Goal: Transaction & Acquisition: Purchase product/service

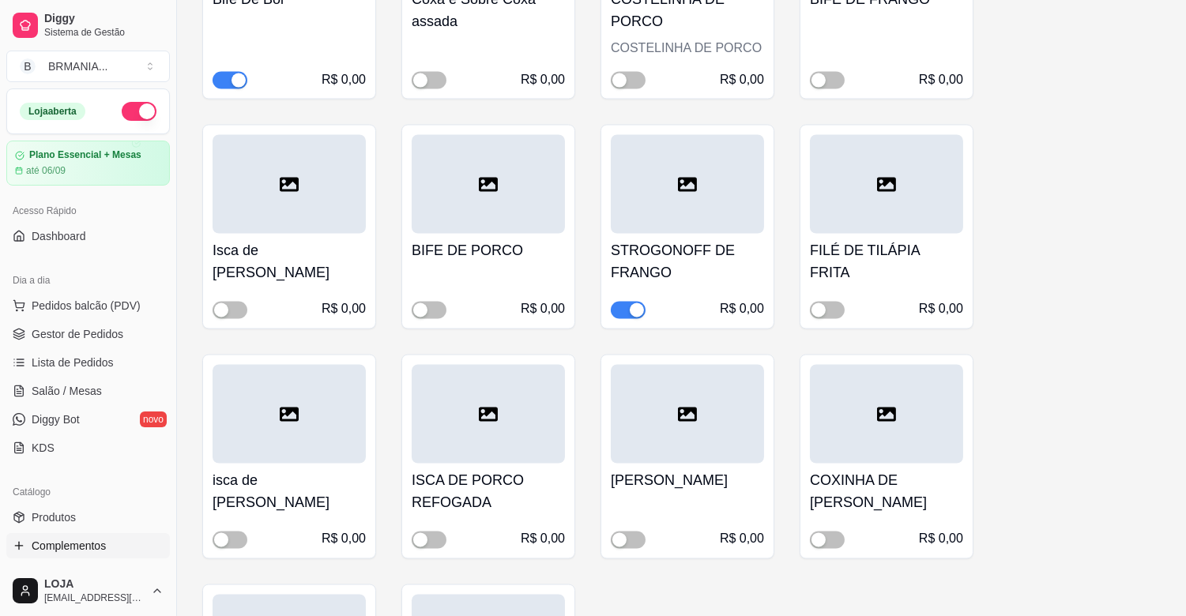
scroll to position [311, 0]
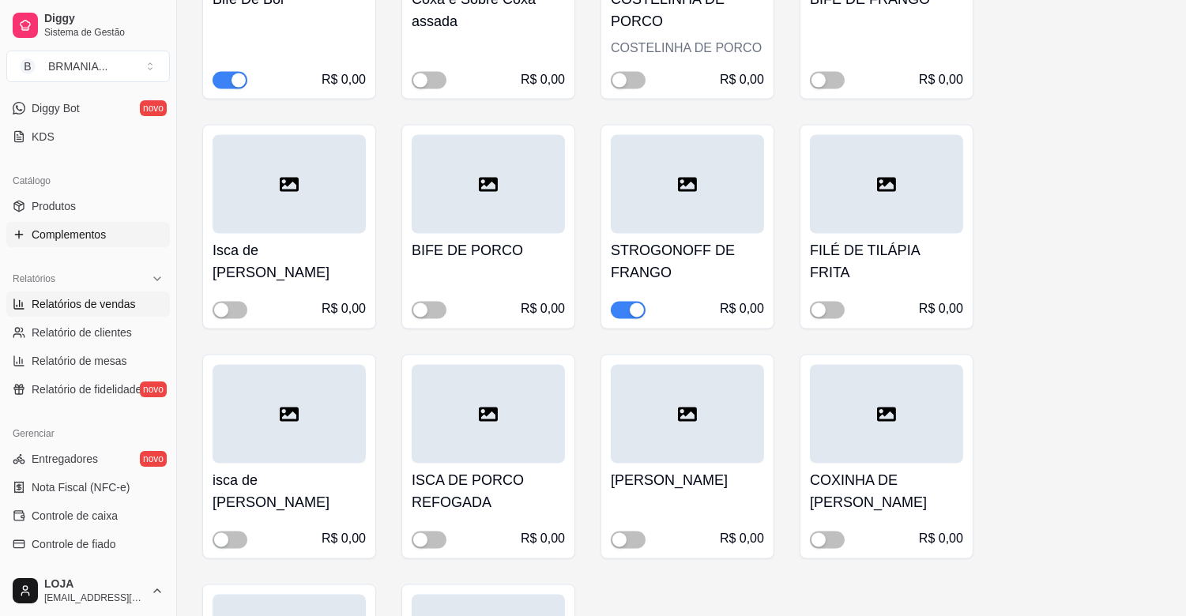
click at [50, 300] on span "Relatórios de vendas" at bounding box center [84, 304] width 104 height 16
select select "ALL"
select select "0"
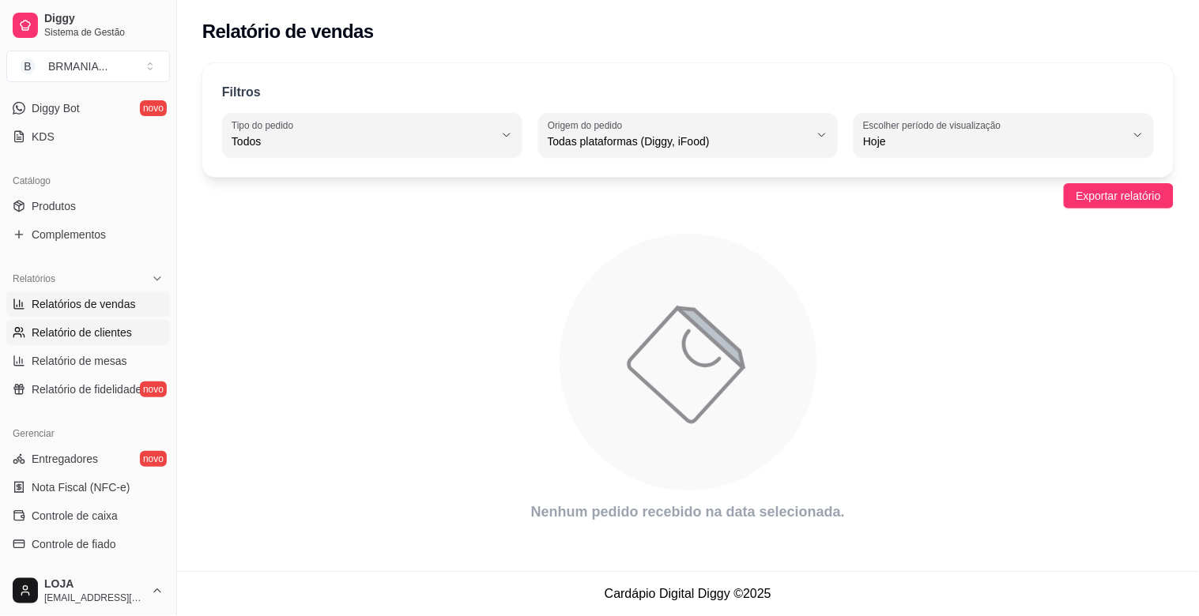
click at [120, 334] on span "Relatório de clientes" at bounding box center [82, 333] width 100 height 16
select select "30"
select select "HIGHEST_TOTAL_SPENT_WITH_ORDERS"
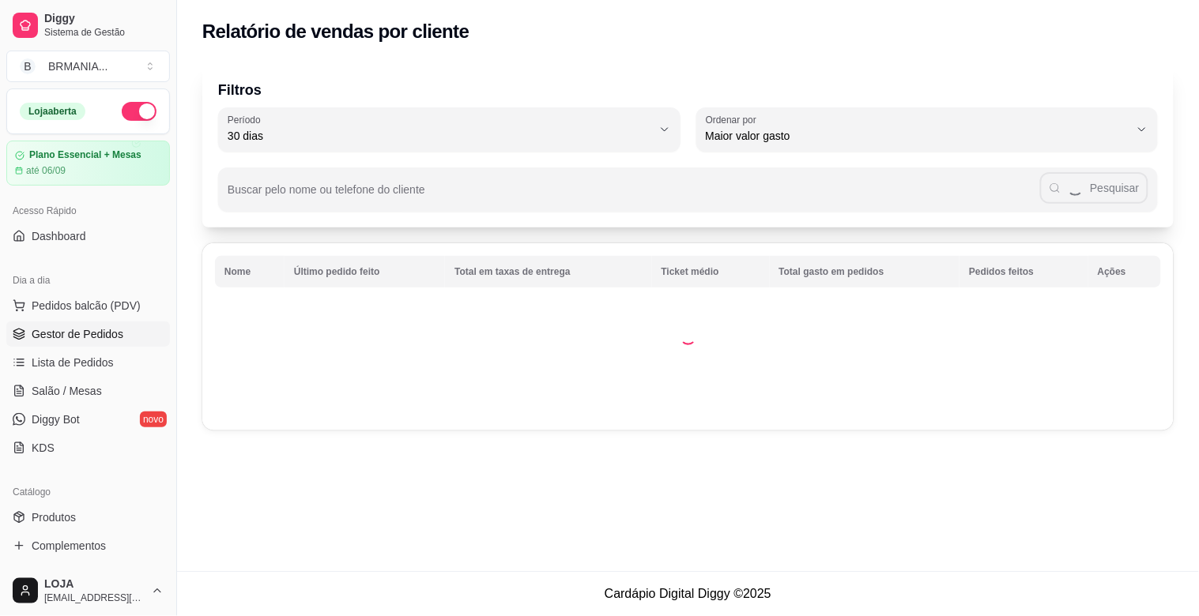
click at [62, 344] on link "Gestor de Pedidos" at bounding box center [88, 334] width 164 height 25
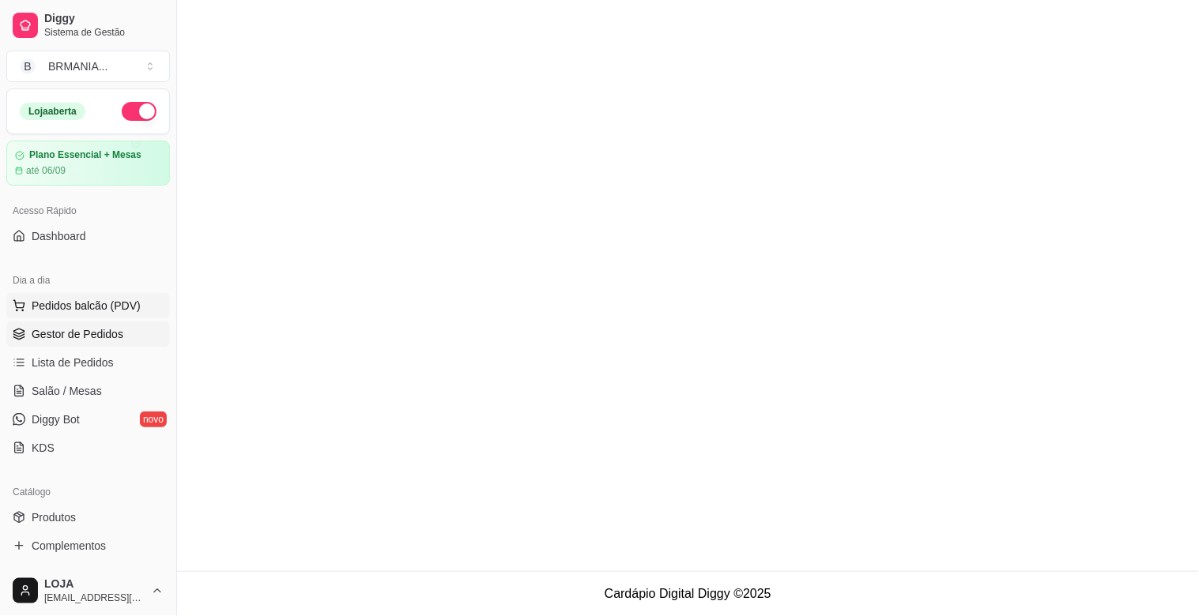
click at [83, 304] on span "Pedidos balcão (PDV)" at bounding box center [86, 306] width 109 height 16
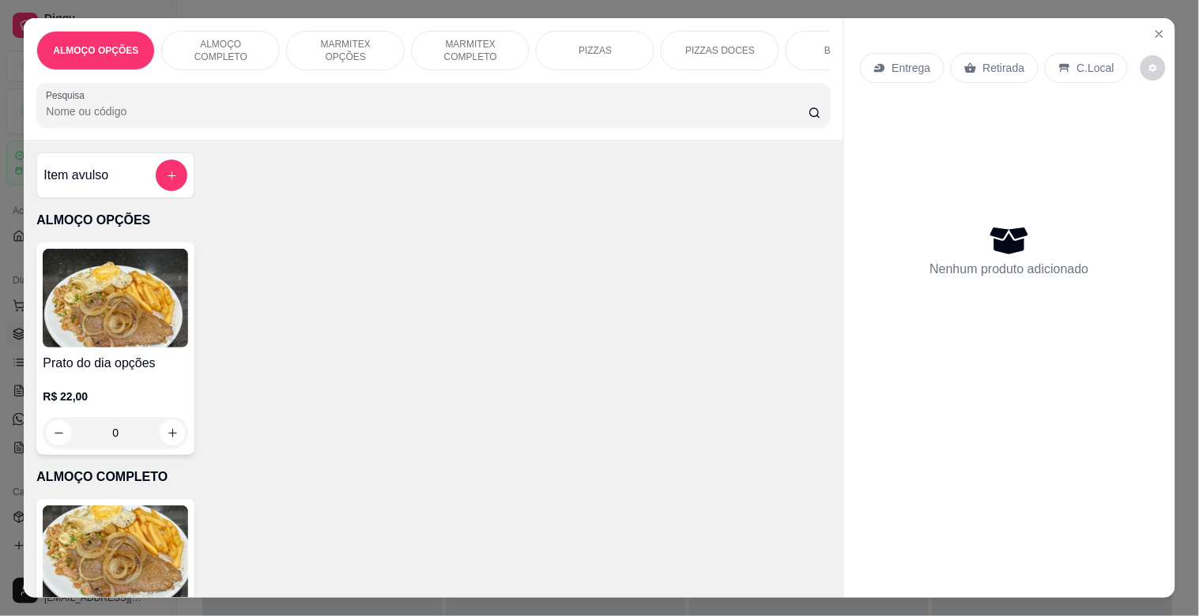
click at [337, 95] on div "ALMOÇO OPÇÕES ALMOÇO COMPLETO MARMITEX OPÇÕES MARMITEX COMPLETO PIZZAS PIZZAS D…" at bounding box center [433, 79] width 819 height 122
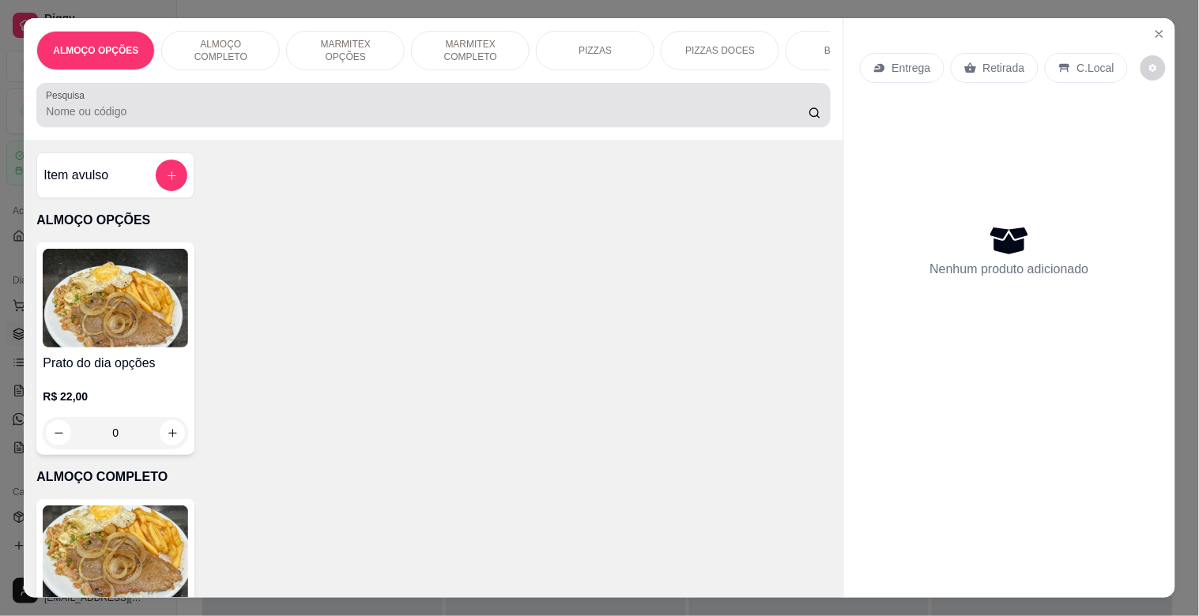
click at [332, 100] on div at bounding box center [433, 105] width 774 height 32
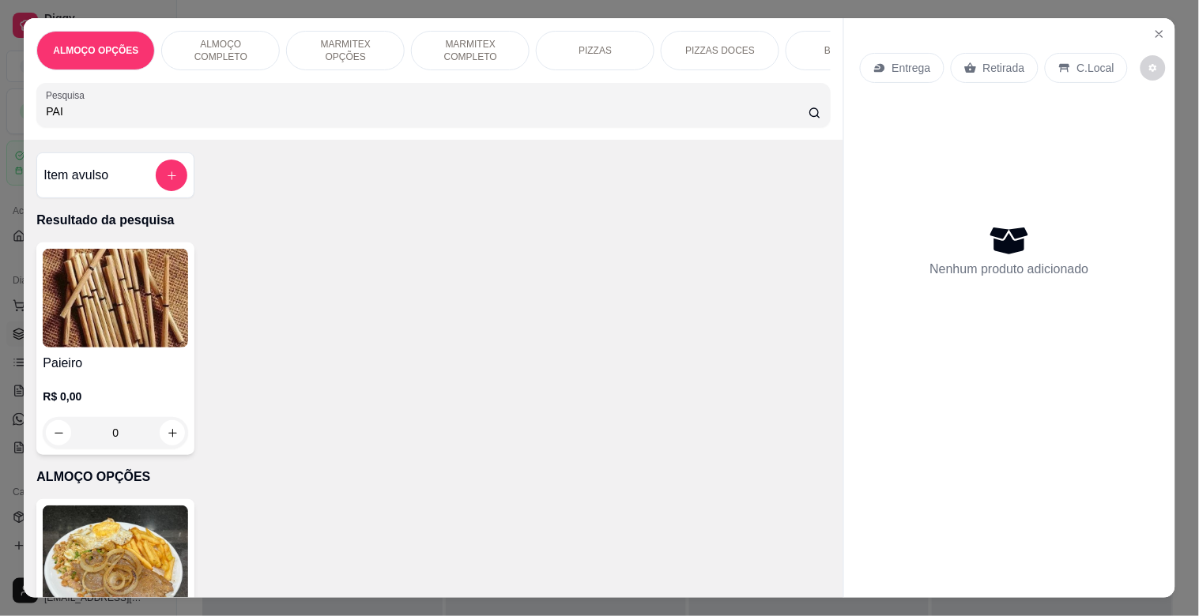
type input "PAI"
click at [155, 287] on img at bounding box center [115, 298] width 145 height 99
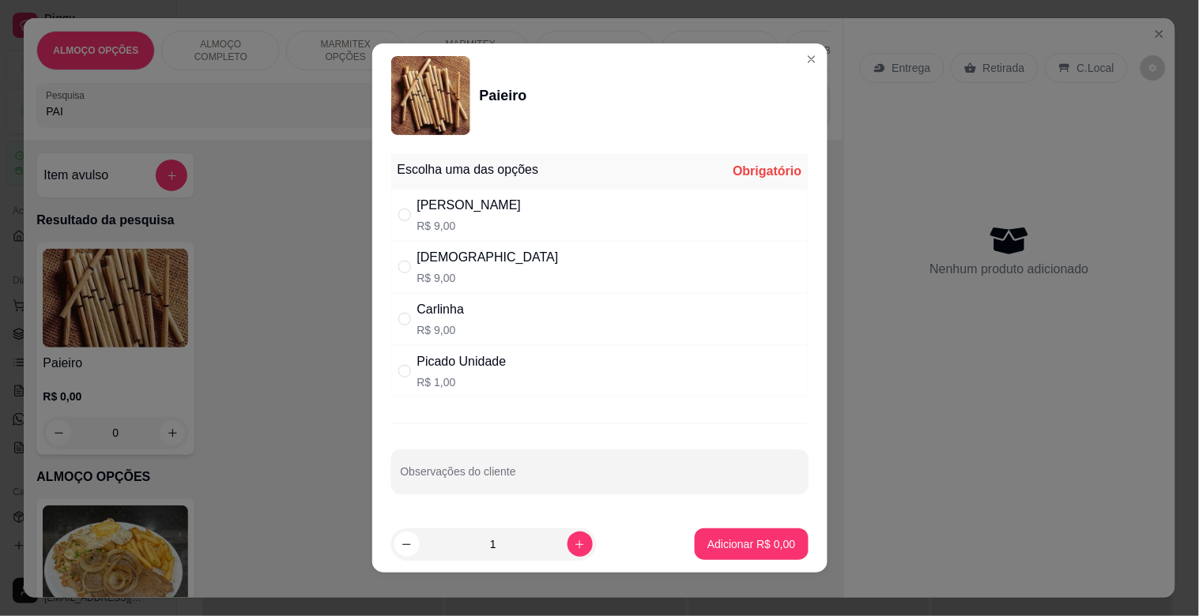
click at [480, 221] on div "[PERSON_NAME]$ 9,00" at bounding box center [599, 215] width 417 height 52
radio input "true"
click at [705, 553] on button "Adicionar R$ 9,00" at bounding box center [751, 545] width 113 height 32
type input "1"
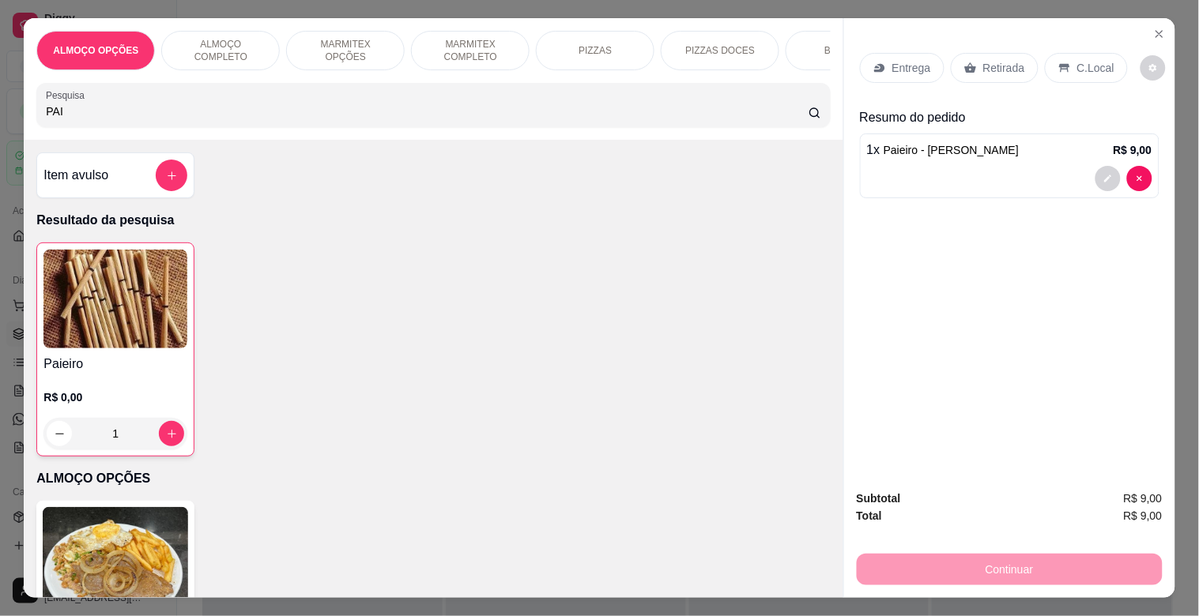
drag, startPoint x: 373, startPoint y: 137, endPoint x: 369, endPoint y: 128, distance: 9.5
click at [370, 132] on div "ALMOÇO OPÇÕES ALMOÇO COMPLETO MARMITEX OPÇÕES MARMITEX COMPLETO PIZZAS PIZZAS D…" at bounding box center [433, 79] width 819 height 122
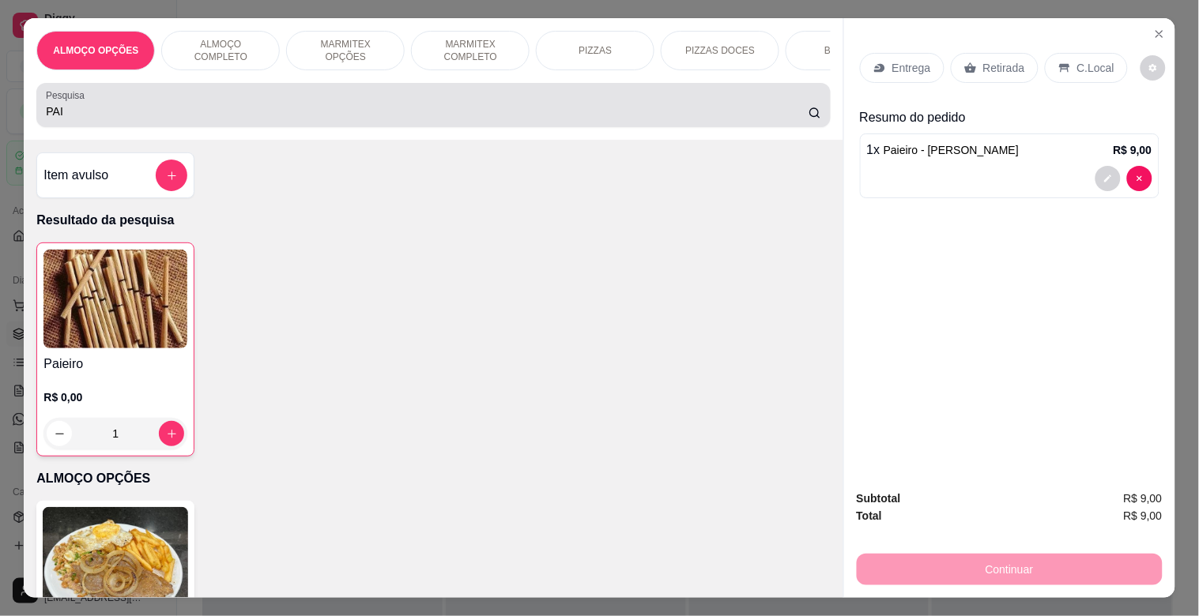
click at [369, 127] on div "Pesquisa PAI" at bounding box center [432, 105] width 793 height 44
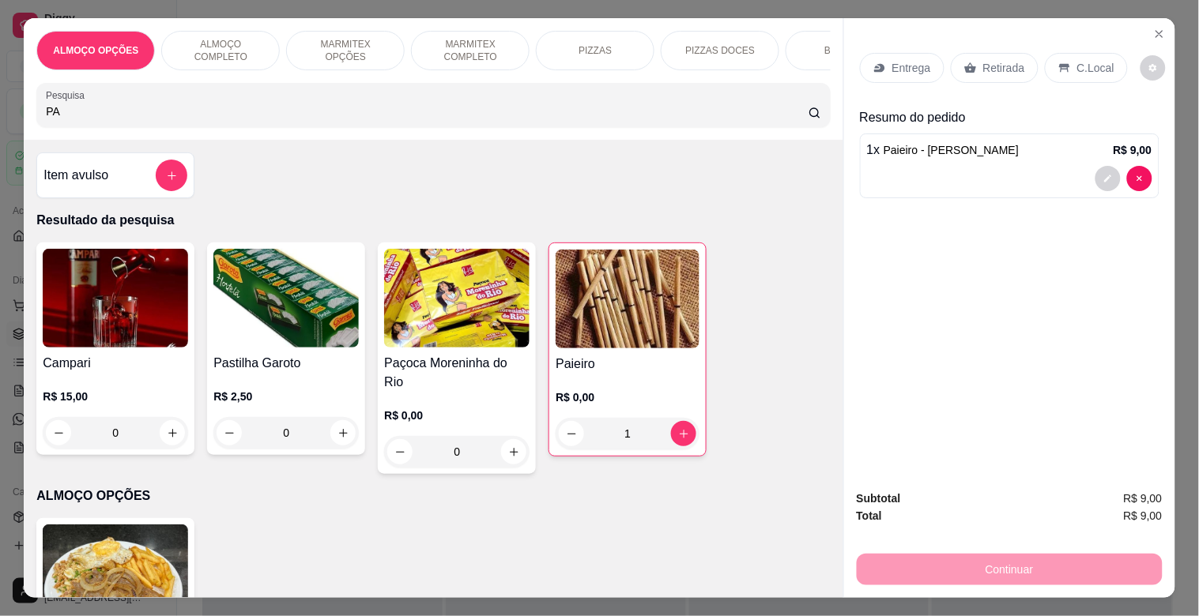
type input "P"
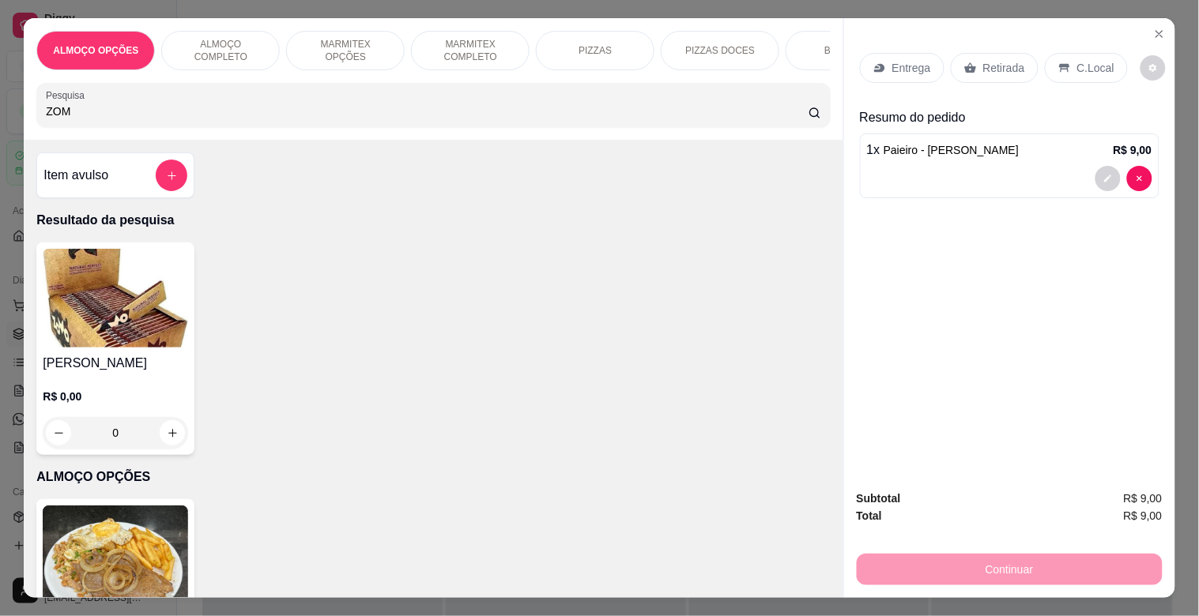
type input "ZOM"
click at [36, 364] on div "Seda ZOMO R$ 0,00 0" at bounding box center [115, 349] width 158 height 213
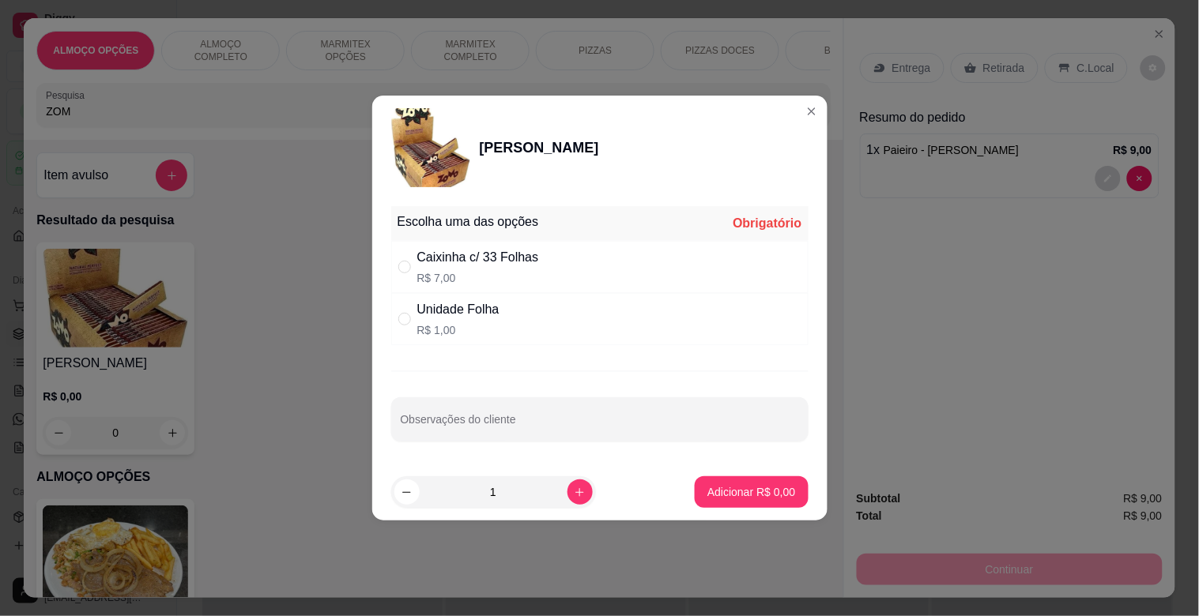
click at [549, 264] on div "Caixinha c/ 33 Folhas R$ 7,00" at bounding box center [599, 267] width 417 height 52
radio input "true"
click at [741, 507] on button "Adicionar R$ 7,00" at bounding box center [751, 493] width 113 height 32
click at [741, 507] on div "Prato do dia opções R$ 22,00 0" at bounding box center [432, 605] width 793 height 213
type input "1"
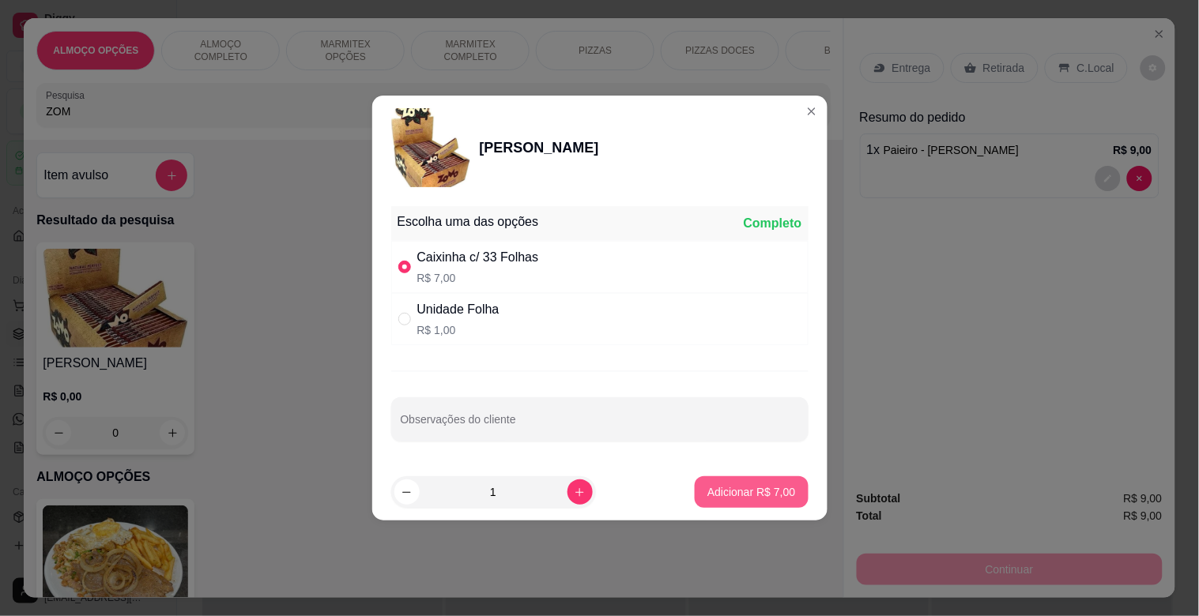
type input "1"
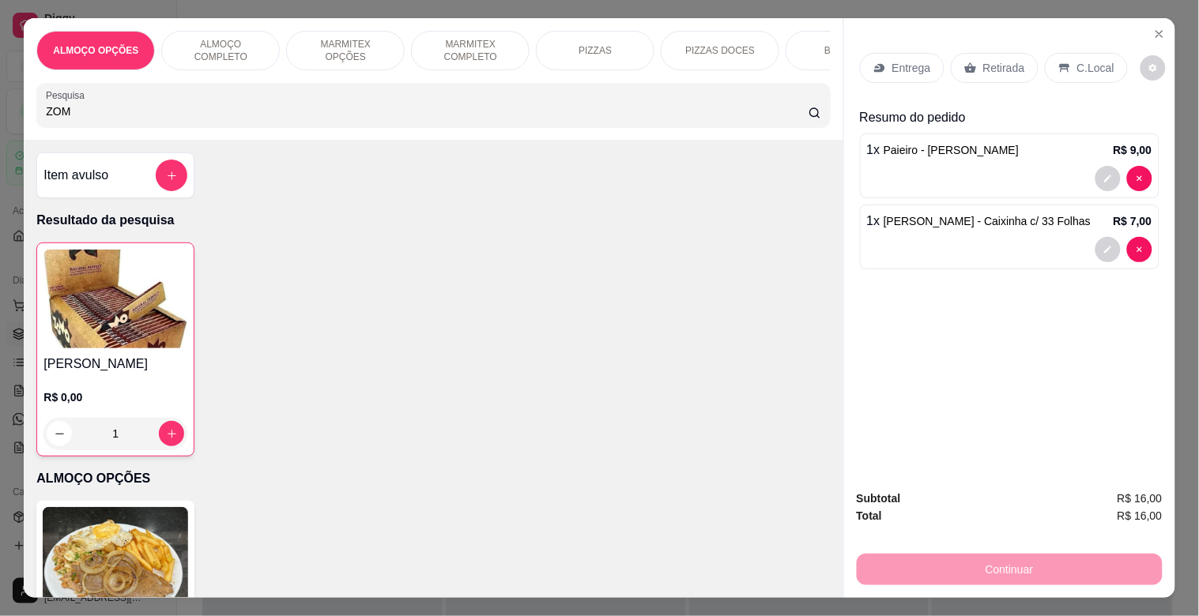
click at [1004, 53] on div "Retirada" at bounding box center [995, 68] width 88 height 30
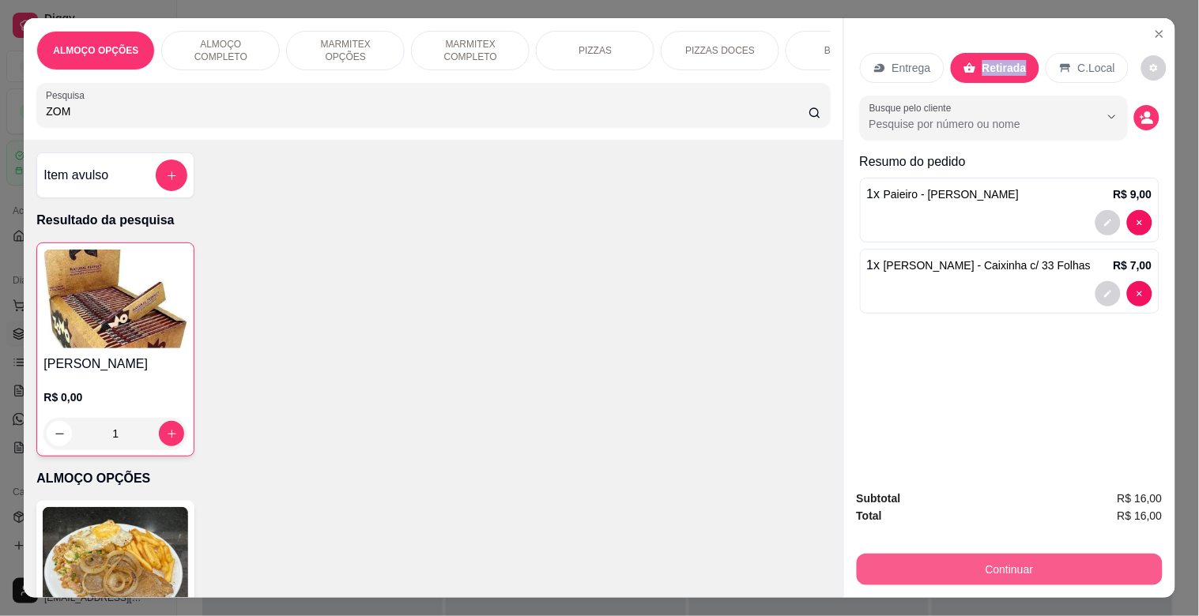
click at [978, 561] on button "Continuar" at bounding box center [1010, 570] width 306 height 32
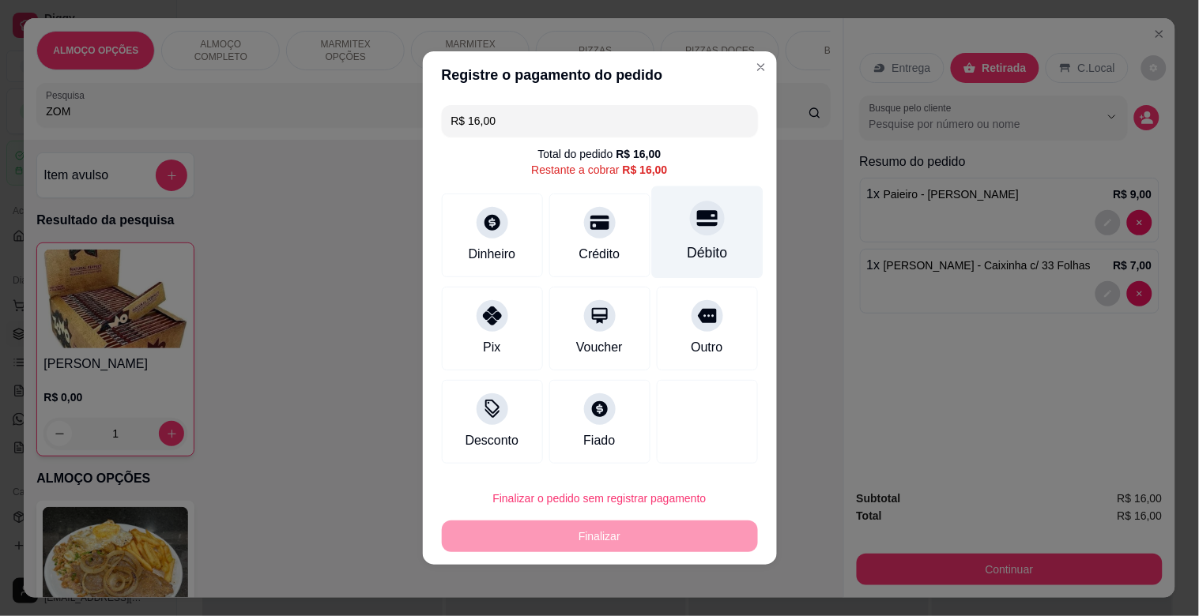
click at [699, 240] on div "Débito" at bounding box center [706, 232] width 111 height 92
type input "R$ 0,00"
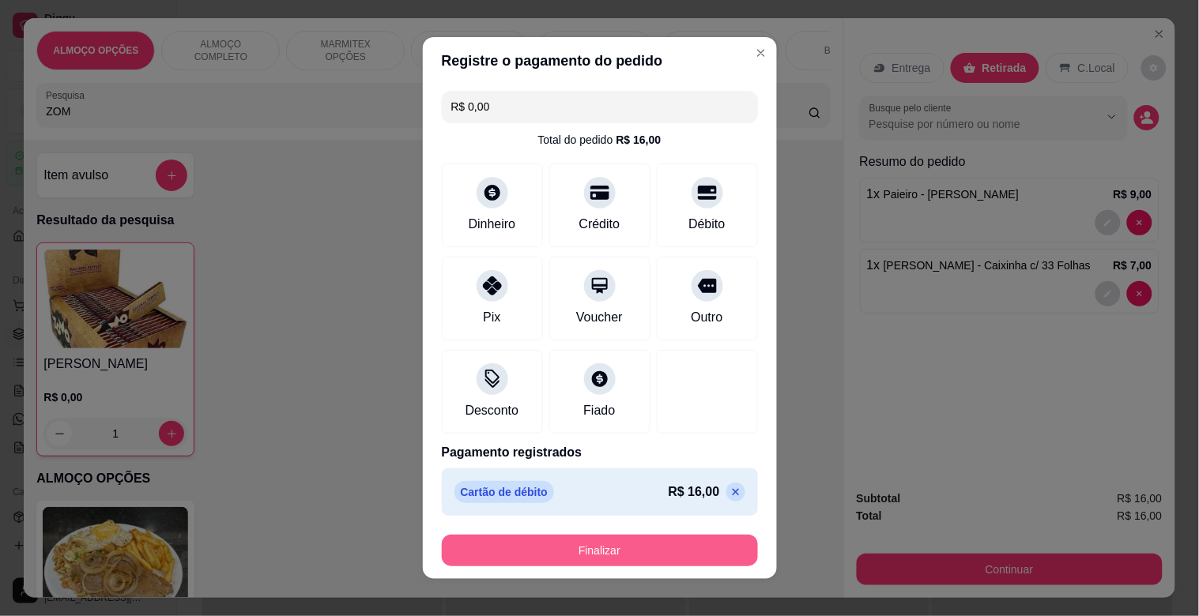
click at [616, 557] on button "Finalizar" at bounding box center [600, 551] width 316 height 32
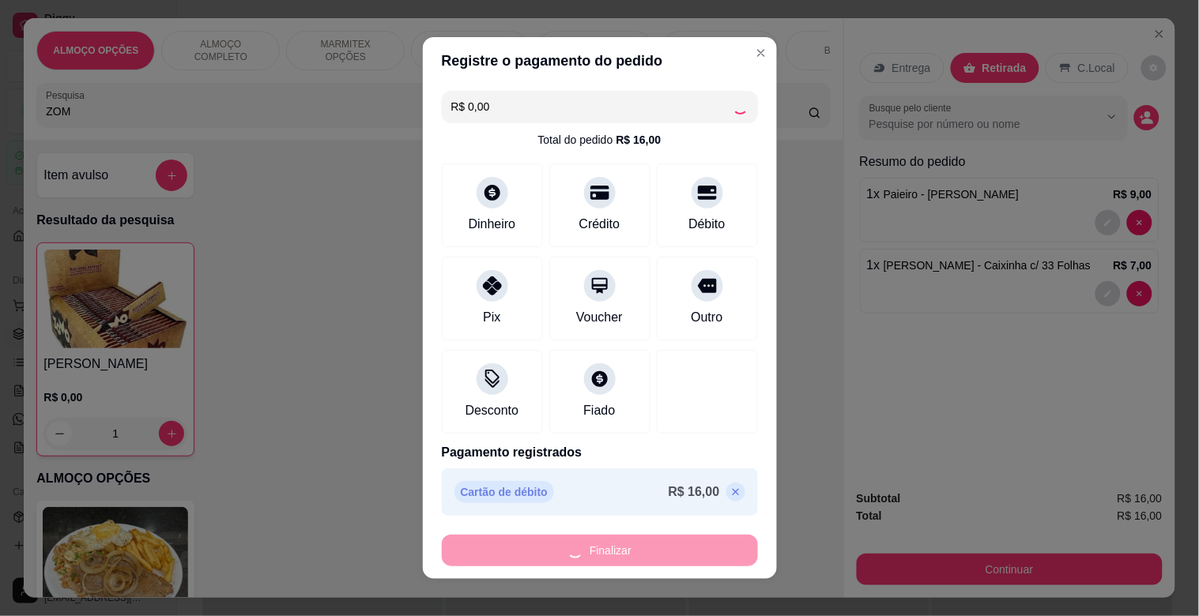
type input "0"
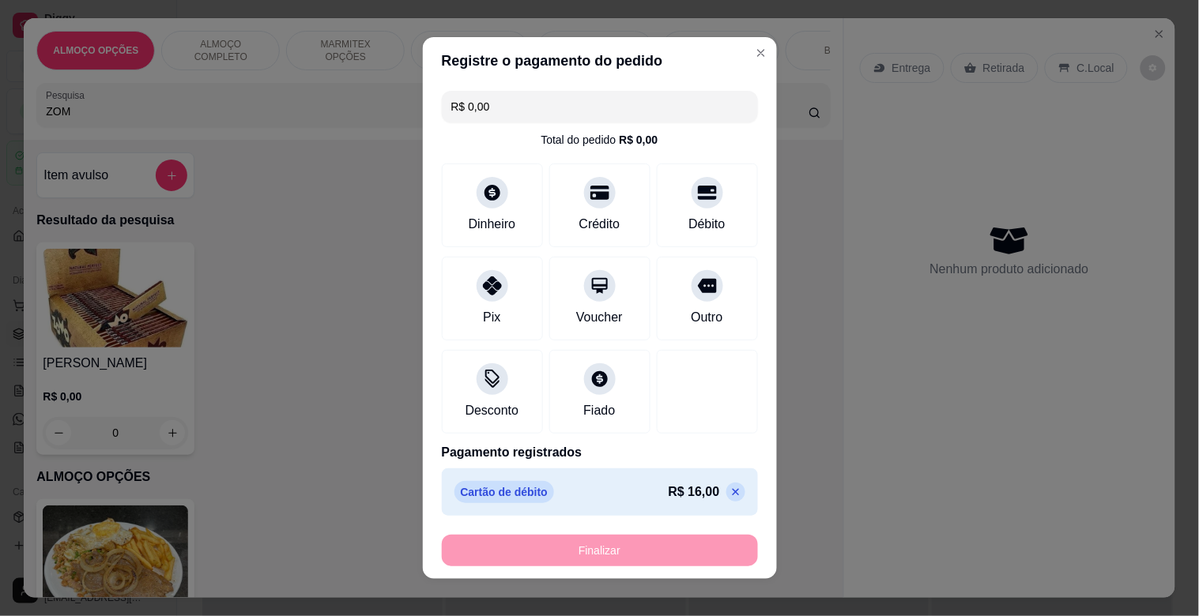
type input "-R$ 16,00"
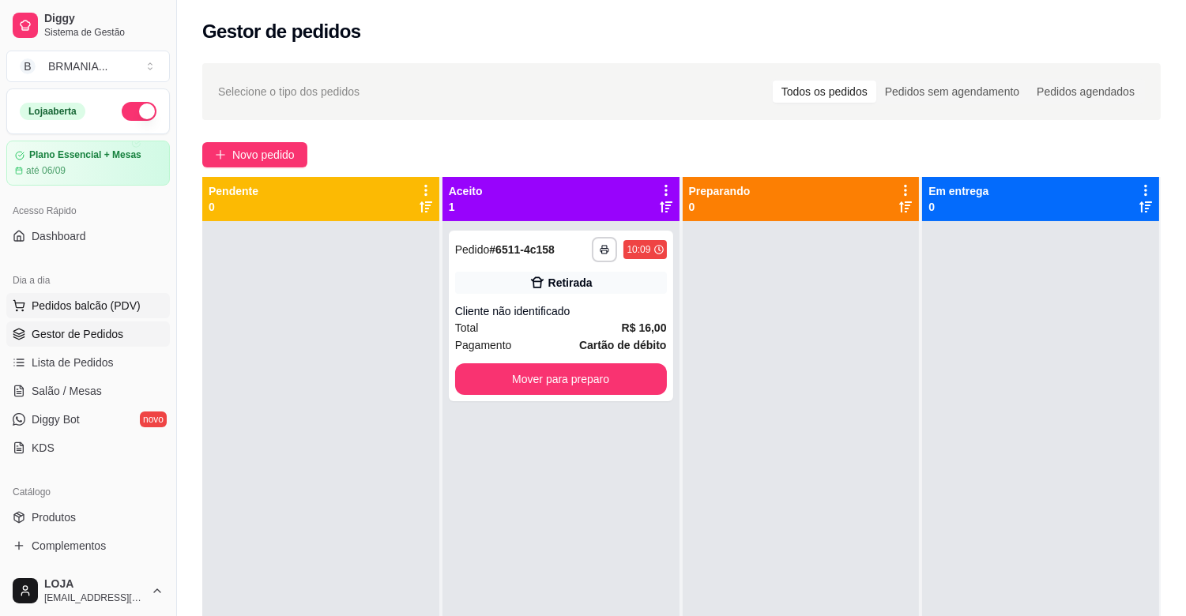
click at [109, 303] on span "Pedidos balcão (PDV)" at bounding box center [86, 306] width 109 height 16
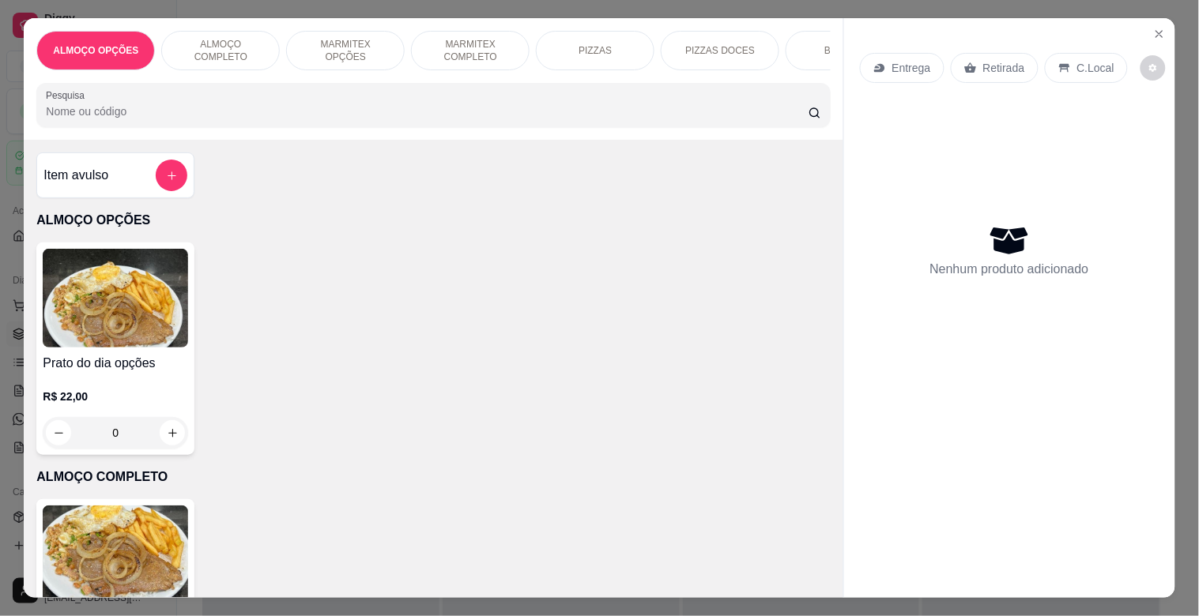
click at [117, 558] on img at bounding box center [115, 555] width 145 height 99
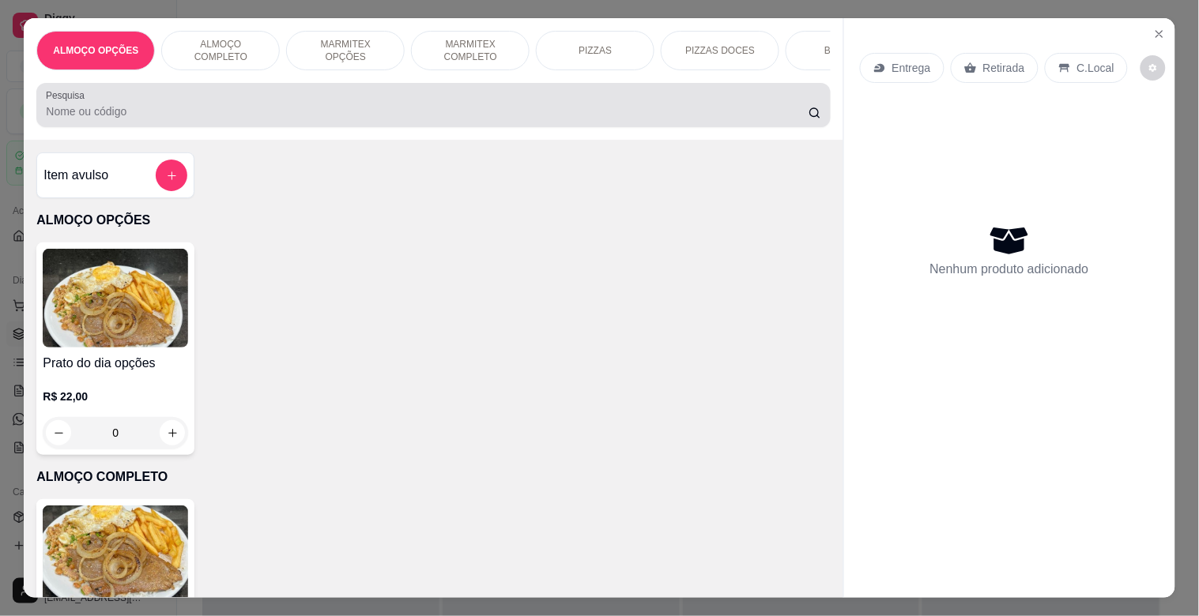
drag, startPoint x: 330, startPoint y: 107, endPoint x: 303, endPoint y: 36, distance: 76.0
click at [326, 89] on div "ALMOÇO OPÇÕES ALMOÇO COMPLETO MARMITEX OPÇÕES MARMITEX COMPLETO PIZZAS PIZZAS D…" at bounding box center [433, 79] width 819 height 122
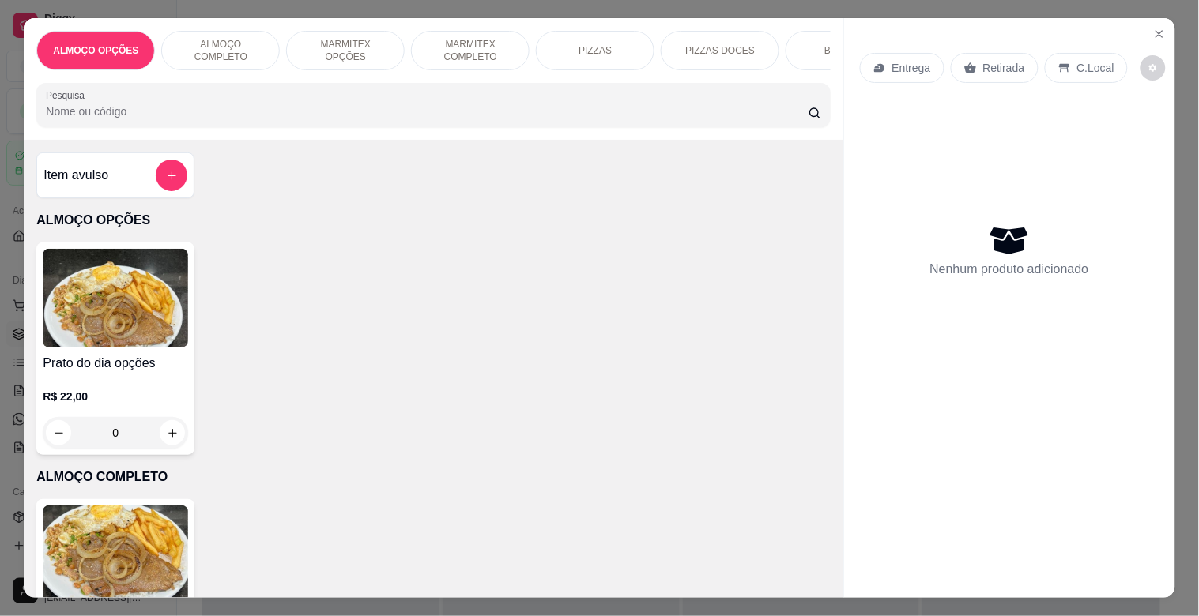
click at [186, 139] on div "ALMOÇO OPÇÕES ALMOÇO COMPLETO MARMITEX OPÇÕES MARMITEX COMPLETO PIZZAS PIZZAS D…" at bounding box center [433, 79] width 819 height 122
click at [191, 119] on input "Pesquisa" at bounding box center [427, 112] width 763 height 16
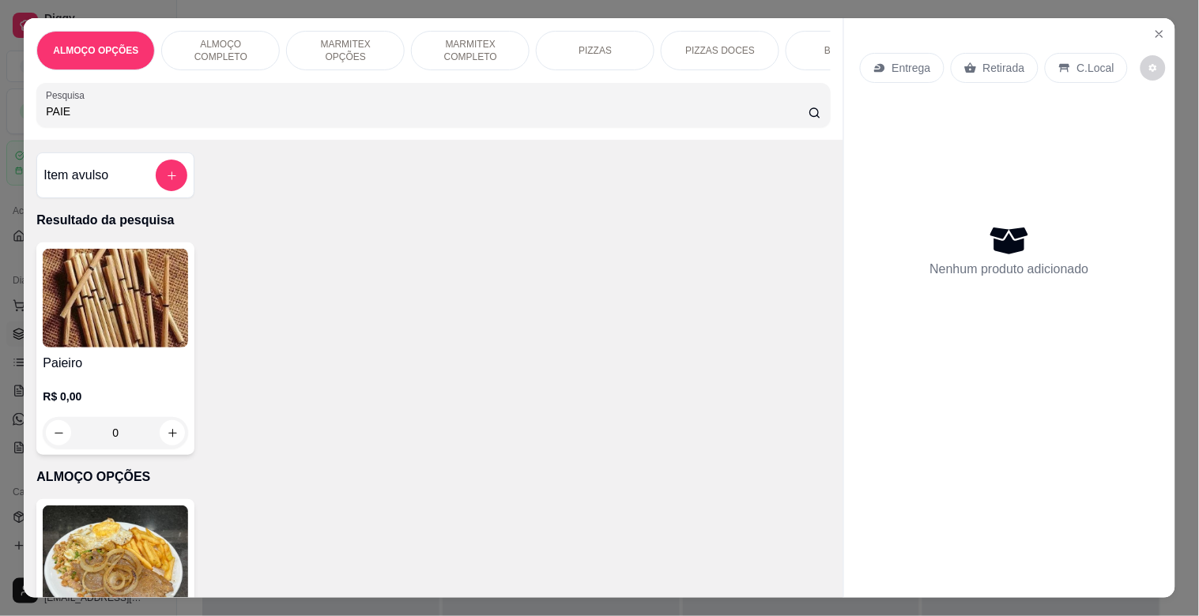
type input "PAIE"
click at [125, 353] on div "Paieiro R$ 0,00 0" at bounding box center [115, 349] width 158 height 213
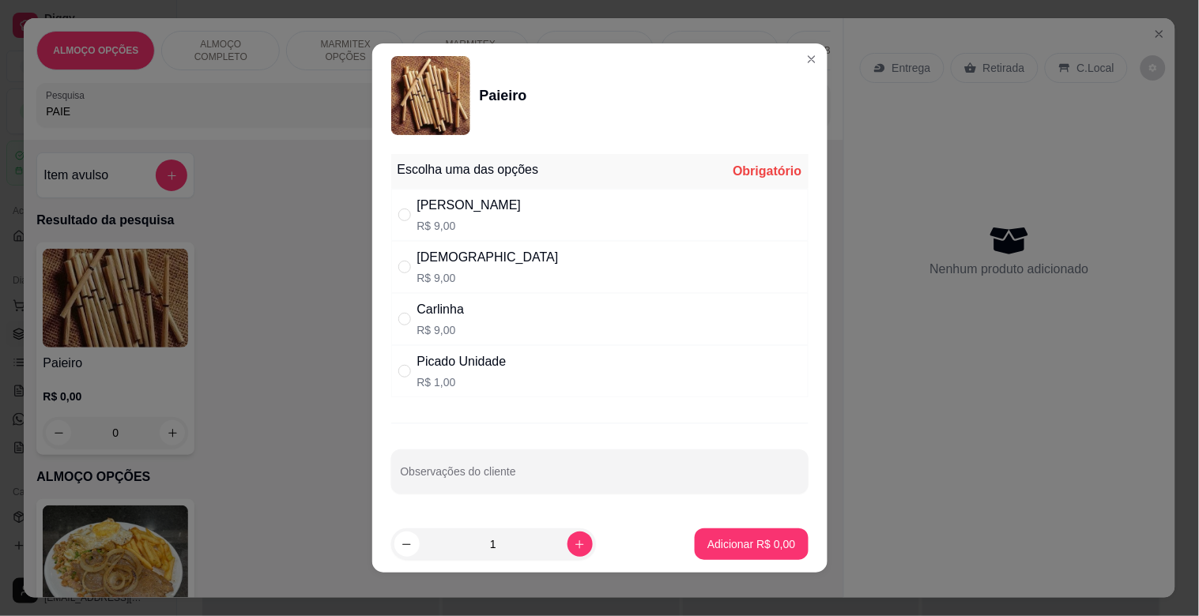
click at [469, 205] on div "[PERSON_NAME]$ 9,00" at bounding box center [599, 215] width 417 height 52
radio input "true"
click at [574, 546] on icon "increase-product-quantity" at bounding box center [580, 545] width 12 height 12
click at [394, 542] on button "decrease-product-quantity" at bounding box center [406, 544] width 25 height 25
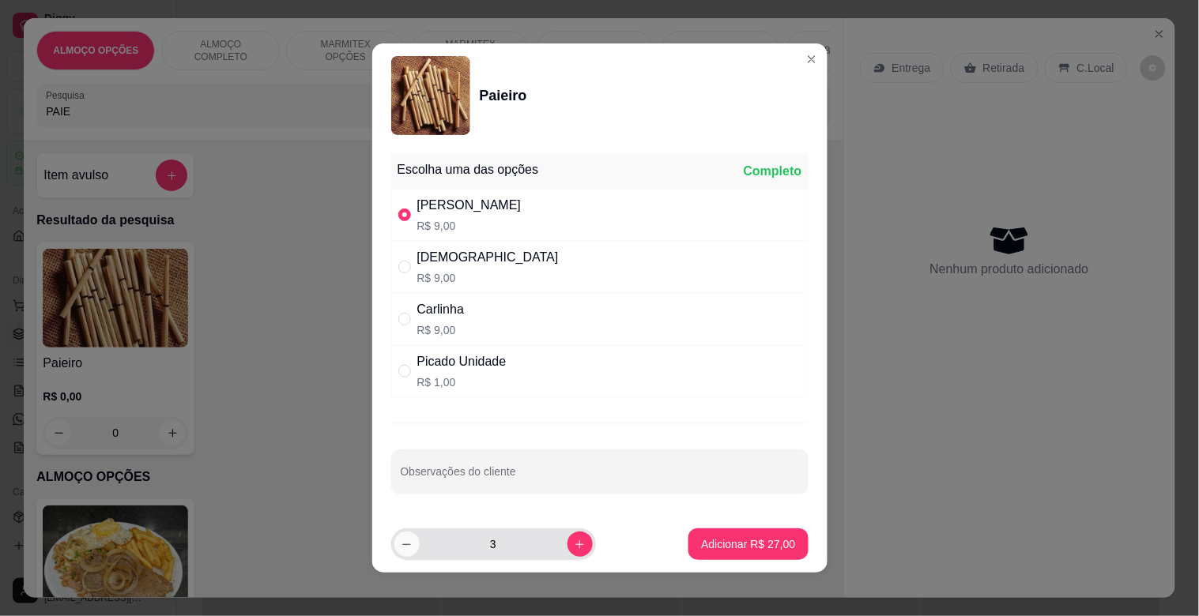
type input "2"
click at [749, 543] on p "Adicionar R$ 18,00" at bounding box center [748, 545] width 94 height 16
type input "2"
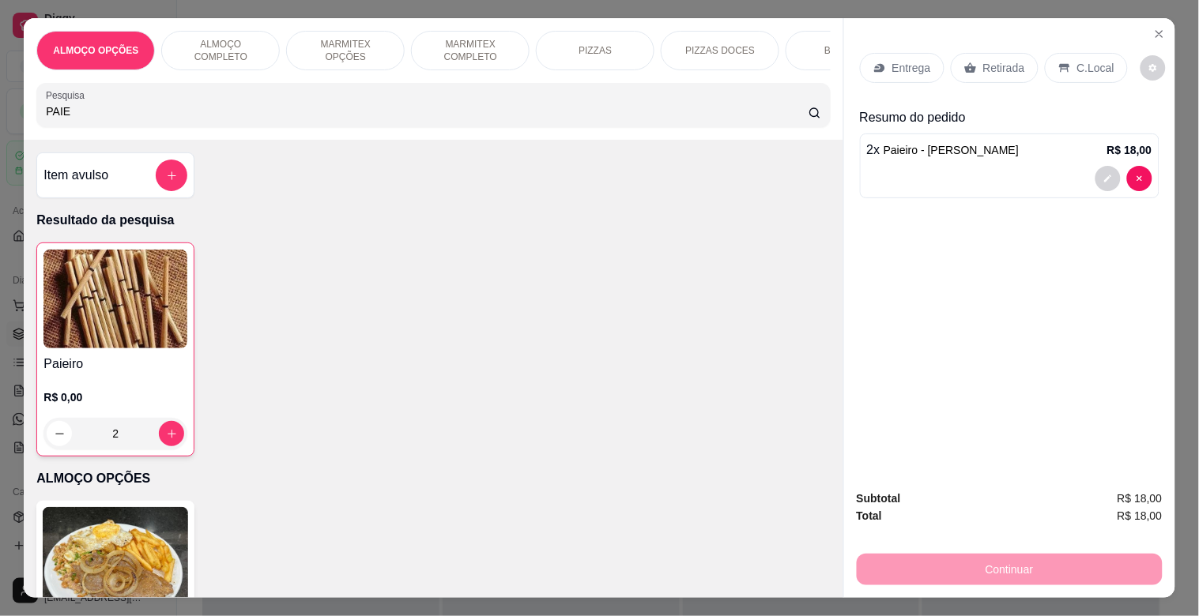
click at [1004, 62] on p "Retirada" at bounding box center [1004, 68] width 42 height 16
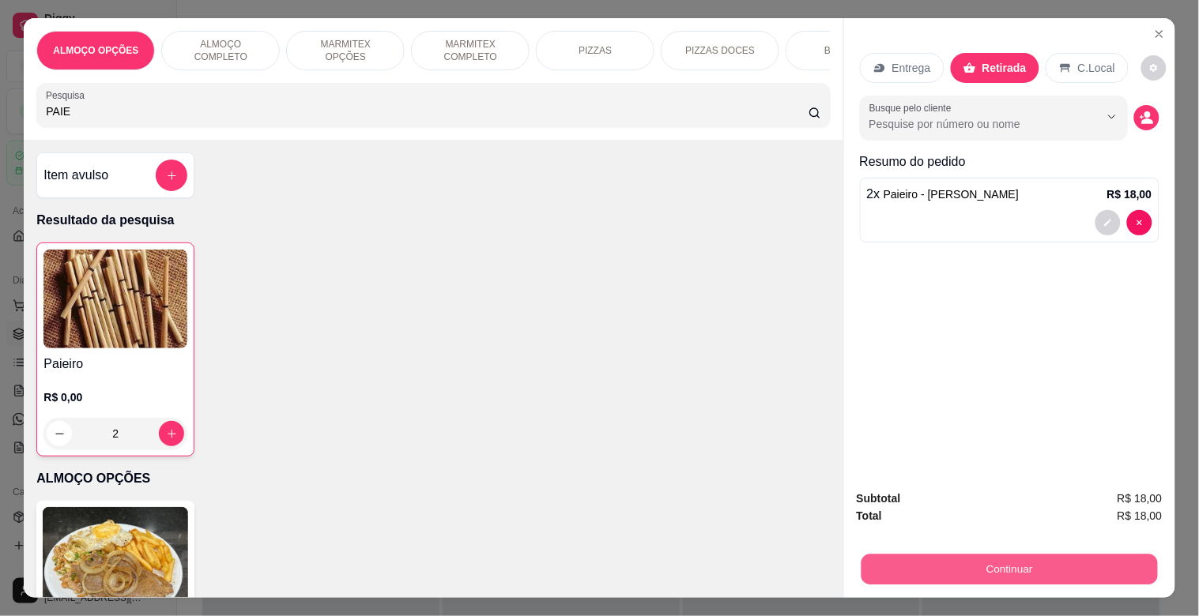
click at [976, 569] on button "Continuar" at bounding box center [1009, 569] width 296 height 31
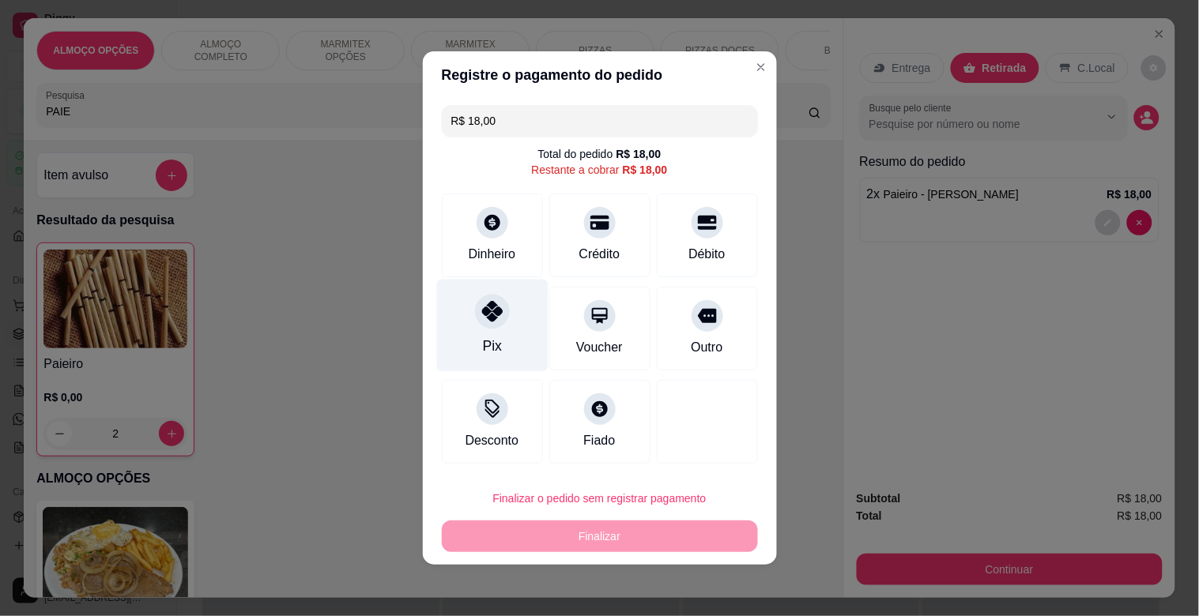
drag, startPoint x: 483, startPoint y: 330, endPoint x: 586, endPoint y: 392, distance: 120.2
click at [483, 329] on div "Pix" at bounding box center [491, 326] width 111 height 92
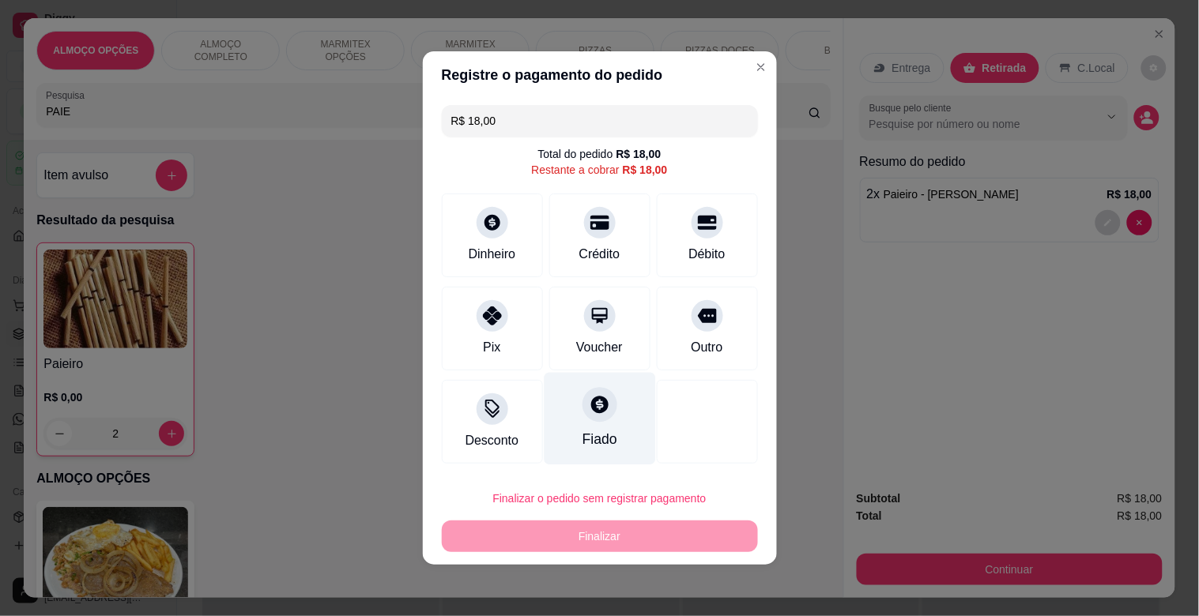
type input "R$ 0,00"
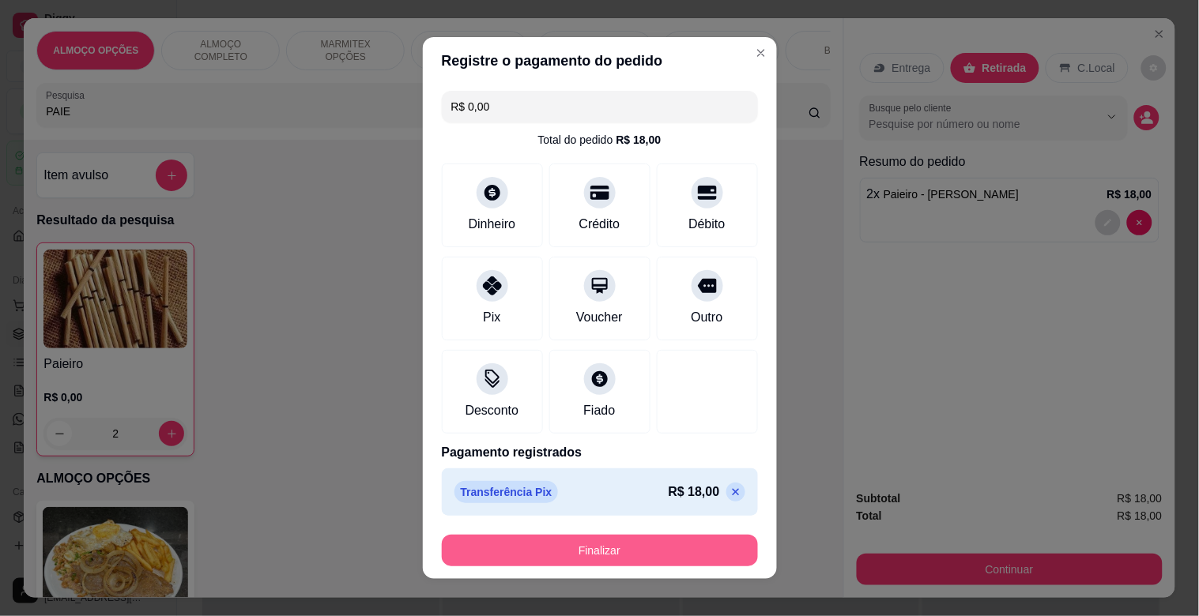
click at [680, 550] on button "Finalizar" at bounding box center [600, 551] width 316 height 32
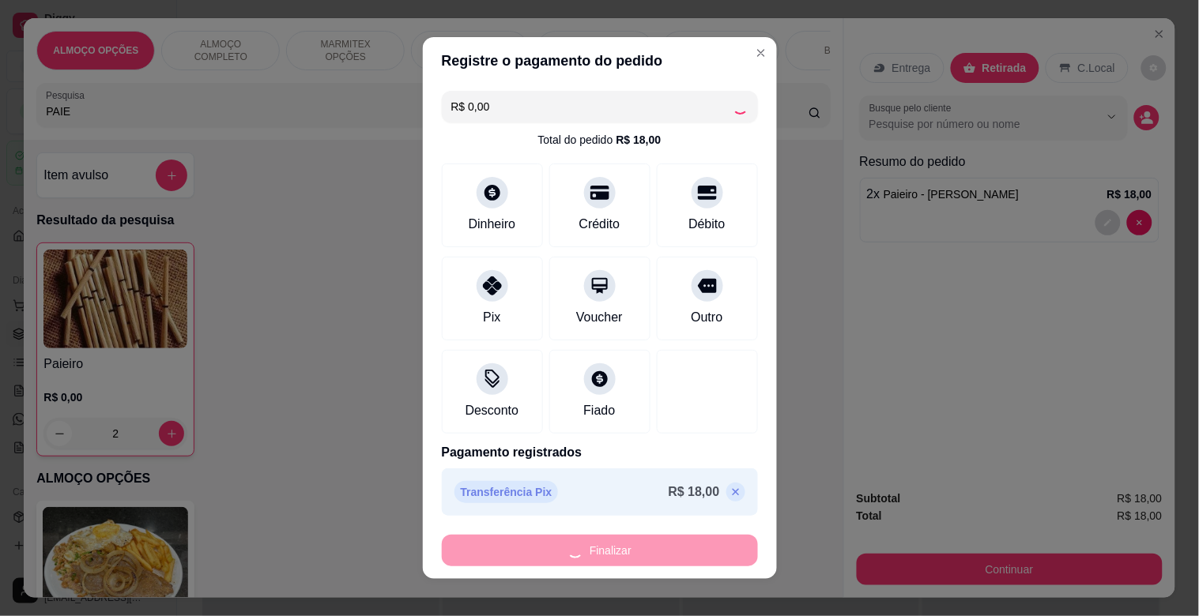
type input "0"
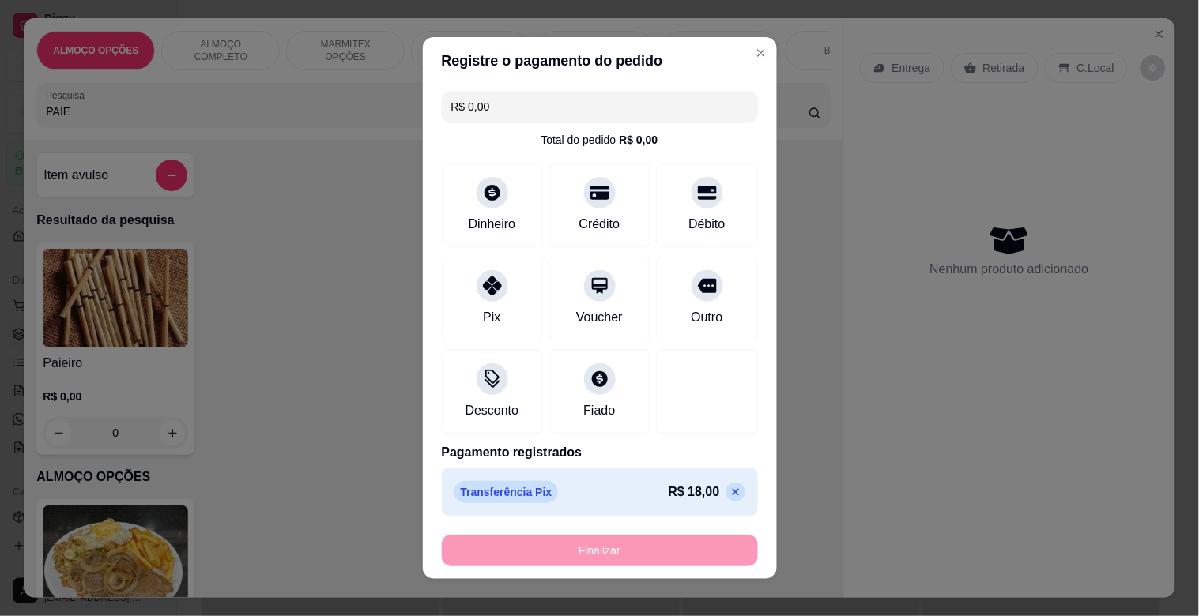
type input "-R$ 18,00"
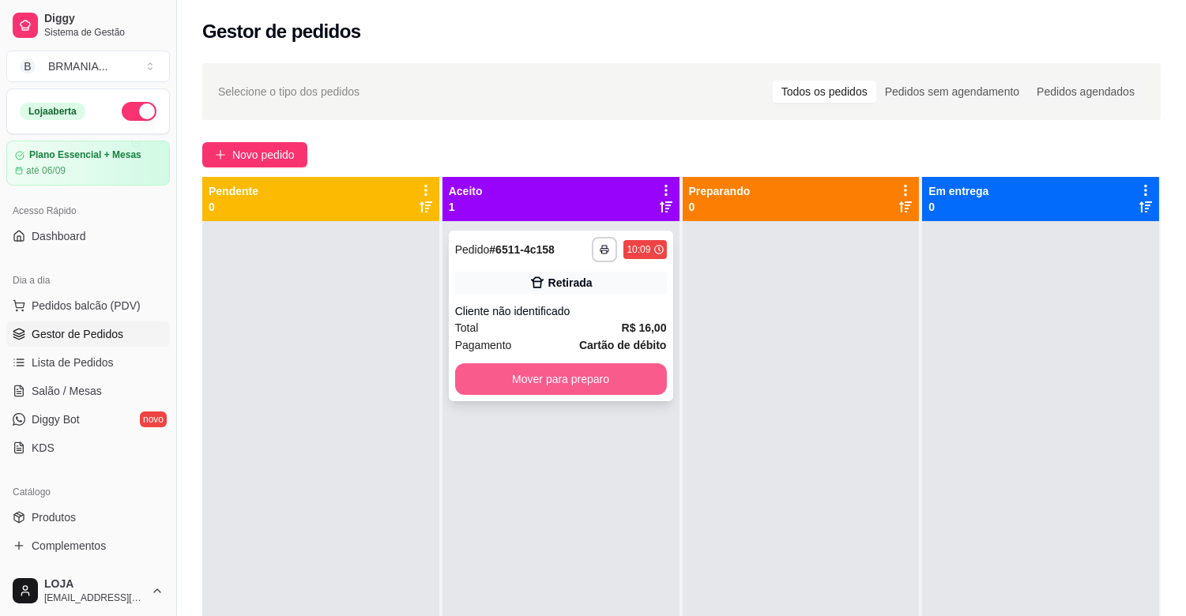
click at [557, 371] on button "Mover para preparo" at bounding box center [561, 380] width 212 height 32
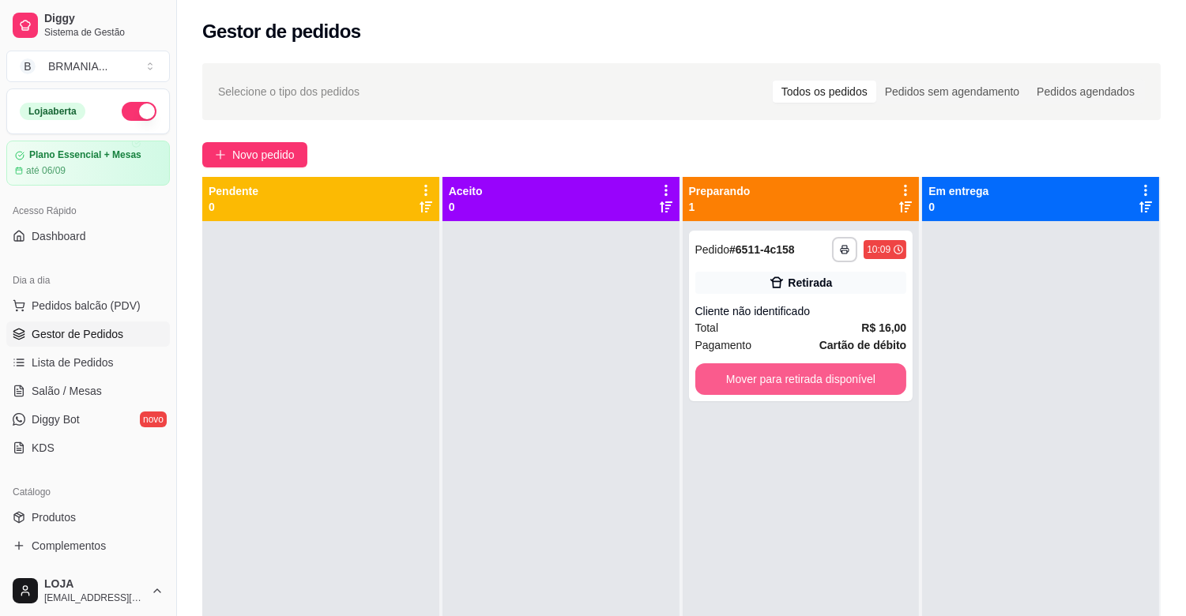
click at [833, 392] on button "Mover para retirada disponível" at bounding box center [801, 380] width 212 height 32
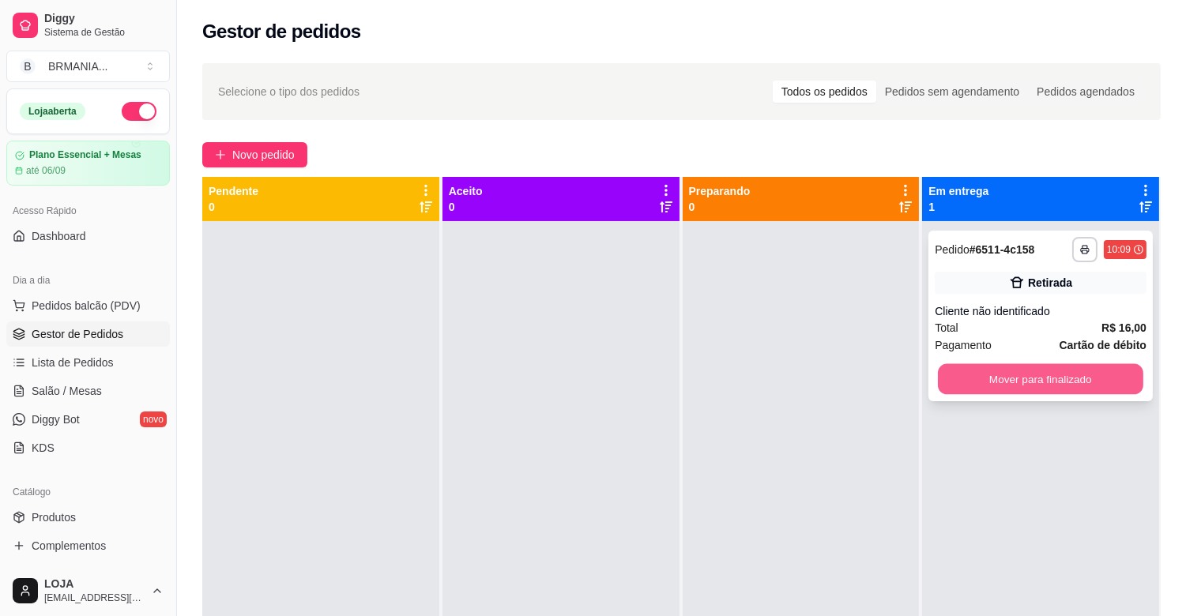
click at [955, 379] on button "Mover para finalizado" at bounding box center [1040, 379] width 205 height 31
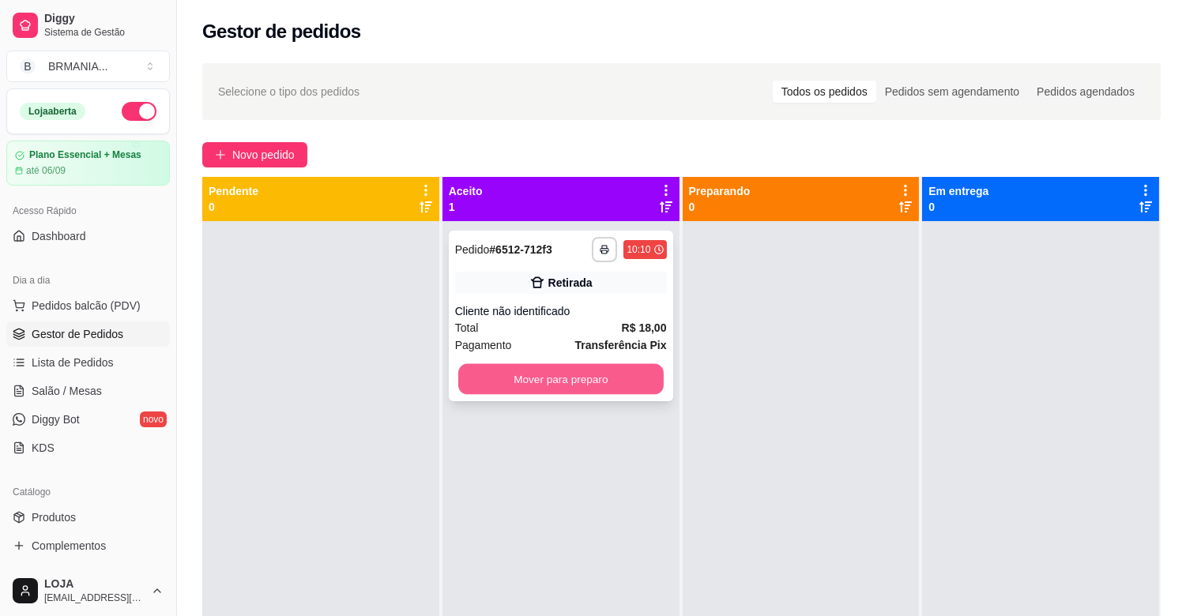
click at [559, 374] on button "Mover para preparo" at bounding box center [560, 379] width 205 height 31
click at [755, 376] on div at bounding box center [801, 529] width 237 height 616
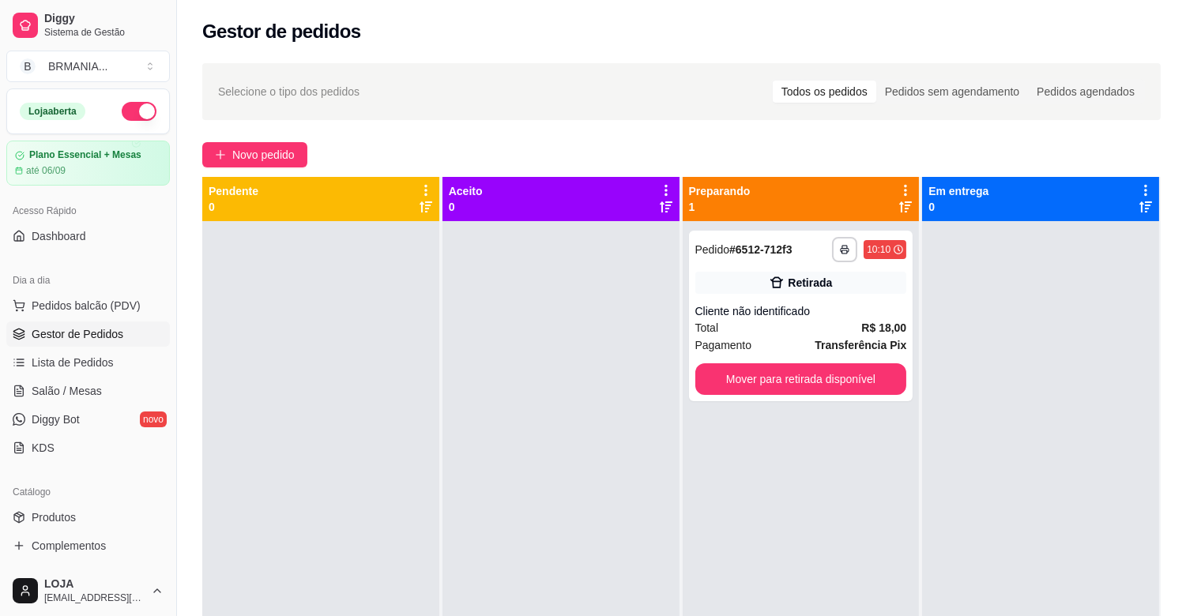
click at [974, 376] on div "**********" at bounding box center [681, 485] width 959 height 616
click at [872, 384] on button "Mover para retirada disponível" at bounding box center [801, 380] width 212 height 32
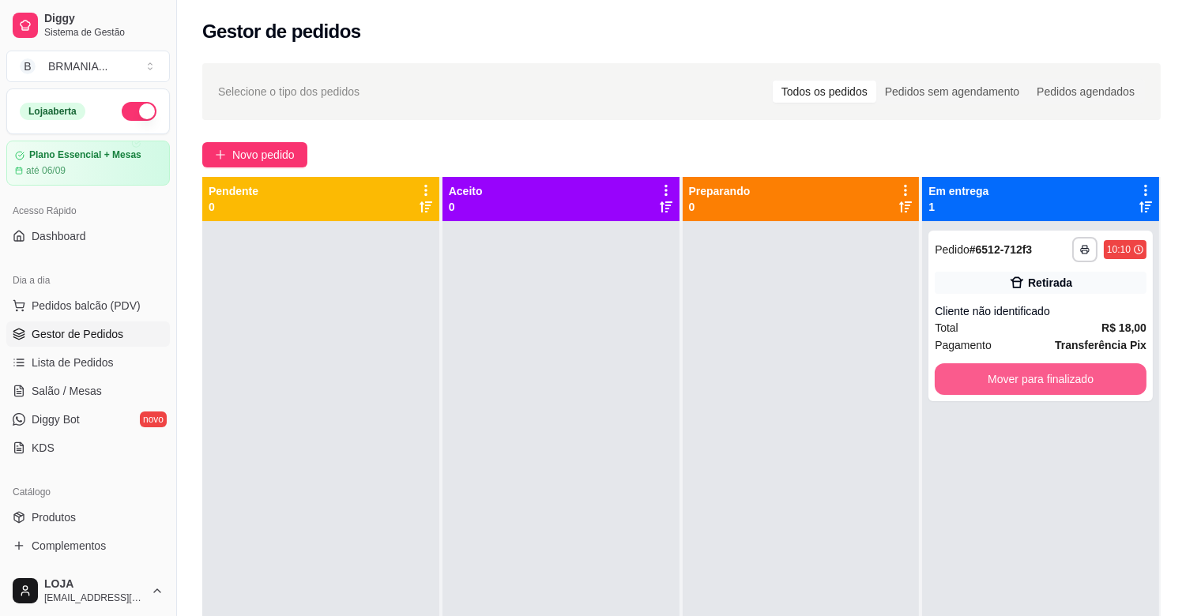
click at [961, 384] on button "Mover para finalizado" at bounding box center [1041, 380] width 212 height 32
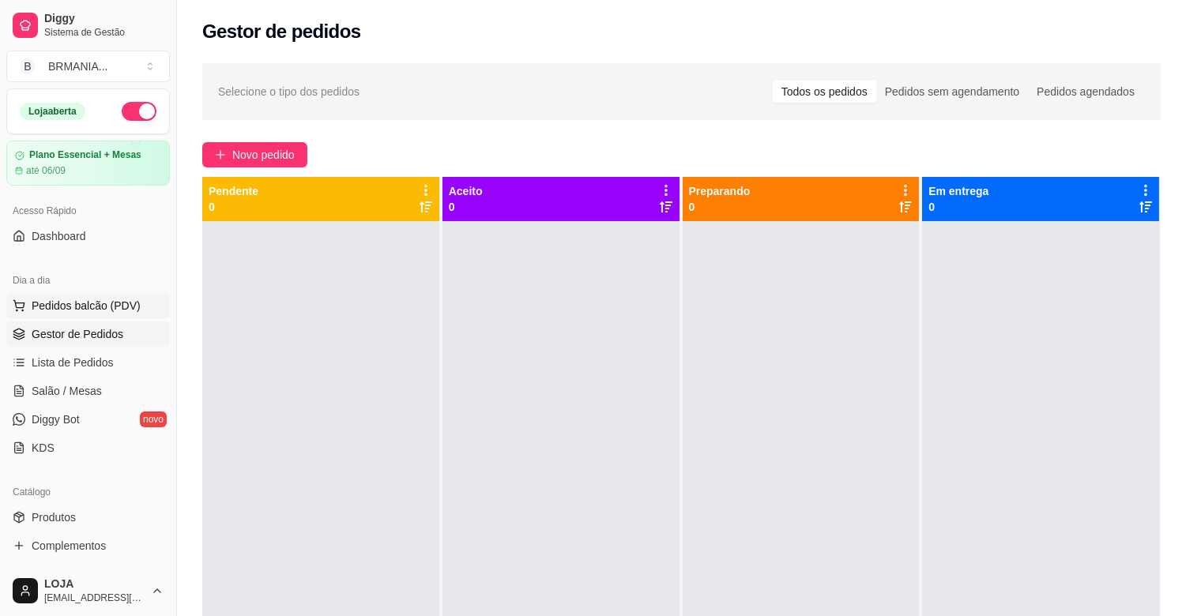
click at [103, 316] on button "Pedidos balcão (PDV)" at bounding box center [88, 305] width 164 height 25
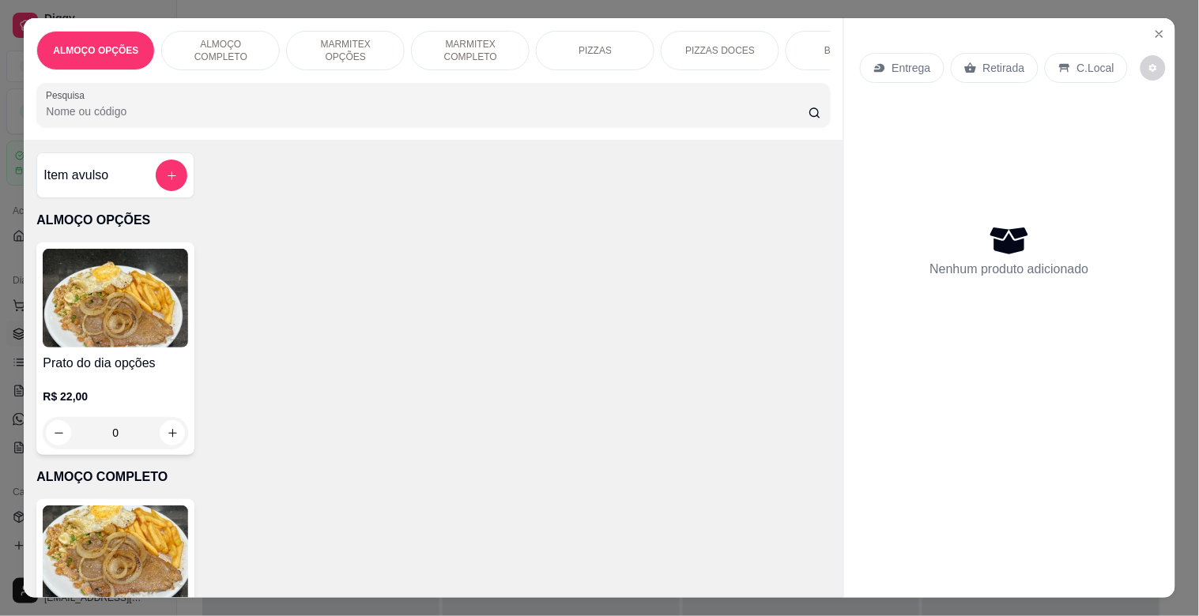
click at [492, 47] on p "MARMITEX COMPLETO" at bounding box center [470, 50] width 92 height 25
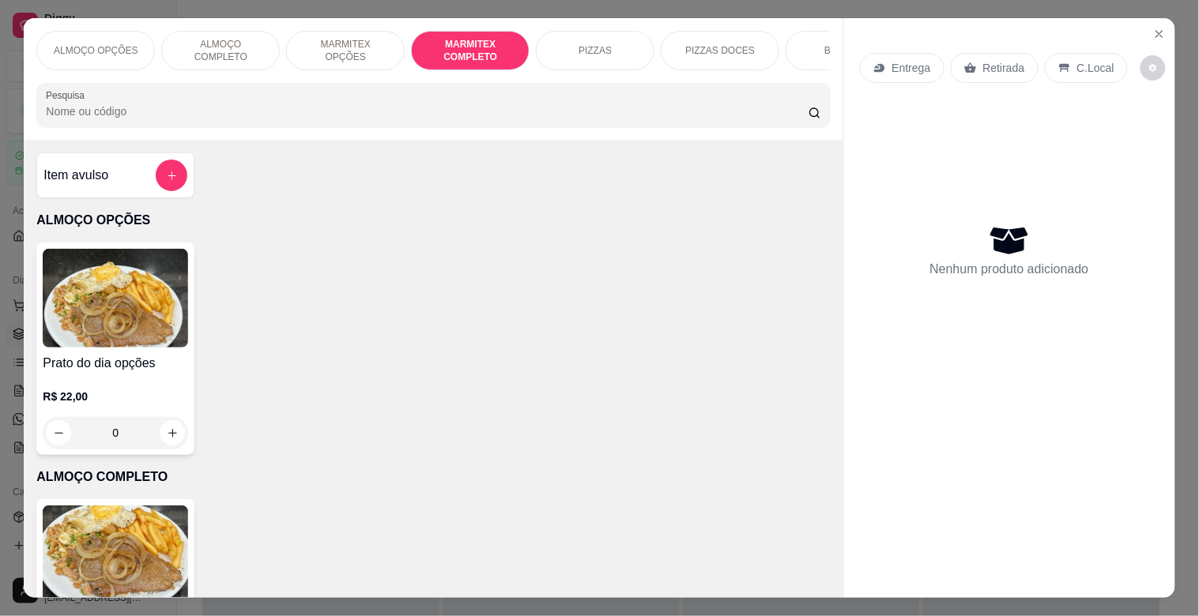
scroll to position [38, 0]
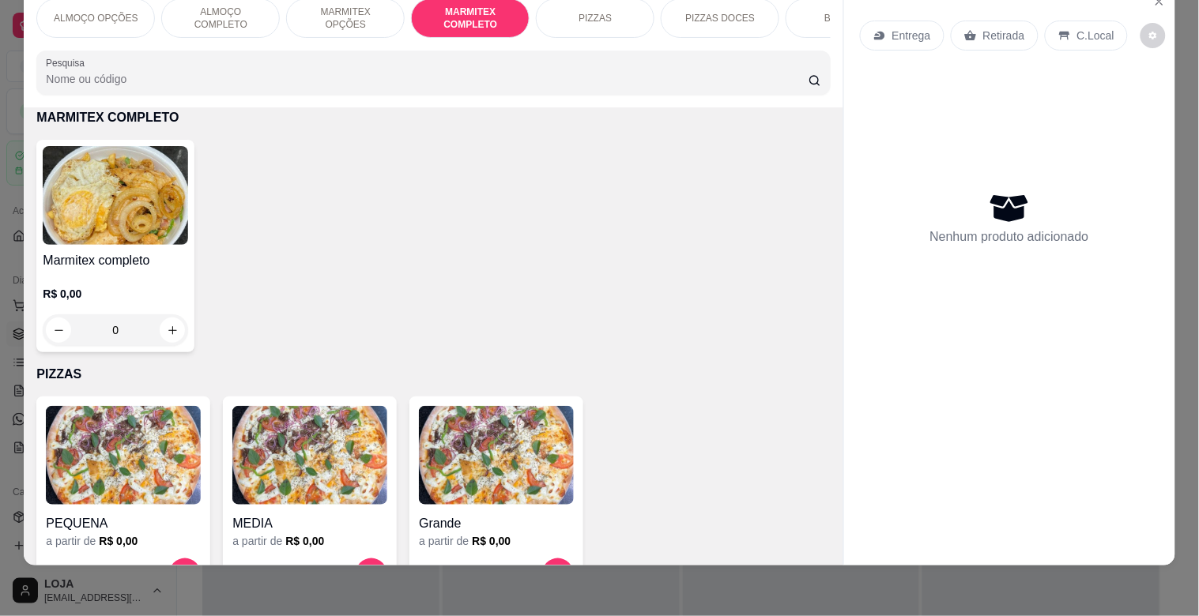
click at [156, 227] on img at bounding box center [115, 195] width 145 height 99
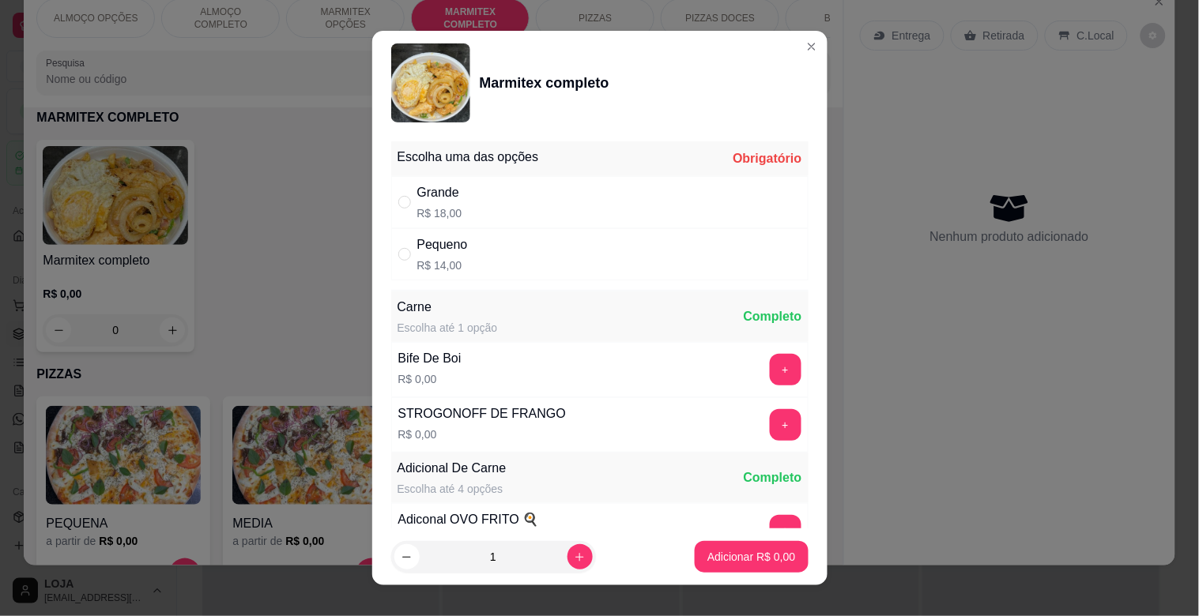
click at [504, 208] on div "Grande R$ 18,00" at bounding box center [599, 202] width 417 height 52
radio input "true"
click at [770, 372] on button "+" at bounding box center [786, 370] width 32 height 32
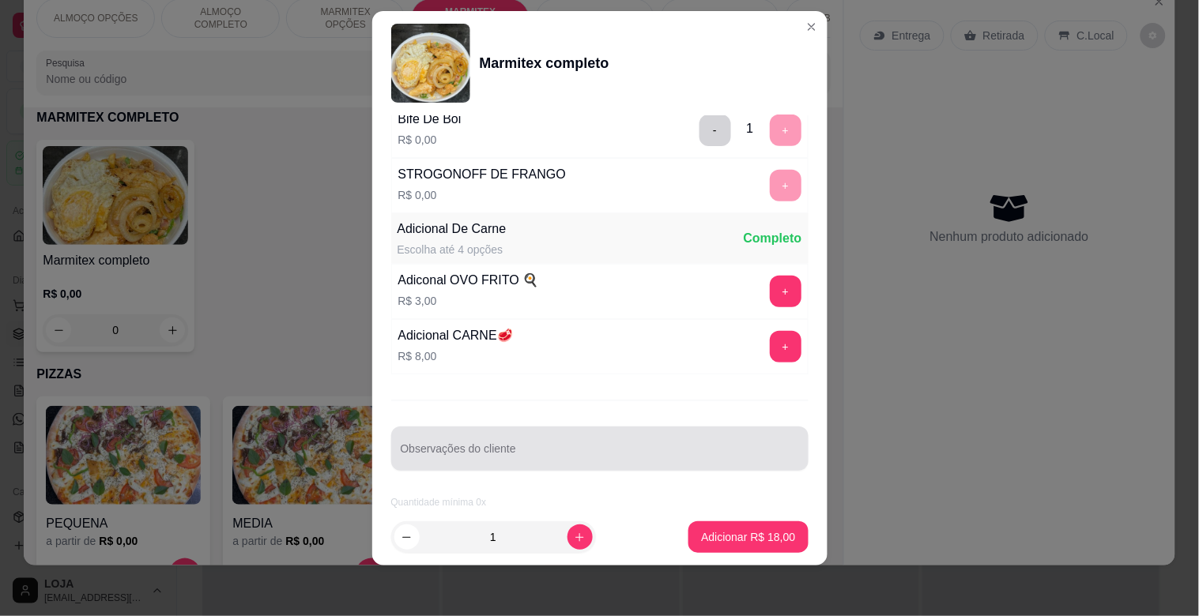
scroll to position [221, 0]
click at [544, 461] on input "Observações do cliente" at bounding box center [600, 455] width 398 height 16
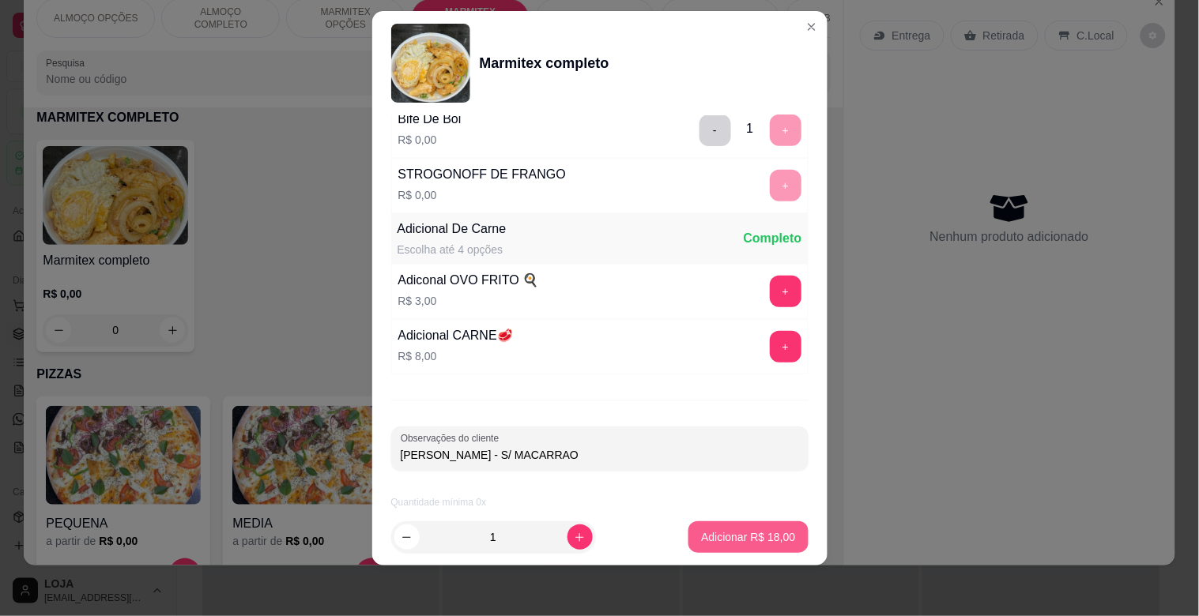
type input "[PERSON_NAME] - S/ MACARRAO"
click at [743, 531] on p "Adicionar R$ 18,00" at bounding box center [748, 537] width 94 height 16
click at [743, 531] on div "PEQUENA a partir de R$ 0,00 MEDIA a partir de R$ 0,00 Grande a partir de R$ 0,00" at bounding box center [432, 498] width 793 height 203
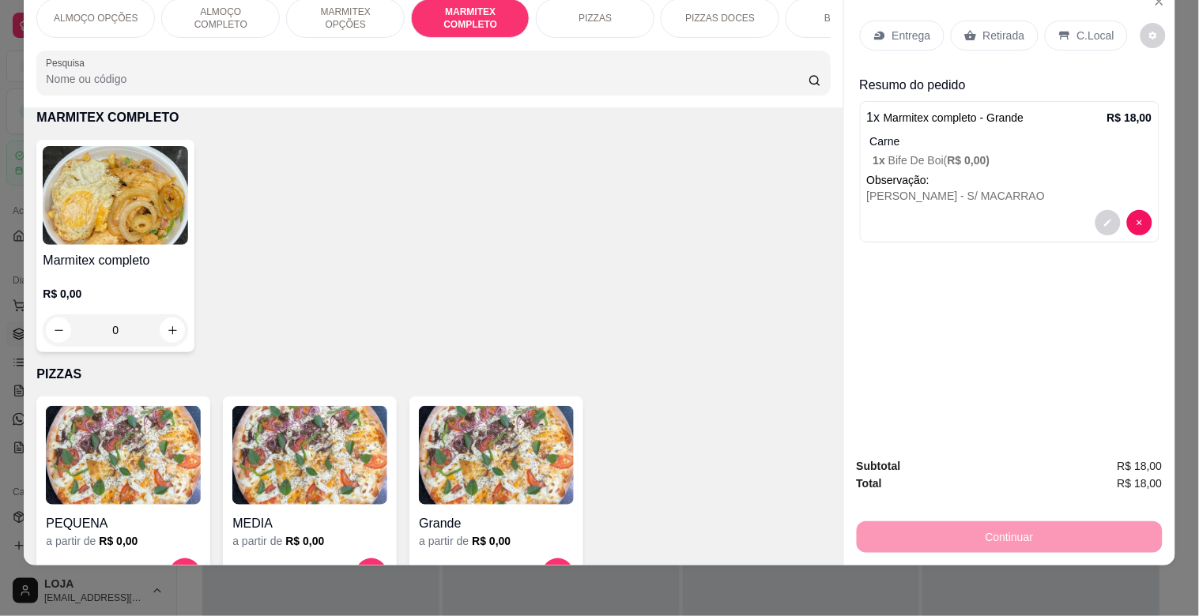
click at [159, 226] on img at bounding box center [115, 195] width 145 height 99
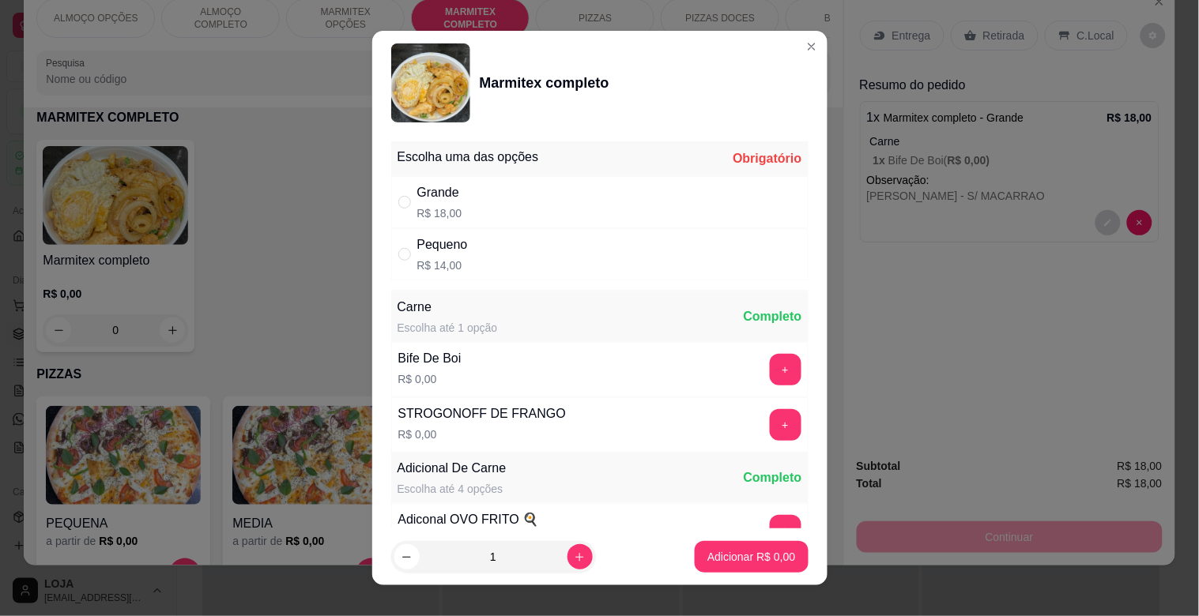
click at [609, 193] on div "Grande R$ 18,00" at bounding box center [599, 202] width 417 height 52
radio input "true"
click at [770, 374] on button "+" at bounding box center [786, 370] width 32 height 32
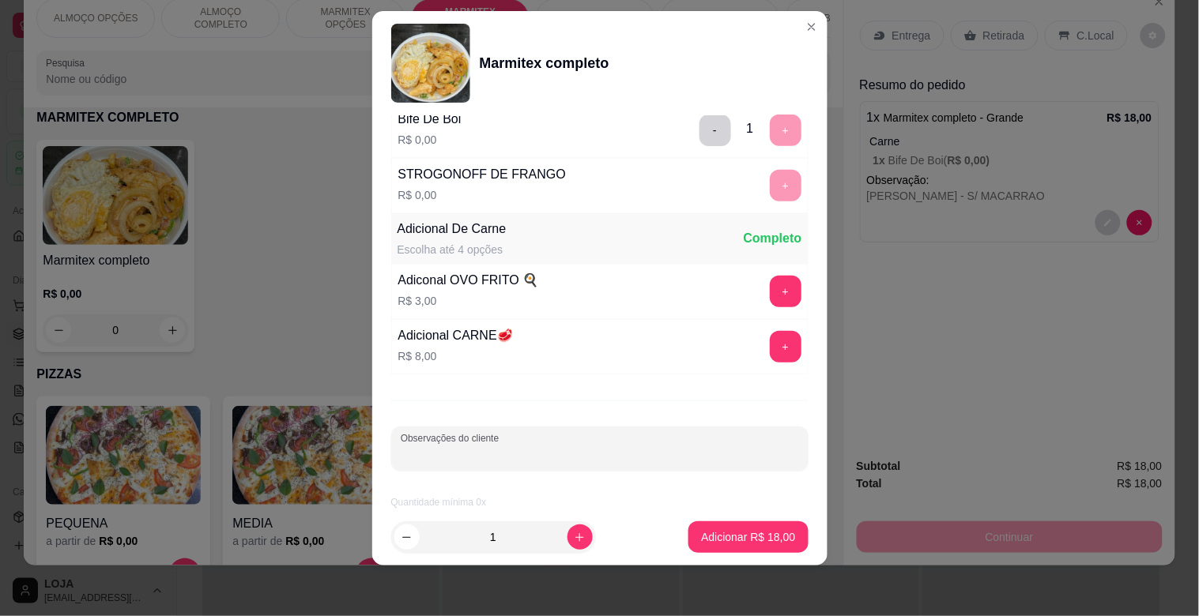
click at [409, 460] on input "Observações do cliente" at bounding box center [600, 455] width 398 height 16
type input "[PERSON_NAME]"
click at [725, 537] on p "Adicionar R$ 18,00" at bounding box center [749, 536] width 92 height 15
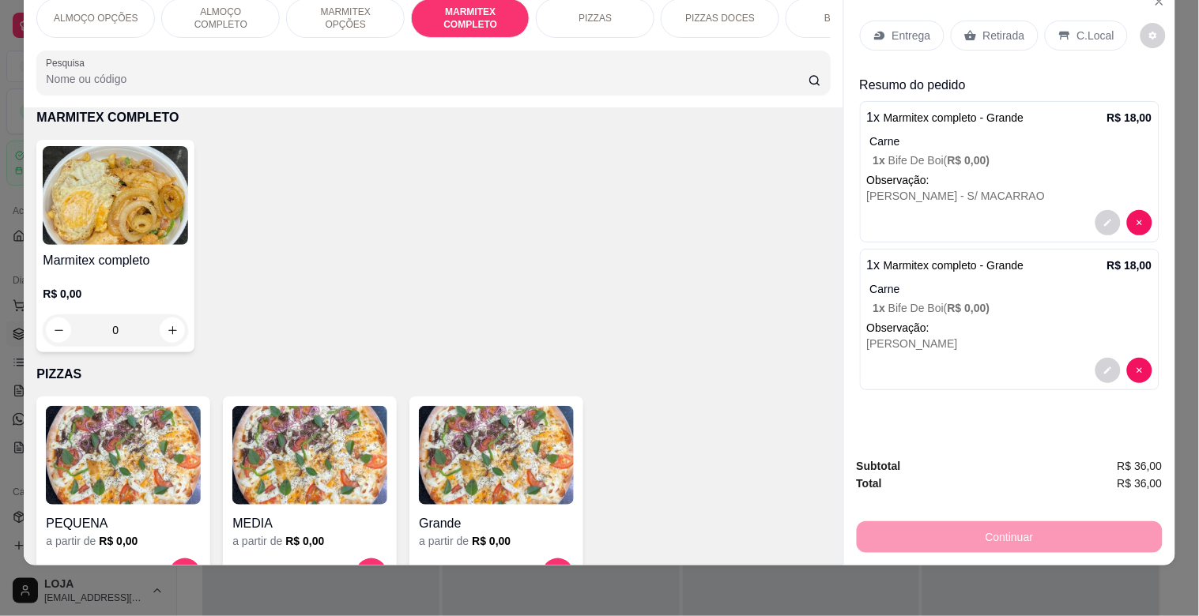
click at [140, 223] on img at bounding box center [115, 195] width 145 height 99
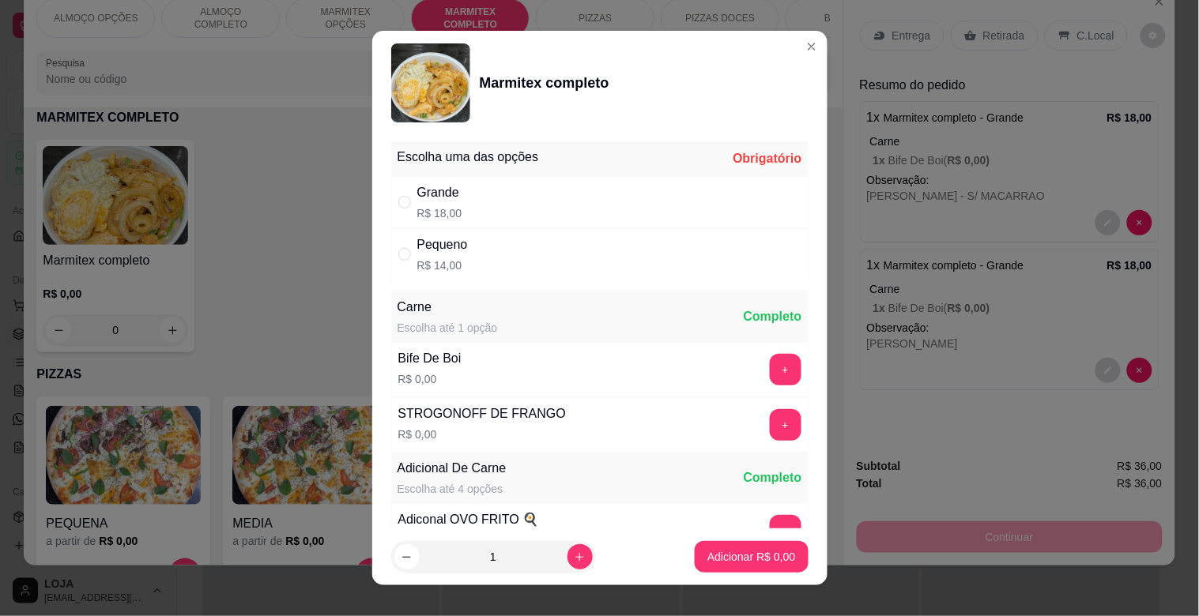
click at [443, 199] on div "Grande" at bounding box center [439, 192] width 45 height 19
radio input "true"
click at [770, 372] on button "+" at bounding box center [786, 370] width 32 height 32
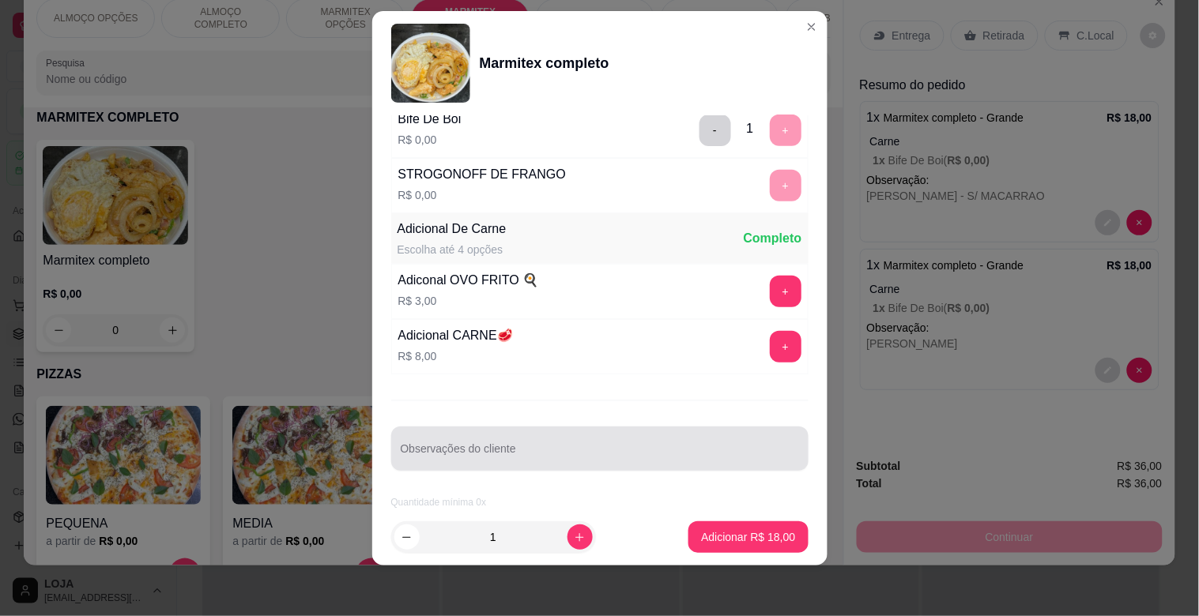
click at [509, 440] on div at bounding box center [600, 449] width 398 height 32
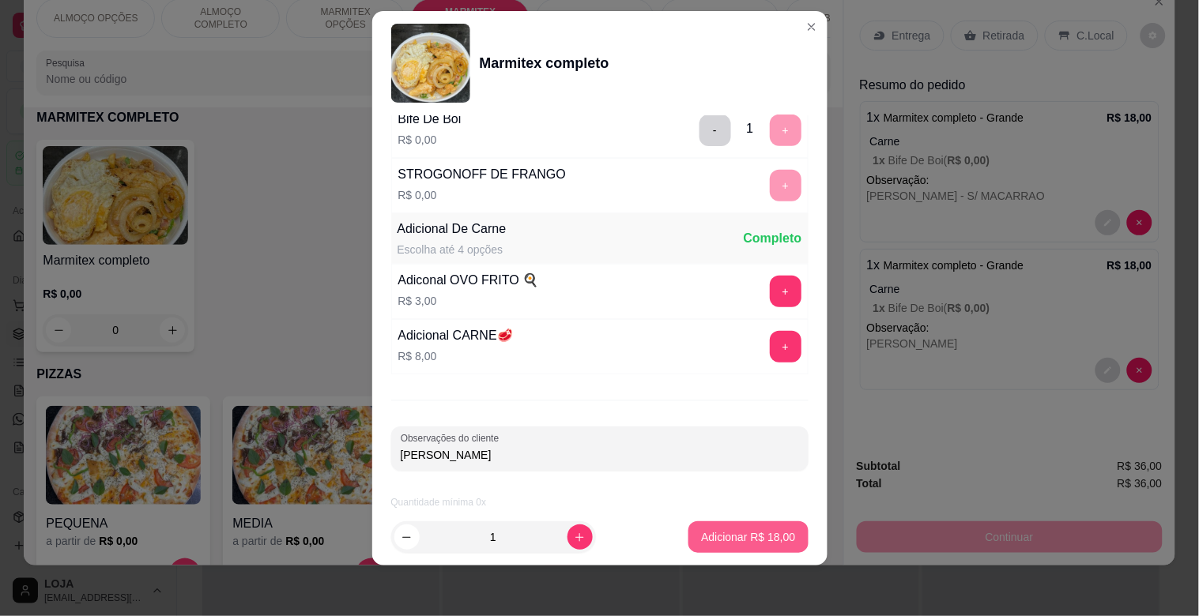
type input "[PERSON_NAME]"
click at [721, 528] on button "Adicionar R$ 18,00" at bounding box center [749, 537] width 116 height 31
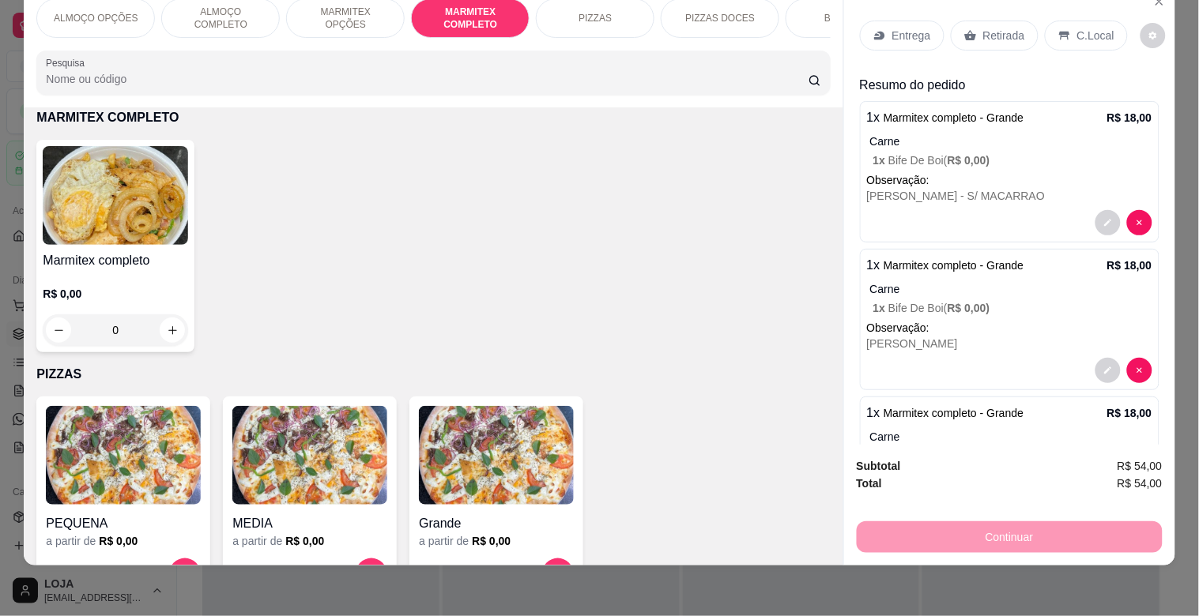
click at [122, 200] on img at bounding box center [115, 195] width 145 height 99
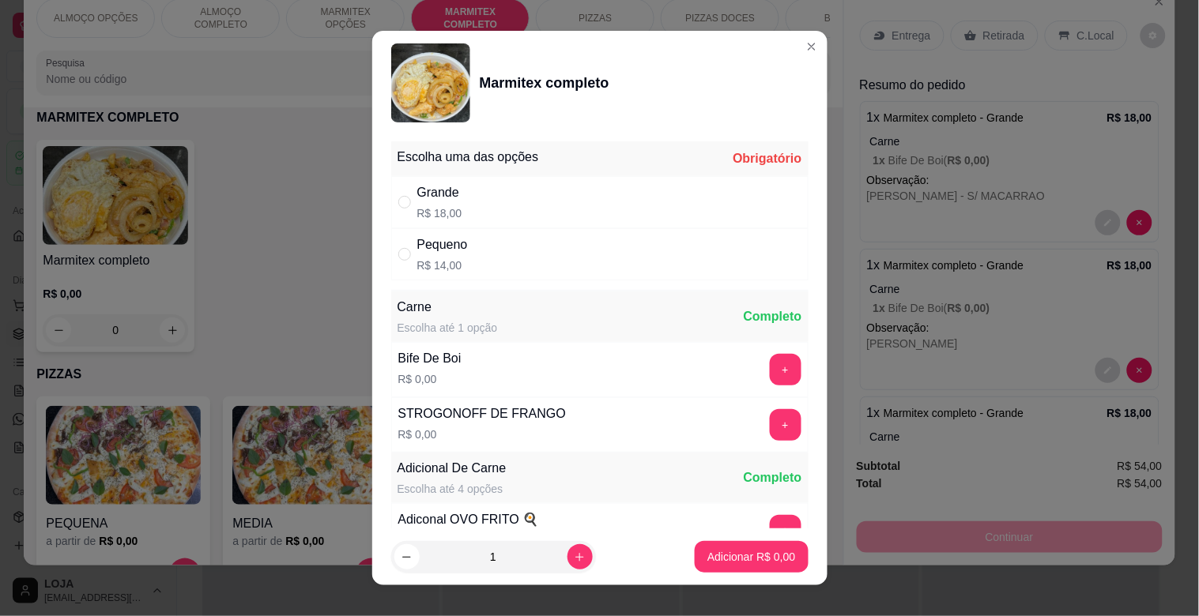
click at [428, 207] on p "R$ 18,00" at bounding box center [439, 213] width 45 height 16
radio input "true"
click at [770, 430] on button "+" at bounding box center [786, 425] width 32 height 32
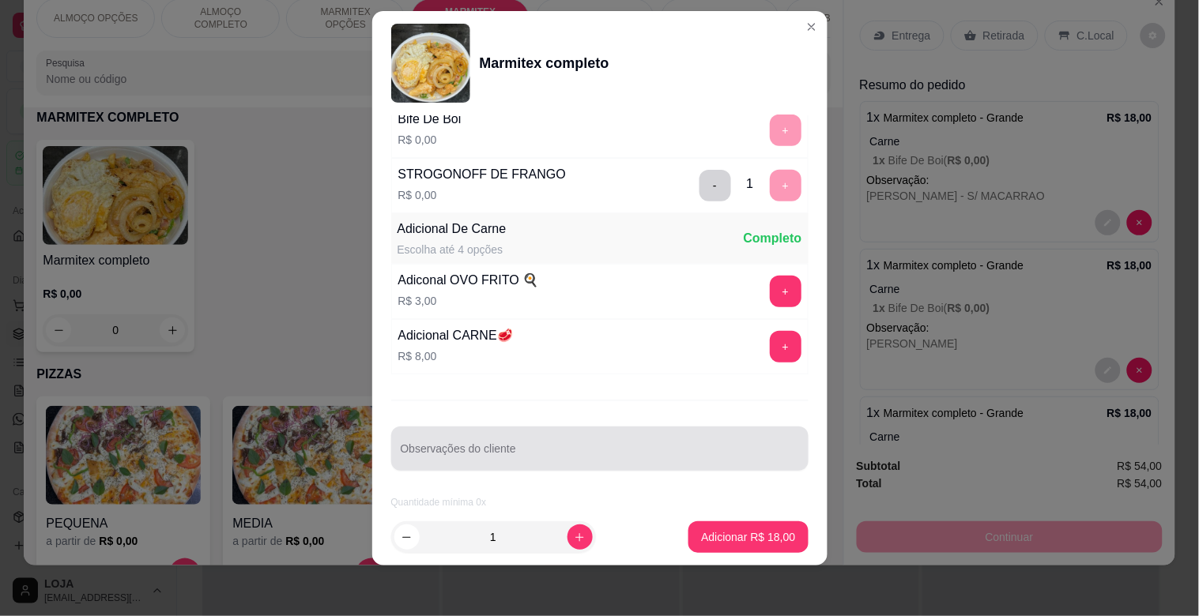
click at [472, 443] on div at bounding box center [600, 449] width 398 height 32
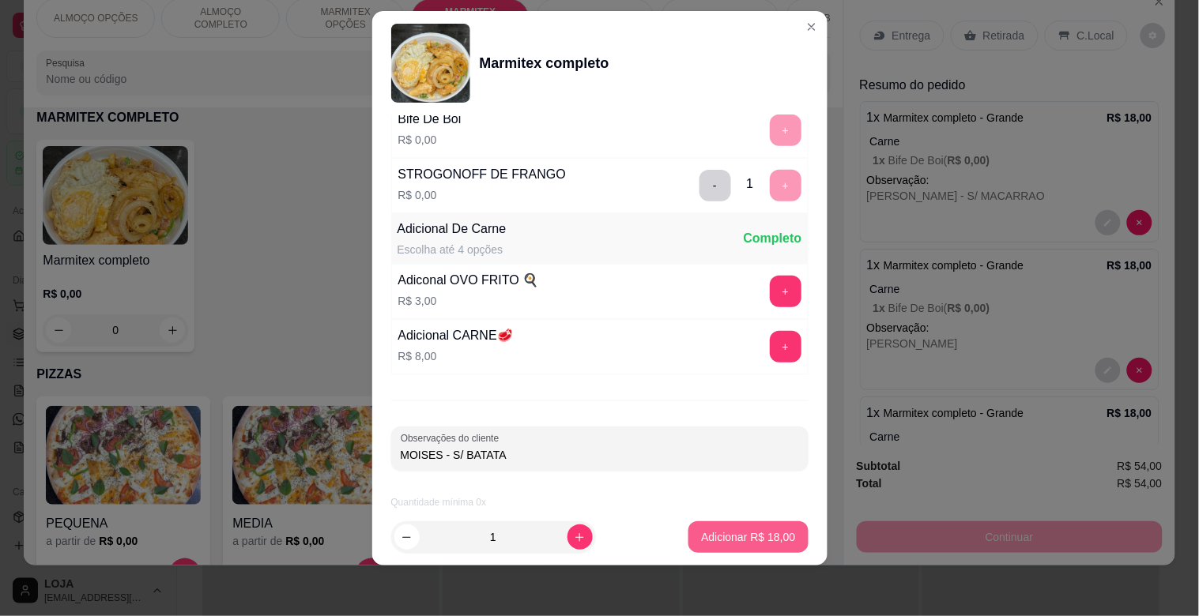
type input "MOISES - S/ BATATA"
click at [763, 545] on button "Adicionar R$ 18,00" at bounding box center [749, 537] width 116 height 31
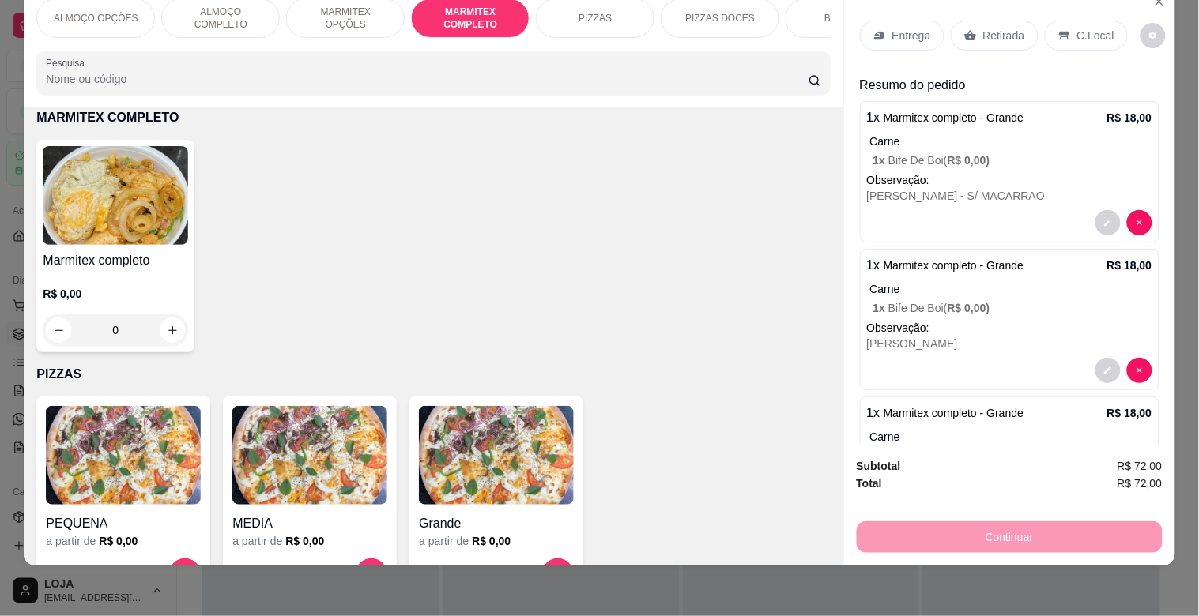
click at [175, 190] on img at bounding box center [115, 195] width 145 height 99
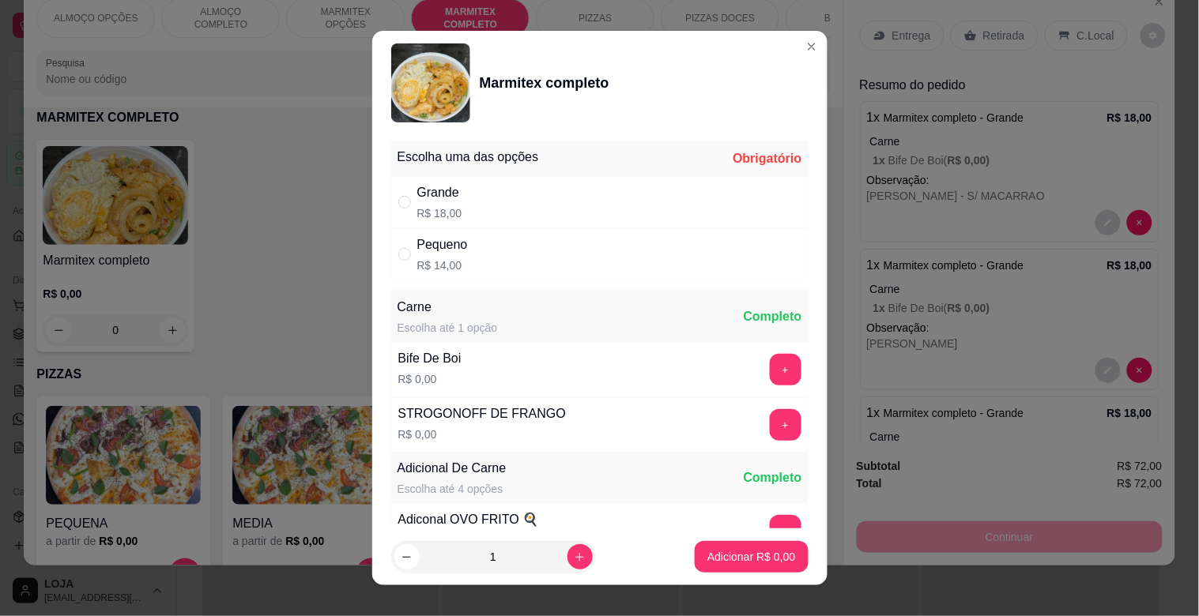
click at [511, 227] on div "Grande R$ 18,00" at bounding box center [599, 202] width 417 height 52
radio input "true"
click at [770, 370] on button "+" at bounding box center [785, 370] width 31 height 31
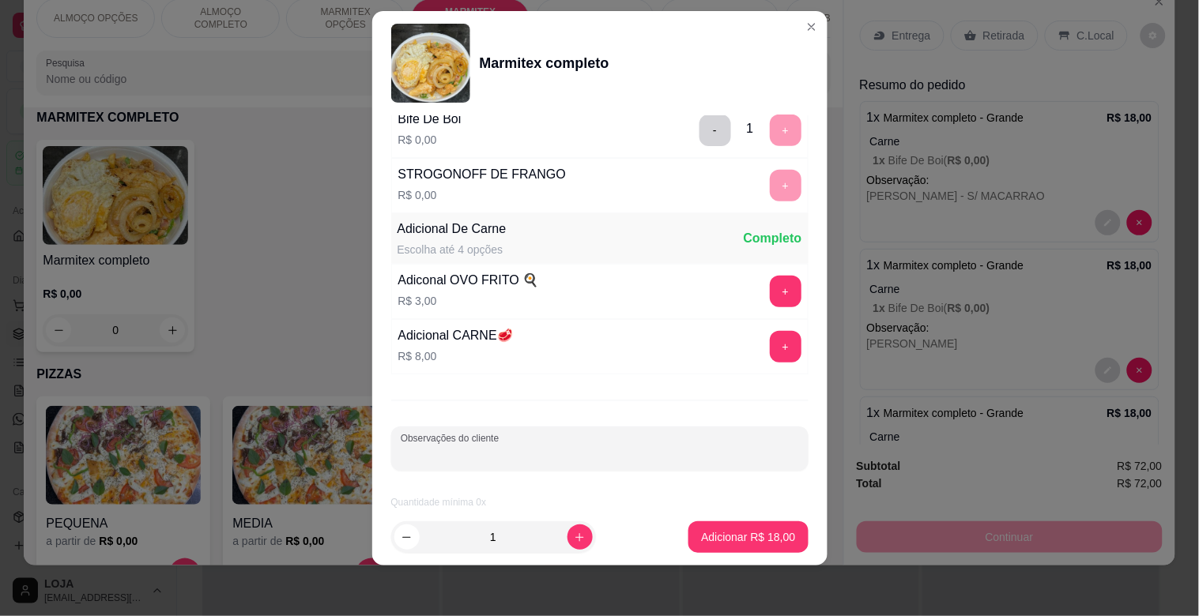
click at [547, 454] on input "Observações do cliente" at bounding box center [600, 455] width 398 height 16
type input "[PERSON_NAME]"
click at [714, 544] on p "Adicionar R$ 18,00" at bounding box center [749, 536] width 92 height 15
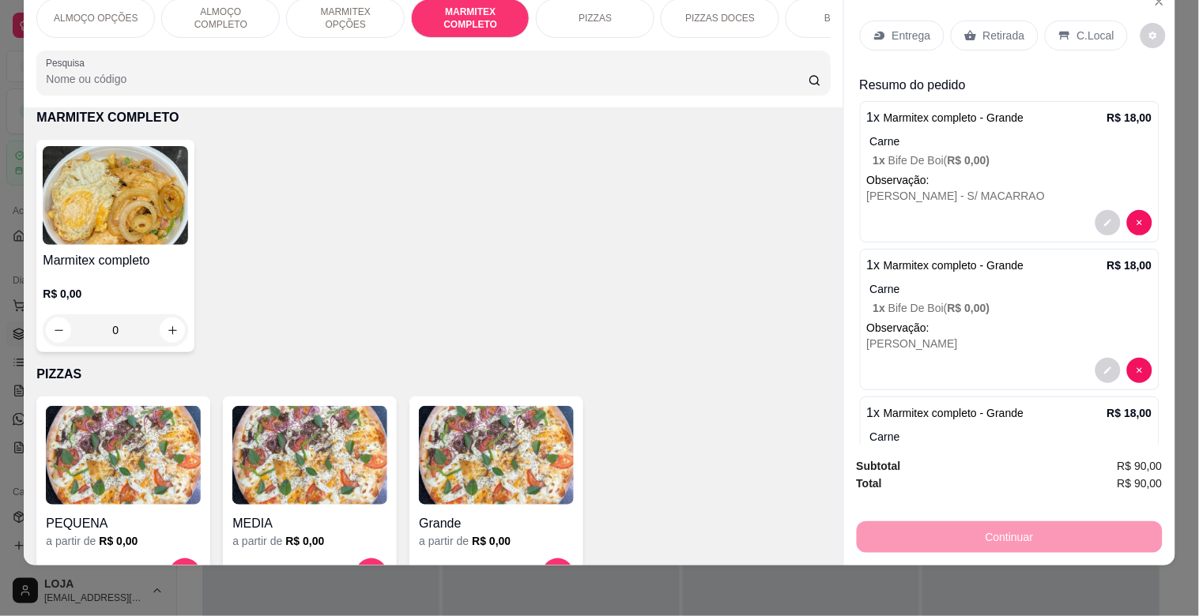
click at [883, 25] on div "Entrega" at bounding box center [902, 36] width 85 height 30
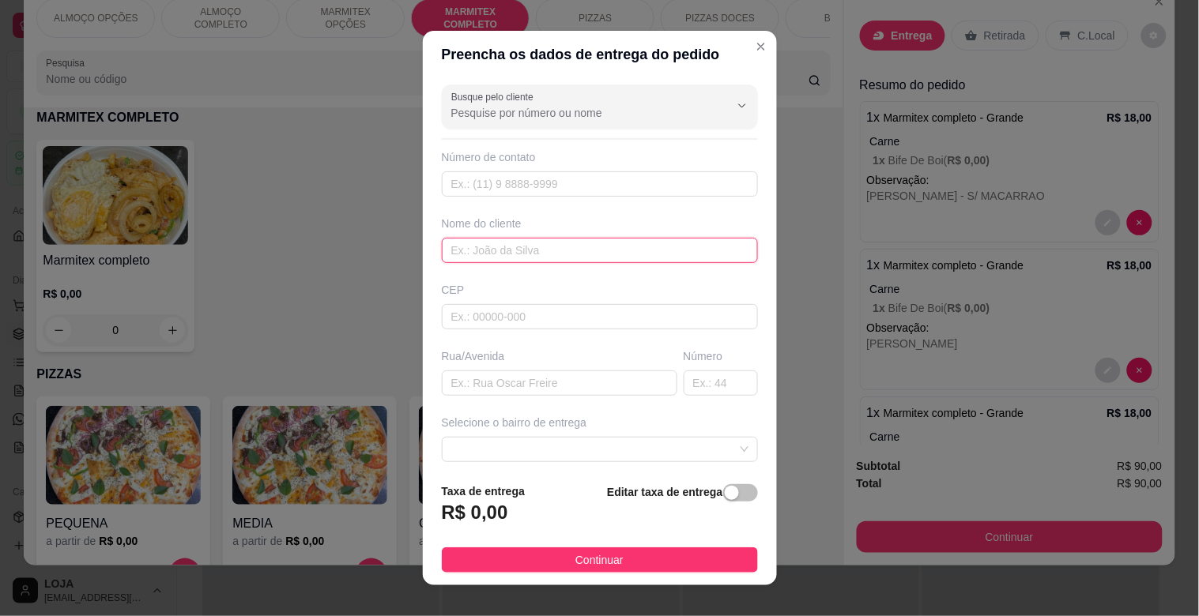
click at [522, 251] on input "text" at bounding box center [600, 250] width 316 height 25
type input "MECANICA PERES"
click at [546, 381] on input "text" at bounding box center [559, 383] width 235 height 25
type input "TOCANTINS"
click at [686, 386] on input "text" at bounding box center [721, 383] width 74 height 25
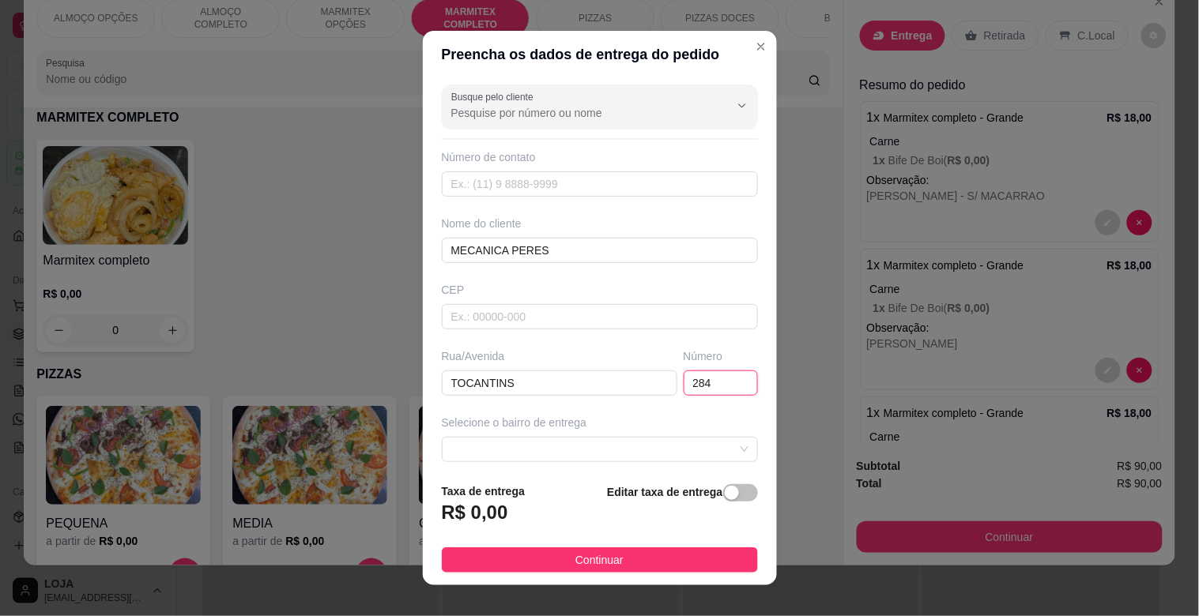
type input "284"
click at [727, 478] on footer "Taxa de entrega R$ 0,00 Editar taxa de entrega Continuar" at bounding box center [600, 527] width 354 height 115
drag, startPoint x: 714, startPoint y: 490, endPoint x: 669, endPoint y: 492, distance: 45.1
click at [725, 490] on div "button" at bounding box center [732, 493] width 14 height 14
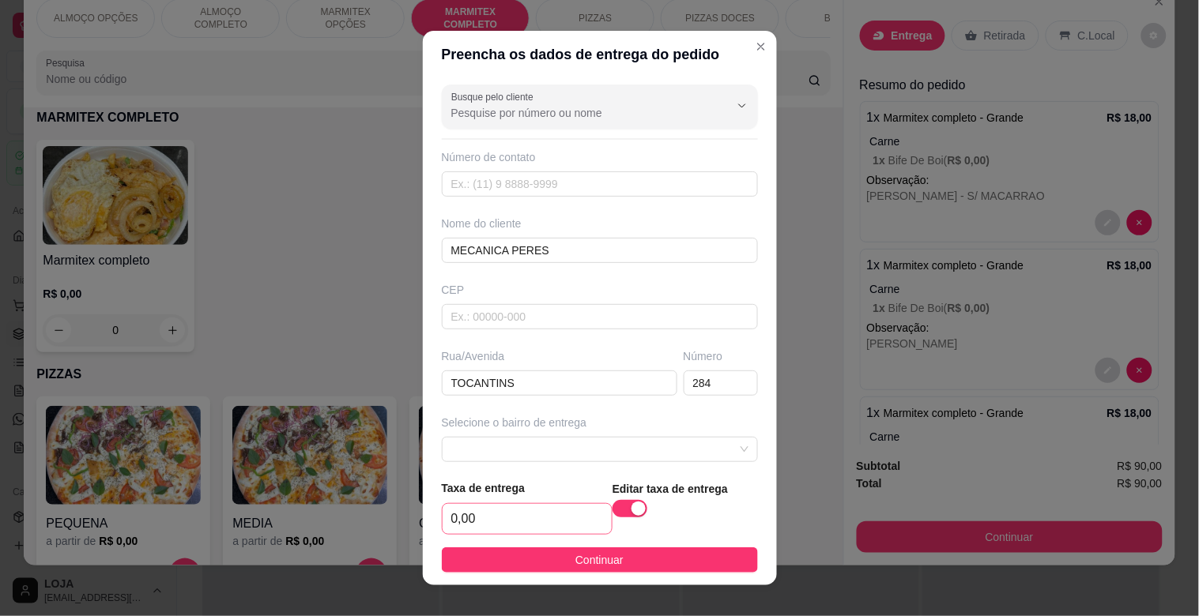
drag, startPoint x: 515, startPoint y: 498, endPoint x: 514, endPoint y: 507, distance: 9.5
click at [514, 499] on div "Taxa de entrega 0,00" at bounding box center [527, 507] width 171 height 55
click at [515, 509] on input "0,00" at bounding box center [527, 519] width 169 height 30
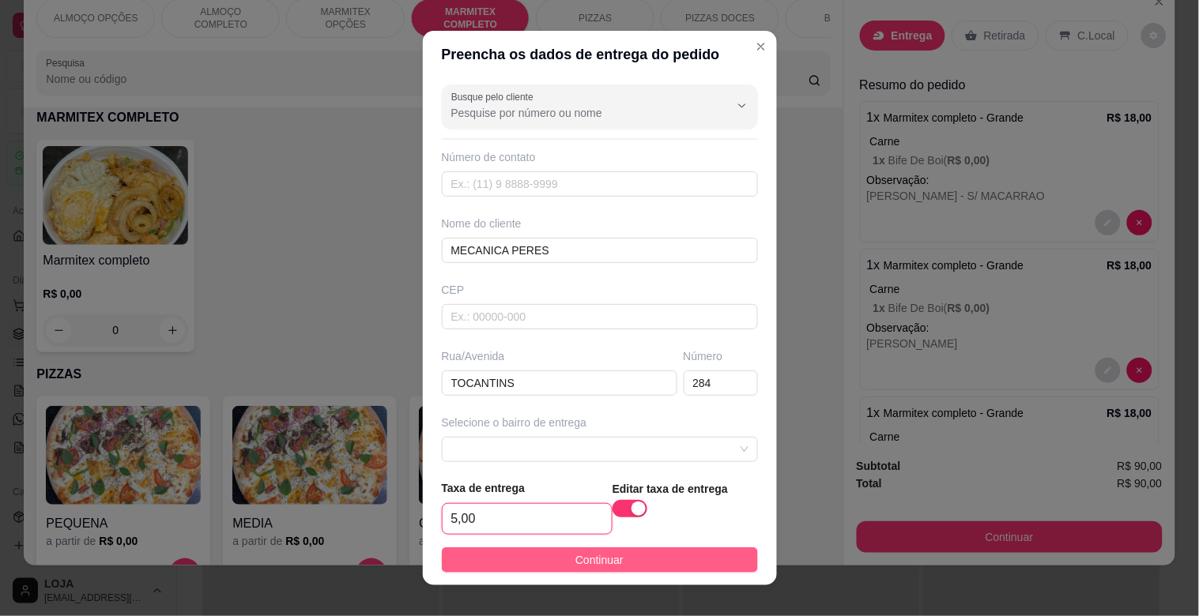
type input "5,00"
click at [605, 563] on span "Continuar" at bounding box center [599, 560] width 48 height 17
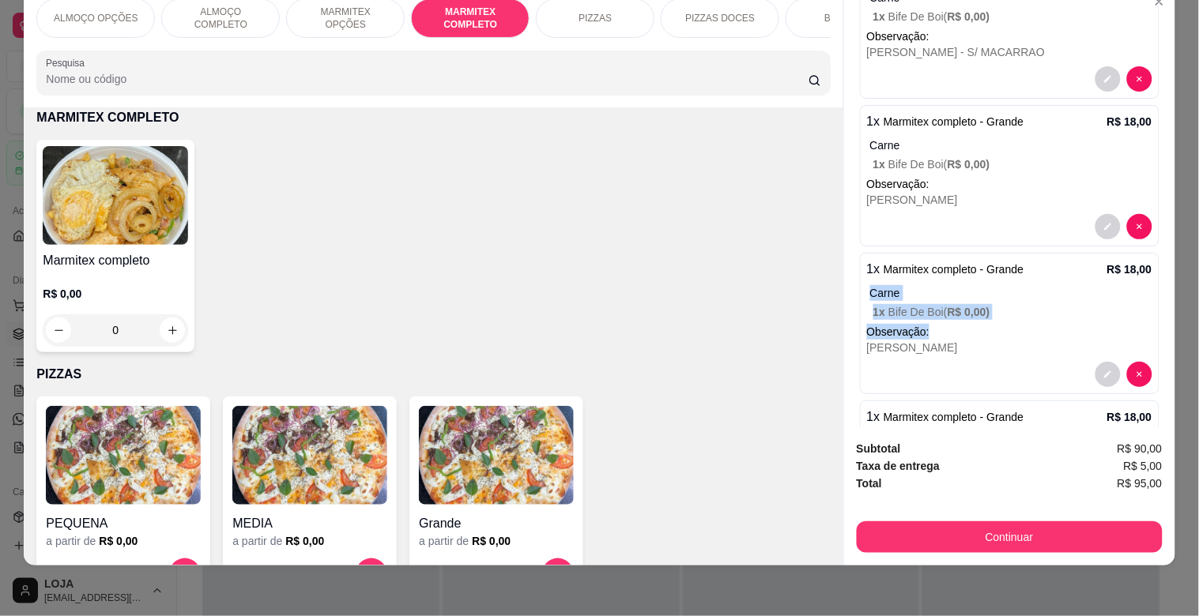
drag, startPoint x: 1166, startPoint y: 309, endPoint x: 1166, endPoint y: 324, distance: 15.0
click at [1166, 324] on div "ALMOÇO OPÇÕES ALMOÇO COMPLETO MARMITEX OPÇÕES MARMITEX COMPLETO PIZZAS PIZZAS D…" at bounding box center [599, 308] width 1199 height 616
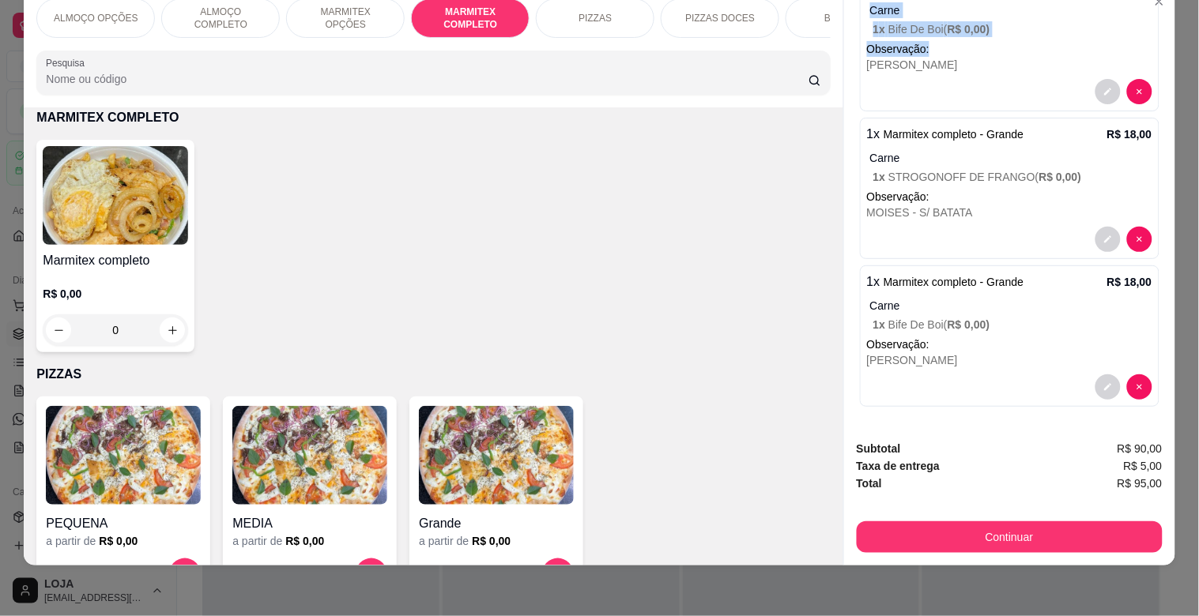
scroll to position [601, 0]
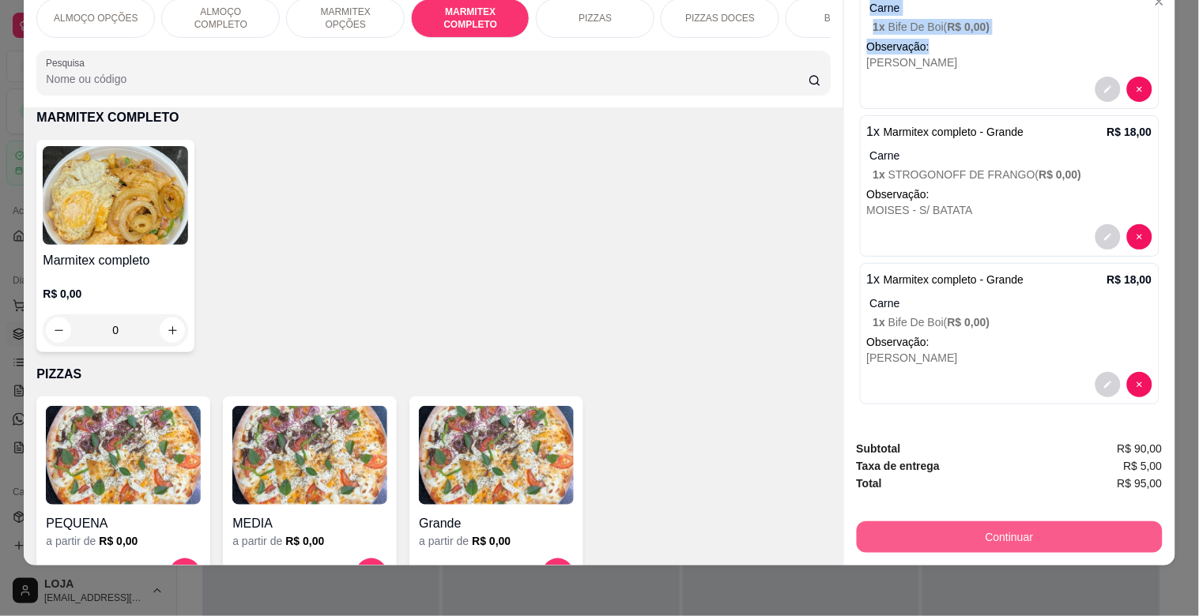
click at [925, 522] on button "Continuar" at bounding box center [1010, 538] width 306 height 32
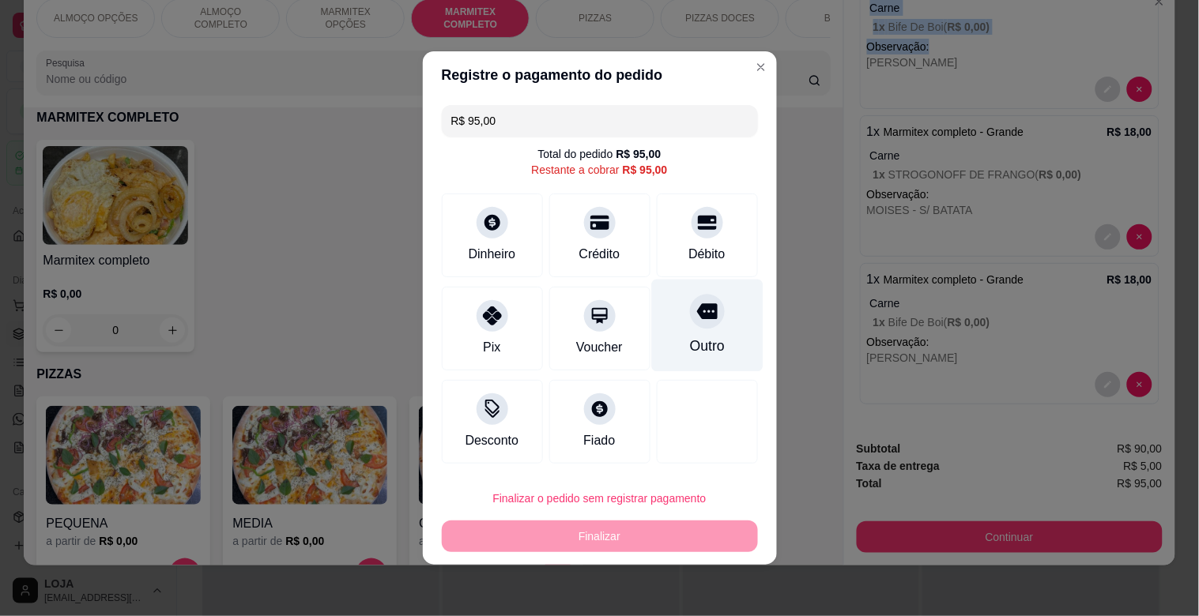
click at [690, 353] on div "Outro" at bounding box center [706, 346] width 35 height 21
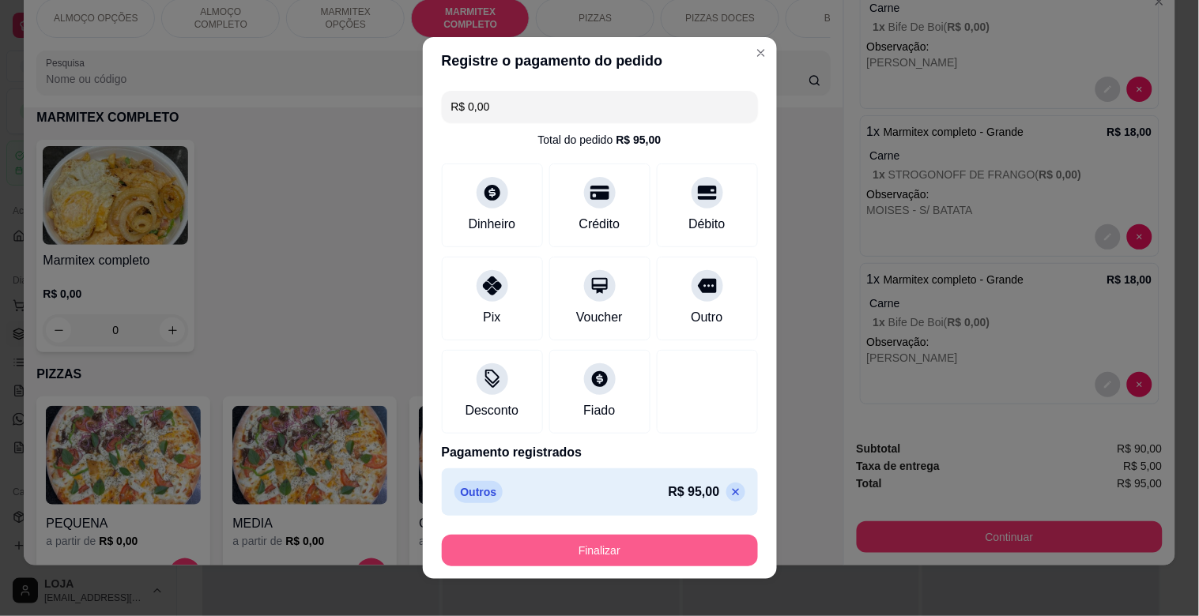
click at [662, 556] on button "Finalizar" at bounding box center [600, 551] width 316 height 32
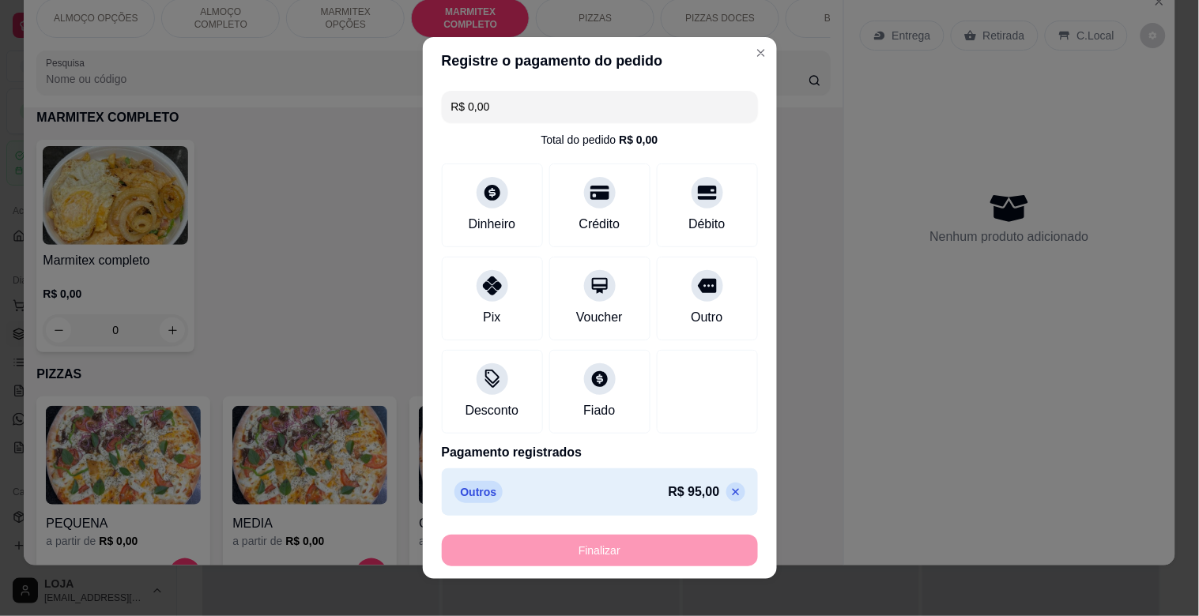
type input "-R$ 95,00"
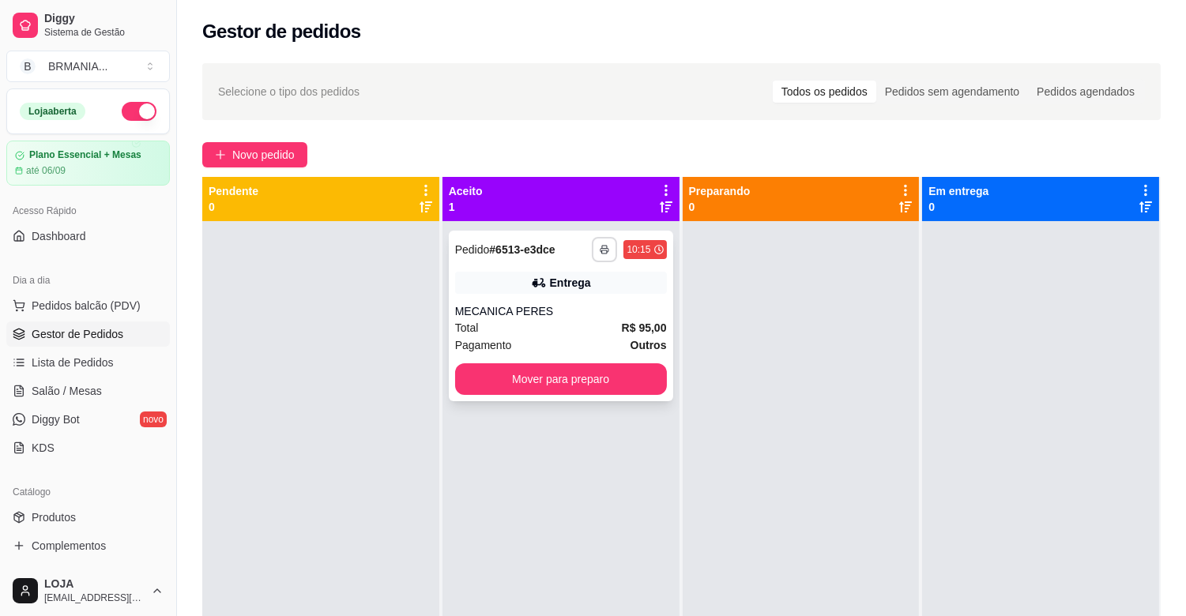
click at [592, 253] on button "button" at bounding box center [604, 249] width 25 height 25
click at [583, 299] on button "IMPRESSORA" at bounding box center [558, 304] width 115 height 25
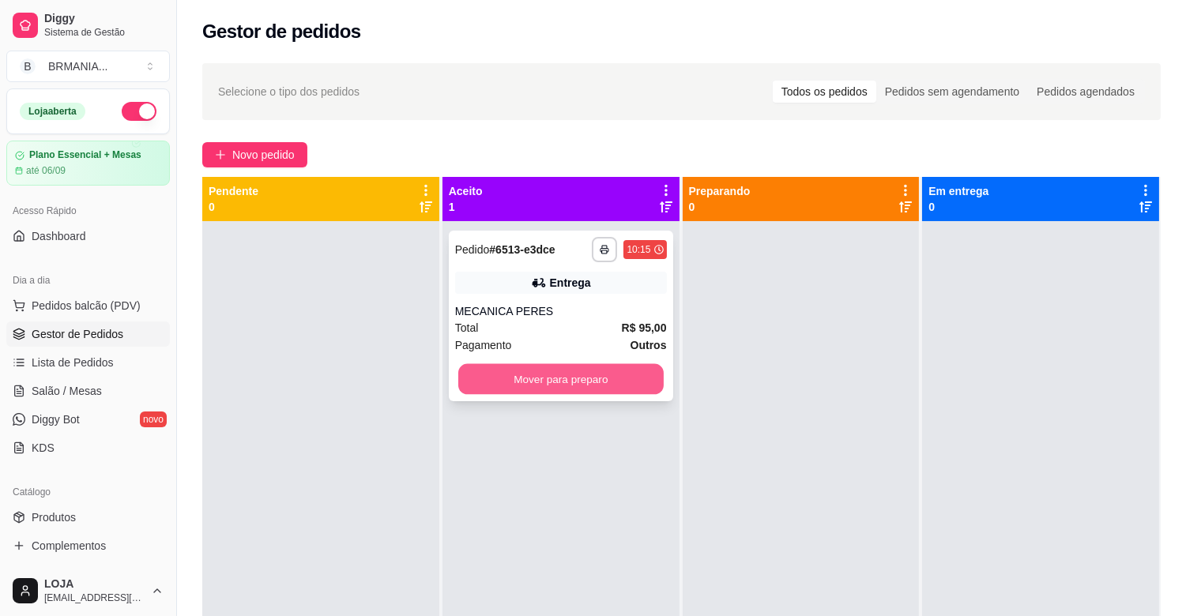
click at [563, 384] on button "Mover para preparo" at bounding box center [560, 379] width 205 height 31
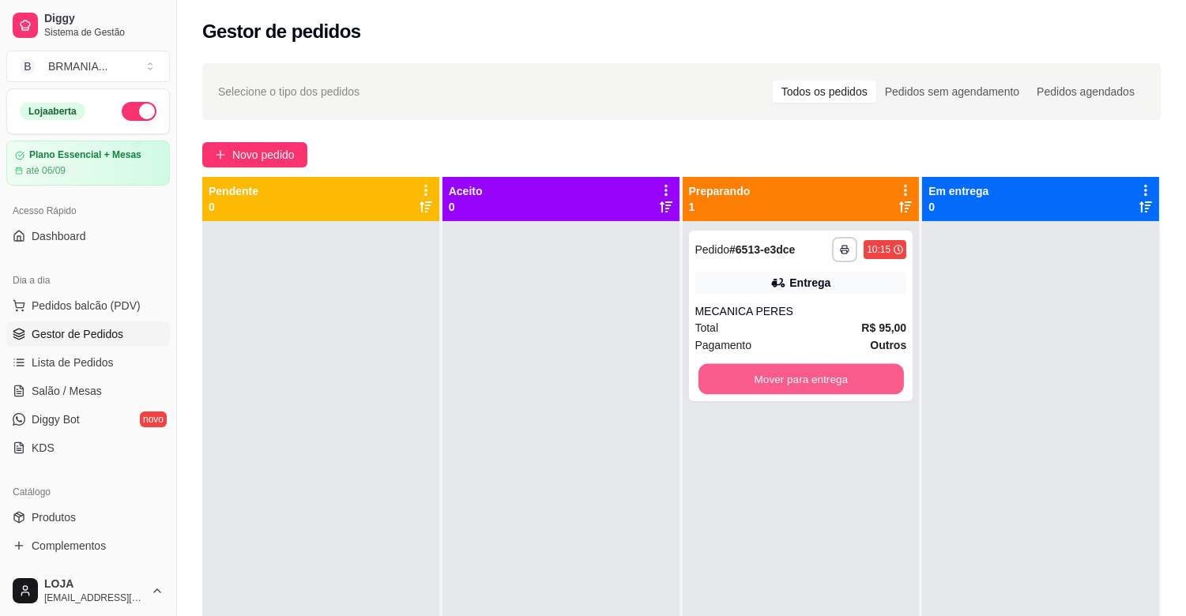
click at [780, 367] on button "Mover para entrega" at bounding box center [801, 379] width 205 height 31
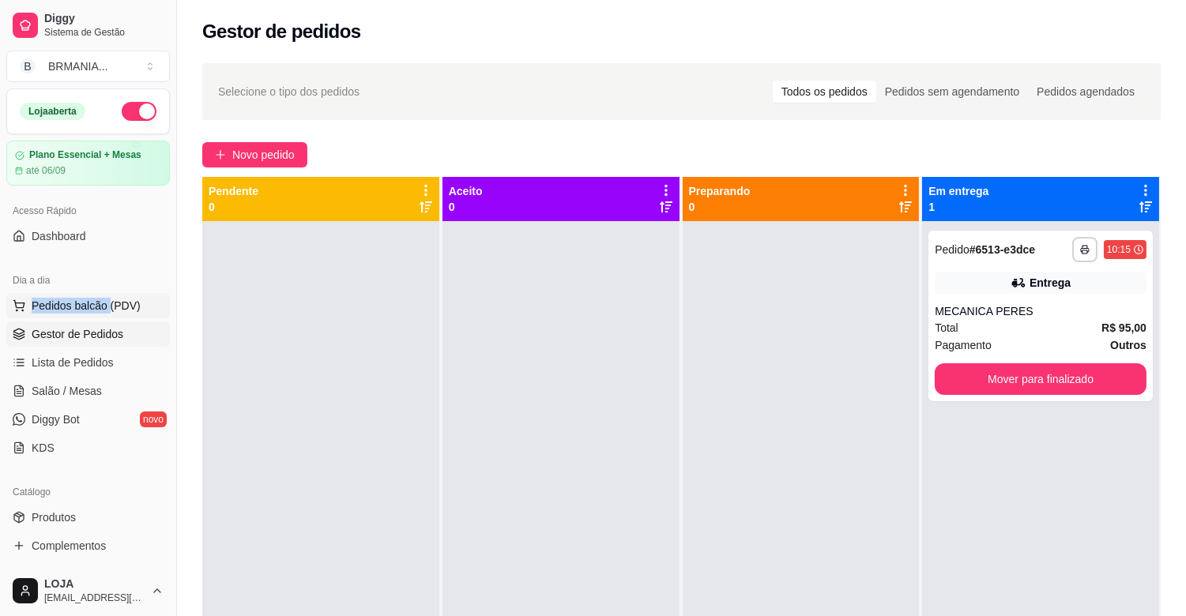
click at [111, 296] on div "Dia a dia Pedidos balcão (PDV) Gestor de Pedidos Lista de Pedidos Salão / Mesas…" at bounding box center [88, 364] width 176 height 205
click at [123, 304] on span "Pedidos balcão (PDV)" at bounding box center [86, 306] width 109 height 16
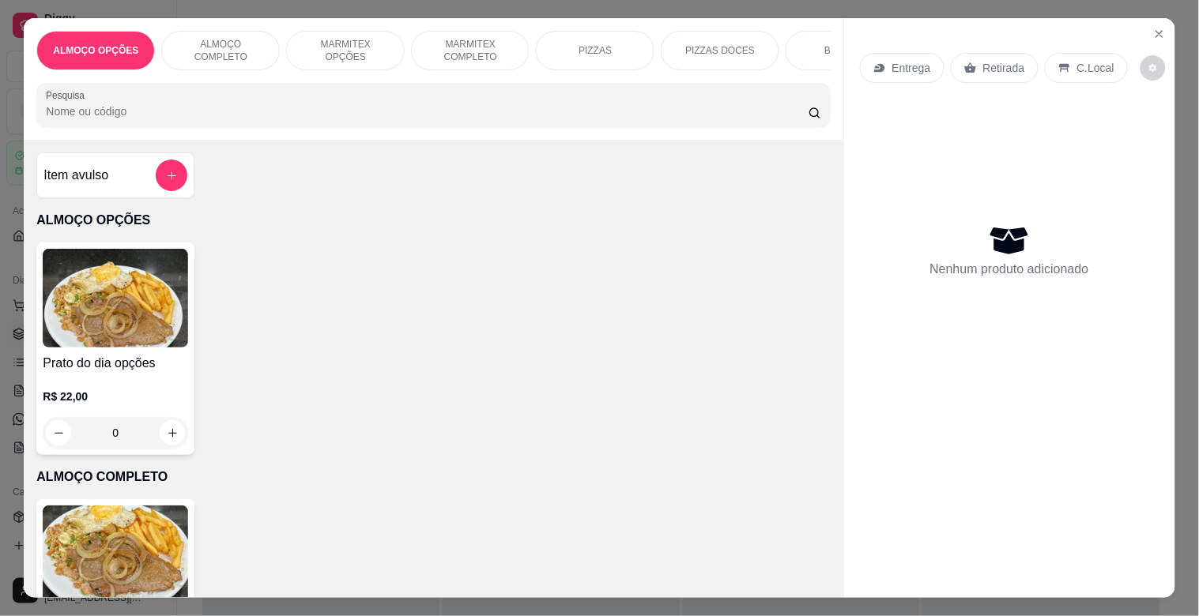
click at [435, 42] on p "MARMITEX COMPLETO" at bounding box center [470, 50] width 92 height 25
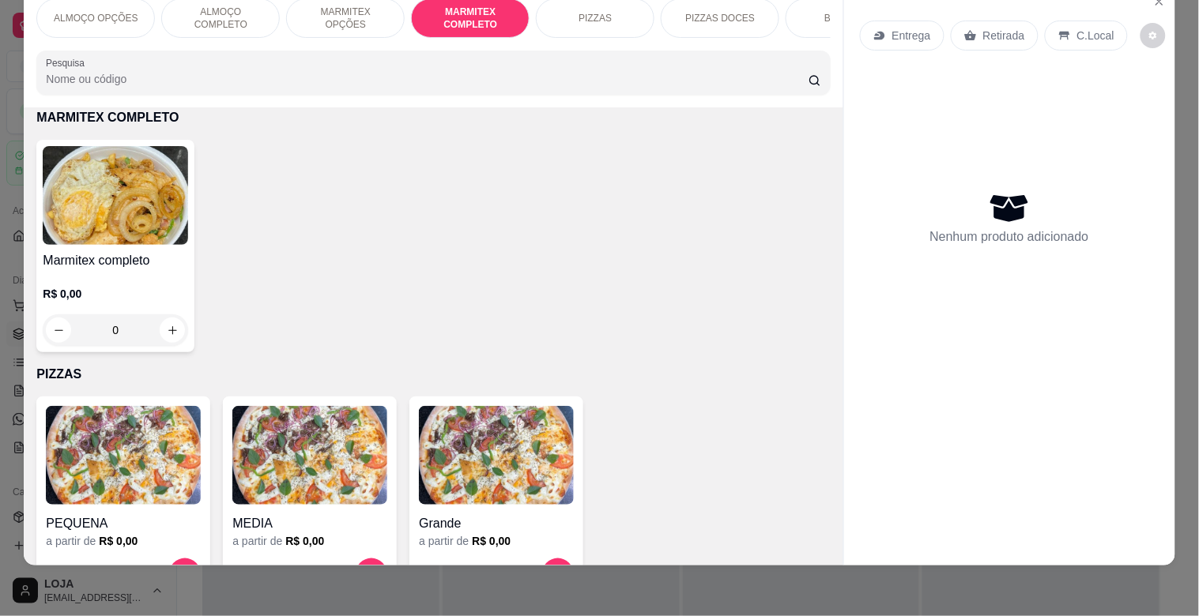
click at [125, 237] on img at bounding box center [115, 195] width 145 height 99
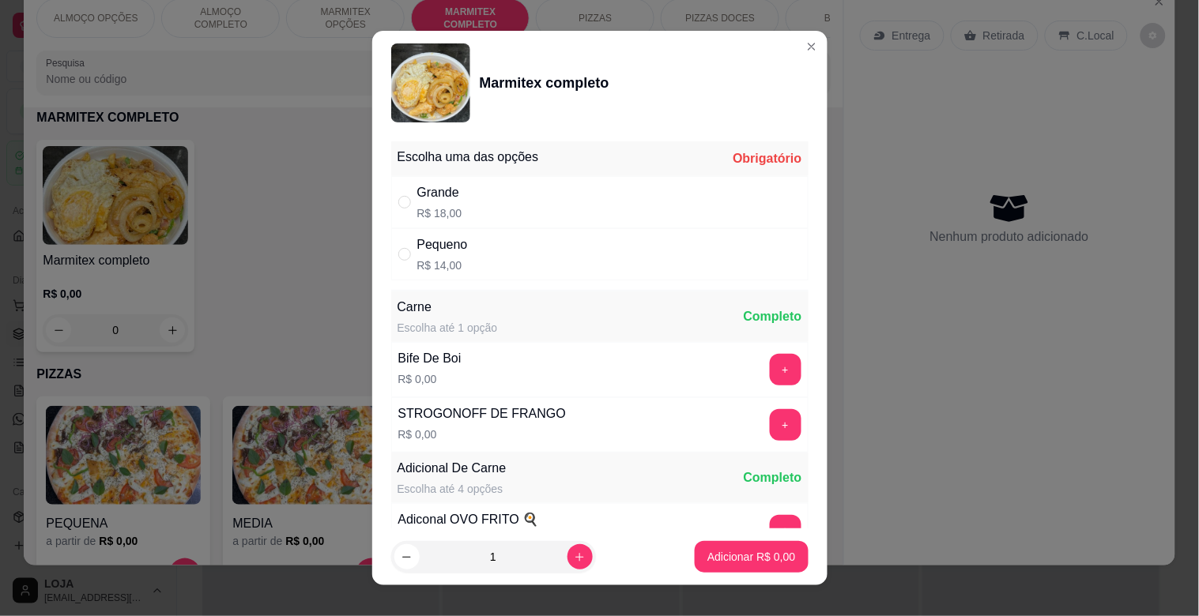
click at [529, 191] on div "Grande R$ 18,00" at bounding box center [599, 202] width 417 height 52
radio input "true"
click at [770, 422] on button "+" at bounding box center [786, 425] width 32 height 32
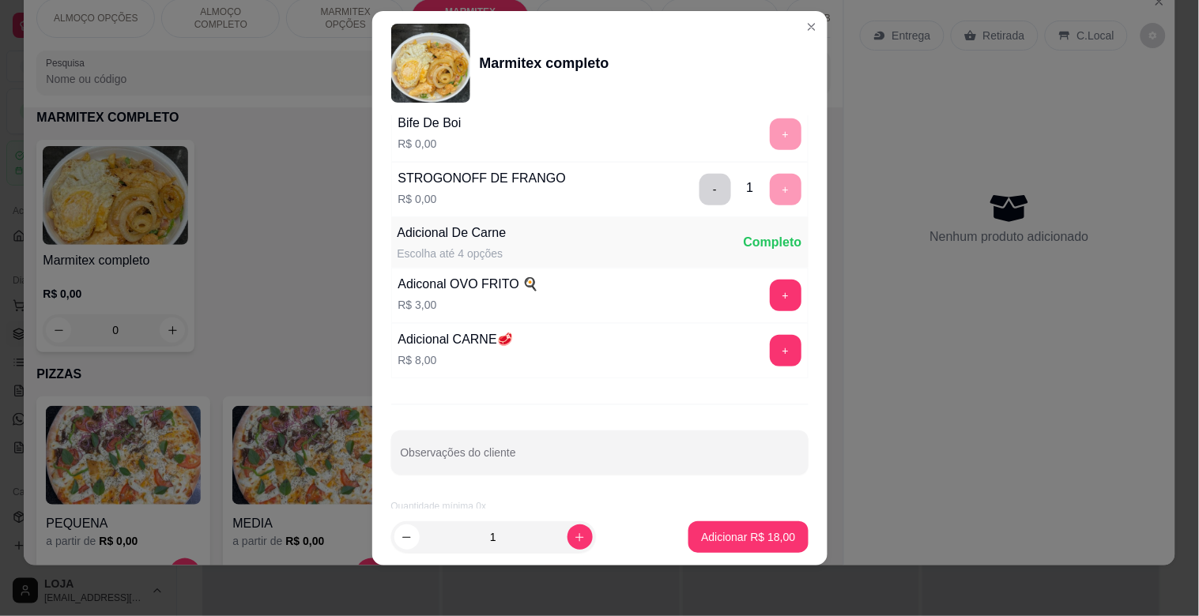
scroll to position [221, 0]
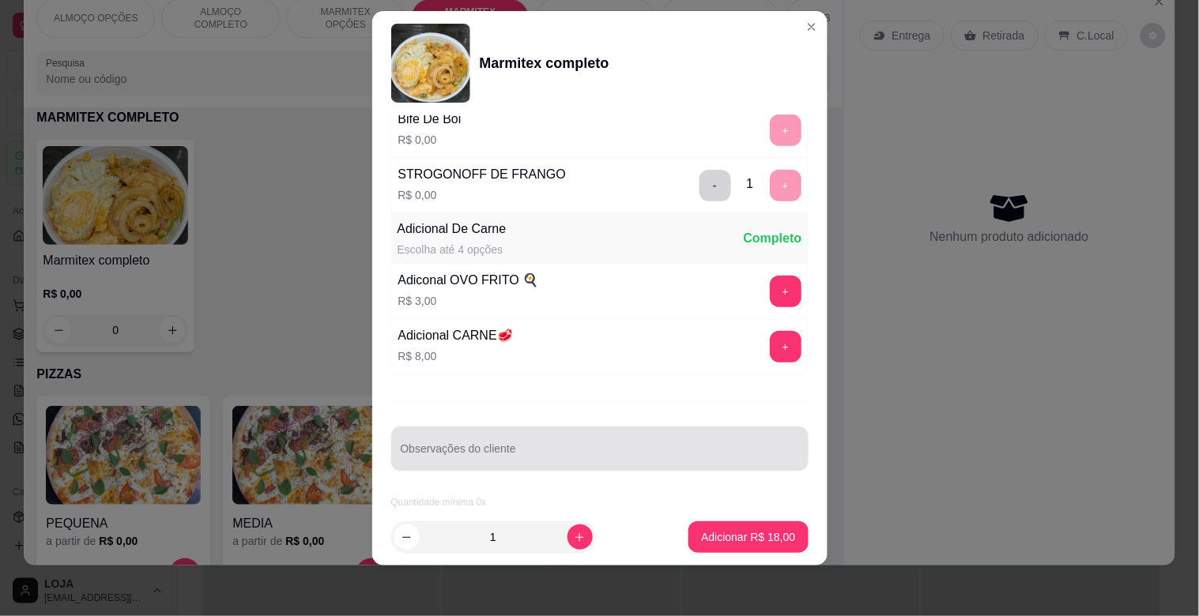
click at [518, 456] on input "Observações do cliente" at bounding box center [600, 455] width 398 height 16
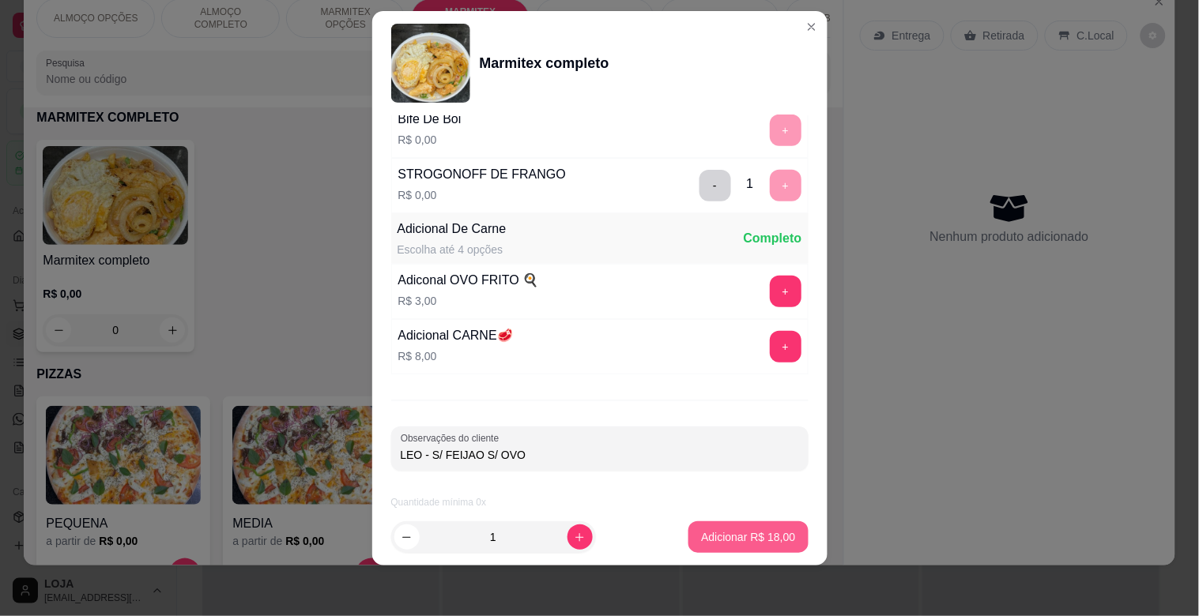
type input "LEO - S/ FEIJAO S/ OVO"
click at [706, 535] on p "Adicionar R$ 18,00" at bounding box center [749, 536] width 92 height 15
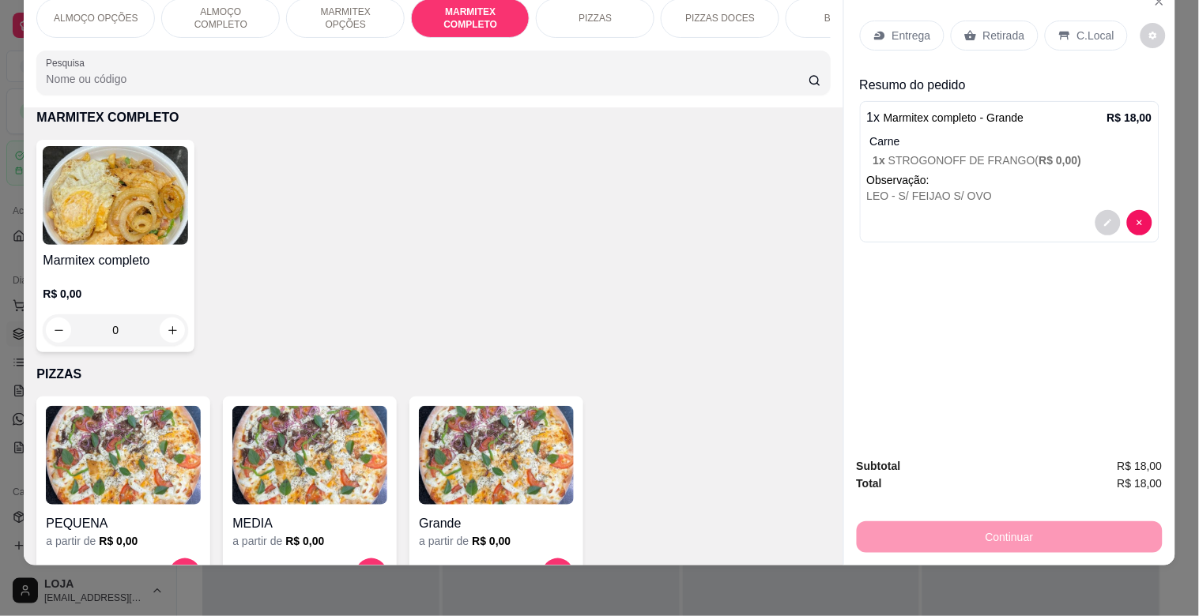
click at [81, 234] on img at bounding box center [115, 195] width 145 height 99
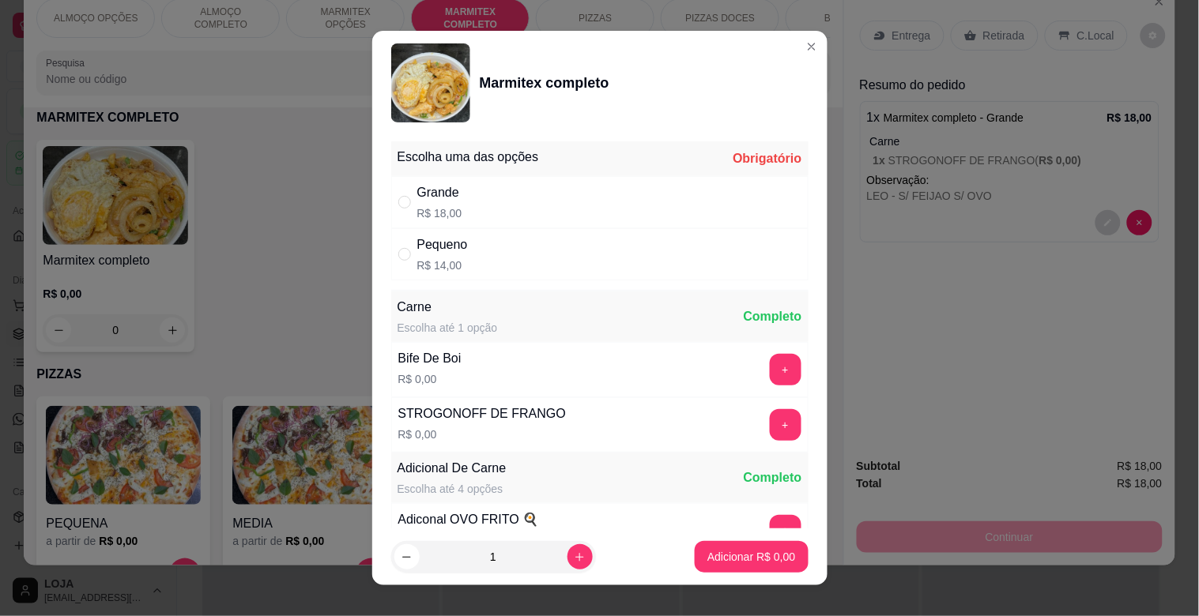
click at [566, 186] on div "Grande R$ 18,00" at bounding box center [599, 202] width 417 height 52
radio input "true"
click at [770, 366] on button "+" at bounding box center [786, 370] width 32 height 32
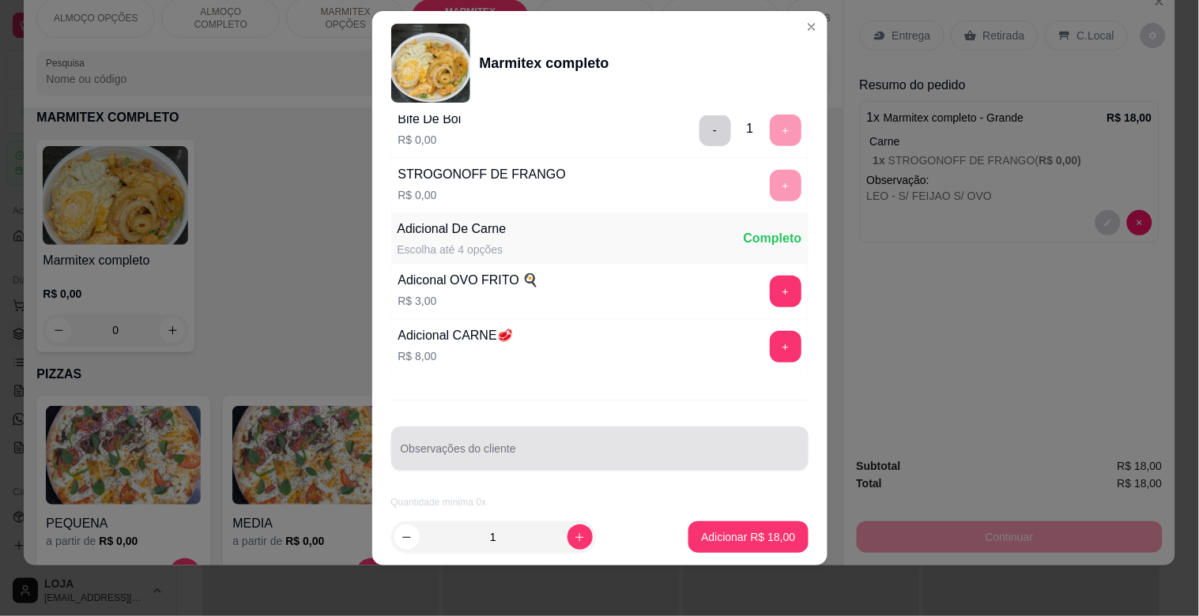
click at [517, 449] on input "Observações do cliente" at bounding box center [600, 455] width 398 height 16
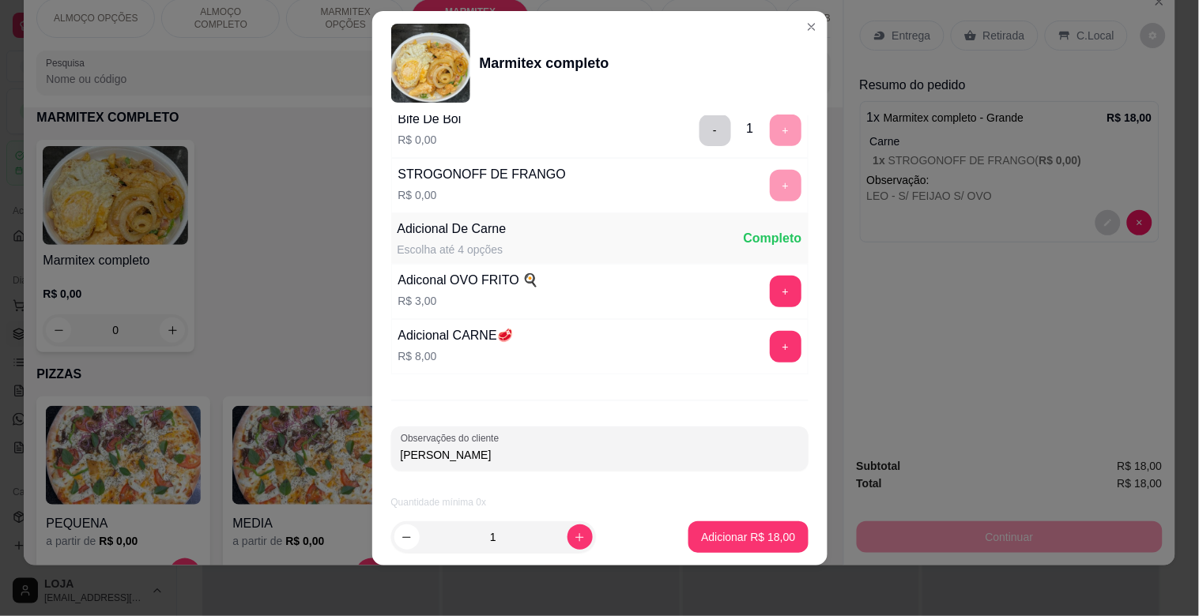
type input "[PERSON_NAME]"
click at [729, 540] on p "Adicionar R$ 18,00" at bounding box center [749, 536] width 92 height 15
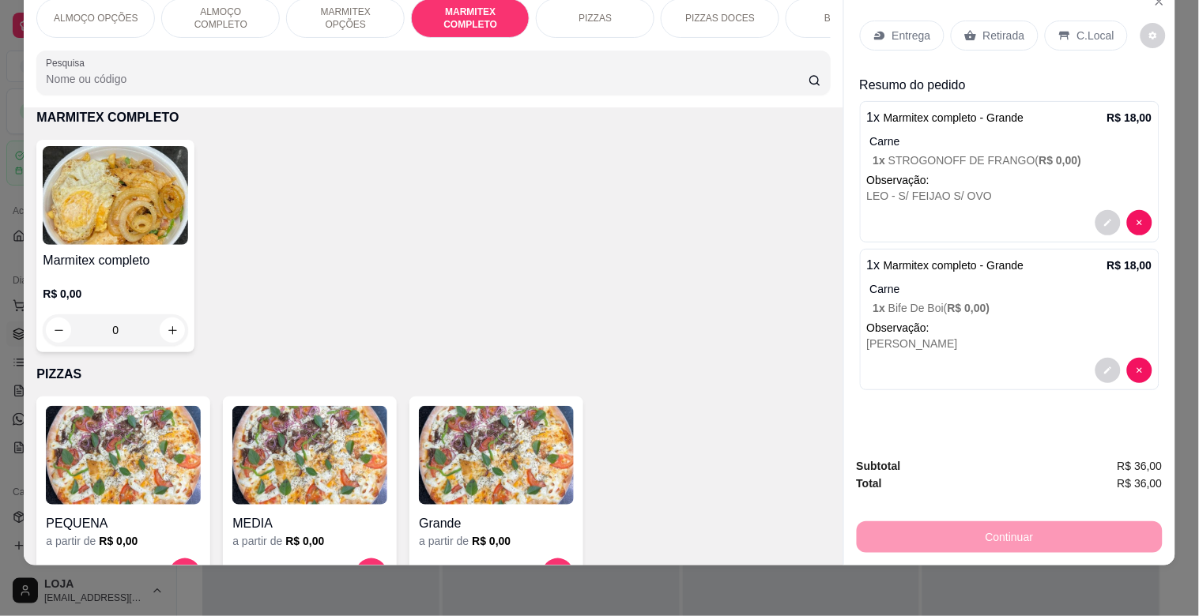
click at [134, 261] on h4 "Marmitex completo" at bounding box center [115, 260] width 145 height 19
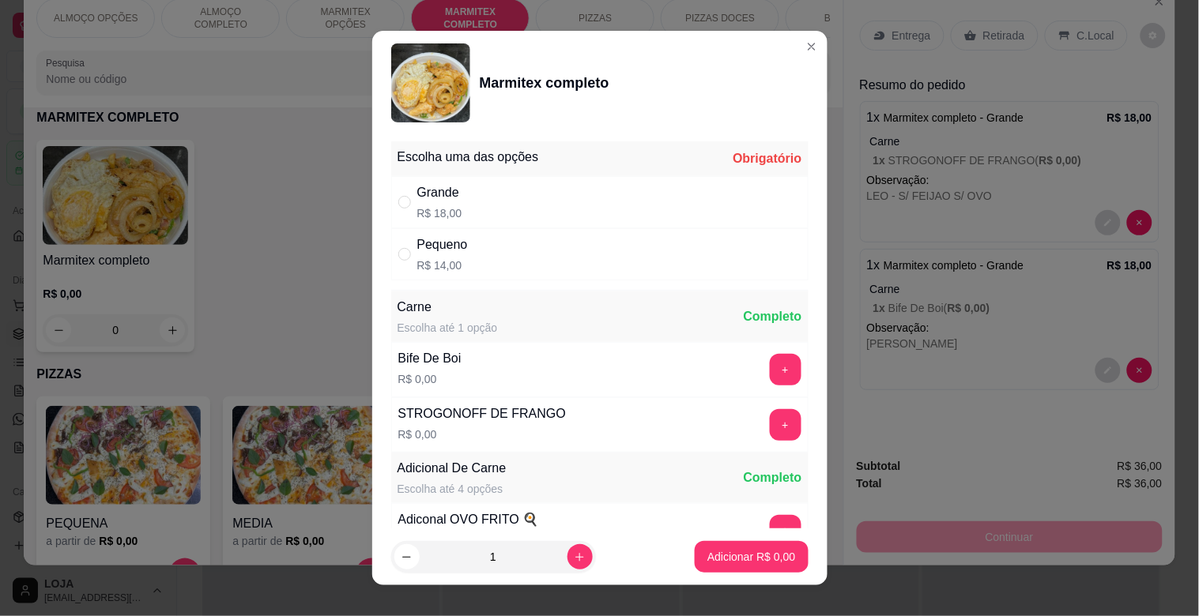
click at [523, 210] on div "Grande R$ 18,00" at bounding box center [599, 202] width 417 height 52
radio input "true"
click at [770, 367] on button "+" at bounding box center [786, 370] width 32 height 32
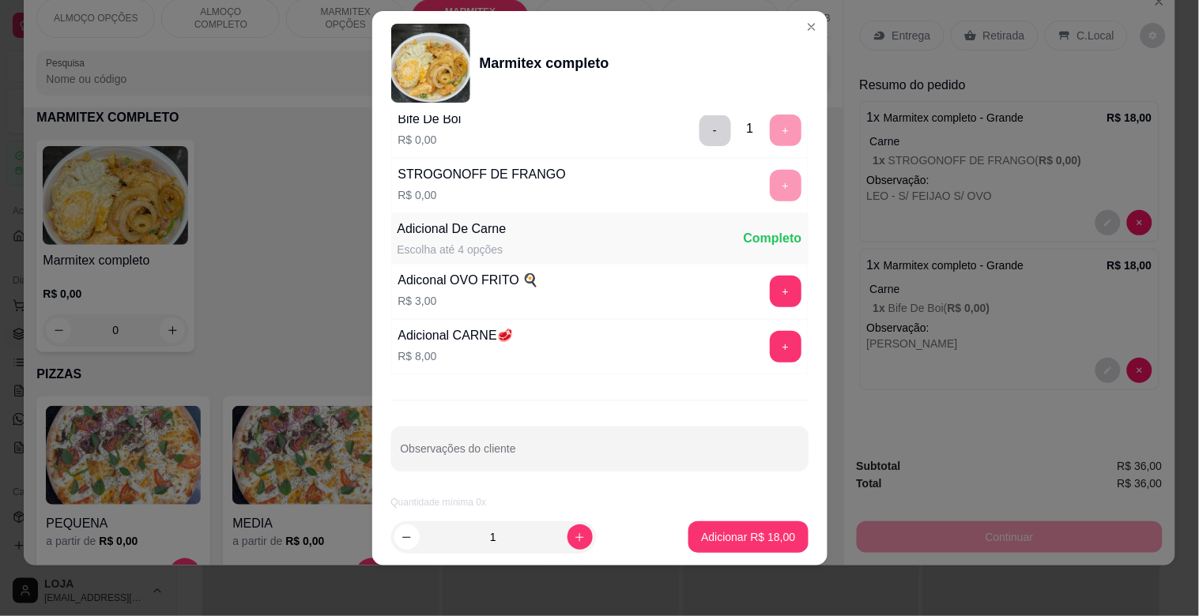
click at [507, 462] on div at bounding box center [600, 449] width 398 height 32
type input "[PERSON_NAME]"
click at [765, 544] on p "Adicionar R$ 18,00" at bounding box center [748, 537] width 94 height 16
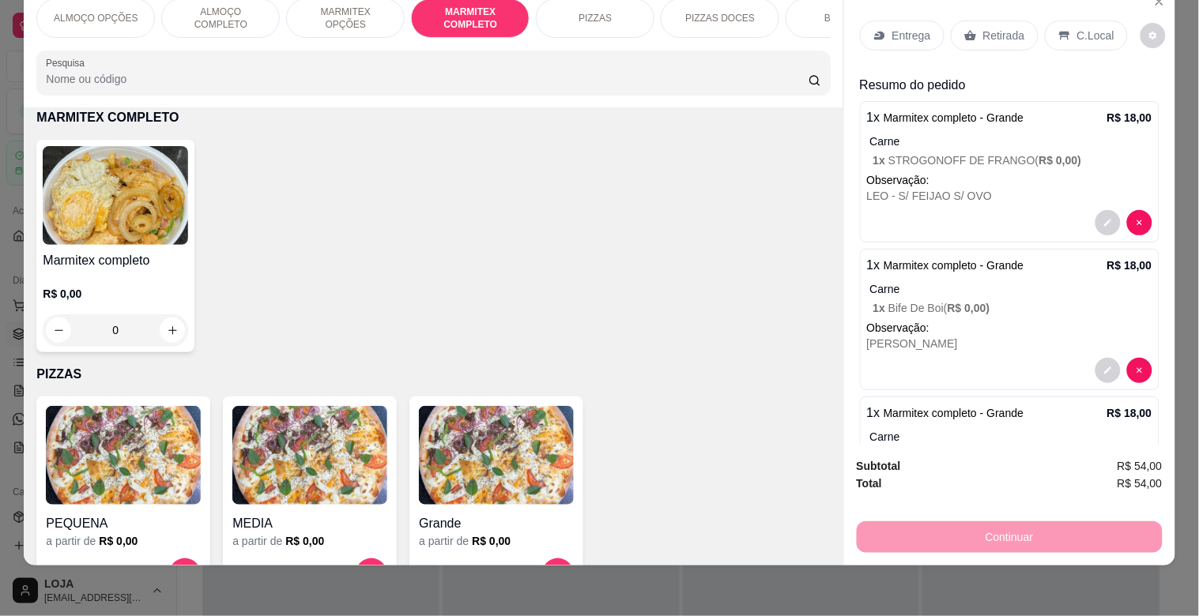
click at [109, 228] on img at bounding box center [115, 195] width 145 height 99
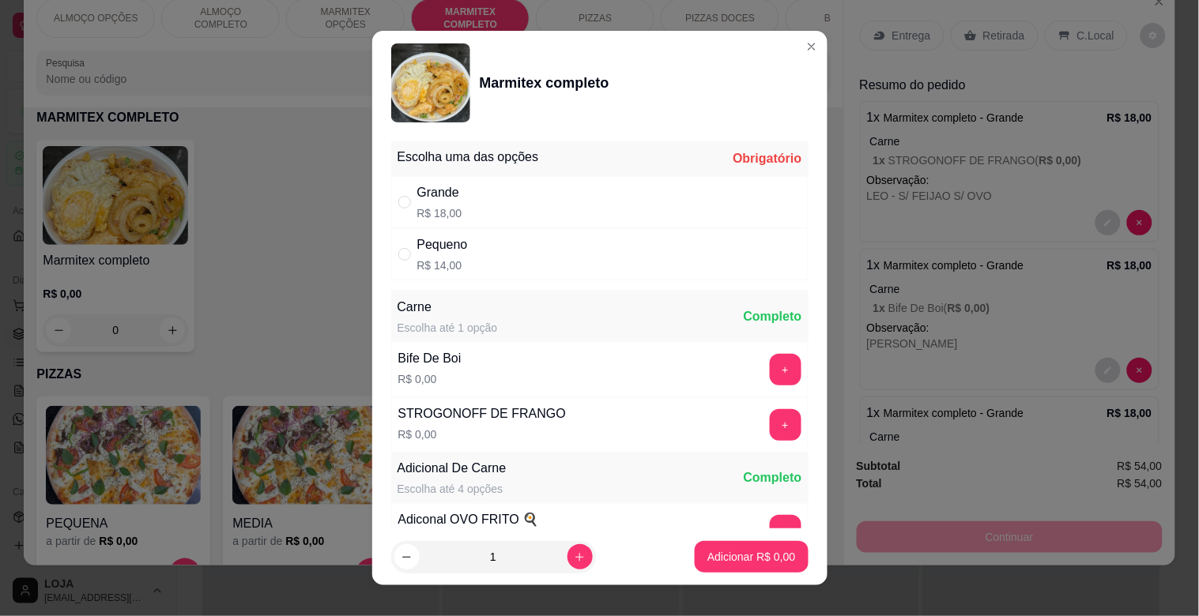
click at [444, 263] on p "R$ 14,00" at bounding box center [442, 266] width 51 height 16
radio input "true"
click at [770, 370] on button "+" at bounding box center [786, 370] width 32 height 32
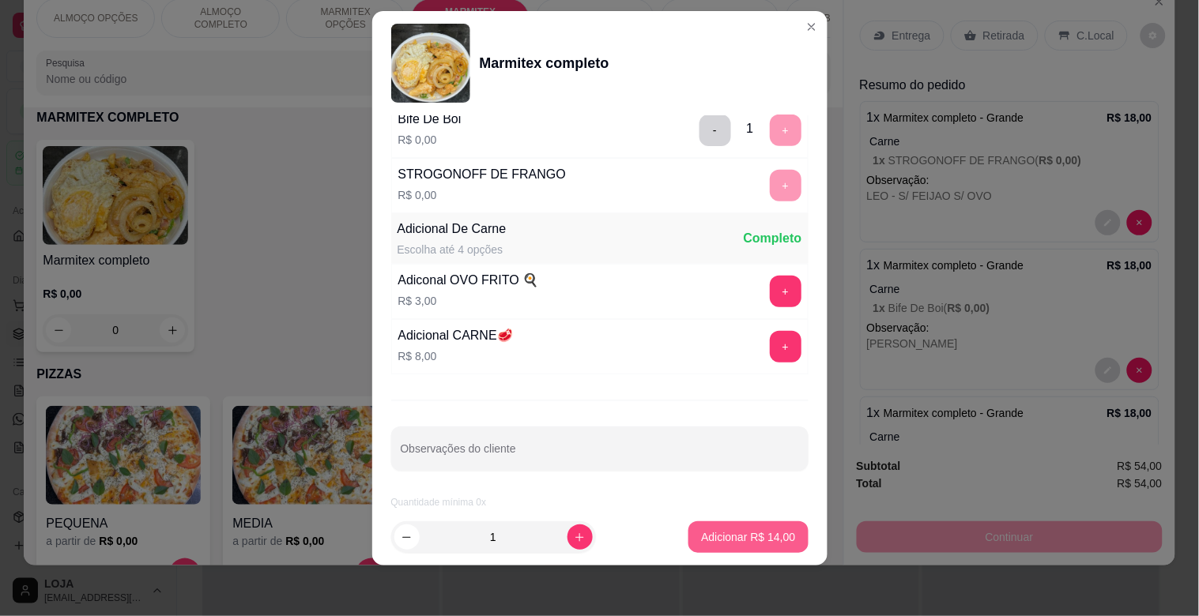
click at [738, 526] on button "Adicionar R$ 14,00" at bounding box center [747, 538] width 119 height 32
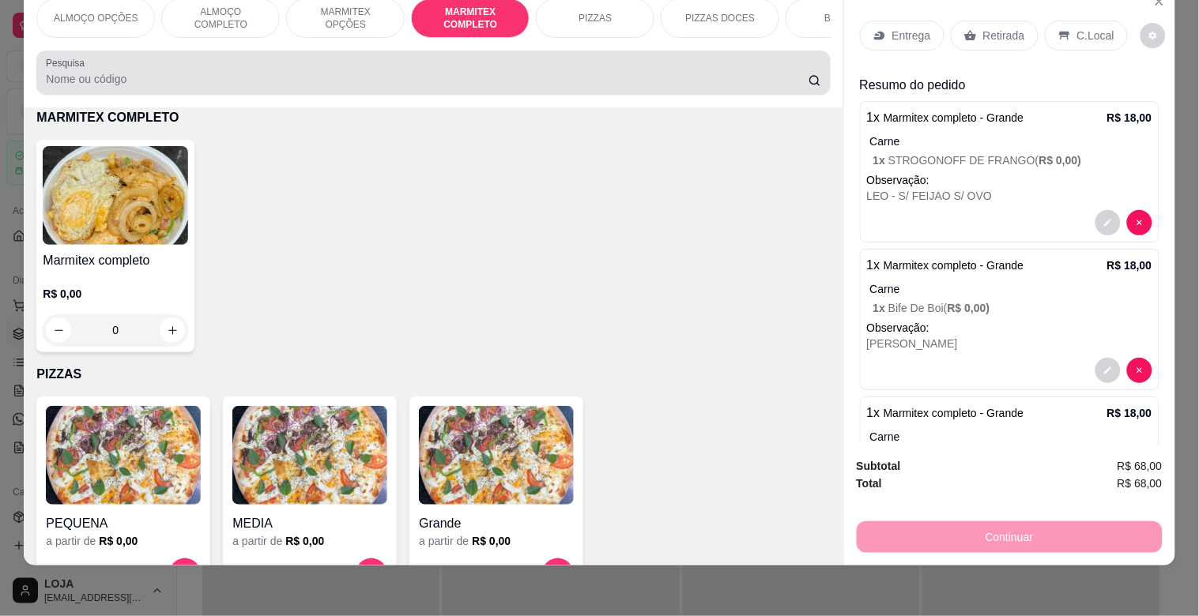
click at [467, 83] on input "Pesquisa" at bounding box center [427, 79] width 763 height 16
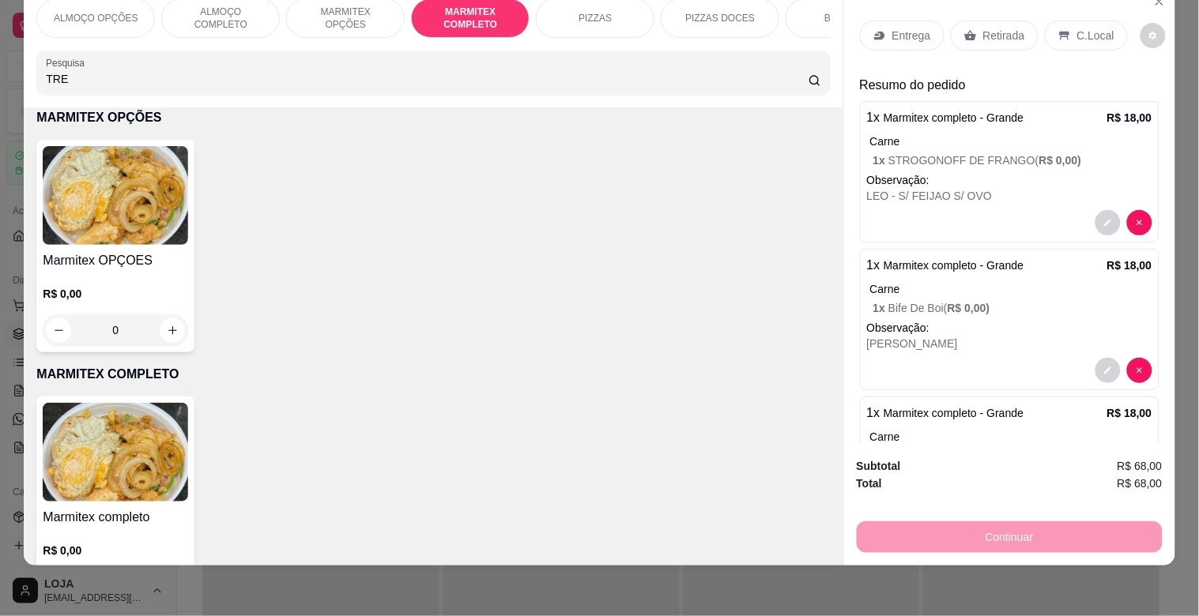
scroll to position [1098, 0]
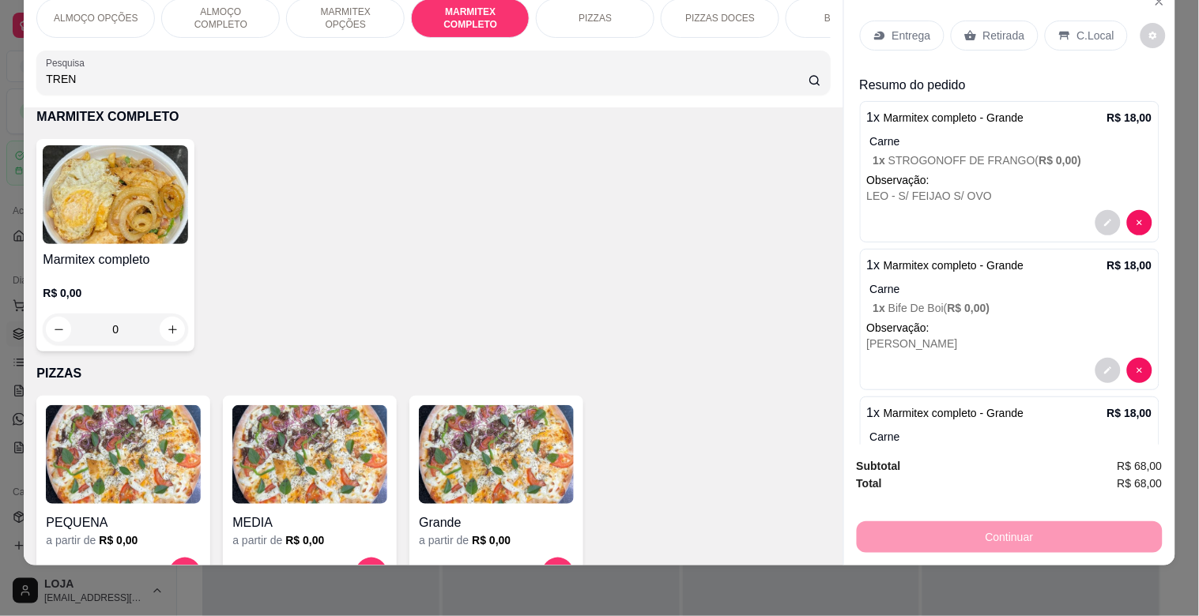
type input "TREN"
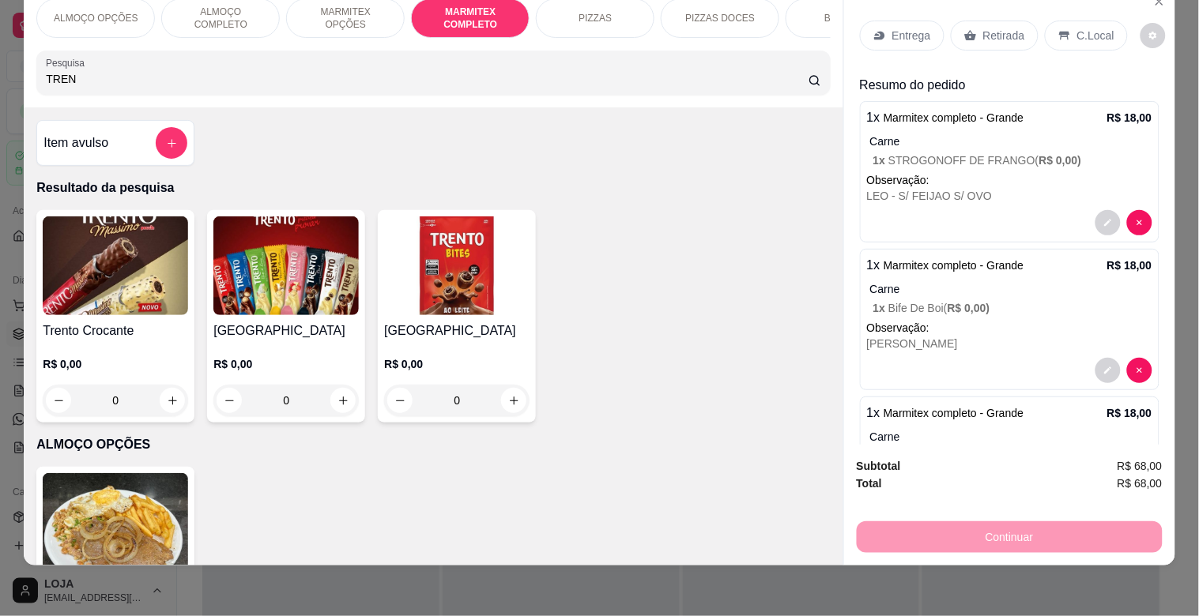
click at [255, 288] on img at bounding box center [285, 266] width 145 height 99
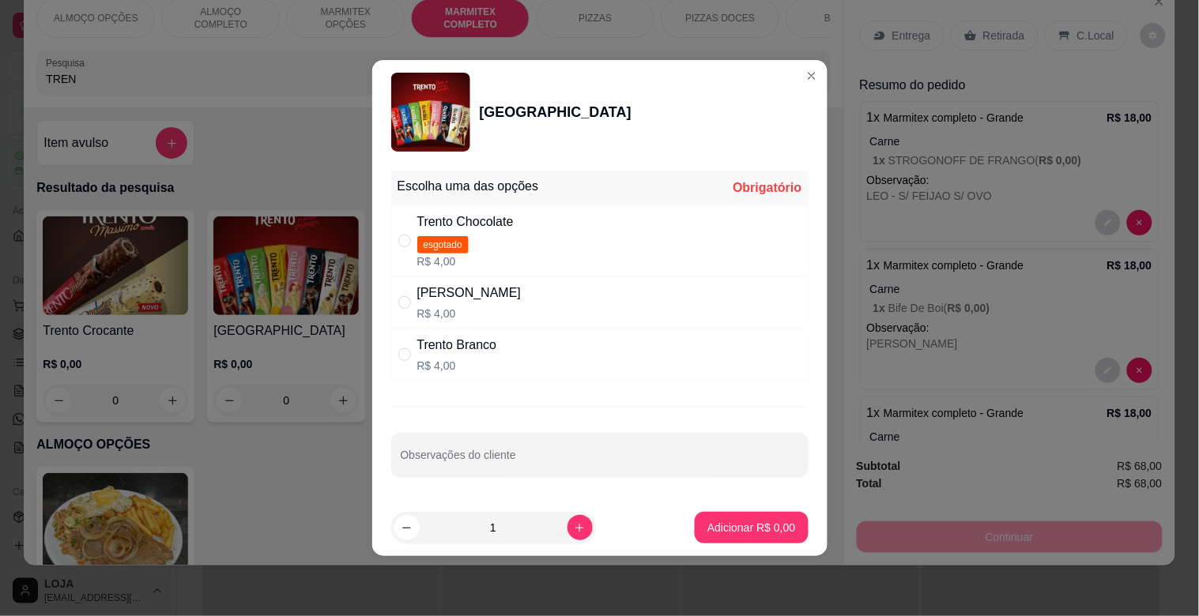
click at [541, 365] on div "Trento Branco R$ 4,00" at bounding box center [599, 355] width 417 height 52
radio input "true"
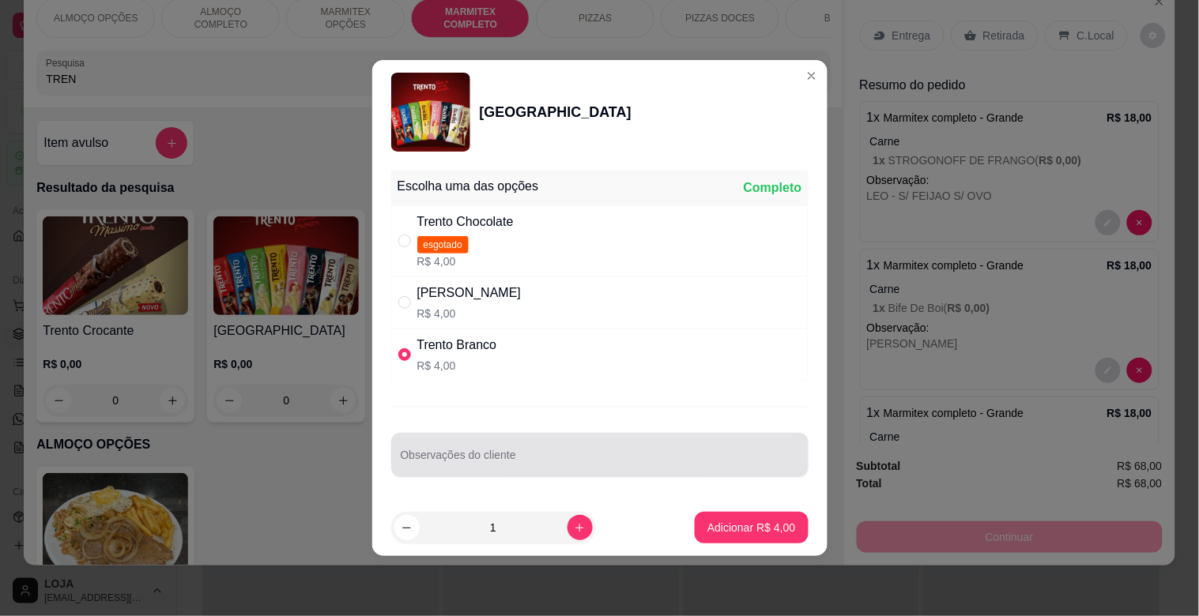
click at [659, 467] on input "Observações do cliente" at bounding box center [600, 462] width 398 height 16
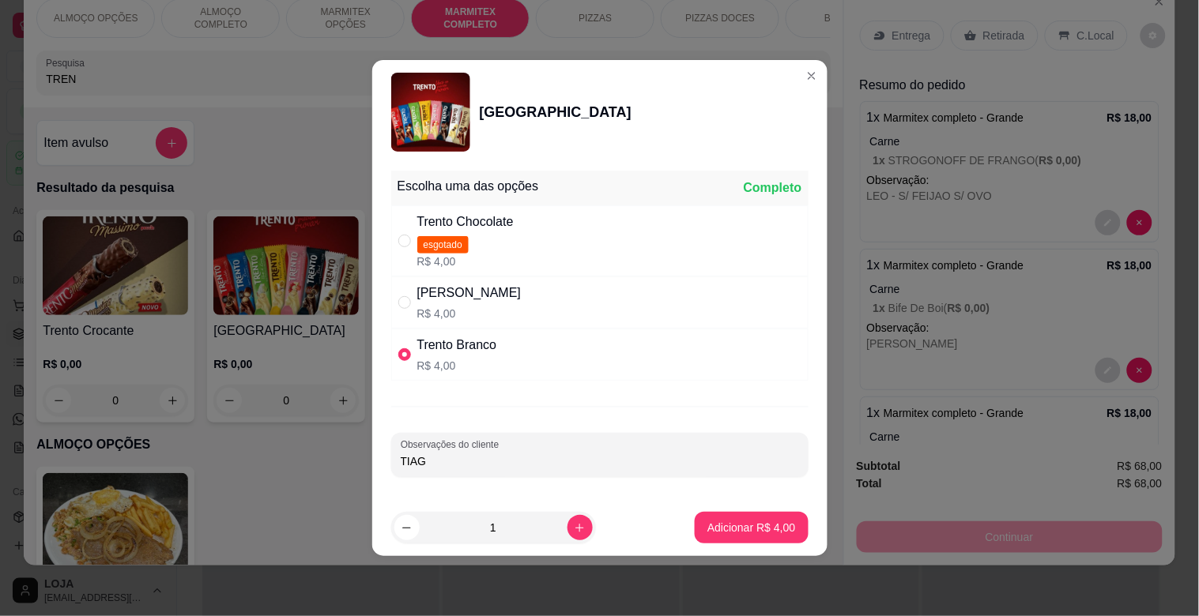
type input "TIAGO"
click at [759, 528] on p "Adicionar R$ 4,00" at bounding box center [751, 528] width 88 height 16
click at [759, 528] on div "Prato do dia opções R$ 22,00 0" at bounding box center [432, 573] width 793 height 213
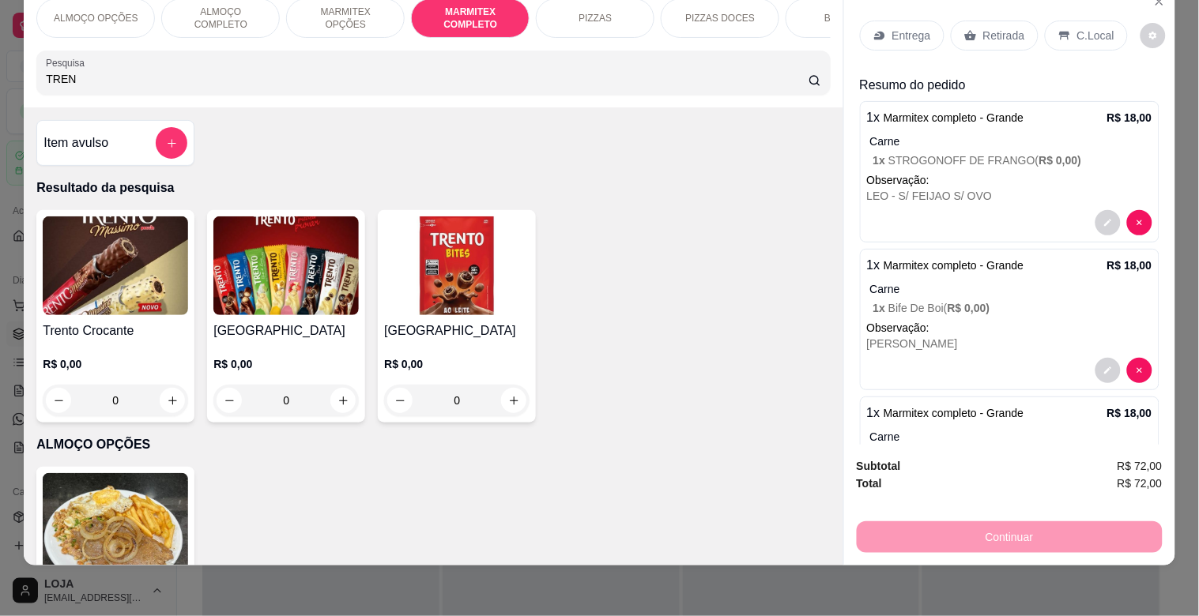
click at [897, 28] on p "Entrega" at bounding box center [911, 36] width 39 height 16
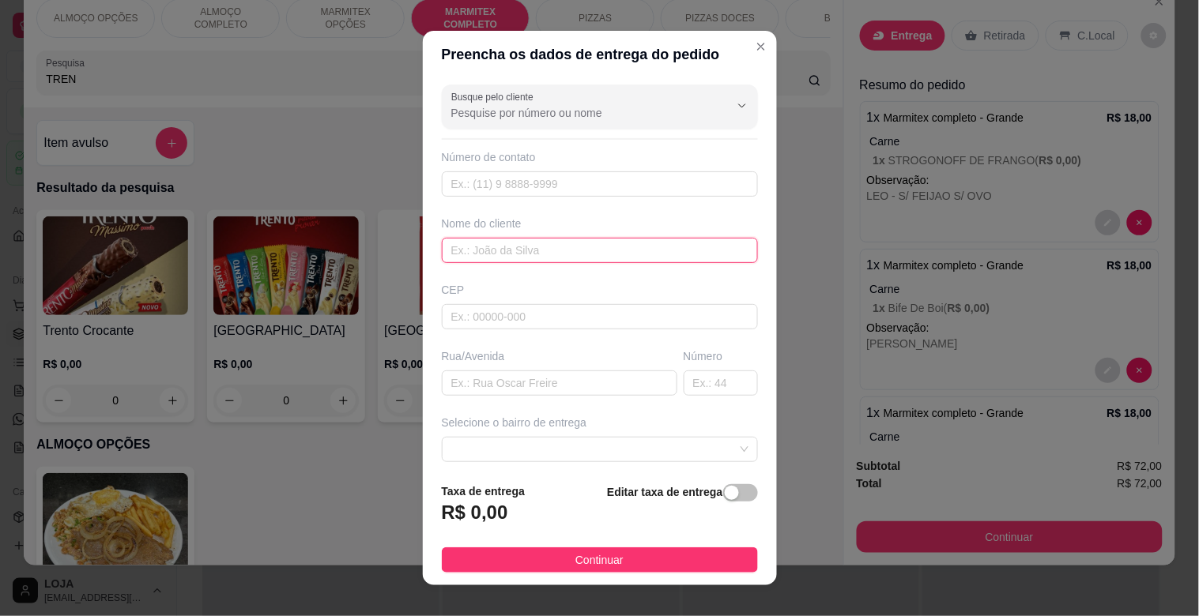
click at [508, 253] on input "text" at bounding box center [600, 250] width 316 height 25
click at [717, 446] on div at bounding box center [600, 449] width 316 height 25
type input "TRACTEL"
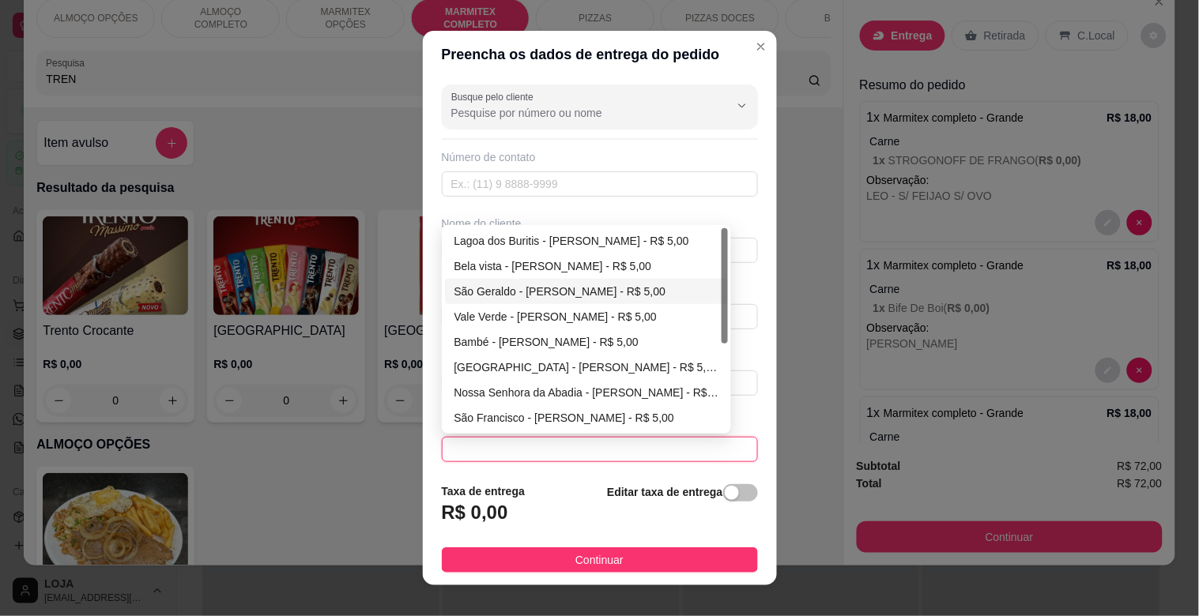
click at [721, 303] on div at bounding box center [724, 285] width 6 height 115
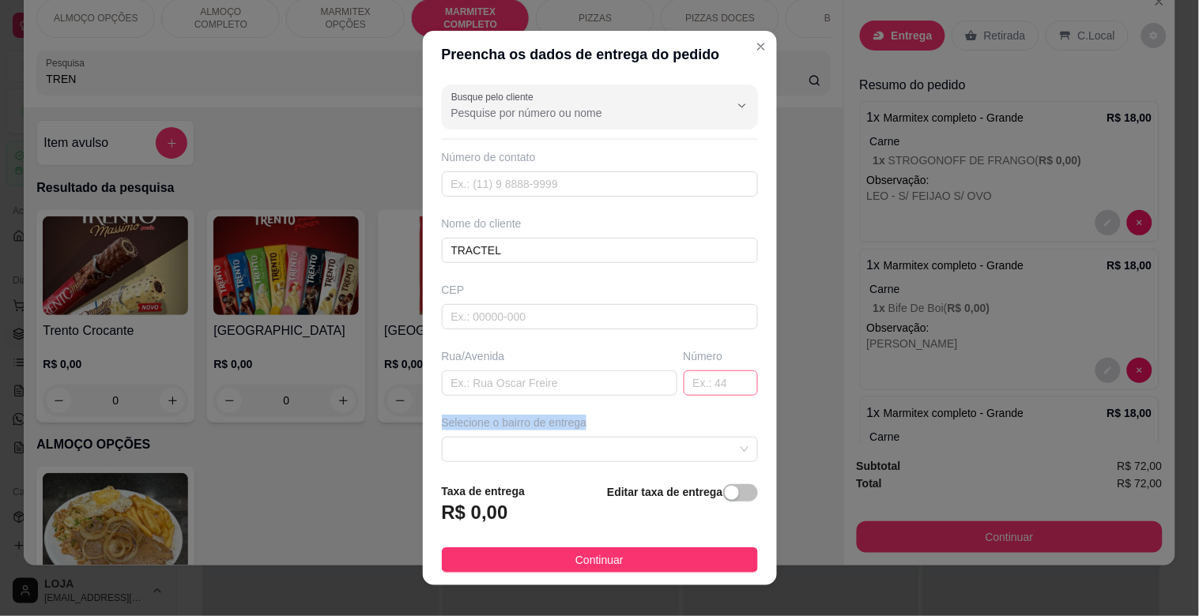
drag, startPoint x: 723, startPoint y: 326, endPoint x: 680, endPoint y: 393, distance: 79.6
click at [708, 366] on div "Busque pelo cliente Número de contato Nome do cliente TRACTEL CEP Rua/[GEOGRAPH…" at bounding box center [600, 274] width 354 height 392
drag, startPoint x: 716, startPoint y: 450, endPoint x: 731, endPoint y: 407, distance: 46.0
click at [716, 448] on div at bounding box center [600, 449] width 316 height 25
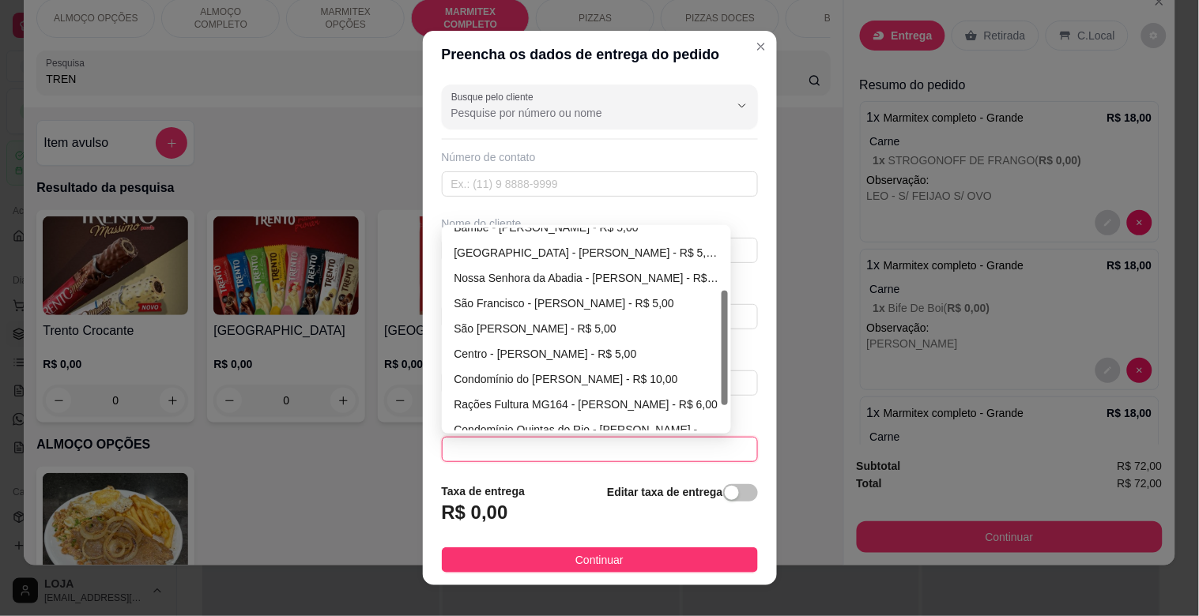
scroll to position [115, 0]
drag, startPoint x: 718, startPoint y: 322, endPoint x: 715, endPoint y: 387, distance: 65.6
click at [721, 387] on div at bounding box center [724, 351] width 6 height 115
click at [488, 350] on div "Centro - [PERSON_NAME] - R$ 5,00" at bounding box center [586, 353] width 265 height 17
type input "[PERSON_NAME]"
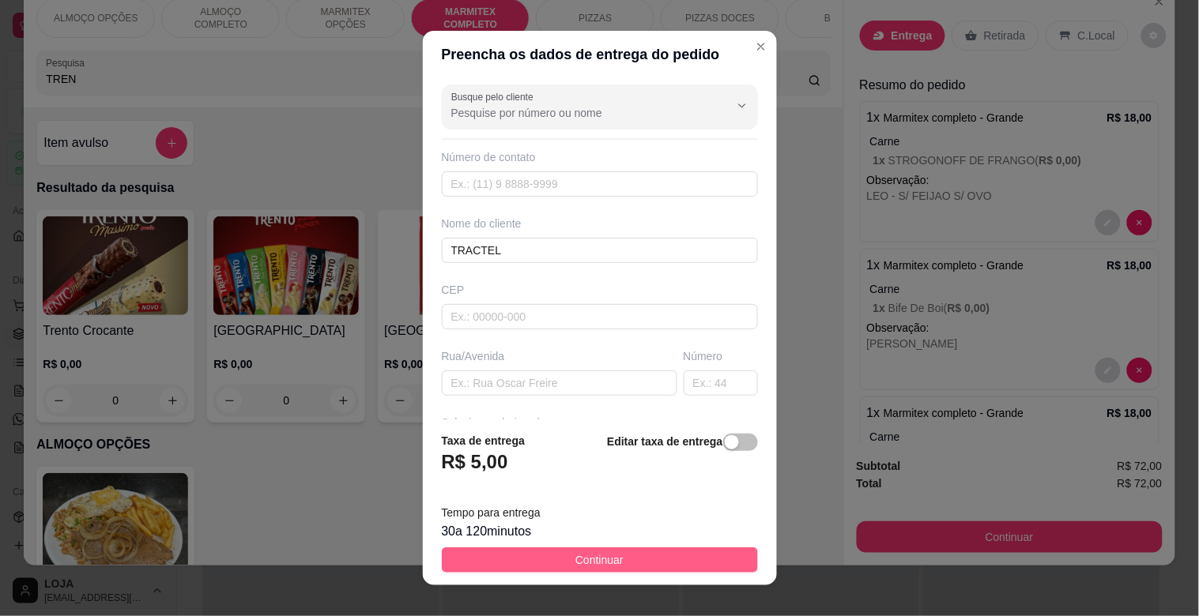
click at [612, 564] on button "Continuar" at bounding box center [600, 560] width 316 height 25
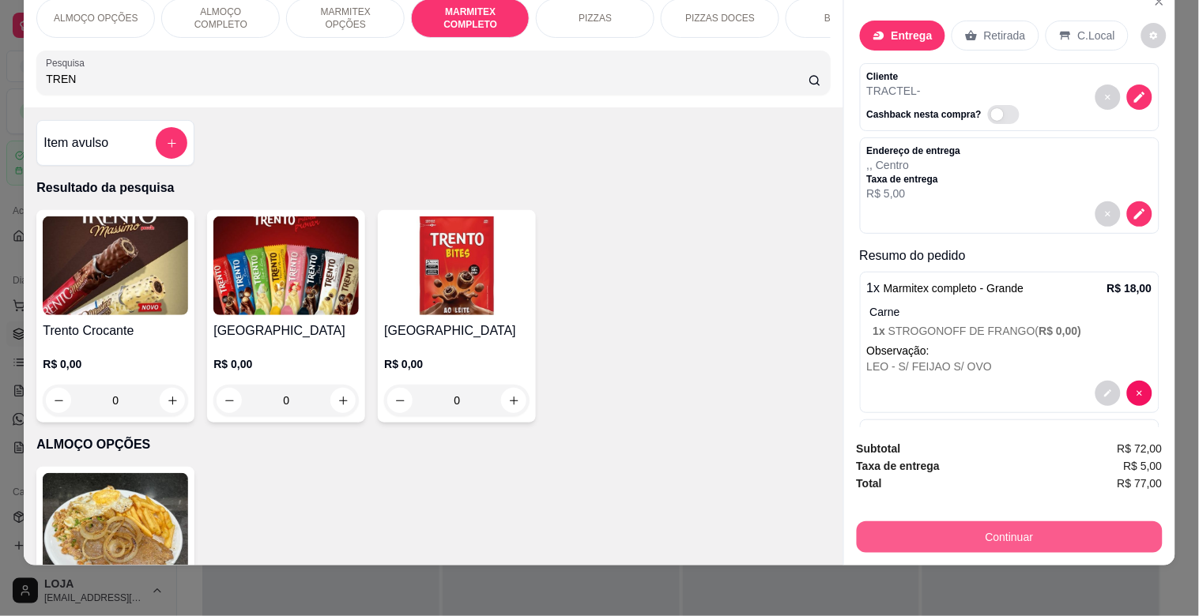
click at [926, 522] on button "Continuar" at bounding box center [1010, 538] width 306 height 32
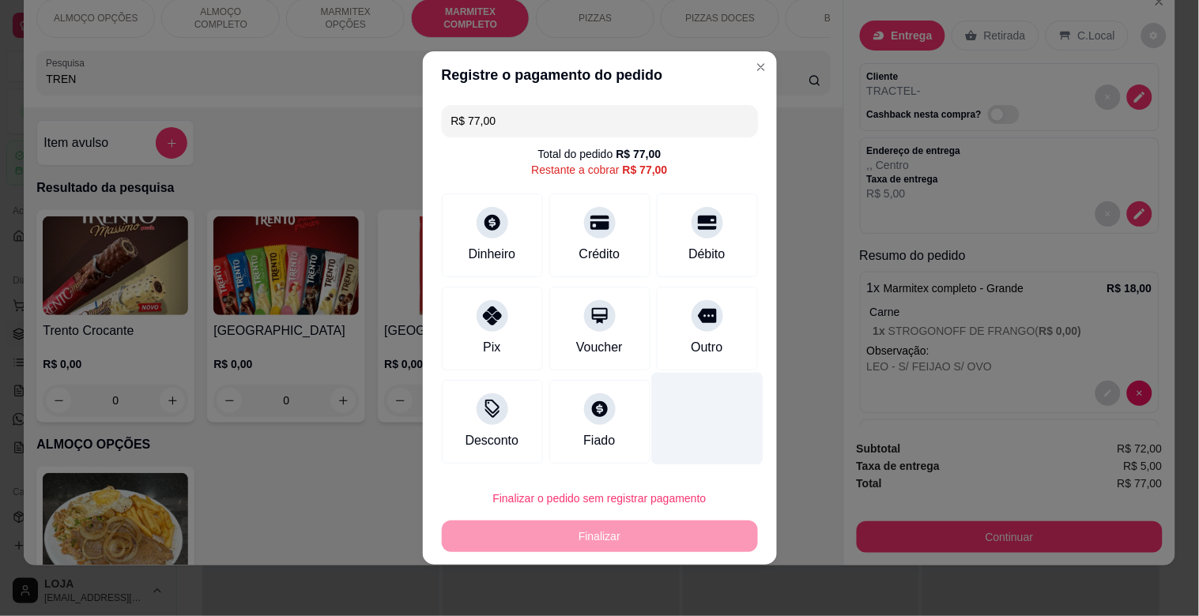
drag, startPoint x: 684, startPoint y: 327, endPoint x: 645, endPoint y: 407, distance: 89.1
click at [685, 328] on div "Outro" at bounding box center [707, 329] width 101 height 84
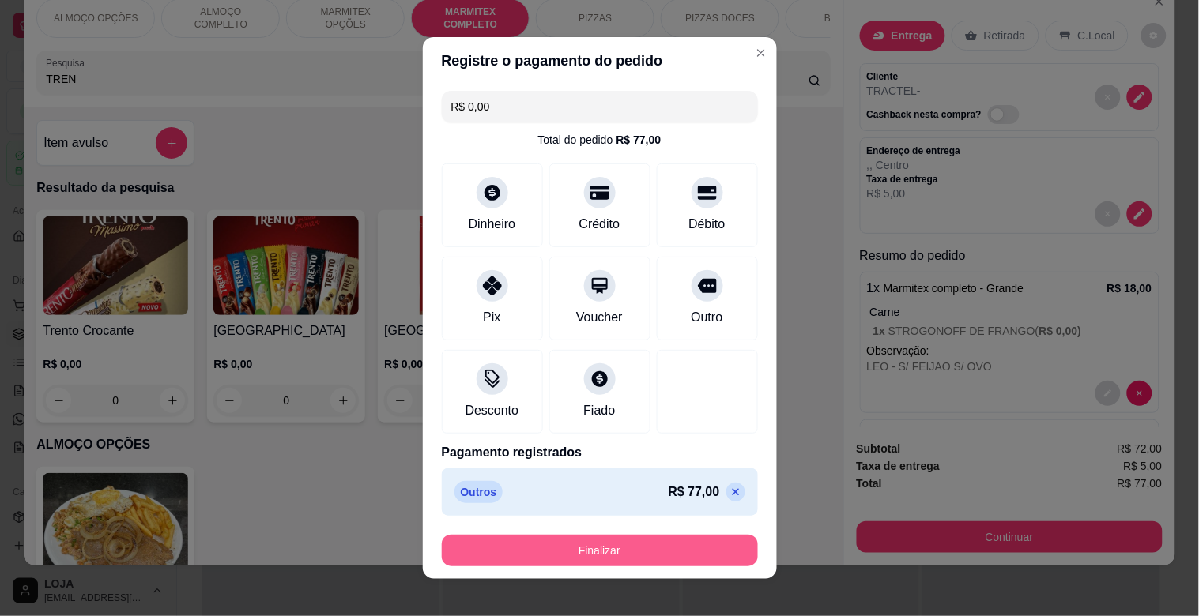
click at [514, 545] on button "Finalizar" at bounding box center [600, 551] width 316 height 32
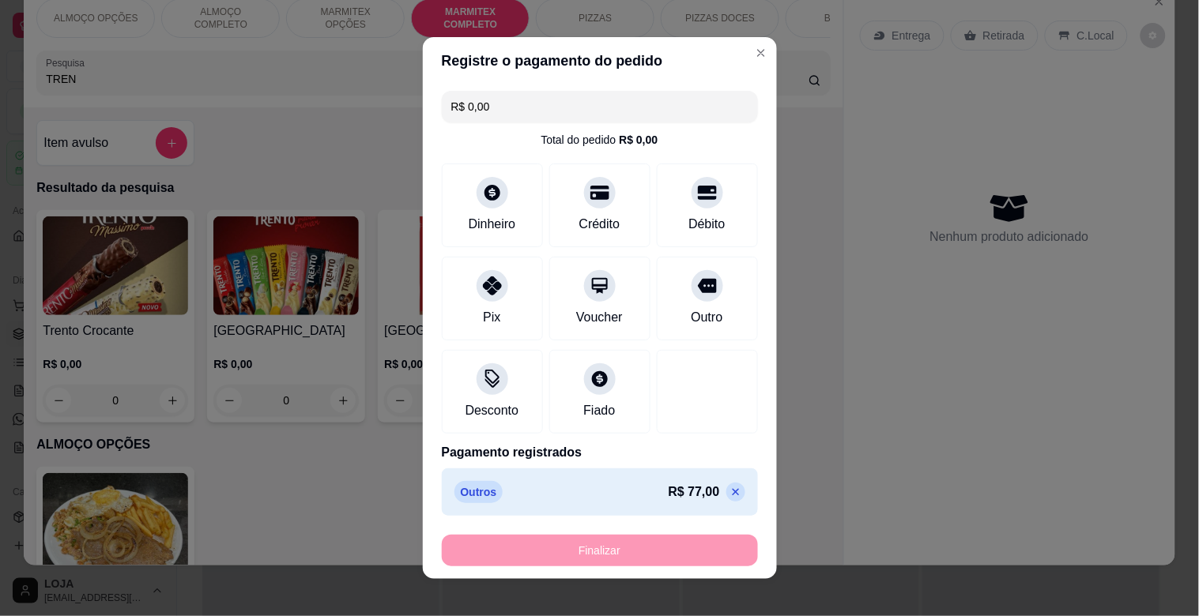
type input "-R$ 77,00"
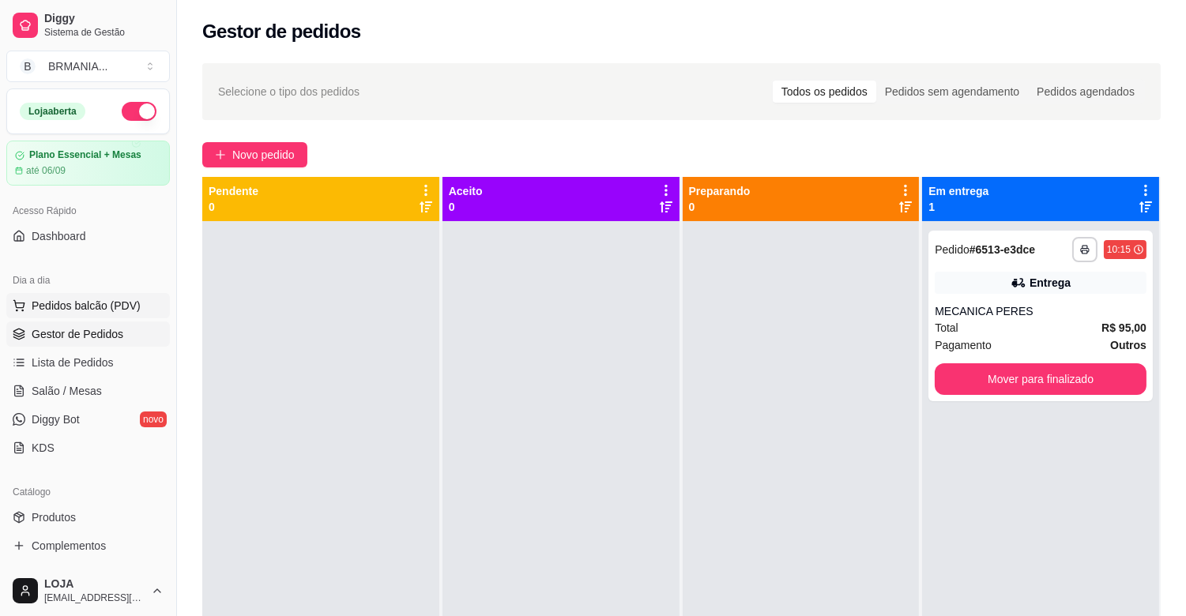
click at [123, 299] on span "Pedidos balcão (PDV)" at bounding box center [86, 306] width 109 height 16
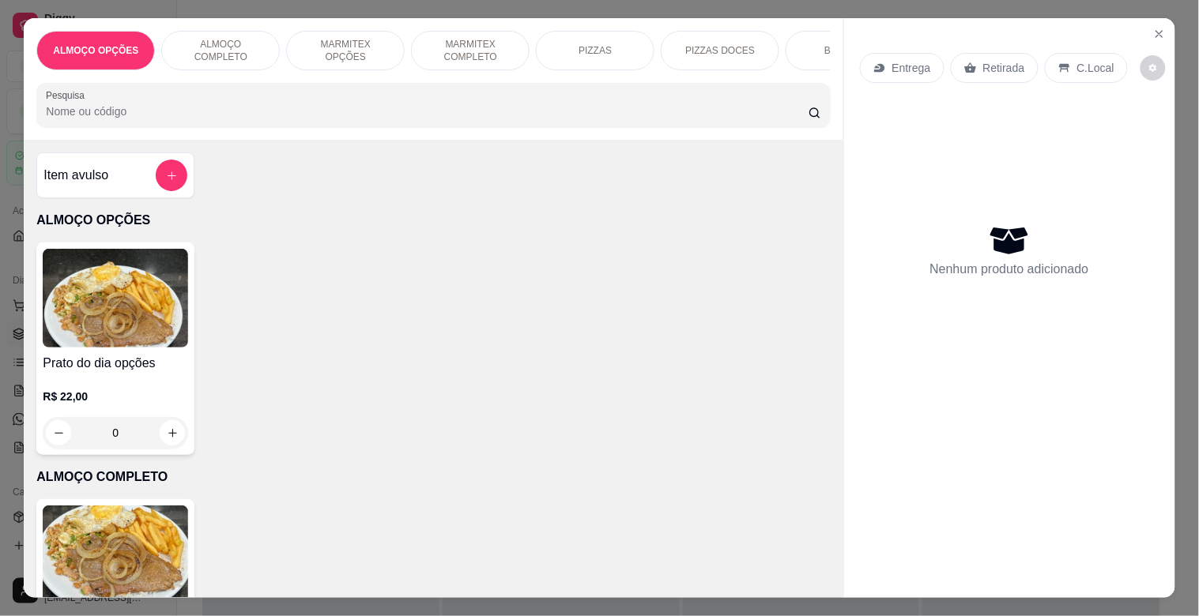
click at [335, 53] on div "MARMITEX OPÇÕES" at bounding box center [345, 51] width 119 height 40
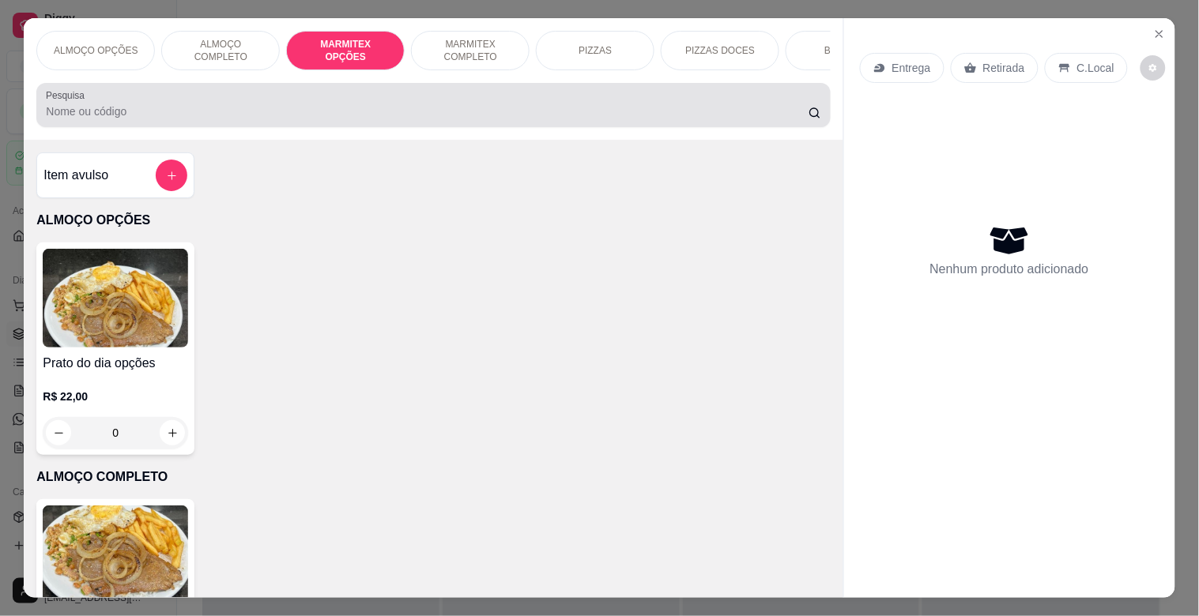
scroll to position [38, 0]
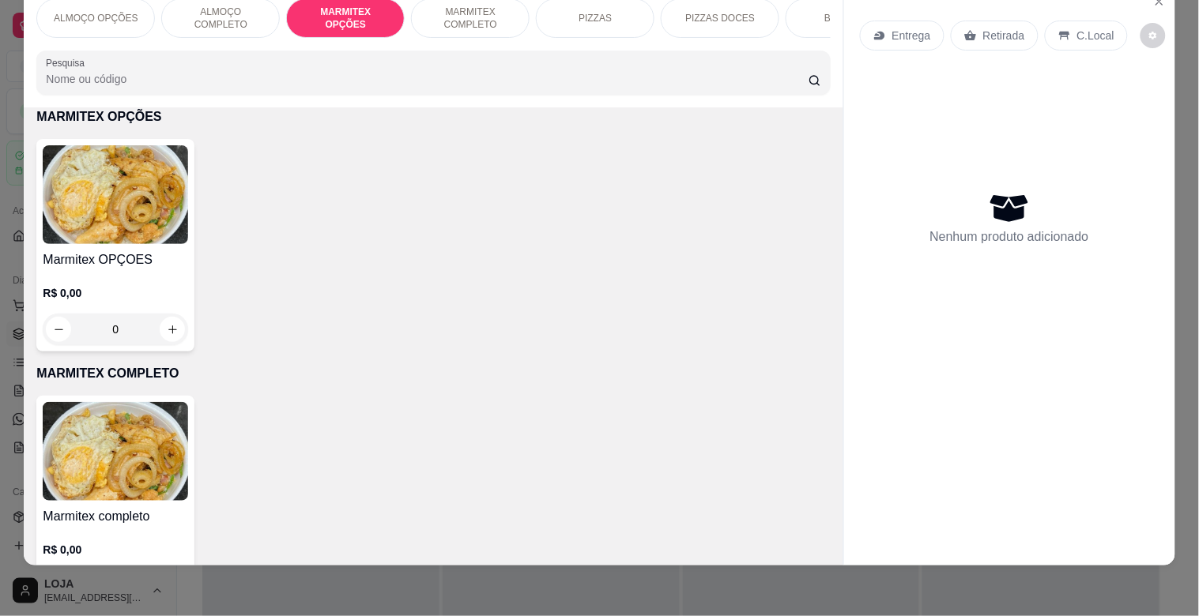
click at [115, 247] on div "Marmitex OPÇOES R$ 0,00 0" at bounding box center [115, 245] width 158 height 213
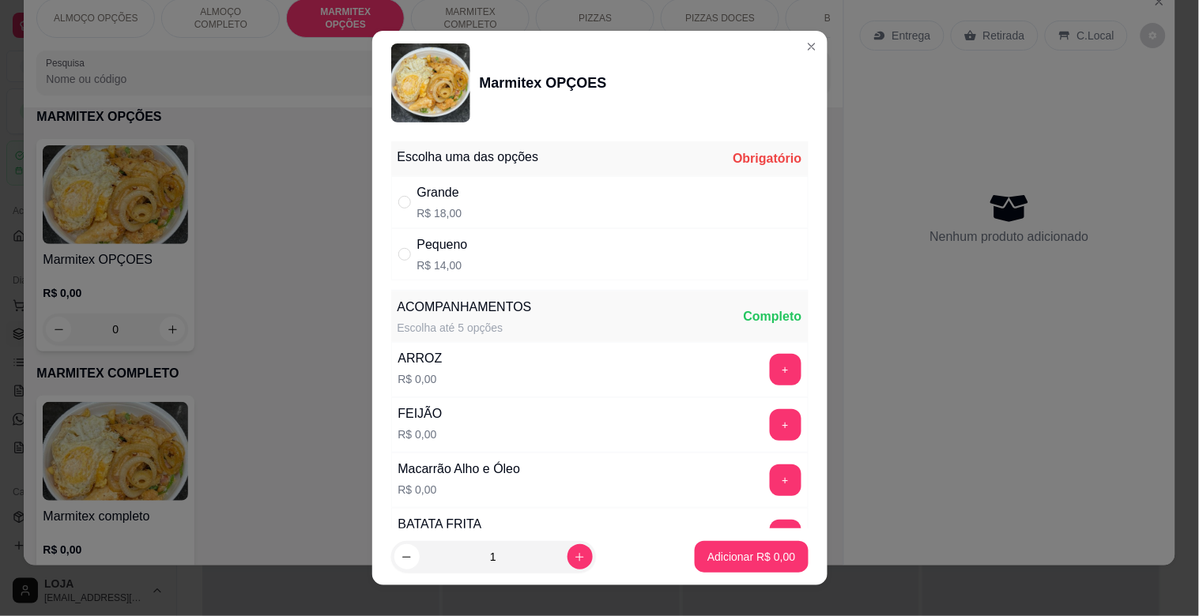
click at [487, 249] on div "Pequeno R$ 14,00" at bounding box center [599, 254] width 417 height 52
click at [770, 367] on button "+" at bounding box center [785, 370] width 31 height 31
click at [770, 522] on button "+" at bounding box center [786, 536] width 32 height 32
click at [417, 258] on p "R$ 14,00" at bounding box center [442, 266] width 51 height 16
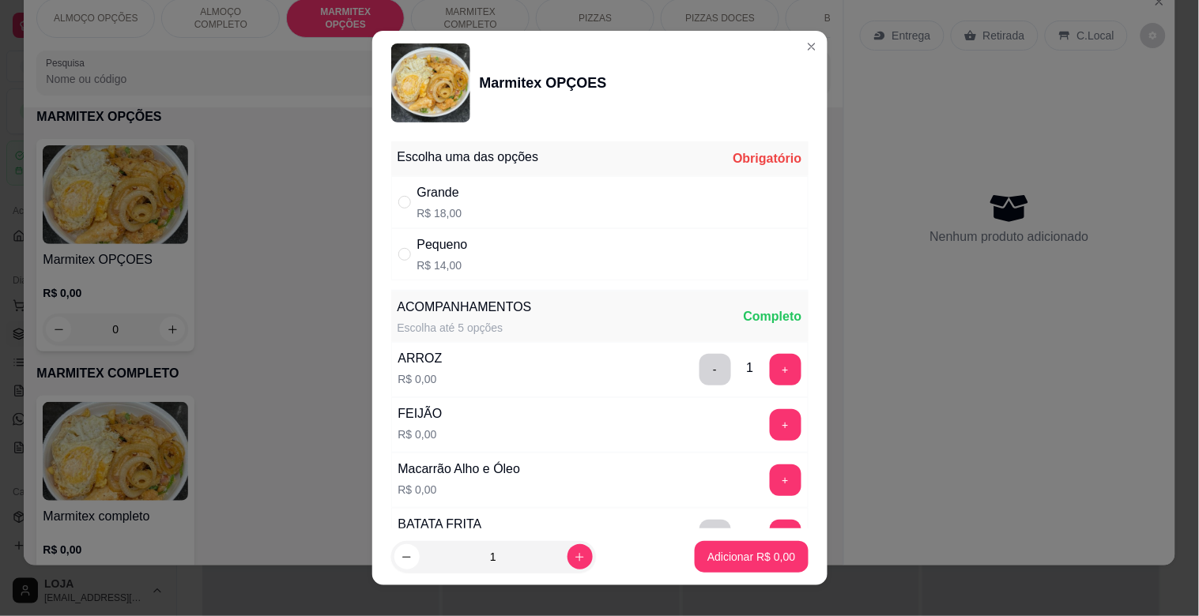
radio input "true"
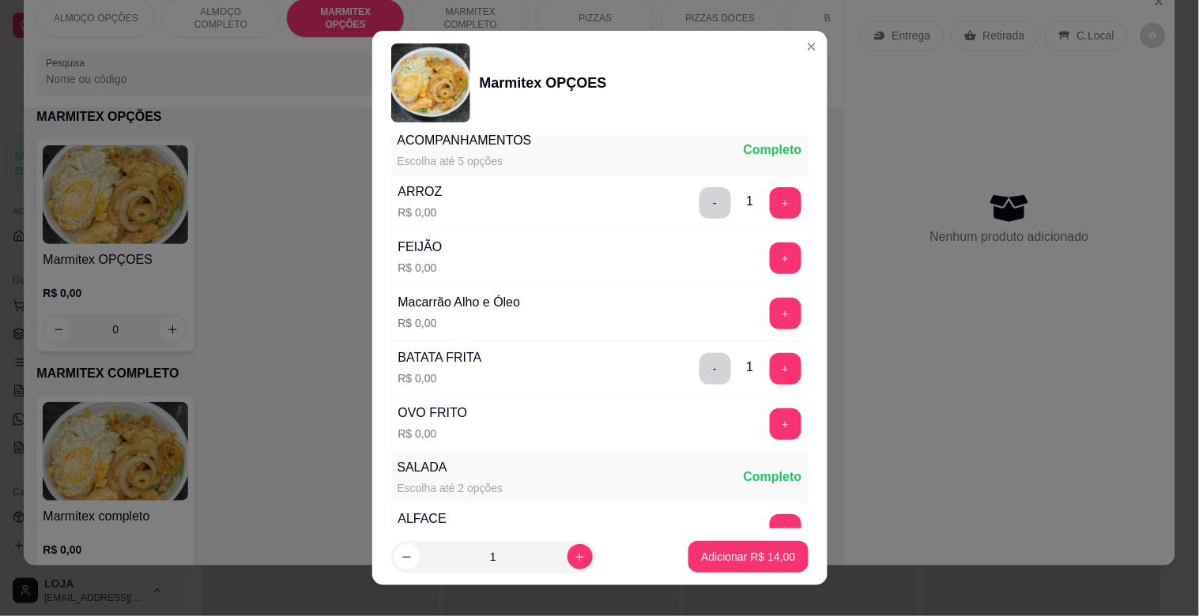
scroll to position [171, 0]
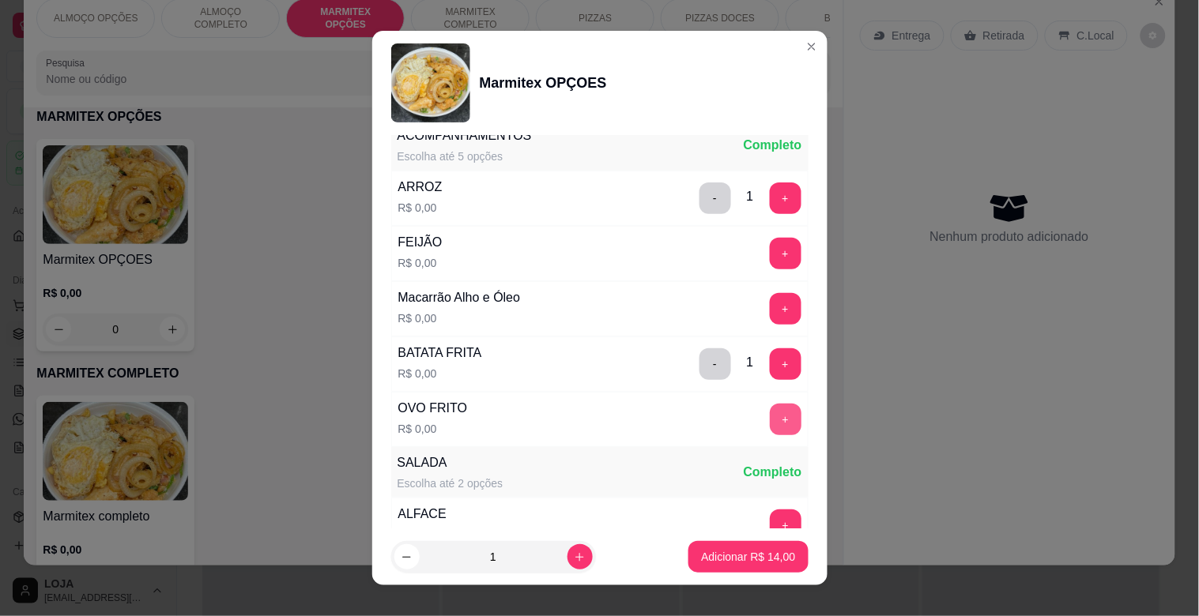
click at [770, 421] on button "+" at bounding box center [786, 420] width 32 height 32
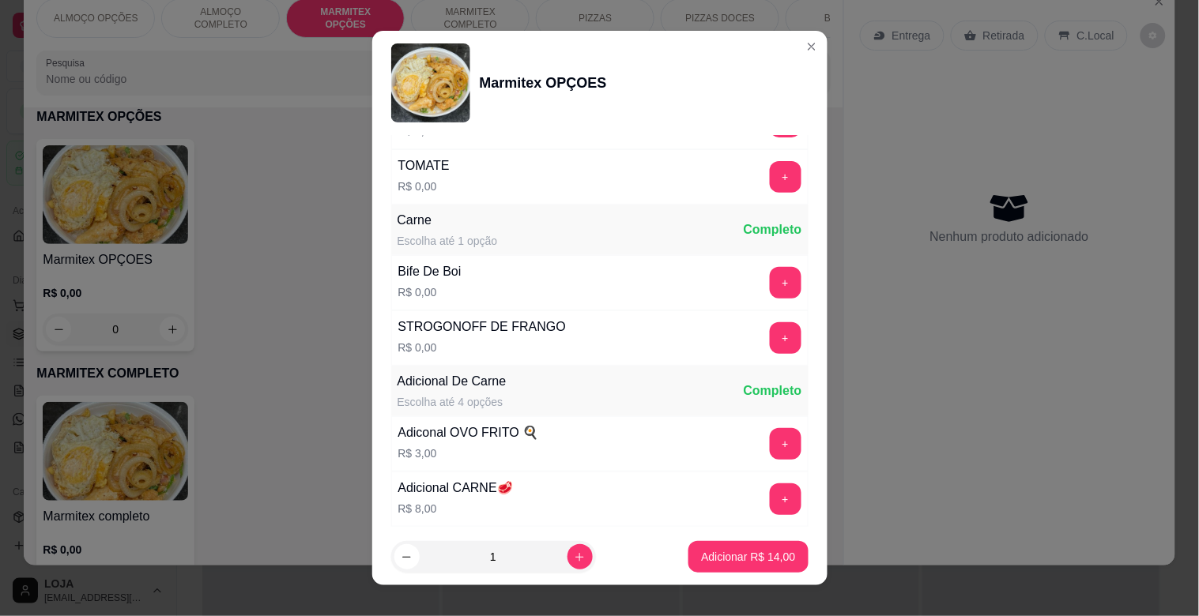
scroll to position [586, 0]
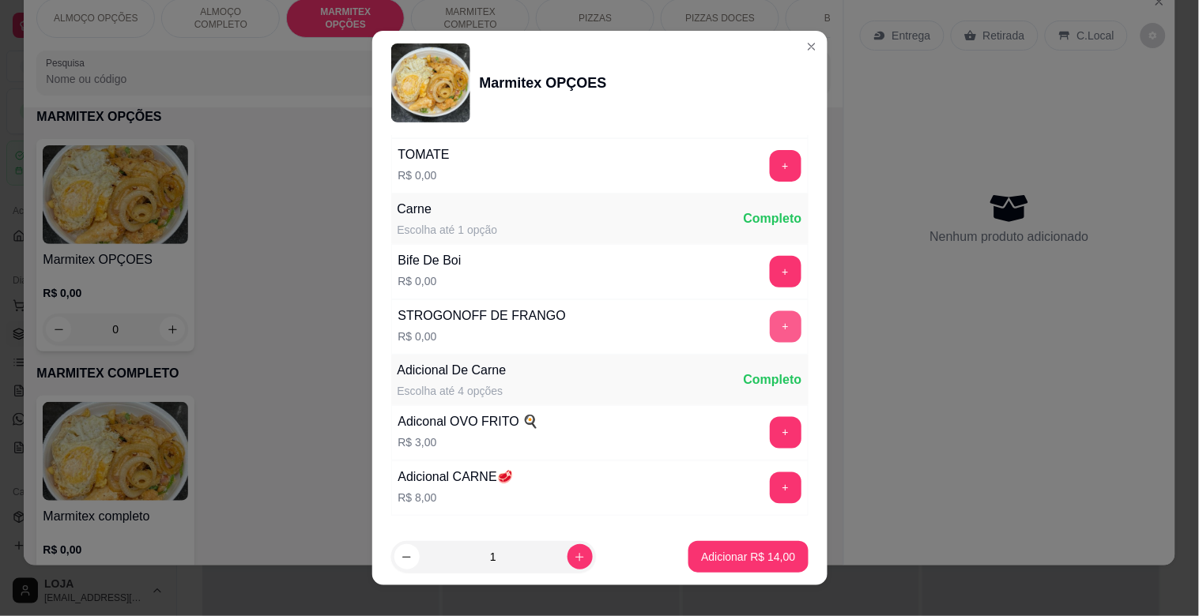
click at [770, 328] on button "+" at bounding box center [786, 327] width 32 height 32
click at [728, 553] on p "Adicionar R$ 14,00" at bounding box center [748, 557] width 94 height 16
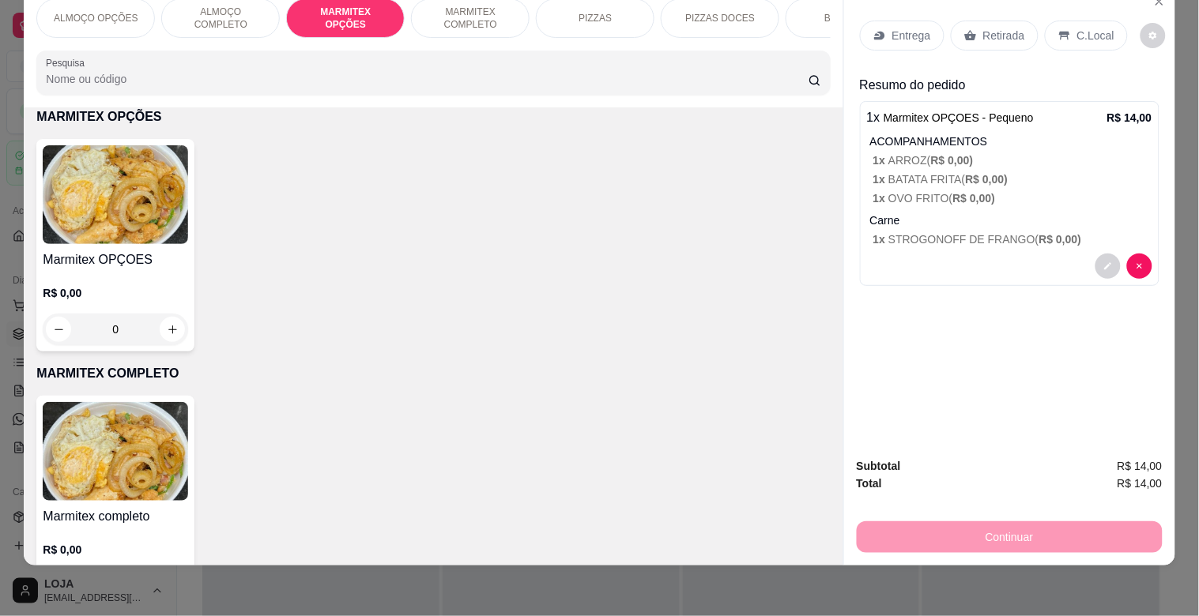
click at [885, 22] on div "Entrega" at bounding box center [902, 36] width 85 height 30
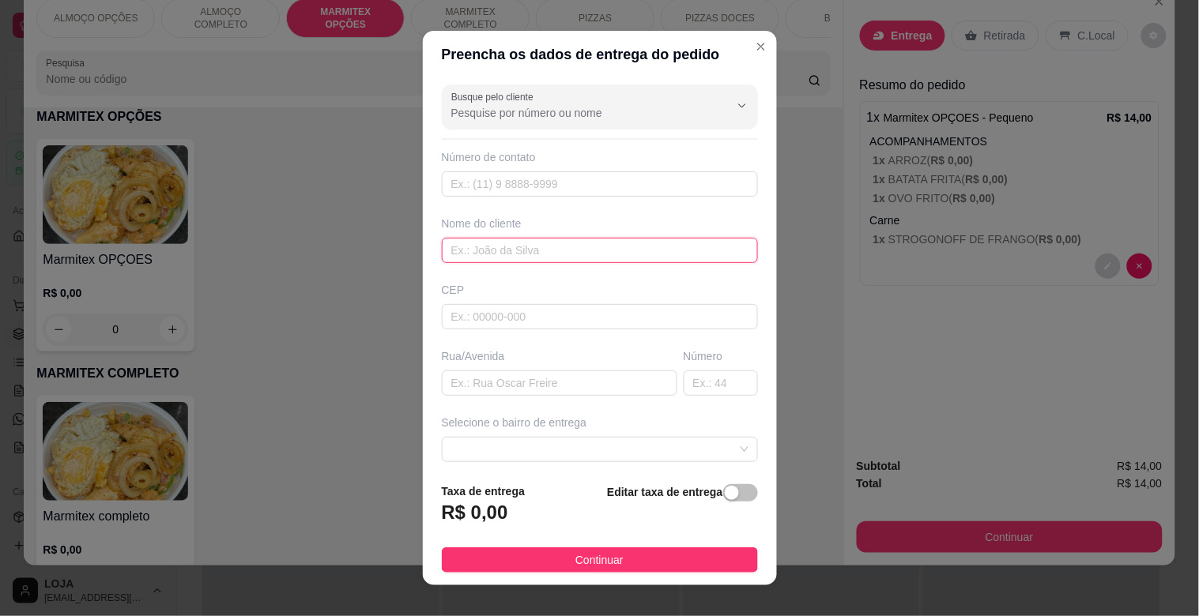
click at [597, 249] on input "text" at bounding box center [600, 250] width 316 height 25
type input "[PERSON_NAME]"
click at [549, 390] on input "text" at bounding box center [559, 383] width 235 height 25
click at [711, 446] on span at bounding box center [599, 450] width 297 height 24
type input "LOTERICA"
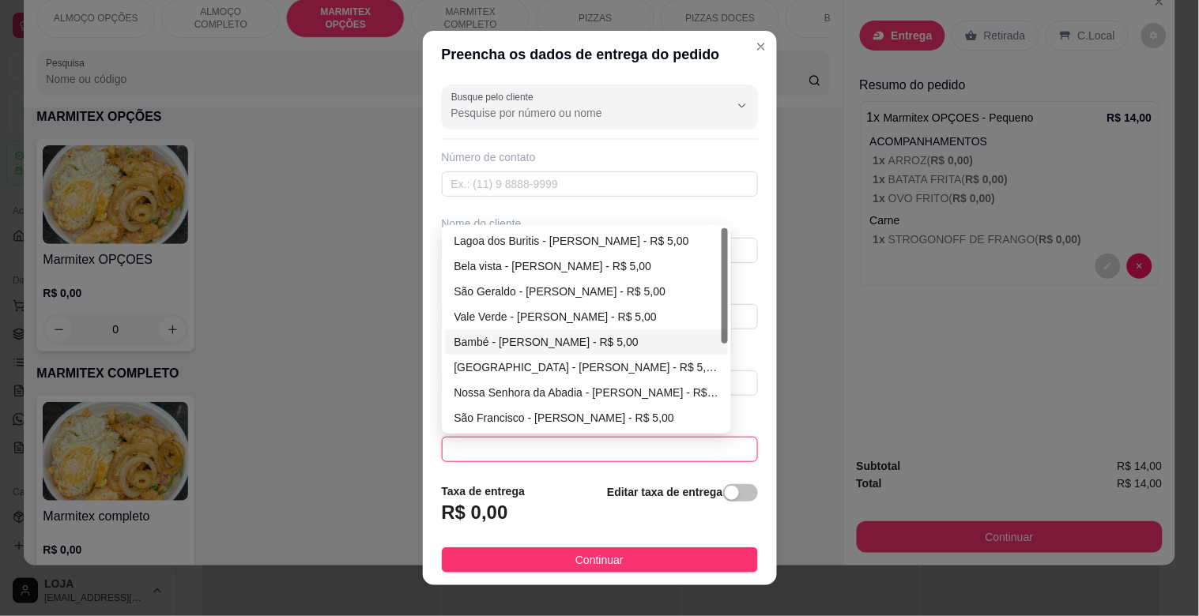
drag, startPoint x: 718, startPoint y: 338, endPoint x: 719, endPoint y: 356, distance: 17.5
click at [721, 344] on div at bounding box center [724, 285] width 6 height 115
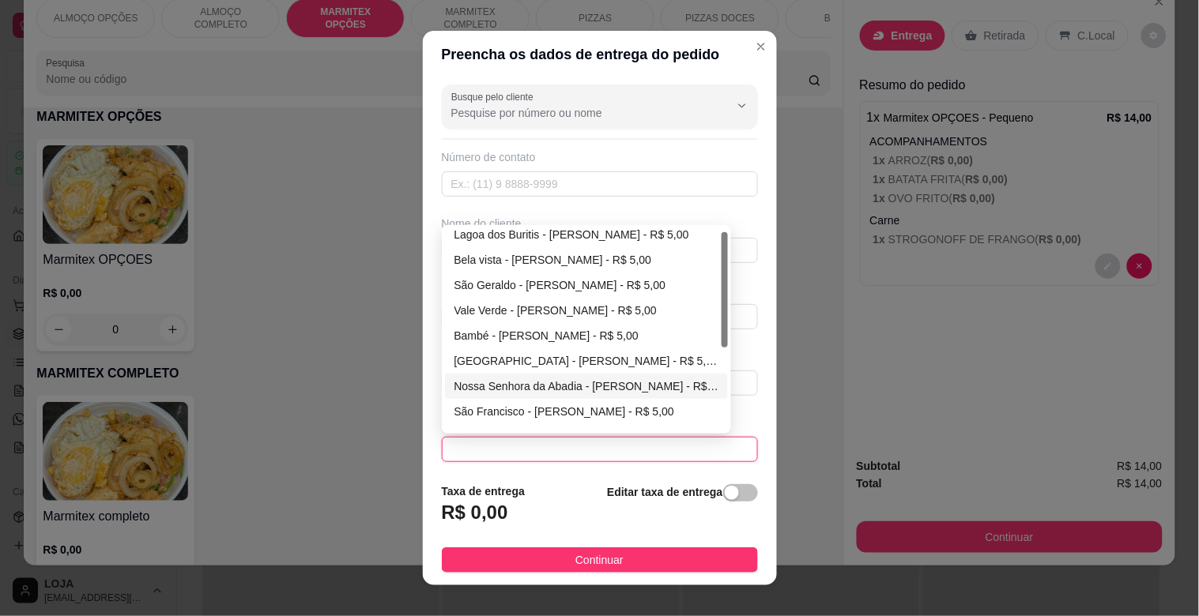
drag, startPoint x: 719, startPoint y: 356, endPoint x: 720, endPoint y: 364, distance: 8.7
click at [721, 383] on div at bounding box center [724, 329] width 6 height 202
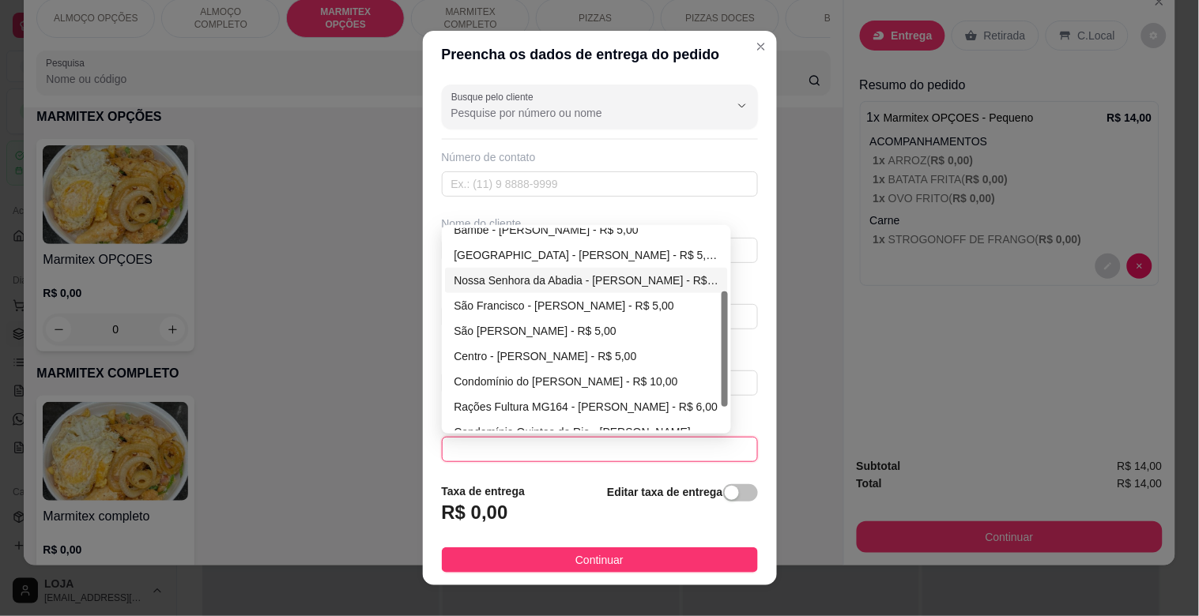
drag, startPoint x: 717, startPoint y: 351, endPoint x: 691, endPoint y: 403, distance: 58.0
click at [713, 403] on div "Bambé - [PERSON_NAME] - R$ 5,00 [GEOGRAPHIC_DATA] - [PERSON_NAME] - R$ 5,00 [GE…" at bounding box center [587, 329] width 284 height 202
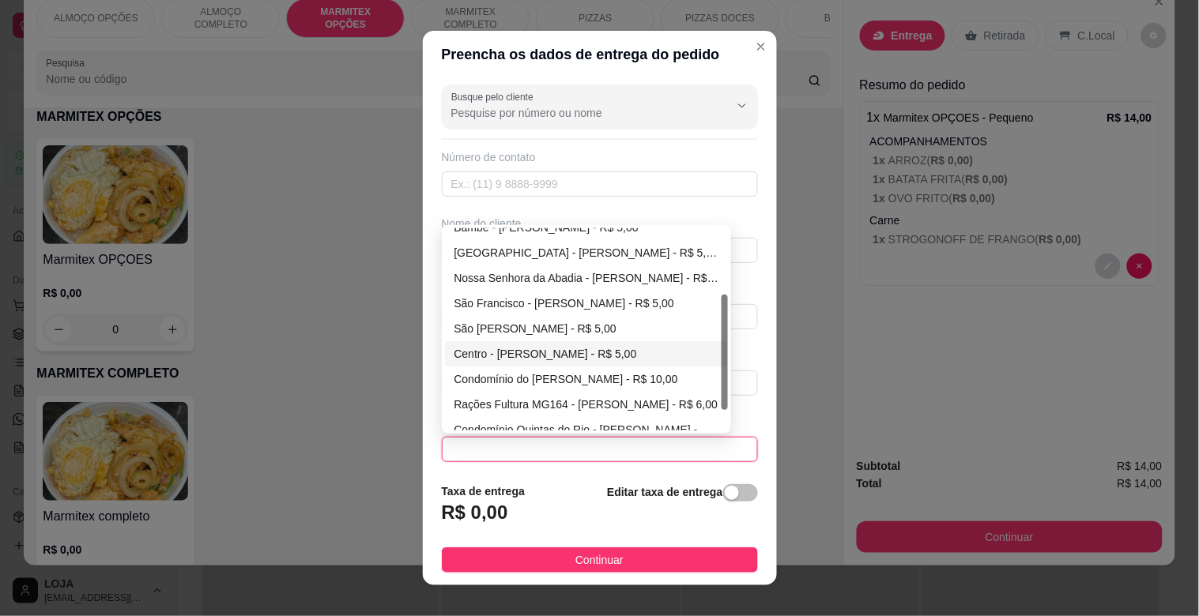
click at [541, 348] on div "Centro - [PERSON_NAME] - R$ 5,00" at bounding box center [586, 353] width 265 height 17
type input "[PERSON_NAME]"
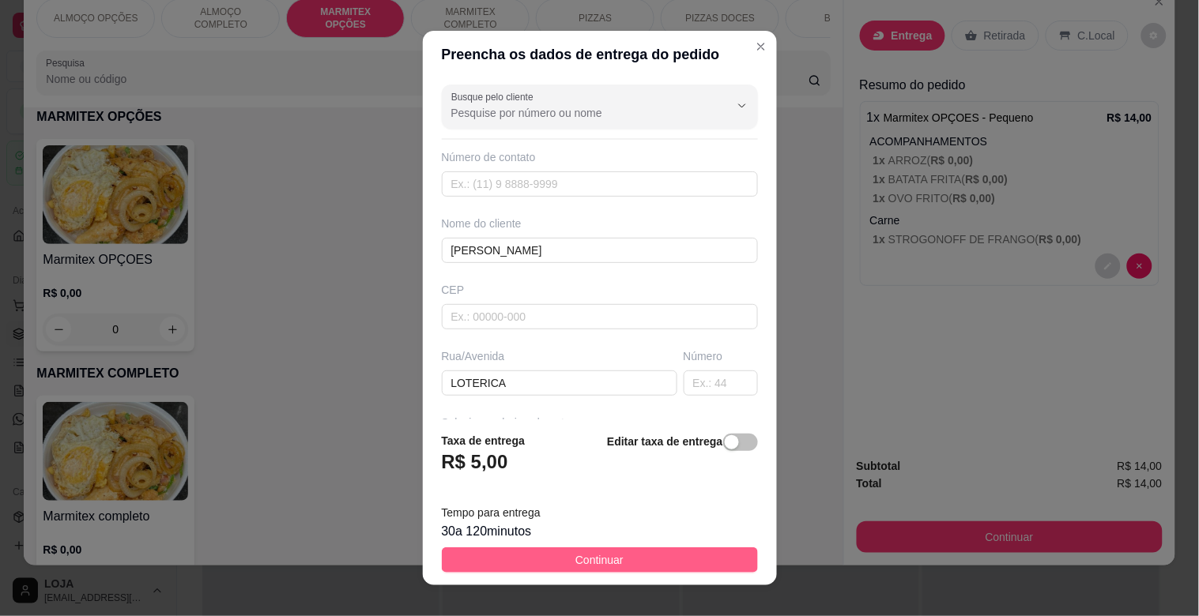
click at [596, 556] on span "Continuar" at bounding box center [599, 560] width 48 height 17
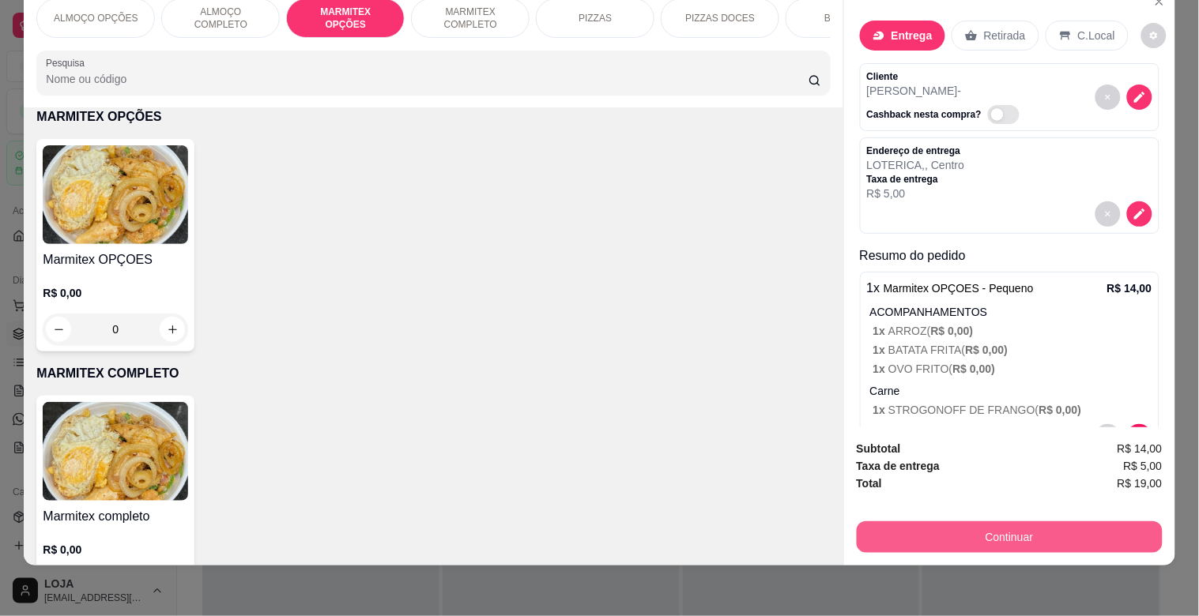
click at [993, 522] on button "Continuar" at bounding box center [1010, 538] width 306 height 32
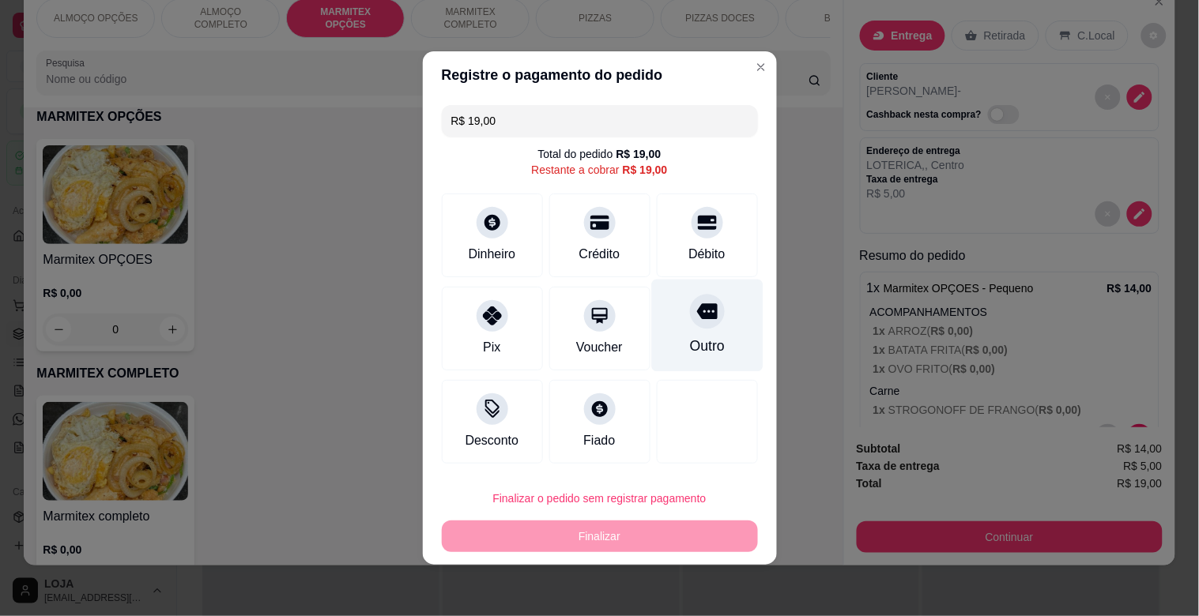
click at [691, 341] on div "Outro" at bounding box center [706, 346] width 35 height 21
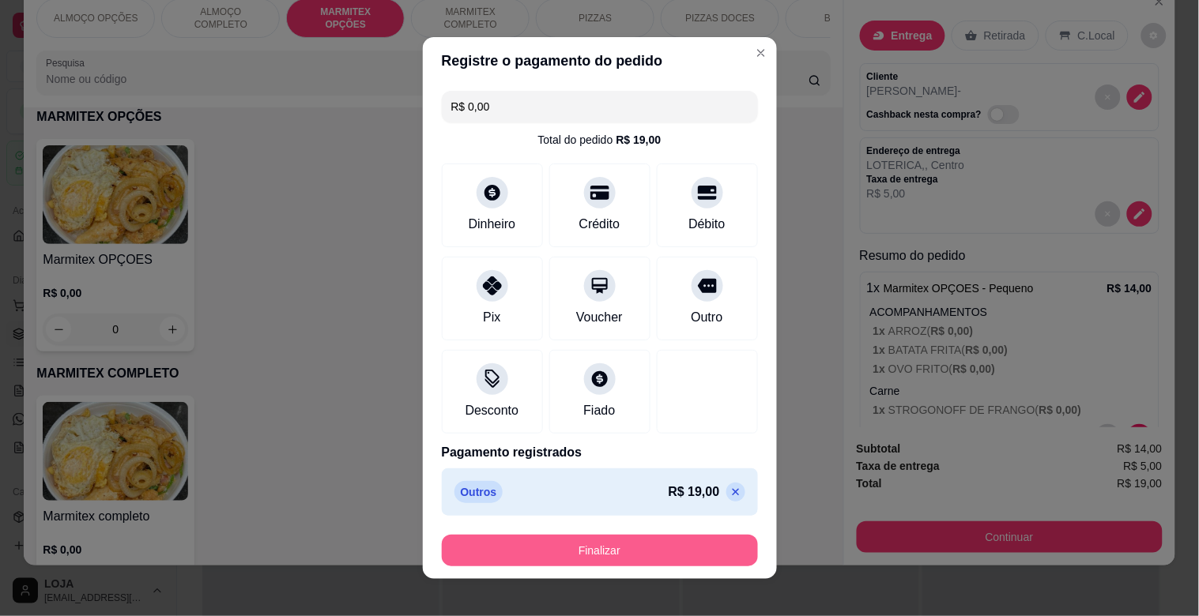
click at [574, 545] on button "Finalizar" at bounding box center [600, 551] width 316 height 32
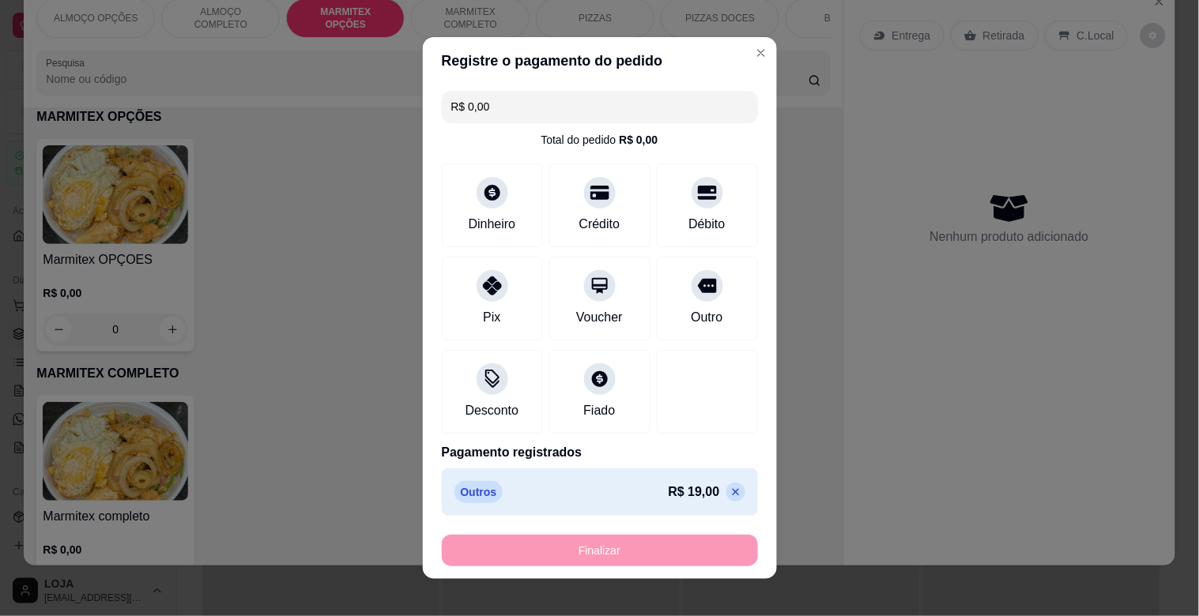
type input "-R$ 19,00"
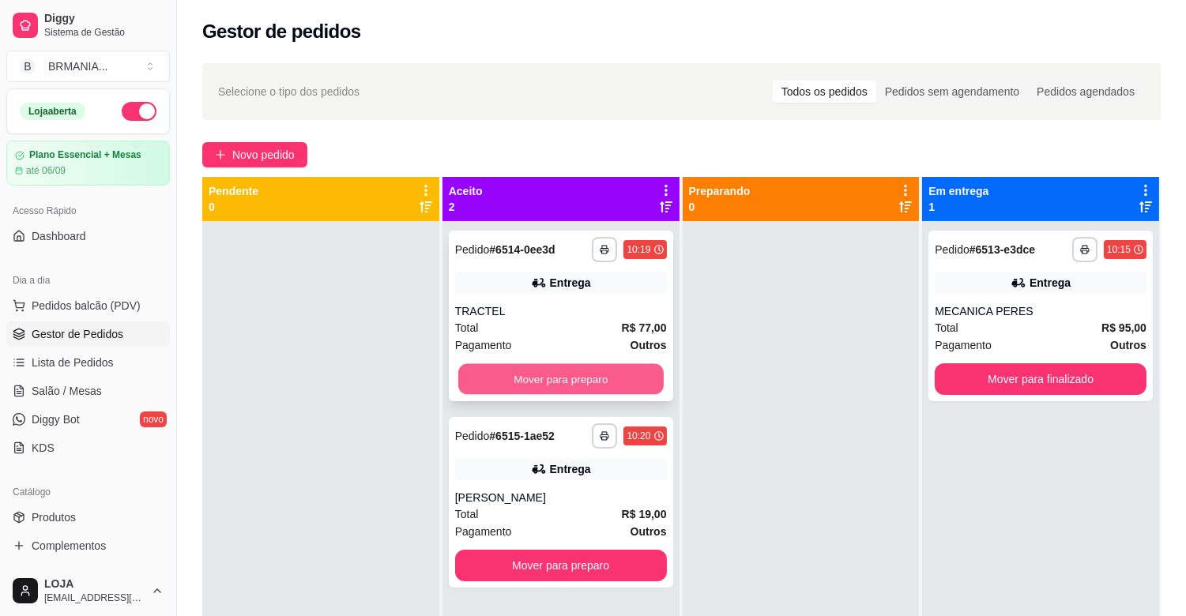
click at [573, 375] on button "Mover para preparo" at bounding box center [560, 379] width 205 height 31
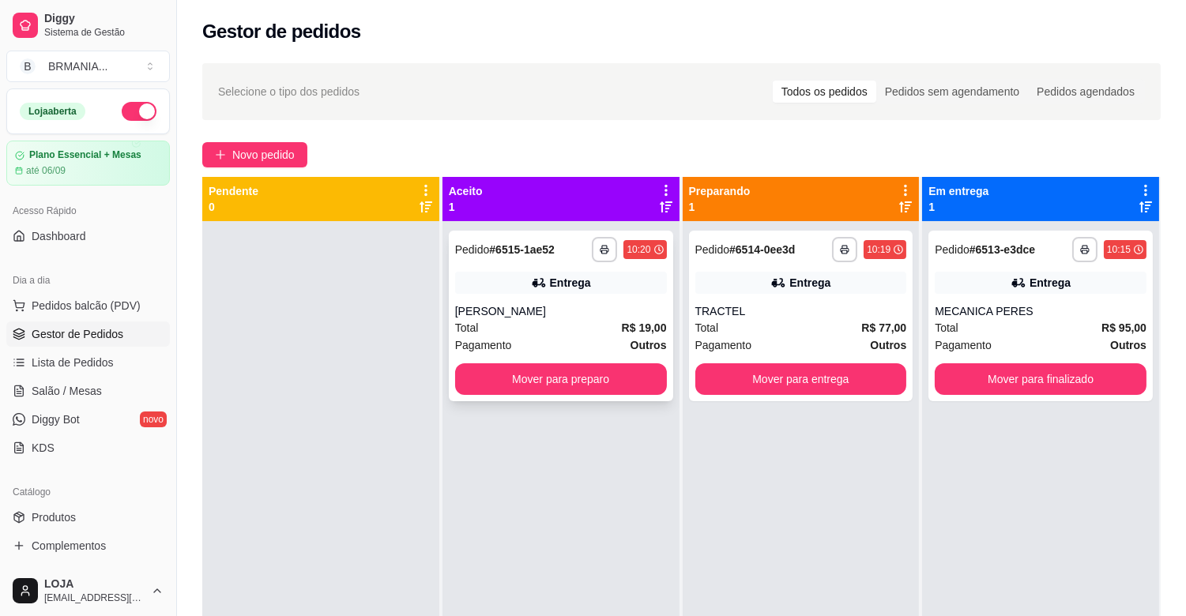
click at [549, 296] on div "**********" at bounding box center [561, 316] width 224 height 171
click at [608, 246] on button "button" at bounding box center [604, 249] width 25 height 25
click at [582, 298] on button "IMPRESSORA" at bounding box center [558, 304] width 115 height 25
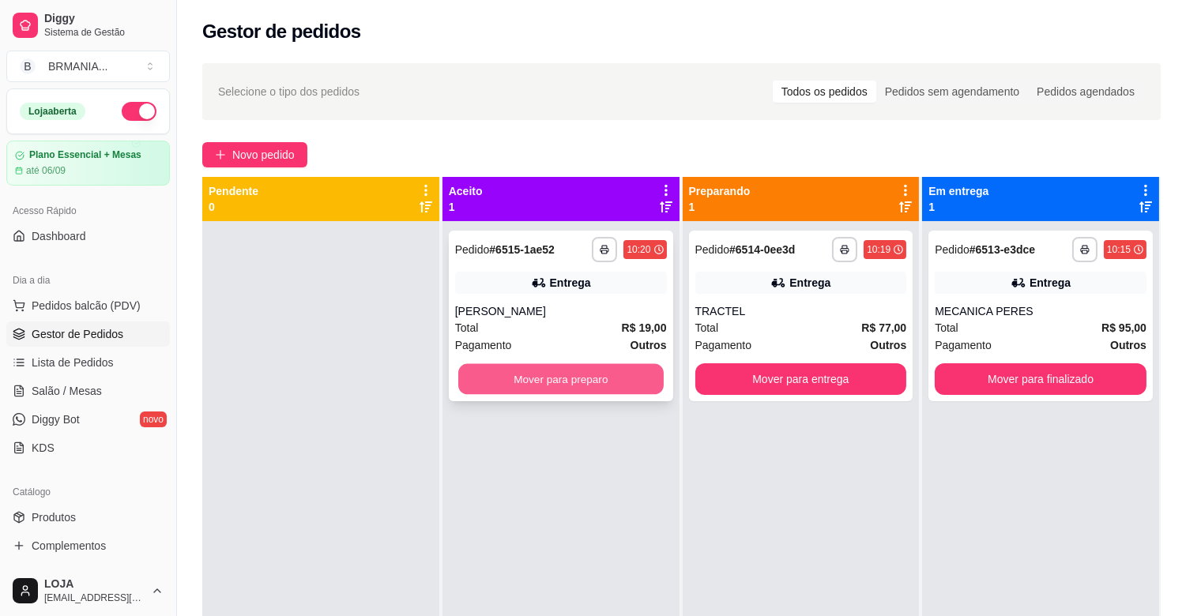
click at [529, 383] on button "Mover para preparo" at bounding box center [560, 379] width 205 height 31
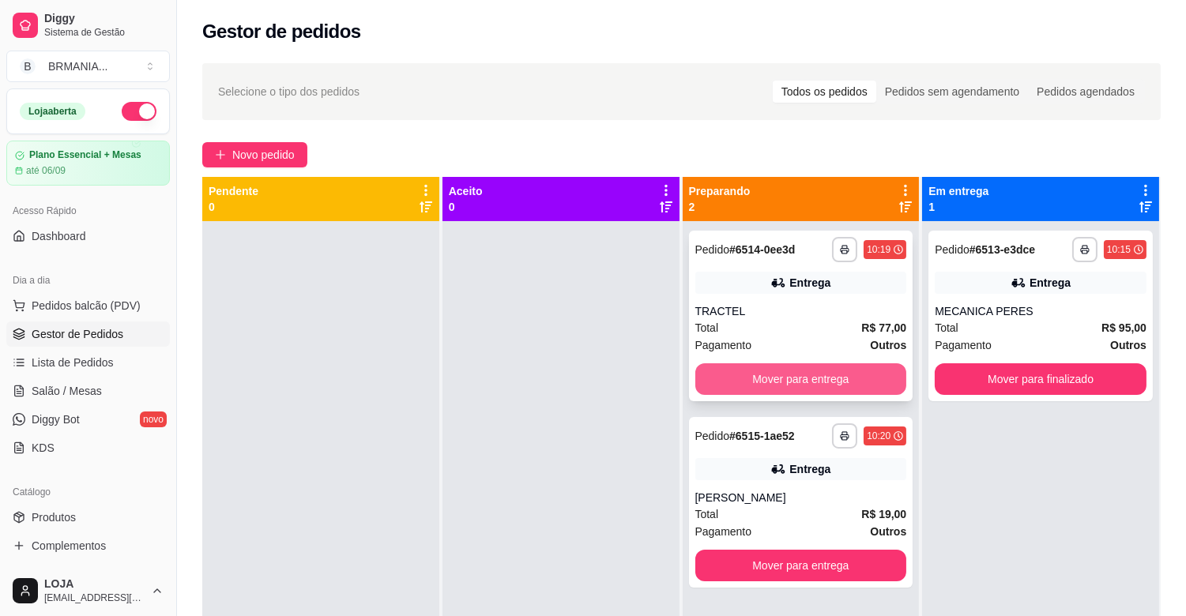
click at [795, 377] on button "Mover para entrega" at bounding box center [801, 380] width 212 height 32
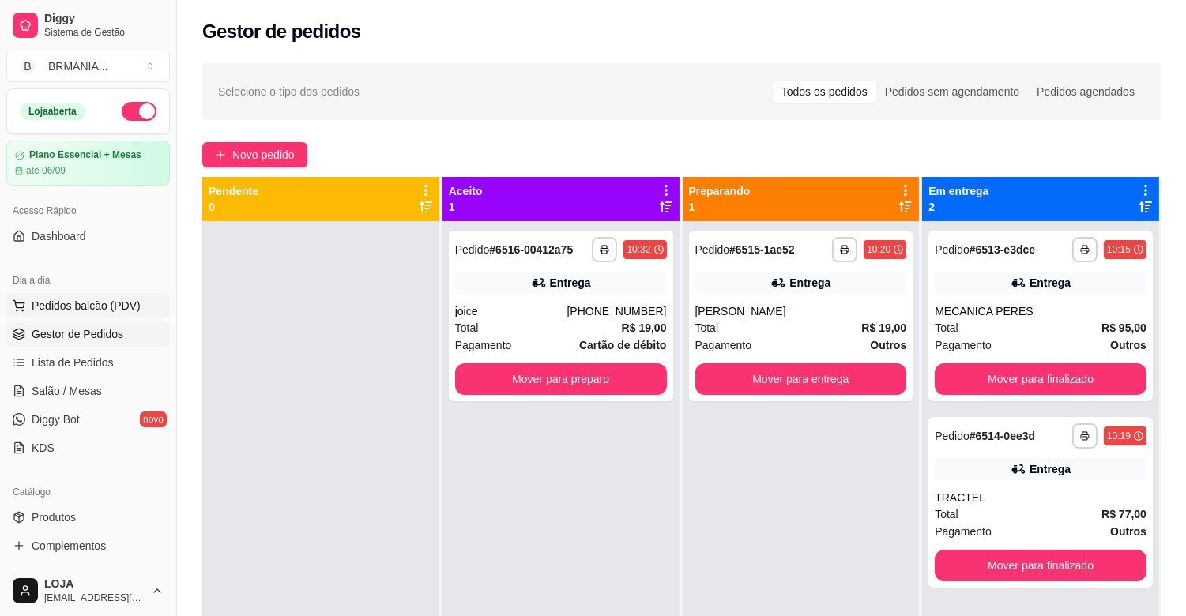
click at [120, 303] on span "Pedidos balcão (PDV)" at bounding box center [86, 306] width 109 height 16
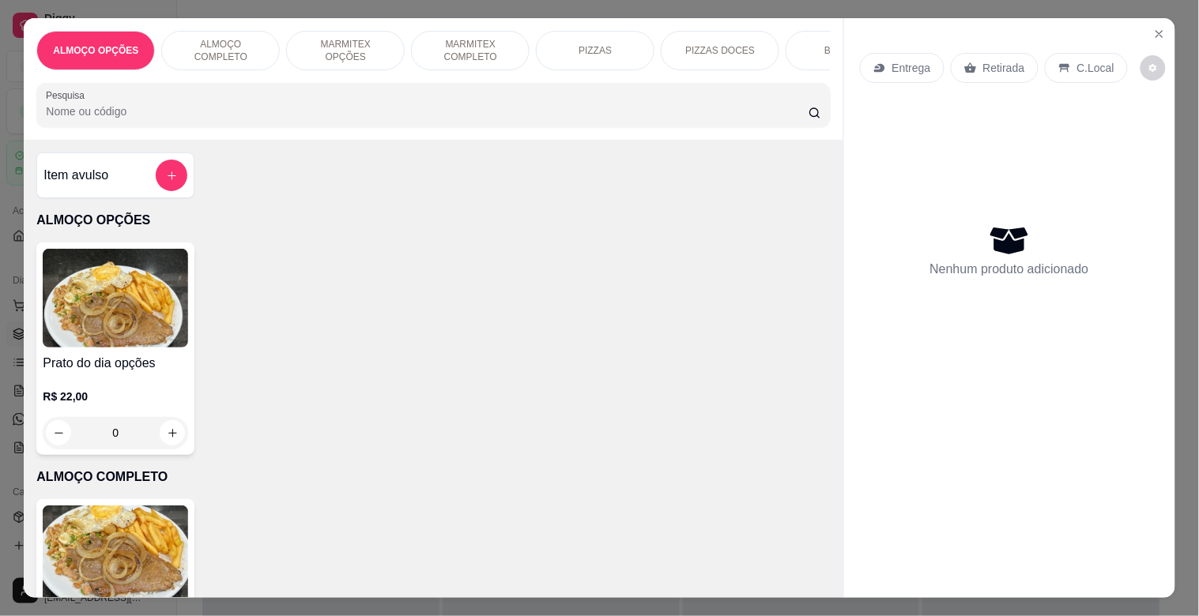
click at [812, 46] on div "BEBIDAS" at bounding box center [844, 51] width 119 height 40
click at [812, 46] on div "ALMOÇO OPÇÕES ALMOÇO COMPLETO MARMITEX OPÇÕES MARMITEX COMPLETO PIZZAS PIZZAS D…" at bounding box center [433, 79] width 819 height 122
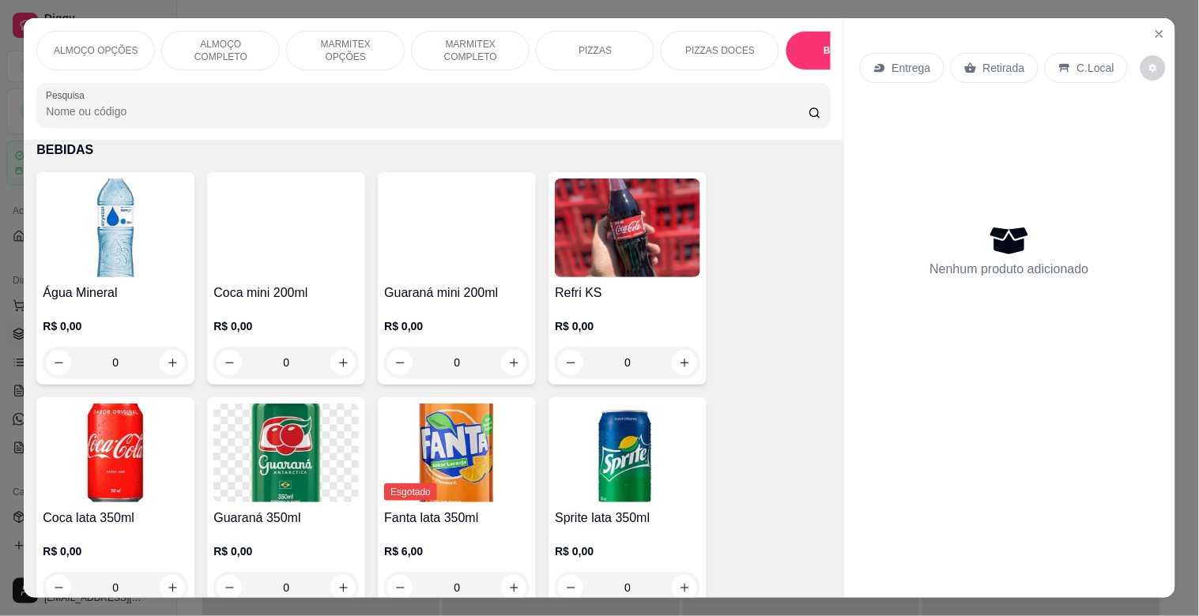
scroll to position [38, 0]
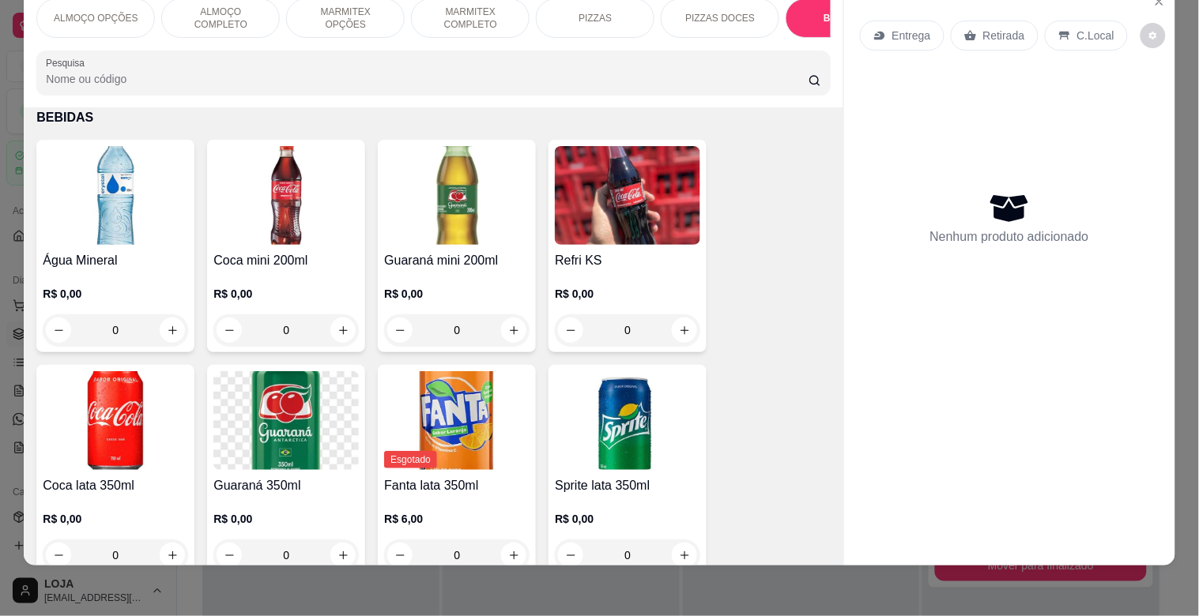
click at [345, 183] on img at bounding box center [285, 195] width 145 height 99
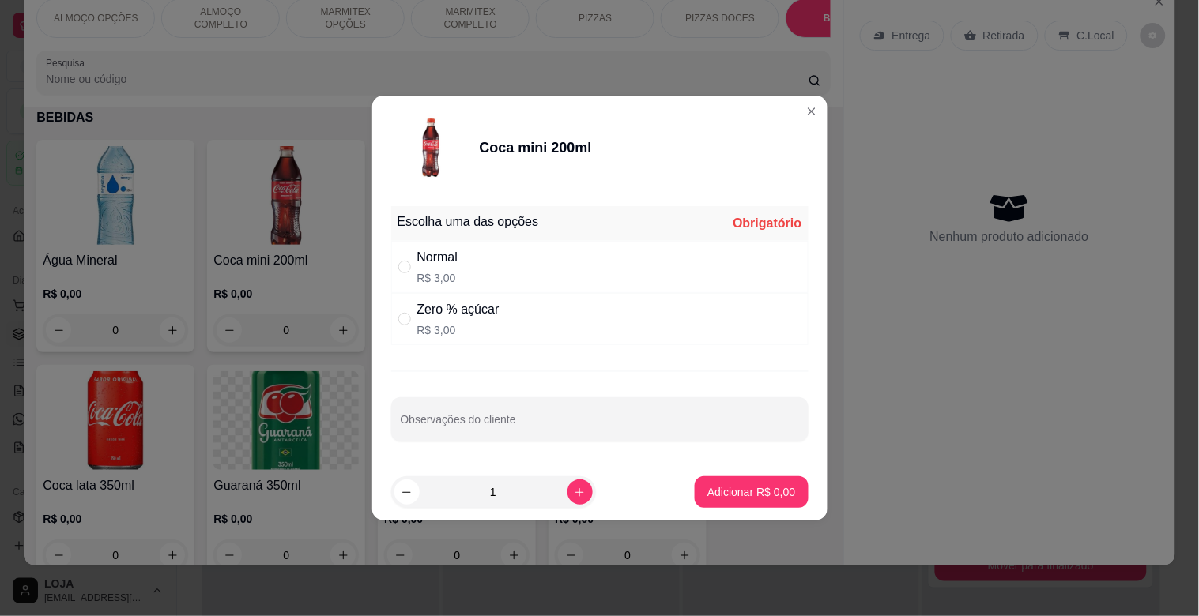
click at [476, 281] on div "Normal R$ 3,00" at bounding box center [599, 267] width 417 height 52
radio input "true"
click at [730, 484] on p "Adicionar R$ 3,00" at bounding box center [751, 492] width 88 height 16
type input "1"
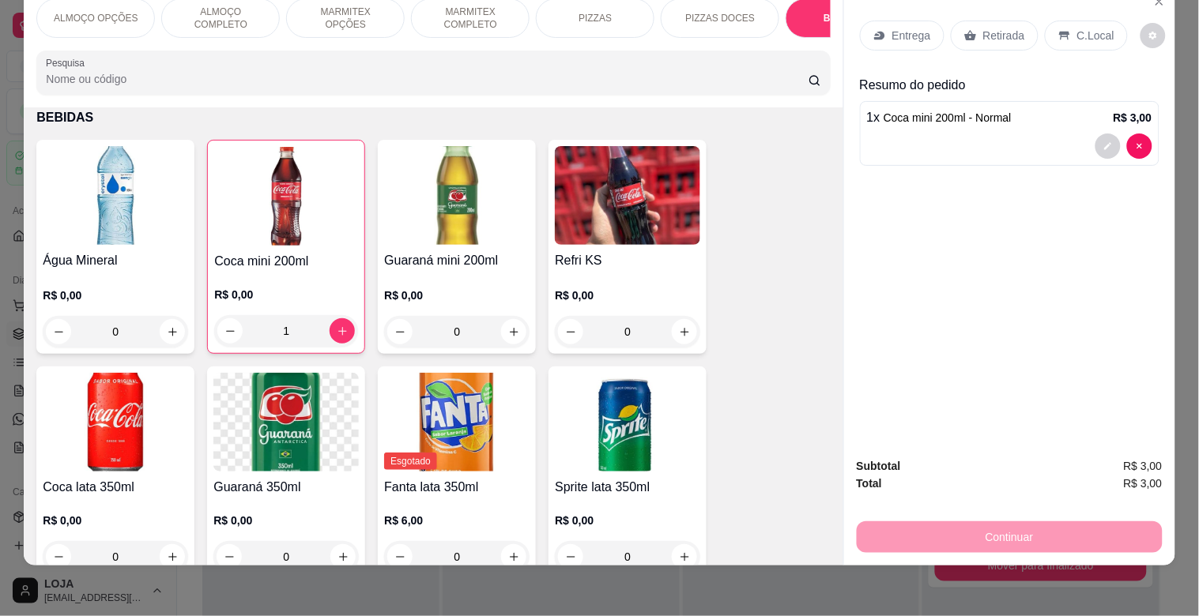
click at [1087, 30] on p "C.Local" at bounding box center [1095, 36] width 37 height 16
click at [1086, 29] on p "C.Local" at bounding box center [1095, 36] width 37 height 16
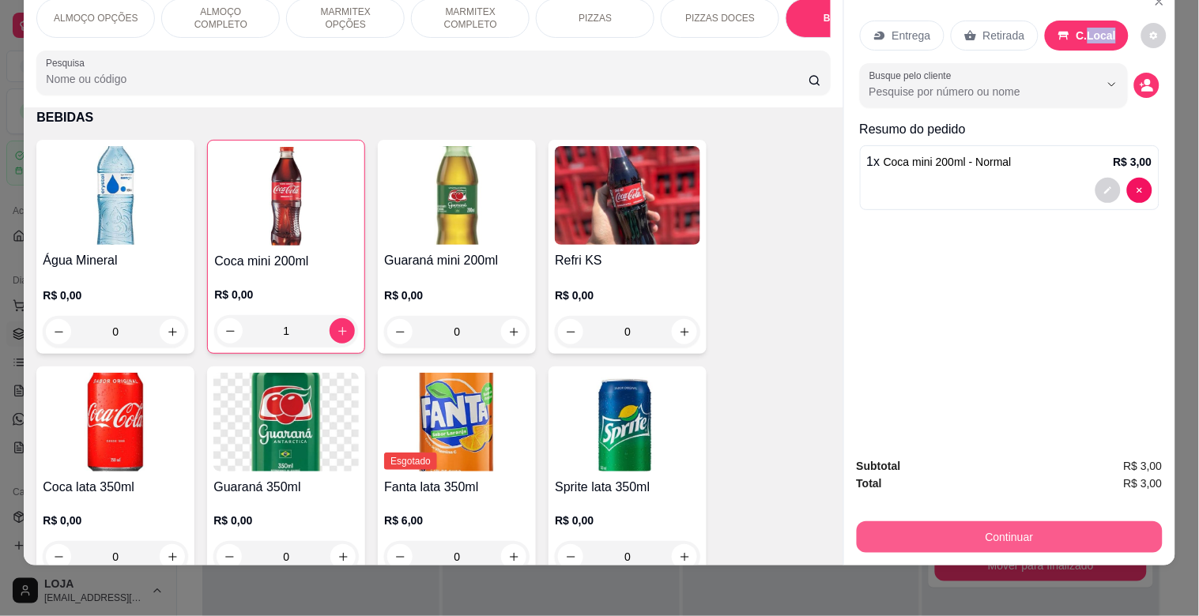
click at [1045, 522] on button "Continuar" at bounding box center [1010, 538] width 306 height 32
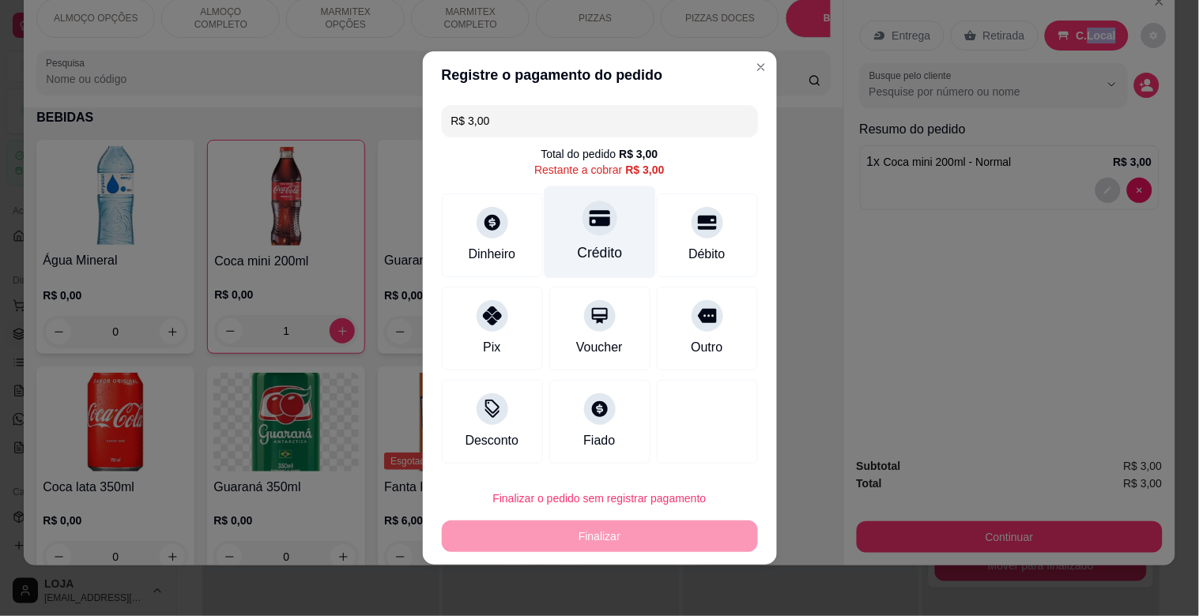
click at [590, 262] on div "Crédito" at bounding box center [599, 253] width 45 height 21
type input "R$ 0,00"
click at [590, 287] on div "Voucher" at bounding box center [599, 329] width 101 height 84
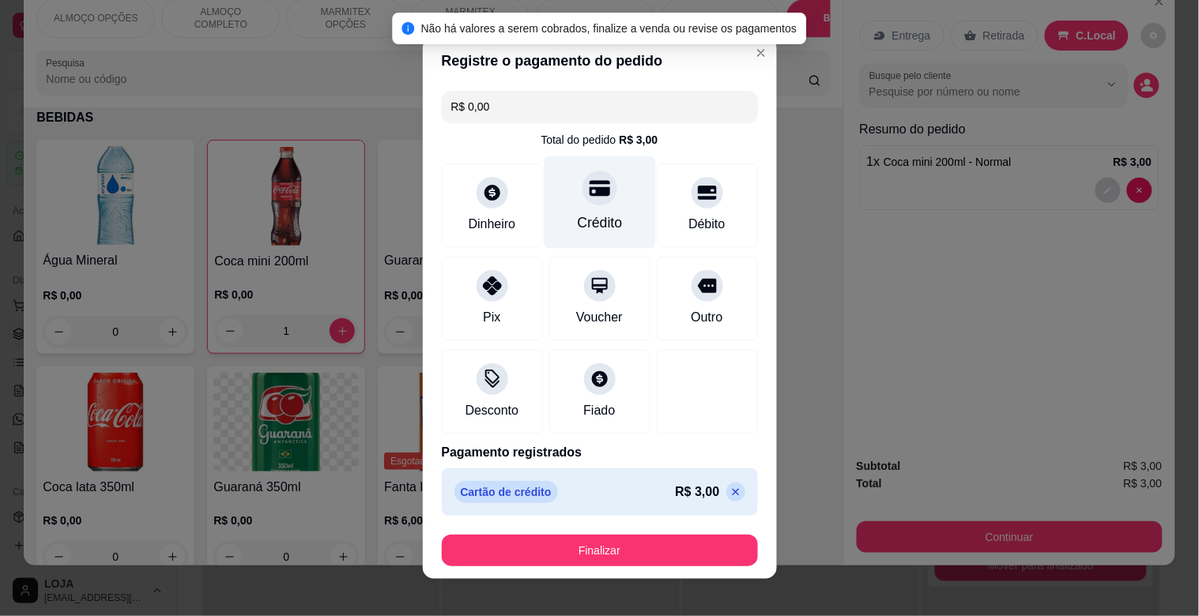
click at [588, 215] on div "Crédito" at bounding box center [599, 223] width 45 height 21
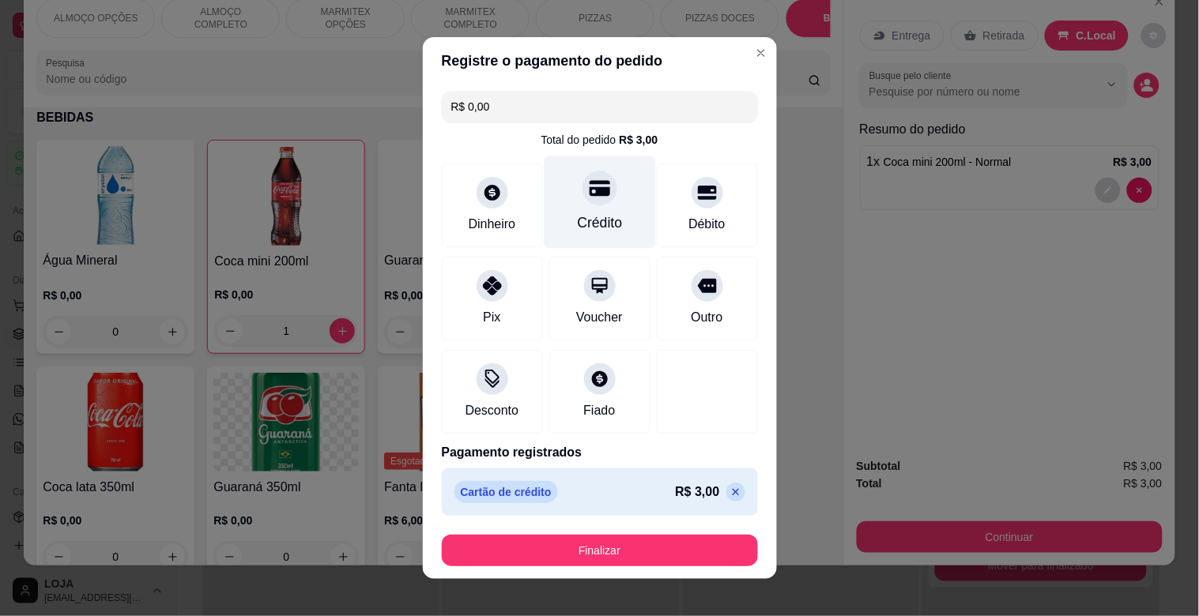
click at [619, 202] on div "Crédito" at bounding box center [599, 202] width 111 height 92
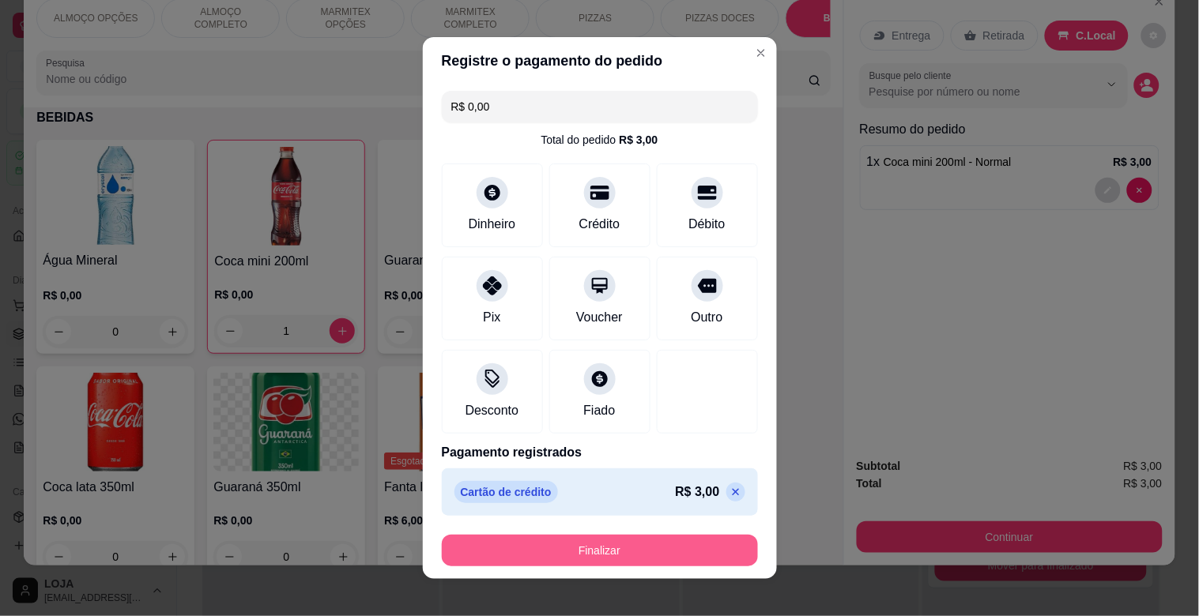
click at [686, 551] on button "Finalizar" at bounding box center [600, 551] width 316 height 32
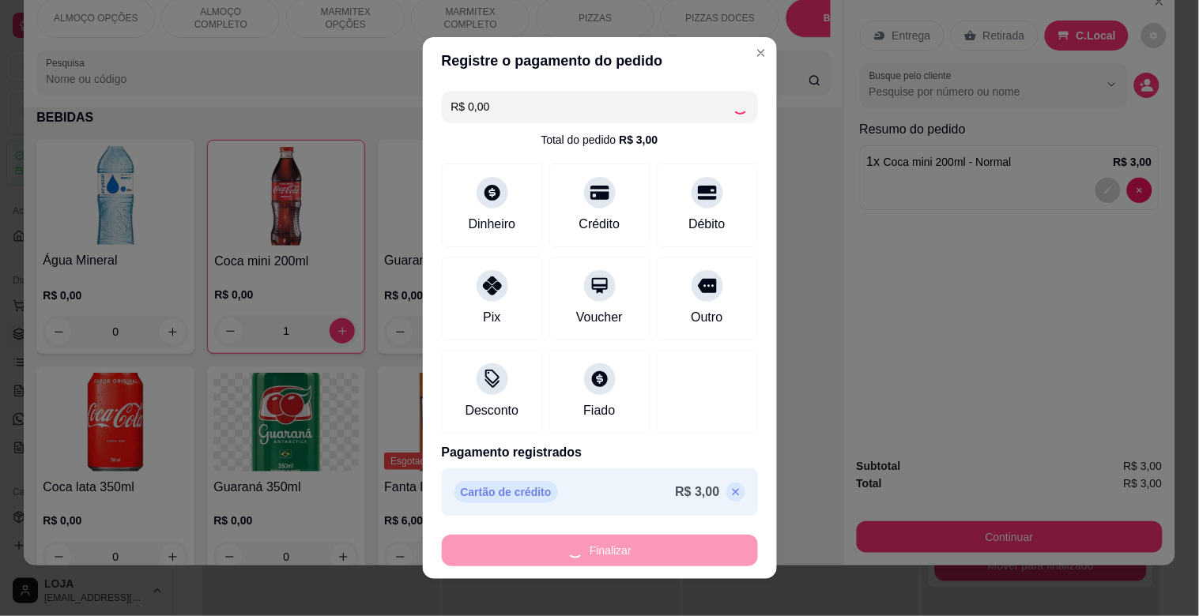
type input "0"
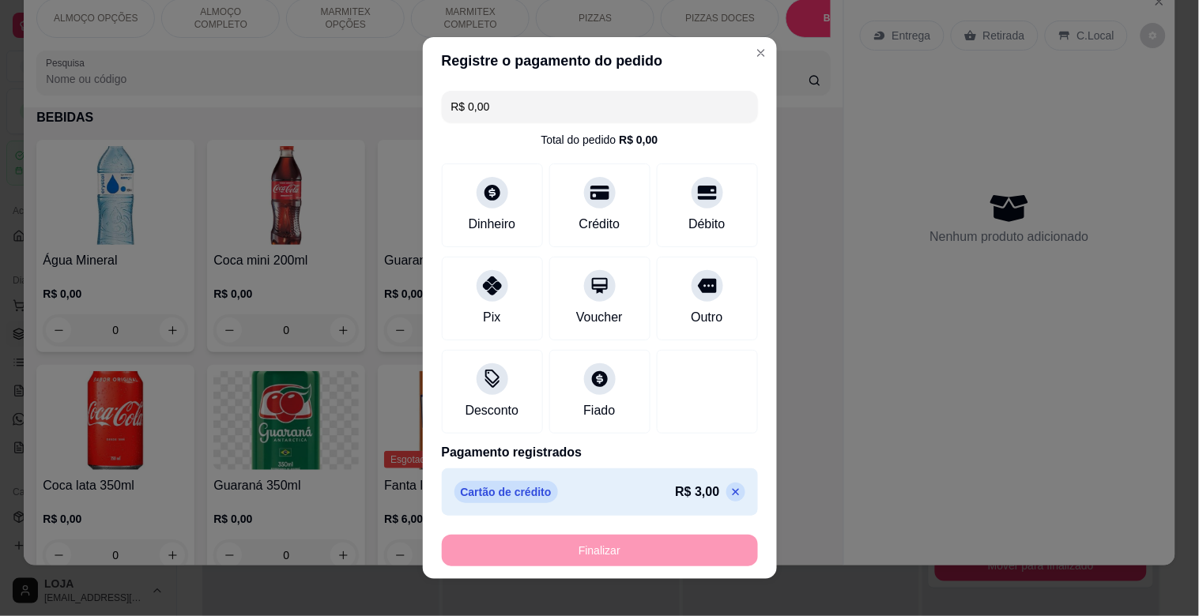
type input "-R$ 3,00"
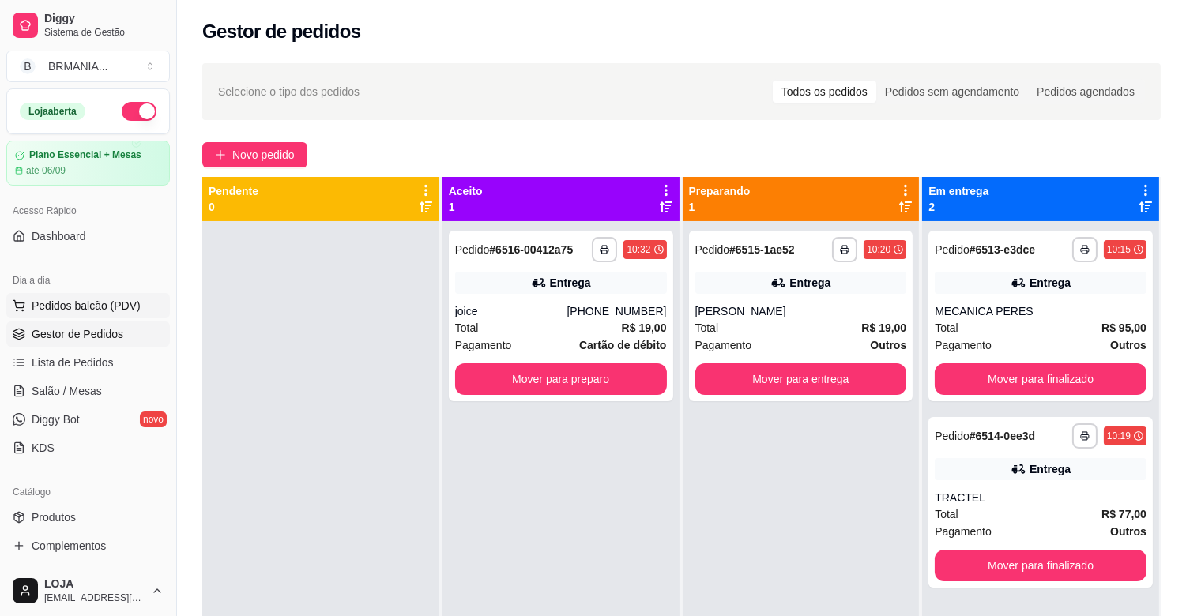
click at [92, 309] on span "Pedidos balcão (PDV)" at bounding box center [86, 306] width 109 height 16
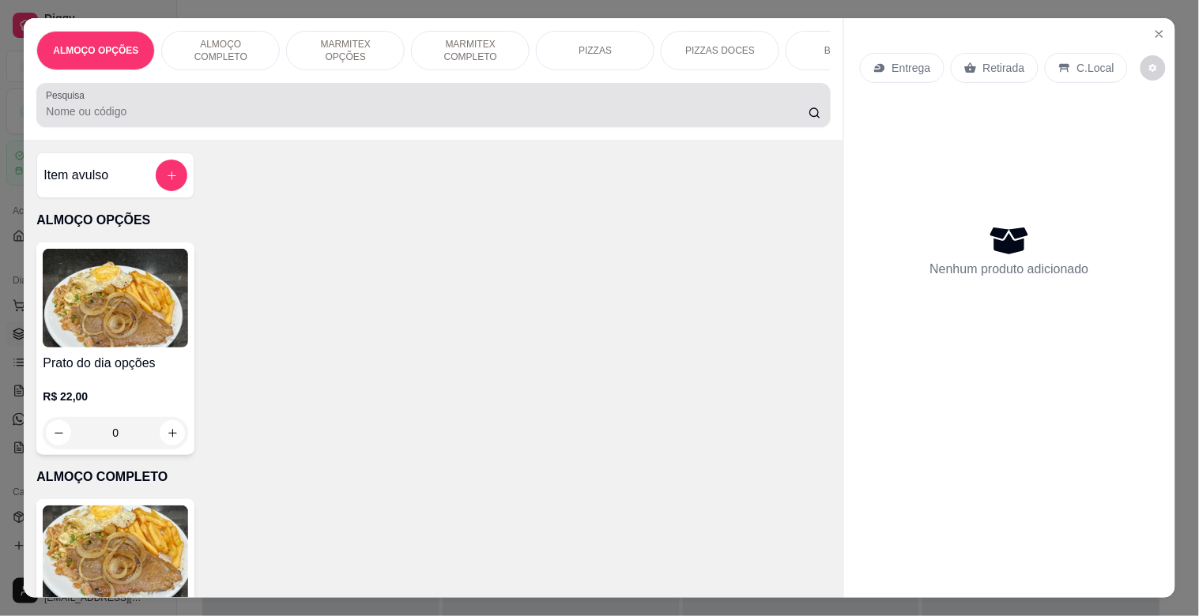
click at [193, 117] on input "Pesquisa" at bounding box center [427, 112] width 763 height 16
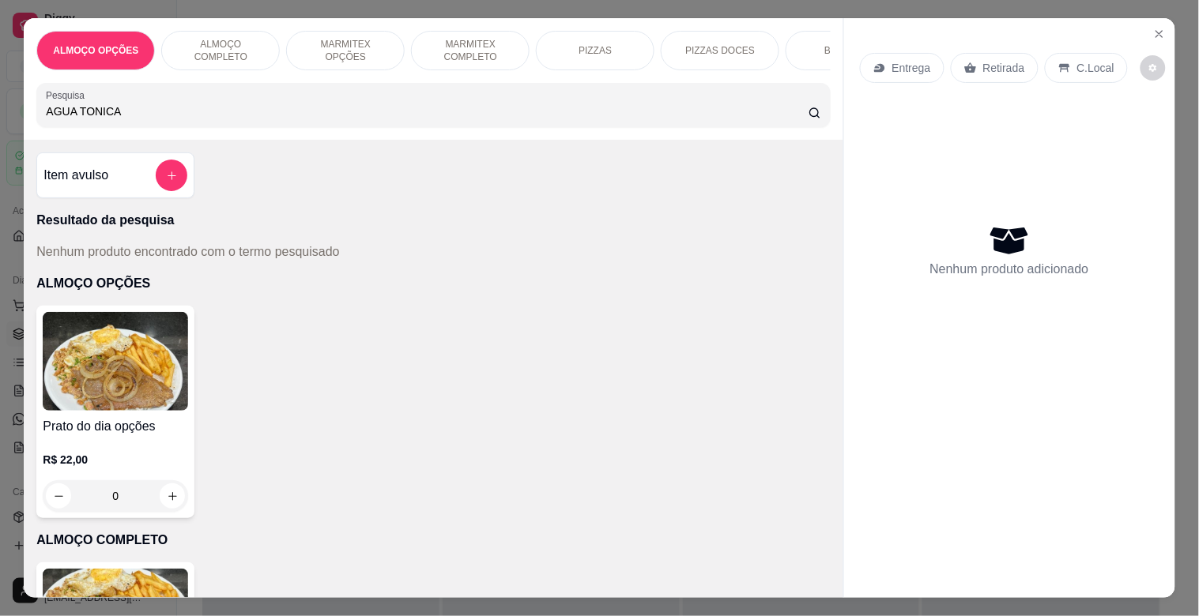
type input "AGUA TONICA"
click at [1156, 31] on icon "Close" at bounding box center [1159, 34] width 6 height 6
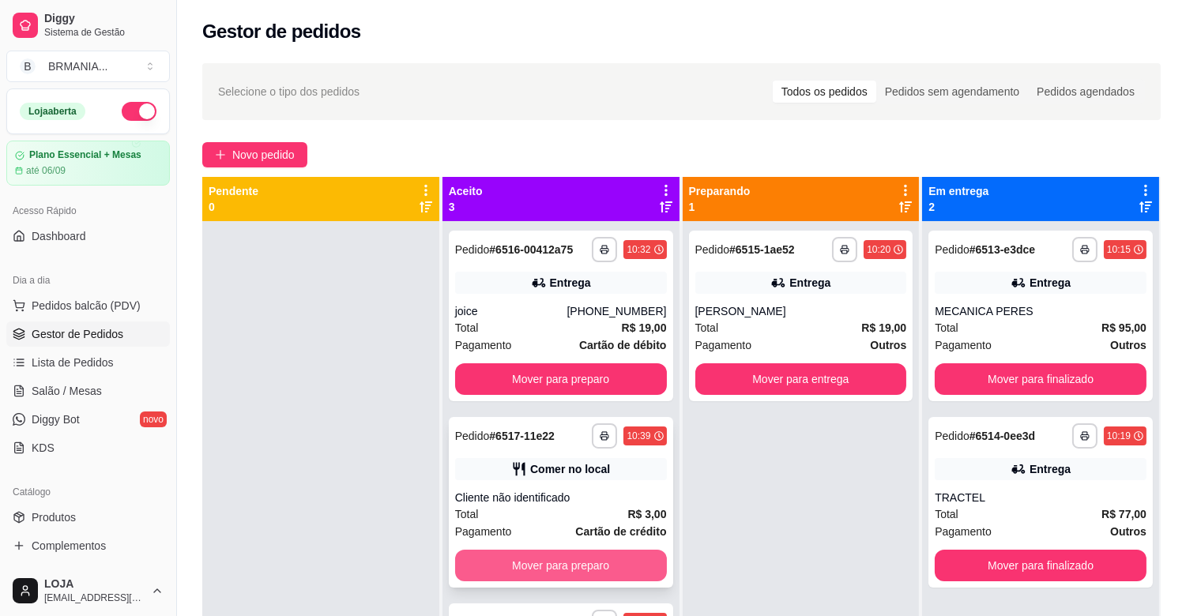
click at [581, 567] on button "Mover para preparo" at bounding box center [561, 566] width 212 height 32
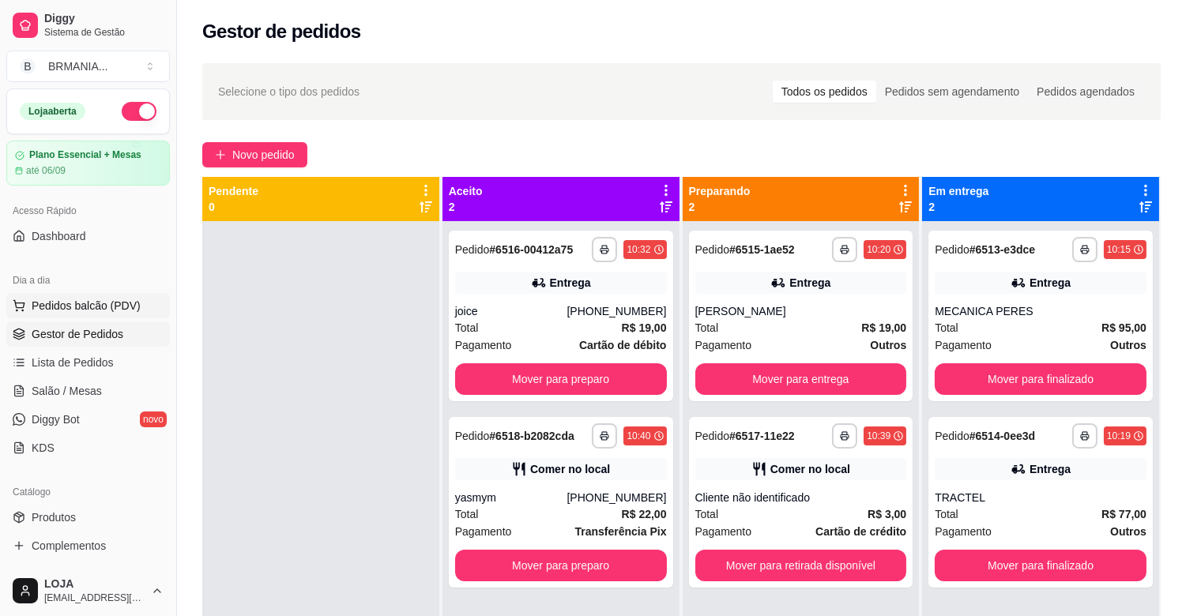
click at [81, 303] on span "Pedidos balcão (PDV)" at bounding box center [86, 306] width 109 height 16
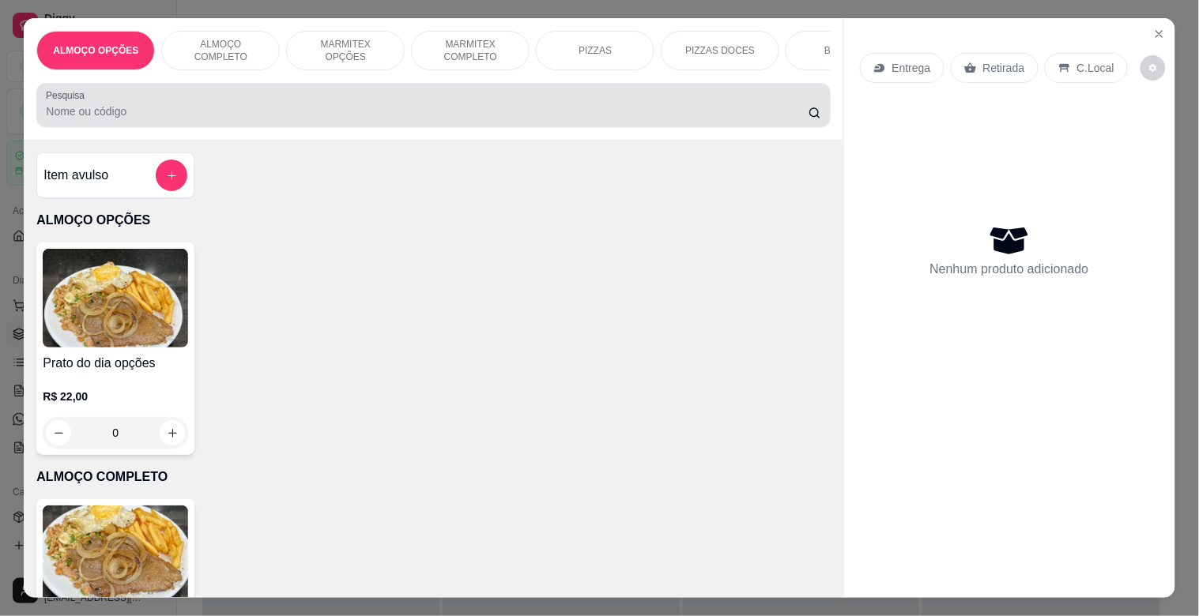
drag, startPoint x: 346, startPoint y: 92, endPoint x: 345, endPoint y: 100, distance: 7.9
click at [345, 92] on div "Pesquisa" at bounding box center [432, 105] width 793 height 44
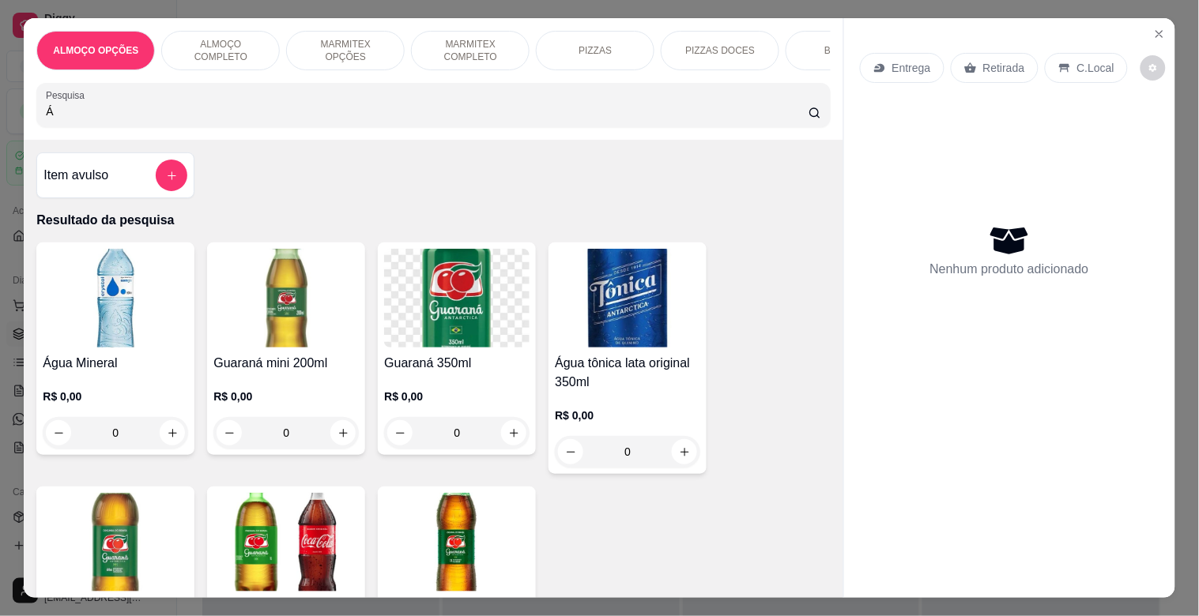
type input "Á"
click at [133, 348] on img at bounding box center [115, 298] width 145 height 99
click at [174, 117] on input "Á" at bounding box center [427, 112] width 763 height 16
click at [648, 348] on img at bounding box center [627, 298] width 145 height 99
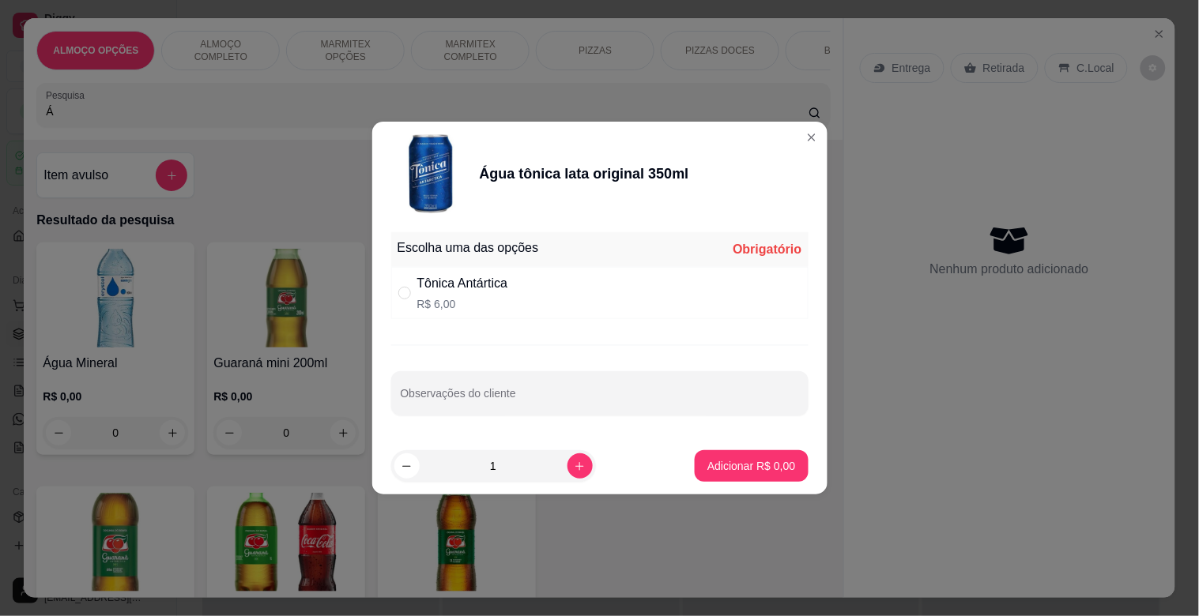
click at [586, 302] on div "Tônica Antártica R$ 6,00" at bounding box center [599, 293] width 417 height 52
radio input "true"
click at [736, 461] on p "Adicionar R$ 6,00" at bounding box center [751, 466] width 88 height 16
type input "1"
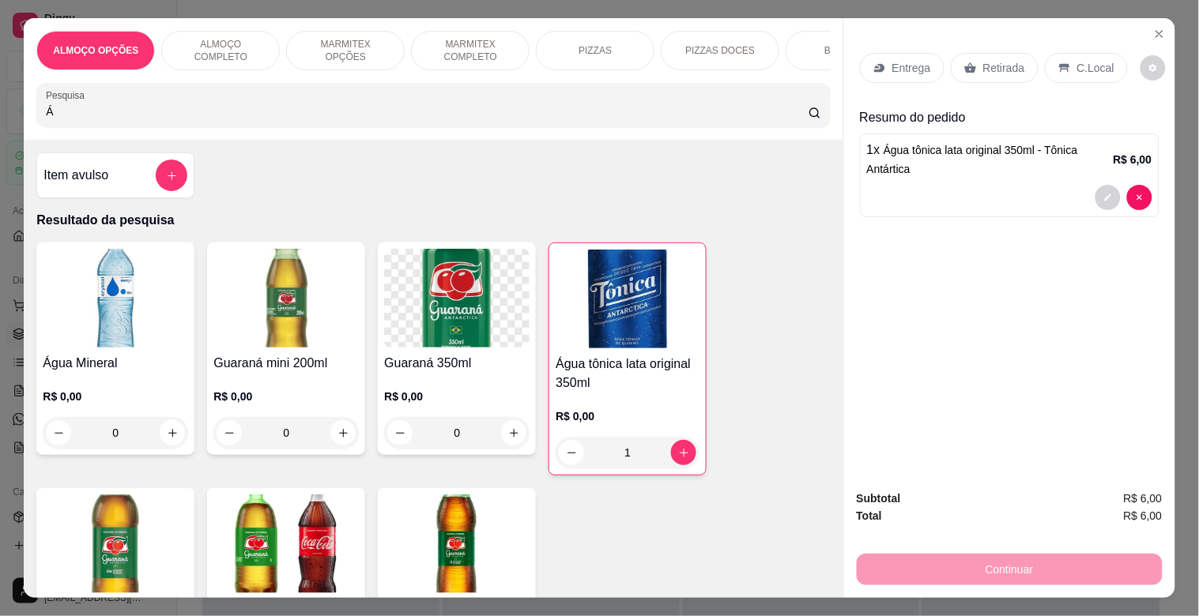
click at [1000, 60] on p "Retirada" at bounding box center [1004, 68] width 42 height 16
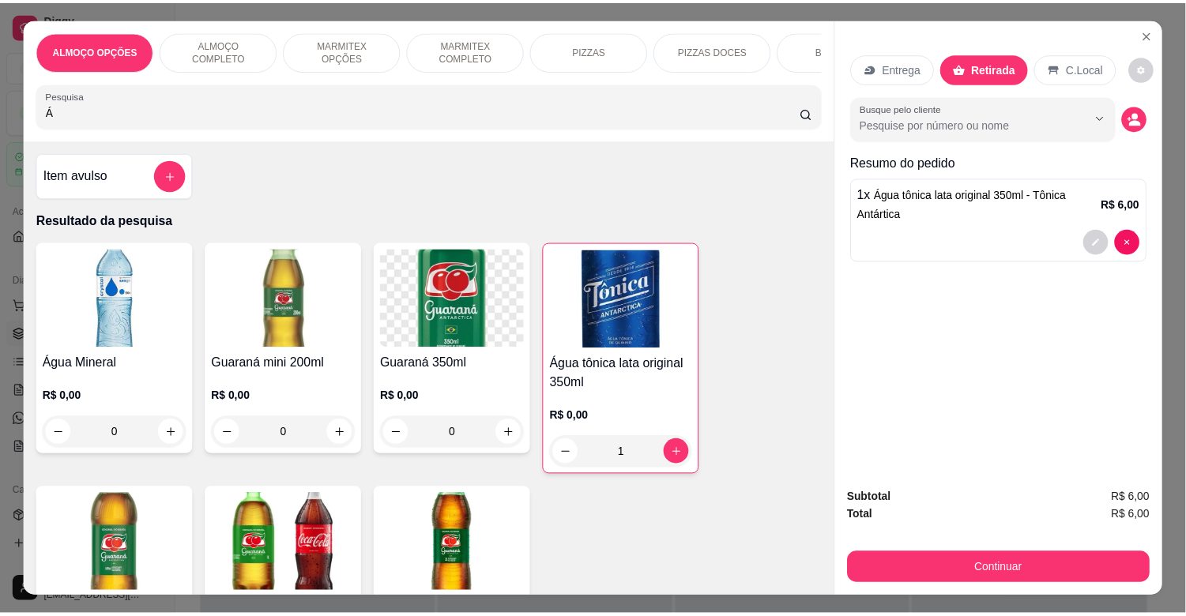
scroll to position [0, 695]
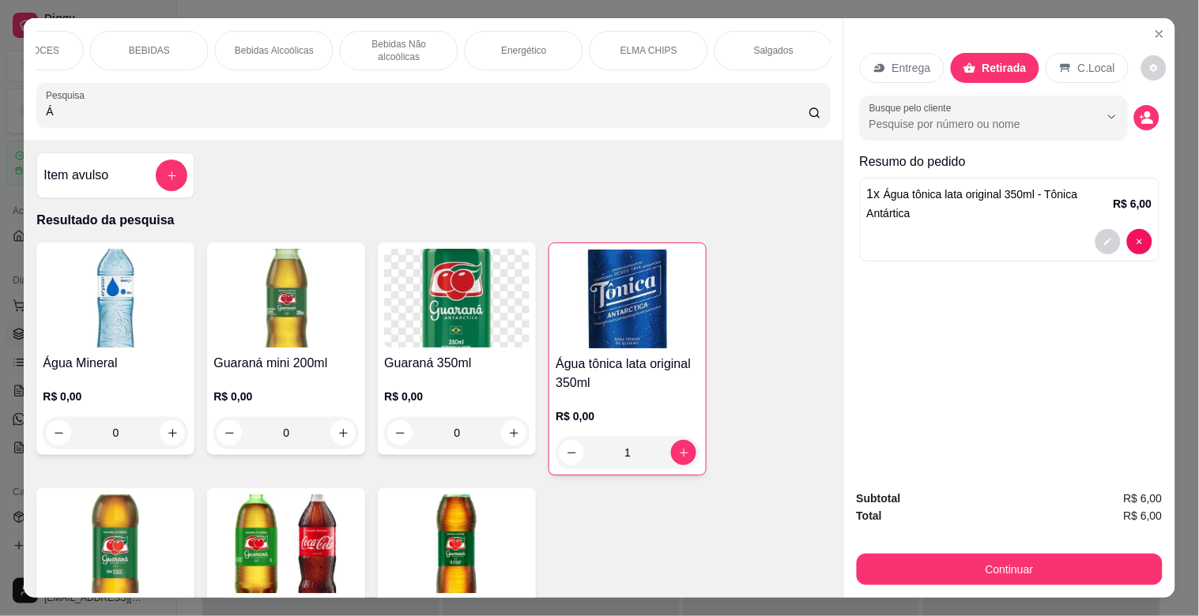
click at [287, 119] on input "Á" at bounding box center [427, 112] width 763 height 16
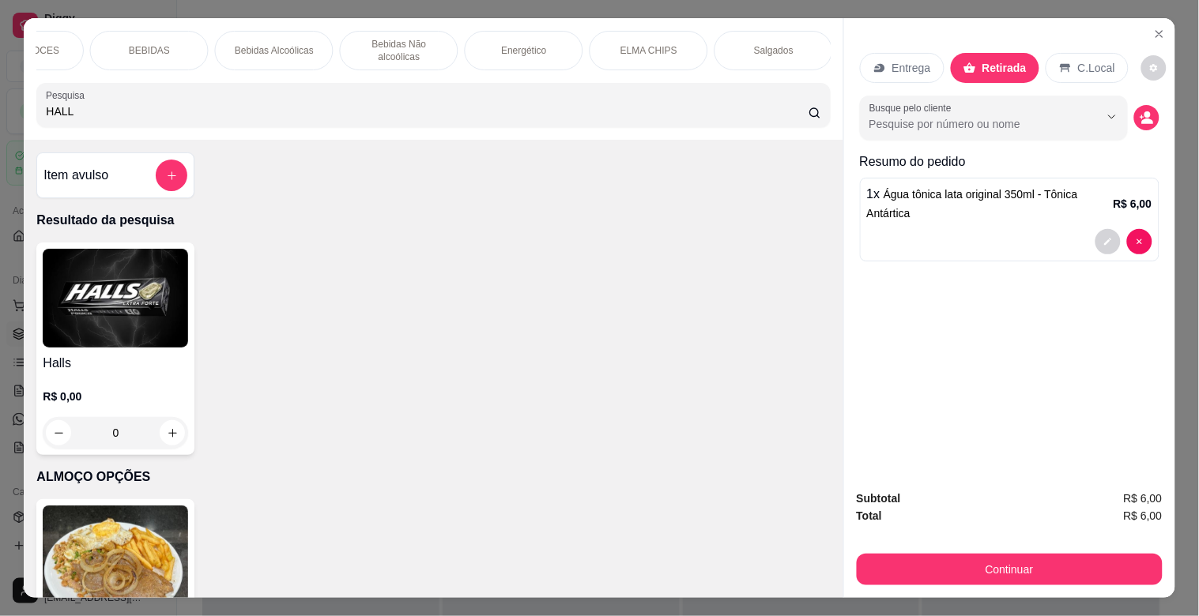
type input "HALL"
click at [137, 330] on img at bounding box center [115, 298] width 145 height 99
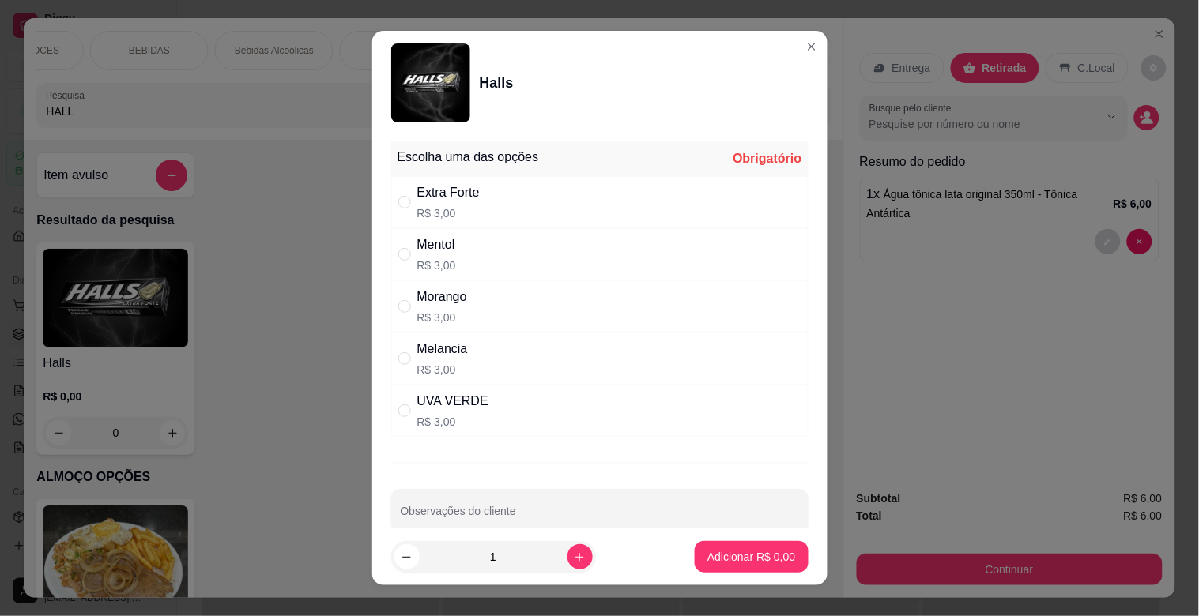
drag, startPoint x: 488, startPoint y: 361, endPoint x: 501, endPoint y: 367, distance: 14.1
click at [488, 364] on div "Melancia R$ 3,00" at bounding box center [599, 359] width 417 height 52
radio input "true"
click at [554, 307] on div "Morango R$ 3,00" at bounding box center [599, 307] width 417 height 52
radio input "true"
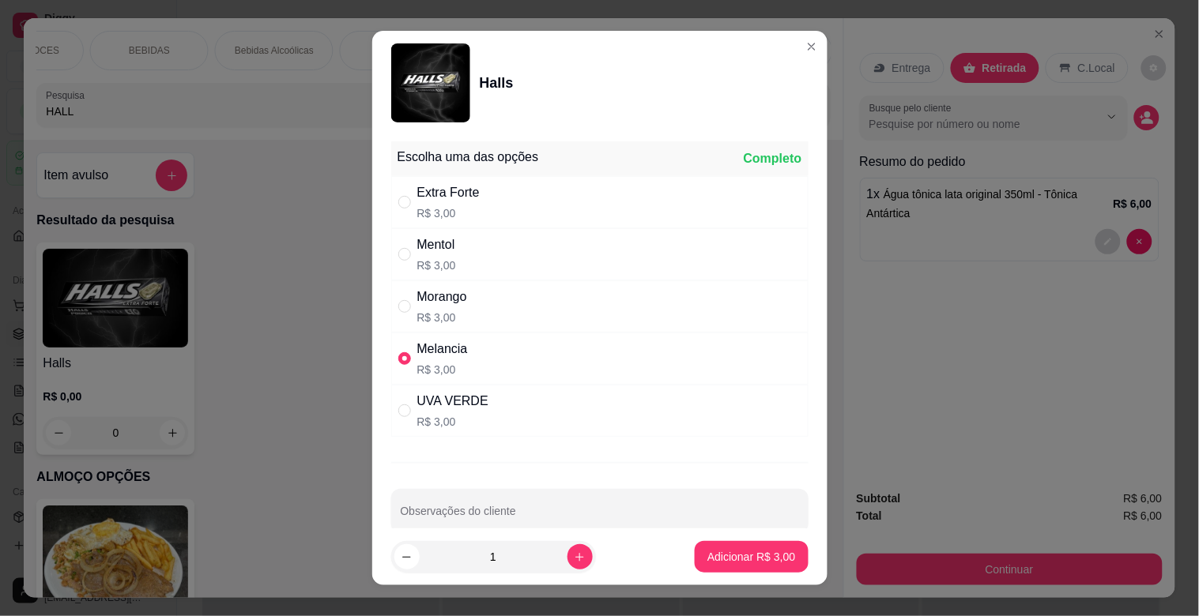
radio input "false"
click at [744, 563] on p "Adicionar R$ 3,00" at bounding box center [751, 556] width 85 height 15
type input "1"
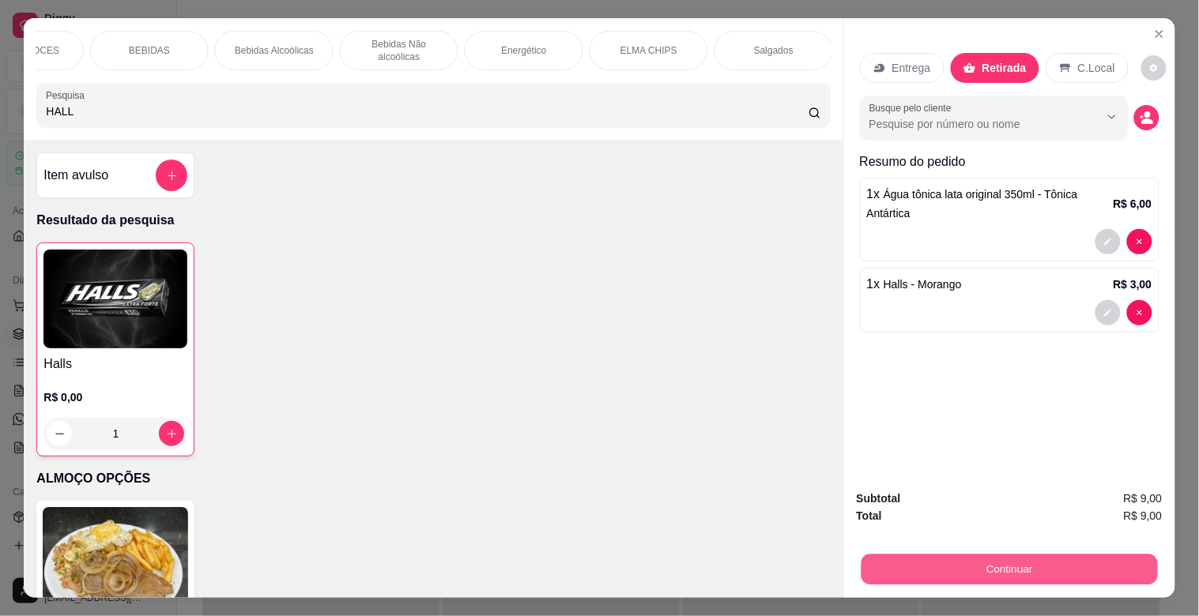
click at [1001, 571] on button "Continuar" at bounding box center [1009, 569] width 296 height 31
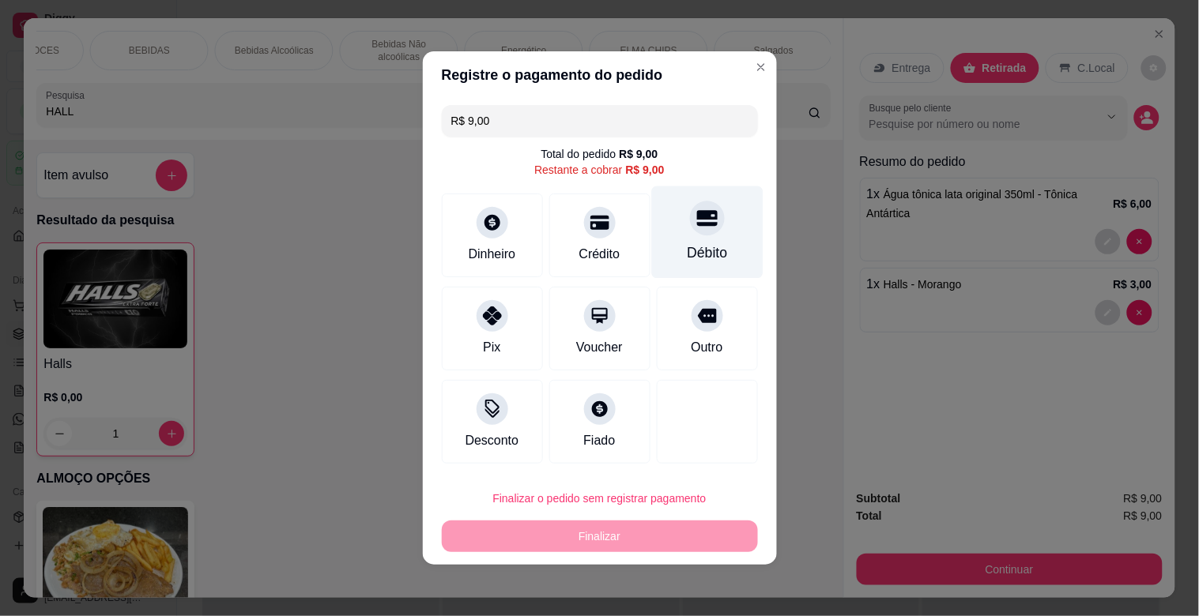
click at [692, 241] on div "Débito" at bounding box center [706, 232] width 111 height 92
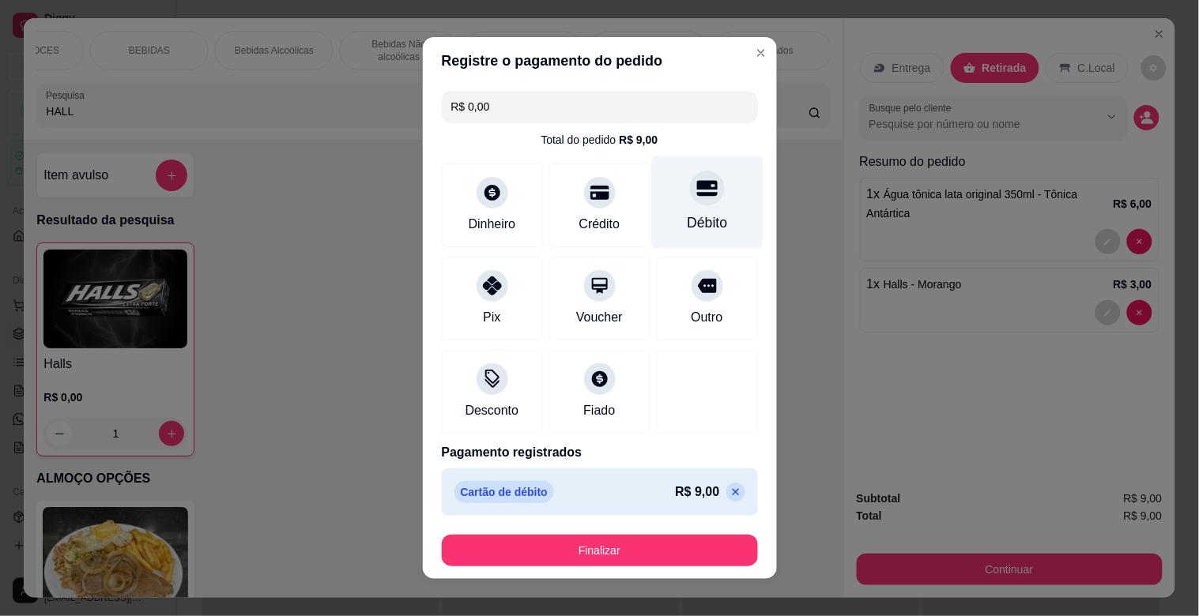
type input "R$ 0,00"
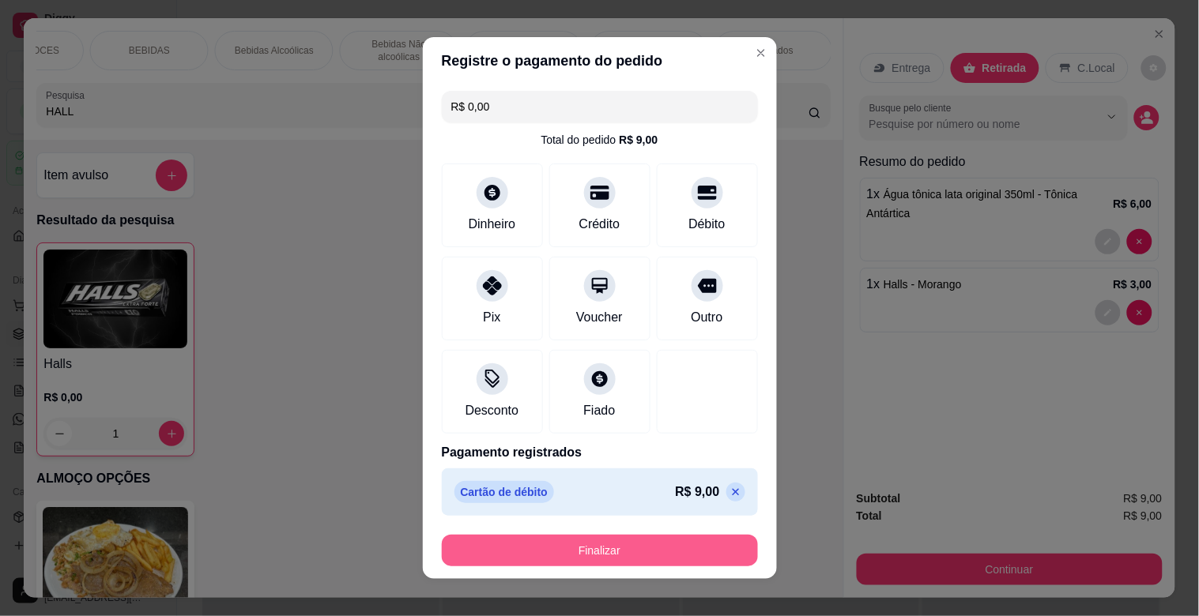
click at [613, 558] on button "Finalizar" at bounding box center [600, 551] width 316 height 32
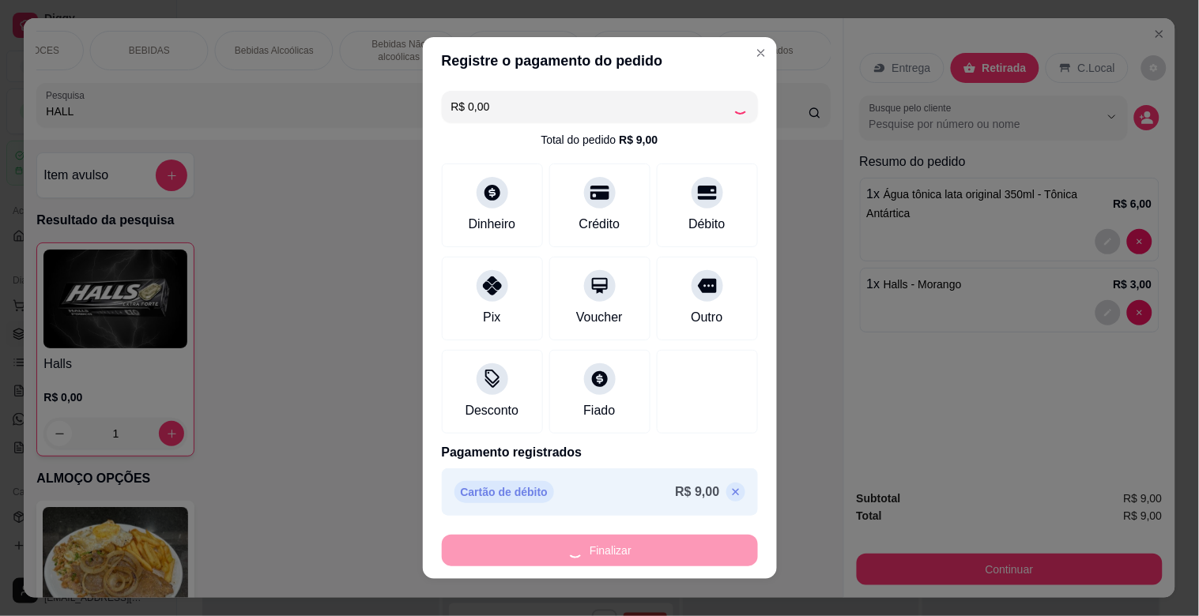
type input "0"
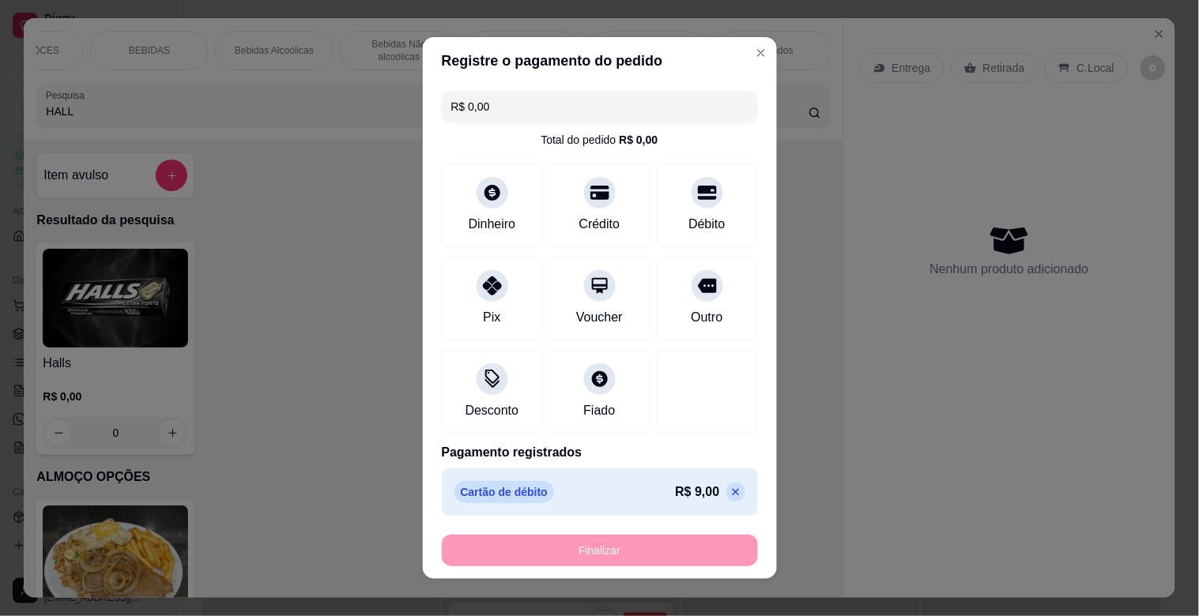
type input "-R$ 9,00"
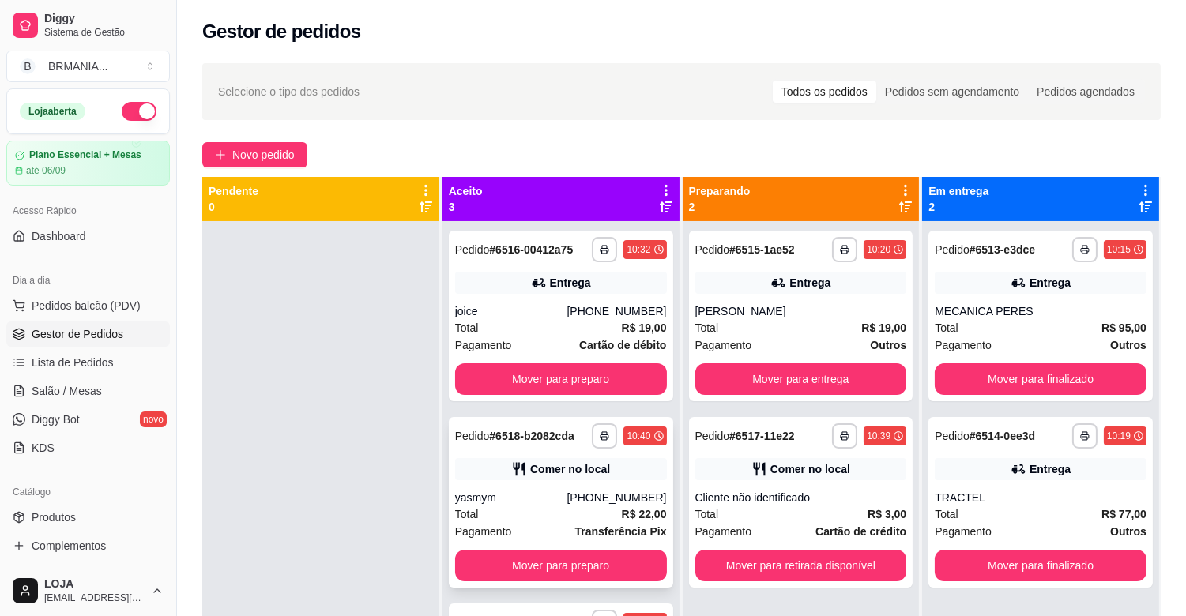
click at [594, 467] on div "Comer no local" at bounding box center [570, 469] width 80 height 16
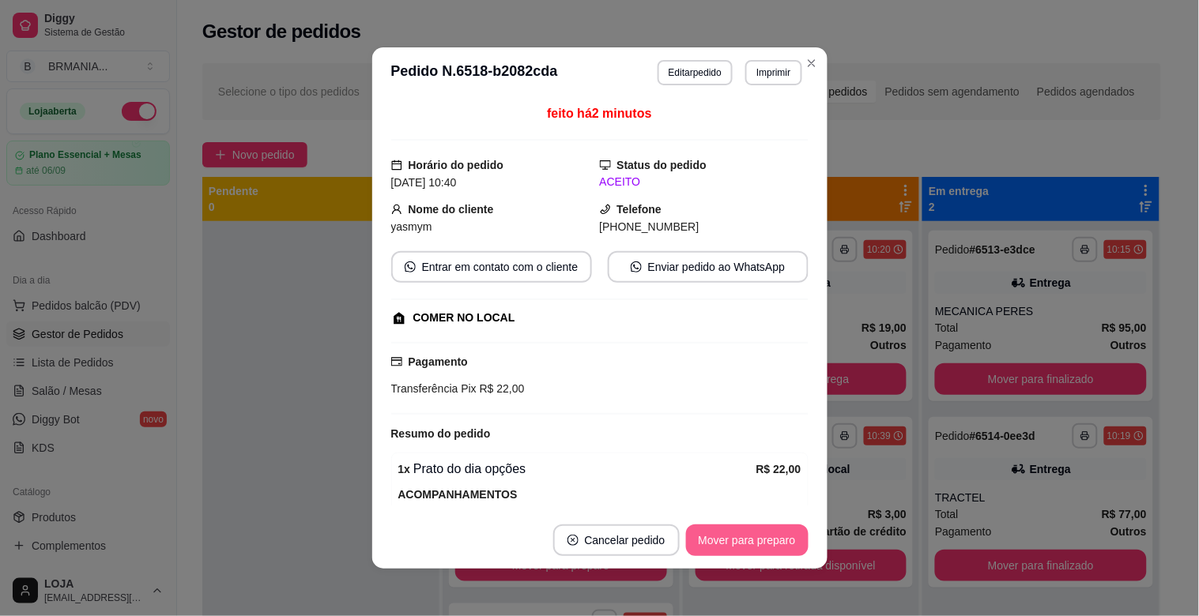
click at [720, 550] on button "Mover para preparo" at bounding box center [747, 541] width 122 height 32
click at [767, 541] on button "Mover para preparo" at bounding box center [747, 541] width 122 height 32
click at [699, 546] on button "Mover para retirada disponível" at bounding box center [720, 541] width 175 height 32
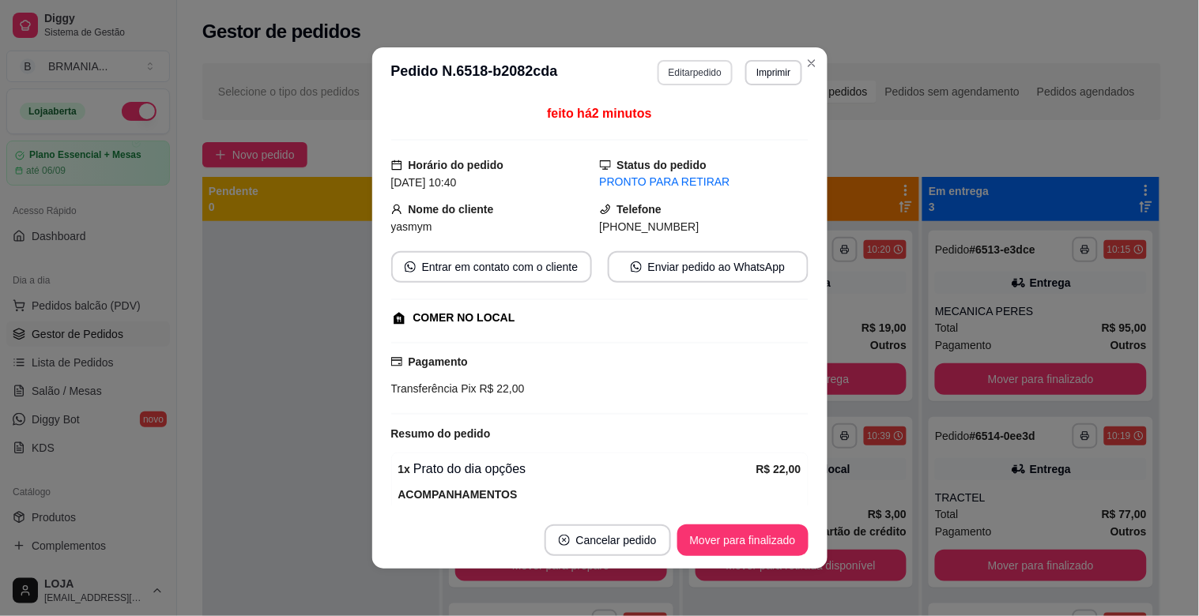
click at [685, 77] on button "Editar pedido" at bounding box center [694, 72] width 75 height 25
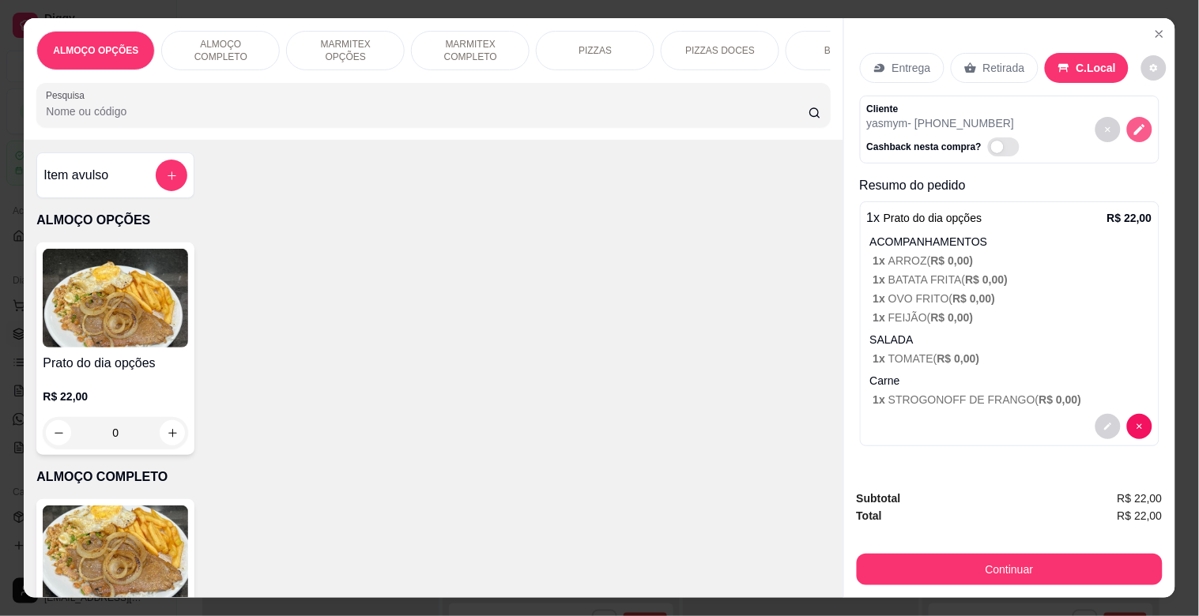
click at [1132, 122] on icon "decrease-product-quantity" at bounding box center [1139, 129] width 14 height 14
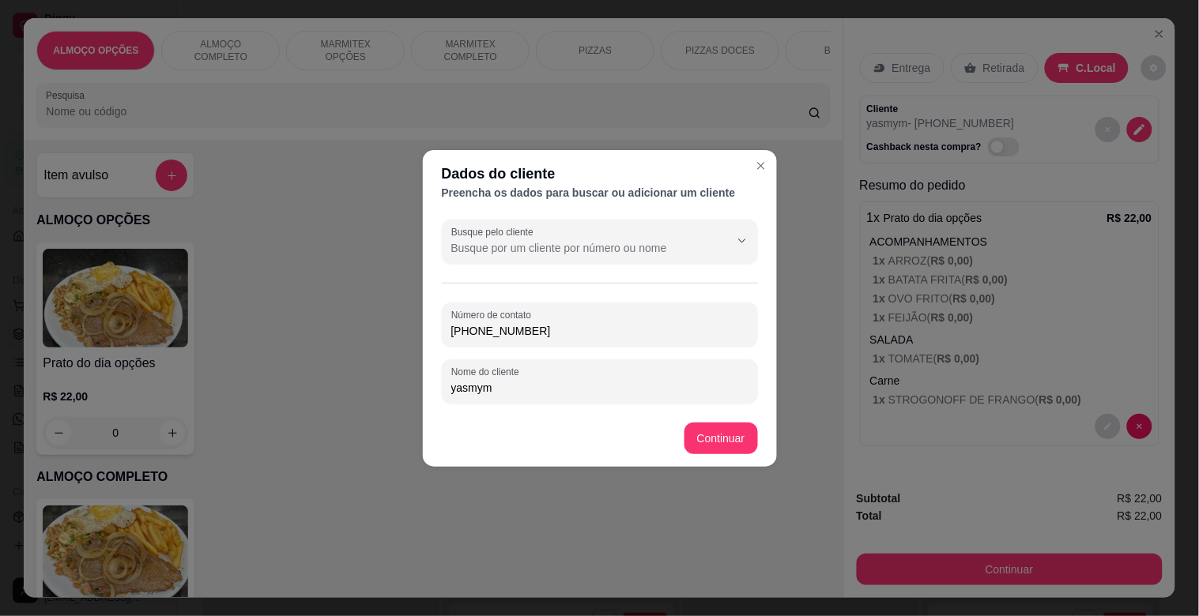
click at [585, 323] on input "[PHONE_NUMBER]" at bounding box center [599, 331] width 297 height 16
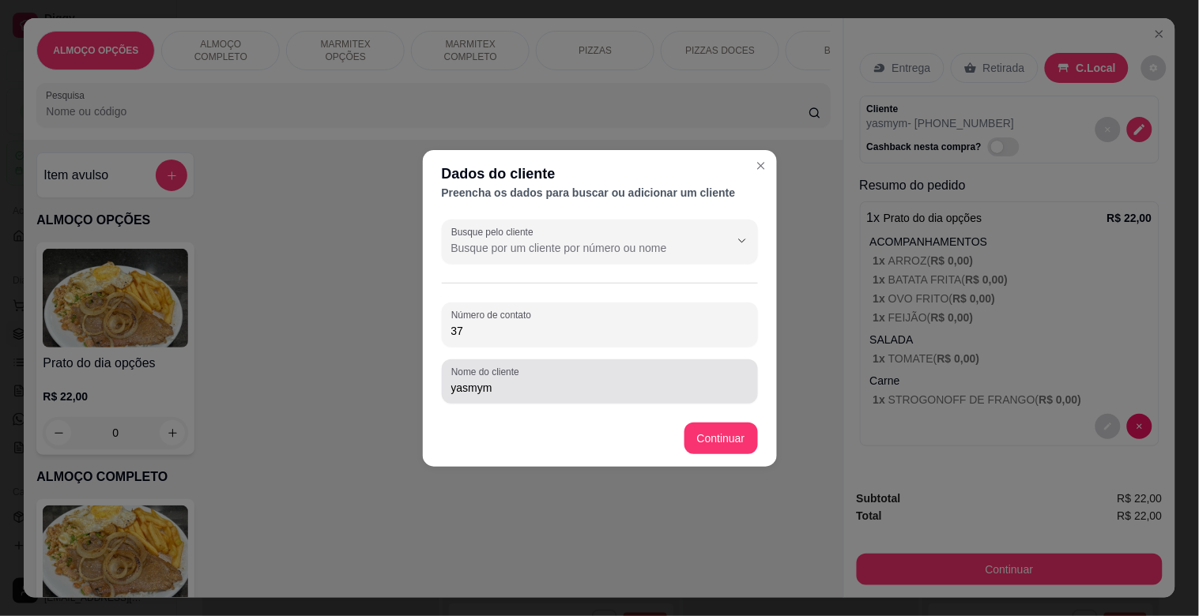
type input "3"
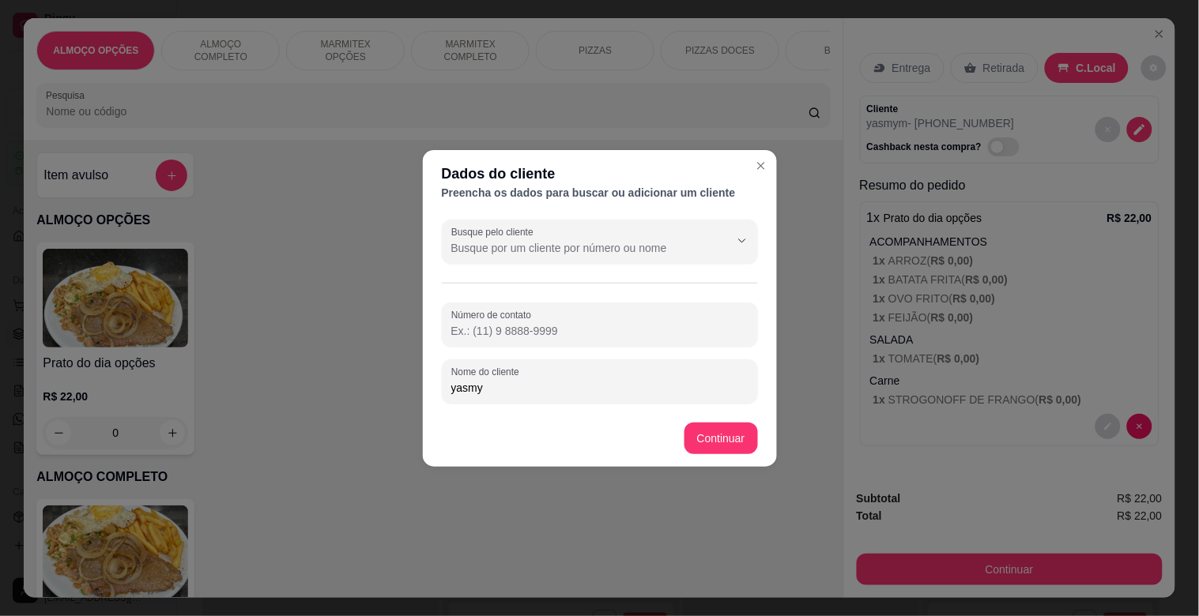
click at [529, 391] on input "yasmy" at bounding box center [599, 388] width 297 height 16
type input "yasmyM MODERNA"
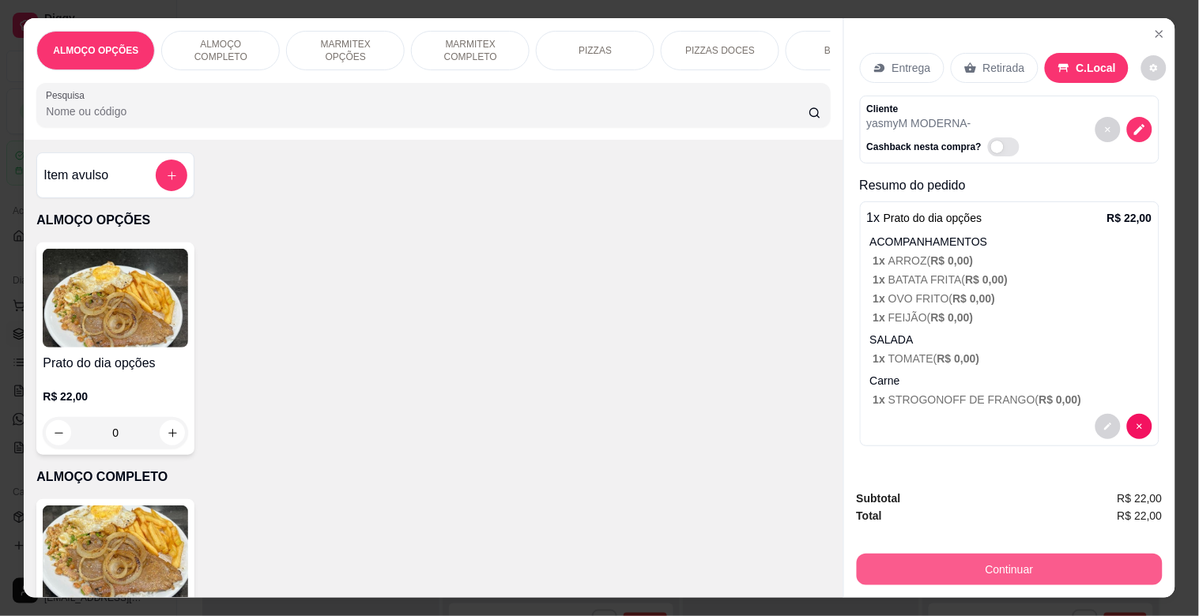
click at [1023, 567] on button "Continuar" at bounding box center [1010, 570] width 306 height 32
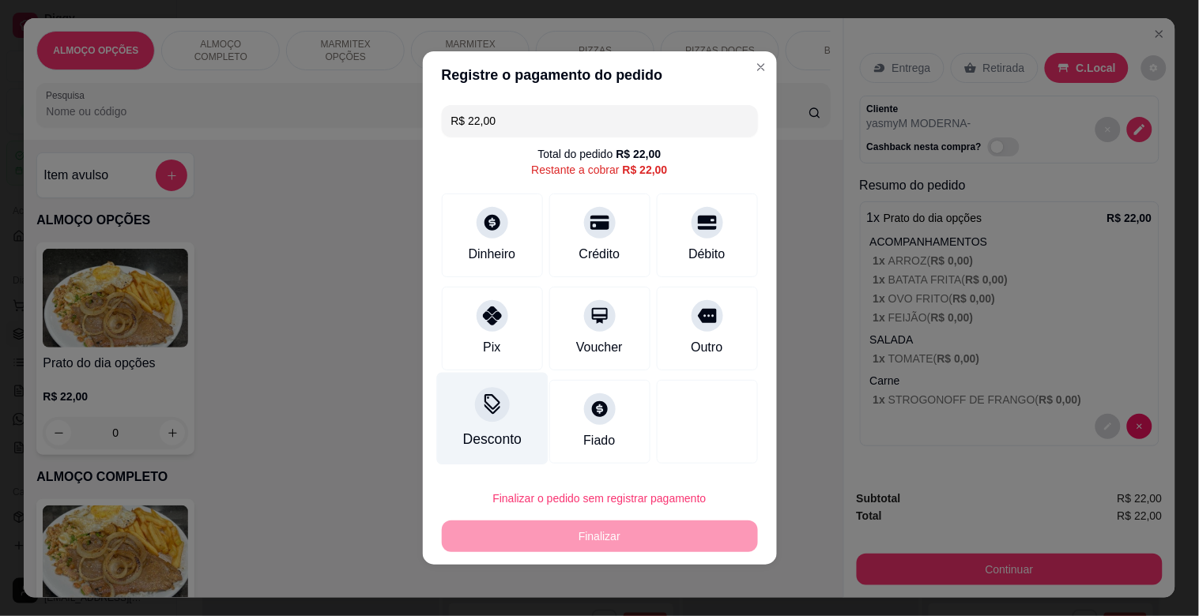
click at [491, 441] on div "Desconto" at bounding box center [491, 439] width 58 height 21
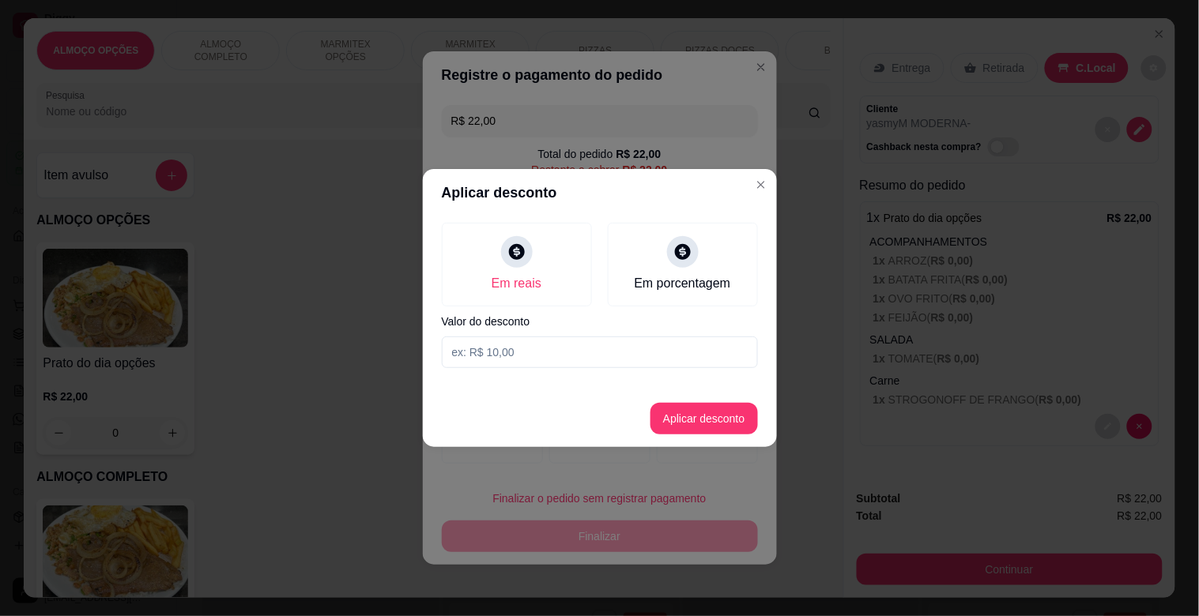
click at [514, 360] on input at bounding box center [600, 353] width 316 height 32
type input "2,00"
click at [718, 409] on button "Aplicar desconto" at bounding box center [703, 419] width 107 height 32
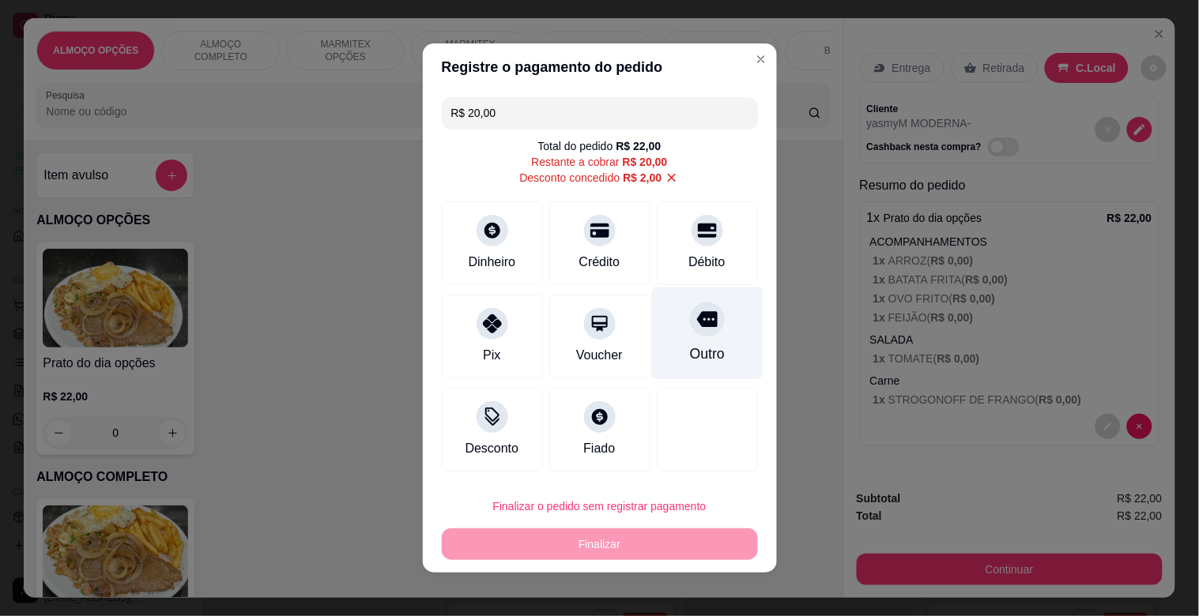
drag, startPoint x: 710, startPoint y: 320, endPoint x: 707, endPoint y: 328, distance: 8.3
click at [707, 327] on div "Outro" at bounding box center [706, 334] width 111 height 92
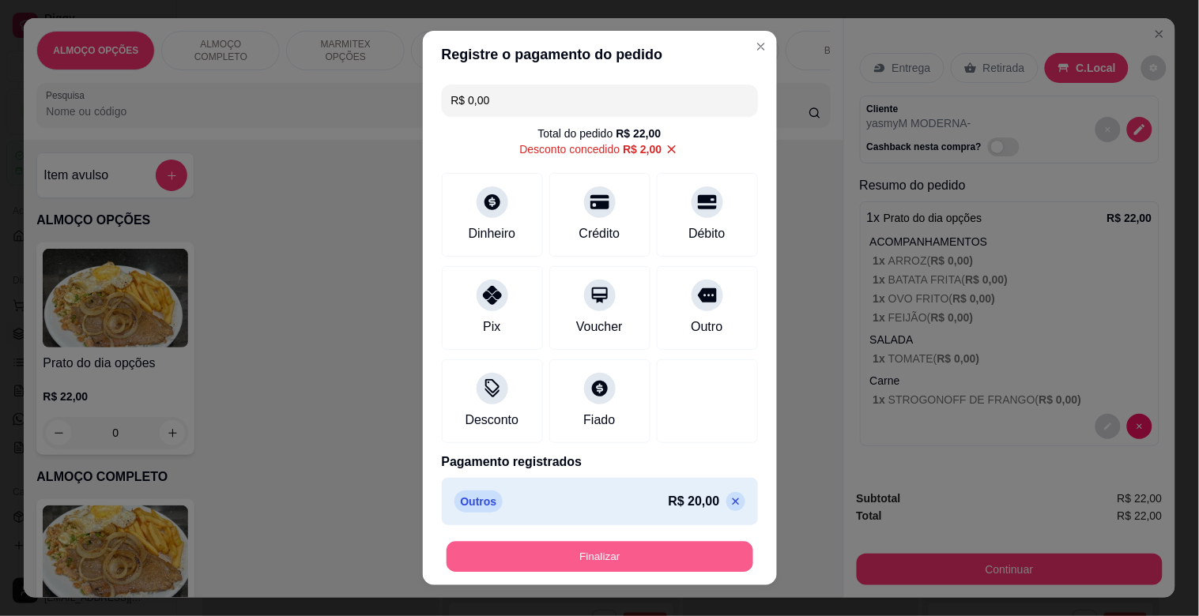
click at [637, 563] on button "Finalizar" at bounding box center [599, 557] width 307 height 31
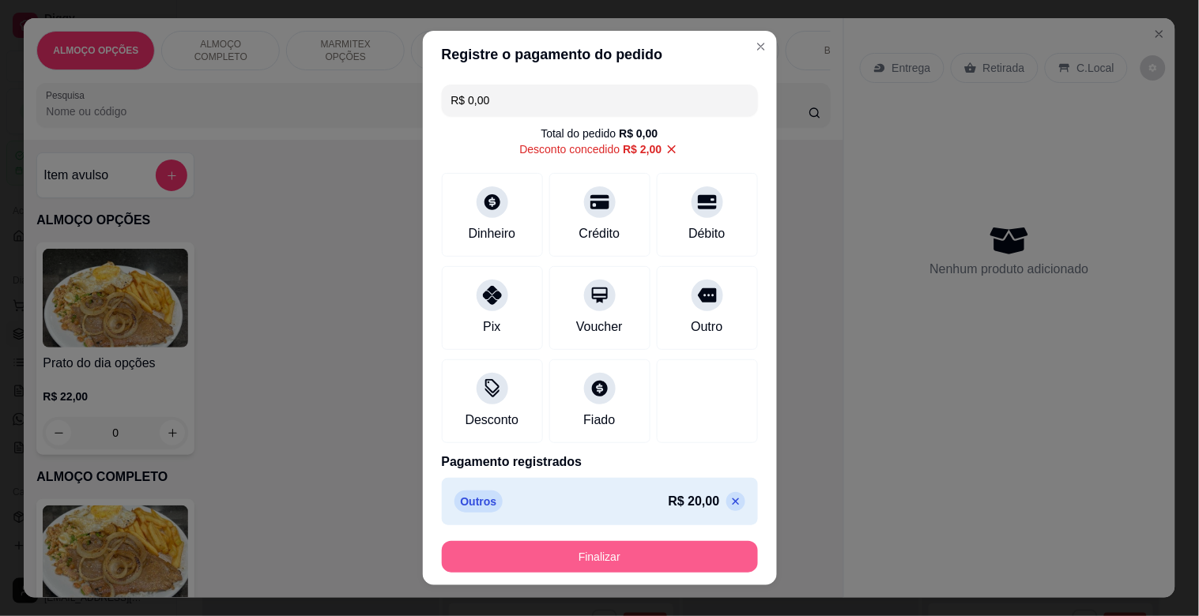
type input "-R$ 22,00"
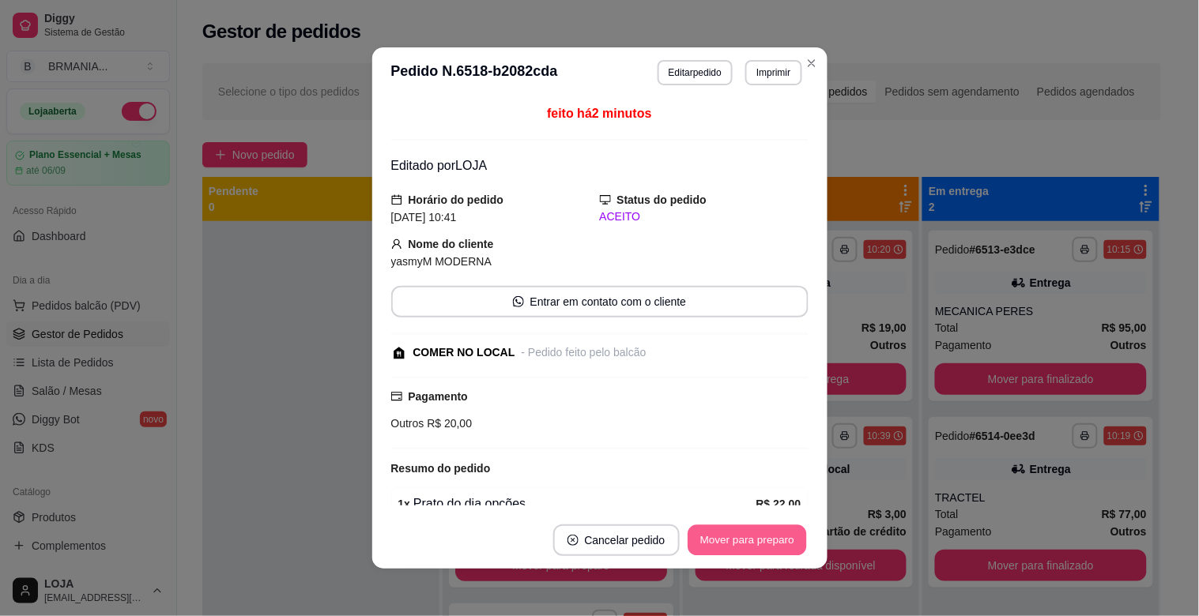
click at [738, 548] on button "Mover para preparo" at bounding box center [746, 540] width 119 height 31
click at [740, 548] on button "Mover para retirada disponível" at bounding box center [720, 540] width 169 height 31
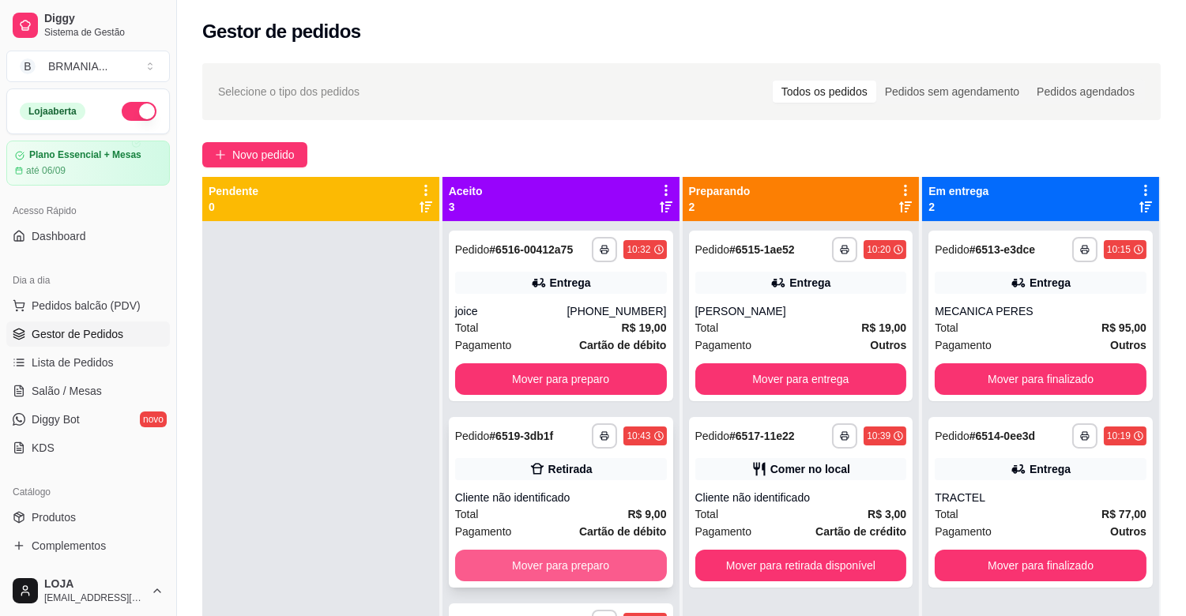
click at [601, 559] on button "Mover para preparo" at bounding box center [561, 566] width 212 height 32
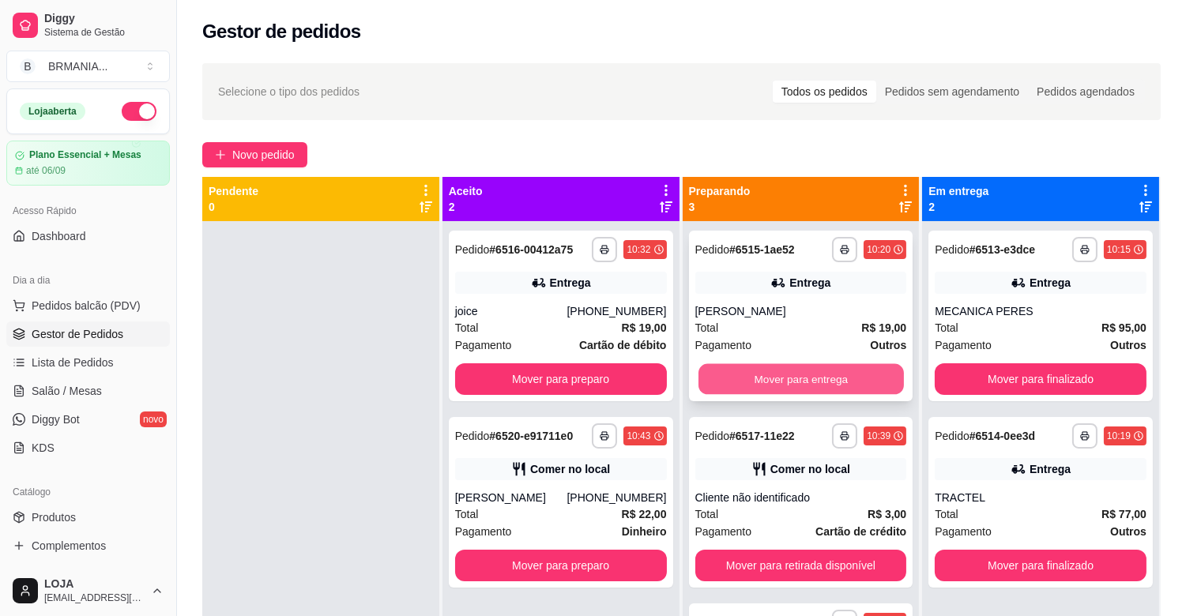
click at [807, 375] on button "Mover para entrega" at bounding box center [801, 379] width 205 height 31
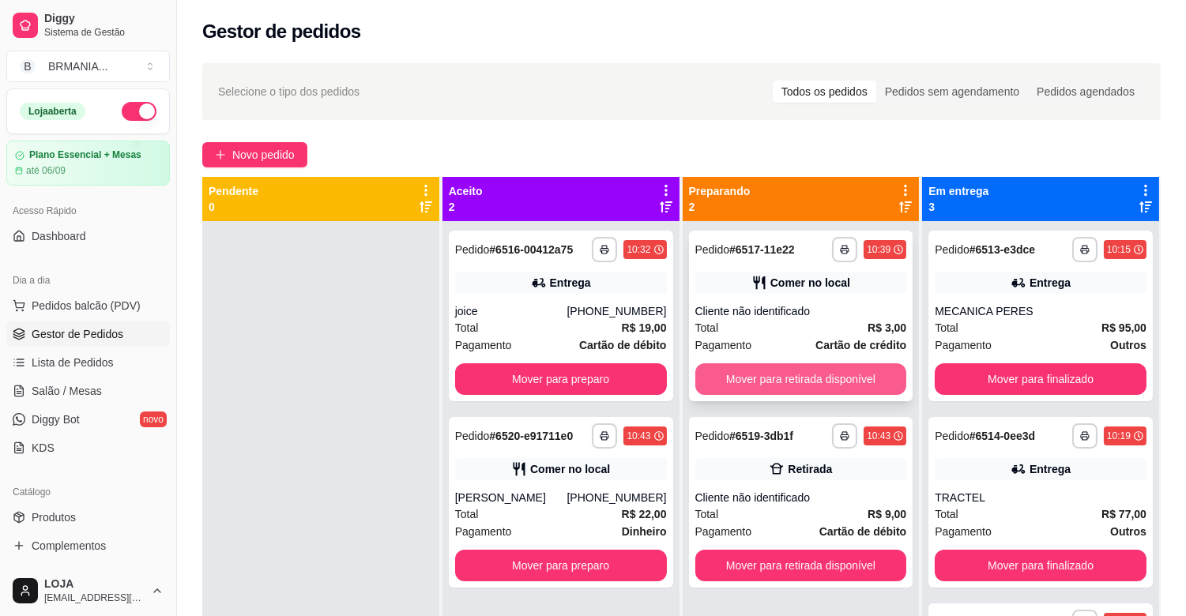
click at [803, 375] on button "Mover para retirada disponível" at bounding box center [801, 380] width 212 height 32
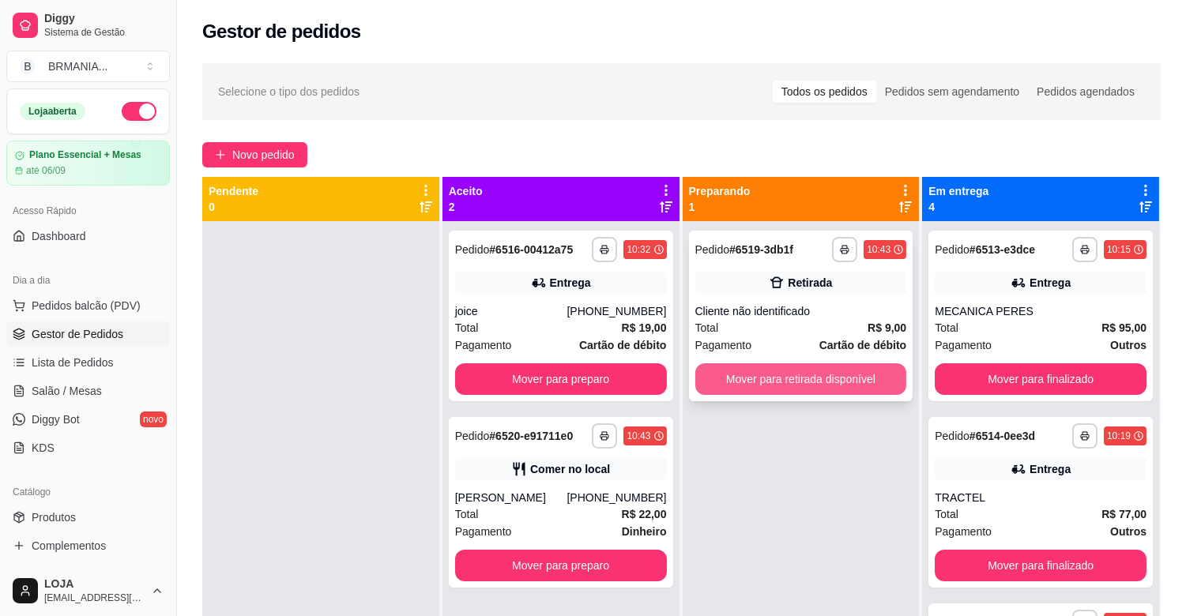
click at [799, 379] on button "Mover para retirada disponível" at bounding box center [801, 380] width 212 height 32
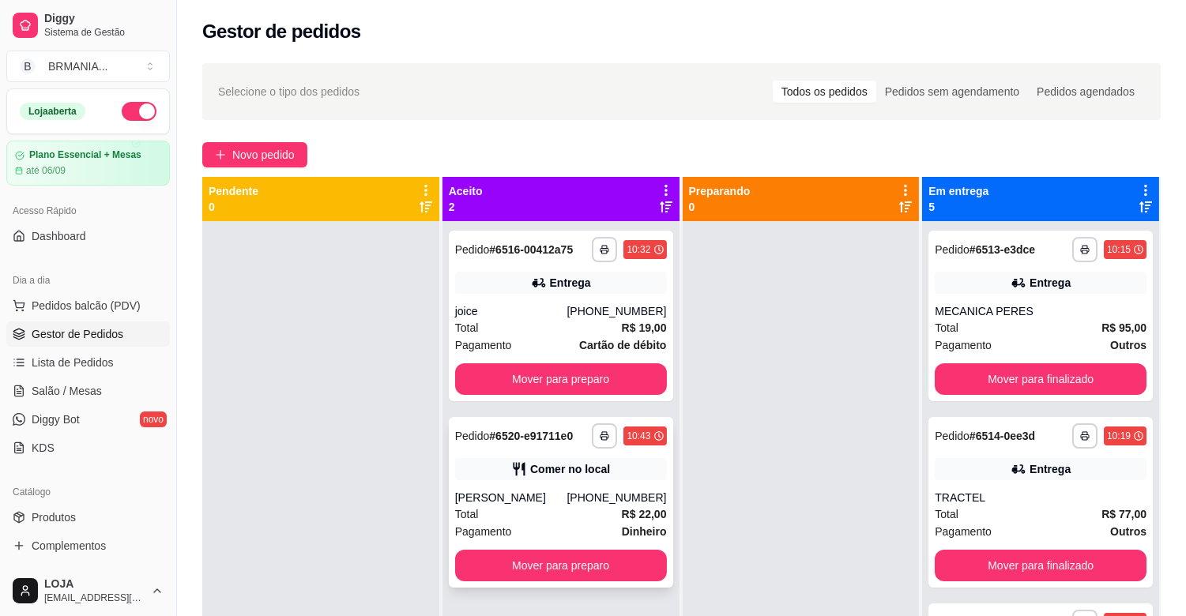
click at [609, 484] on div "**********" at bounding box center [561, 502] width 224 height 171
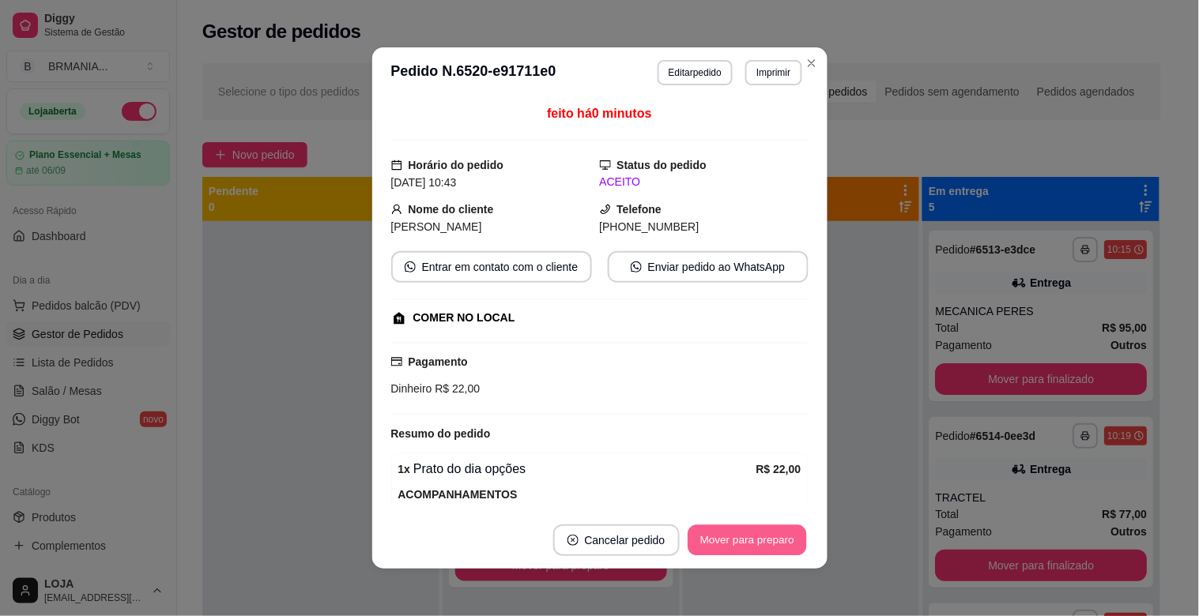
click at [724, 543] on button "Mover para preparo" at bounding box center [746, 540] width 119 height 31
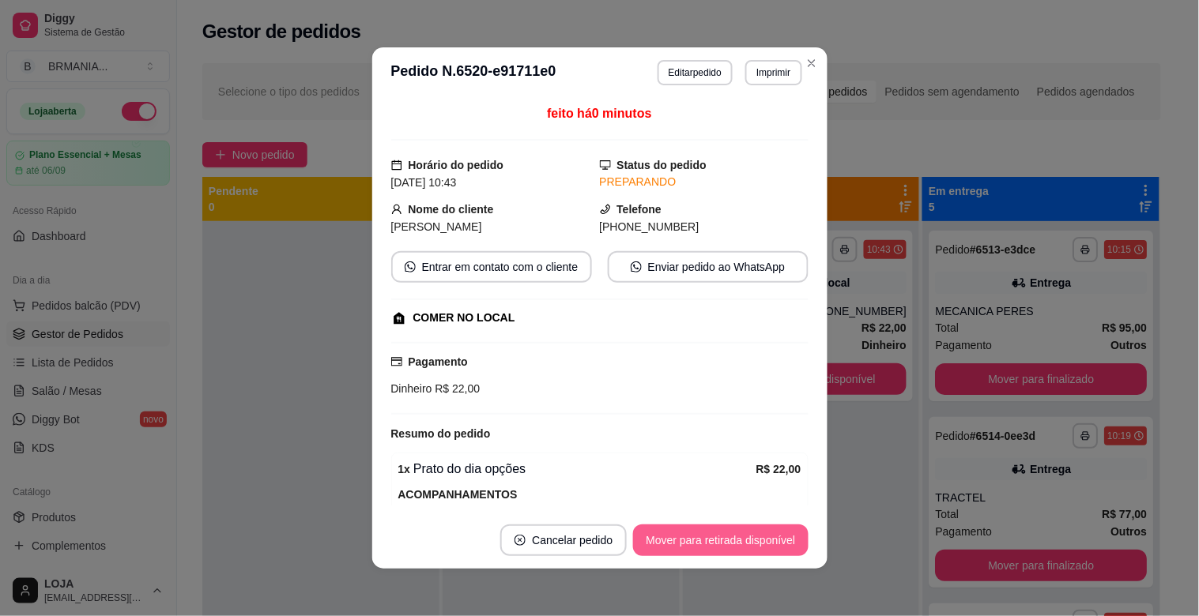
click at [764, 541] on button "Mover para retirada disponível" at bounding box center [720, 541] width 175 height 32
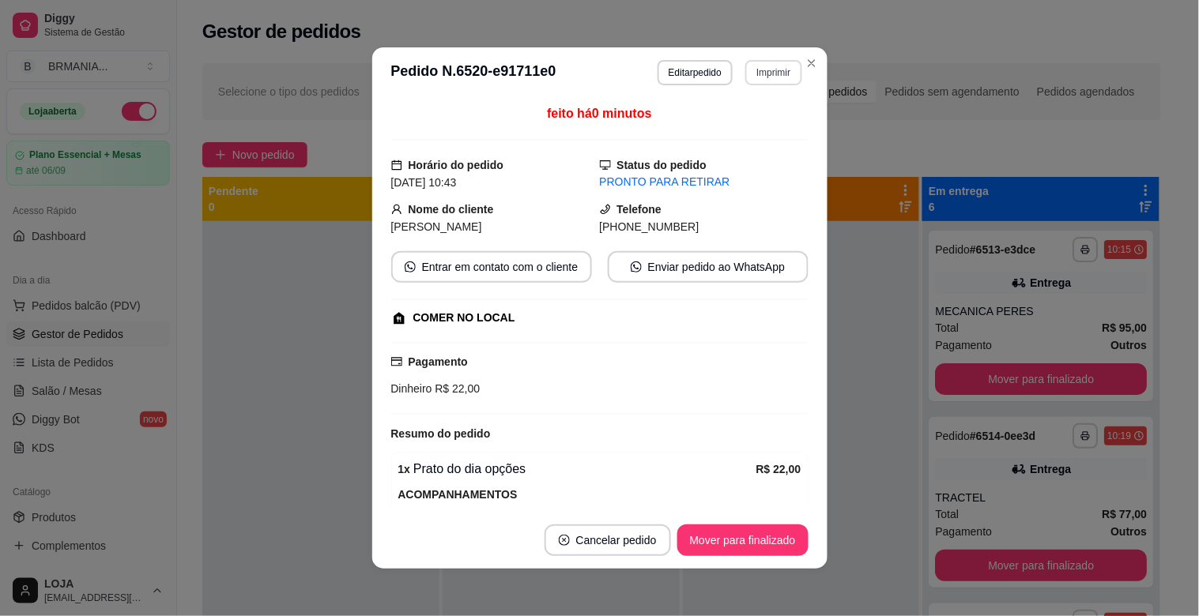
click at [759, 79] on button "Imprimir" at bounding box center [773, 72] width 56 height 25
click at [748, 123] on button "IMPRESSORA" at bounding box center [740, 128] width 115 height 25
click at [691, 71] on button "Editar pedido" at bounding box center [694, 72] width 73 height 24
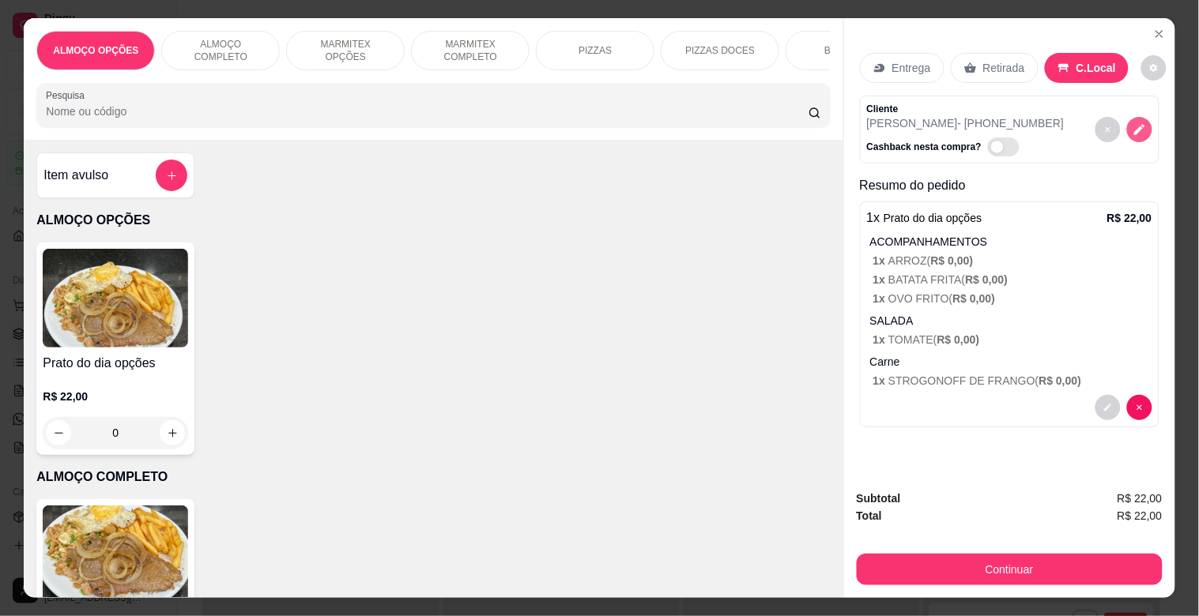
click at [1132, 122] on icon "decrease-product-quantity" at bounding box center [1139, 129] width 14 height 14
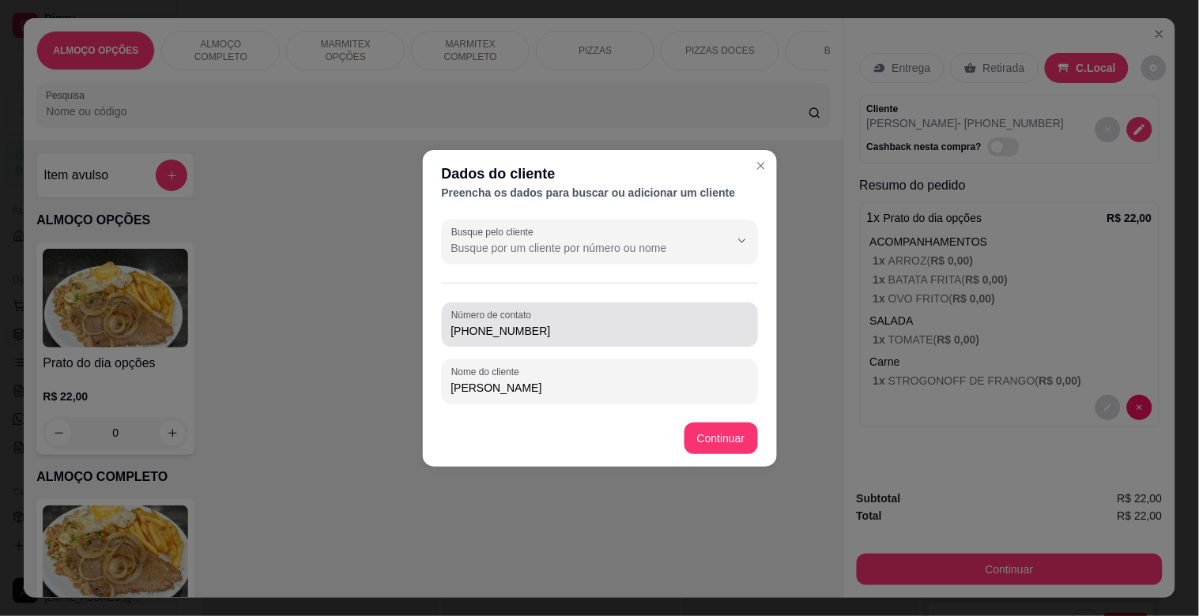
drag, startPoint x: 541, startPoint y: 341, endPoint x: 547, endPoint y: 334, distance: 8.9
click at [541, 341] on div "Número de contato [PHONE_NUMBER]" at bounding box center [600, 325] width 316 height 44
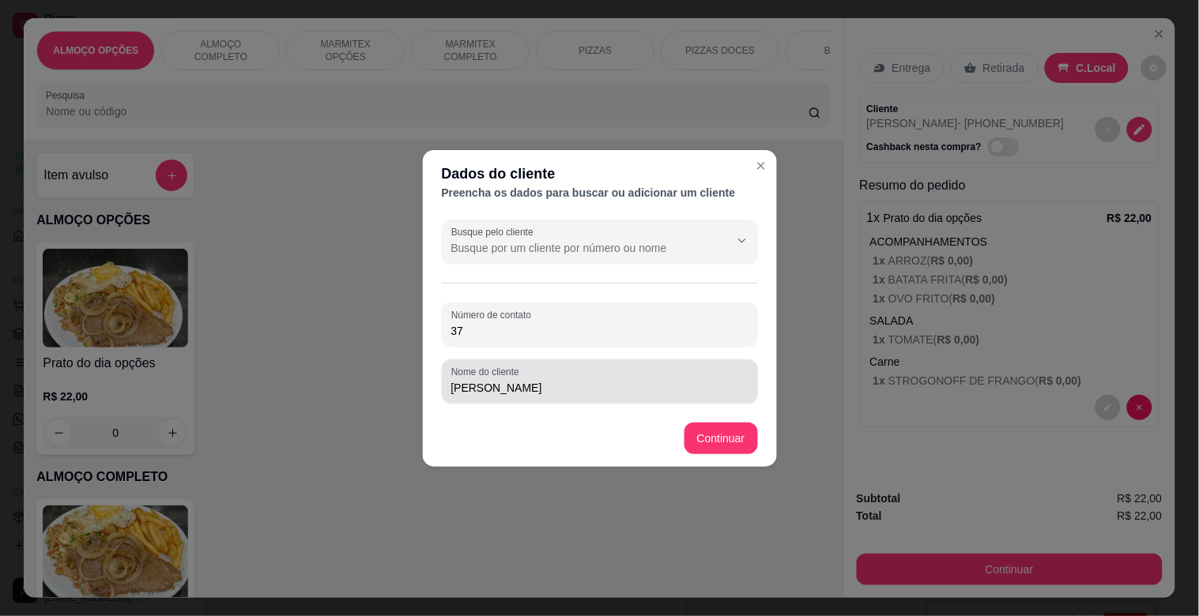
type input "3"
click at [541, 396] on div "[PERSON_NAME]" at bounding box center [599, 382] width 297 height 32
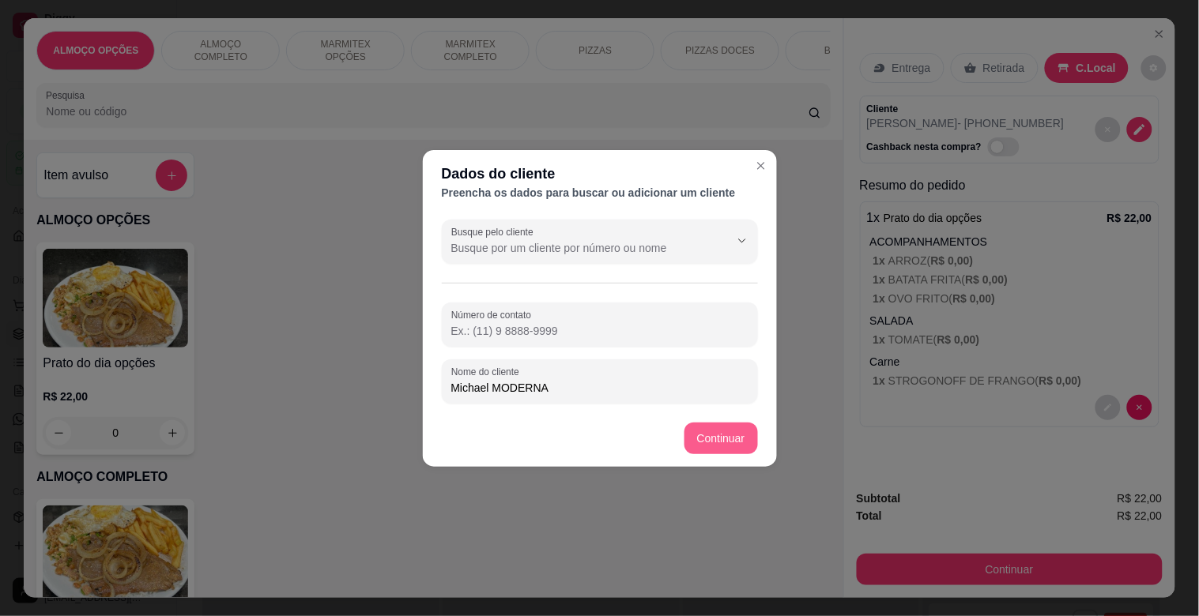
type input "Michael MODERNA"
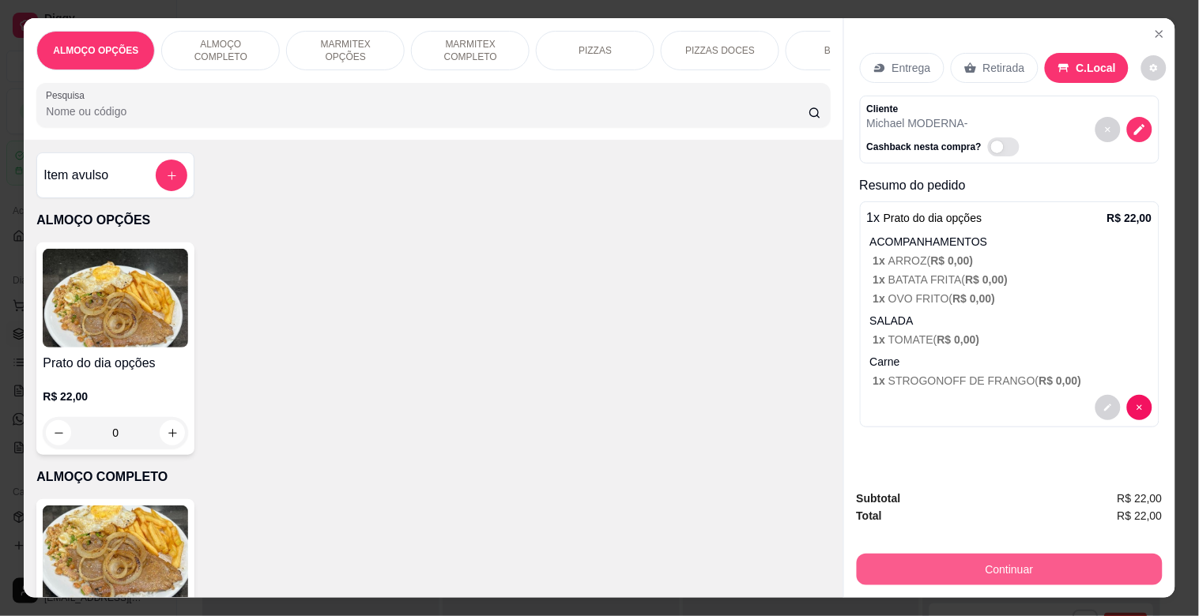
click at [1006, 563] on button "Continuar" at bounding box center [1010, 570] width 306 height 32
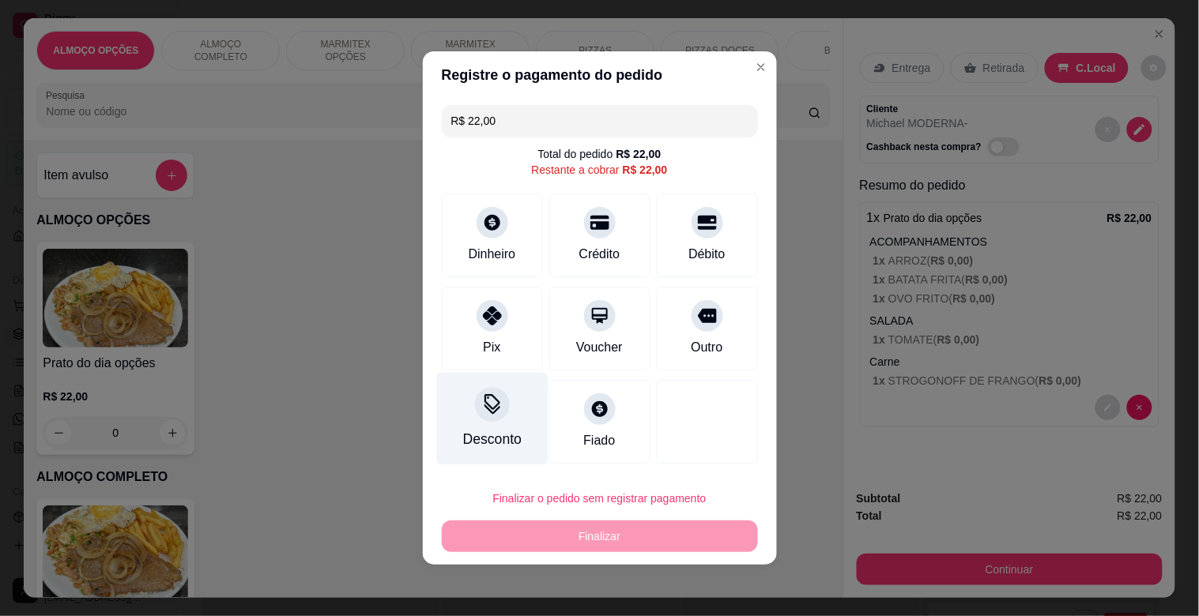
click at [486, 408] on icon at bounding box center [491, 404] width 21 height 21
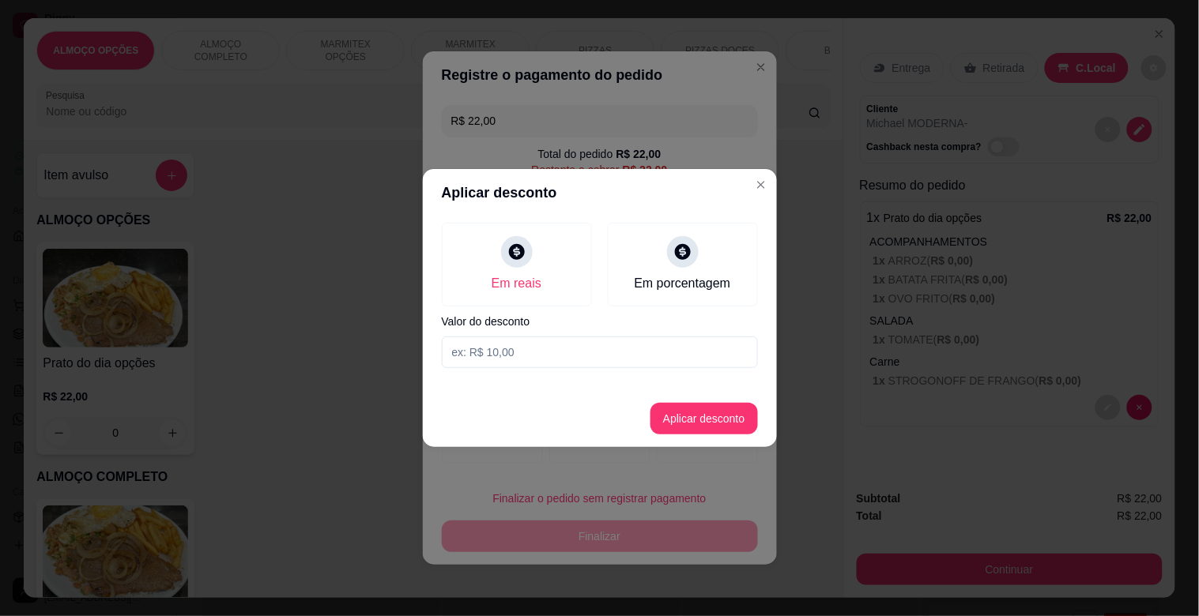
click at [522, 360] on input at bounding box center [600, 353] width 316 height 32
type input "2,00"
click at [698, 414] on button "Aplicar desconto" at bounding box center [704, 419] width 104 height 31
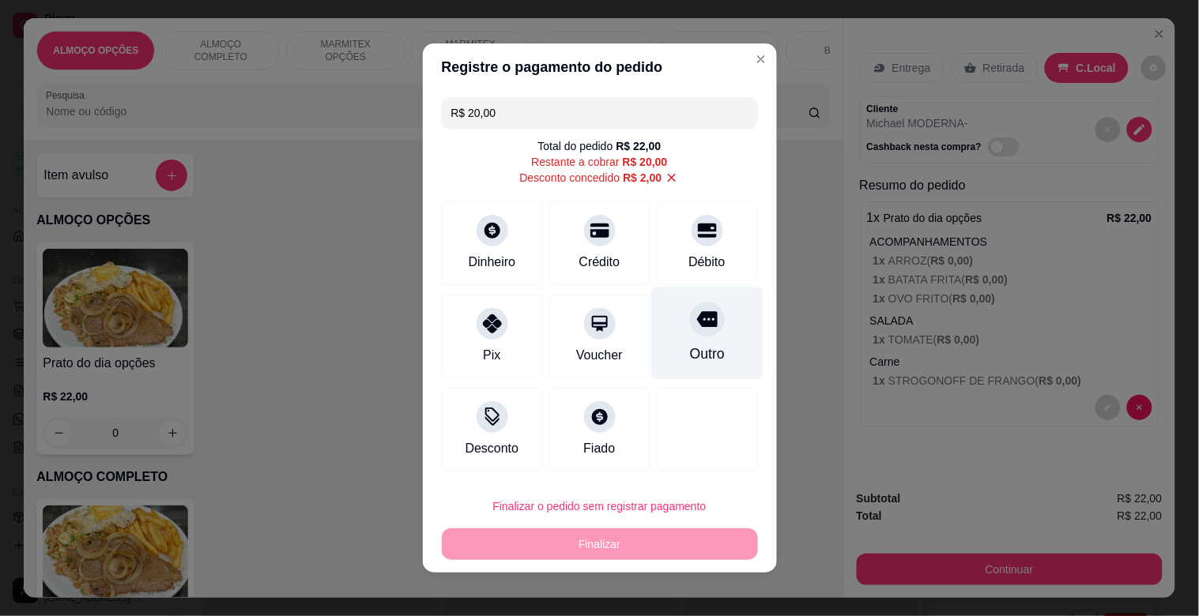
click at [715, 356] on div "Outro" at bounding box center [706, 334] width 111 height 92
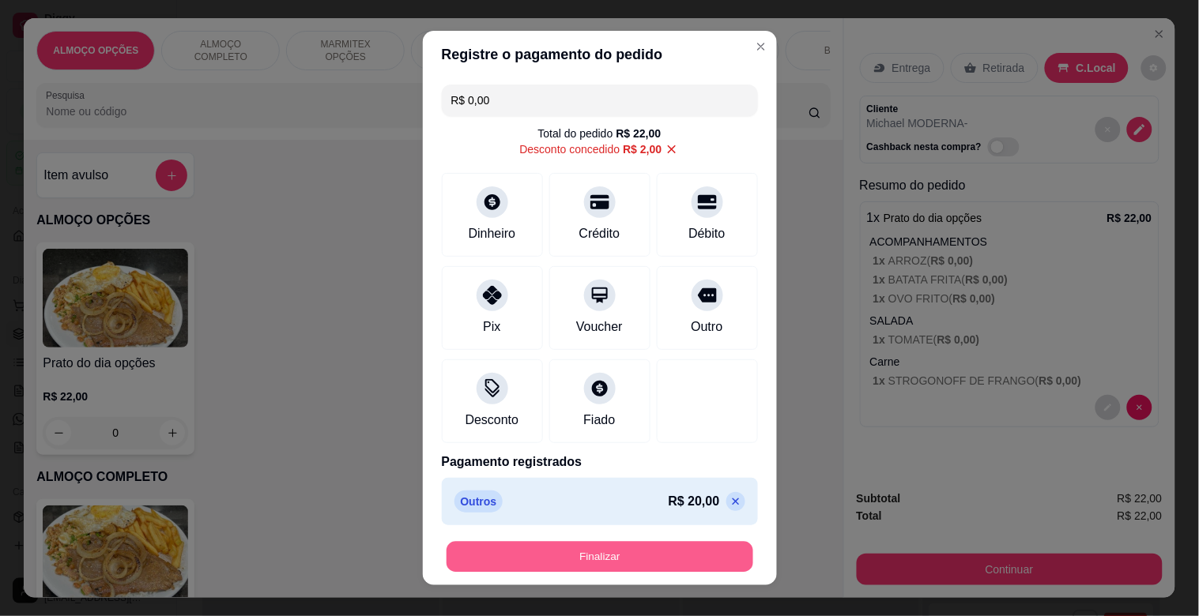
click at [641, 554] on button "Finalizar" at bounding box center [599, 557] width 307 height 31
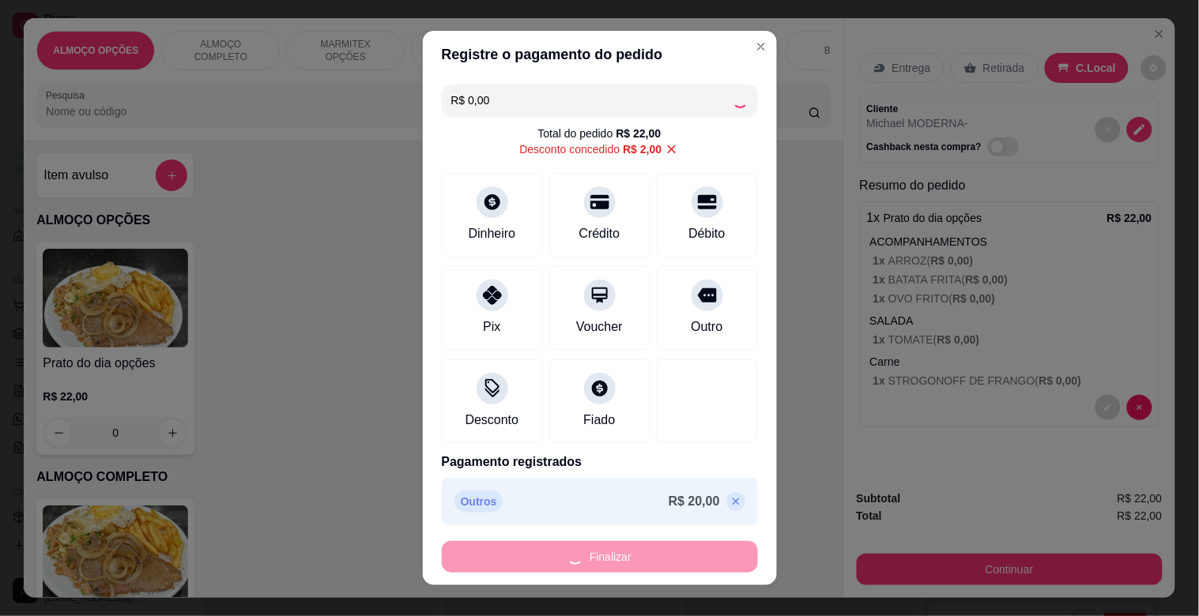
type input "-R$ 22,00"
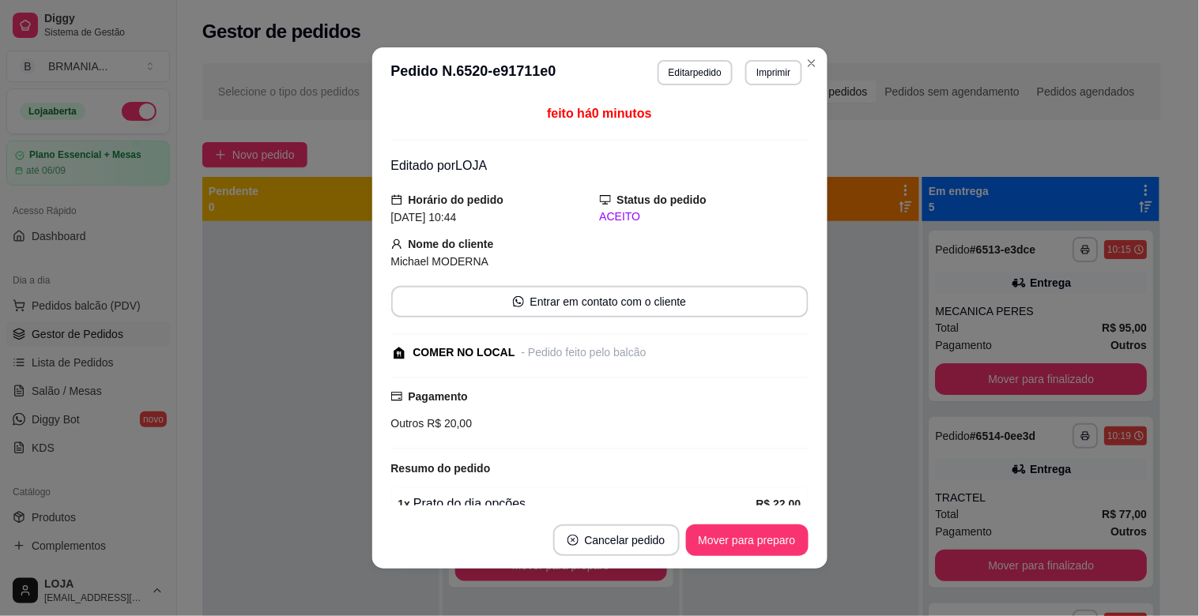
click at [748, 558] on footer "Cancelar pedido Mover para preparo" at bounding box center [599, 540] width 455 height 57
click at [747, 544] on button "Mover para preparo" at bounding box center [747, 541] width 122 height 32
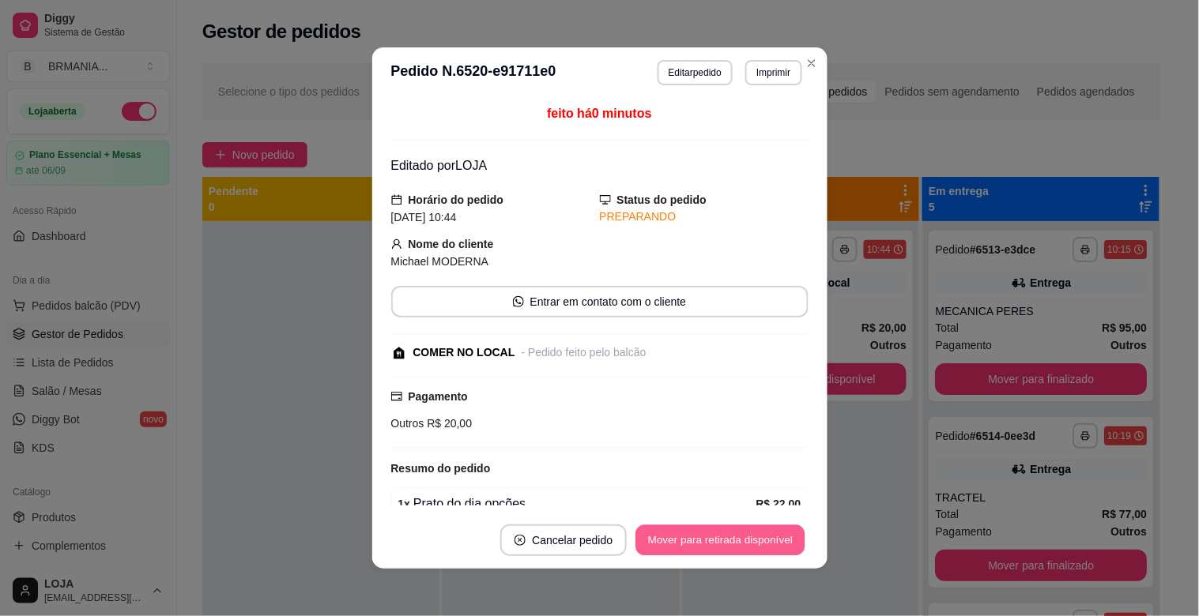
click at [752, 540] on button "Mover para retirada disponível" at bounding box center [720, 540] width 169 height 31
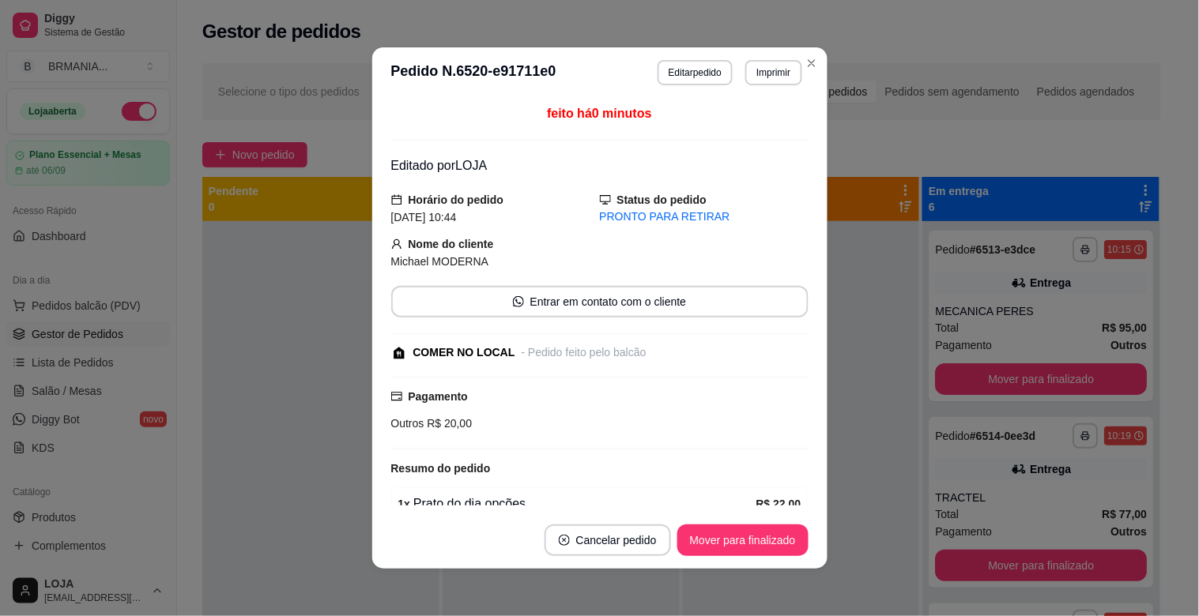
click at [753, 540] on button "Mover para finalizado" at bounding box center [742, 541] width 131 height 32
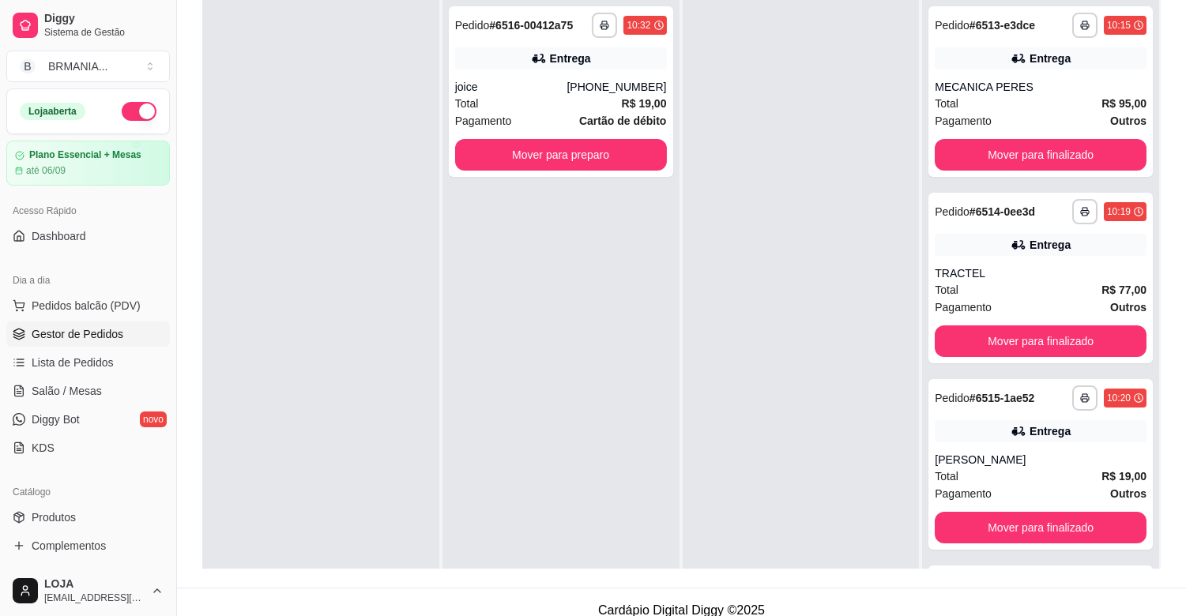
scroll to position [241, 0]
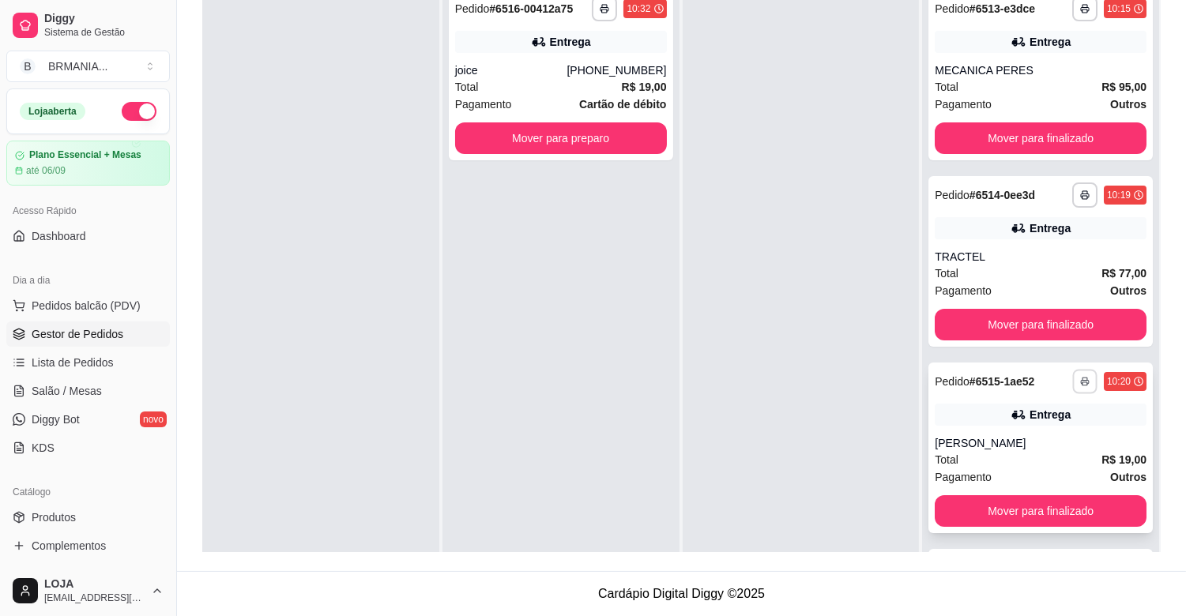
click at [1072, 372] on button "button" at bounding box center [1084, 381] width 24 height 24
click at [1045, 435] on button "IMPRESSORA" at bounding box center [1018, 436] width 115 height 25
click at [1045, 435] on div "Escolha a impressora IMPRESSORA" at bounding box center [1018, 426] width 130 height 54
drag, startPoint x: 1170, startPoint y: 164, endPoint x: 1198, endPoint y: 263, distance: 102.8
click at [1170, 174] on div "**********" at bounding box center [681, 192] width 1009 height 759
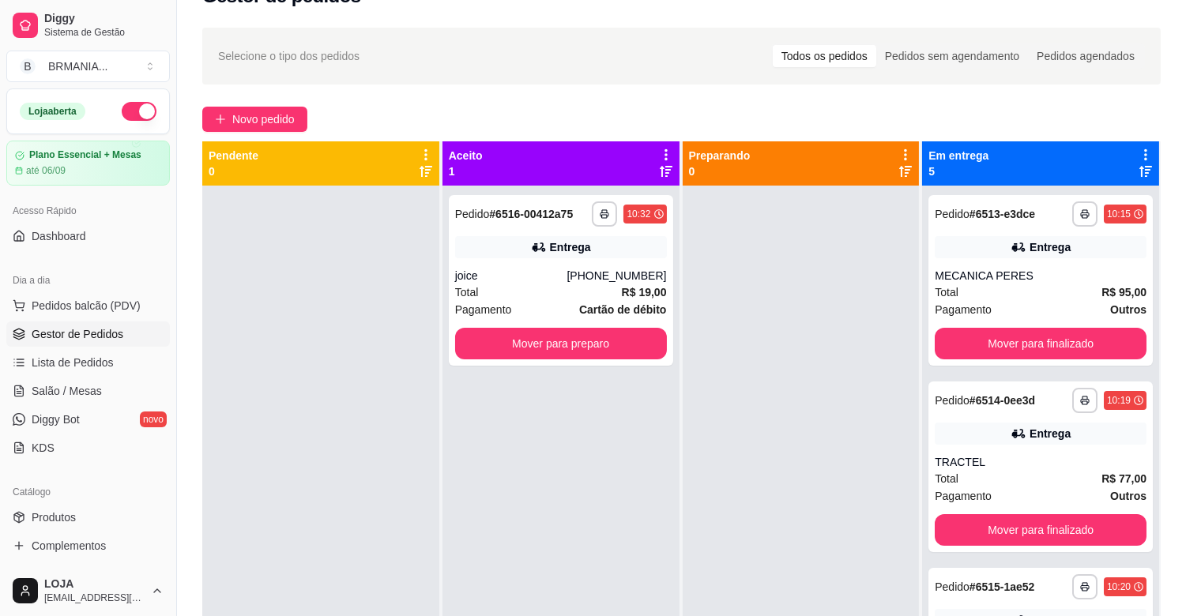
scroll to position [0, 0]
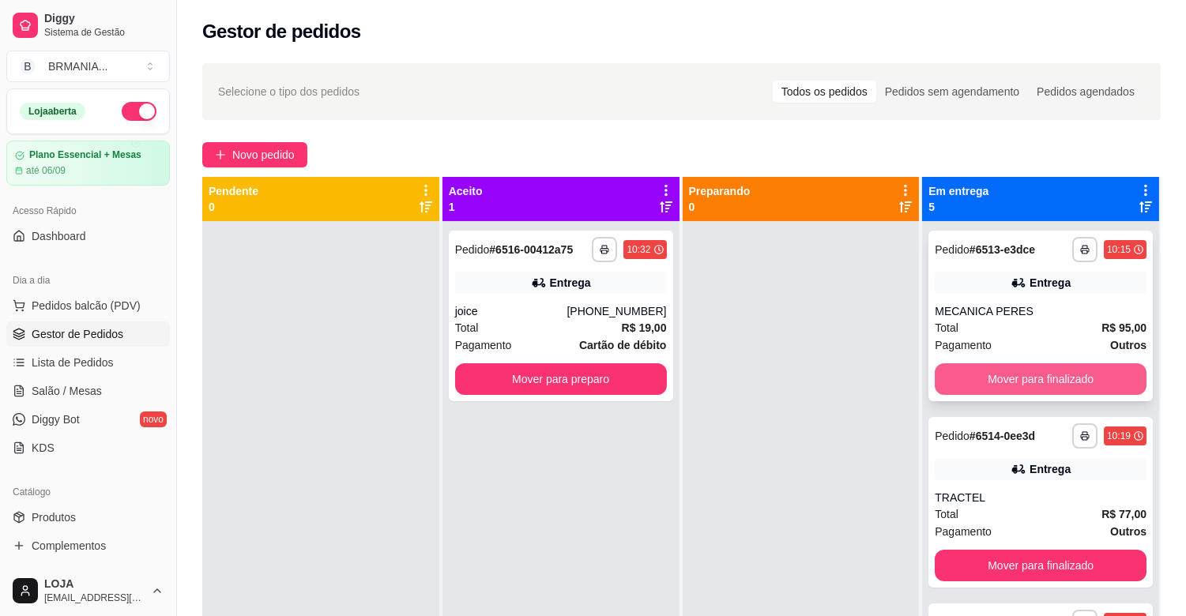
click at [1008, 368] on button "Mover para finalizado" at bounding box center [1041, 380] width 212 height 32
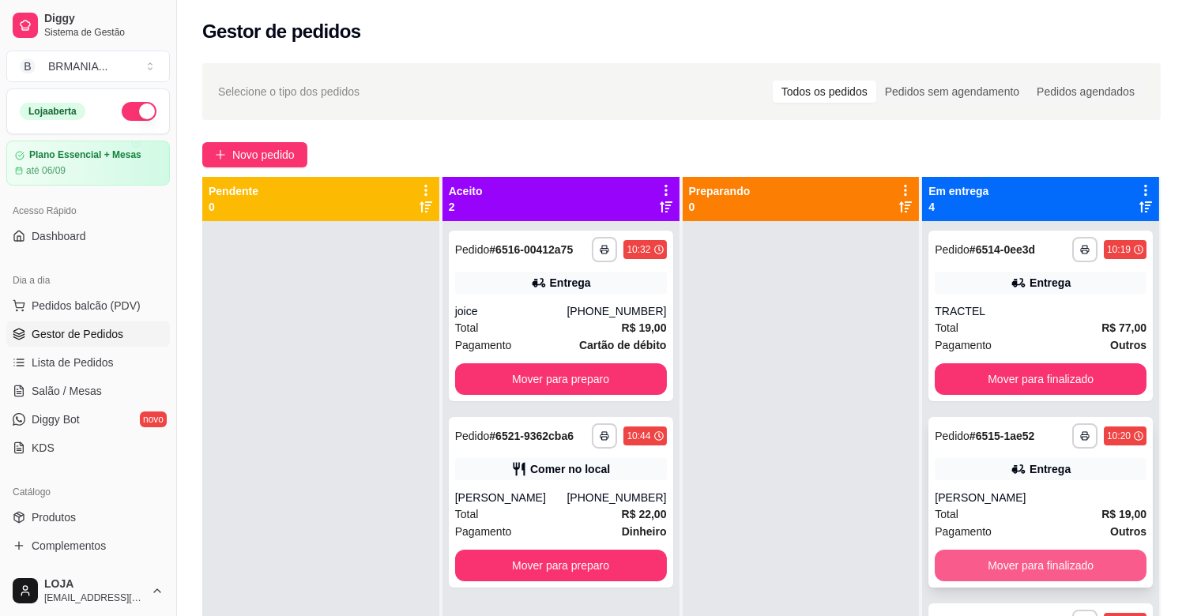
click at [1000, 559] on button "Mover para finalizado" at bounding box center [1041, 566] width 212 height 32
click at [1000, 559] on div "Mover para finalizado" at bounding box center [1041, 566] width 212 height 32
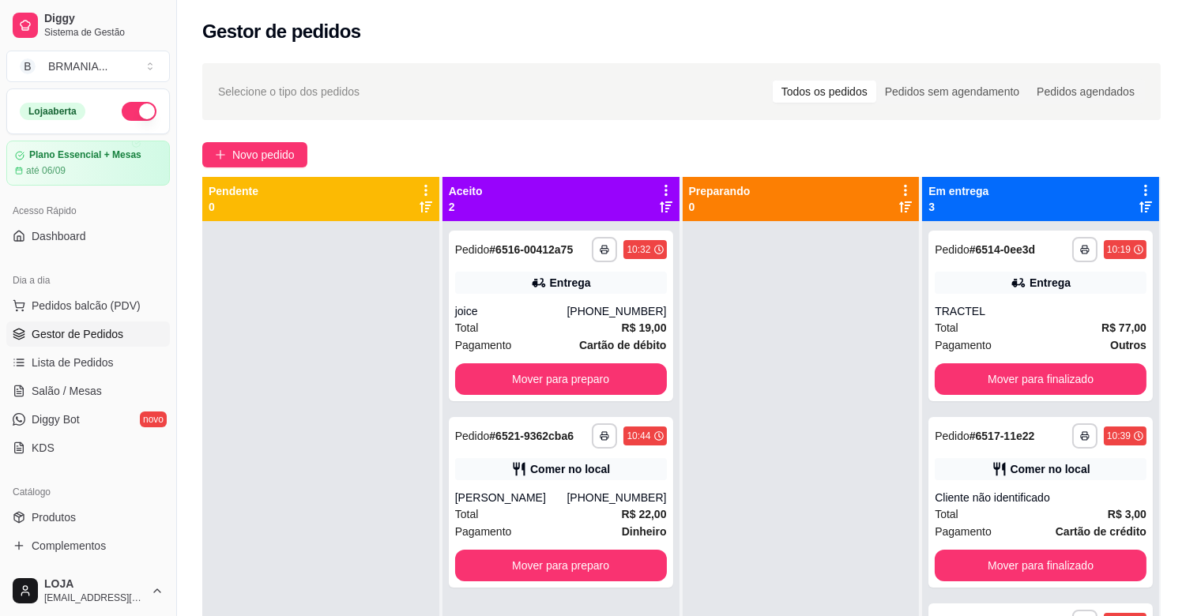
click at [740, 428] on div at bounding box center [801, 529] width 237 height 616
click at [533, 522] on div "Total R$ 22,00" at bounding box center [561, 514] width 212 height 17
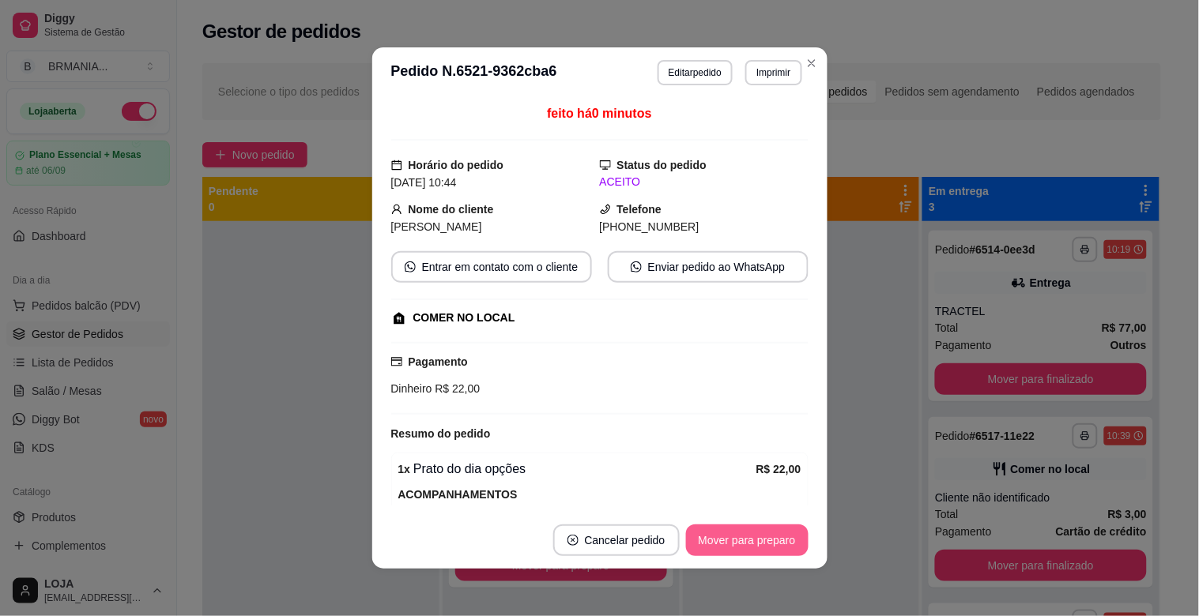
click at [760, 533] on button "Mover para preparo" at bounding box center [747, 541] width 122 height 32
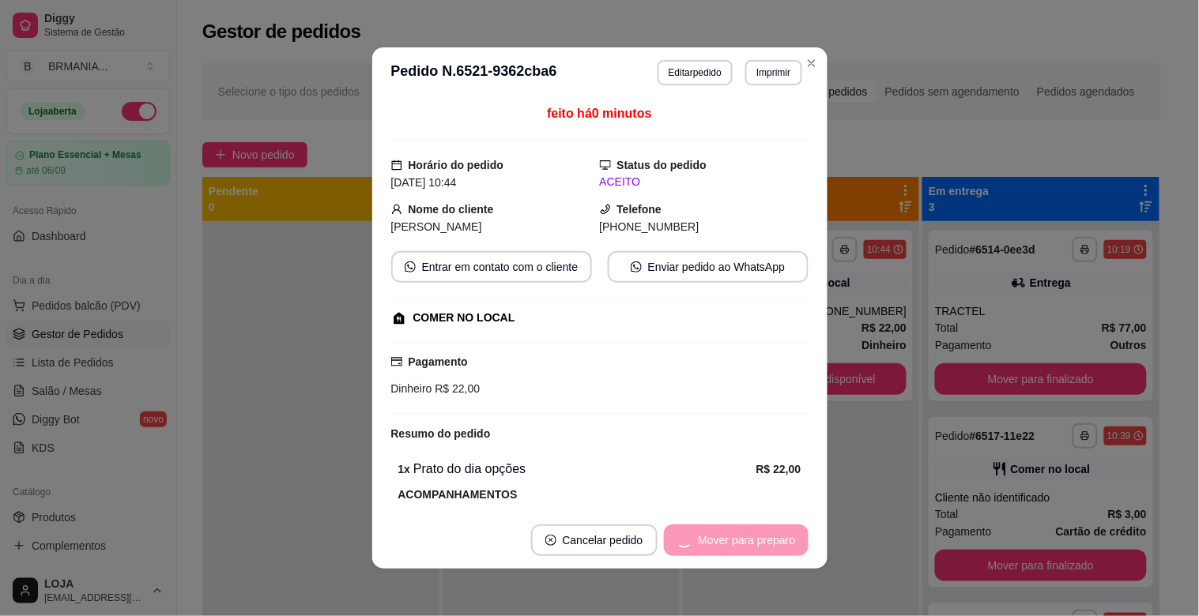
click at [773, 535] on div "Mover para preparo" at bounding box center [736, 541] width 145 height 32
click at [721, 538] on button "Mover para retirada disponível" at bounding box center [720, 541] width 175 height 32
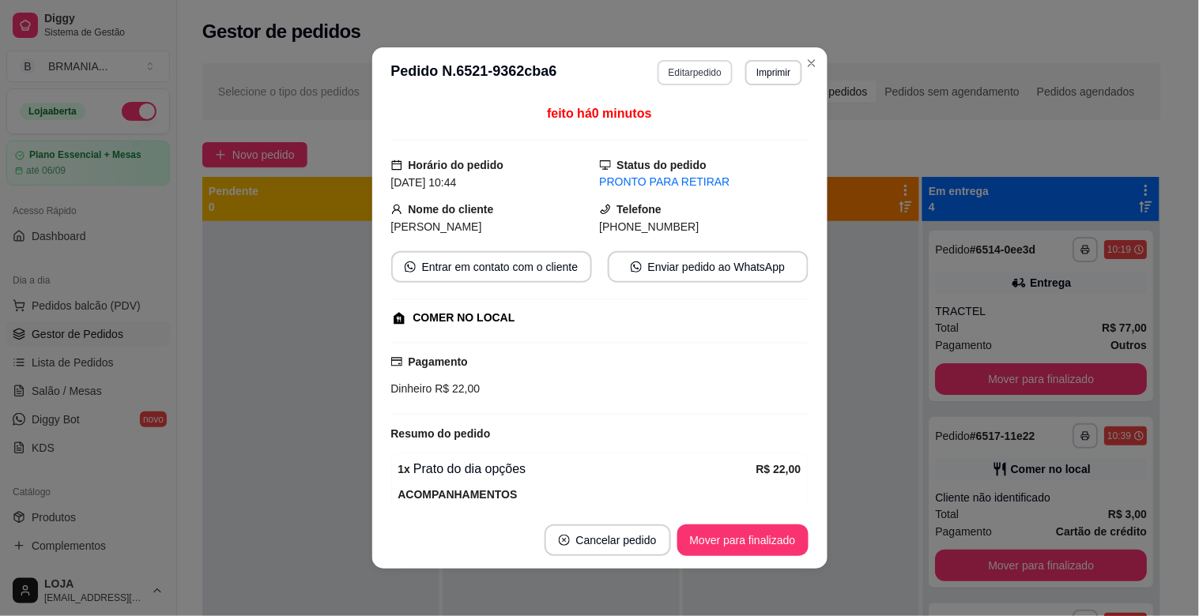
click at [693, 73] on button "Editar pedido" at bounding box center [694, 72] width 75 height 25
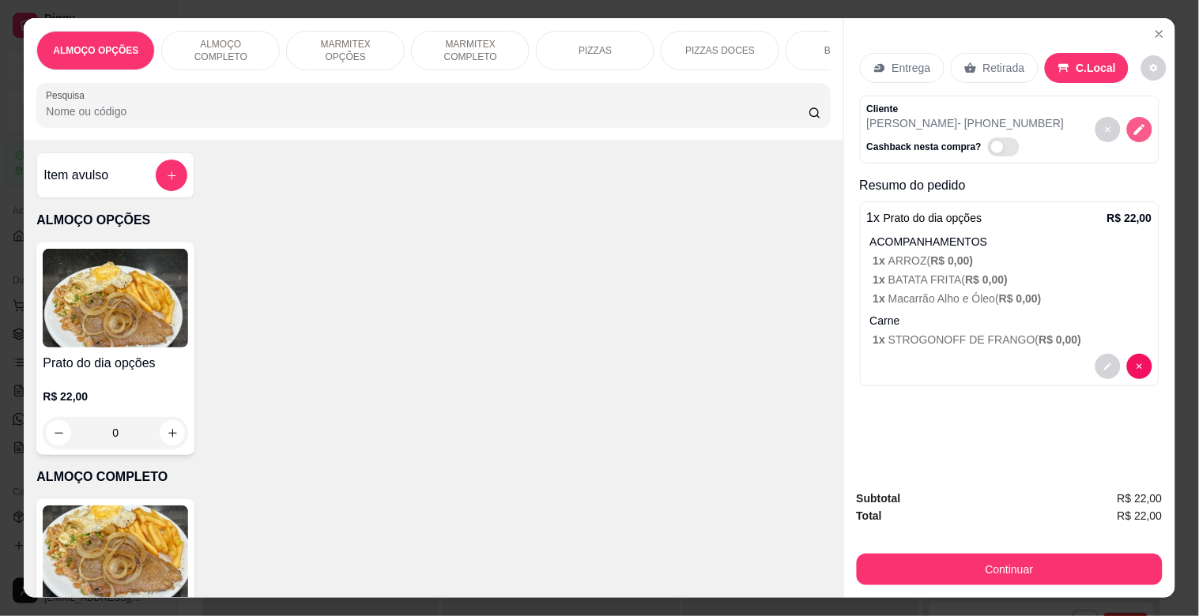
click at [1132, 122] on icon "decrease-product-quantity" at bounding box center [1139, 129] width 14 height 14
click at [1136, 128] on icon "decrease-product-quantity" at bounding box center [1139, 129] width 14 height 14
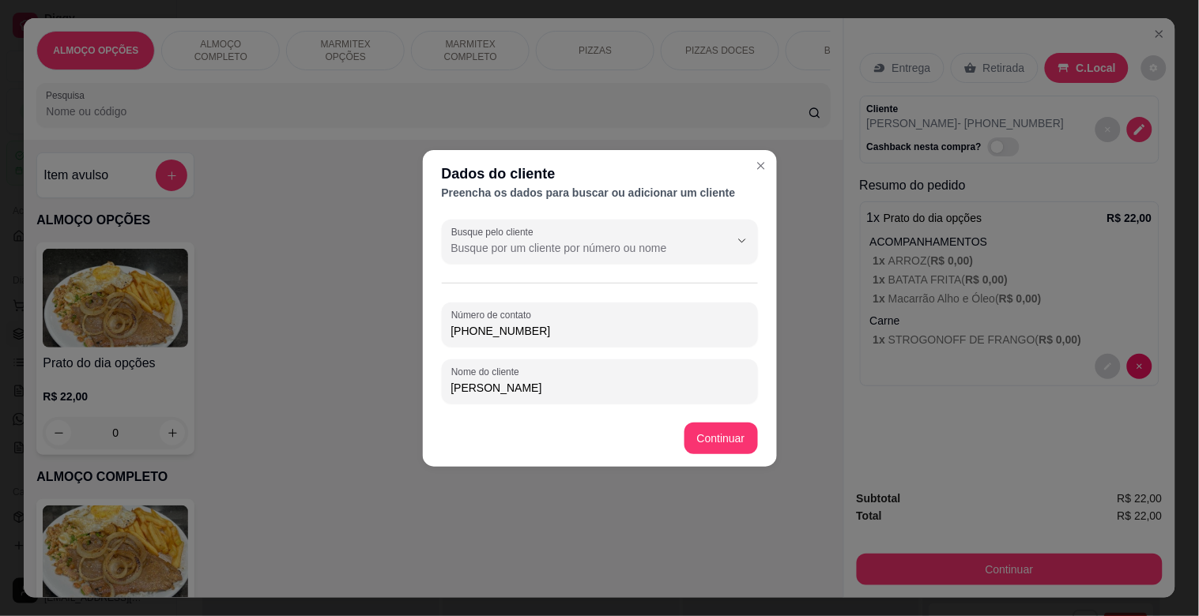
click at [601, 326] on input "[PHONE_NUMBER]" at bounding box center [599, 331] width 297 height 16
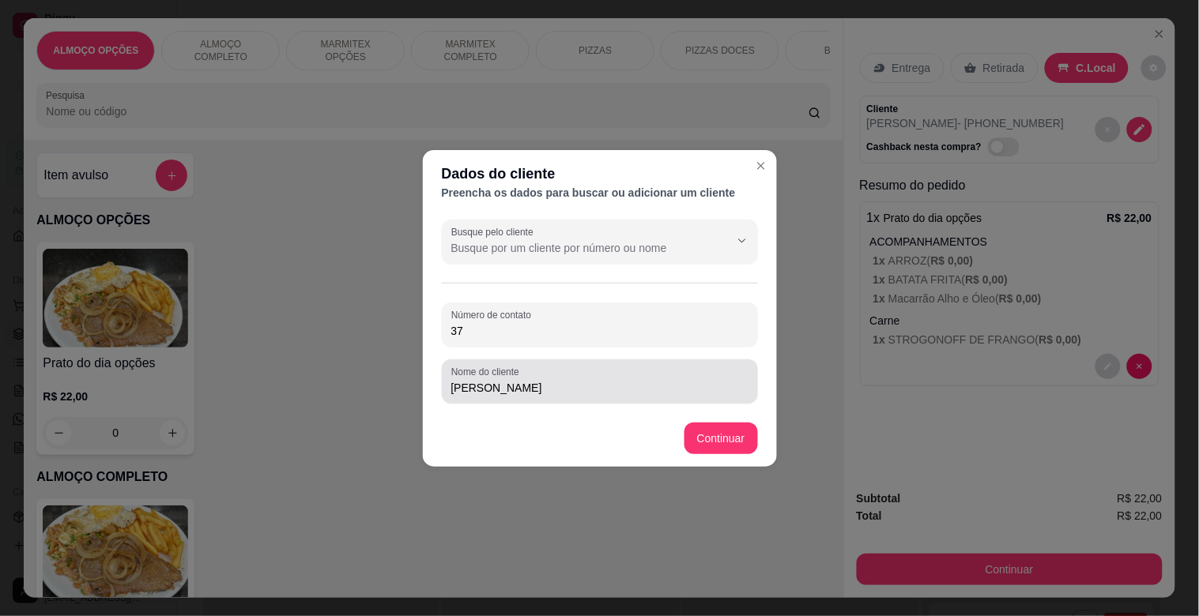
type input "3"
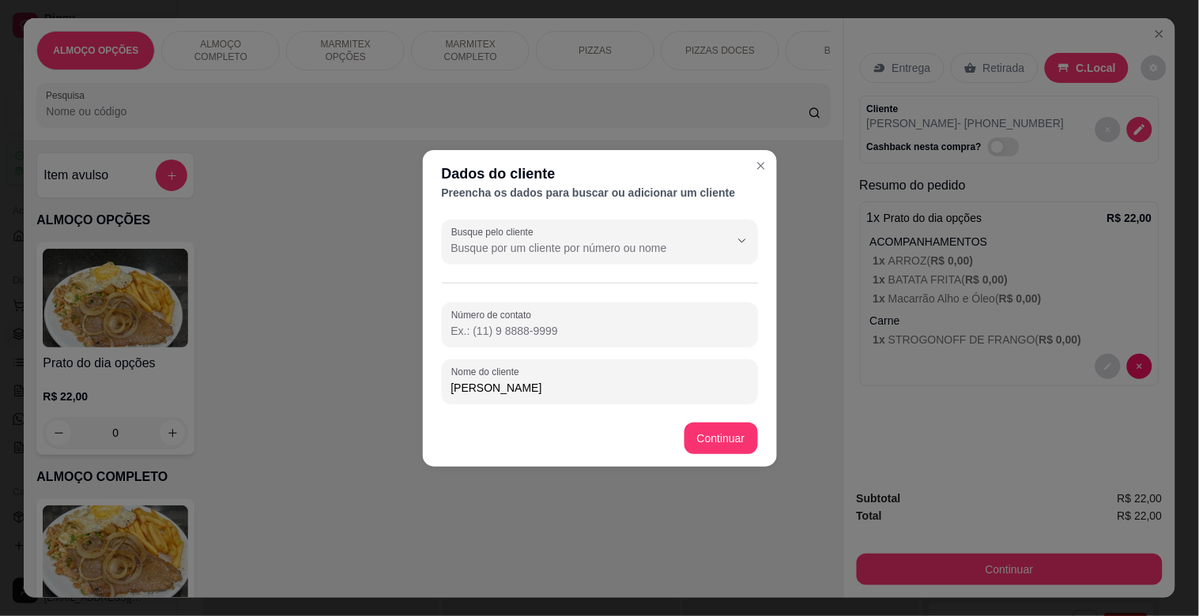
click at [577, 395] on input "[PERSON_NAME]" at bounding box center [599, 388] width 297 height 16
type input "[PERSON_NAME] MODERNA"
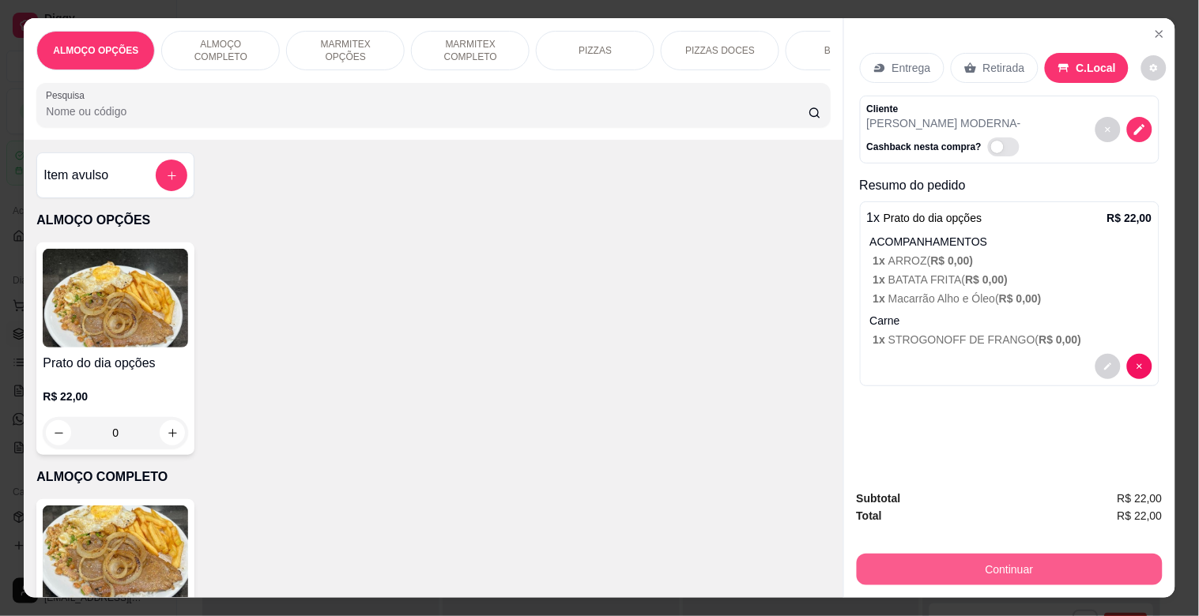
click at [1014, 571] on button "Continuar" at bounding box center [1010, 570] width 306 height 32
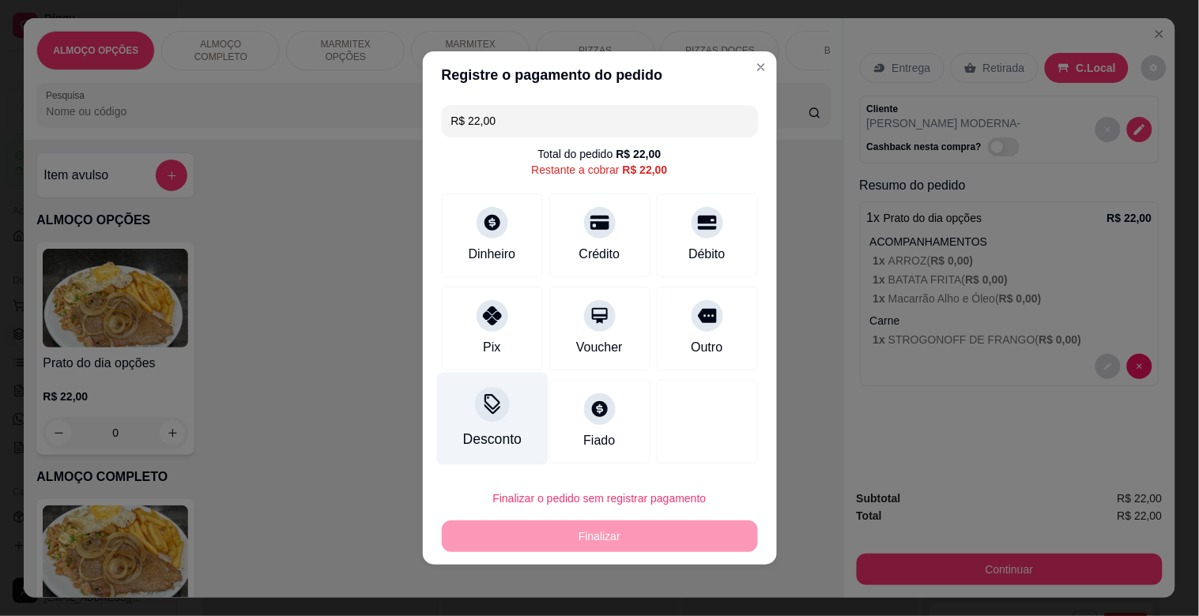
click at [490, 433] on div "Desconto" at bounding box center [491, 439] width 58 height 21
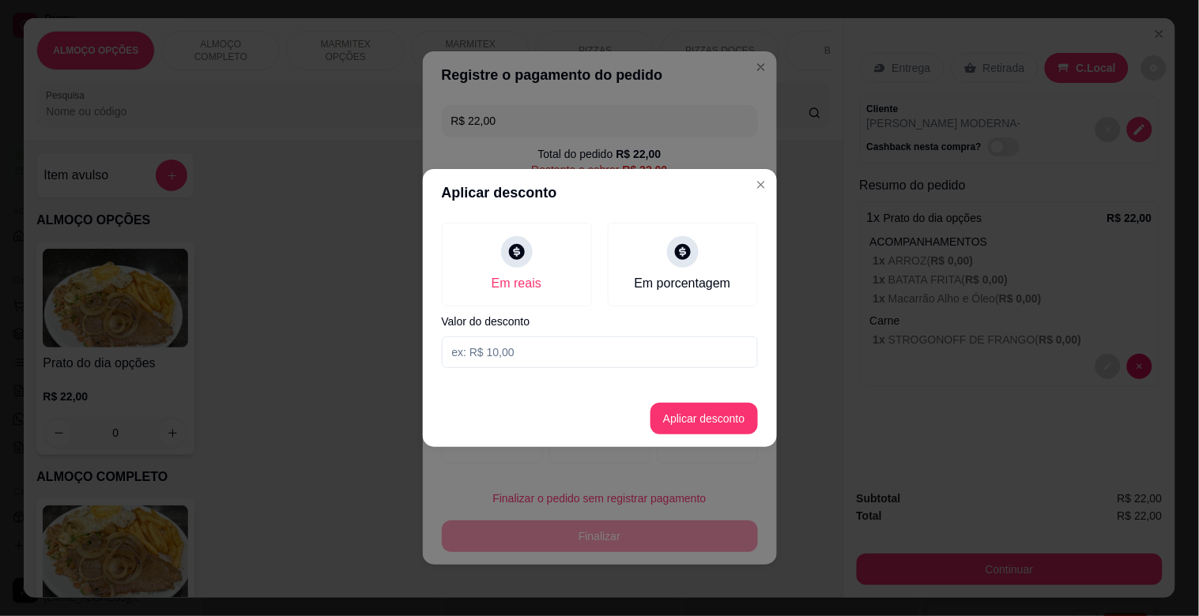
click at [517, 356] on input at bounding box center [600, 353] width 316 height 32
type input "2,00"
click at [696, 411] on button "Aplicar desconto" at bounding box center [703, 419] width 107 height 32
click at [696, 411] on div at bounding box center [707, 422] width 101 height 84
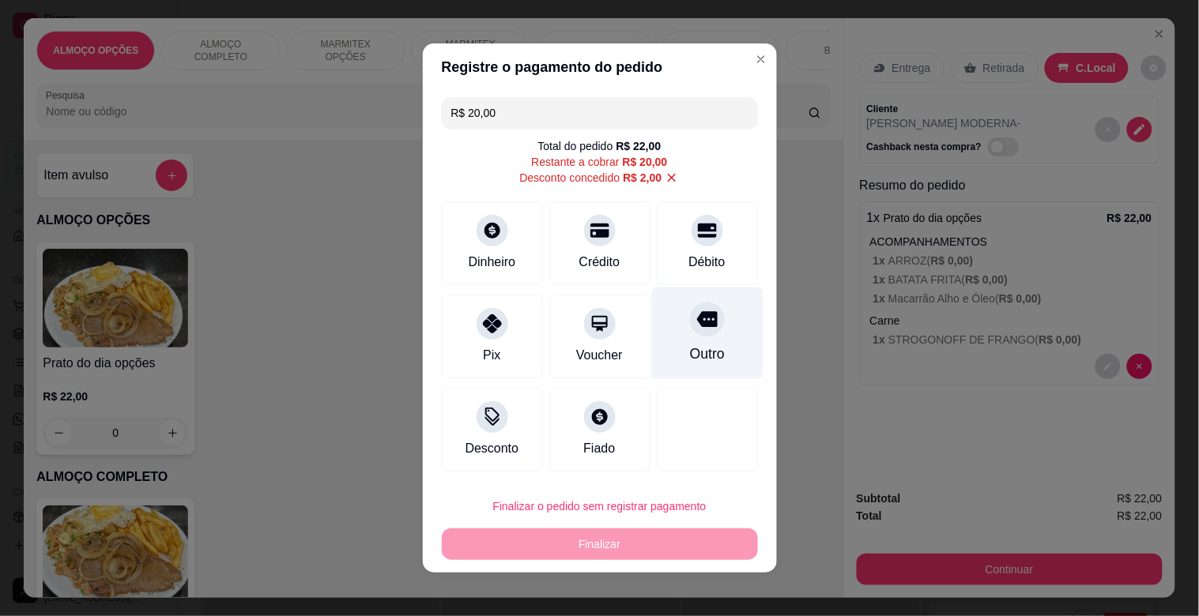
click at [709, 333] on div "Outro" at bounding box center [706, 334] width 111 height 92
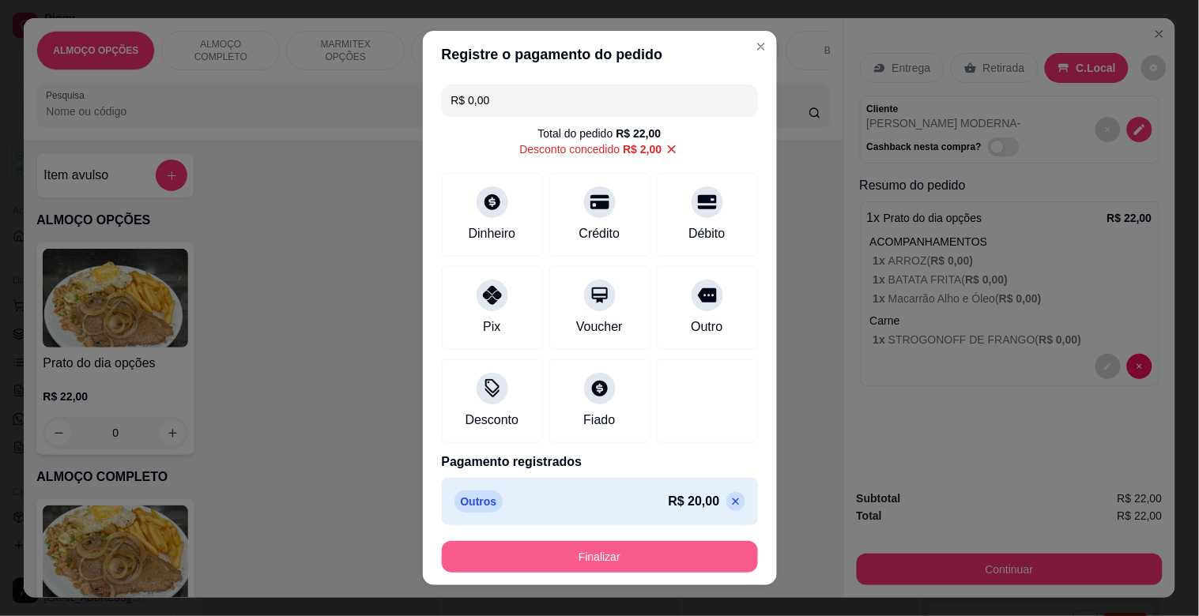
click at [621, 553] on button "Finalizar" at bounding box center [600, 557] width 316 height 32
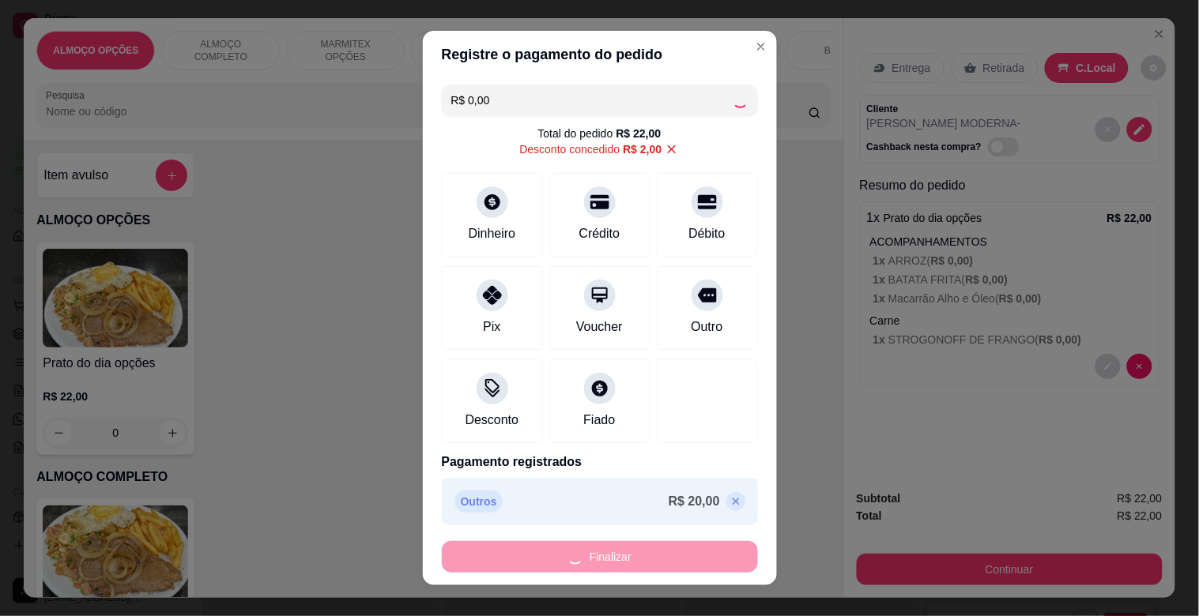
click at [621, 553] on div "Finalizar" at bounding box center [600, 557] width 316 height 32
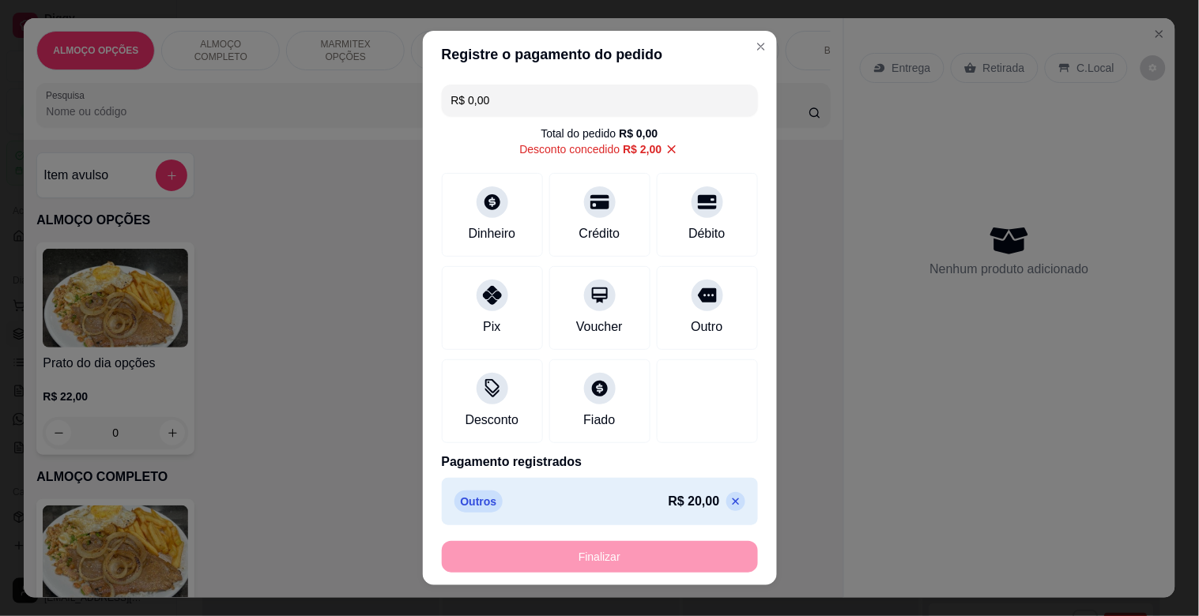
type input "-R$ 22,00"
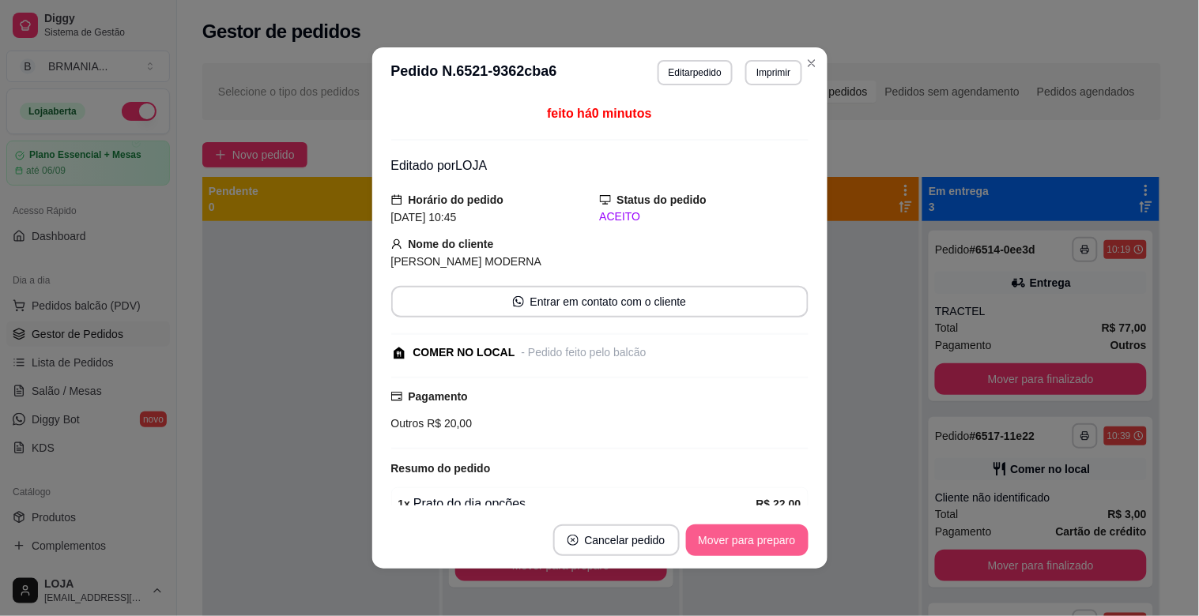
click at [746, 542] on button "Mover para preparo" at bounding box center [747, 541] width 122 height 32
click at [746, 542] on div "Mover para preparo" at bounding box center [747, 541] width 122 height 32
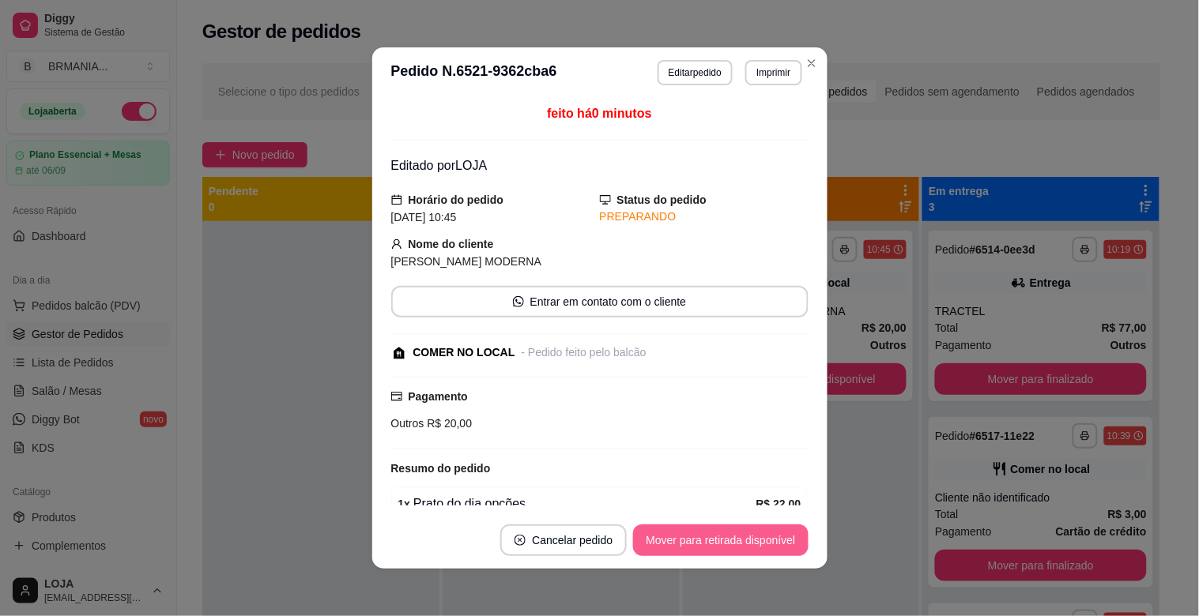
click at [748, 545] on button "Mover para retirada disponível" at bounding box center [720, 541] width 175 height 32
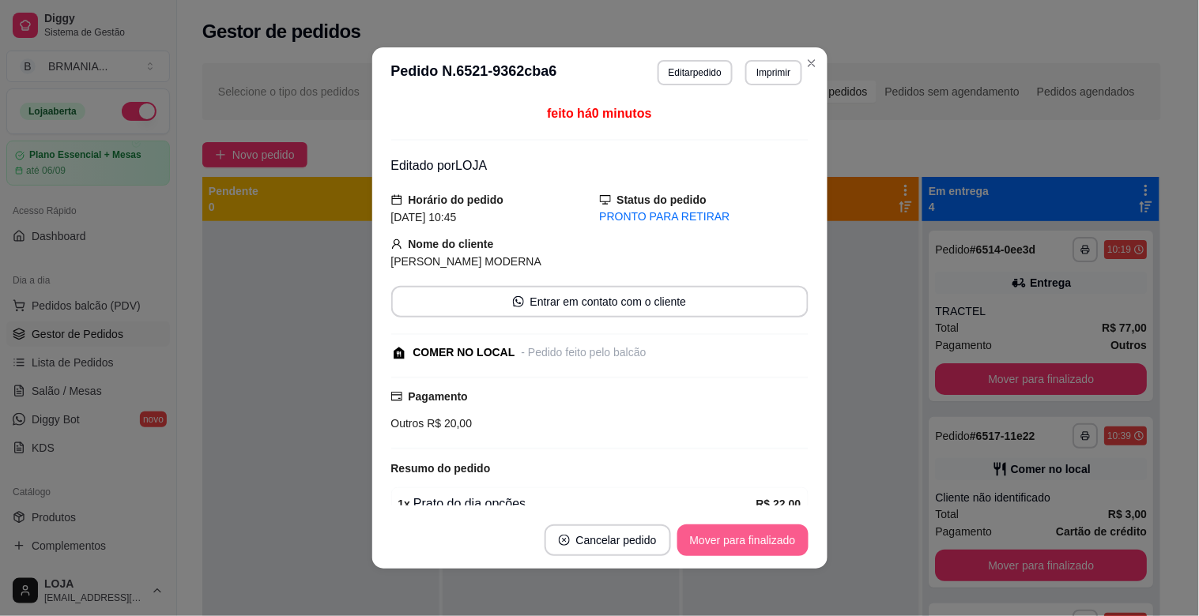
click at [752, 545] on button "Mover para finalizado" at bounding box center [742, 541] width 131 height 32
click at [752, 545] on div "Mover para finalizado" at bounding box center [742, 541] width 131 height 32
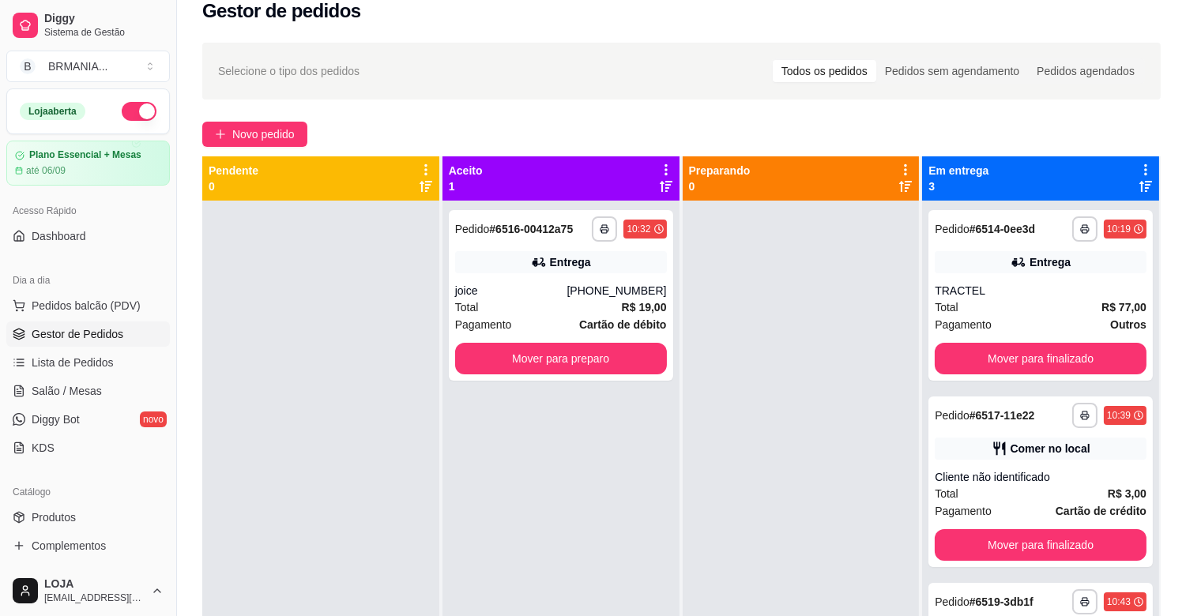
scroll to position [51, 0]
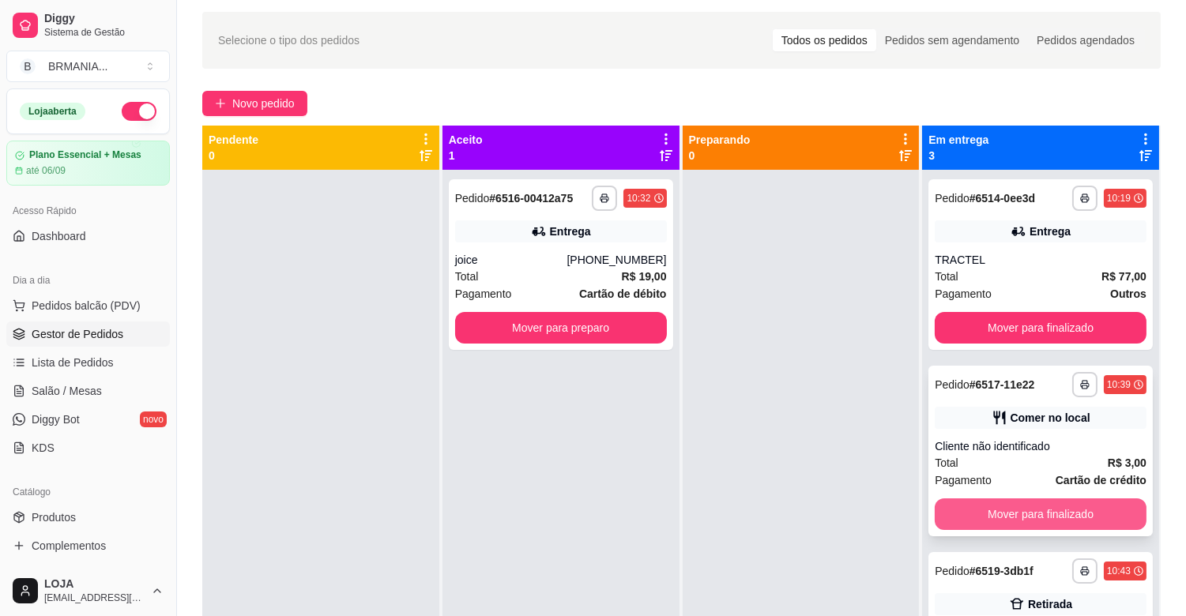
click at [1060, 515] on button "Mover para finalizado" at bounding box center [1041, 515] width 212 height 32
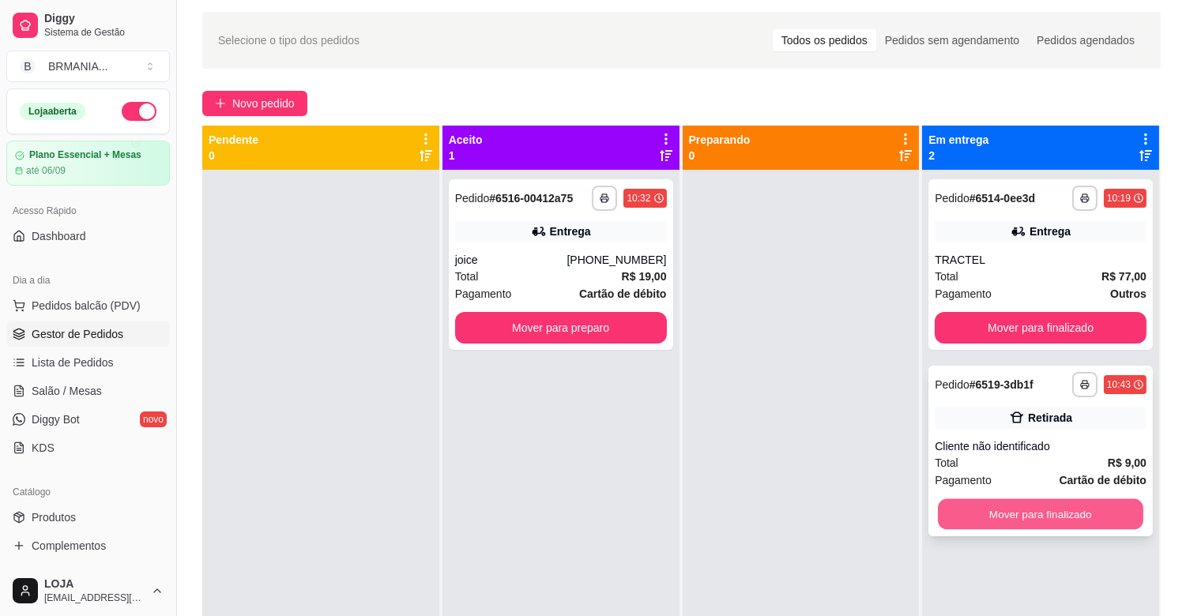
click at [1064, 511] on button "Mover para finalizado" at bounding box center [1040, 514] width 205 height 31
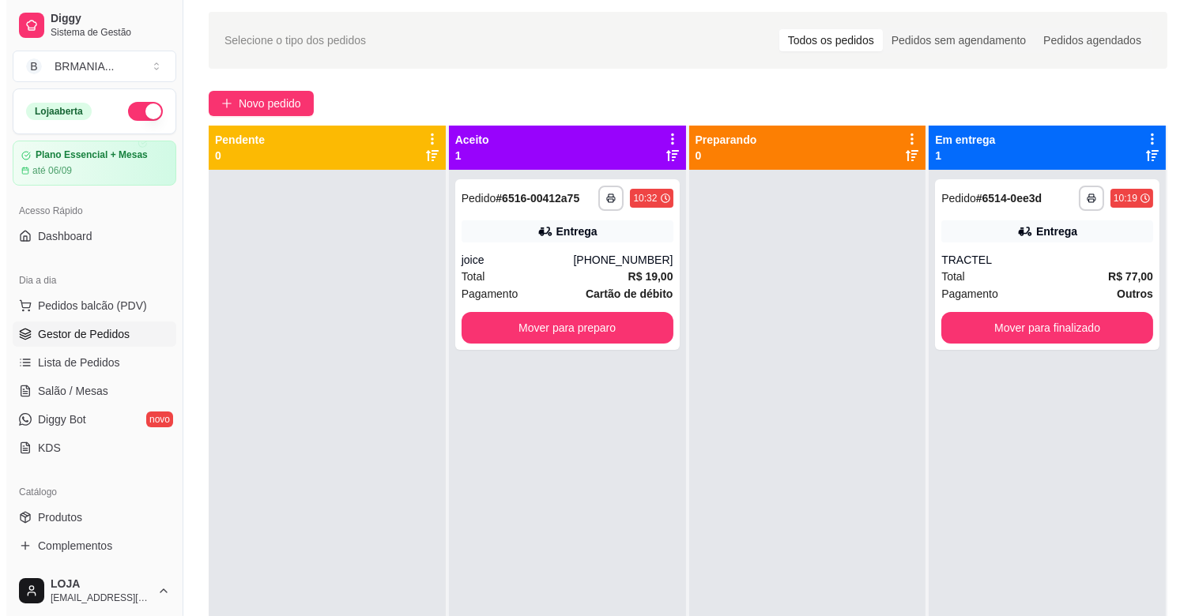
scroll to position [0, 0]
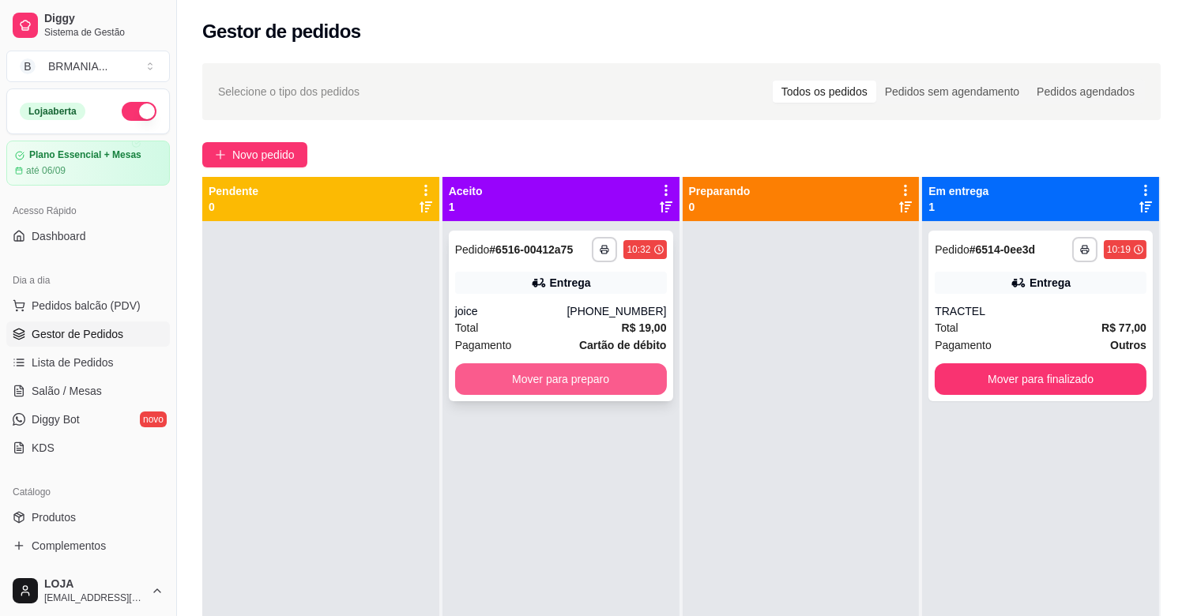
click at [574, 381] on button "Mover para preparo" at bounding box center [561, 380] width 212 height 32
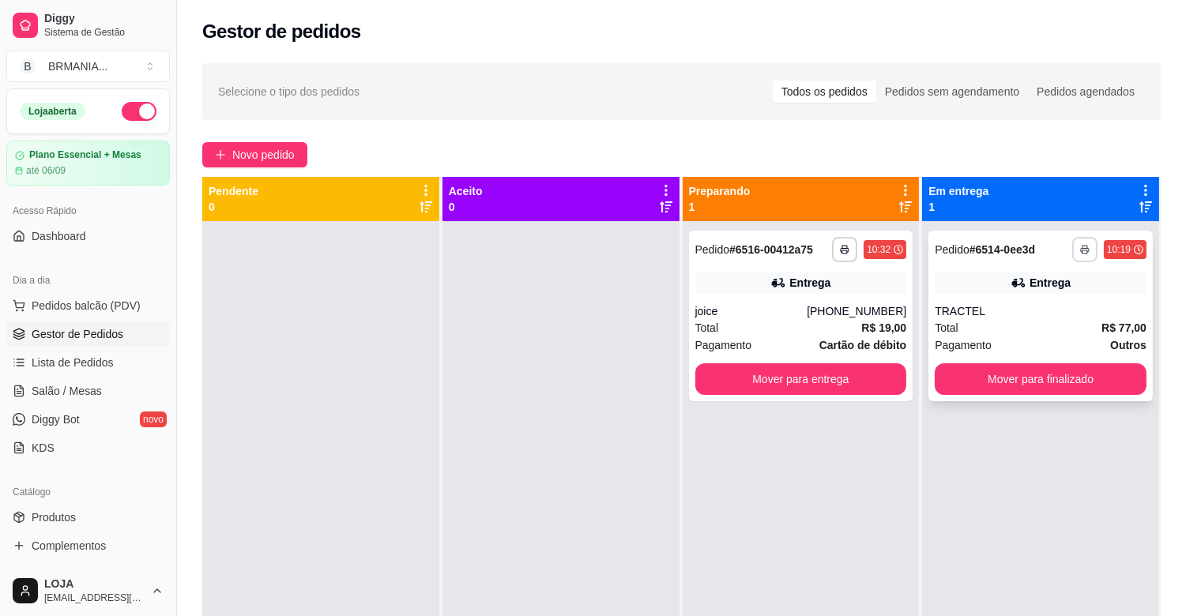
click at [1080, 253] on icon "button" at bounding box center [1084, 249] width 9 height 9
click at [1051, 310] on button "IMPRESSORA" at bounding box center [1031, 304] width 111 height 24
click at [91, 298] on span "Pedidos balcão (PDV)" at bounding box center [86, 306] width 109 height 16
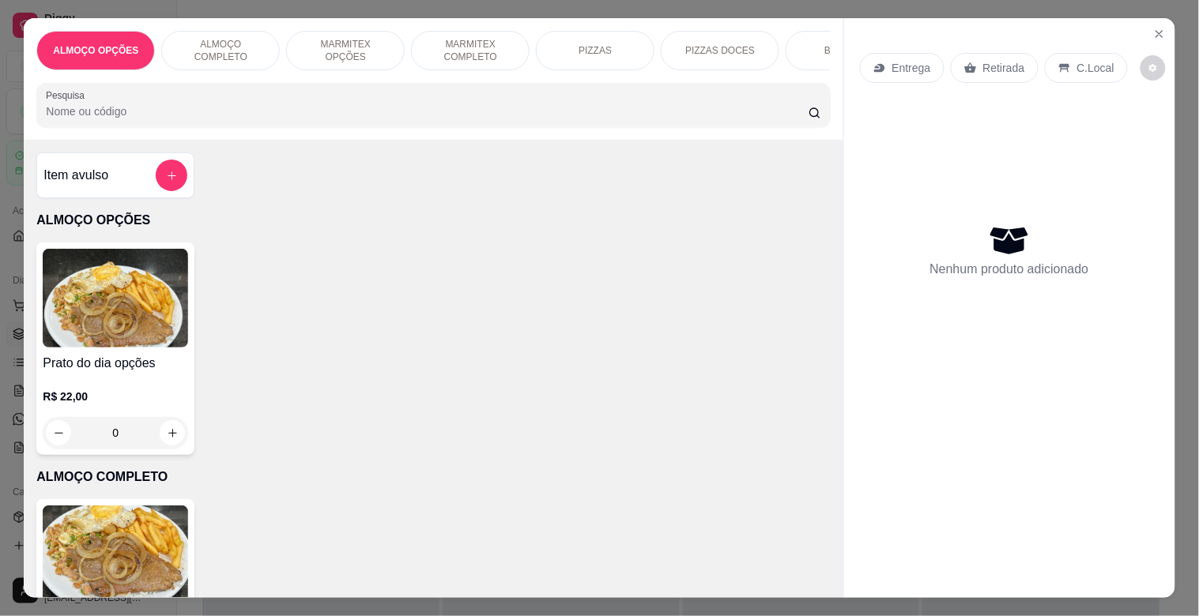
click at [495, 47] on p "MARMITEX COMPLETO" at bounding box center [470, 50] width 92 height 25
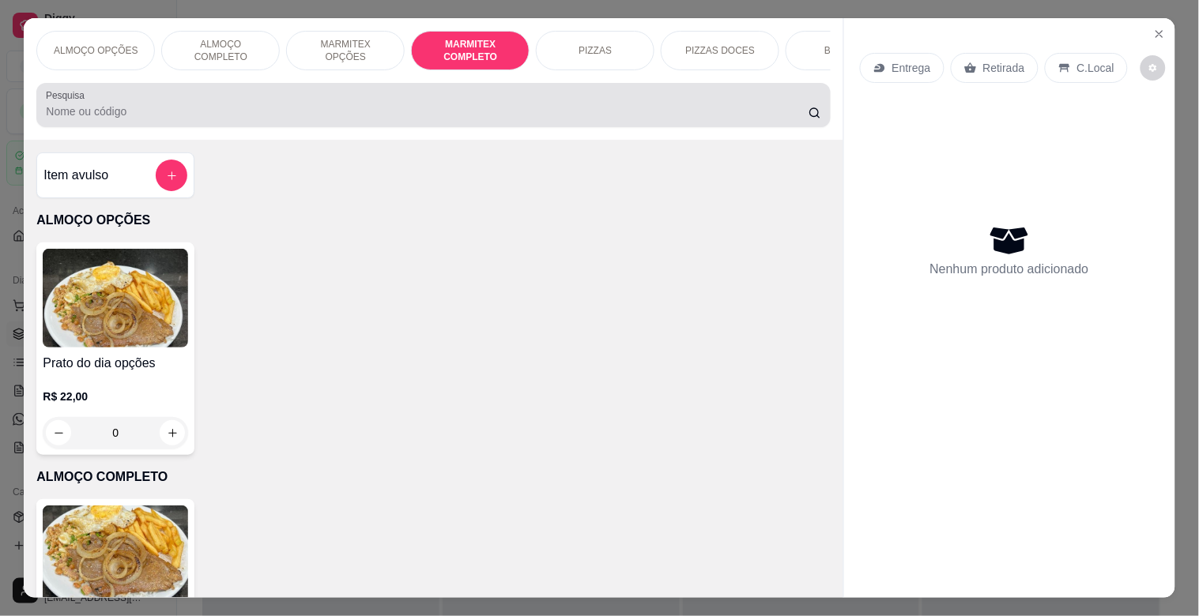
scroll to position [38, 0]
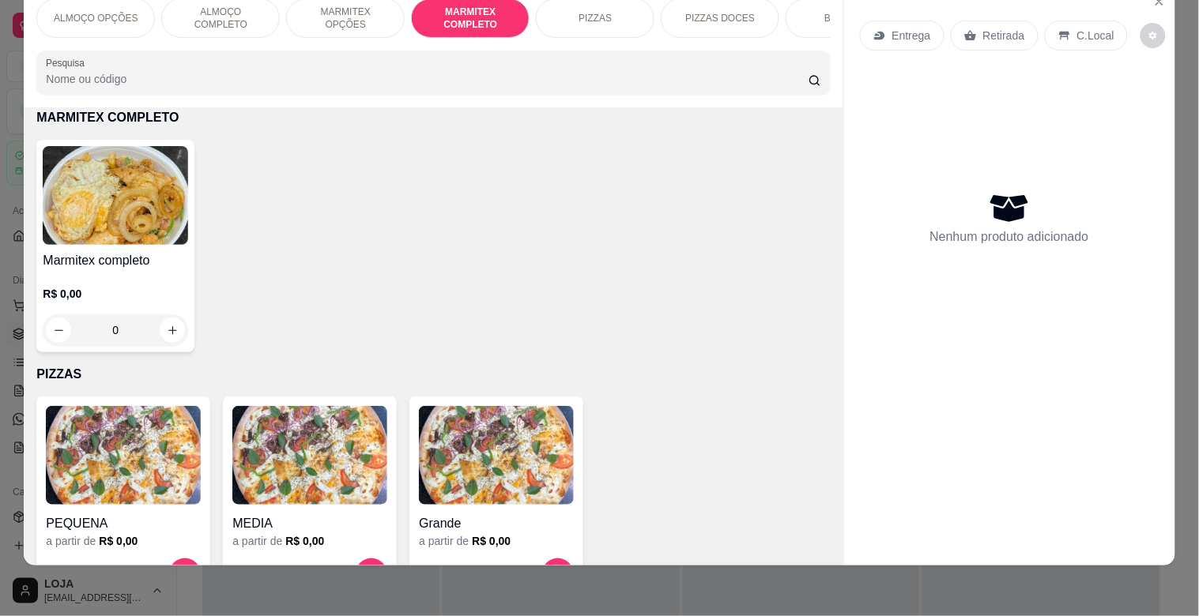
click at [100, 225] on img at bounding box center [115, 195] width 145 height 99
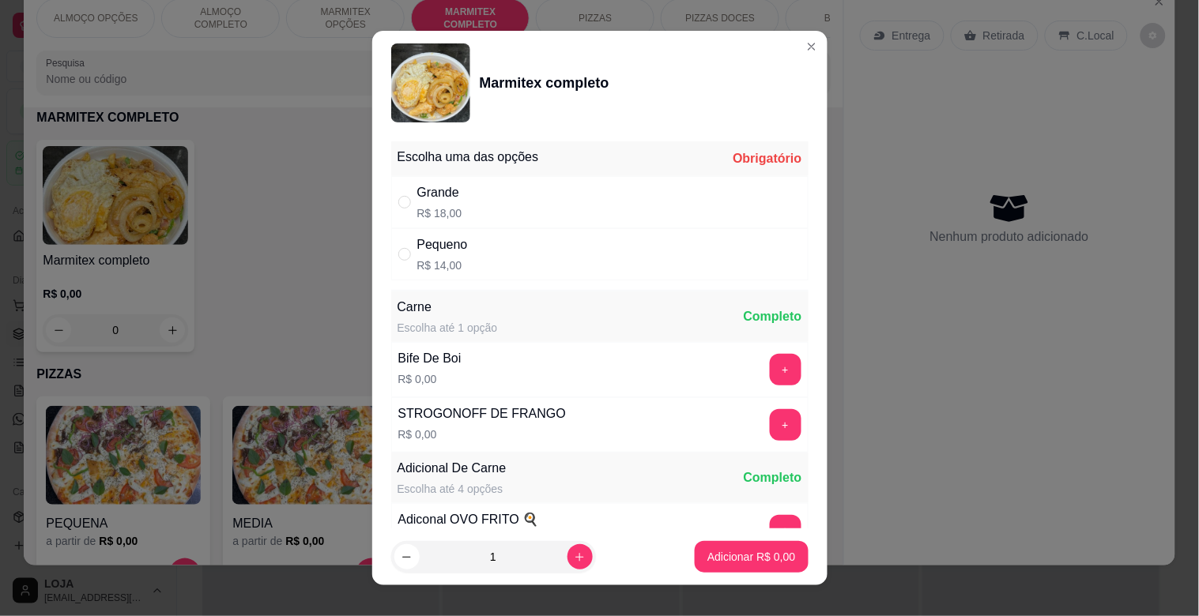
click at [473, 207] on div "Grande R$ 18,00" at bounding box center [599, 202] width 417 height 52
radio input "true"
click at [770, 373] on button "+" at bounding box center [786, 370] width 32 height 32
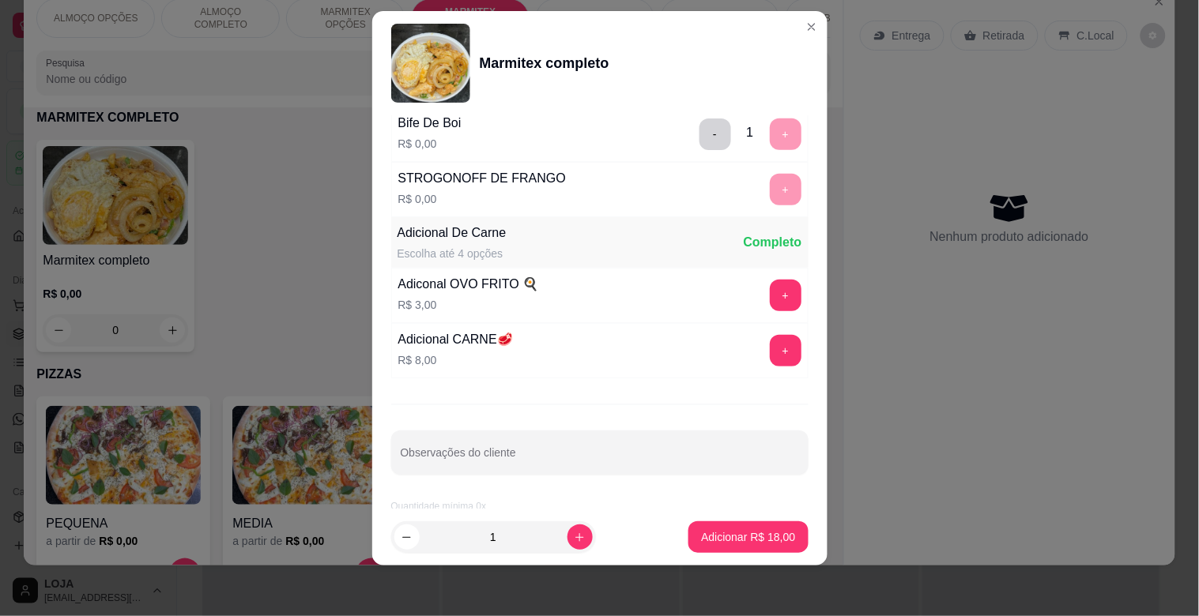
scroll to position [221, 0]
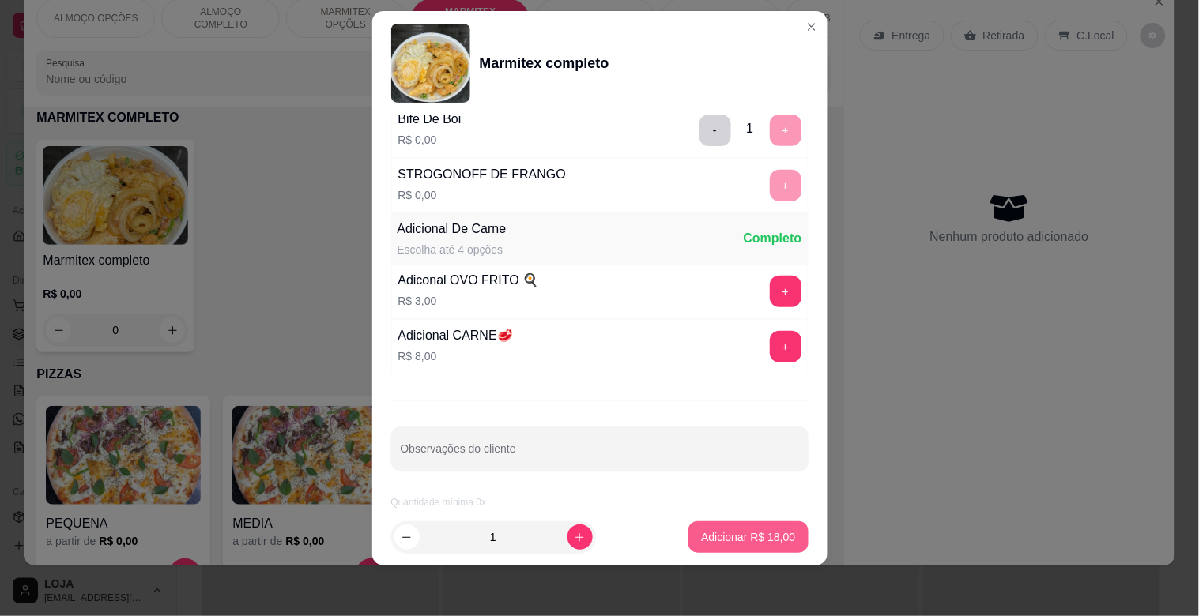
click at [745, 548] on button "Adicionar R$ 18,00" at bounding box center [747, 538] width 119 height 32
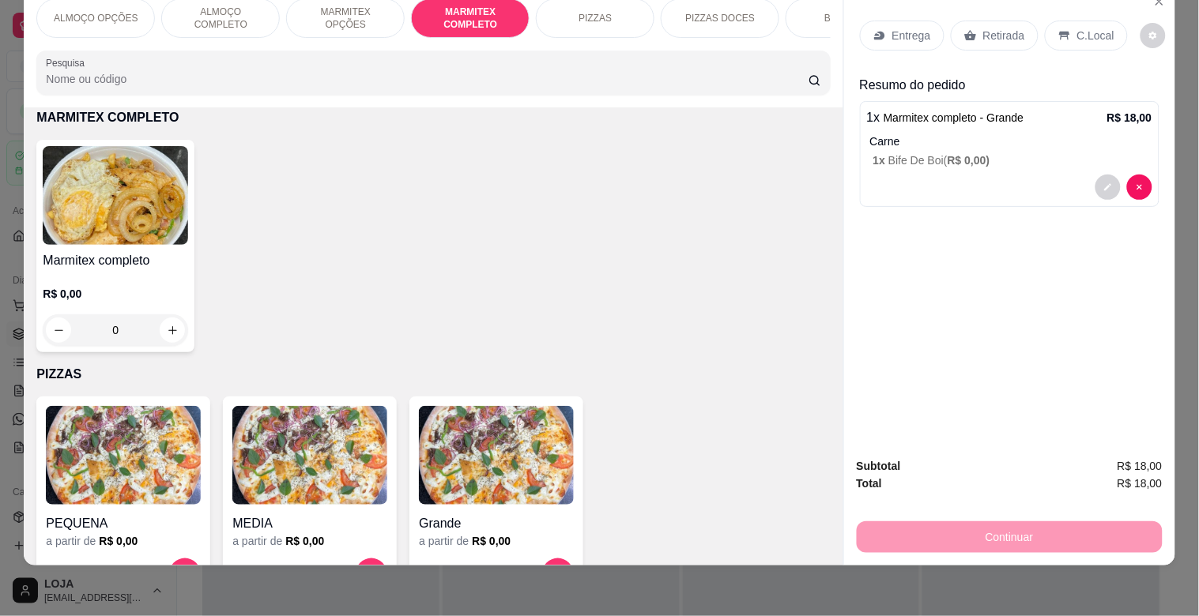
click at [807, 9] on div "BEBIDAS" at bounding box center [844, 18] width 119 height 40
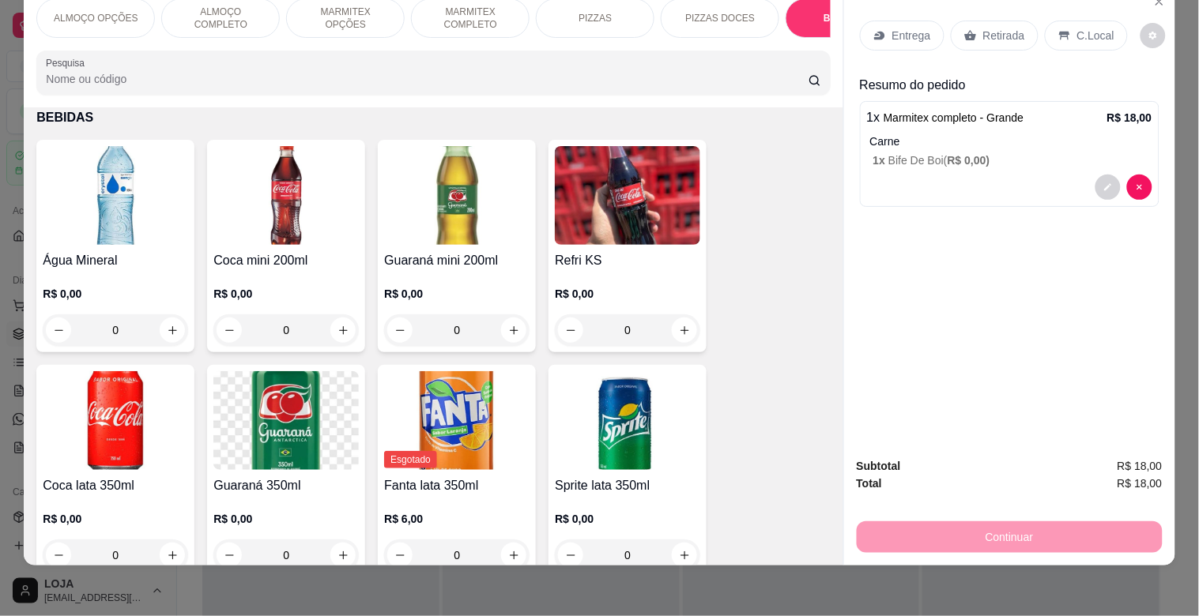
click at [303, 202] on img at bounding box center [285, 195] width 145 height 99
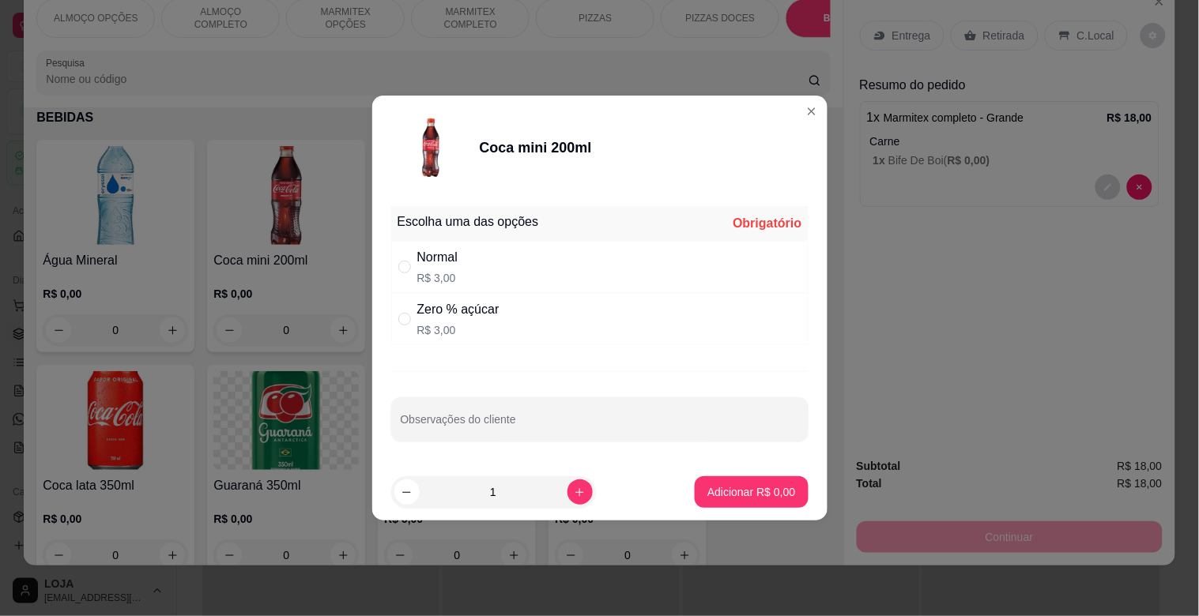
click at [439, 300] on div "Zero % açúcar" at bounding box center [458, 309] width 82 height 19
radio input "true"
click at [445, 284] on p "R$ 3,00" at bounding box center [437, 278] width 41 height 16
radio input "true"
radio input "false"
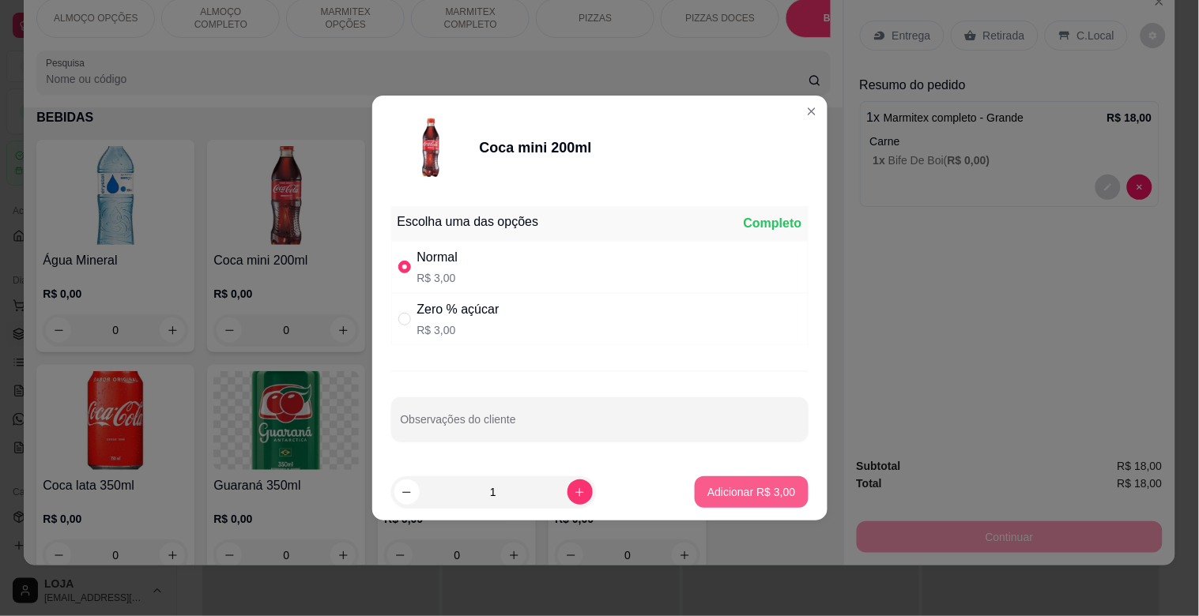
click at [757, 495] on p "Adicionar R$ 3,00" at bounding box center [751, 492] width 88 height 16
type input "1"
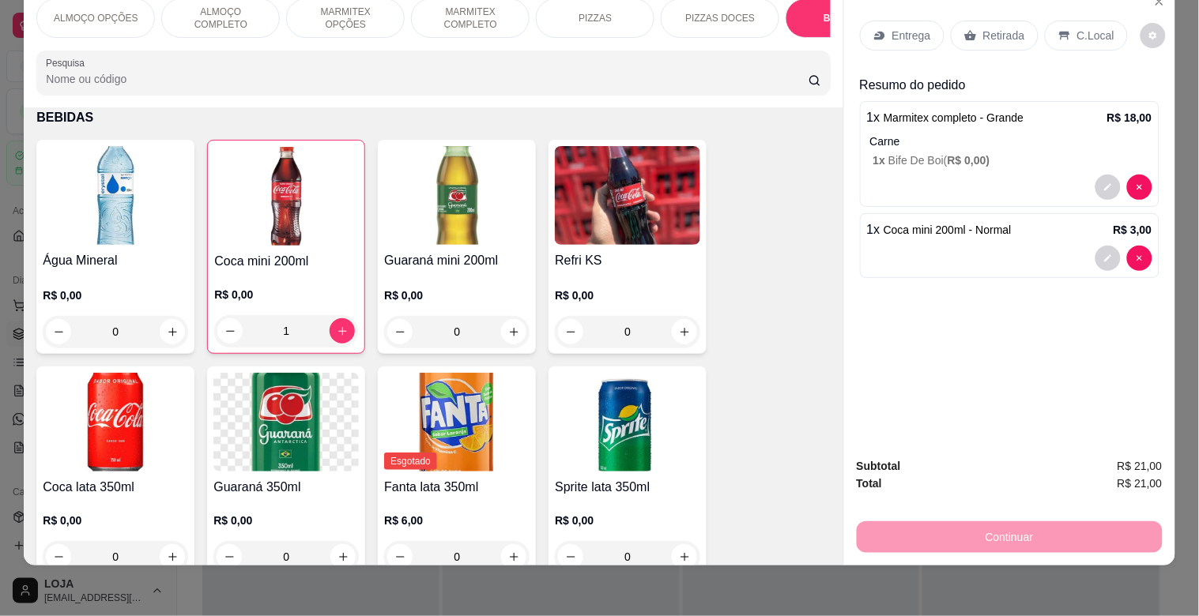
click at [891, 33] on div "Entrega" at bounding box center [902, 36] width 85 height 30
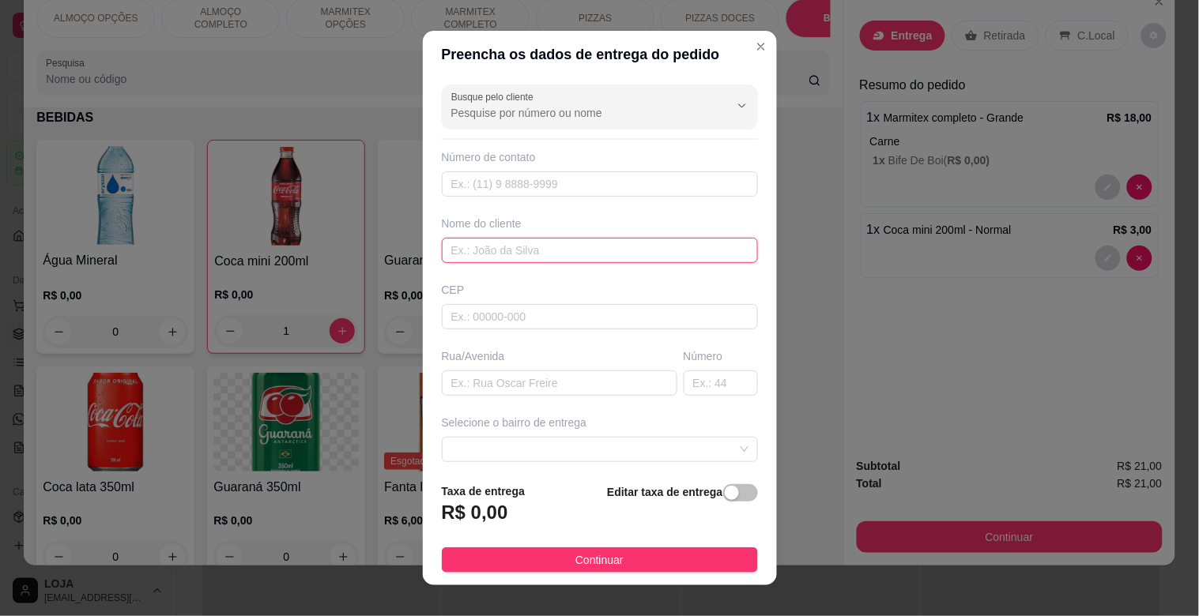
click at [525, 249] on input "text" at bounding box center [600, 250] width 316 height 25
click at [708, 447] on span at bounding box center [599, 450] width 297 height 24
type input "[PERSON_NAME]"
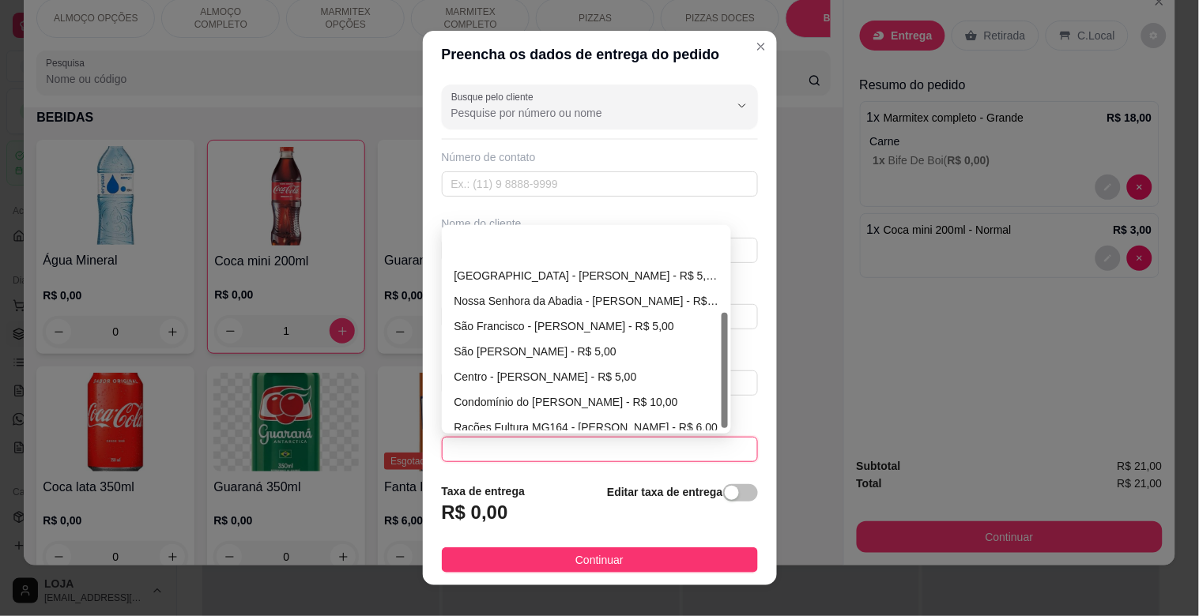
scroll to position [152, 0]
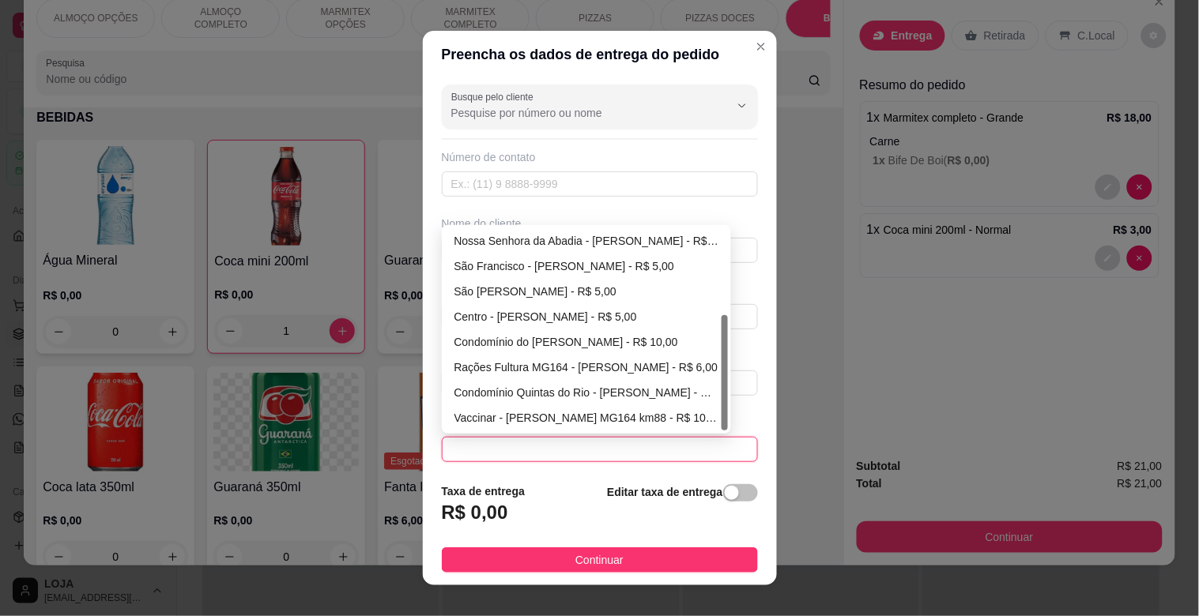
drag, startPoint x: 714, startPoint y: 332, endPoint x: 678, endPoint y: 454, distance: 127.8
click at [711, 455] on div "688d6d447da91a043bd5cd48 688d6d6f7da91a043bd5cd4b 688d6d9f7da91a043bd5cd4e [GEO…" at bounding box center [600, 449] width 316 height 25
click at [509, 368] on div "Rações Fultura MG164 - [PERSON_NAME] - R$ 6,00" at bounding box center [586, 367] width 265 height 17
type input "[PERSON_NAME]"
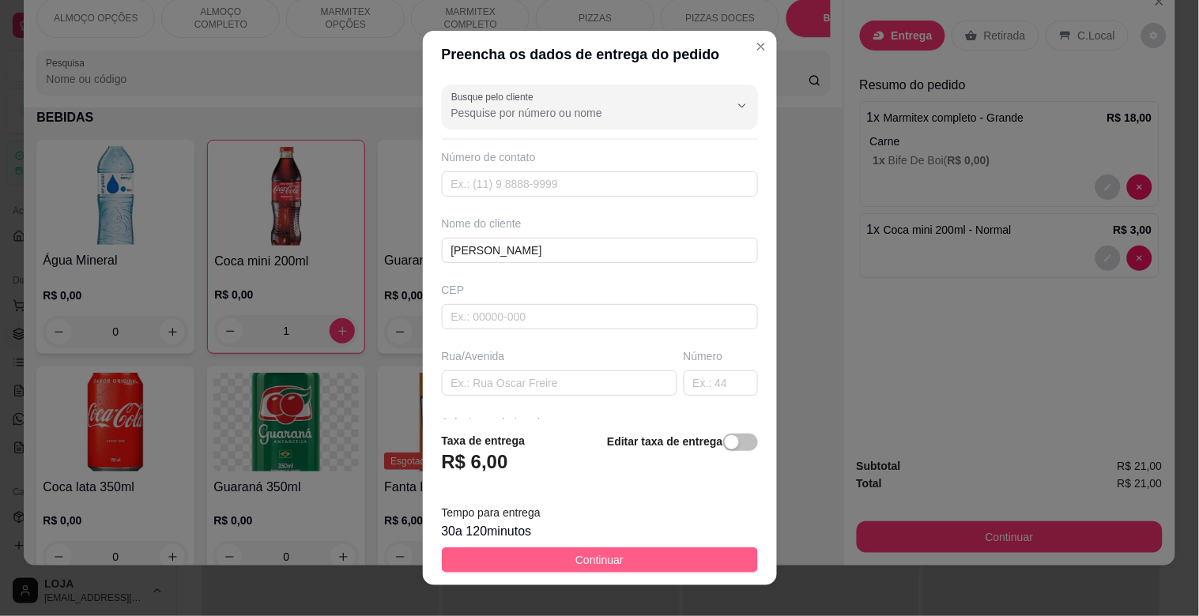
click at [646, 558] on button "Continuar" at bounding box center [600, 560] width 316 height 25
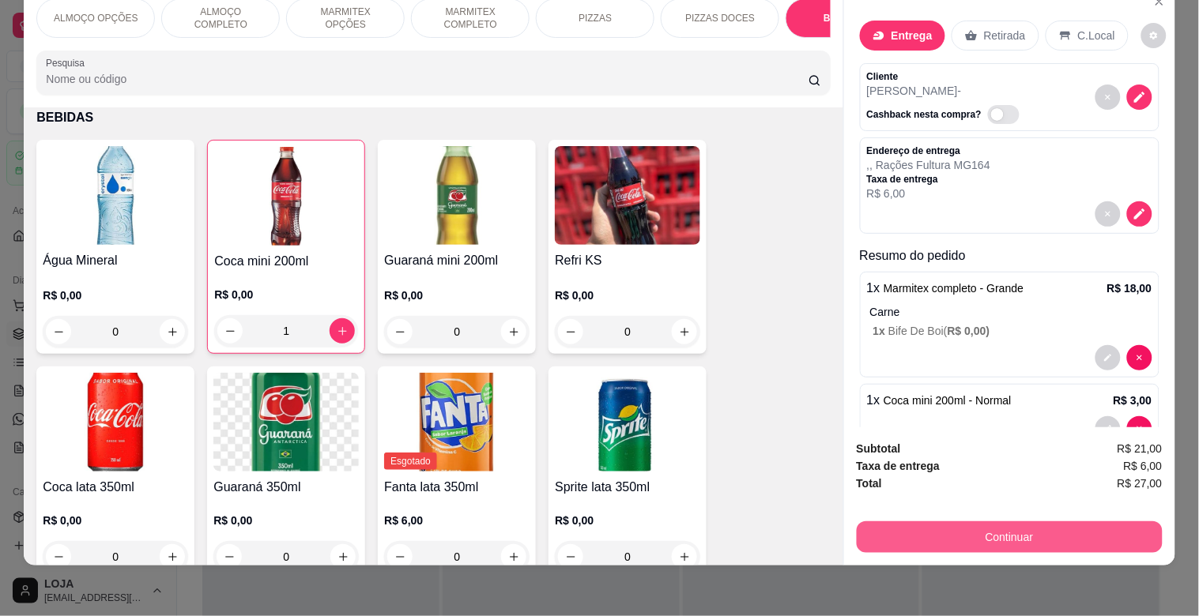
click at [1005, 522] on button "Continuar" at bounding box center [1010, 538] width 306 height 32
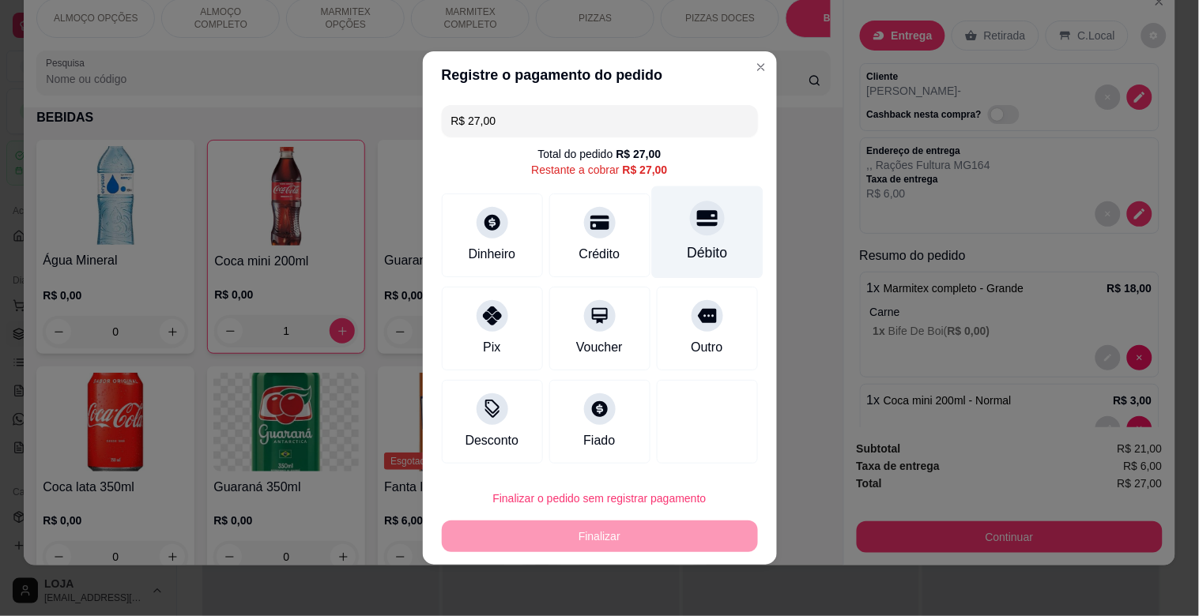
click at [696, 227] on icon at bounding box center [706, 218] width 21 height 21
type input "R$ 0,00"
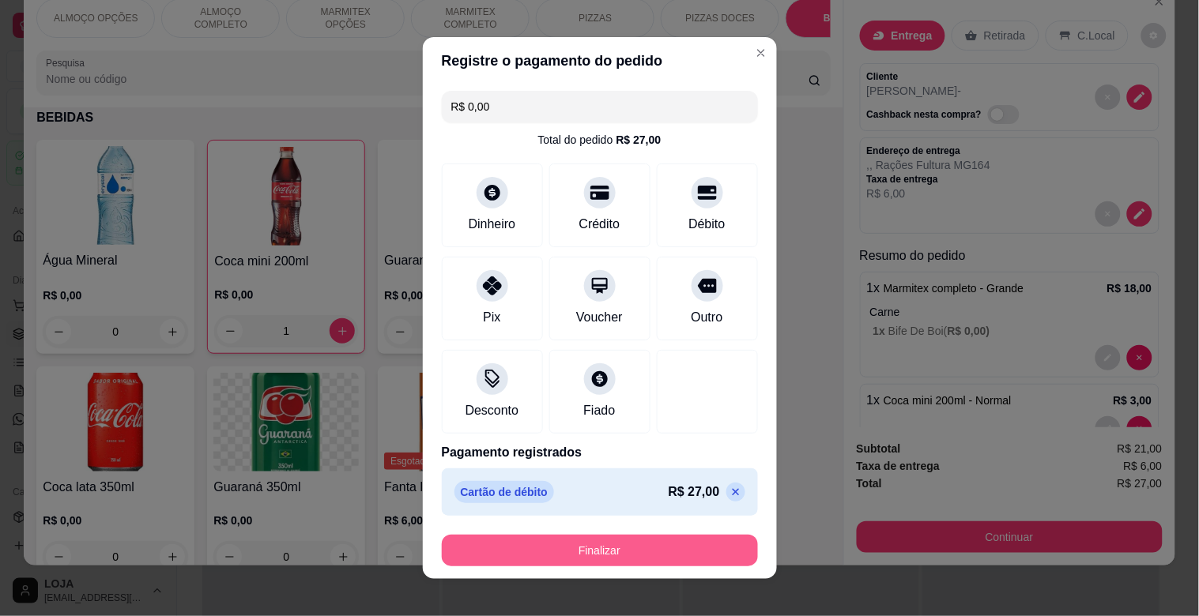
click at [565, 548] on button "Finalizar" at bounding box center [600, 551] width 316 height 32
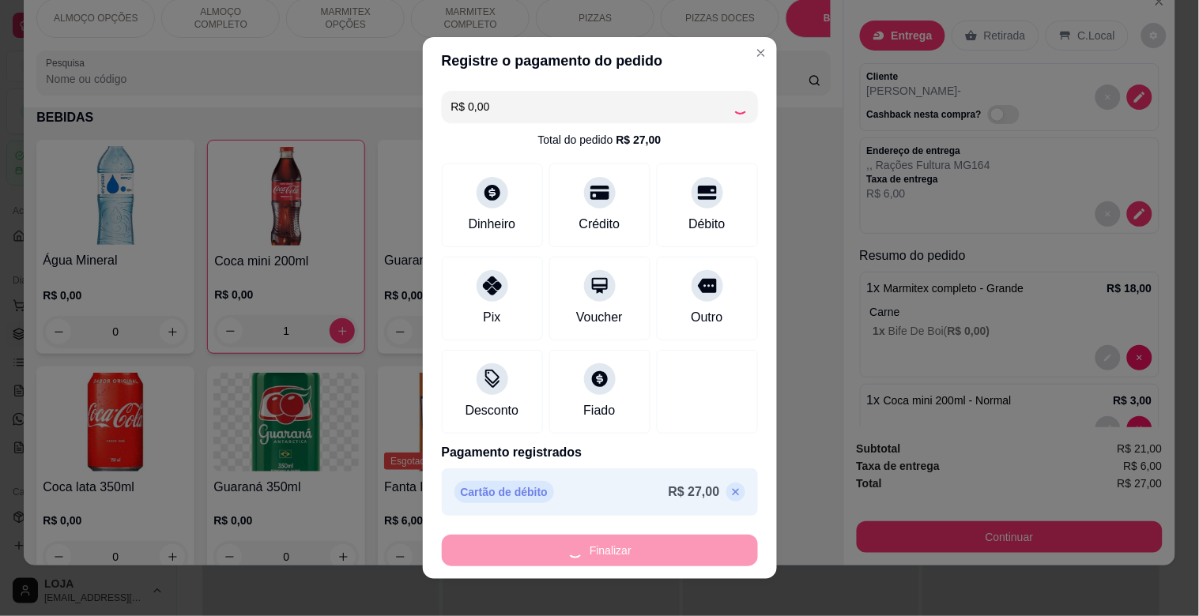
type input "0"
type input "-R$ 27,00"
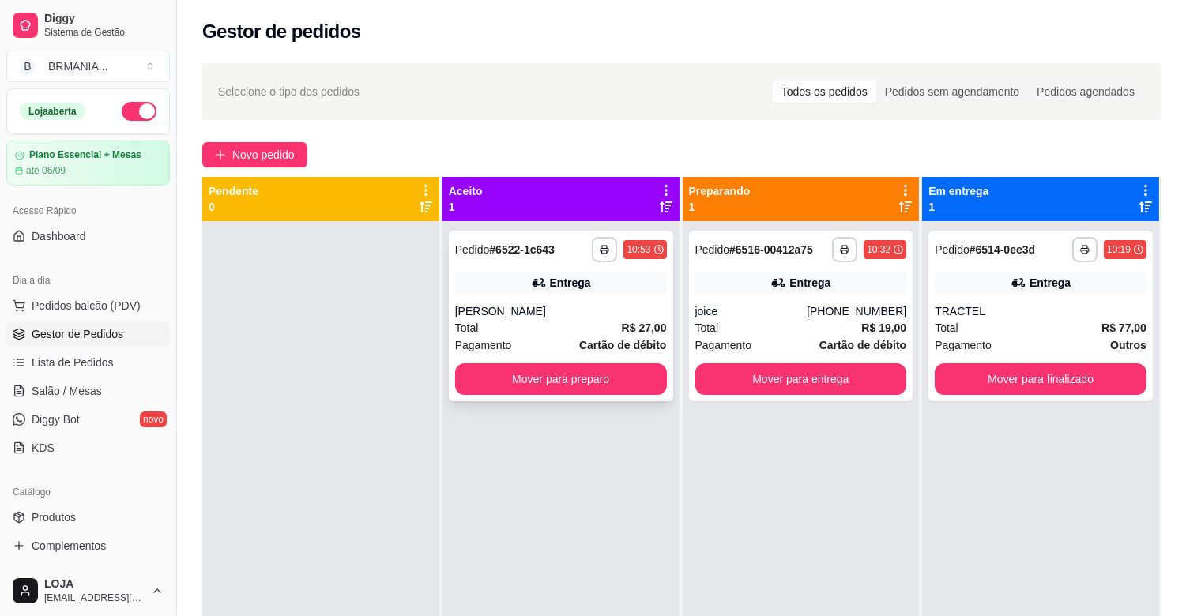
click at [563, 333] on div "Total R$ 27,00" at bounding box center [561, 327] width 212 height 17
click at [601, 250] on icon "button" at bounding box center [605, 249] width 9 height 9
click at [578, 303] on button "IMPRESSORA" at bounding box center [558, 304] width 115 height 25
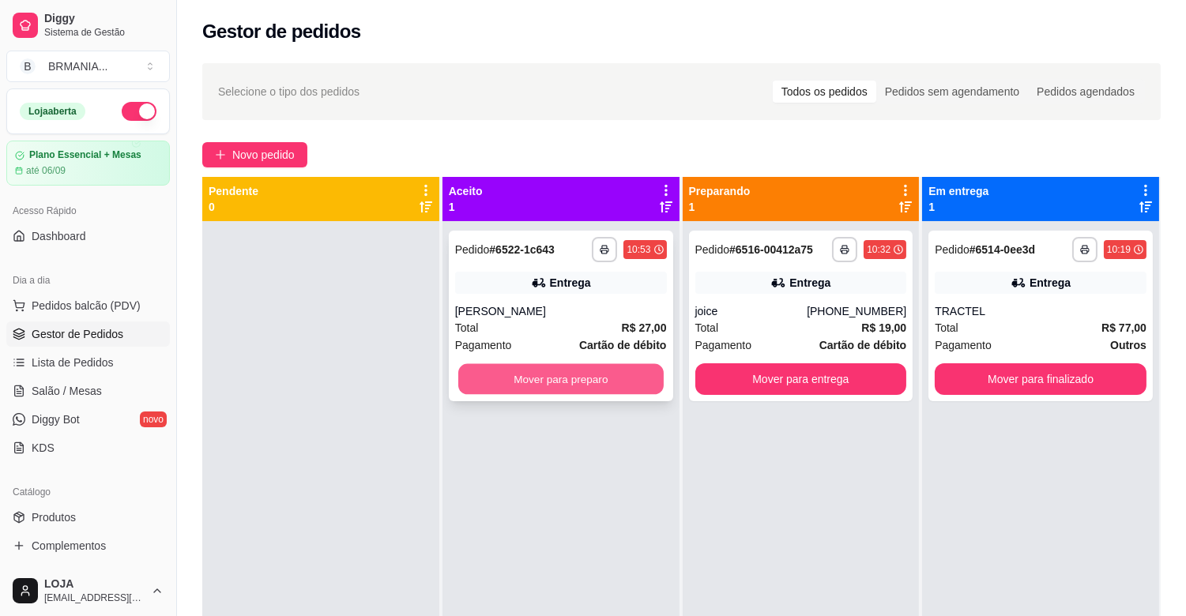
click at [602, 373] on button "Mover para preparo" at bounding box center [560, 379] width 205 height 31
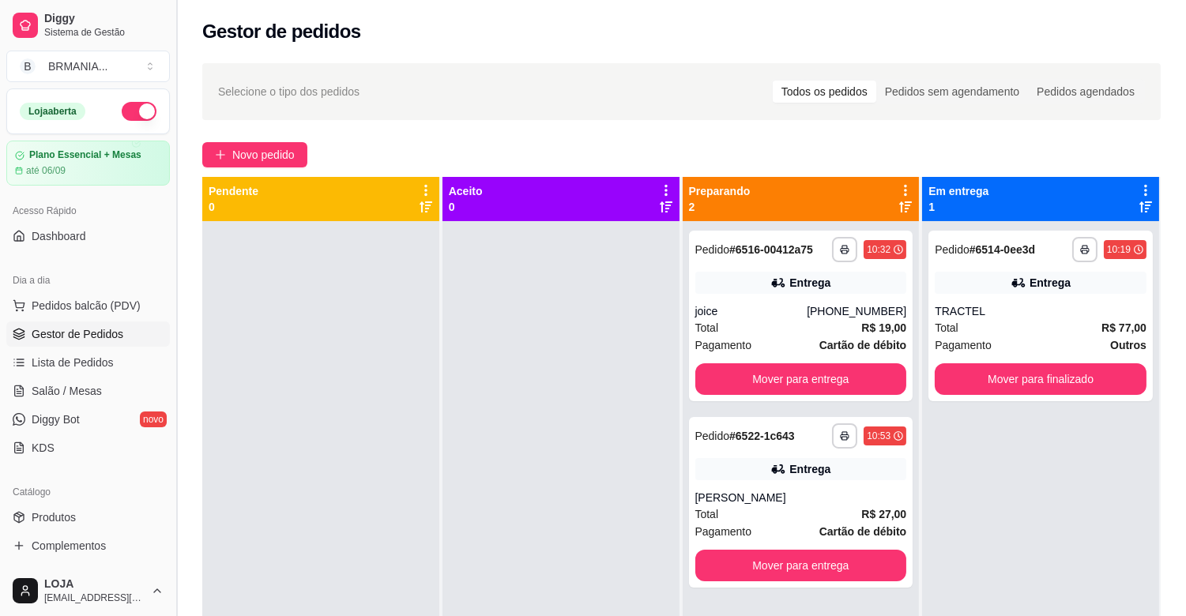
click at [175, 345] on button "Toggle Sidebar" at bounding box center [176, 308] width 13 height 616
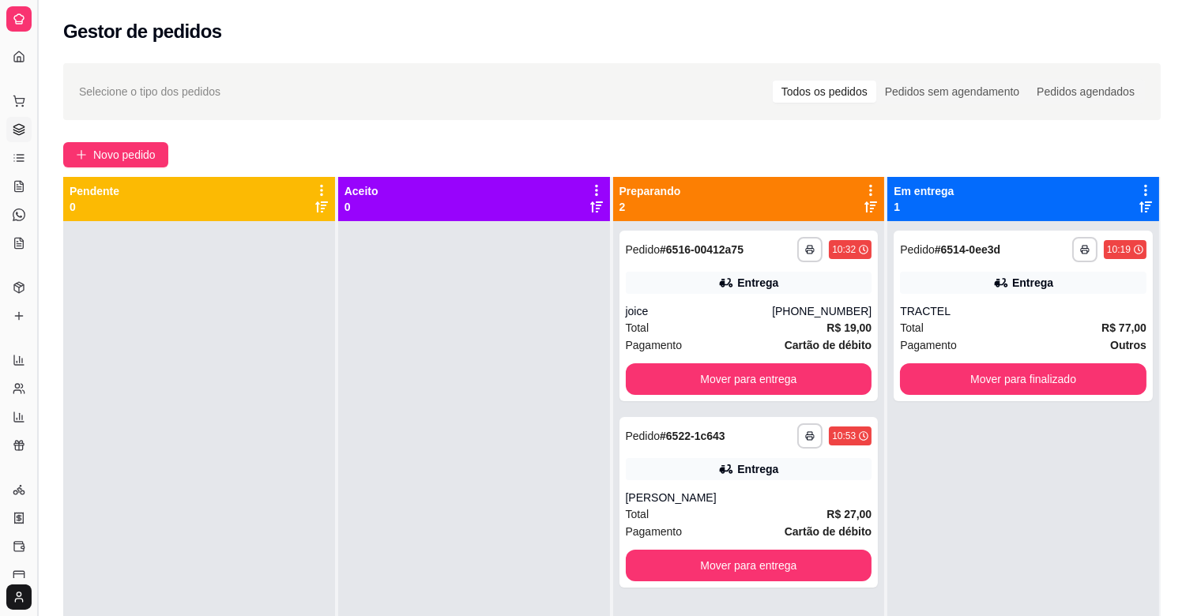
click at [37, 313] on button "Toggle Sidebar" at bounding box center [37, 308] width 13 height 616
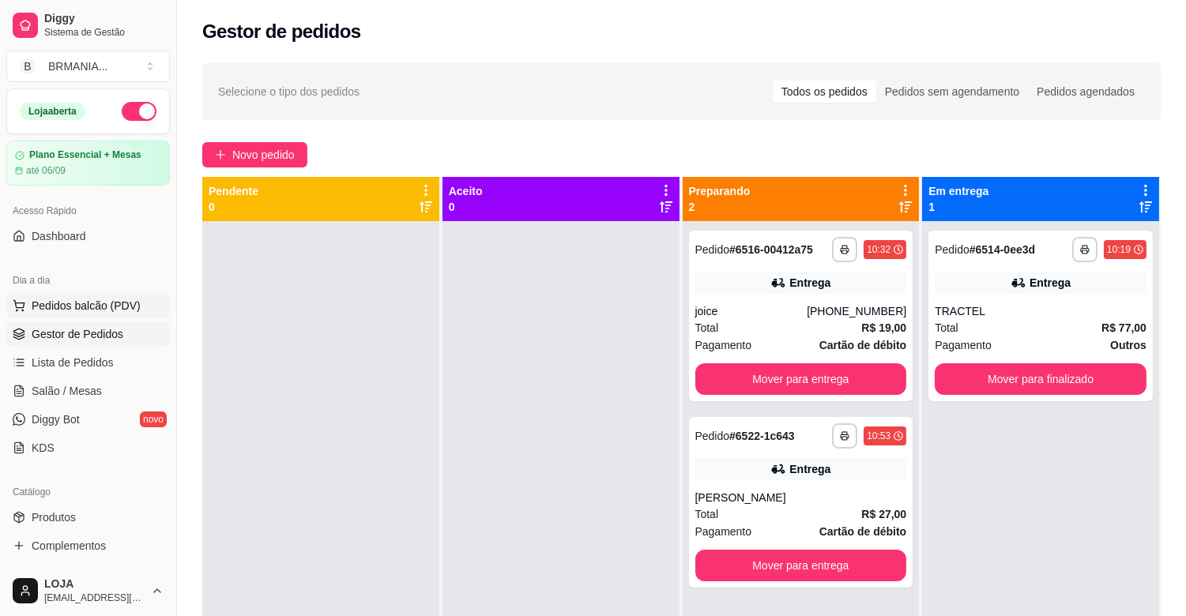
click at [92, 296] on button "Pedidos balcão (PDV)" at bounding box center [88, 305] width 164 height 25
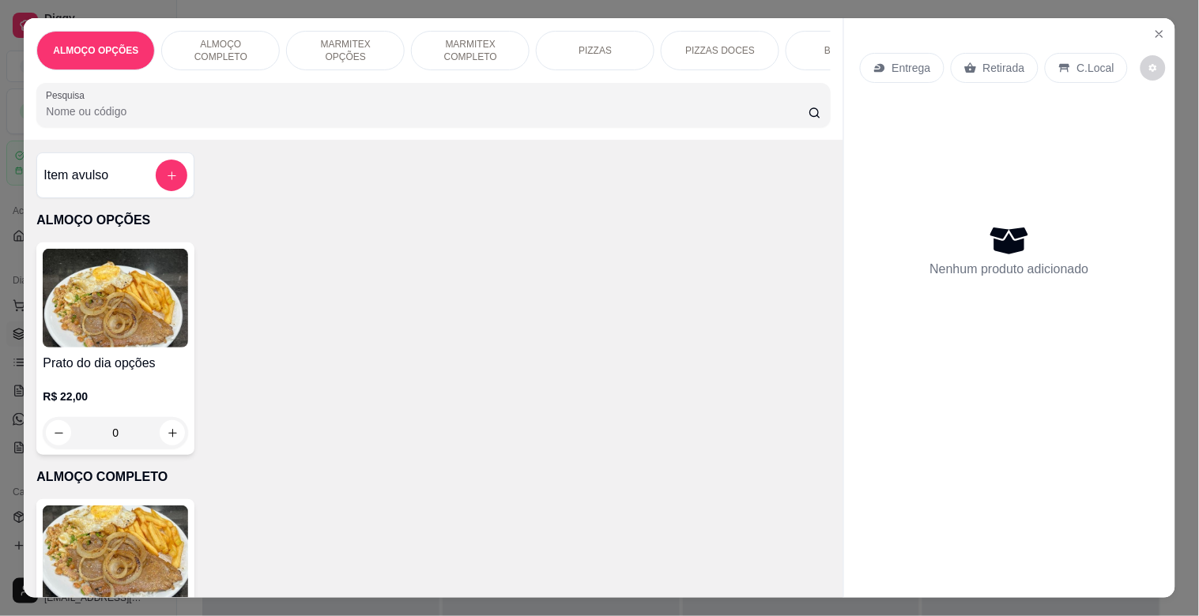
click at [824, 44] on p "BEBIDAS" at bounding box center [844, 50] width 41 height 13
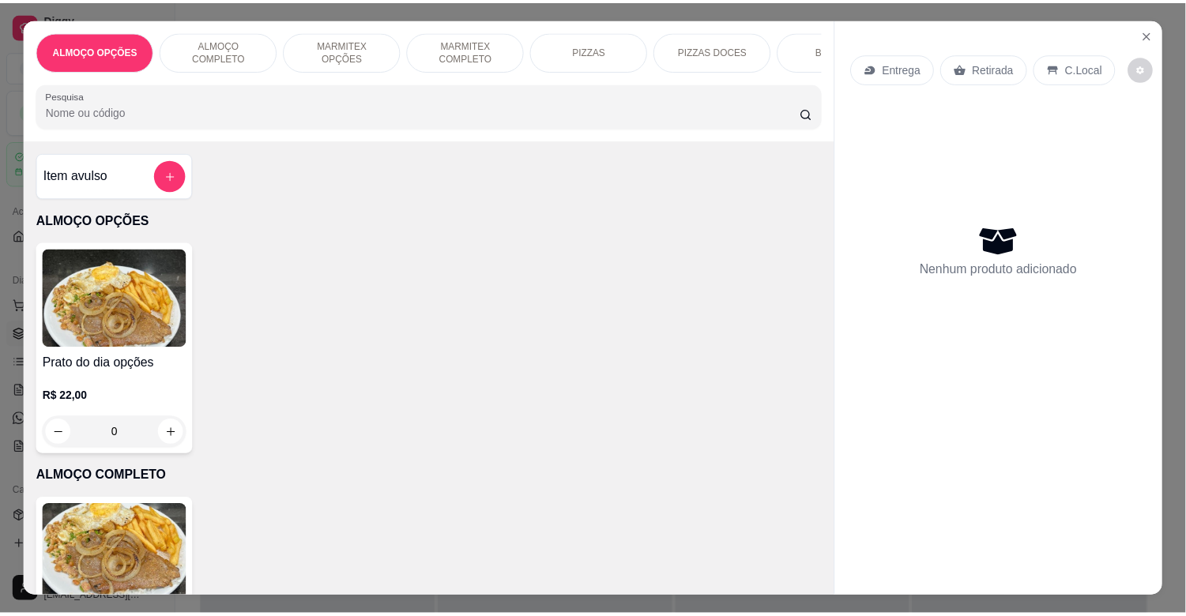
scroll to position [38, 0]
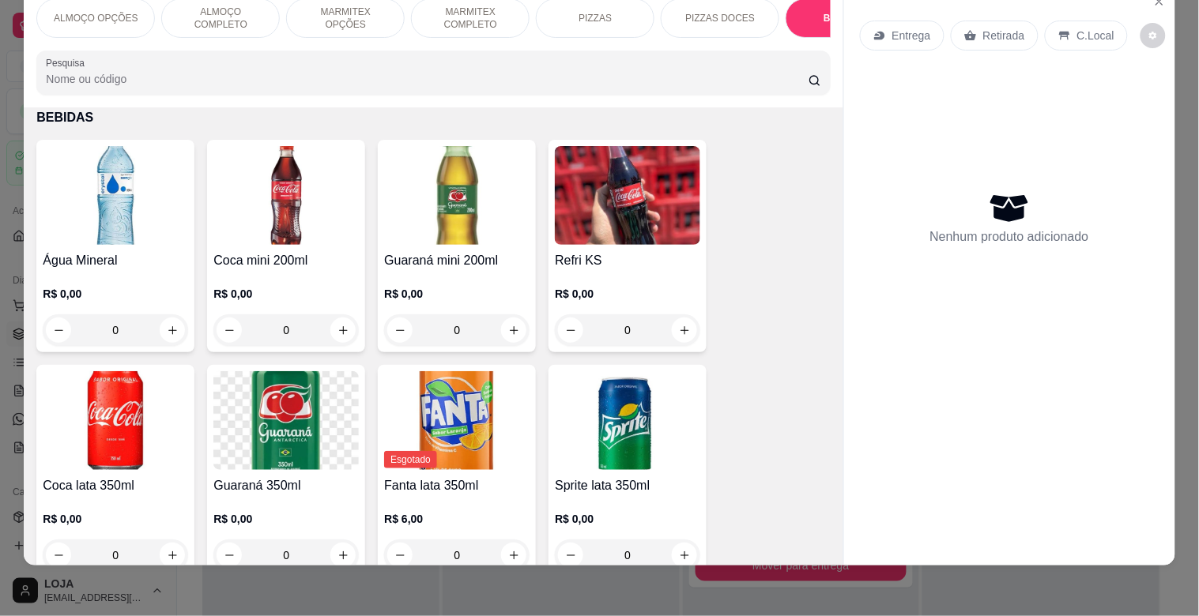
click at [137, 235] on img at bounding box center [115, 195] width 145 height 99
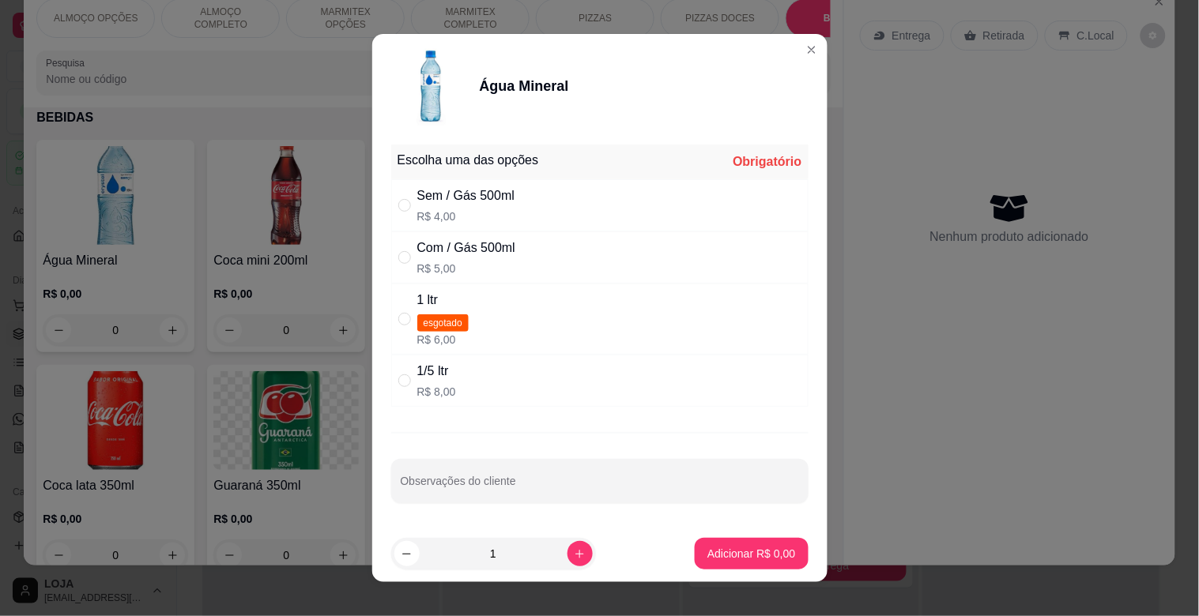
click at [440, 254] on div "Com / Gás 500ml" at bounding box center [466, 248] width 98 height 19
radio input "true"
click at [735, 556] on p "Adicionar R$ 5,00" at bounding box center [751, 554] width 88 height 16
type input "1"
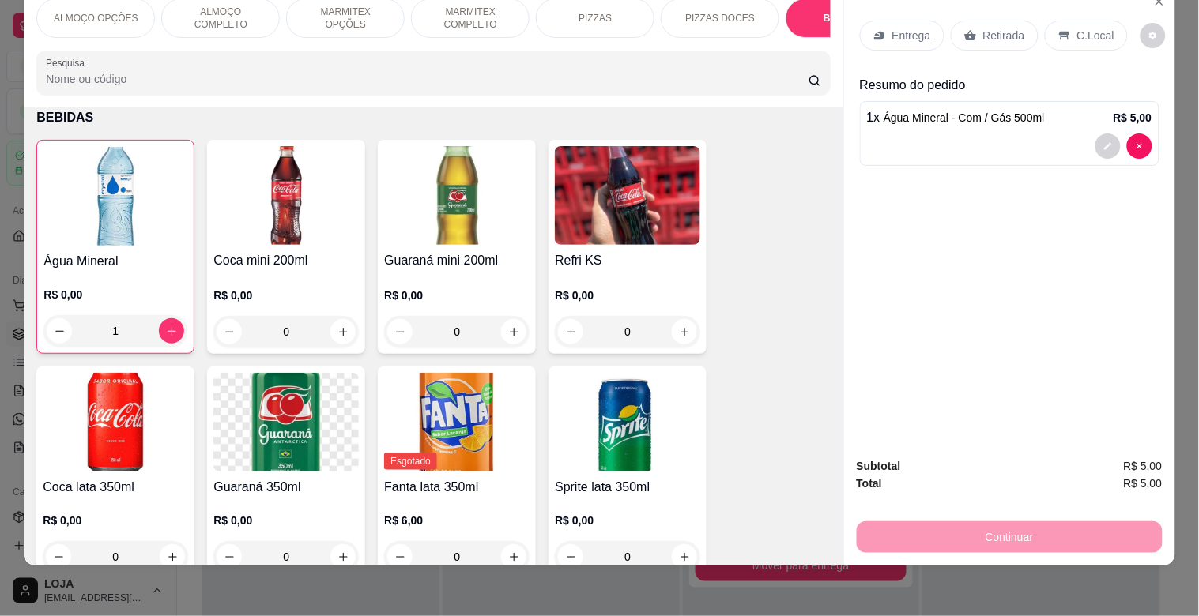
click at [1087, 28] on p "C.Local" at bounding box center [1095, 36] width 37 height 16
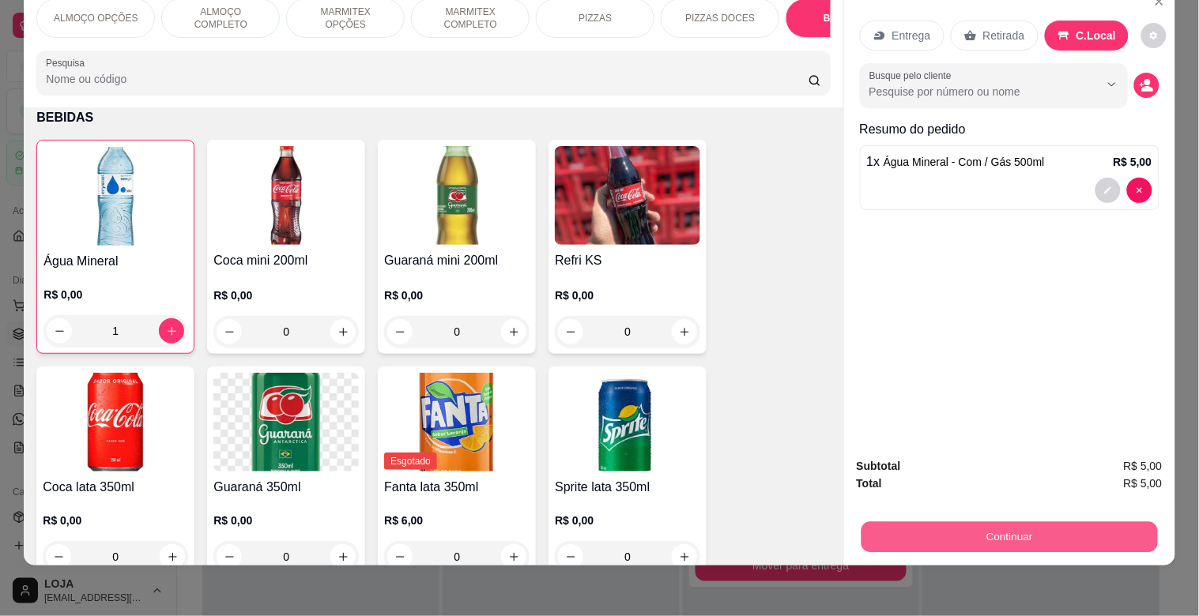
click at [986, 522] on button "Continuar" at bounding box center [1009, 537] width 296 height 31
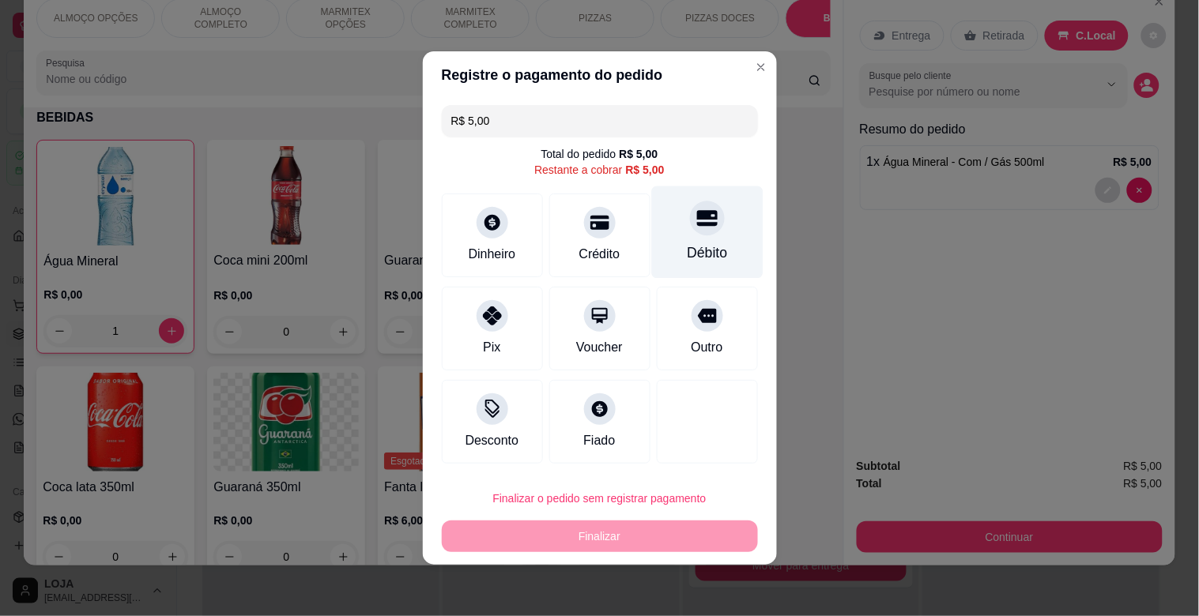
click at [717, 208] on div "Débito" at bounding box center [706, 232] width 111 height 92
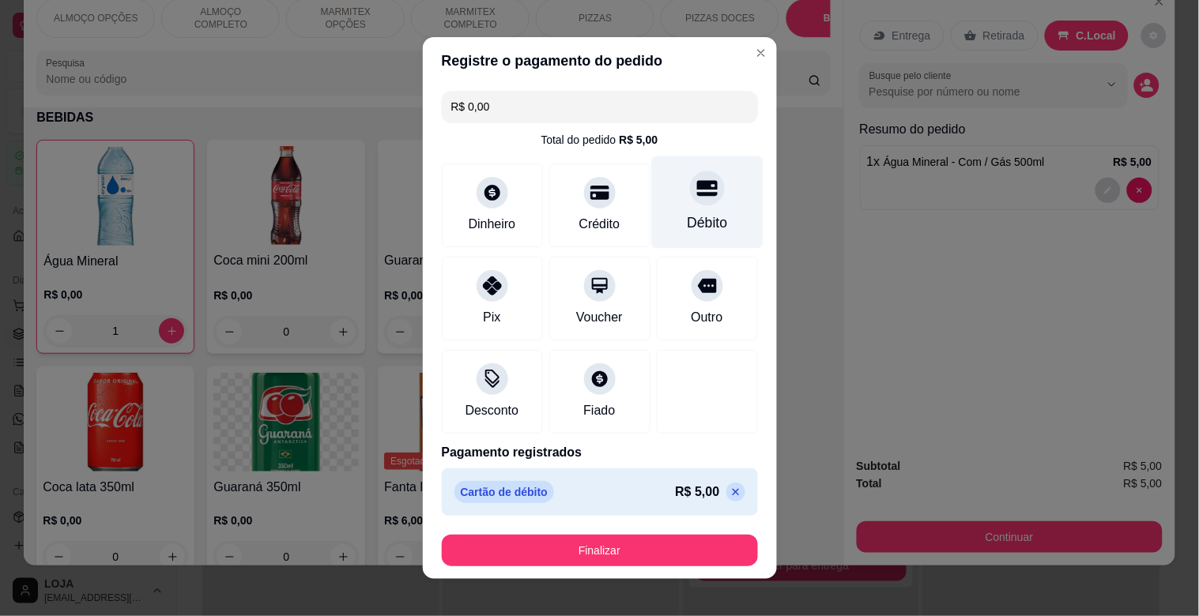
type input "R$ 0,00"
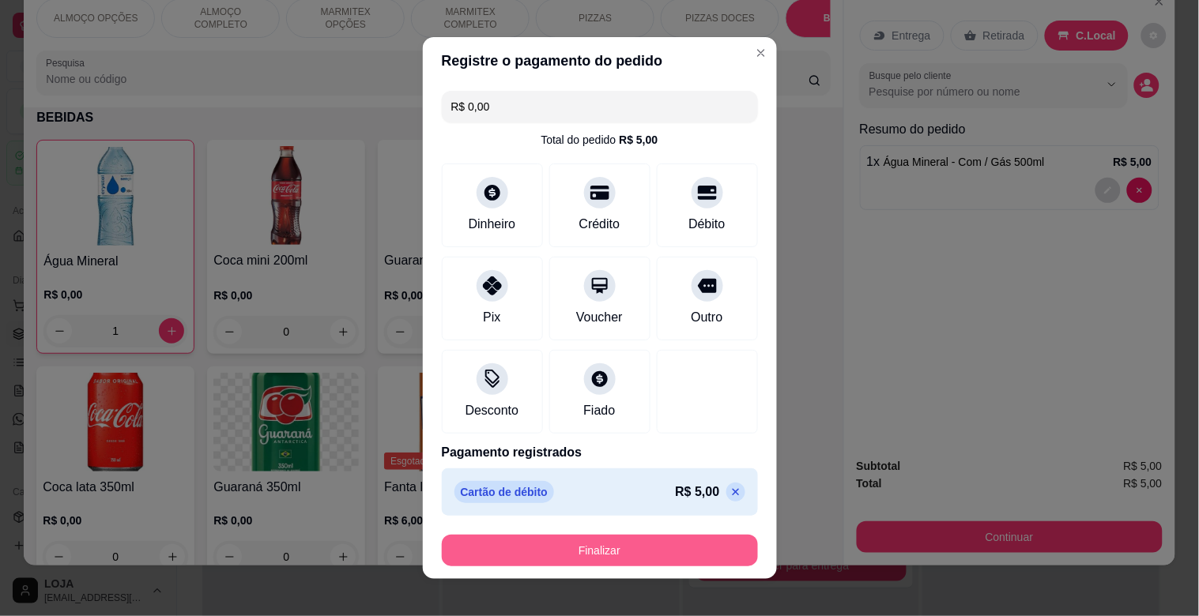
click at [680, 544] on button "Finalizar" at bounding box center [600, 551] width 316 height 32
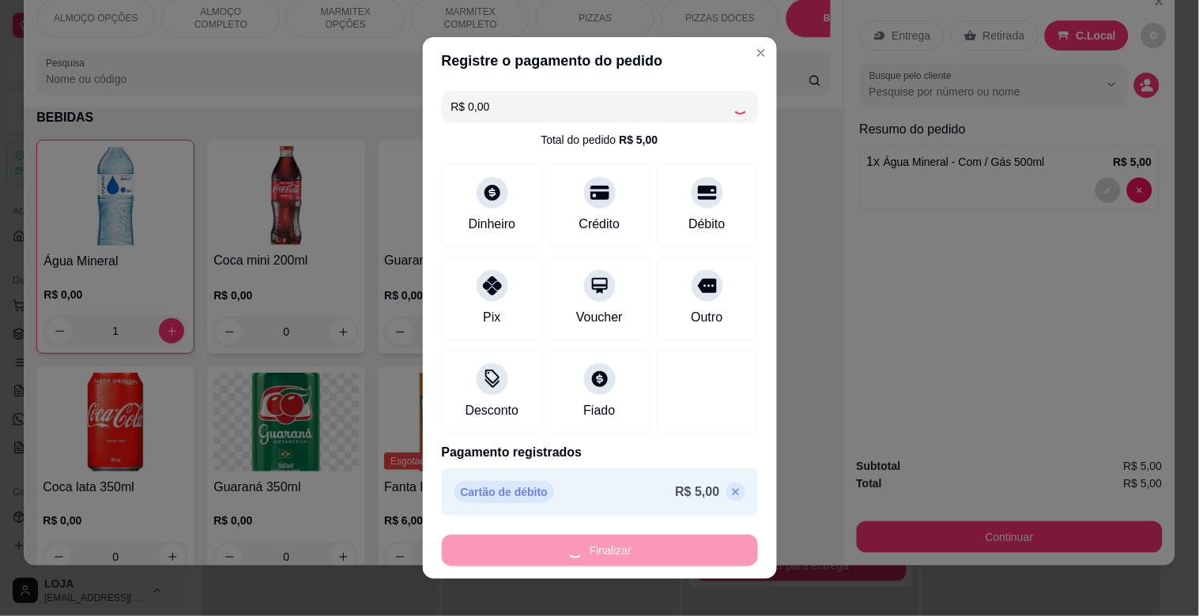
type input "0"
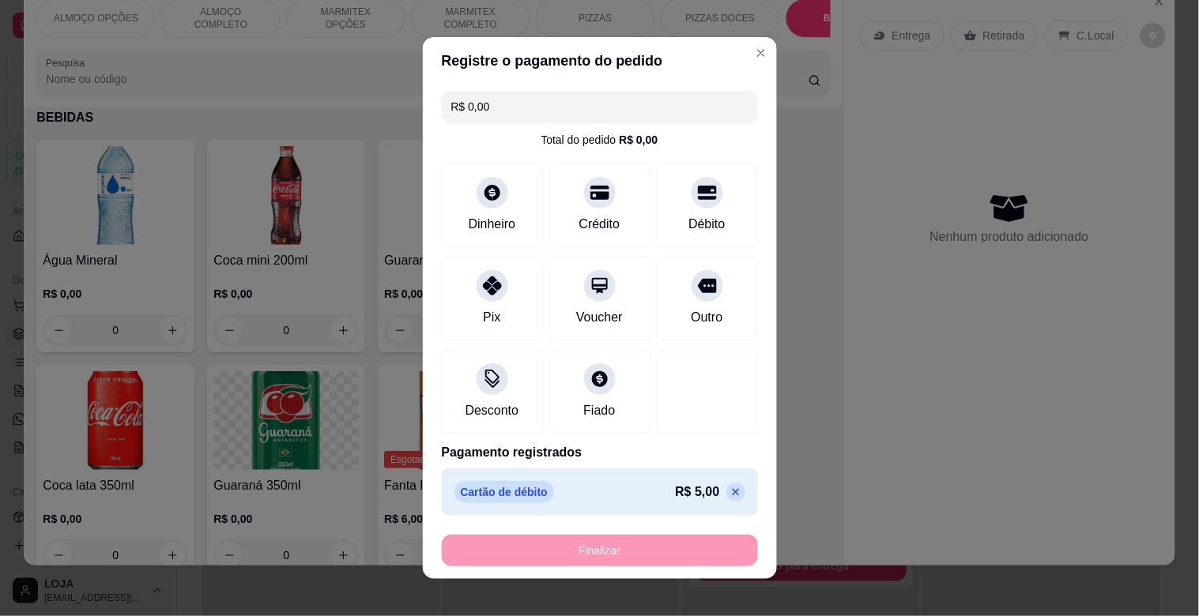
type input "-R$ 5,00"
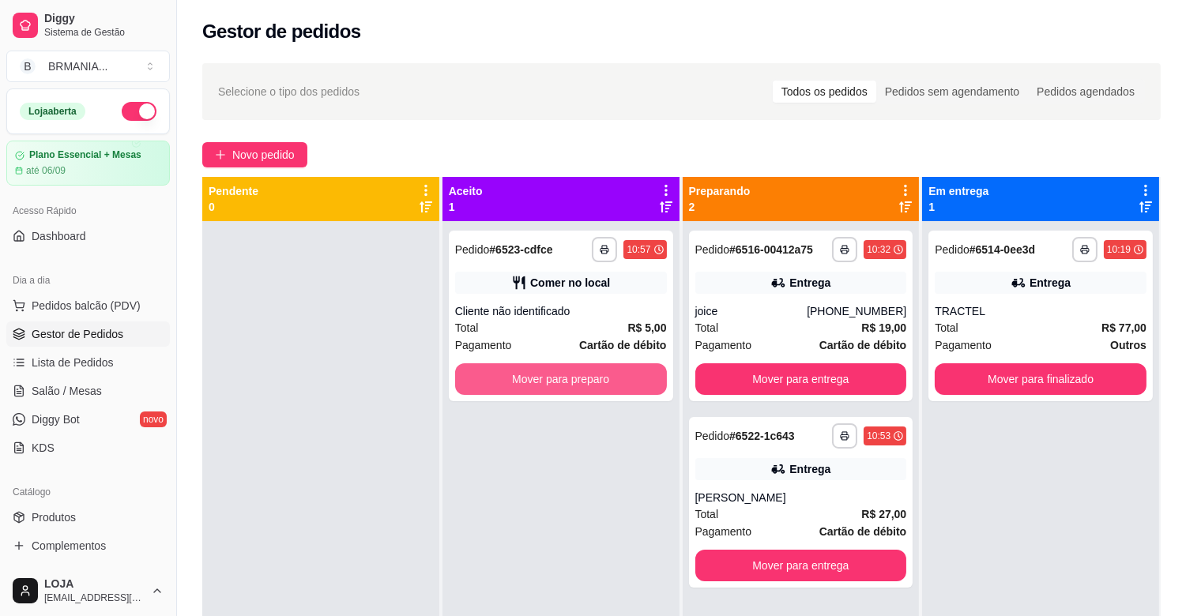
click at [683, 391] on div "**********" at bounding box center [801, 529] width 237 height 616
click at [629, 382] on button "Mover para preparo" at bounding box center [561, 380] width 212 height 32
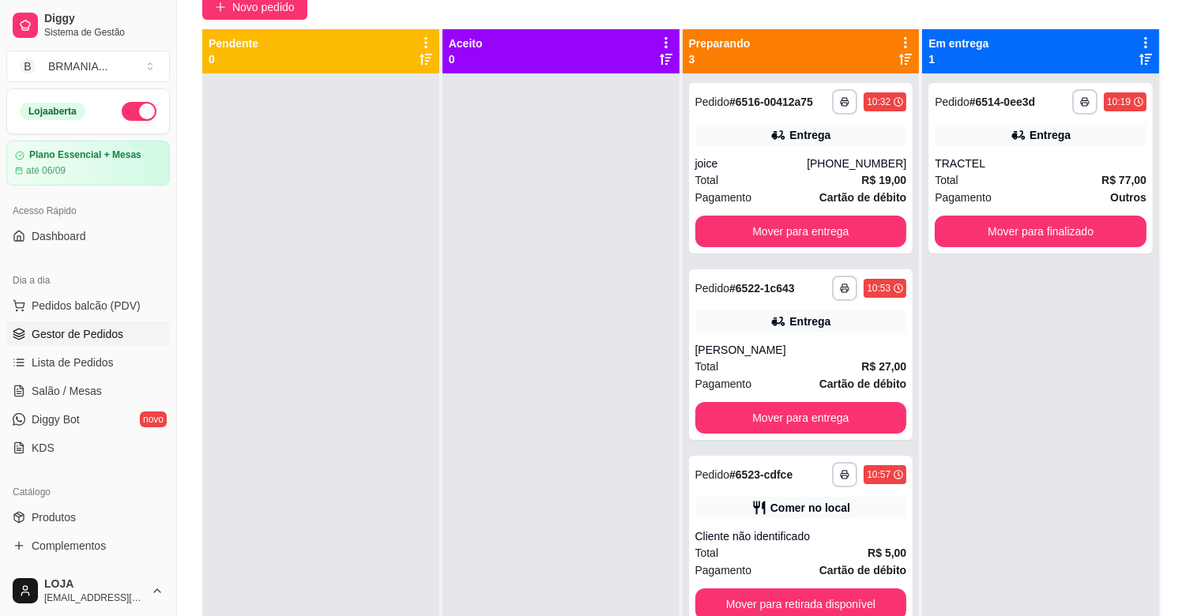
scroll to position [241, 0]
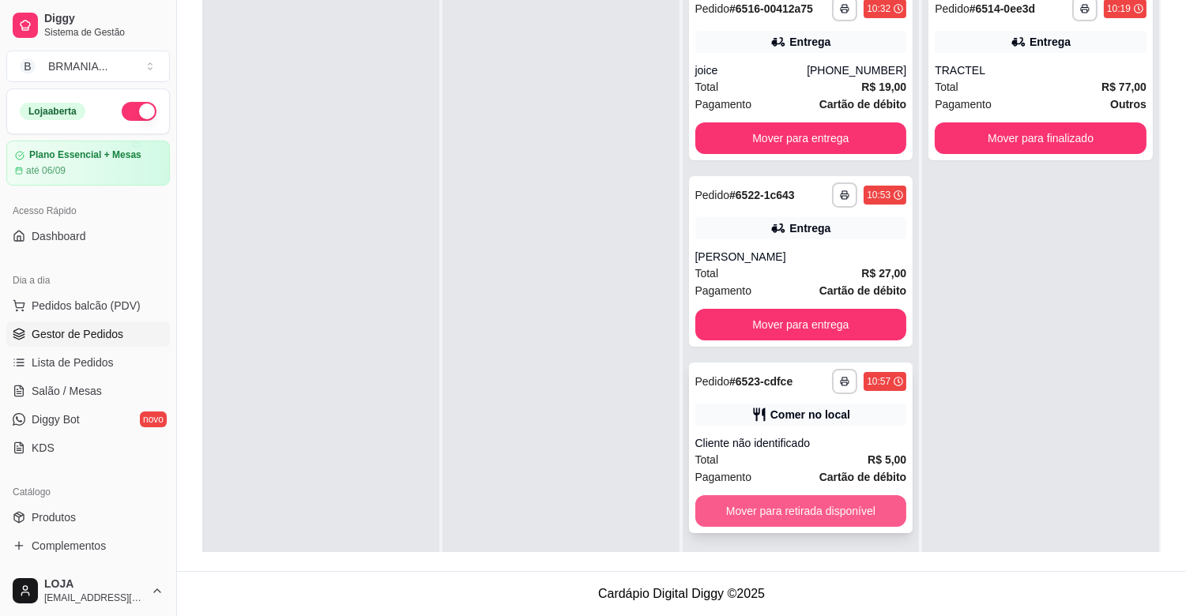
click at [863, 506] on button "Mover para retirada disponível" at bounding box center [801, 511] width 212 height 32
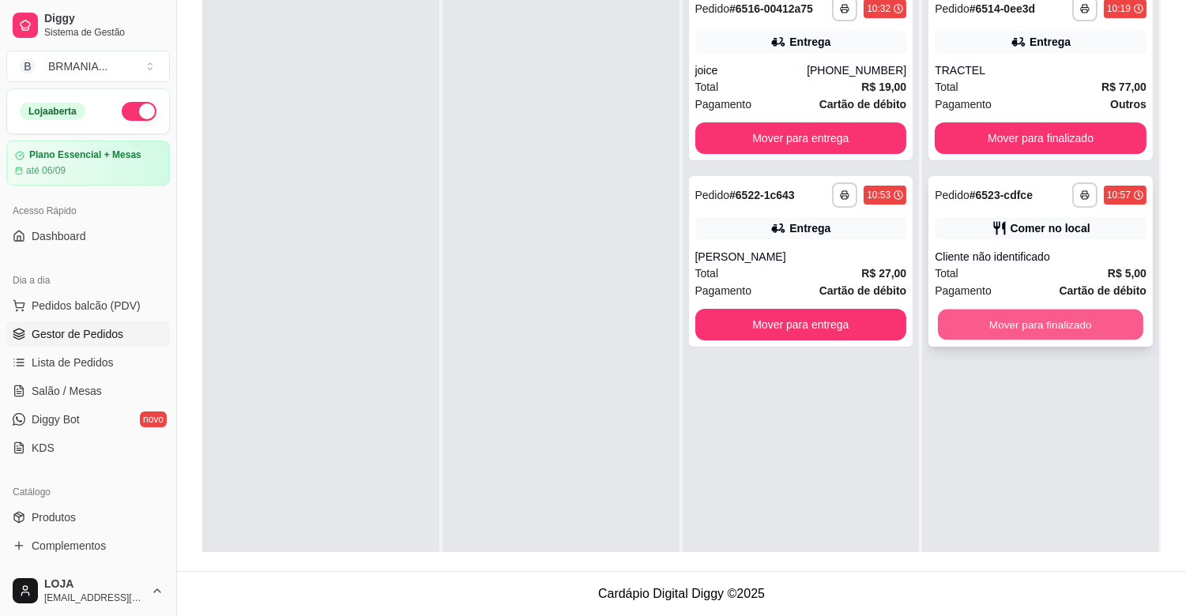
click at [1060, 326] on button "Mover para finalizado" at bounding box center [1040, 325] width 205 height 31
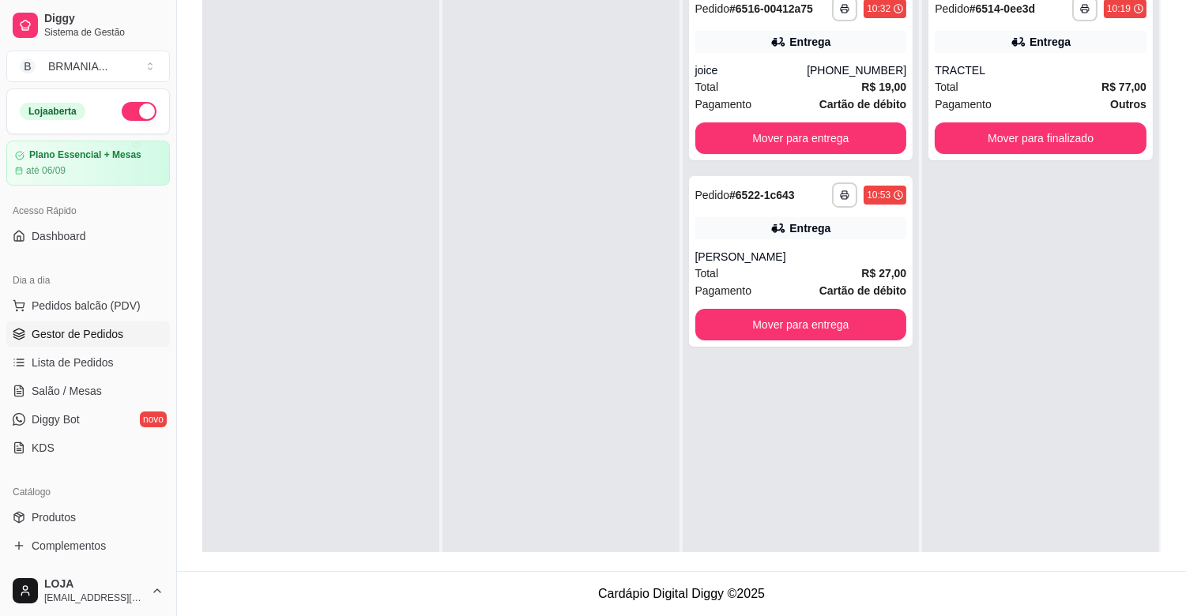
click at [416, 231] on div at bounding box center [320, 288] width 237 height 616
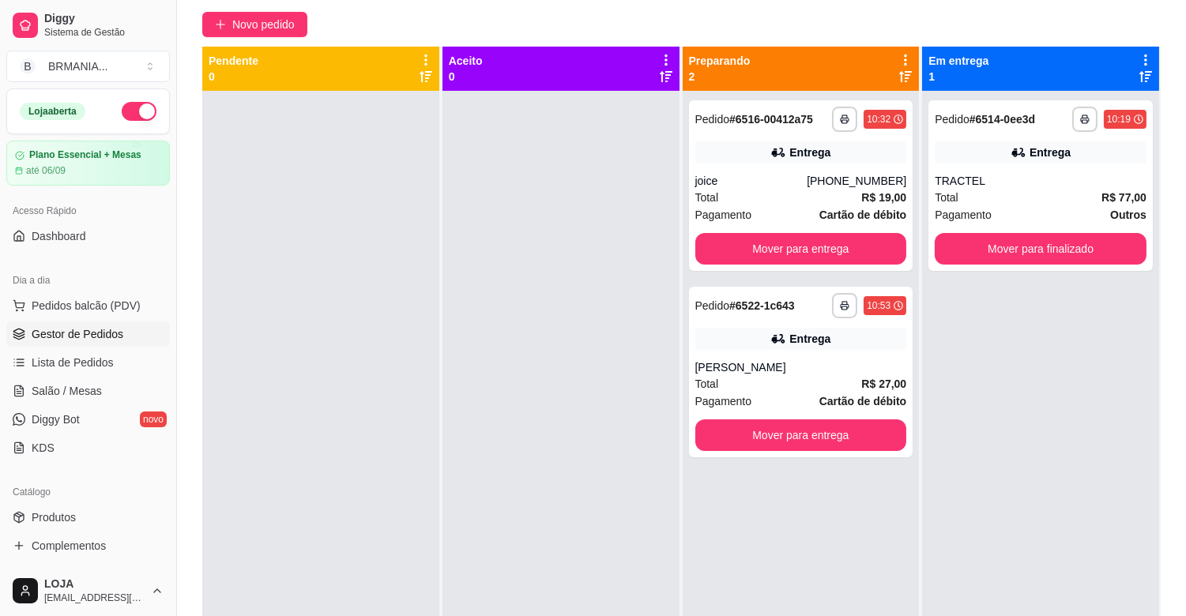
scroll to position [0, 0]
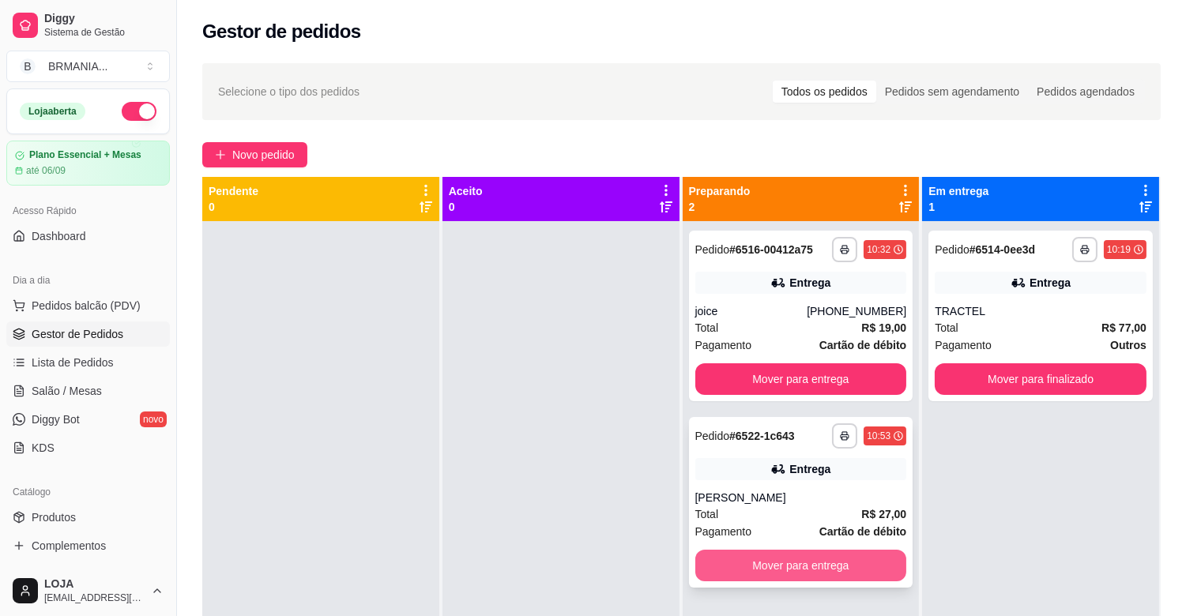
click at [807, 566] on button "Mover para entrega" at bounding box center [801, 566] width 212 height 32
click at [807, 566] on div "Mover para entrega" at bounding box center [801, 566] width 212 height 32
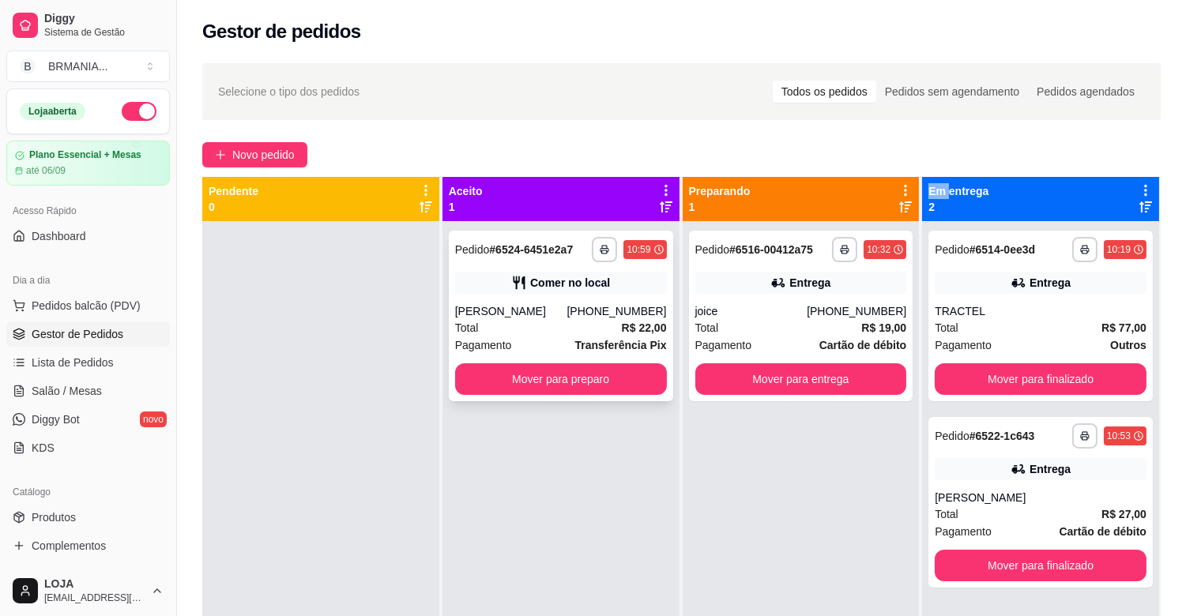
click at [557, 301] on div "**********" at bounding box center [561, 316] width 224 height 171
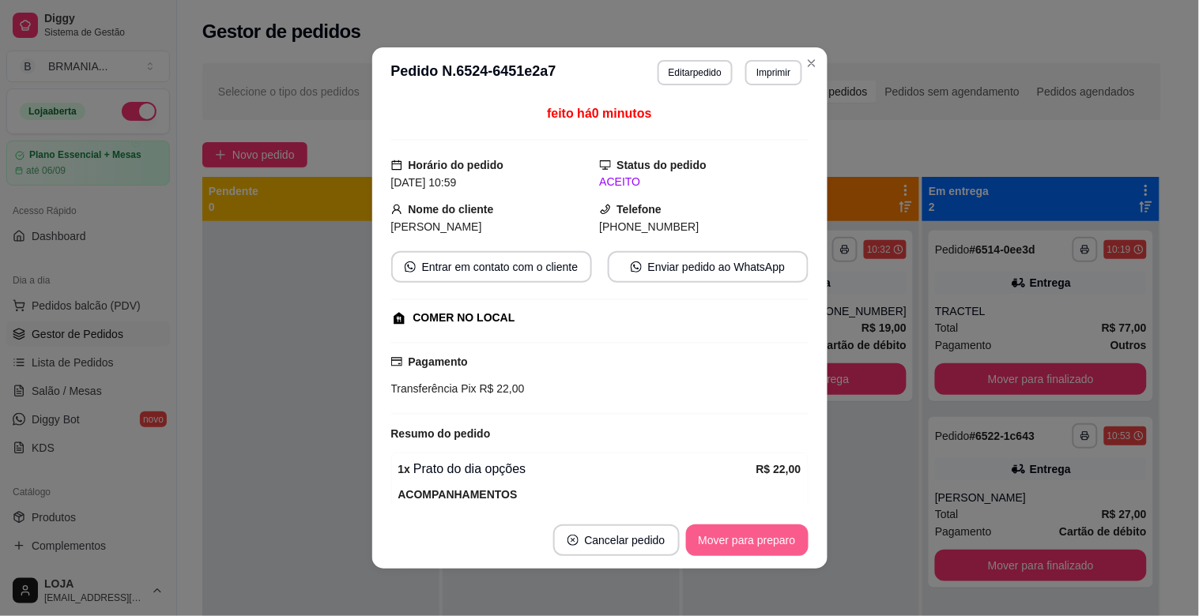
click at [746, 543] on button "Mover para preparo" at bounding box center [747, 541] width 122 height 32
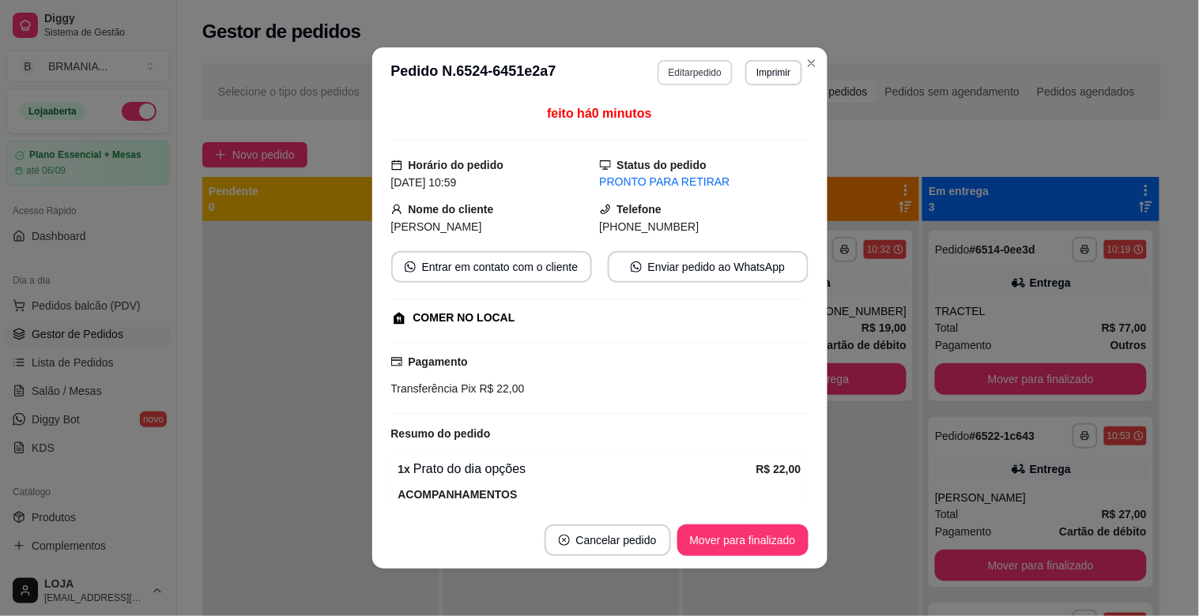
click at [712, 65] on button "Editar pedido" at bounding box center [694, 72] width 75 height 25
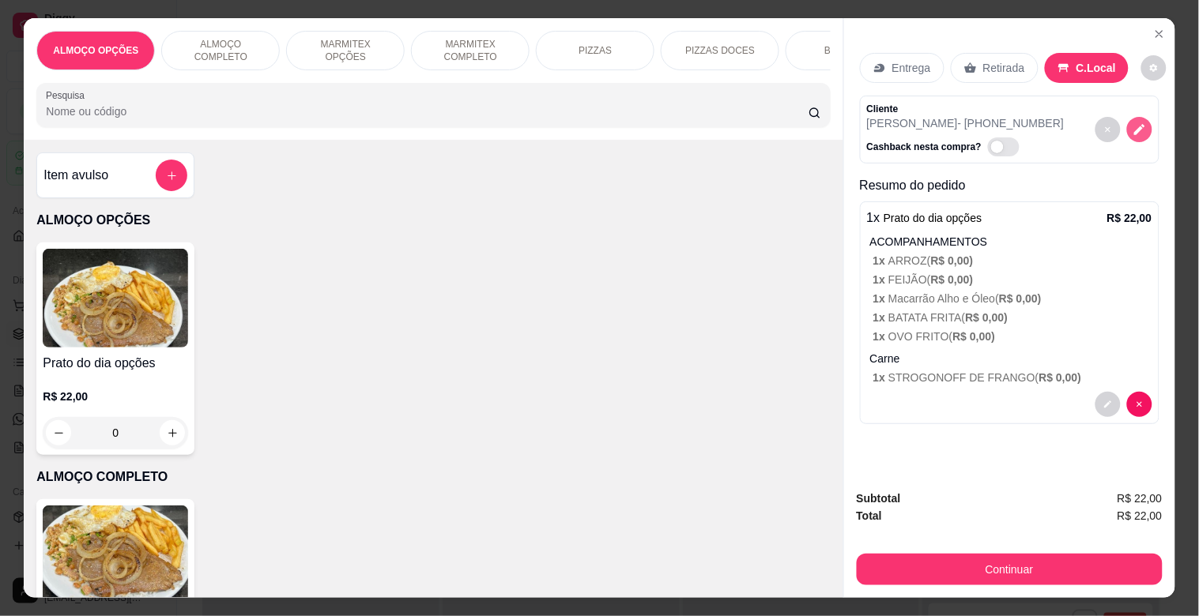
click at [1134, 125] on icon "decrease-product-quantity" at bounding box center [1139, 130] width 11 height 11
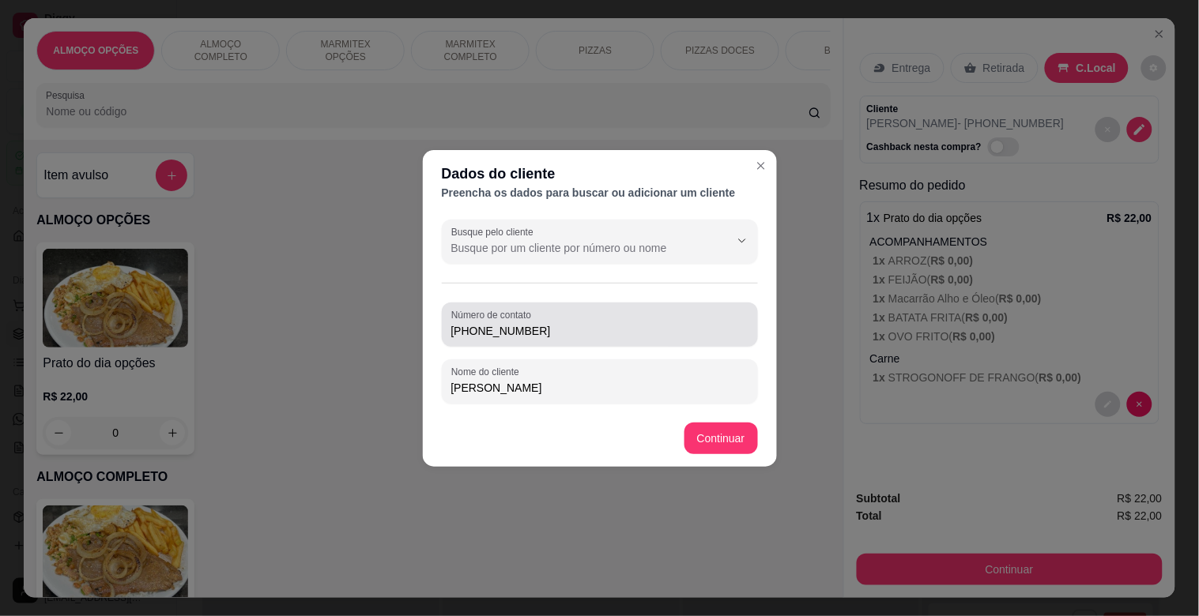
click at [587, 326] on input "[PHONE_NUMBER]" at bounding box center [599, 331] width 297 height 16
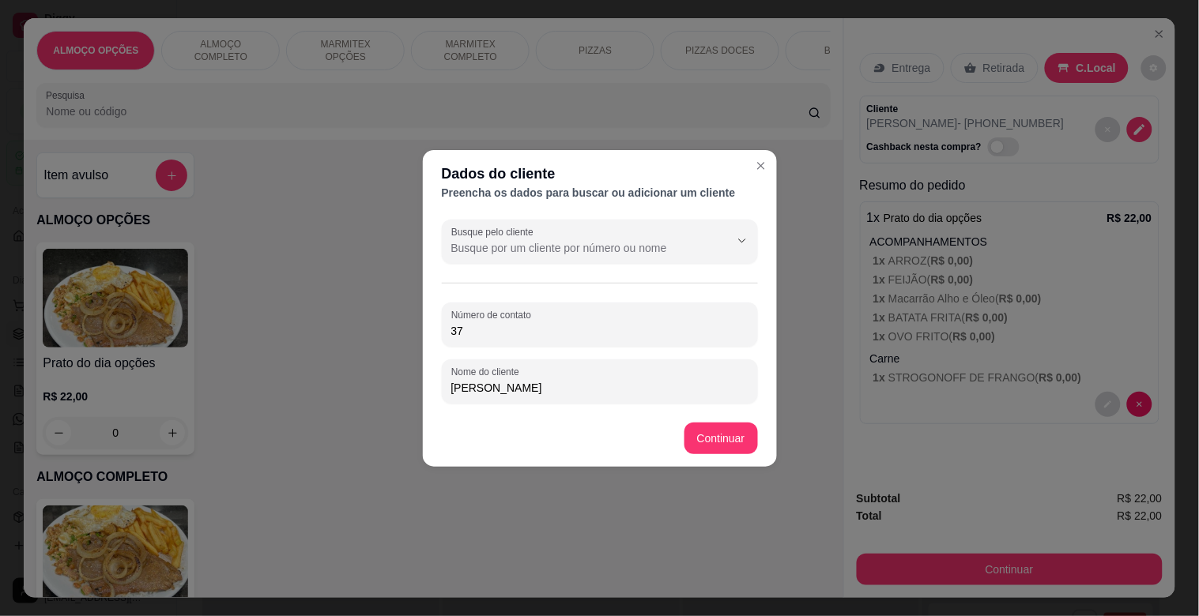
type input "3"
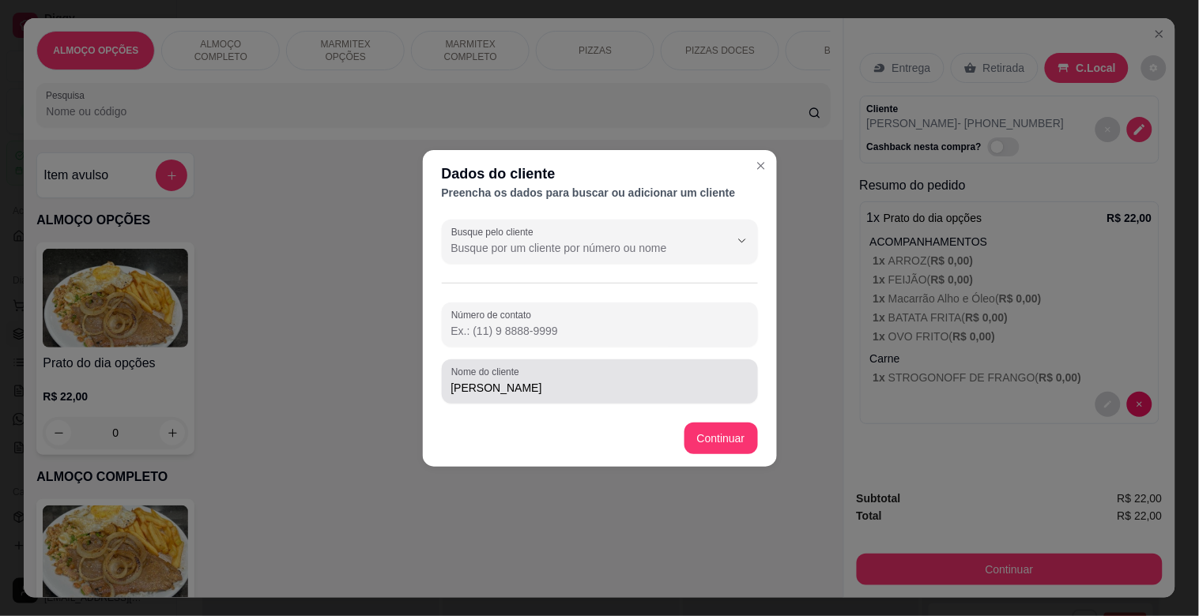
click at [566, 380] on input "[PERSON_NAME]" at bounding box center [599, 388] width 297 height 16
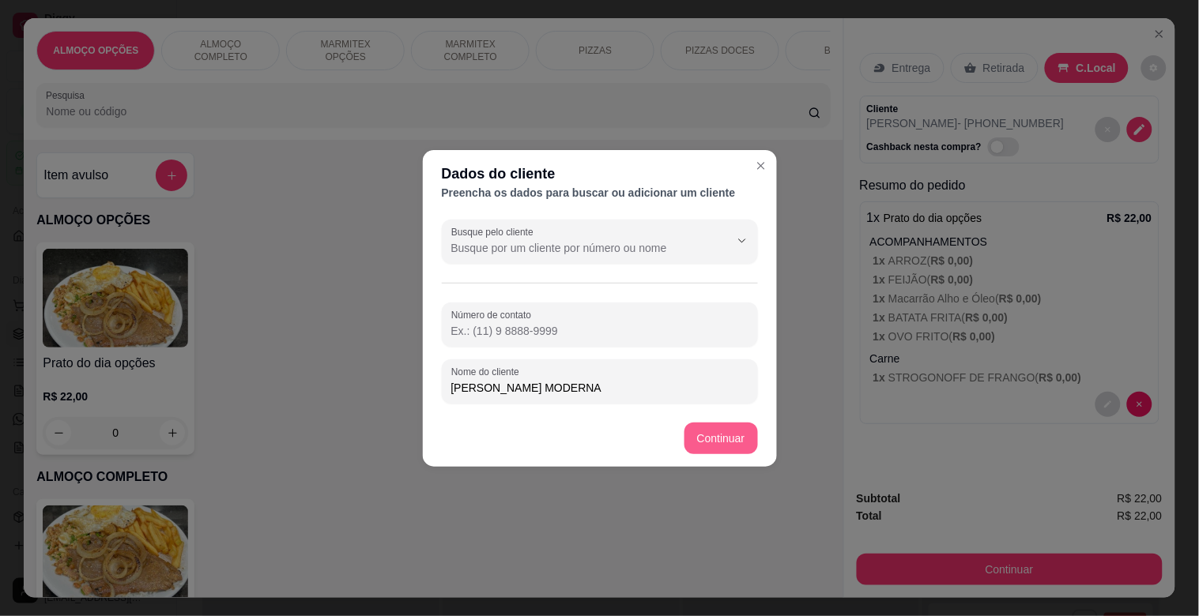
type input "[PERSON_NAME] MODERNA"
click at [706, 447] on div "Prato do dia opções R$ 22,00 0" at bounding box center [432, 349] width 793 height 213
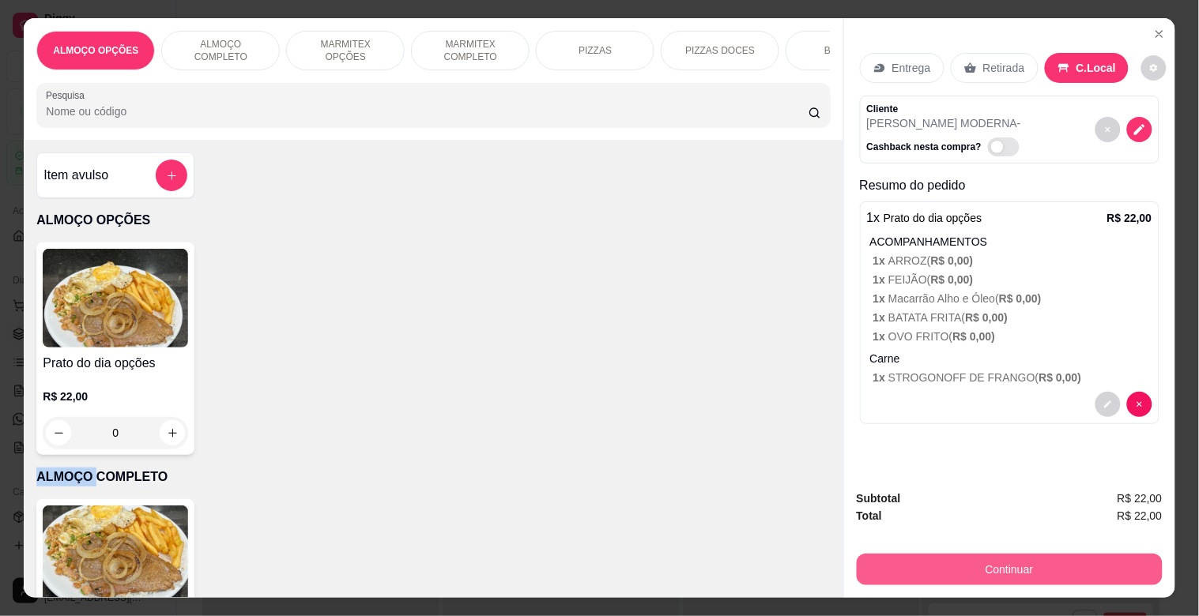
click at [1034, 570] on button "Continuar" at bounding box center [1010, 570] width 306 height 32
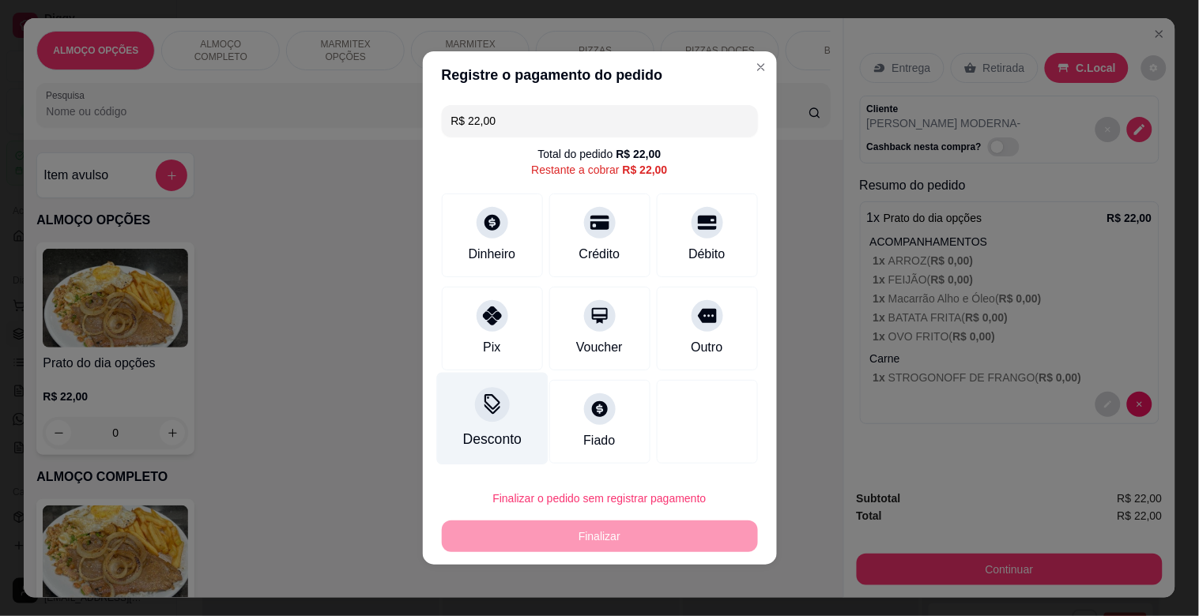
click at [485, 420] on div at bounding box center [492, 404] width 35 height 35
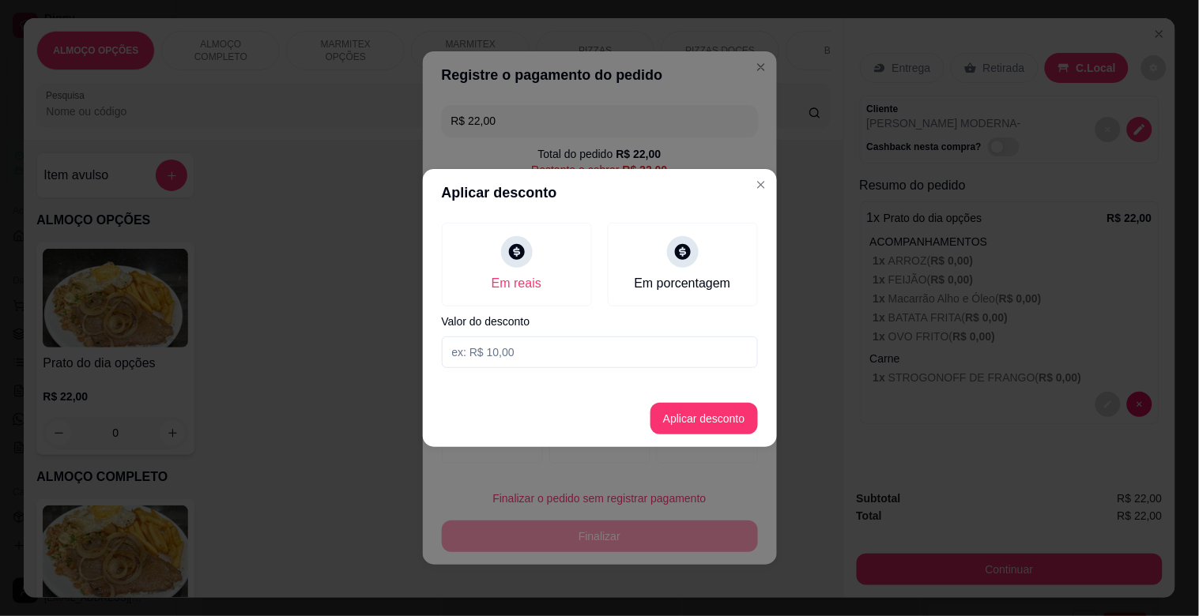
click at [562, 356] on input at bounding box center [600, 353] width 316 height 32
type input "2,00"
click at [691, 415] on button "Aplicar desconto" at bounding box center [704, 419] width 104 height 31
click at [691, 415] on div at bounding box center [707, 422] width 101 height 84
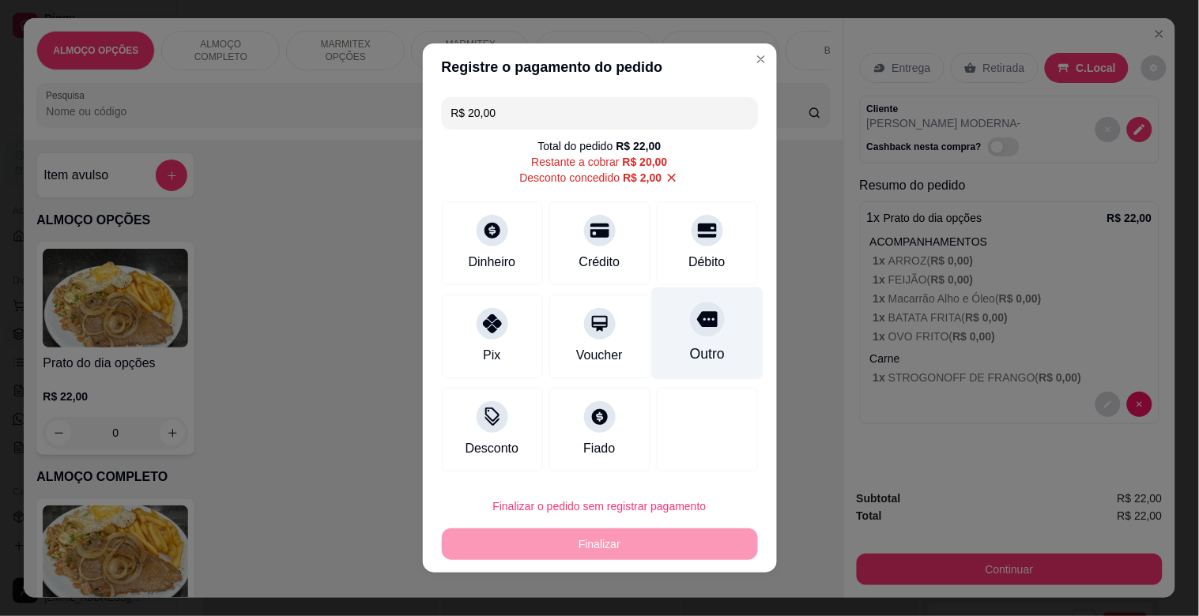
click at [700, 329] on div at bounding box center [707, 319] width 35 height 35
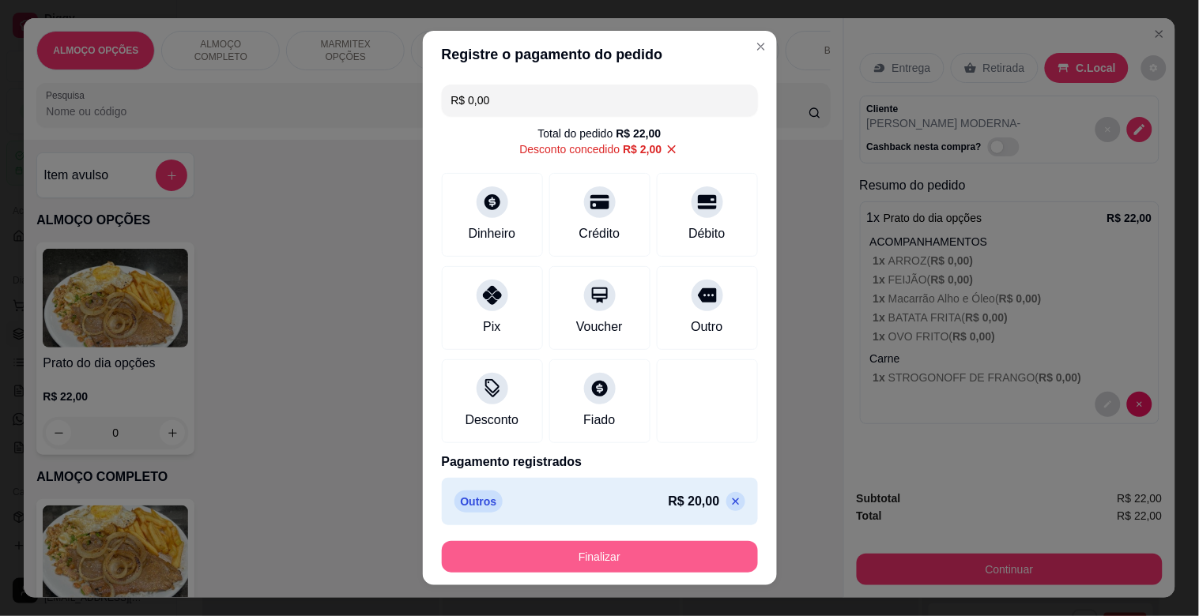
click at [586, 546] on button "Finalizar" at bounding box center [600, 557] width 316 height 32
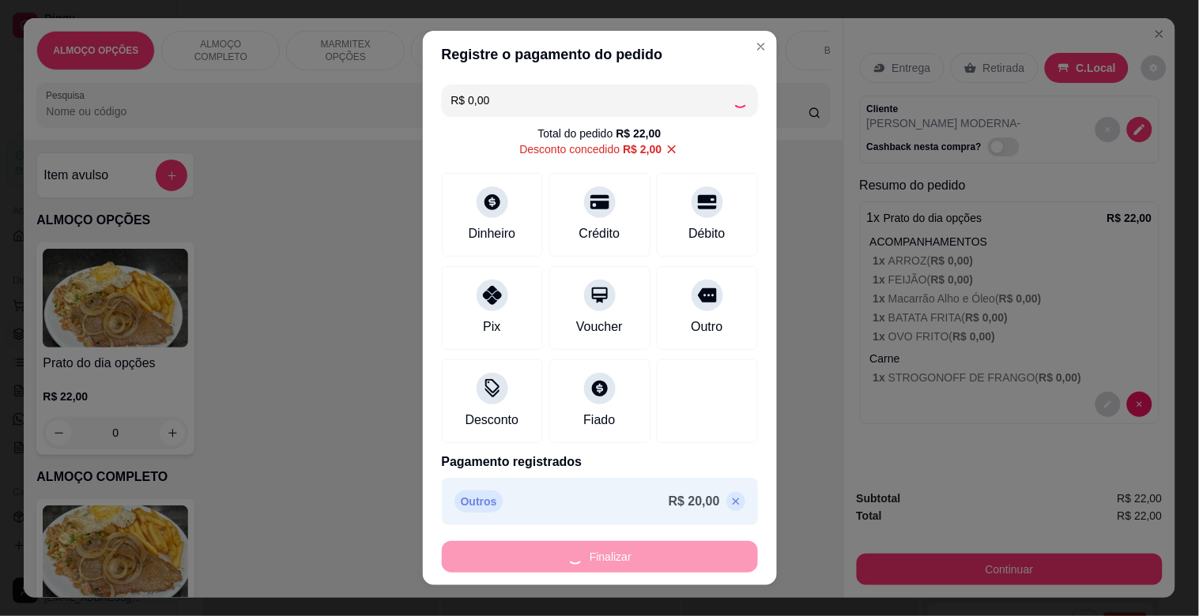
click at [586, 546] on div "Finalizar" at bounding box center [600, 557] width 316 height 32
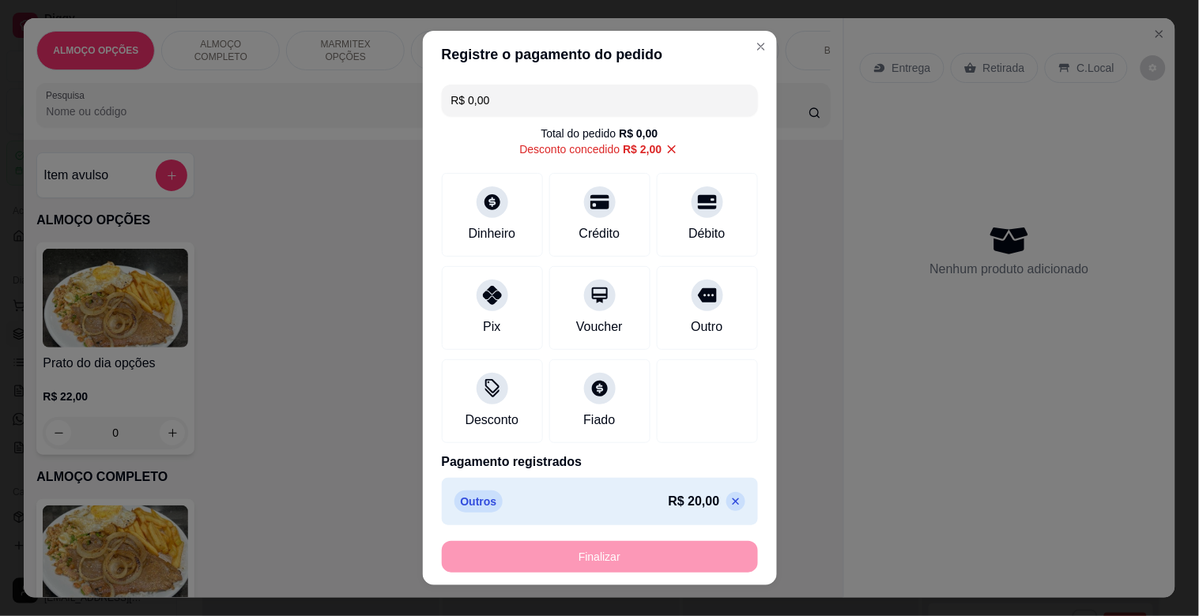
type input "-R$ 22,00"
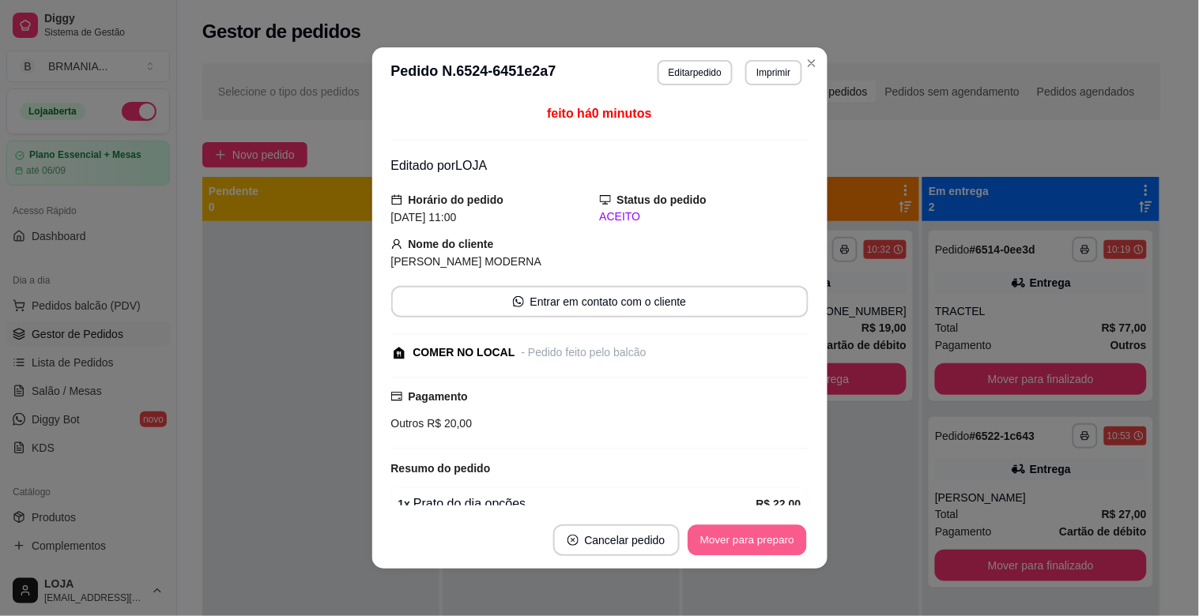
click at [774, 548] on button "Mover para preparo" at bounding box center [746, 540] width 119 height 31
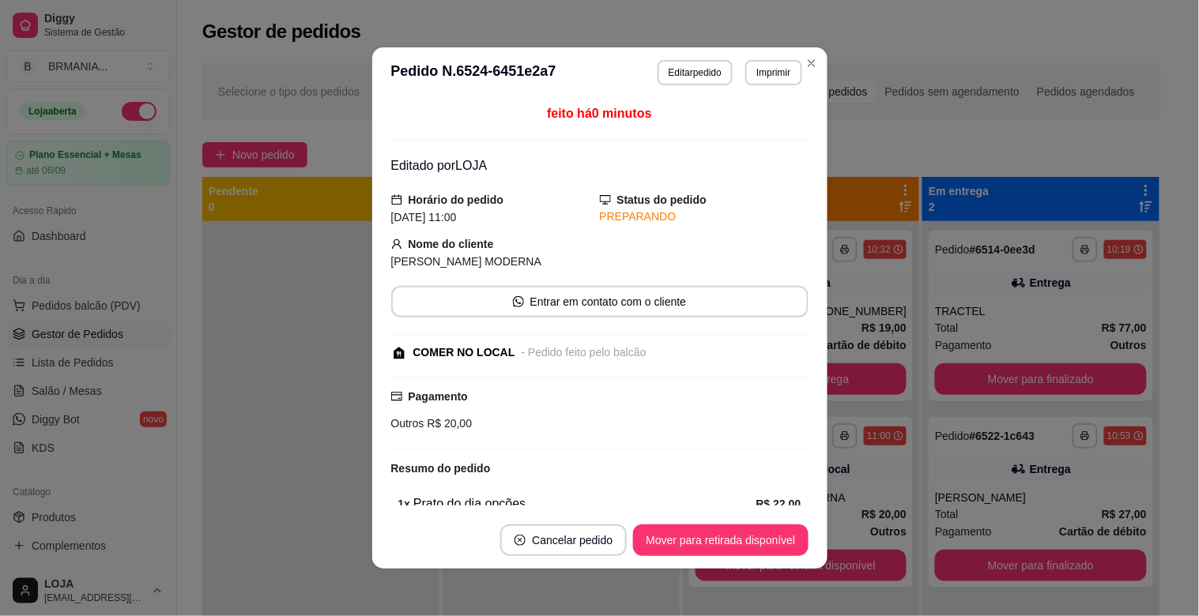
click at [774, 548] on button "Mover para retirada disponível" at bounding box center [720, 541] width 175 height 32
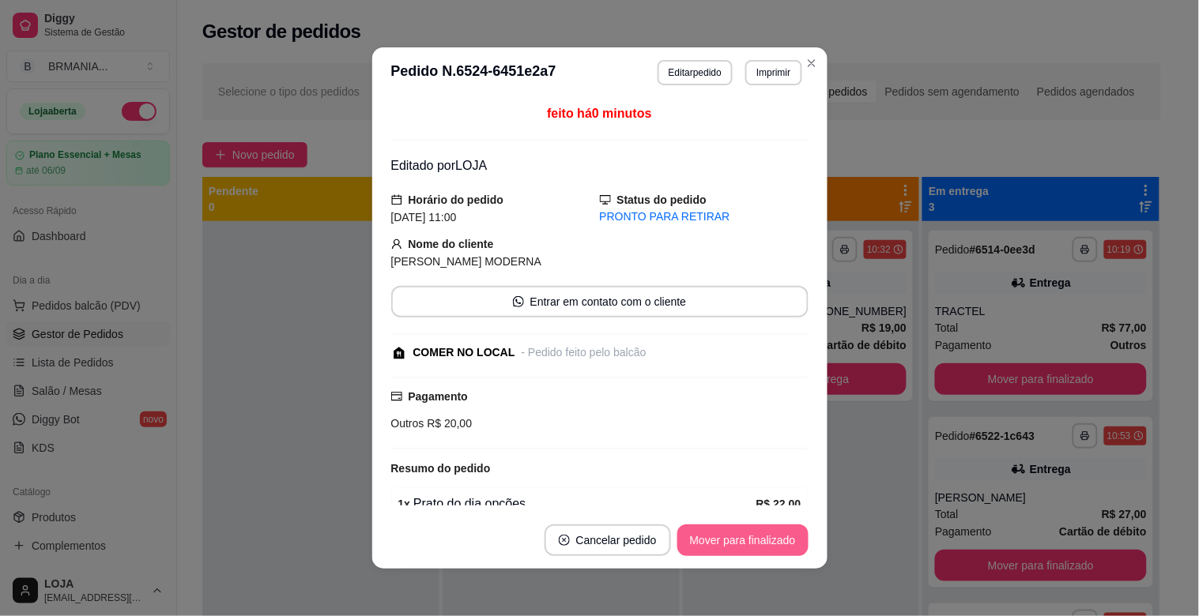
click at [774, 548] on button "Mover para finalizado" at bounding box center [742, 541] width 131 height 32
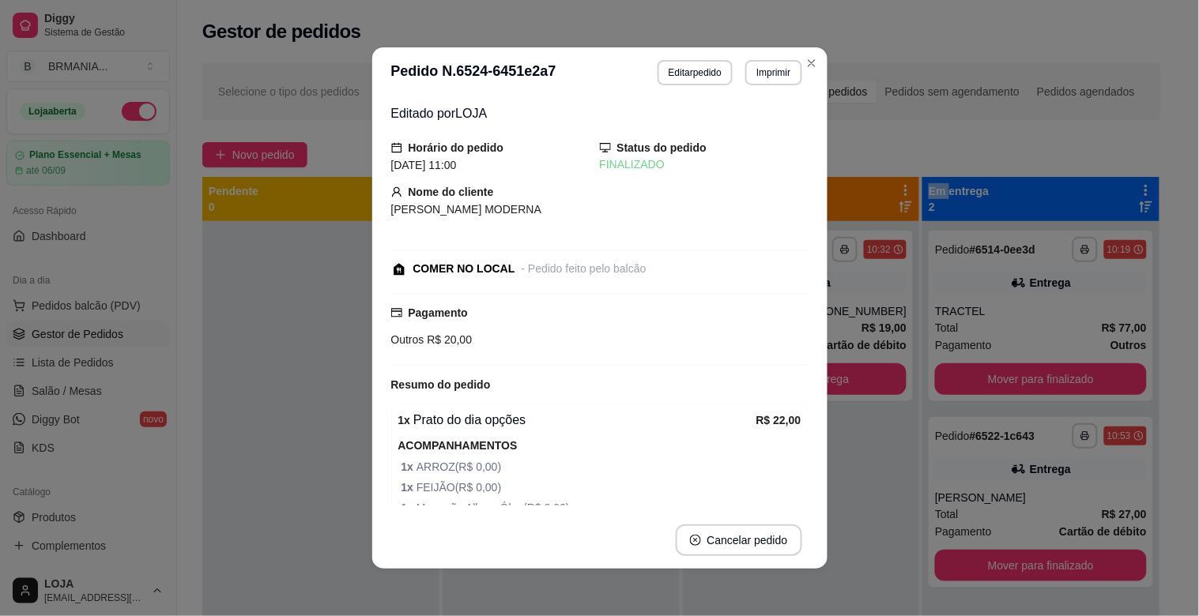
click at [878, 491] on div "**********" at bounding box center [801, 529] width 237 height 616
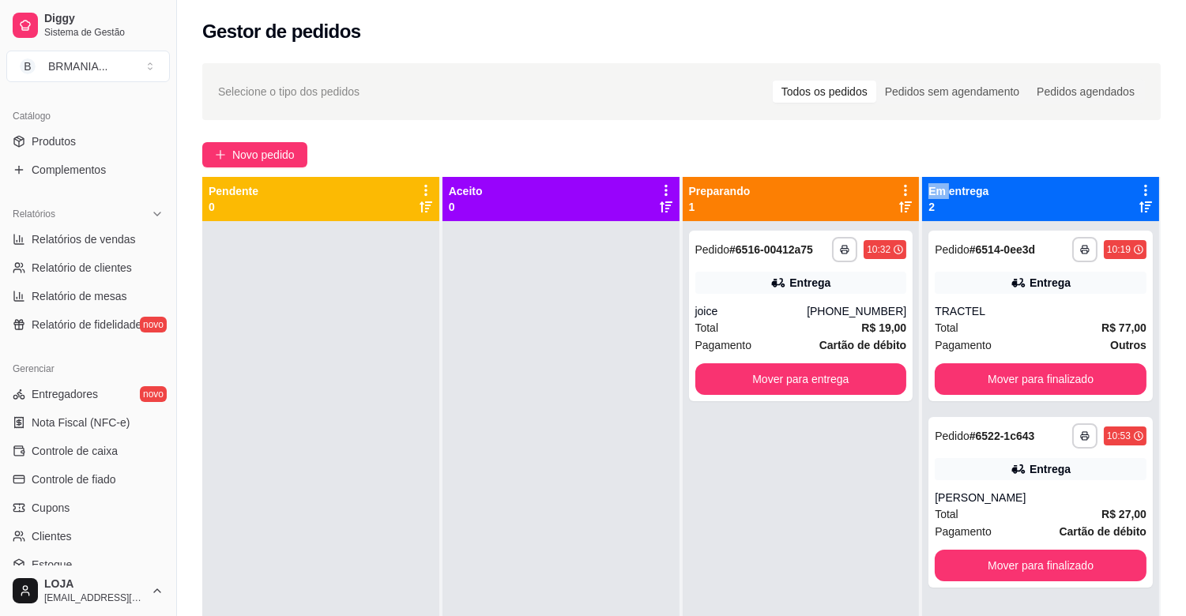
scroll to position [384, 0]
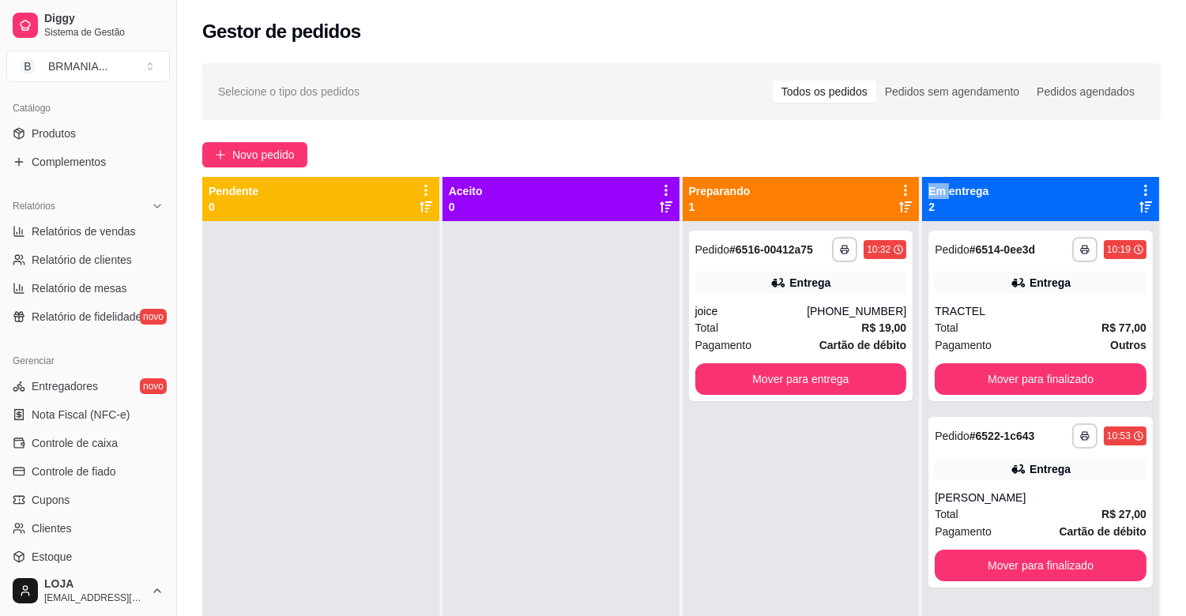
drag, startPoint x: 161, startPoint y: 372, endPoint x: 159, endPoint y: 352, distance: 20.7
click at [159, 352] on div "Diggy Sistema de Gestão B BRMANIA ... Loja aberta Plano Essencial + Mesas até 0…" at bounding box center [88, 308] width 176 height 616
click at [159, 352] on div "Gerenciar Entregadores novo Nota Fiscal (NFC-e) Controle de caixa Controle de f…" at bounding box center [88, 473] width 176 height 262
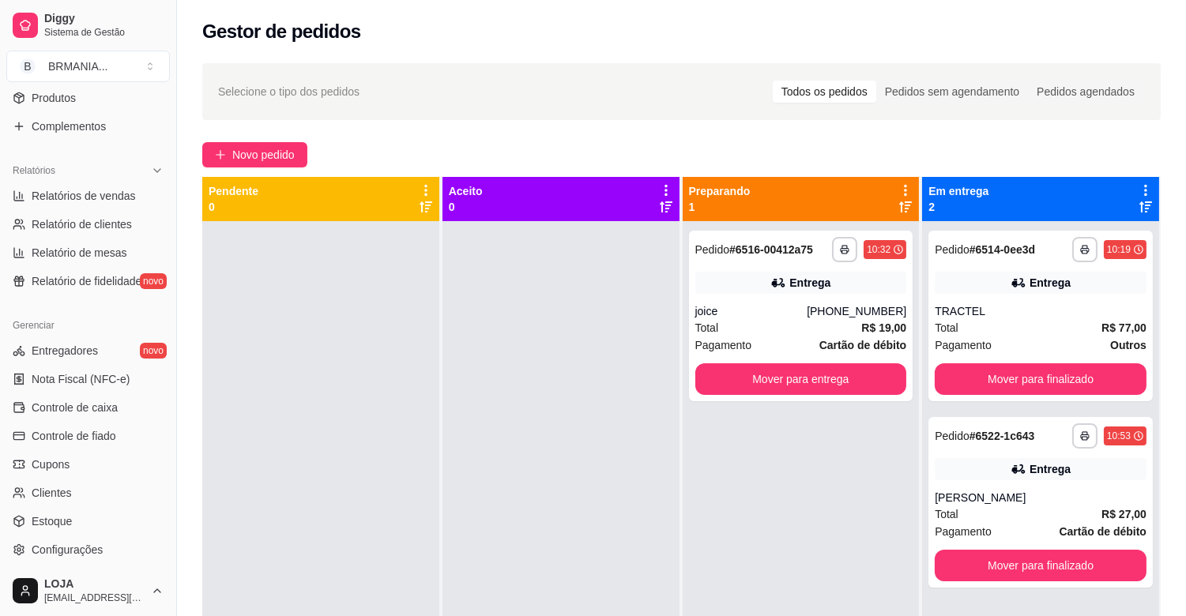
scroll to position [520, 0]
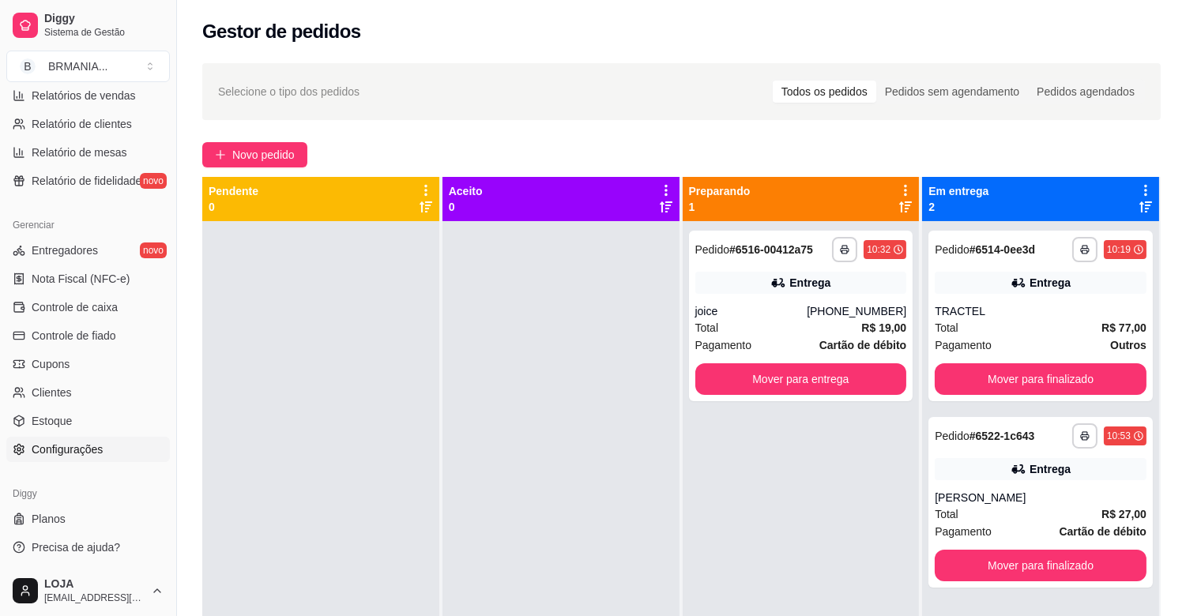
click at [45, 452] on span "Configurações" at bounding box center [67, 450] width 71 height 16
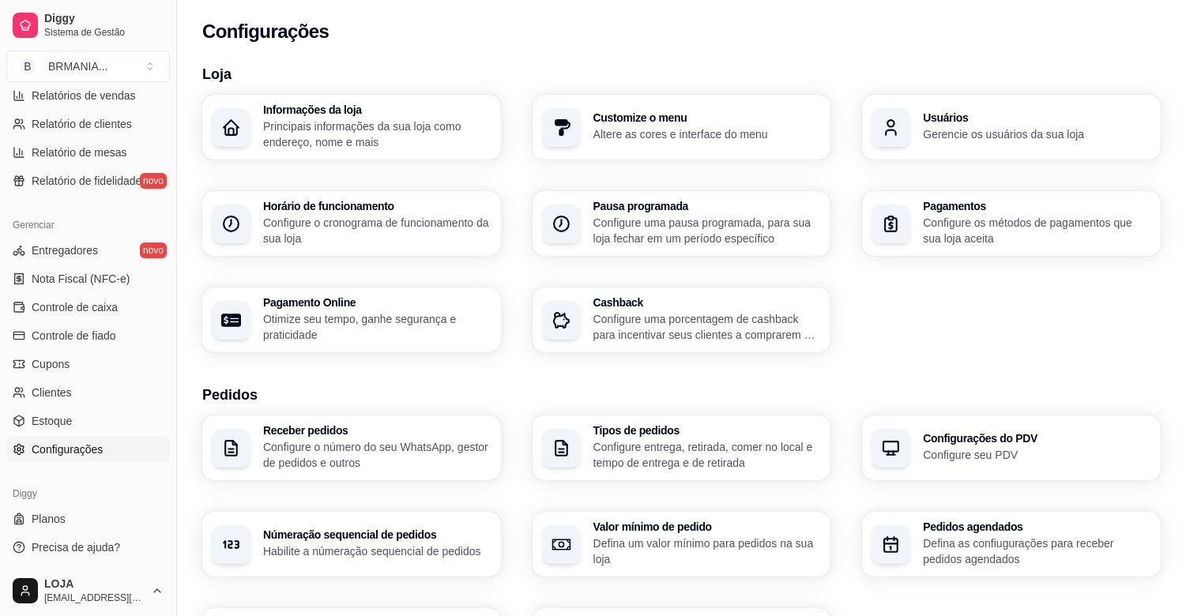
click at [954, 114] on h3 "Usuários" at bounding box center [1037, 117] width 228 height 11
click at [932, 120] on h3 "Usuários" at bounding box center [1036, 118] width 221 height 11
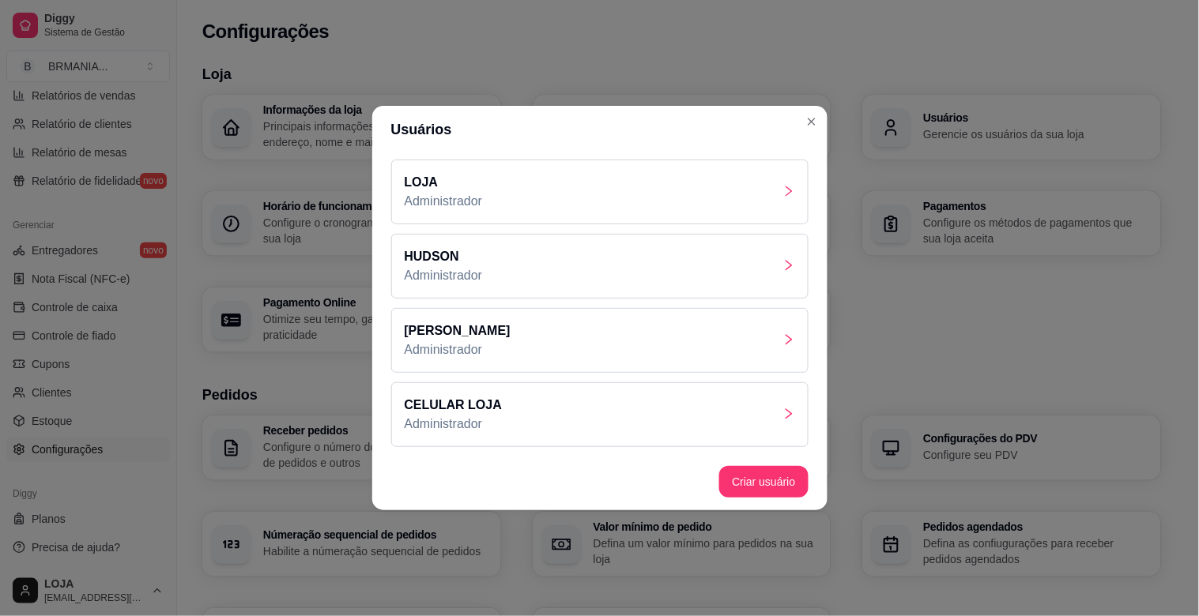
click at [785, 406] on div at bounding box center [788, 414] width 13 height 19
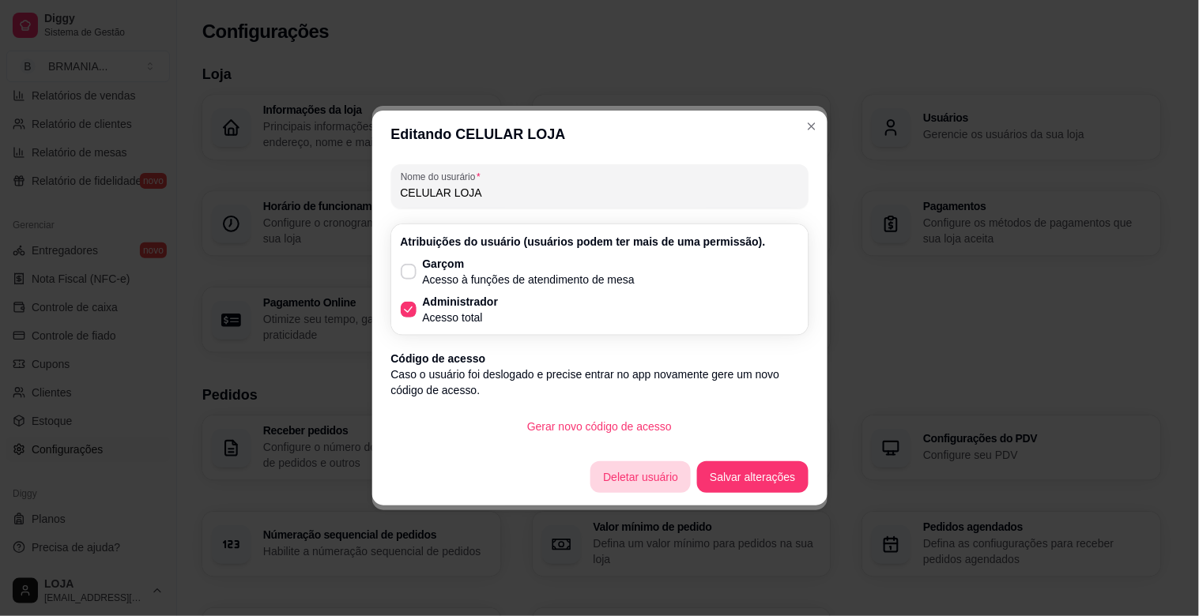
click at [666, 487] on button "Deletar usuário" at bounding box center [640, 477] width 100 height 32
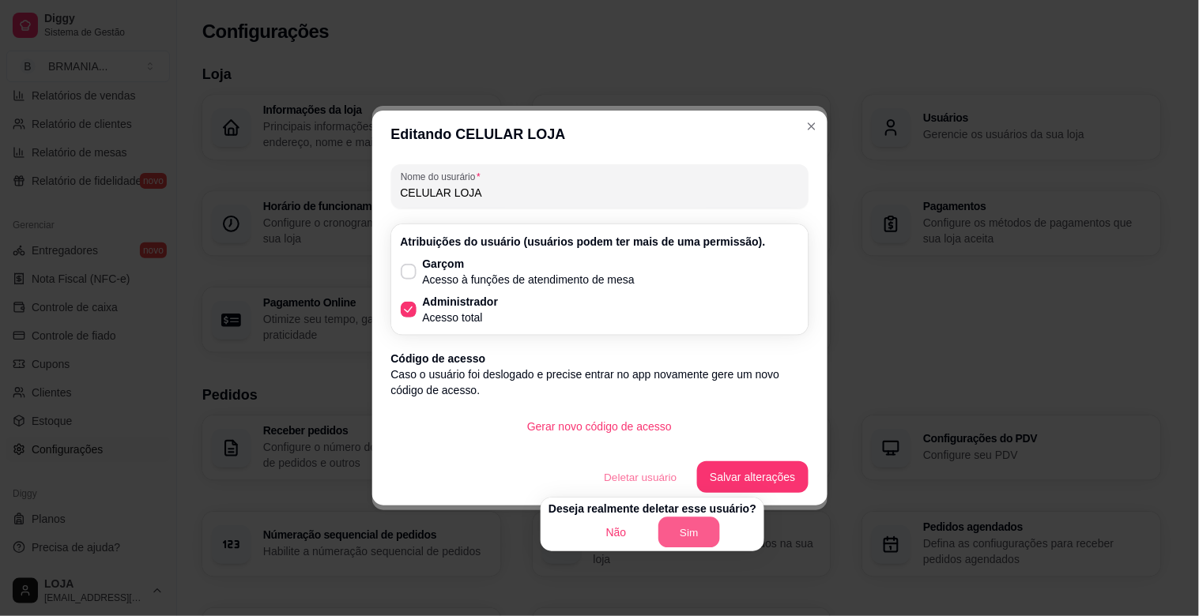
click at [696, 527] on button "Sim" at bounding box center [689, 533] width 62 height 31
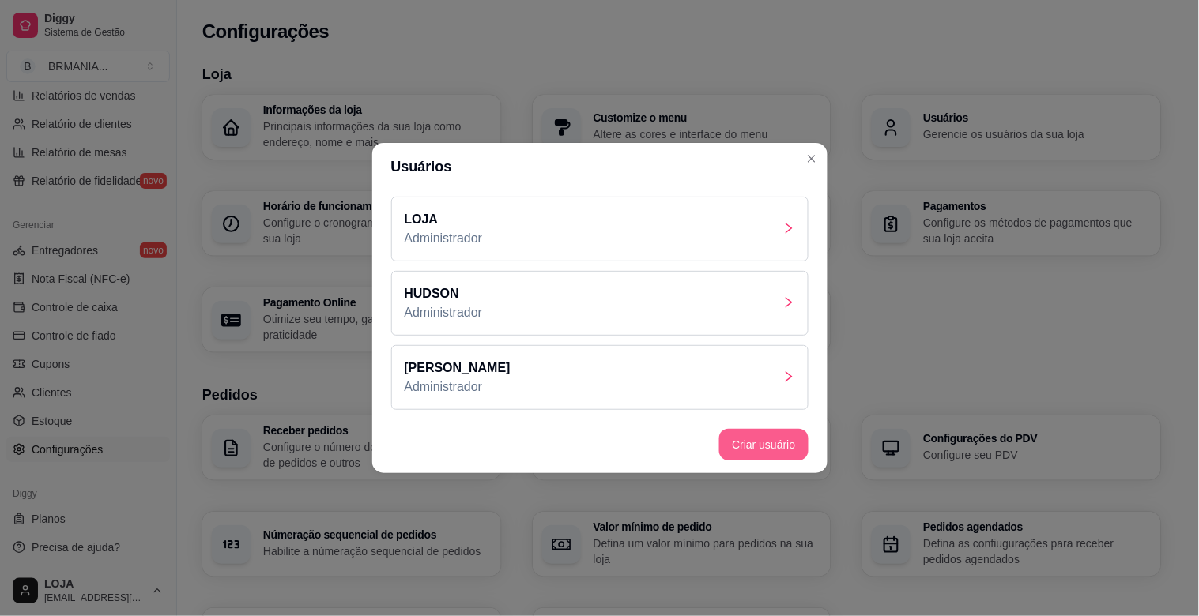
click at [798, 445] on button "Criar usuário" at bounding box center [763, 445] width 89 height 32
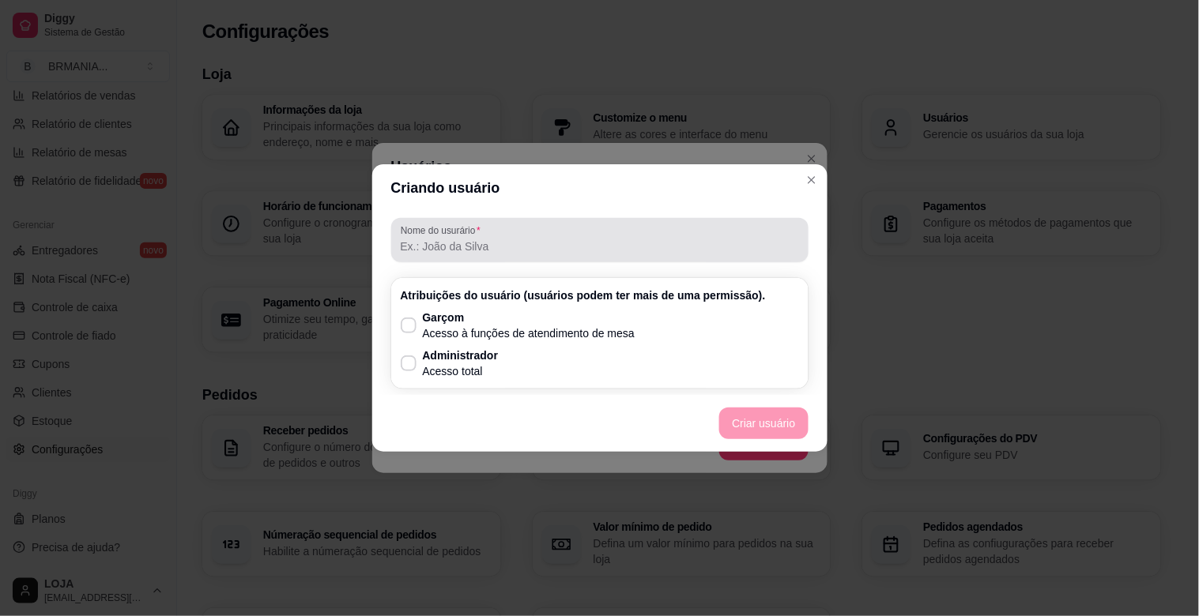
click at [441, 245] on input "Nome do usurário" at bounding box center [600, 247] width 398 height 16
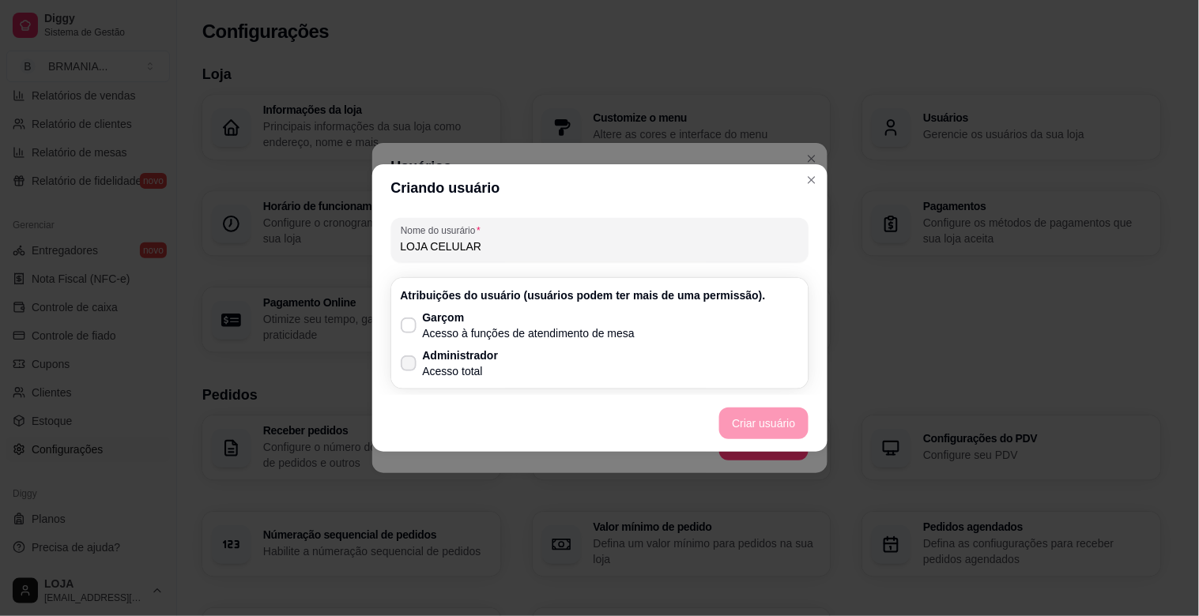
type input "LOJA CELULAR"
click at [412, 359] on icon at bounding box center [408, 363] width 13 height 9
click at [410, 367] on input "Administrador Acesso total" at bounding box center [405, 372] width 10 height 10
checkbox input "true"
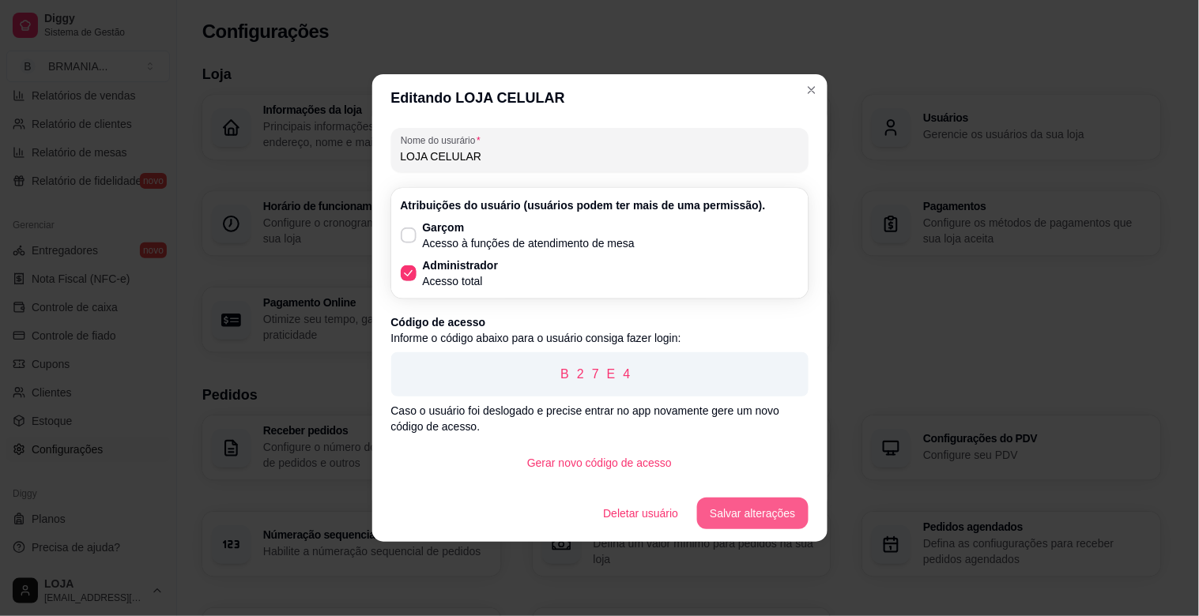
click at [781, 526] on button "Salvar alterações" at bounding box center [752, 514] width 111 height 32
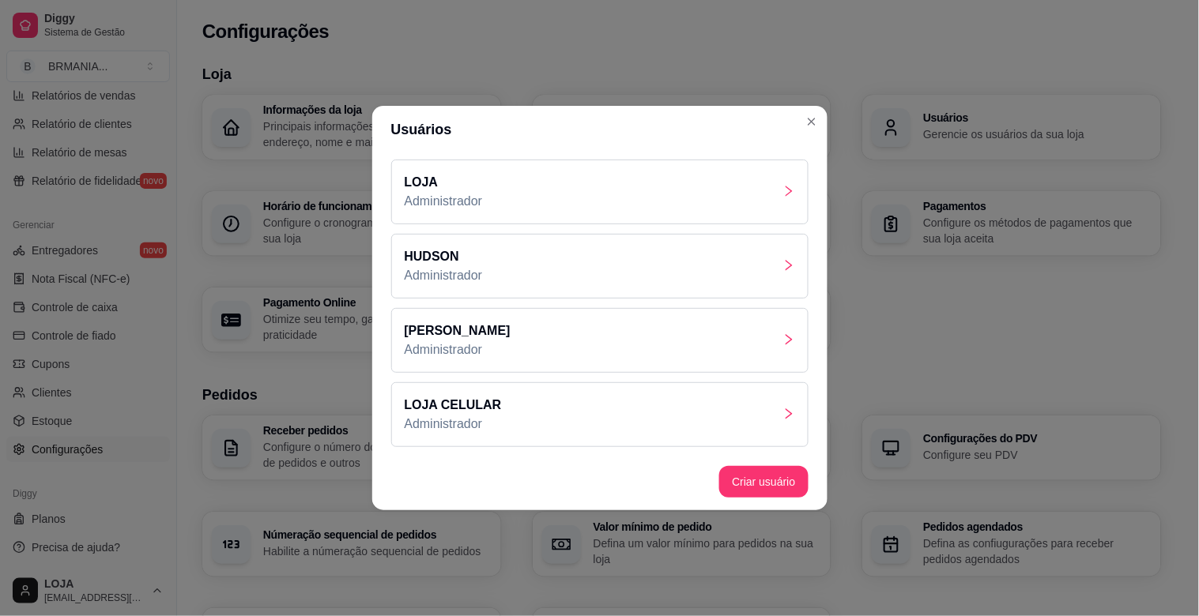
click at [665, 395] on div "LOJA CELULAR Administrador" at bounding box center [599, 414] width 417 height 65
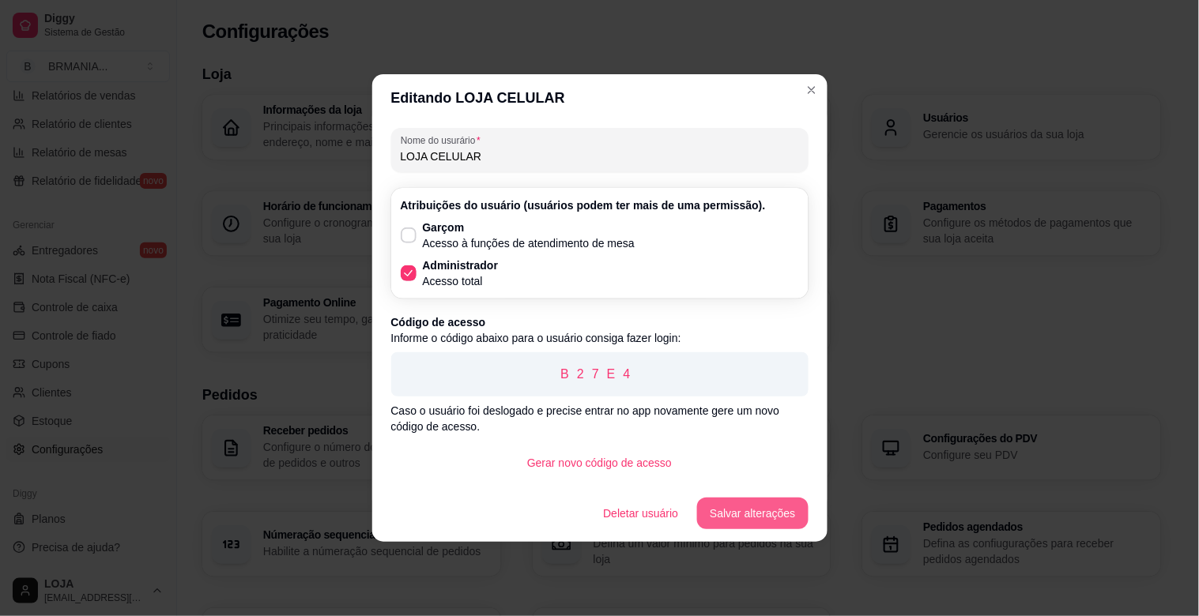
click at [779, 512] on button "Salvar alterações" at bounding box center [752, 514] width 111 height 32
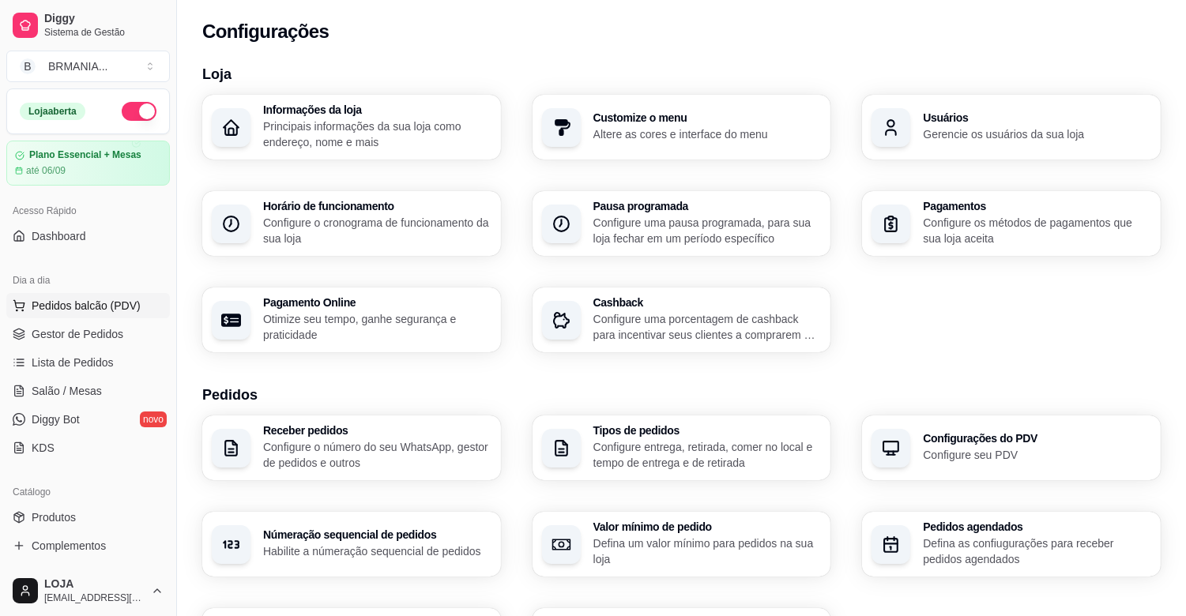
click at [117, 310] on span "Pedidos balcão (PDV)" at bounding box center [86, 306] width 109 height 16
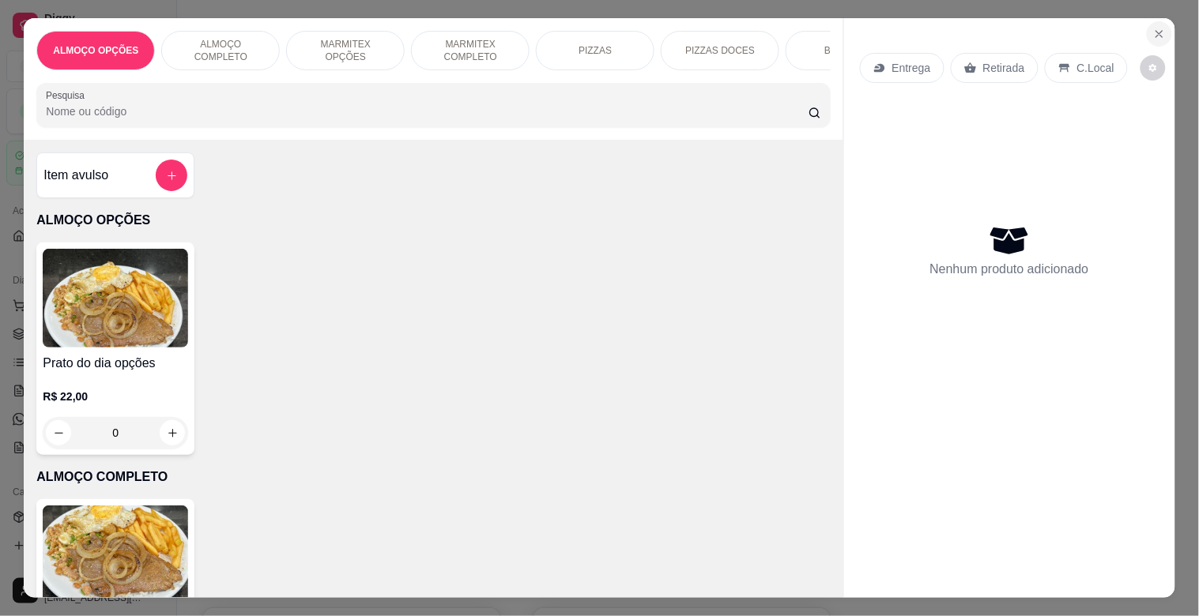
click at [1155, 32] on icon "Close" at bounding box center [1159, 34] width 13 height 13
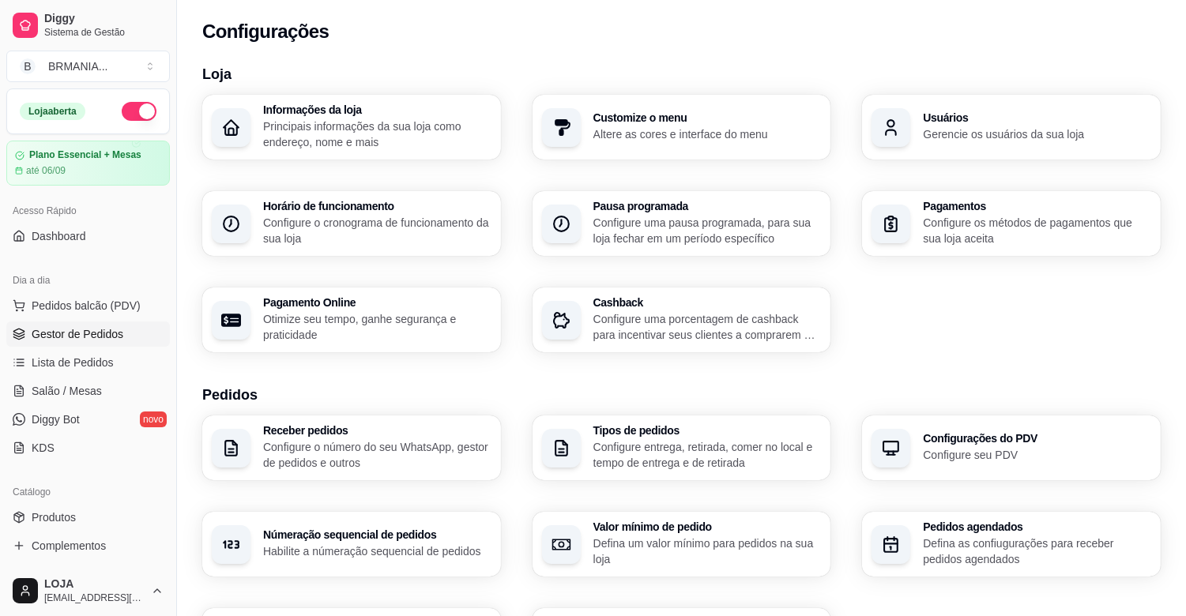
click at [96, 338] on span "Gestor de Pedidos" at bounding box center [78, 334] width 92 height 16
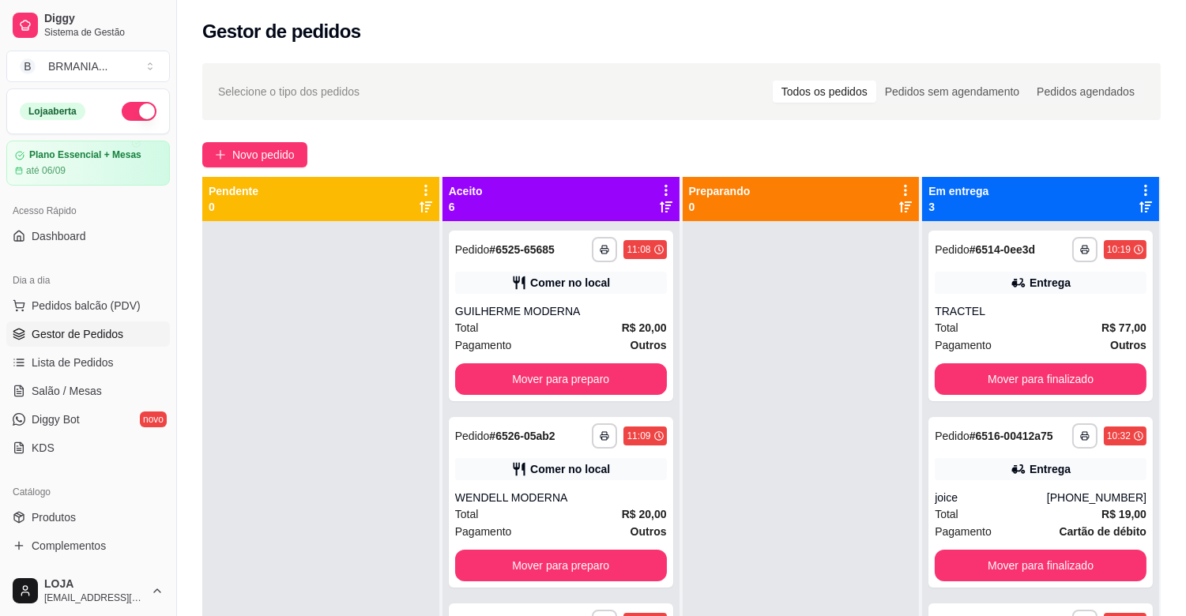
drag, startPoint x: 175, startPoint y: 190, endPoint x: 299, endPoint y: 6, distance: 221.6
click at [198, 119] on div "**********" at bounding box center [593, 428] width 1186 height 857
click at [105, 313] on span "Pedidos balcão (PDV)" at bounding box center [86, 306] width 109 height 16
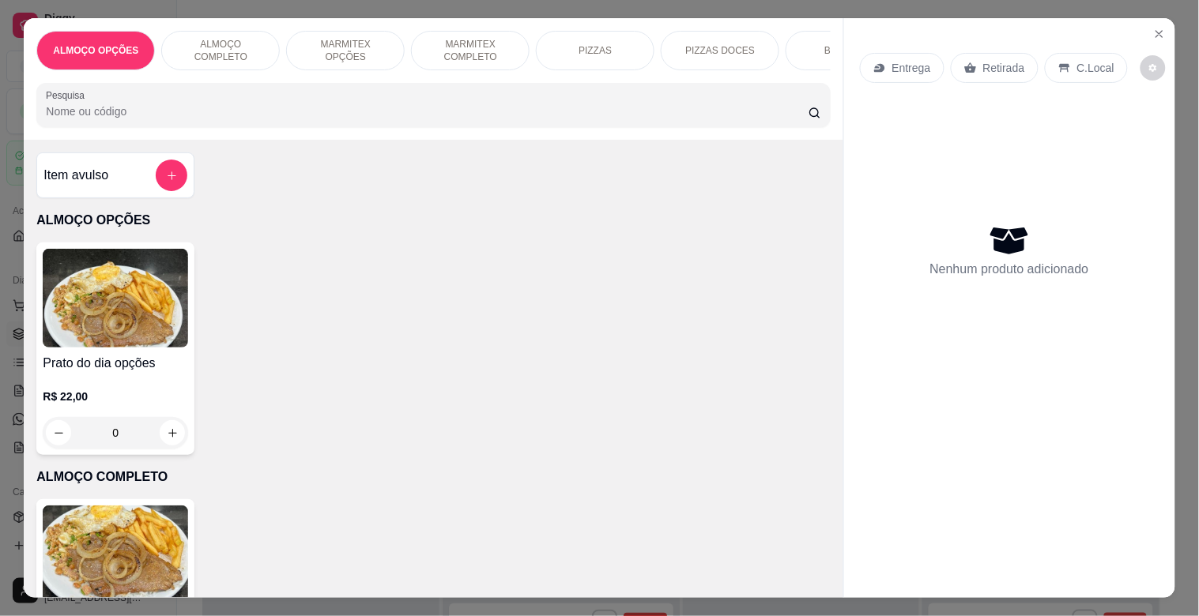
click at [300, 119] on input "Pesquisa" at bounding box center [427, 112] width 763 height 16
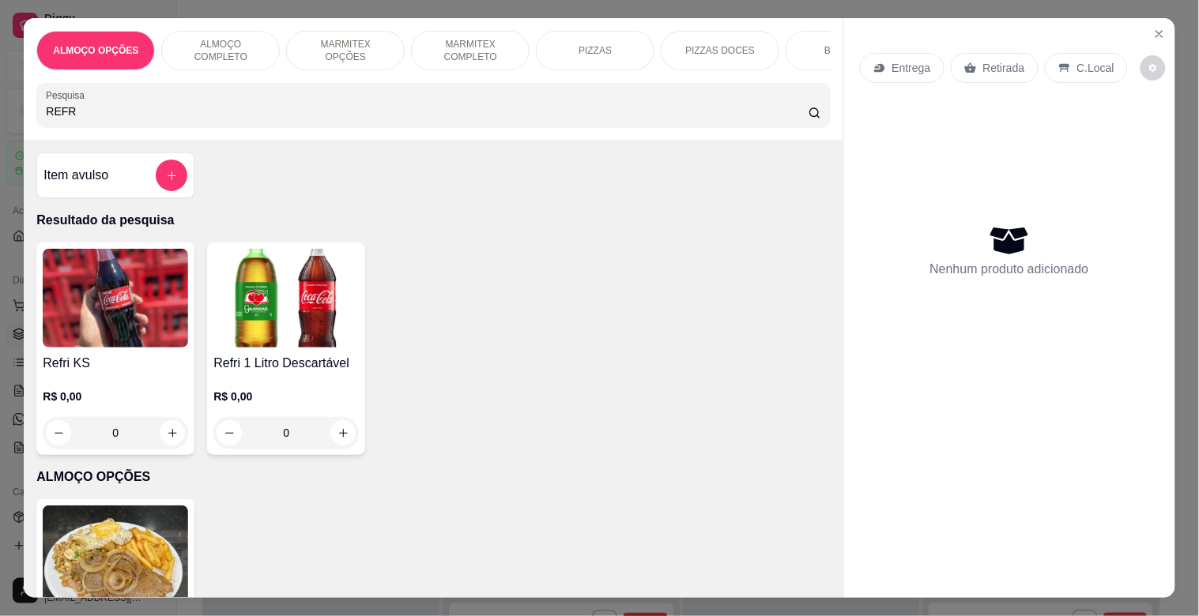
type input "REFR"
click at [279, 296] on img at bounding box center [285, 298] width 145 height 99
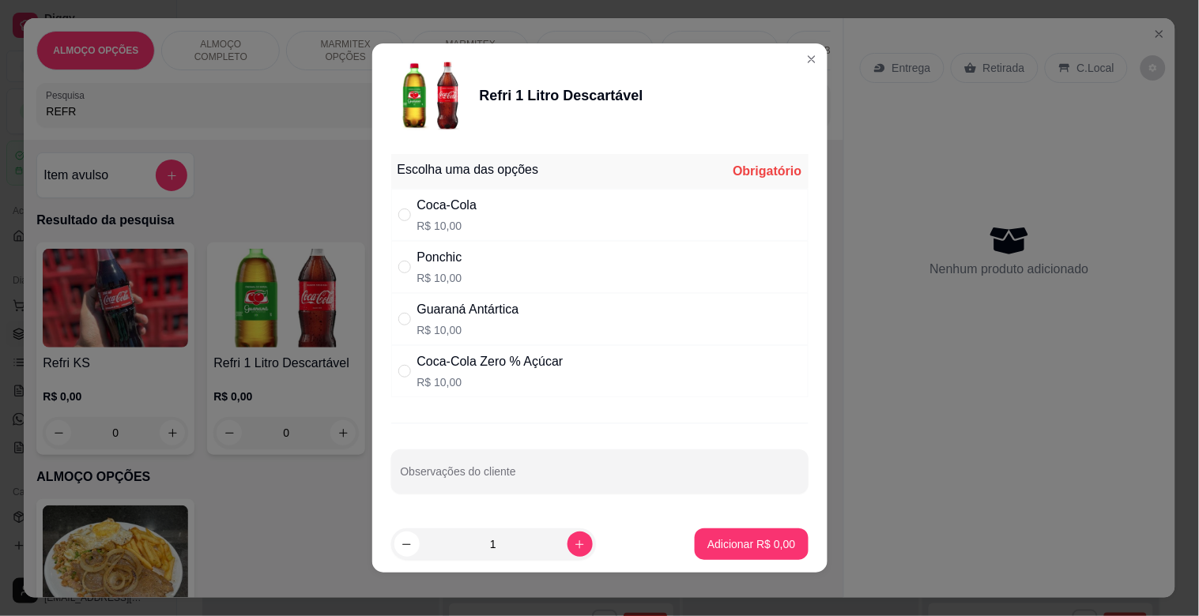
click at [510, 370] on div "Coca-Cola Zero % Açúcar" at bounding box center [490, 361] width 146 height 19
radio input "true"
click at [746, 550] on p "Adicionar R$ 10,00" at bounding box center [749, 544] width 92 height 15
type input "1"
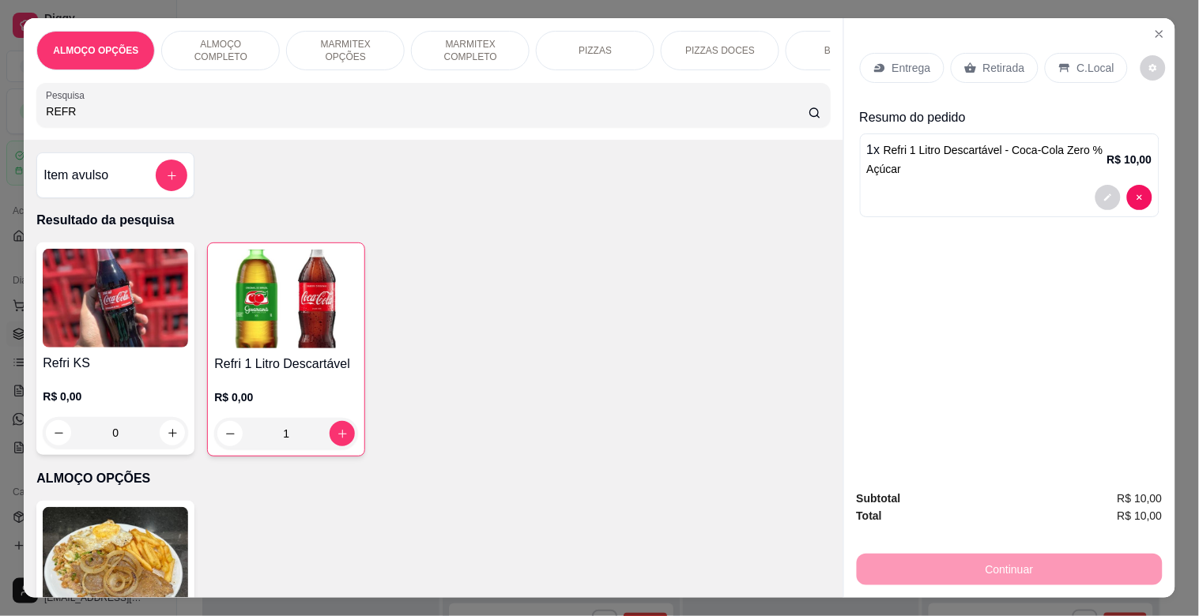
click at [1101, 60] on p "C.Local" at bounding box center [1095, 68] width 37 height 16
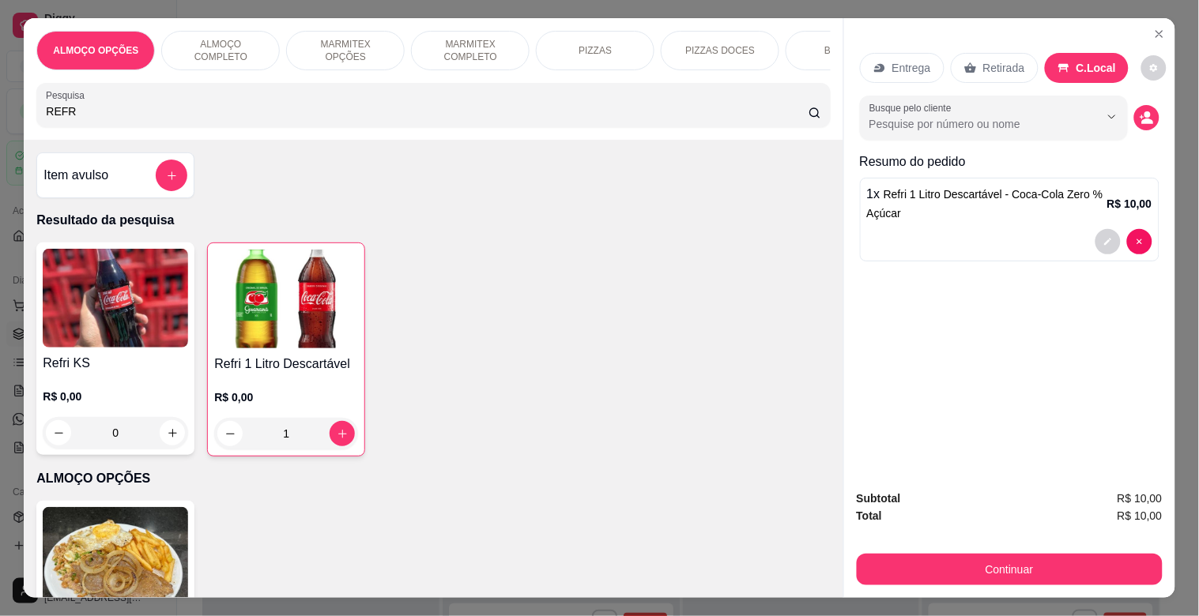
click at [985, 550] on div "Continuar" at bounding box center [1010, 568] width 306 height 36
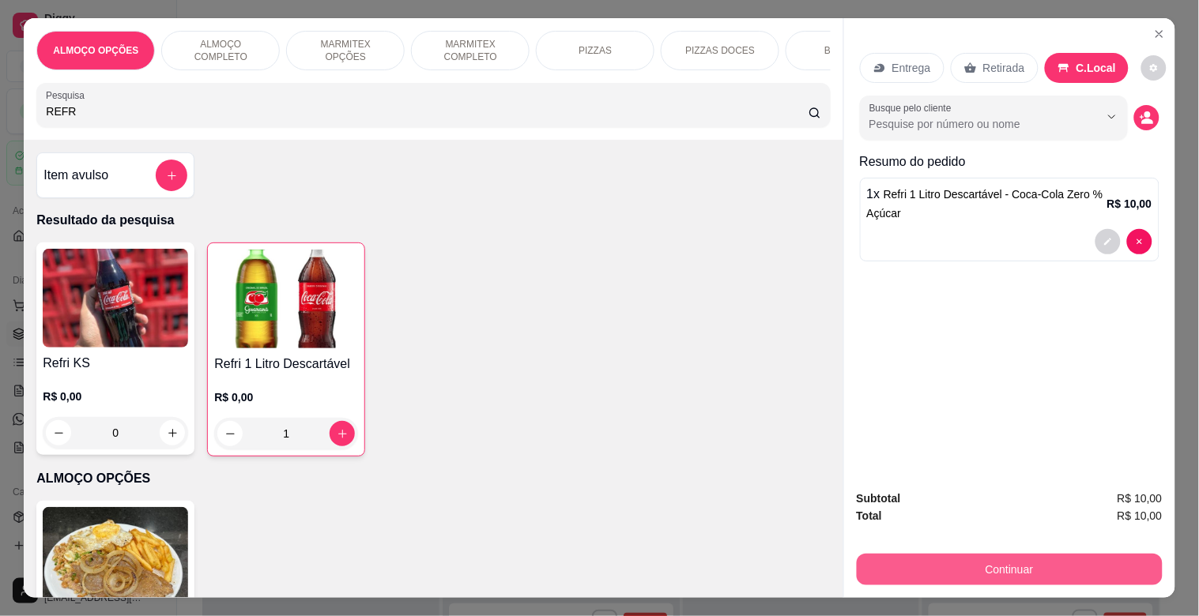
click at [986, 556] on button "Continuar" at bounding box center [1010, 570] width 306 height 32
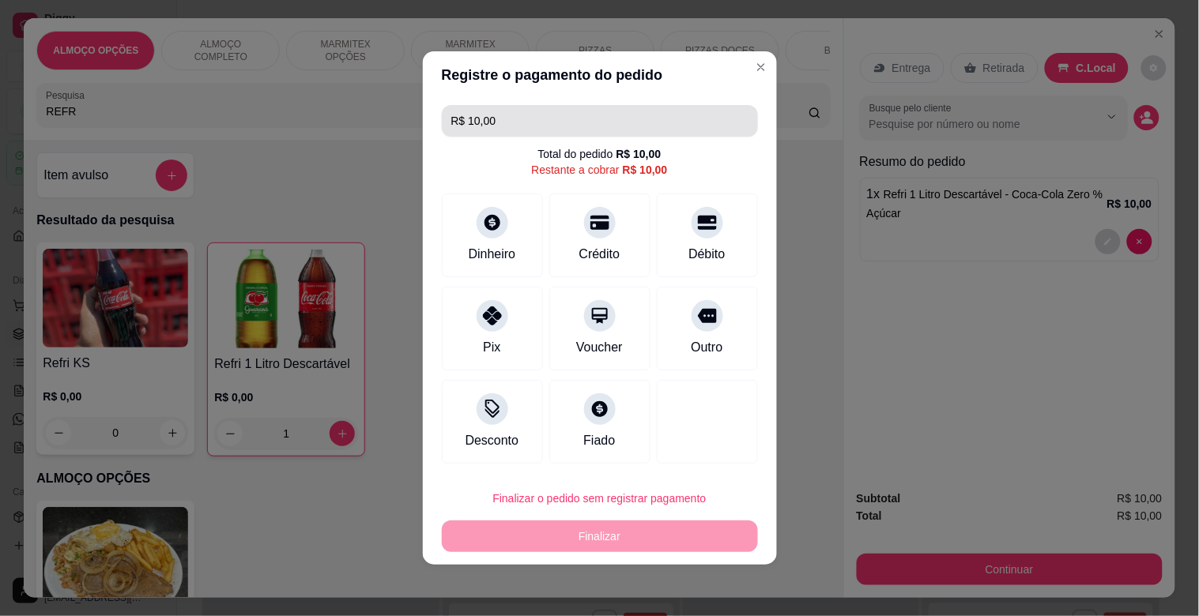
click at [582, 122] on input "R$ 10,00" at bounding box center [599, 121] width 297 height 32
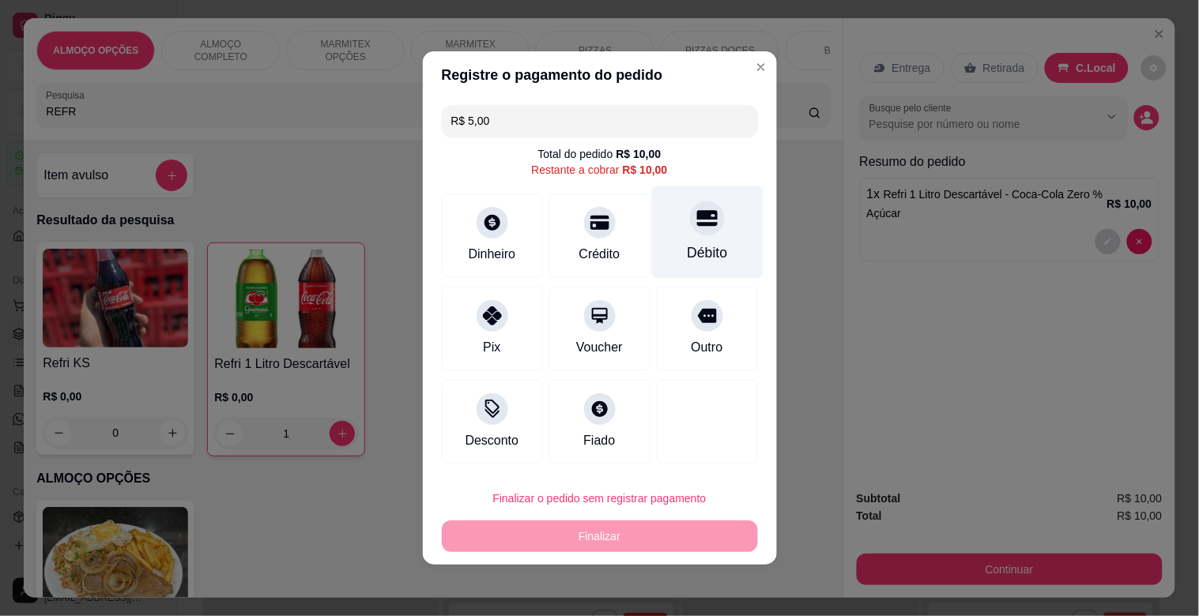
click at [718, 225] on div "Débito" at bounding box center [706, 232] width 111 height 92
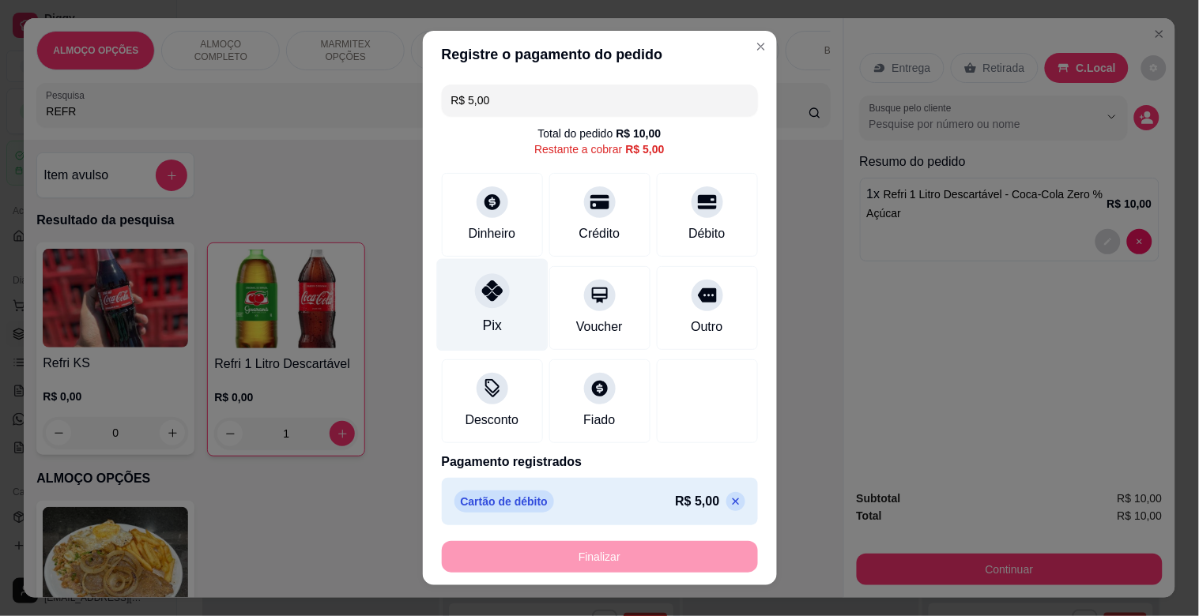
click at [466, 312] on div "Pix" at bounding box center [491, 305] width 111 height 92
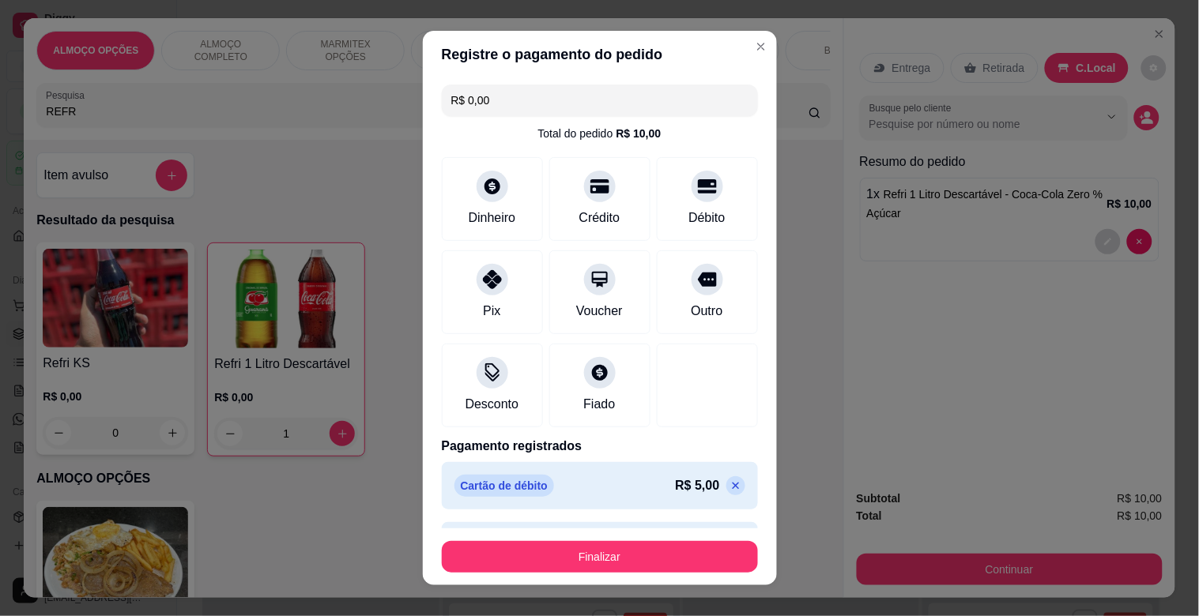
click at [732, 488] on icon at bounding box center [735, 486] width 7 height 7
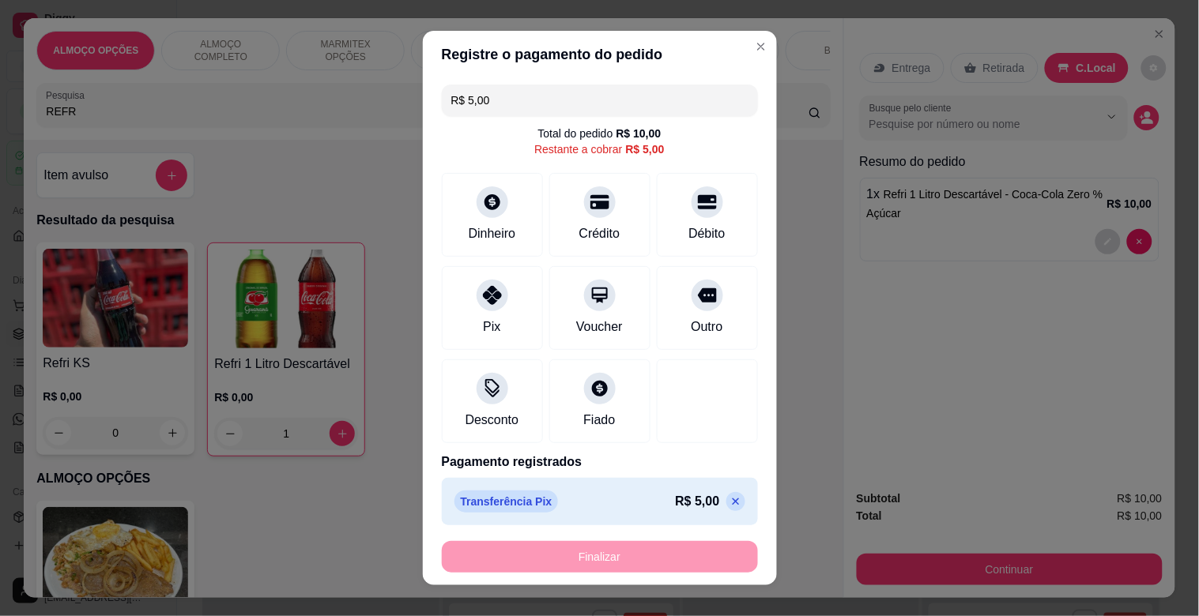
click at [729, 499] on icon at bounding box center [735, 501] width 13 height 13
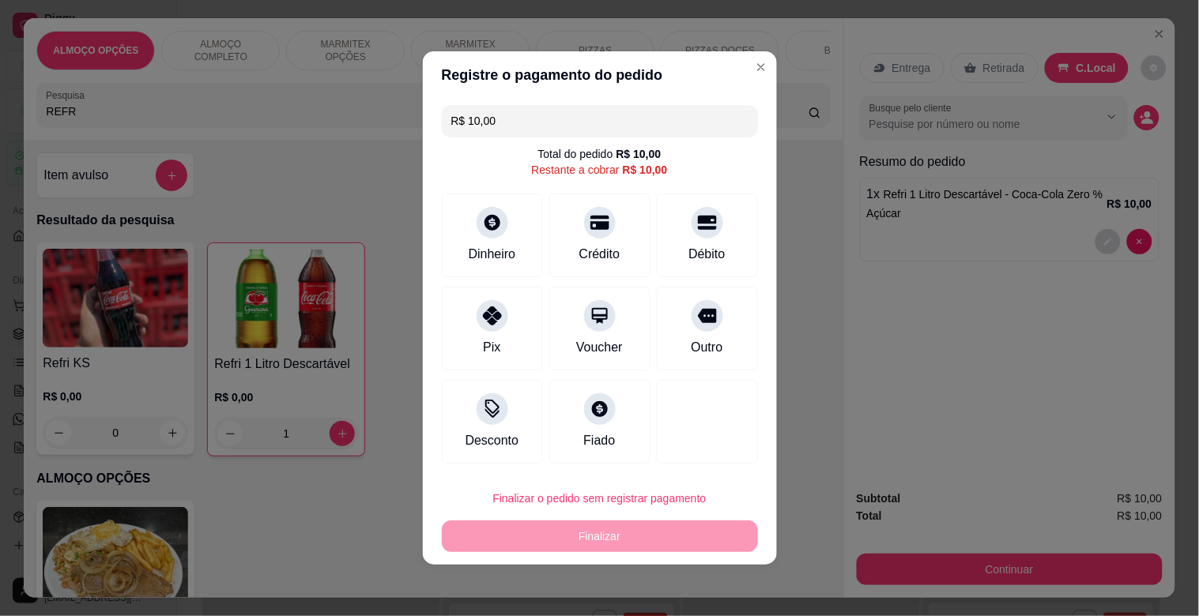
click at [552, 119] on input "R$ 10,00" at bounding box center [599, 121] width 297 height 32
click at [690, 218] on div at bounding box center [707, 218] width 35 height 35
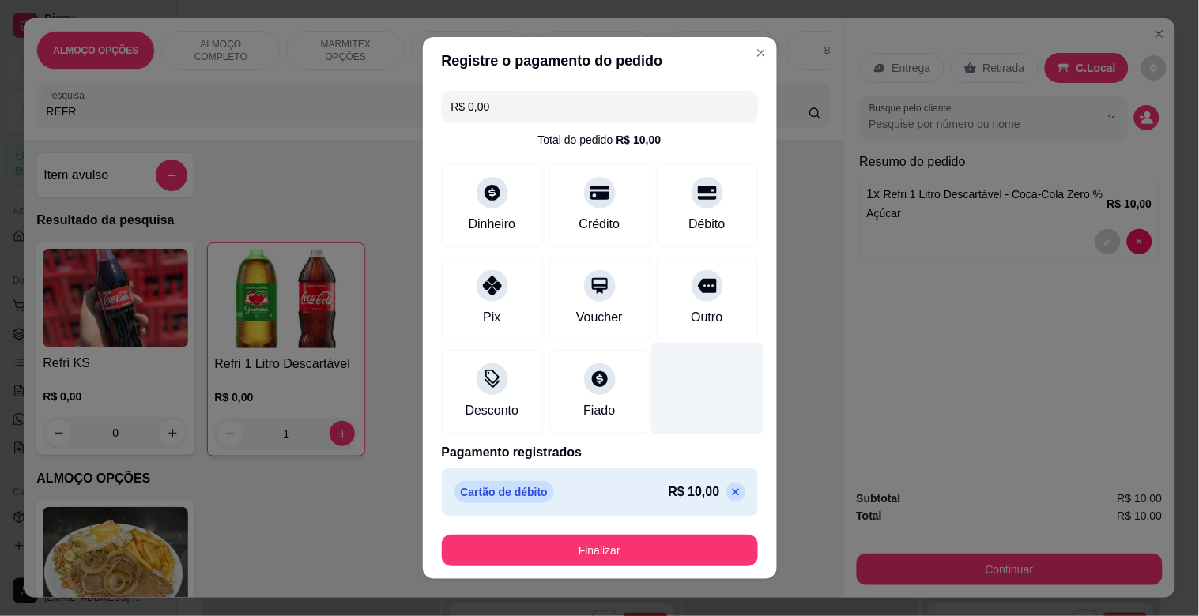
click at [726, 491] on p at bounding box center [735, 492] width 19 height 19
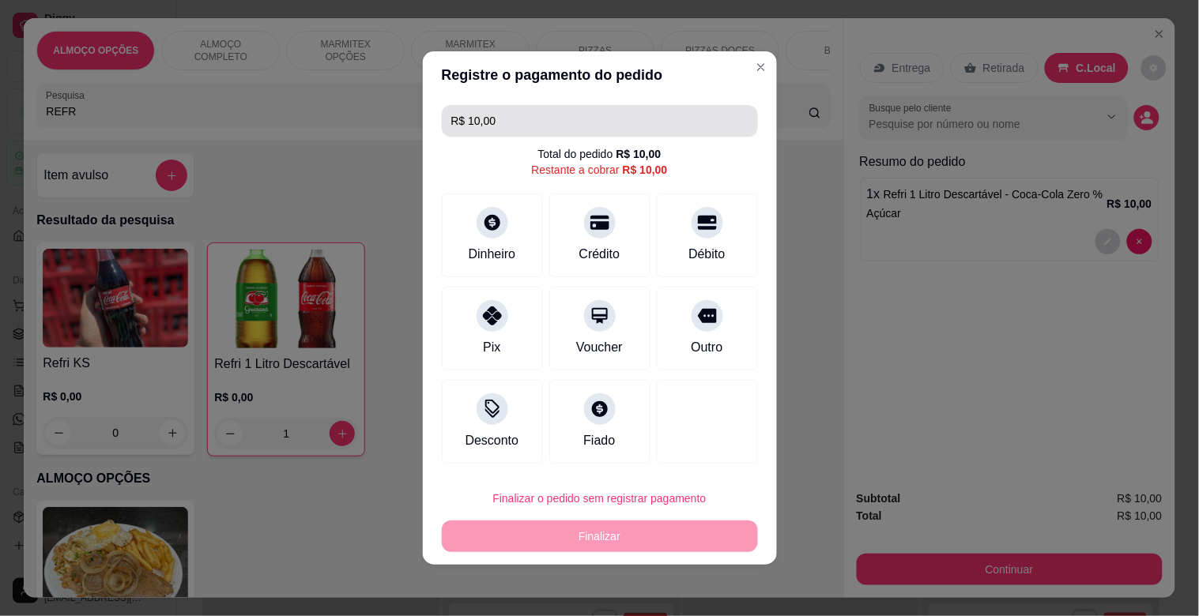
click at [565, 116] on input "R$ 10,00" at bounding box center [599, 121] width 297 height 32
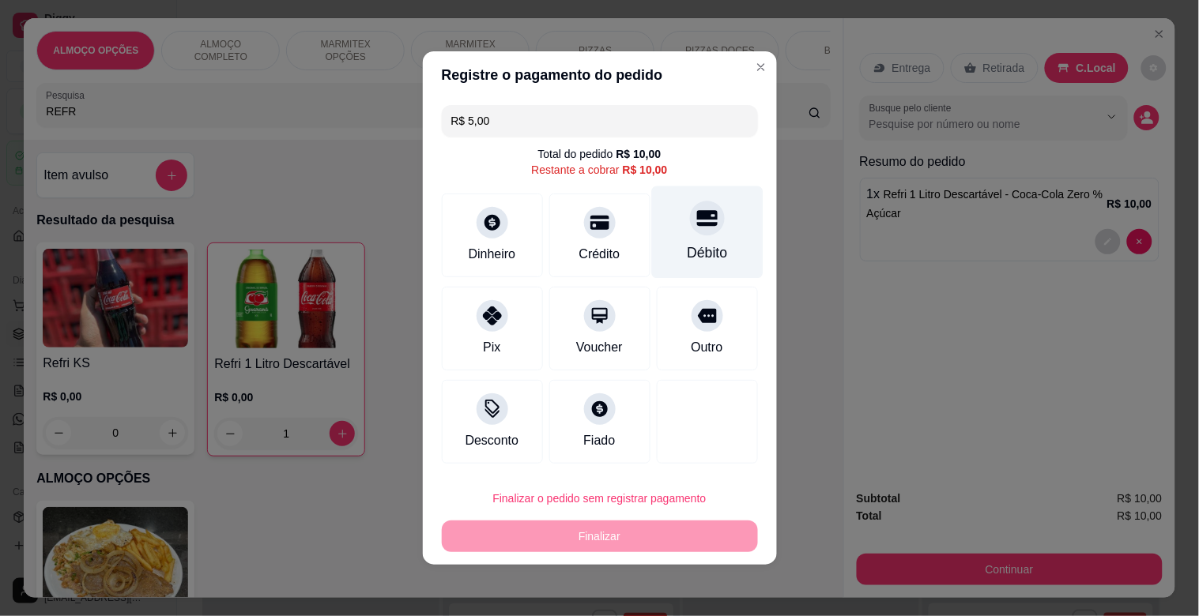
click at [702, 243] on div "Débito" at bounding box center [707, 253] width 40 height 21
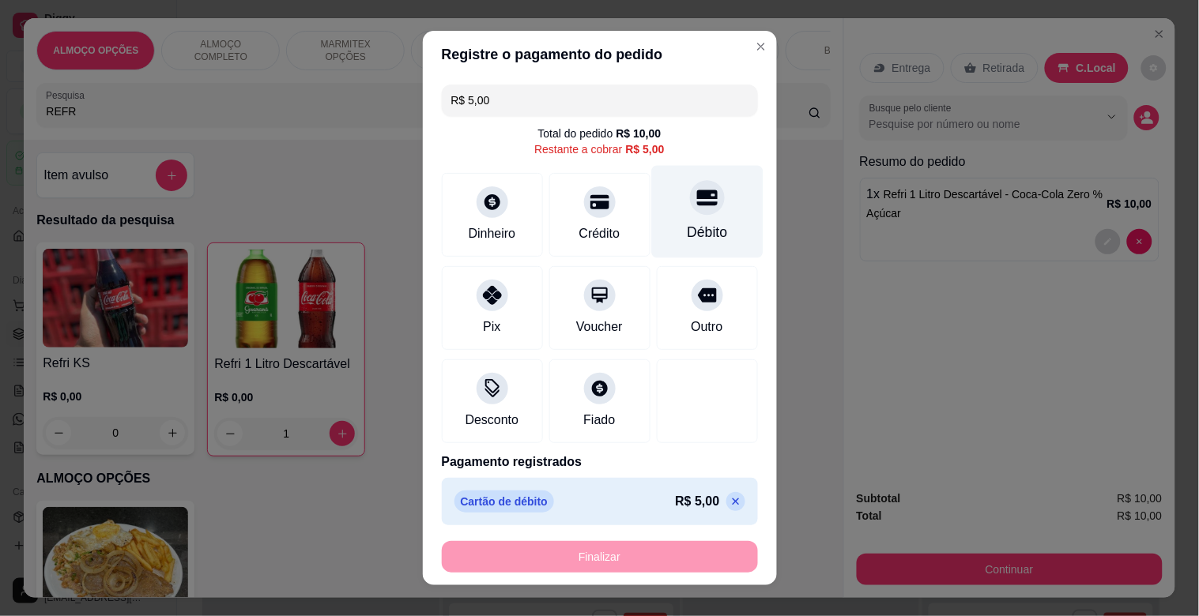
click at [690, 225] on div "Débito" at bounding box center [707, 232] width 40 height 21
type input "R$ 0,00"
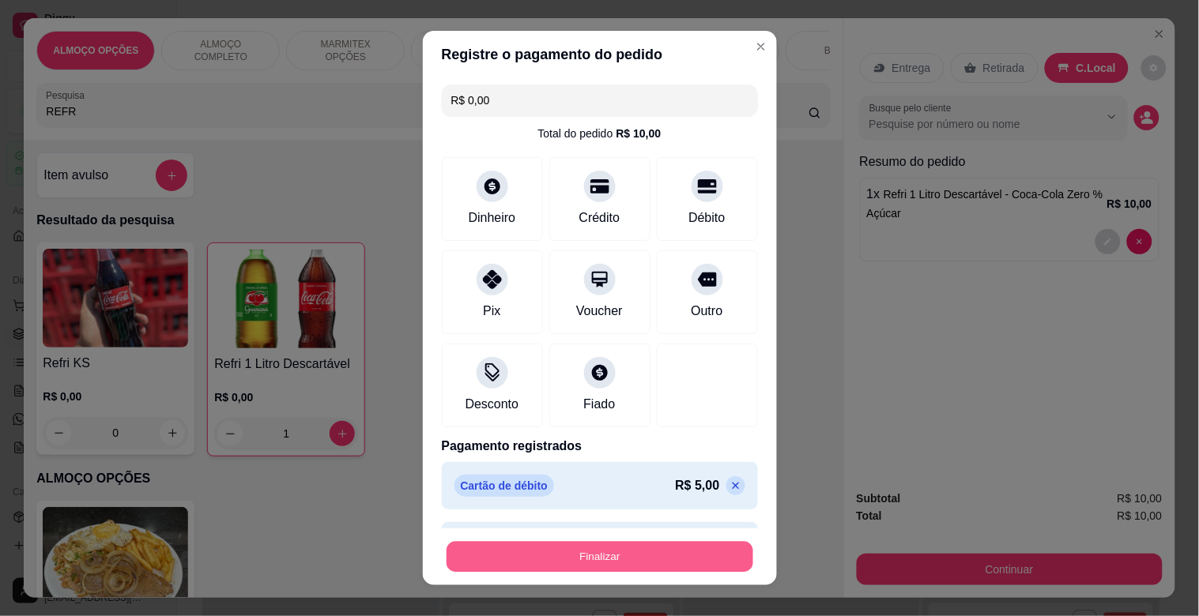
click at [548, 561] on button "Finalizar" at bounding box center [599, 557] width 307 height 31
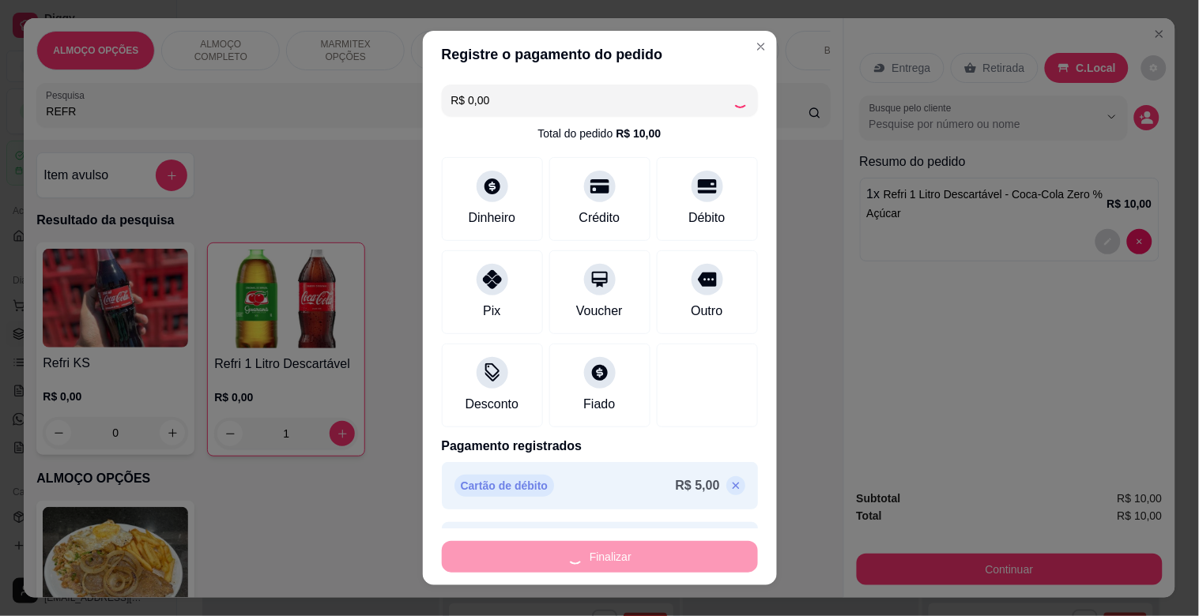
type input "0"
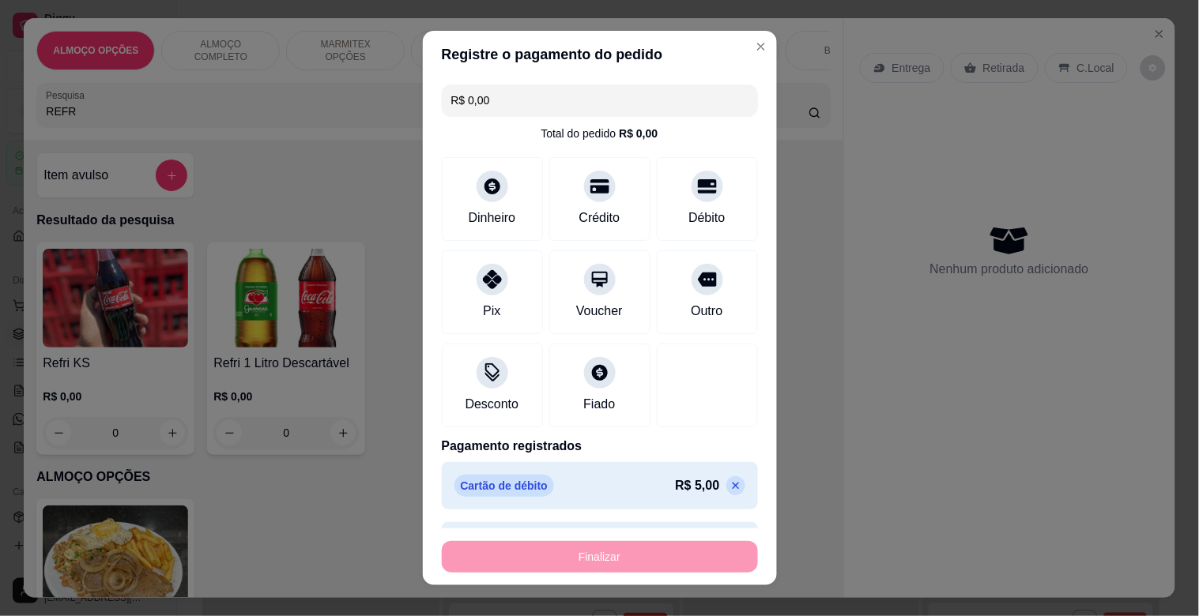
type input "-R$ 10,00"
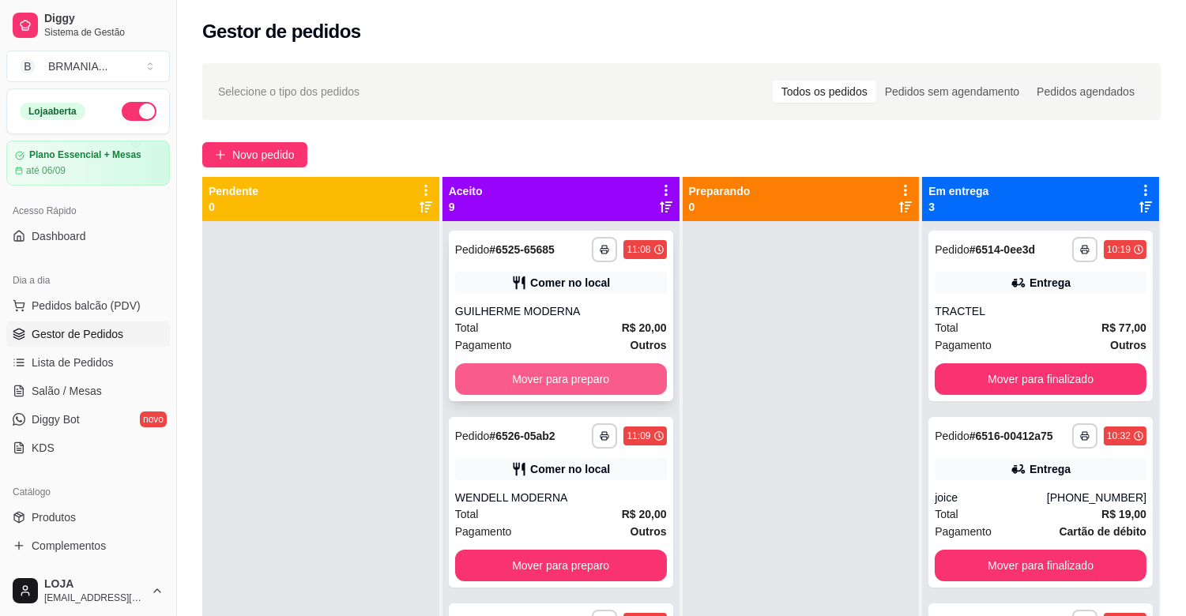
click at [567, 381] on button "Mover para preparo" at bounding box center [561, 380] width 212 height 32
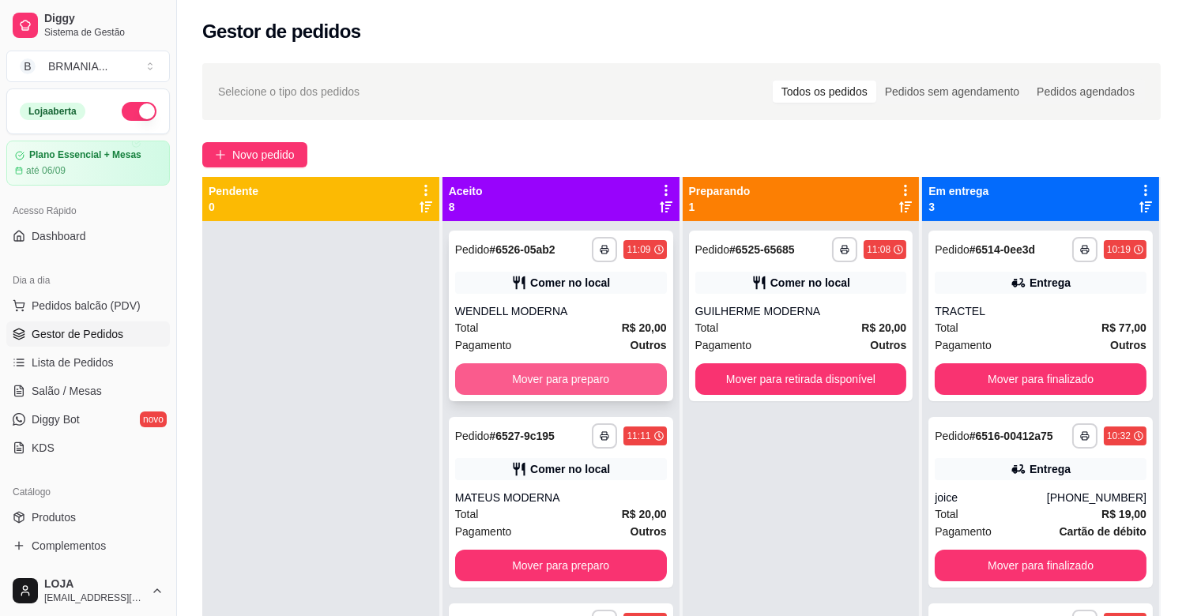
click at [528, 379] on button "Mover para preparo" at bounding box center [561, 380] width 212 height 32
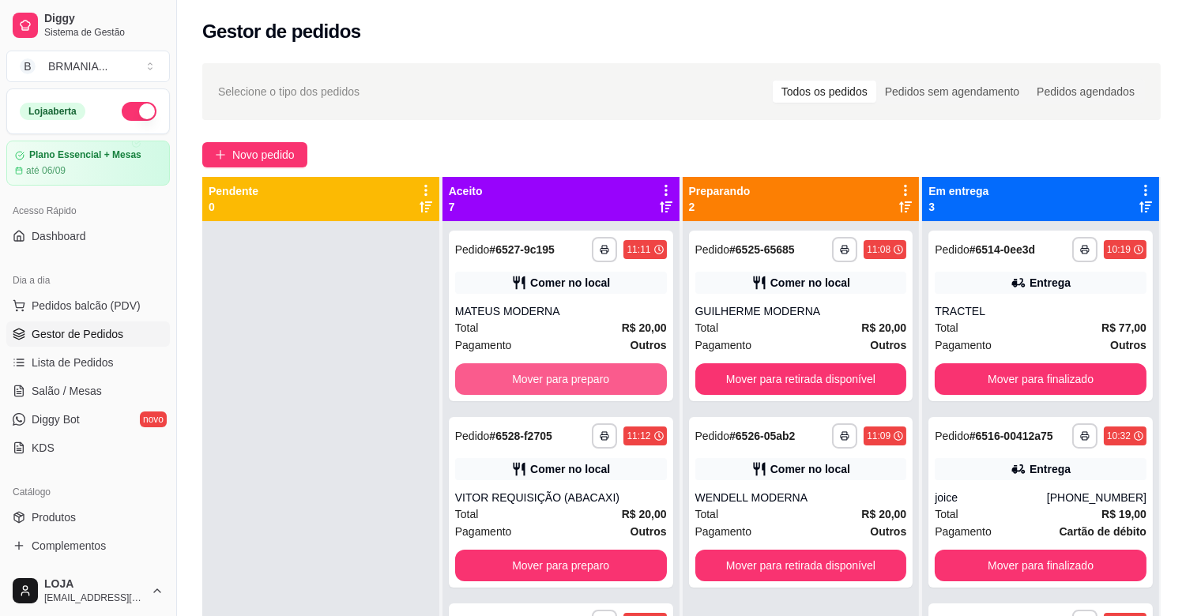
click at [528, 379] on button "Mover para preparo" at bounding box center [561, 380] width 212 height 32
click at [525, 378] on button "Mover para preparo" at bounding box center [561, 380] width 212 height 32
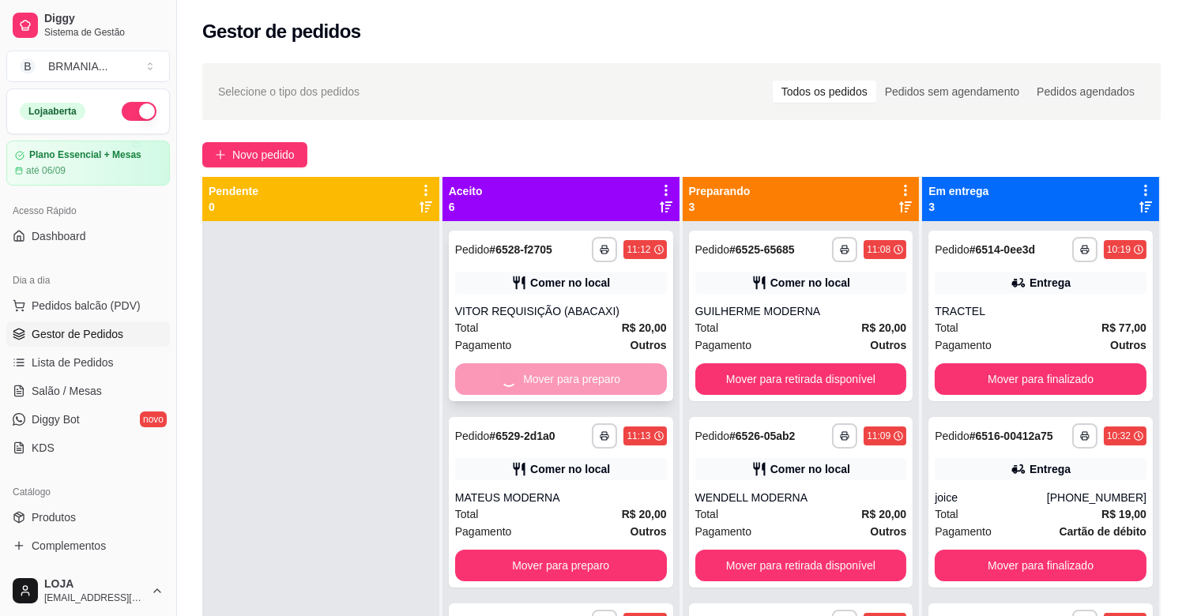
click at [525, 550] on button "Mover para preparo" at bounding box center [561, 566] width 212 height 32
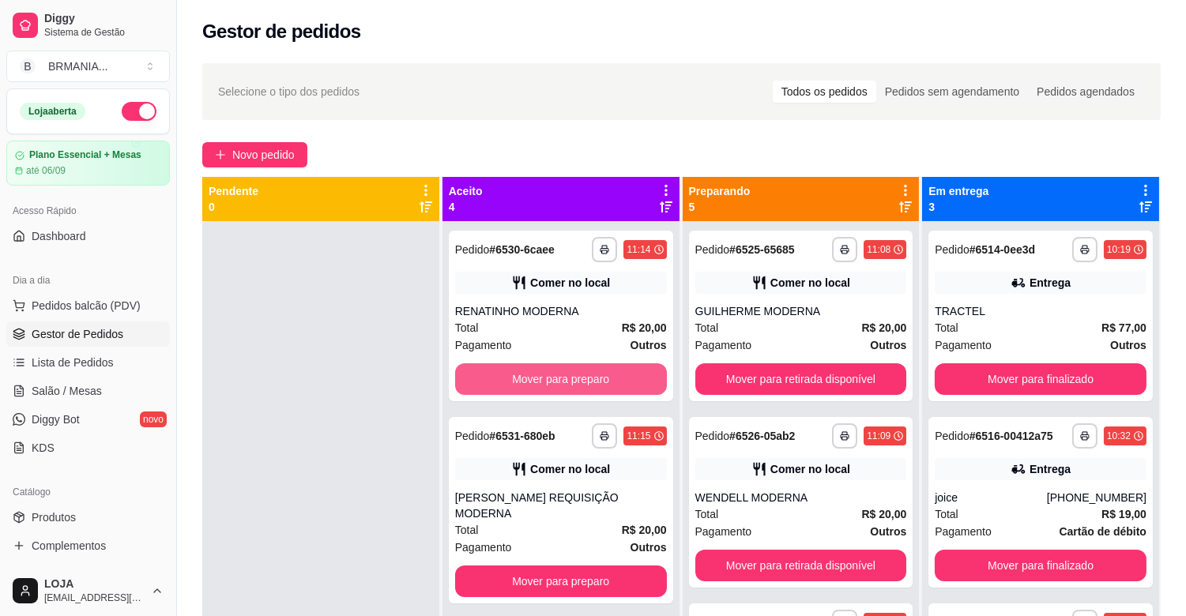
click at [525, 378] on button "Mover para preparo" at bounding box center [561, 380] width 212 height 32
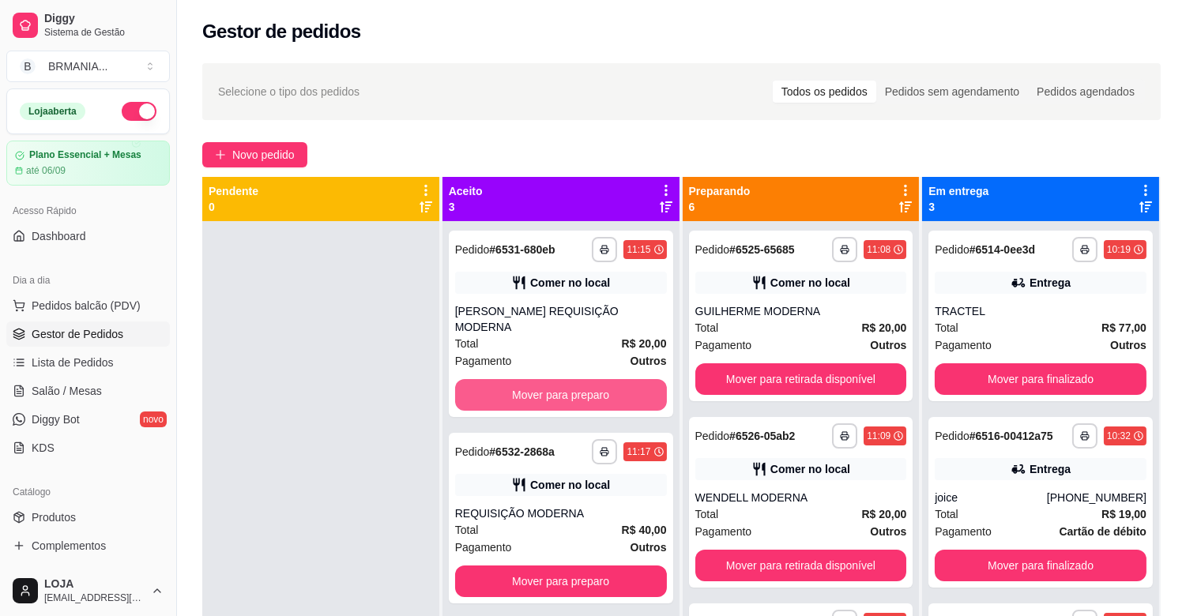
click at [525, 379] on button "Mover para preparo" at bounding box center [561, 395] width 212 height 32
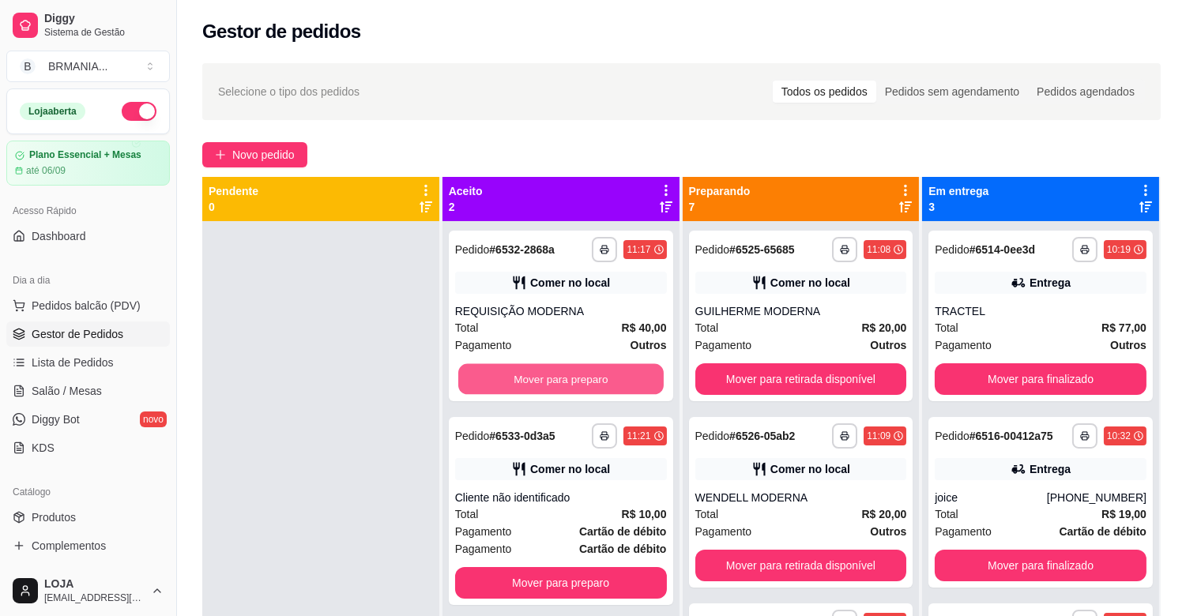
click at [525, 377] on button "Mover para preparo" at bounding box center [560, 379] width 205 height 31
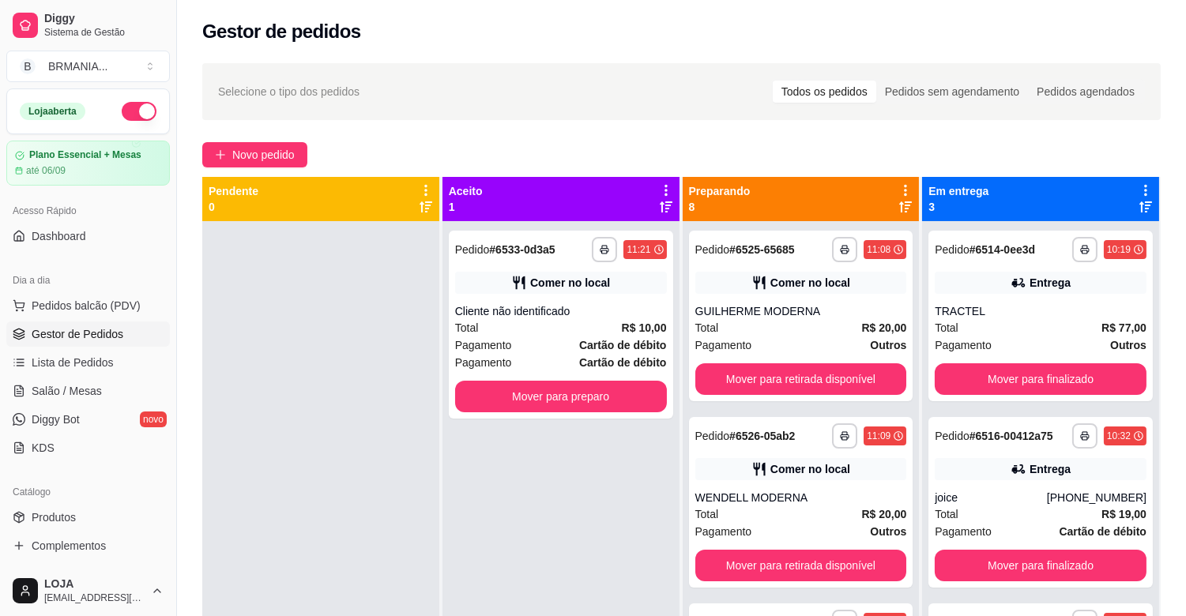
click at [525, 377] on div "**********" at bounding box center [561, 325] width 224 height 188
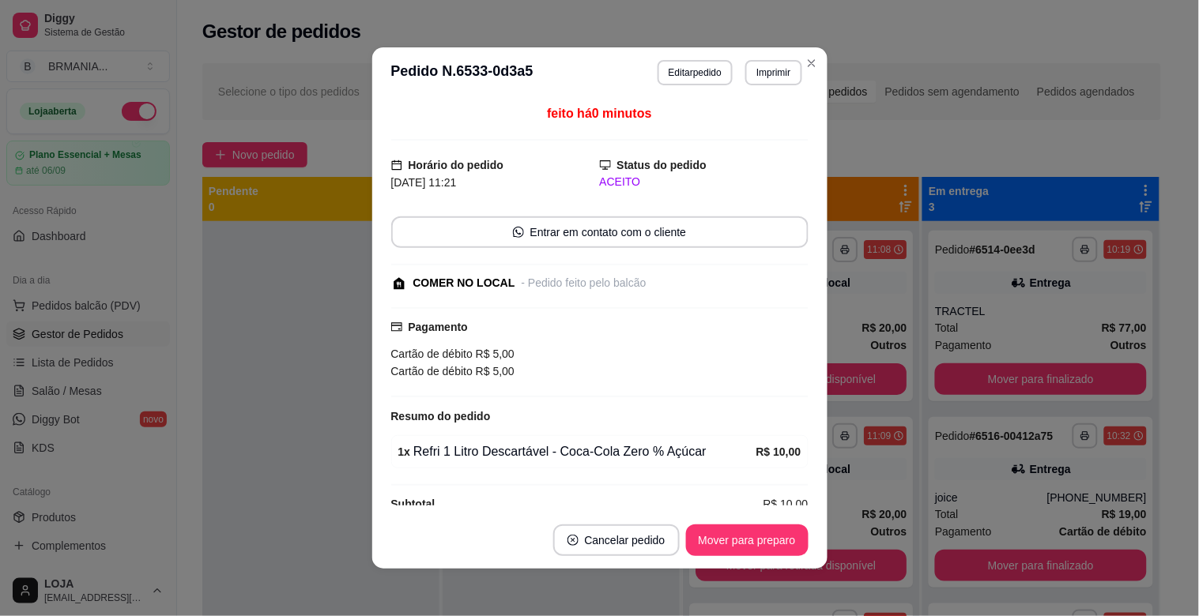
click at [819, 424] on div "feito há 0 minutos Horário do pedido [DATE] 11:21 Status do pedido ACEITO Entra…" at bounding box center [599, 305] width 455 height 414
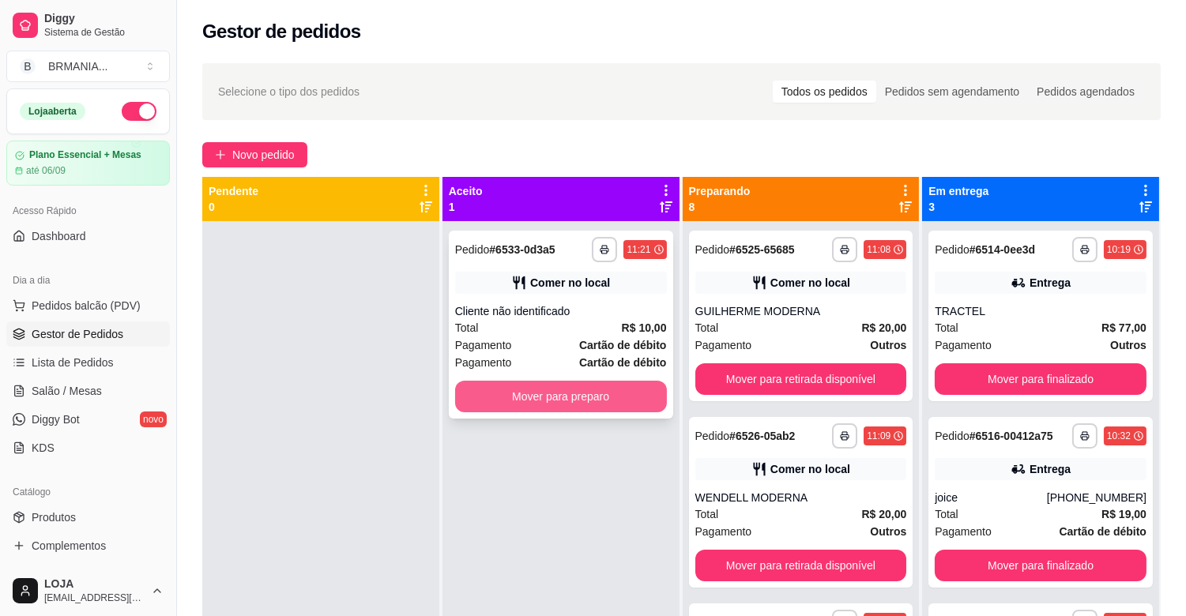
click at [543, 401] on button "Mover para preparo" at bounding box center [561, 397] width 212 height 32
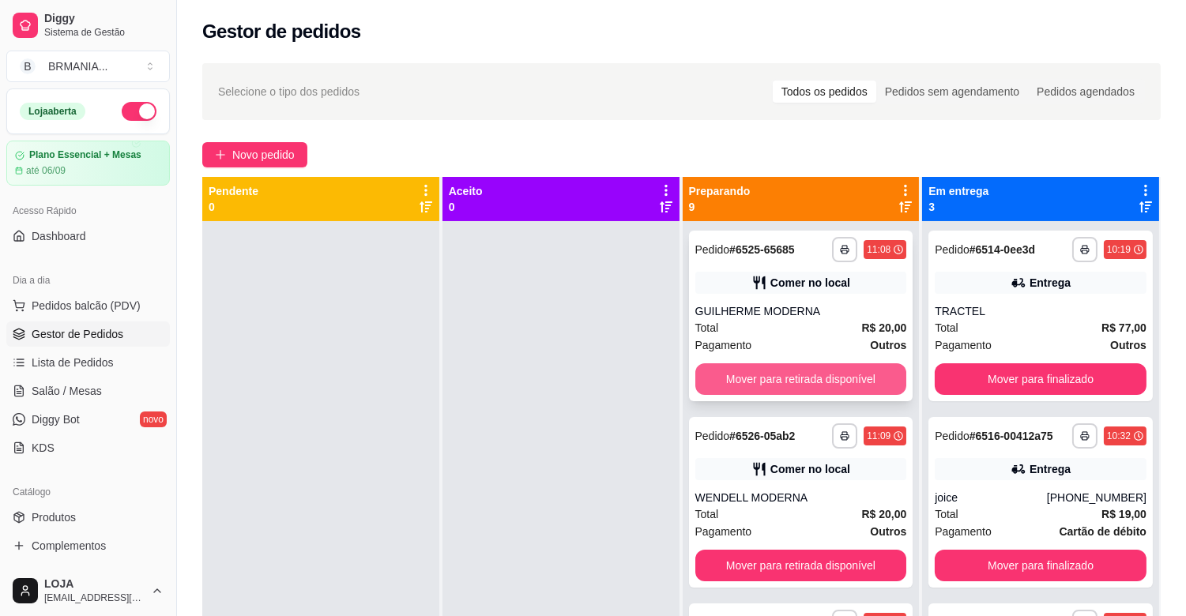
click at [790, 387] on button "Mover para retirada disponível" at bounding box center [801, 380] width 212 height 32
click at [790, 387] on div "Mover para retirada disponível" at bounding box center [801, 380] width 212 height 32
click at [835, 379] on button "Mover para retirada disponível" at bounding box center [801, 379] width 205 height 31
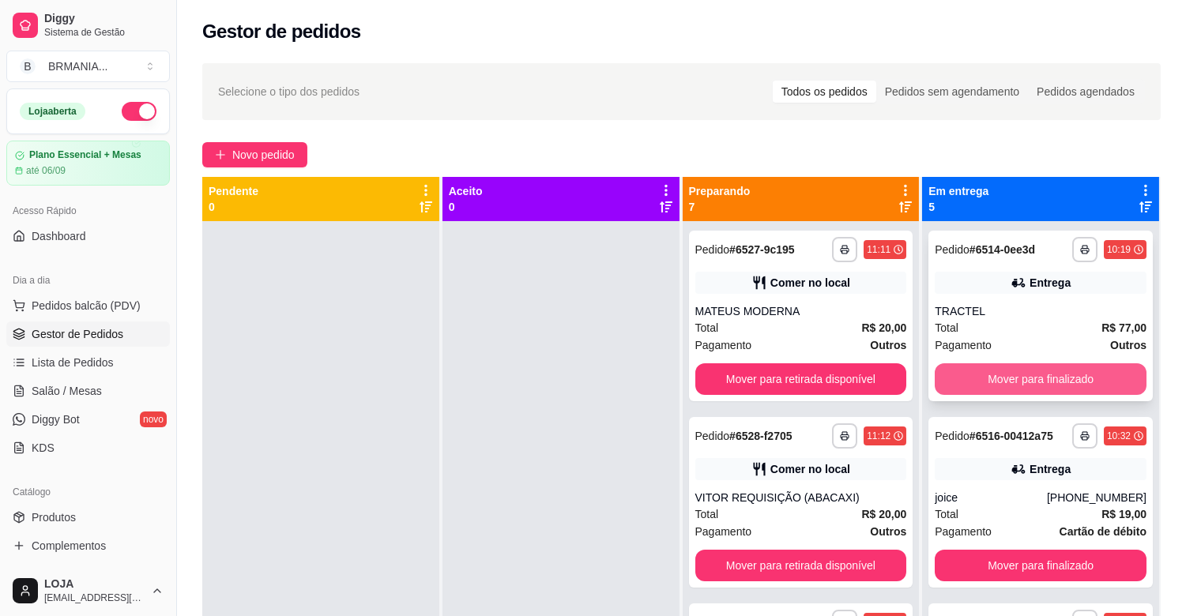
click at [962, 390] on button "Mover para finalizado" at bounding box center [1041, 380] width 212 height 32
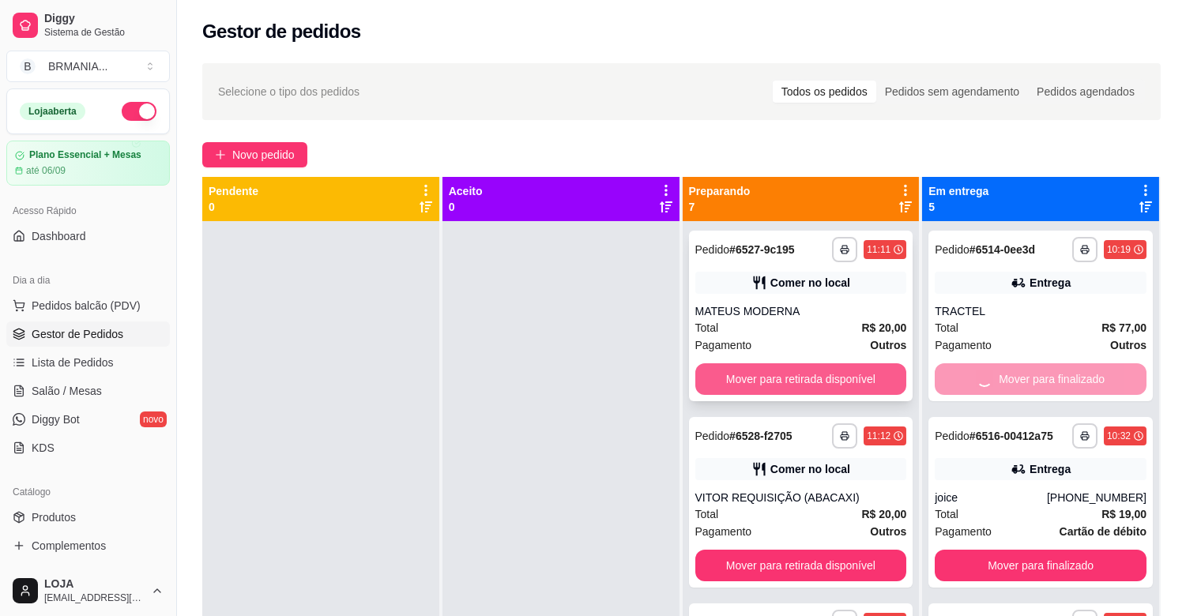
click at [846, 375] on button "Mover para retirada disponível" at bounding box center [801, 380] width 212 height 32
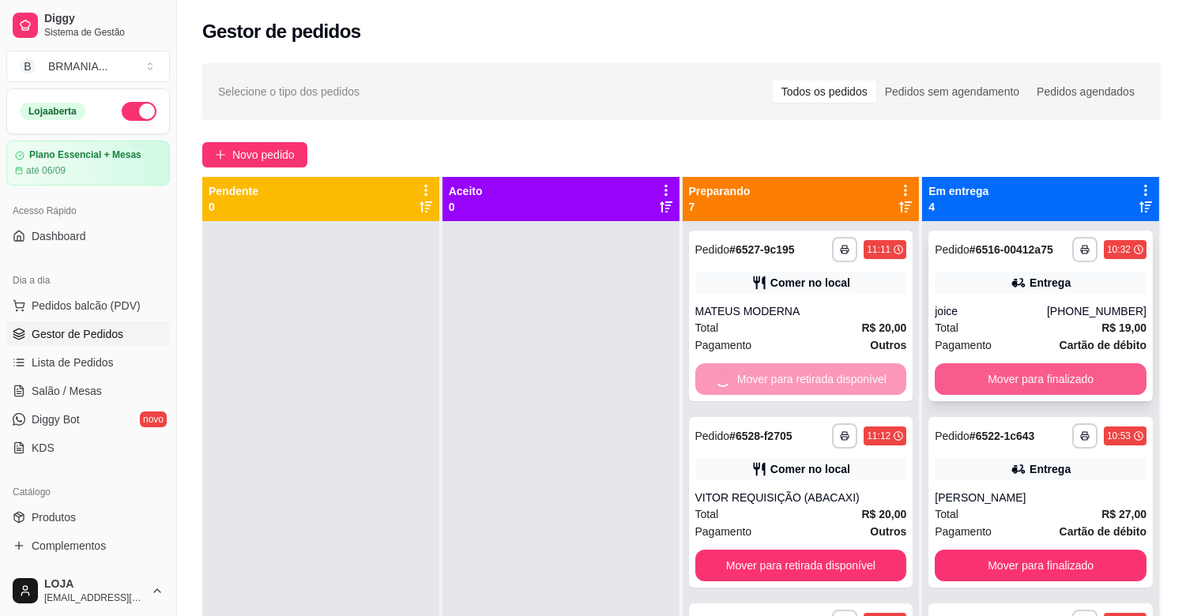
click at [1010, 389] on button "Mover para finalizado" at bounding box center [1041, 380] width 212 height 32
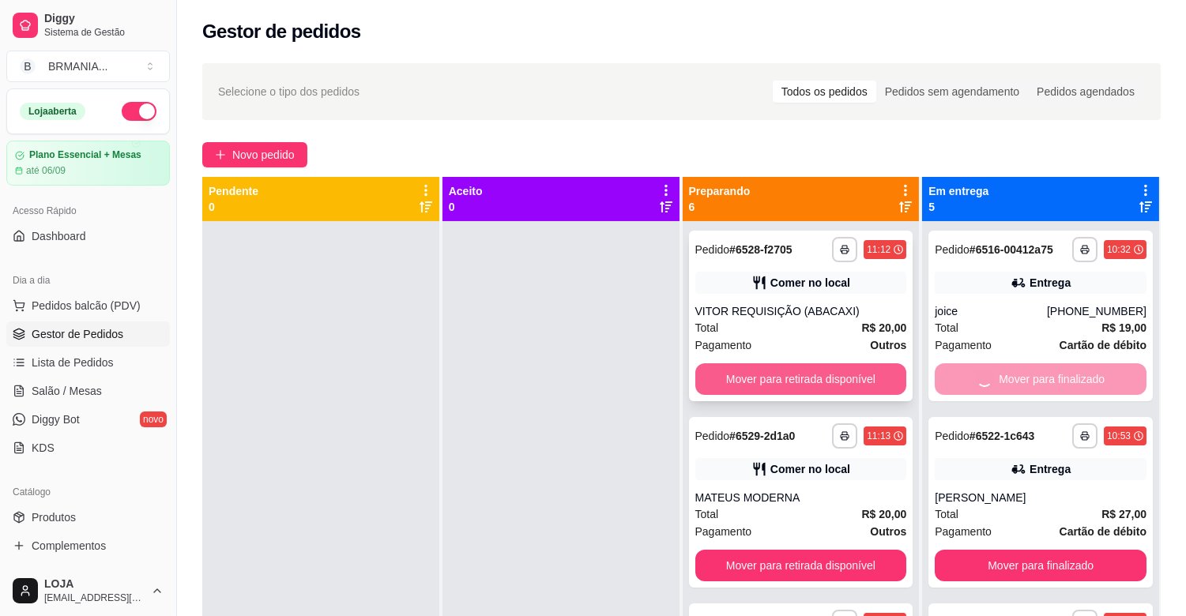
click at [843, 369] on button "Mover para retirada disponível" at bounding box center [801, 380] width 212 height 32
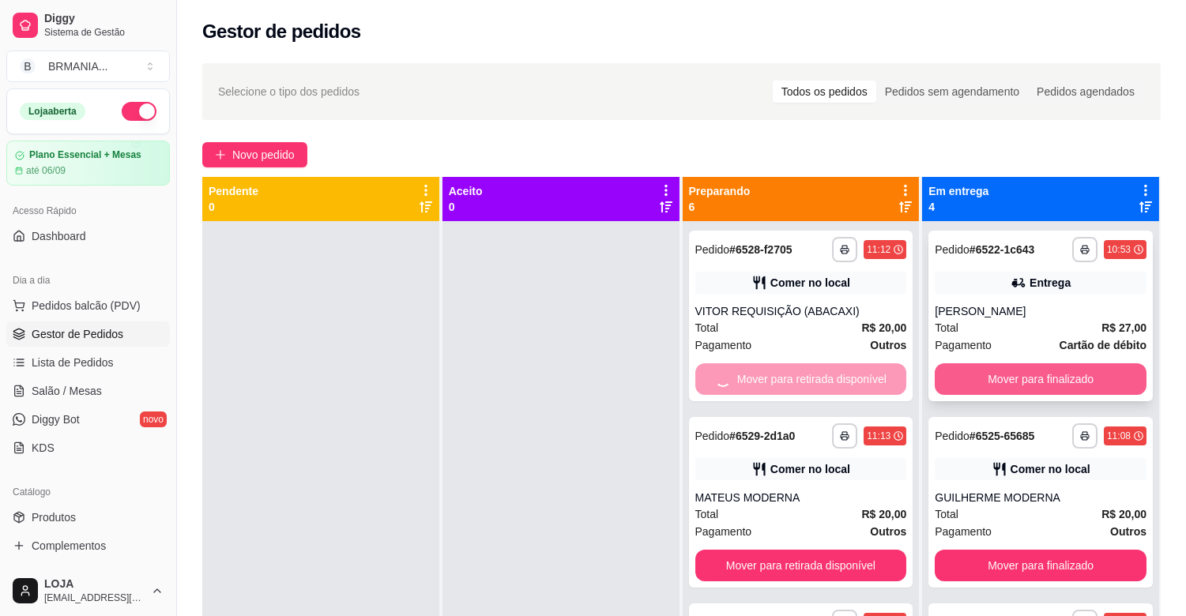
click at [980, 373] on button "Mover para finalizado" at bounding box center [1041, 380] width 212 height 32
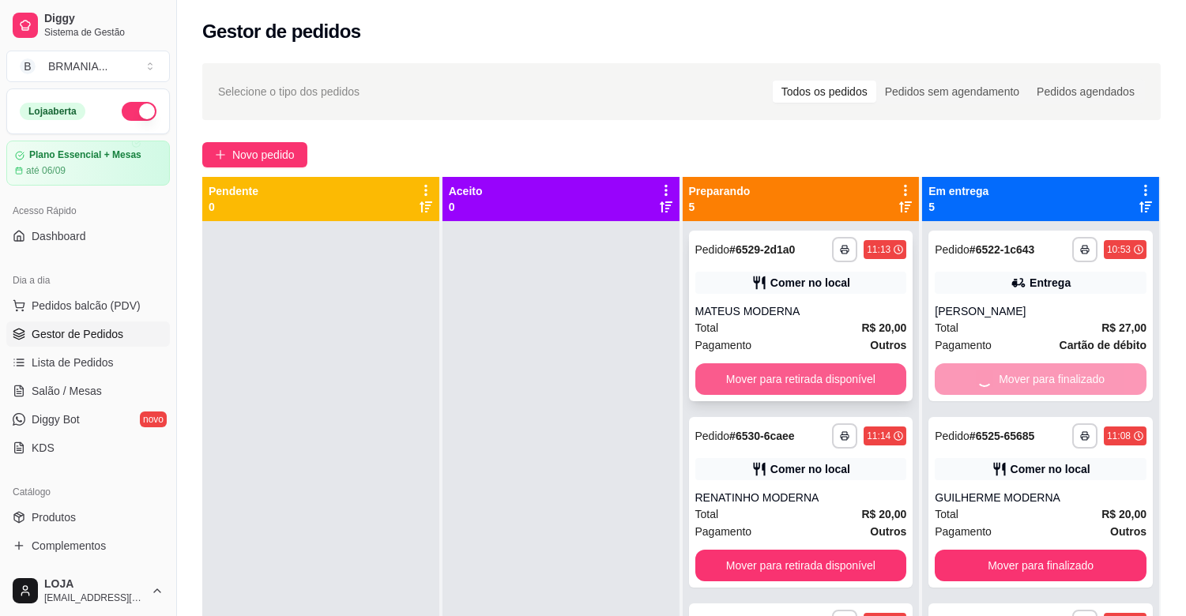
click at [834, 372] on button "Mover para retirada disponível" at bounding box center [801, 380] width 212 height 32
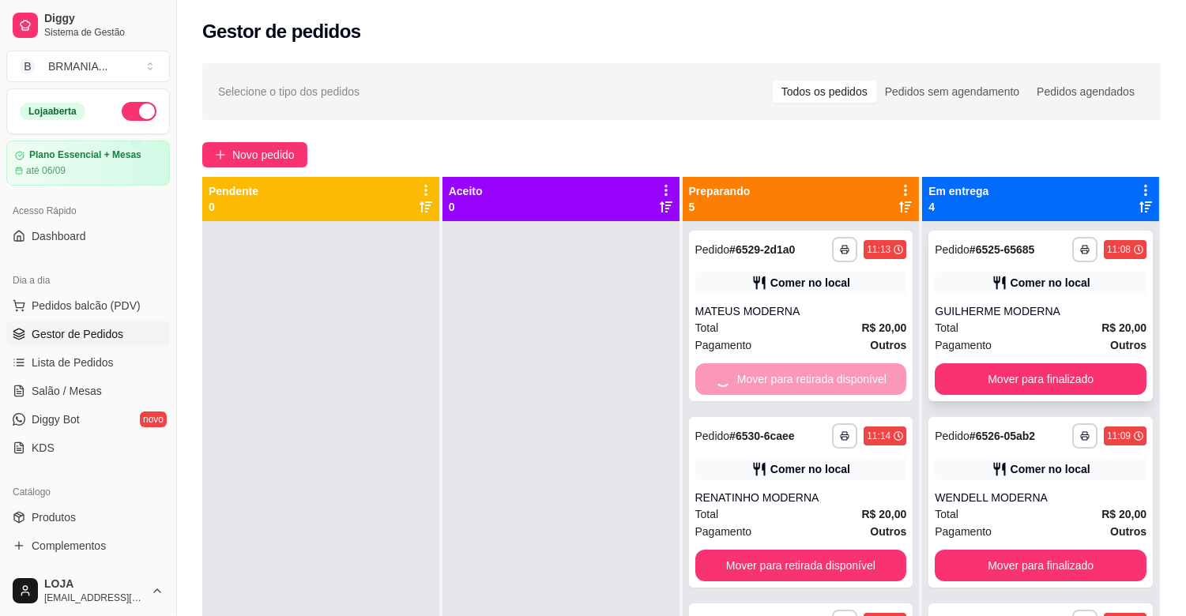
click at [1021, 398] on div "**********" at bounding box center [1041, 316] width 224 height 171
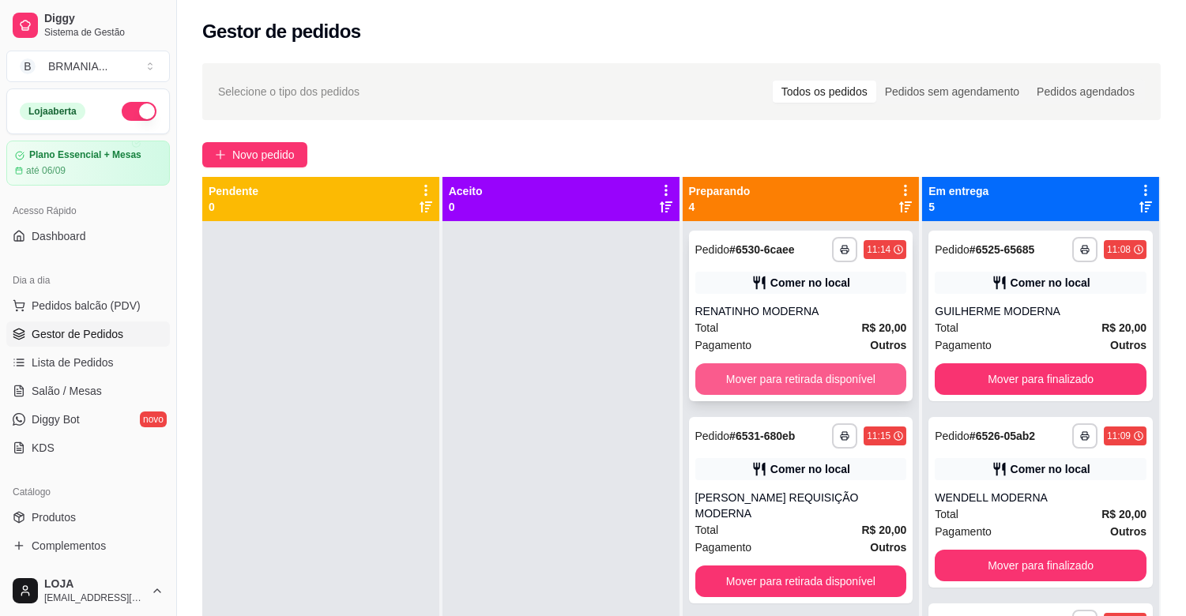
click at [863, 370] on button "Mover para retirada disponível" at bounding box center [801, 380] width 212 height 32
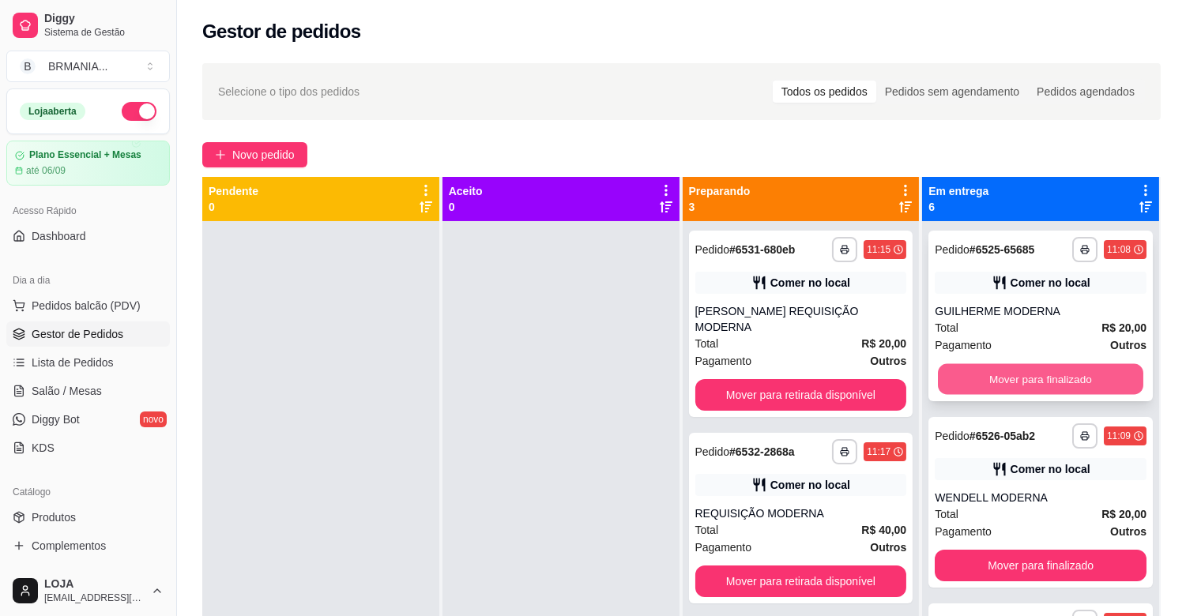
click at [1000, 376] on button "Mover para finalizado" at bounding box center [1040, 379] width 205 height 31
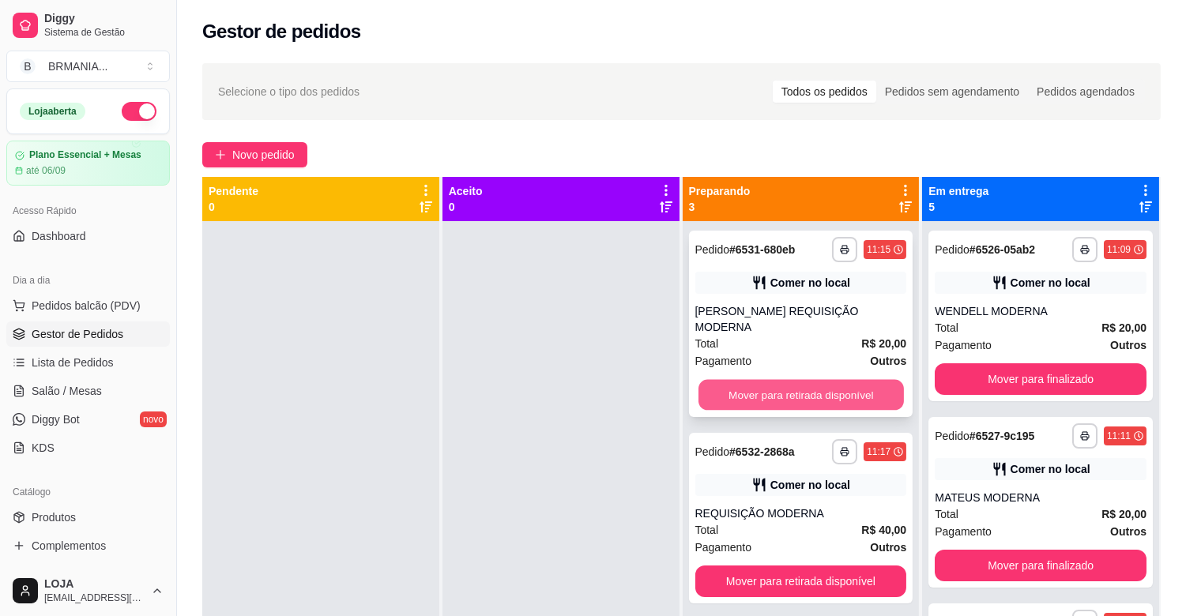
click at [834, 380] on button "Mover para retirada disponível" at bounding box center [801, 395] width 205 height 31
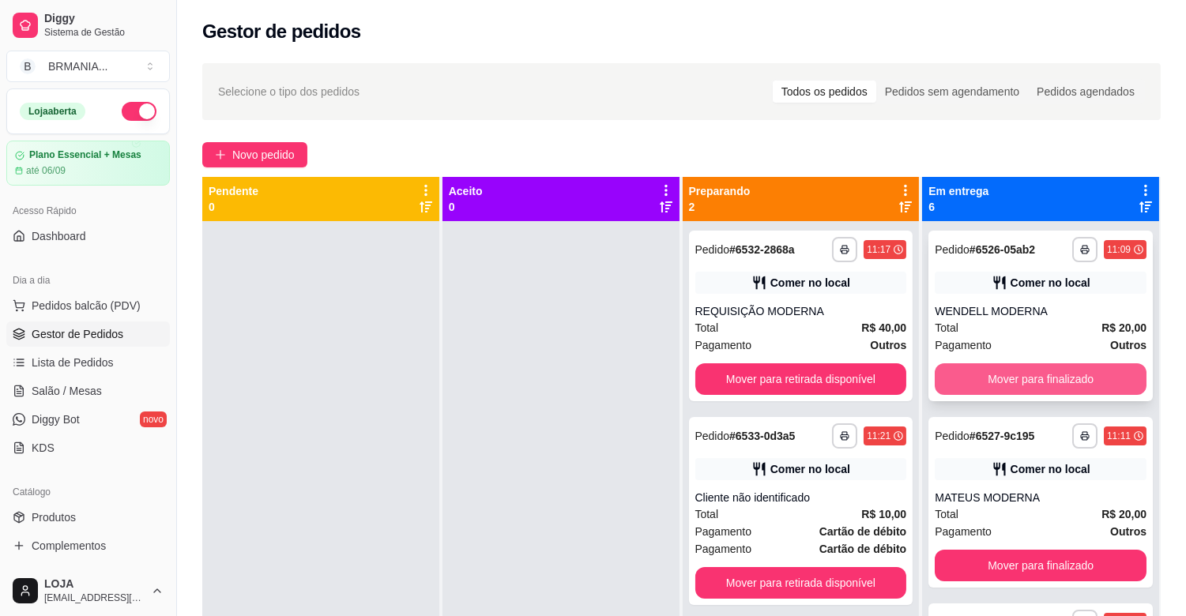
click at [997, 382] on button "Mover para finalizado" at bounding box center [1041, 380] width 212 height 32
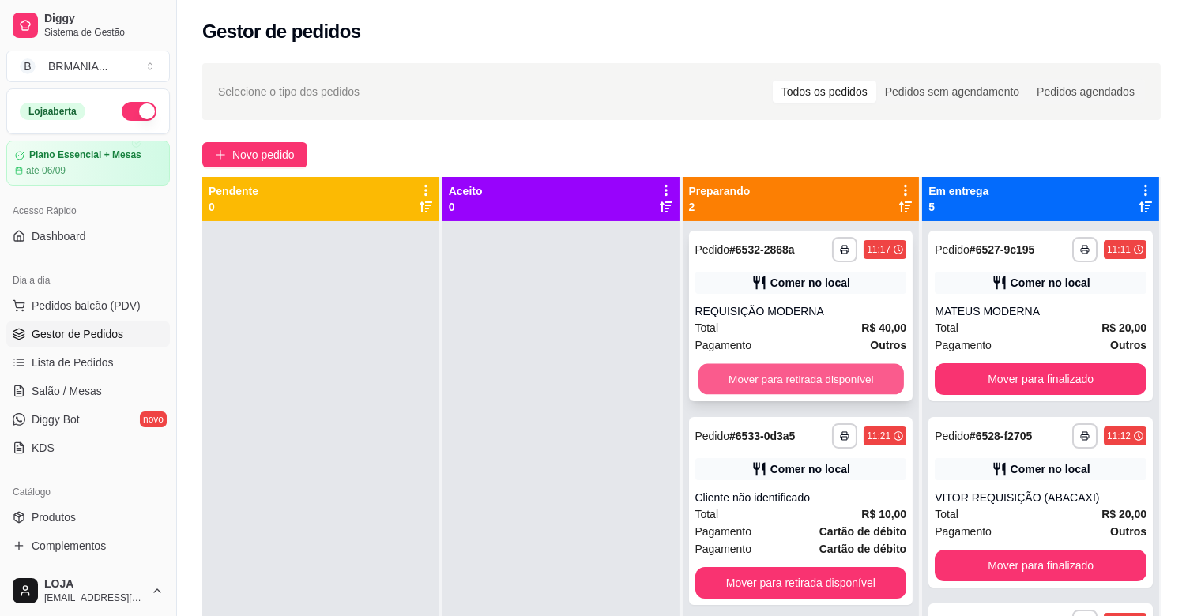
click at [841, 380] on button "Mover para retirada disponível" at bounding box center [801, 379] width 205 height 31
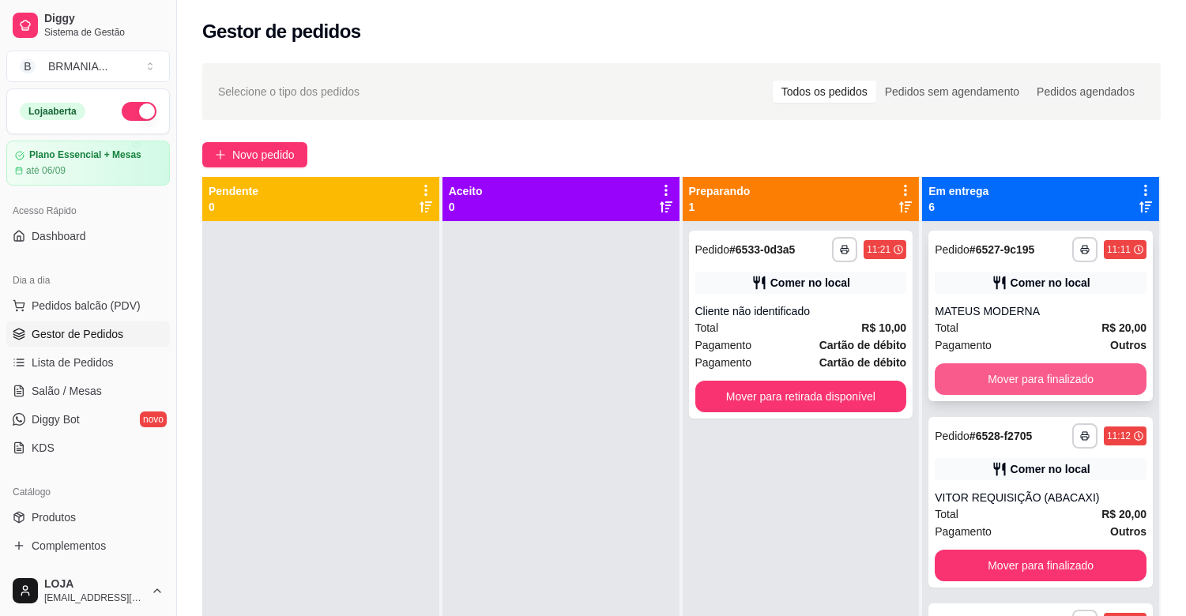
click at [984, 388] on button "Mover para finalizado" at bounding box center [1041, 380] width 212 height 32
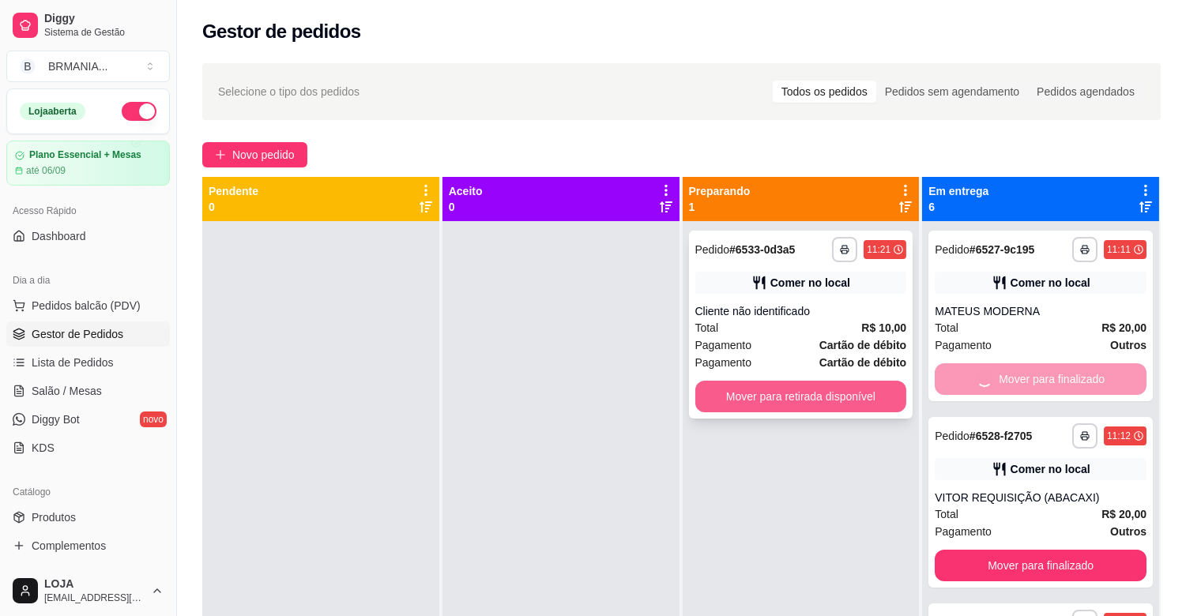
click at [828, 393] on button "Mover para retirada disponível" at bounding box center [801, 397] width 212 height 32
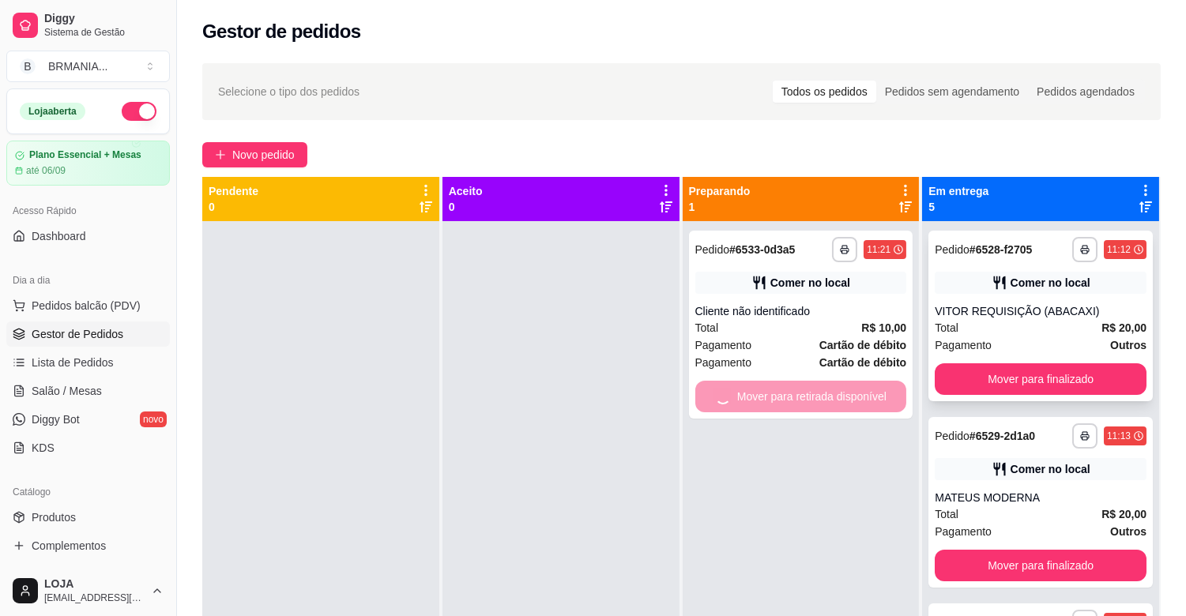
click at [1006, 394] on button "Mover para finalizado" at bounding box center [1041, 380] width 212 height 32
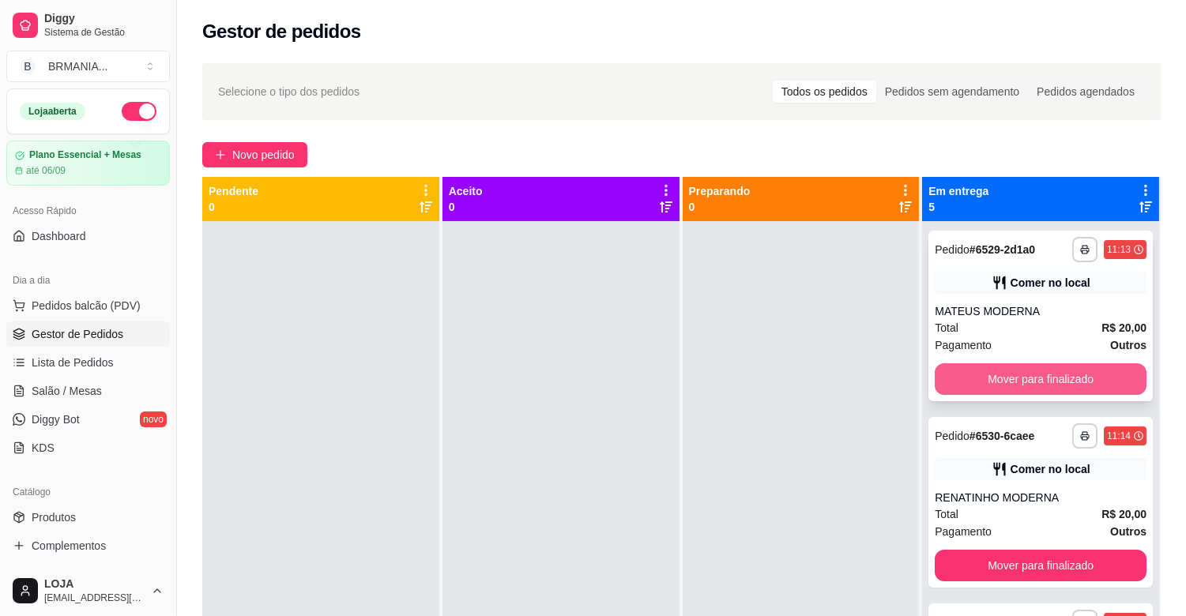
click at [1004, 393] on button "Mover para finalizado" at bounding box center [1041, 380] width 212 height 32
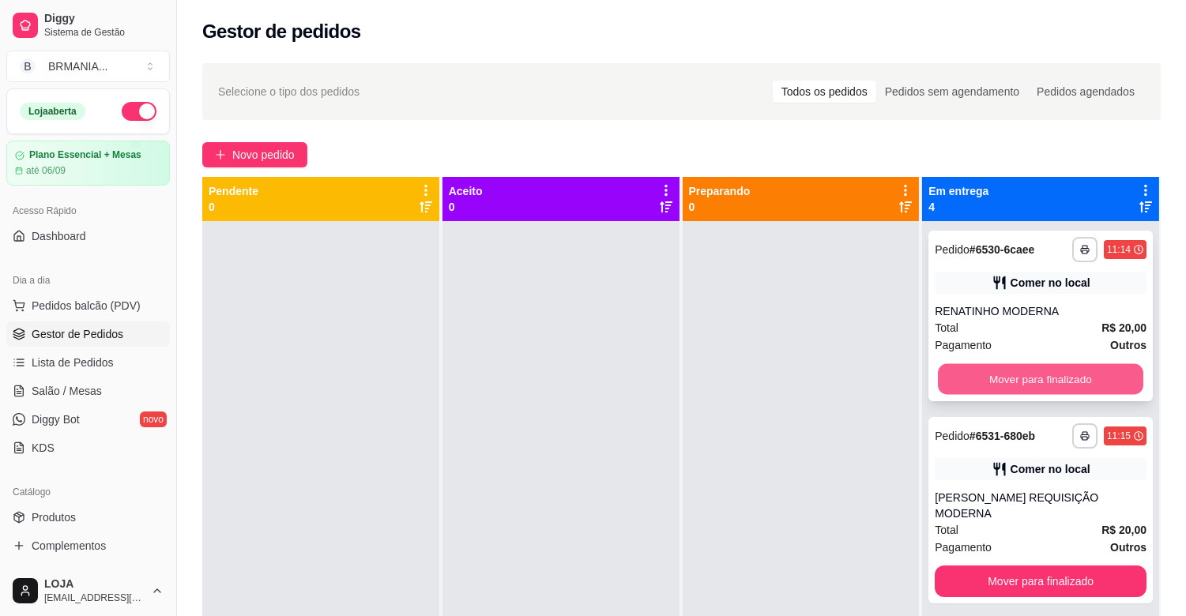
click at [1000, 391] on button "Mover para finalizado" at bounding box center [1040, 379] width 205 height 31
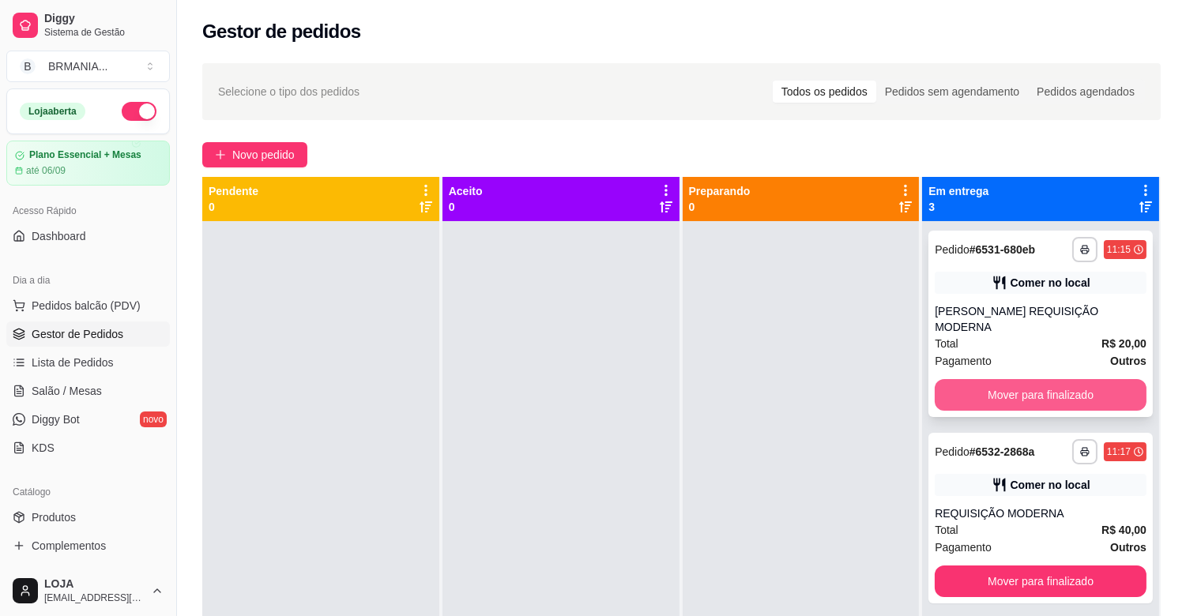
click at [999, 390] on button "Mover para finalizado" at bounding box center [1041, 395] width 212 height 32
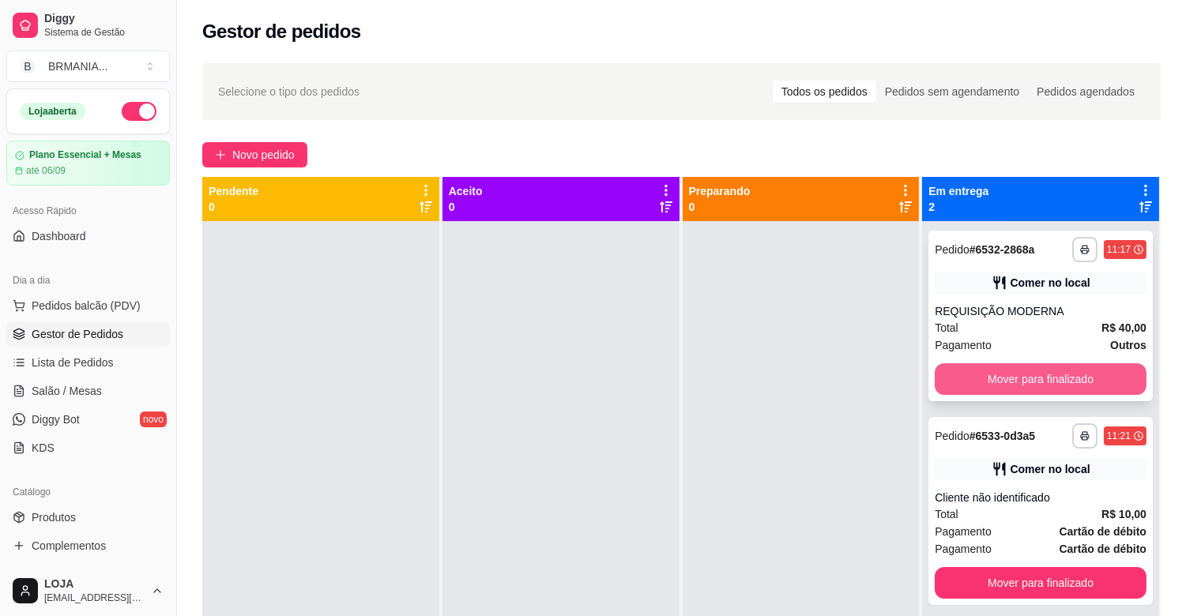
click at [997, 388] on button "Mover para finalizado" at bounding box center [1041, 380] width 212 height 32
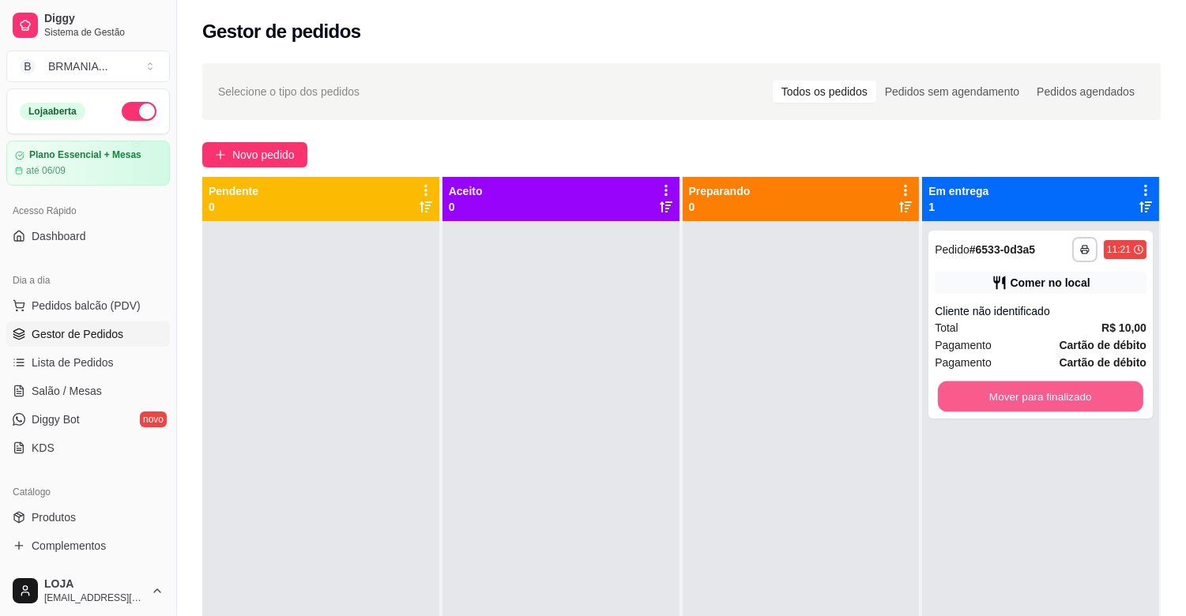
click at [997, 388] on button "Mover para finalizado" at bounding box center [1040, 397] width 205 height 31
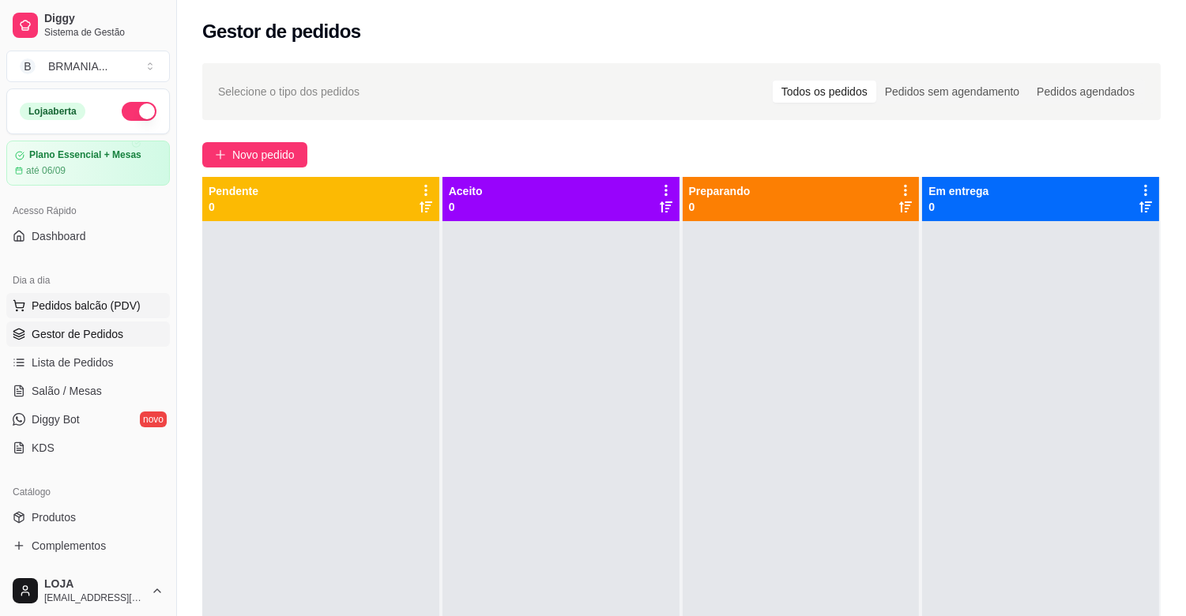
click at [96, 293] on button "Pedidos balcão (PDV)" at bounding box center [88, 305] width 164 height 25
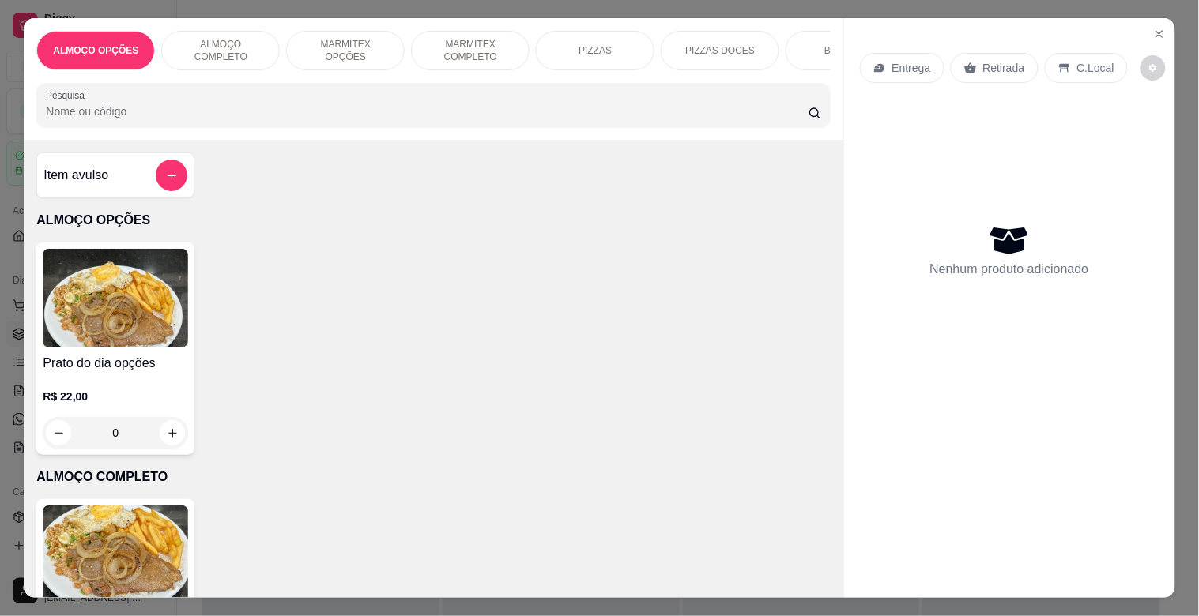
click at [458, 43] on p "MARMITEX COMPLETO" at bounding box center [470, 50] width 92 height 25
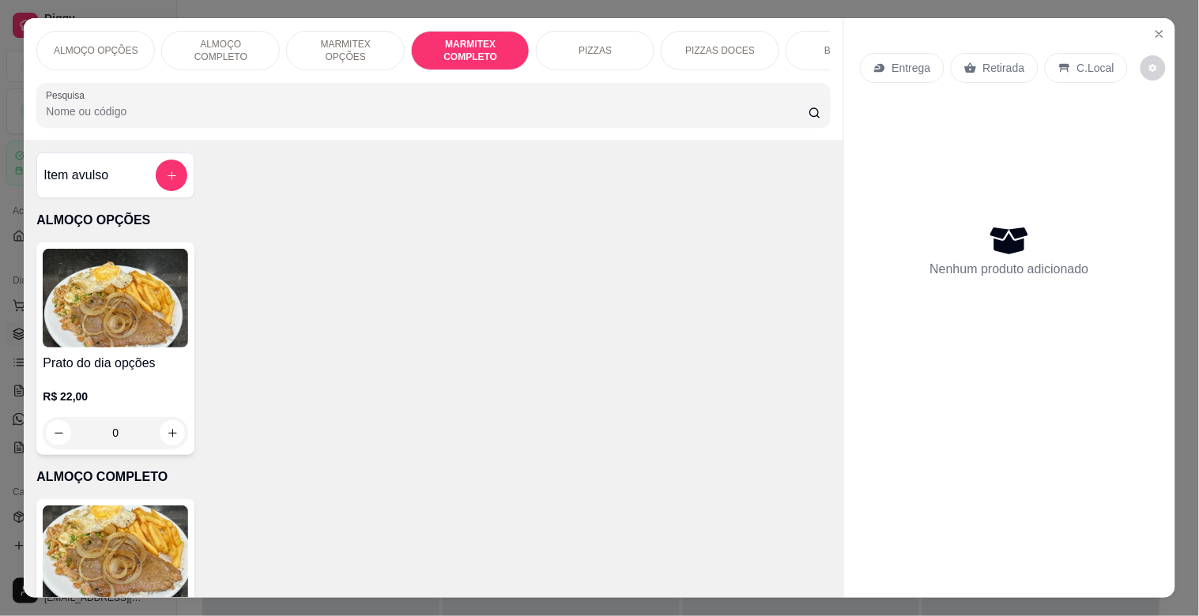
scroll to position [38, 0]
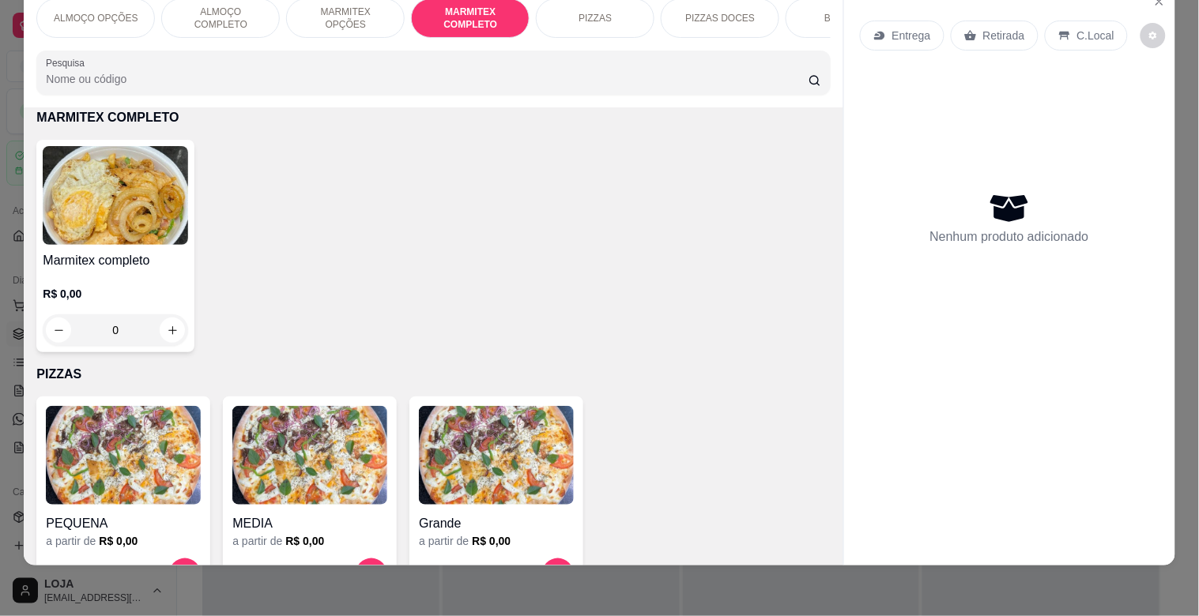
drag, startPoint x: 24, startPoint y: 263, endPoint x: 32, endPoint y: 263, distance: 8.7
click at [24, 263] on div "Item avulso ALMOÇO OPÇÕES Prato do dia opções R$ 22,00 0 ALMOÇO COMPLETO PF Com…" at bounding box center [433, 336] width 819 height 458
click at [62, 266] on h4 "Marmitex completo" at bounding box center [115, 260] width 145 height 19
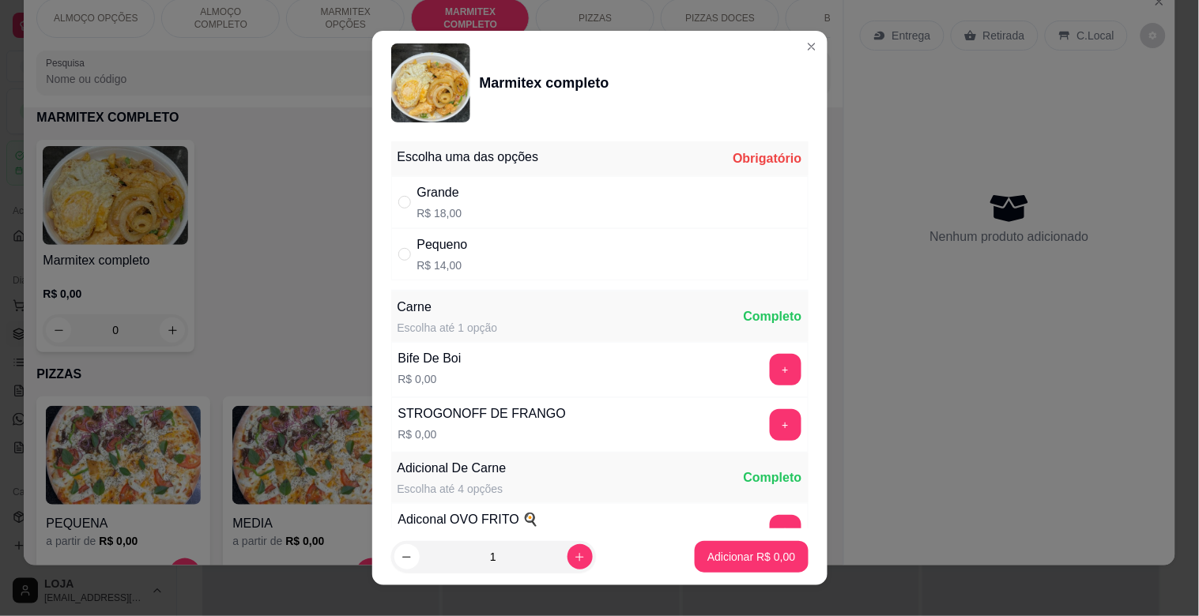
drag, startPoint x: 467, startPoint y: 191, endPoint x: 586, endPoint y: 194, distance: 118.6
click at [467, 193] on div "Grande R$ 18,00" at bounding box center [599, 202] width 417 height 52
radio input "true"
click at [770, 375] on button "+" at bounding box center [786, 370] width 32 height 32
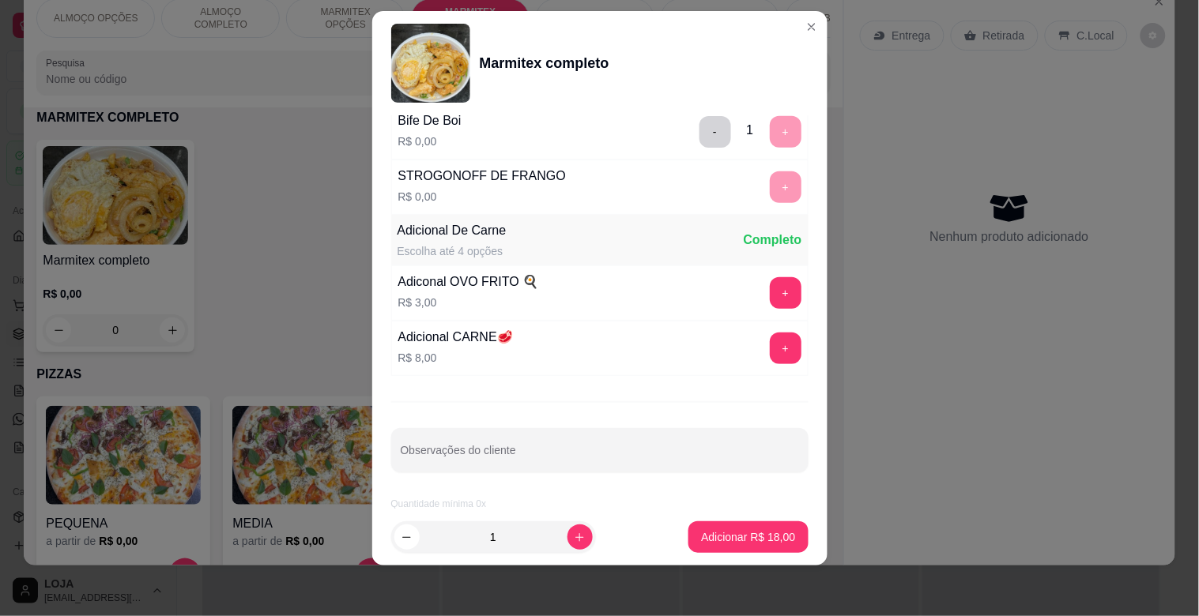
scroll to position [221, 0]
click at [737, 532] on p "Adicionar R$ 18,00" at bounding box center [748, 537] width 94 height 16
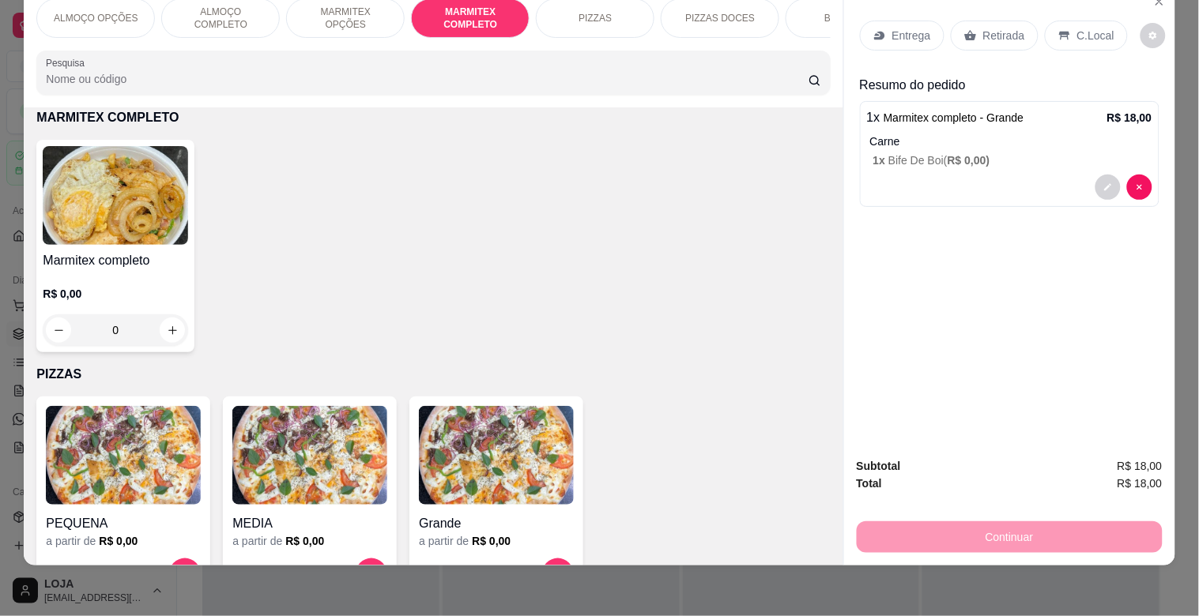
click at [1004, 28] on p "Retirada" at bounding box center [1004, 36] width 42 height 16
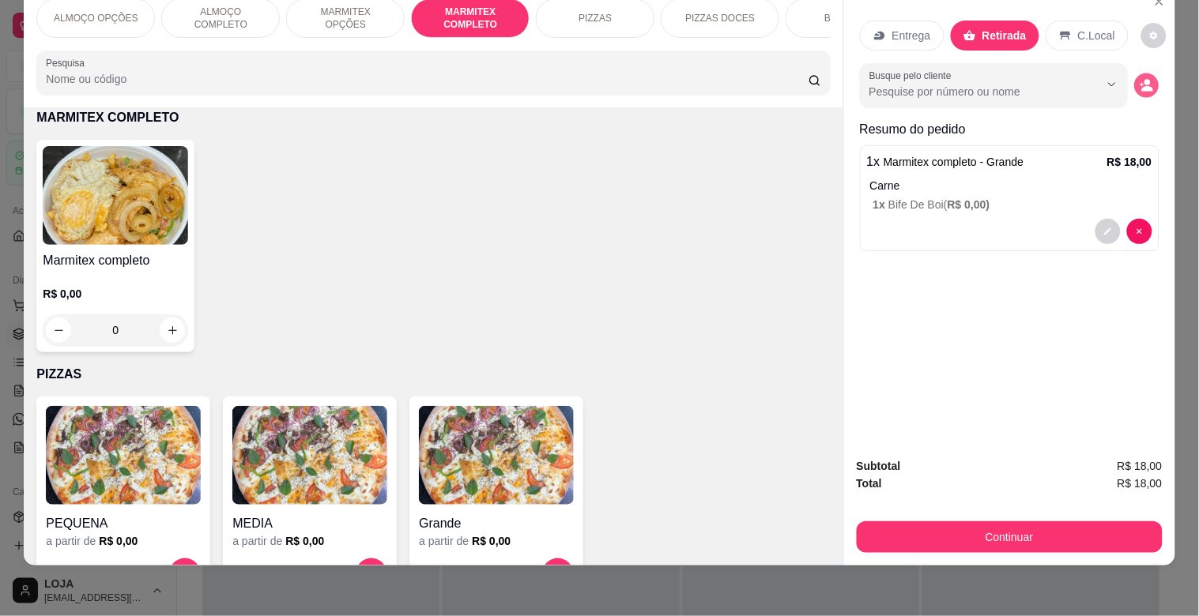
click at [1139, 79] on icon "decrease-product-quantity" at bounding box center [1145, 85] width 13 height 13
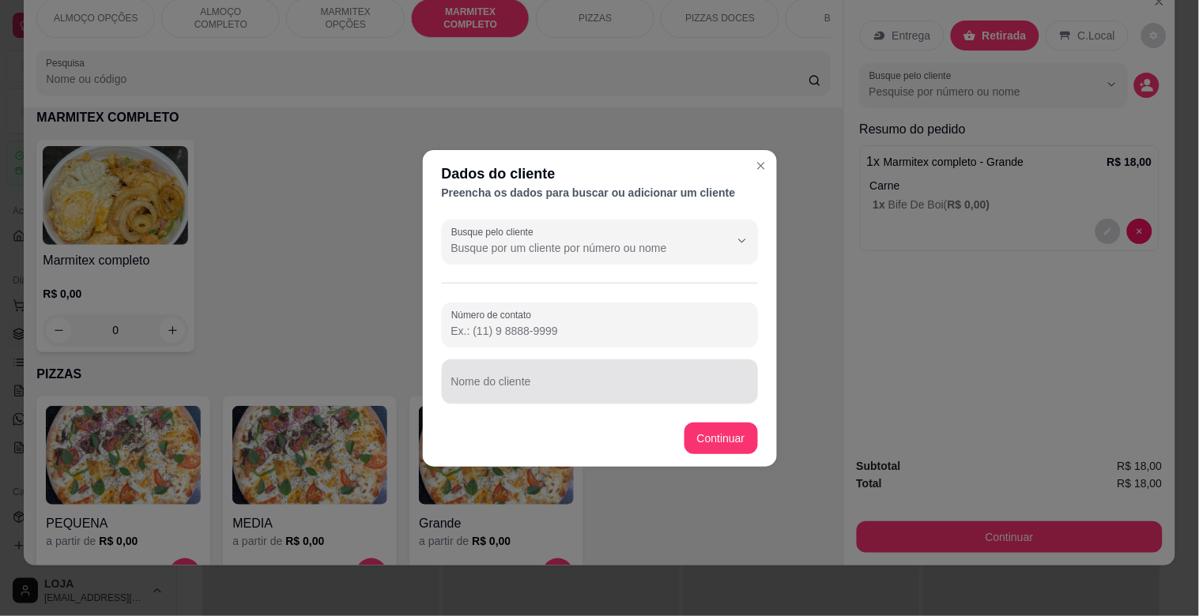
click at [525, 380] on div "Nome do cliente" at bounding box center [600, 382] width 316 height 44
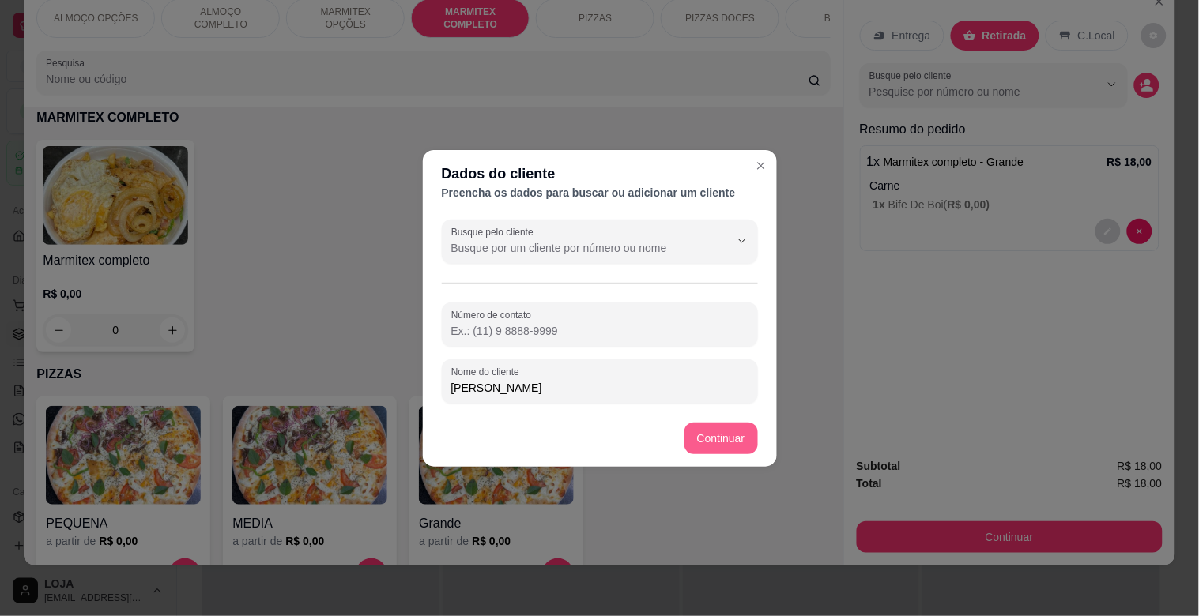
type input "[PERSON_NAME]"
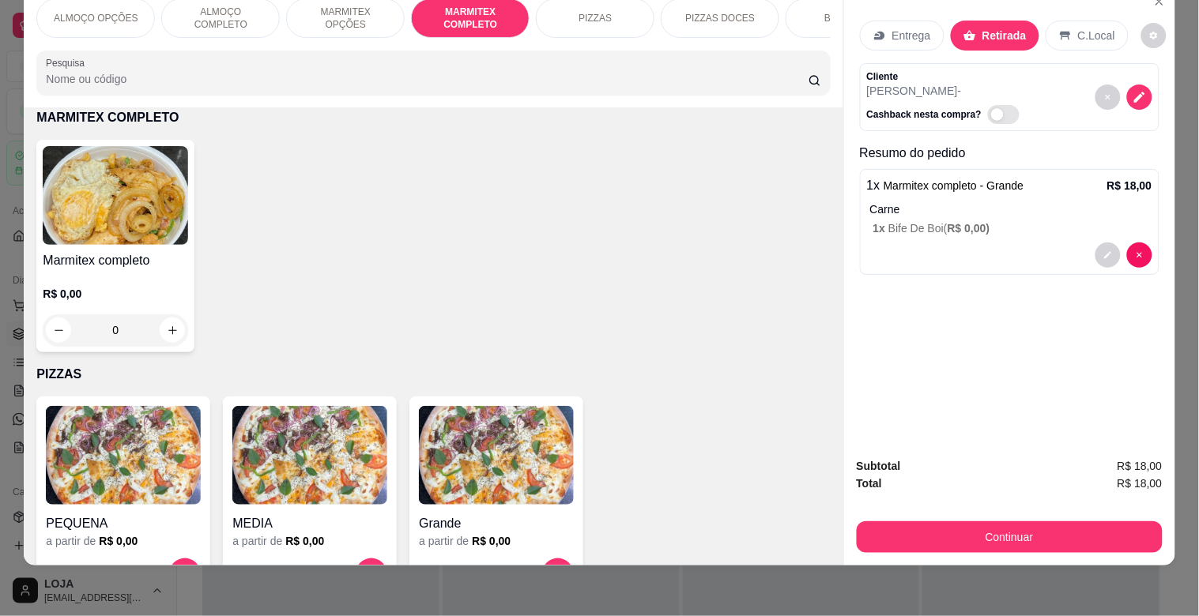
click at [1026, 541] on div "Subtotal R$ 18,00 Total R$ 18,00 Continuar" at bounding box center [1009, 505] width 331 height 121
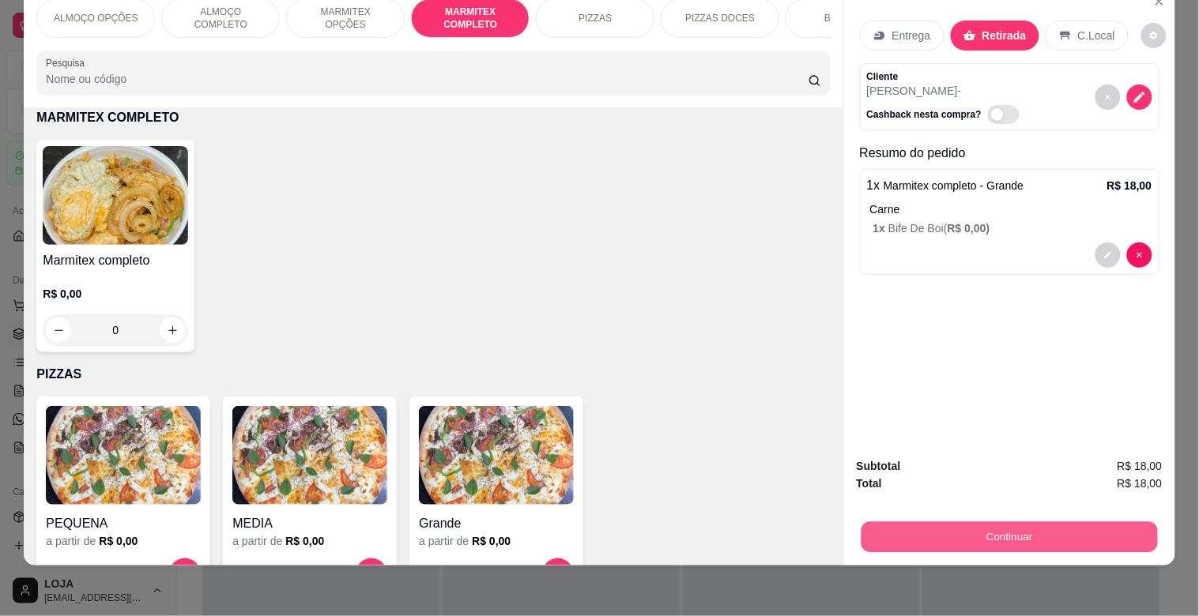
click at [1011, 522] on button "Continuar" at bounding box center [1009, 537] width 296 height 31
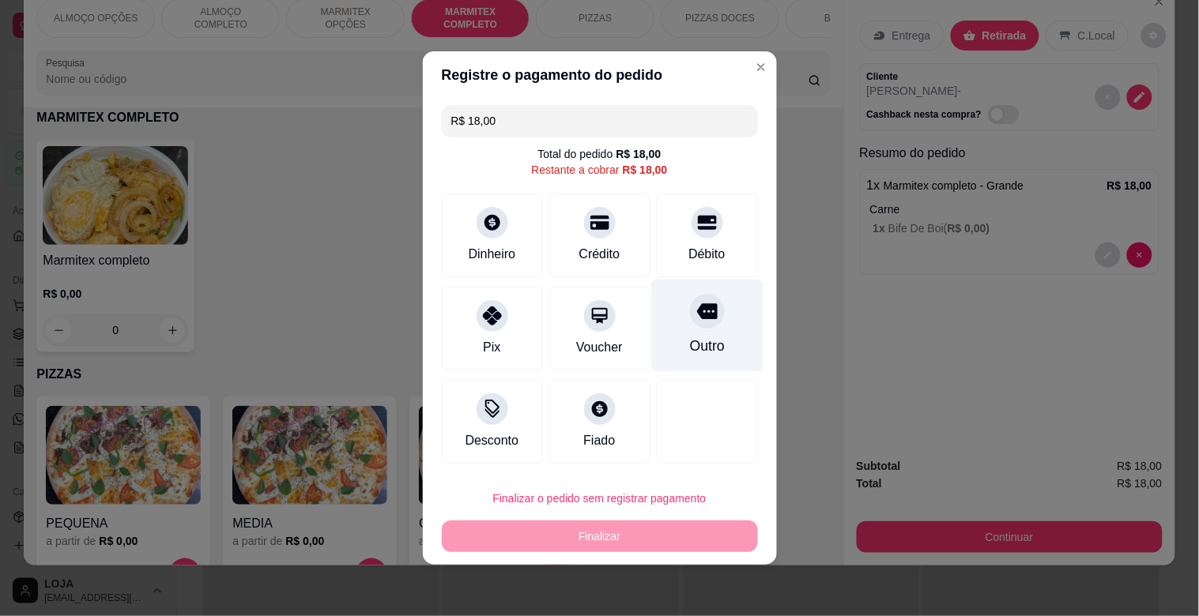
click at [698, 324] on div at bounding box center [707, 311] width 35 height 35
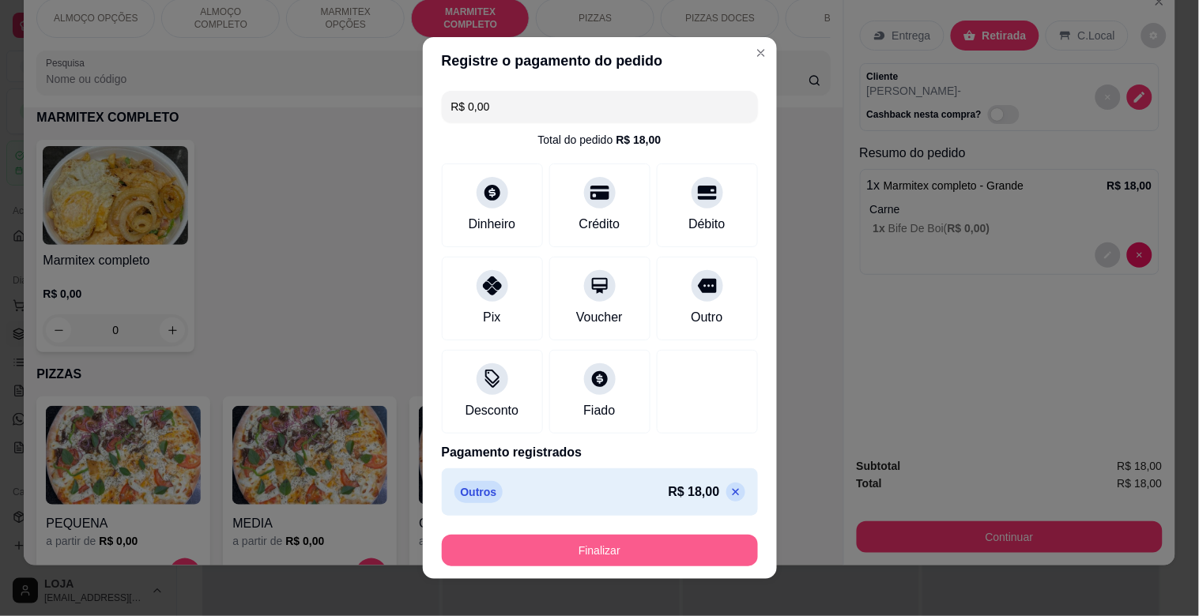
click at [582, 563] on button "Finalizar" at bounding box center [600, 551] width 316 height 32
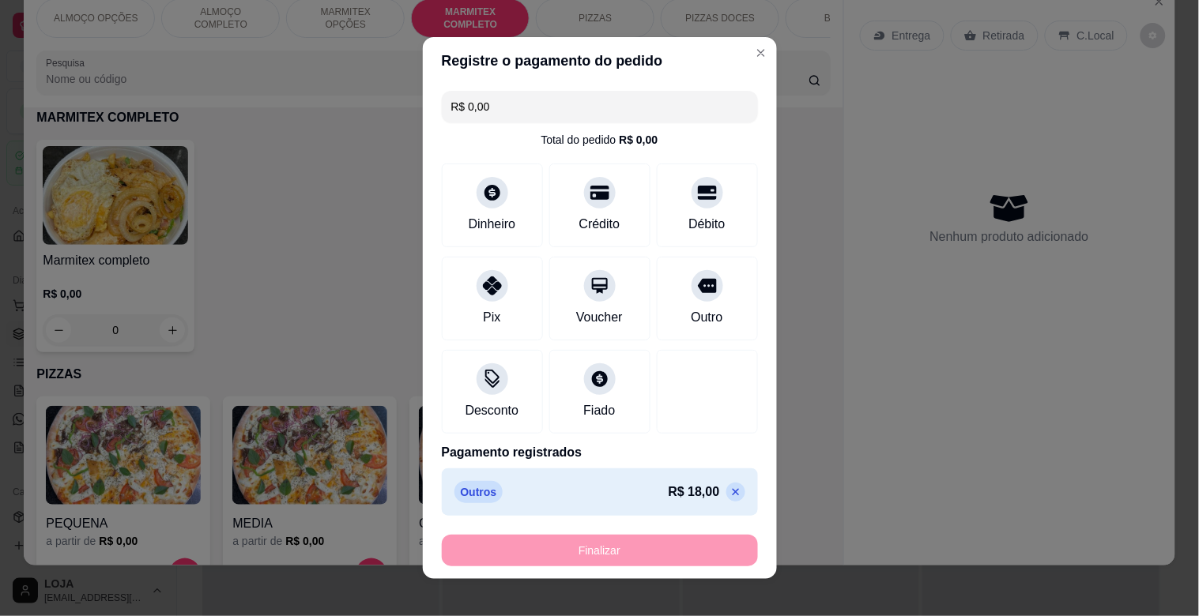
type input "-R$ 18,00"
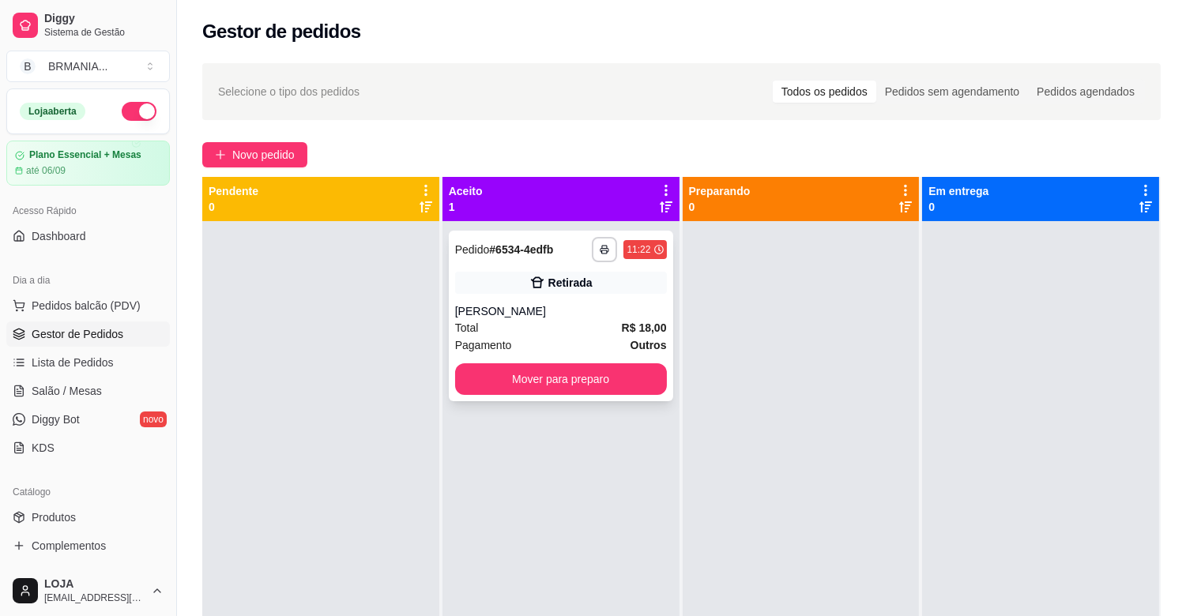
click at [483, 257] on div "Pedido # 6534-4edfb" at bounding box center [504, 249] width 99 height 19
click at [603, 246] on polyline "button" at bounding box center [604, 247] width 5 height 3
click at [564, 309] on button "IMPRESSORA" at bounding box center [558, 304] width 115 height 25
click at [590, 382] on button "Mover para preparo" at bounding box center [561, 380] width 212 height 32
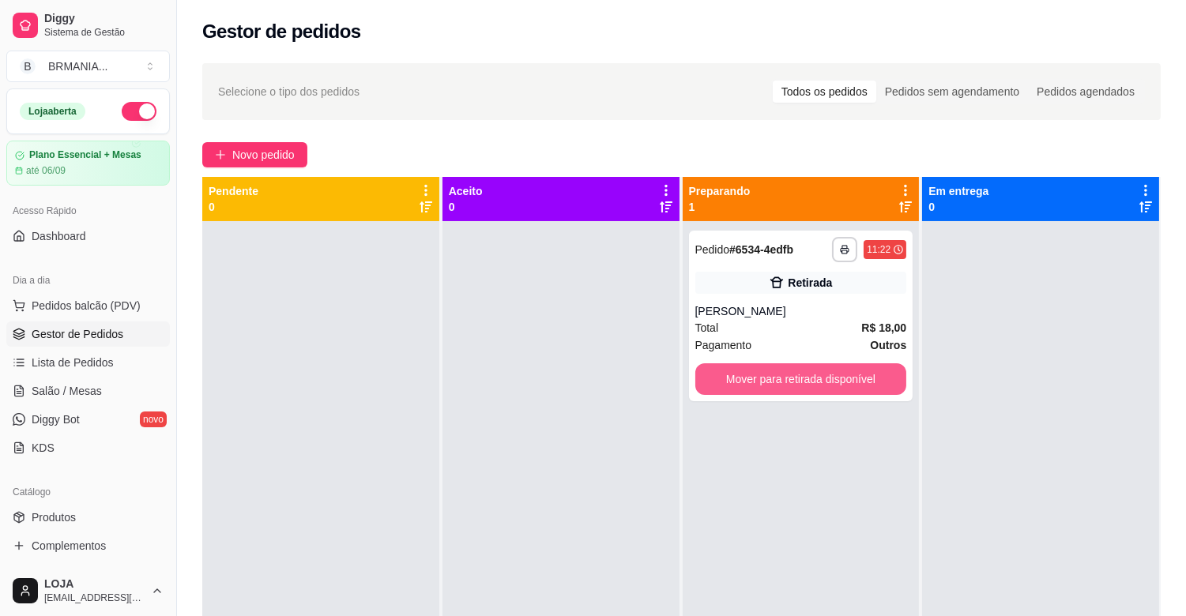
click at [739, 375] on button "Mover para retirada disponível" at bounding box center [801, 380] width 212 height 32
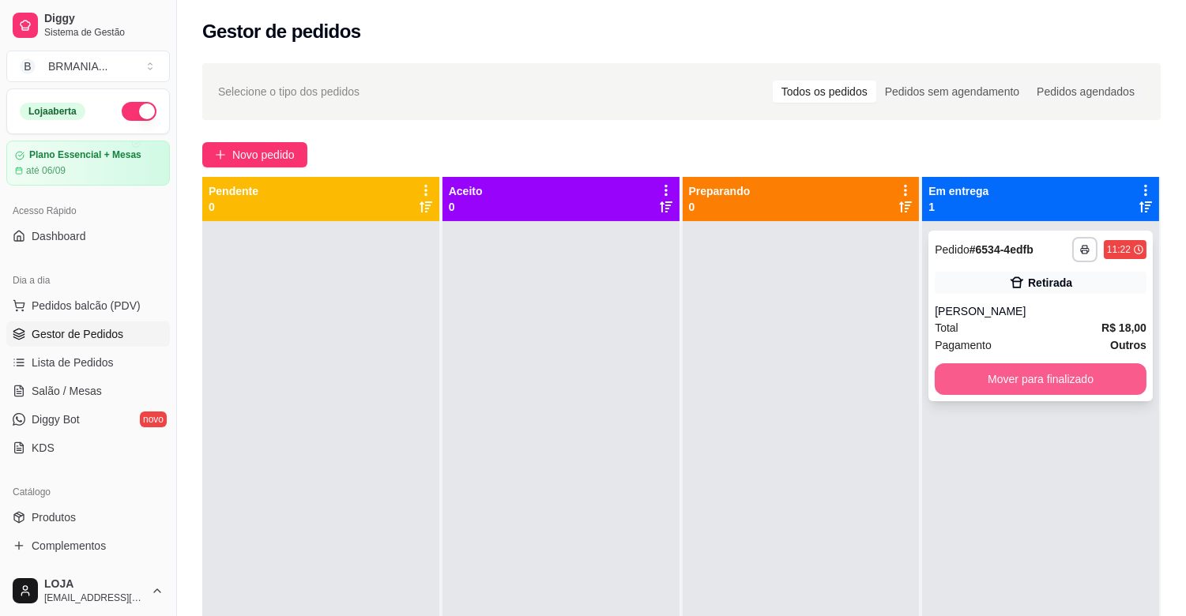
click at [938, 382] on button "Mover para finalizado" at bounding box center [1041, 380] width 212 height 32
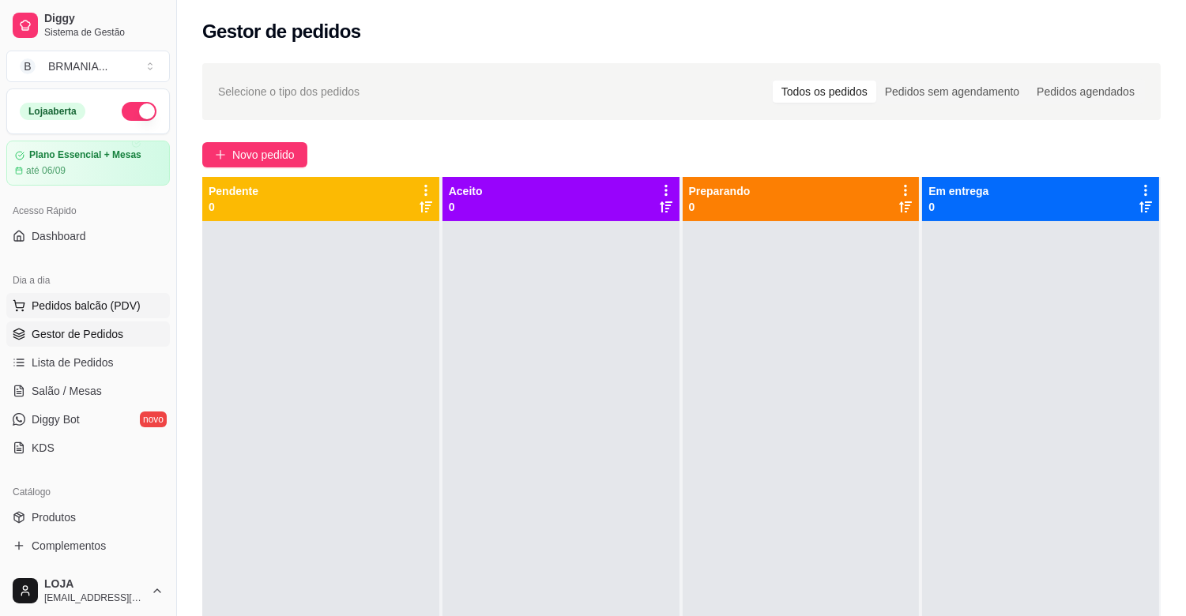
click at [121, 314] on button "Pedidos balcão (PDV)" at bounding box center [88, 305] width 164 height 25
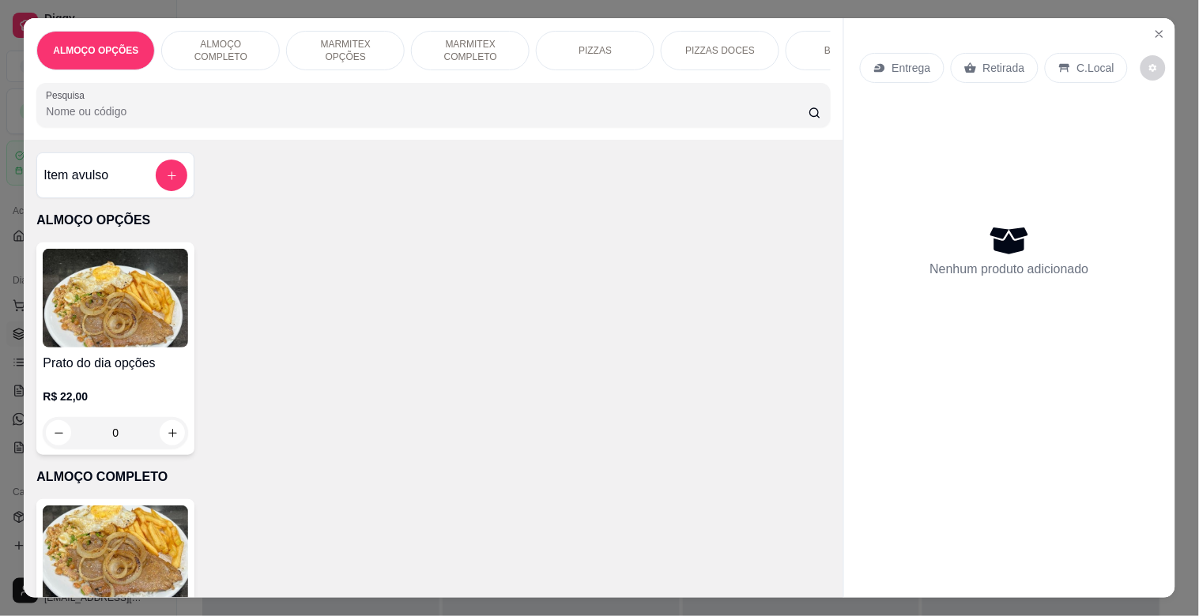
click at [167, 552] on img at bounding box center [115, 555] width 145 height 99
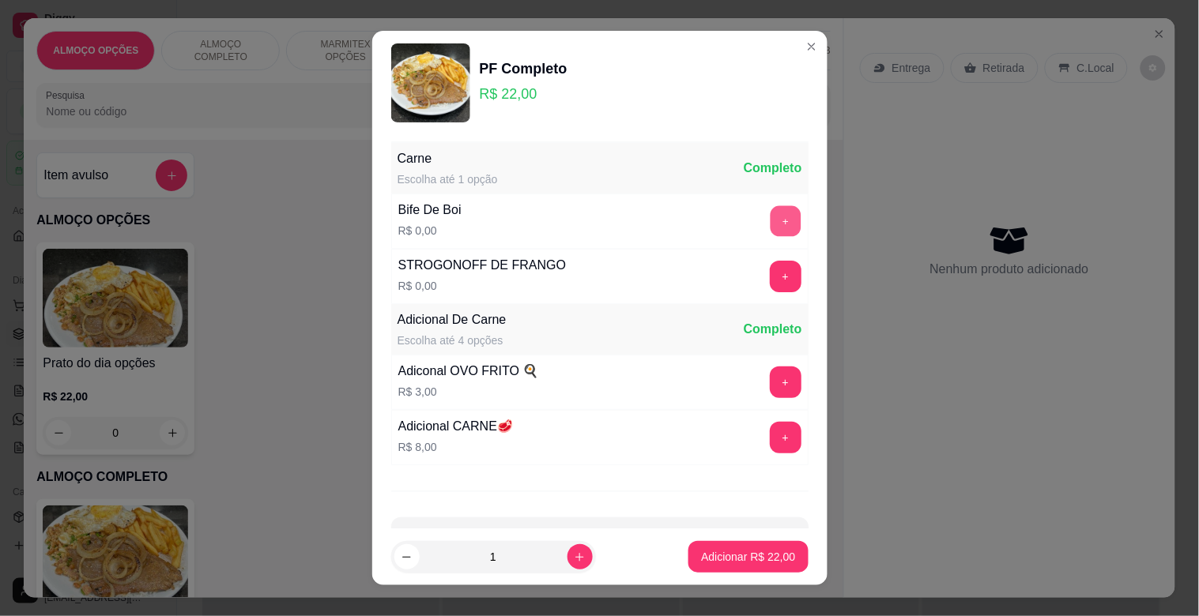
click at [770, 220] on button "+" at bounding box center [785, 221] width 31 height 31
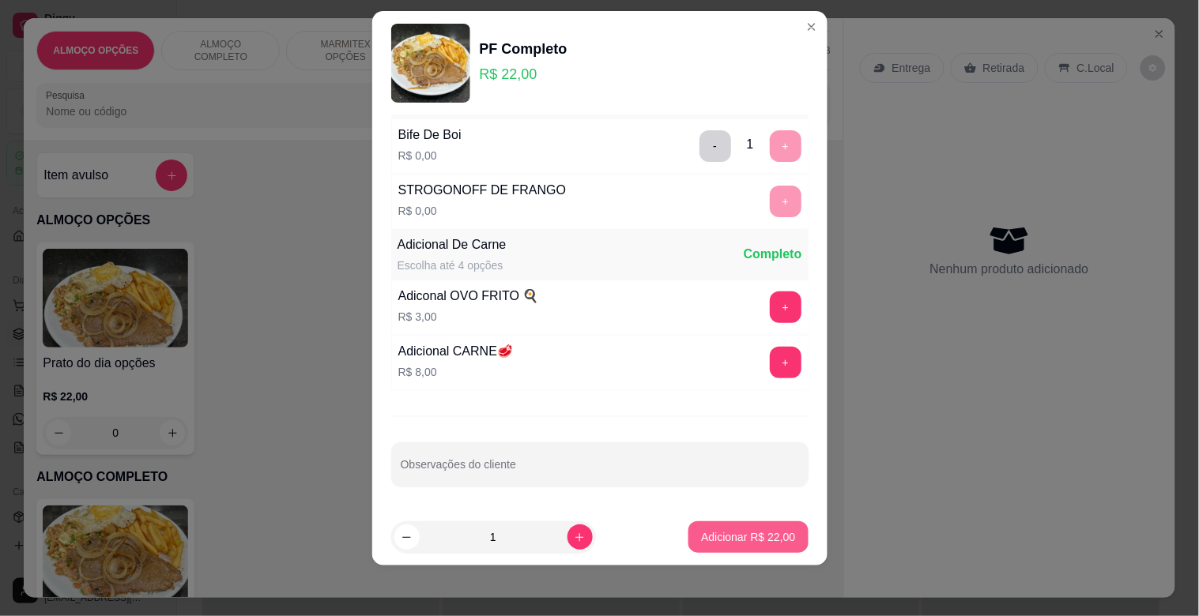
click at [748, 545] on button "Adicionar R$ 22,00" at bounding box center [747, 538] width 119 height 32
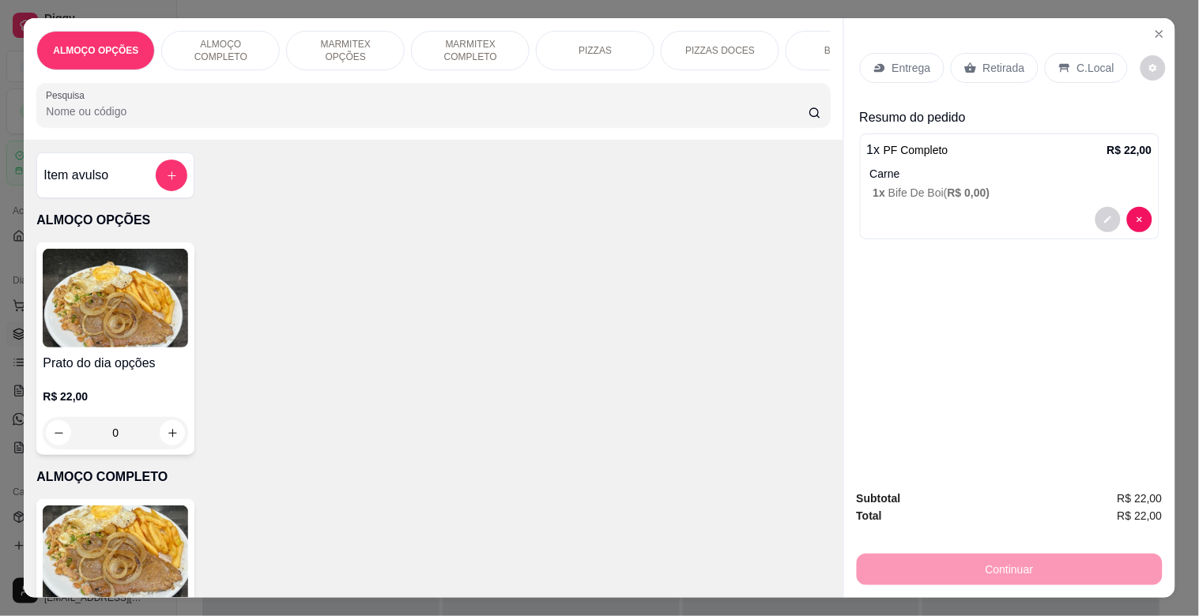
drag, startPoint x: 997, startPoint y: 63, endPoint x: 1105, endPoint y: 85, distance: 109.6
click at [999, 62] on p "Retirada" at bounding box center [1004, 68] width 42 height 16
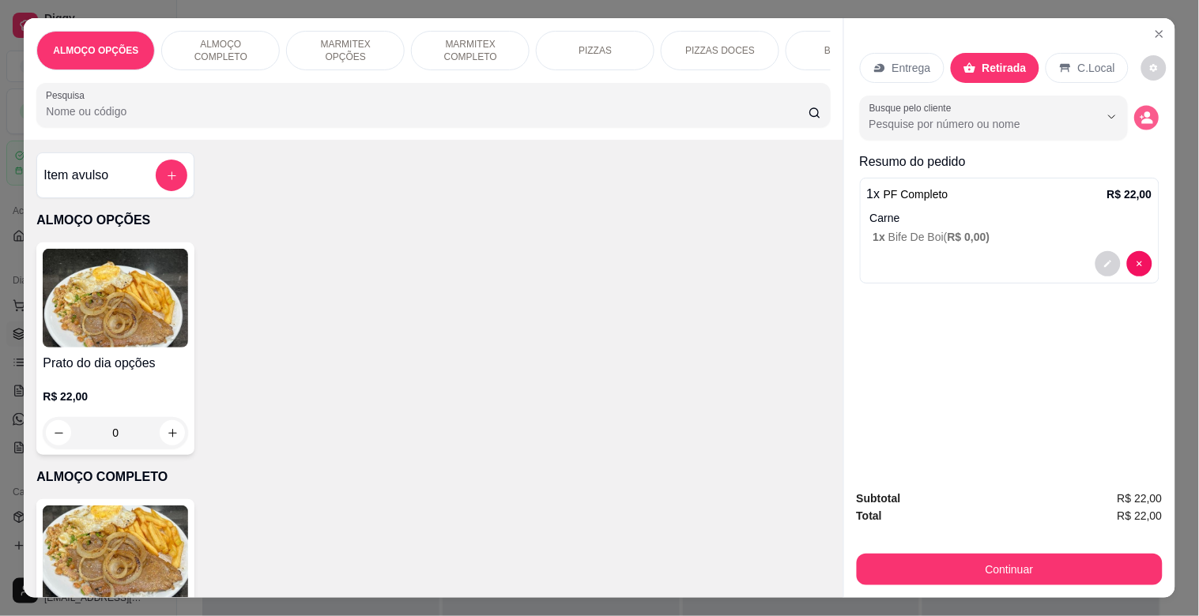
click at [1139, 113] on icon "decrease-product-quantity" at bounding box center [1145, 117] width 13 height 13
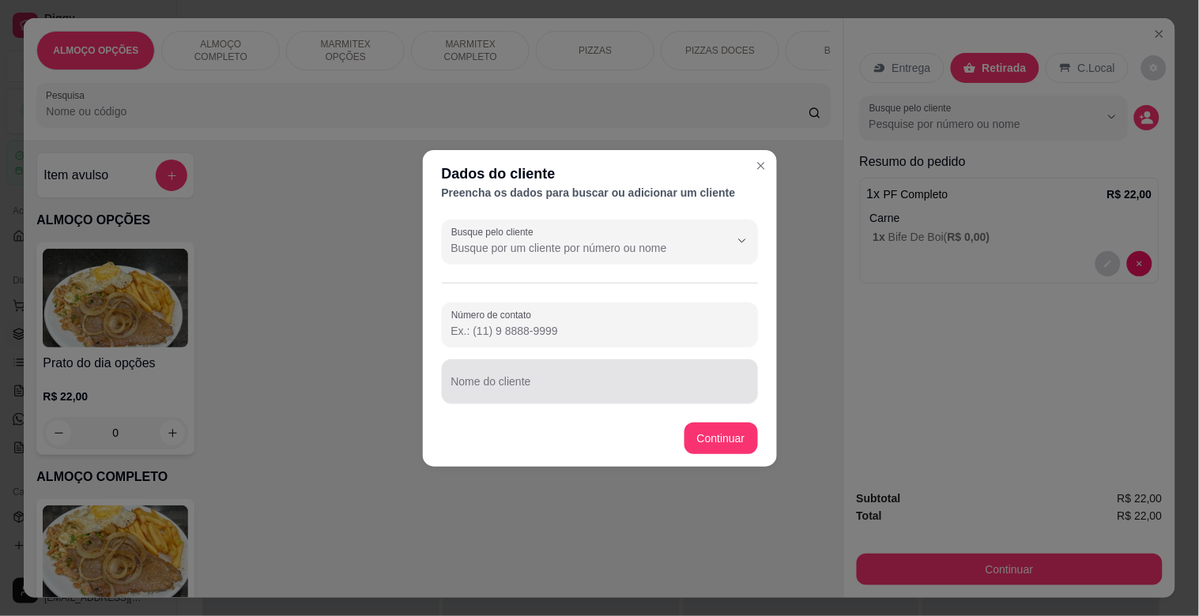
click at [538, 374] on div at bounding box center [599, 382] width 297 height 32
type input "[PERSON_NAME]"
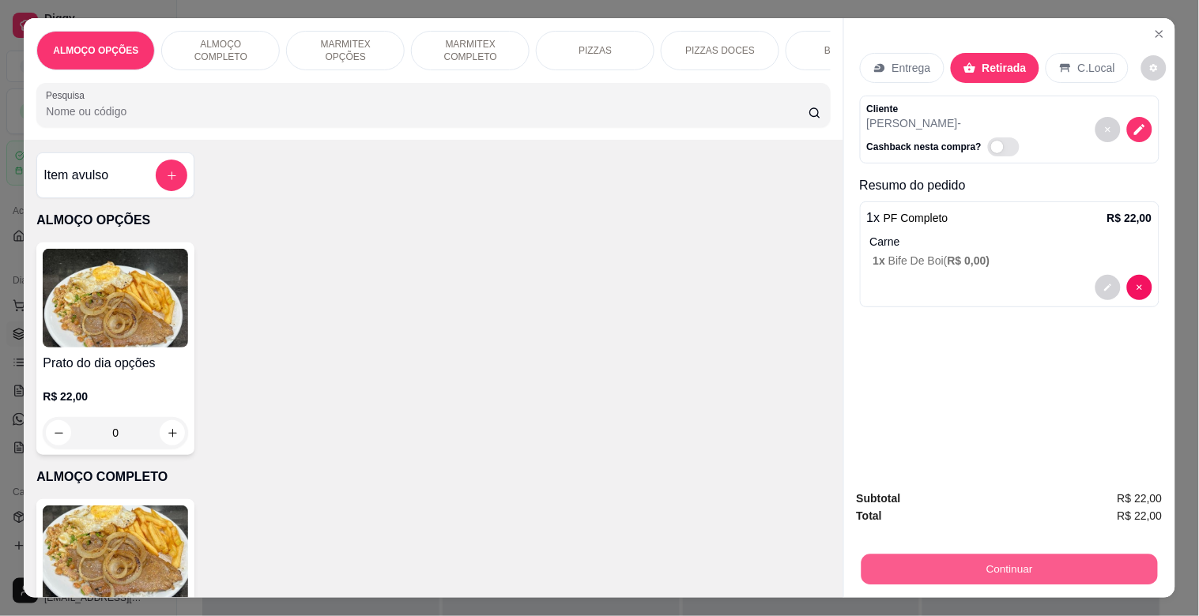
click at [945, 556] on button "Continuar" at bounding box center [1009, 569] width 296 height 31
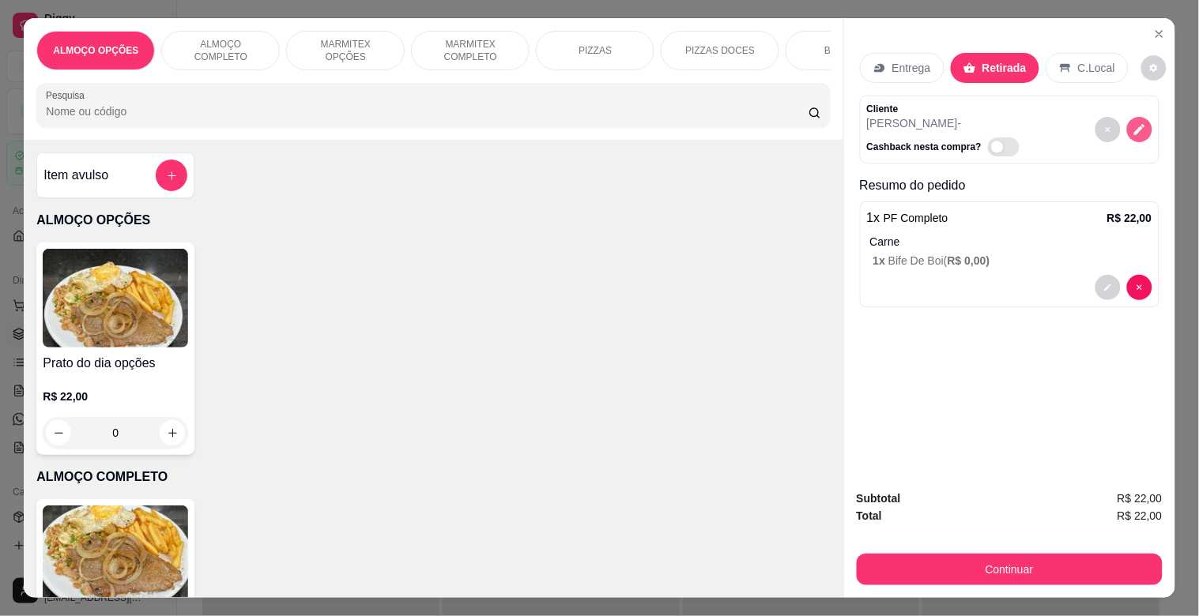
click at [1132, 122] on icon "decrease-product-quantity" at bounding box center [1139, 129] width 14 height 14
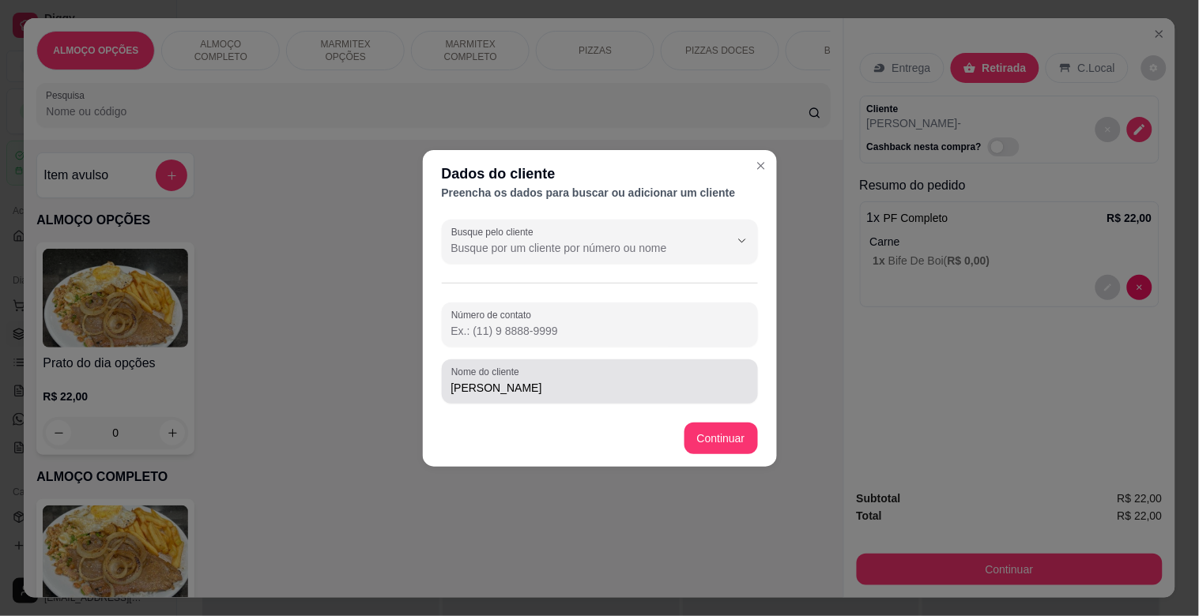
click at [627, 399] on div "Nome do cliente [PERSON_NAME]" at bounding box center [600, 382] width 316 height 44
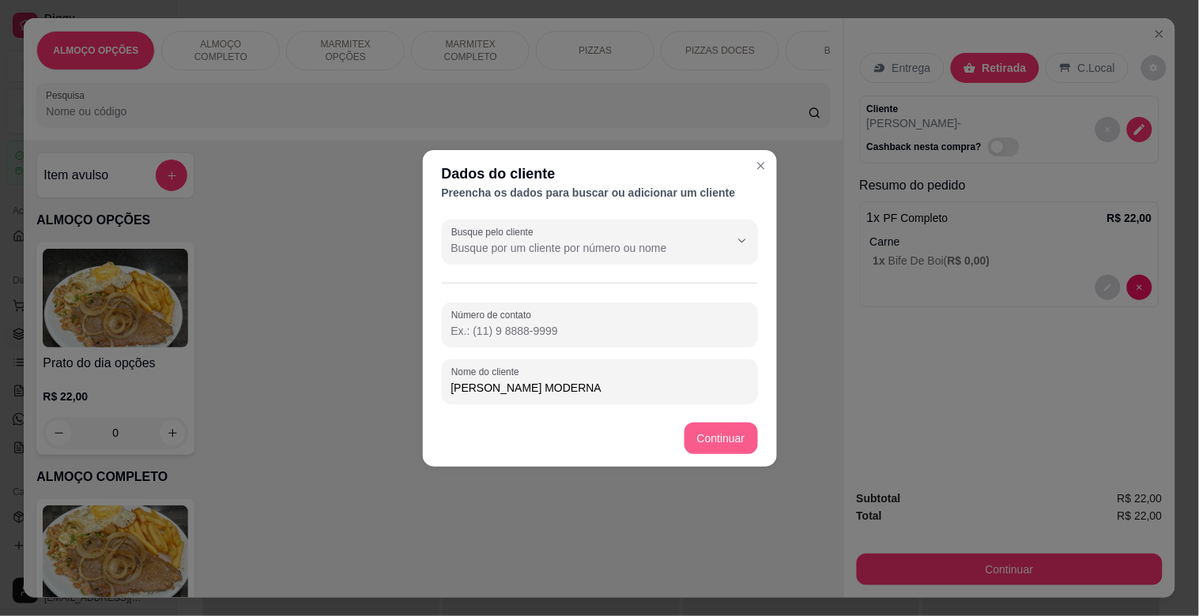
type input "[PERSON_NAME] MODERNA"
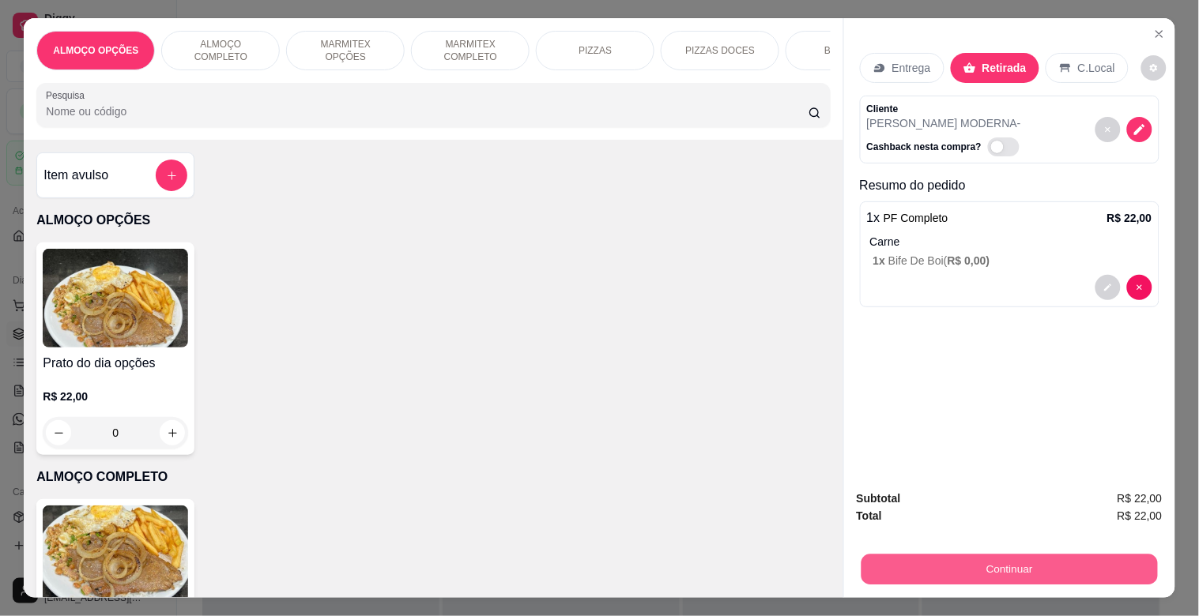
click at [958, 571] on button "Continuar" at bounding box center [1009, 569] width 296 height 31
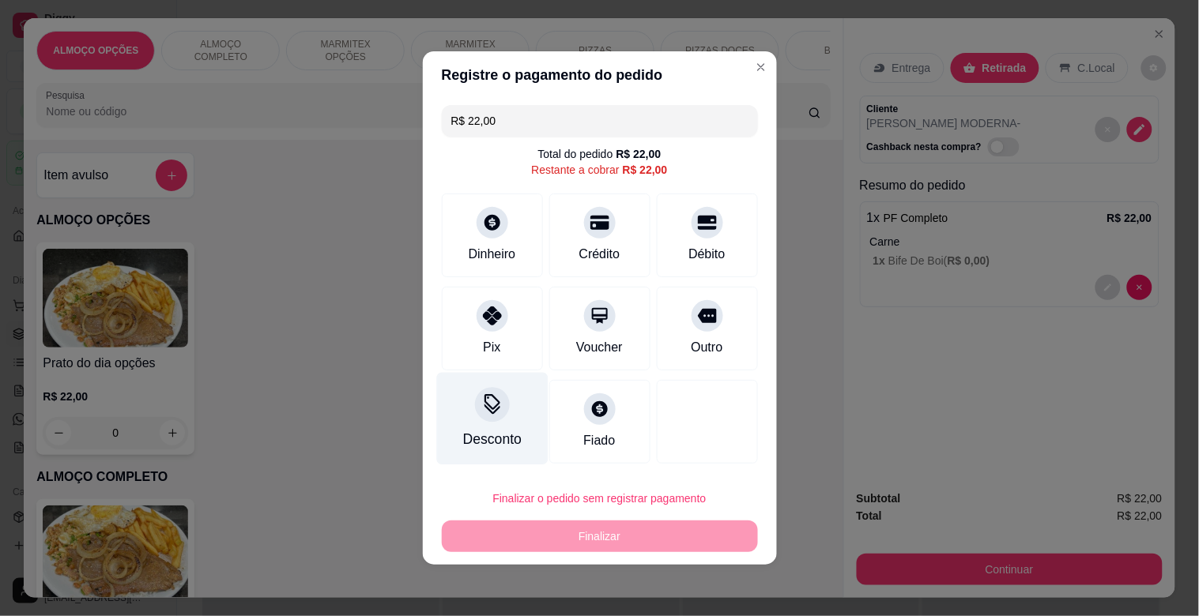
click at [483, 424] on div "Desconto" at bounding box center [491, 419] width 111 height 92
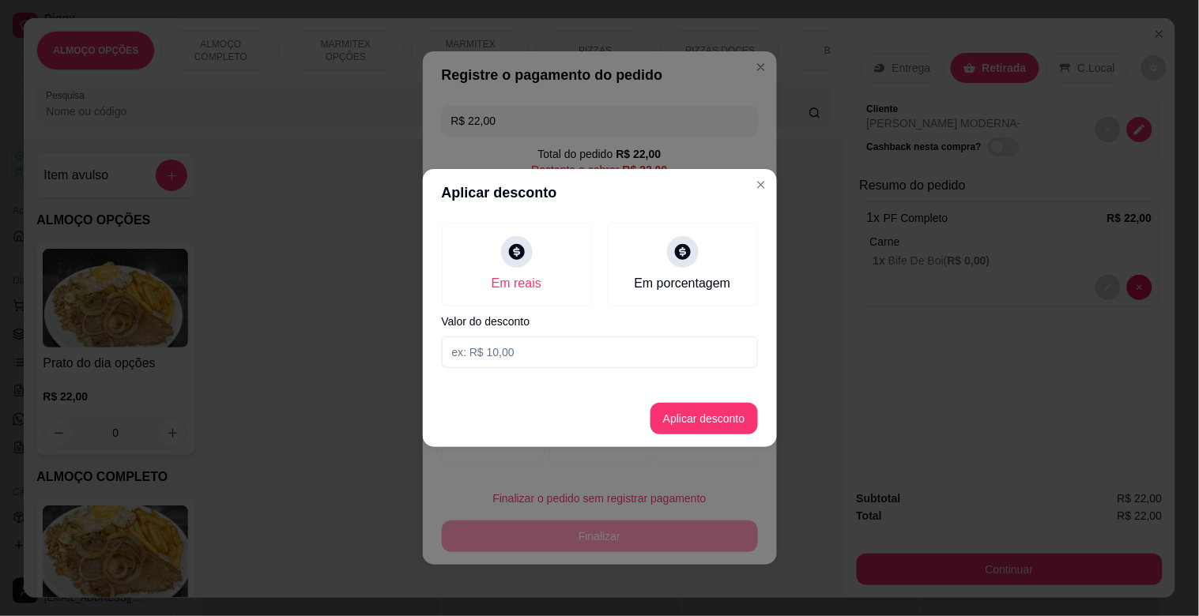
click at [535, 361] on input at bounding box center [600, 353] width 316 height 32
type input "2,00"
click at [706, 417] on button "Aplicar desconto" at bounding box center [703, 419] width 107 height 32
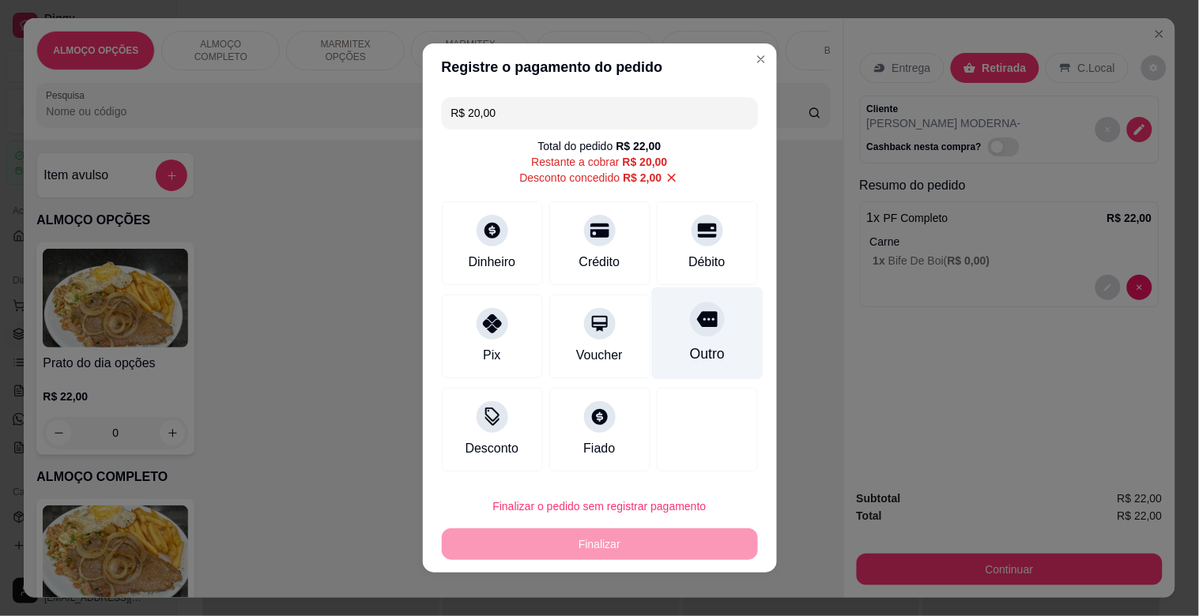
click at [696, 330] on icon at bounding box center [706, 319] width 21 height 21
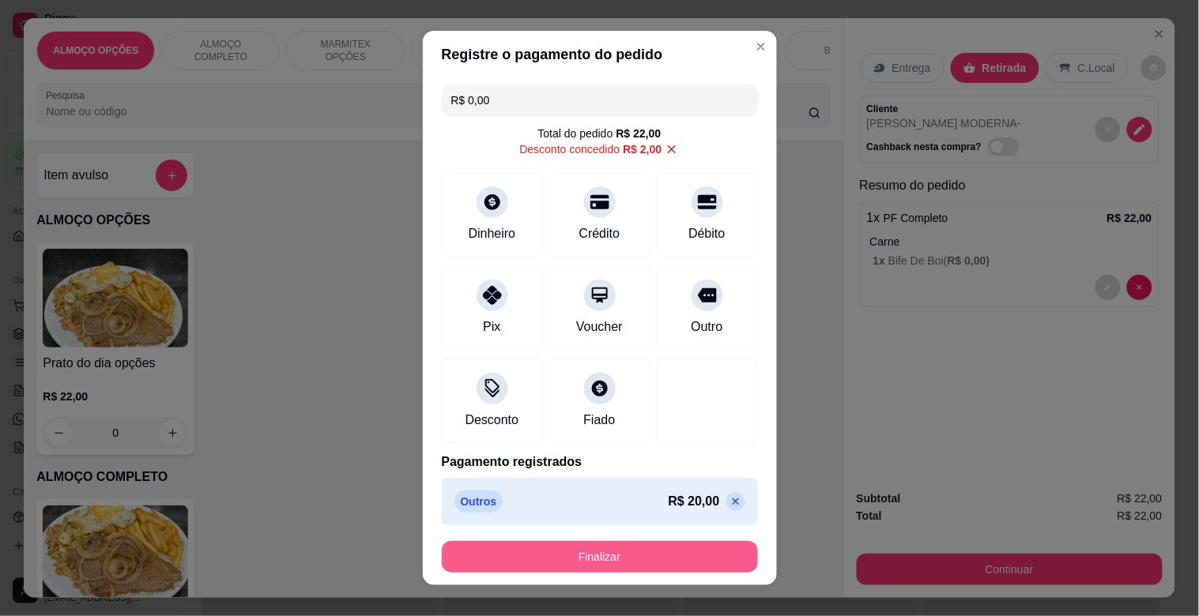
click at [615, 563] on button "Finalizar" at bounding box center [600, 557] width 316 height 32
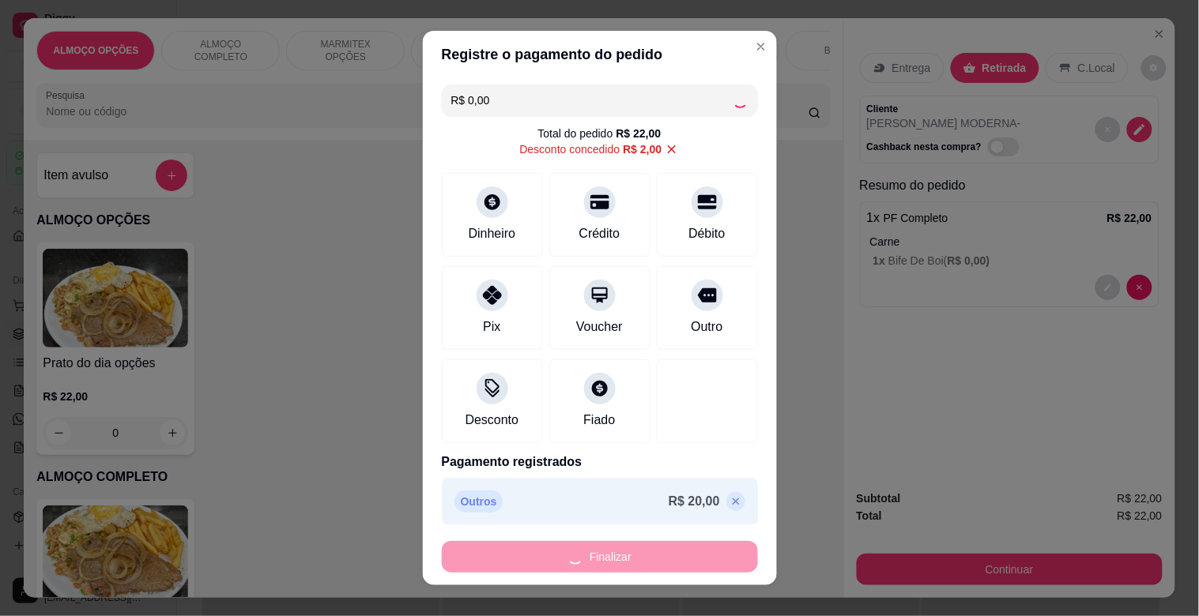
type input "-R$ 22,00"
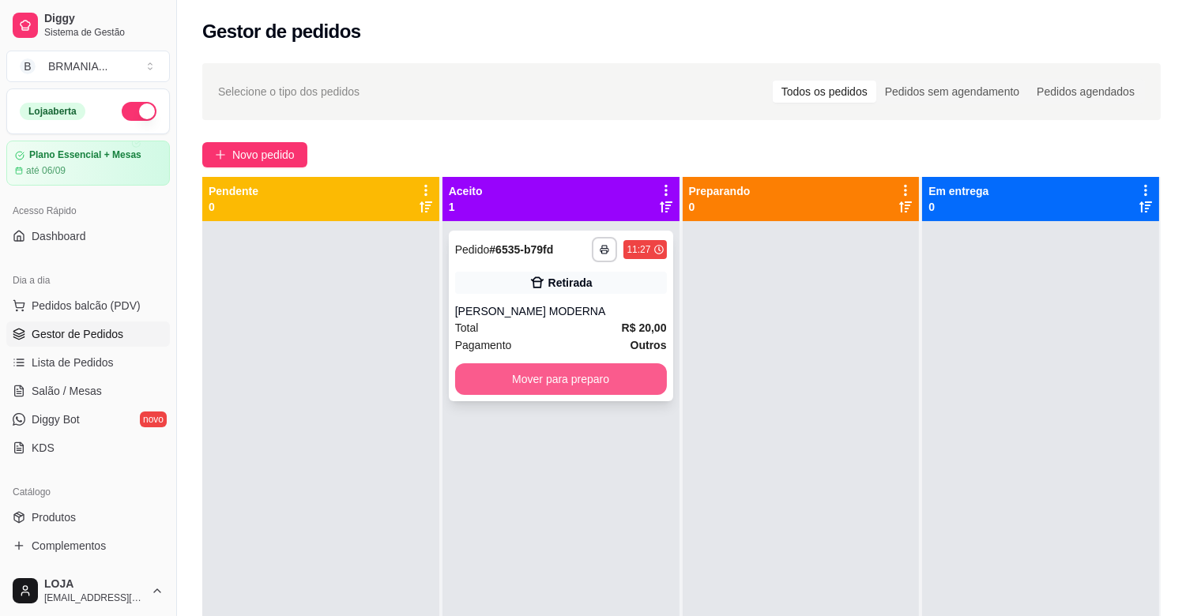
click at [609, 374] on button "Mover para preparo" at bounding box center [561, 380] width 212 height 32
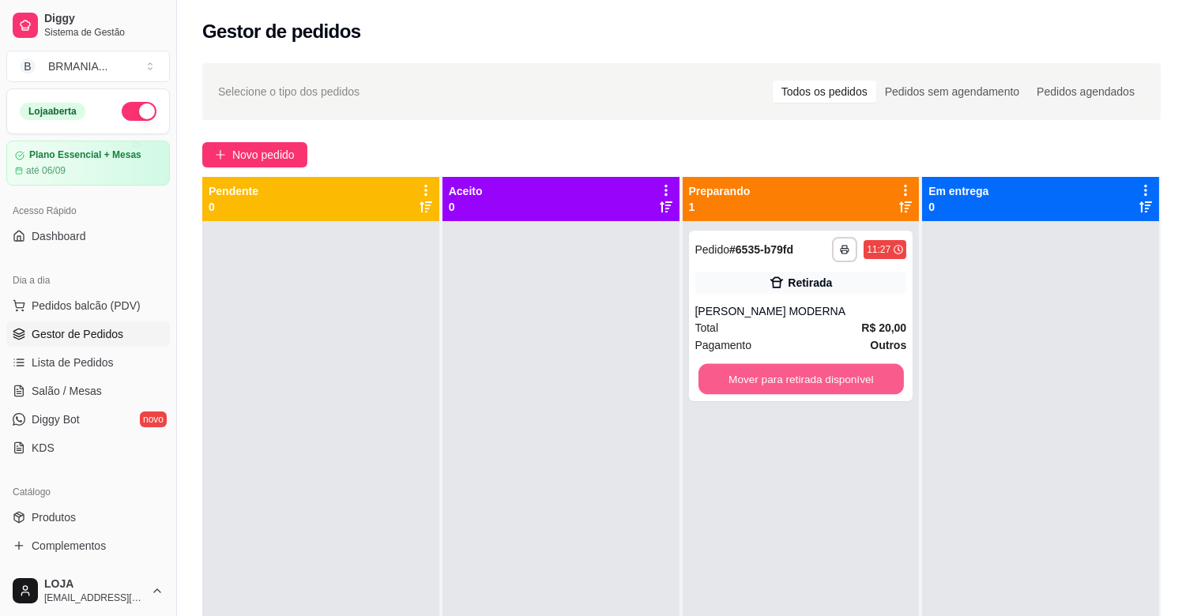
click at [785, 377] on button "Mover para retirada disponível" at bounding box center [801, 379] width 205 height 31
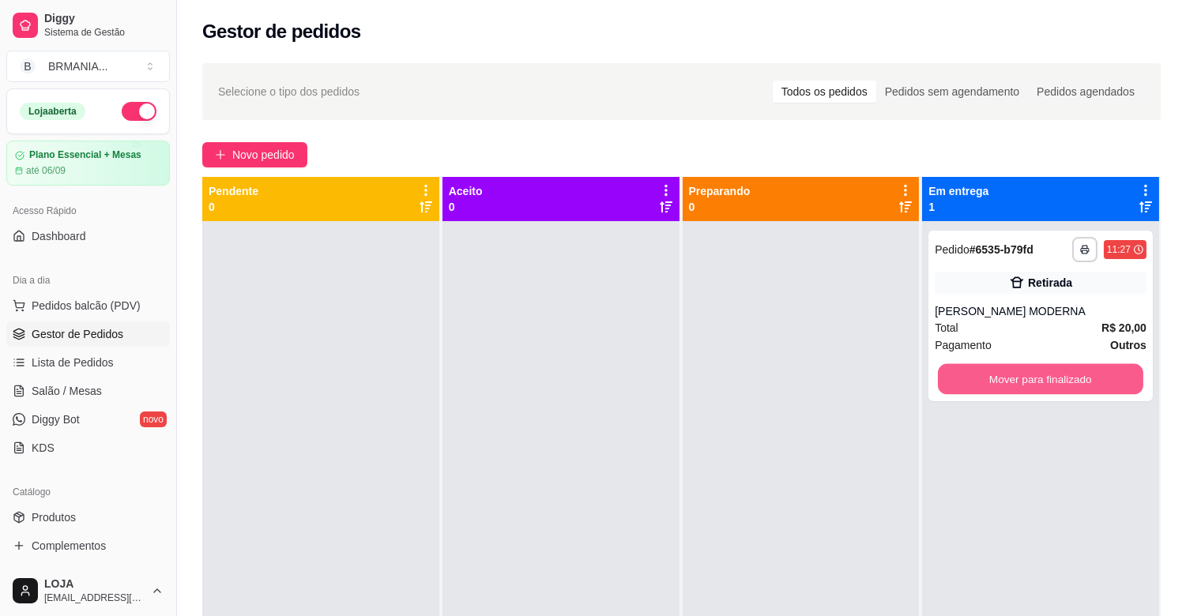
click at [938, 373] on button "Mover para finalizado" at bounding box center [1040, 379] width 205 height 31
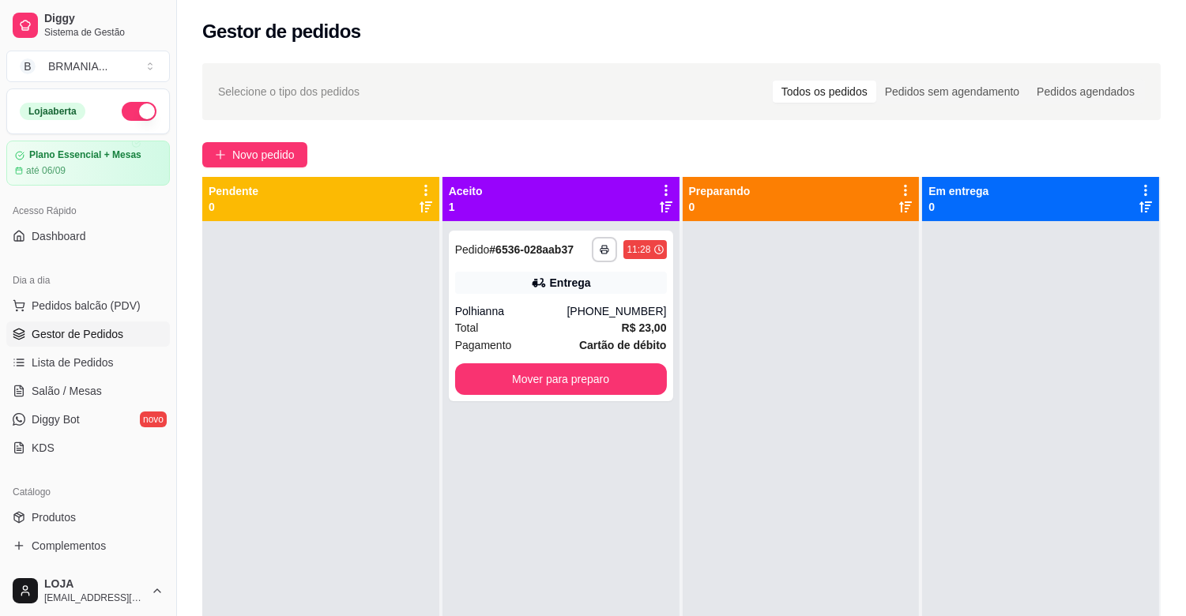
click at [207, 428] on div at bounding box center [320, 529] width 237 height 616
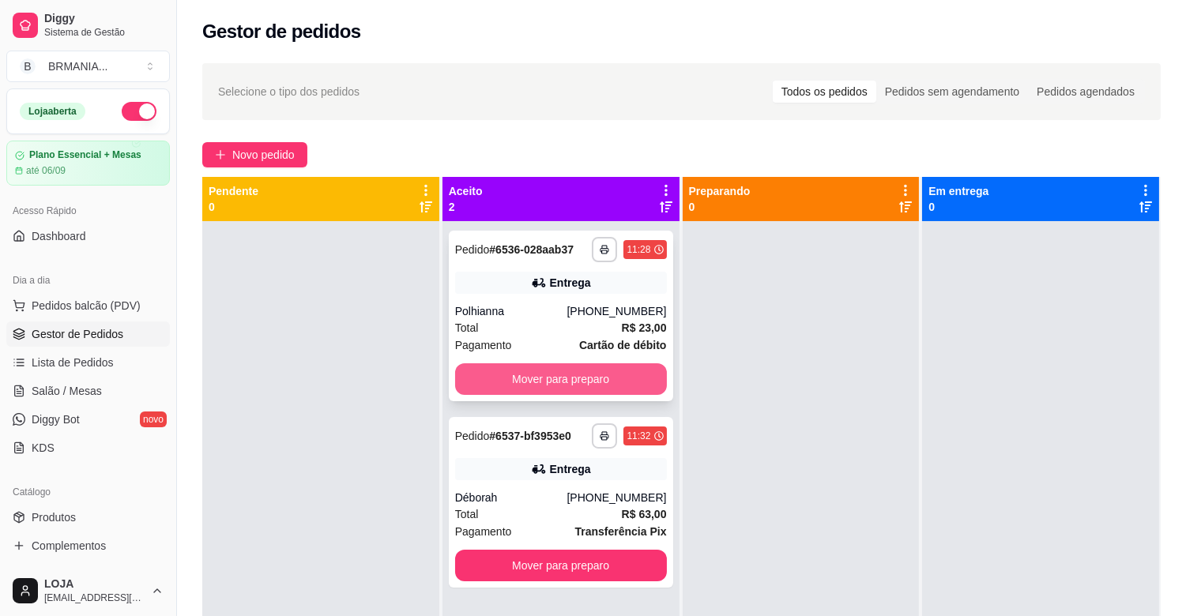
click at [581, 369] on button "Mover para preparo" at bounding box center [561, 380] width 212 height 32
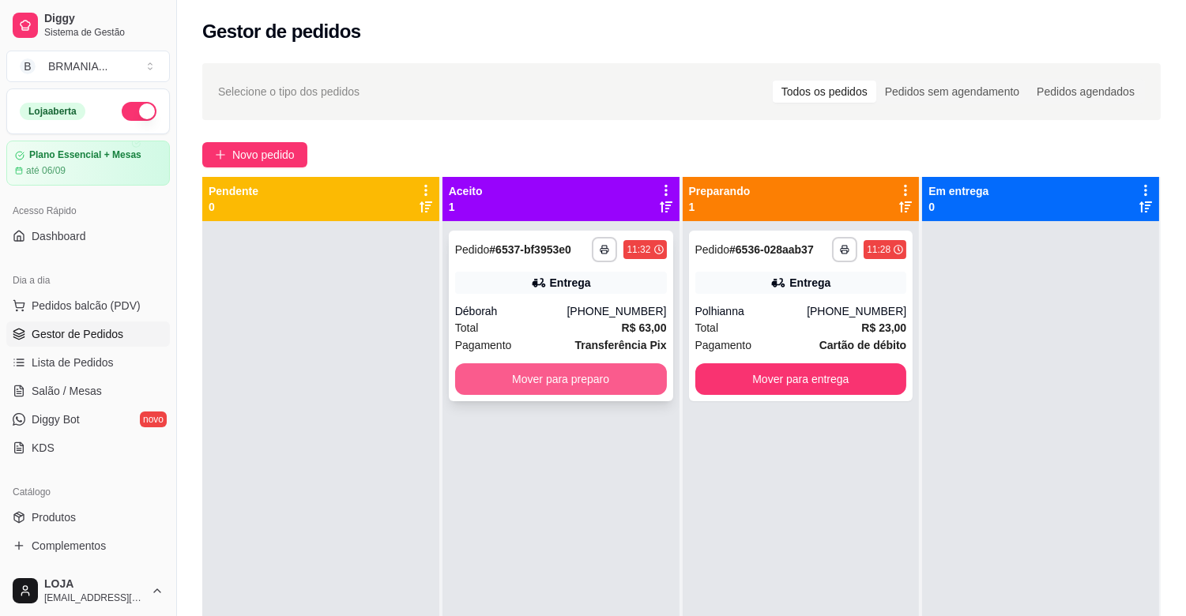
click at [571, 378] on button "Mover para preparo" at bounding box center [561, 380] width 212 height 32
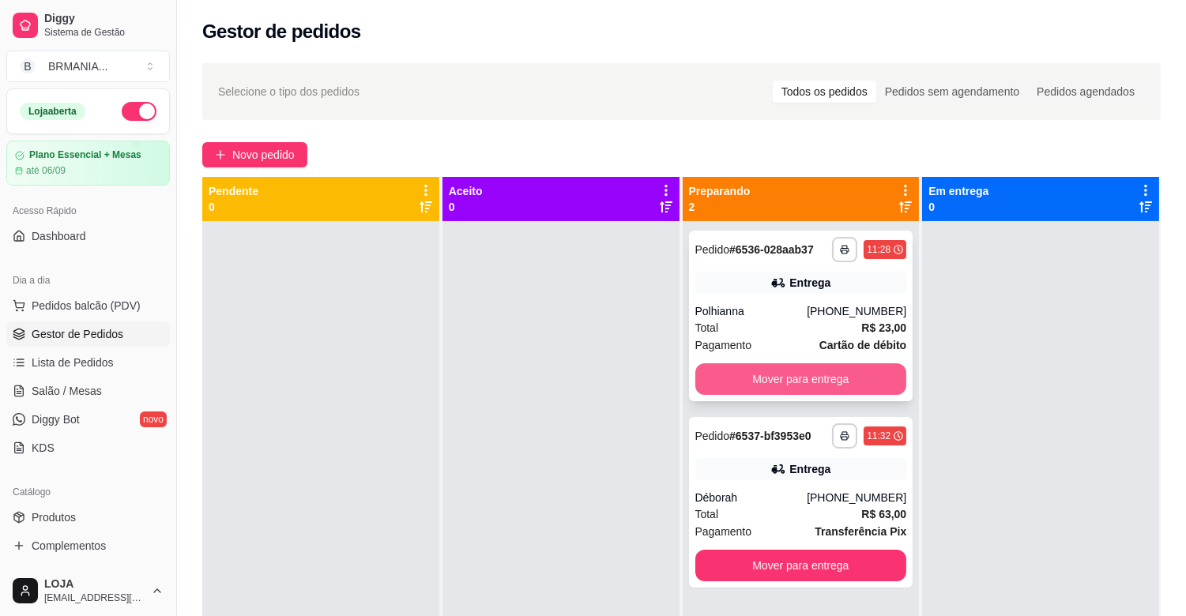
click at [780, 377] on button "Mover para entrega" at bounding box center [801, 380] width 212 height 32
click at [784, 377] on div "Mover para entrega" at bounding box center [801, 380] width 212 height 32
click at [819, 367] on button "Mover para entrega" at bounding box center [801, 379] width 205 height 31
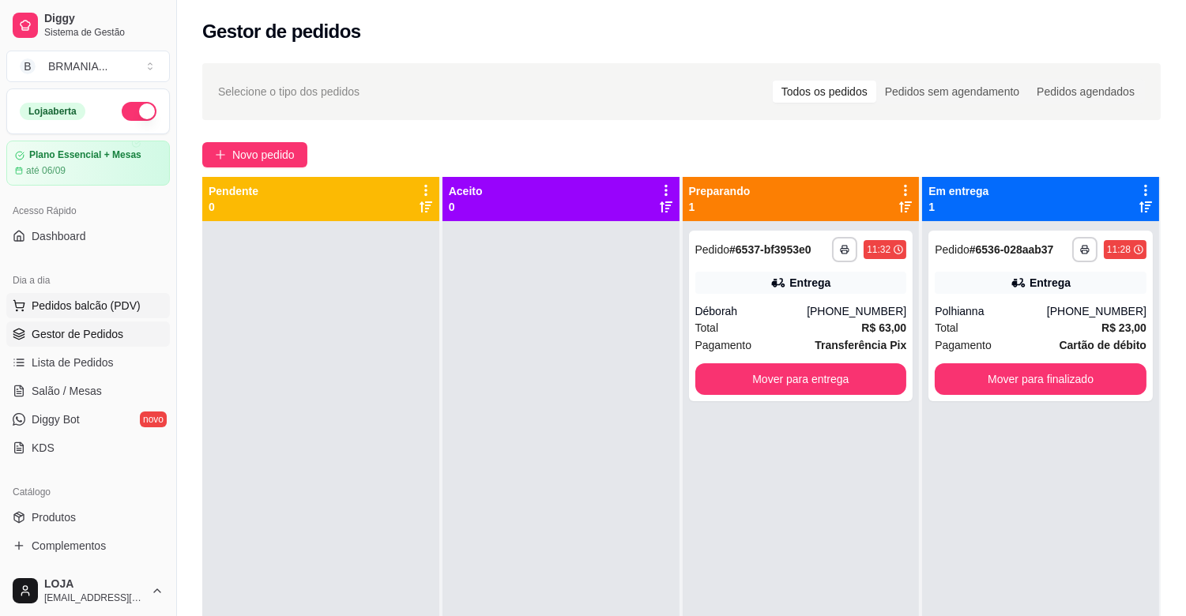
click at [119, 307] on span "Pedidos balcão (PDV)" at bounding box center [86, 306] width 109 height 16
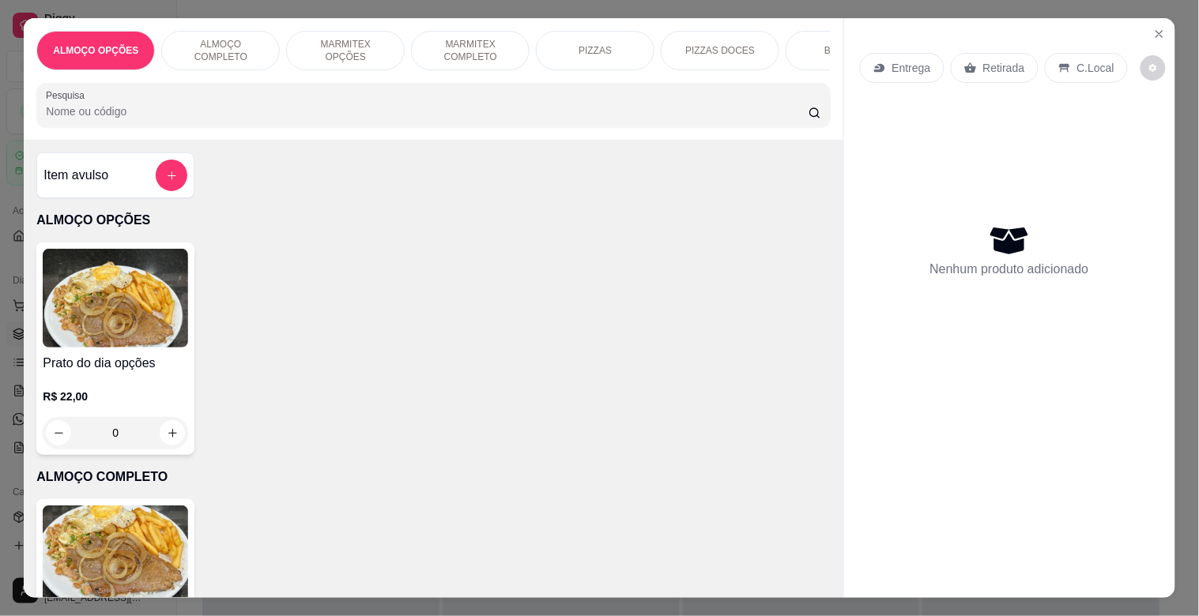
click at [467, 43] on p "MARMITEX COMPLETO" at bounding box center [470, 50] width 92 height 25
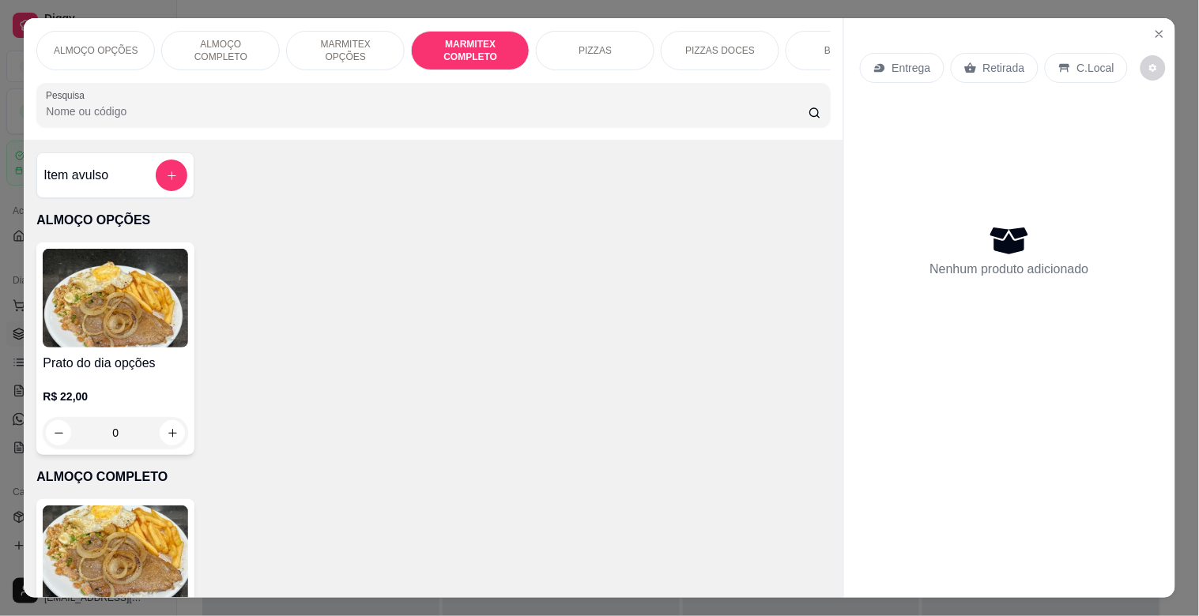
scroll to position [38, 0]
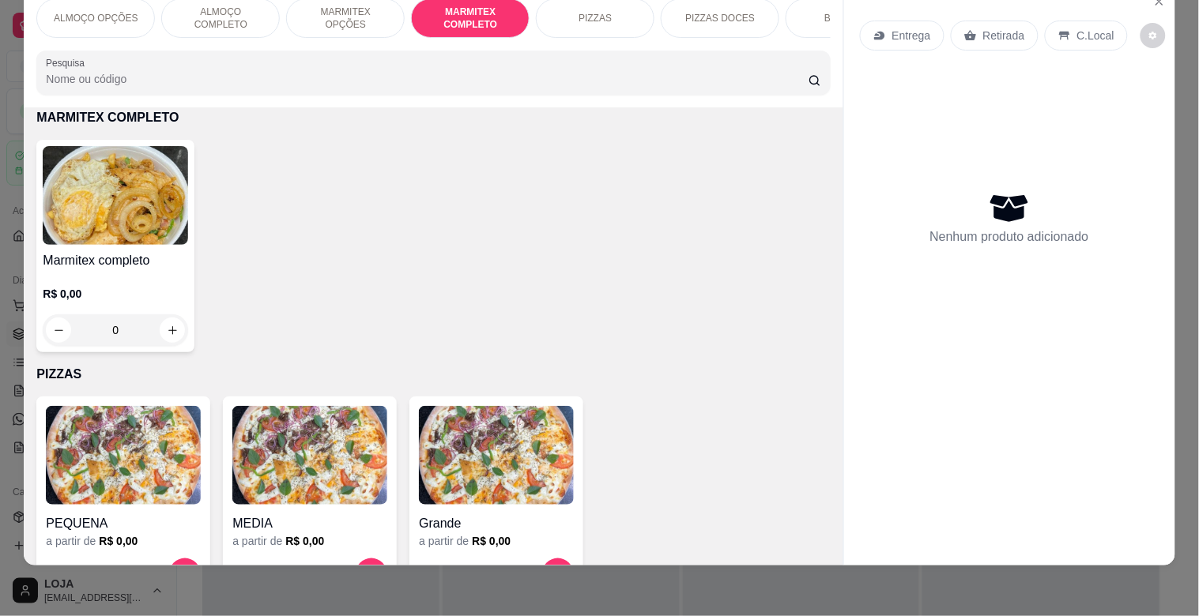
click at [194, 199] on div "Marmitex completo R$ 0,00 0" at bounding box center [432, 246] width 793 height 213
click at [169, 206] on img at bounding box center [115, 195] width 145 height 99
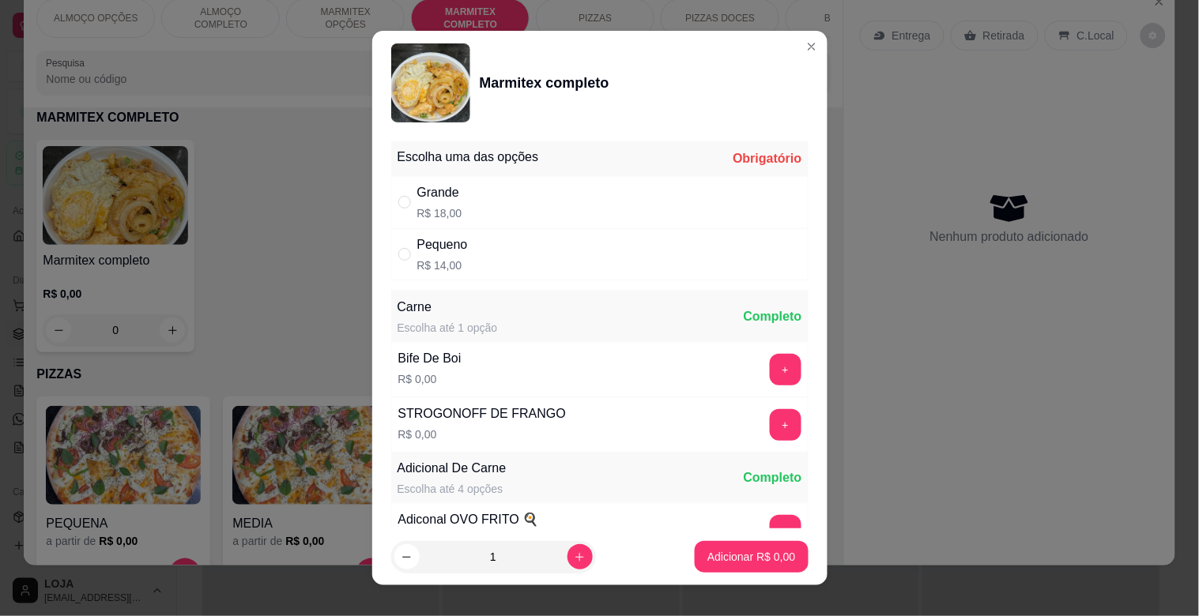
click at [435, 200] on div "Grande" at bounding box center [439, 192] width 45 height 19
radio input "true"
click at [574, 552] on icon "increase-product-quantity" at bounding box center [580, 558] width 12 height 12
type input "2"
click at [727, 565] on button "Adicionar R$ 36,00" at bounding box center [747, 557] width 119 height 32
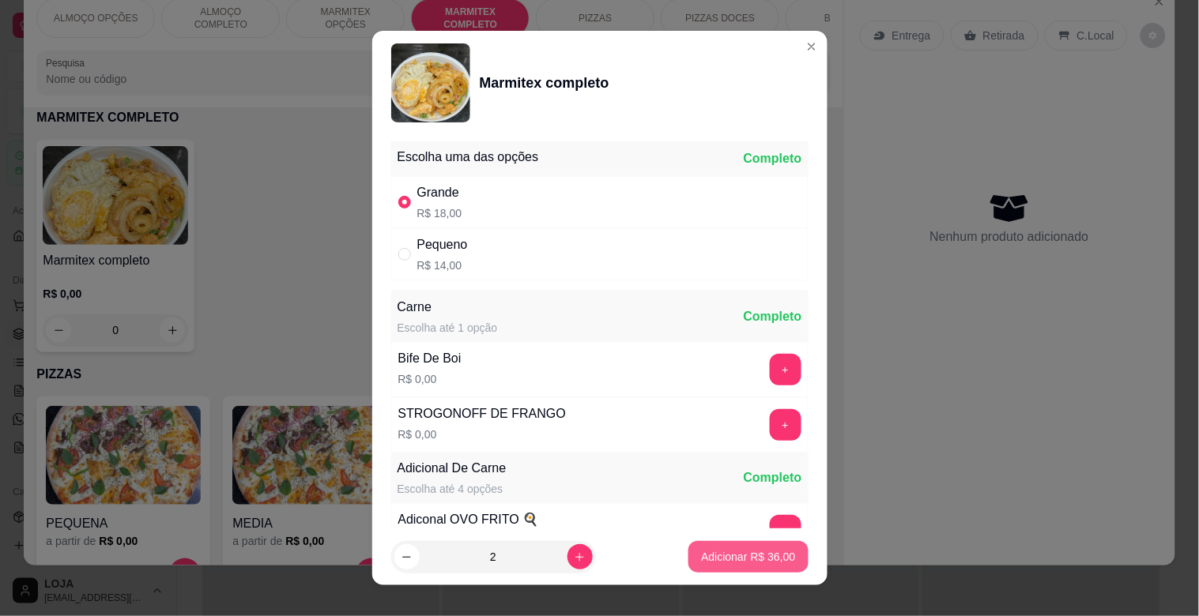
type input "2"
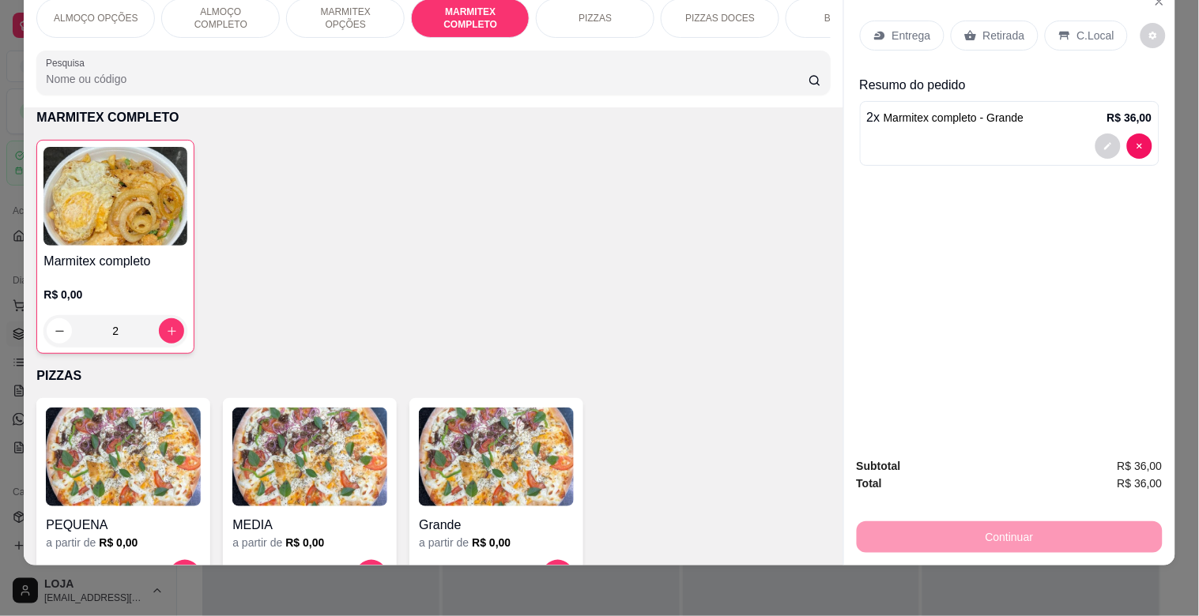
click at [1077, 28] on p "C.Local" at bounding box center [1095, 36] width 37 height 16
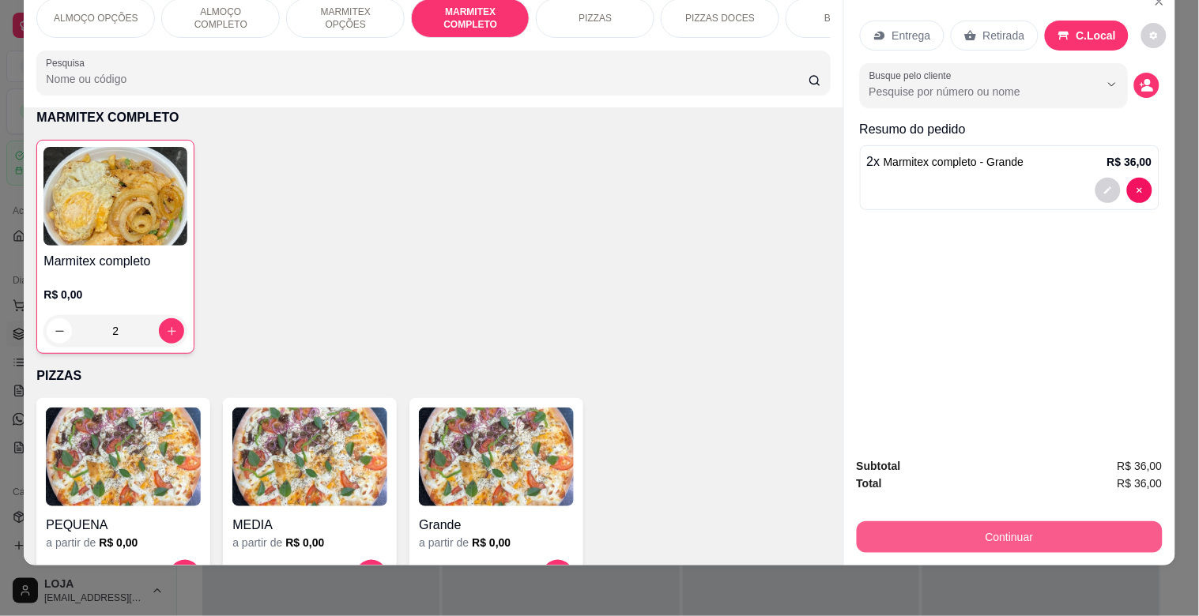
click at [996, 522] on button "Continuar" at bounding box center [1010, 538] width 306 height 32
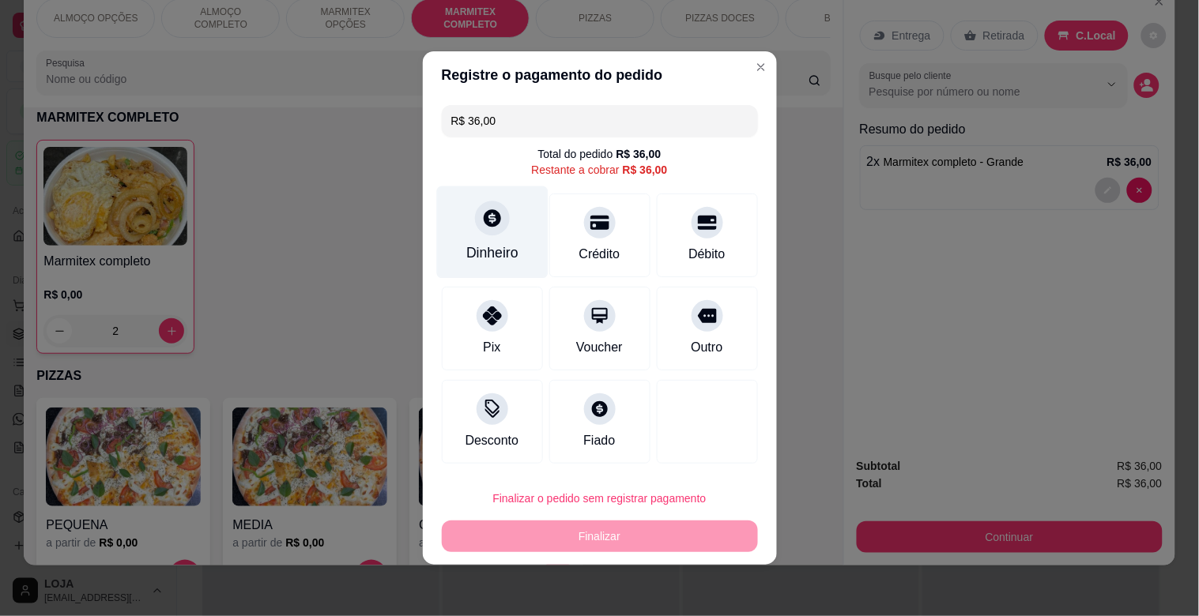
click at [506, 255] on div "Dinheiro" at bounding box center [492, 253] width 52 height 21
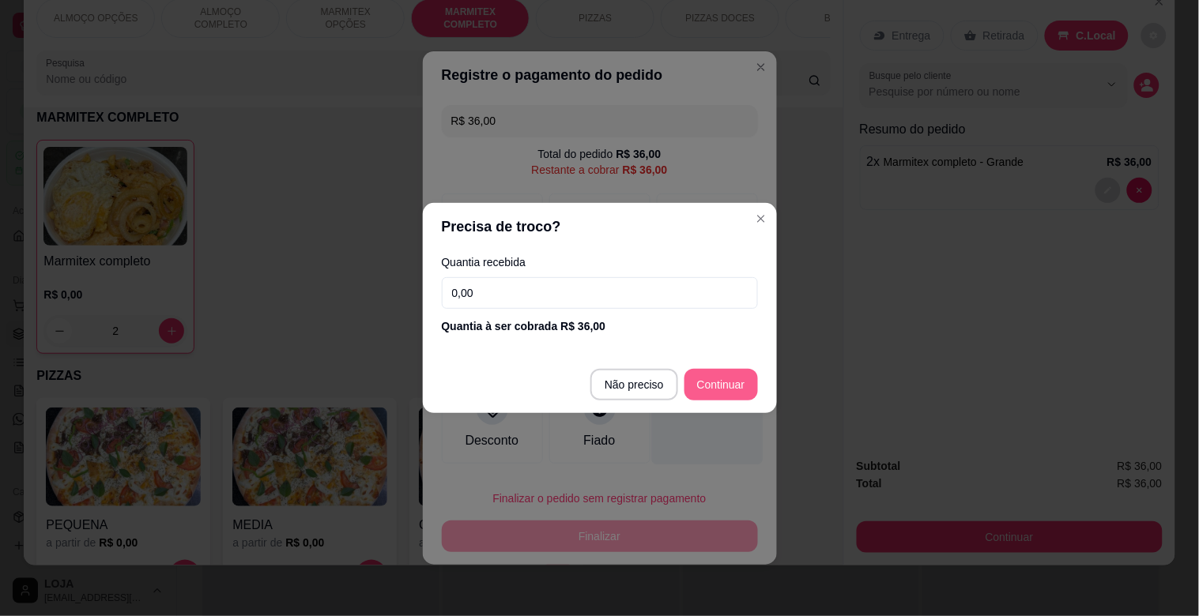
type input "R$ 0,00"
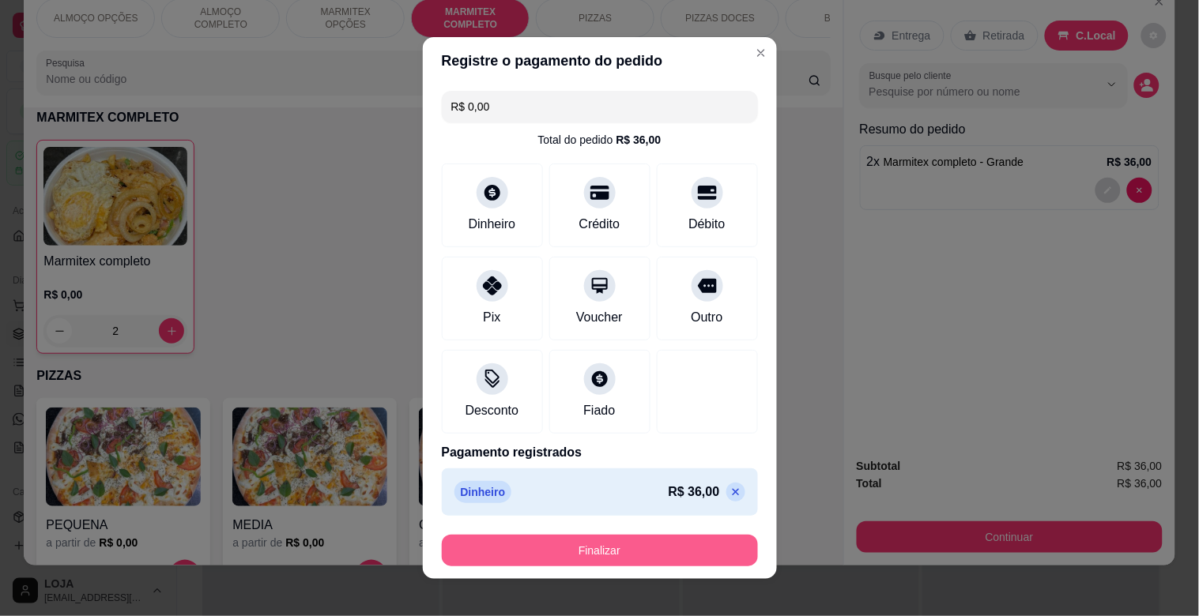
click at [604, 553] on button "Finalizar" at bounding box center [600, 551] width 316 height 32
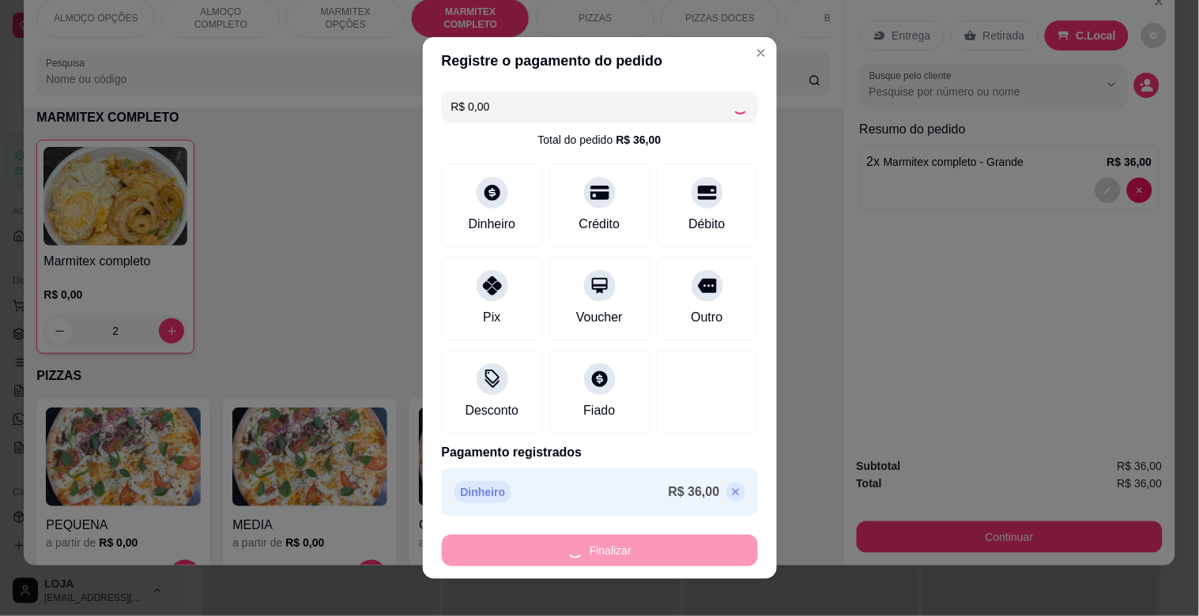
type input "0"
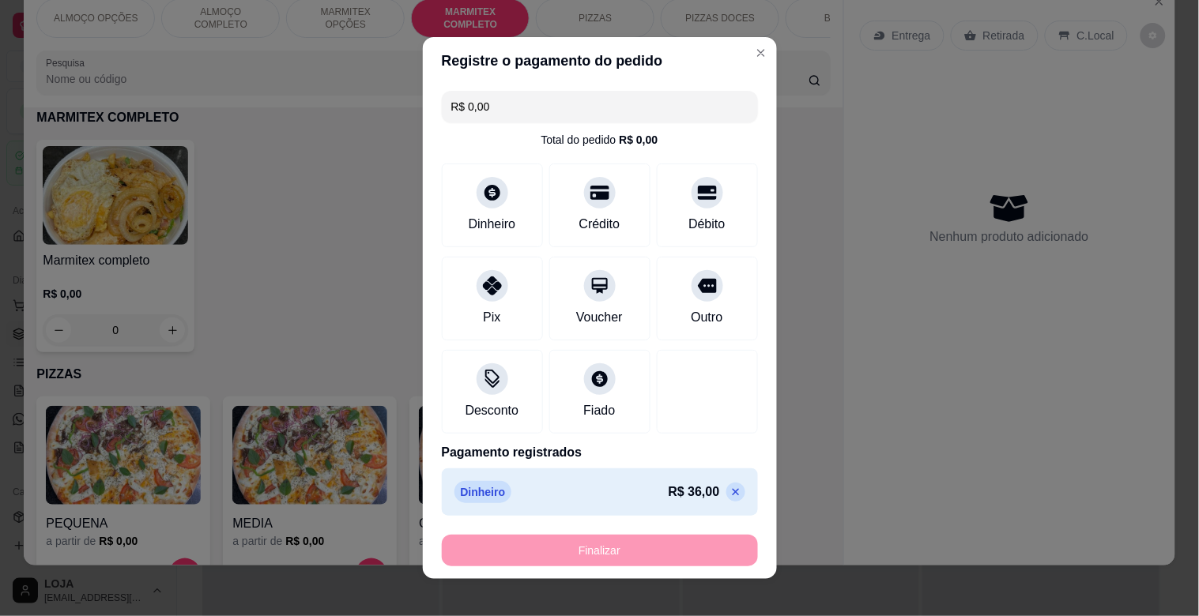
type input "-R$ 36,00"
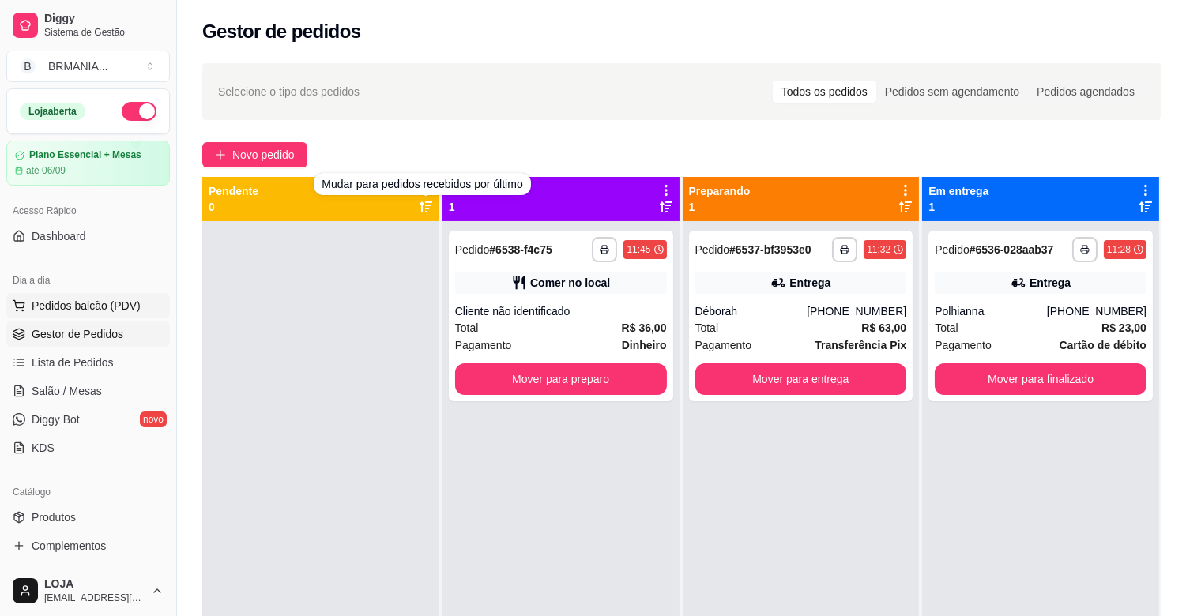
click at [129, 304] on span "Pedidos balcão (PDV)" at bounding box center [86, 306] width 109 height 16
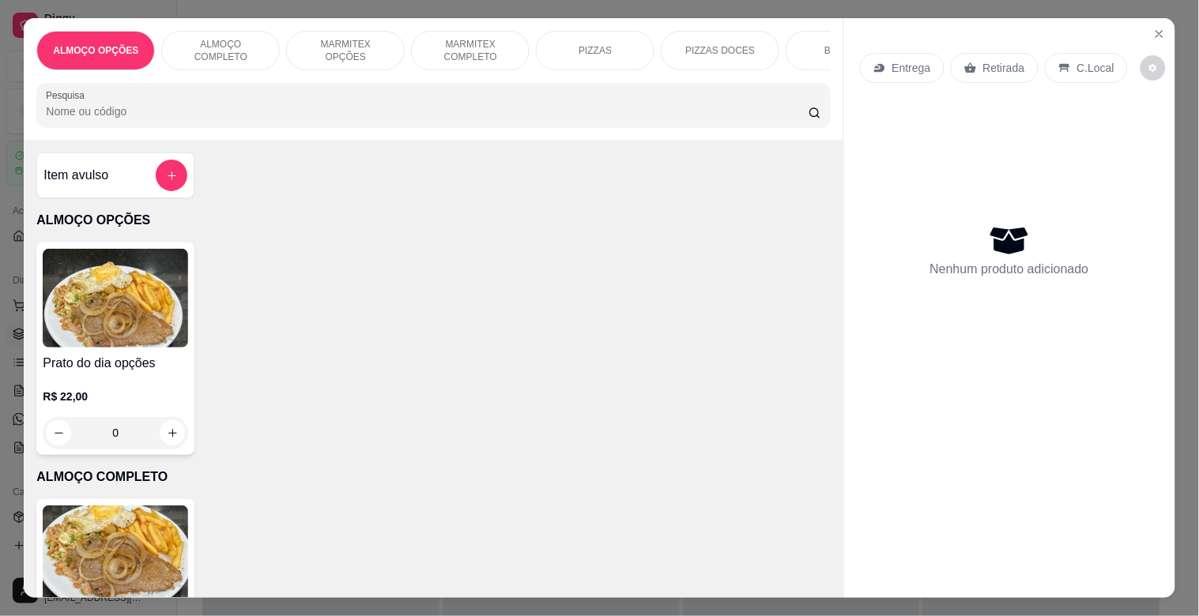
click at [479, 38] on p "MARMITEX COMPLETO" at bounding box center [470, 50] width 92 height 25
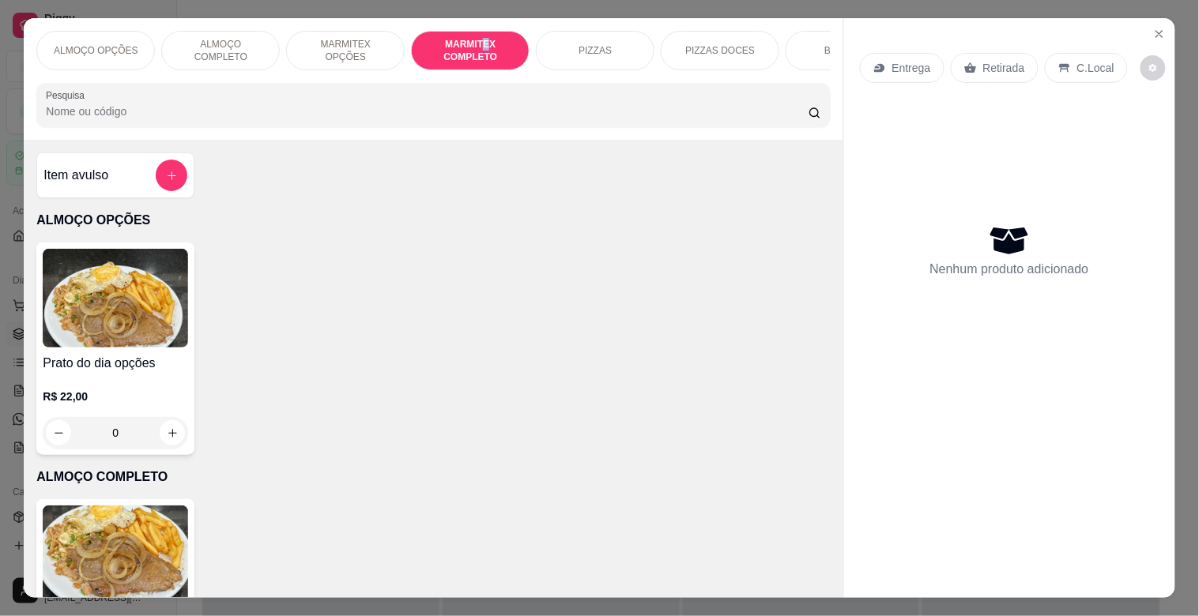
scroll to position [38, 0]
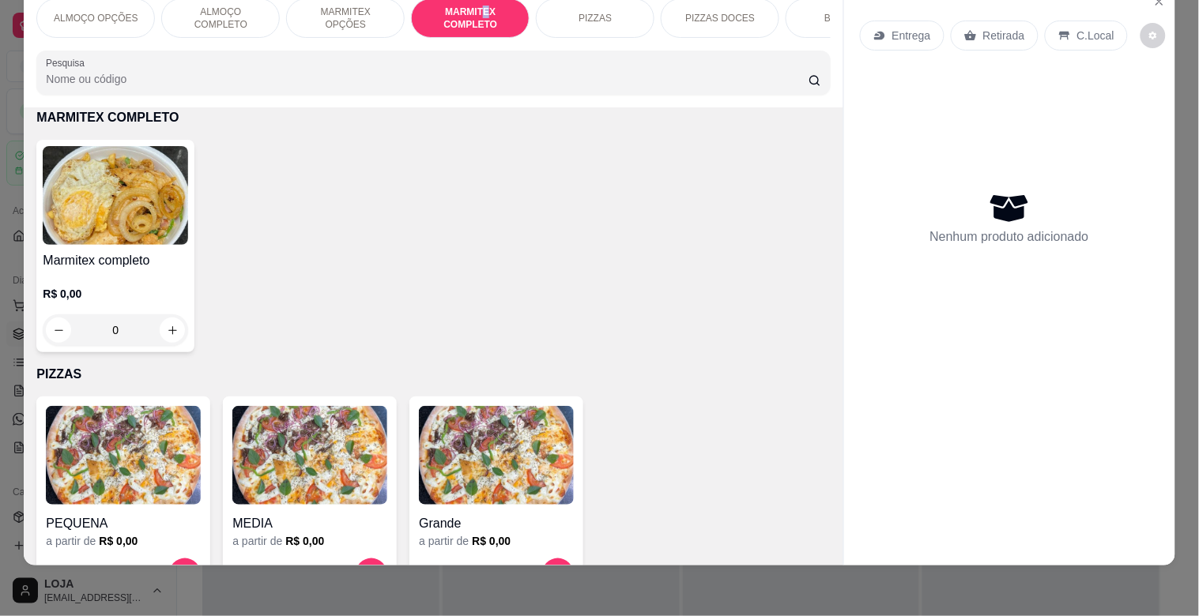
click at [164, 224] on img at bounding box center [115, 195] width 145 height 99
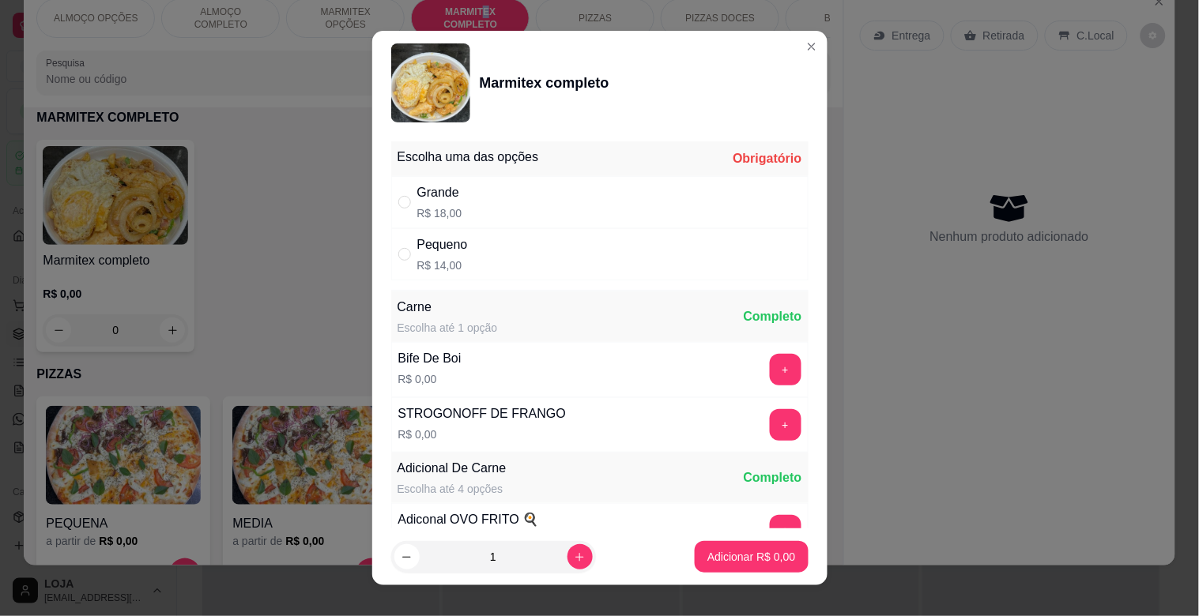
click at [422, 259] on p "R$ 14,00" at bounding box center [442, 266] width 51 height 16
radio input "true"
click at [574, 559] on icon "increase-product-quantity" at bounding box center [580, 558] width 12 height 12
type input "2"
click at [691, 550] on button "Adicionar R$ 28,00" at bounding box center [749, 557] width 116 height 31
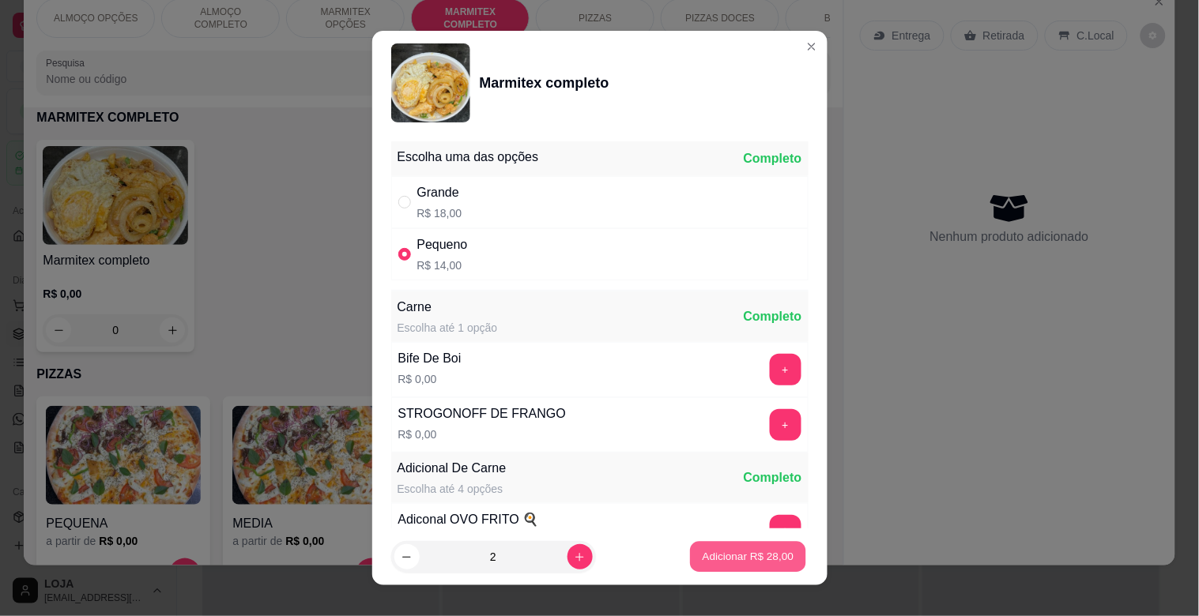
type input "2"
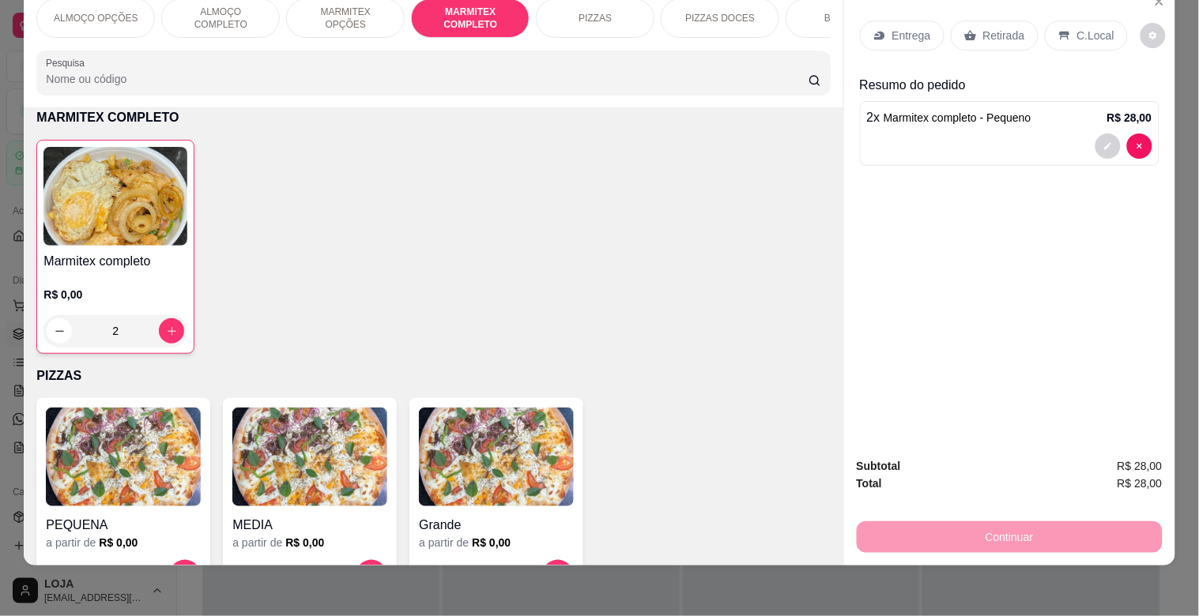
click at [460, 17] on p "MARMITEX COMPLETO" at bounding box center [470, 18] width 92 height 25
click at [107, 193] on img at bounding box center [115, 196] width 144 height 99
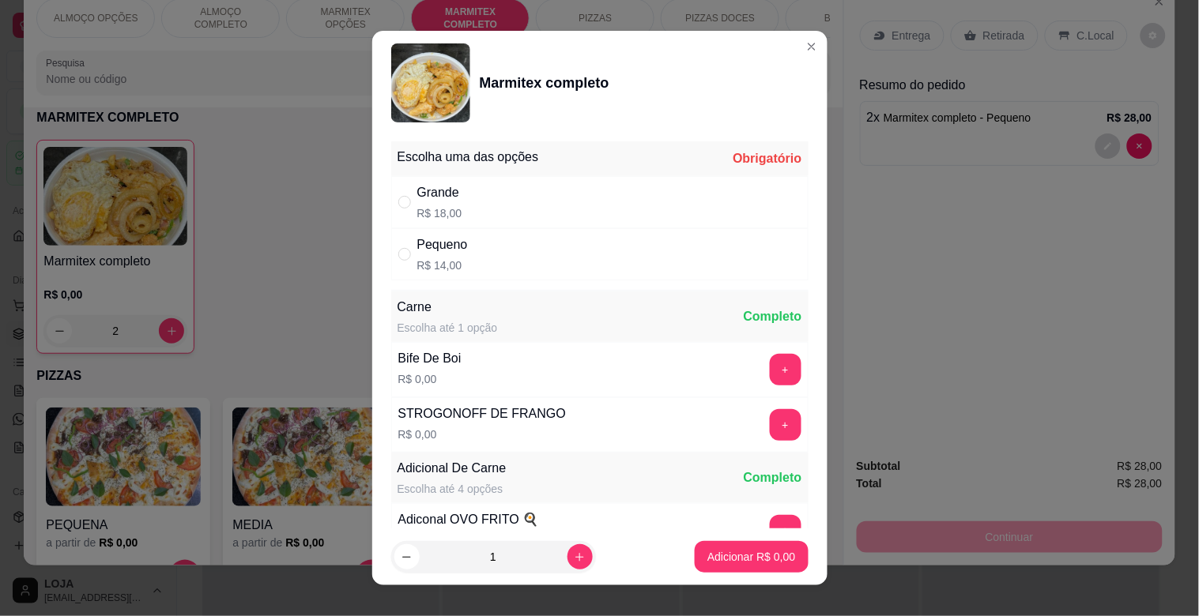
click at [435, 211] on p "R$ 18,00" at bounding box center [439, 213] width 45 height 16
radio input "true"
click at [770, 555] on p "Adicionar R$ 18,00" at bounding box center [749, 556] width 92 height 15
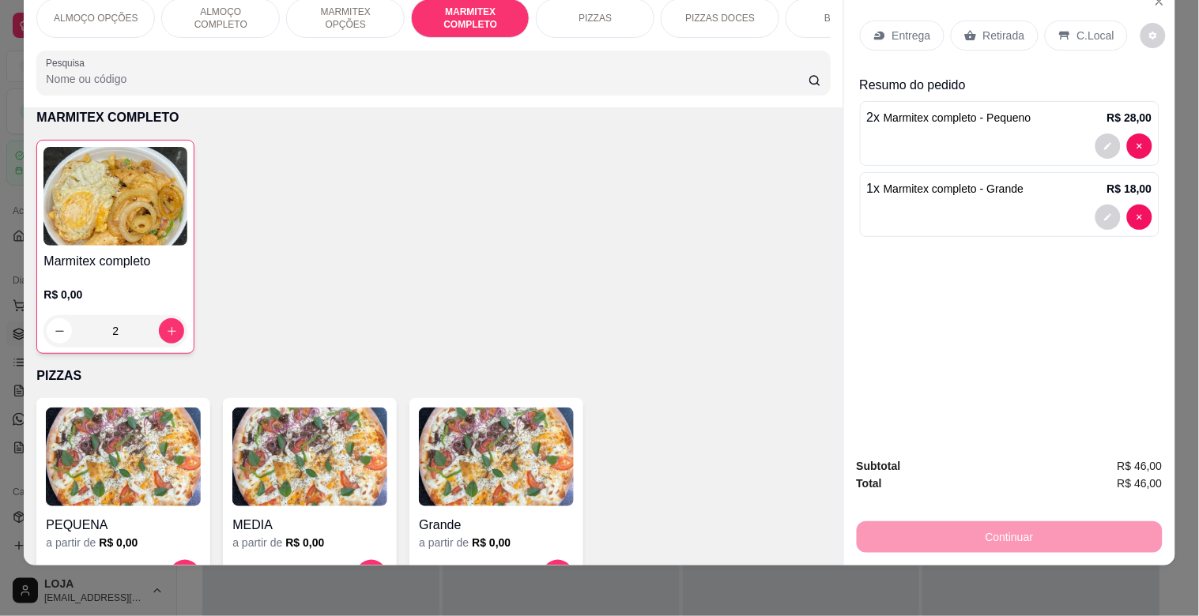
click at [1091, 28] on p "C.Local" at bounding box center [1095, 36] width 37 height 16
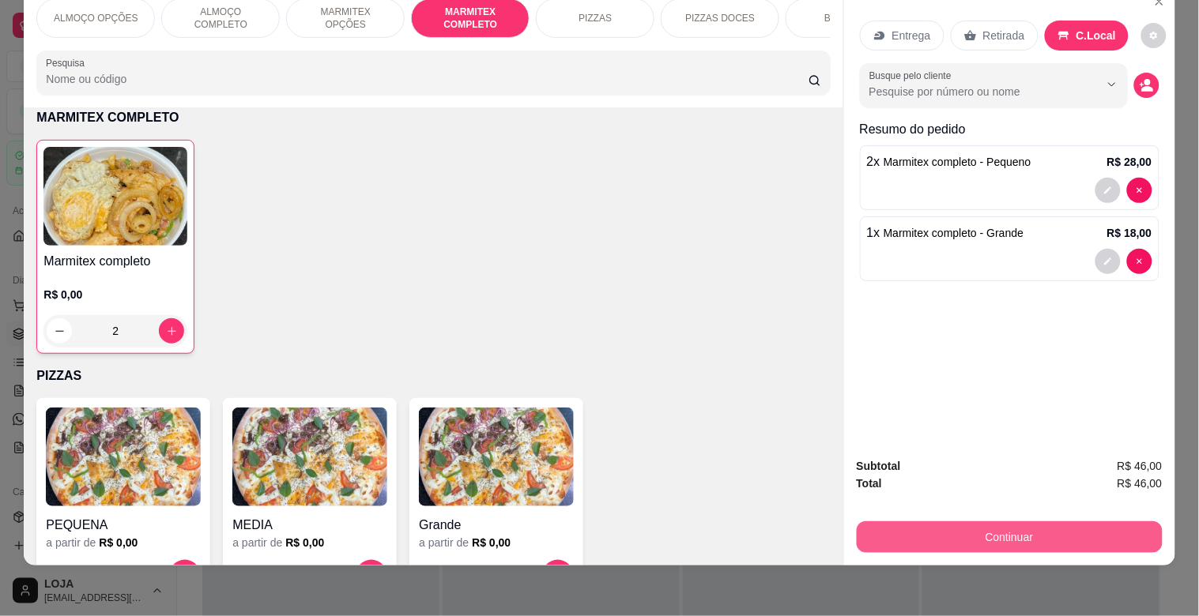
click at [944, 522] on button "Continuar" at bounding box center [1010, 538] width 306 height 32
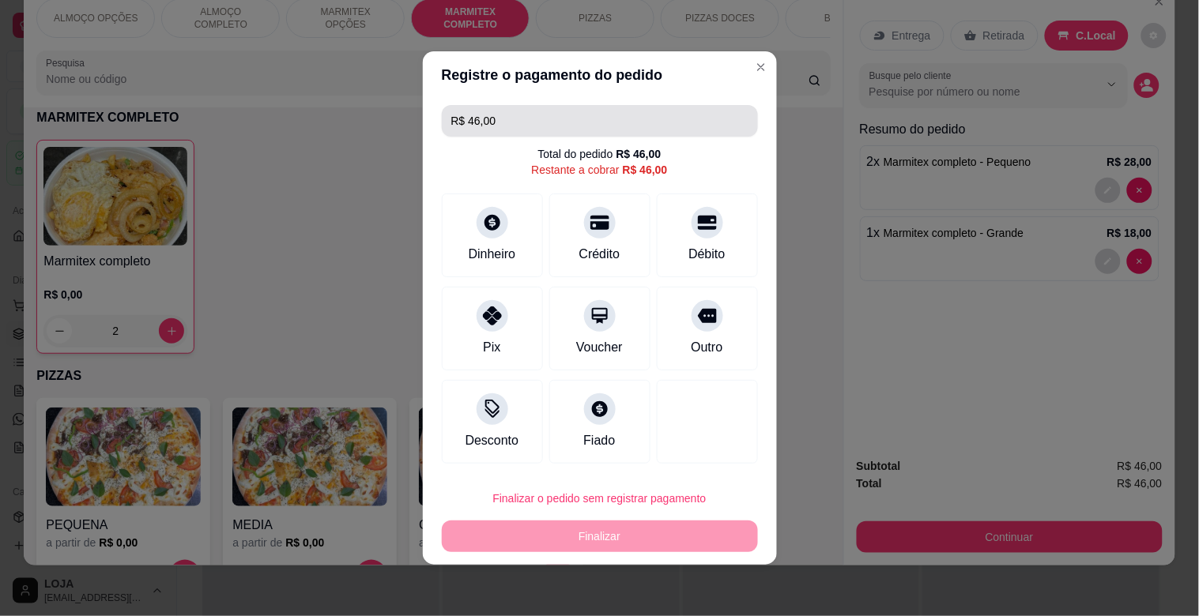
click at [535, 125] on input "R$ 46,00" at bounding box center [599, 121] width 297 height 32
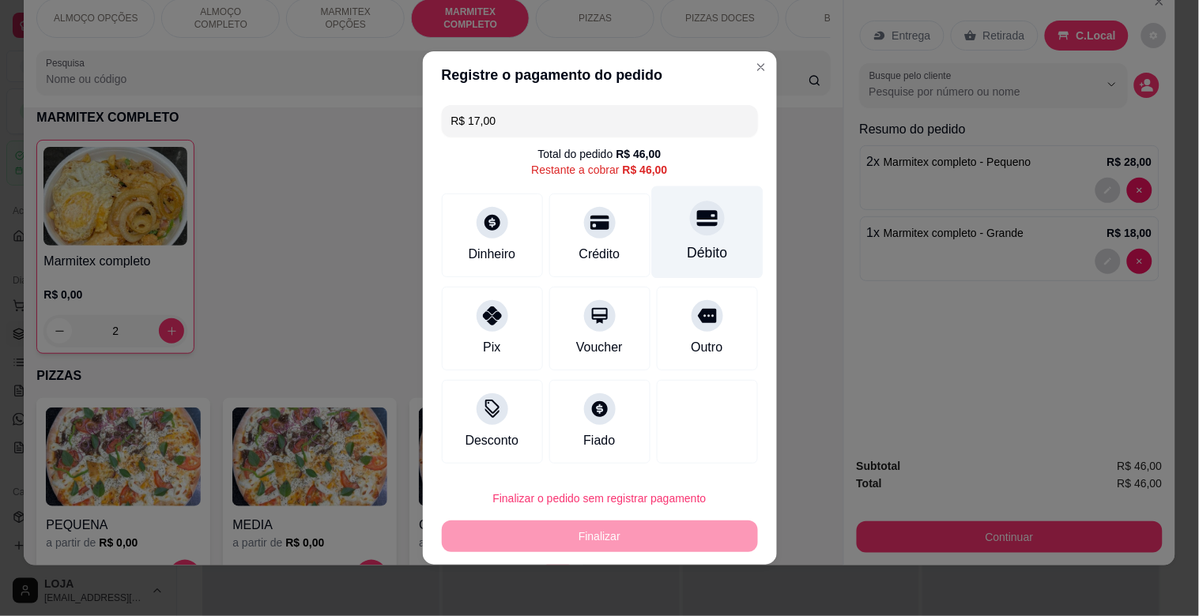
click at [696, 243] on div "Débito" at bounding box center [707, 253] width 40 height 21
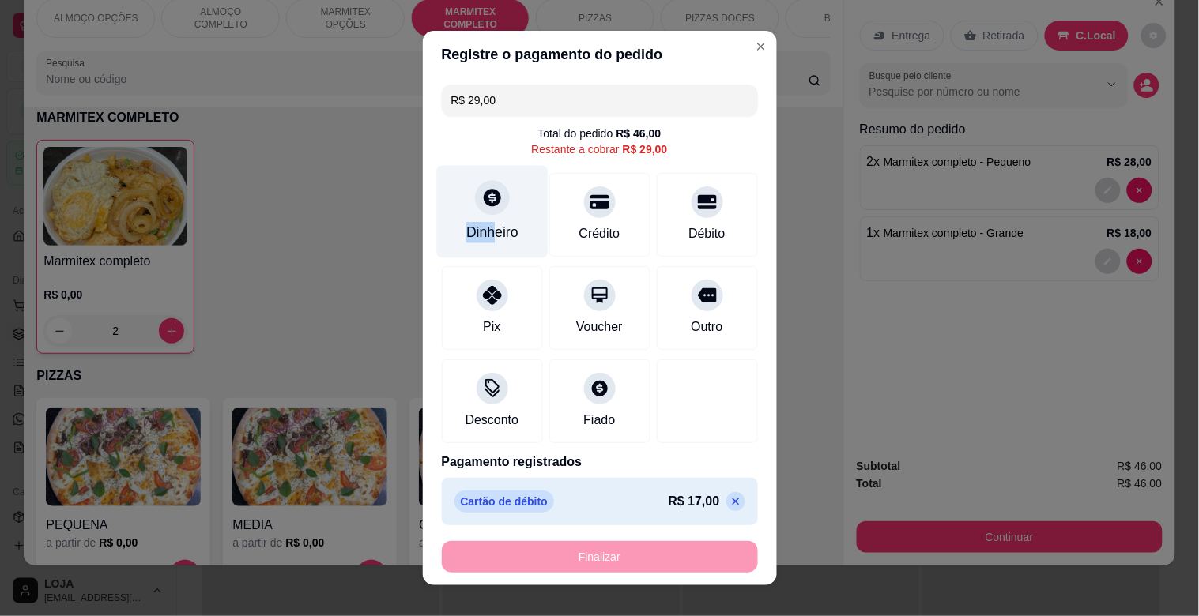
click at [487, 217] on div "Dinheiro" at bounding box center [491, 212] width 111 height 92
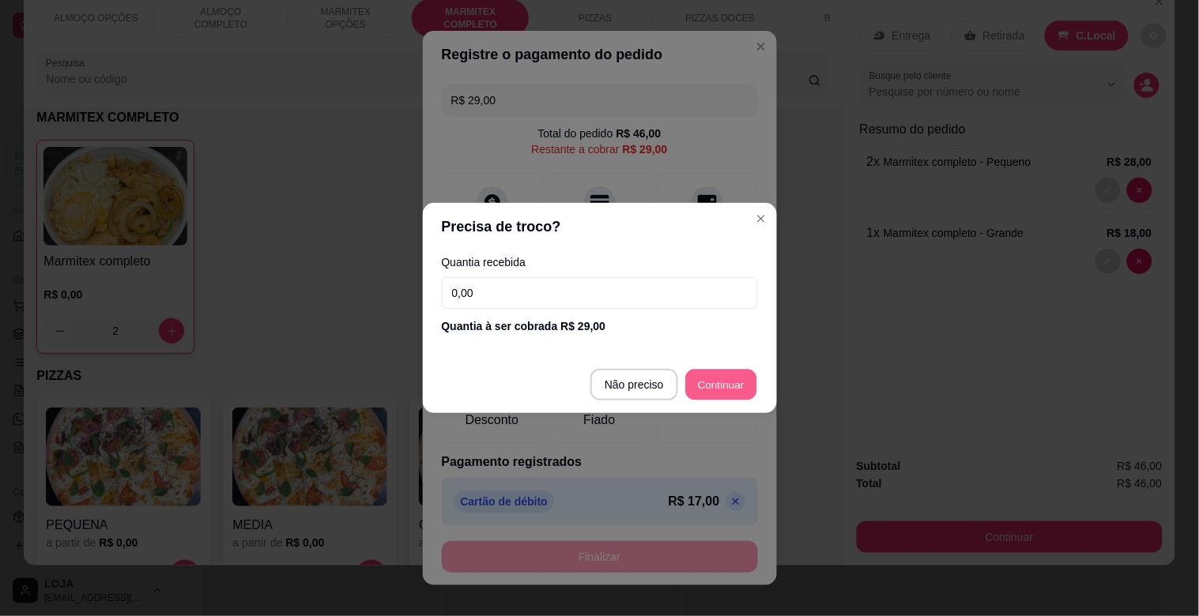
type input "R$ 0,00"
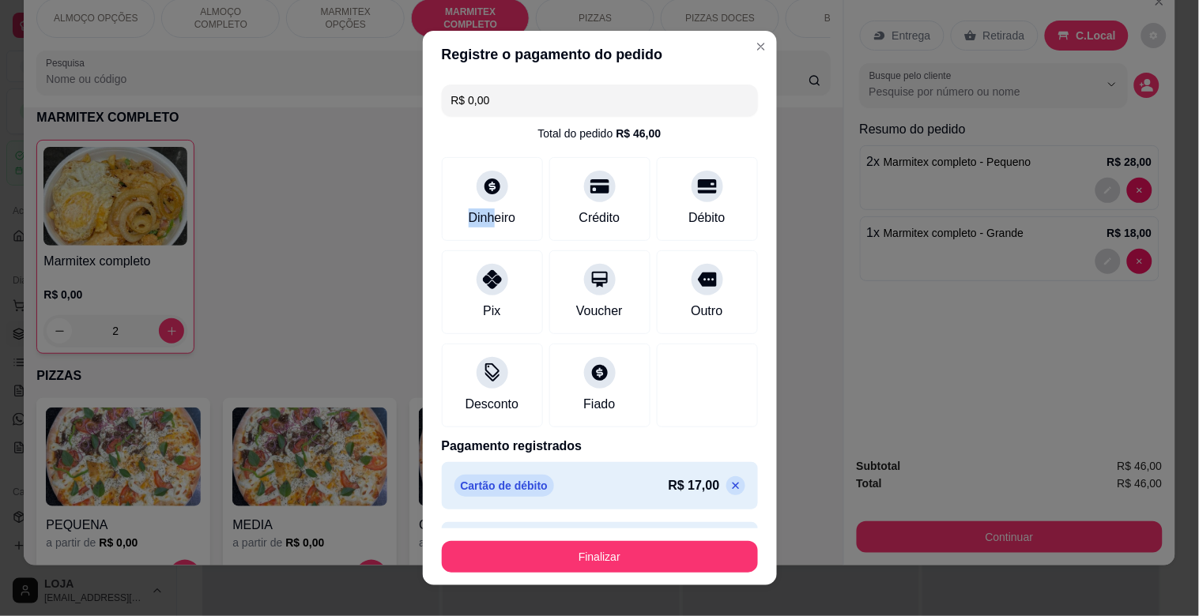
drag, startPoint x: 697, startPoint y: 539, endPoint x: 699, endPoint y: 547, distance: 8.1
click at [699, 539] on footer "Finalizar" at bounding box center [600, 557] width 354 height 57
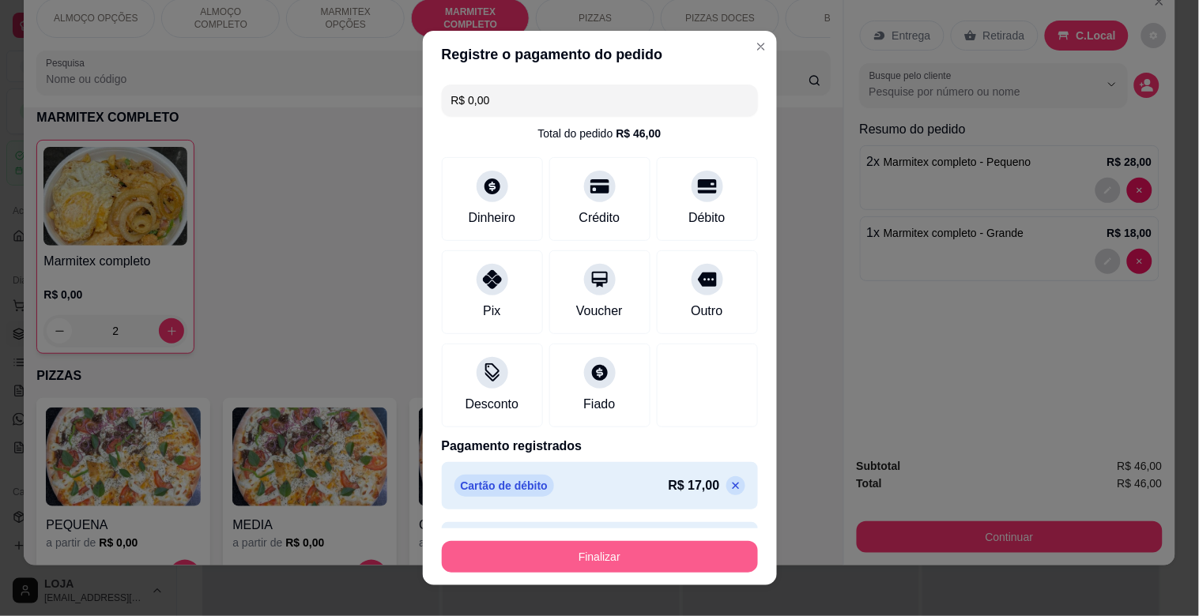
click at [698, 547] on button "Finalizar" at bounding box center [600, 557] width 316 height 32
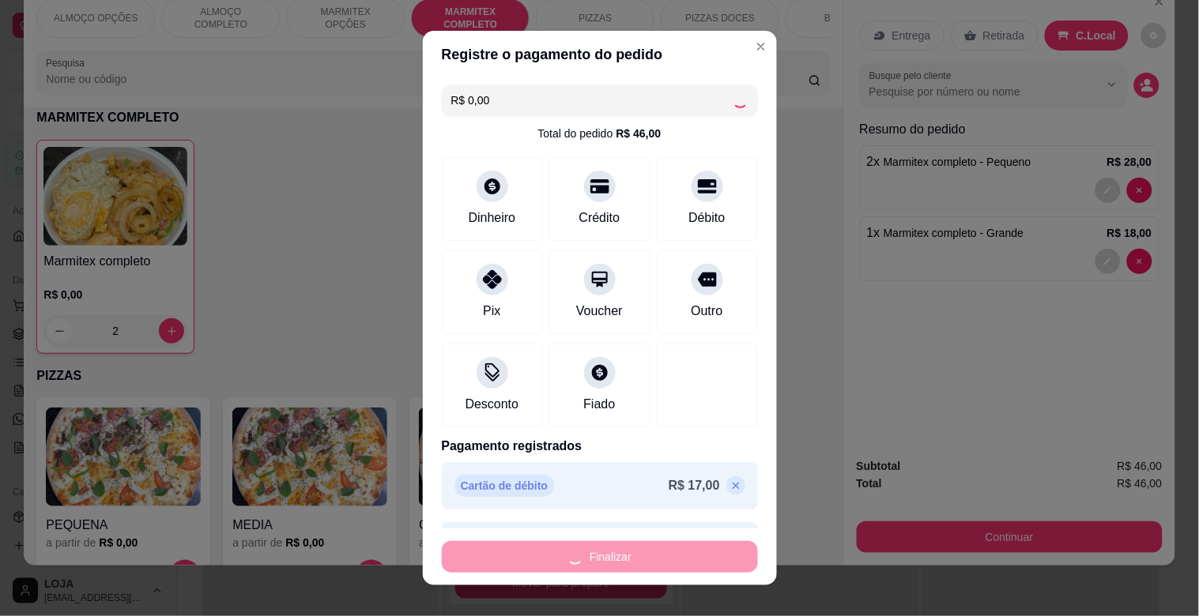
type input "0"
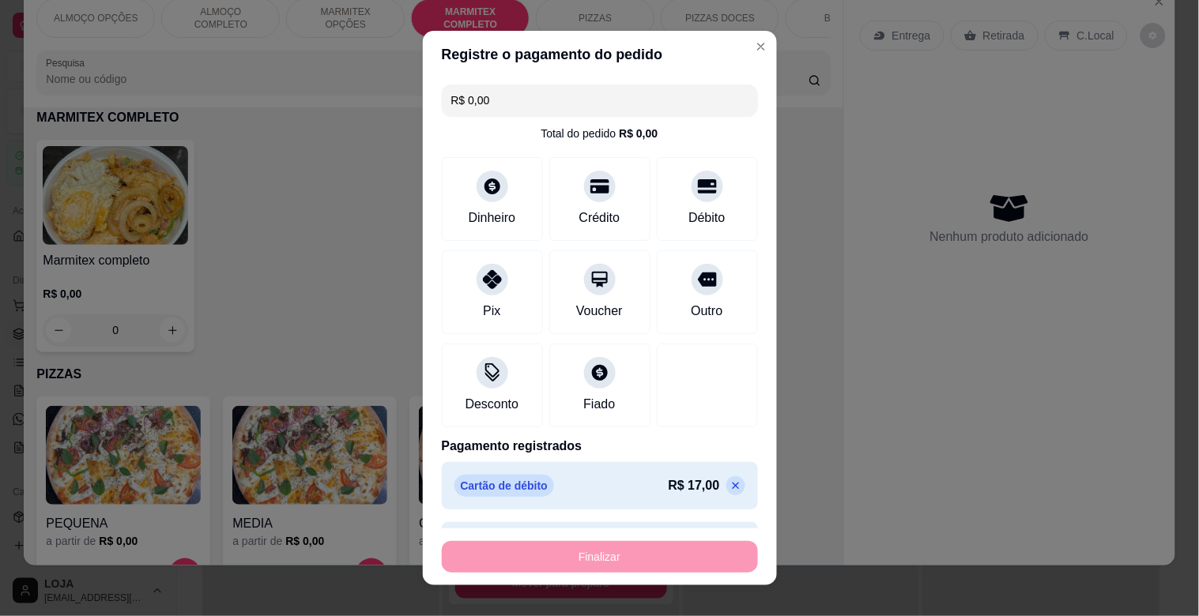
type input "-R$ 46,00"
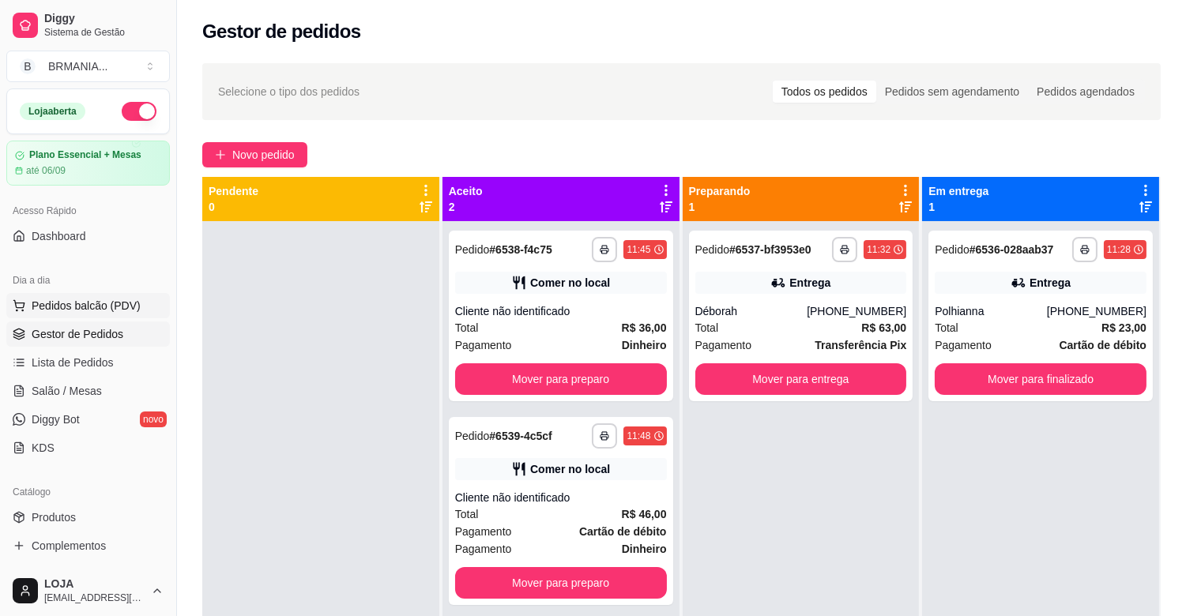
click at [70, 305] on span "Pedidos balcão (PDV)" at bounding box center [86, 306] width 109 height 16
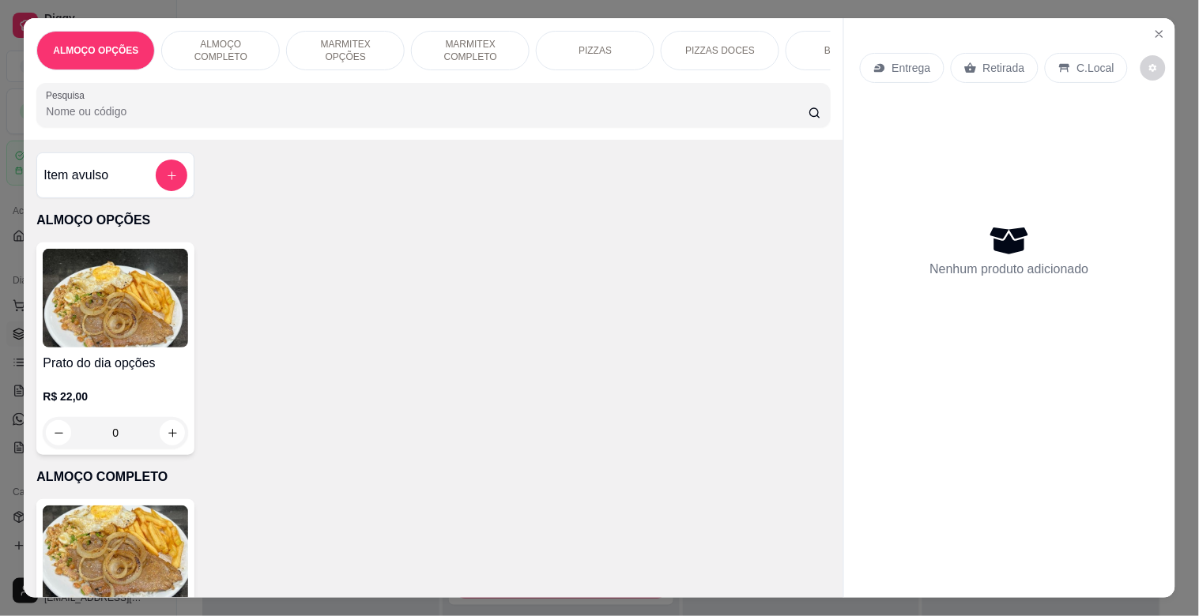
click at [485, 38] on p "MARMITEX COMPLETO" at bounding box center [470, 50] width 92 height 25
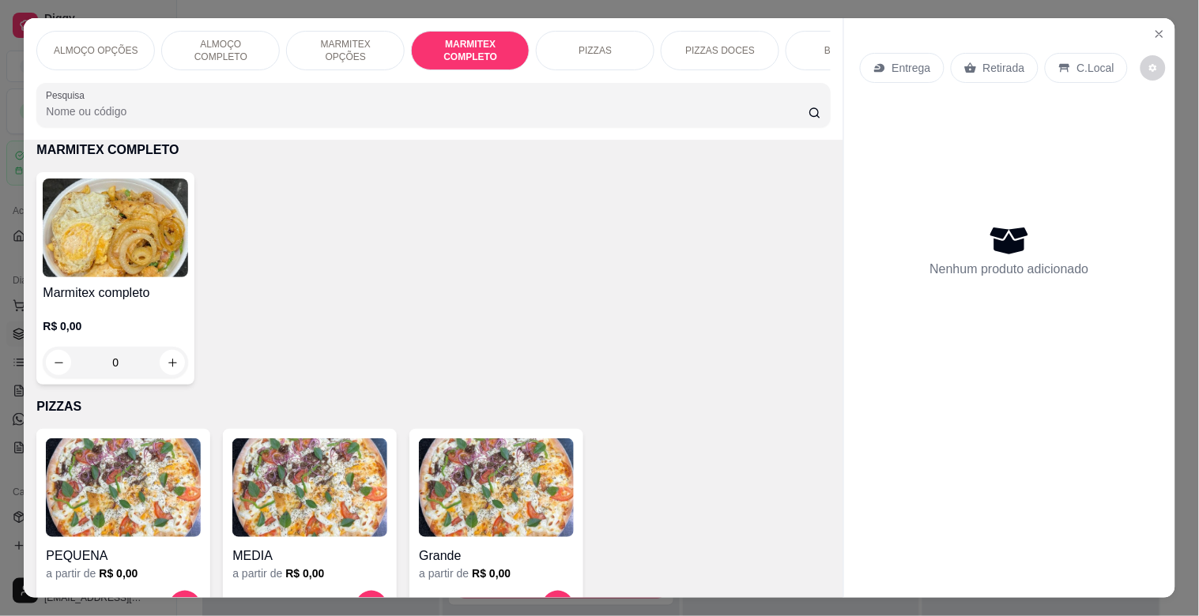
scroll to position [38, 0]
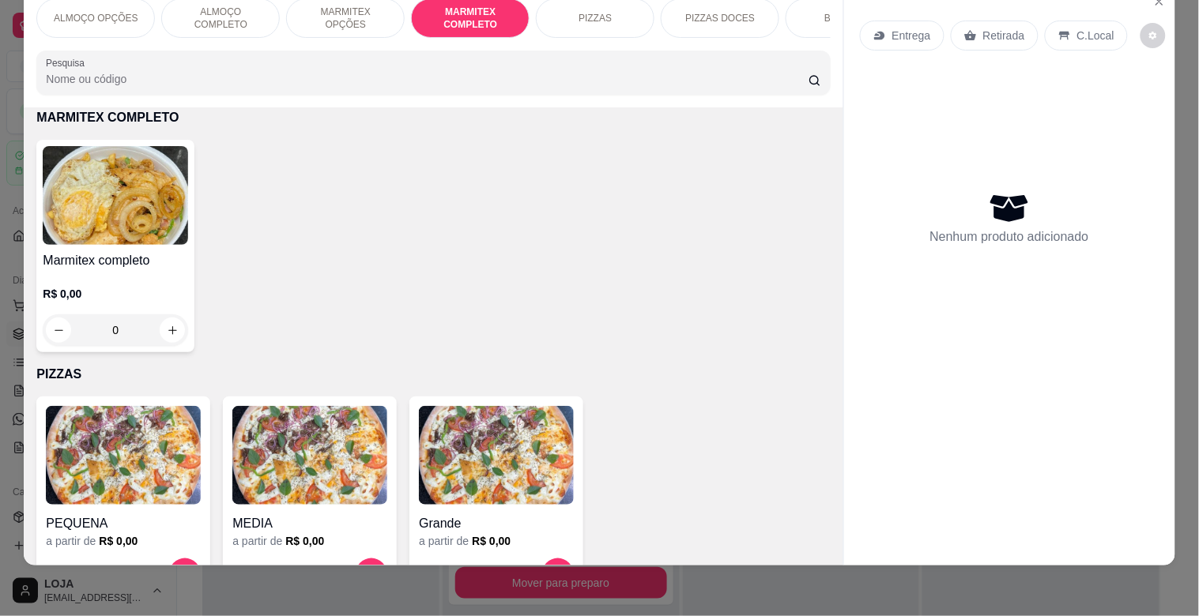
click at [151, 222] on img at bounding box center [115, 195] width 145 height 99
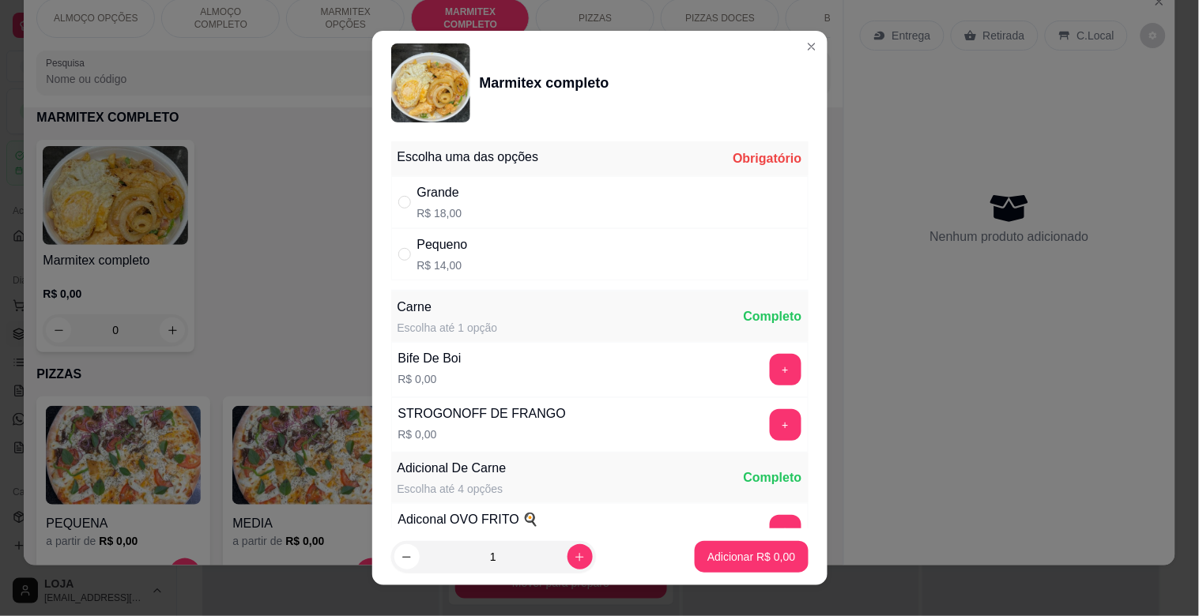
click at [448, 194] on div "Grande" at bounding box center [439, 192] width 45 height 19
radio input "true"
click at [743, 551] on p "Adicionar R$ 18,00" at bounding box center [748, 557] width 94 height 16
type input "1"
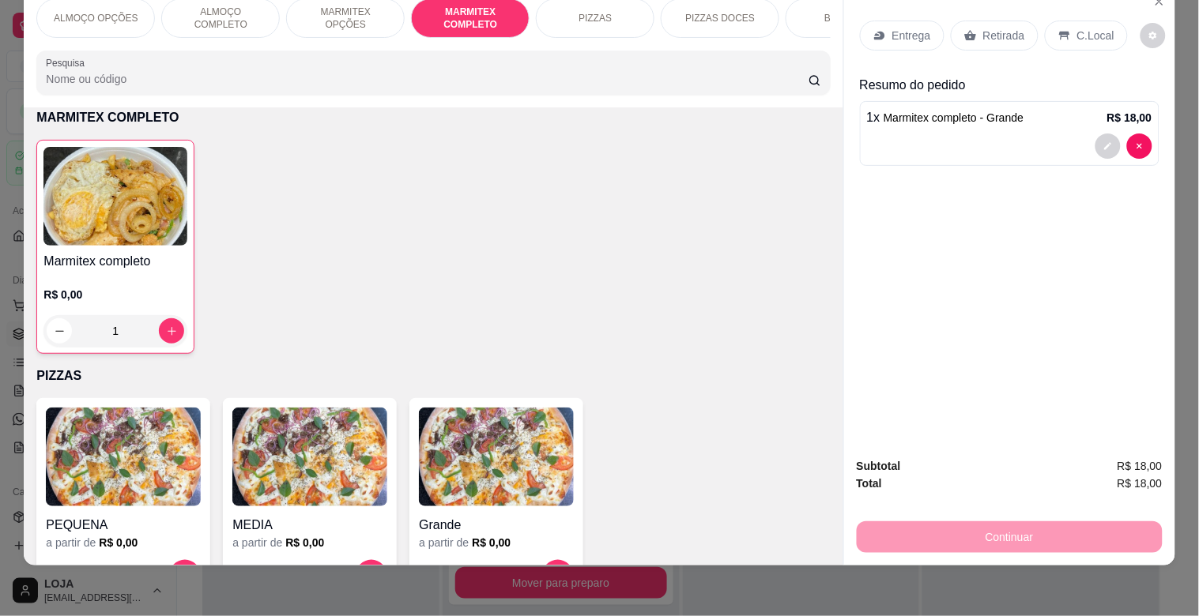
drag, startPoint x: 1068, startPoint y: 18, endPoint x: 1027, endPoint y: 222, distance: 208.0
click at [1077, 28] on p "C.Local" at bounding box center [1095, 36] width 37 height 16
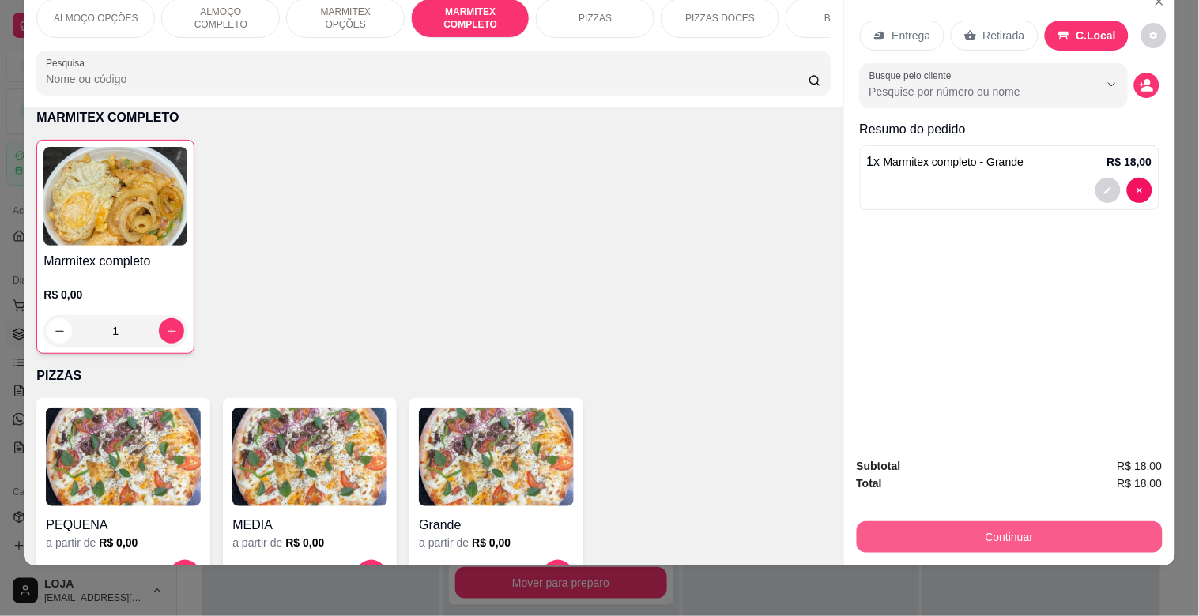
click at [976, 522] on button "Continuar" at bounding box center [1010, 538] width 306 height 32
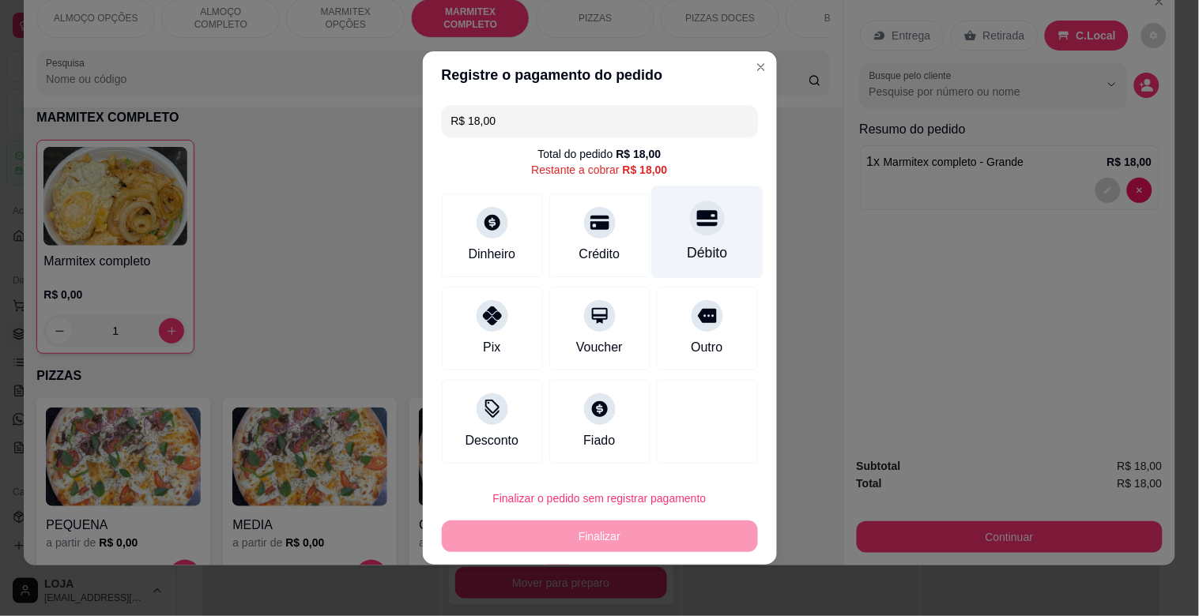
drag, startPoint x: 694, startPoint y: 239, endPoint x: 698, endPoint y: 313, distance: 74.4
click at [694, 238] on div "Débito" at bounding box center [706, 232] width 111 height 92
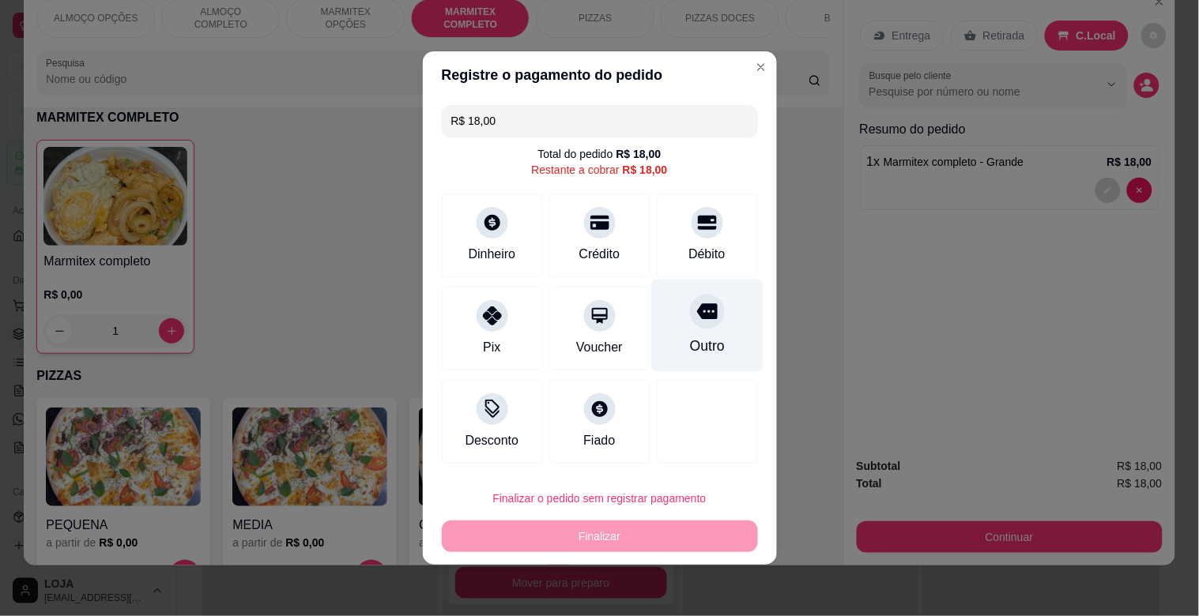
type input "R$ 0,00"
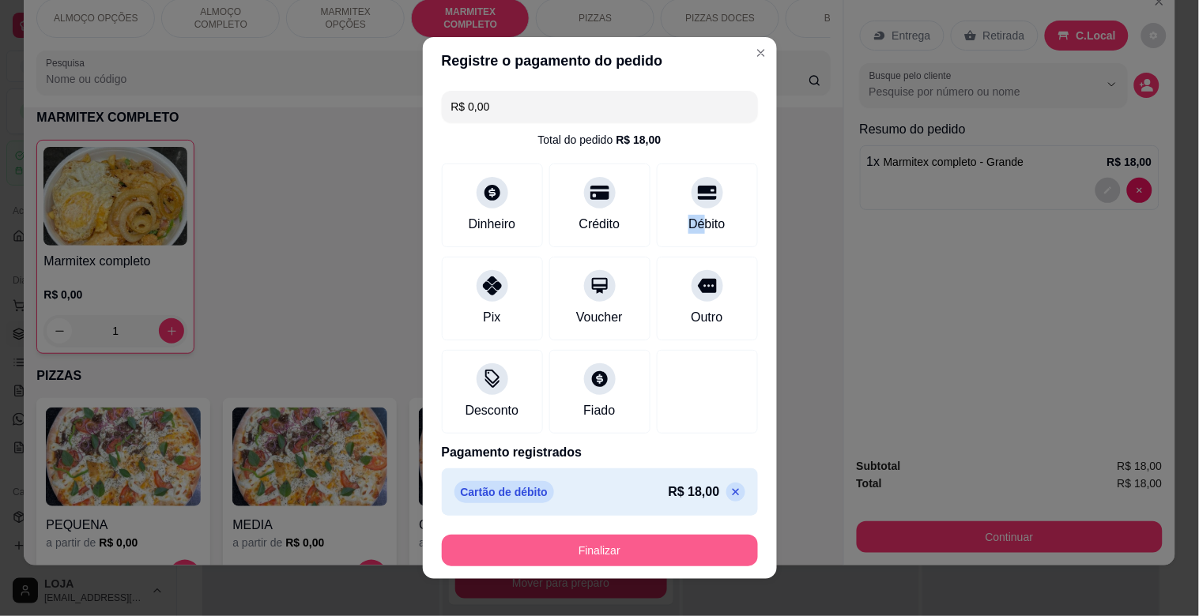
click at [674, 537] on button "Finalizar" at bounding box center [600, 551] width 316 height 32
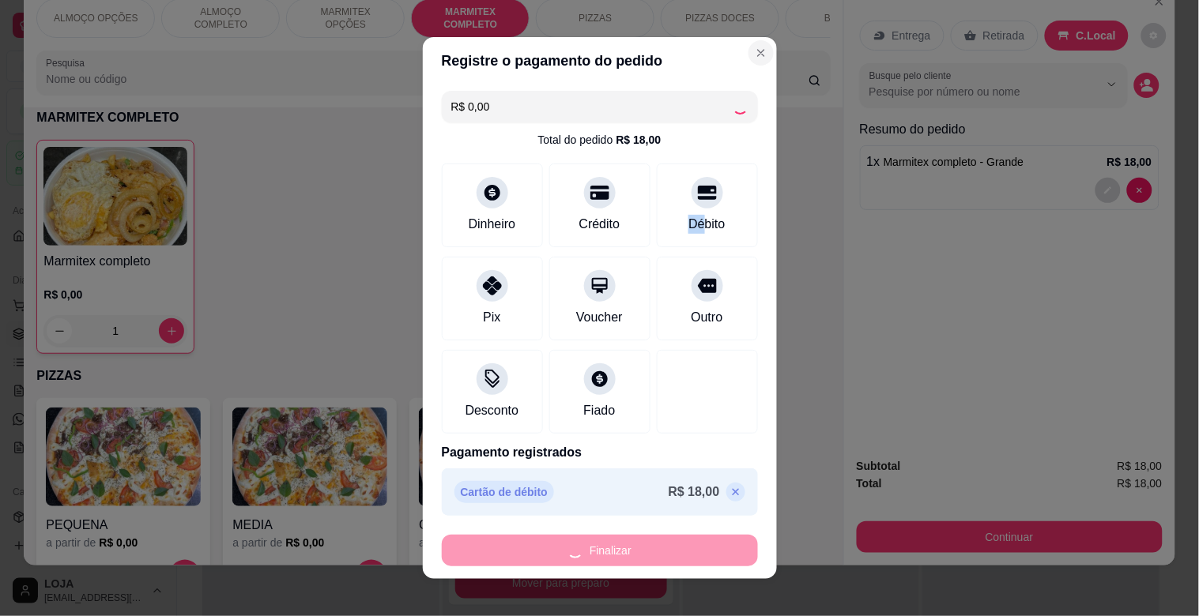
type input "0"
type input "-R$ 18,00"
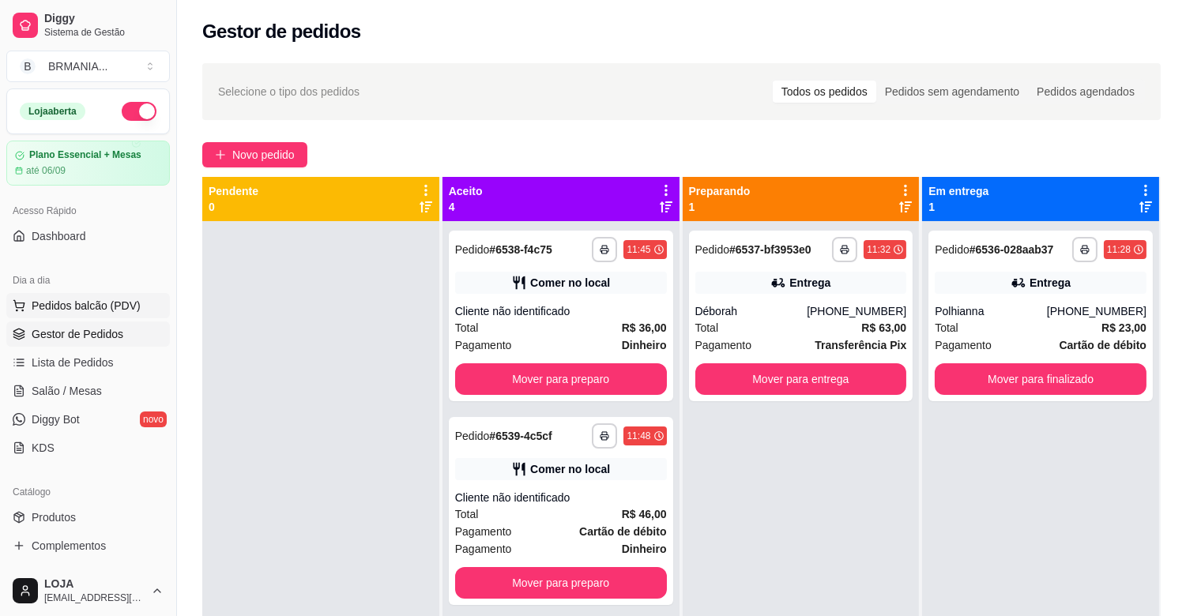
click at [53, 309] on span "Pedidos balcão (PDV)" at bounding box center [86, 306] width 109 height 16
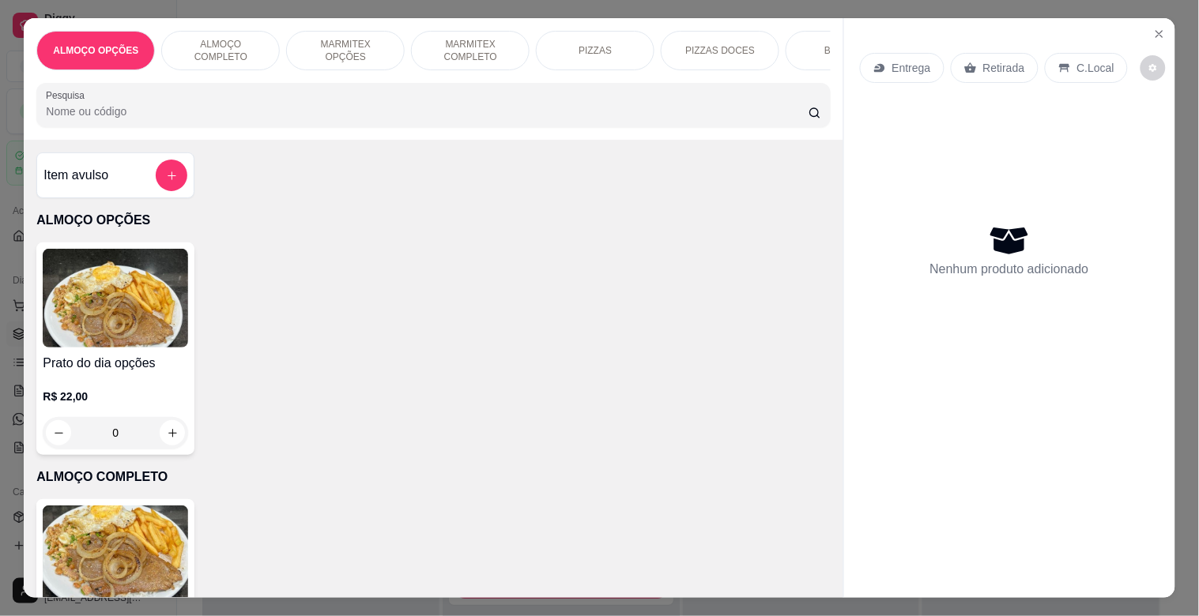
drag, startPoint x: 476, startPoint y: 45, endPoint x: 464, endPoint y: 70, distance: 27.2
click at [476, 44] on p "MARMITEX COMPLETO" at bounding box center [470, 50] width 92 height 25
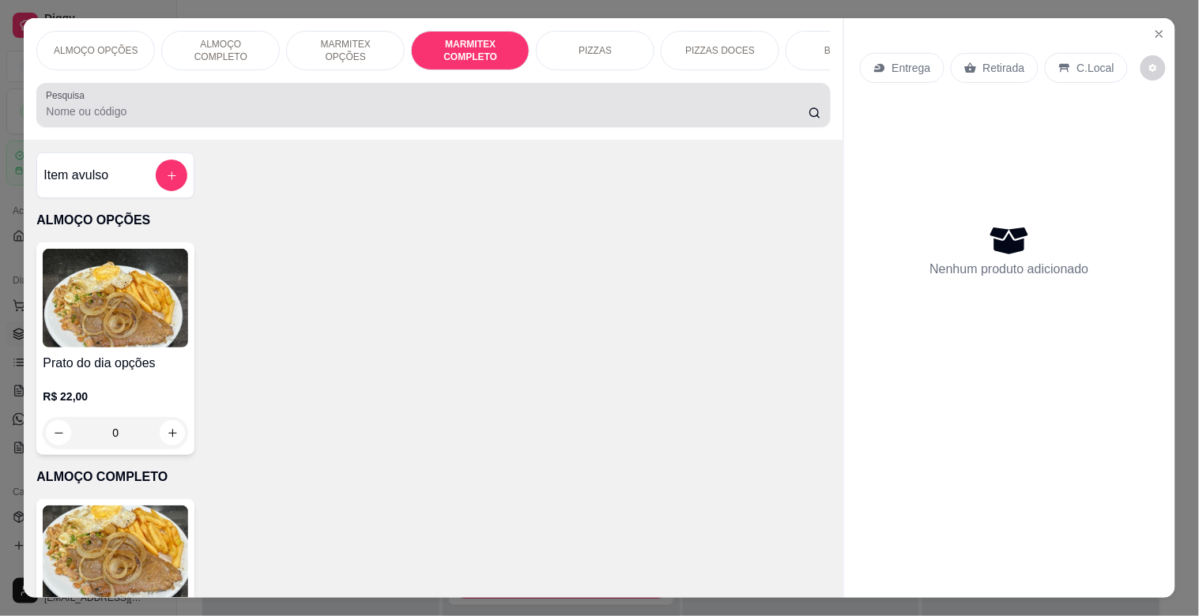
scroll to position [38, 0]
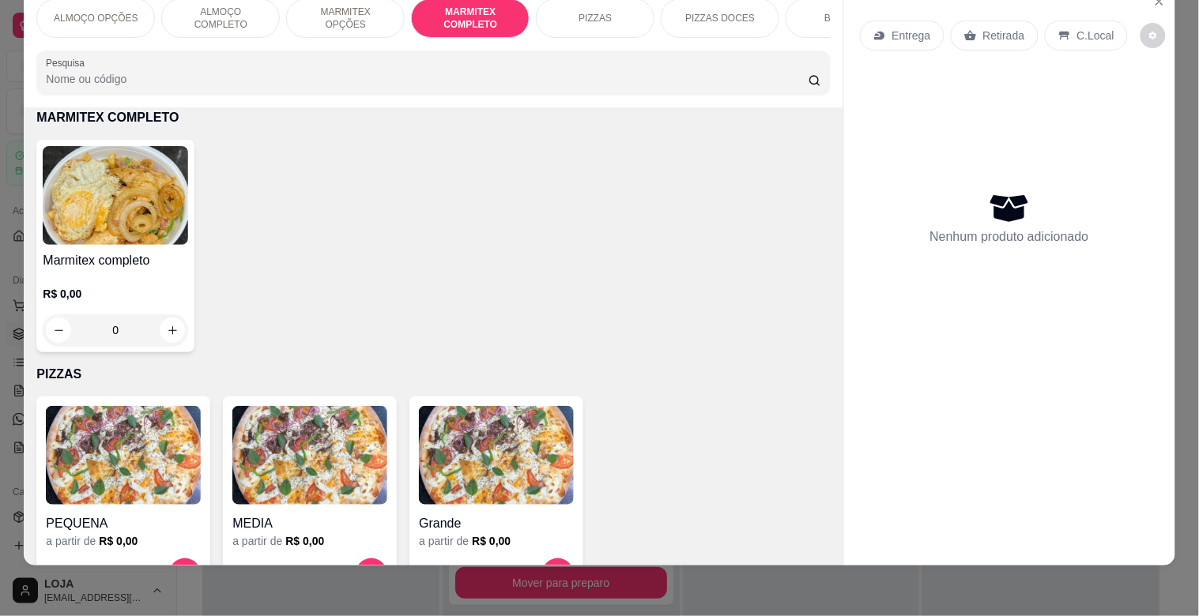
click at [166, 210] on img at bounding box center [115, 195] width 145 height 99
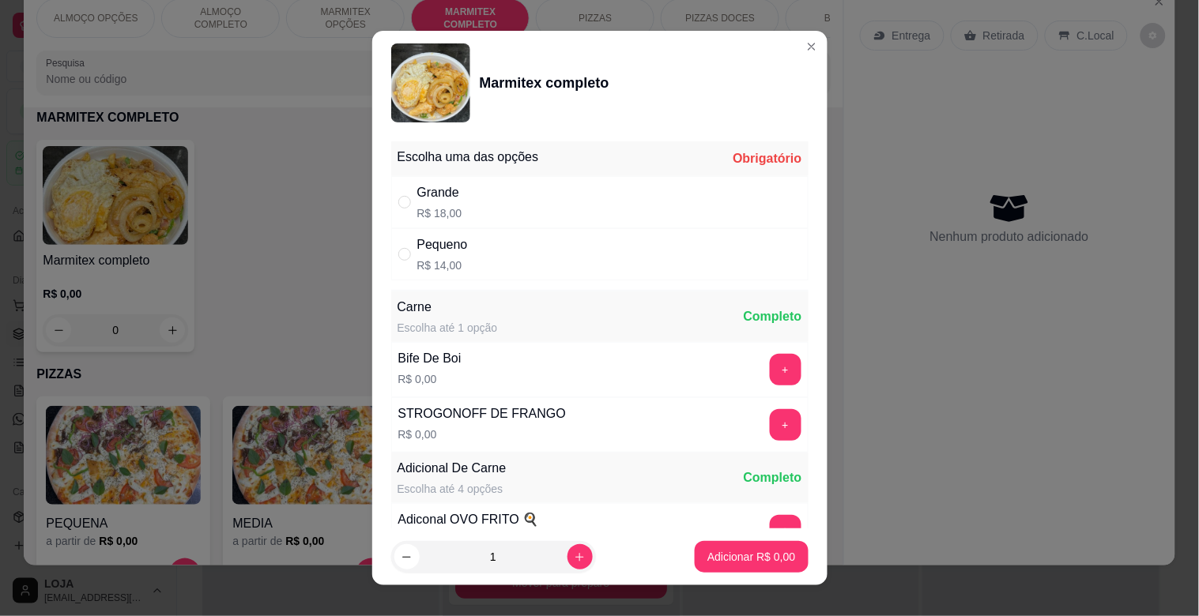
click at [458, 203] on div "Grande R$ 18,00" at bounding box center [599, 202] width 417 height 52
radio input "true"
click at [720, 550] on p "Adicionar R$ 18,00" at bounding box center [748, 557] width 94 height 16
type input "1"
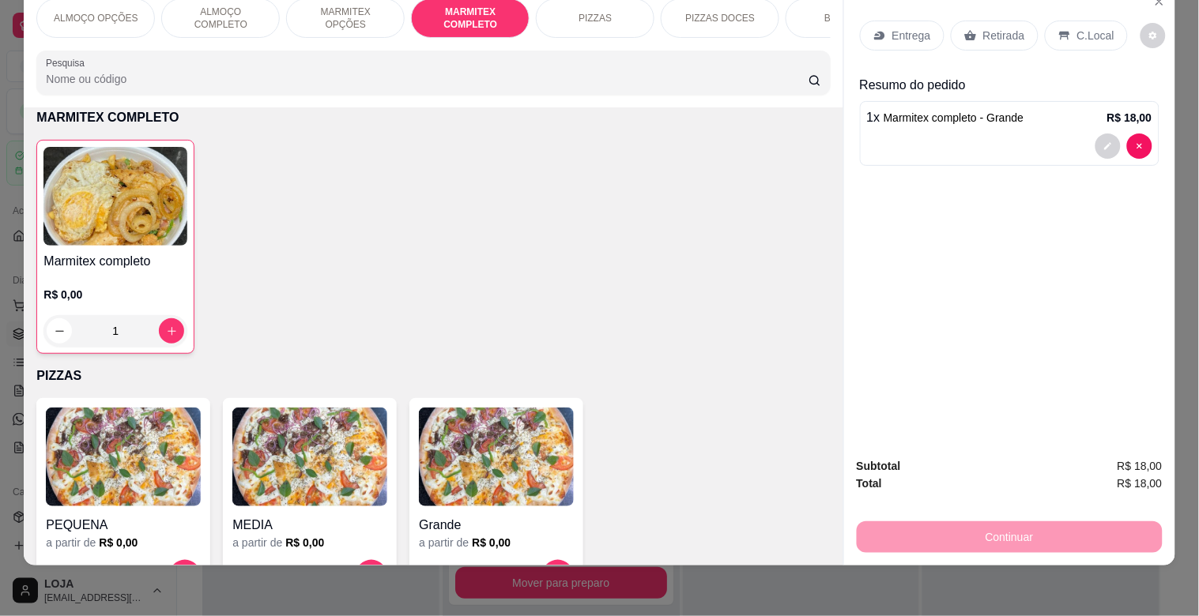
click at [1094, 28] on p "C.Local" at bounding box center [1095, 36] width 37 height 16
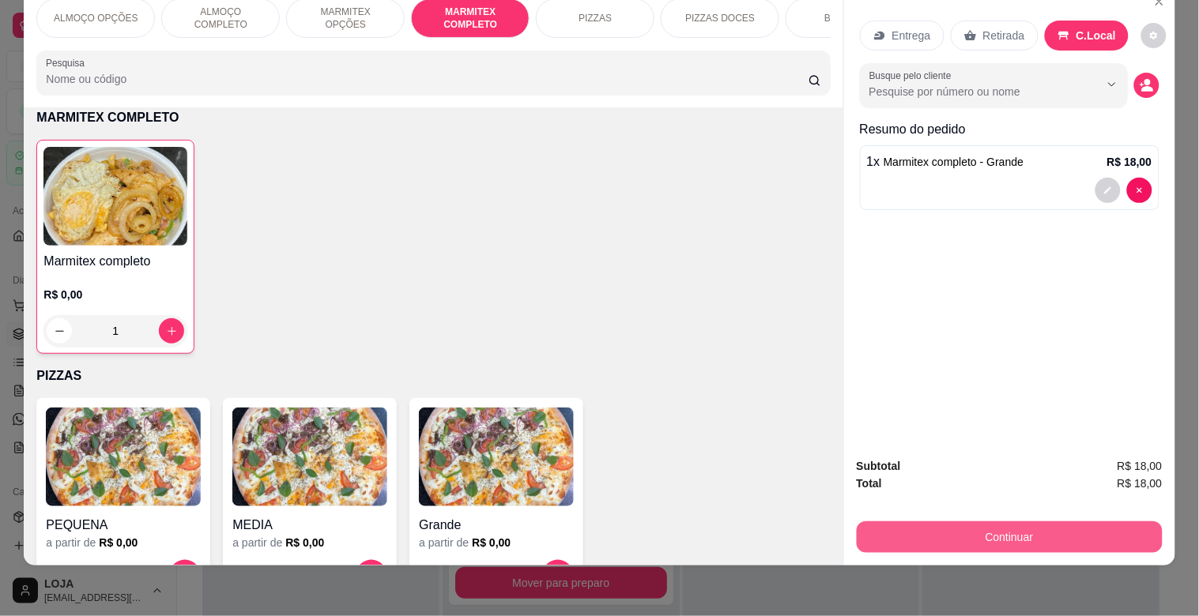
click at [989, 522] on button "Continuar" at bounding box center [1010, 538] width 306 height 32
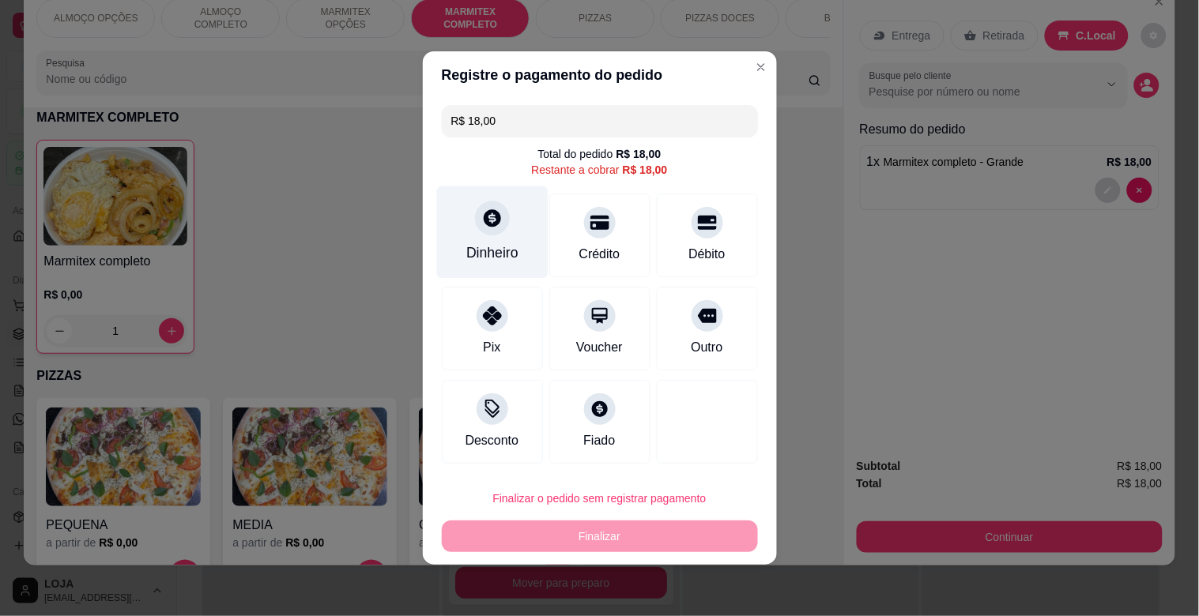
click at [488, 237] on div "Dinheiro" at bounding box center [491, 232] width 111 height 92
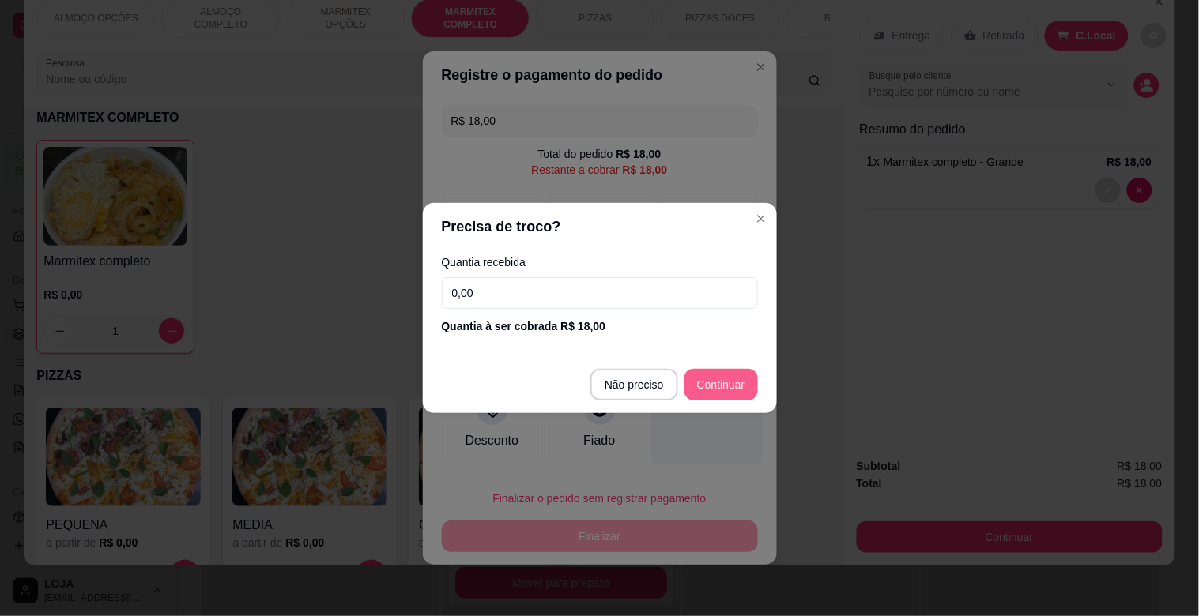
type input "R$ 0,00"
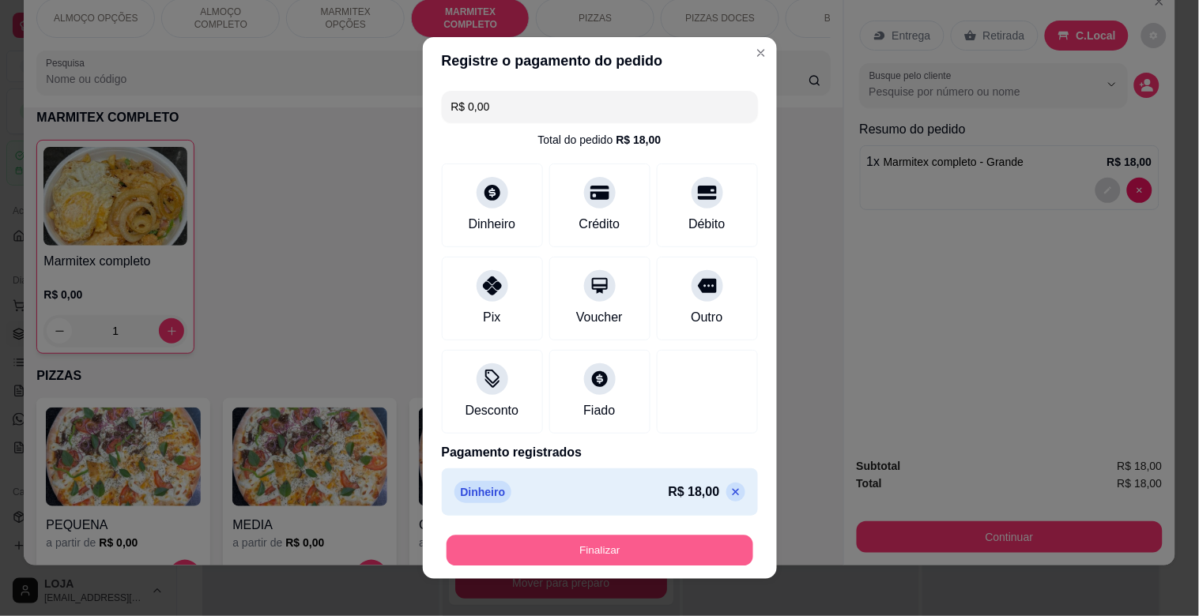
click at [686, 536] on button "Finalizar" at bounding box center [599, 551] width 307 height 31
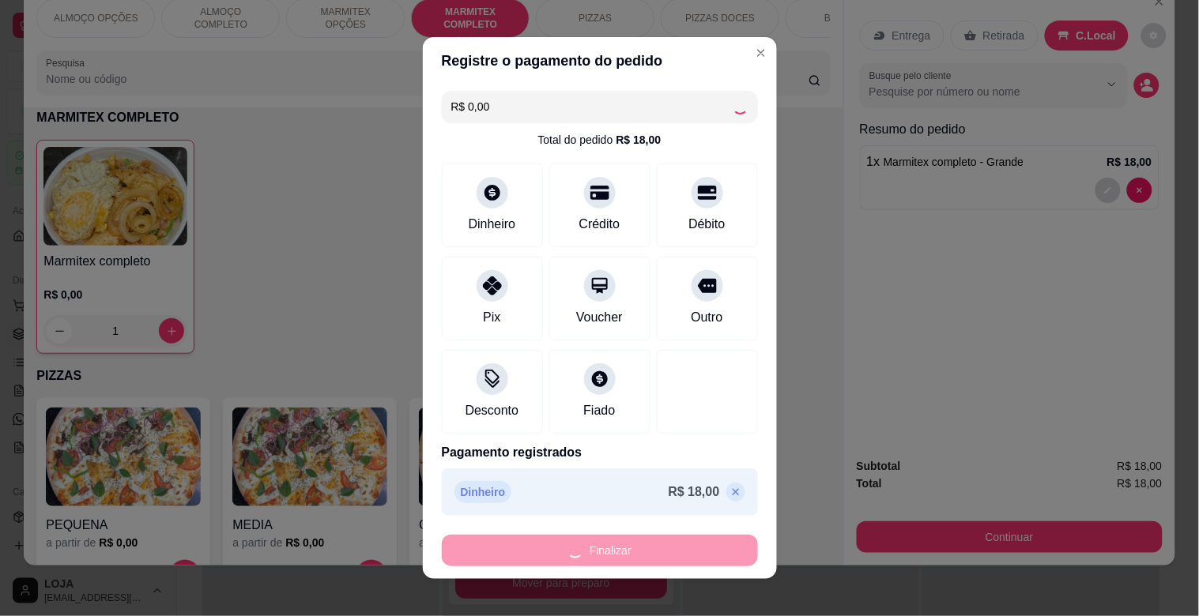
type input "0"
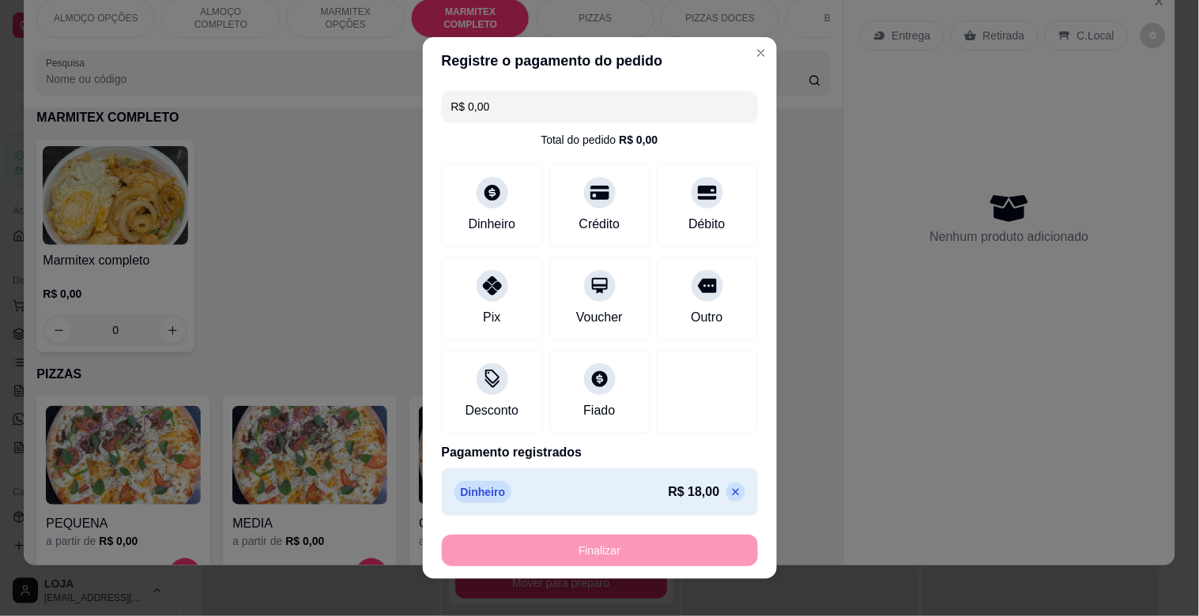
type input "-R$ 18,00"
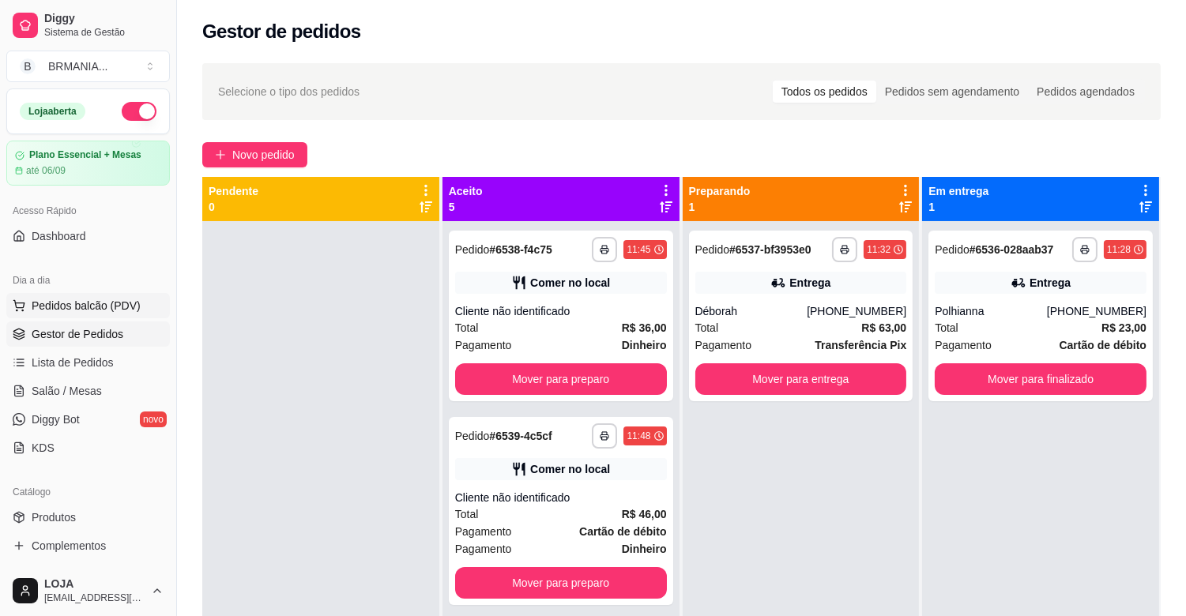
click at [109, 305] on span "Pedidos balcão (PDV)" at bounding box center [86, 306] width 109 height 16
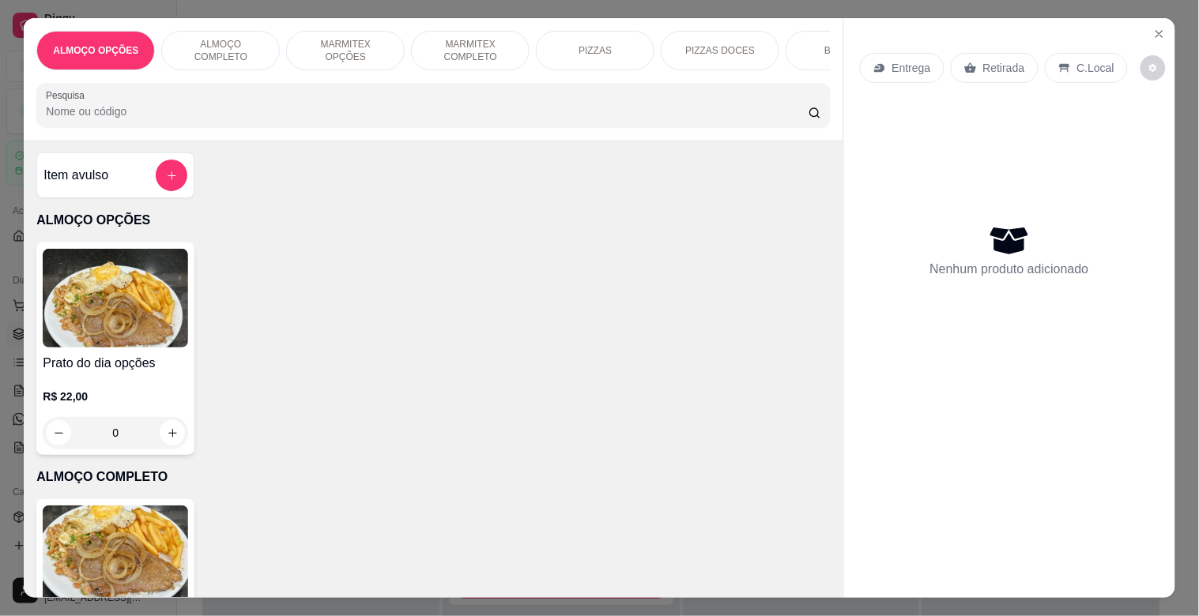
click at [478, 49] on p "MARMITEX COMPLETO" at bounding box center [470, 50] width 92 height 25
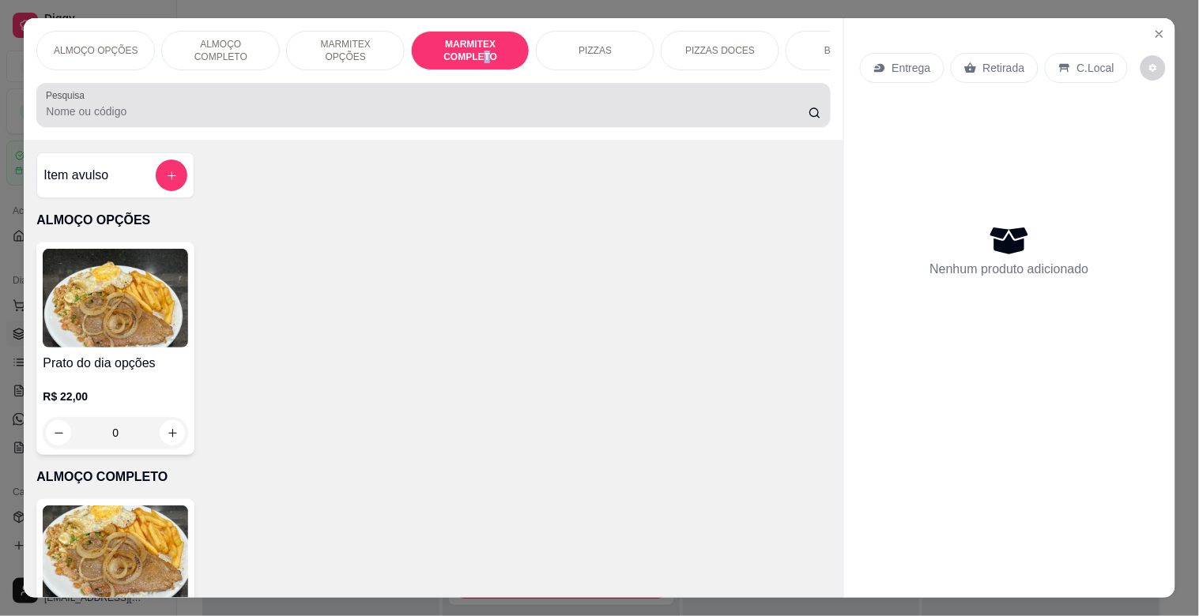
scroll to position [38, 0]
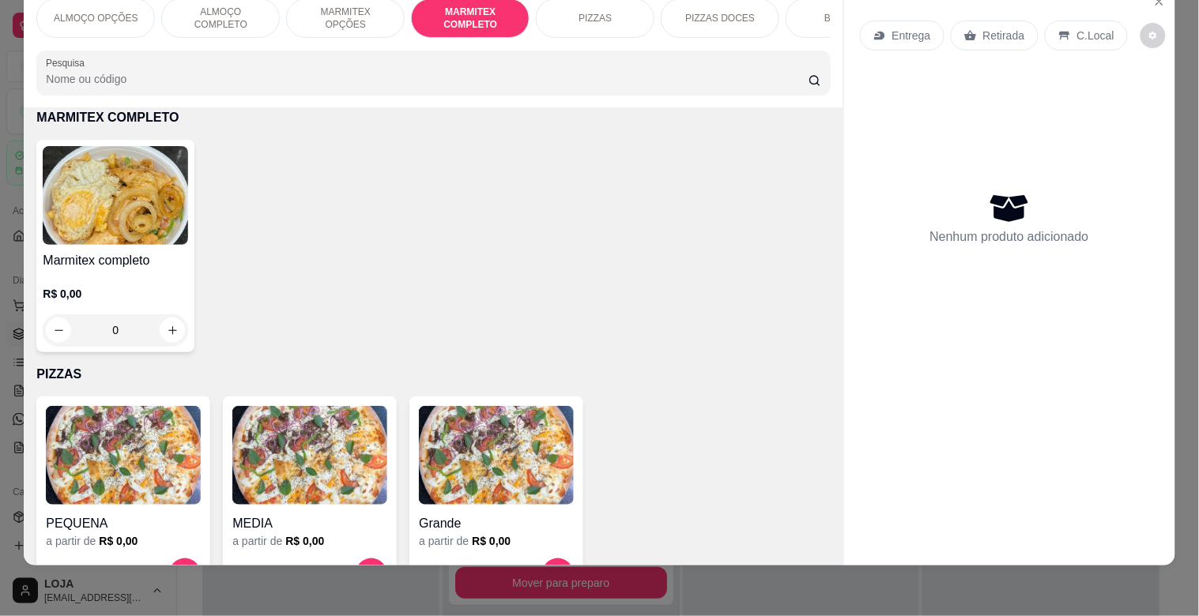
click at [150, 245] on div "Marmitex completo R$ 0,00 0" at bounding box center [115, 246] width 158 height 213
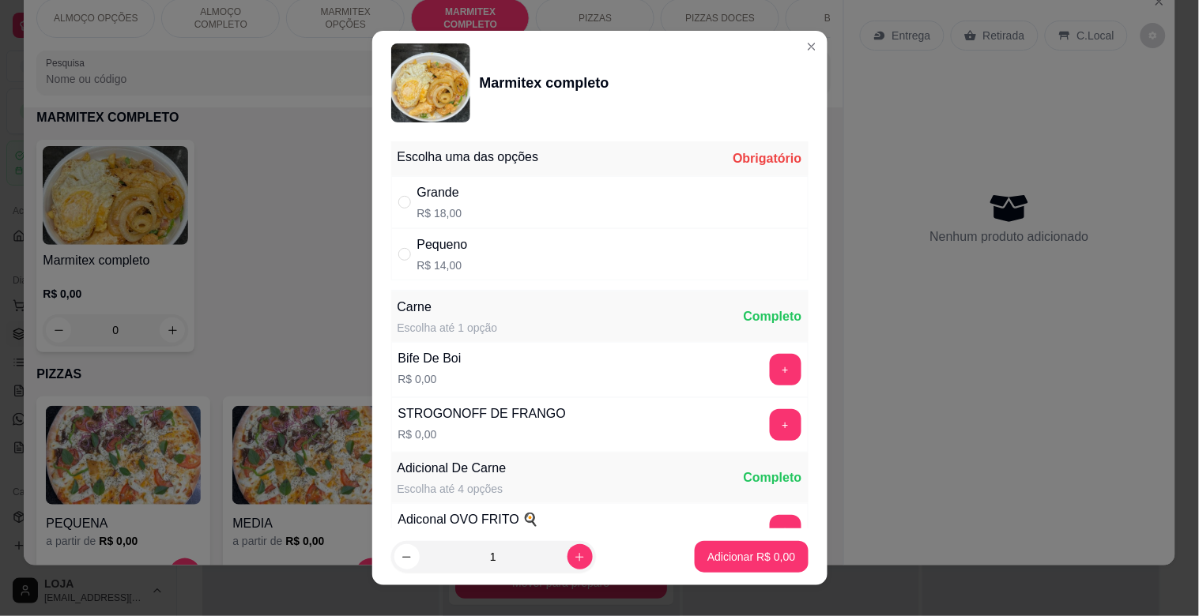
drag, startPoint x: 420, startPoint y: 264, endPoint x: 437, endPoint y: 309, distance: 48.3
click at [420, 263] on p "R$ 14,00" at bounding box center [442, 266] width 51 height 16
radio input "true"
click at [574, 554] on icon "increase-product-quantity" at bounding box center [580, 558] width 12 height 12
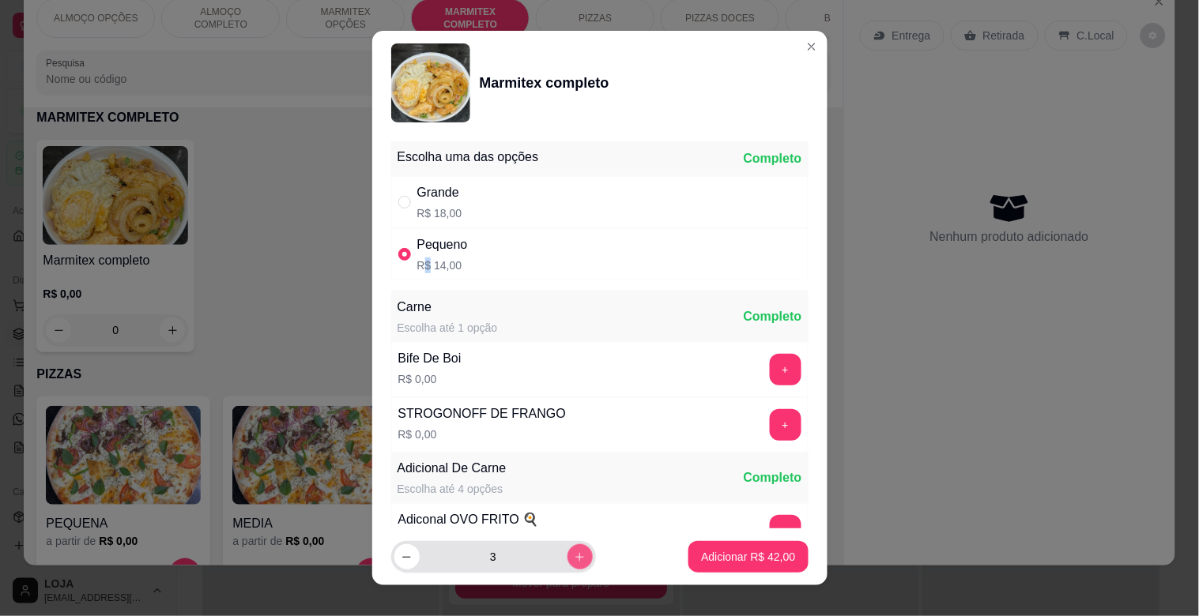
click at [574, 554] on icon "increase-product-quantity" at bounding box center [580, 558] width 12 height 12
type input "4"
click at [701, 556] on p "Adicionar R$ 56,00" at bounding box center [748, 557] width 94 height 16
type input "4"
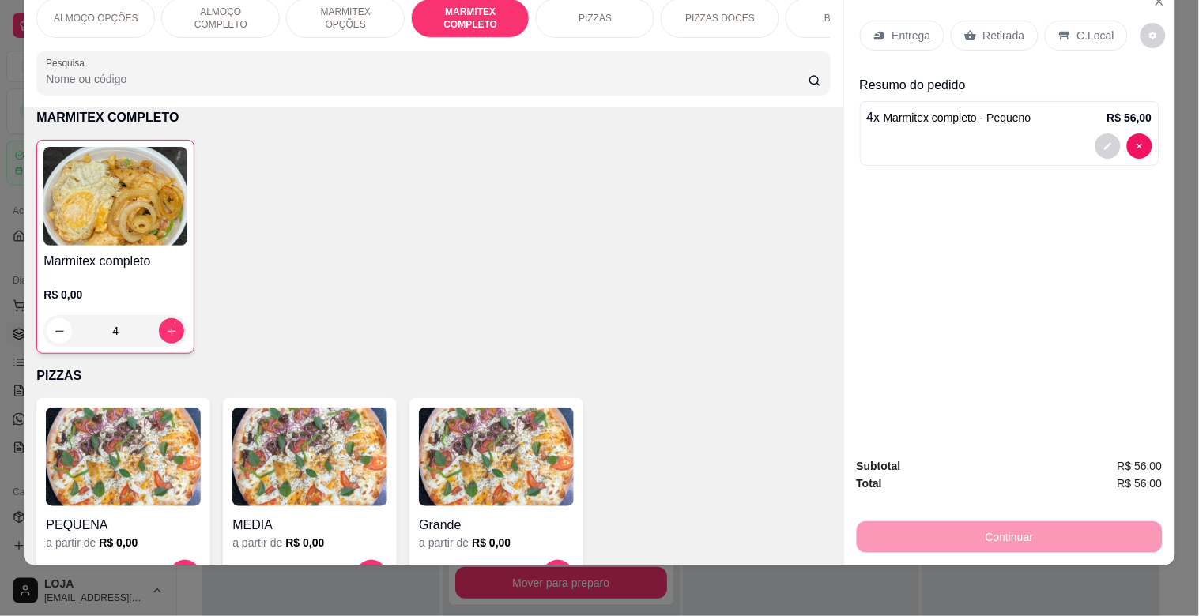
drag, startPoint x: 1053, startPoint y: 28, endPoint x: 1035, endPoint y: 104, distance: 77.8
click at [1058, 29] on icon at bounding box center [1064, 35] width 13 height 13
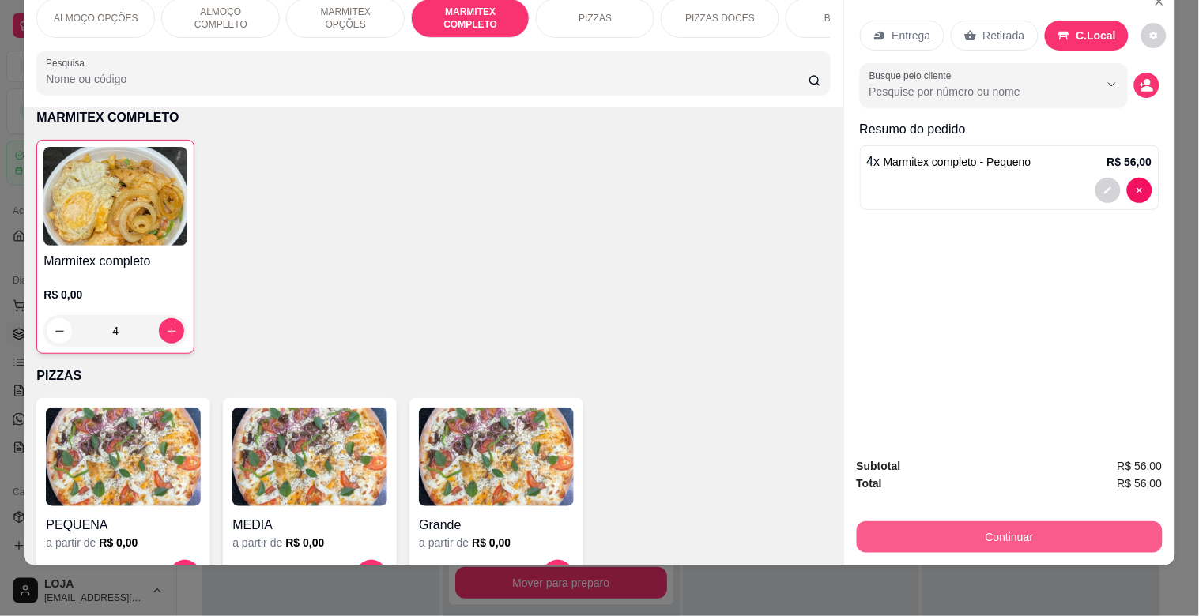
click at [989, 524] on button "Continuar" at bounding box center [1010, 538] width 306 height 32
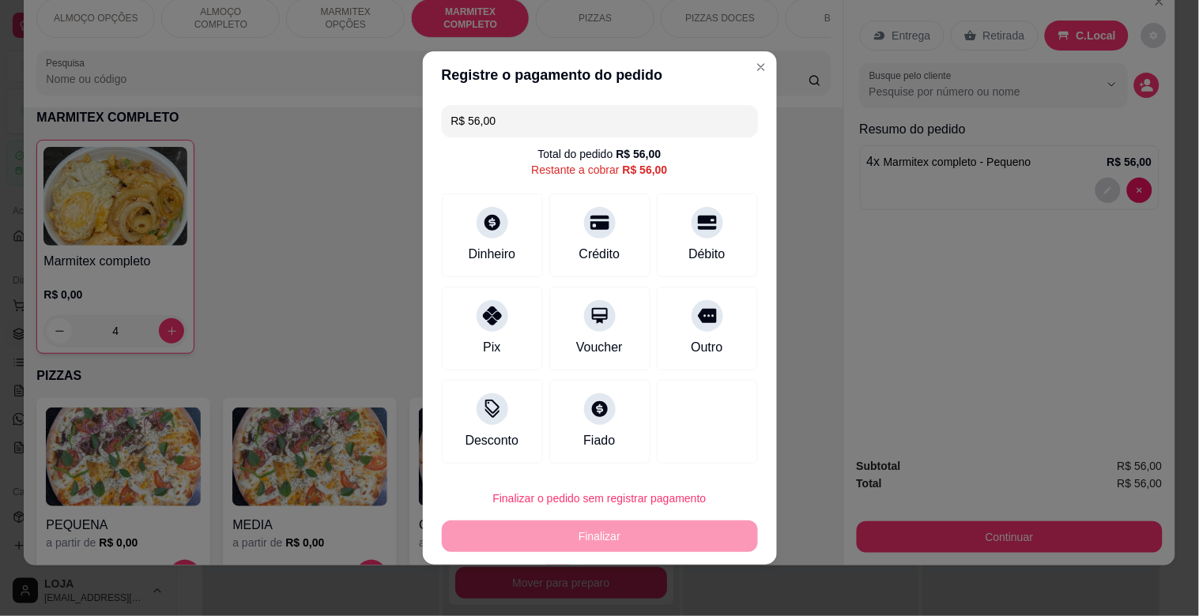
click at [556, 107] on input "R$ 56,00" at bounding box center [599, 121] width 297 height 32
click at [593, 241] on div "Crédito" at bounding box center [599, 232] width 111 height 92
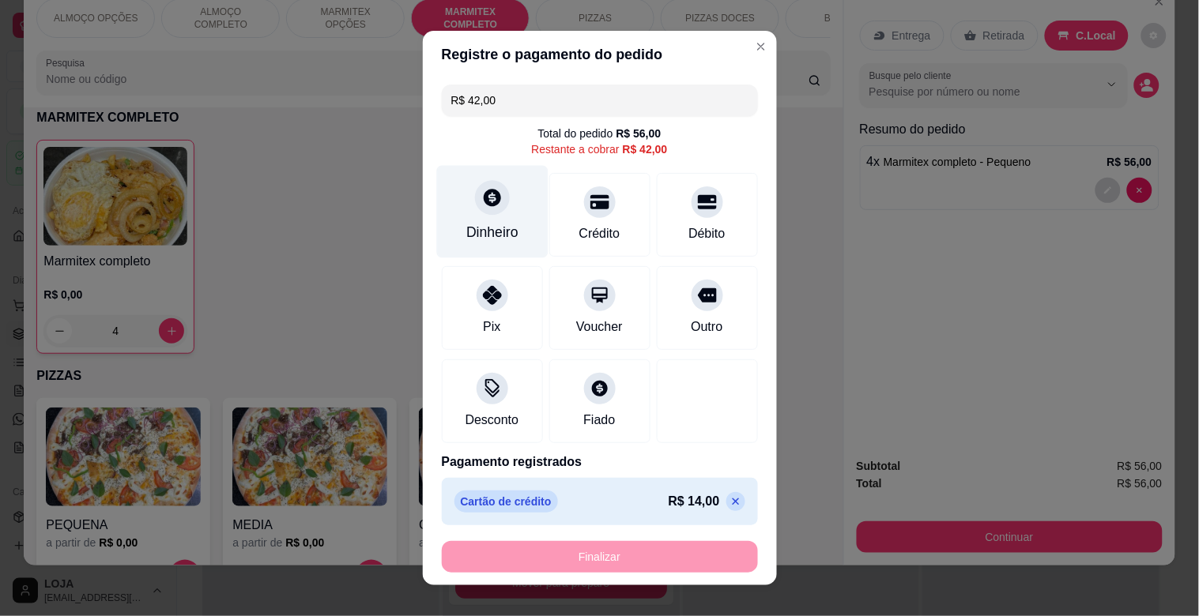
click at [478, 224] on div "Dinheiro" at bounding box center [492, 232] width 52 height 21
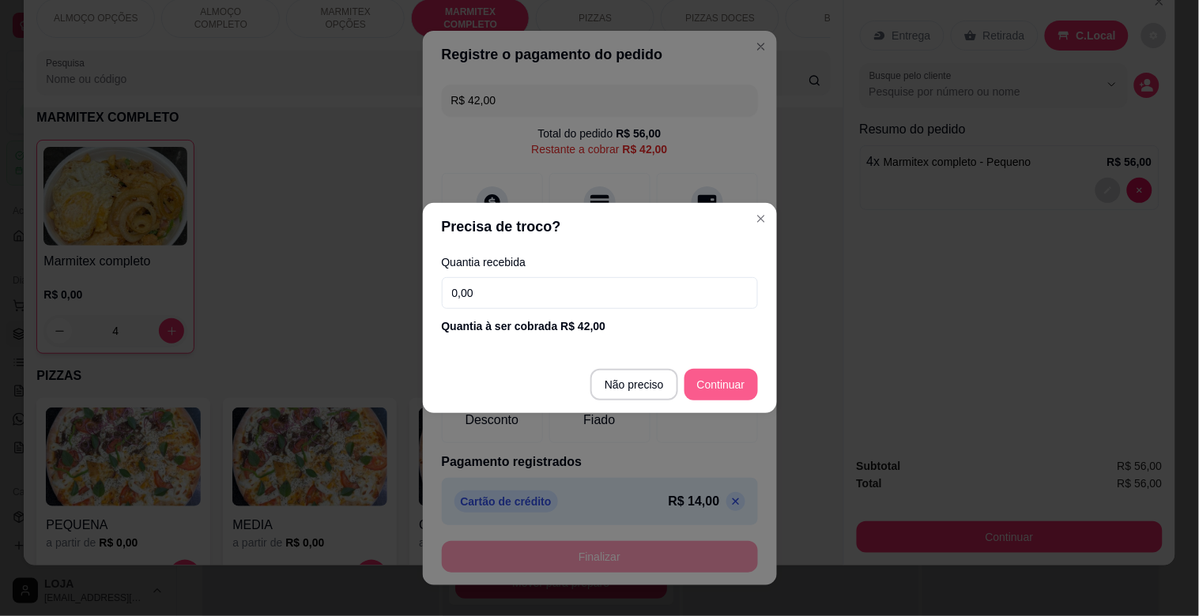
type input "R$ 0,00"
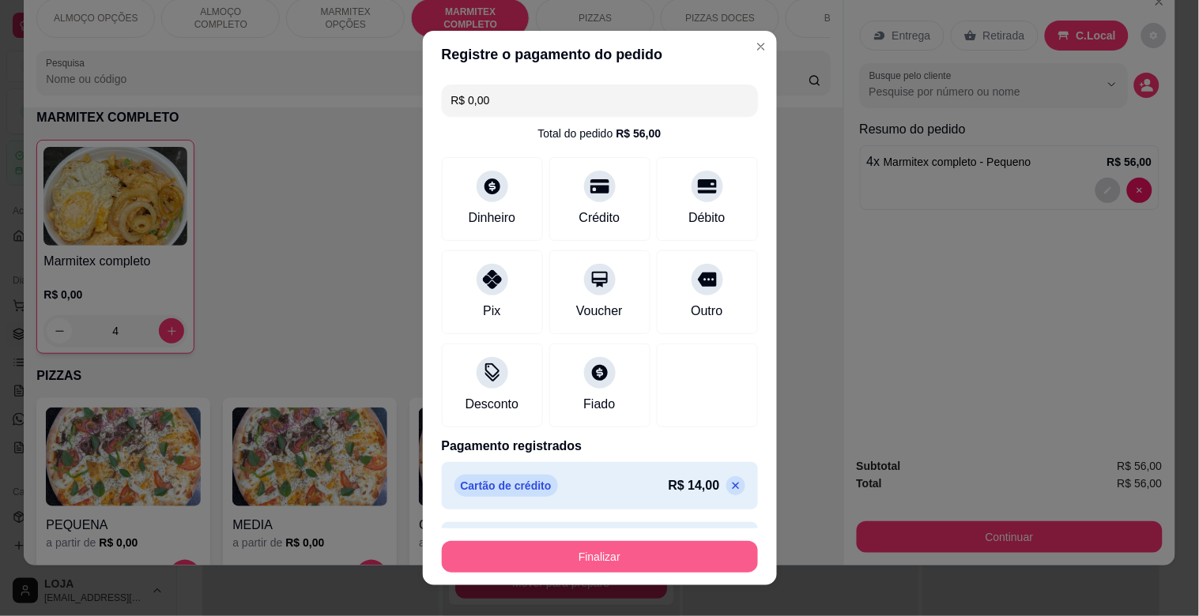
click at [676, 566] on button "Finalizar" at bounding box center [600, 557] width 316 height 32
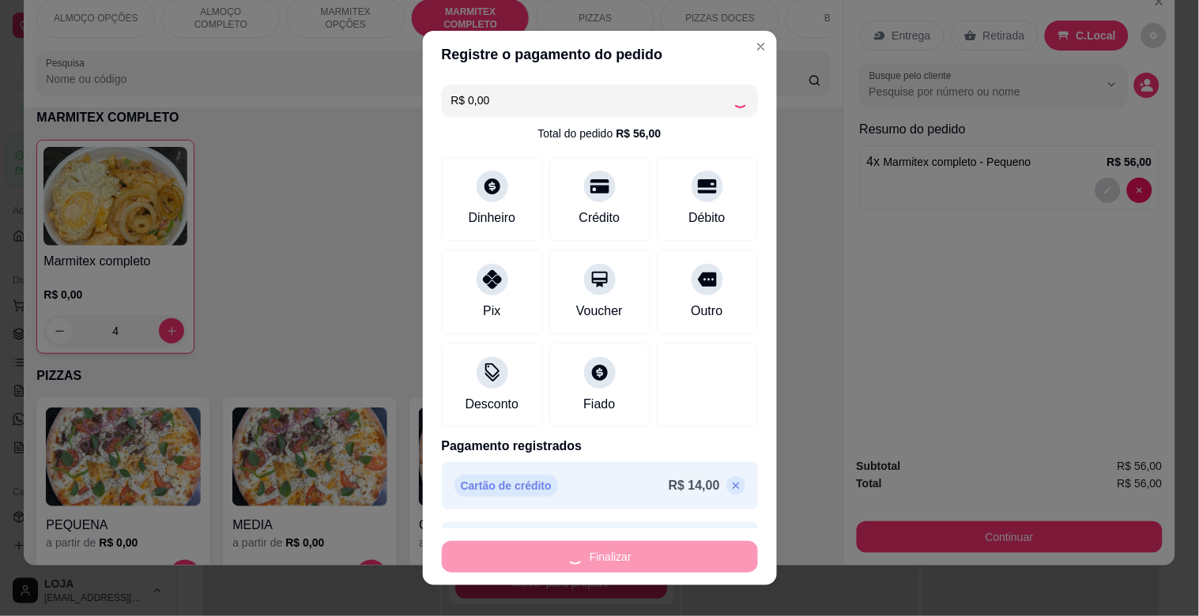
type input "0"
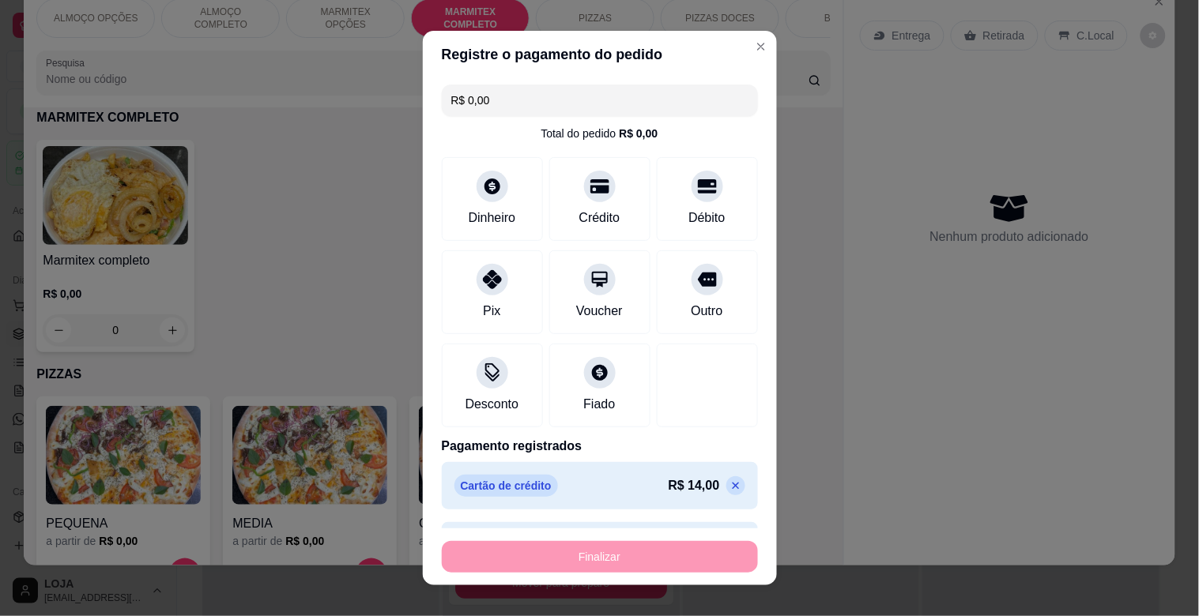
type input "-R$ 56,00"
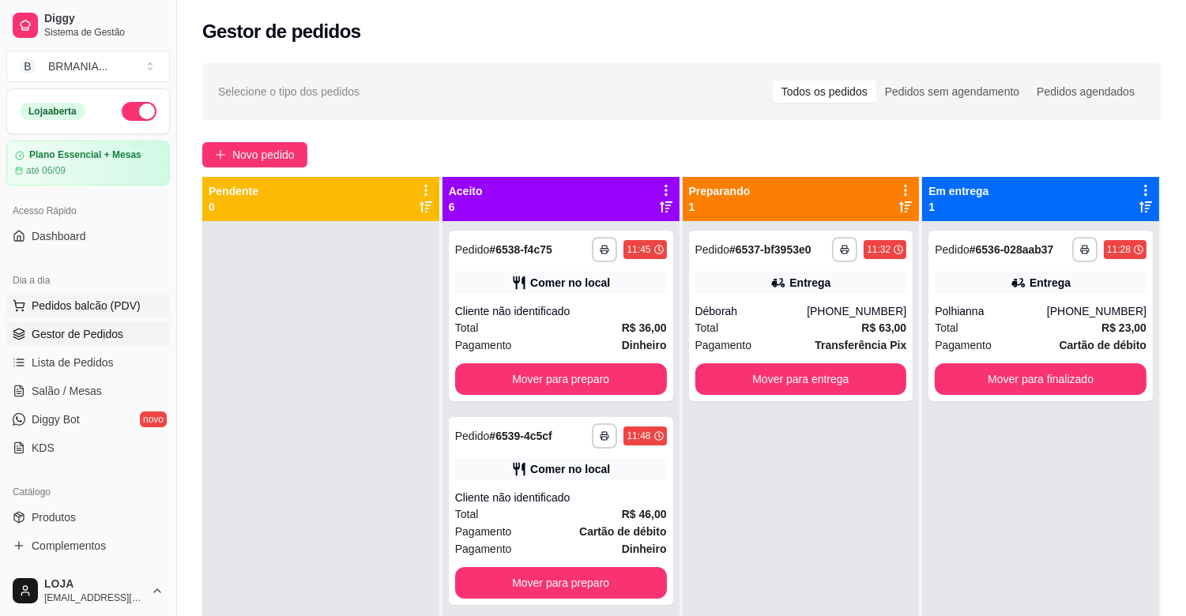
click at [97, 293] on div "Dia a dia Pedidos balcão (PDV) Gestor de Pedidos Lista de Pedidos Salão / Mesas…" at bounding box center [88, 364] width 176 height 205
click at [107, 298] on span "Pedidos balcão (PDV)" at bounding box center [86, 306] width 109 height 16
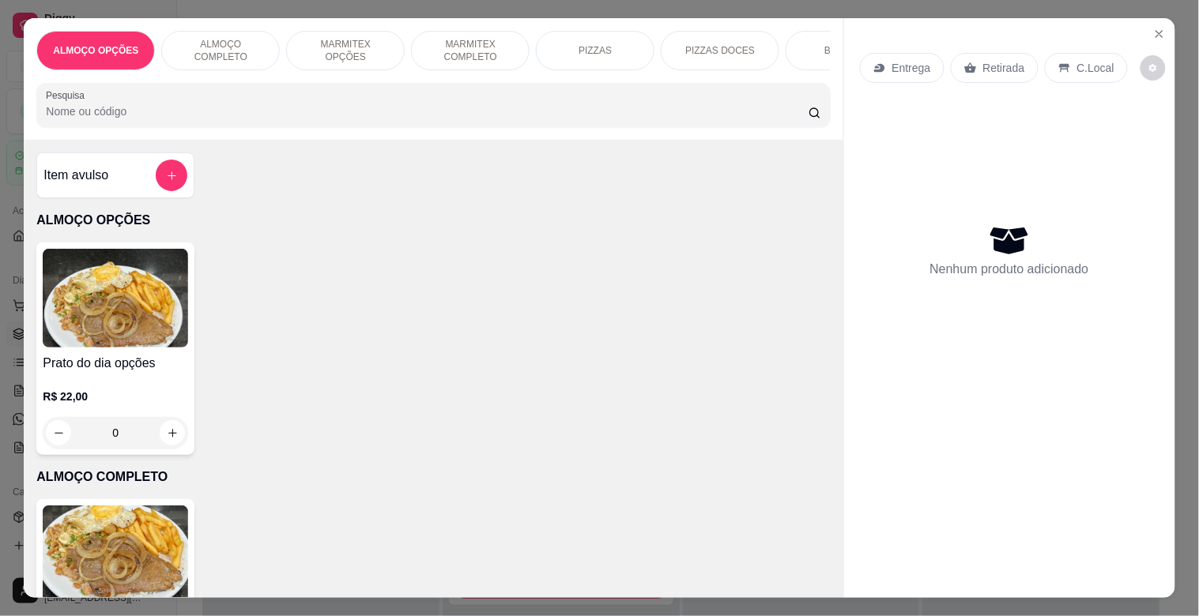
click at [812, 43] on div "BEBIDAS" at bounding box center [844, 51] width 119 height 40
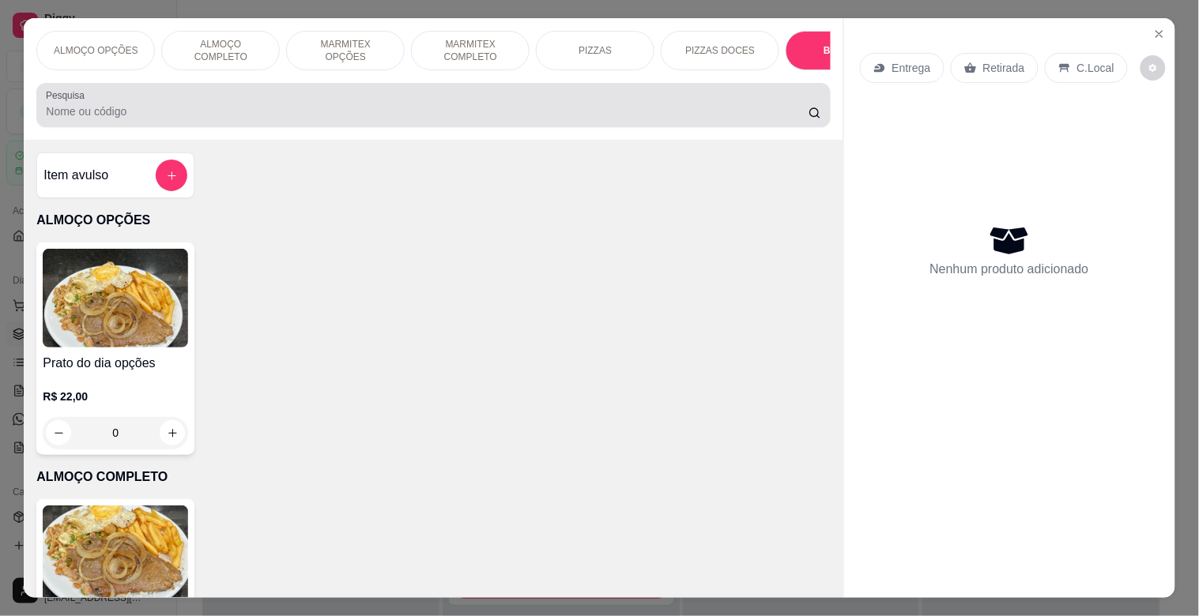
scroll to position [38, 0]
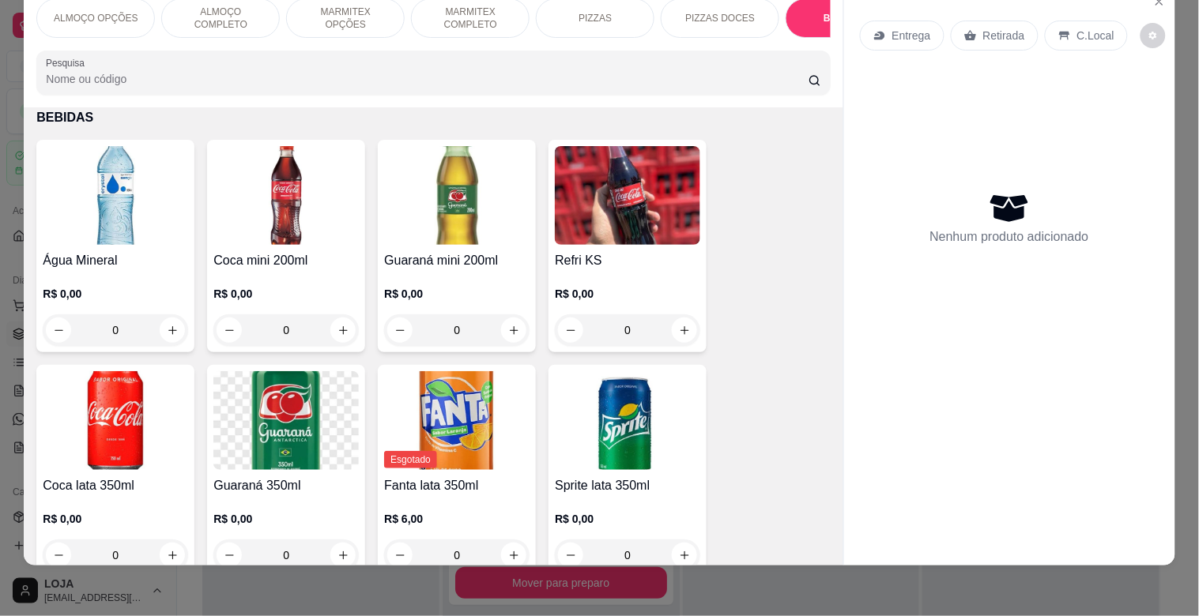
click at [137, 446] on img at bounding box center [115, 420] width 145 height 99
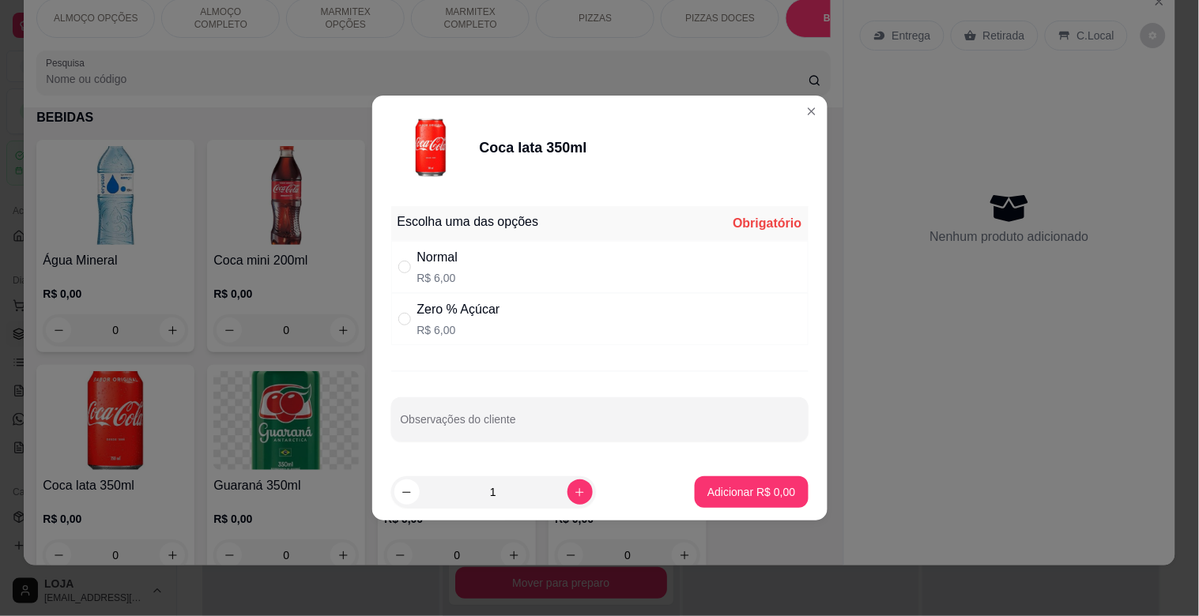
click at [468, 267] on div "Normal R$ 6,00" at bounding box center [599, 267] width 417 height 52
radio input "true"
click at [725, 485] on p "Adicionar R$ 6,00" at bounding box center [751, 492] width 88 height 16
type input "1"
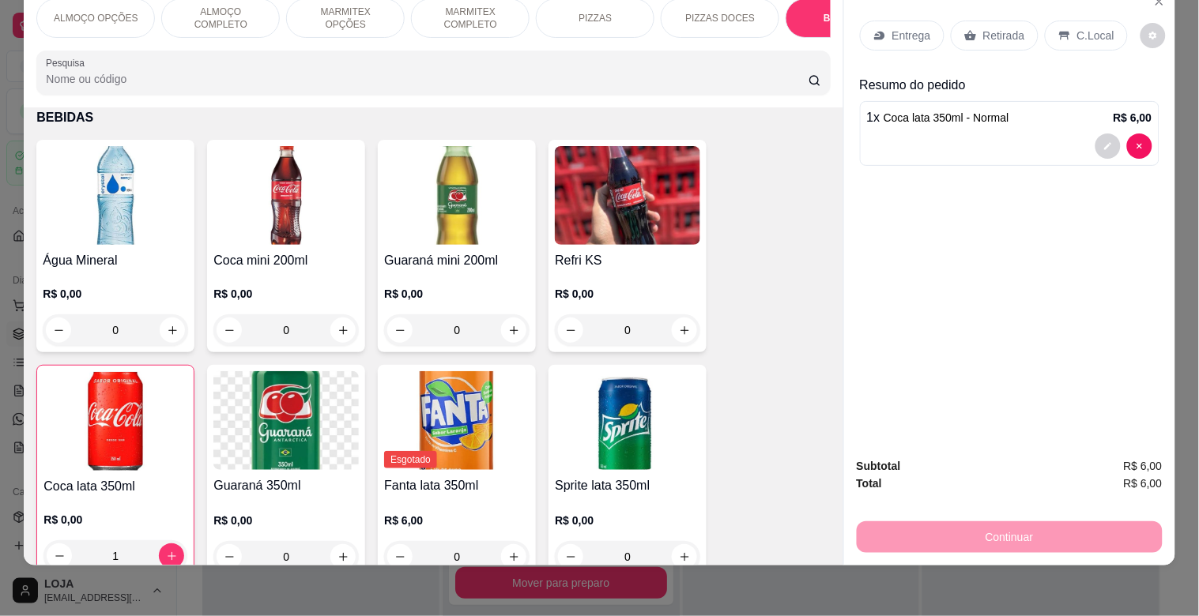
click at [1094, 28] on p "C.Local" at bounding box center [1095, 36] width 37 height 16
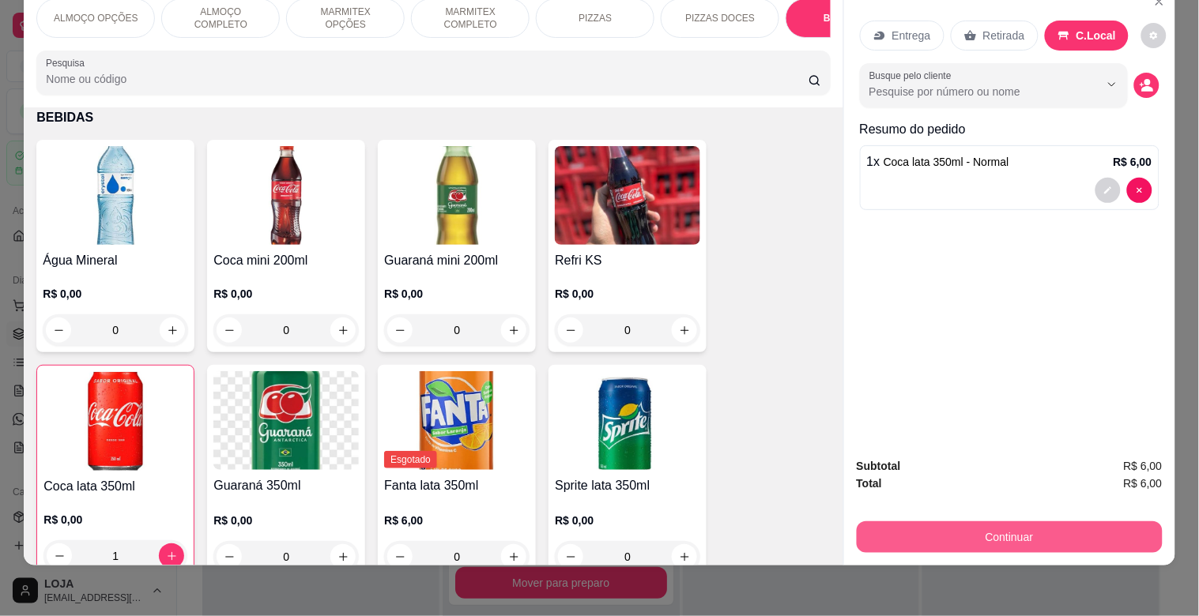
click at [1009, 525] on button "Continuar" at bounding box center [1010, 538] width 306 height 32
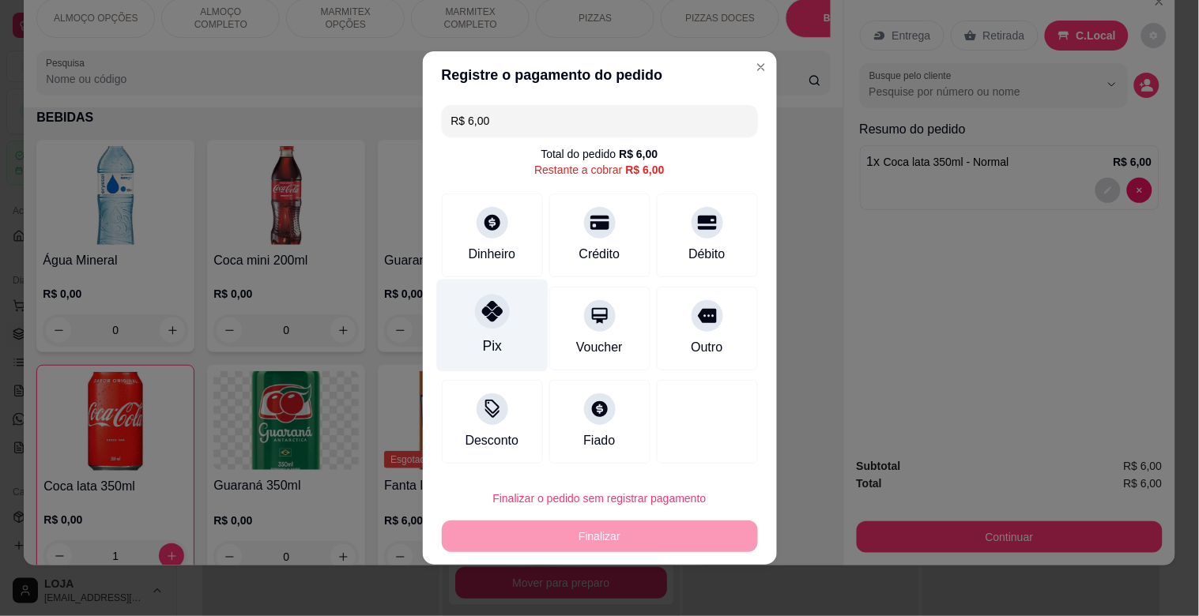
click at [487, 313] on icon at bounding box center [491, 311] width 21 height 21
type input "R$ 0,00"
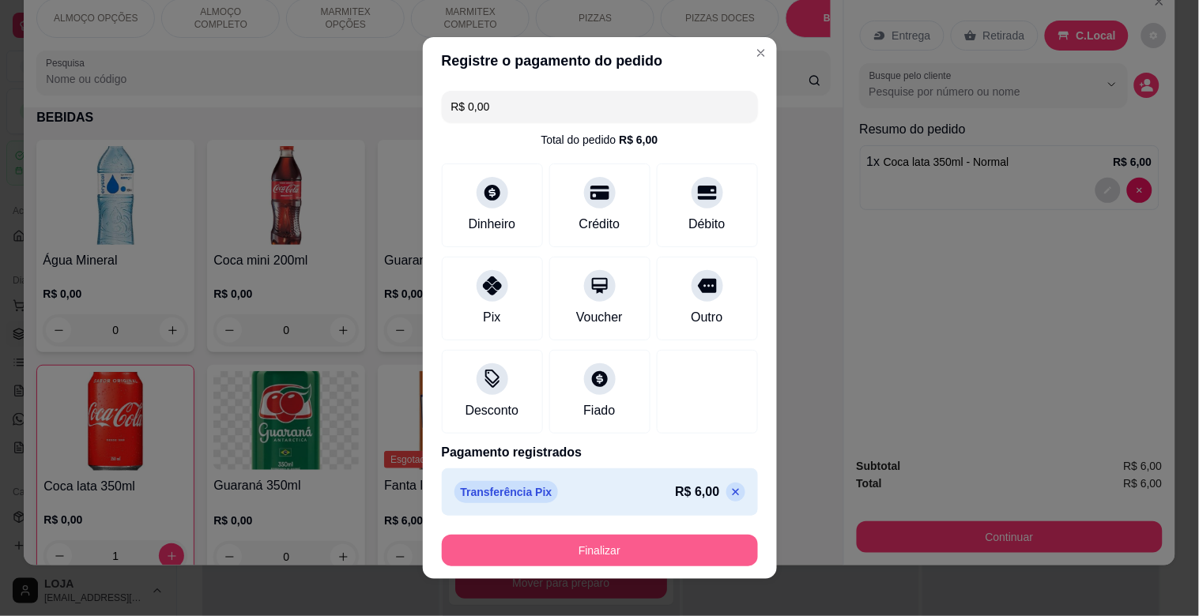
click at [650, 556] on button "Finalizar" at bounding box center [600, 551] width 316 height 32
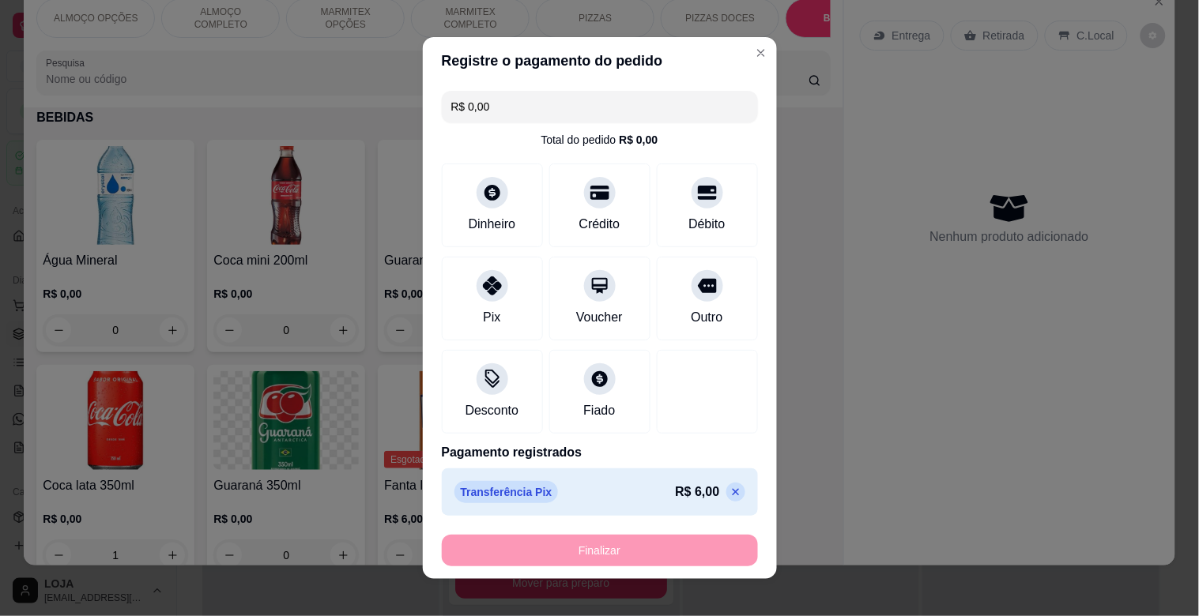
type input "0"
type input "-R$ 6,00"
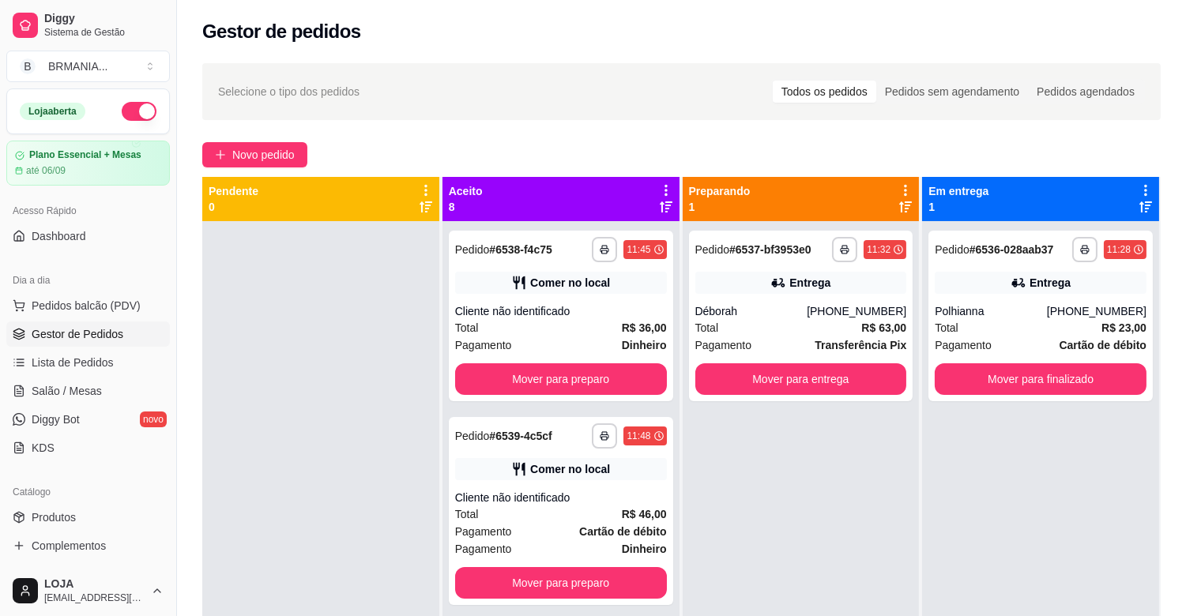
drag, startPoint x: 156, startPoint y: 209, endPoint x: 125, endPoint y: 333, distance: 127.1
click at [156, 217] on div "Acesso Rápido Dashboard" at bounding box center [88, 223] width 176 height 63
click at [123, 302] on span "Pedidos balcão (PDV)" at bounding box center [86, 306] width 109 height 16
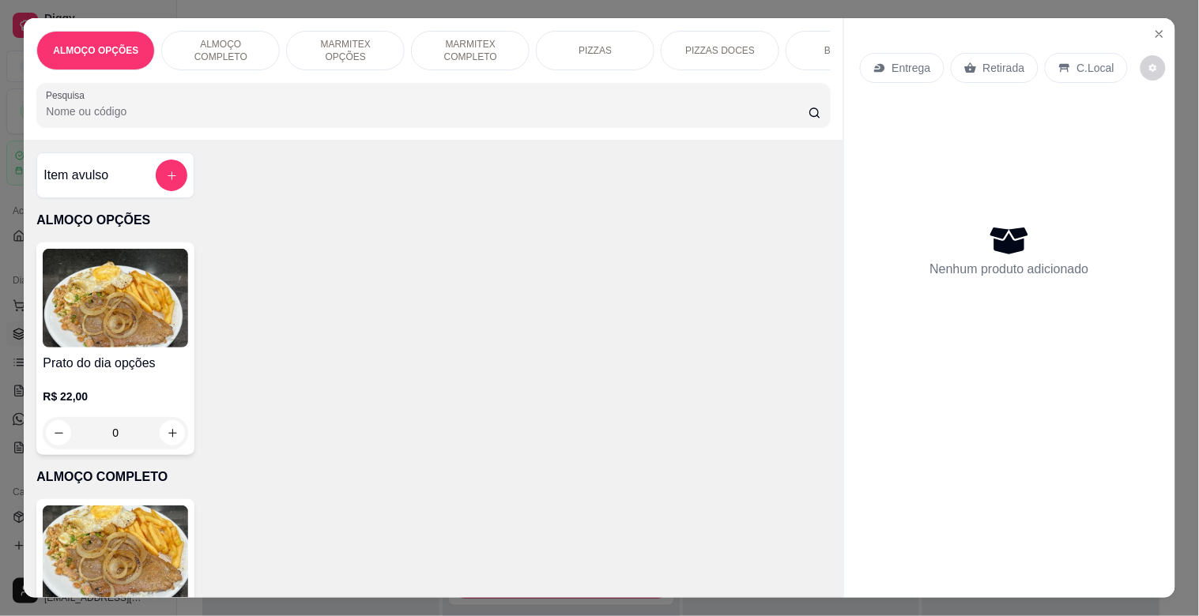
drag, startPoint x: 408, startPoint y: 44, endPoint x: 469, endPoint y: 51, distance: 61.3
click at [429, 46] on div "MARMITEX COMPLETO" at bounding box center [470, 51] width 119 height 40
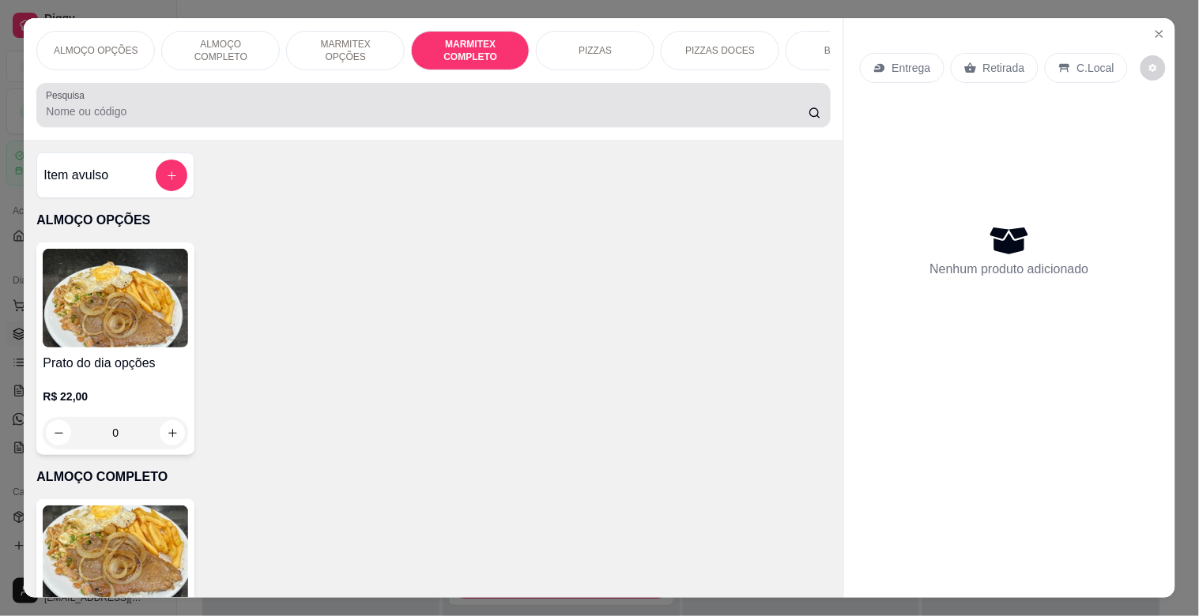
scroll to position [38, 0]
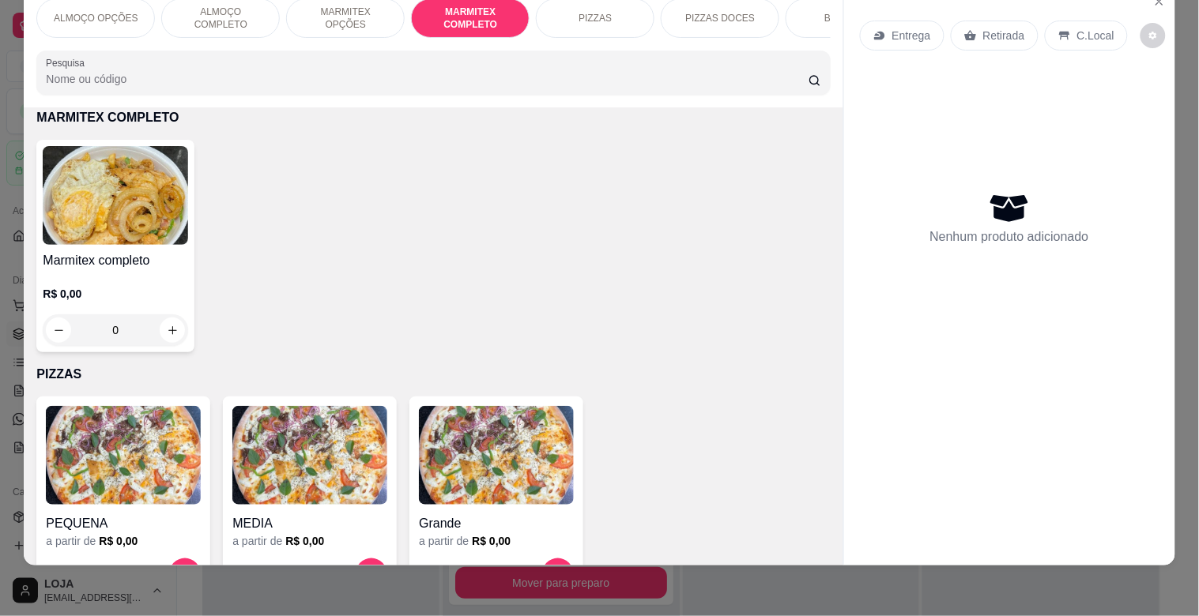
click at [83, 198] on img at bounding box center [115, 195] width 145 height 99
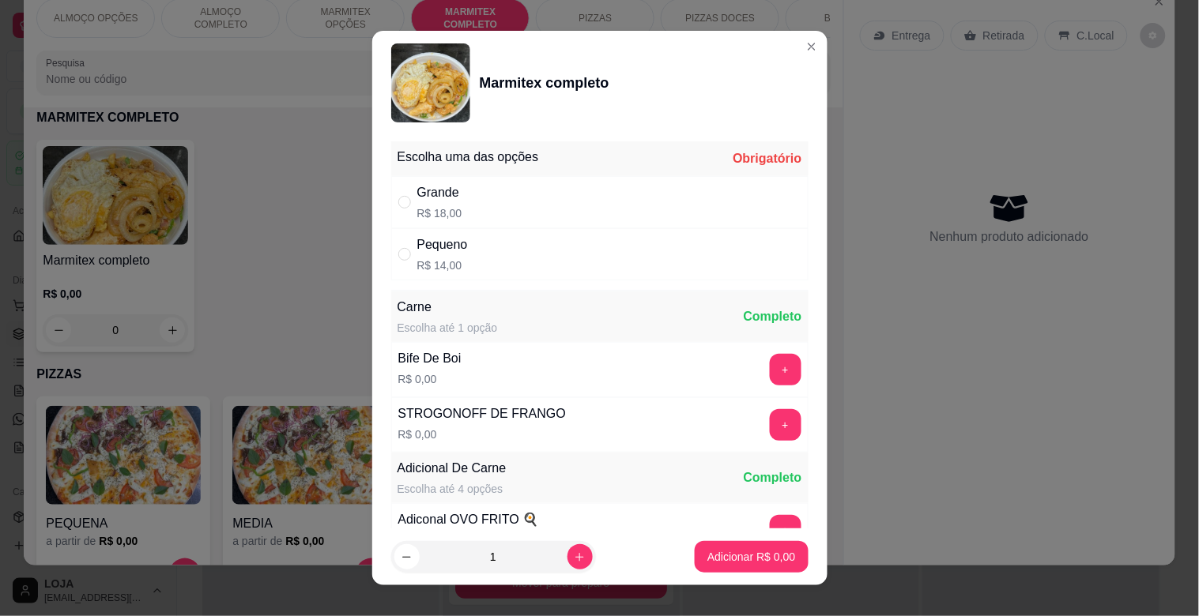
click at [533, 225] on div "Grande R$ 18,00" at bounding box center [599, 202] width 417 height 52
radio input "true"
click at [770, 362] on button "+" at bounding box center [786, 370] width 32 height 32
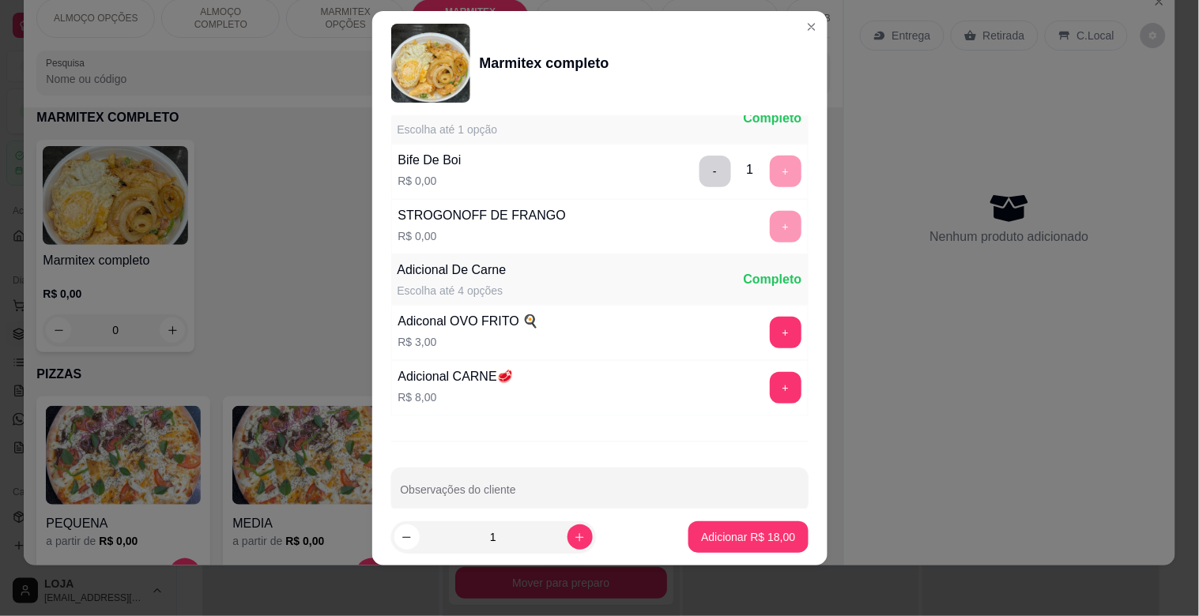
scroll to position [221, 0]
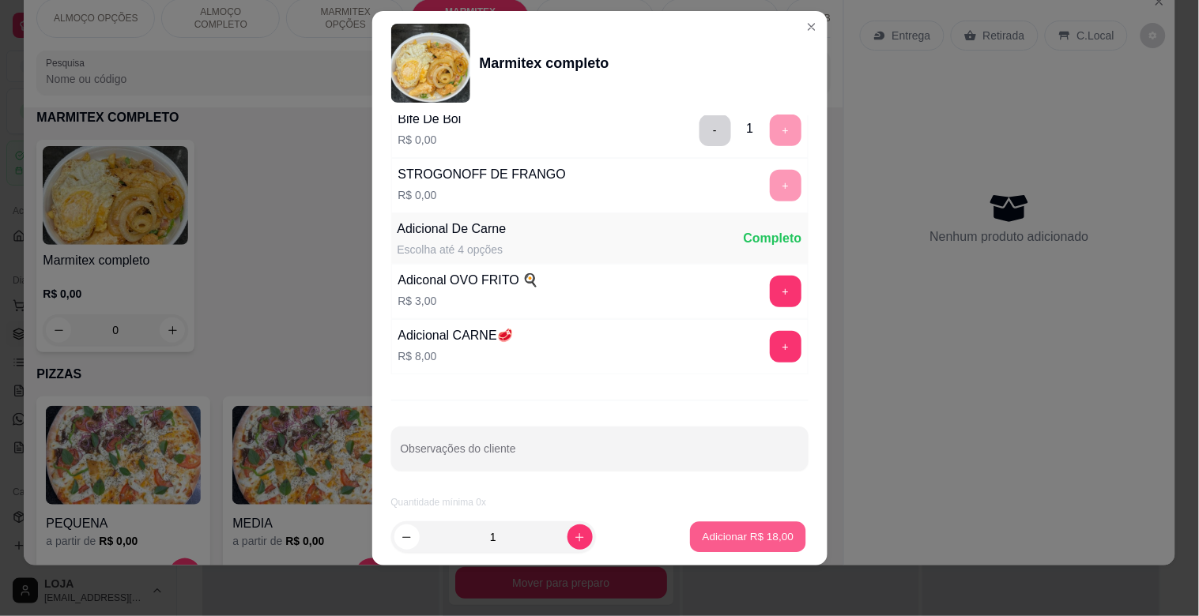
click at [733, 530] on p "Adicionar R$ 18,00" at bounding box center [749, 536] width 92 height 15
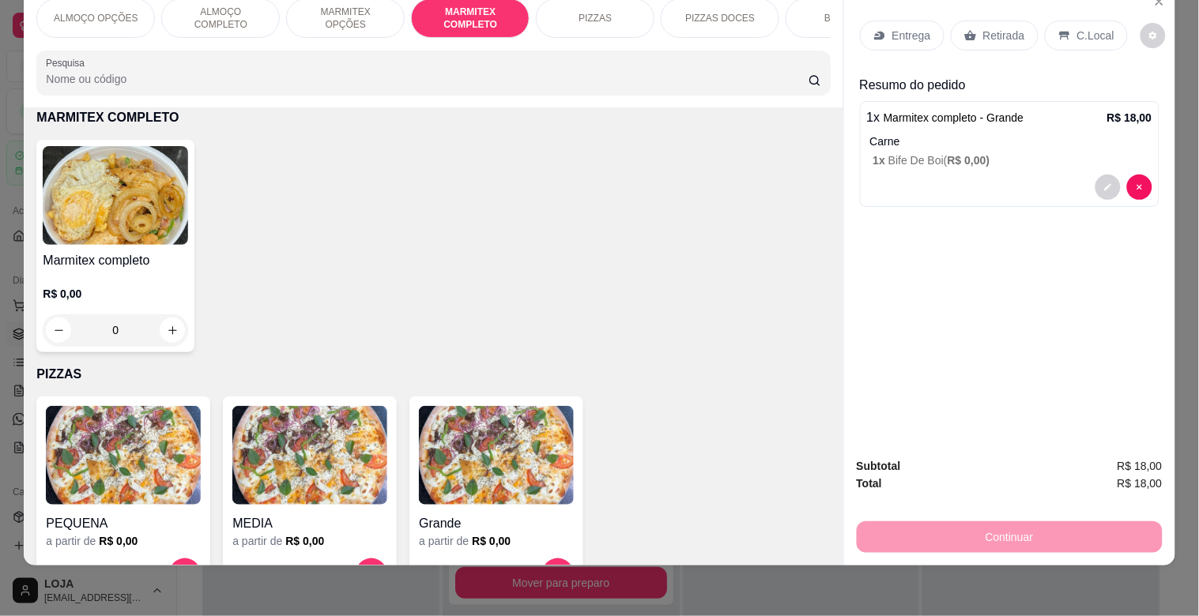
drag, startPoint x: 996, startPoint y: 24, endPoint x: 1007, endPoint y: 164, distance: 140.2
click at [997, 28] on p "Retirada" at bounding box center [1004, 36] width 42 height 16
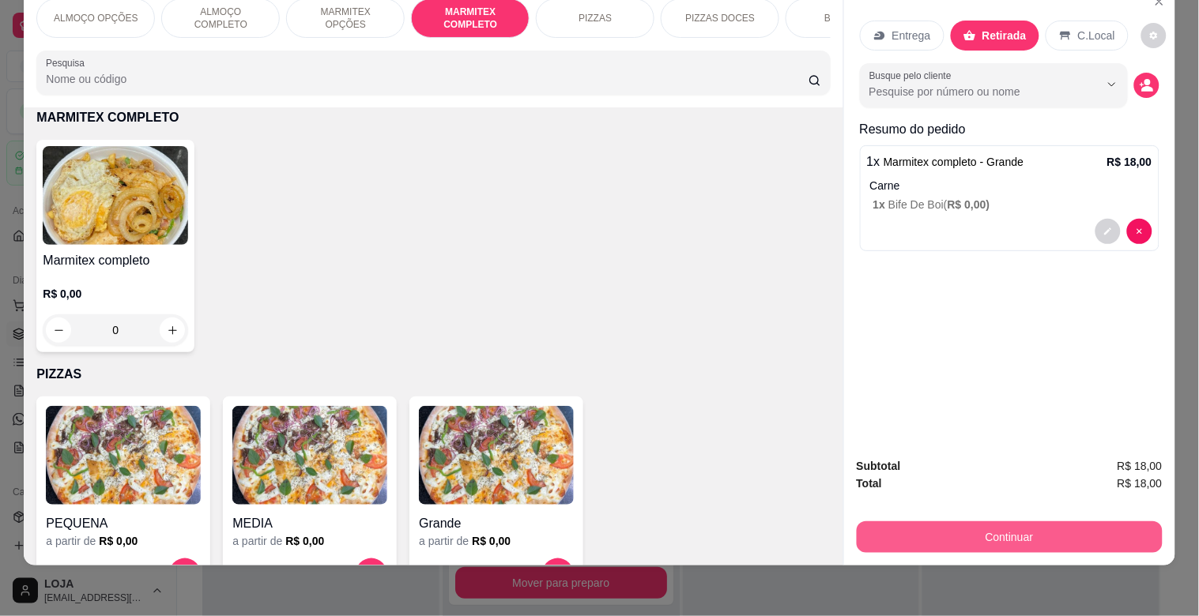
click at [990, 525] on button "Continuar" at bounding box center [1010, 538] width 306 height 32
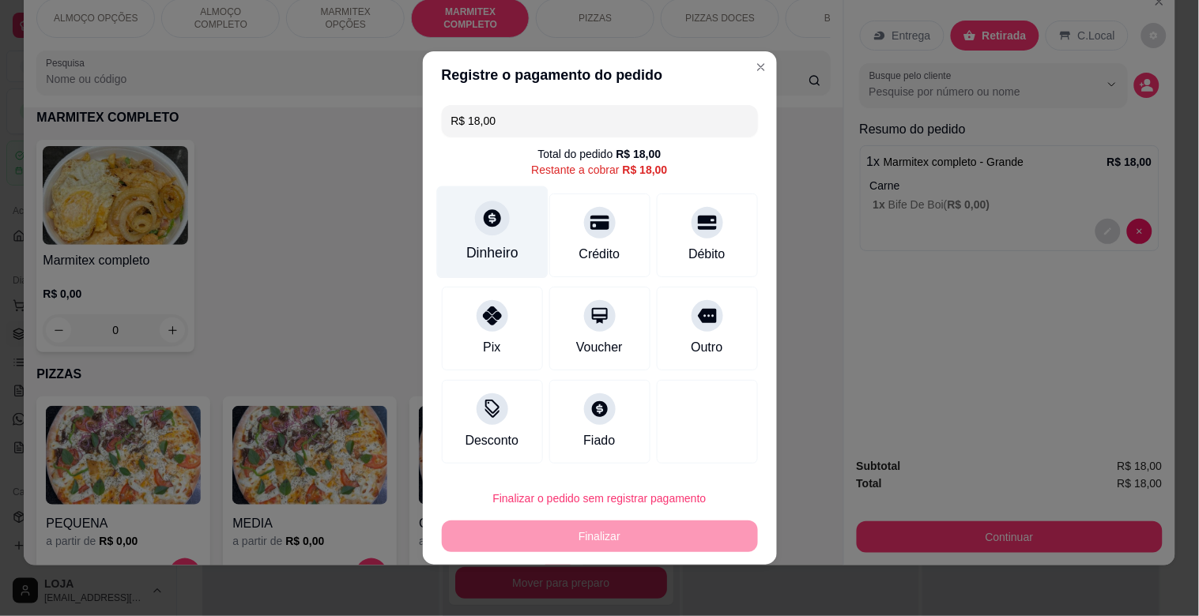
click at [487, 232] on div at bounding box center [492, 218] width 35 height 35
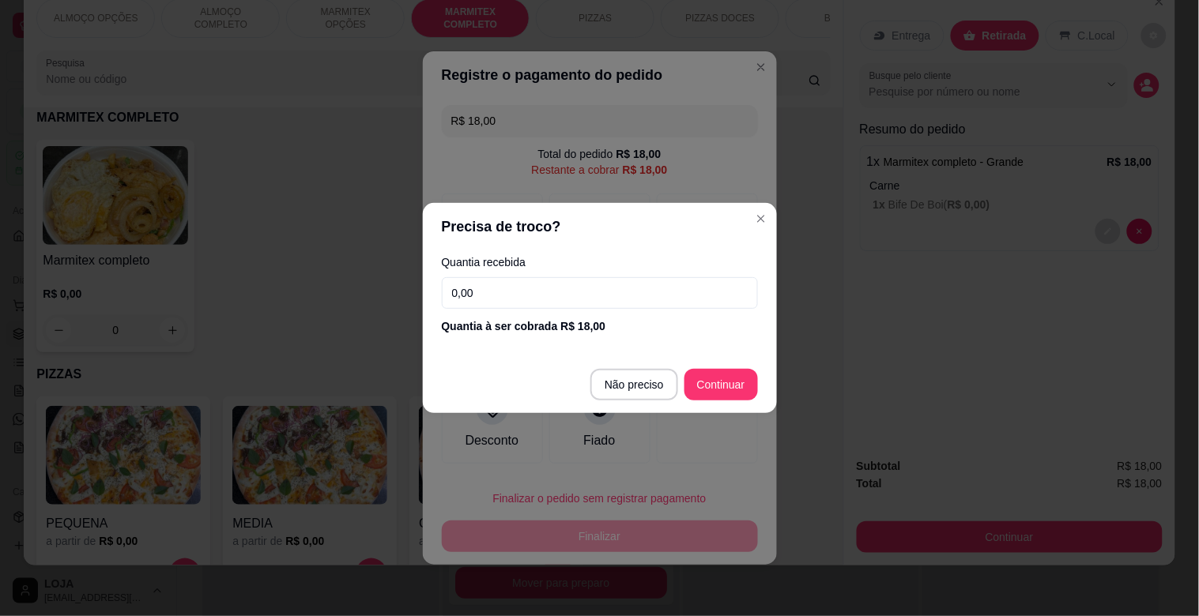
click at [578, 282] on input "0,00" at bounding box center [600, 293] width 316 height 32
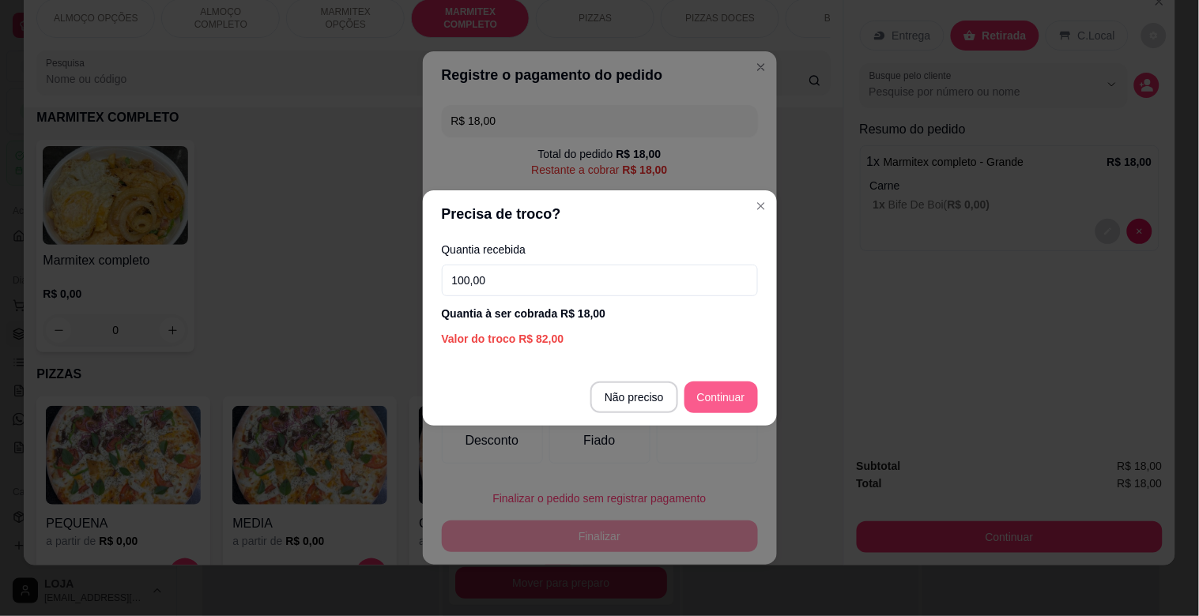
type input "100,00"
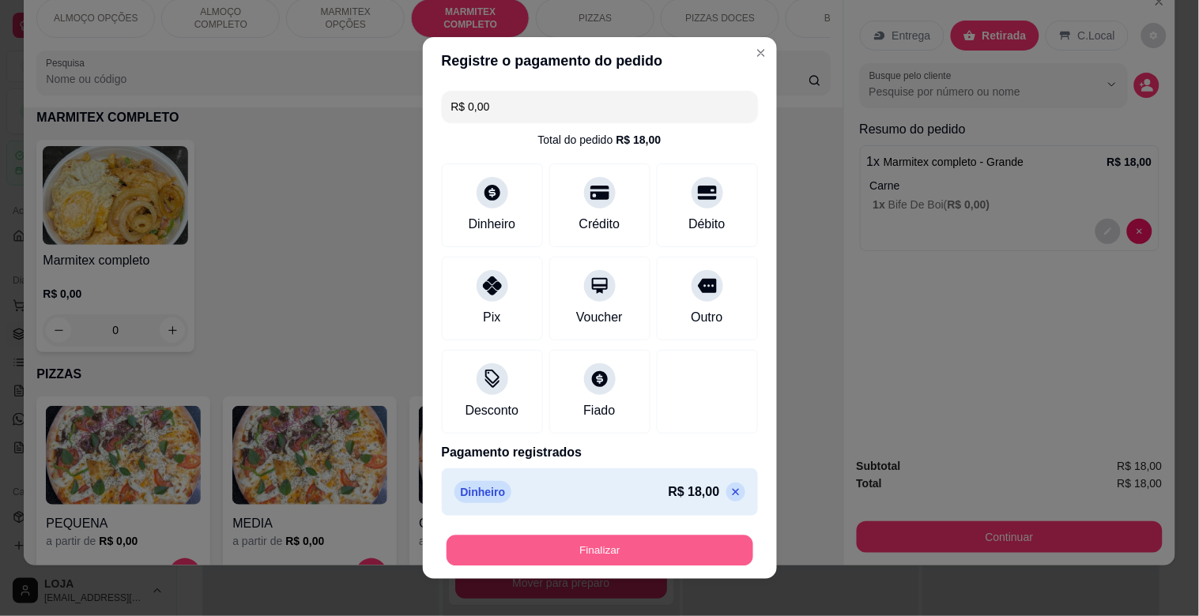
click at [623, 557] on button "Finalizar" at bounding box center [599, 551] width 307 height 31
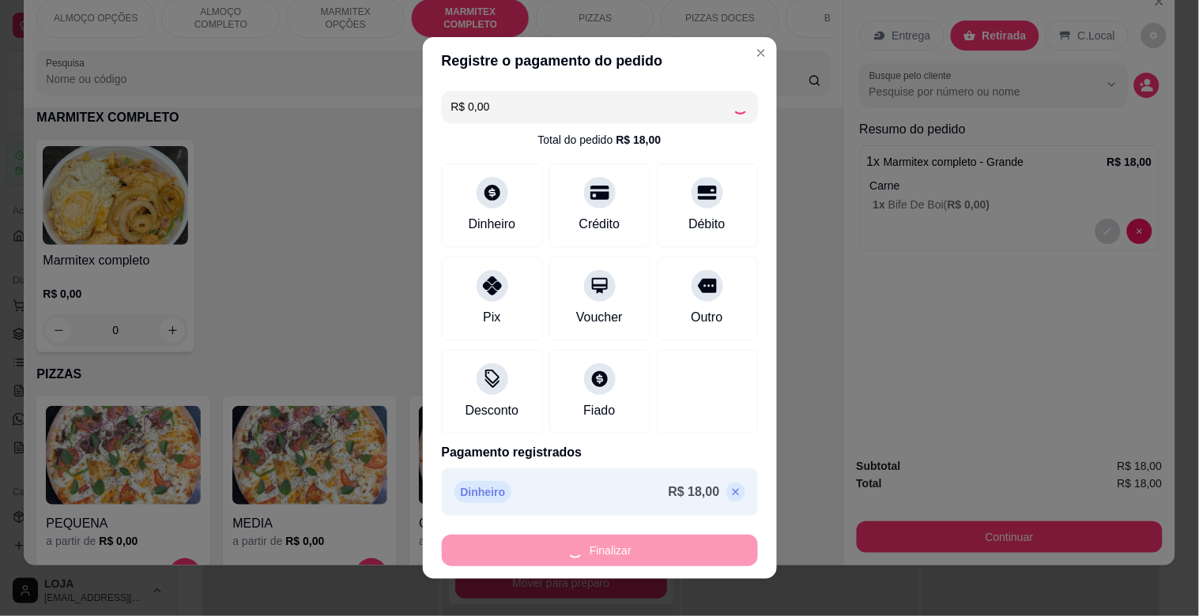
type input "-R$ 18,00"
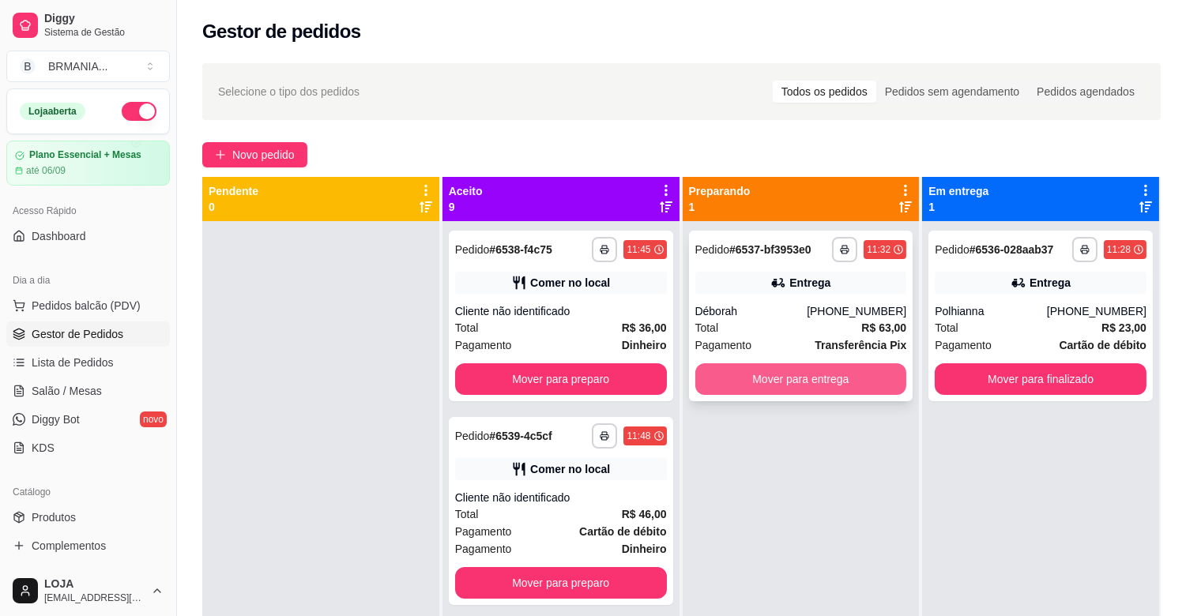
click at [763, 389] on button "Mover para entrega" at bounding box center [801, 380] width 212 height 32
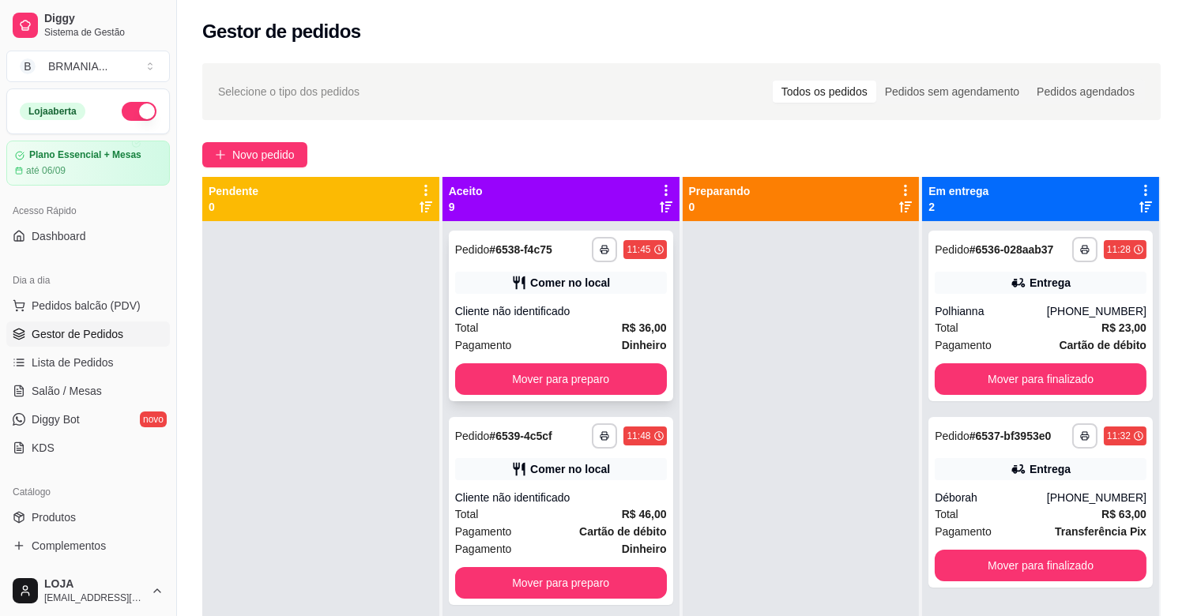
click at [518, 352] on div "Pagamento Dinheiro" at bounding box center [561, 345] width 212 height 17
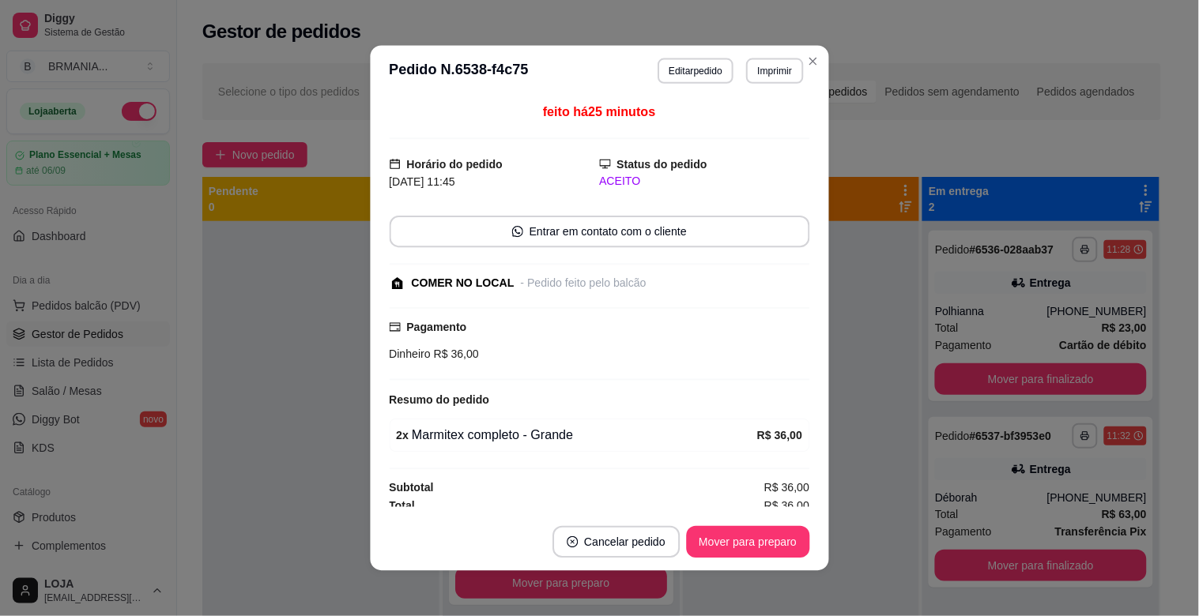
click at [520, 370] on div "Pagamento Dinheiro R$ 36,00" at bounding box center [599, 343] width 420 height 73
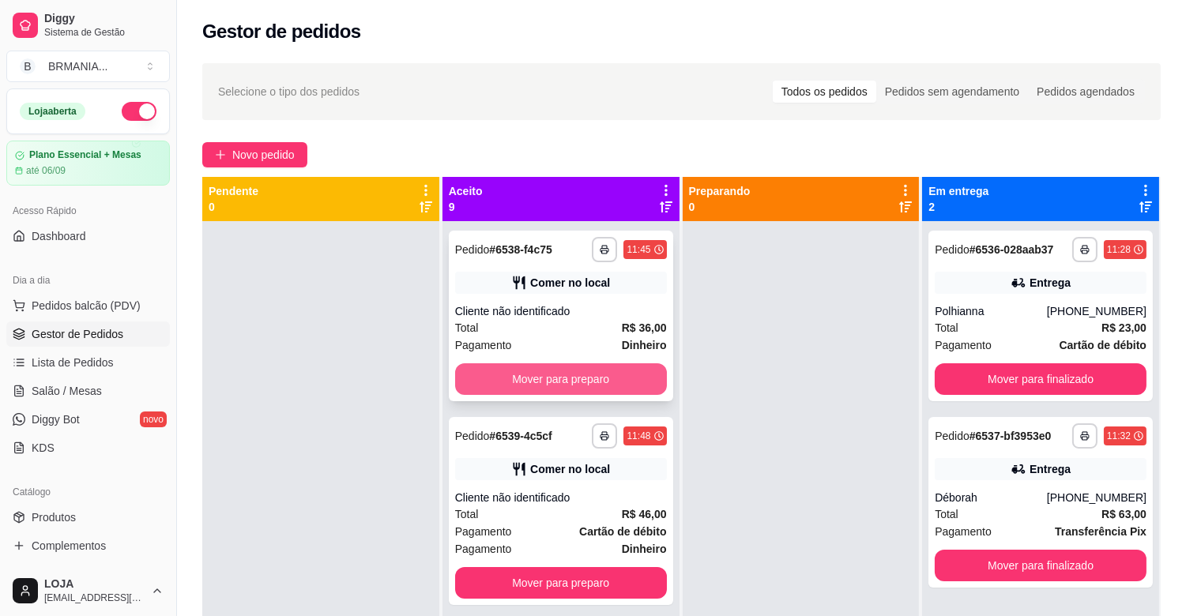
click at [562, 373] on button "Mover para preparo" at bounding box center [561, 380] width 212 height 32
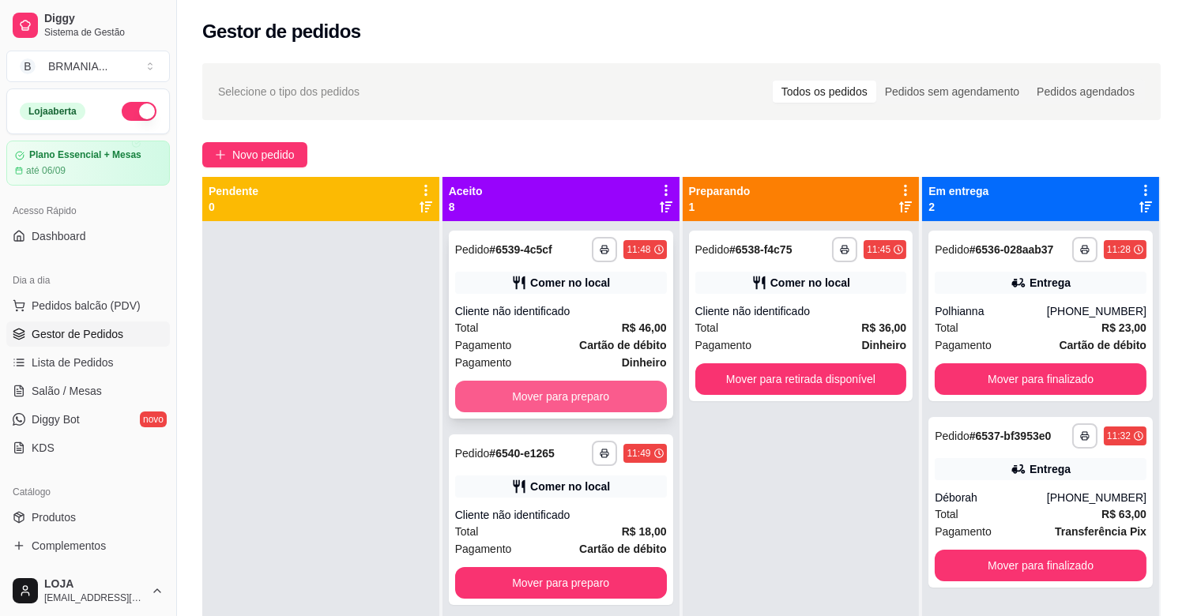
click at [528, 394] on button "Mover para preparo" at bounding box center [561, 397] width 212 height 32
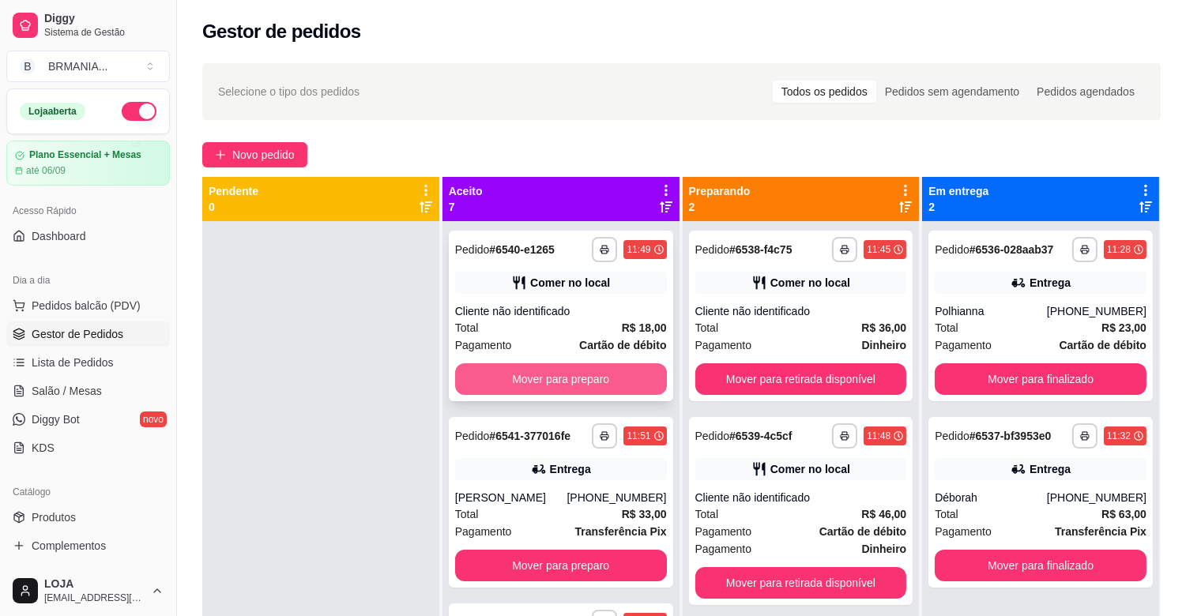
click at [537, 376] on button "Mover para preparo" at bounding box center [561, 380] width 212 height 32
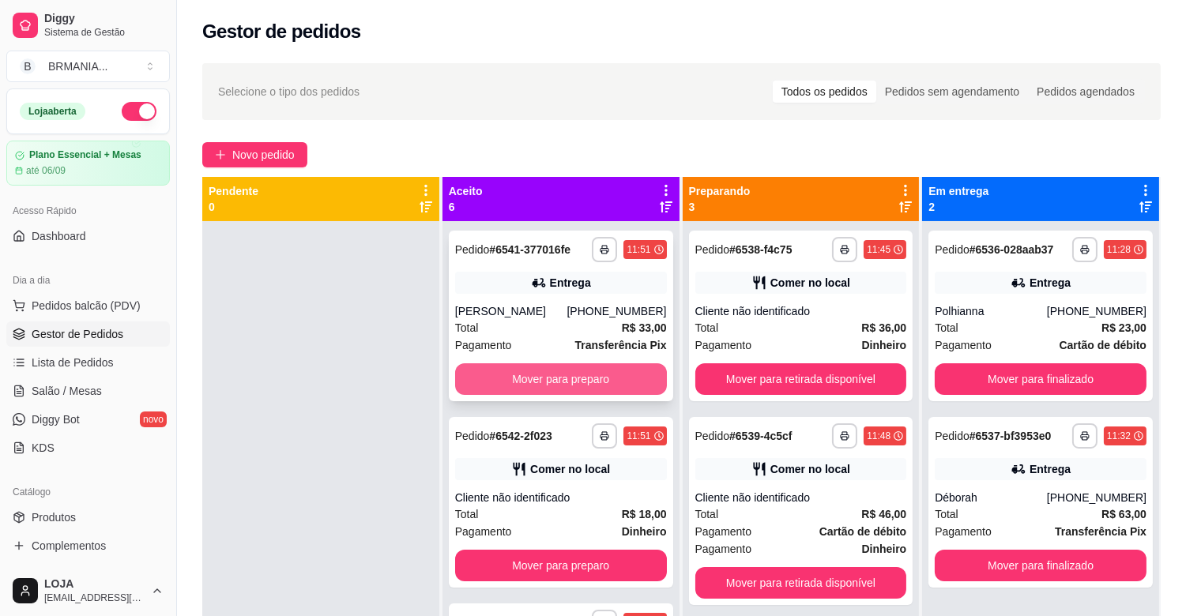
click at [544, 375] on button "Mover para preparo" at bounding box center [561, 380] width 212 height 32
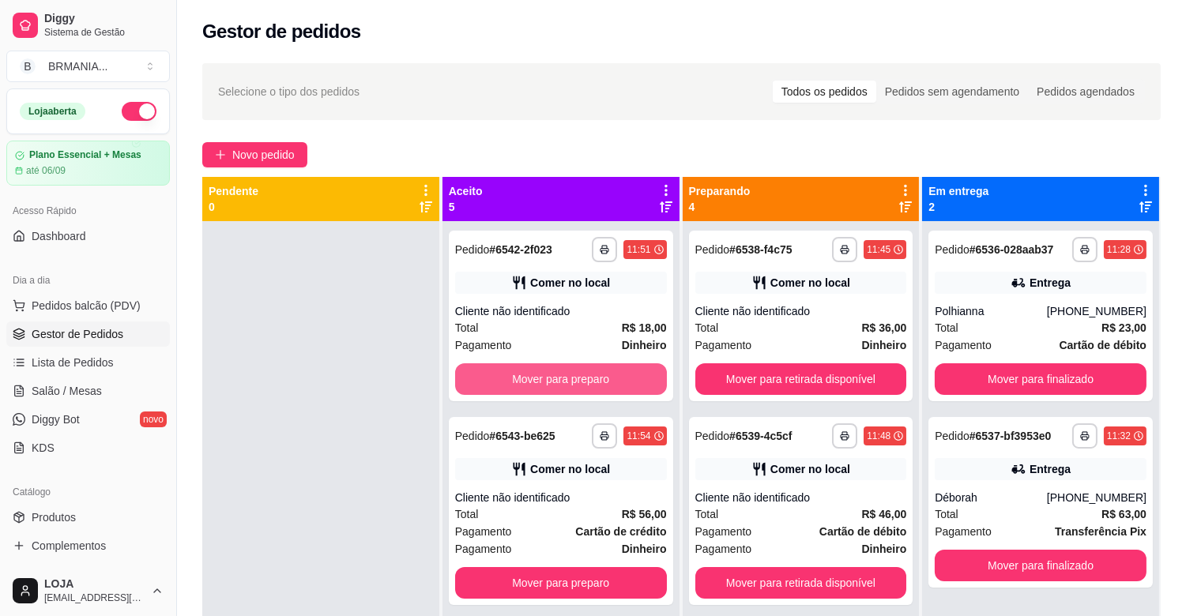
click at [544, 375] on button "Mover para preparo" at bounding box center [561, 380] width 212 height 32
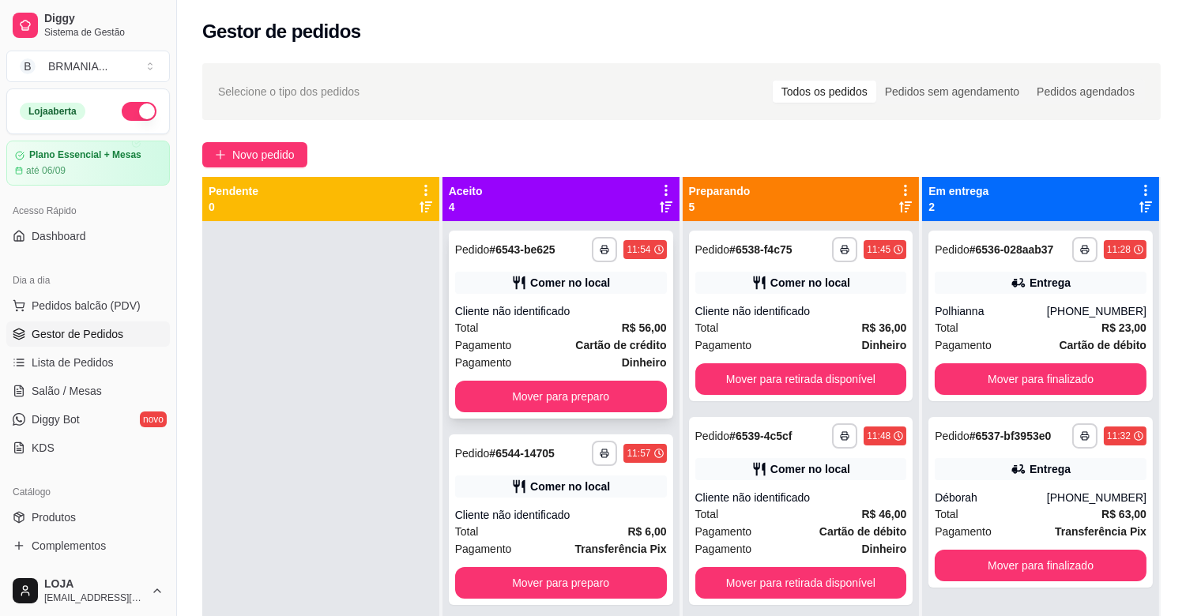
click at [544, 377] on div "**********" at bounding box center [561, 325] width 224 height 188
click at [532, 401] on button "Mover para preparo" at bounding box center [561, 397] width 212 height 32
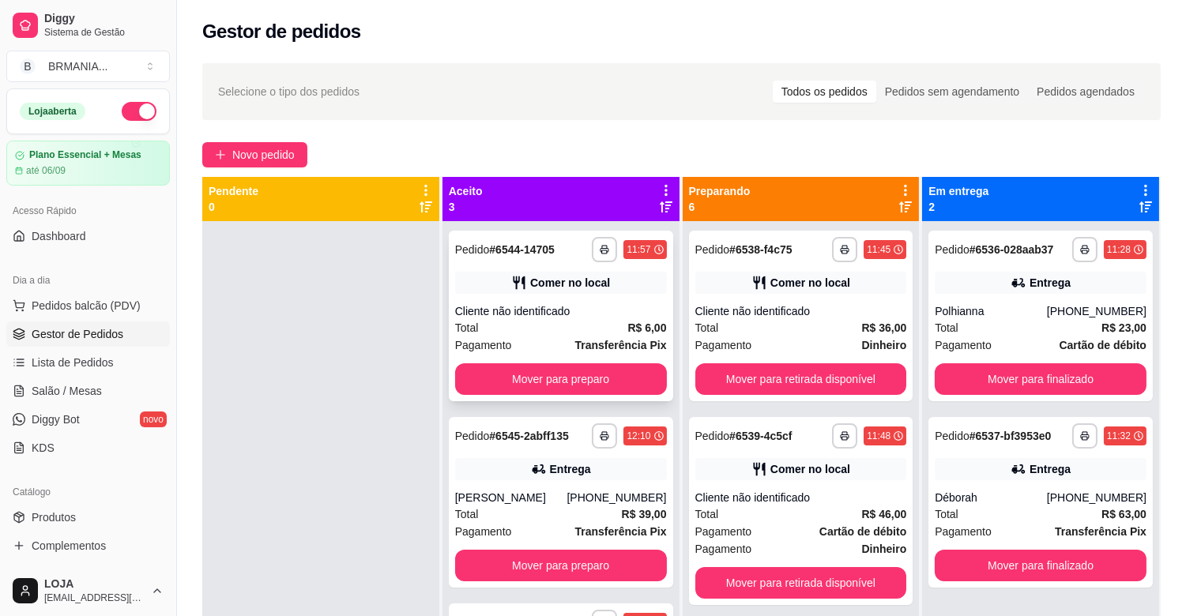
click at [548, 397] on div "**********" at bounding box center [561, 316] width 224 height 171
click at [529, 378] on button "Mover para preparo" at bounding box center [561, 380] width 212 height 32
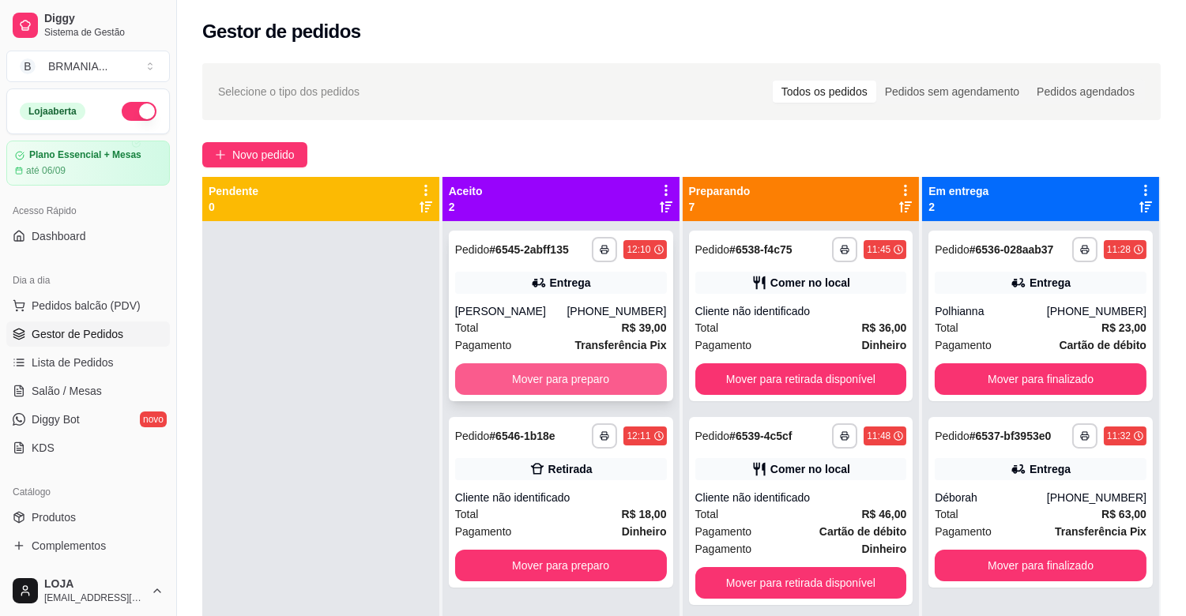
click at [581, 377] on button "Mover para preparo" at bounding box center [561, 380] width 212 height 32
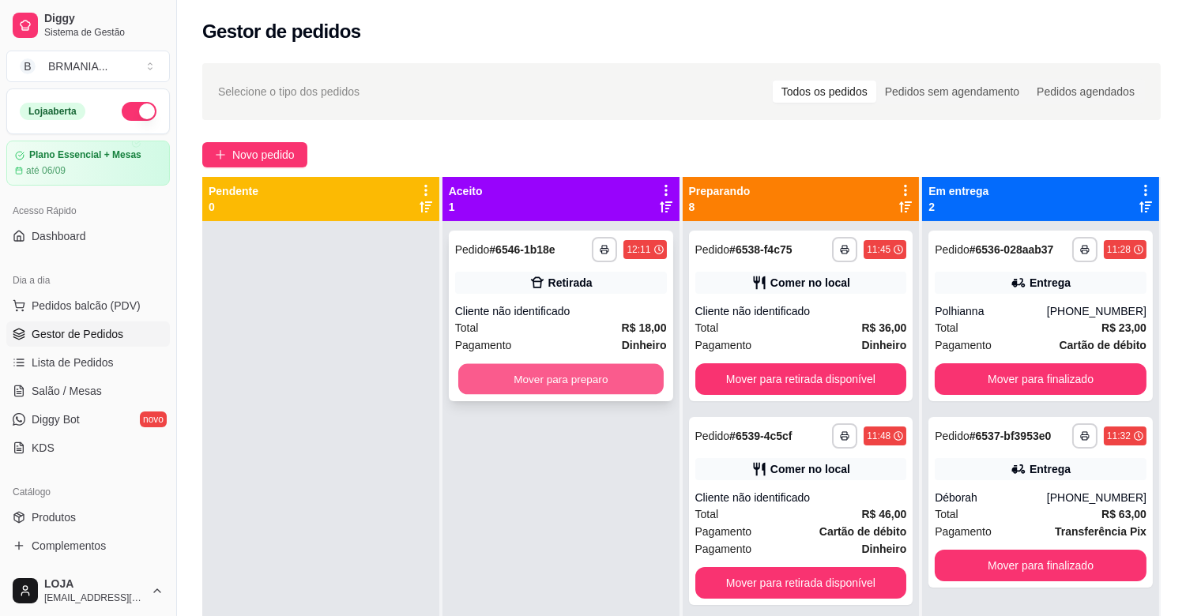
click at [551, 380] on button "Mover para preparo" at bounding box center [560, 379] width 205 height 31
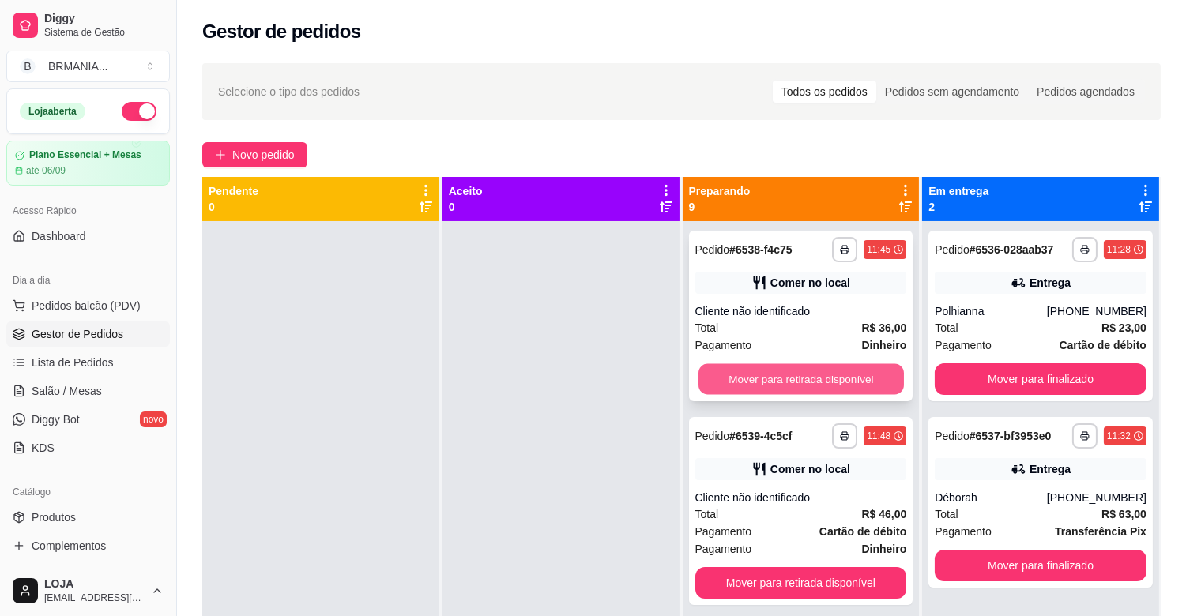
click at [781, 379] on button "Mover para retirada disponível" at bounding box center [801, 379] width 205 height 31
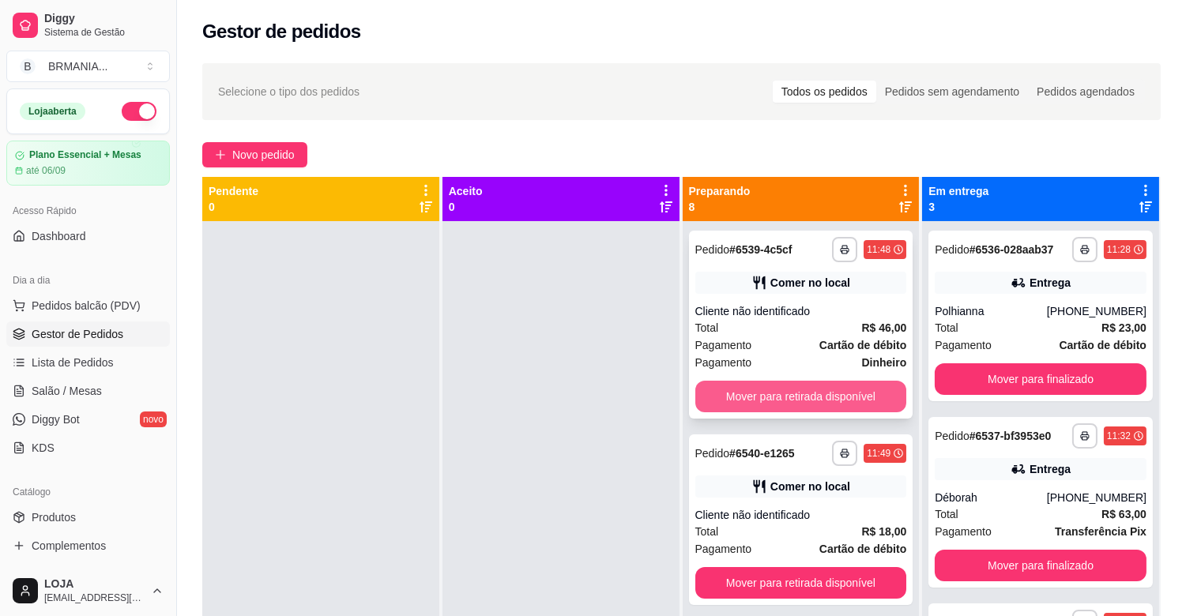
click at [796, 390] on button "Mover para retirada disponível" at bounding box center [801, 397] width 212 height 32
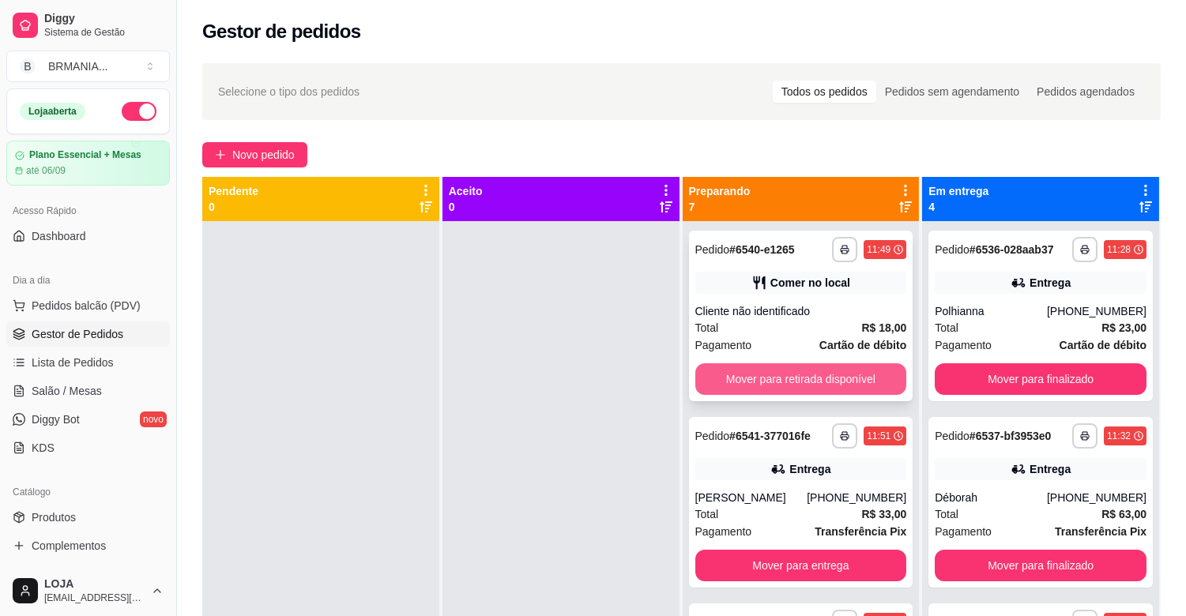
click at [785, 373] on button "Mover para retirada disponível" at bounding box center [801, 380] width 212 height 32
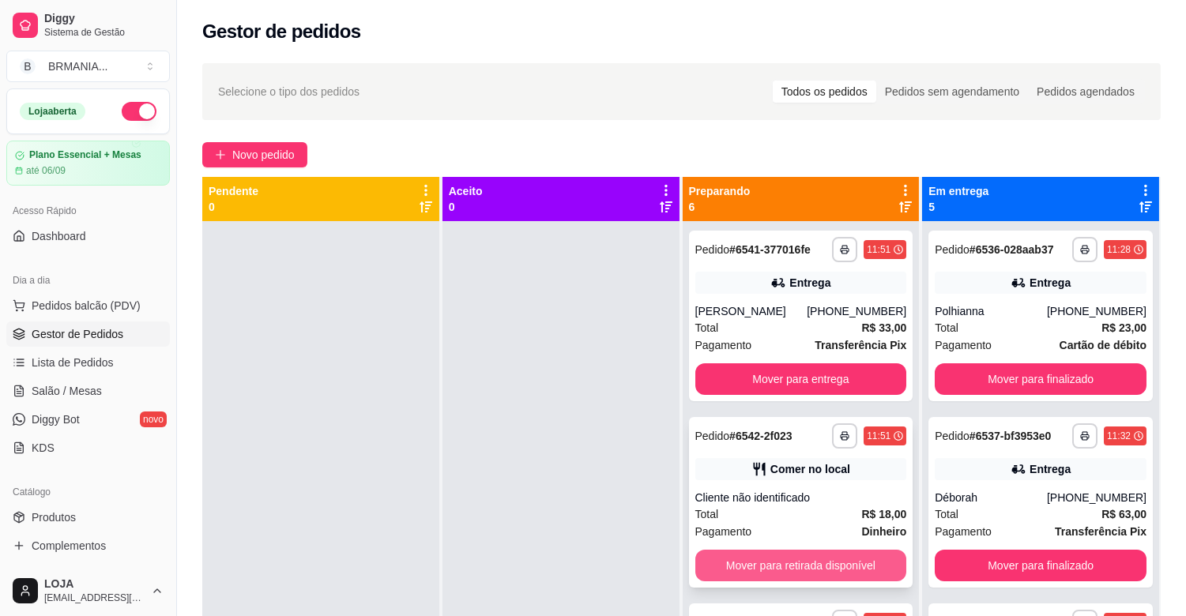
click at [762, 571] on button "Mover para retirada disponível" at bounding box center [801, 566] width 212 height 32
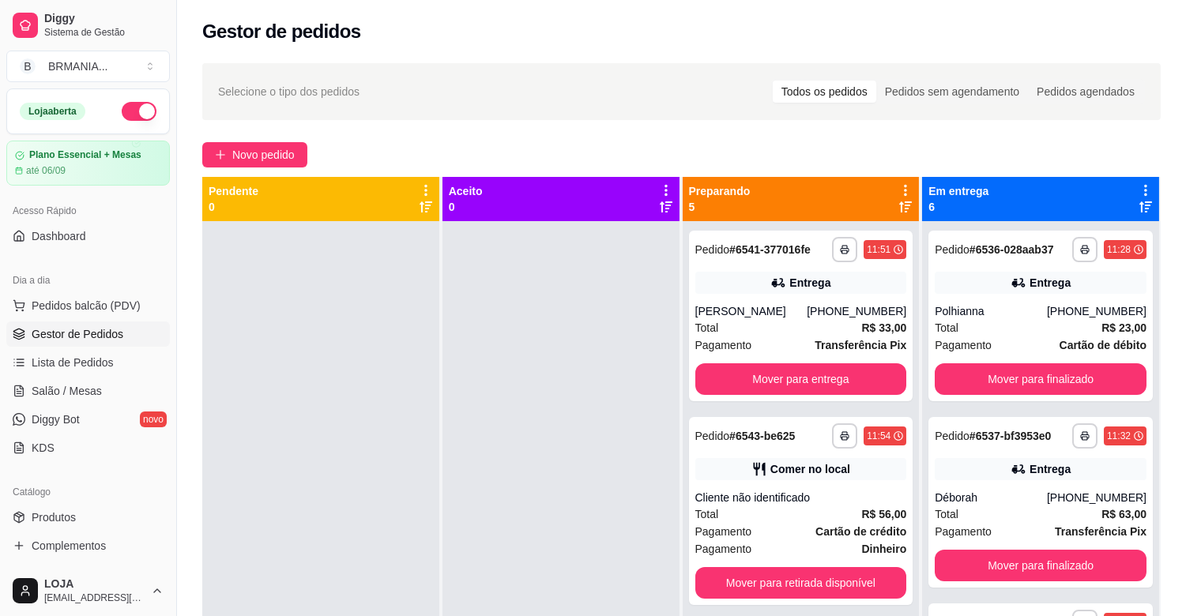
click at [770, 563] on div "**********" at bounding box center [801, 511] width 224 height 188
click at [825, 579] on button "Mover para retirada disponível" at bounding box center [801, 583] width 205 height 31
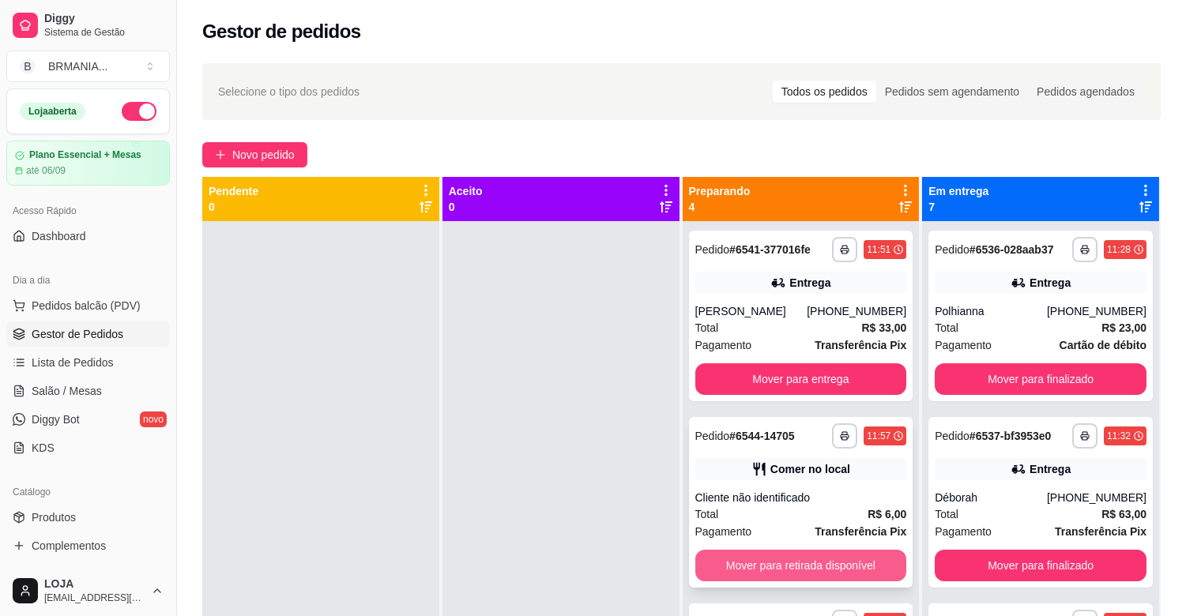
click at [808, 563] on button "Mover para retirada disponível" at bounding box center [801, 566] width 212 height 32
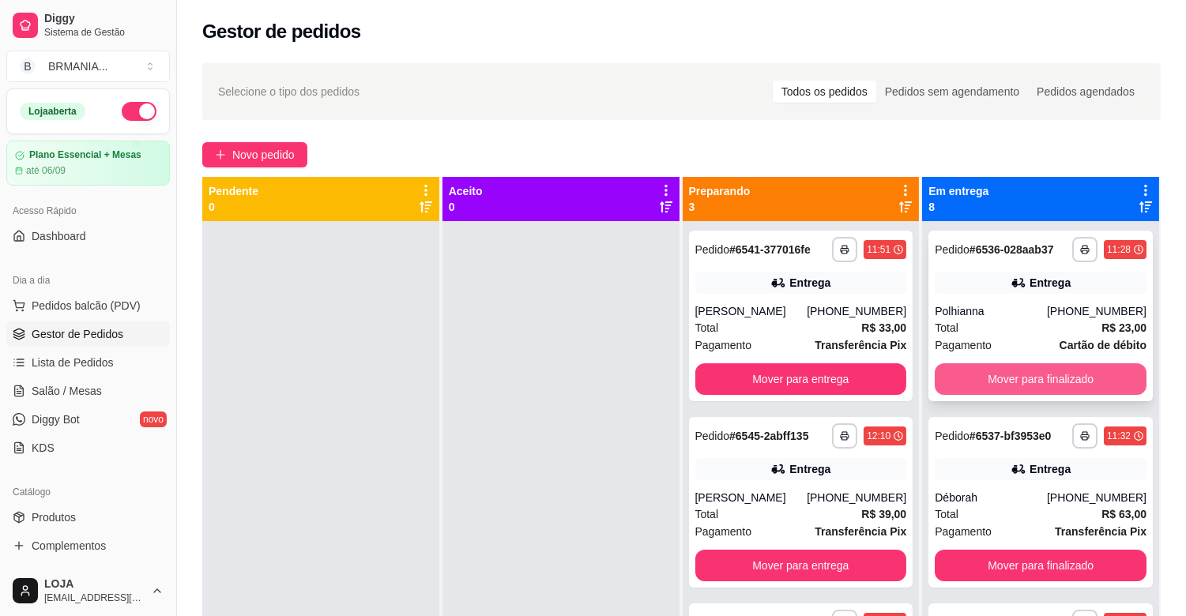
click at [991, 378] on button "Mover para finalizado" at bounding box center [1041, 380] width 212 height 32
click at [1014, 378] on button "Mover para finalizado" at bounding box center [1041, 380] width 212 height 32
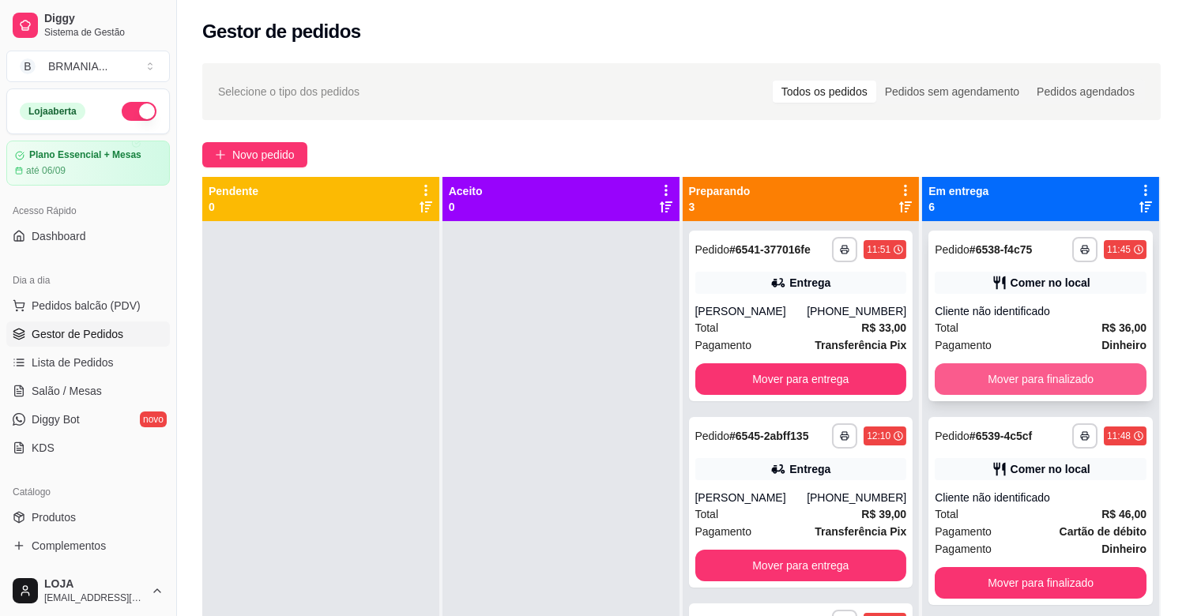
click at [1015, 378] on button "Mover para finalizado" at bounding box center [1041, 380] width 212 height 32
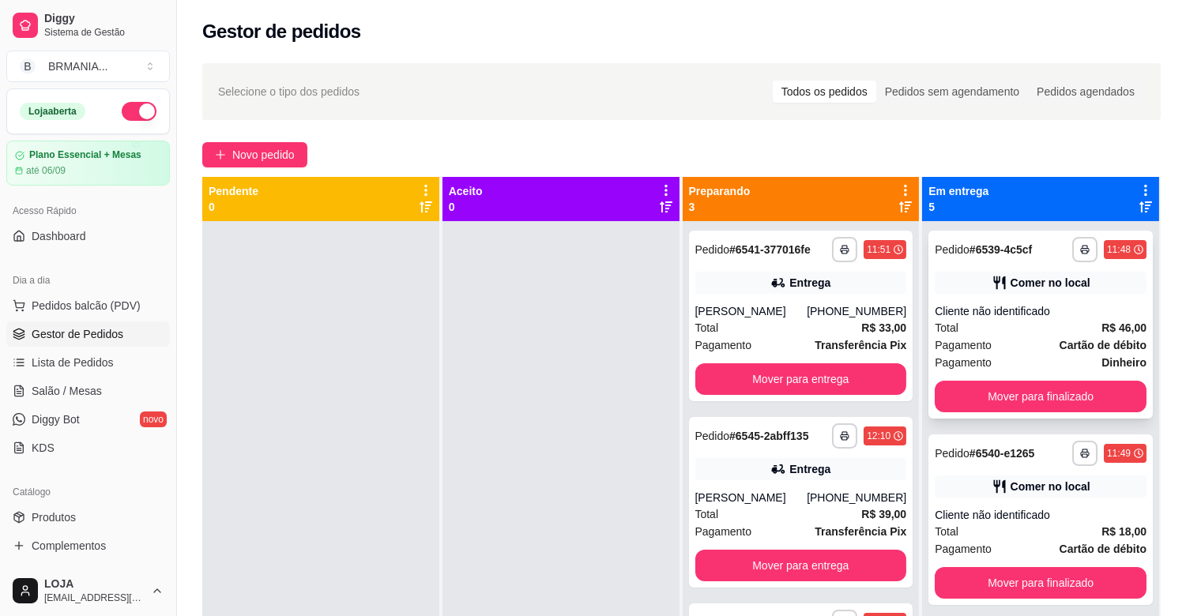
click at [1018, 378] on div "**********" at bounding box center [1041, 325] width 224 height 188
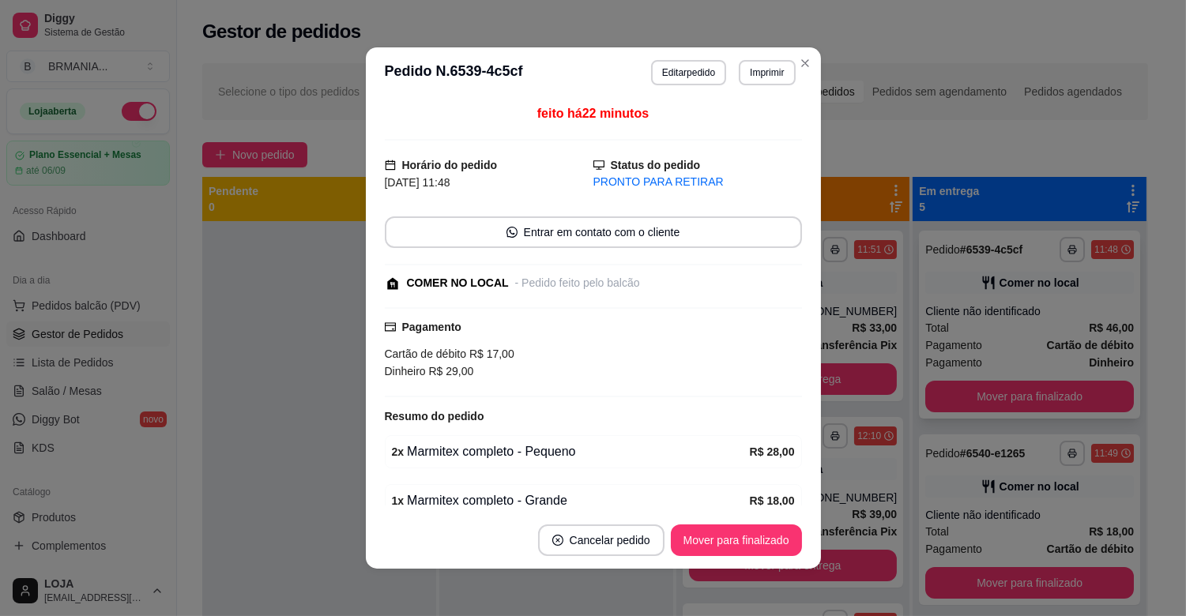
click at [1045, 397] on button "Mover para finalizado" at bounding box center [1029, 397] width 209 height 32
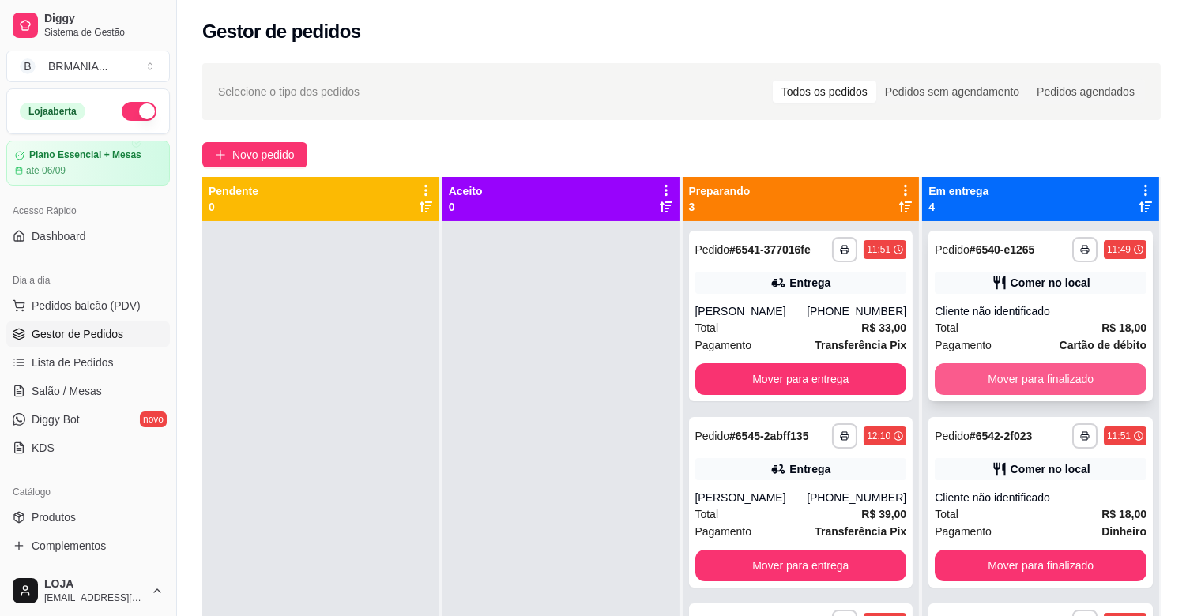
click at [1038, 379] on button "Mover para finalizado" at bounding box center [1041, 380] width 212 height 32
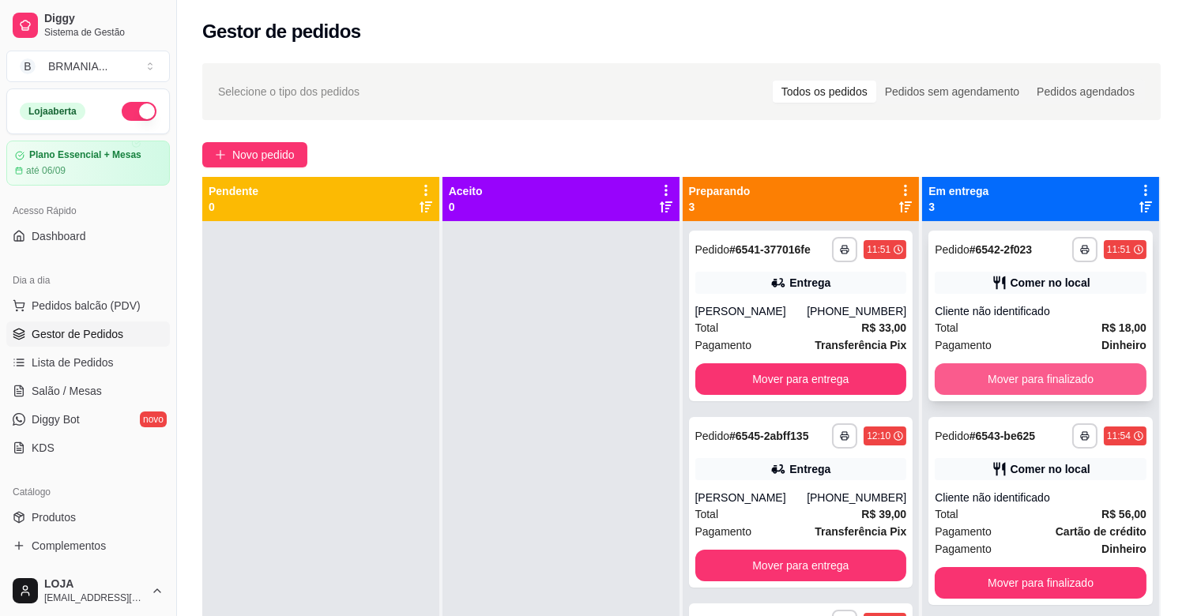
click at [1028, 385] on button "Mover para finalizado" at bounding box center [1041, 380] width 212 height 32
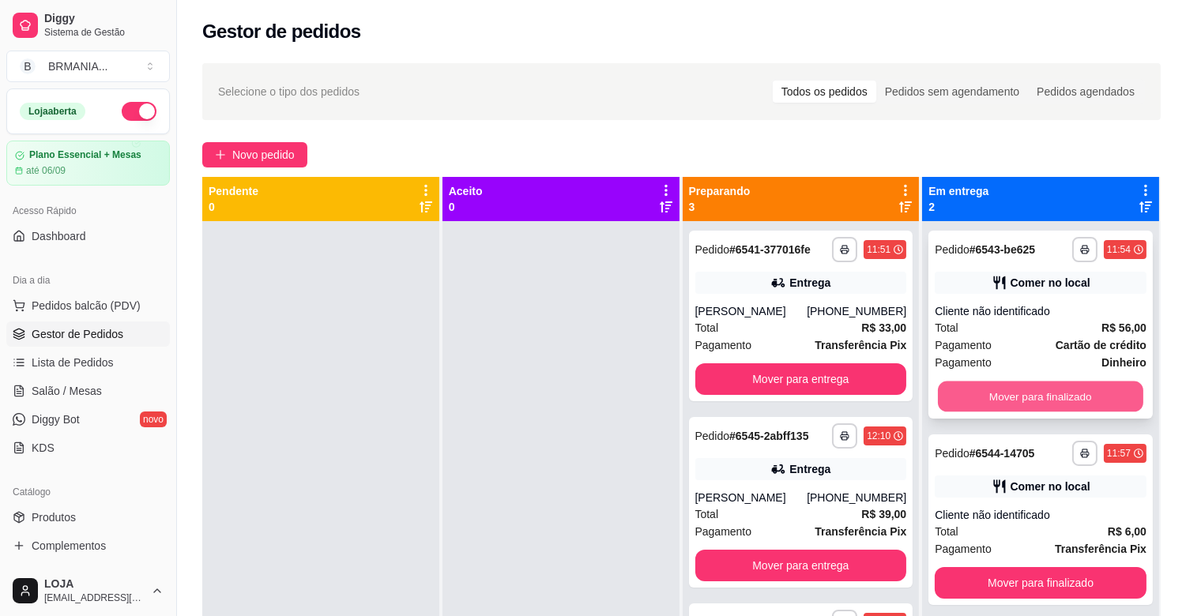
click at [1026, 384] on button "Mover para finalizado" at bounding box center [1040, 397] width 205 height 31
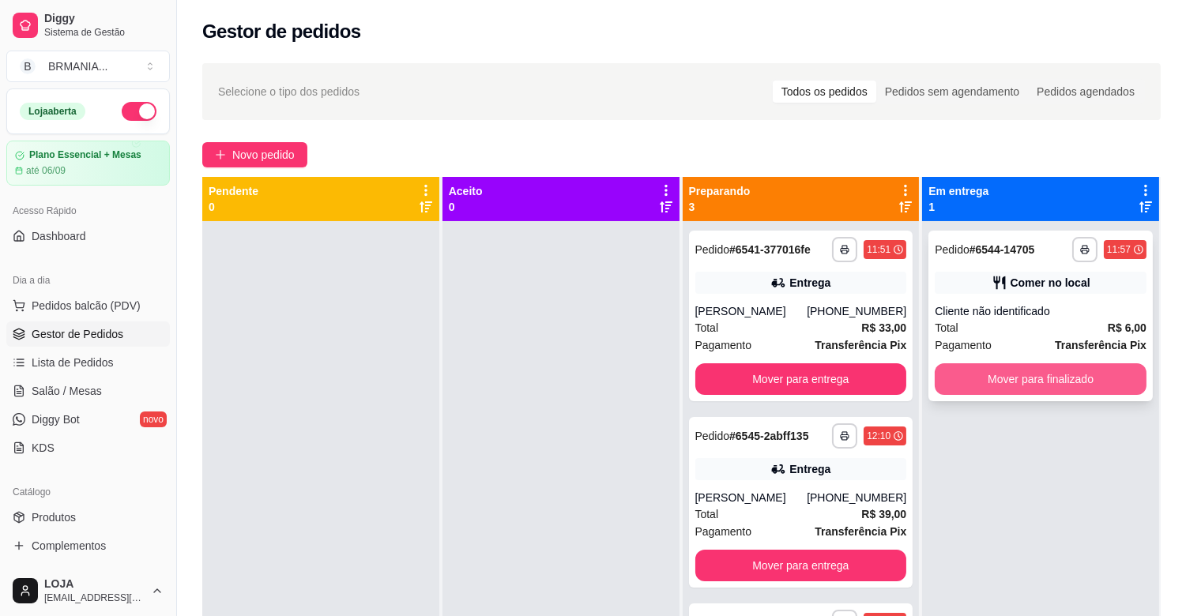
click at [1030, 389] on button "Mover para finalizado" at bounding box center [1041, 380] width 212 height 32
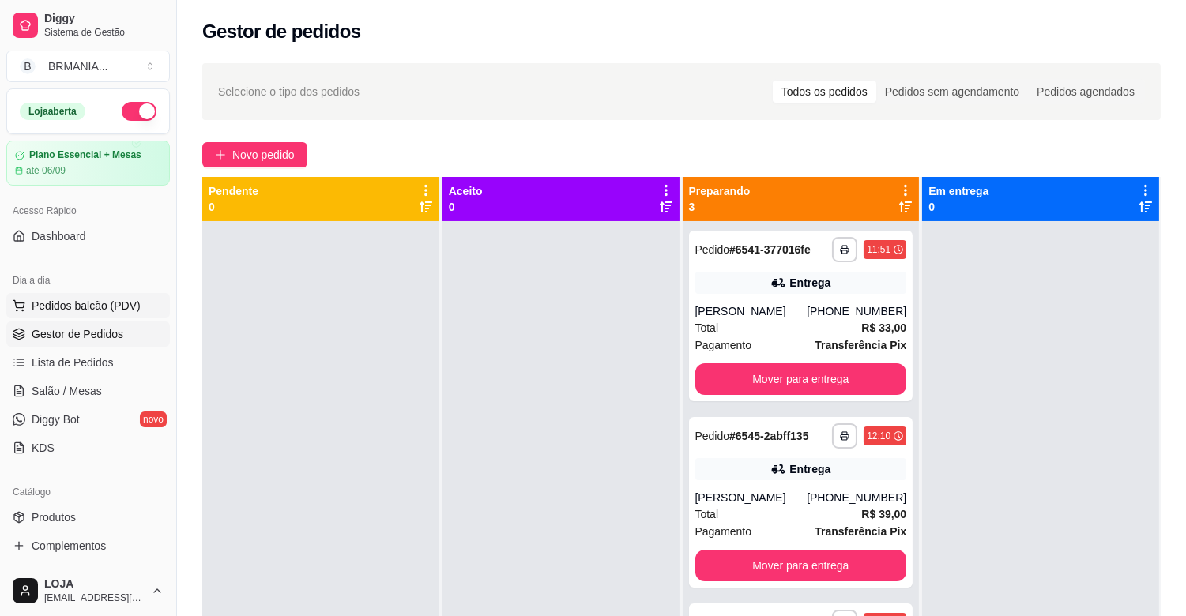
click at [70, 318] on button "Pedidos balcão (PDV)" at bounding box center [88, 305] width 164 height 25
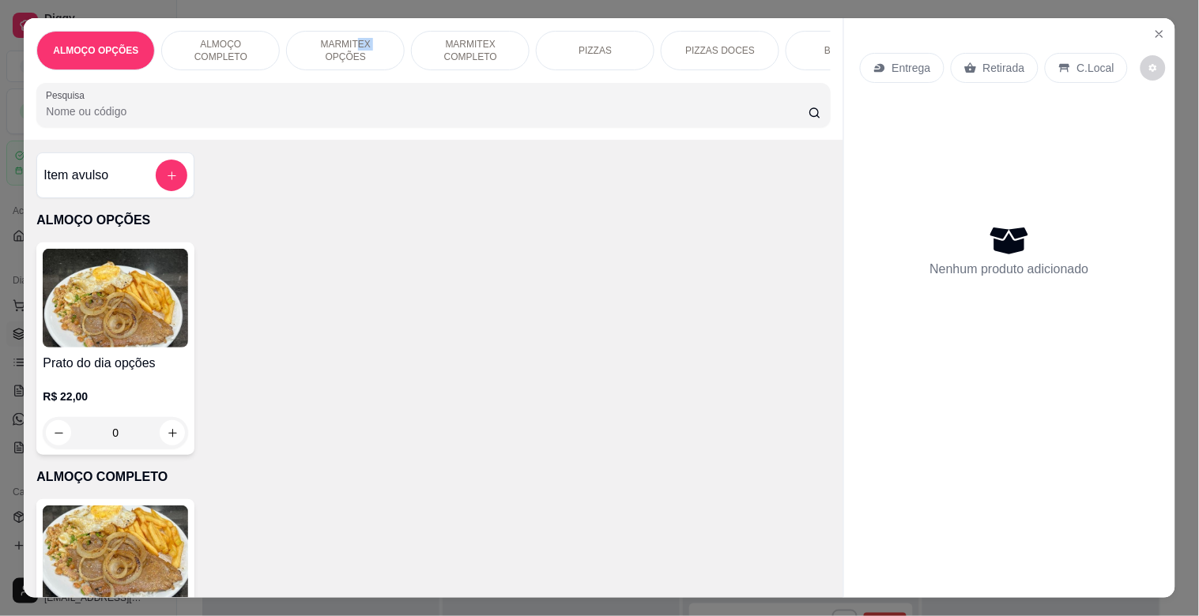
click at [334, 36] on div "MARMITEX OPÇÕES" at bounding box center [345, 51] width 119 height 40
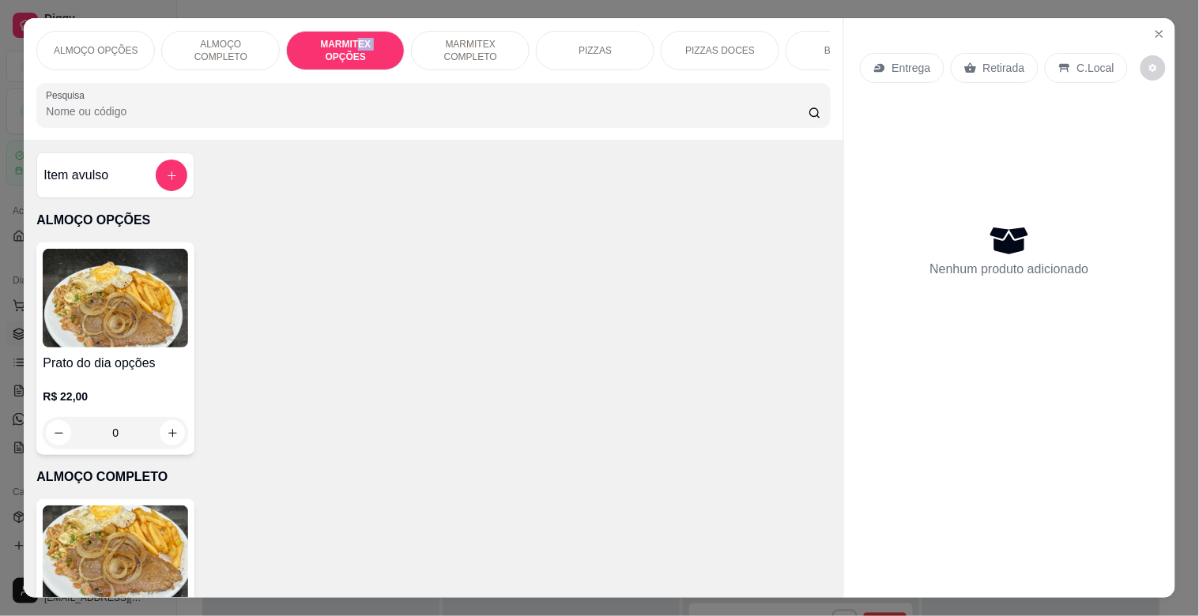
scroll to position [38, 0]
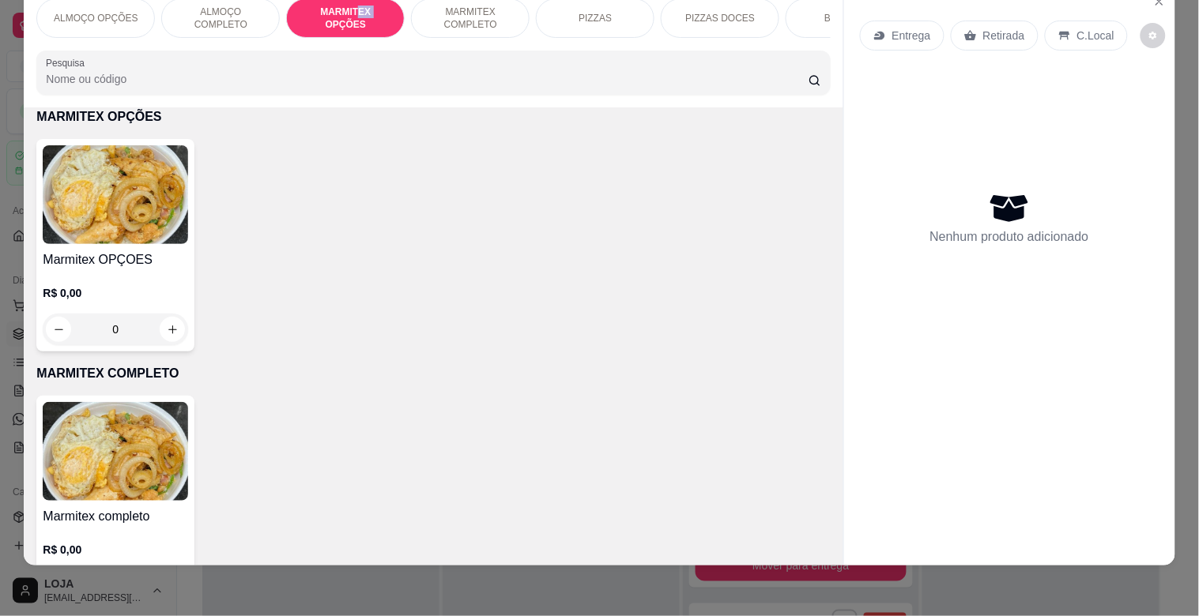
click at [177, 213] on img at bounding box center [115, 194] width 145 height 99
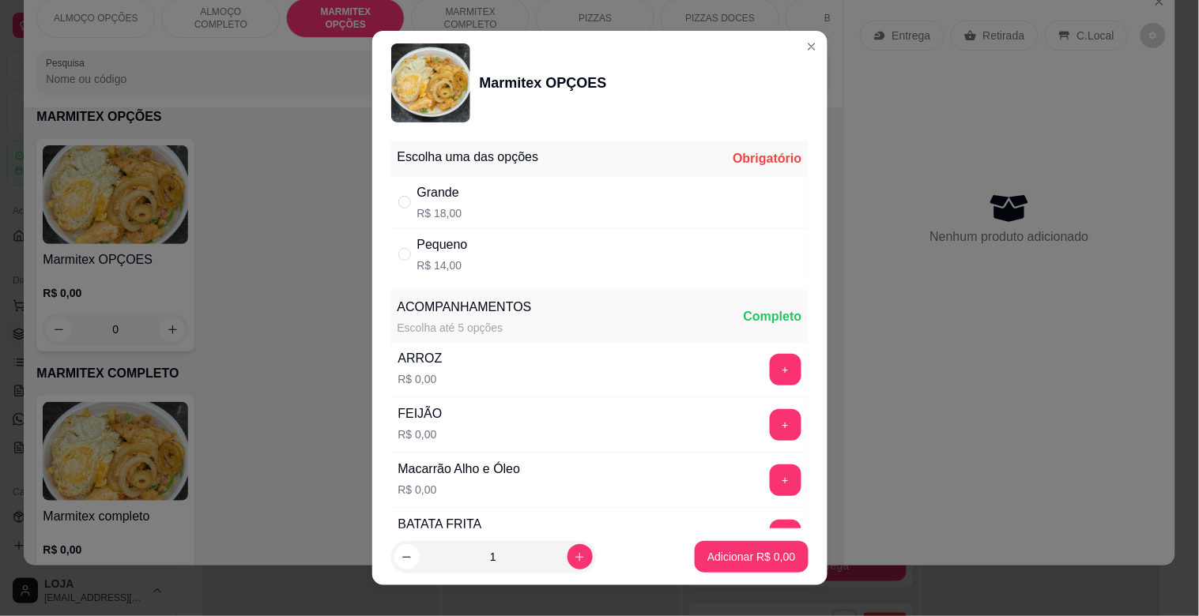
click at [508, 247] on div "Pequeno R$ 14,00" at bounding box center [599, 254] width 417 height 52
radio input "true"
click at [757, 557] on p "Adicionar R$ 14,00" at bounding box center [748, 557] width 94 height 16
type input "1"
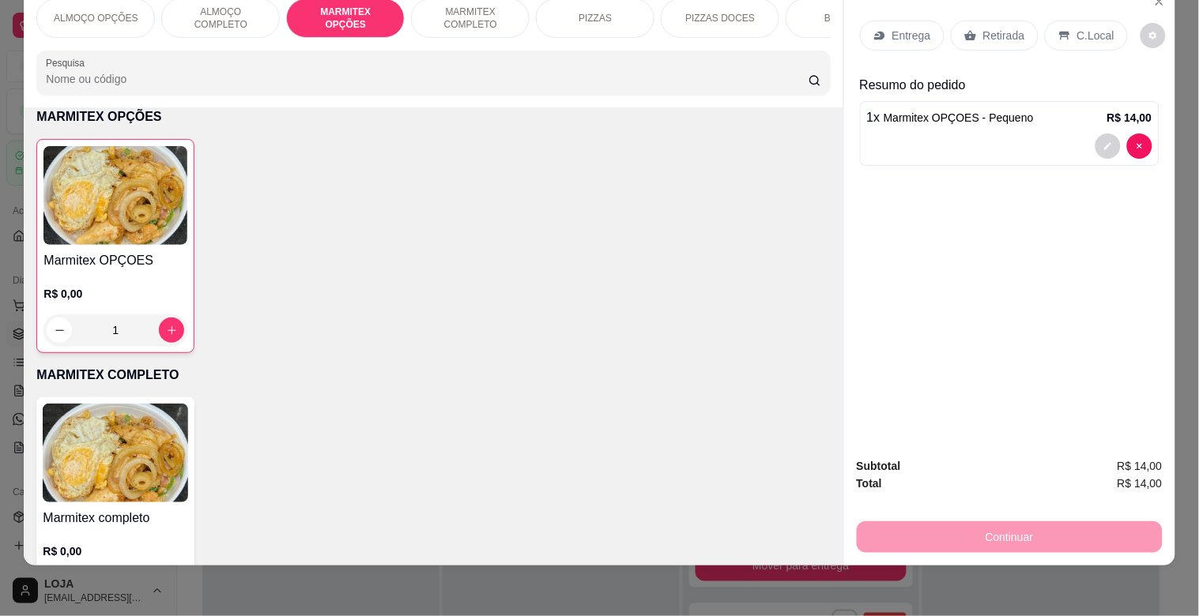
click at [1008, 30] on p "Retirada" at bounding box center [1004, 36] width 42 height 16
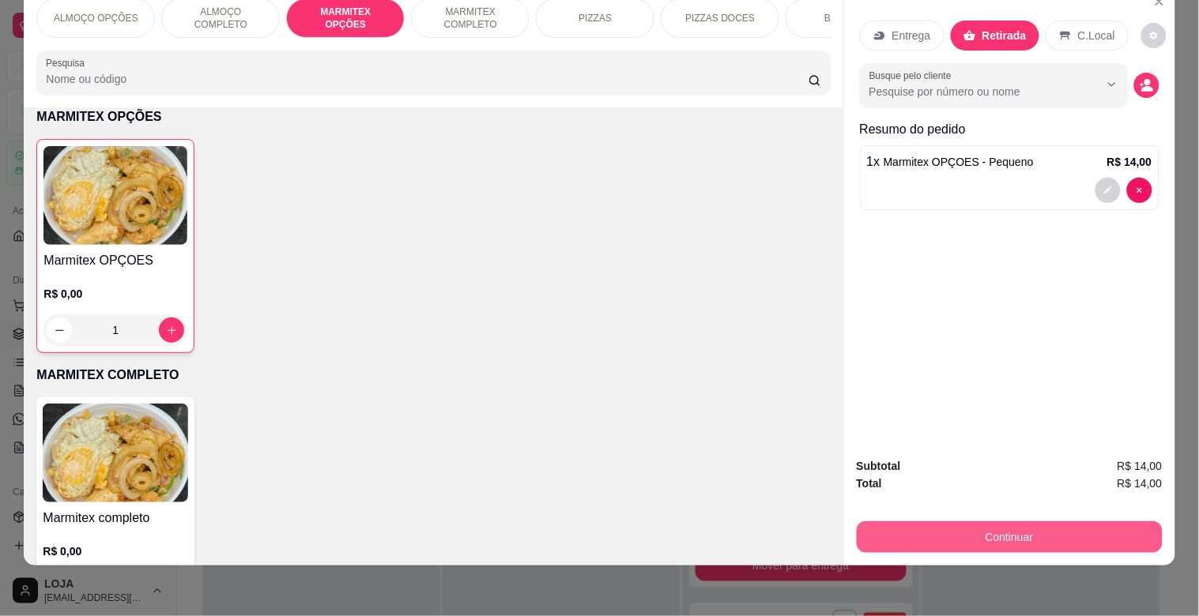
click at [1128, 523] on button "Continuar" at bounding box center [1010, 538] width 306 height 32
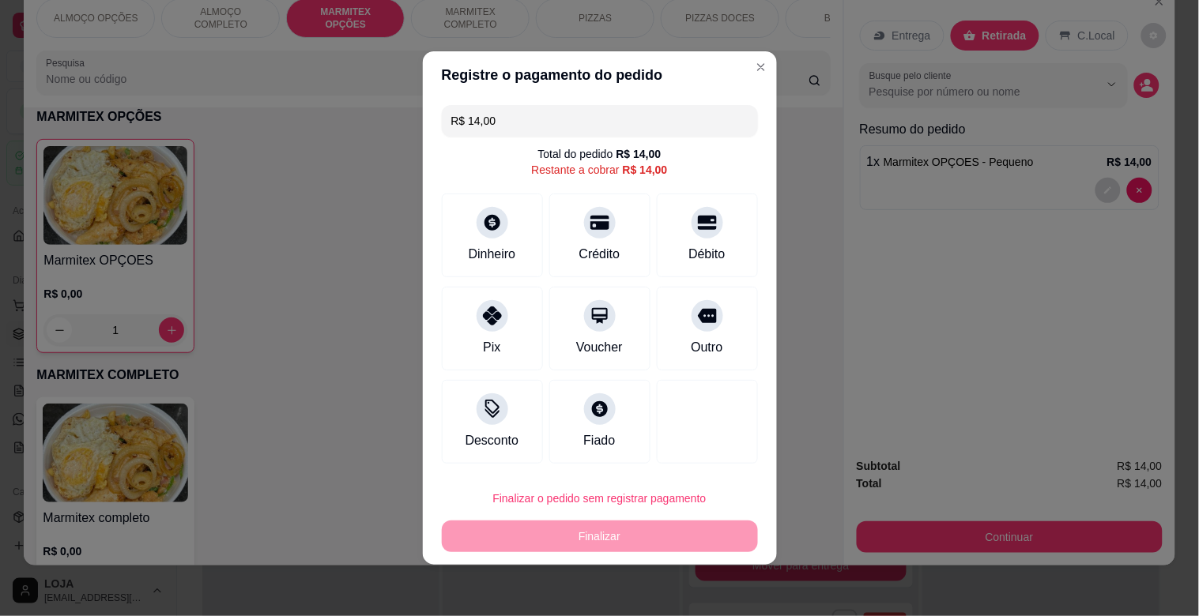
drag, startPoint x: 496, startPoint y: 348, endPoint x: 504, endPoint y: 342, distance: 9.6
click at [498, 345] on div "Pix" at bounding box center [491, 347] width 17 height 19
type input "R$ 0,00"
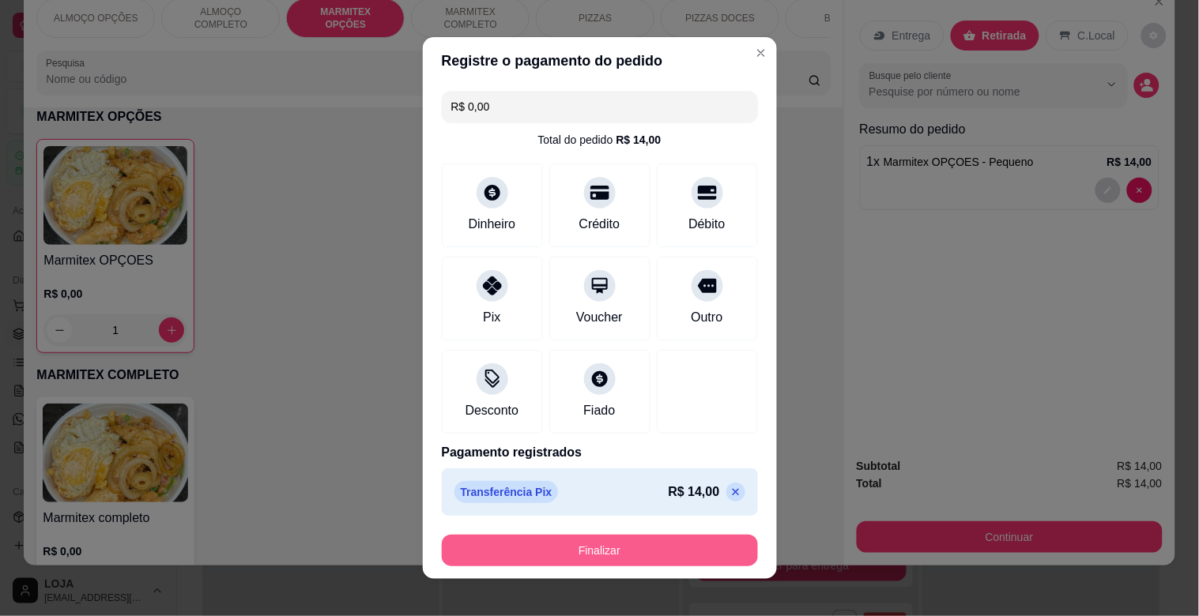
click at [658, 545] on button "Finalizar" at bounding box center [600, 551] width 316 height 32
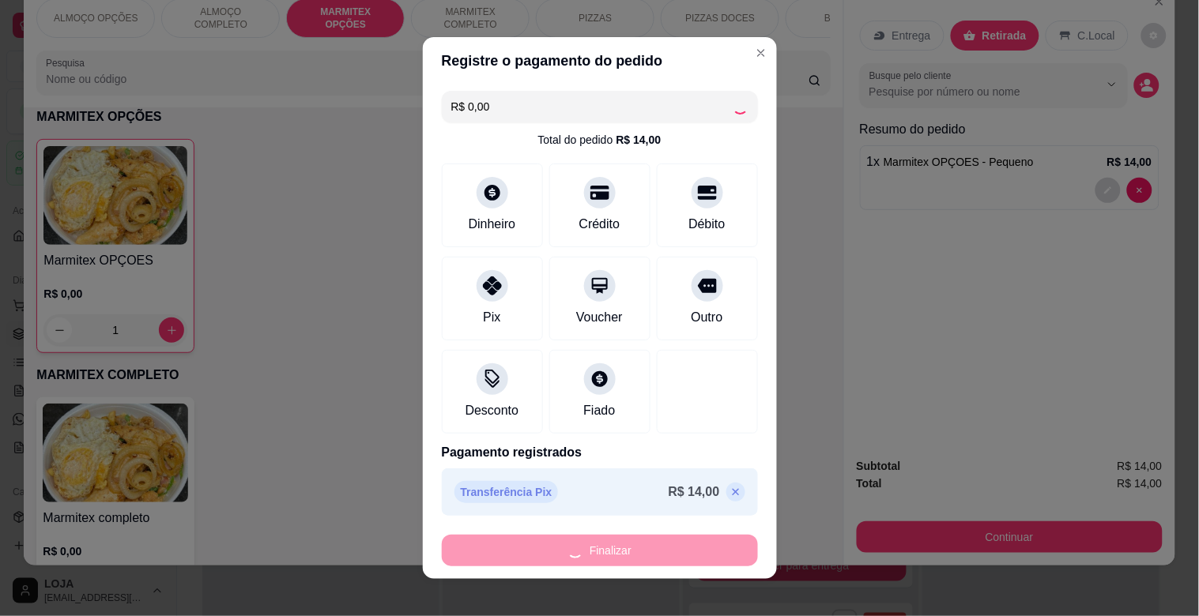
type input "0"
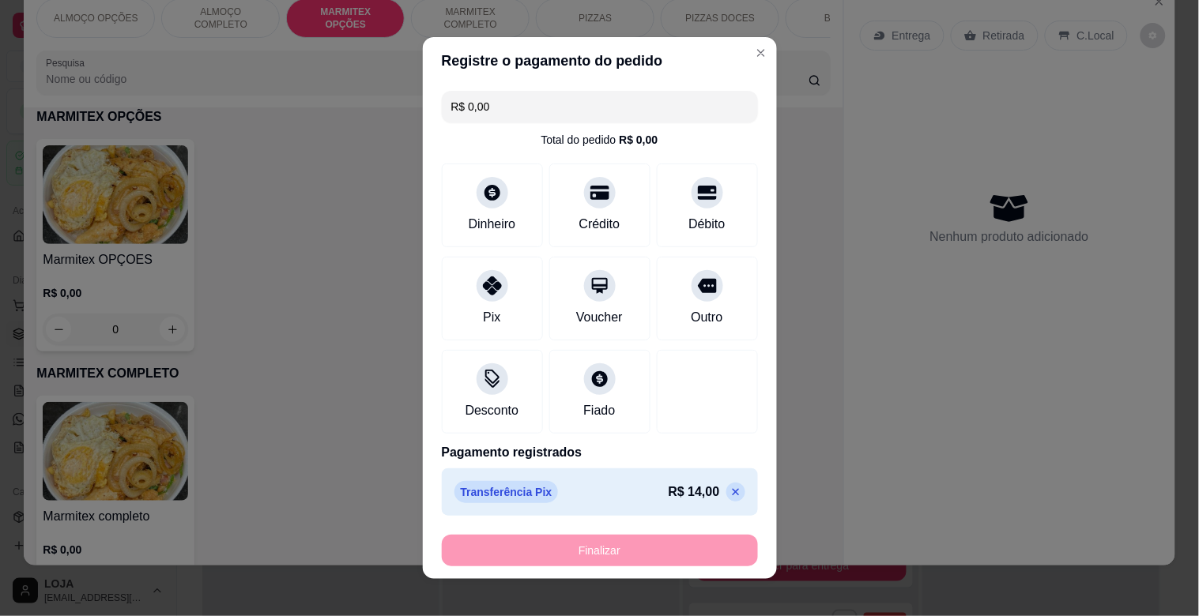
type input "-R$ 14,00"
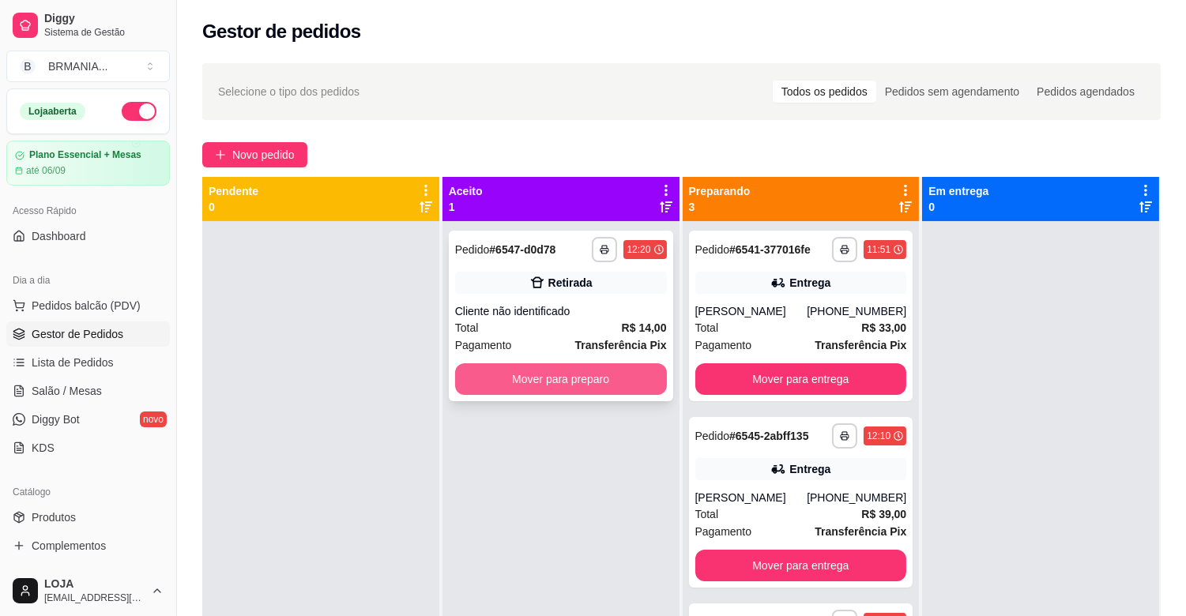
click at [556, 371] on button "Mover para preparo" at bounding box center [561, 380] width 212 height 32
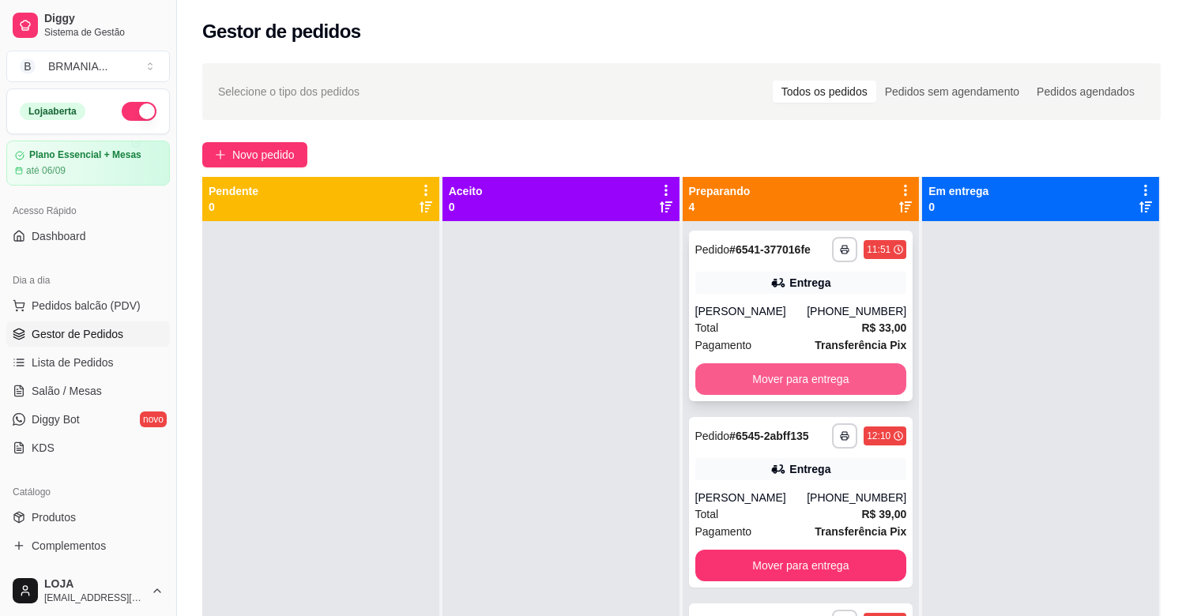
click at [763, 385] on button "Mover para entrega" at bounding box center [801, 380] width 212 height 32
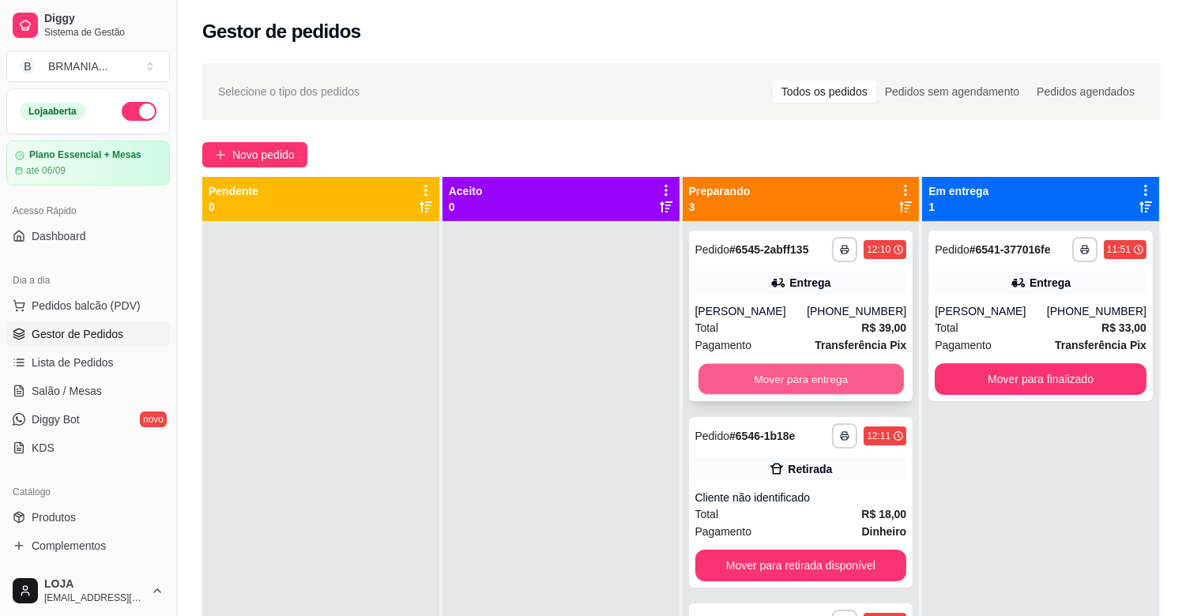
click at [779, 378] on button "Mover para entrega" at bounding box center [801, 379] width 205 height 31
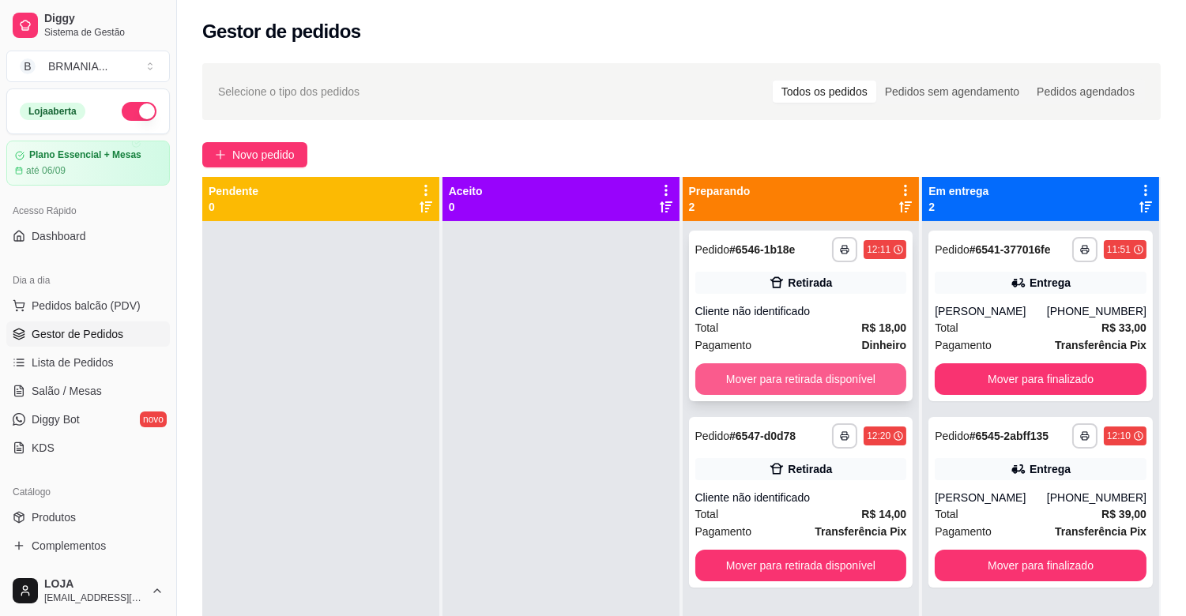
click at [782, 375] on button "Mover para retirada disponível" at bounding box center [801, 380] width 212 height 32
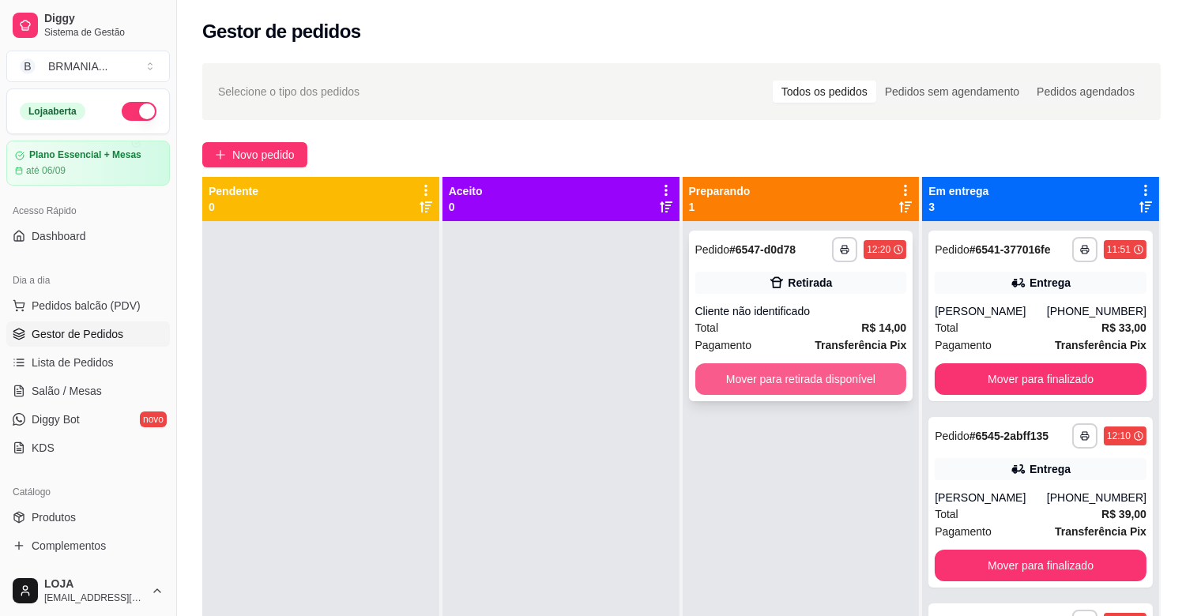
click at [791, 373] on button "Mover para retirada disponível" at bounding box center [801, 380] width 212 height 32
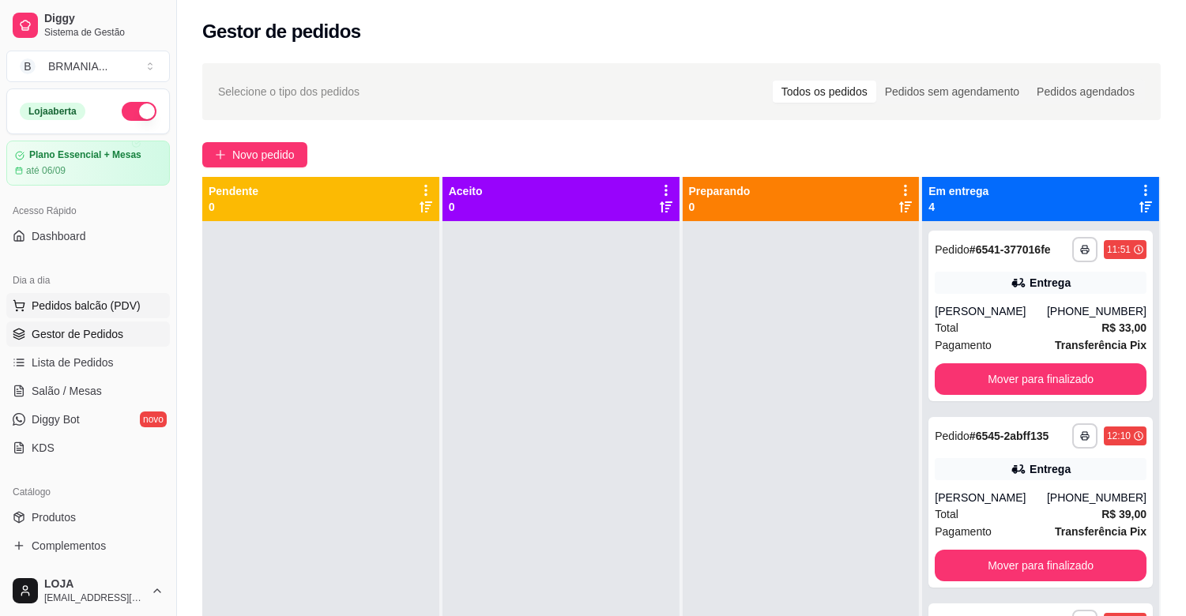
click at [131, 309] on span "Pedidos balcão (PDV)" at bounding box center [86, 306] width 109 height 16
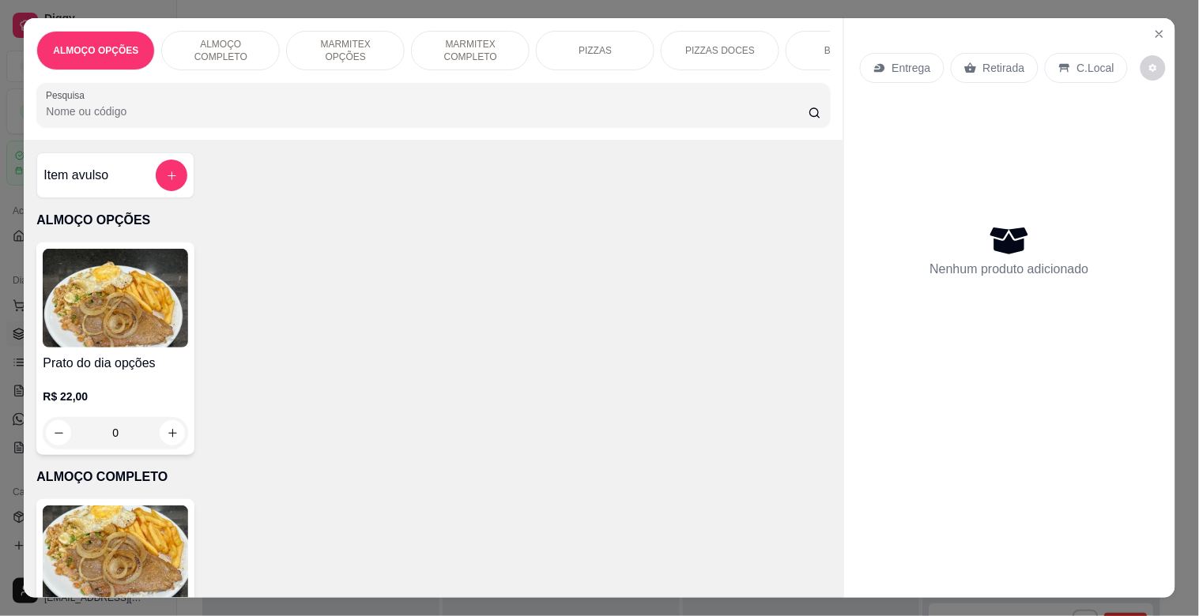
click at [114, 538] on img at bounding box center [115, 555] width 145 height 99
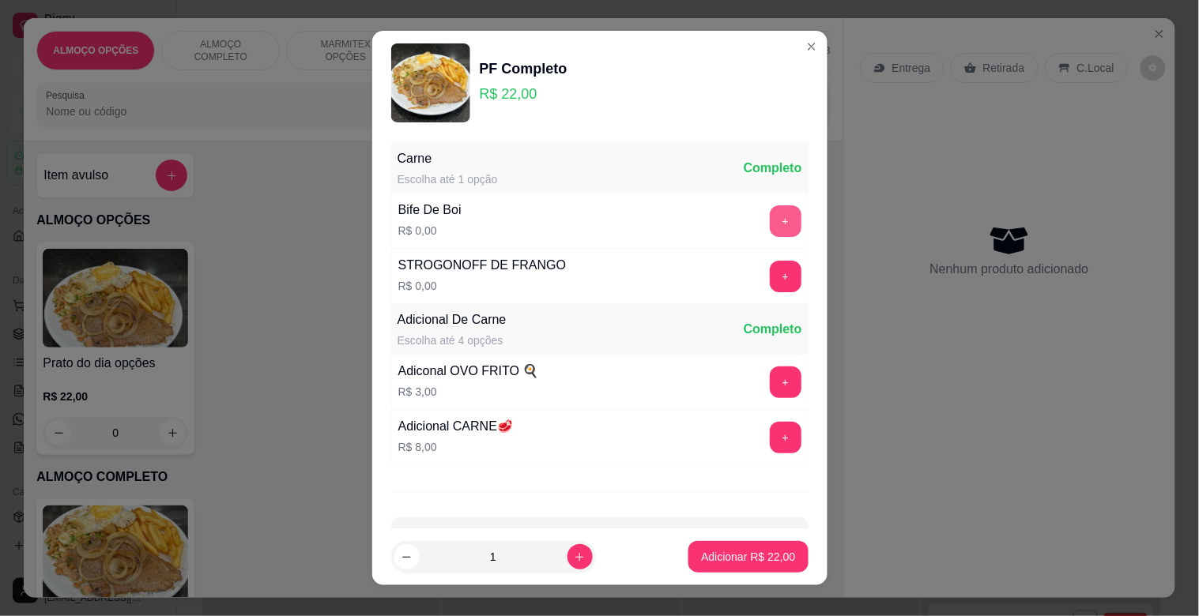
click at [770, 221] on button "+" at bounding box center [786, 221] width 32 height 32
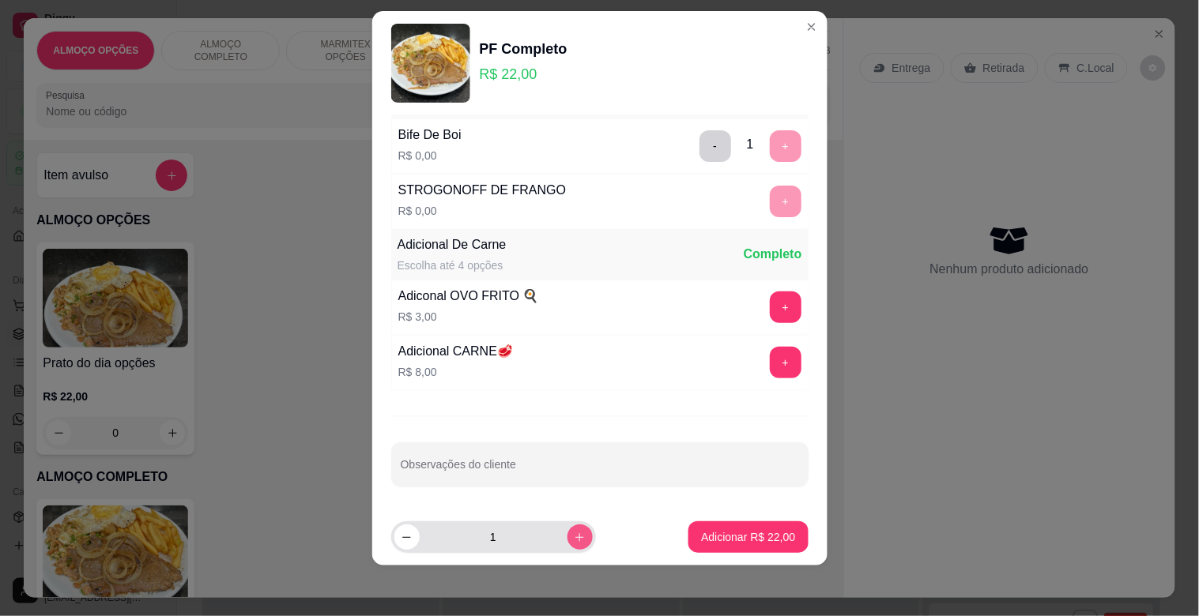
click at [574, 532] on icon "increase-product-quantity" at bounding box center [580, 538] width 12 height 12
type input "4"
click at [746, 528] on button "Adicionar R$ 88,00" at bounding box center [747, 538] width 119 height 32
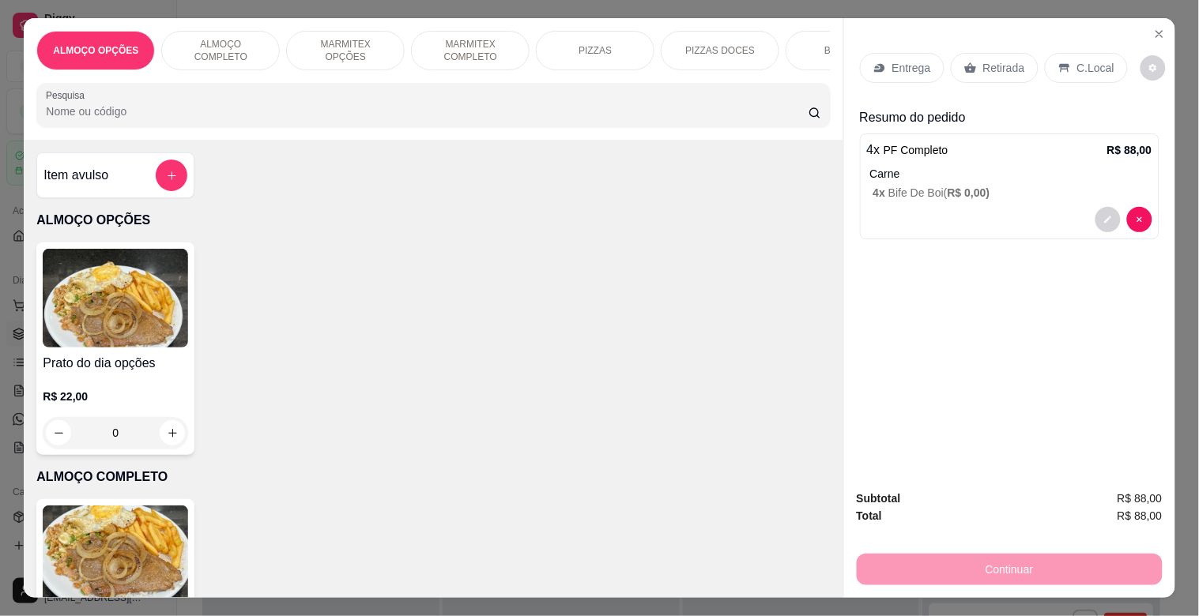
click at [1087, 67] on p "C.Local" at bounding box center [1095, 68] width 37 height 16
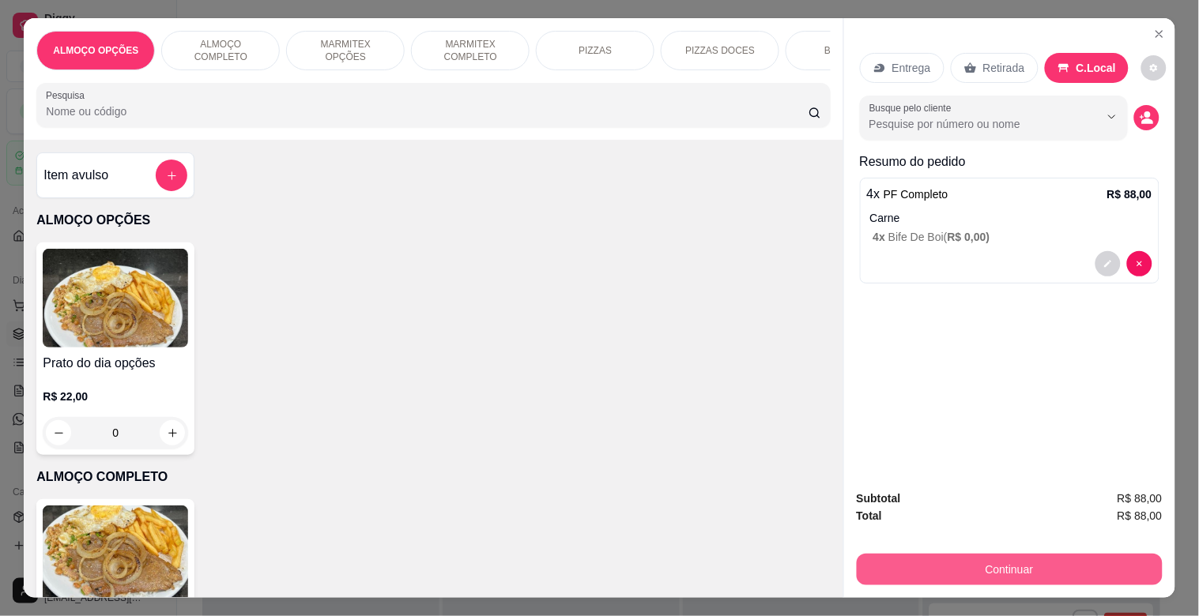
click at [1028, 572] on button "Continuar" at bounding box center [1010, 570] width 306 height 32
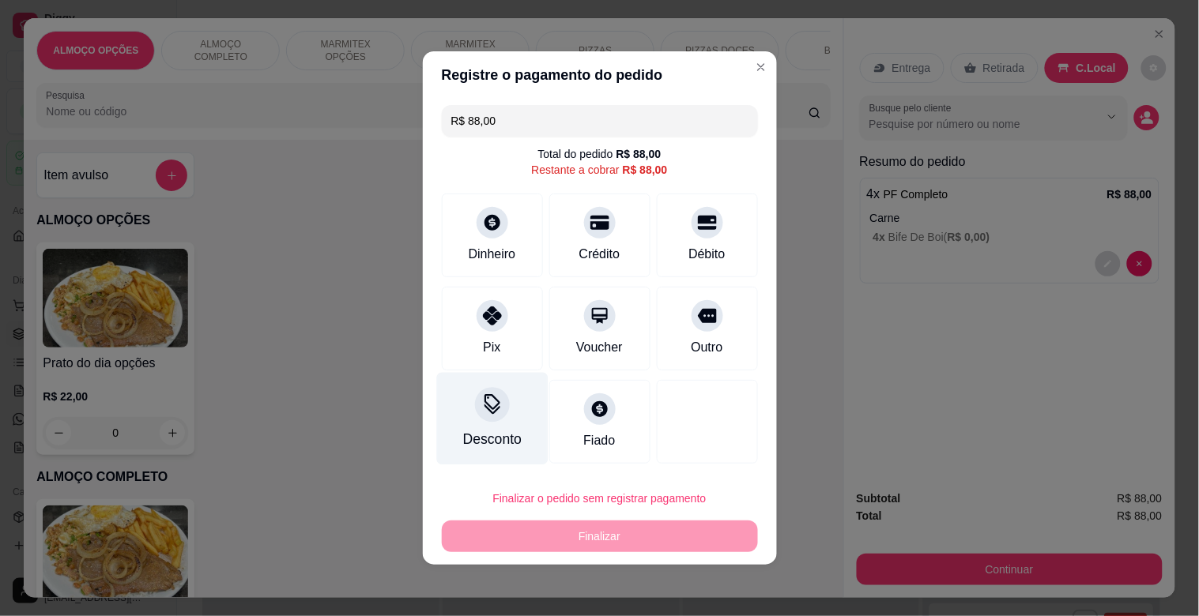
click at [498, 401] on icon at bounding box center [491, 404] width 21 height 21
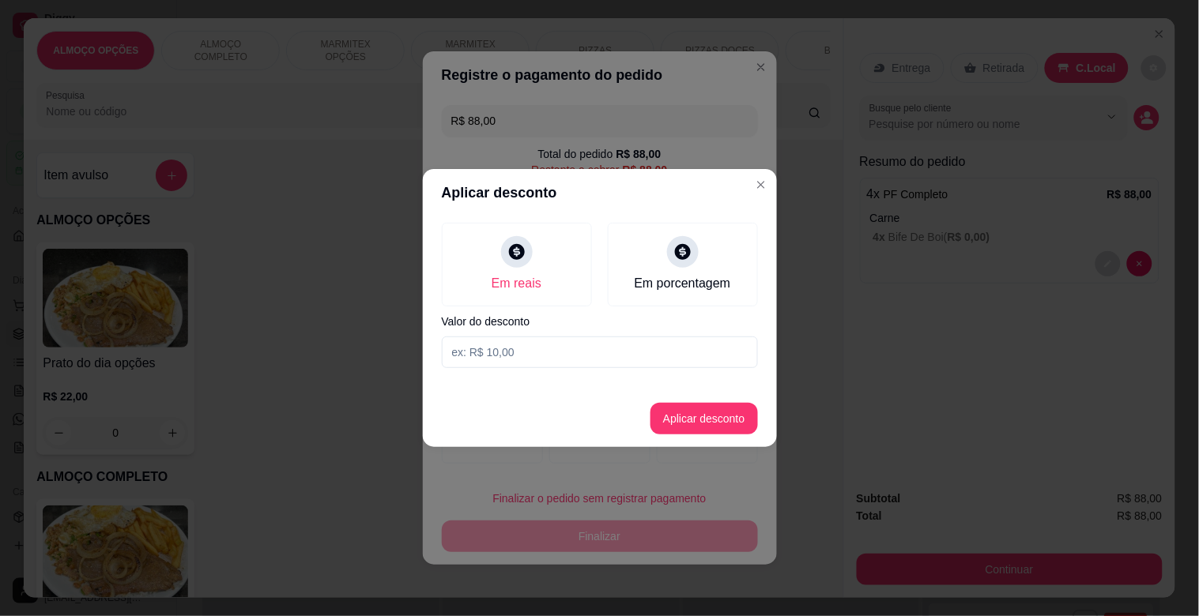
click at [541, 345] on input at bounding box center [600, 353] width 316 height 32
type input "4,00"
click at [749, 428] on button "Aplicar desconto" at bounding box center [703, 419] width 107 height 32
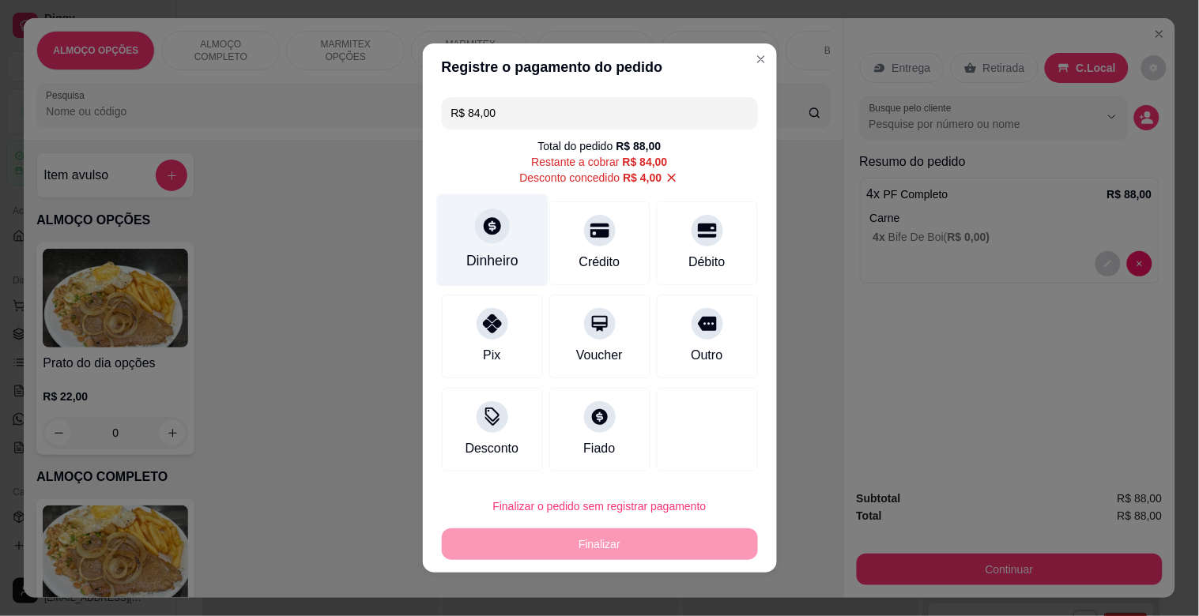
click at [480, 237] on div at bounding box center [492, 226] width 35 height 35
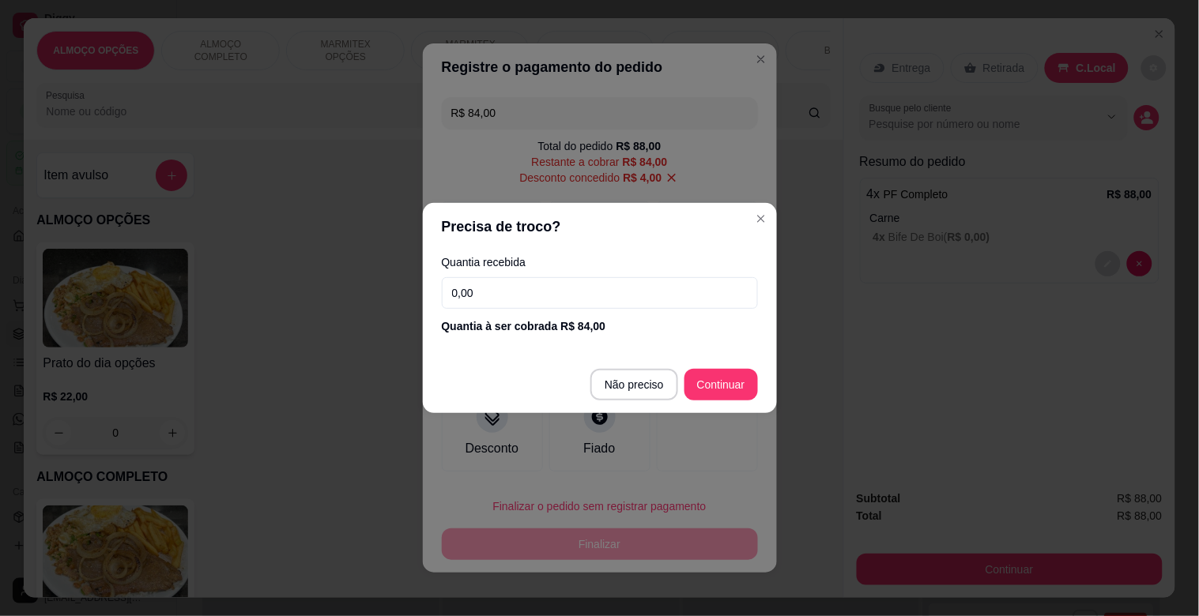
click at [517, 301] on input "0,00" at bounding box center [600, 293] width 316 height 32
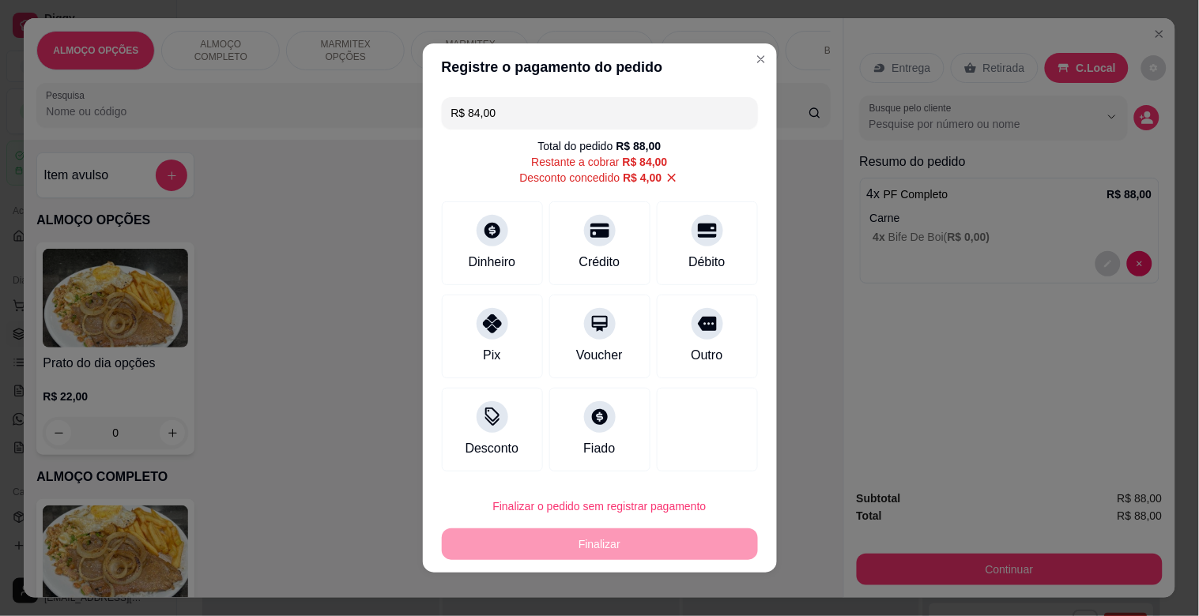
click at [532, 115] on input "R$ 84,00" at bounding box center [599, 113] width 297 height 32
click at [487, 246] on div "Dinheiro" at bounding box center [491, 240] width 111 height 92
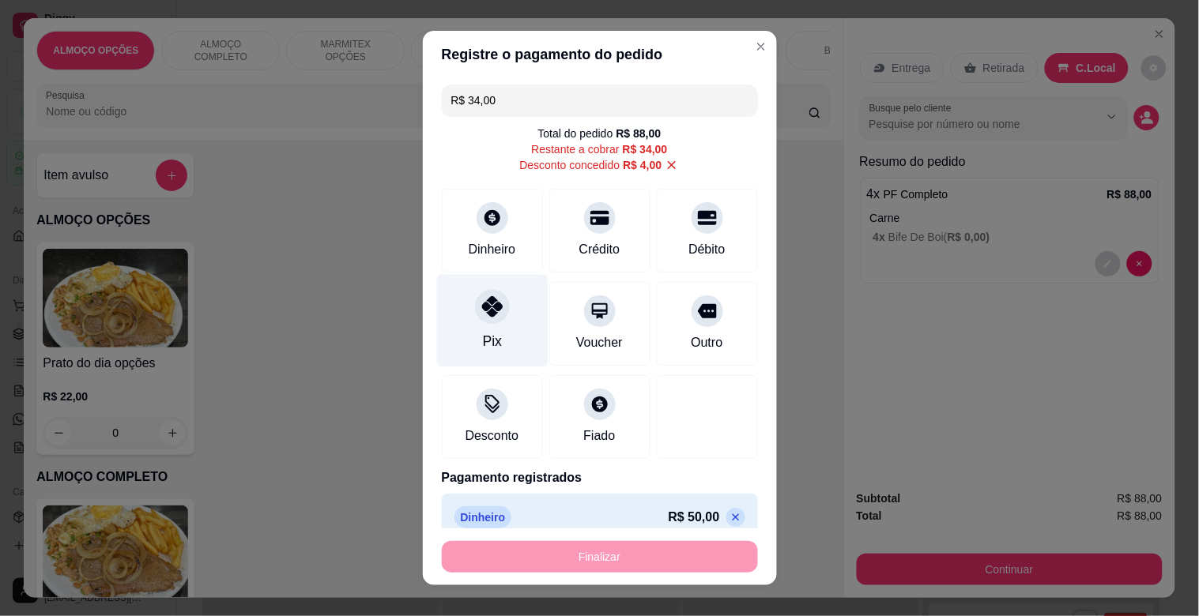
click at [510, 330] on div "Pix" at bounding box center [491, 321] width 111 height 92
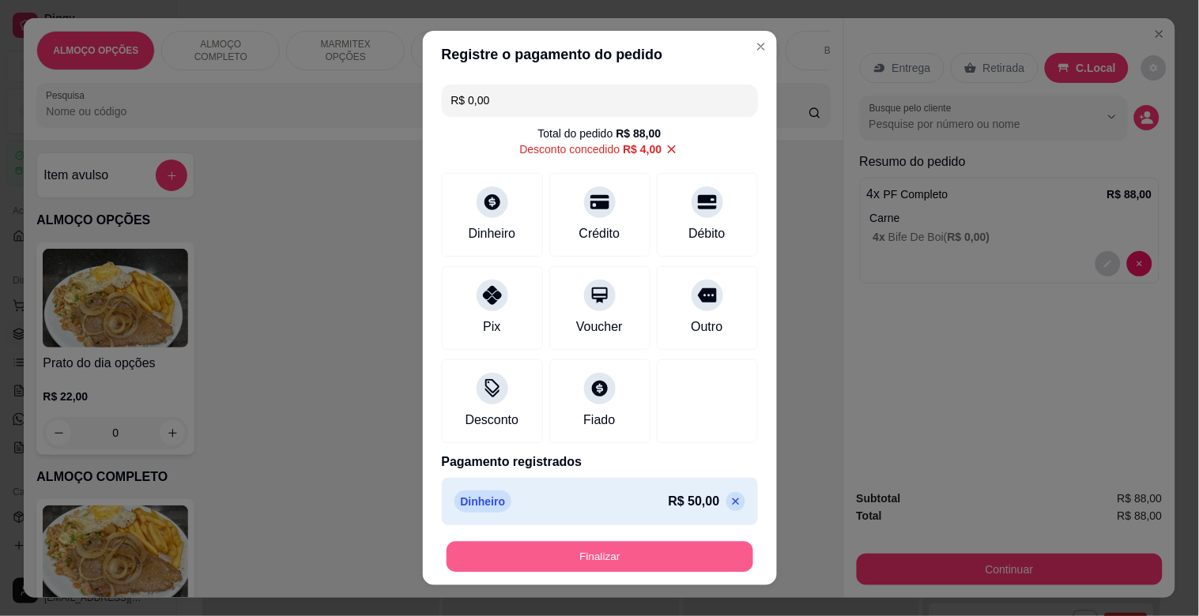
click at [582, 563] on button "Finalizar" at bounding box center [599, 557] width 307 height 31
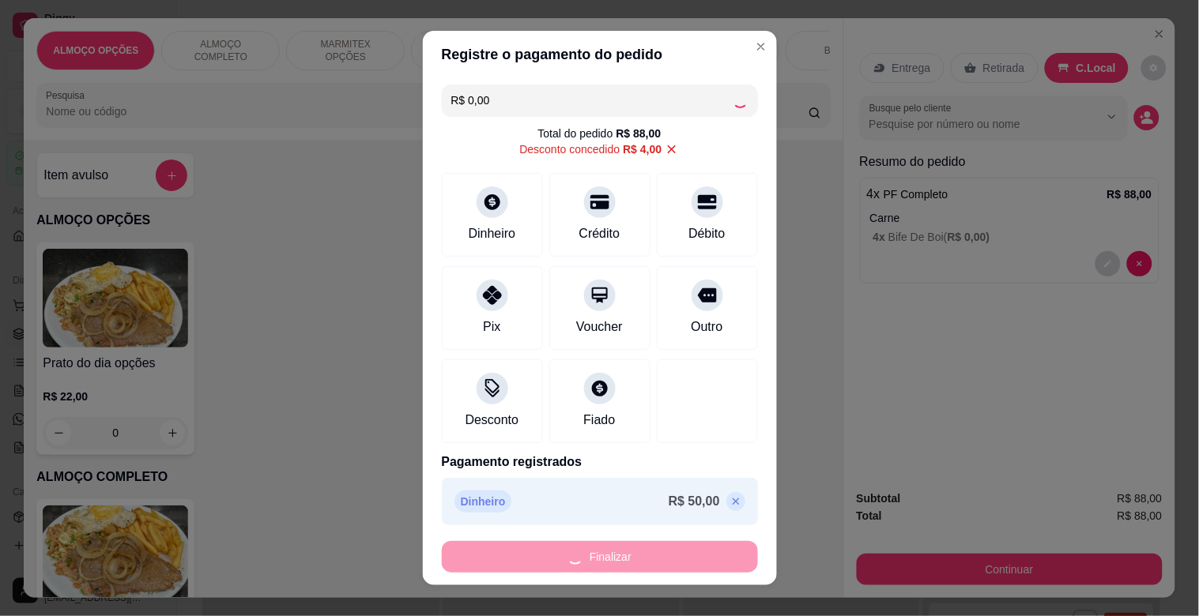
type input "-R$ 88,00"
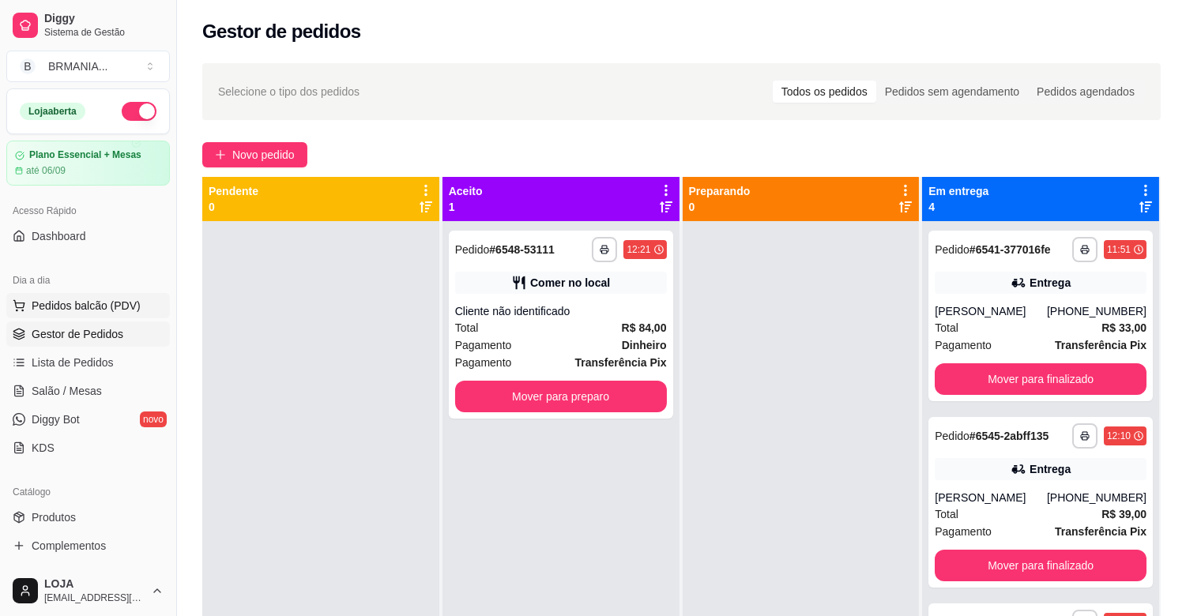
click at [106, 298] on span "Pedidos balcão (PDV)" at bounding box center [86, 306] width 109 height 16
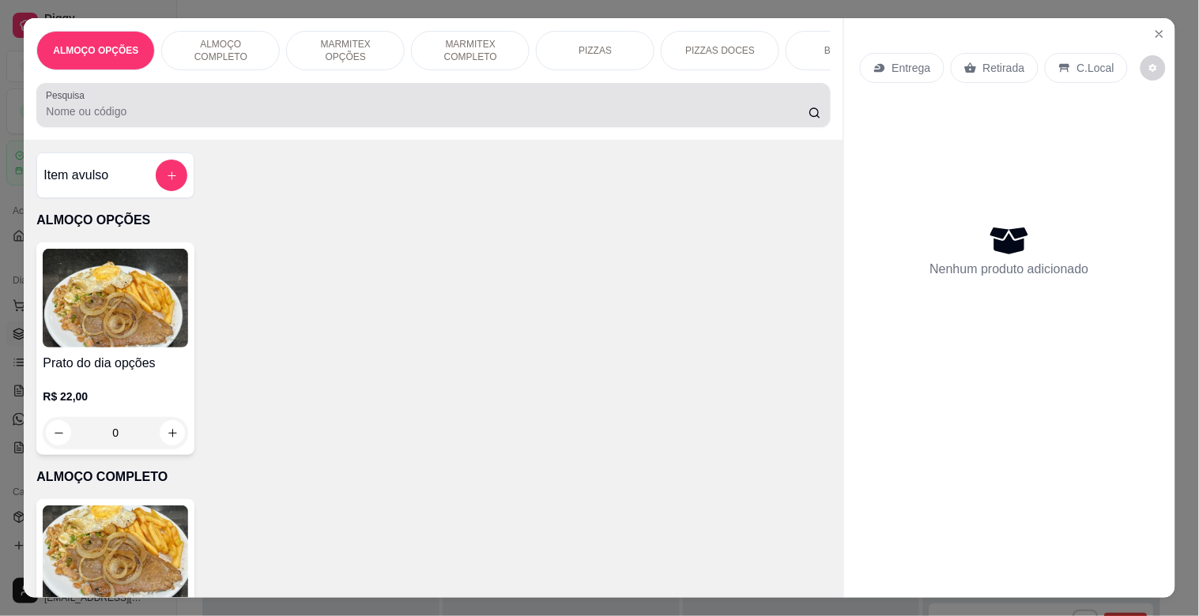
click at [281, 127] on div "Pesquisa" at bounding box center [432, 105] width 793 height 44
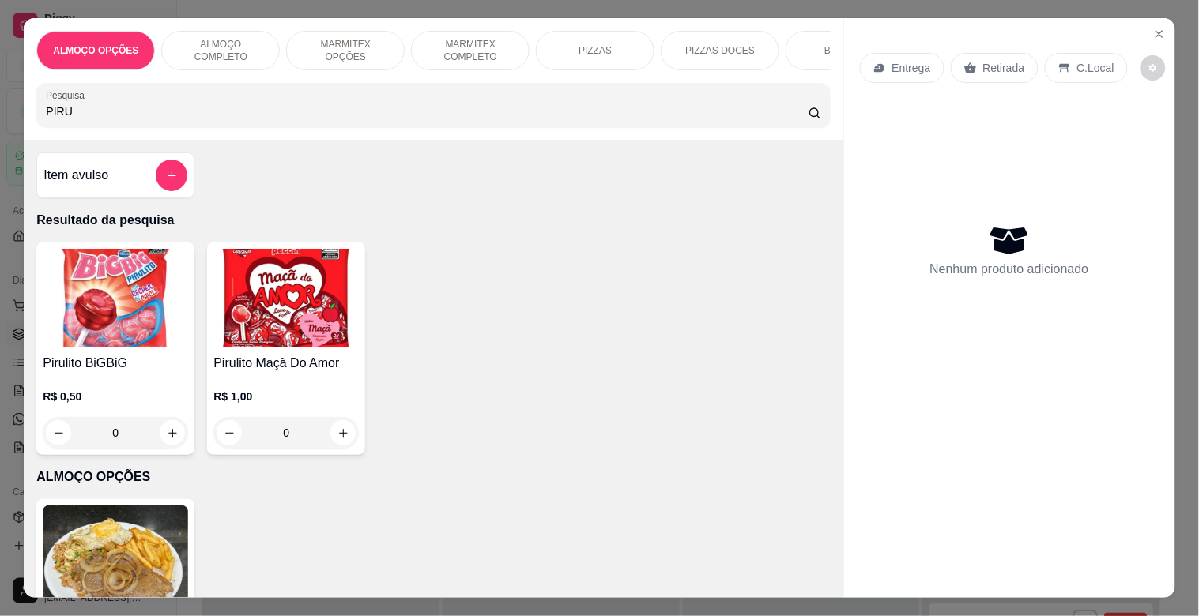
type input "PIRU"
click at [143, 344] on img at bounding box center [115, 298] width 145 height 99
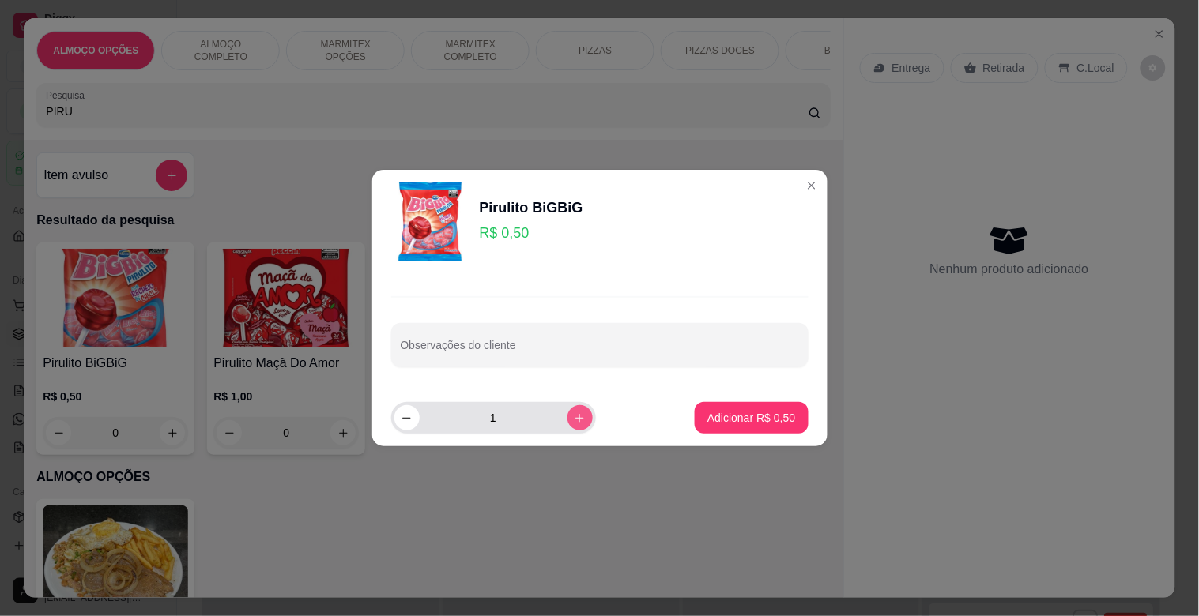
click at [567, 421] on button "increase-product-quantity" at bounding box center [579, 417] width 25 height 25
click at [574, 421] on icon "increase-product-quantity" at bounding box center [580, 418] width 12 height 12
type input "4"
click at [748, 412] on p "Adicionar R$ 2,00" at bounding box center [751, 418] width 88 height 16
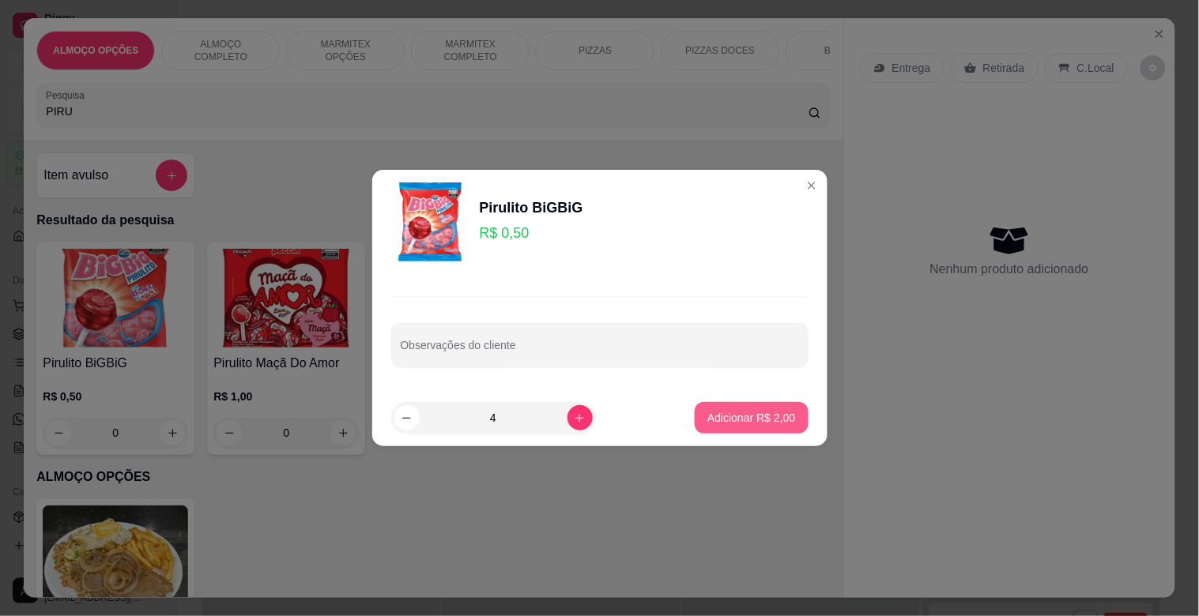
type input "4"
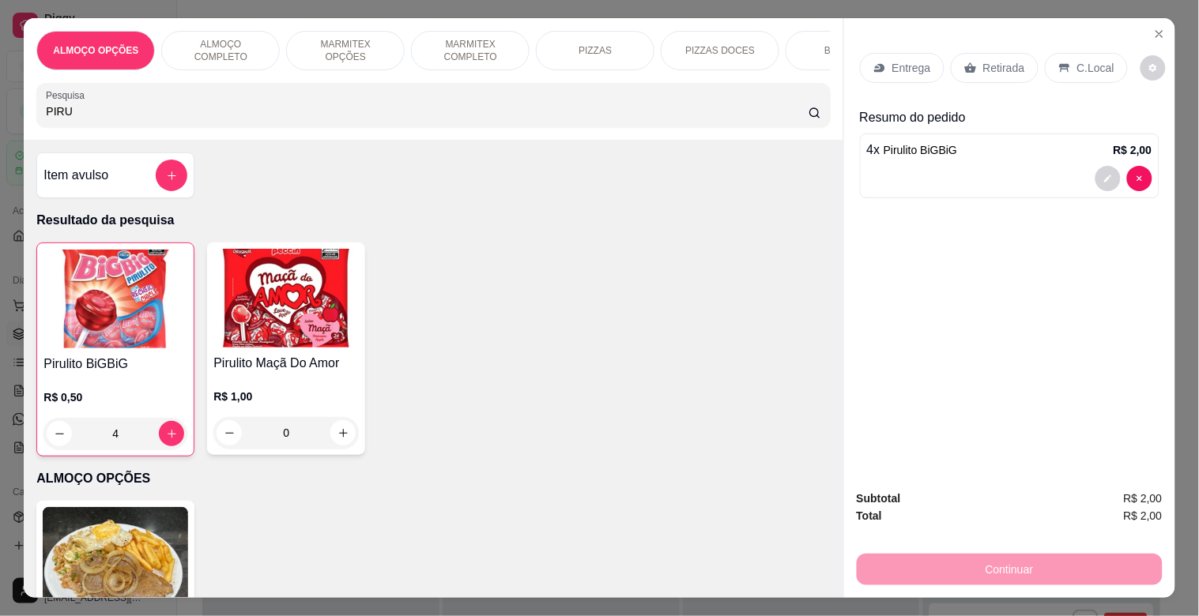
click at [983, 66] on p "Retirada" at bounding box center [1004, 68] width 42 height 16
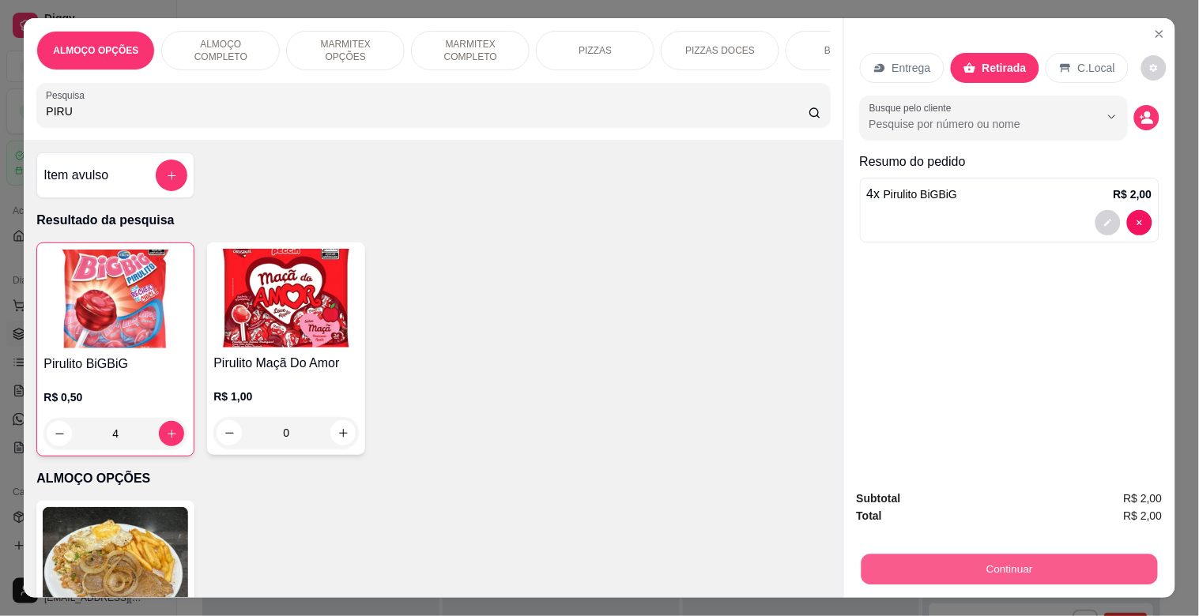
click at [1007, 554] on button "Continuar" at bounding box center [1009, 569] width 296 height 31
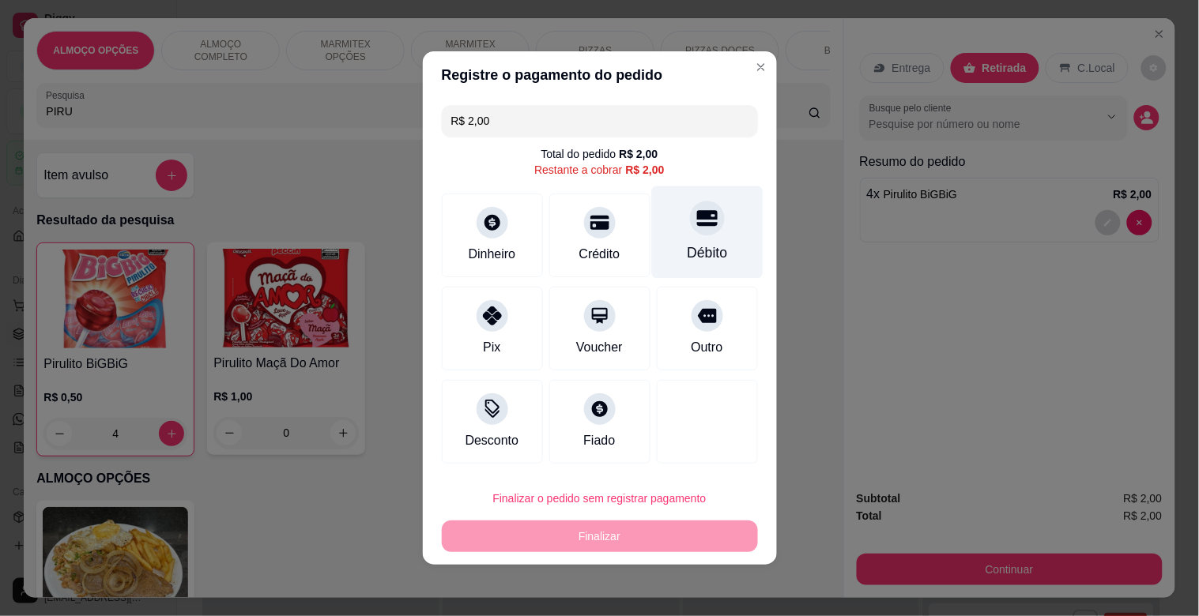
click at [718, 258] on div "Débito" at bounding box center [706, 232] width 111 height 92
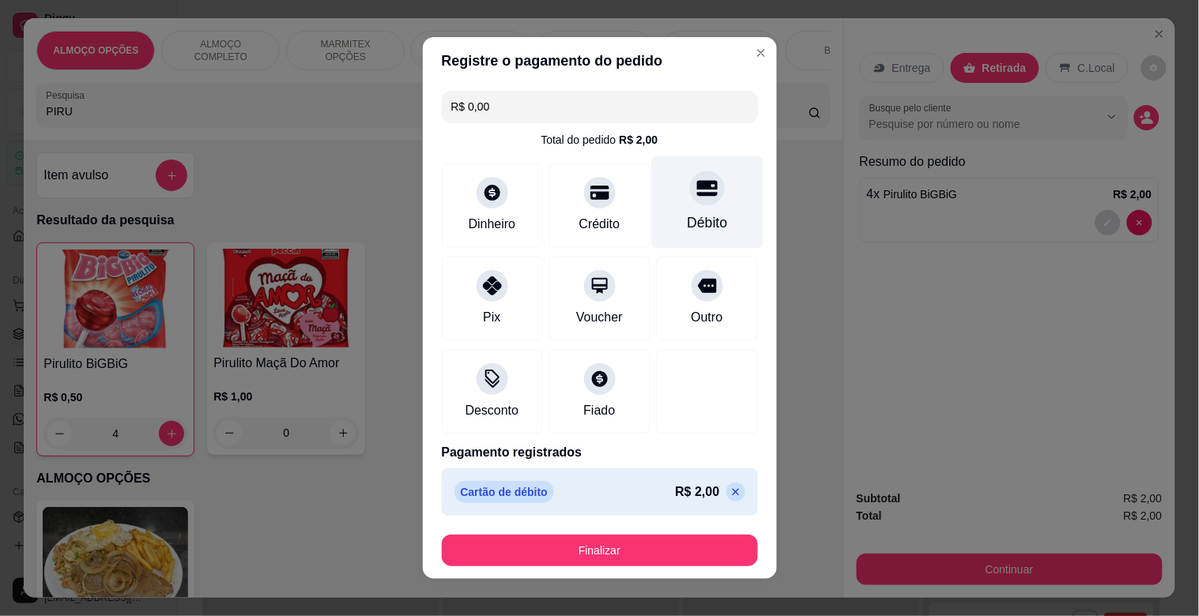
type input "R$ 0,00"
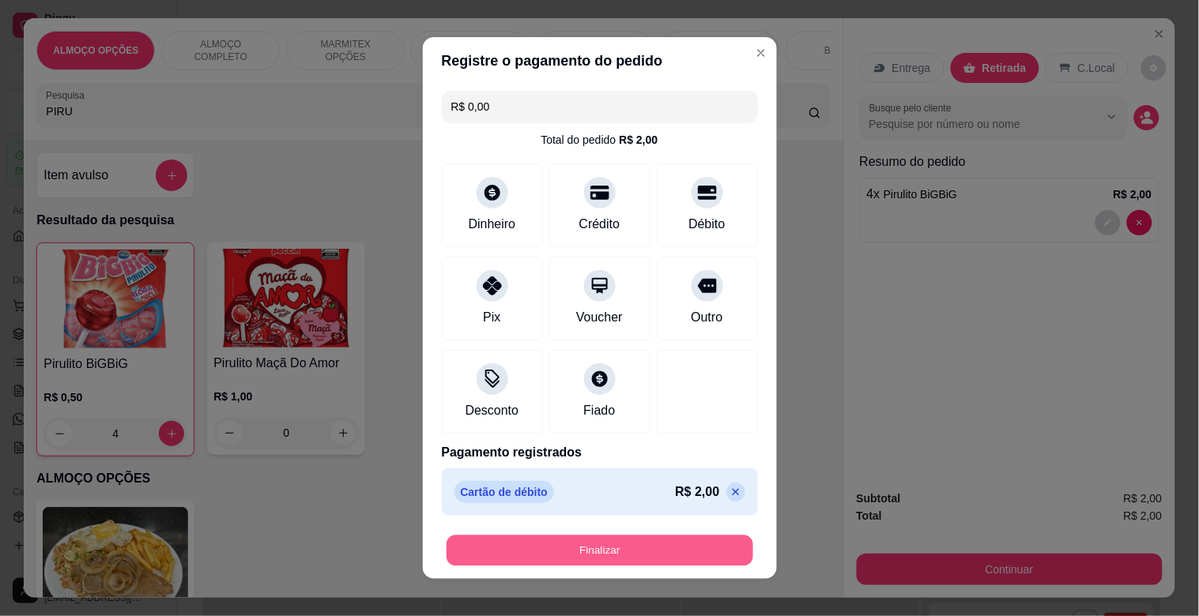
click at [623, 548] on button "Finalizar" at bounding box center [599, 551] width 307 height 31
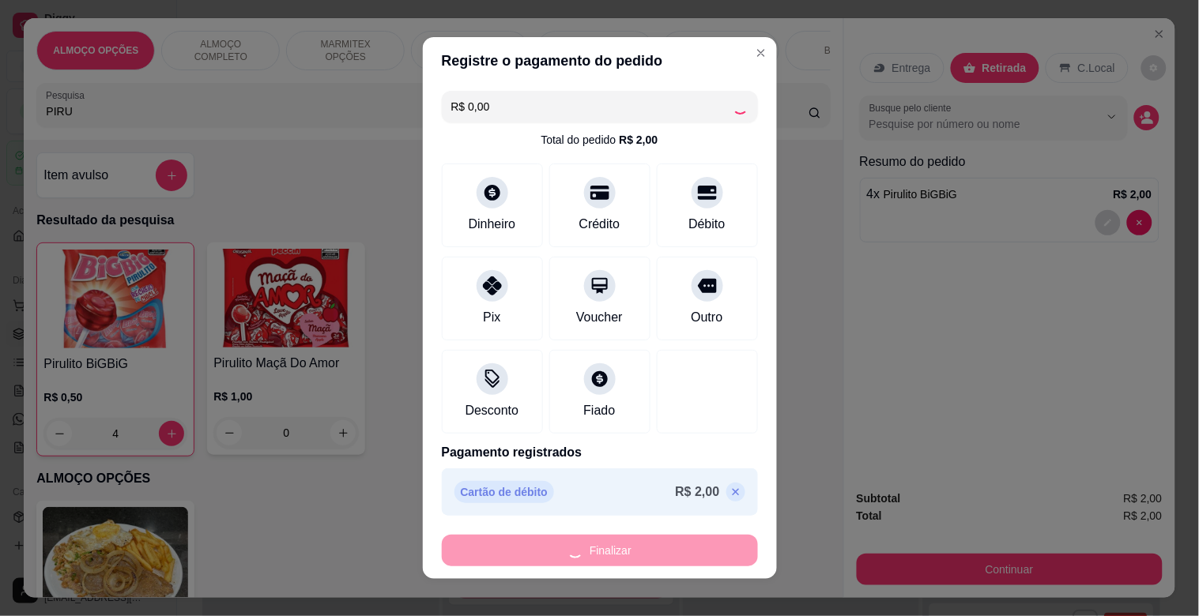
type input "0"
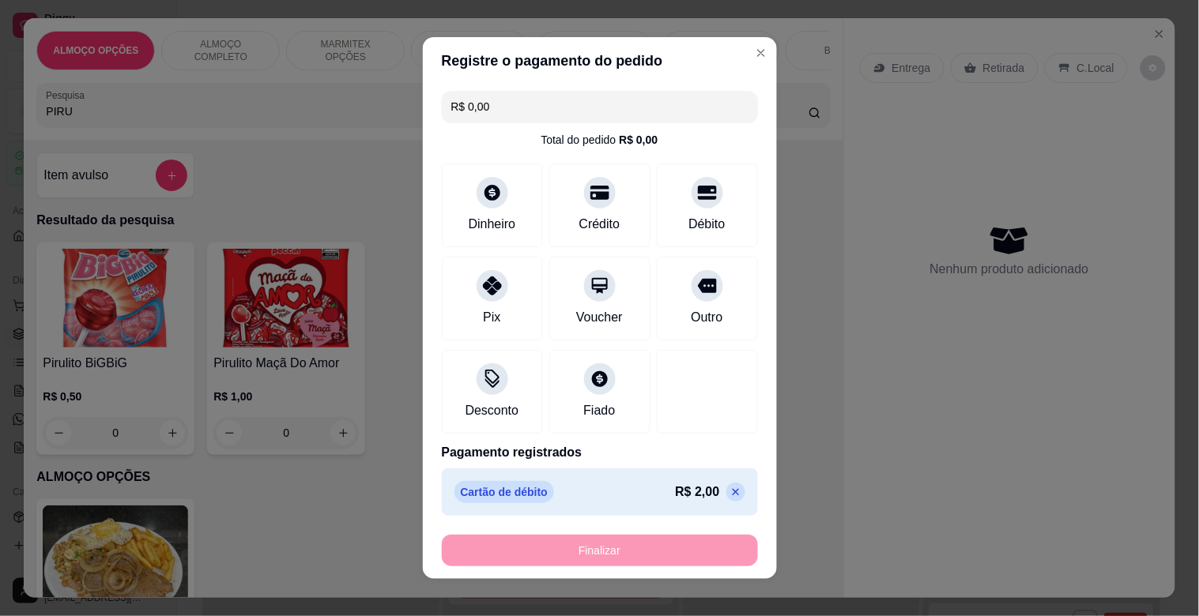
type input "-R$ 2,00"
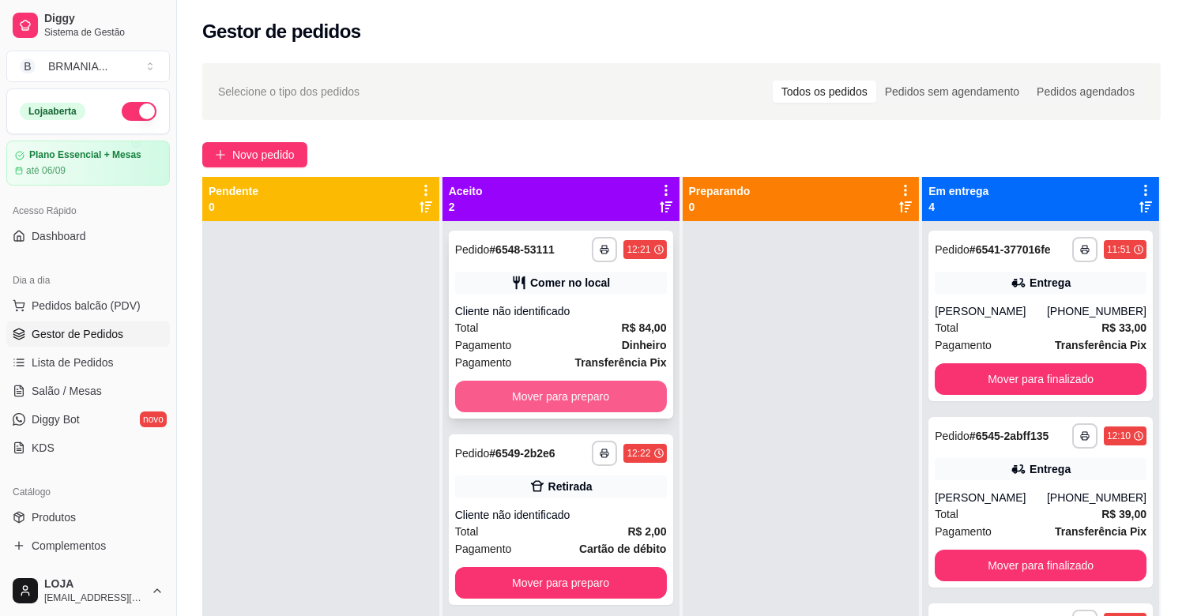
click at [551, 395] on button "Mover para preparo" at bounding box center [561, 397] width 212 height 32
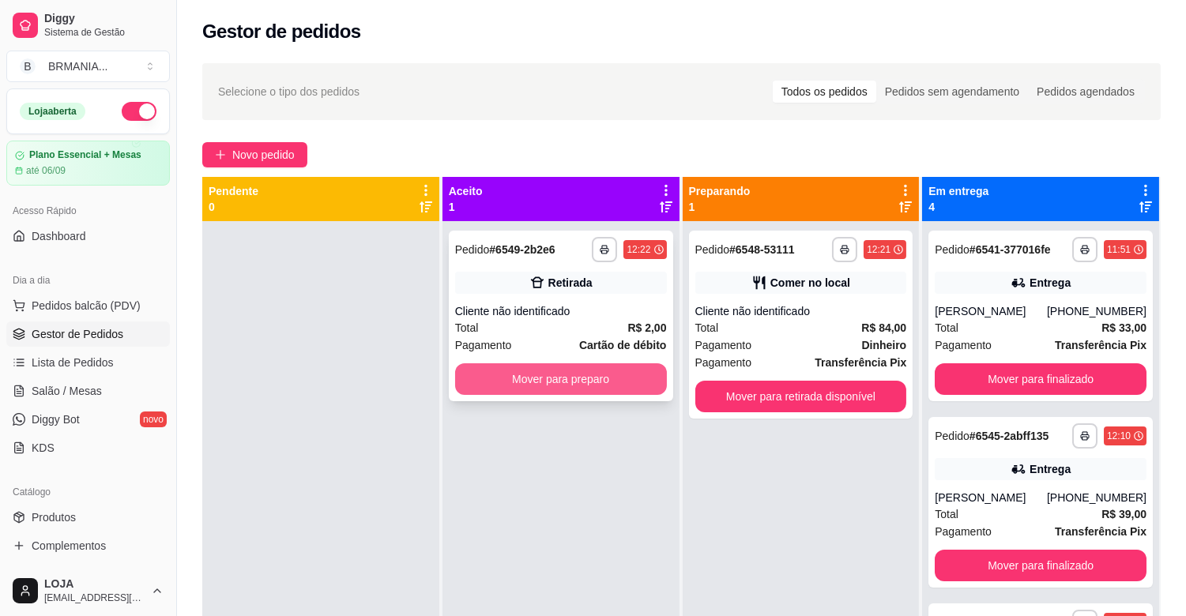
click at [562, 391] on button "Mover para preparo" at bounding box center [561, 380] width 212 height 32
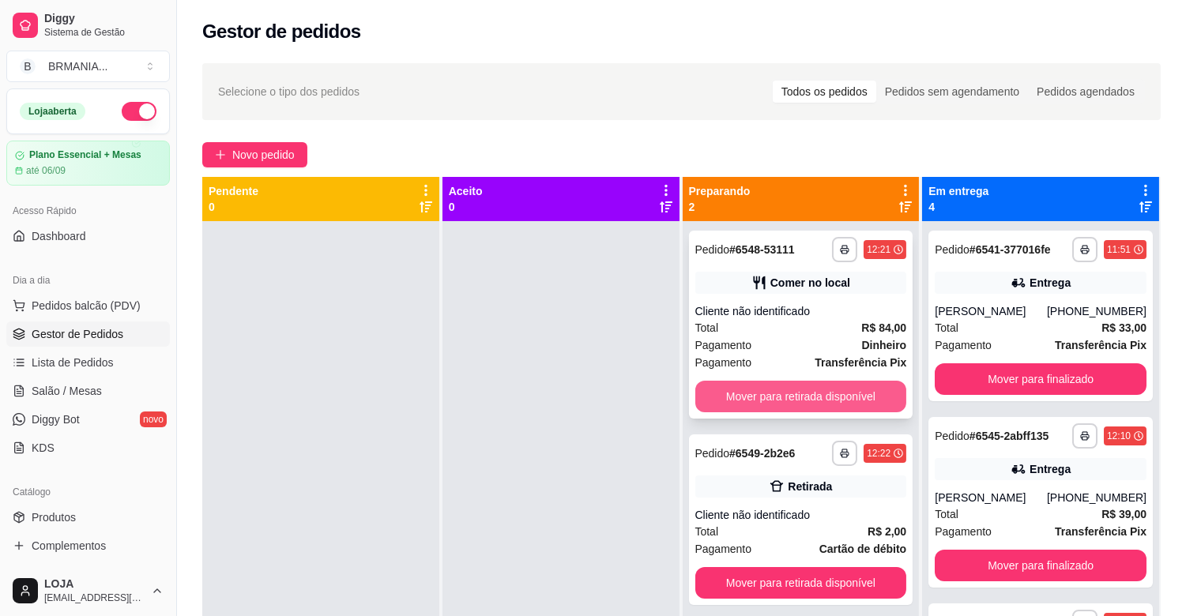
click at [773, 401] on button "Mover para retirada disponível" at bounding box center [801, 397] width 212 height 32
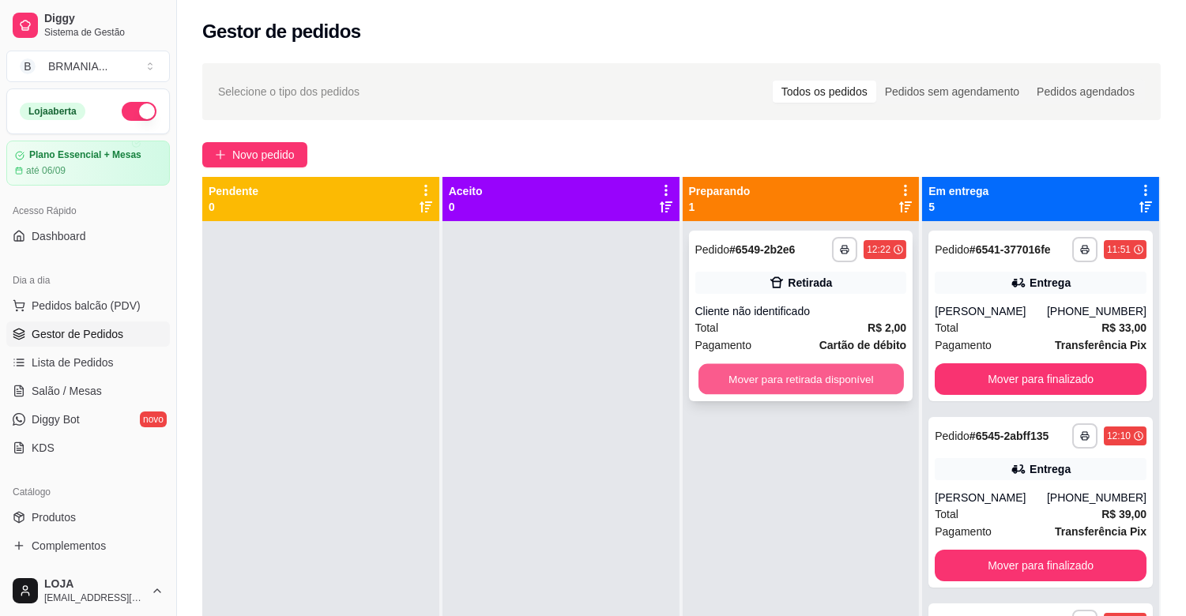
click at [804, 379] on button "Mover para retirada disponível" at bounding box center [801, 379] width 205 height 31
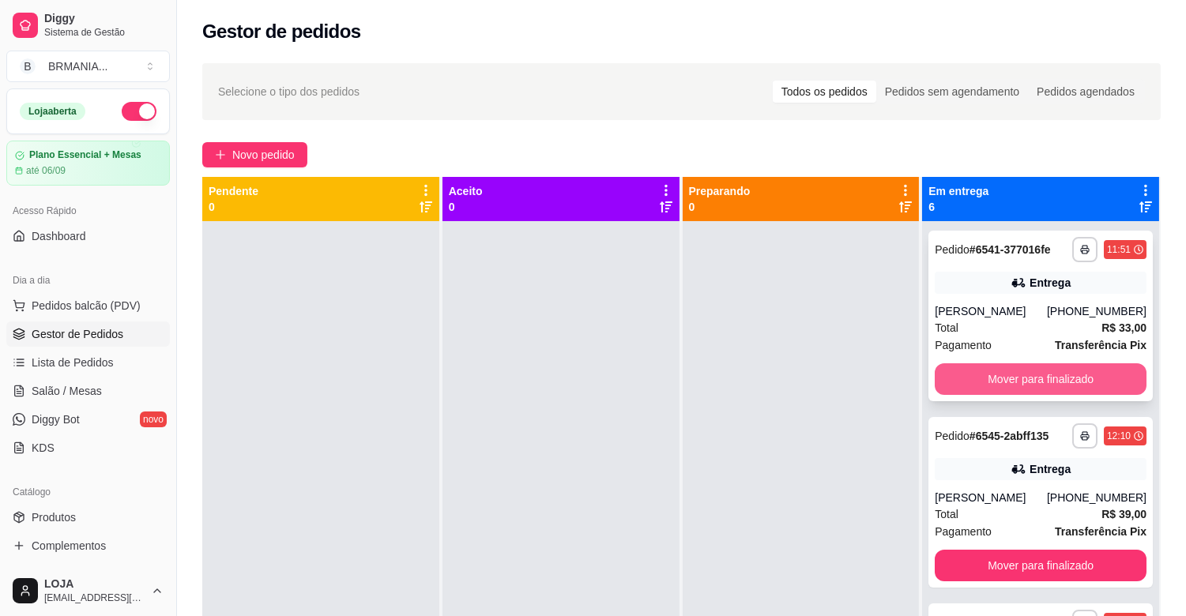
click at [1023, 385] on button "Mover para finalizado" at bounding box center [1041, 380] width 212 height 32
click at [1010, 386] on div "Mover para finalizado" at bounding box center [1041, 380] width 212 height 32
click at [1016, 378] on button "Mover para finalizado" at bounding box center [1041, 380] width 212 height 32
click at [1019, 378] on button "Mover para finalizado" at bounding box center [1041, 380] width 212 height 32
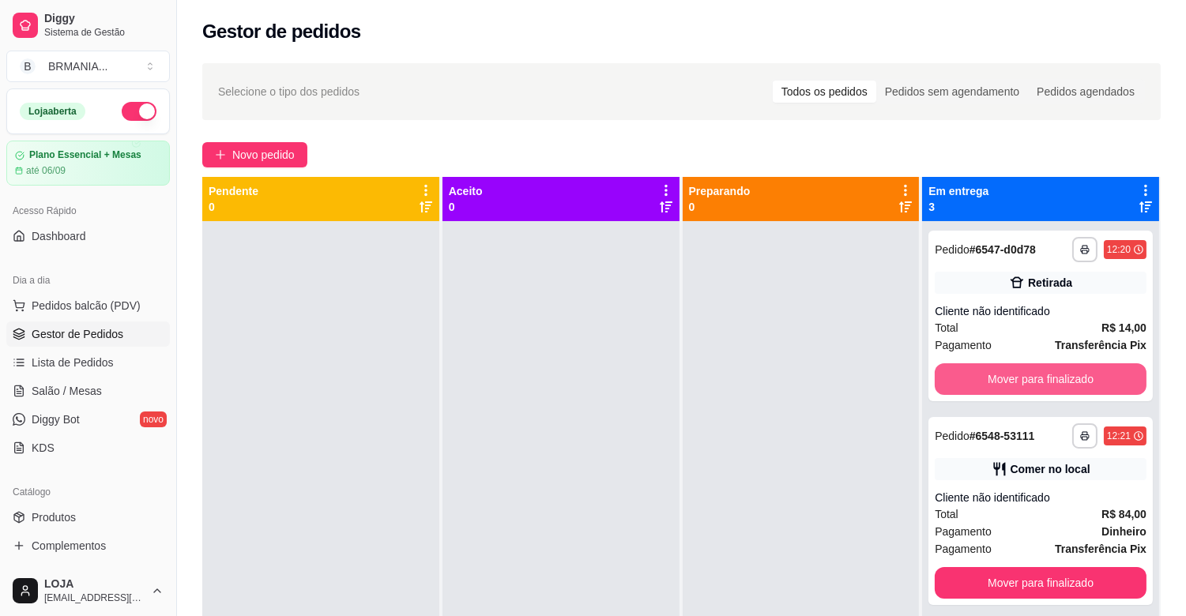
click at [1019, 382] on button "Mover para finalizado" at bounding box center [1041, 380] width 212 height 32
click at [1019, 567] on button "Mover para finalizado" at bounding box center [1041, 583] width 212 height 32
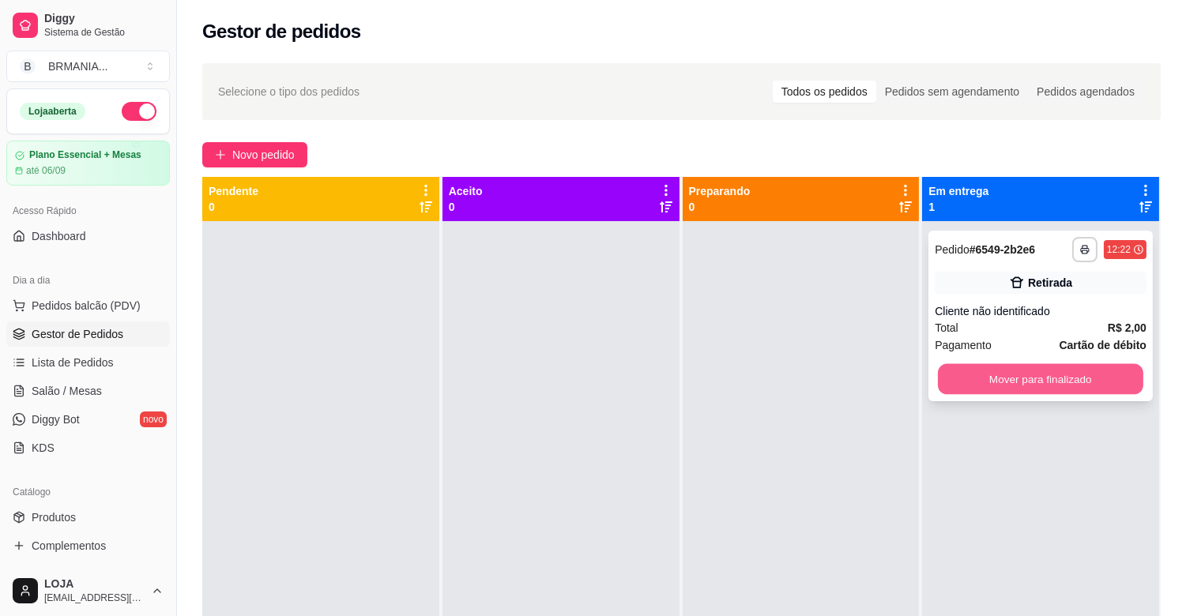
click at [1026, 381] on button "Mover para finalizado" at bounding box center [1040, 379] width 205 height 31
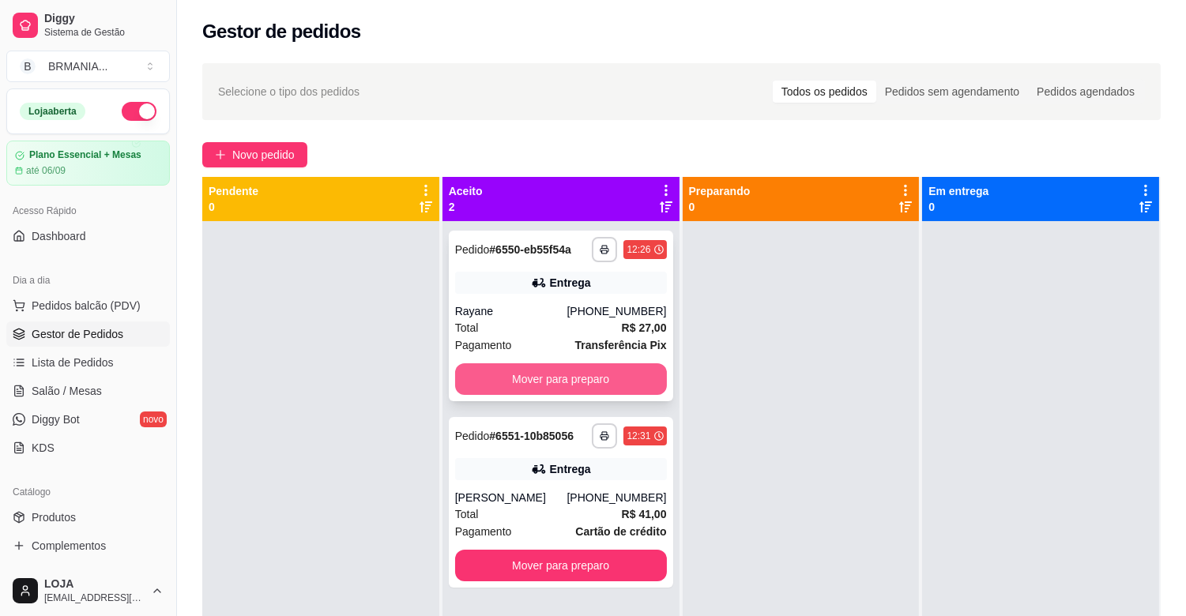
click at [541, 389] on button "Mover para preparo" at bounding box center [561, 380] width 212 height 32
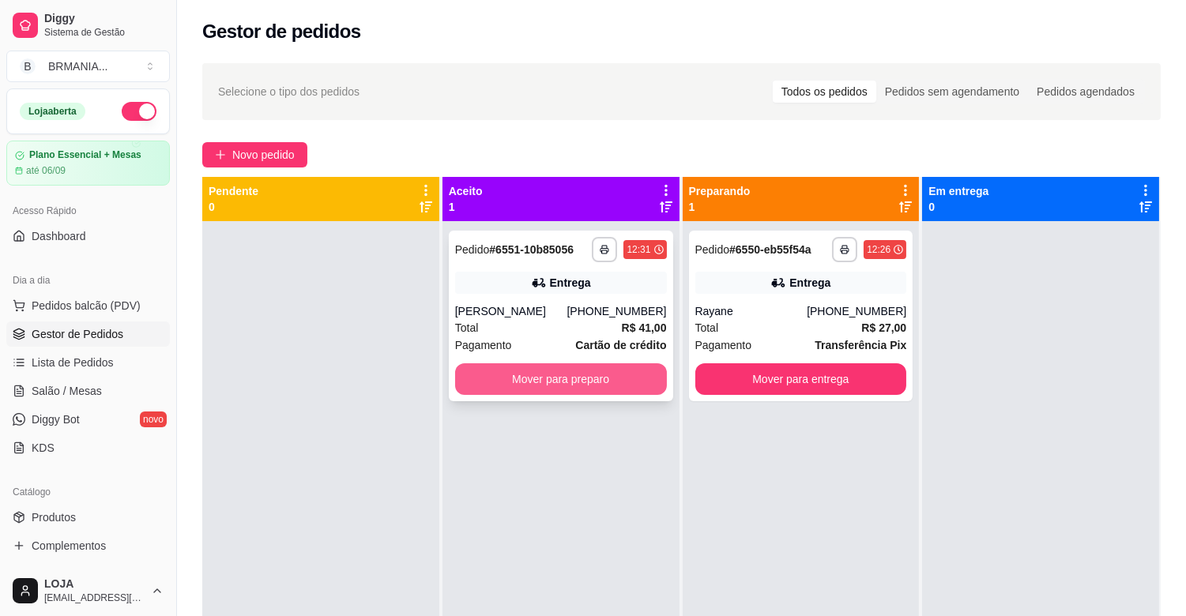
click at [564, 376] on button "Mover para preparo" at bounding box center [561, 380] width 212 height 32
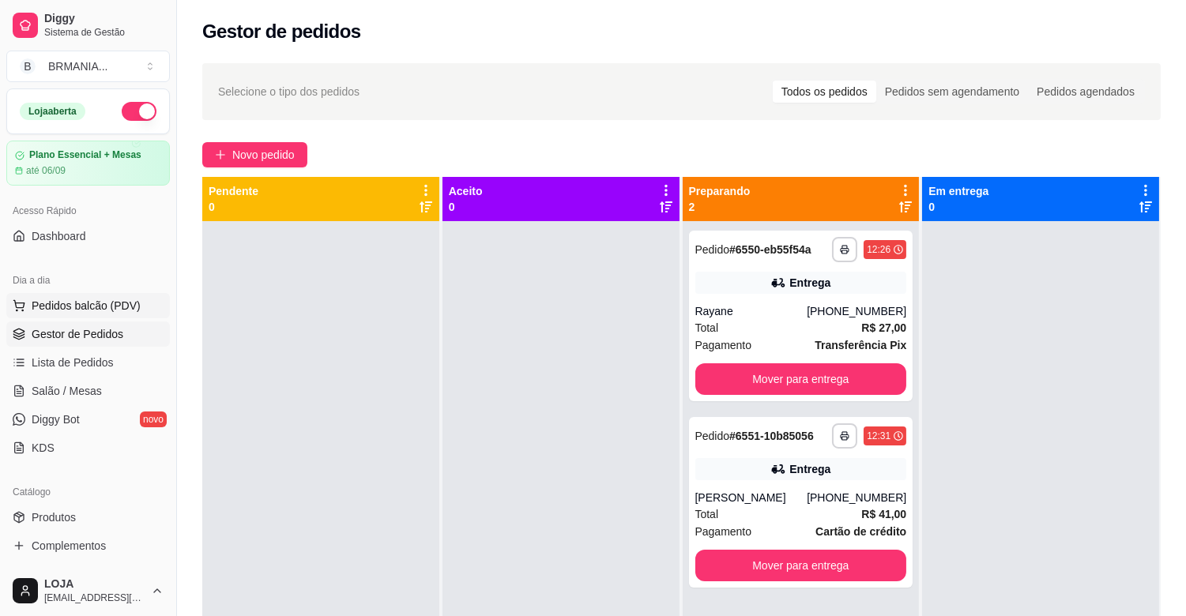
click at [137, 296] on button "Pedidos balcão (PDV)" at bounding box center [88, 305] width 164 height 25
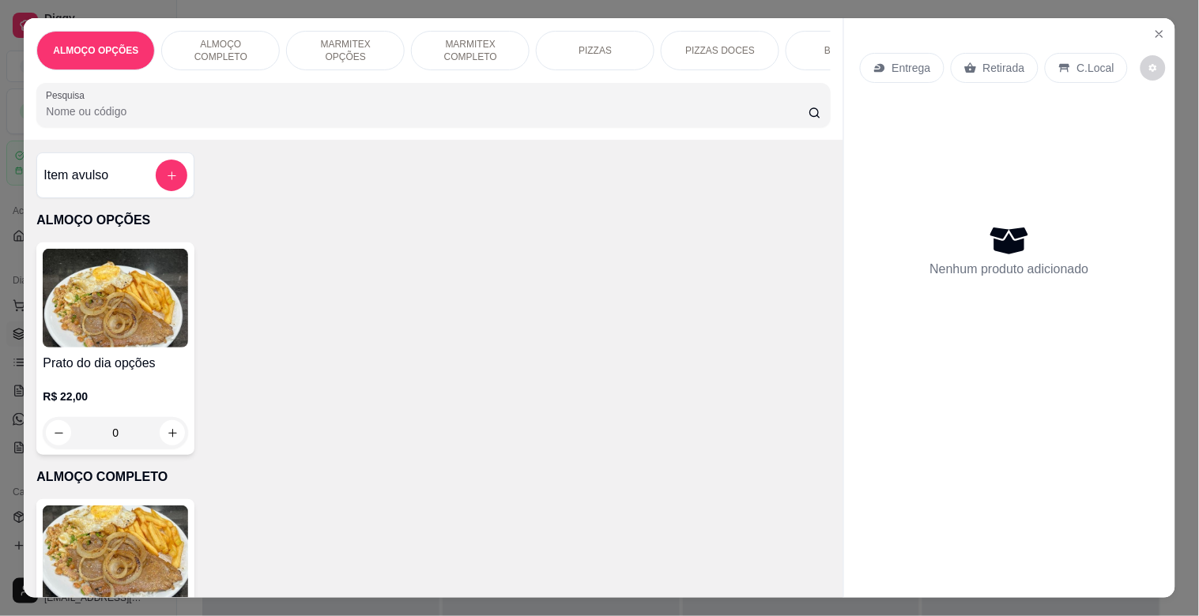
click at [166, 531] on img at bounding box center [115, 555] width 145 height 99
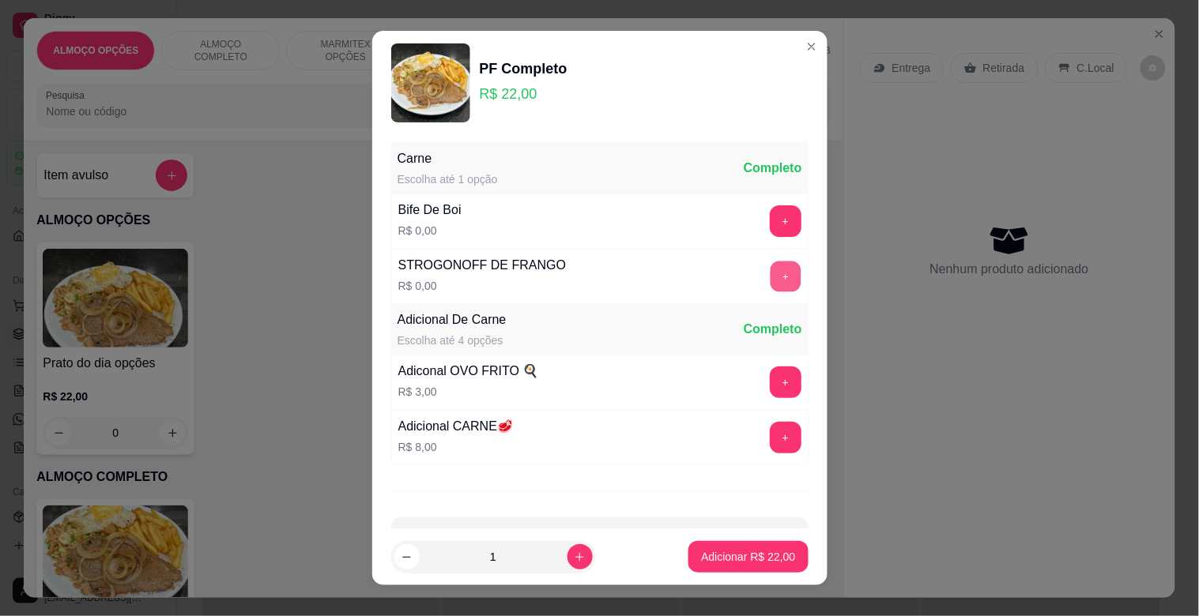
click at [770, 283] on button "+" at bounding box center [785, 277] width 31 height 31
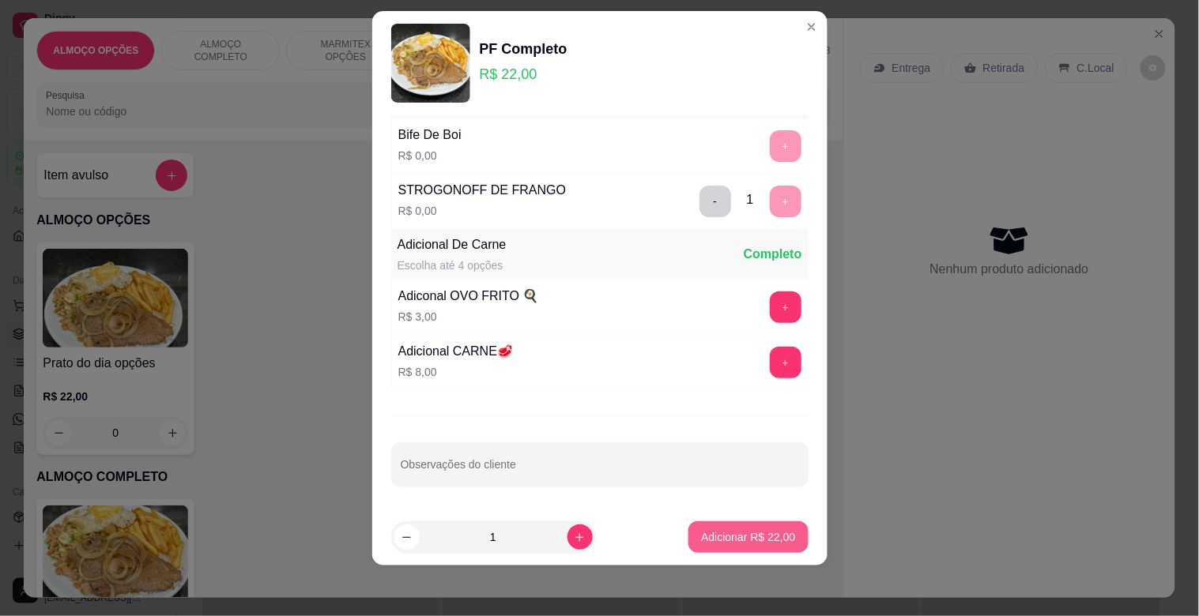
click at [717, 541] on p "Adicionar R$ 22,00" at bounding box center [748, 537] width 94 height 16
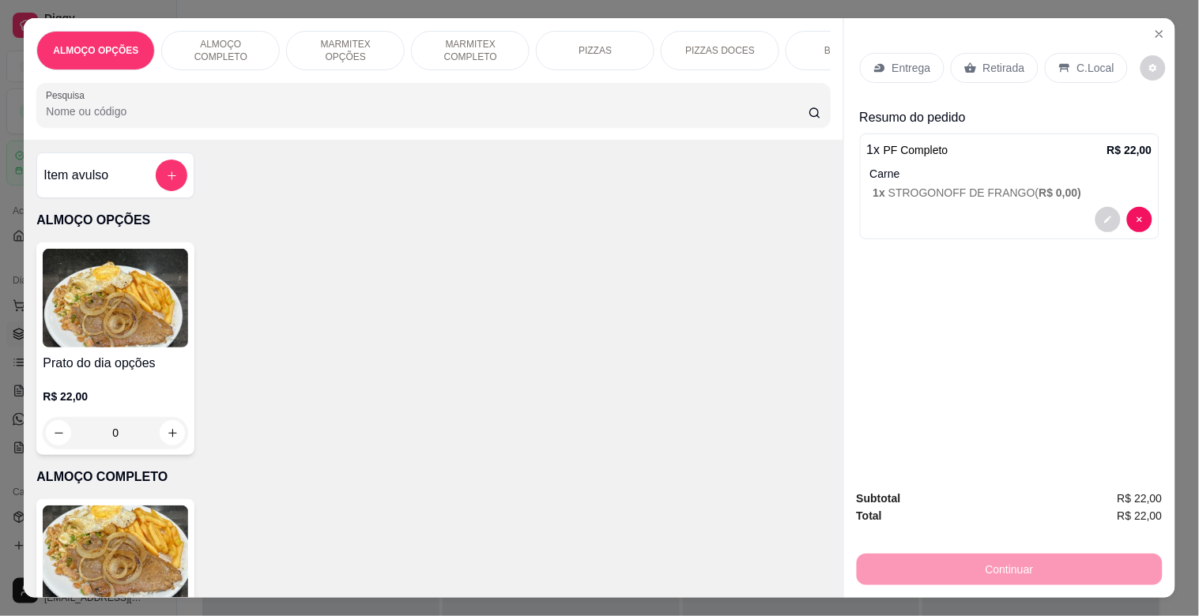
click at [1083, 53] on div "C.Local" at bounding box center [1086, 68] width 83 height 30
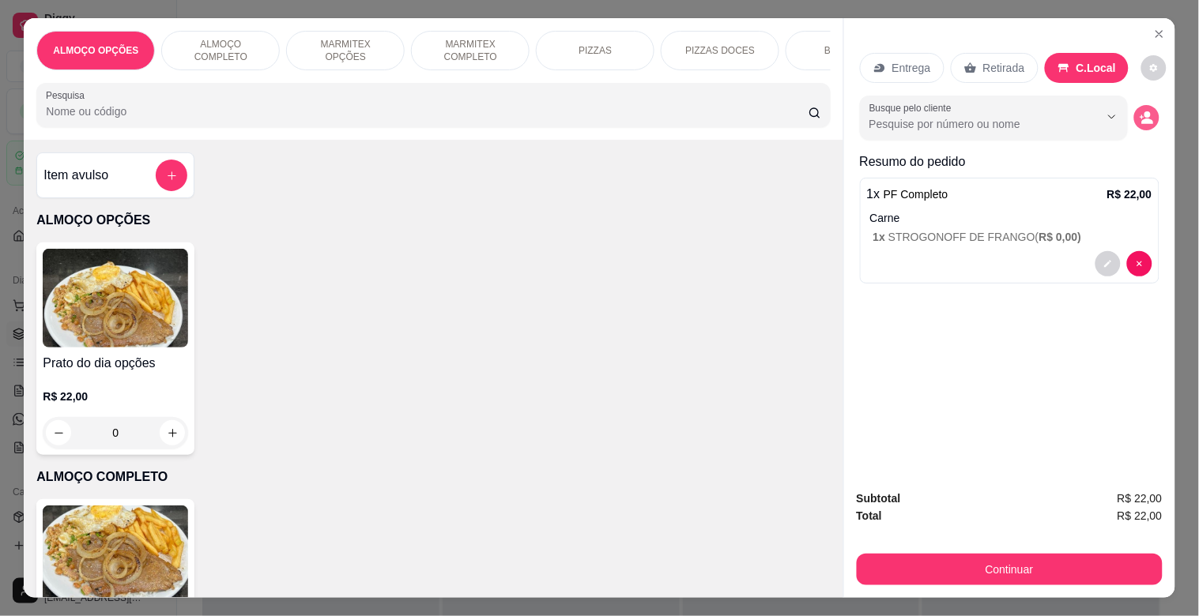
click at [1139, 113] on icon "decrease-product-quantity" at bounding box center [1146, 118] width 14 height 14
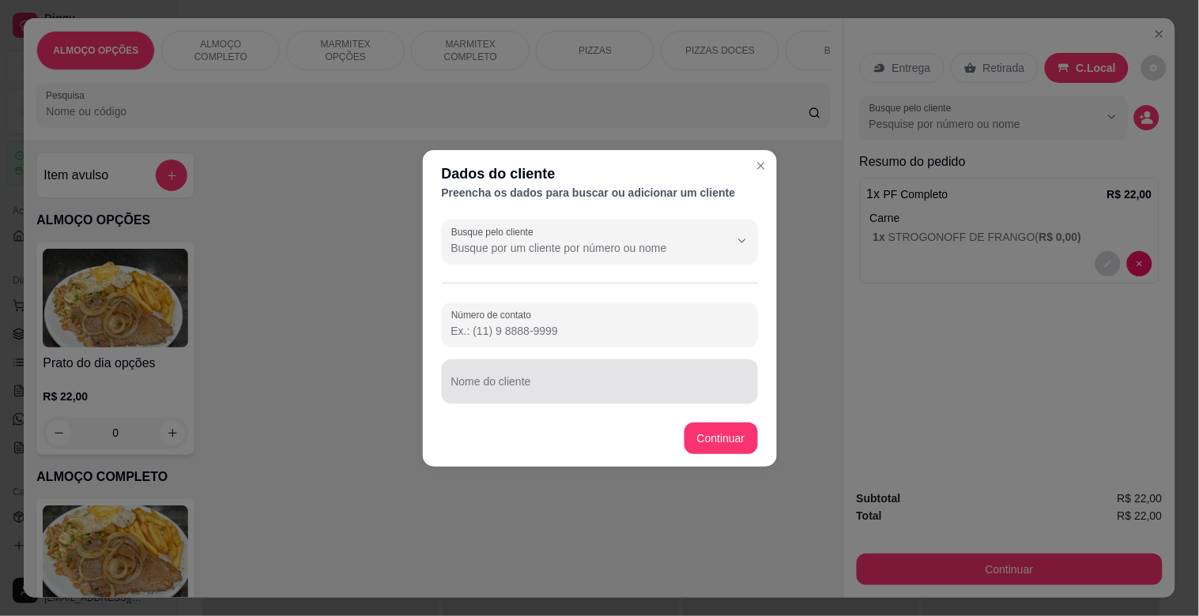
click at [599, 387] on input "Nome do cliente" at bounding box center [599, 388] width 297 height 16
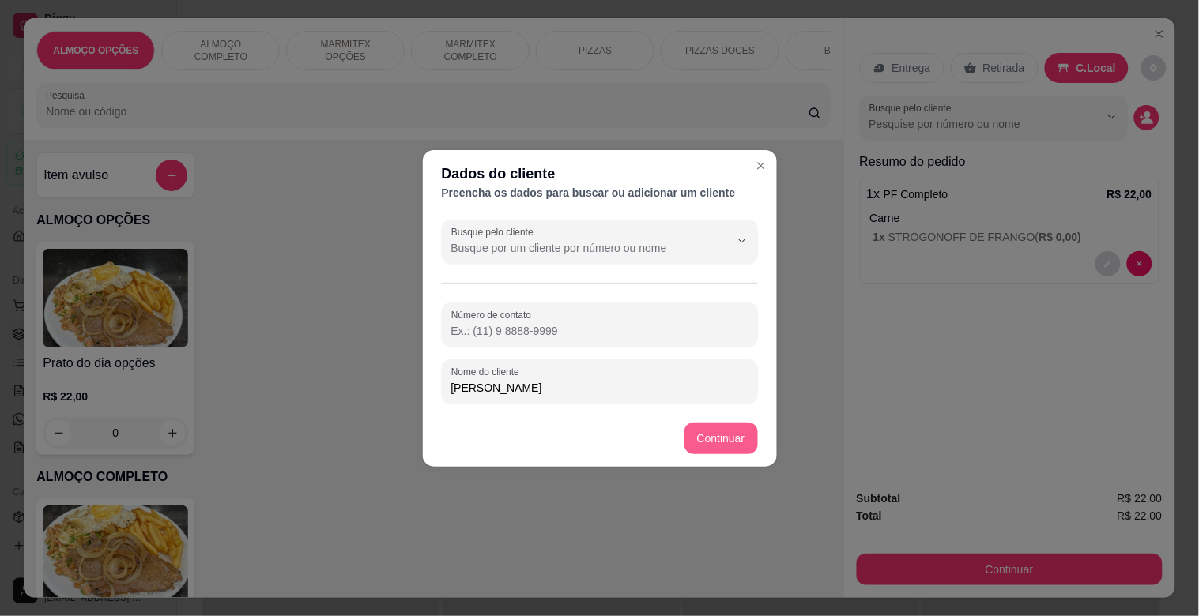
type input "[PERSON_NAME]"
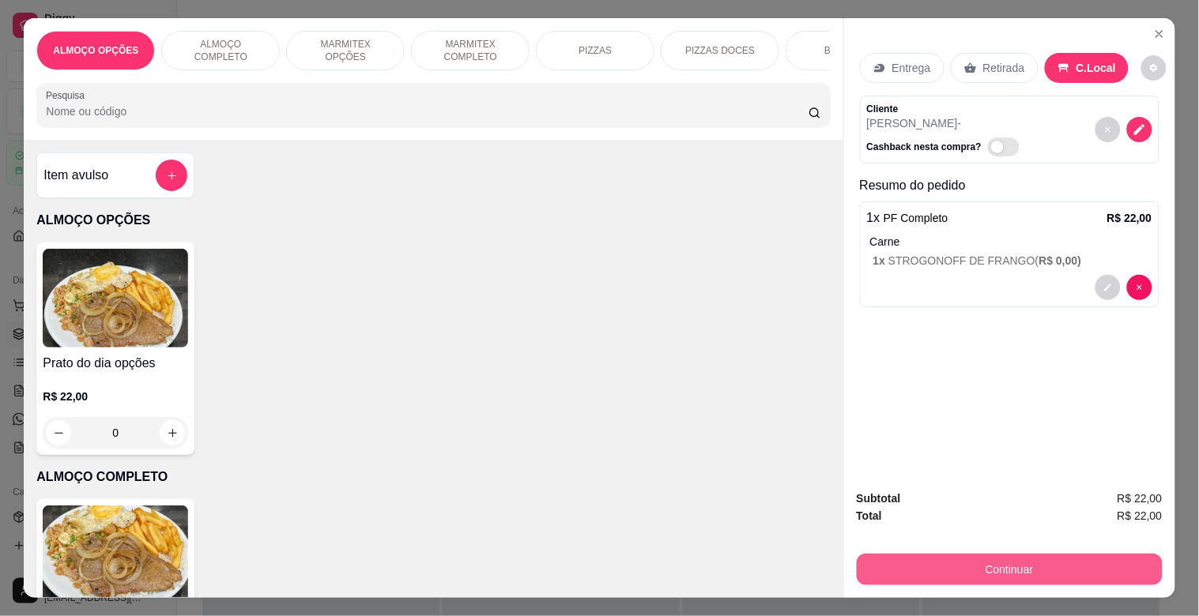
click at [1036, 555] on button "Continuar" at bounding box center [1010, 570] width 306 height 32
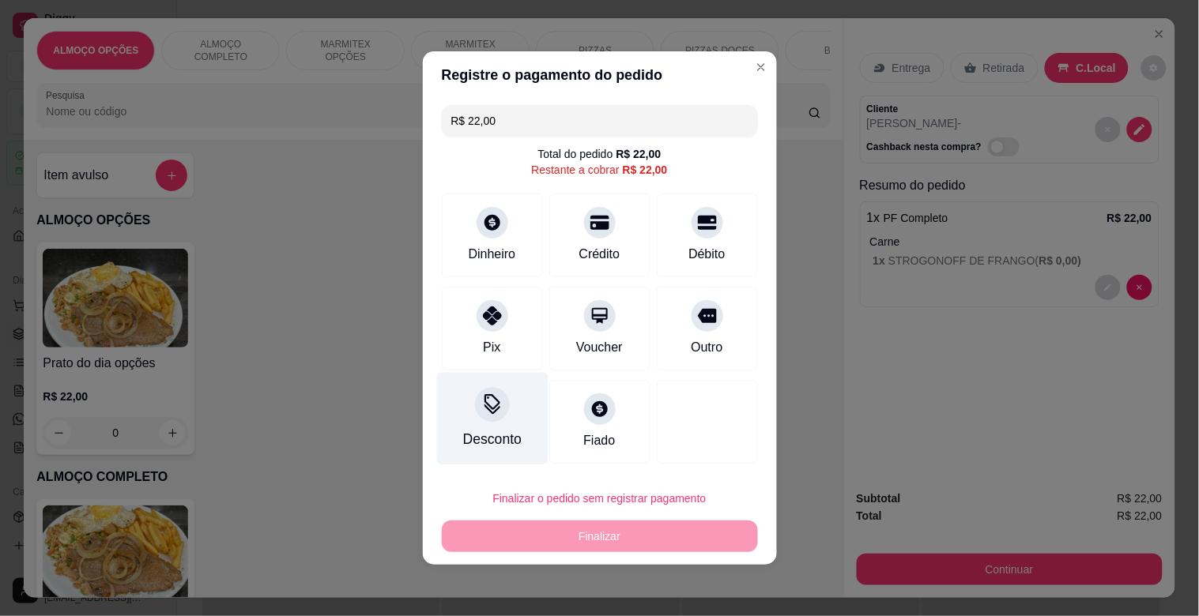
click at [495, 431] on div "Desconto" at bounding box center [491, 439] width 58 height 21
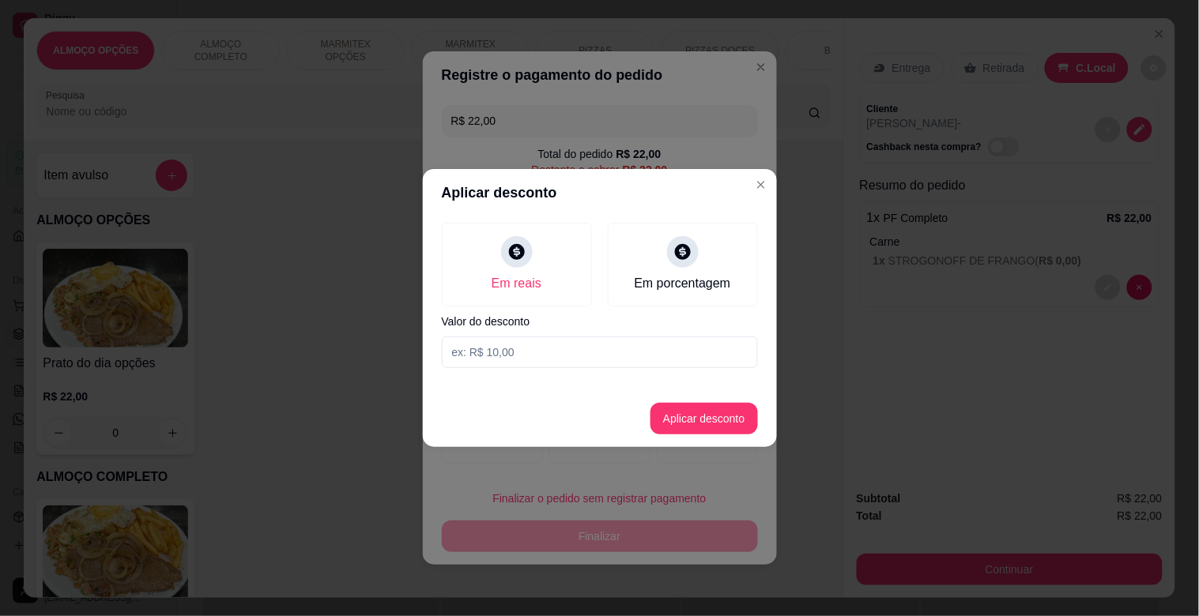
click at [484, 357] on input at bounding box center [600, 353] width 316 height 32
type input "2,00"
click at [696, 427] on button "Aplicar desconto" at bounding box center [703, 419] width 107 height 32
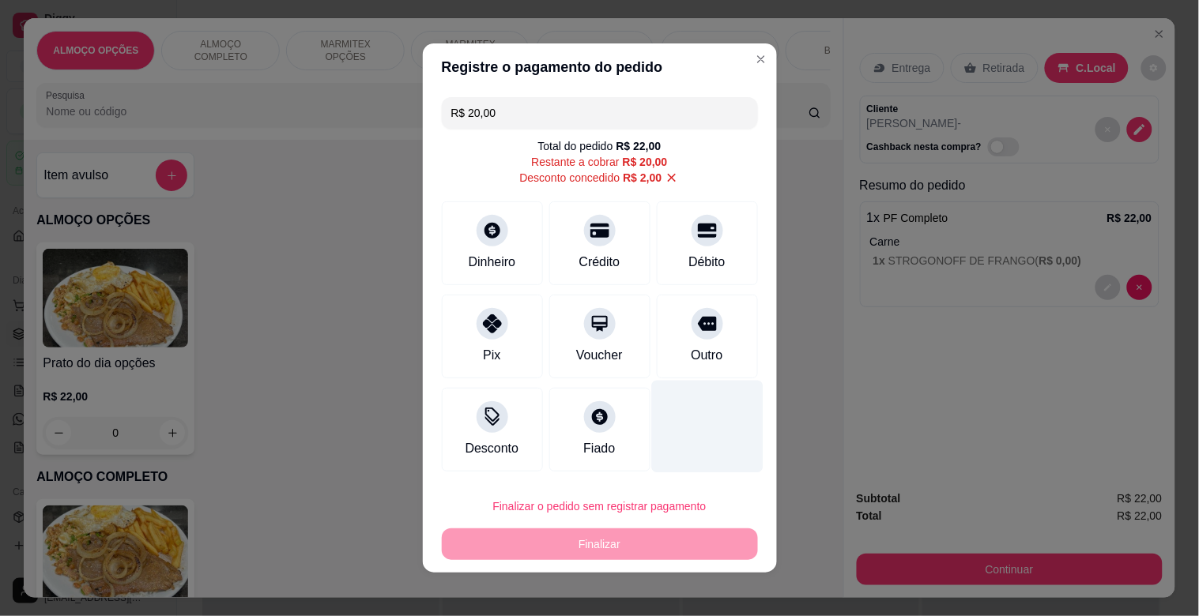
drag, startPoint x: 697, startPoint y: 346, endPoint x: 718, endPoint y: 436, distance: 92.4
click at [698, 353] on div "Outro" at bounding box center [707, 355] width 32 height 19
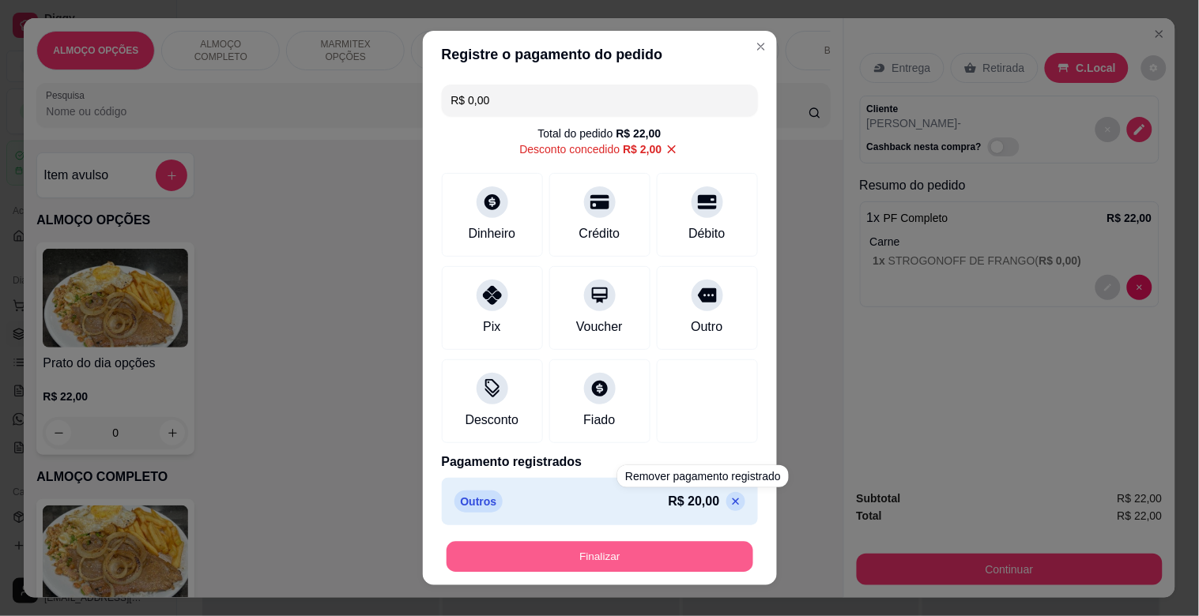
click at [638, 556] on button "Finalizar" at bounding box center [599, 557] width 307 height 31
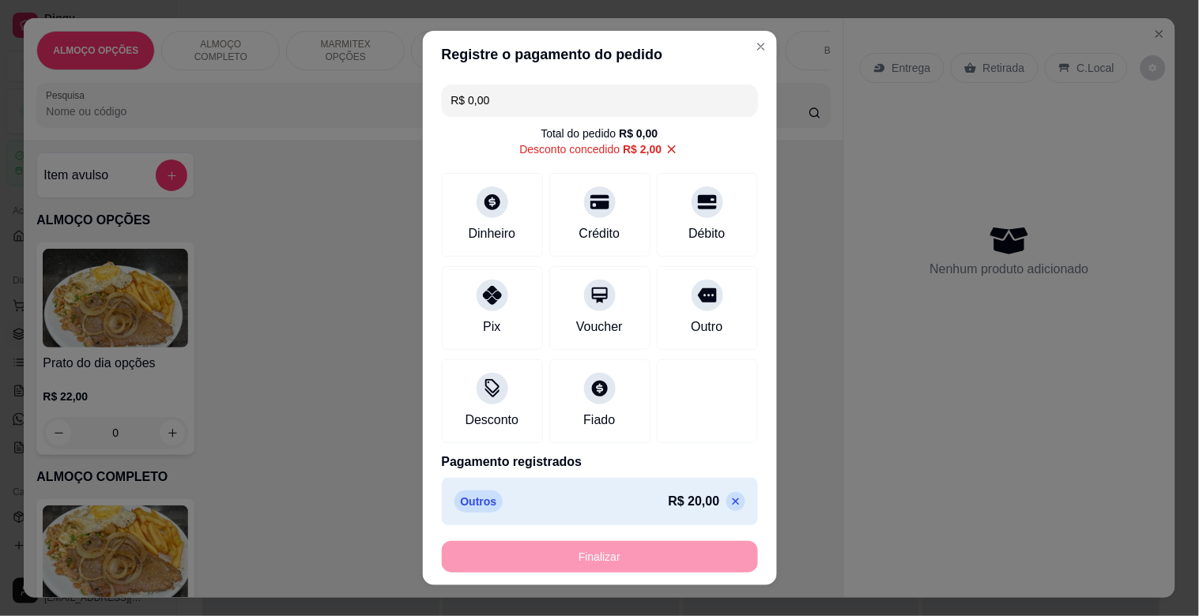
type input "-R$ 22,00"
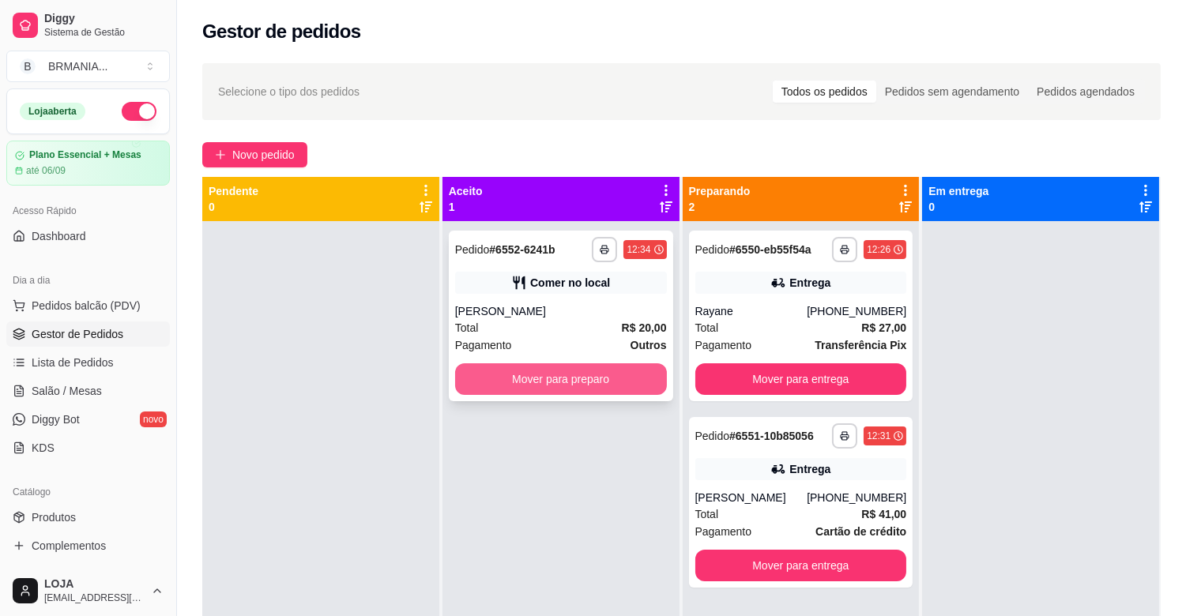
click at [572, 378] on button "Mover para preparo" at bounding box center [561, 380] width 212 height 32
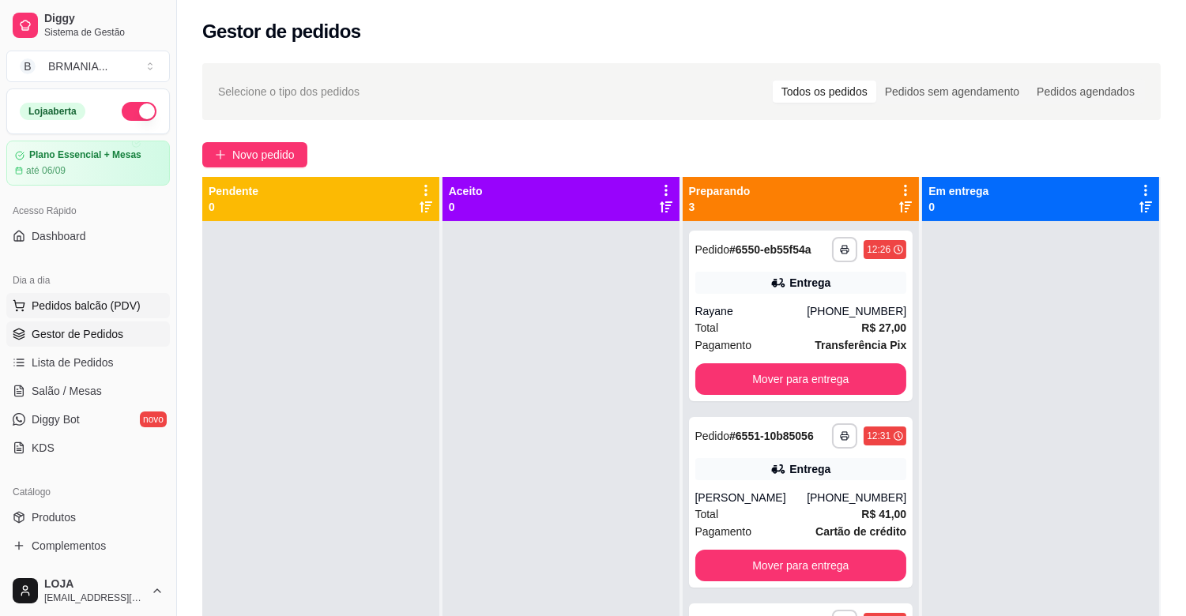
click at [121, 297] on button "Pedidos balcão (PDV)" at bounding box center [88, 305] width 164 height 25
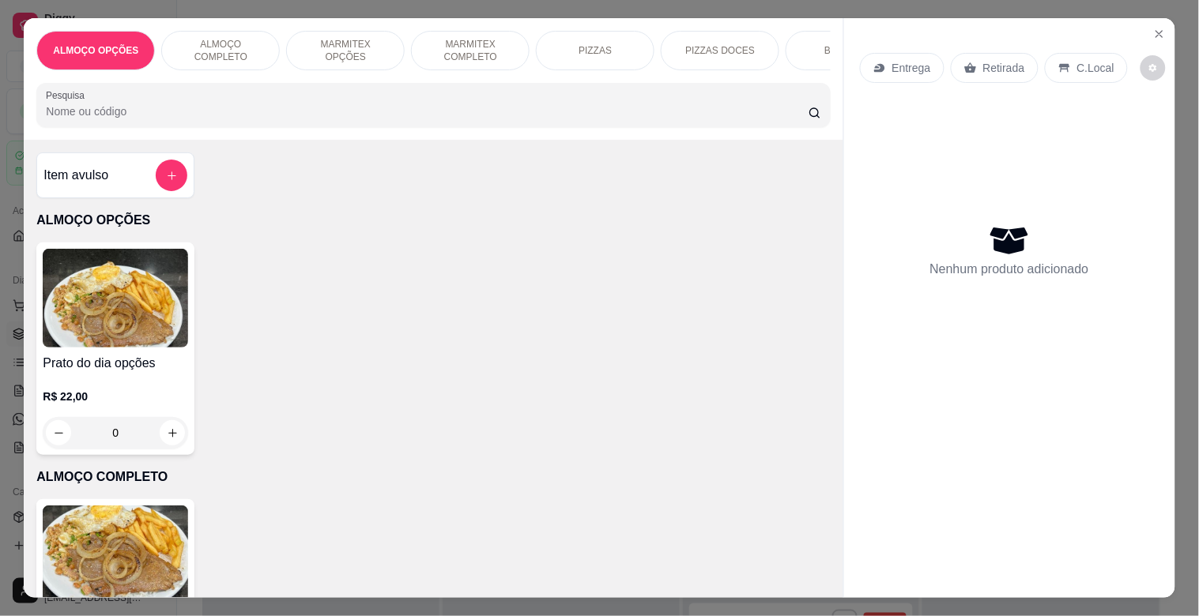
click at [100, 551] on img at bounding box center [115, 555] width 145 height 99
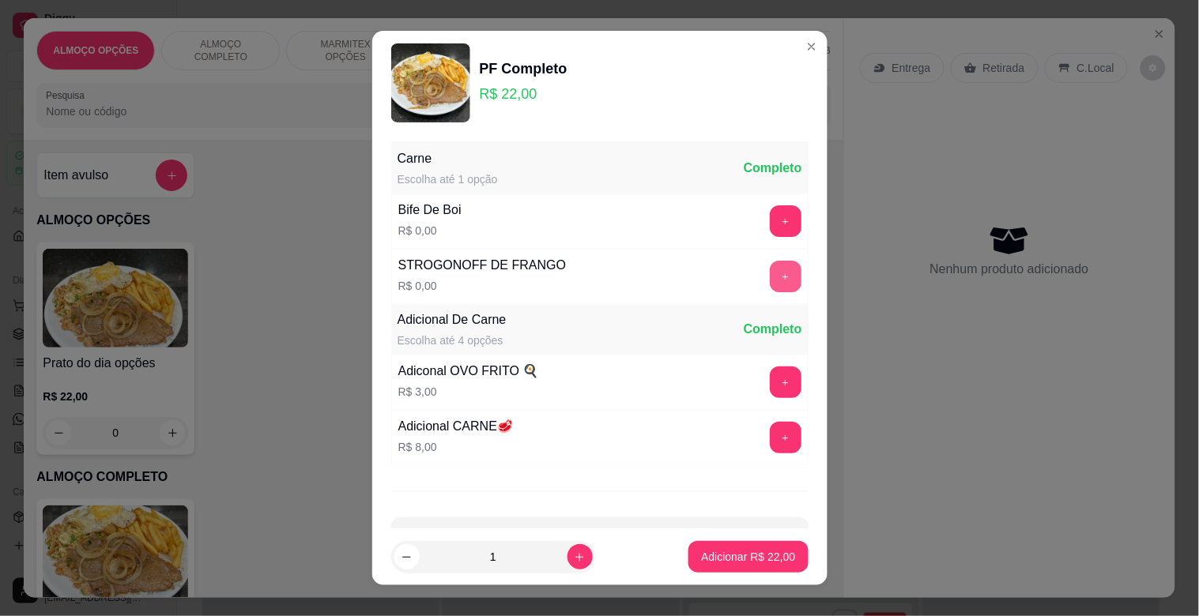
click at [770, 267] on button "+" at bounding box center [786, 277] width 32 height 32
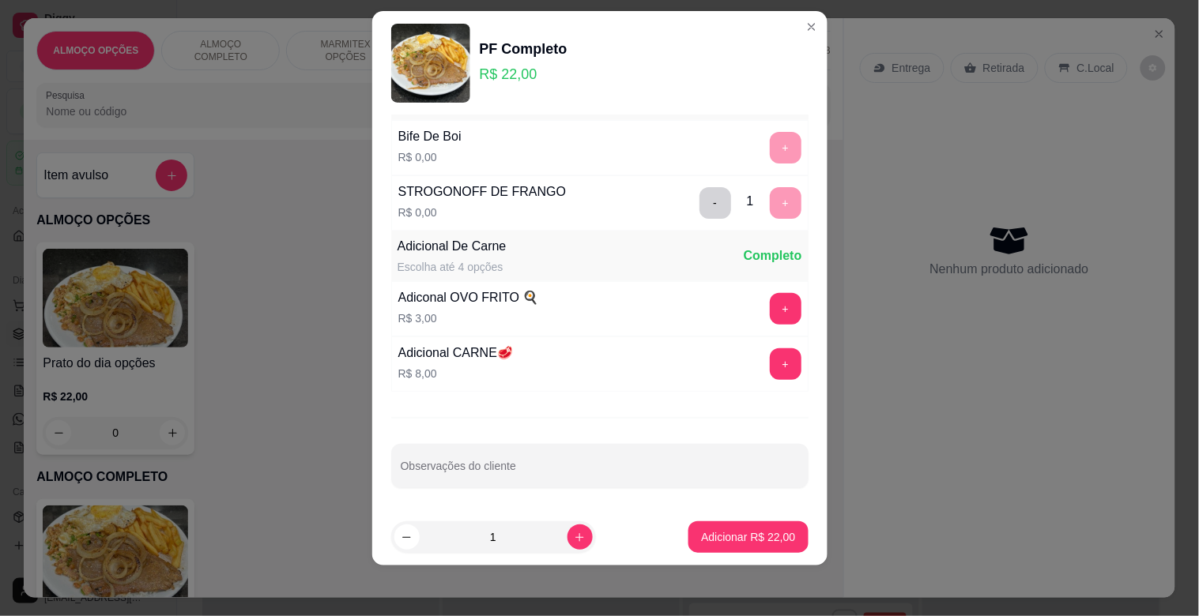
scroll to position [56, 0]
click at [746, 532] on p "Adicionar R$ 22,00" at bounding box center [749, 536] width 92 height 15
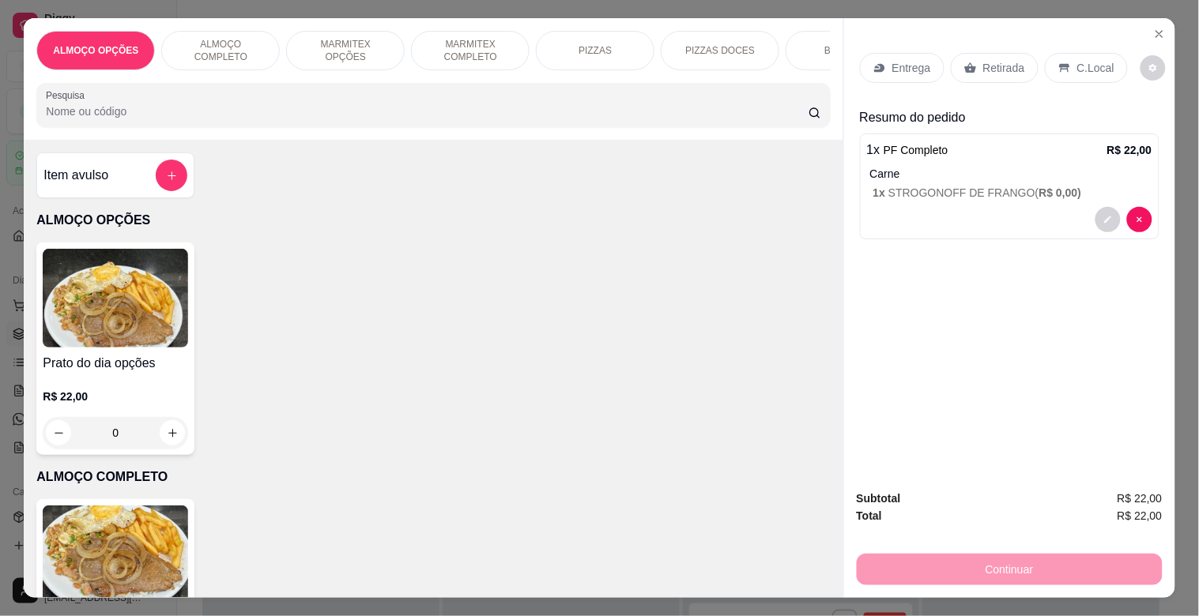
click at [1067, 53] on div "C.Local" at bounding box center [1086, 68] width 83 height 30
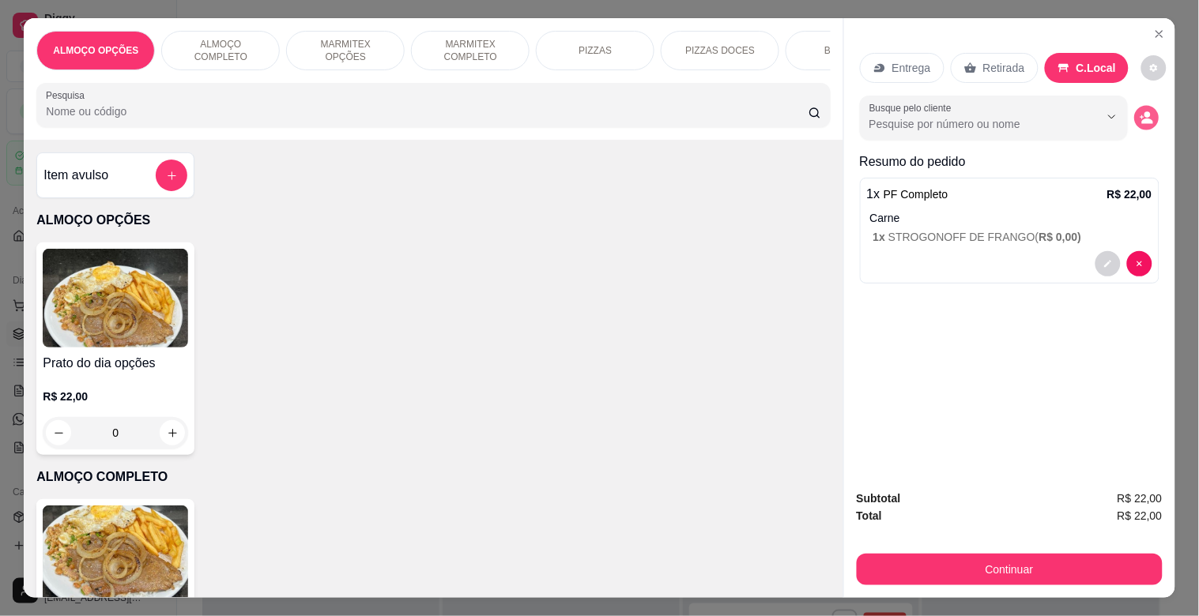
click at [1139, 113] on icon "decrease-product-quantity" at bounding box center [1145, 117] width 13 height 13
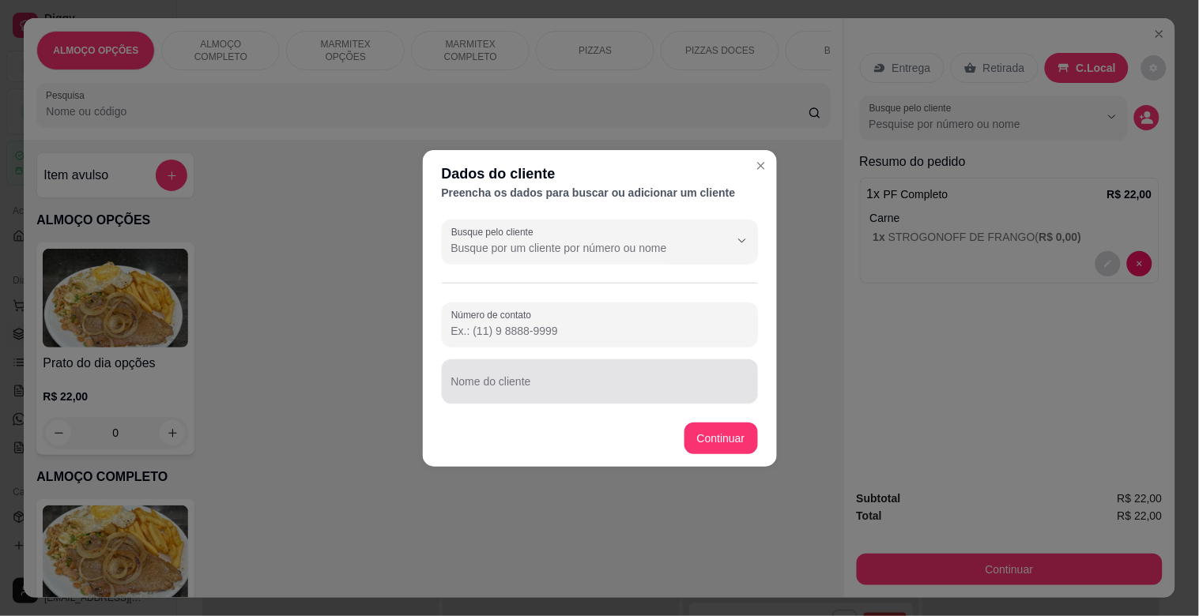
click at [605, 385] on input "Nome do cliente" at bounding box center [599, 388] width 297 height 16
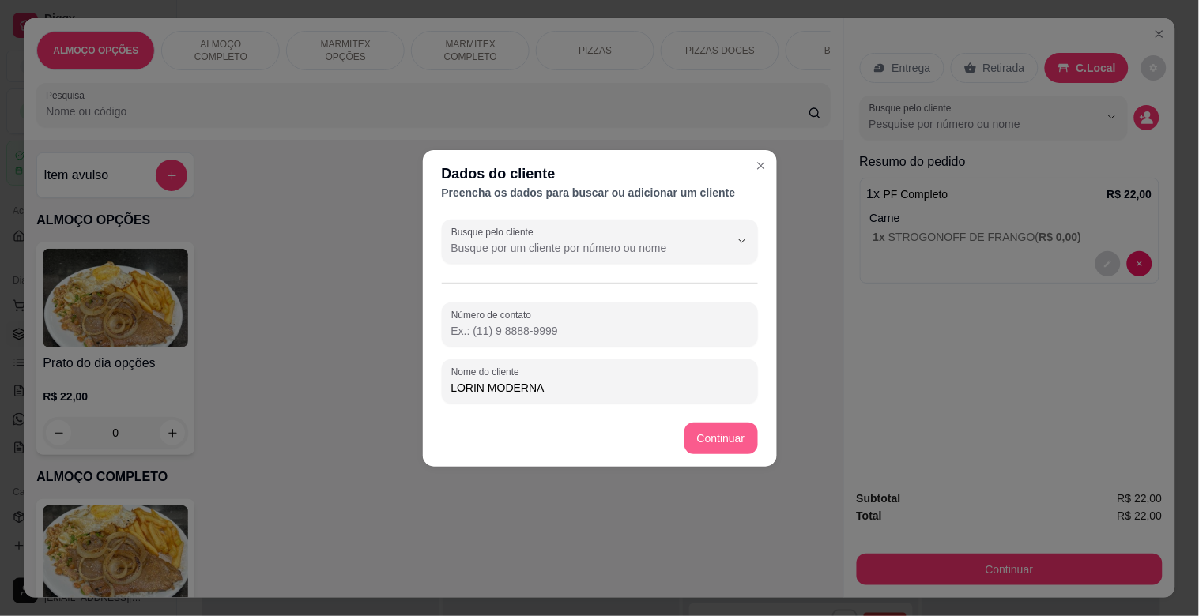
type input "LORIN MODERNA"
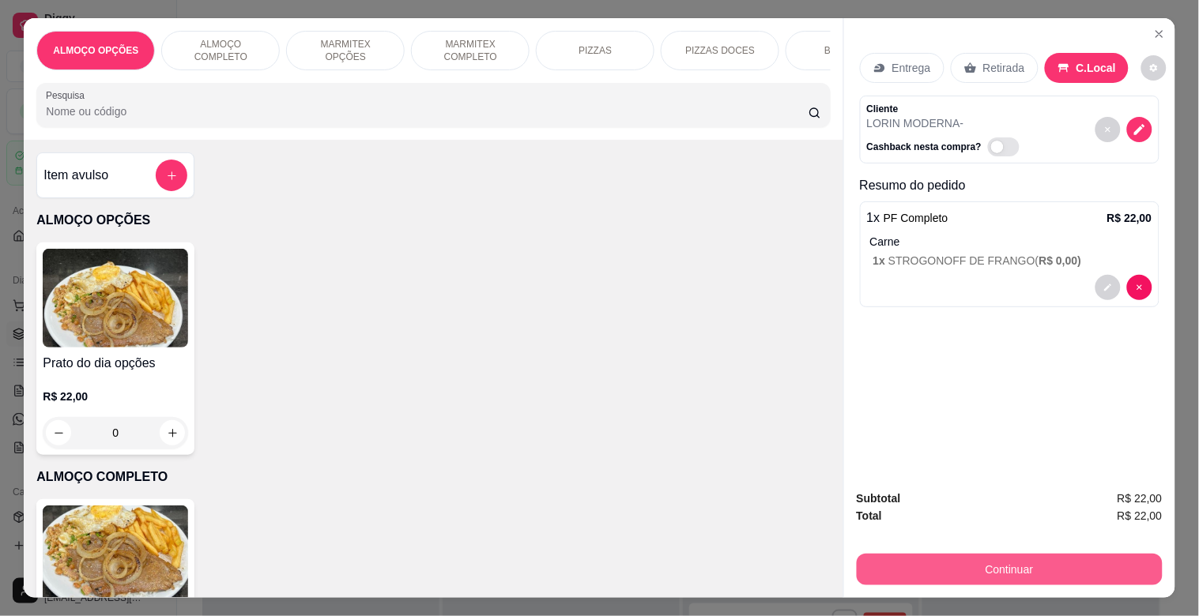
click at [1000, 556] on button "Continuar" at bounding box center [1010, 570] width 306 height 32
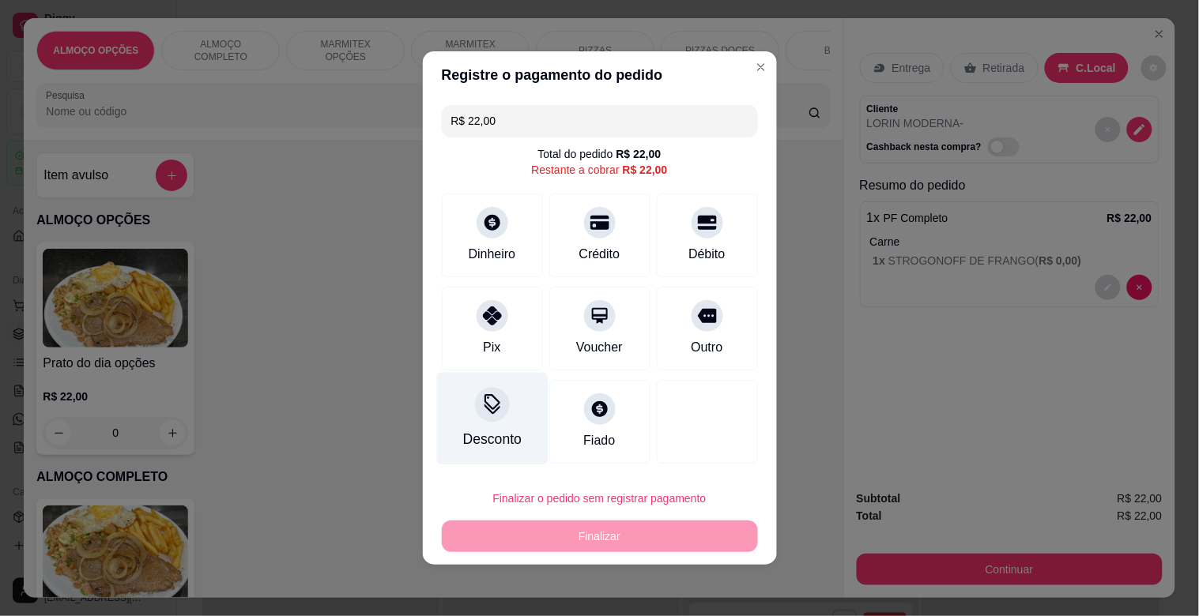
click at [503, 417] on div "Desconto" at bounding box center [491, 419] width 111 height 92
click at [544, 364] on input at bounding box center [599, 353] width 316 height 32
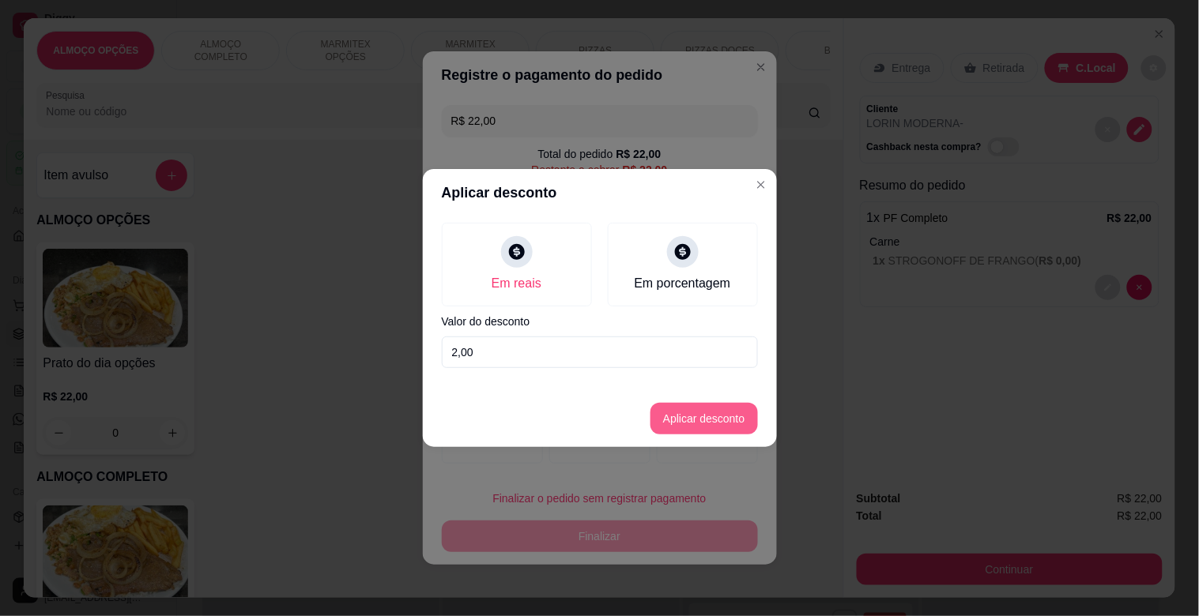
type input "2,00"
click at [691, 430] on button "Aplicar desconto" at bounding box center [703, 419] width 107 height 32
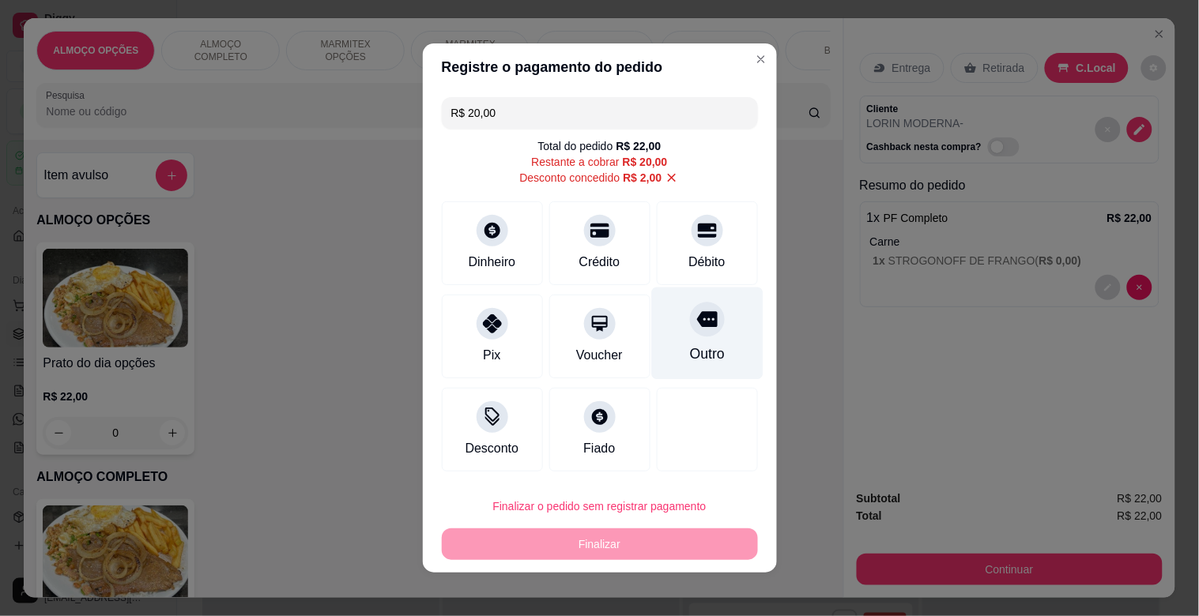
click at [696, 322] on icon at bounding box center [706, 320] width 21 height 16
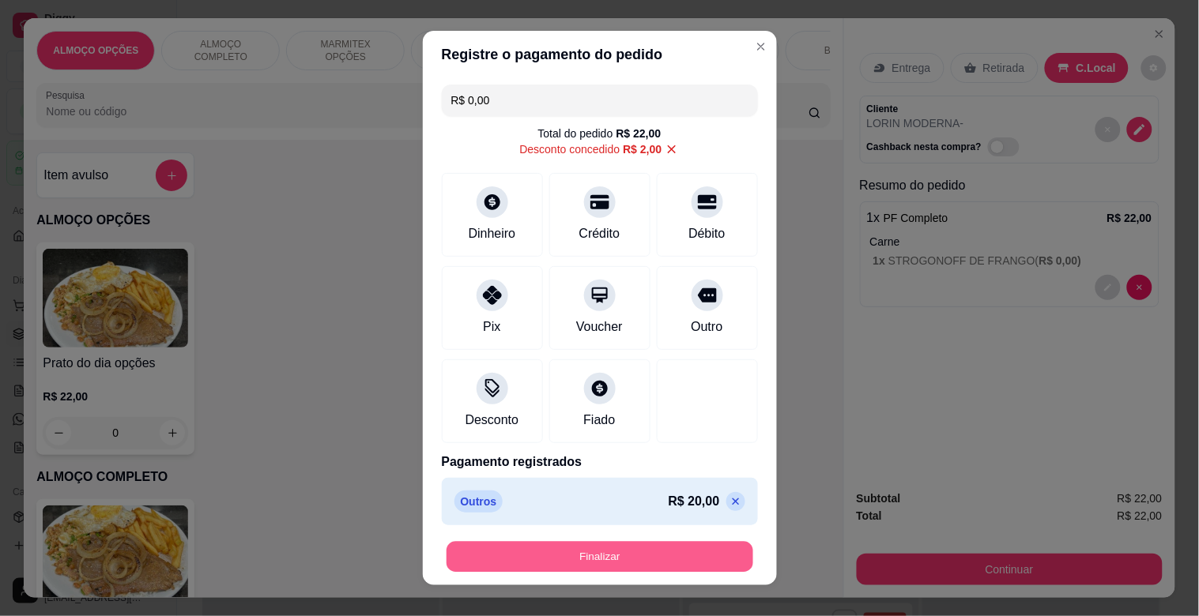
click at [604, 544] on button "Finalizar" at bounding box center [599, 557] width 307 height 31
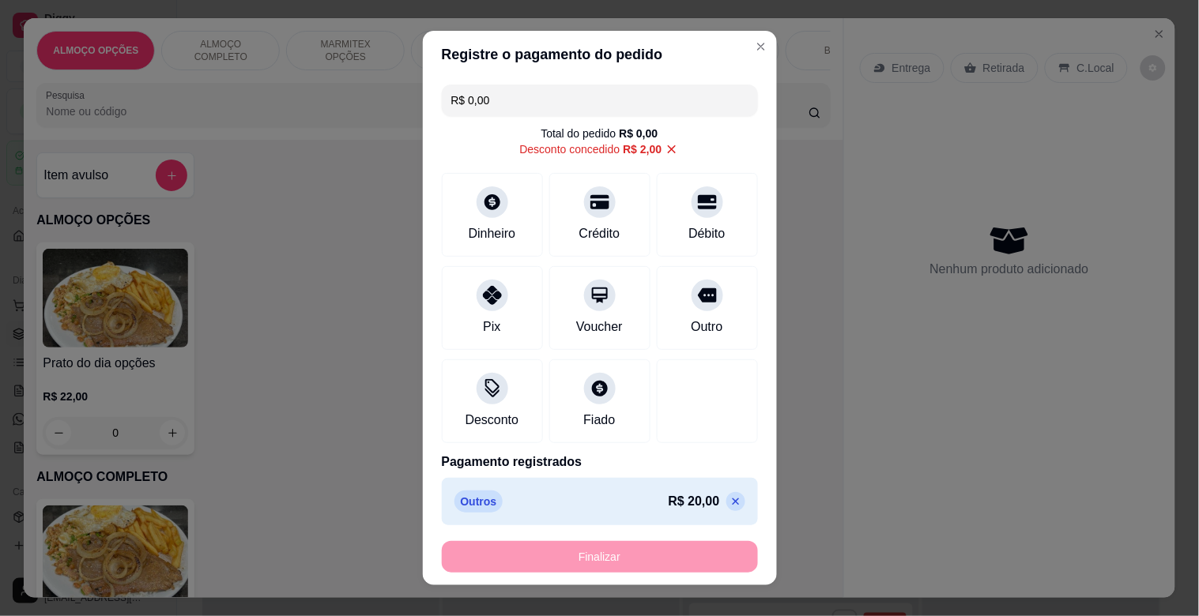
type input "-R$ 22,00"
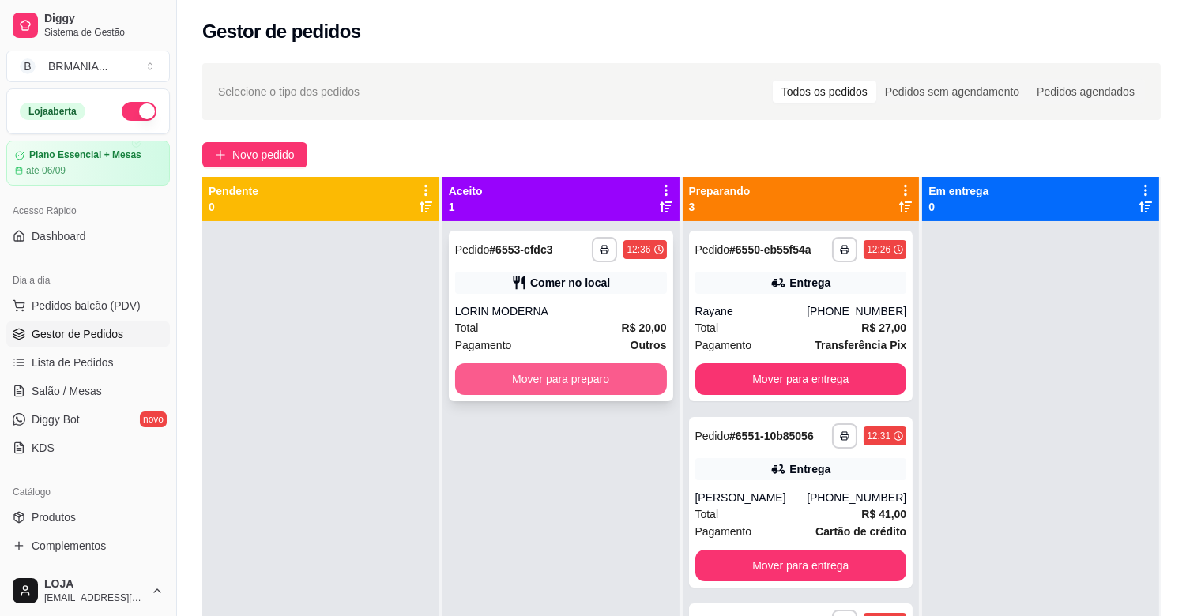
click at [578, 375] on button "Mover para preparo" at bounding box center [561, 380] width 212 height 32
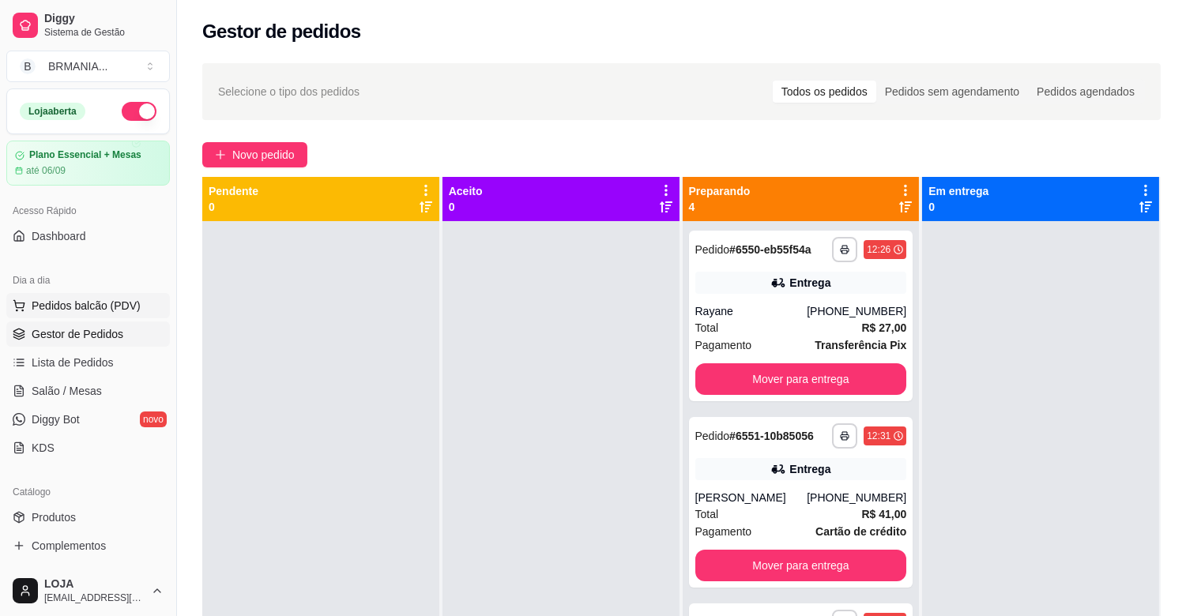
click at [79, 298] on span "Pedidos balcão (PDV)" at bounding box center [86, 306] width 109 height 16
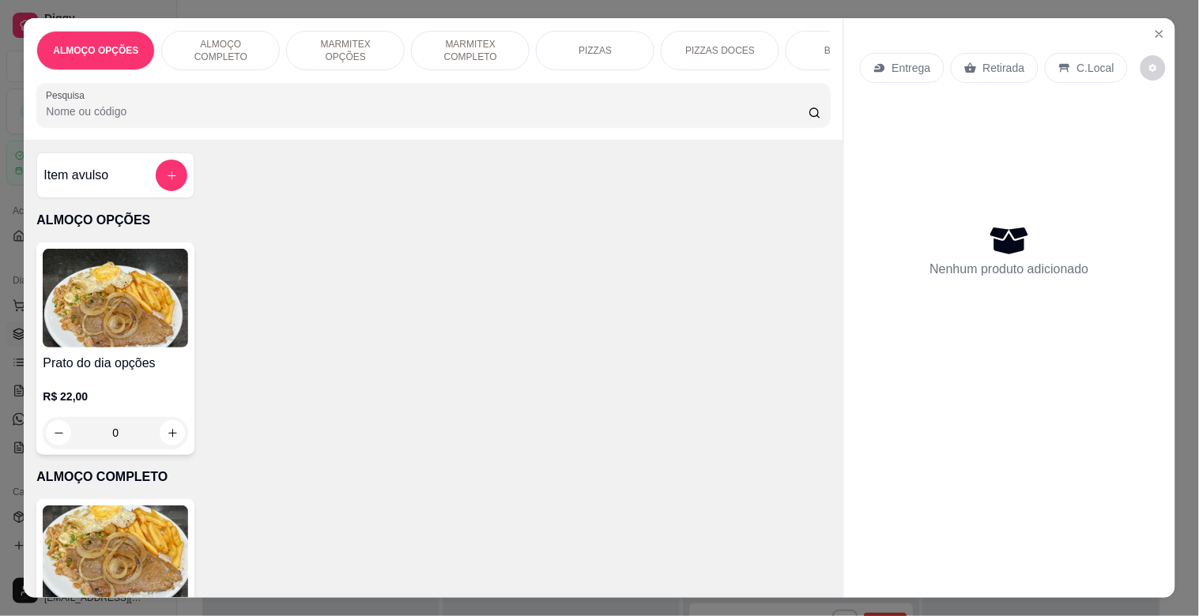
click at [155, 518] on img at bounding box center [115, 555] width 145 height 99
click at [126, 534] on img at bounding box center [115, 555] width 145 height 99
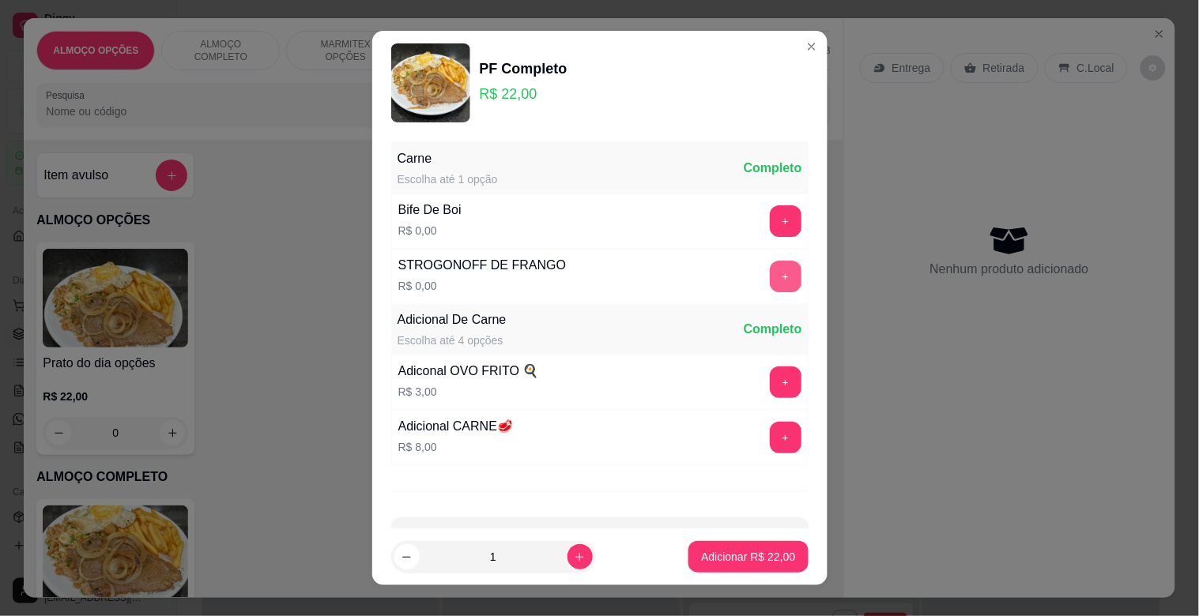
click at [770, 280] on button "+" at bounding box center [786, 277] width 32 height 32
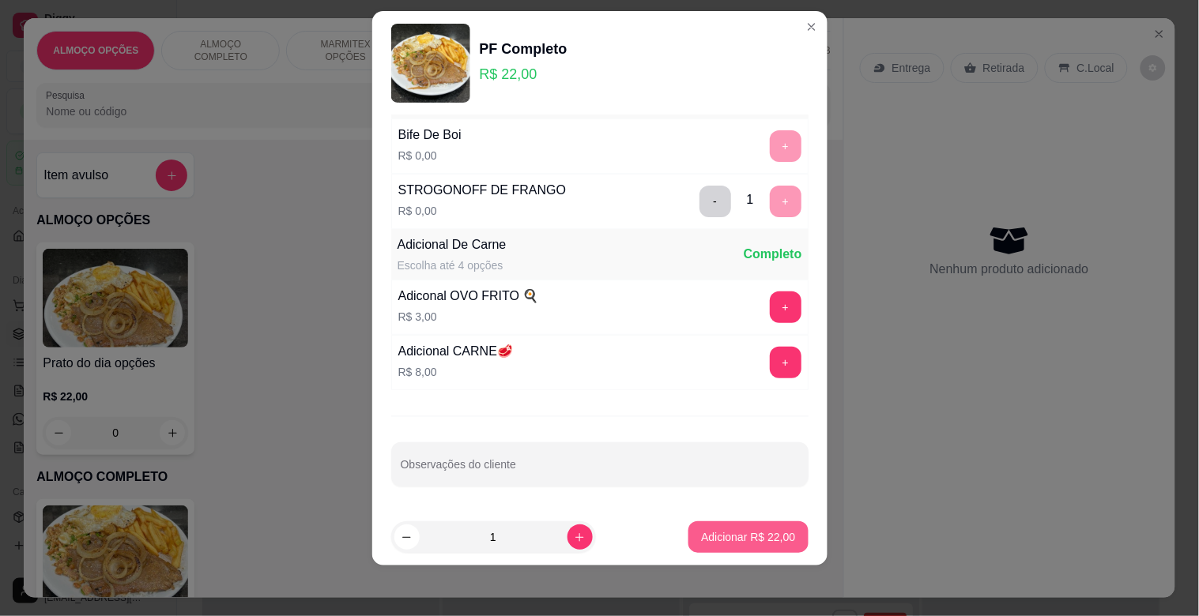
click at [746, 535] on p "Adicionar R$ 22,00" at bounding box center [748, 537] width 94 height 16
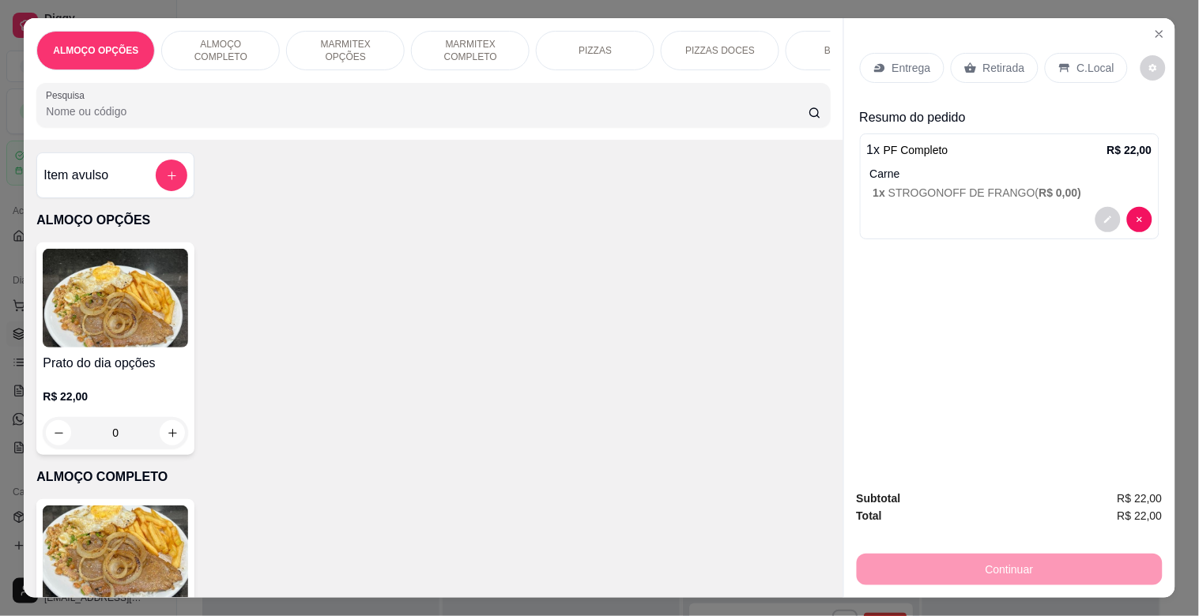
click at [1096, 60] on p "C.Local" at bounding box center [1095, 68] width 37 height 16
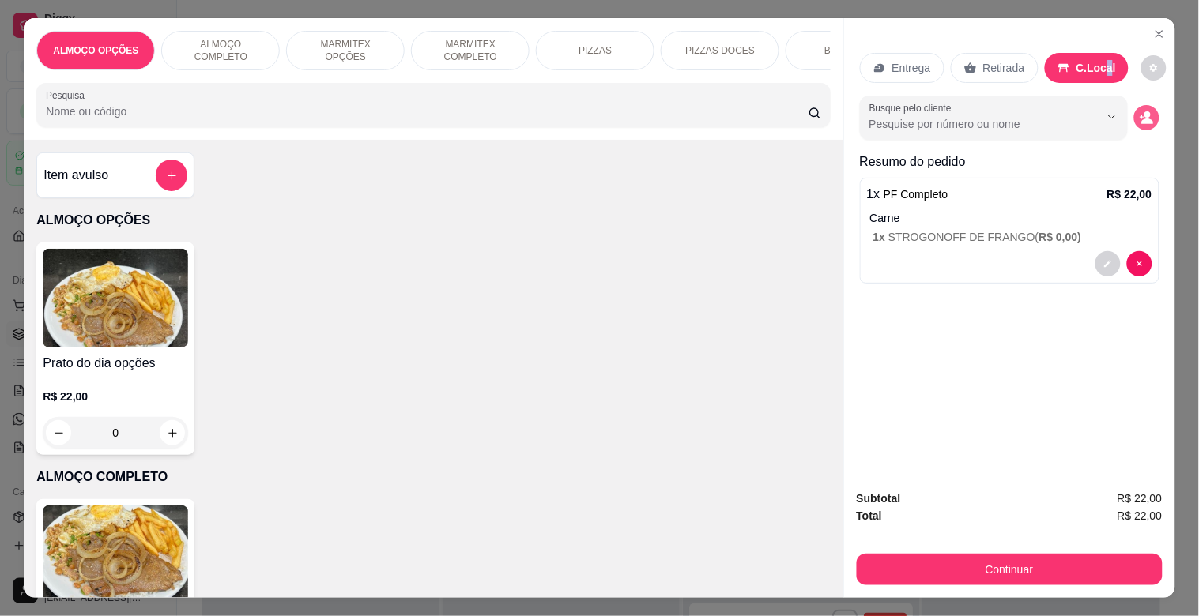
click at [1146, 119] on icon "decrease-product-quantity" at bounding box center [1147, 122] width 12 height 6
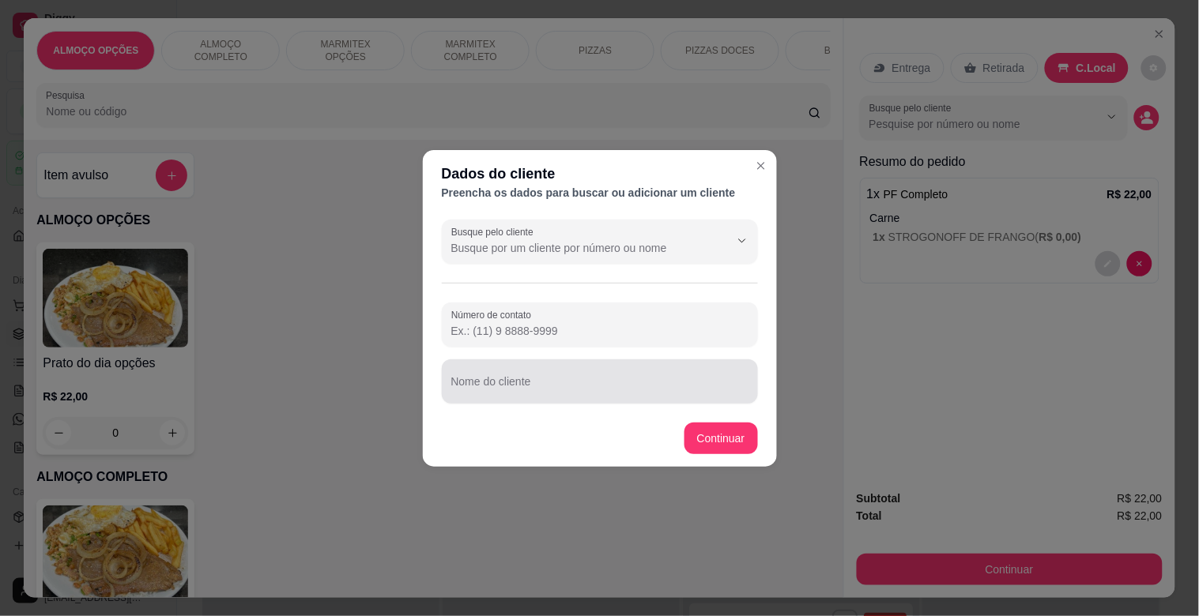
click at [518, 384] on input "Nome do cliente" at bounding box center [599, 388] width 297 height 16
type input "JONATA MODERNA"
click at [759, 447] on footer "Continuar" at bounding box center [600, 438] width 354 height 57
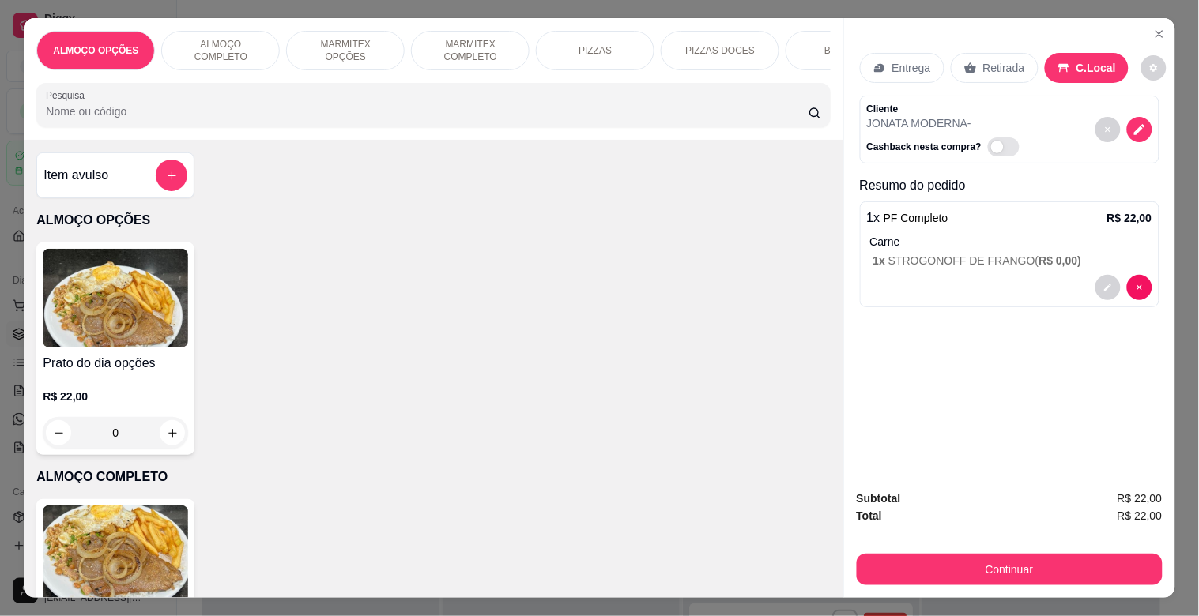
click at [986, 53] on div "Retirada" at bounding box center [995, 68] width 88 height 30
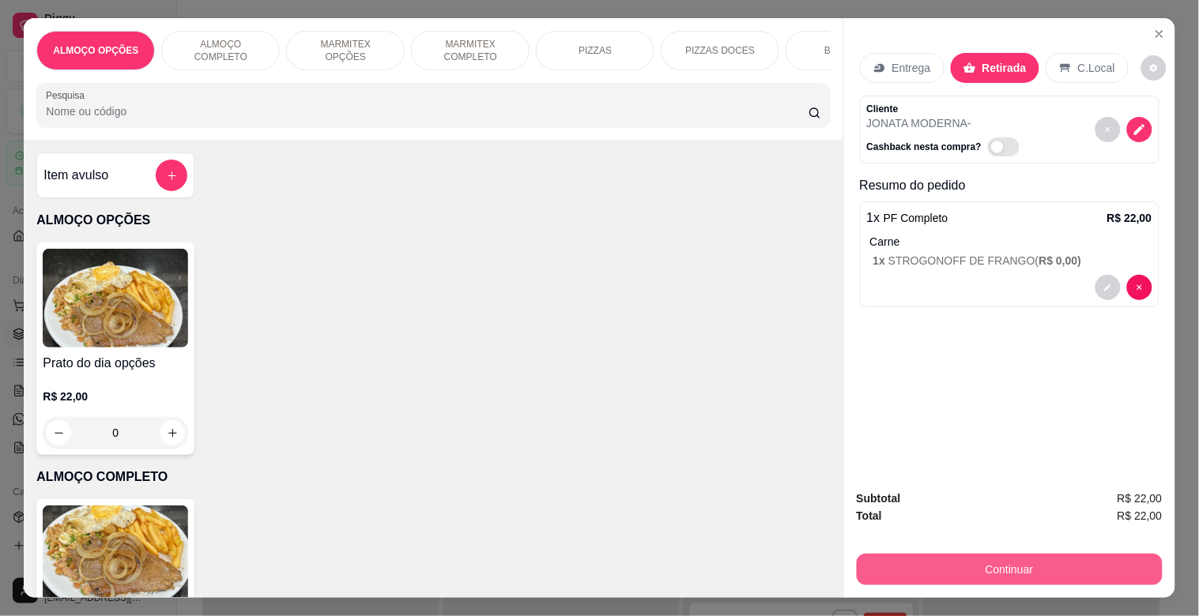
click at [989, 567] on button "Continuar" at bounding box center [1010, 570] width 306 height 32
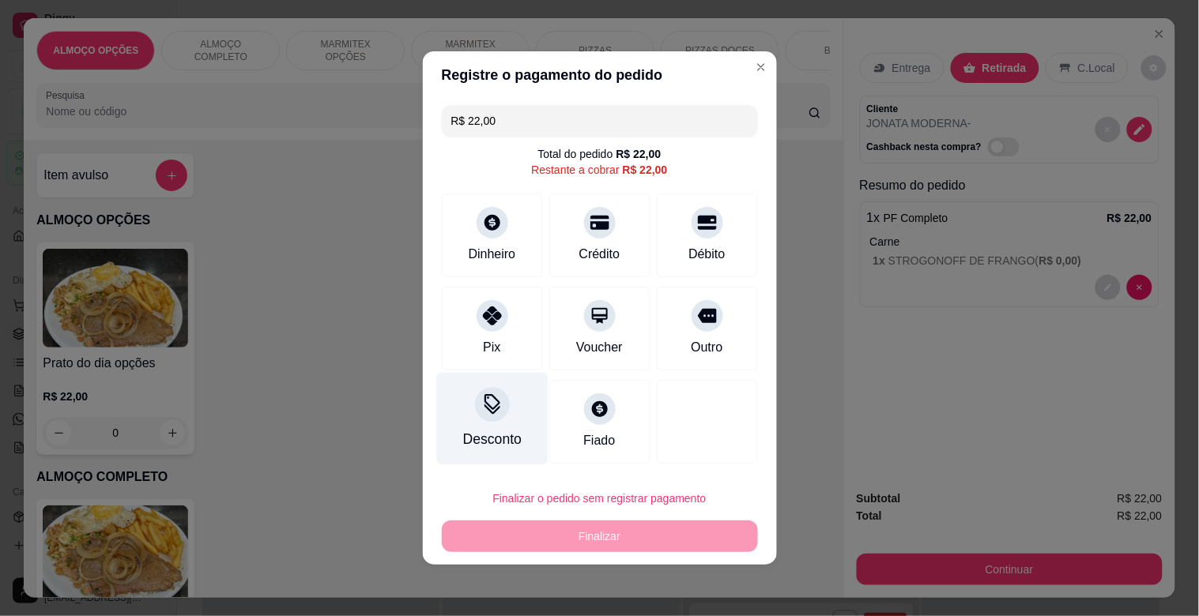
click at [518, 431] on div "Desconto" at bounding box center [491, 439] width 58 height 21
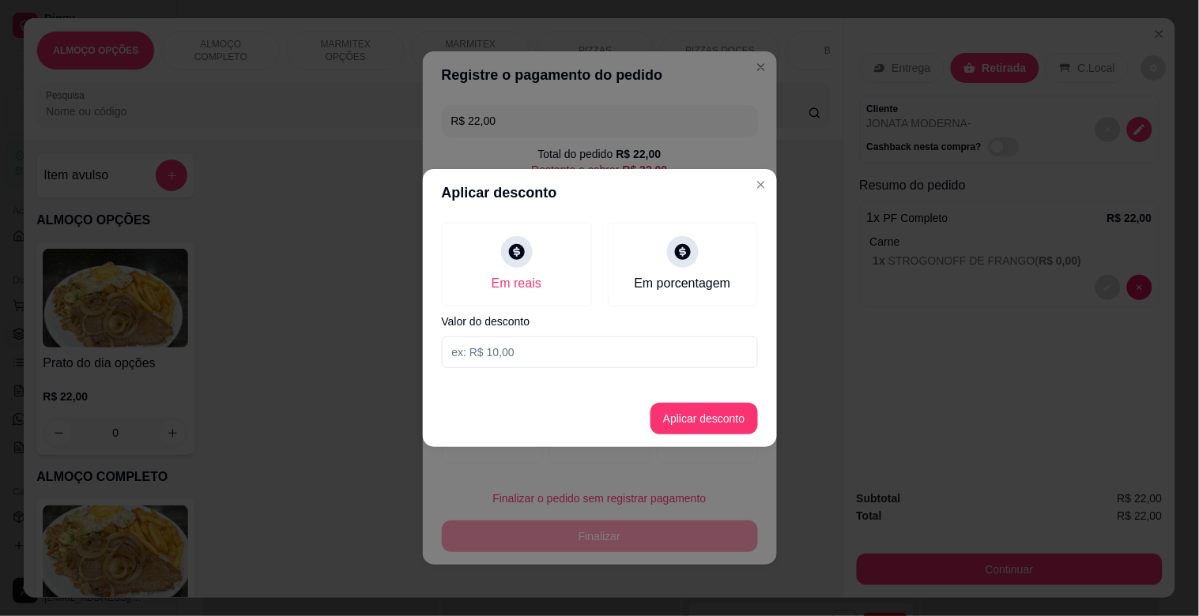
click at [515, 361] on input at bounding box center [600, 353] width 316 height 32
type input "2,00"
click at [680, 409] on button "Aplicar desconto" at bounding box center [703, 419] width 107 height 32
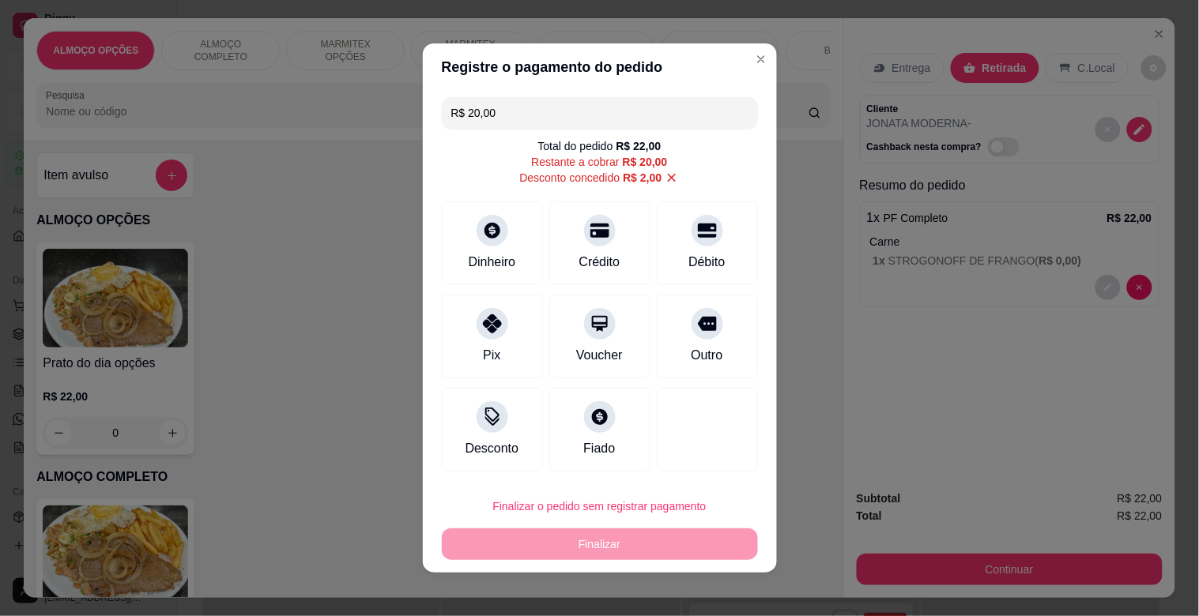
drag, startPoint x: 703, startPoint y: 330, endPoint x: 733, endPoint y: 391, distance: 67.9
click at [710, 328] on div "Outro" at bounding box center [707, 337] width 101 height 84
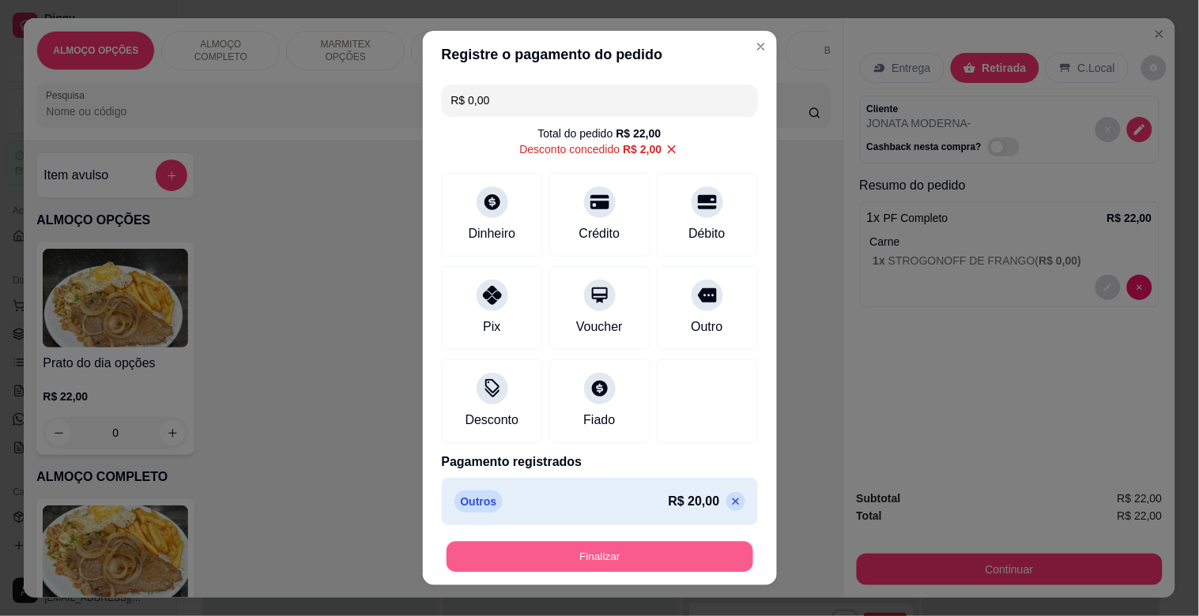
click at [646, 554] on button "Finalizar" at bounding box center [599, 557] width 307 height 31
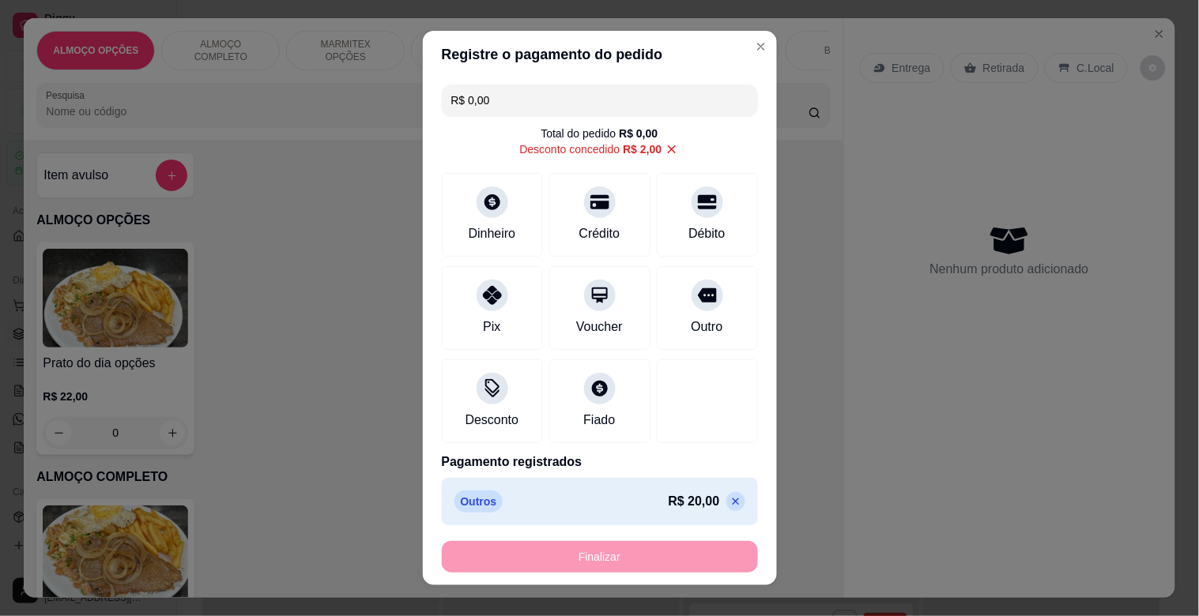
type input "-R$ 22,00"
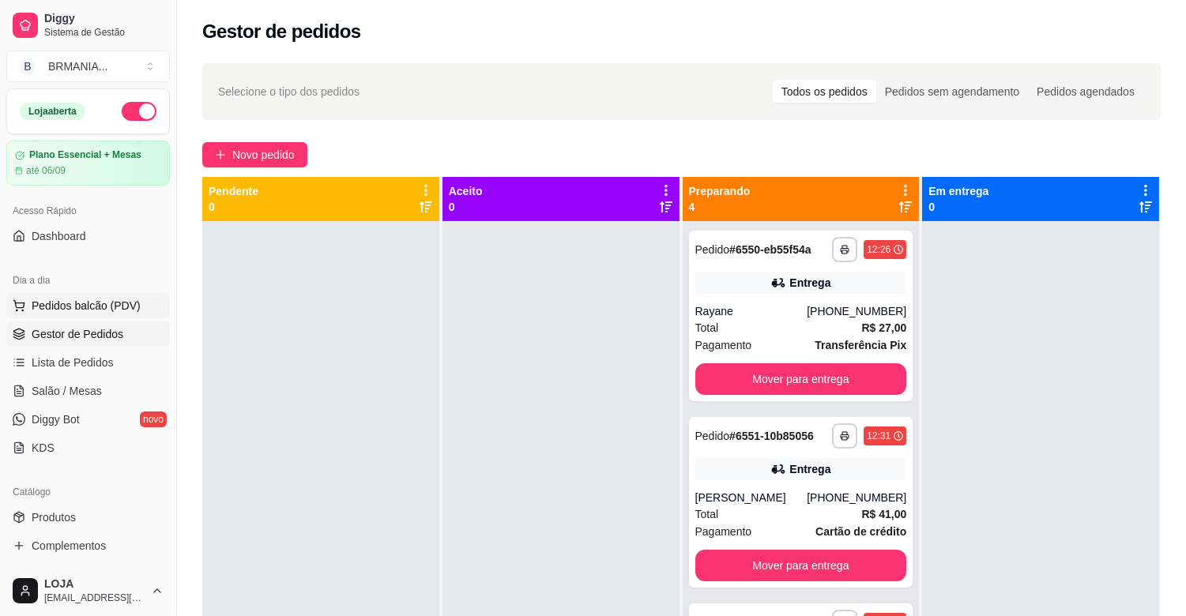
click at [122, 312] on span "Pedidos balcão (PDV)" at bounding box center [86, 306] width 109 height 16
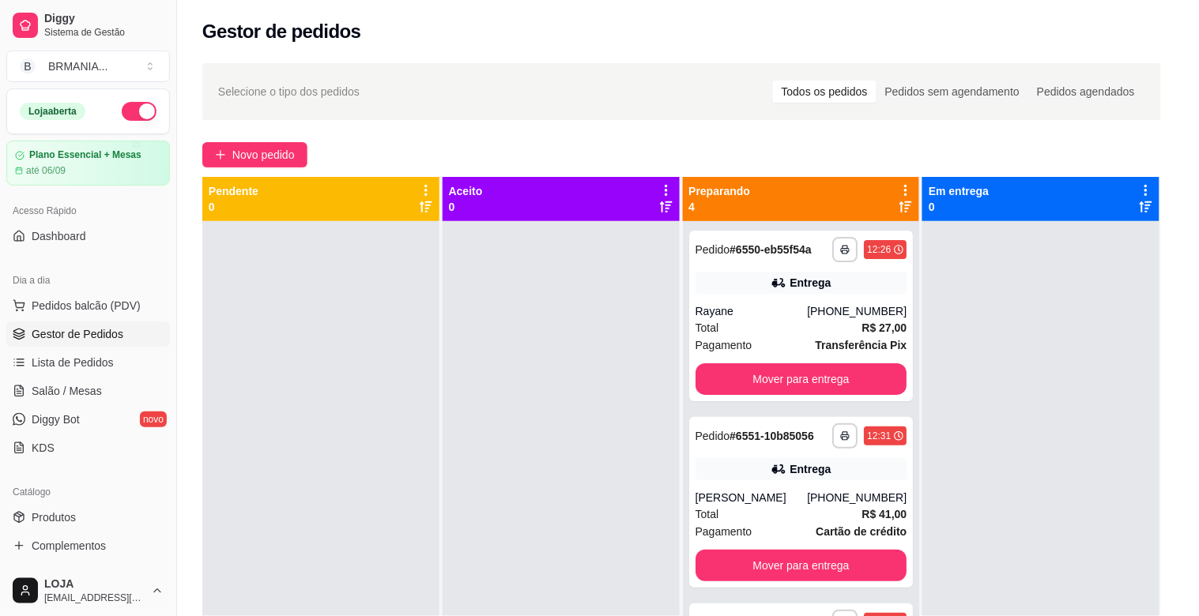
click at [115, 569] on img at bounding box center [114, 556] width 145 height 99
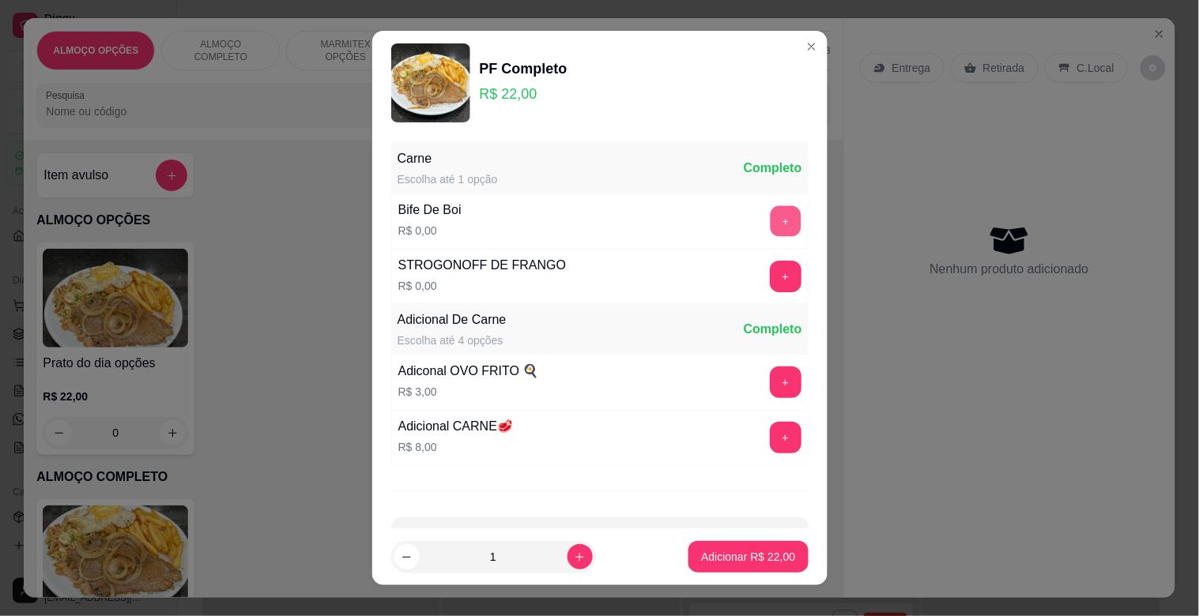
click at [770, 215] on button "+" at bounding box center [785, 221] width 31 height 31
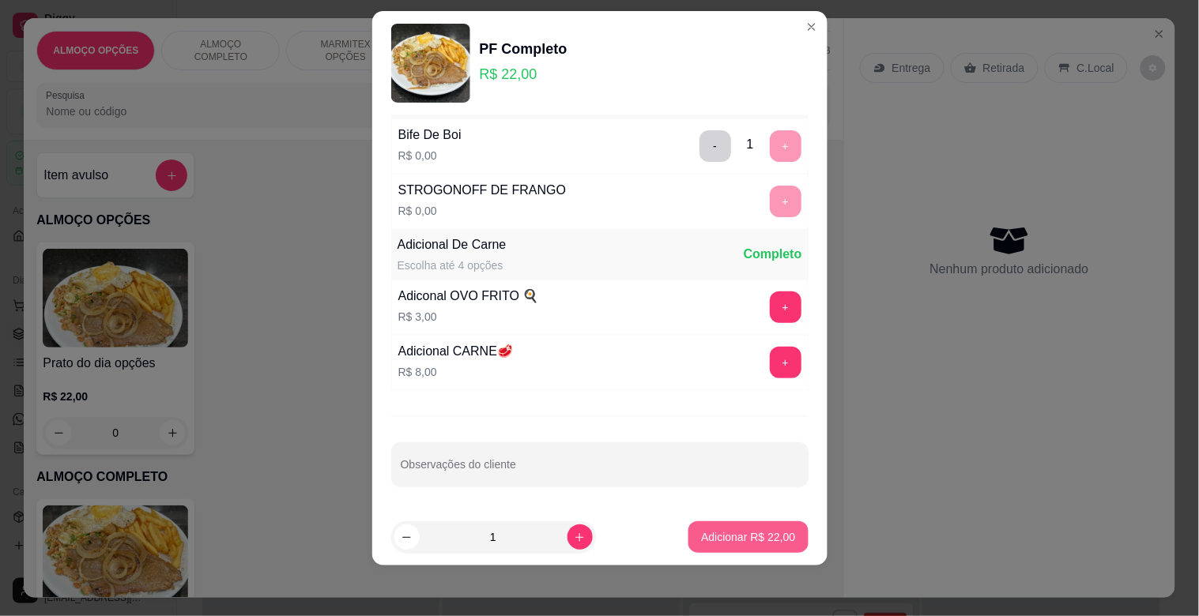
click at [763, 533] on p "Adicionar R$ 22,00" at bounding box center [748, 537] width 94 height 16
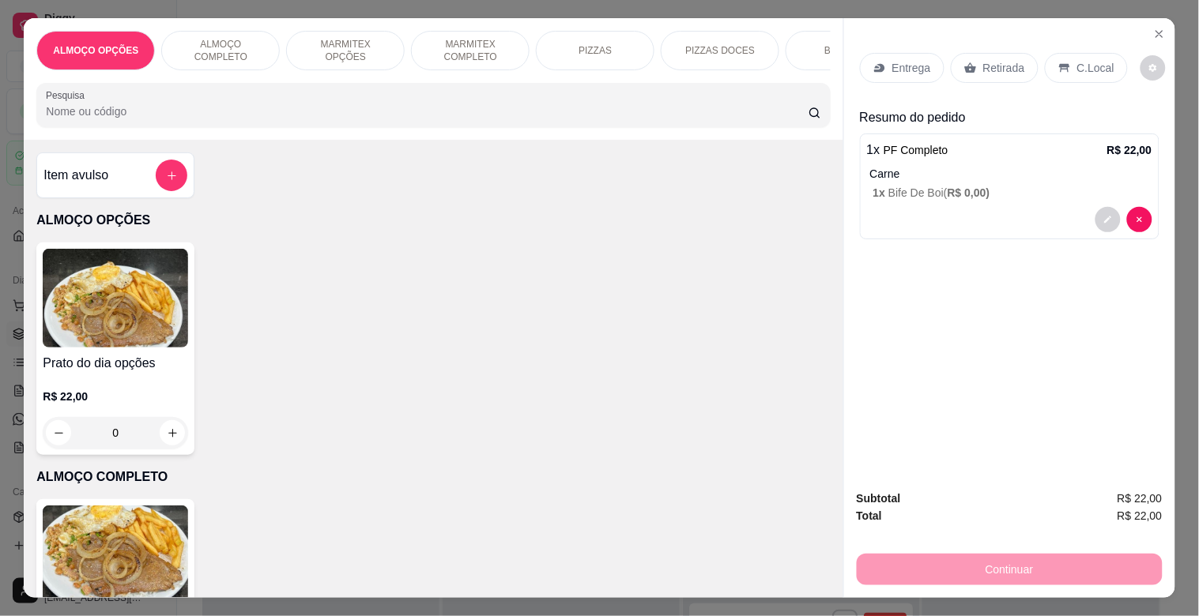
click at [983, 60] on p "Retirada" at bounding box center [1004, 68] width 42 height 16
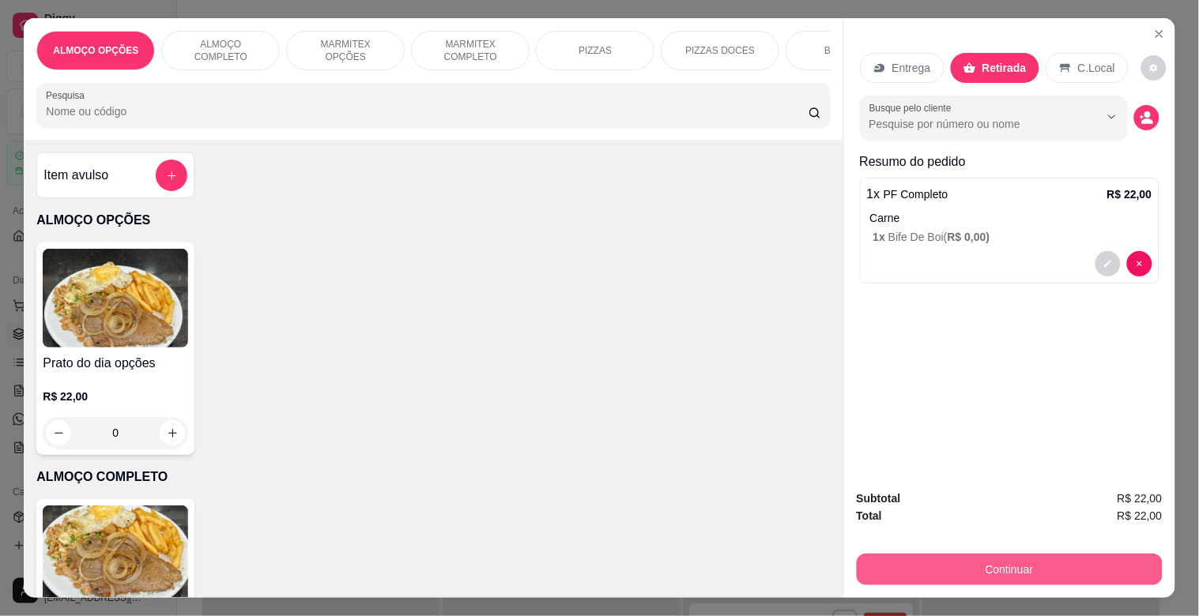
click at [1072, 554] on button "Continuar" at bounding box center [1010, 570] width 306 height 32
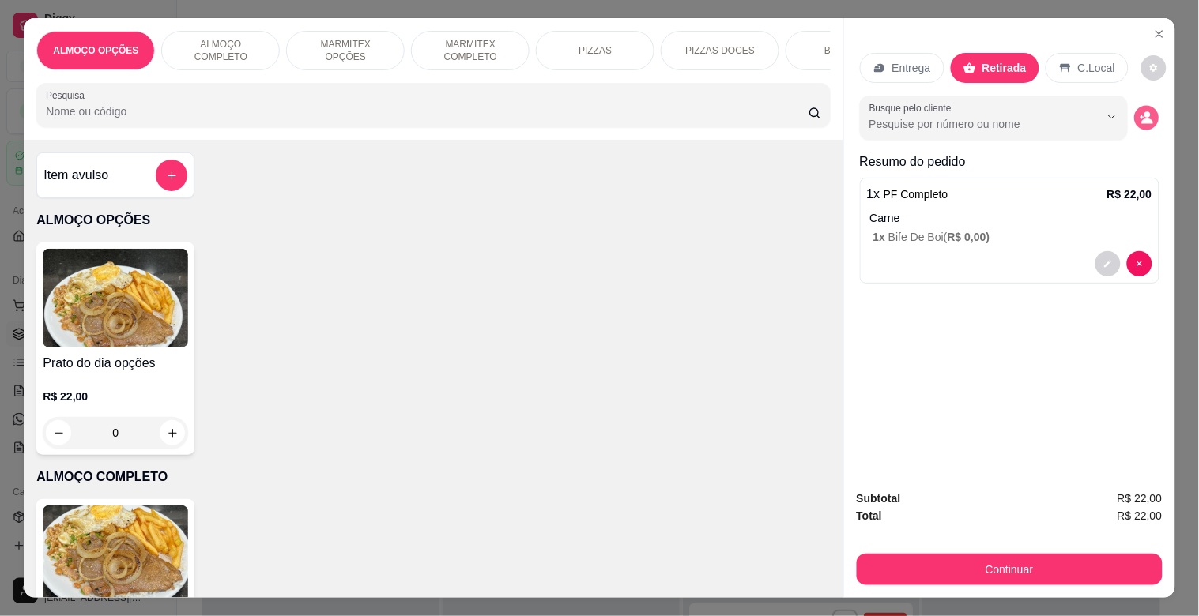
click at [1139, 111] on icon "decrease-product-quantity" at bounding box center [1145, 117] width 13 height 13
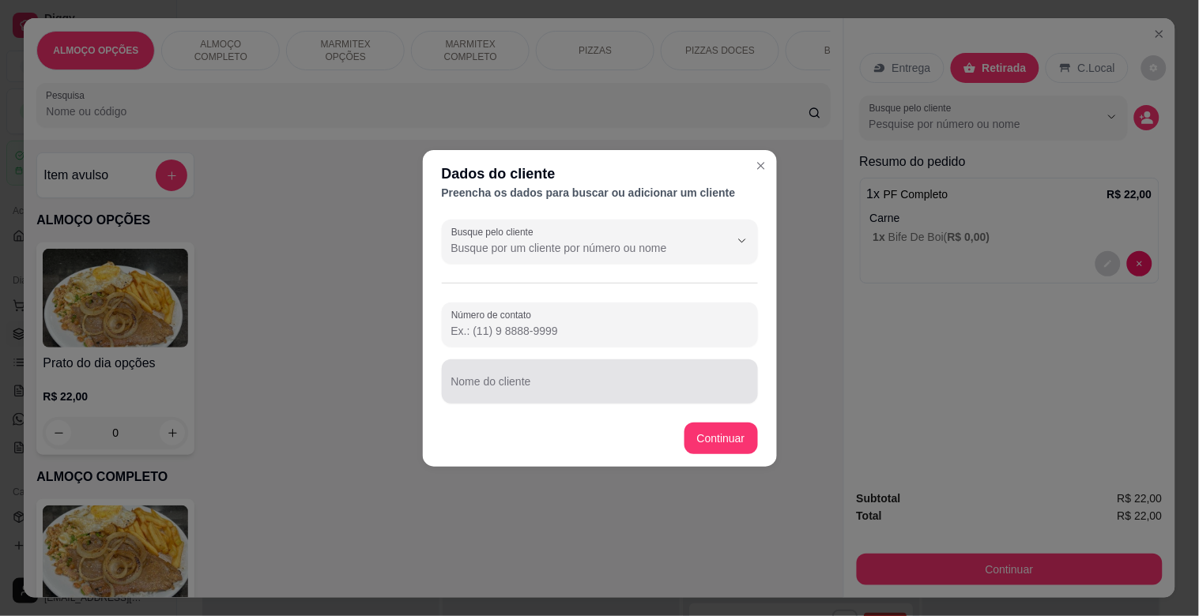
click at [630, 412] on footer "Continuar" at bounding box center [600, 438] width 354 height 57
click at [616, 389] on input "Nome do cliente" at bounding box center [599, 388] width 297 height 16
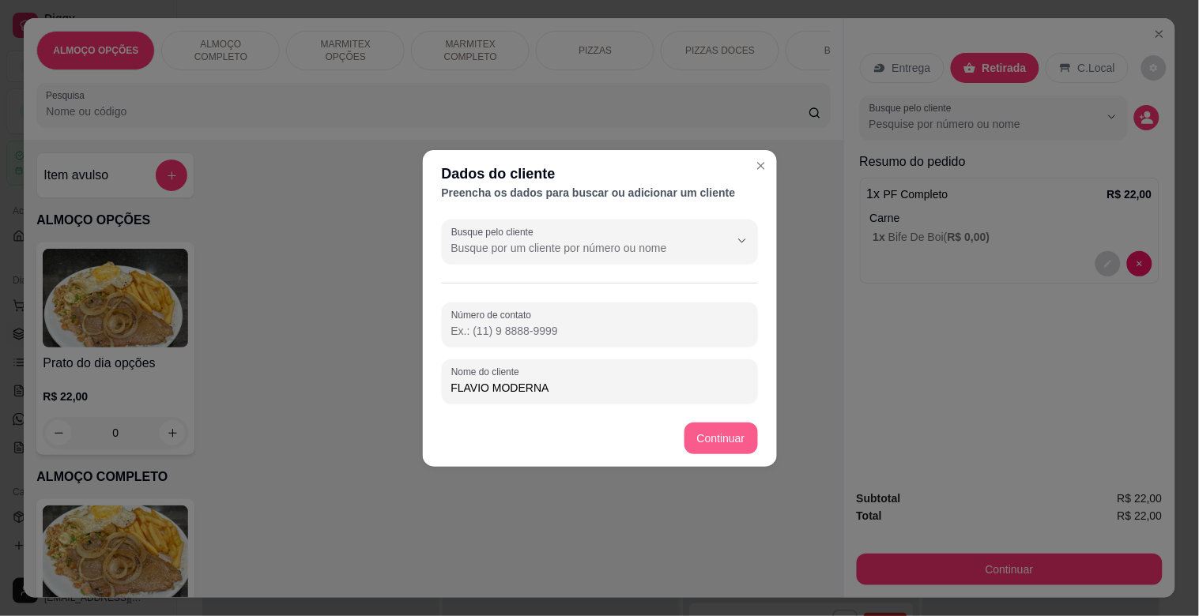
type input "FLAVIO MODERNA"
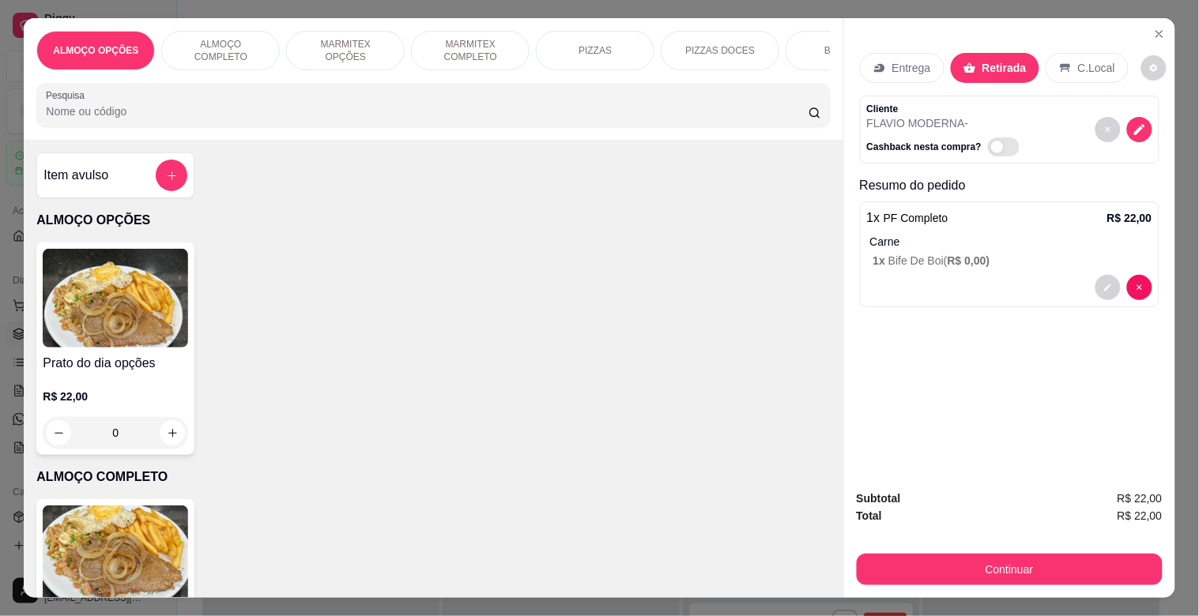
click at [1064, 62] on div "C.Local" at bounding box center [1086, 68] width 83 height 30
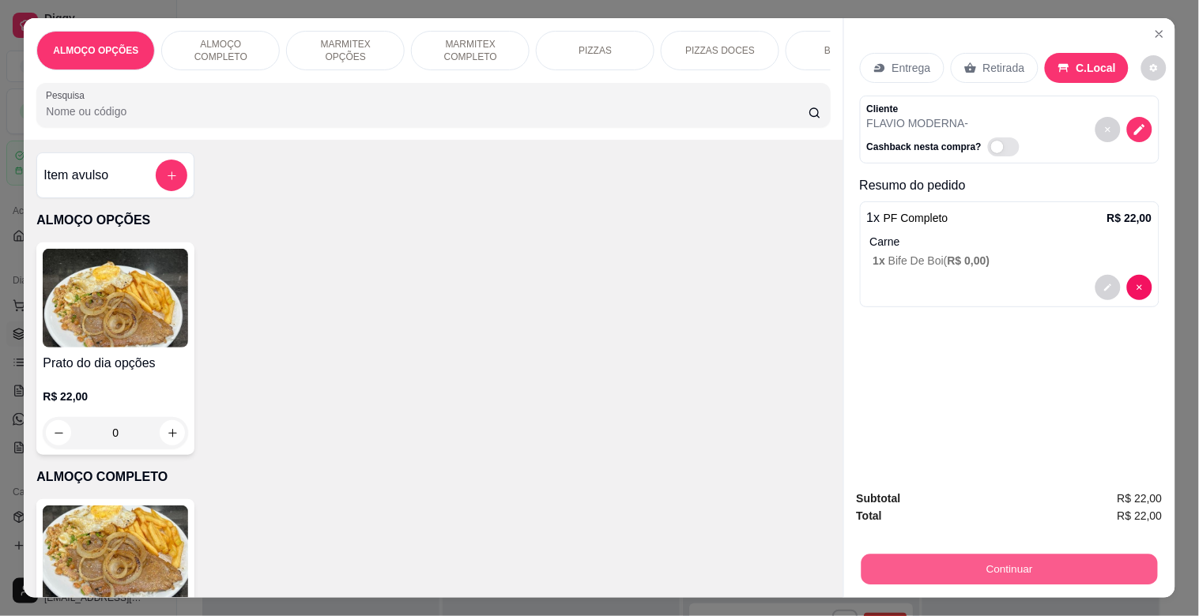
click at [968, 554] on button "Continuar" at bounding box center [1009, 569] width 296 height 31
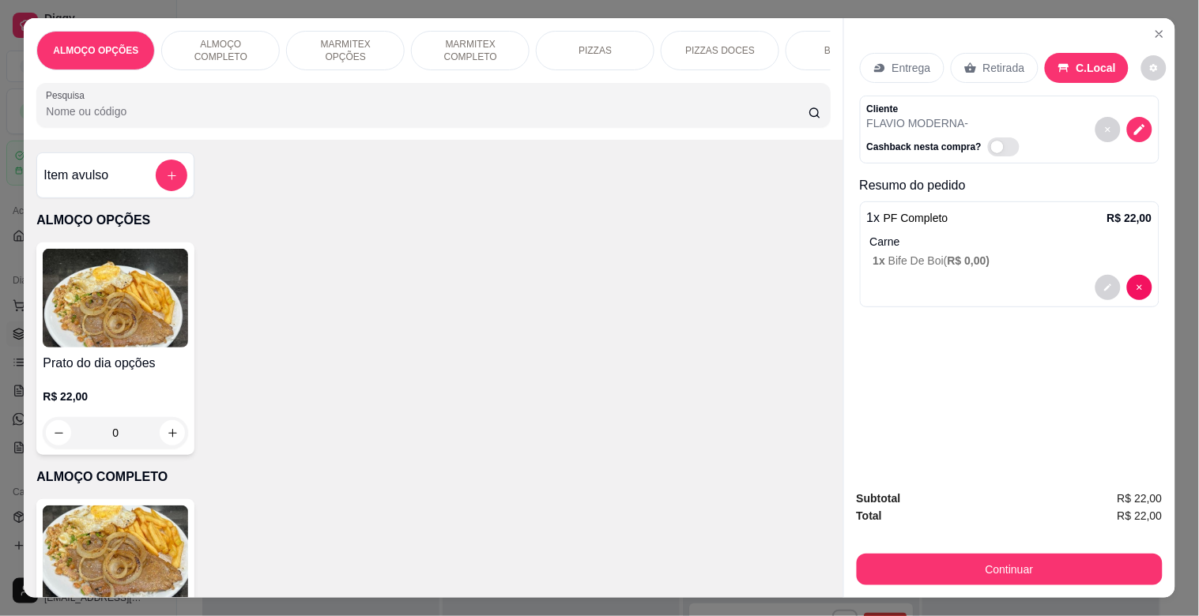
click at [478, 397] on div at bounding box center [491, 404] width 35 height 35
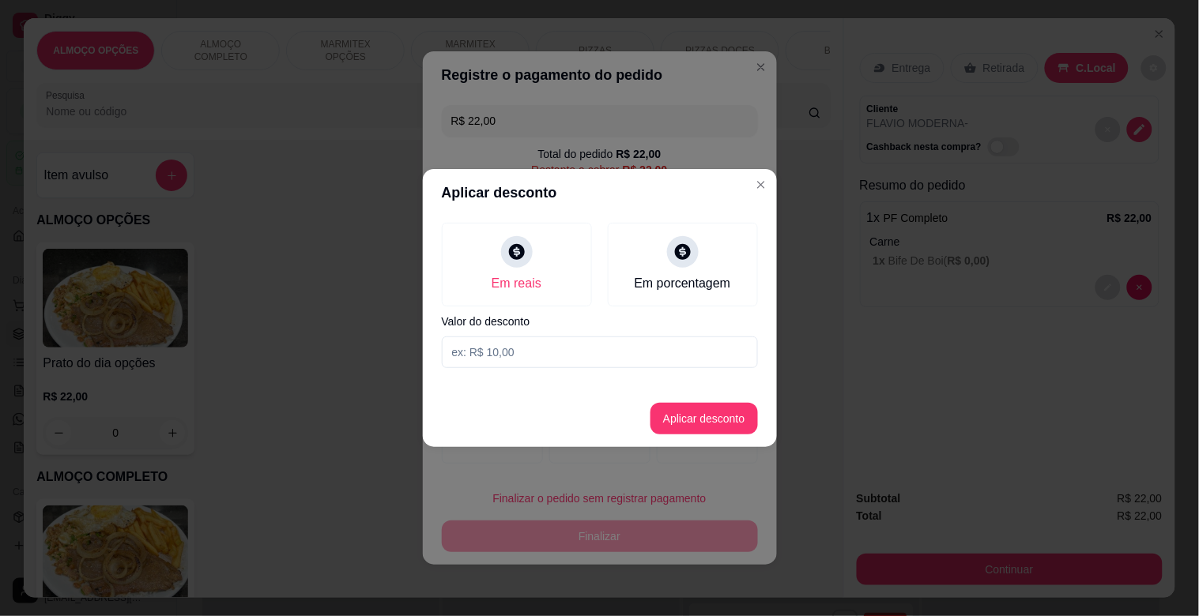
click at [533, 352] on input at bounding box center [600, 353] width 316 height 32
type input "2,00"
click at [699, 413] on button "Aplicar desconto" at bounding box center [703, 419] width 107 height 32
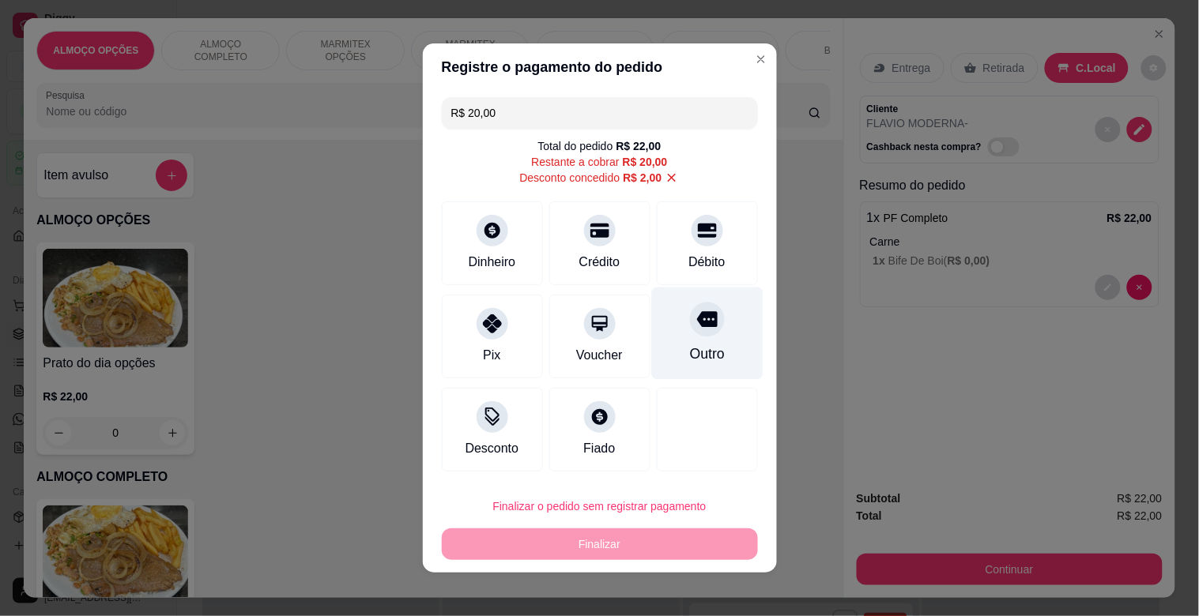
click at [696, 321] on icon at bounding box center [706, 319] width 21 height 21
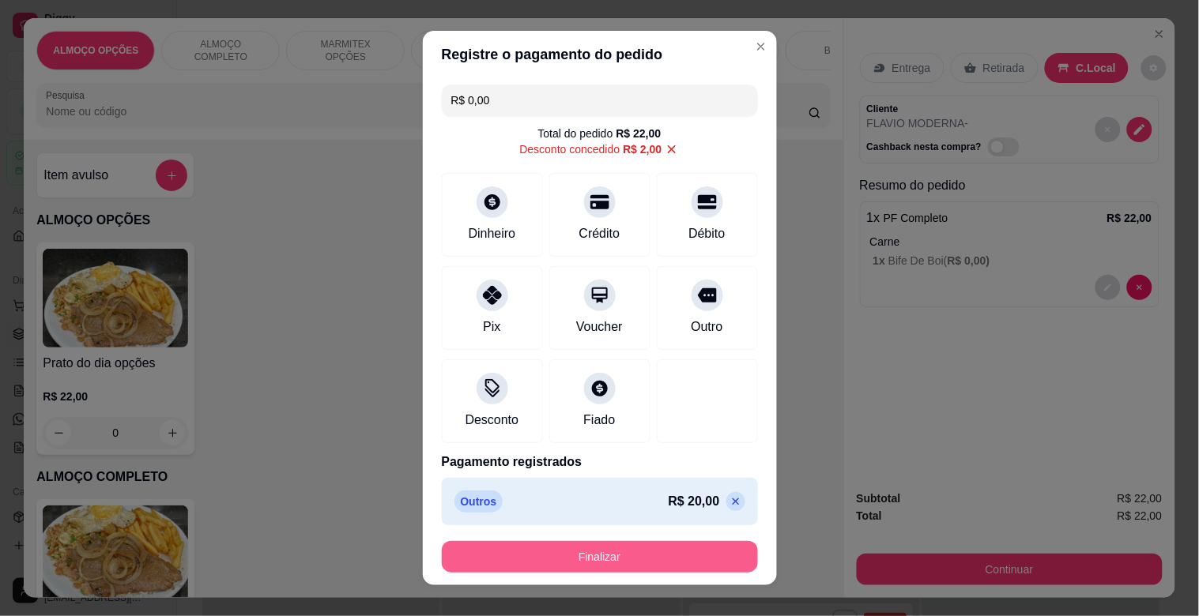
click at [652, 555] on button "Finalizar" at bounding box center [600, 557] width 316 height 32
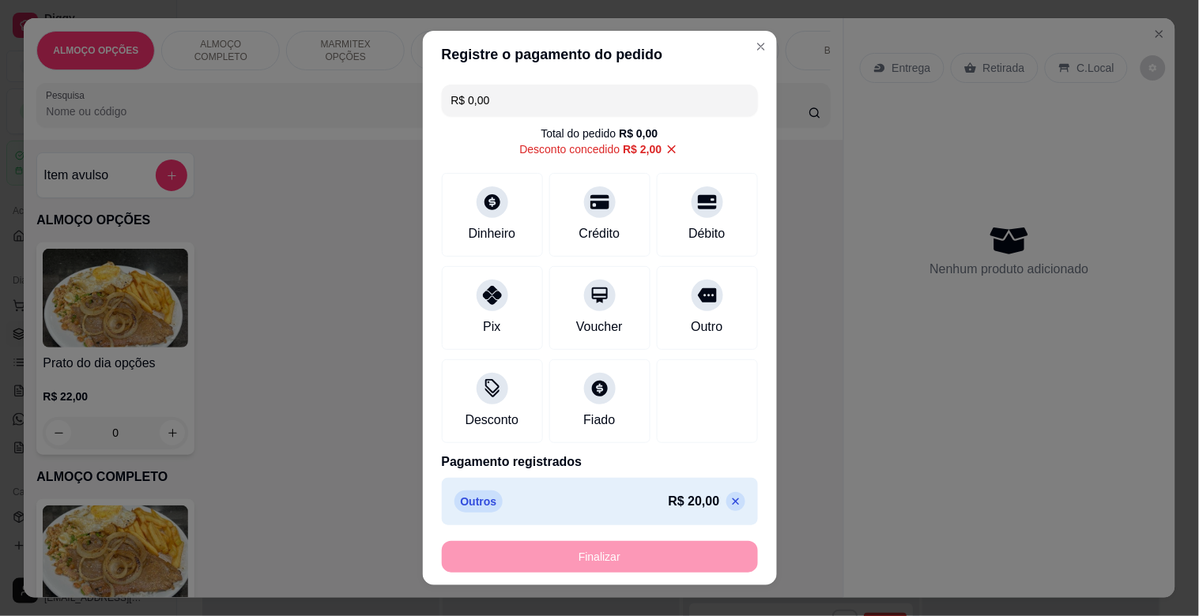
type input "-R$ 22,00"
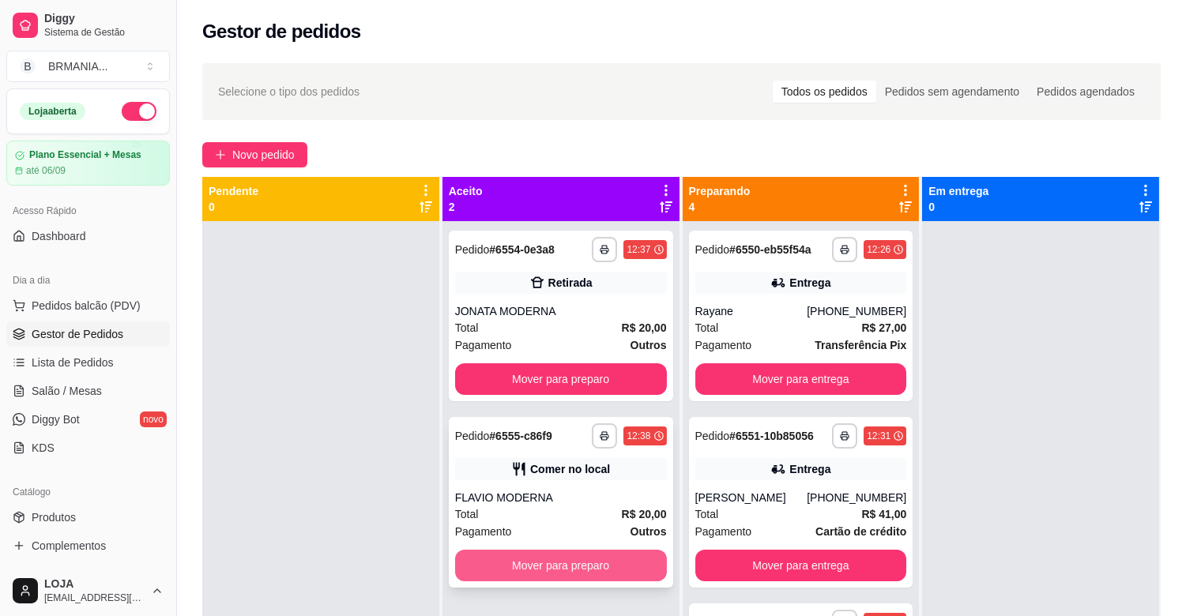
click at [549, 572] on button "Mover para preparo" at bounding box center [561, 566] width 212 height 32
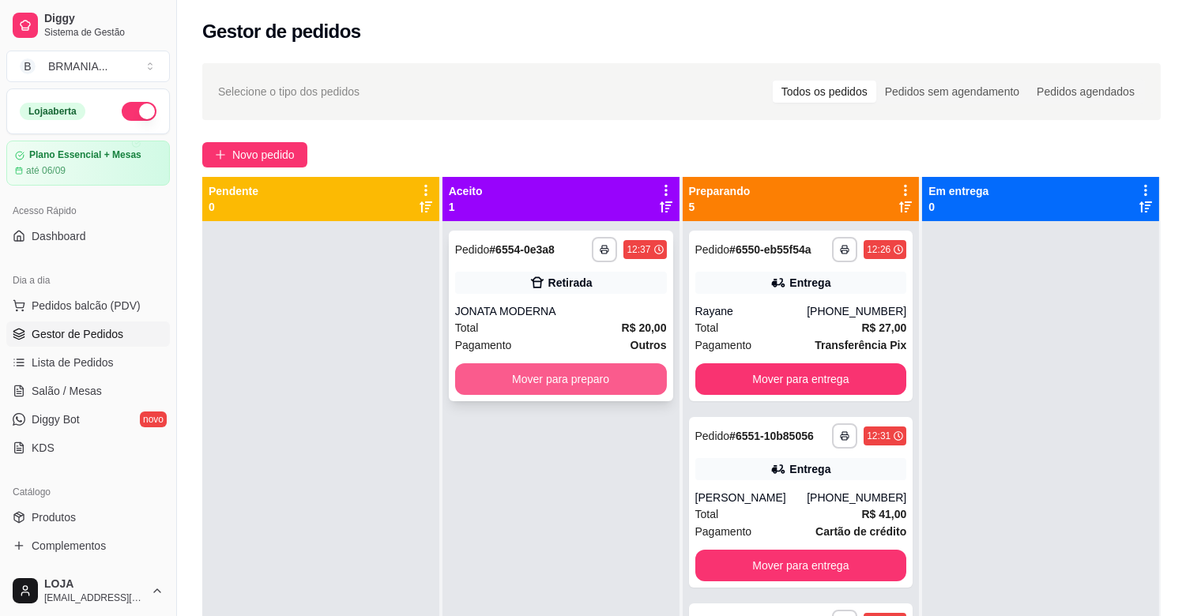
click at [574, 382] on button "Mover para preparo" at bounding box center [561, 380] width 212 height 32
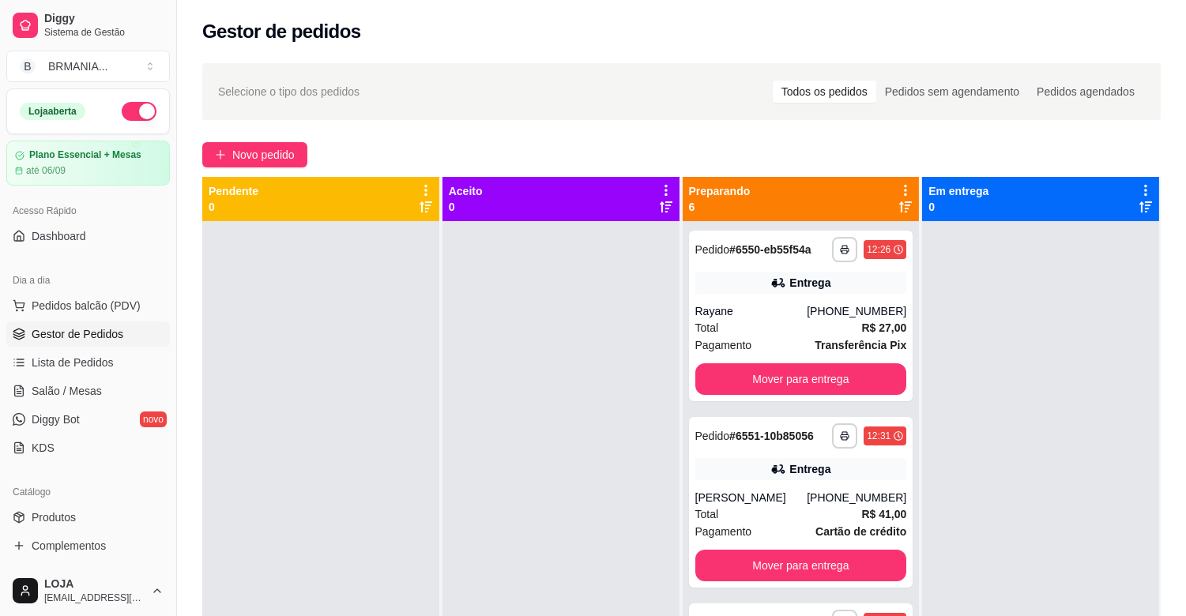
click at [205, 341] on div at bounding box center [320, 529] width 237 height 616
click at [137, 295] on button "Pedidos balcão (PDV)" at bounding box center [88, 305] width 164 height 25
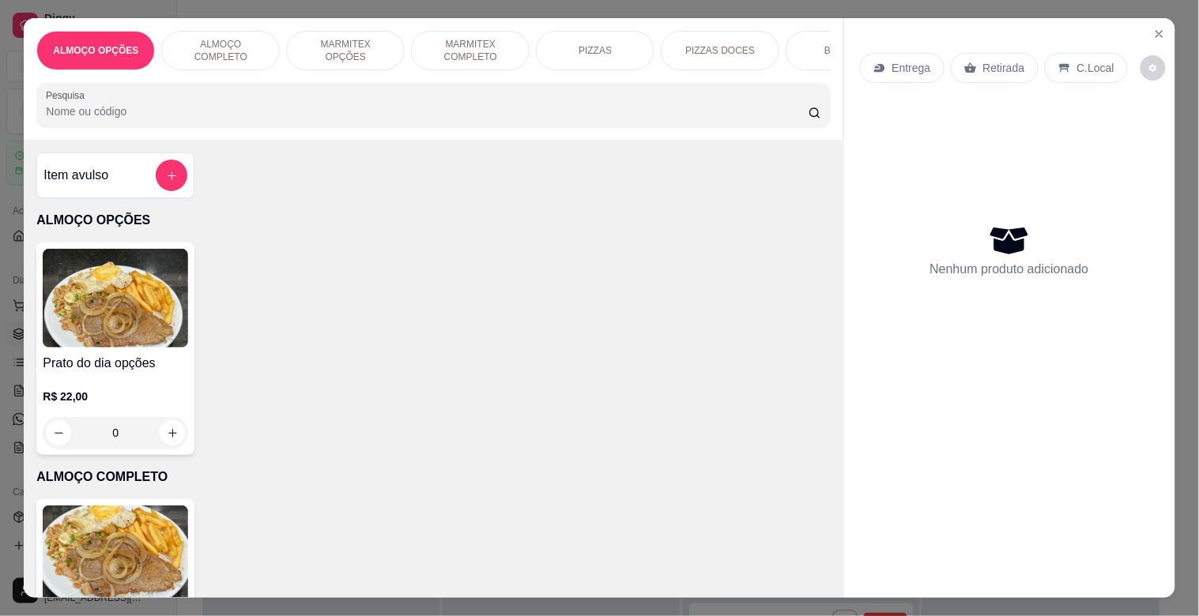
click at [155, 559] on img at bounding box center [115, 555] width 145 height 99
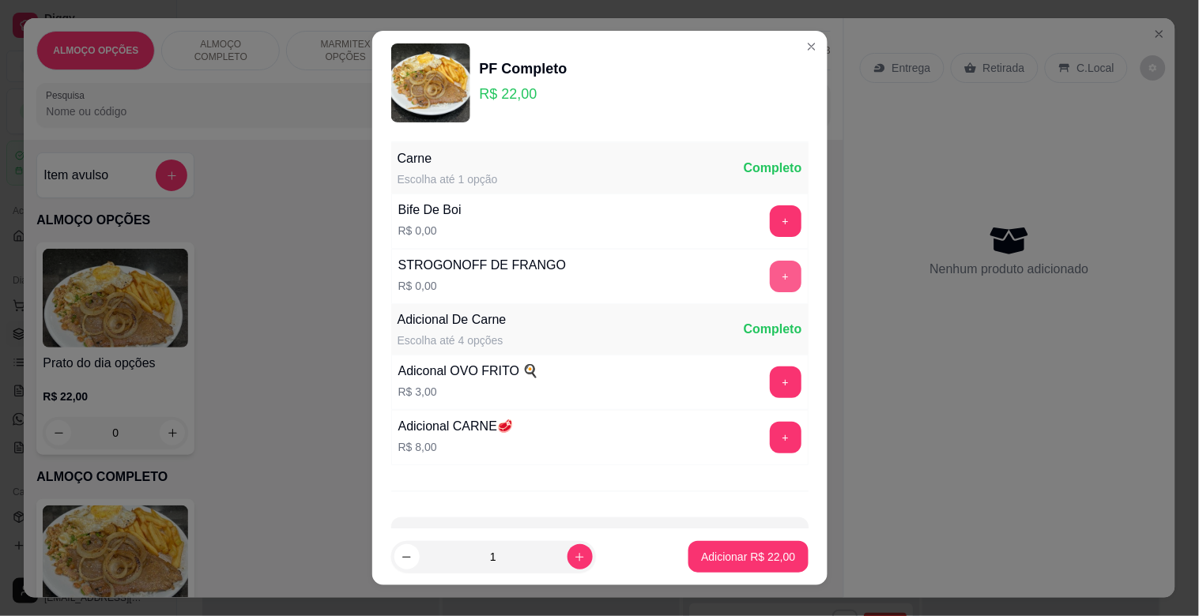
click at [770, 279] on button "+" at bounding box center [786, 277] width 32 height 32
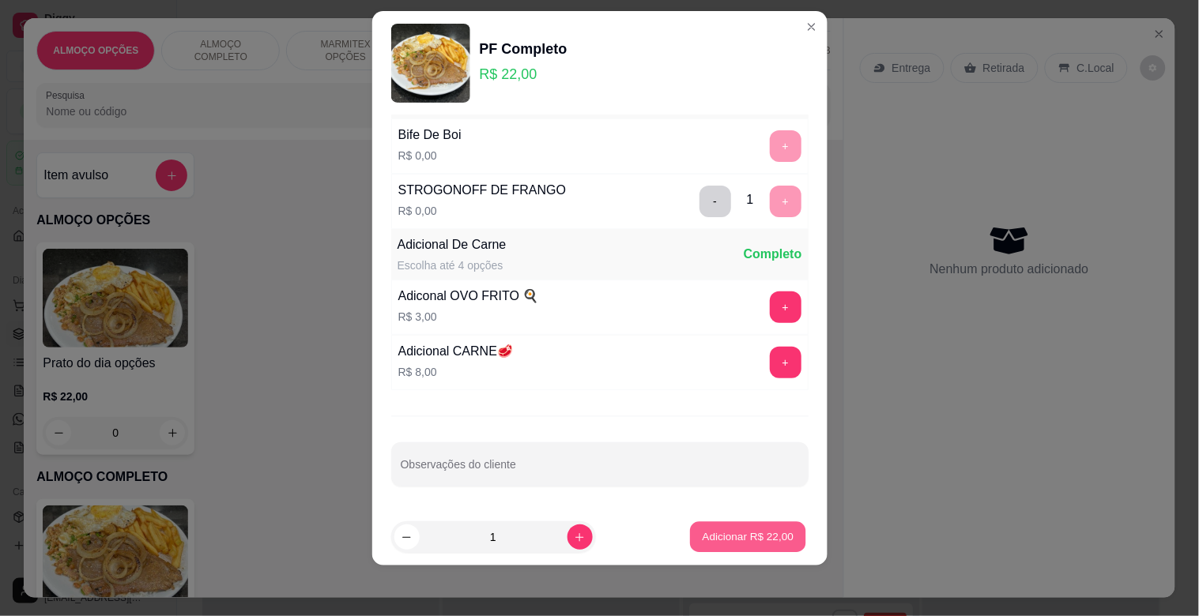
click at [733, 542] on p "Adicionar R$ 22,00" at bounding box center [749, 536] width 92 height 15
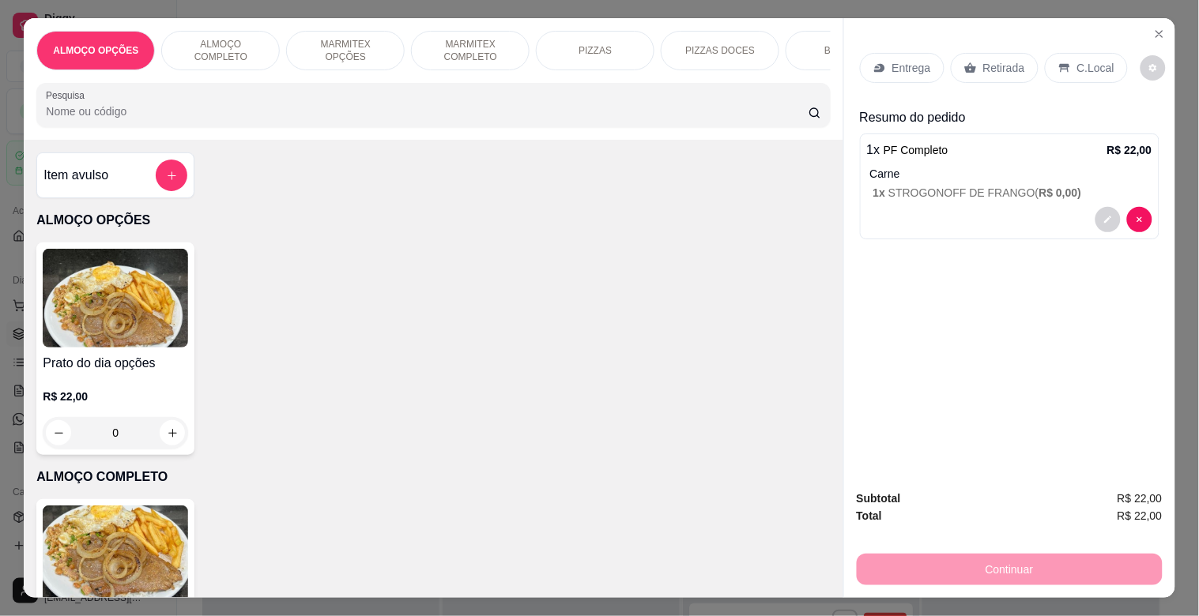
drag, startPoint x: 1096, startPoint y: 51, endPoint x: 1125, endPoint y: 66, distance: 32.9
click at [1106, 53] on div "C.Local" at bounding box center [1086, 68] width 83 height 30
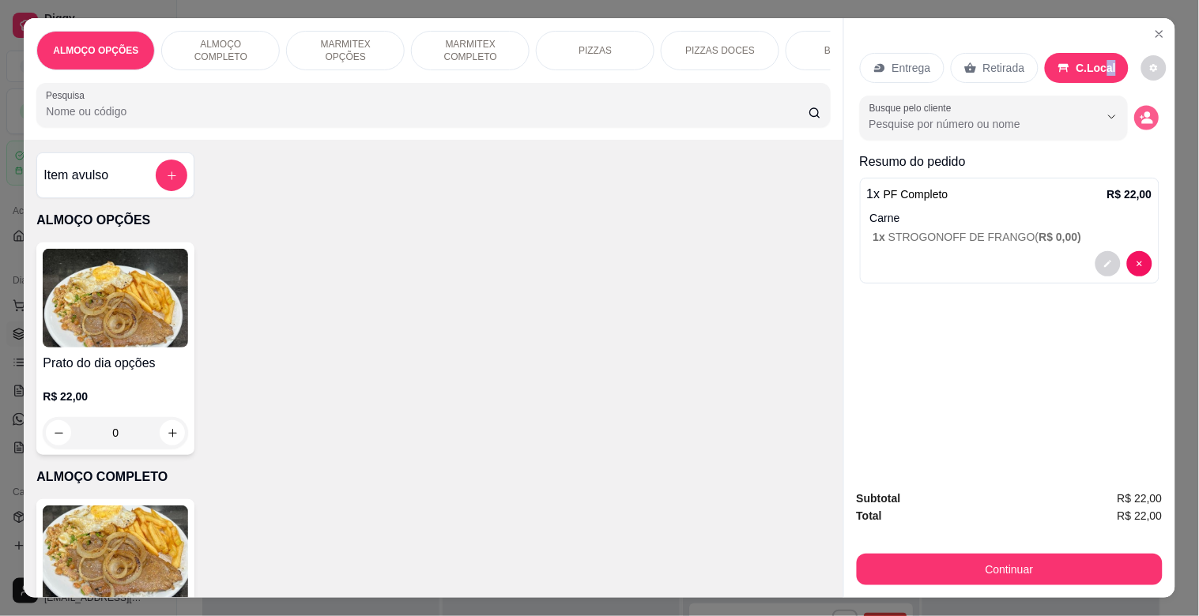
click at [1144, 112] on circle "decrease-product-quantity" at bounding box center [1147, 115] width 6 height 6
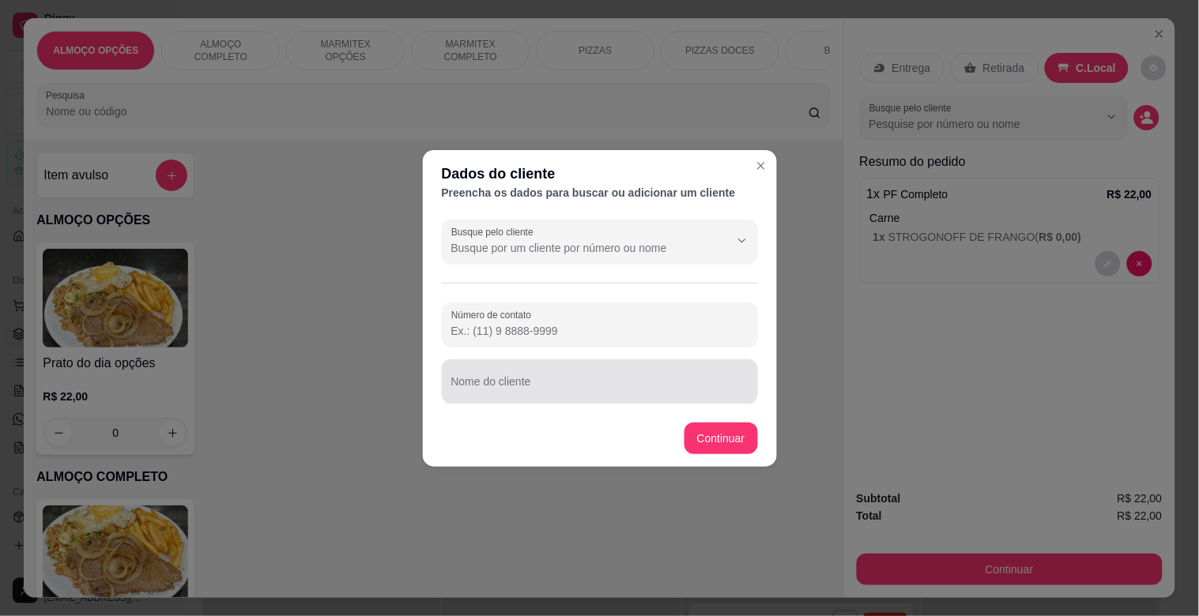
click at [526, 387] on input "Nome do cliente" at bounding box center [599, 388] width 297 height 16
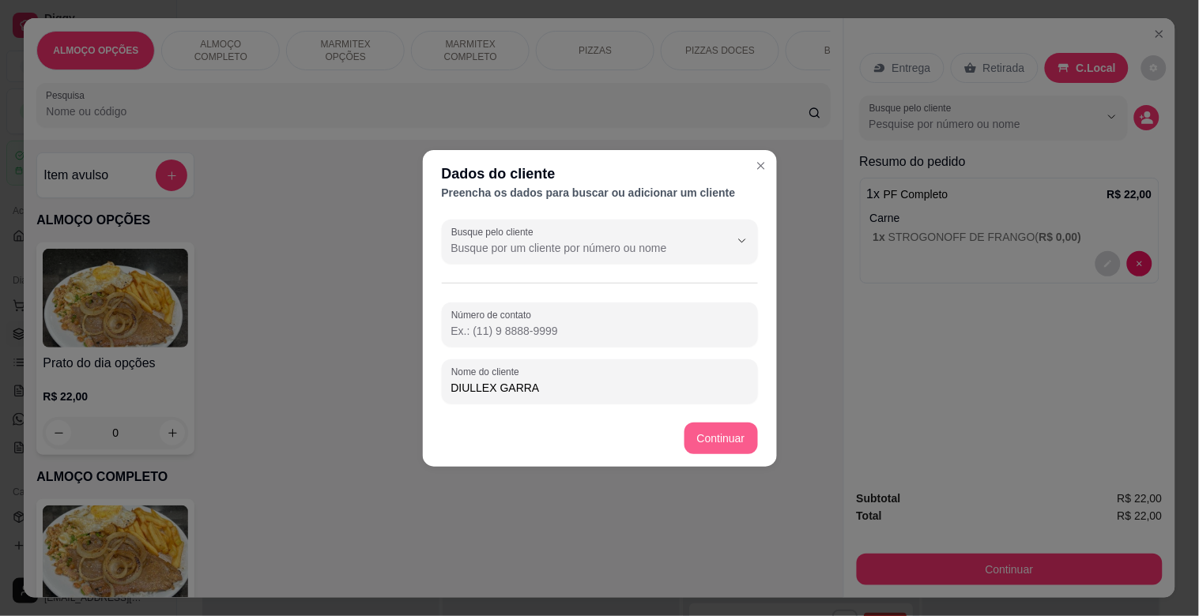
type input "DIULLEX GARRA"
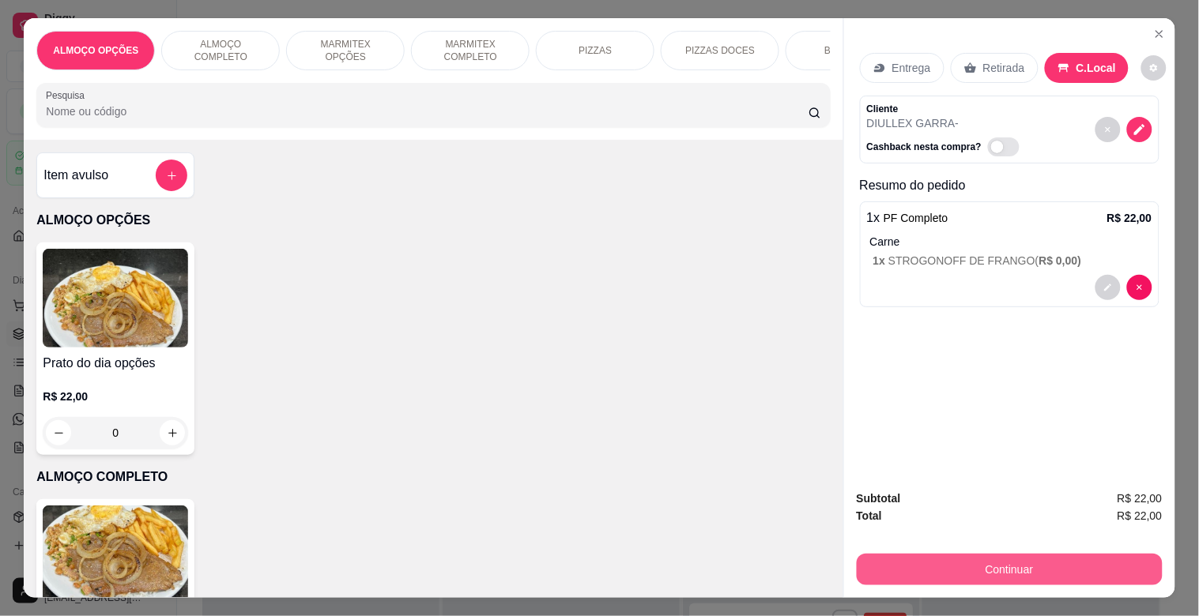
click at [993, 562] on button "Continuar" at bounding box center [1010, 570] width 306 height 32
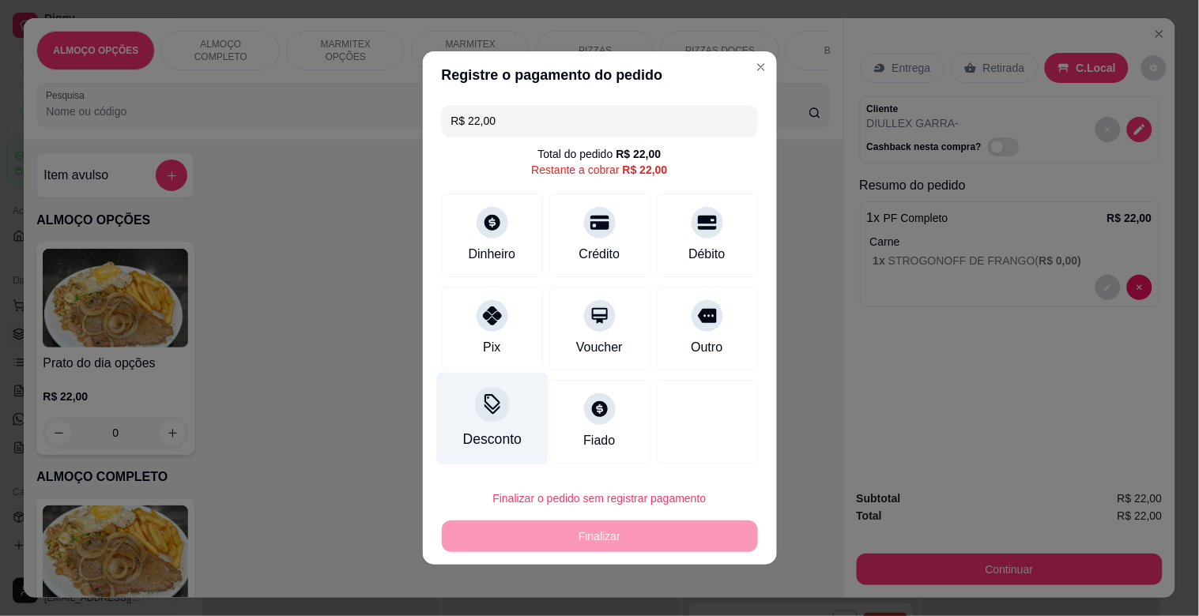
drag, startPoint x: 500, startPoint y: 416, endPoint x: 508, endPoint y: 416, distance: 7.9
click at [508, 416] on div "Desconto" at bounding box center [491, 419] width 111 height 92
click at [502, 356] on input at bounding box center [600, 353] width 316 height 32
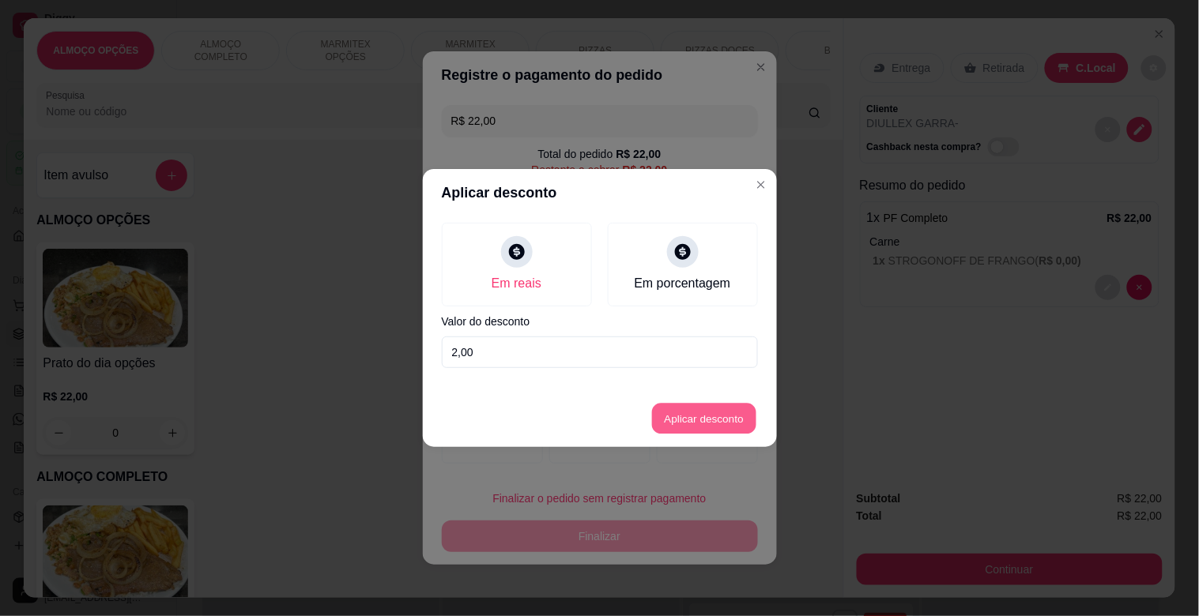
click at [697, 424] on button "Aplicar desconto" at bounding box center [704, 419] width 104 height 31
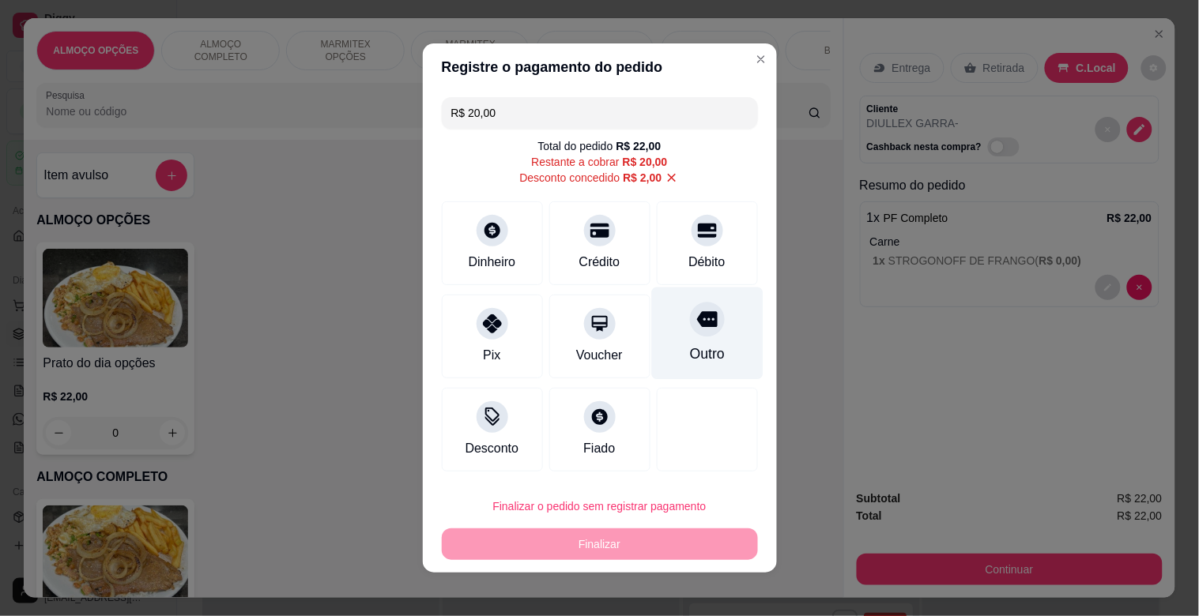
click at [701, 324] on div at bounding box center [707, 319] width 35 height 35
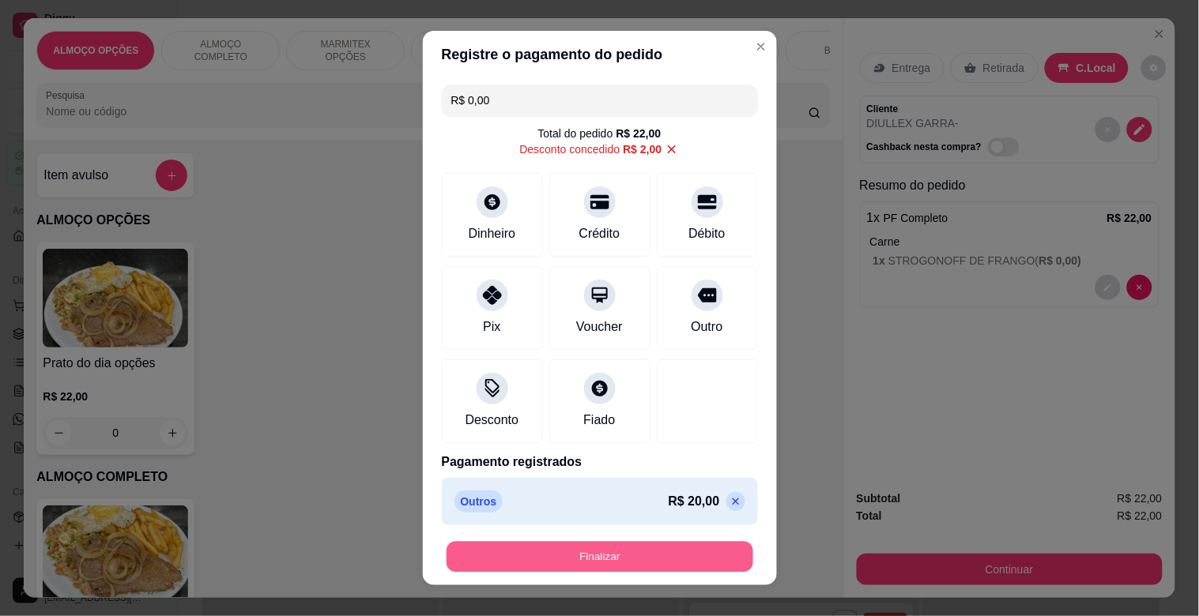
click at [597, 556] on button "Finalizar" at bounding box center [599, 557] width 307 height 31
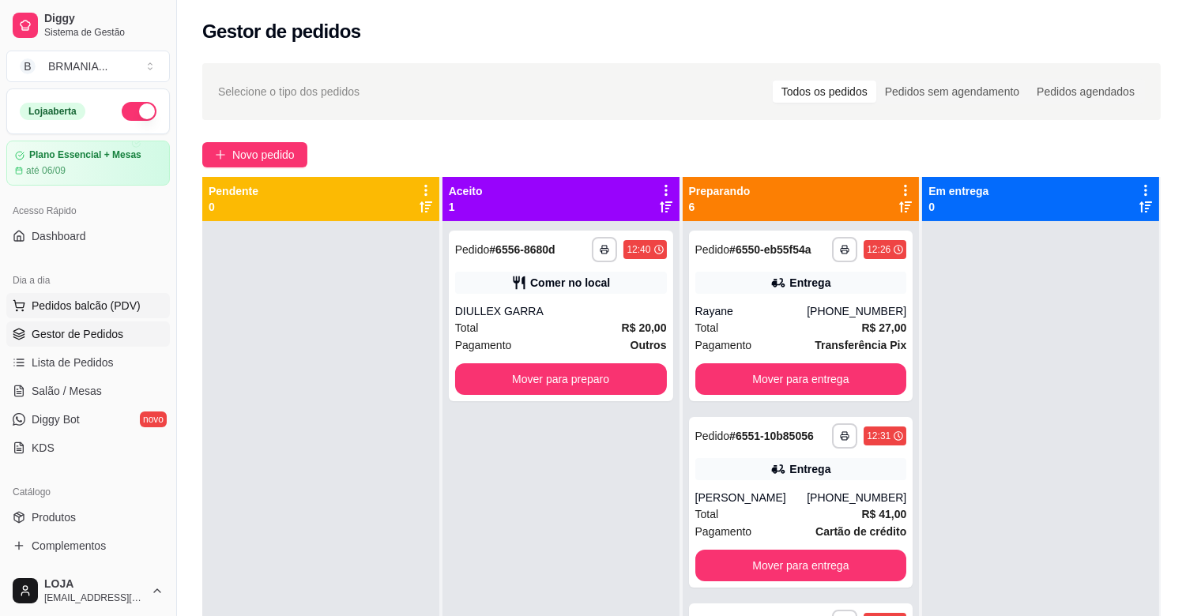
click at [126, 310] on span "Pedidos balcão (PDV)" at bounding box center [86, 306] width 109 height 16
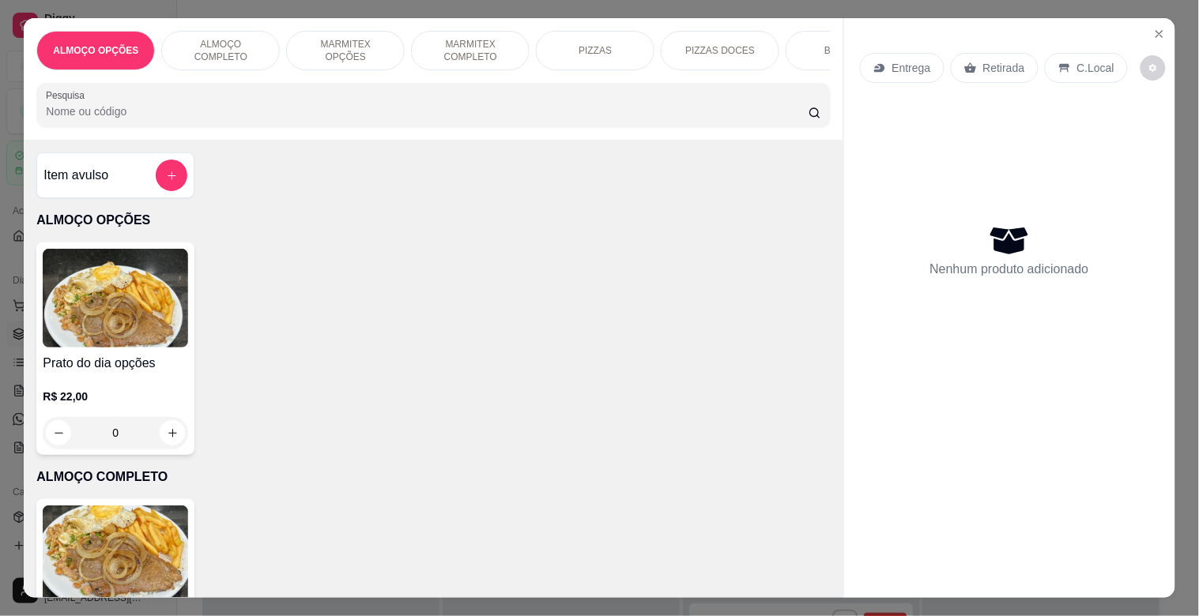
click at [130, 533] on img at bounding box center [115, 555] width 145 height 99
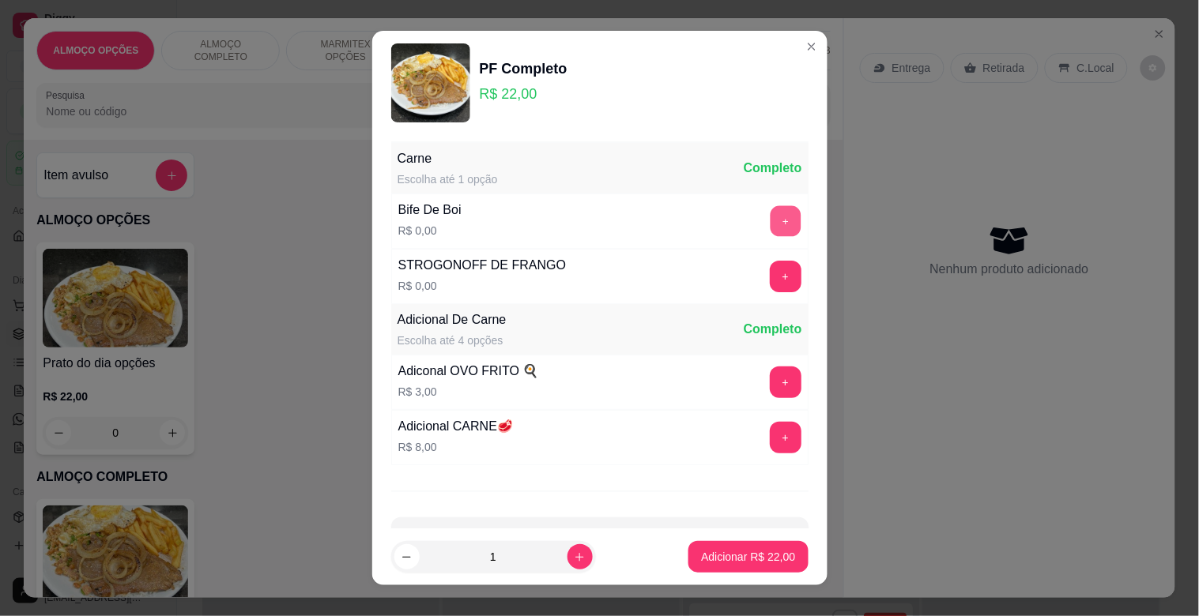
click at [770, 214] on button "+" at bounding box center [785, 221] width 31 height 31
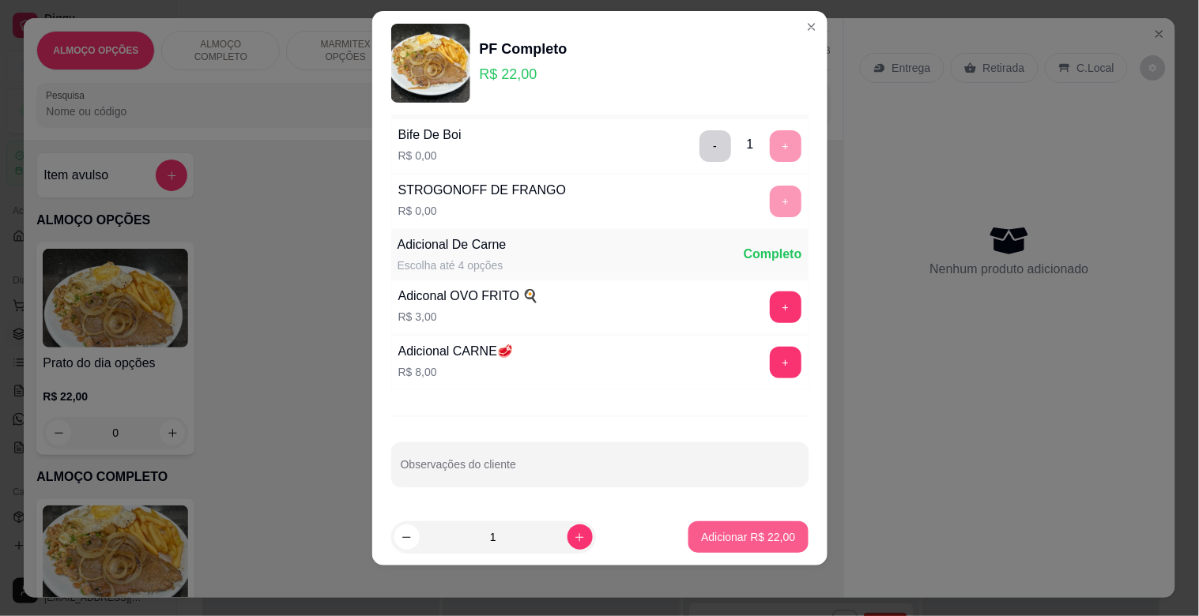
click at [715, 539] on p "Adicionar R$ 22,00" at bounding box center [748, 537] width 94 height 16
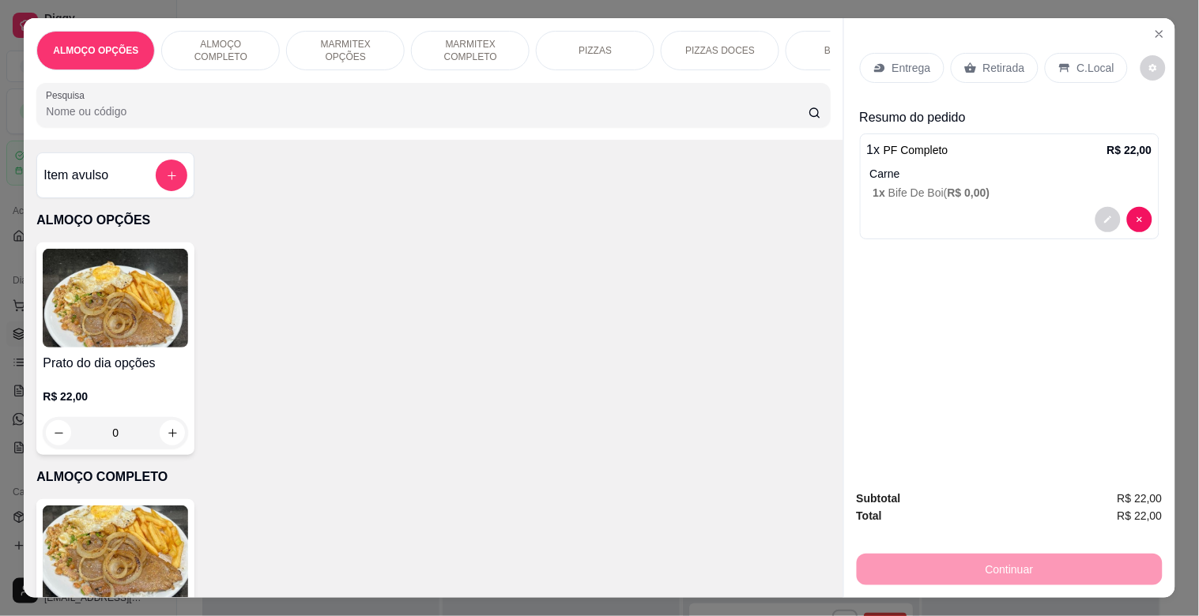
click at [996, 62] on p "Retirada" at bounding box center [1004, 68] width 42 height 16
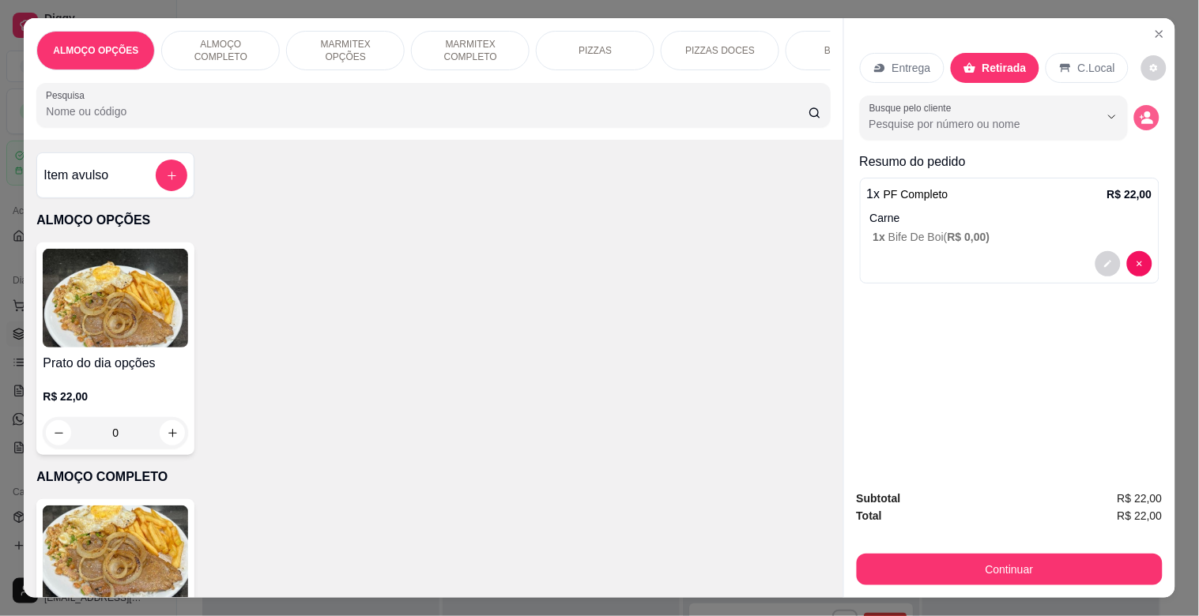
click at [1144, 112] on circle "decrease-product-quantity" at bounding box center [1147, 115] width 6 height 6
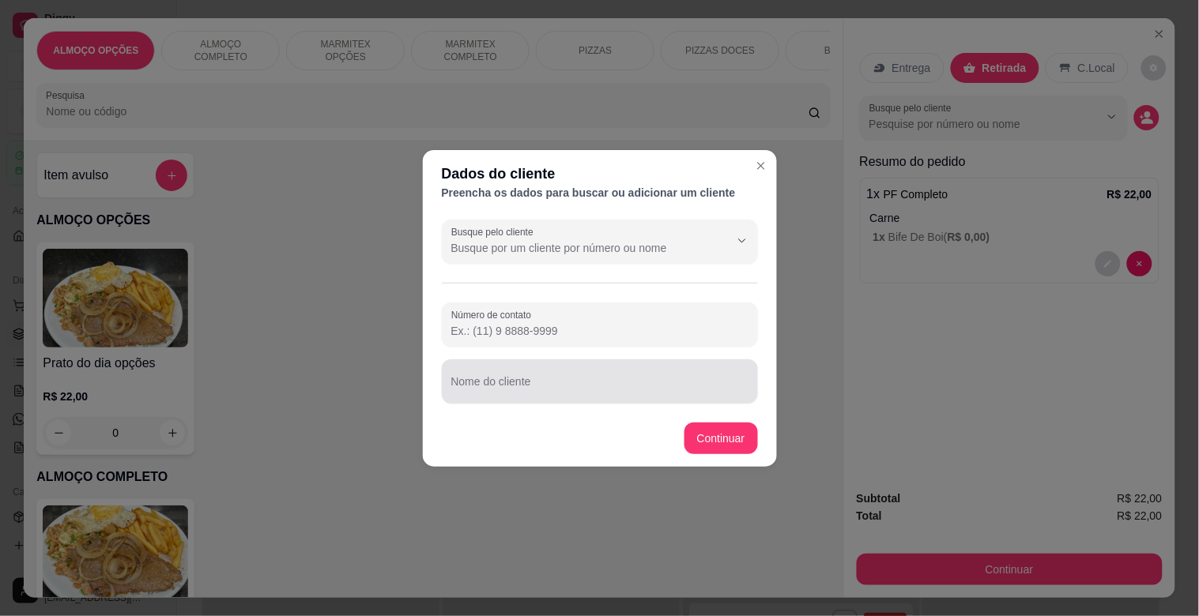
click at [597, 397] on div "Nome do cliente" at bounding box center [600, 382] width 316 height 44
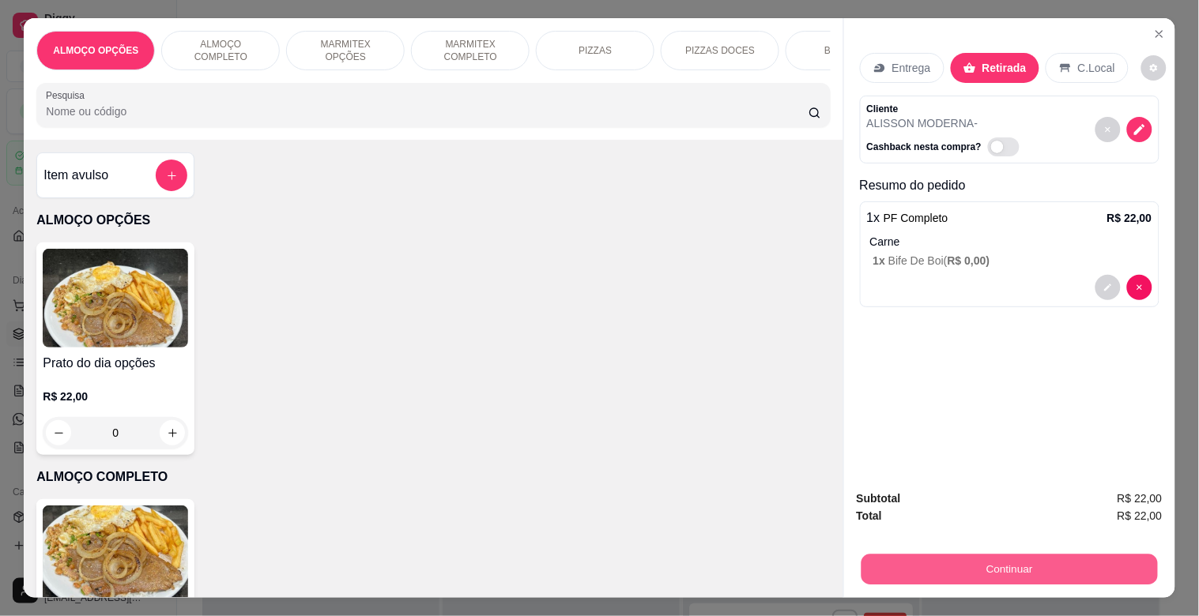
click at [928, 556] on button "Continuar" at bounding box center [1009, 569] width 296 height 31
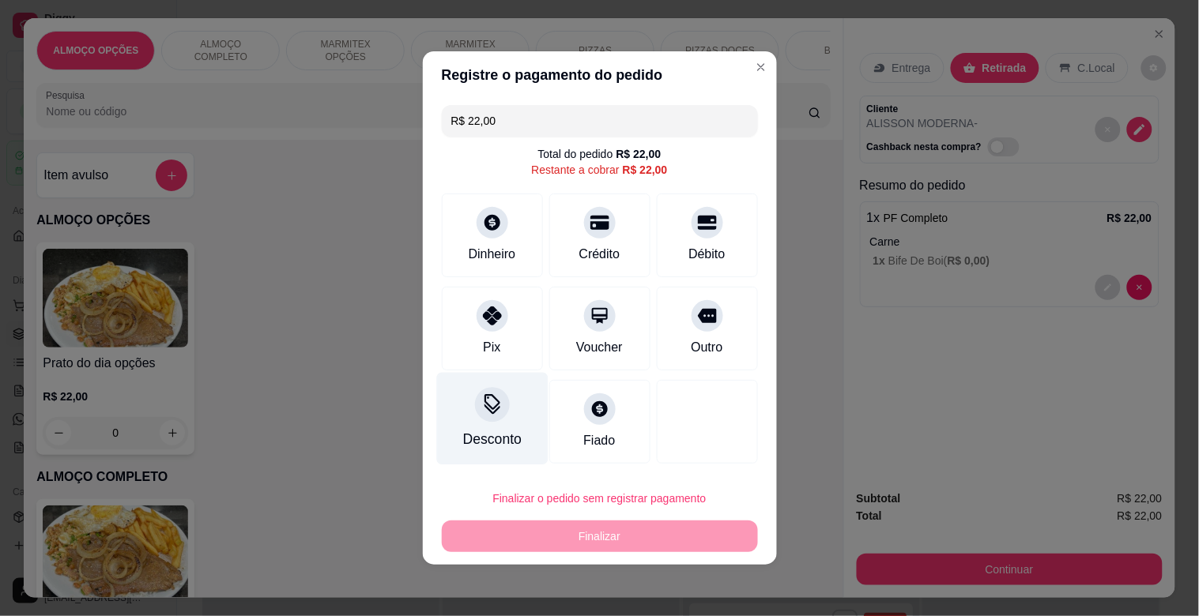
click at [500, 414] on div at bounding box center [492, 404] width 35 height 35
click at [539, 361] on input at bounding box center [599, 353] width 316 height 32
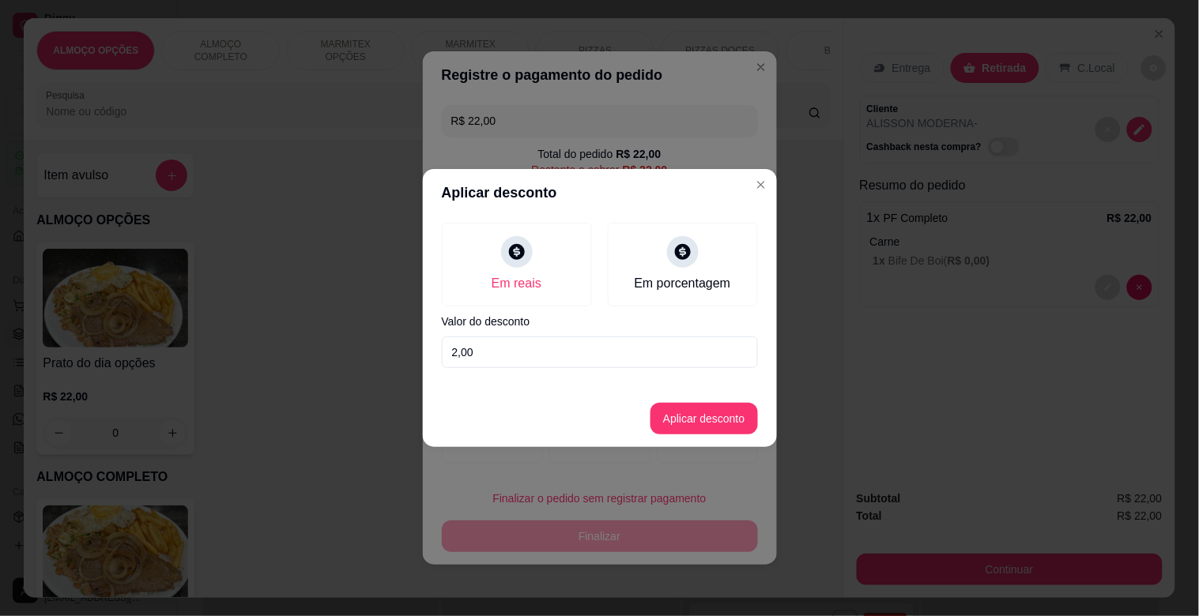
click at [704, 419] on button "Aplicar desconto" at bounding box center [703, 419] width 107 height 32
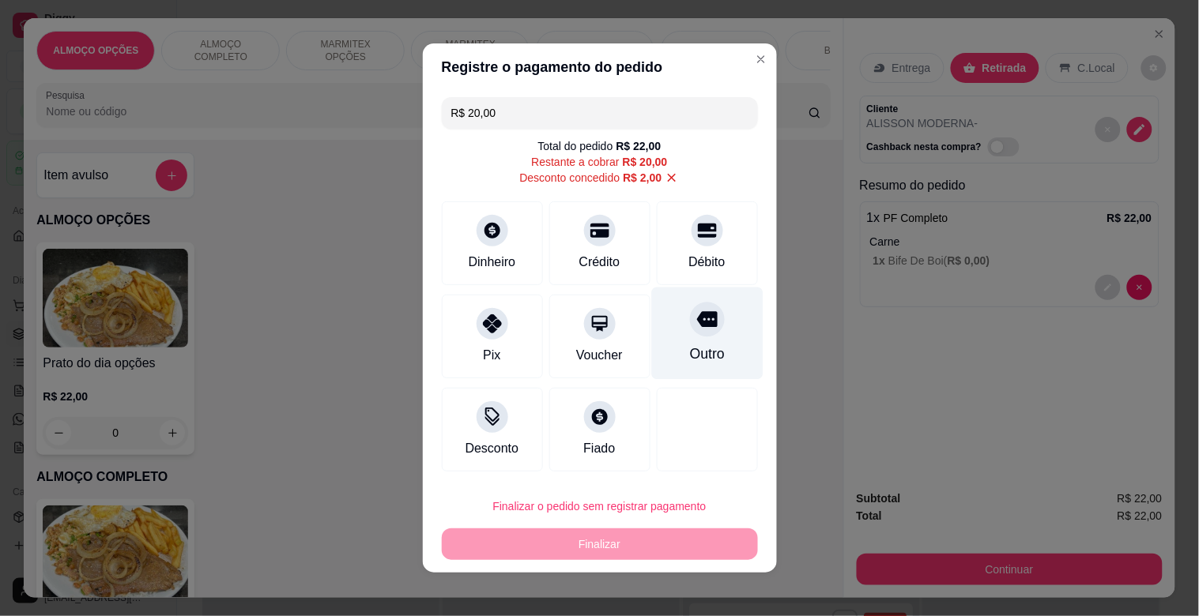
click at [689, 345] on div "Outro" at bounding box center [706, 354] width 35 height 21
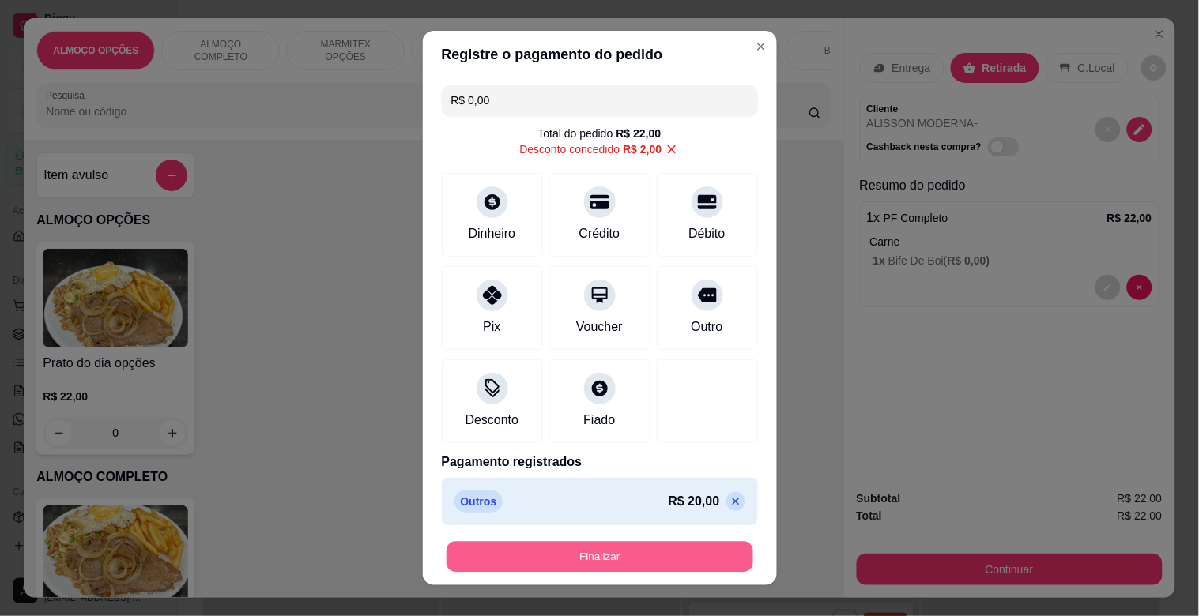
click at [585, 549] on button "Finalizar" at bounding box center [599, 557] width 307 height 31
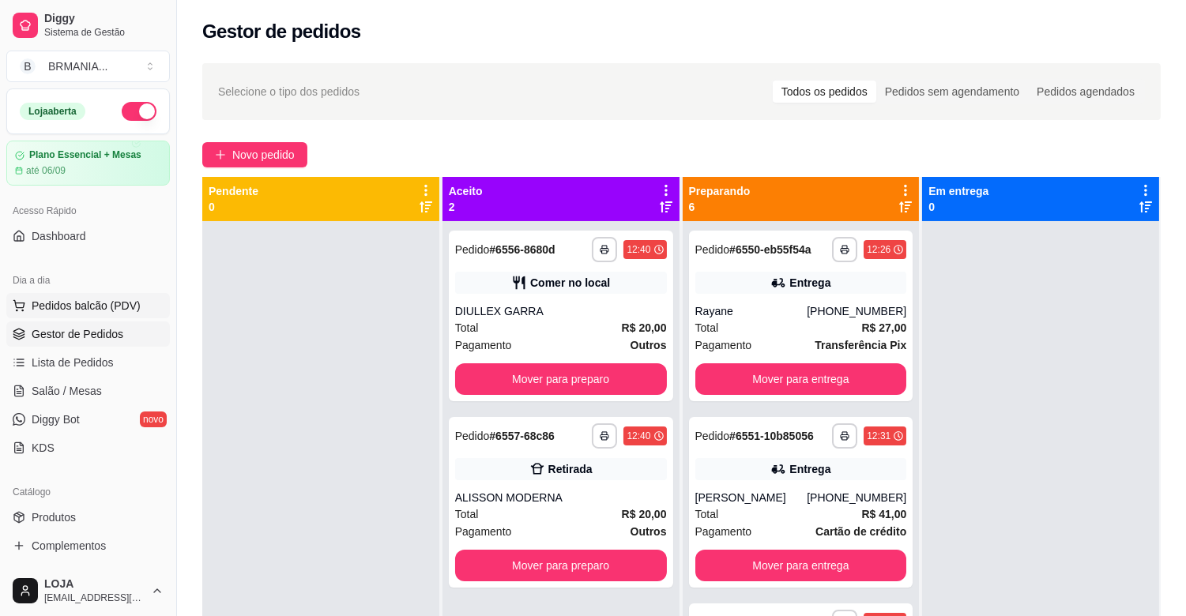
click at [124, 313] on span "Pedidos balcão (PDV)" at bounding box center [86, 306] width 109 height 16
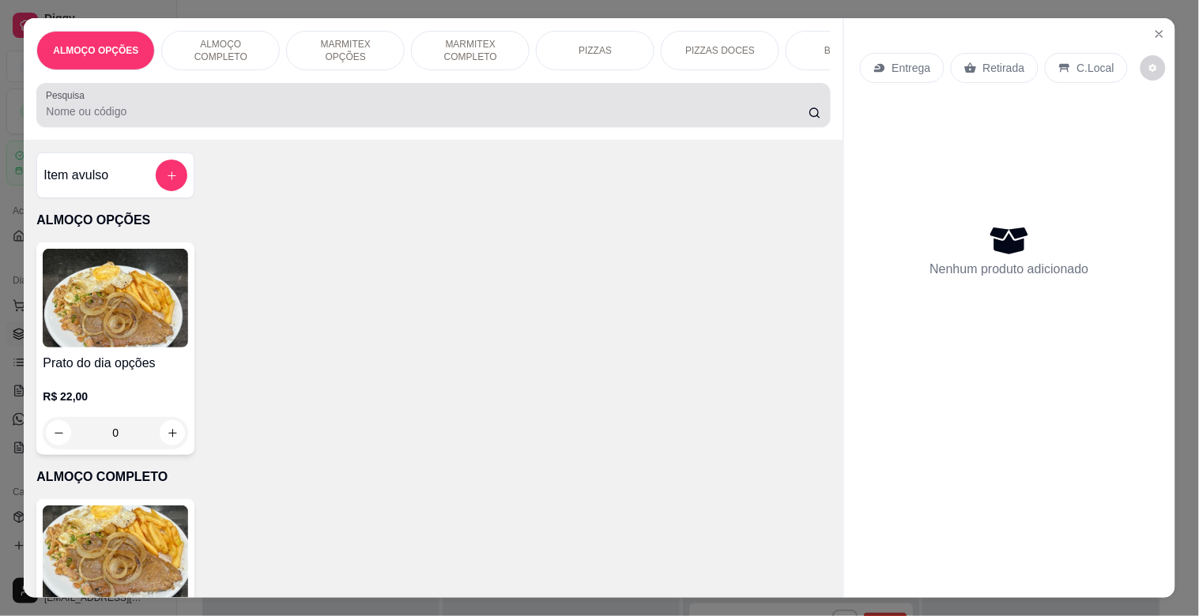
click at [185, 106] on div at bounding box center [433, 105] width 774 height 32
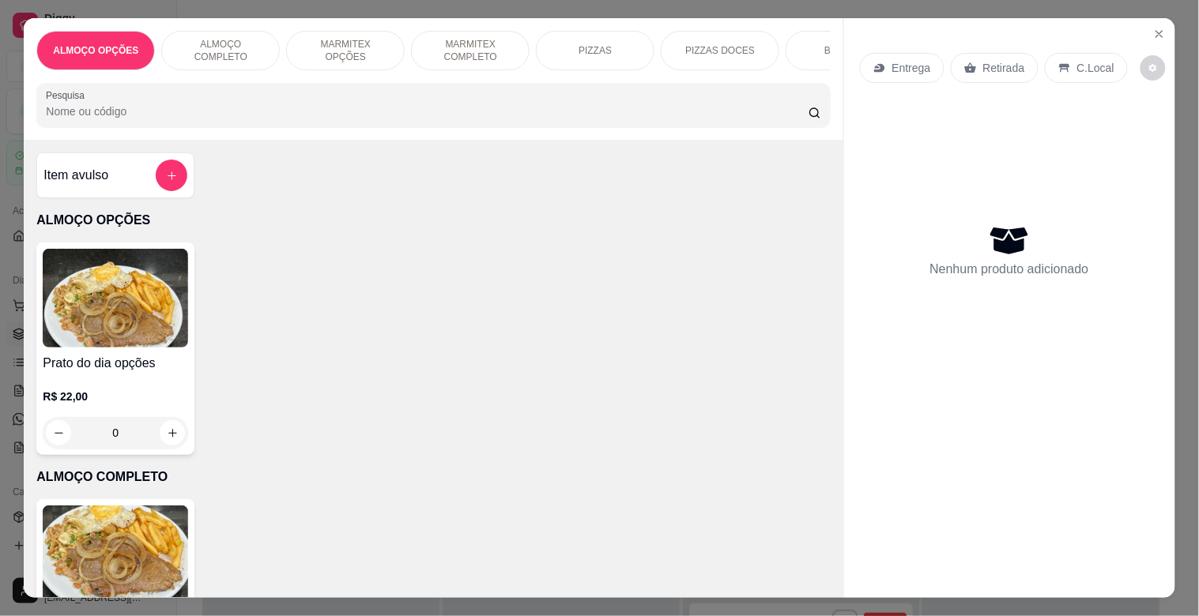
click at [156, 540] on img at bounding box center [115, 555] width 145 height 99
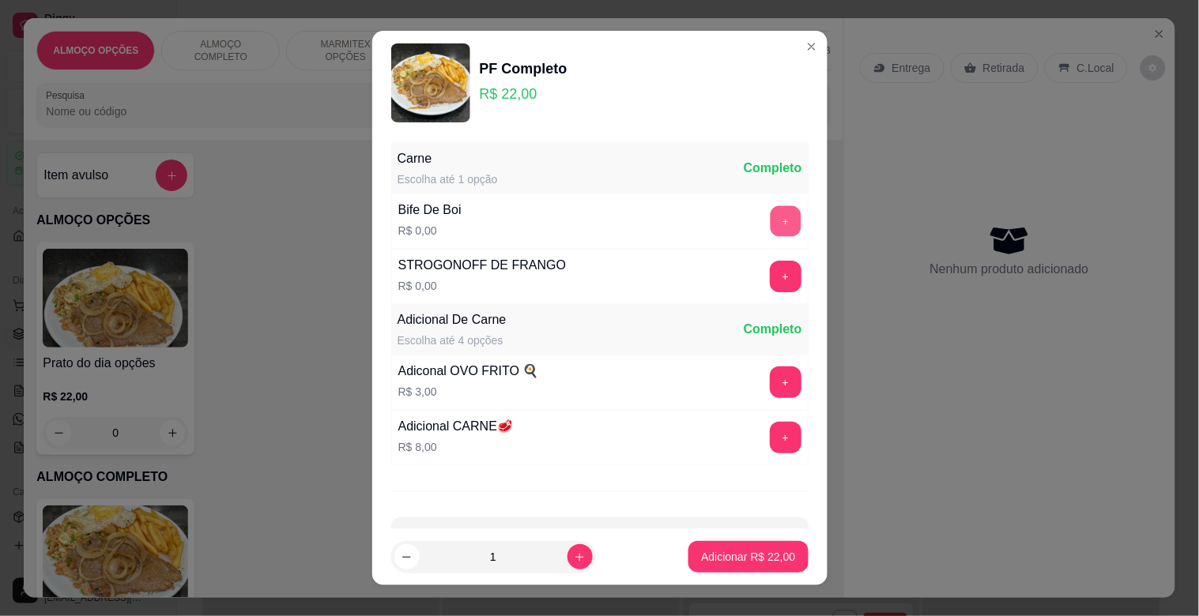
click at [770, 218] on button "+" at bounding box center [785, 221] width 31 height 31
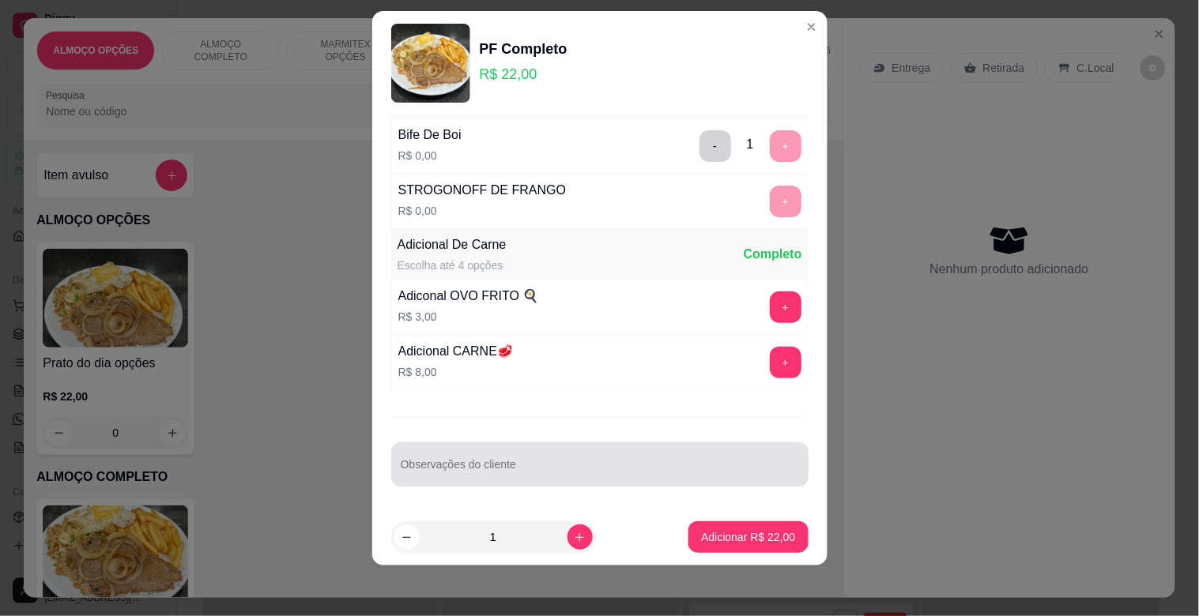
click at [507, 466] on input "Observações do cliente" at bounding box center [600, 471] width 398 height 16
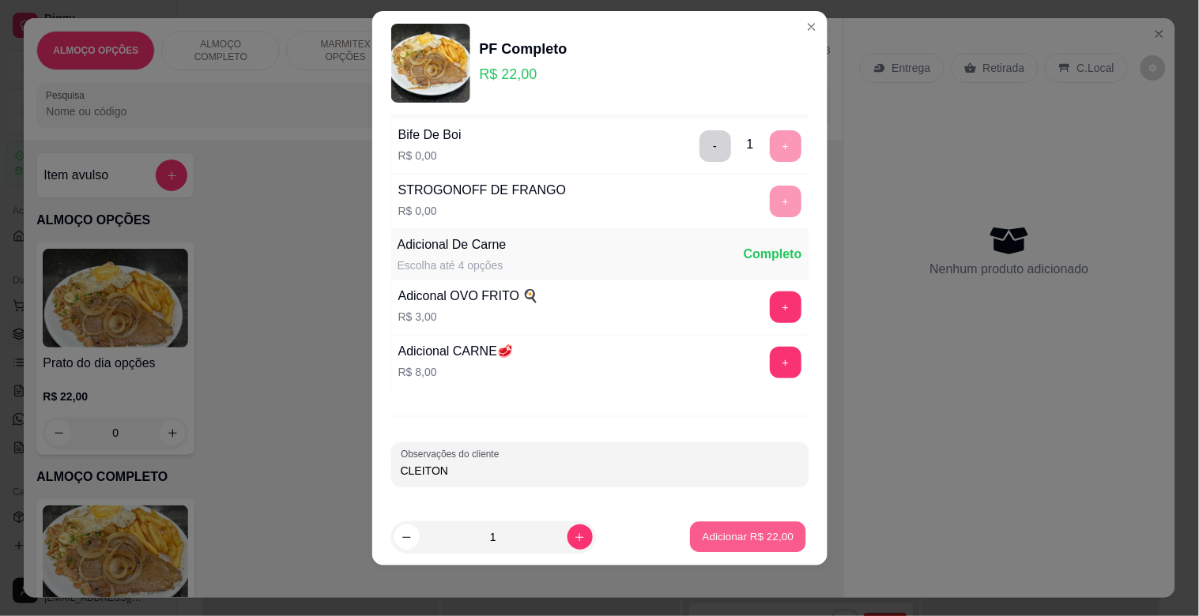
click at [714, 543] on p "Adicionar R$ 22,00" at bounding box center [749, 536] width 92 height 15
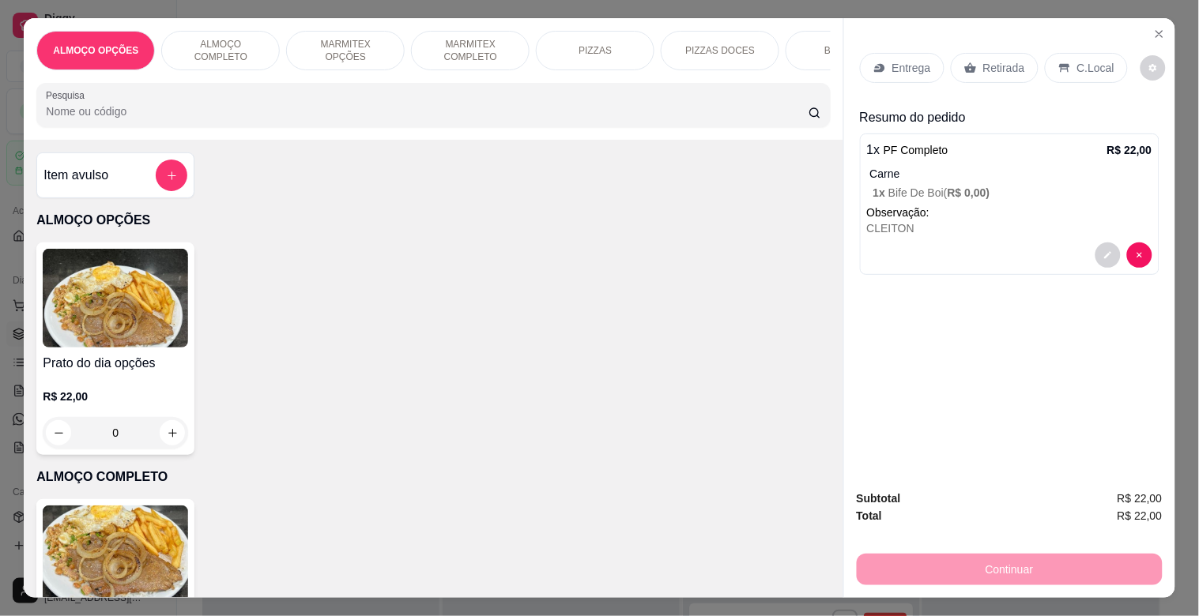
click at [152, 541] on img at bounding box center [115, 555] width 145 height 99
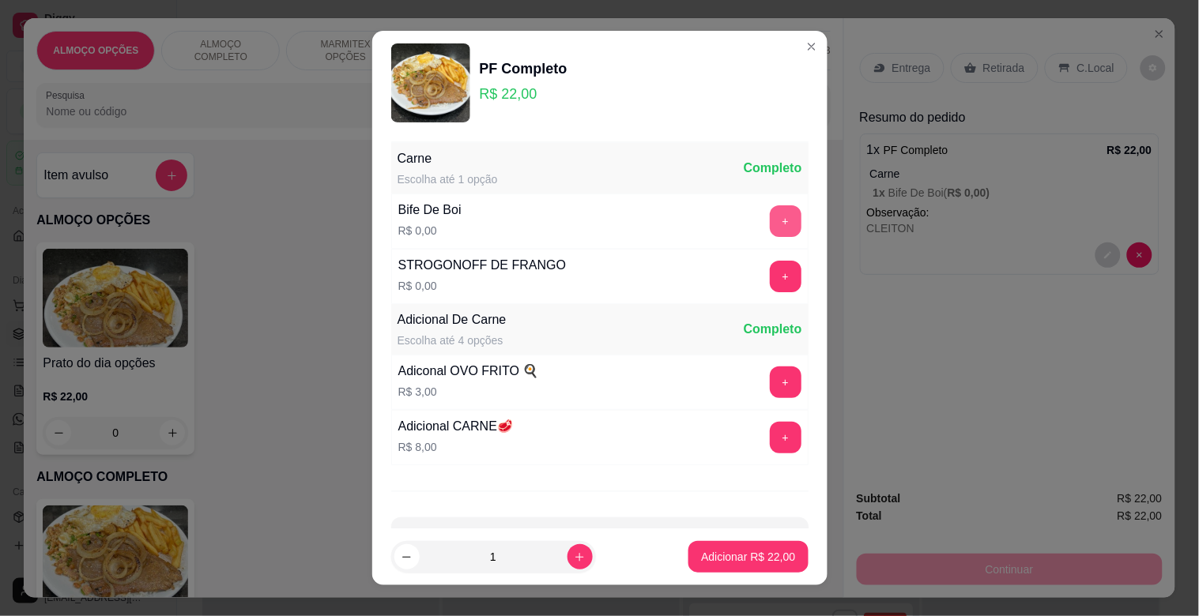
click at [770, 227] on button "+" at bounding box center [786, 221] width 32 height 32
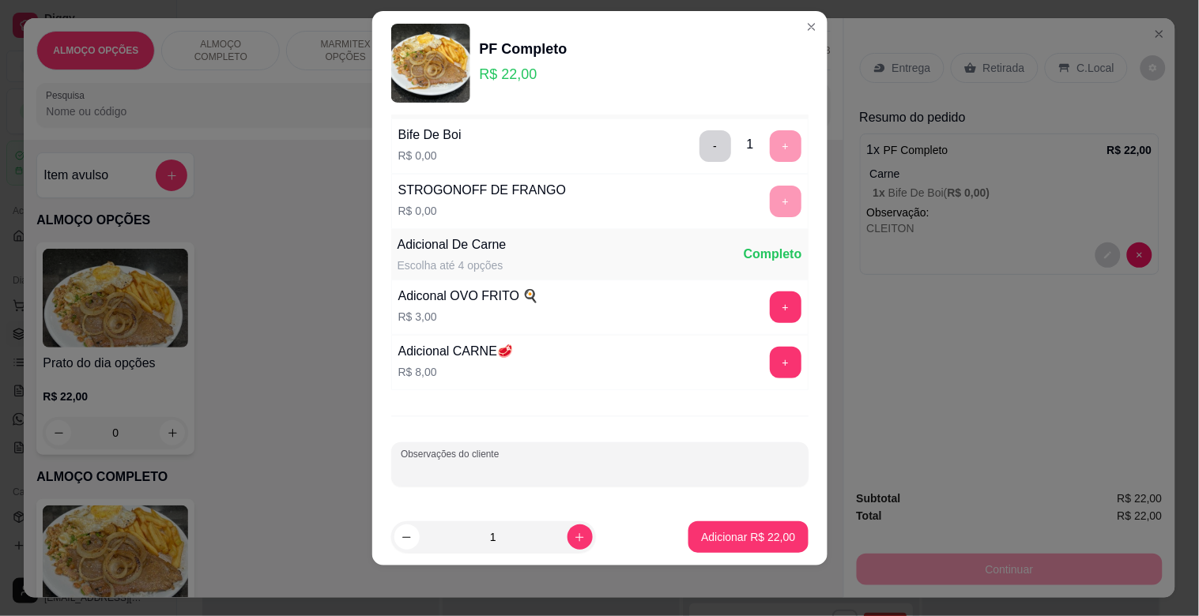
click at [650, 469] on input "Observações do cliente" at bounding box center [600, 471] width 398 height 16
click at [755, 536] on p "Adicionar R$ 22,00" at bounding box center [748, 537] width 94 height 16
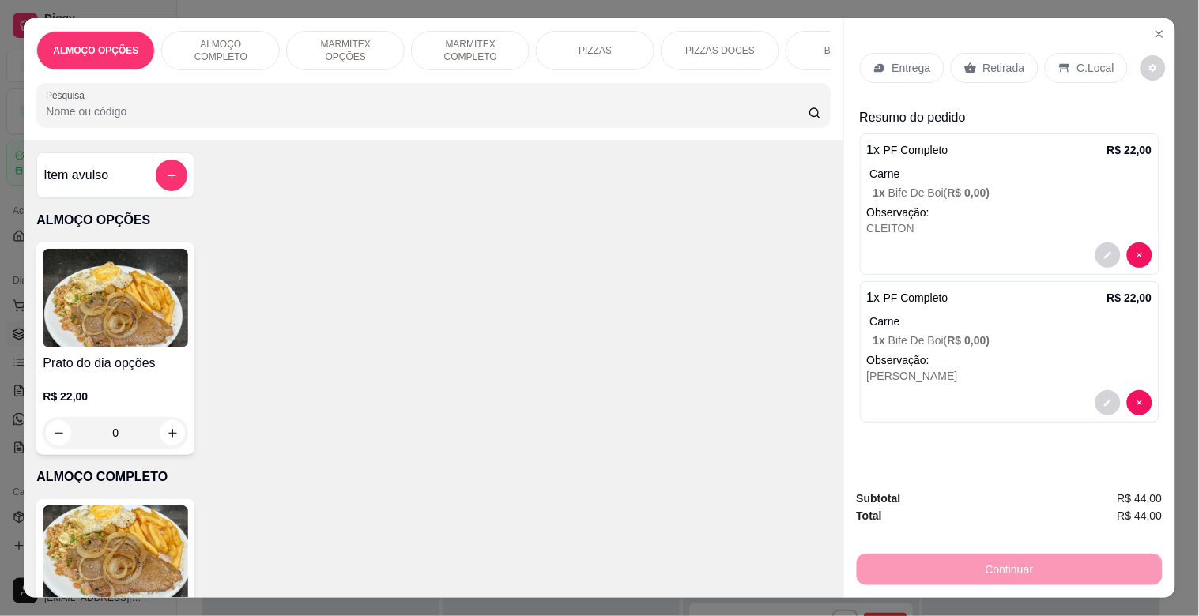
click at [122, 340] on img at bounding box center [115, 298] width 145 height 99
click at [167, 534] on img at bounding box center [115, 555] width 145 height 99
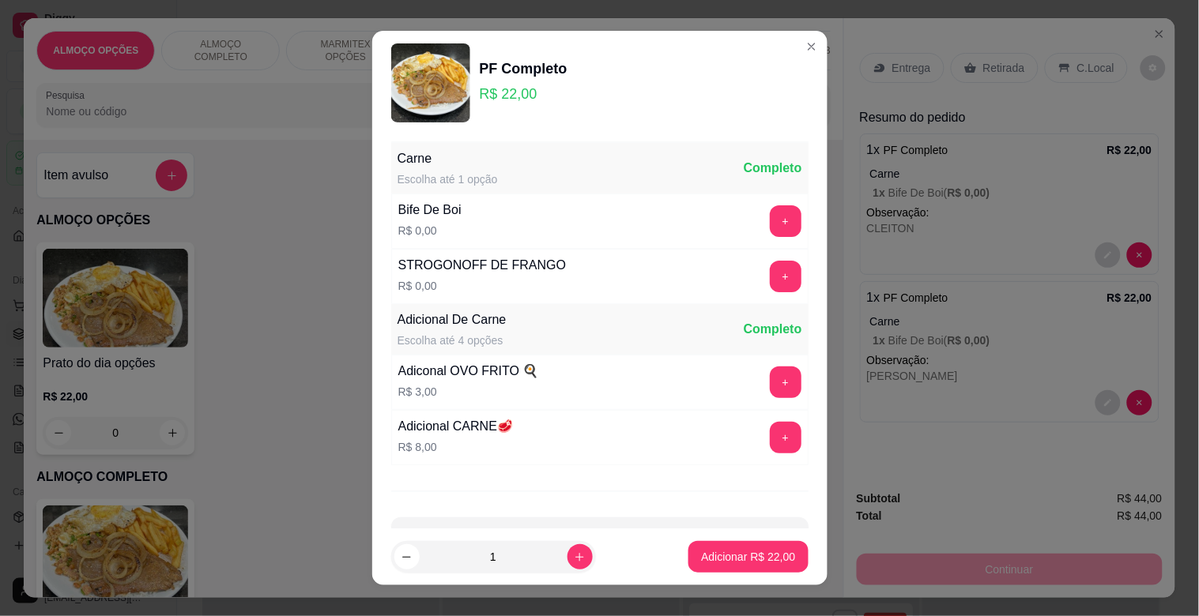
click at [770, 235] on button "+" at bounding box center [786, 221] width 32 height 32
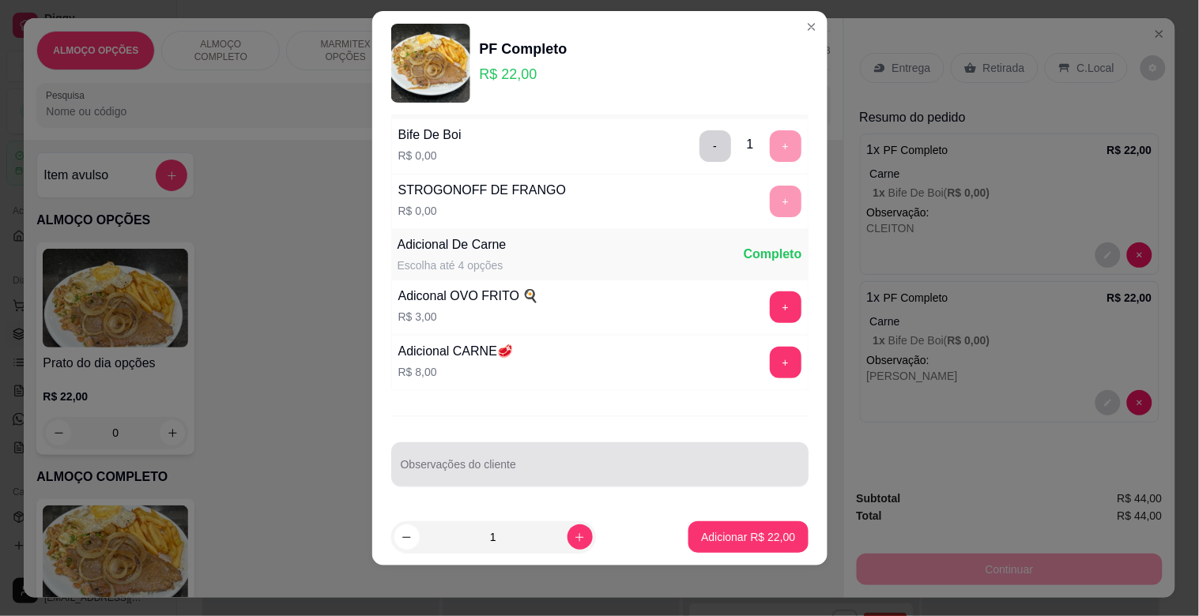
click at [514, 460] on div at bounding box center [600, 465] width 398 height 32
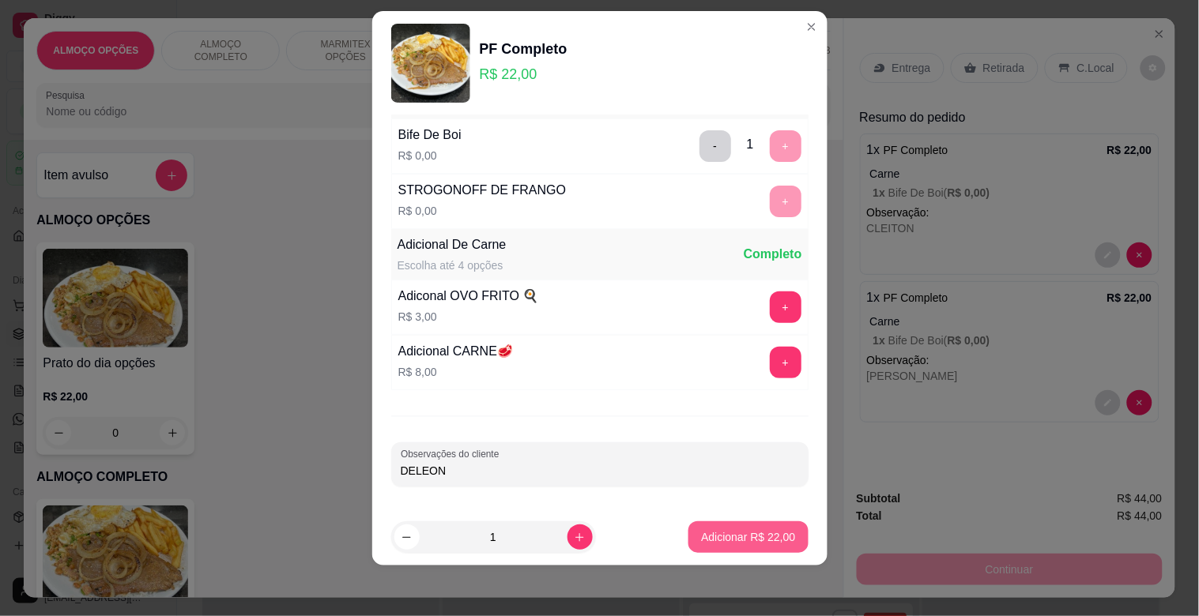
click at [701, 541] on p "Adicionar R$ 22,00" at bounding box center [748, 537] width 94 height 16
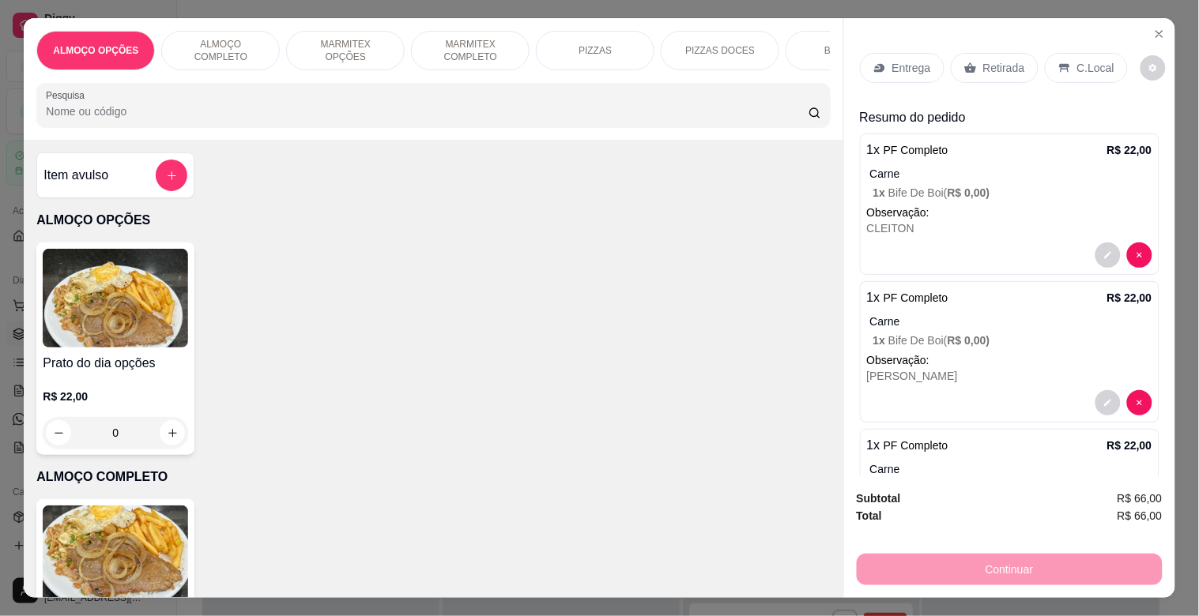
click at [154, 559] on img at bounding box center [115, 555] width 145 height 99
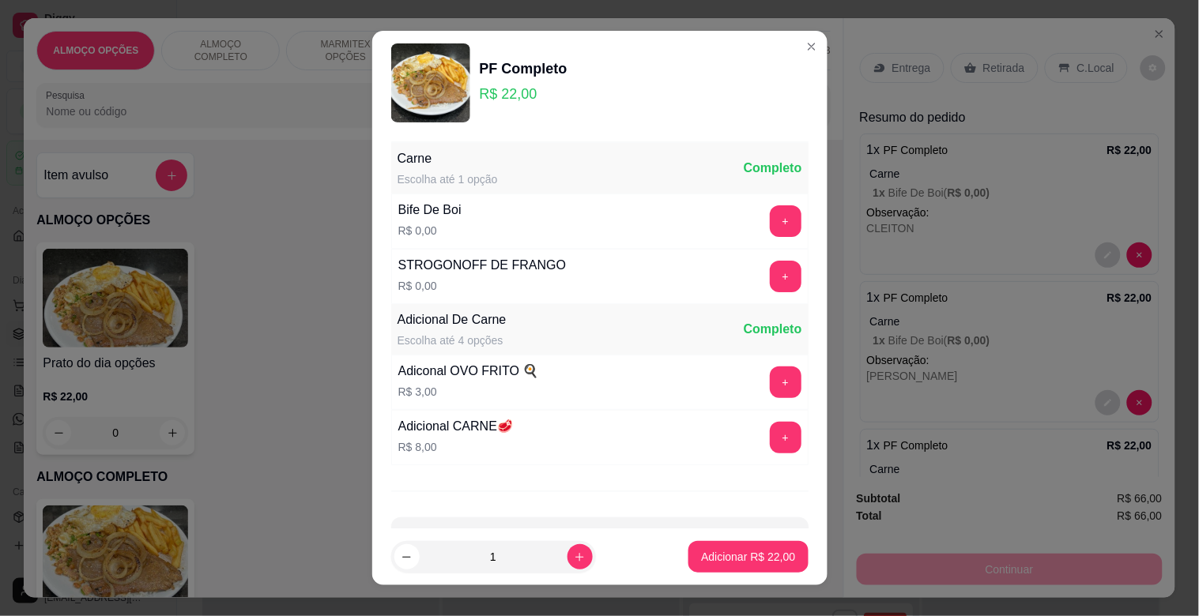
drag, startPoint x: 771, startPoint y: 223, endPoint x: 684, endPoint y: 303, distance: 118.6
click at [772, 223] on div "+" at bounding box center [785, 221] width 44 height 32
click at [770, 233] on button "+" at bounding box center [786, 221] width 32 height 32
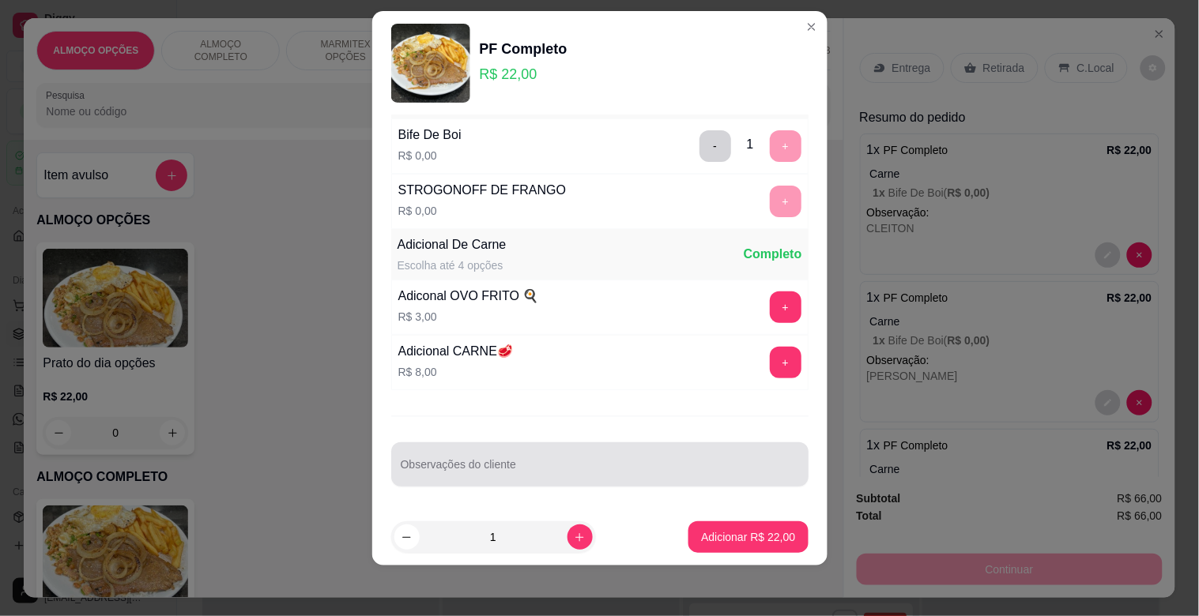
click at [528, 463] on input "Observações do cliente" at bounding box center [600, 471] width 398 height 16
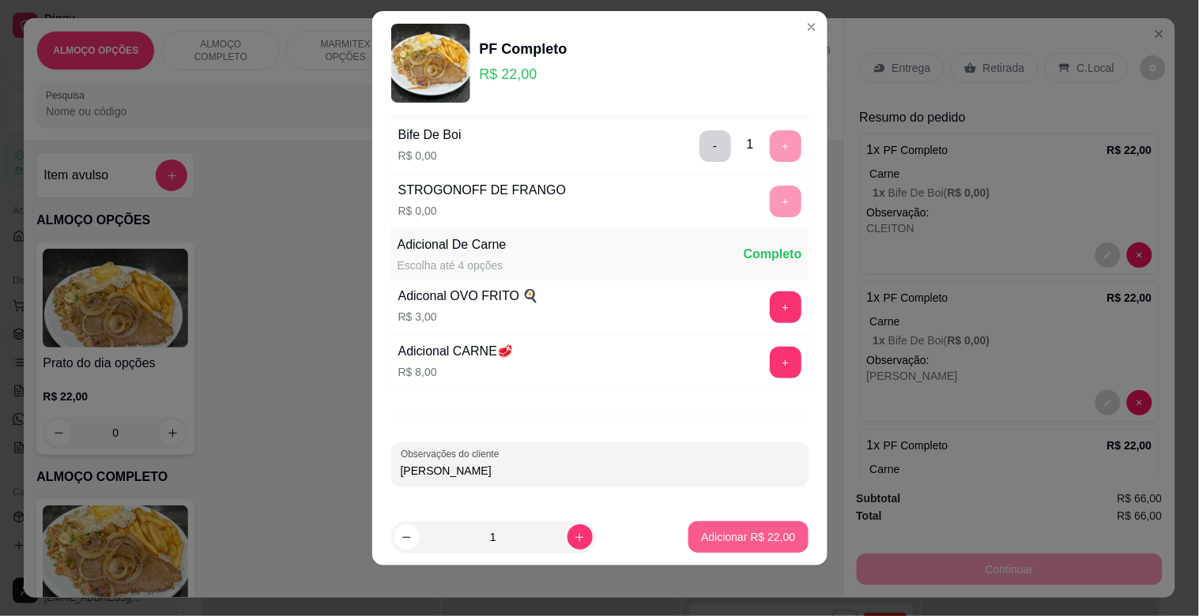
click at [733, 541] on p "Adicionar R$ 22,00" at bounding box center [748, 537] width 94 height 16
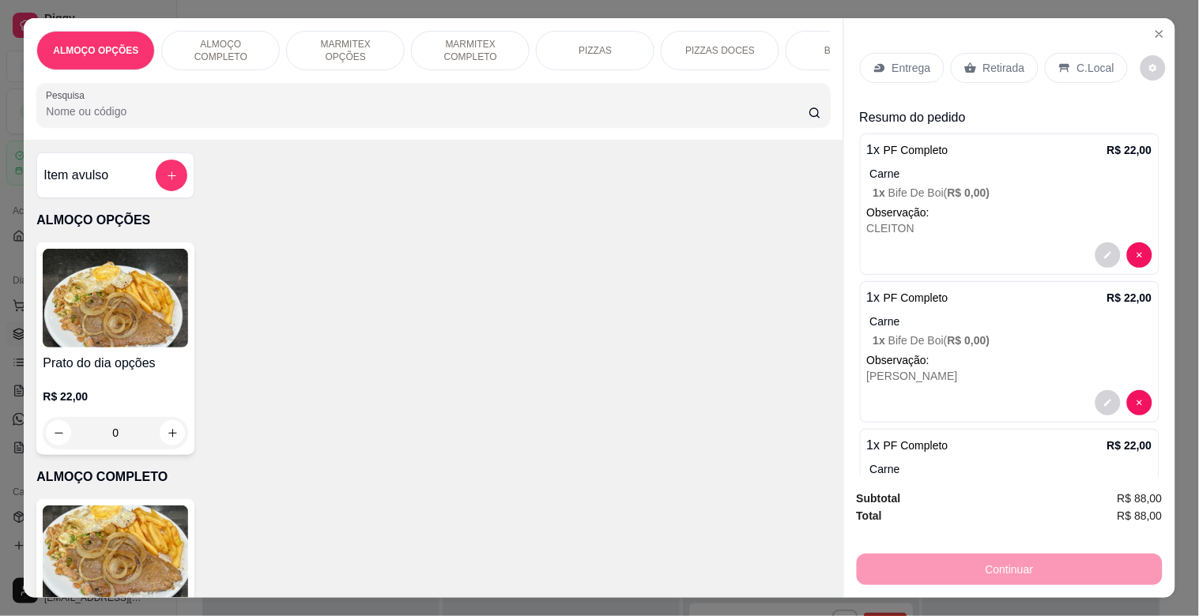
click at [126, 544] on img at bounding box center [115, 555] width 145 height 99
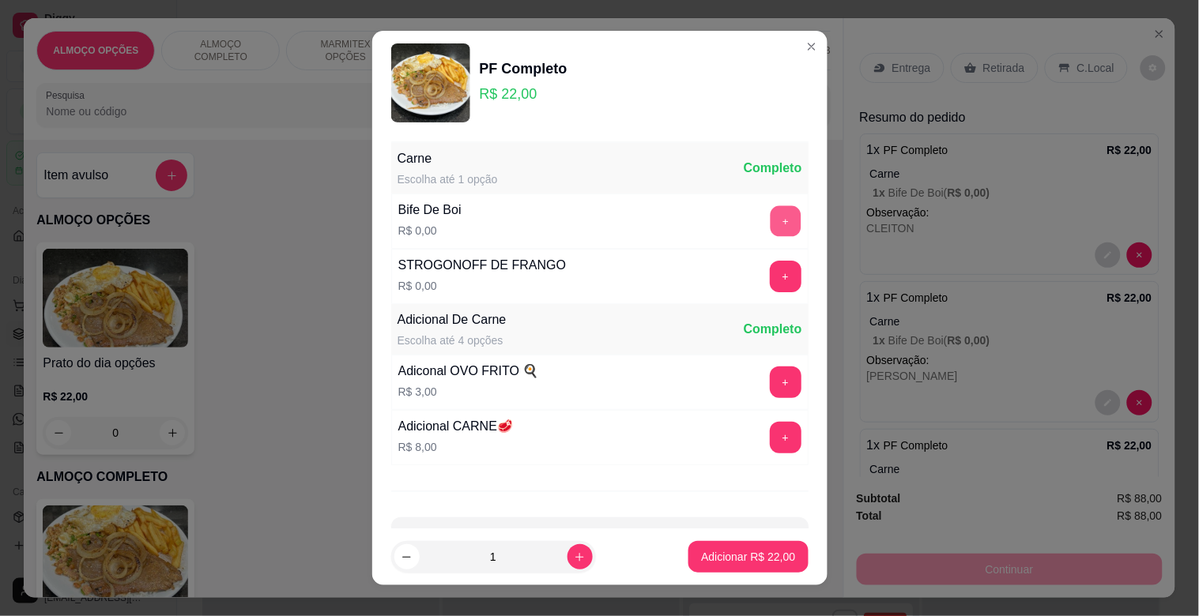
click at [770, 213] on button "+" at bounding box center [785, 221] width 31 height 31
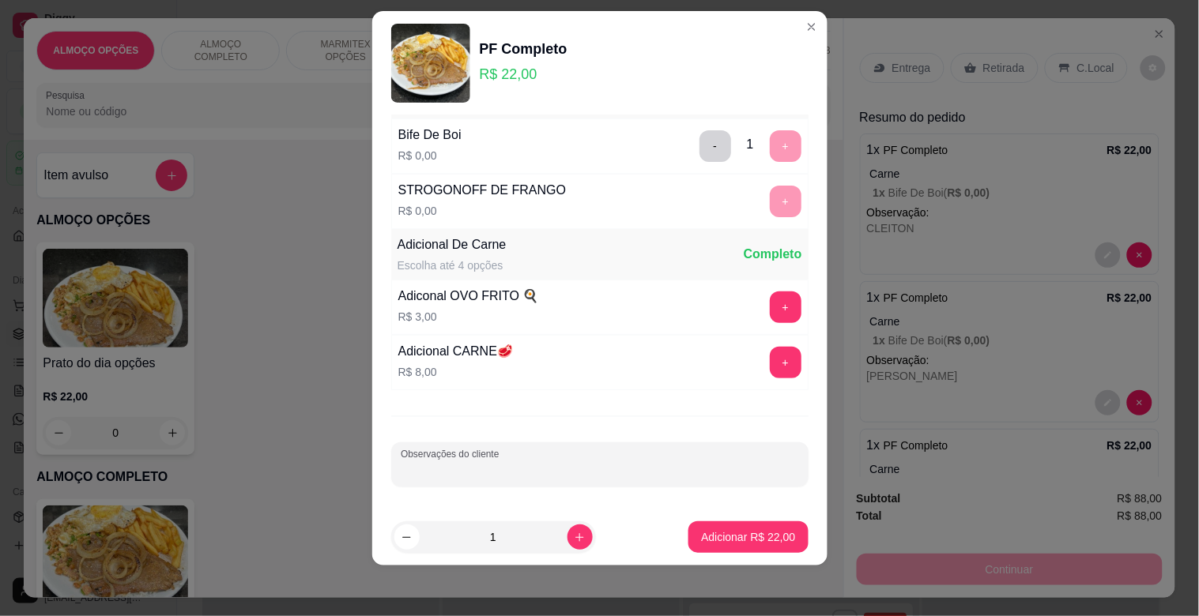
click at [530, 466] on input "Observações do cliente" at bounding box center [600, 471] width 398 height 16
click at [744, 530] on p "Adicionar R$ 22,00" at bounding box center [748, 537] width 94 height 16
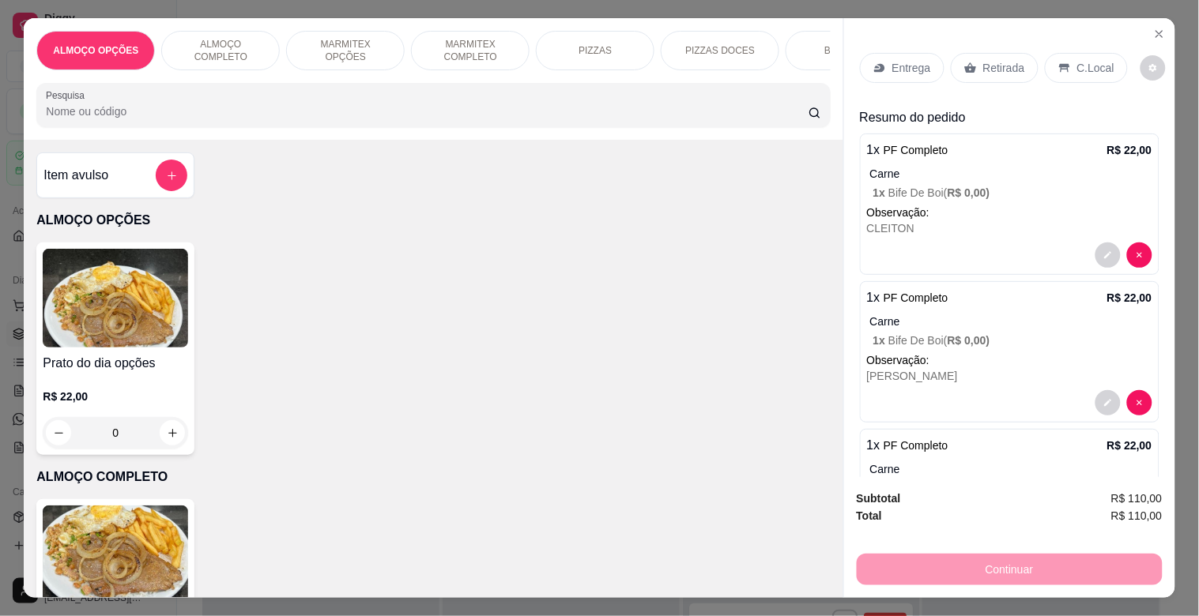
click at [912, 53] on div "Entrega" at bounding box center [902, 68] width 85 height 30
click at [1001, 69] on p "Retirada" at bounding box center [1004, 68] width 42 height 16
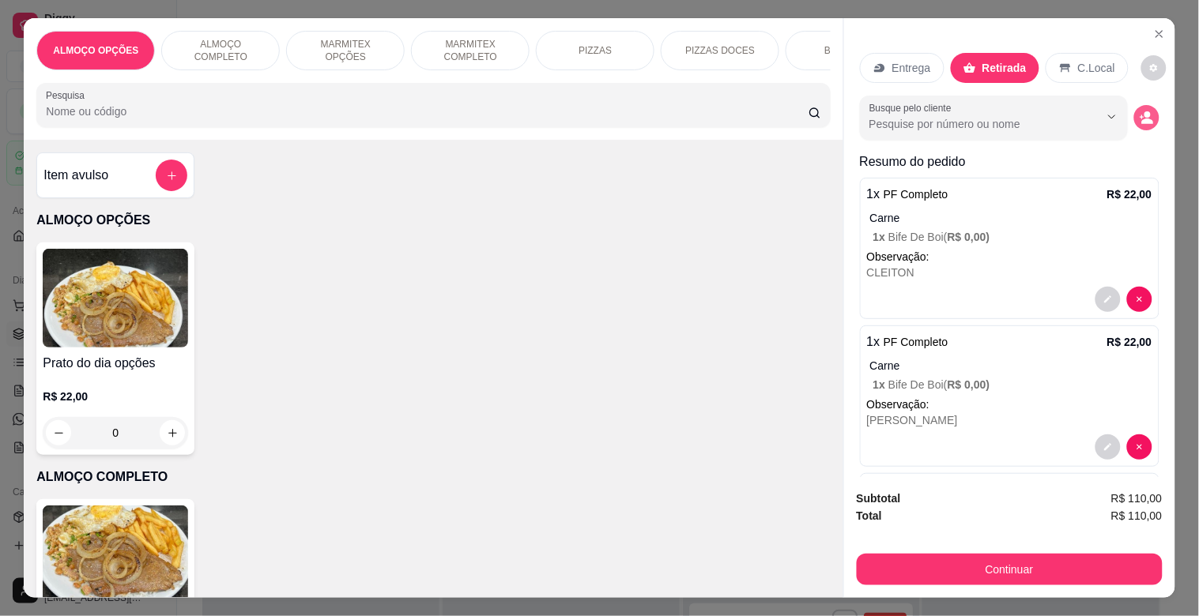
click at [1134, 115] on button "decrease-product-quantity" at bounding box center [1146, 117] width 25 height 25
click at [656, 375] on div at bounding box center [598, 382] width 297 height 32
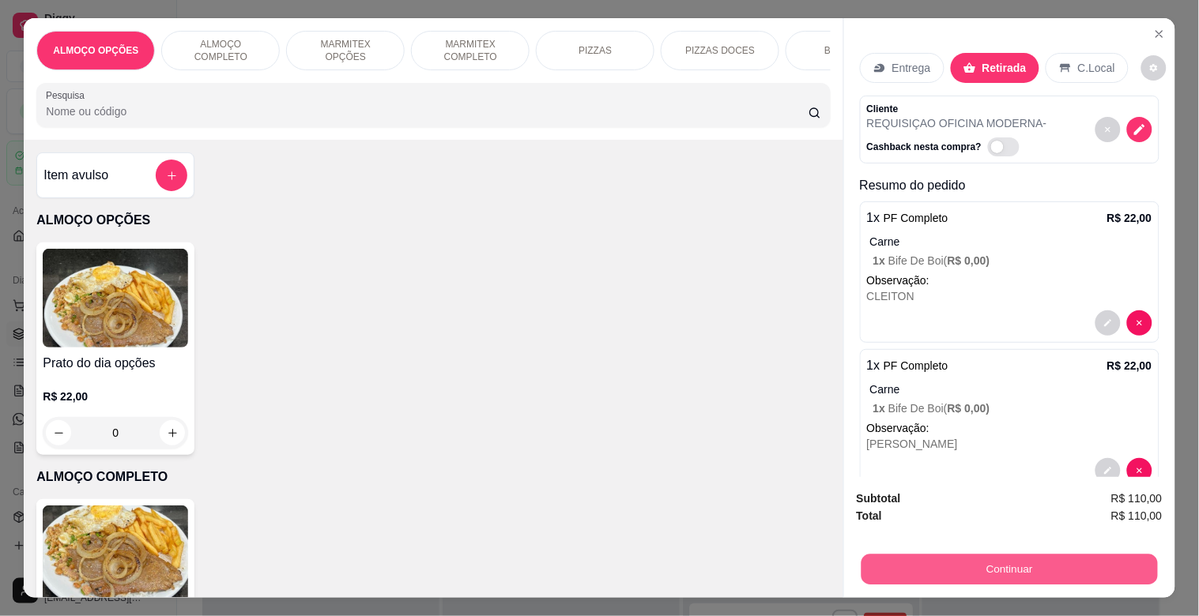
click at [936, 557] on button "Continuar" at bounding box center [1009, 569] width 296 height 31
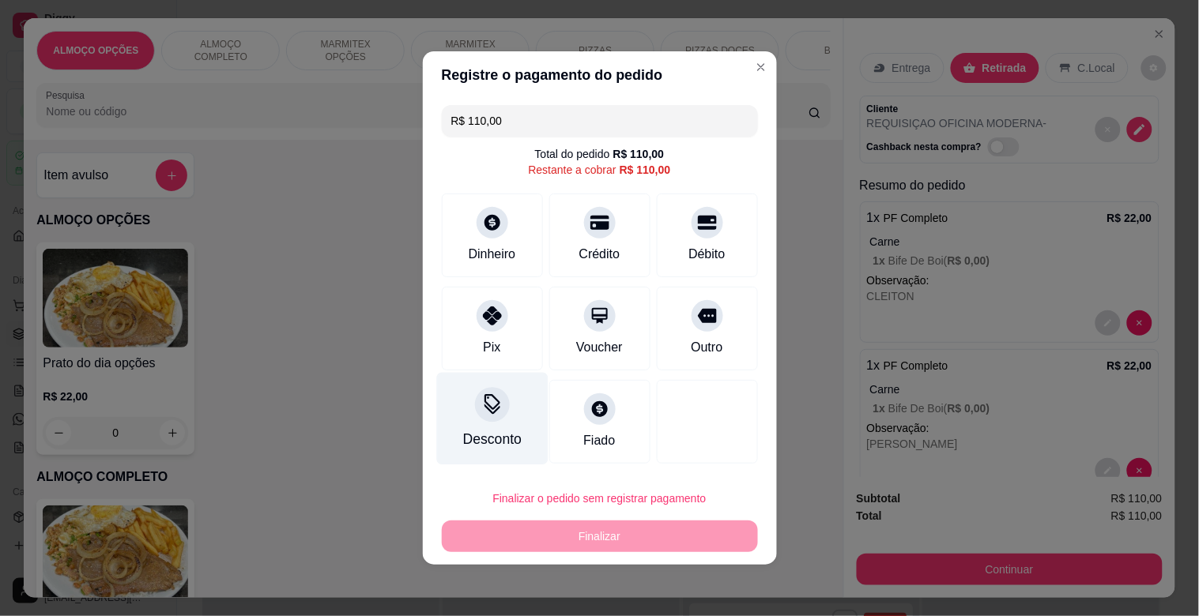
click at [499, 424] on div "Desconto" at bounding box center [491, 419] width 111 height 92
click at [511, 349] on input at bounding box center [600, 353] width 316 height 32
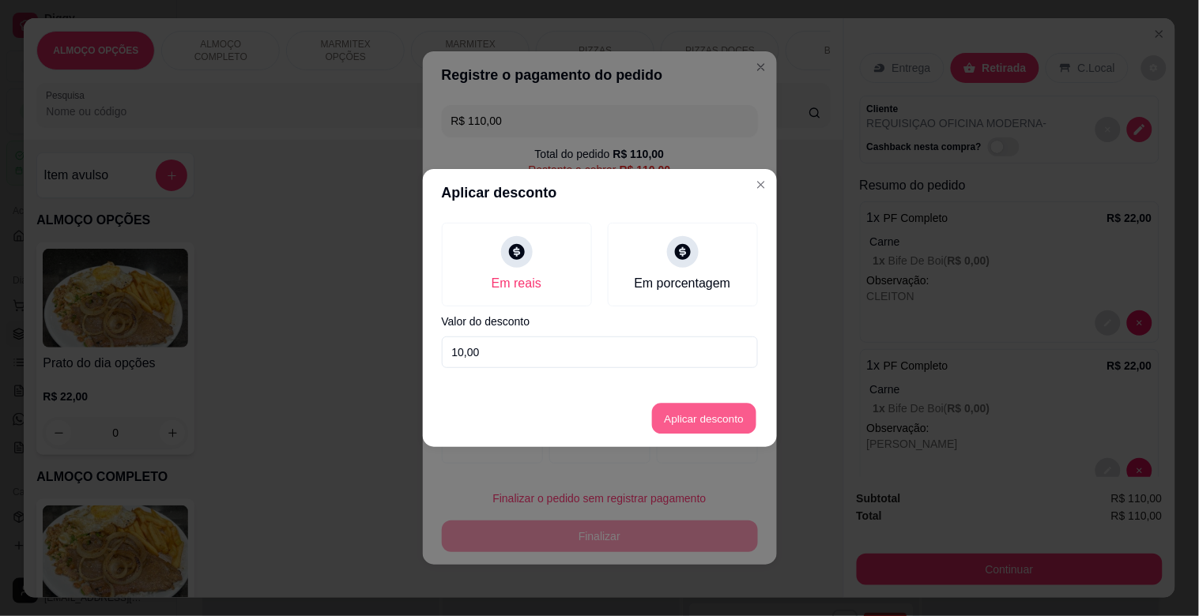
click at [706, 421] on button "Aplicar desconto" at bounding box center [704, 419] width 104 height 31
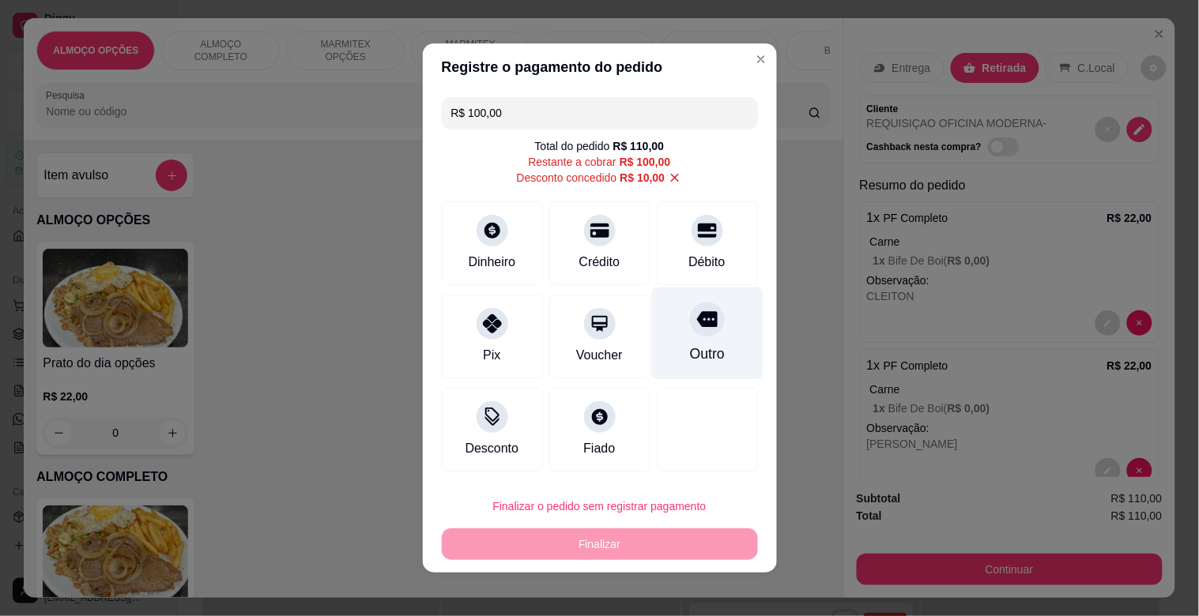
click at [684, 343] on div "Outro" at bounding box center [706, 334] width 111 height 92
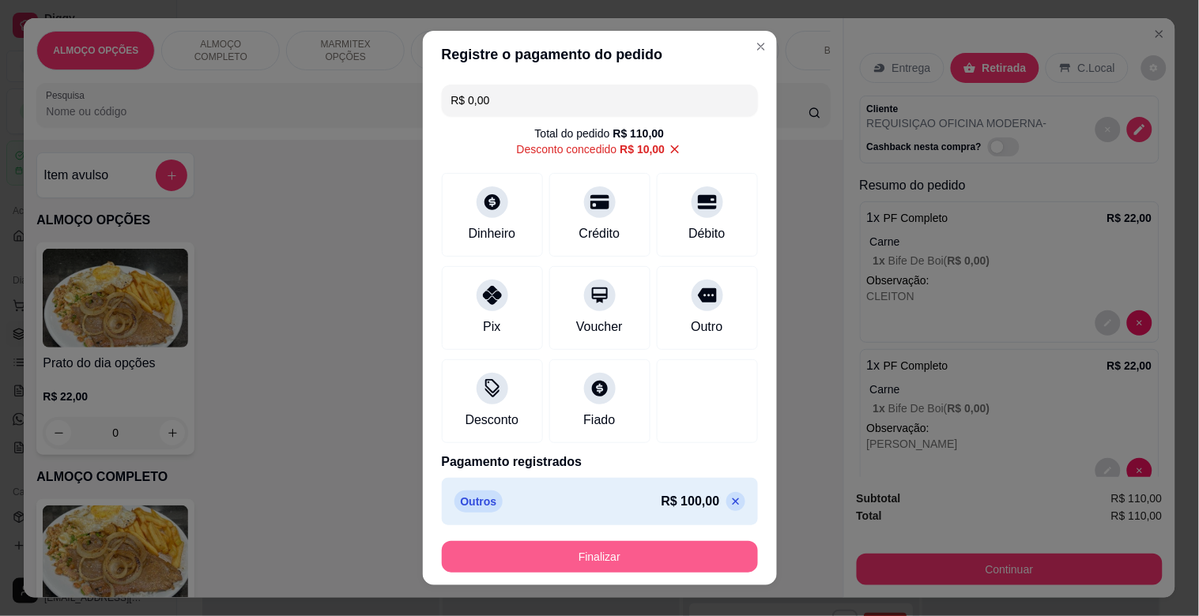
click at [602, 551] on button "Finalizar" at bounding box center [600, 557] width 316 height 32
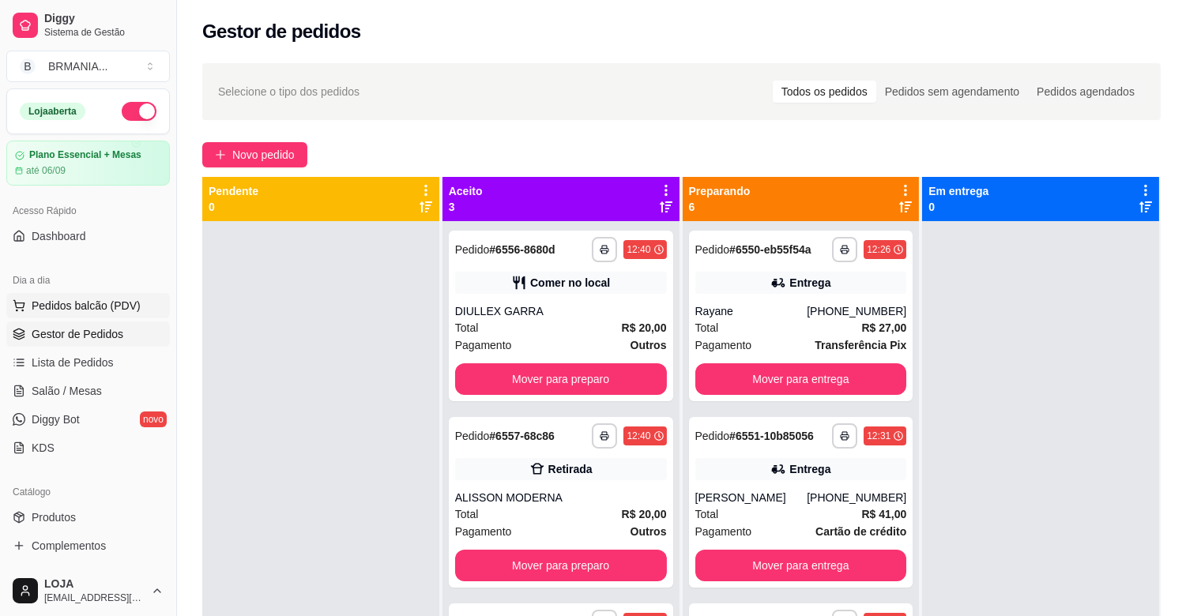
click at [53, 310] on span "Pedidos balcão (PDV)" at bounding box center [86, 306] width 109 height 16
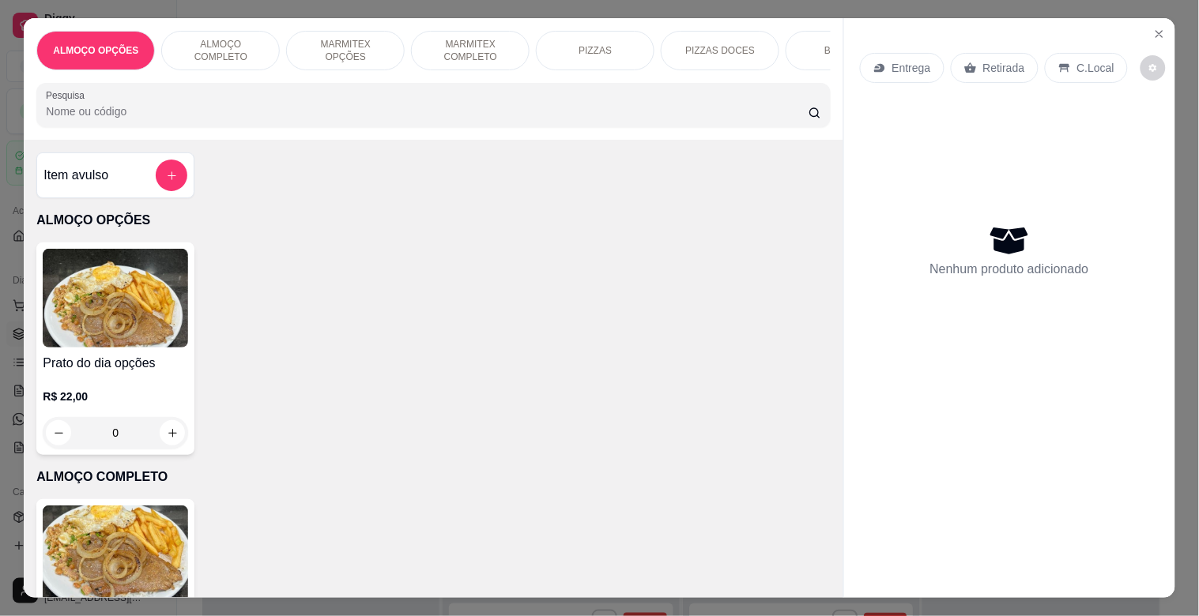
click at [142, 522] on img at bounding box center [115, 555] width 145 height 99
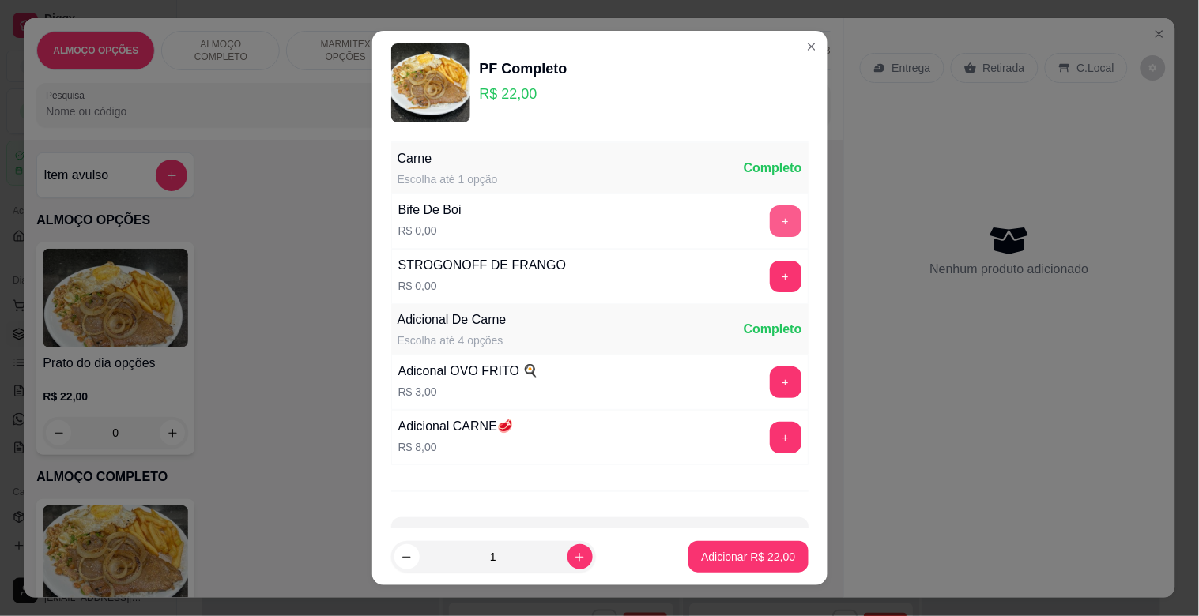
click at [770, 227] on button "+" at bounding box center [786, 221] width 32 height 32
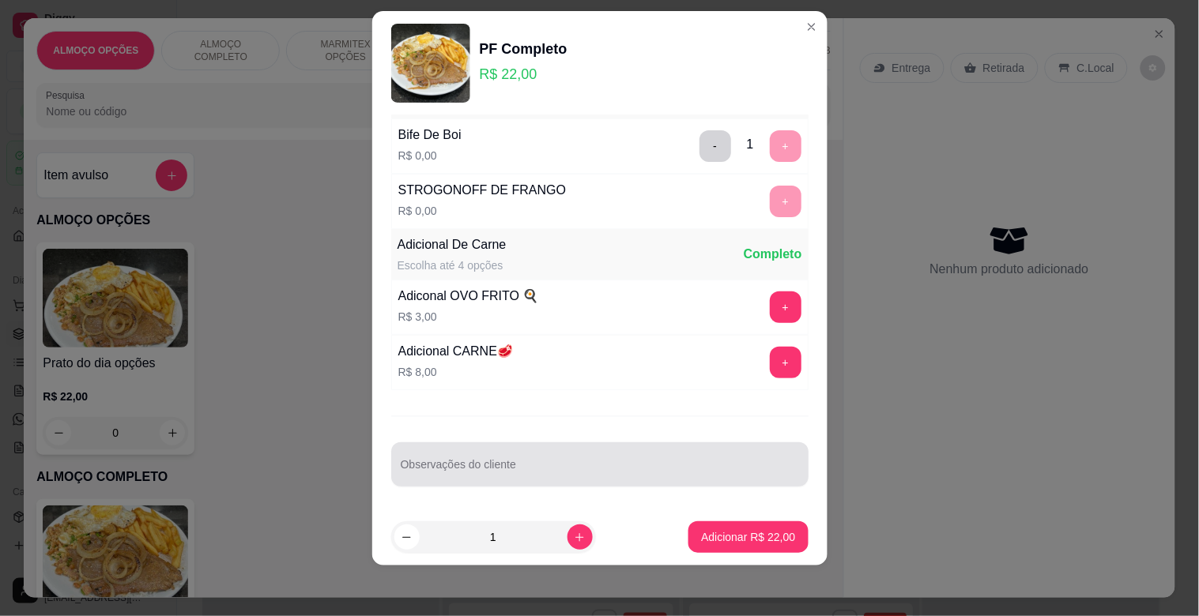
click at [533, 463] on input "Observações do cliente" at bounding box center [600, 471] width 398 height 16
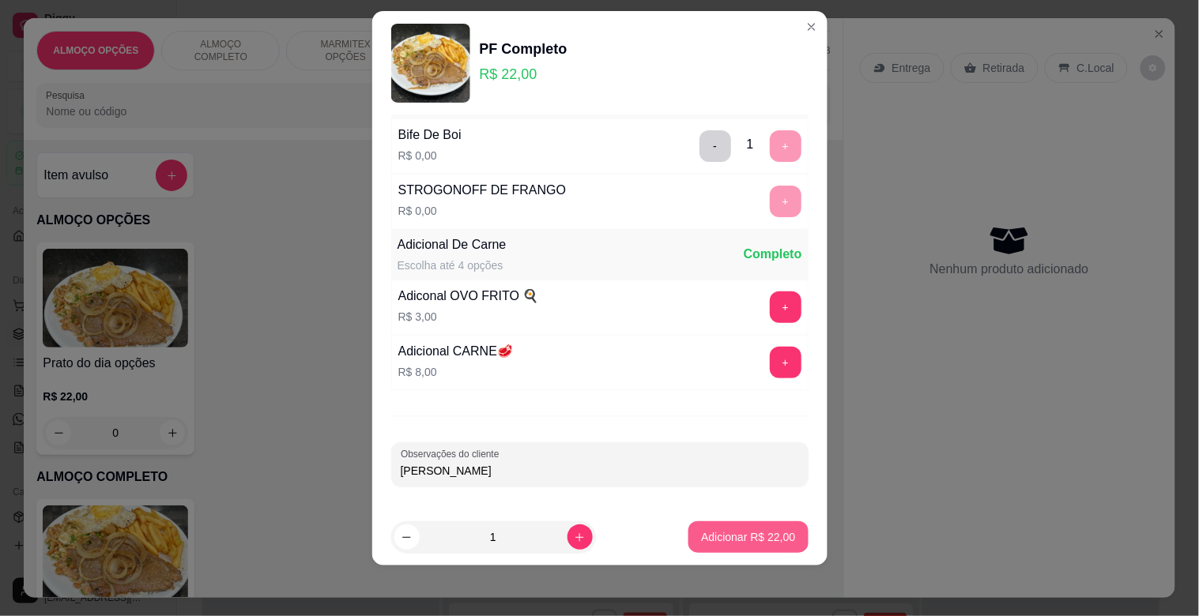
click at [729, 530] on p "Adicionar R$ 22,00" at bounding box center [748, 537] width 94 height 16
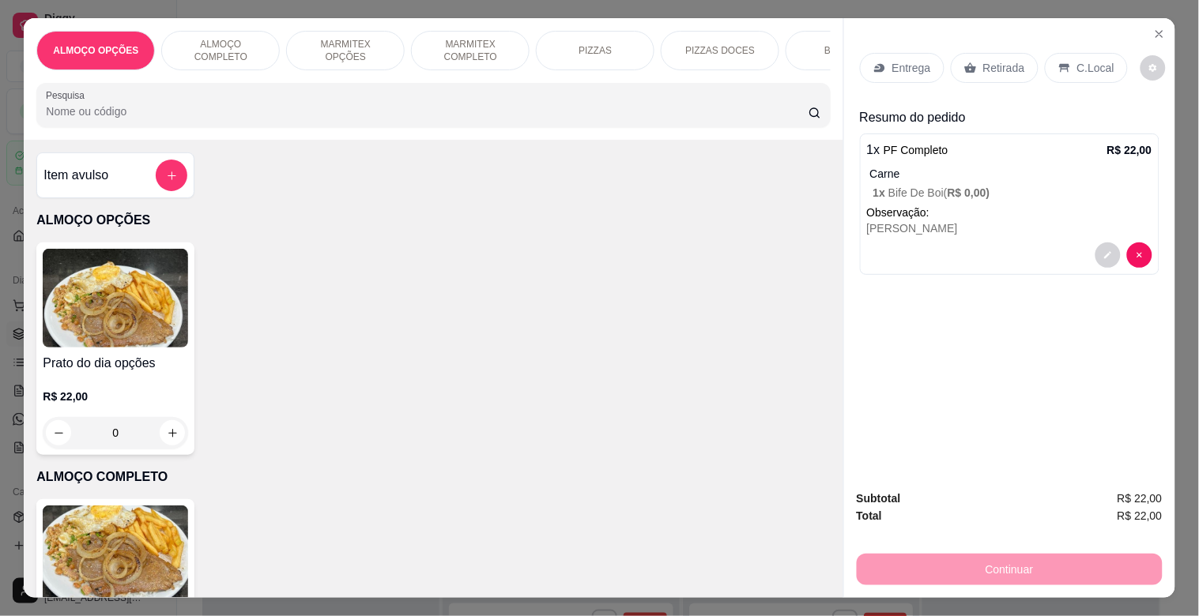
click at [135, 563] on img at bounding box center [115, 555] width 145 height 99
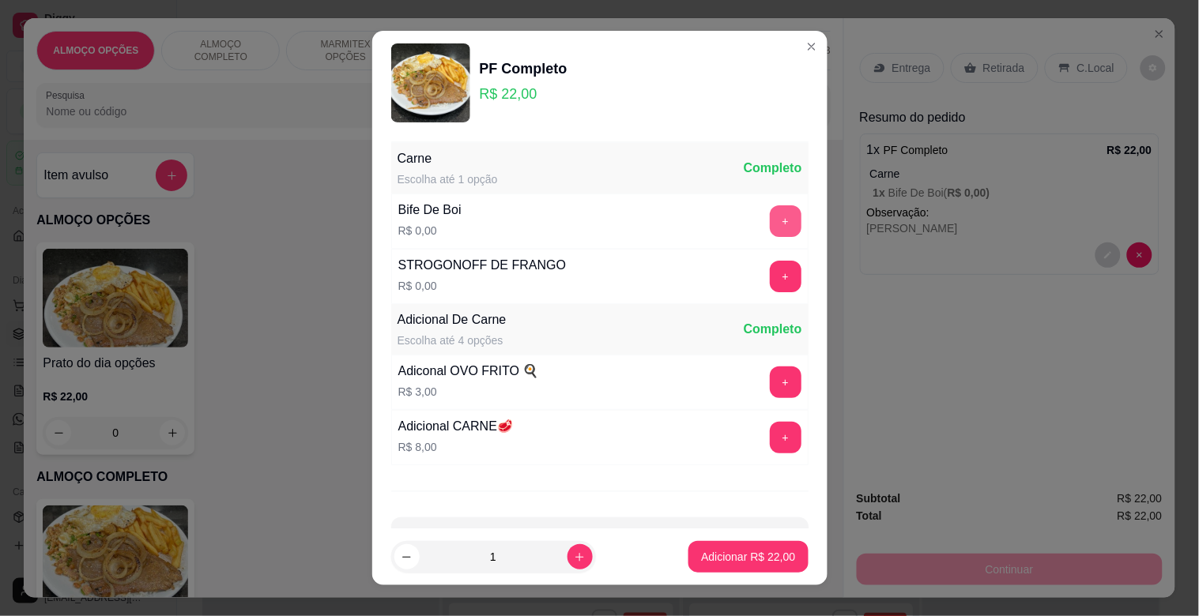
click at [770, 228] on button "+" at bounding box center [786, 221] width 32 height 32
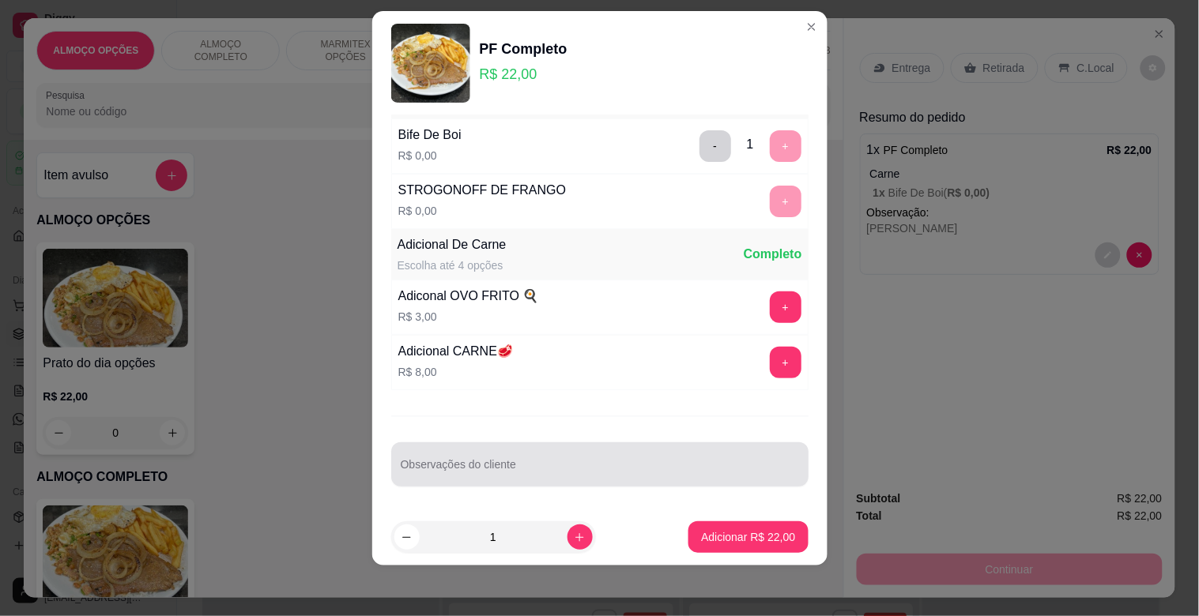
click at [517, 459] on div at bounding box center [600, 465] width 398 height 32
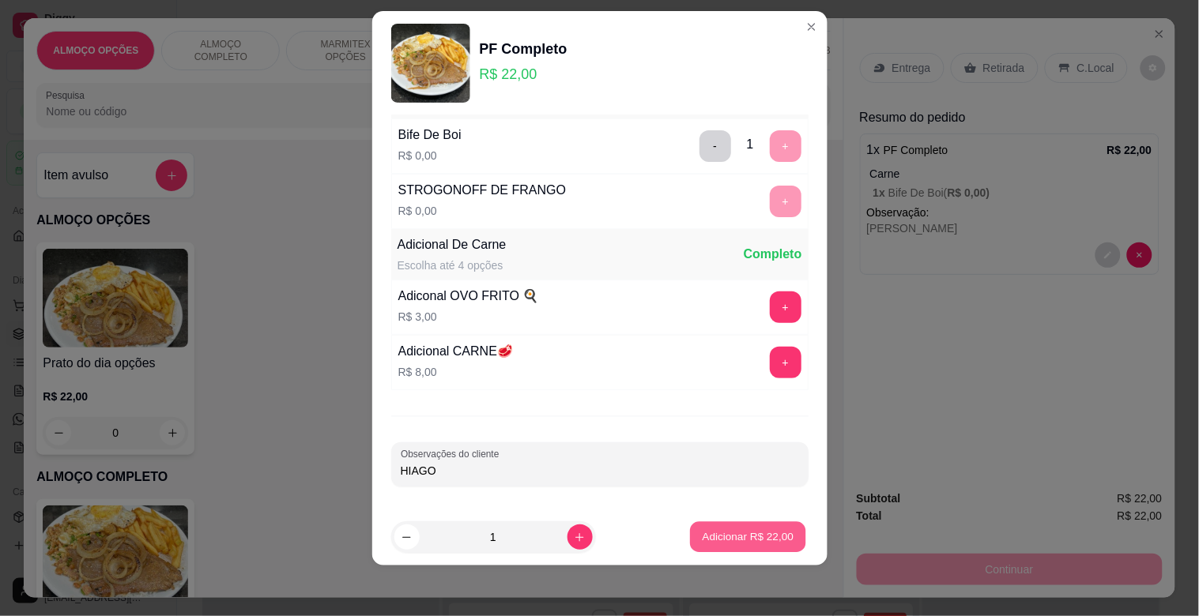
click at [753, 526] on button "Adicionar R$ 22,00" at bounding box center [749, 537] width 116 height 31
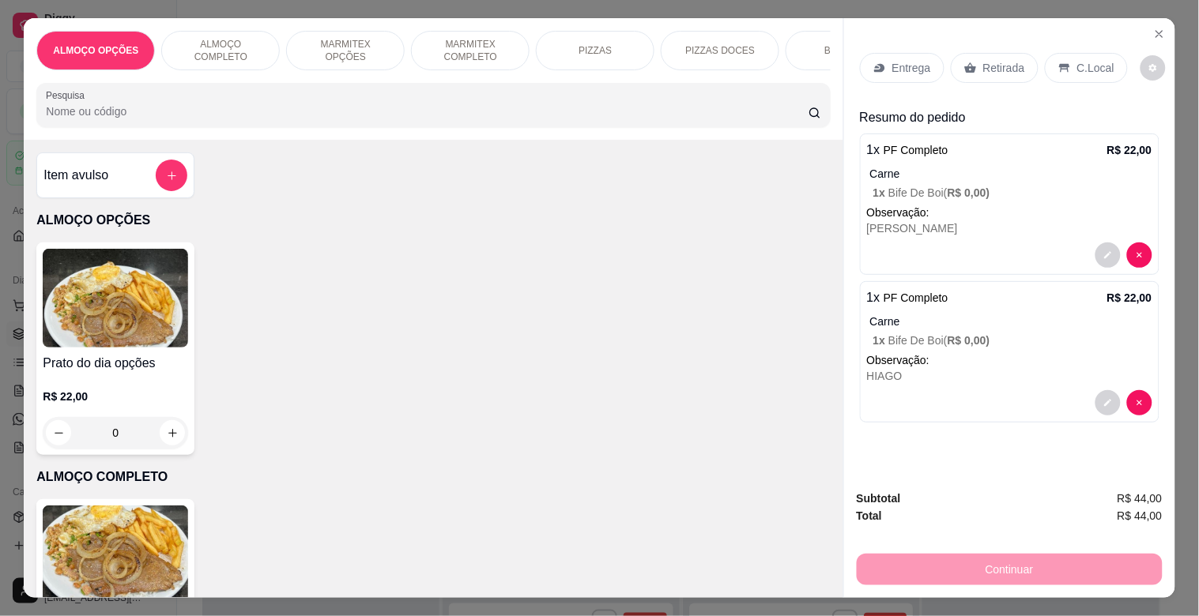
click at [92, 553] on img at bounding box center [115, 555] width 145 height 99
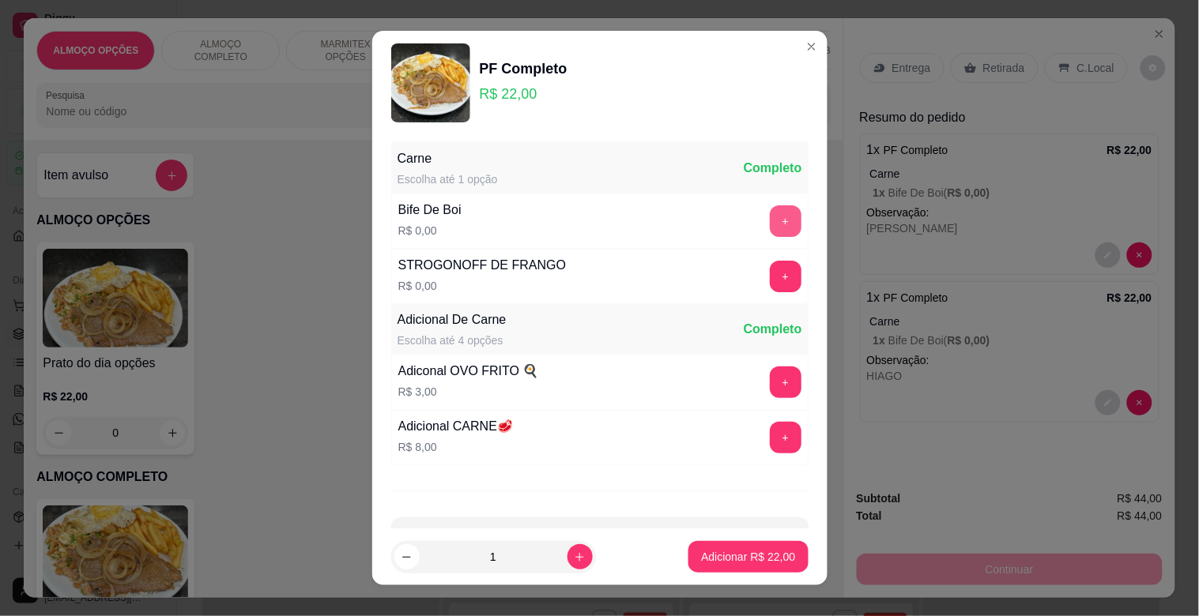
click at [770, 217] on button "+" at bounding box center [786, 221] width 32 height 32
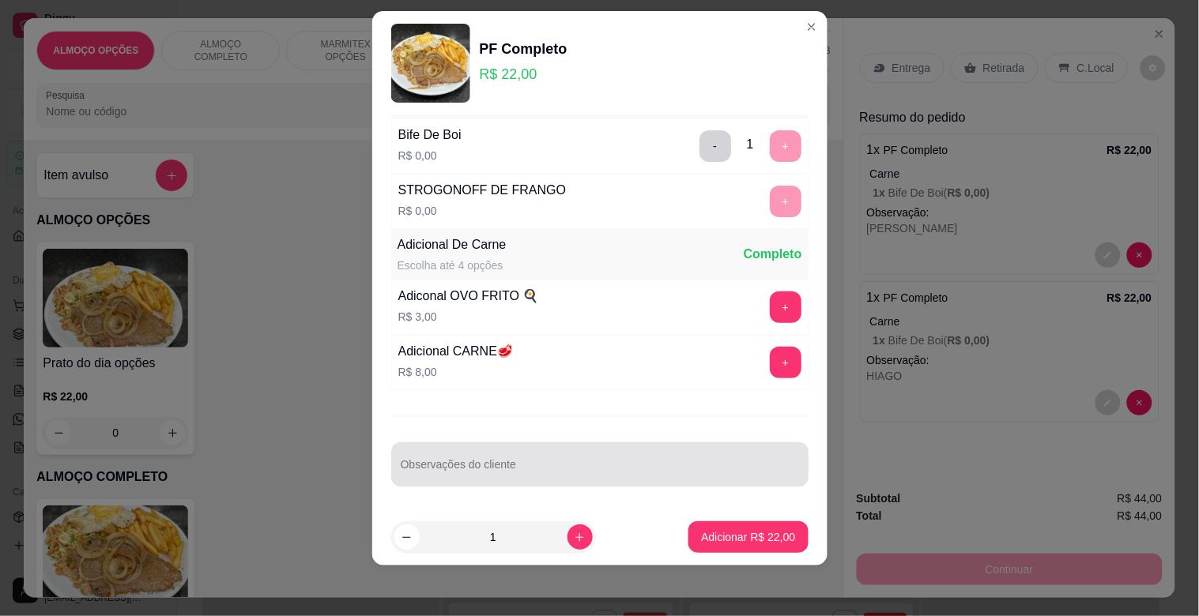
click at [415, 465] on input "Observações do cliente" at bounding box center [600, 471] width 398 height 16
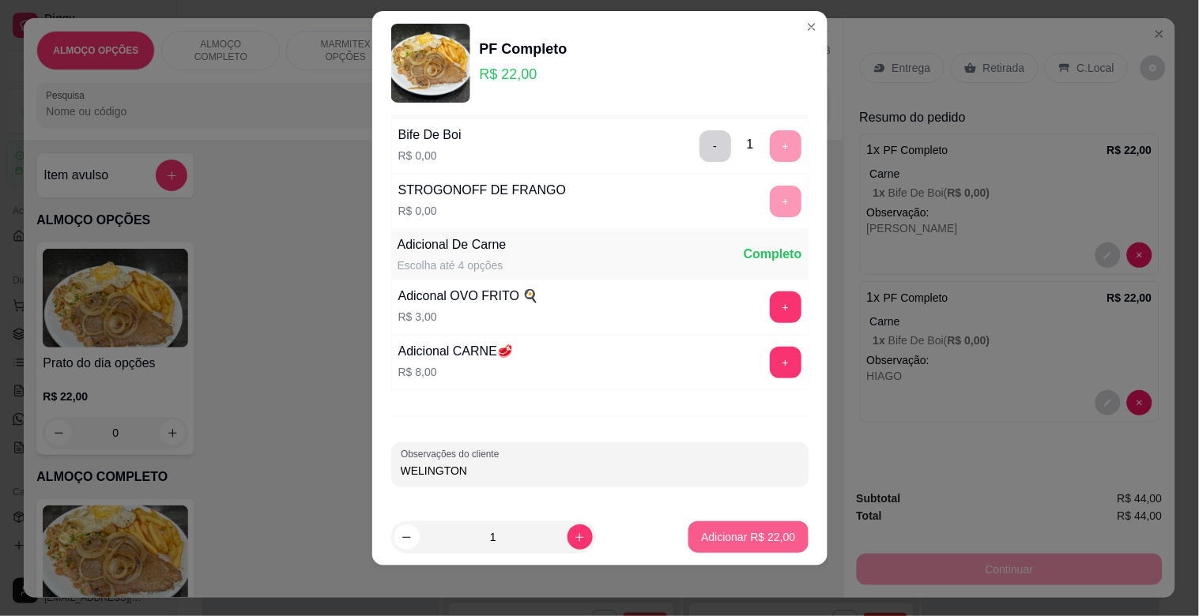
click at [706, 533] on p "Adicionar R$ 22,00" at bounding box center [748, 537] width 94 height 16
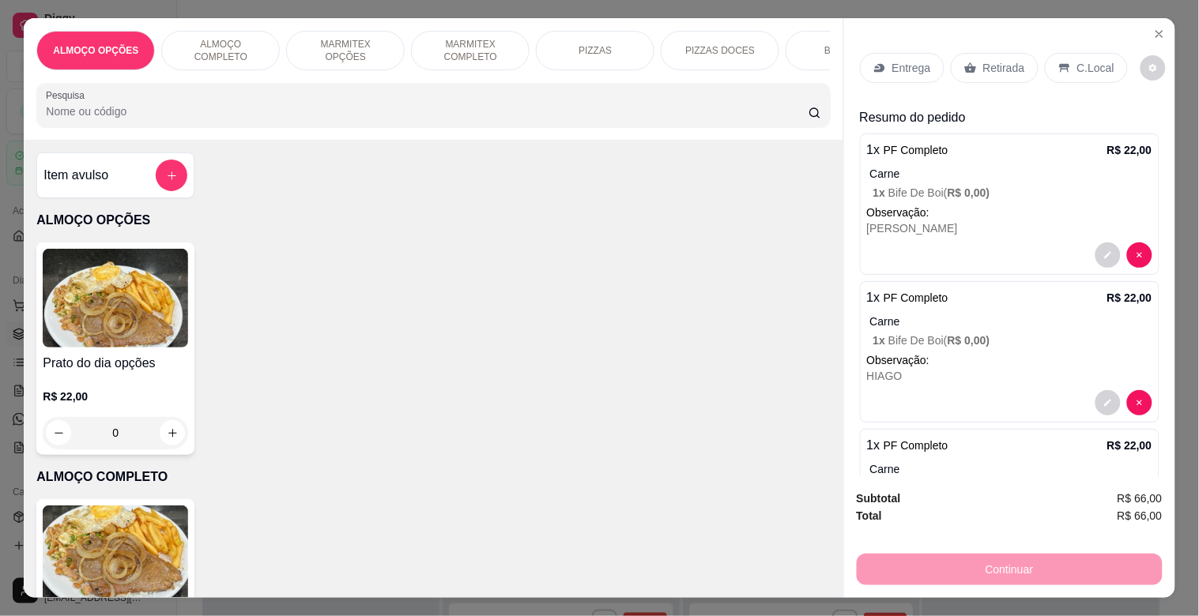
click at [985, 65] on p "Retirada" at bounding box center [1004, 68] width 42 height 16
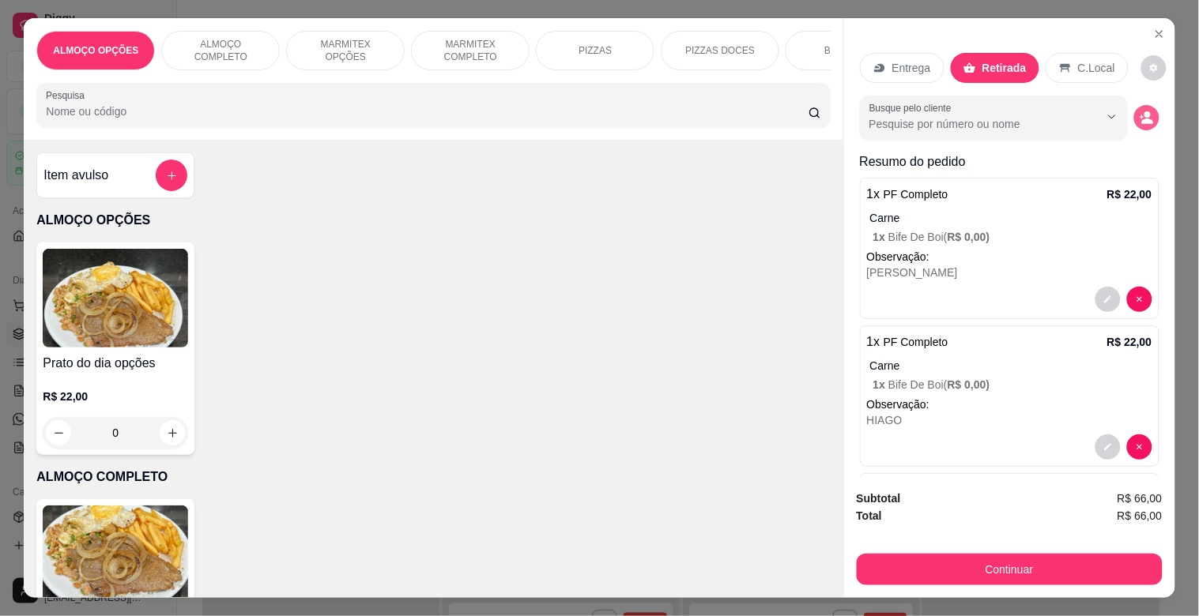
click at [1136, 105] on button "decrease-product-quantity" at bounding box center [1146, 117] width 25 height 25
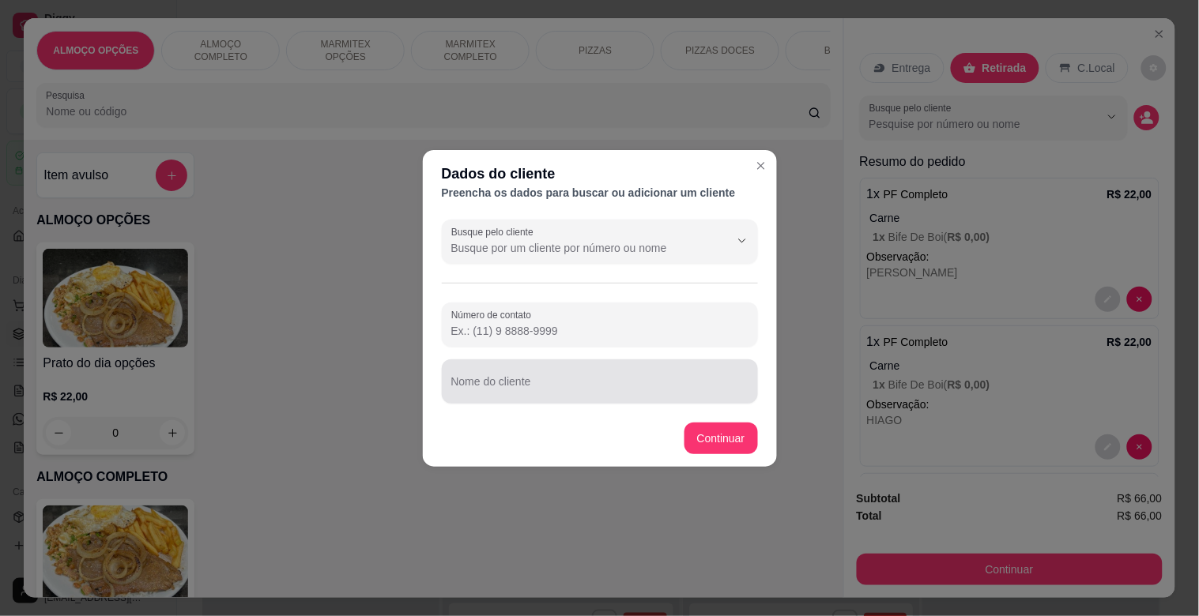
click at [588, 388] on input "Nome do cliente" at bounding box center [599, 388] width 297 height 16
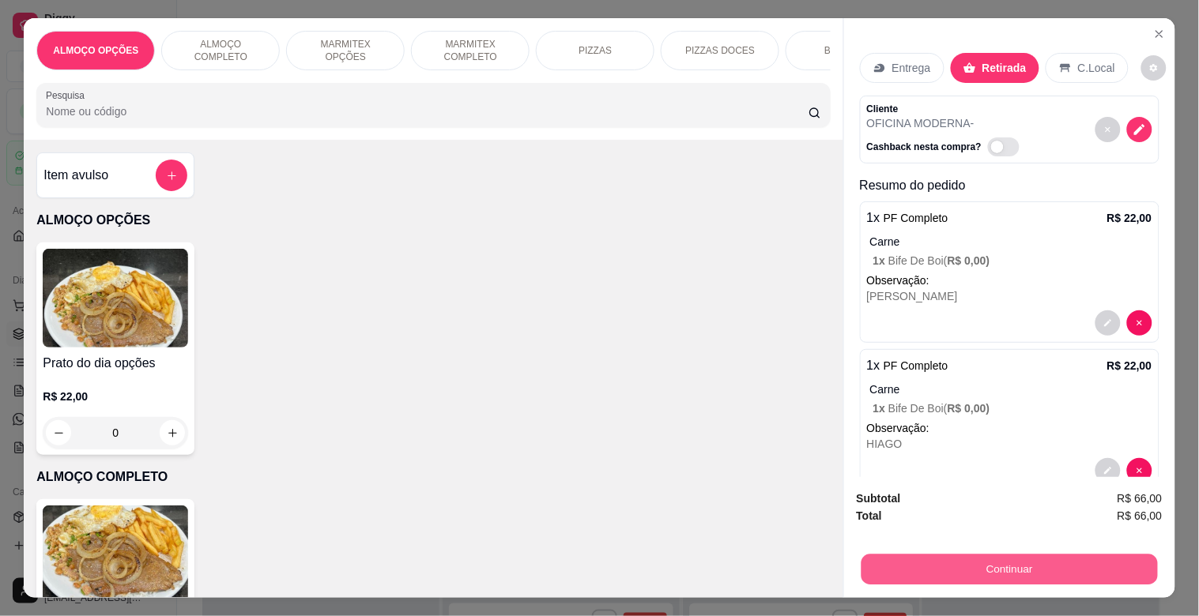
click at [994, 563] on button "Continuar" at bounding box center [1009, 569] width 296 height 31
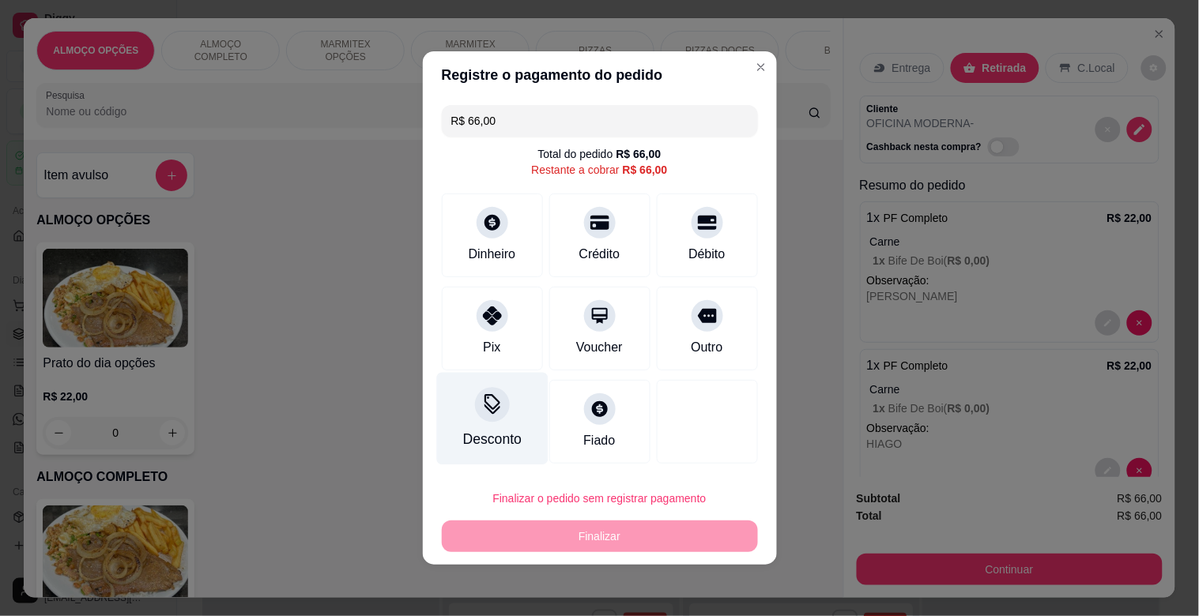
click at [474, 428] on div "Desconto" at bounding box center [491, 419] width 111 height 92
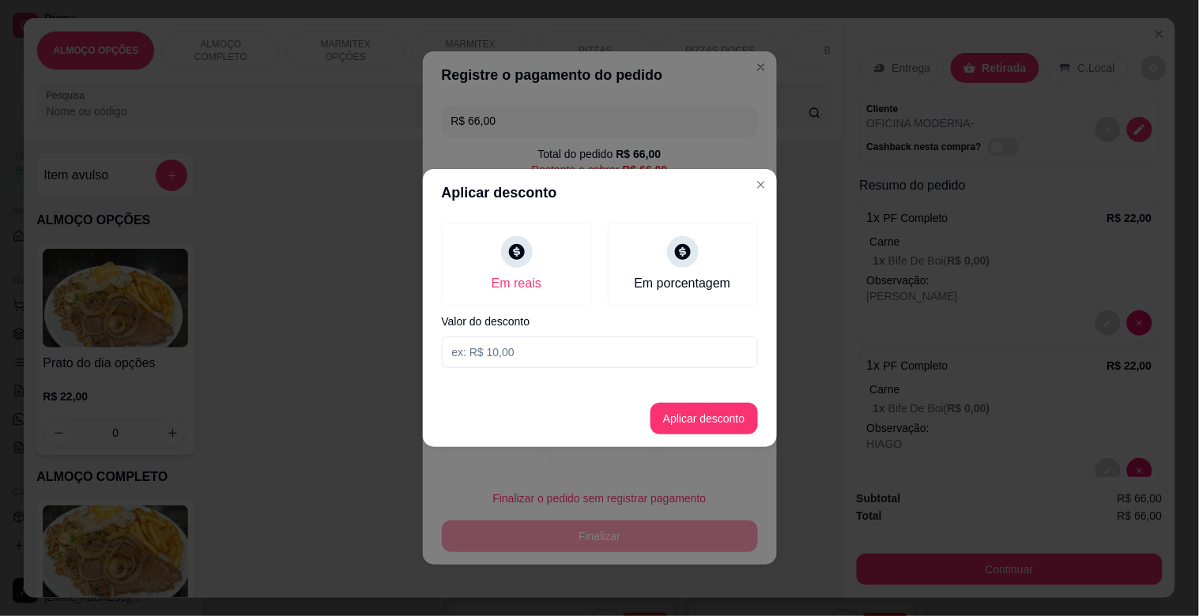
drag, startPoint x: 549, startPoint y: 367, endPoint x: 557, endPoint y: 361, distance: 9.6
click at [550, 366] on input at bounding box center [600, 353] width 316 height 32
click at [688, 419] on button "Aplicar desconto" at bounding box center [703, 419] width 107 height 32
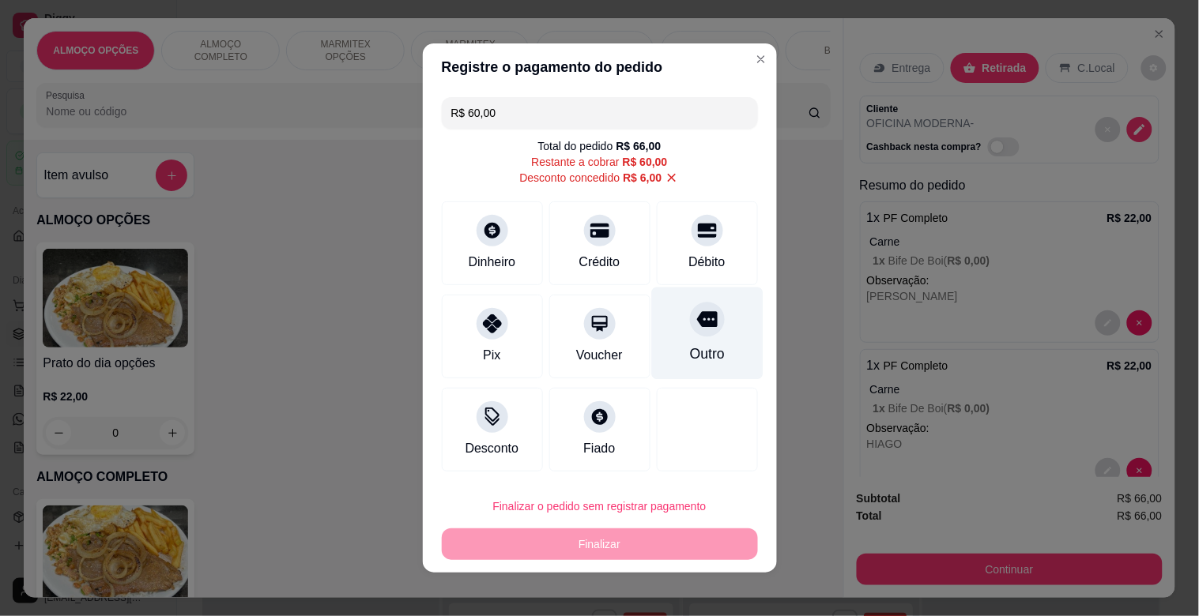
click at [692, 333] on div at bounding box center [707, 319] width 35 height 35
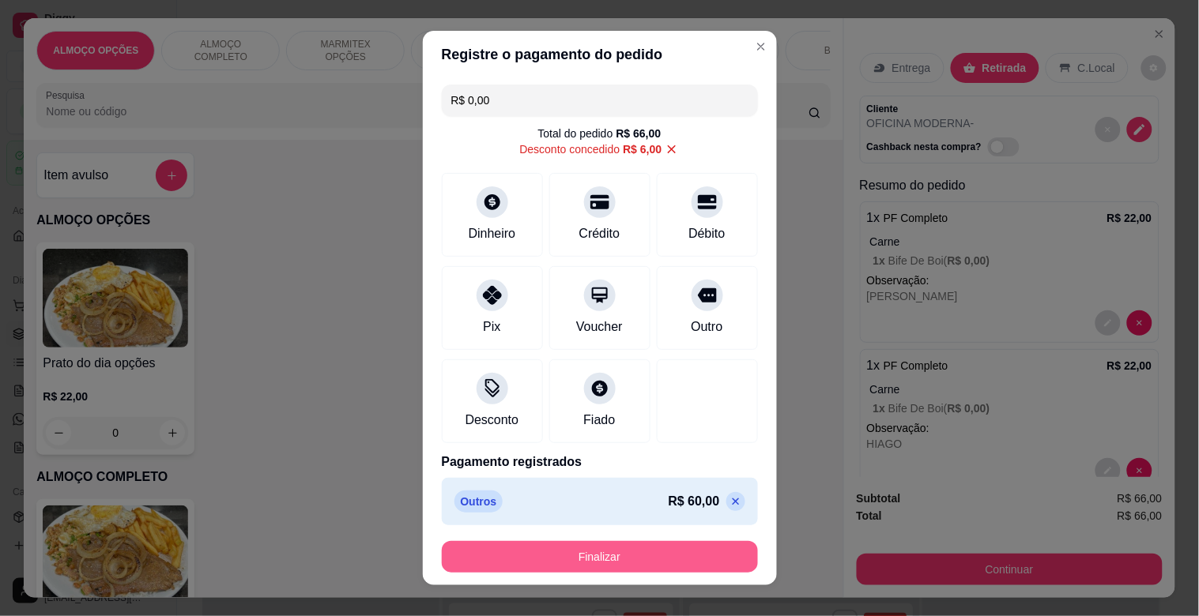
click at [571, 554] on button "Finalizar" at bounding box center [600, 557] width 316 height 32
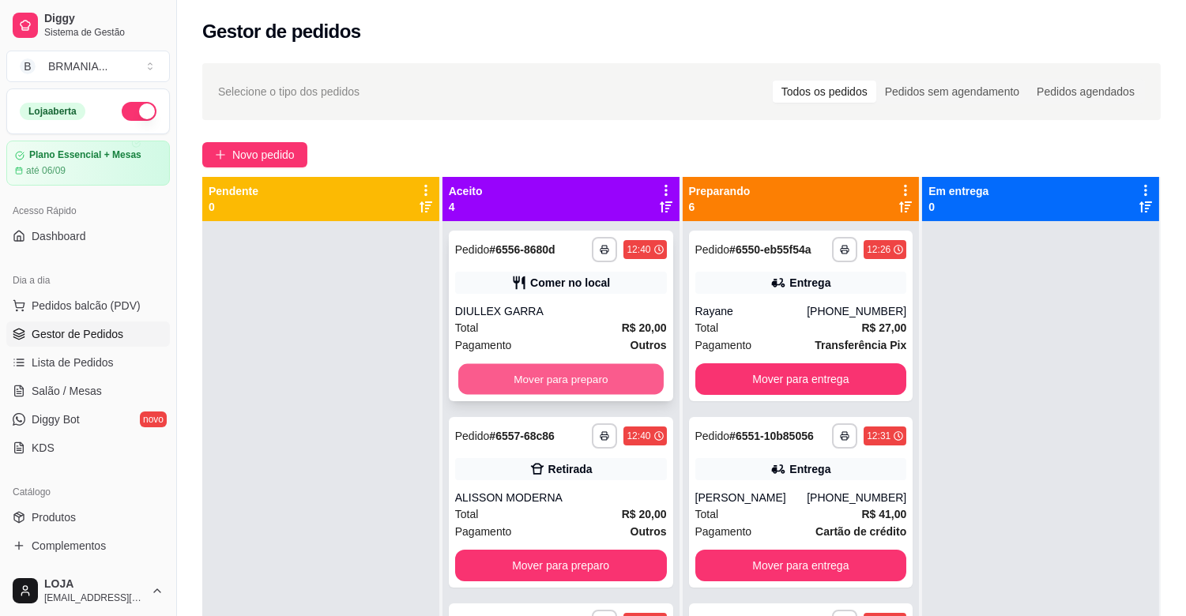
click at [542, 383] on button "Mover para preparo" at bounding box center [560, 379] width 205 height 31
click at [556, 375] on button "Mover para preparo" at bounding box center [560, 379] width 205 height 31
click at [544, 379] on button "Mover para preparo" at bounding box center [561, 380] width 212 height 32
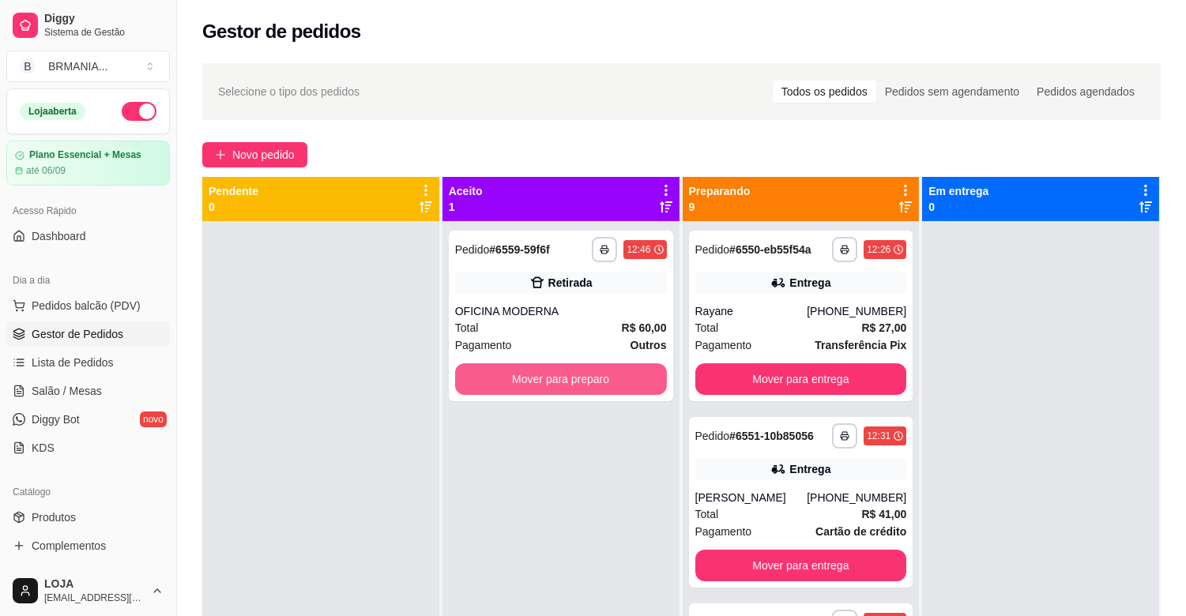
click at [543, 380] on button "Mover para preparo" at bounding box center [561, 380] width 212 height 32
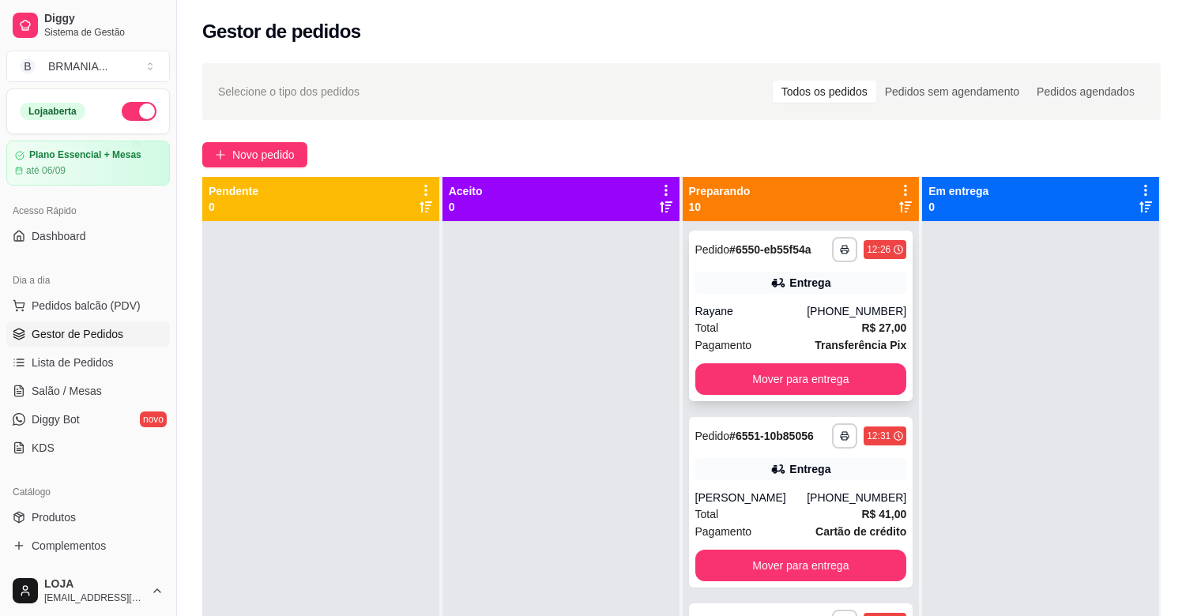
click at [790, 392] on div "**********" at bounding box center [801, 316] width 224 height 171
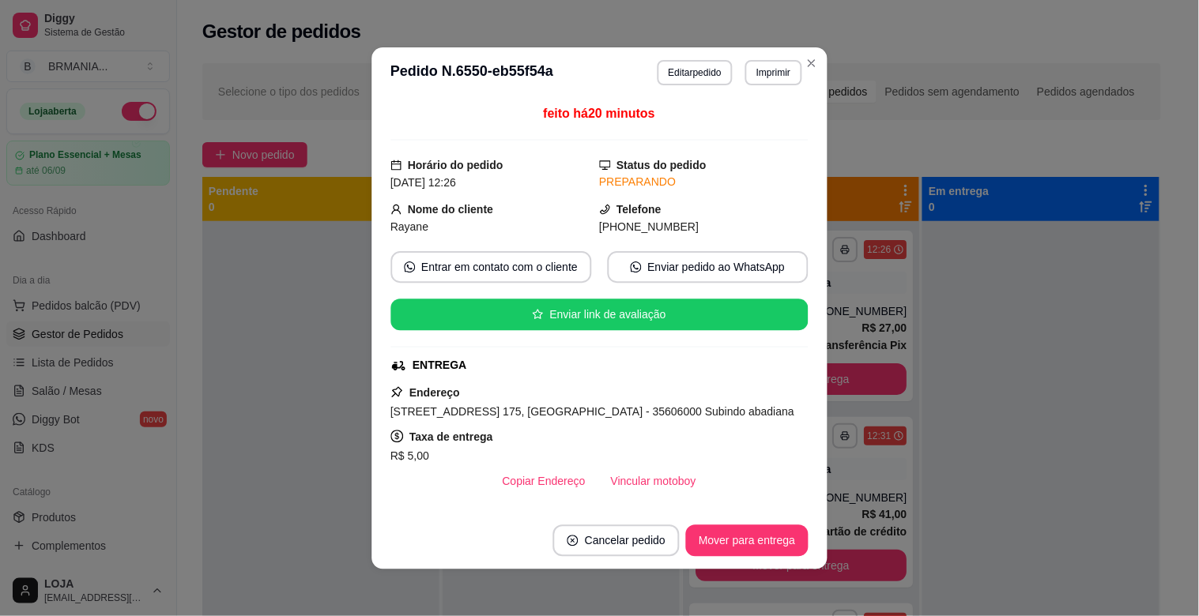
scroll to position [310, 0]
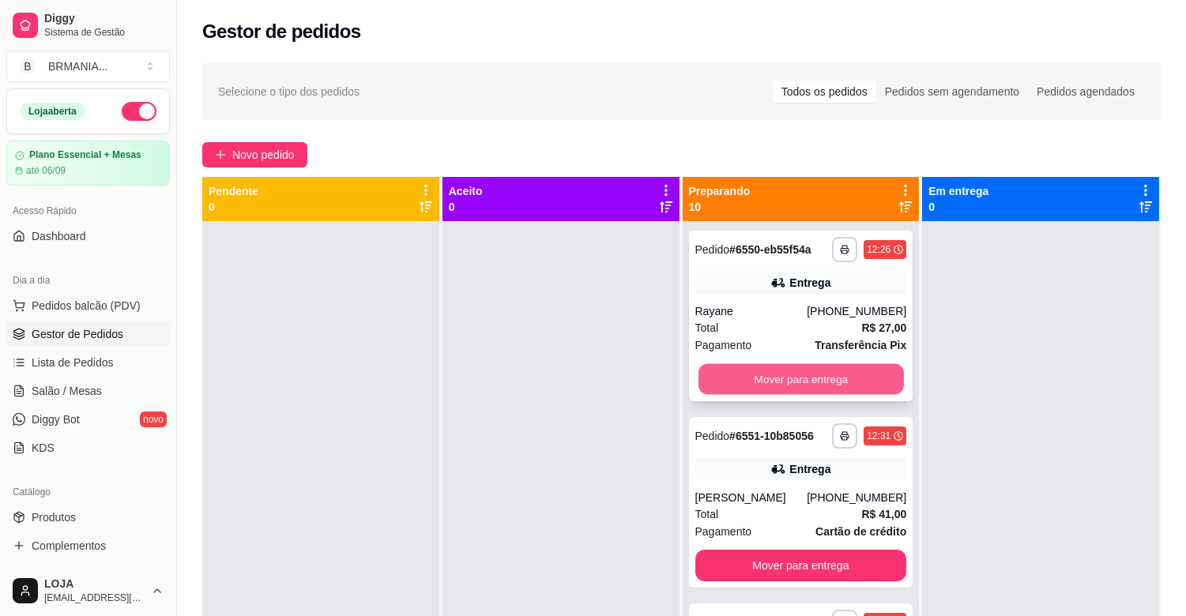
click at [831, 384] on button "Mover para entrega" at bounding box center [801, 379] width 205 height 31
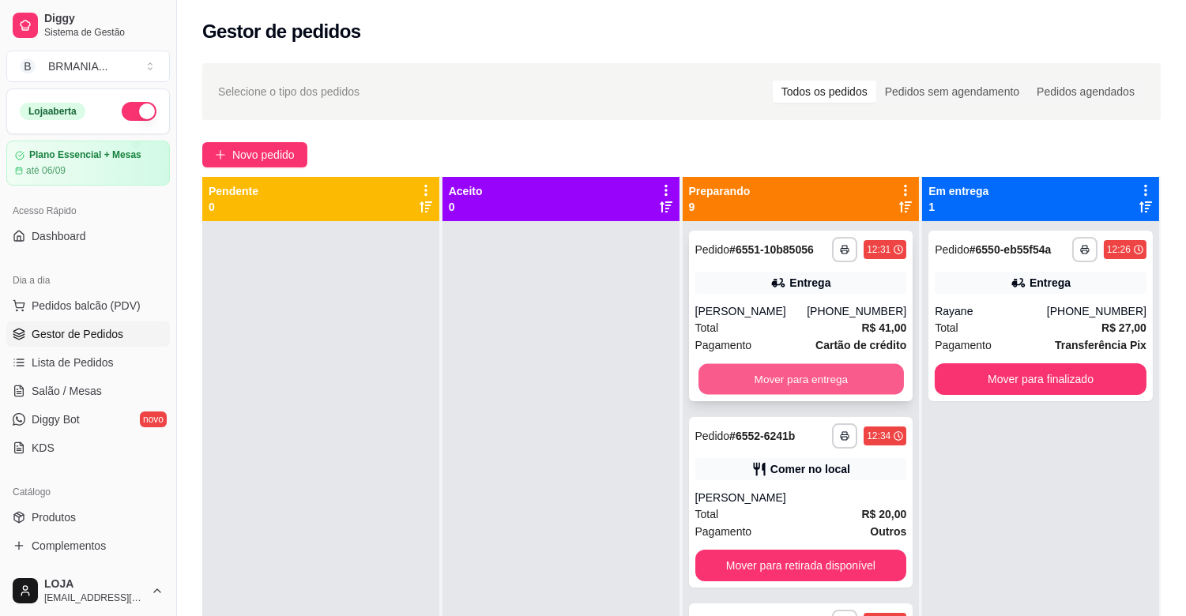
click at [830, 381] on button "Mover para entrega" at bounding box center [801, 379] width 205 height 31
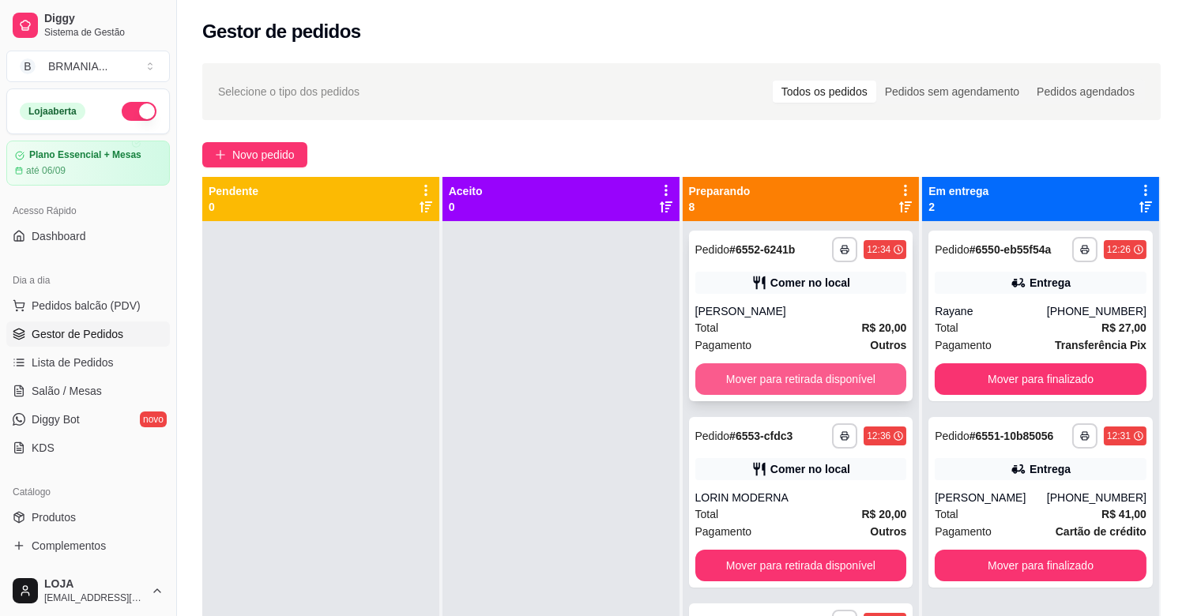
click at [808, 377] on button "Mover para retirada disponível" at bounding box center [801, 380] width 212 height 32
click at [808, 378] on button "Mover para retirada disponível" at bounding box center [801, 380] width 212 height 32
click at [808, 378] on button "Mover para retirada disponível" at bounding box center [801, 379] width 205 height 31
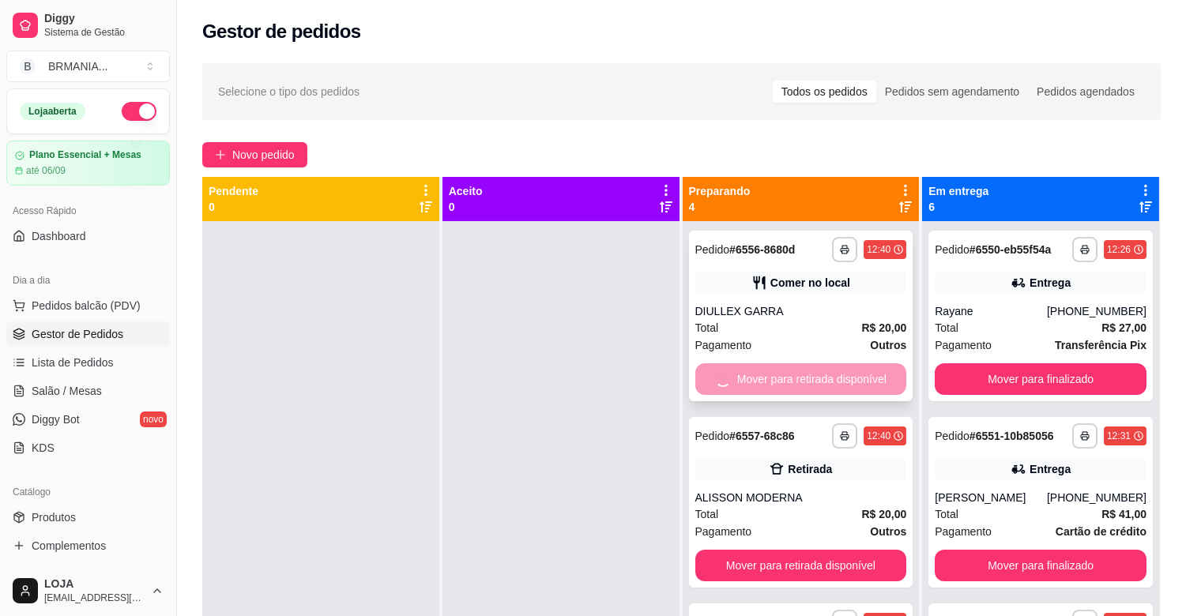
click at [808, 550] on button "Mover para retirada disponível" at bounding box center [801, 566] width 212 height 32
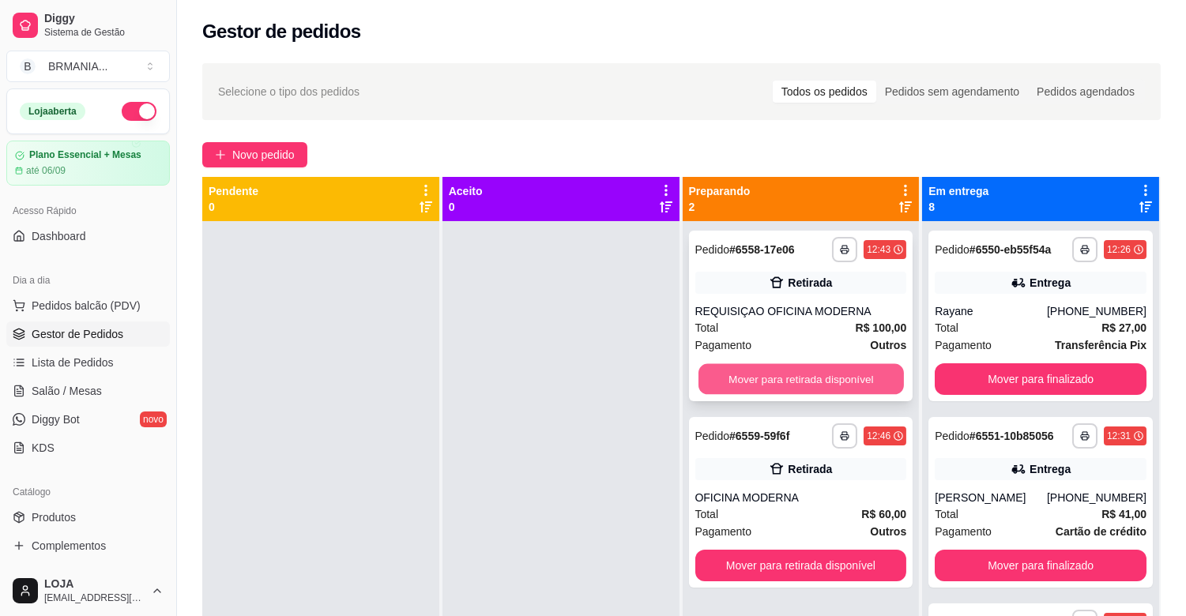
click at [806, 374] on button "Mover para retirada disponível" at bounding box center [801, 379] width 205 height 31
click at [806, 550] on button "Mover para retirada disponível" at bounding box center [801, 566] width 212 height 32
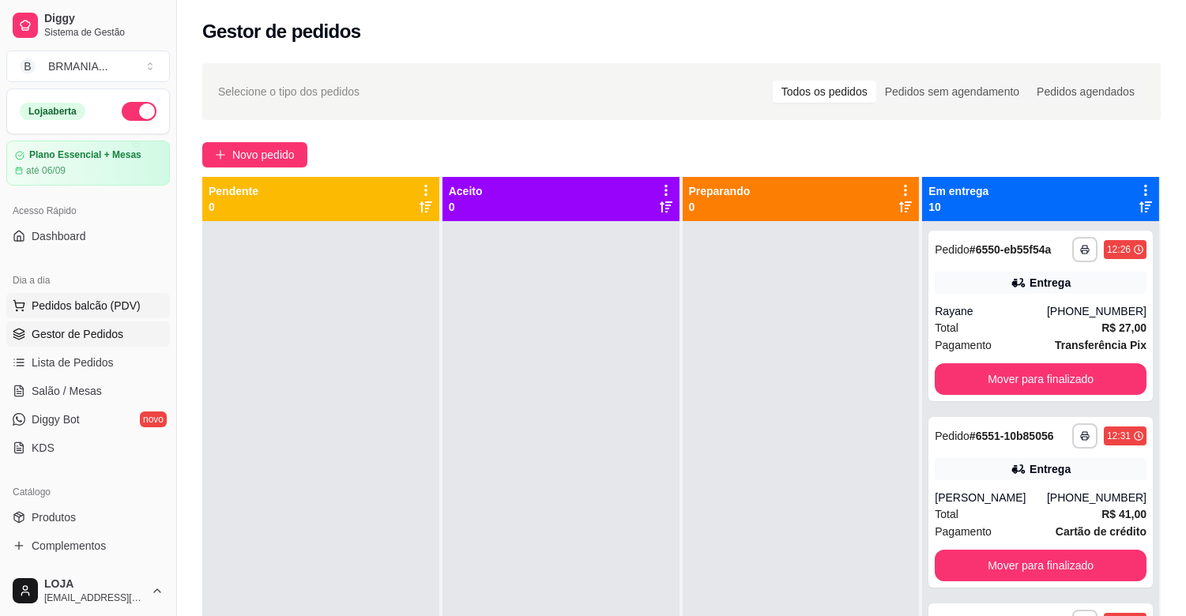
click at [111, 314] on button "Pedidos balcão (PDV)" at bounding box center [88, 305] width 164 height 25
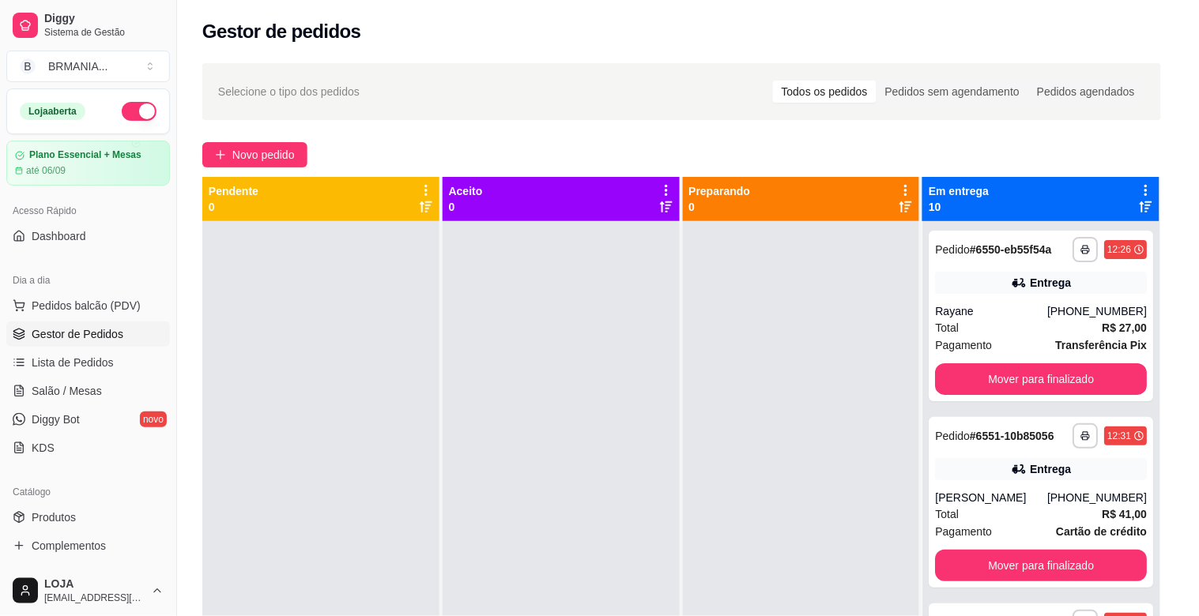
click at [476, 54] on p "MARMITEX COMPLETO" at bounding box center [470, 50] width 92 height 25
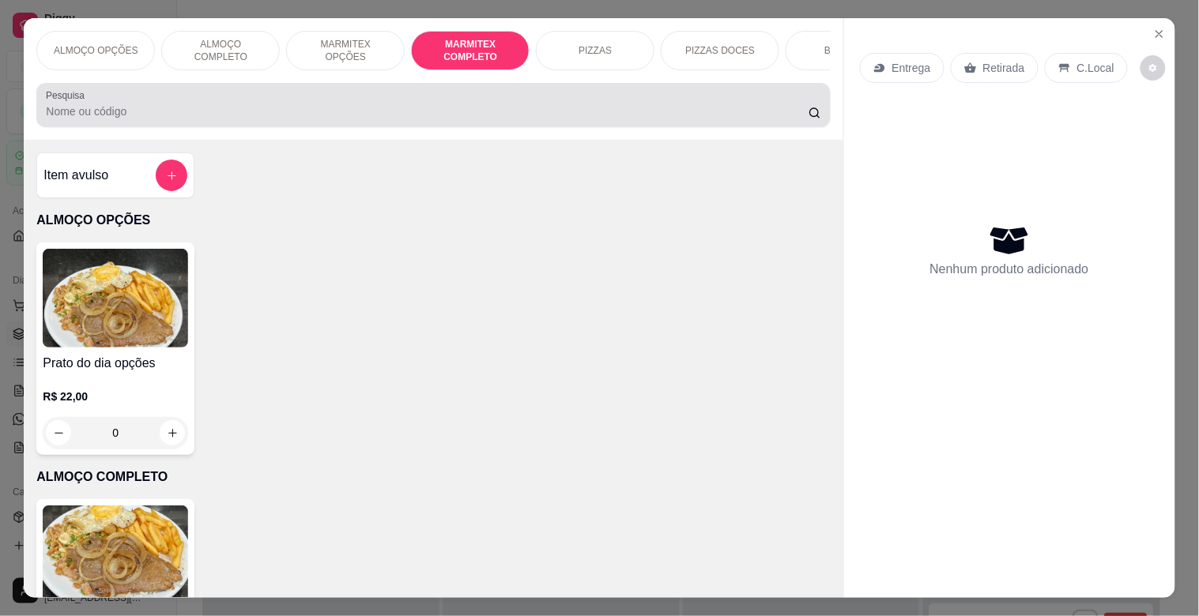
scroll to position [38, 0]
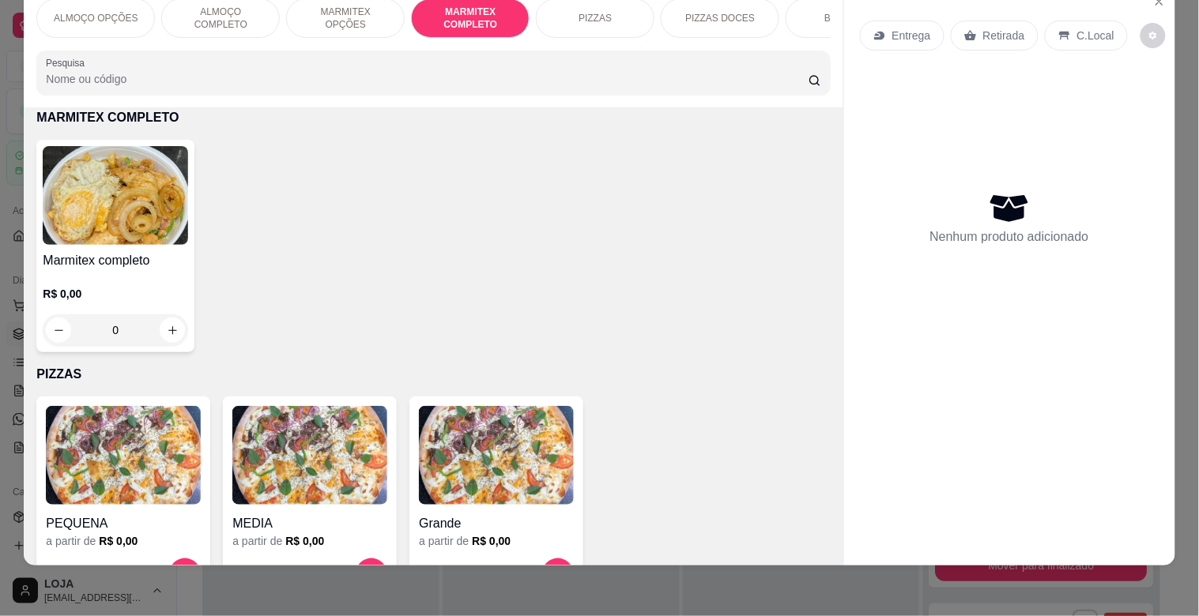
click at [142, 250] on div "Marmitex completo R$ 0,00 0" at bounding box center [115, 246] width 158 height 213
click at [601, 217] on div "Grande R$ 18,00" at bounding box center [598, 202] width 417 height 52
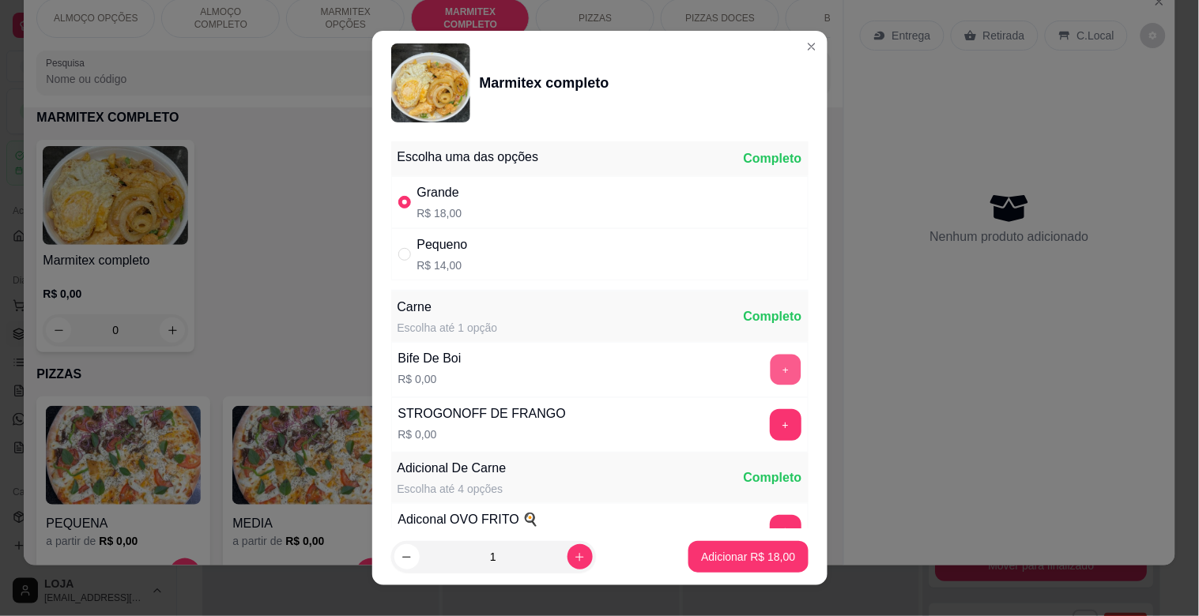
click at [770, 365] on button "+" at bounding box center [785, 370] width 31 height 31
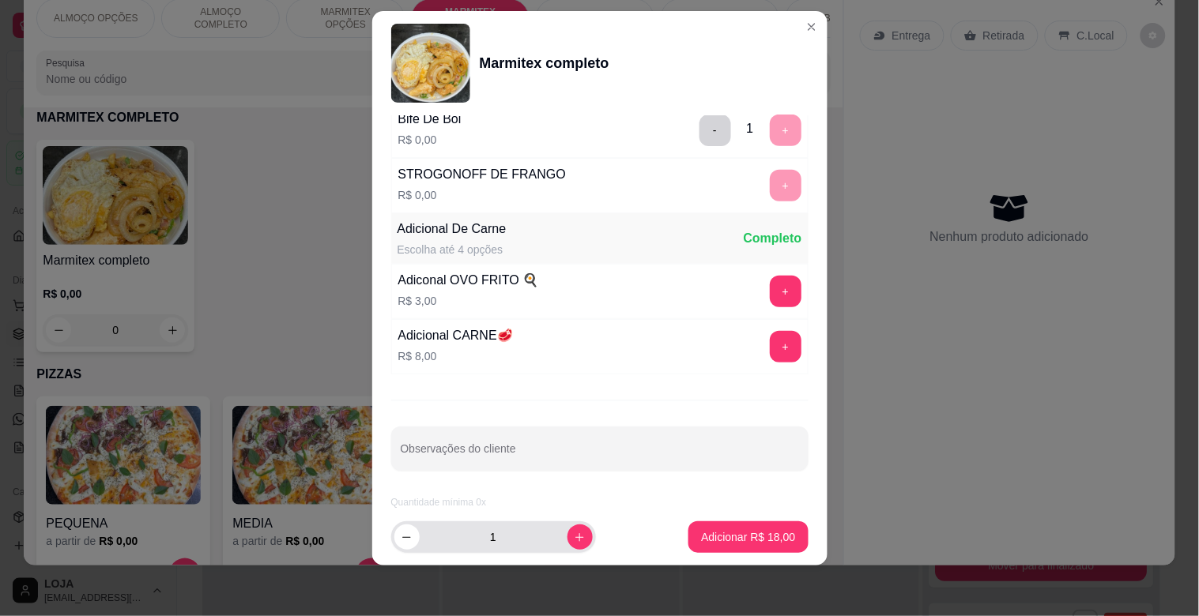
scroll to position [221, 0]
click at [581, 532] on div "1" at bounding box center [527, 538] width 273 height 32
click at [574, 532] on icon "increase-product-quantity" at bounding box center [580, 538] width 12 height 12
click at [728, 554] on footer "2 Adicionar R$ 36,00" at bounding box center [599, 537] width 455 height 57
click at [754, 540] on p "Adicionar R$ 36,00" at bounding box center [748, 537] width 94 height 16
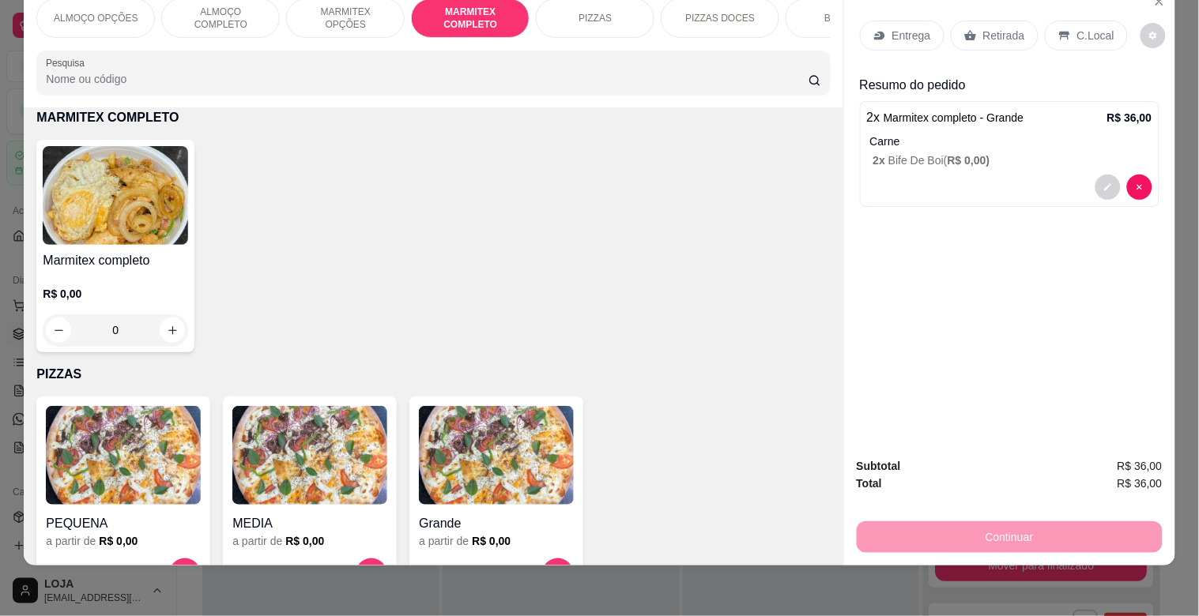
drag, startPoint x: 1006, startPoint y: 21, endPoint x: 1131, endPoint y: 96, distance: 146.1
click at [1009, 28] on p "Retirada" at bounding box center [1004, 36] width 42 height 16
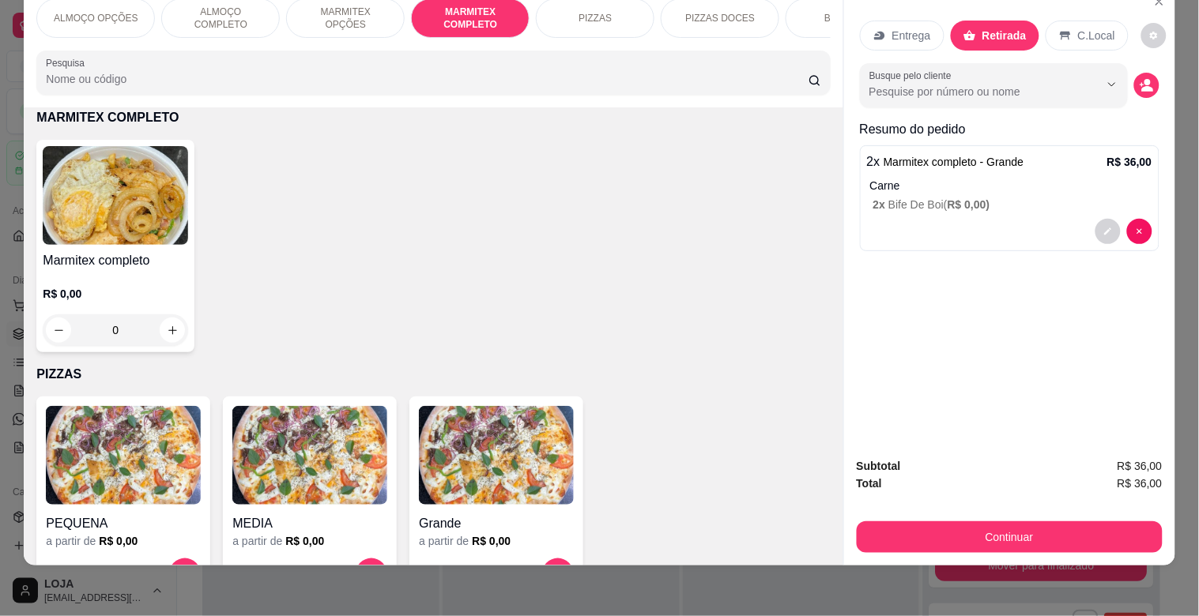
drag, startPoint x: 1143, startPoint y: 85, endPoint x: 922, endPoint y: 198, distance: 247.4
click at [1142, 85] on div "Busque pelo cliente" at bounding box center [1009, 85] width 299 height 44
click at [1134, 81] on button "decrease-product-quantity" at bounding box center [1146, 85] width 25 height 25
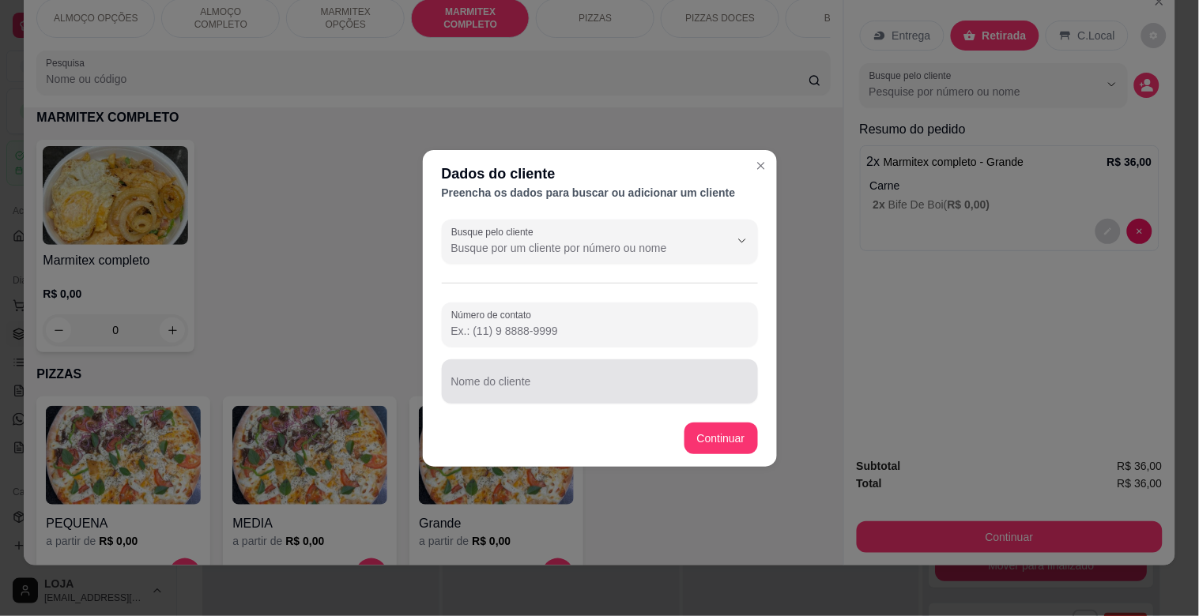
click at [594, 377] on div at bounding box center [599, 382] width 297 height 32
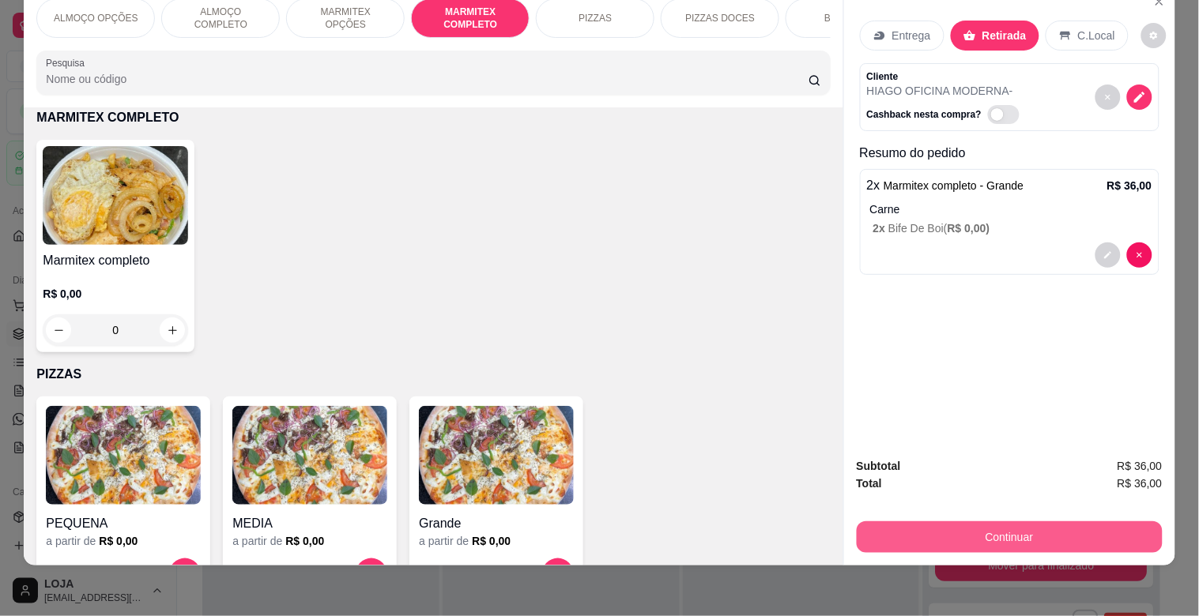
click at [951, 522] on button "Continuar" at bounding box center [1010, 538] width 306 height 32
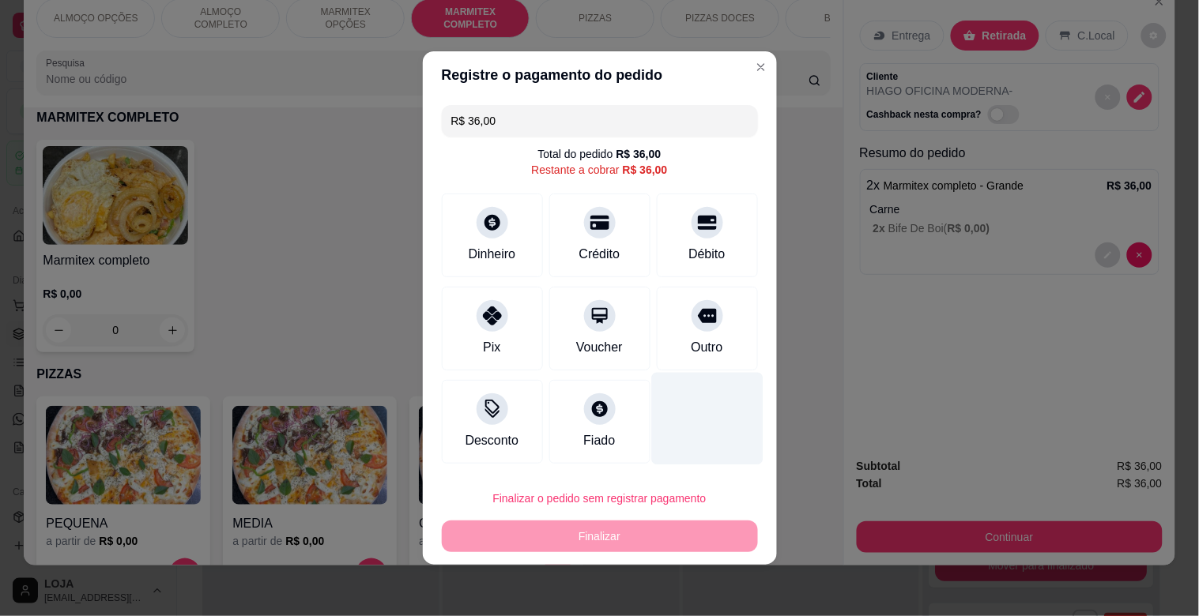
drag, startPoint x: 461, startPoint y: 318, endPoint x: 686, endPoint y: 392, distance: 236.4
click at [477, 322] on div "Pix" at bounding box center [492, 329] width 101 height 84
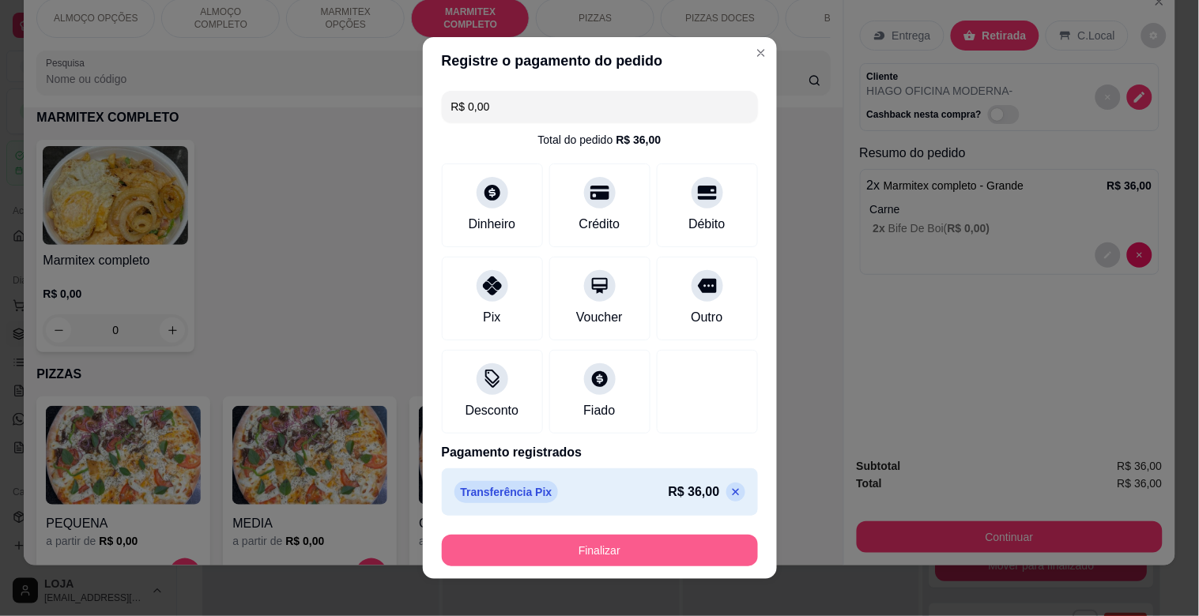
click at [625, 546] on button "Finalizar" at bounding box center [600, 551] width 316 height 32
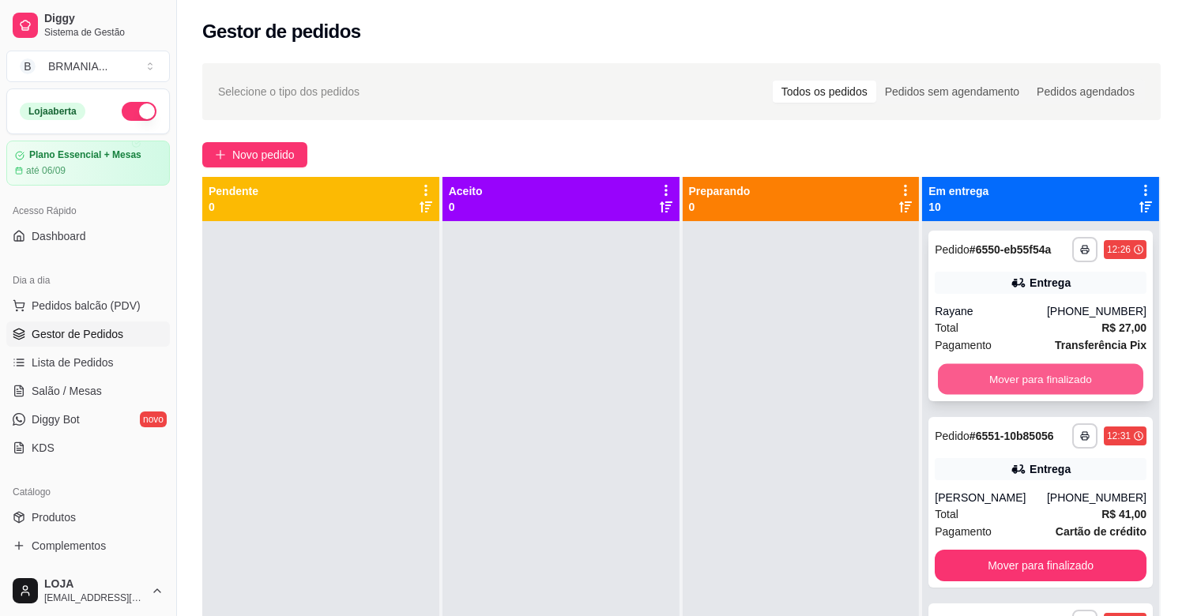
click at [1034, 368] on button "Mover para finalizado" at bounding box center [1040, 379] width 205 height 31
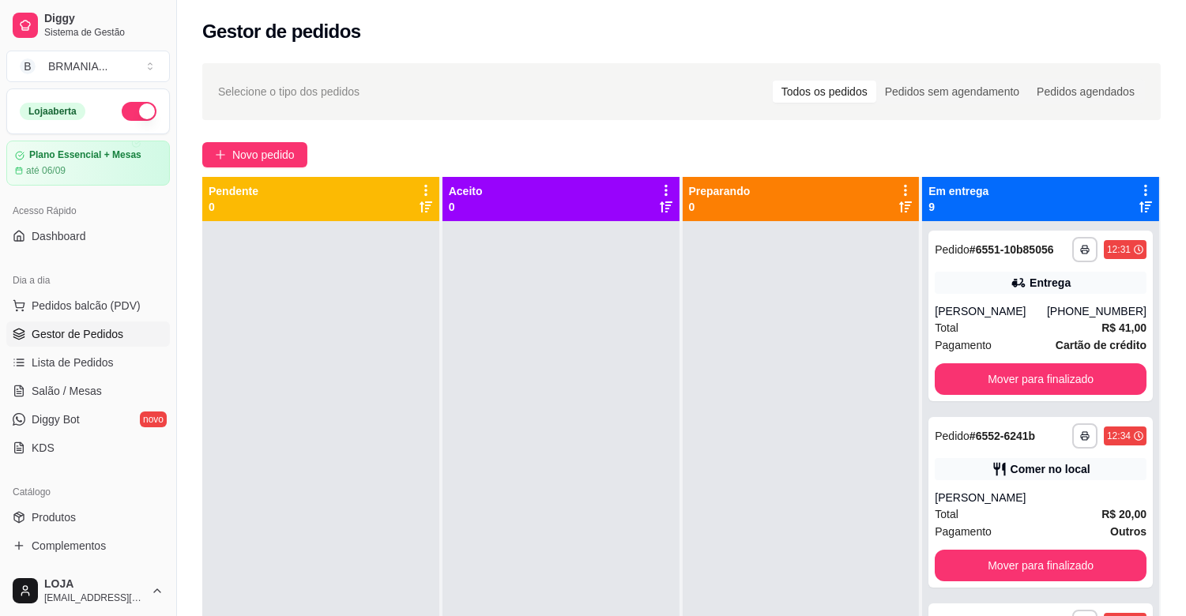
click at [1012, 379] on button "Mover para finalizado" at bounding box center [1041, 380] width 212 height 32
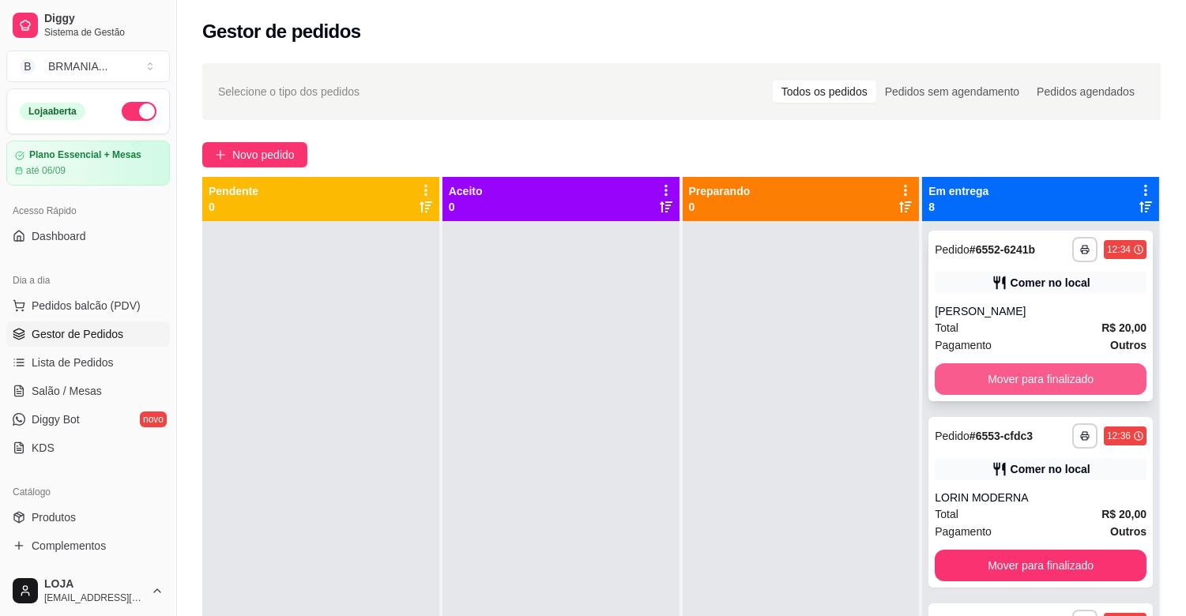
click at [1039, 379] on button "Mover para finalizado" at bounding box center [1041, 380] width 212 height 32
click at [1038, 550] on button "Mover para finalizado" at bounding box center [1041, 566] width 212 height 32
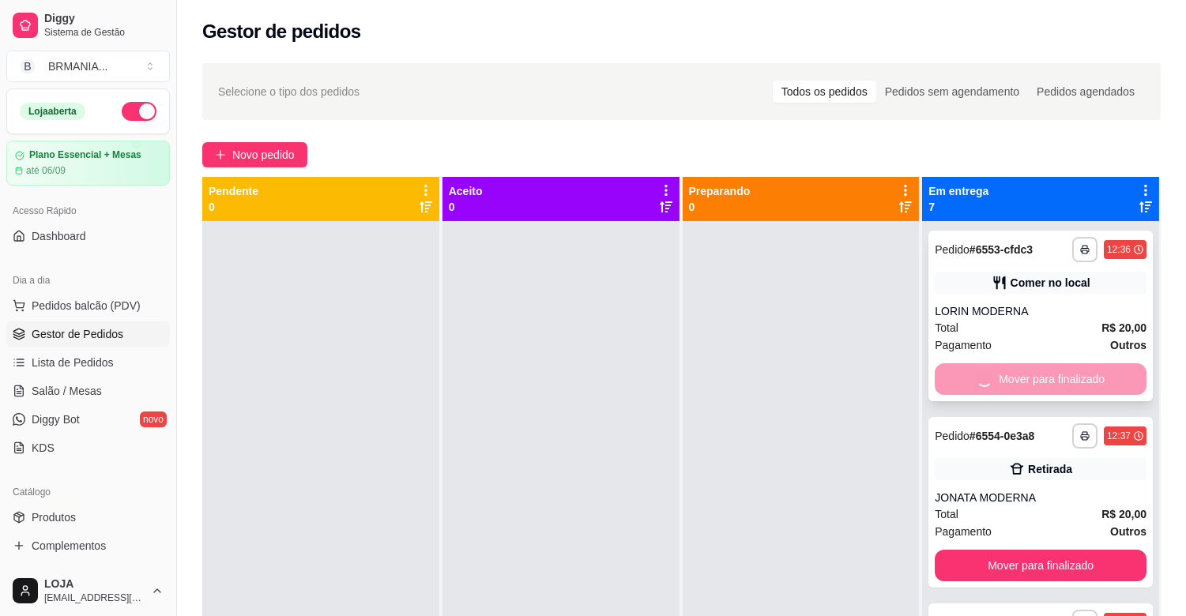
click at [1037, 550] on button "Mover para finalizado" at bounding box center [1041, 566] width 212 height 32
click at [1037, 380] on div "Mover para finalizado" at bounding box center [1041, 380] width 212 height 32
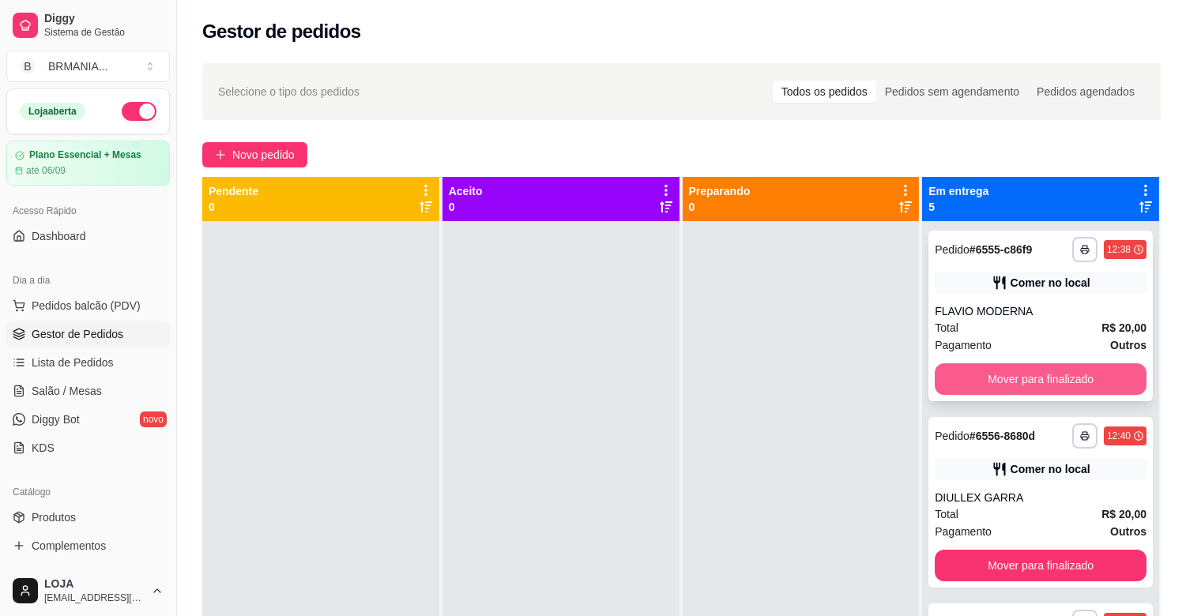
click at [1037, 382] on button "Mover para finalizado" at bounding box center [1041, 380] width 212 height 32
click at [1037, 550] on button "Mover para finalizado" at bounding box center [1041, 566] width 212 height 32
click at [1038, 382] on button "Mover para finalizado" at bounding box center [1041, 380] width 212 height 32
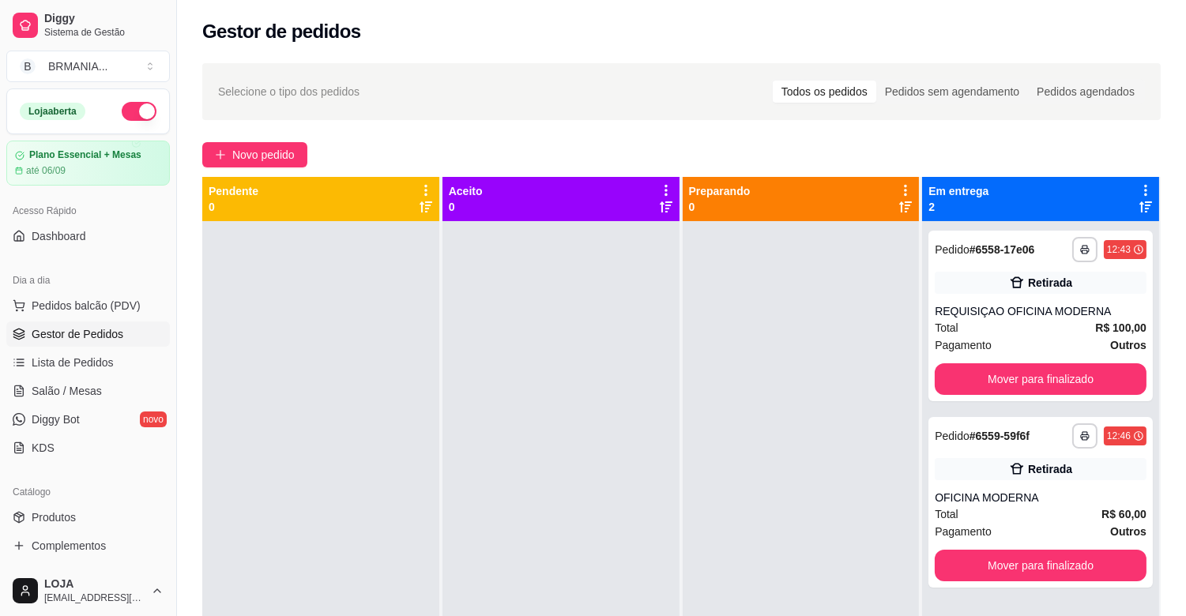
click at [1039, 382] on button "Mover para finalizado" at bounding box center [1041, 380] width 212 height 32
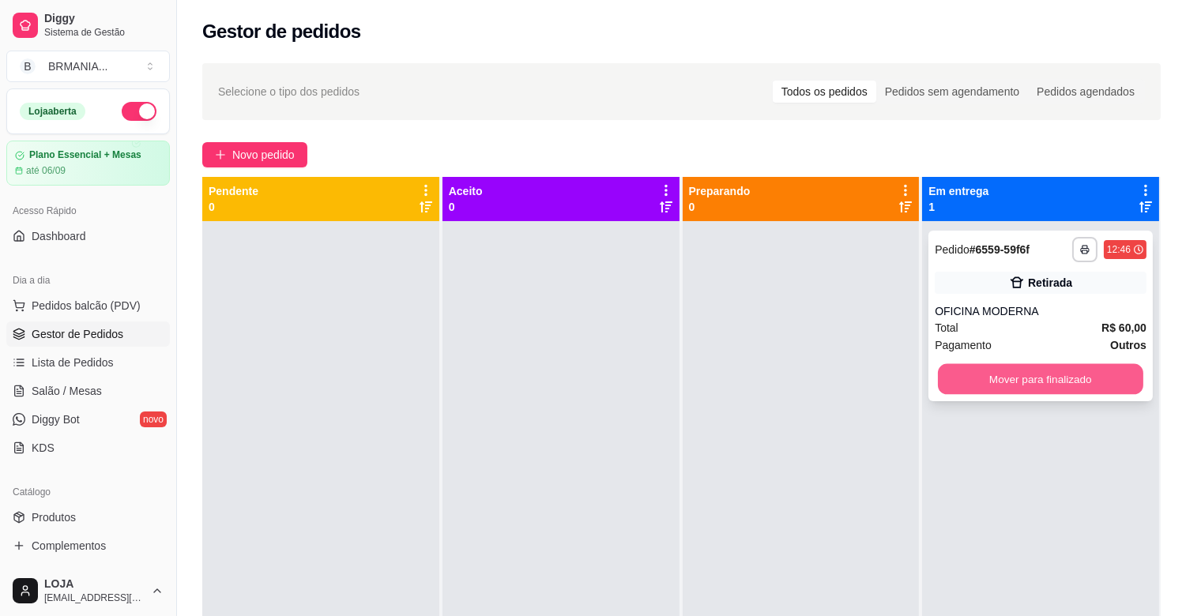
click at [1042, 382] on button "Mover para finalizado" at bounding box center [1040, 379] width 205 height 31
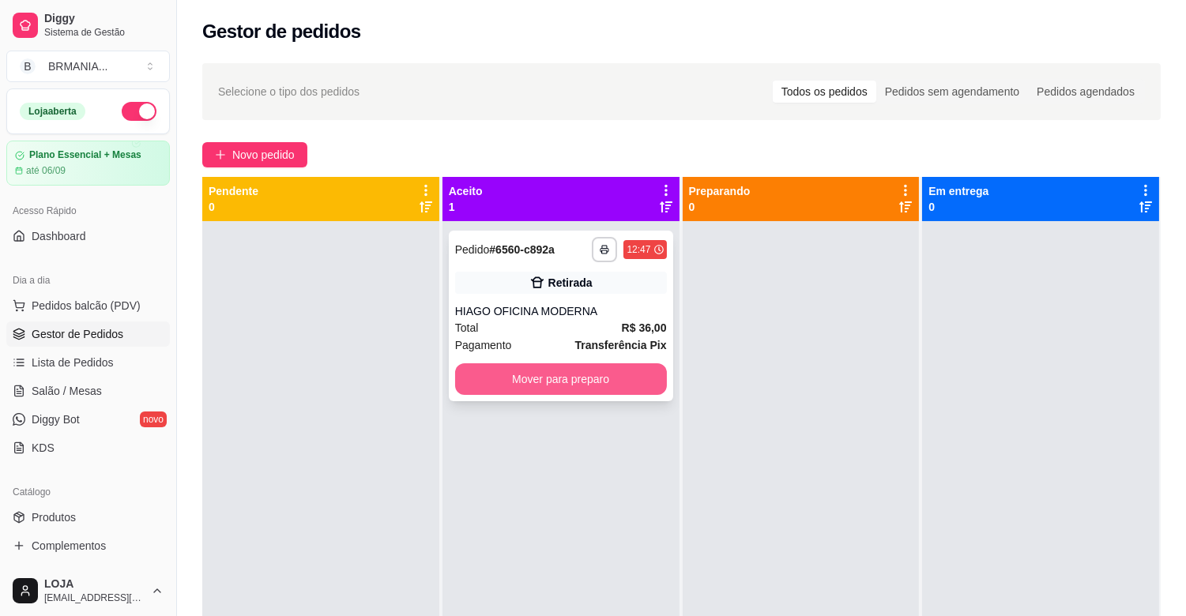
click at [574, 375] on button "Mover para preparo" at bounding box center [561, 380] width 212 height 32
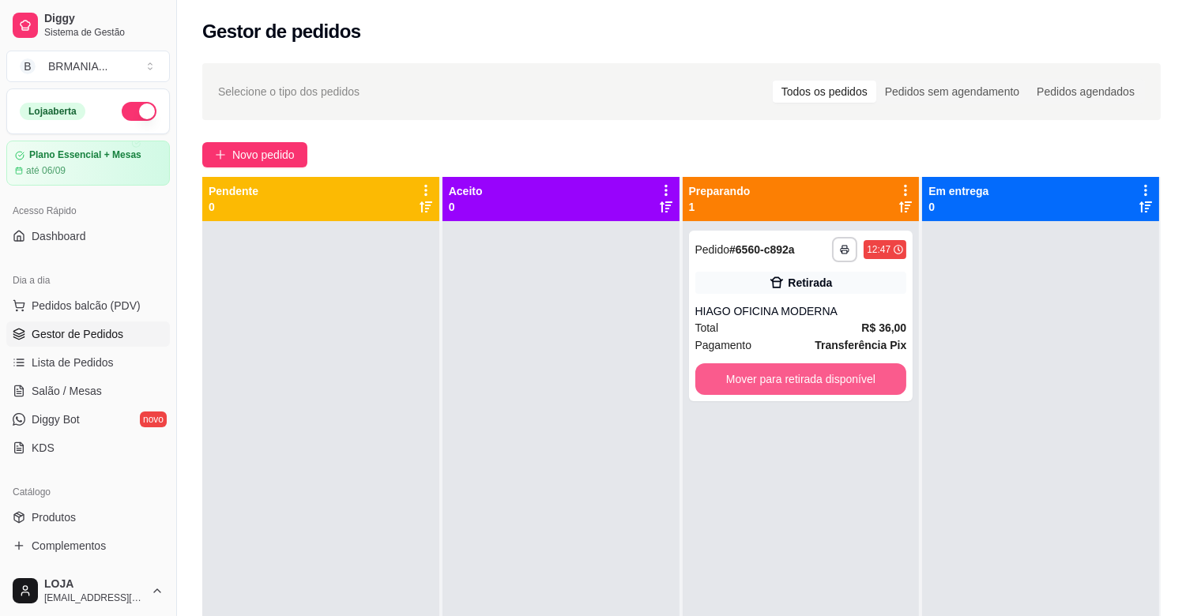
click at [811, 369] on button "Mover para retirada disponível" at bounding box center [801, 380] width 212 height 32
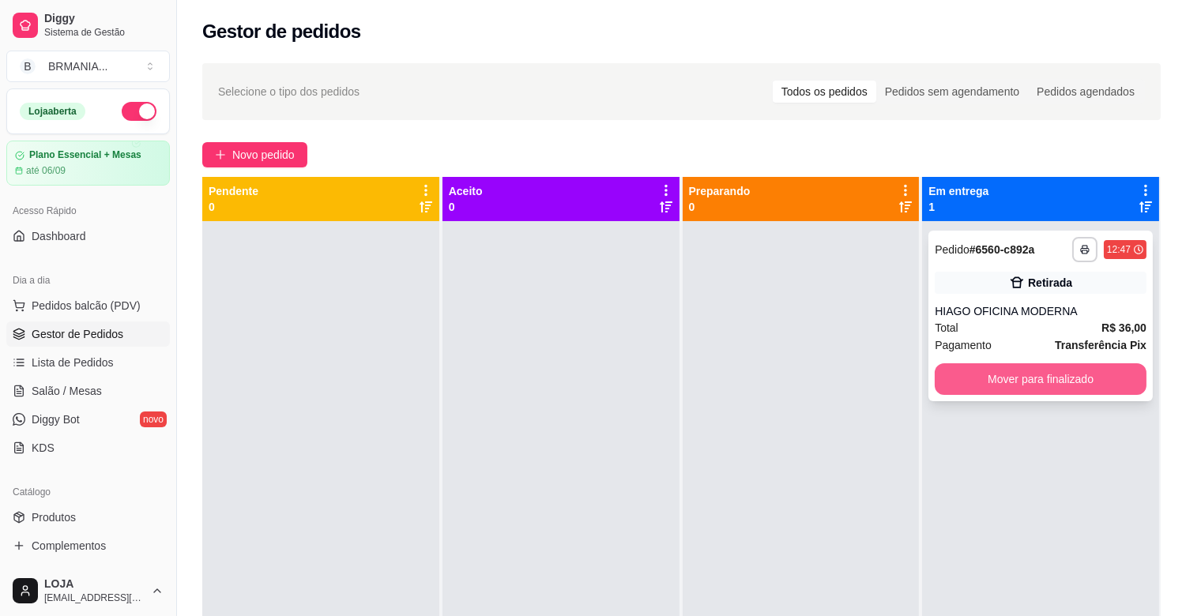
click at [1001, 380] on button "Mover para finalizado" at bounding box center [1041, 380] width 212 height 32
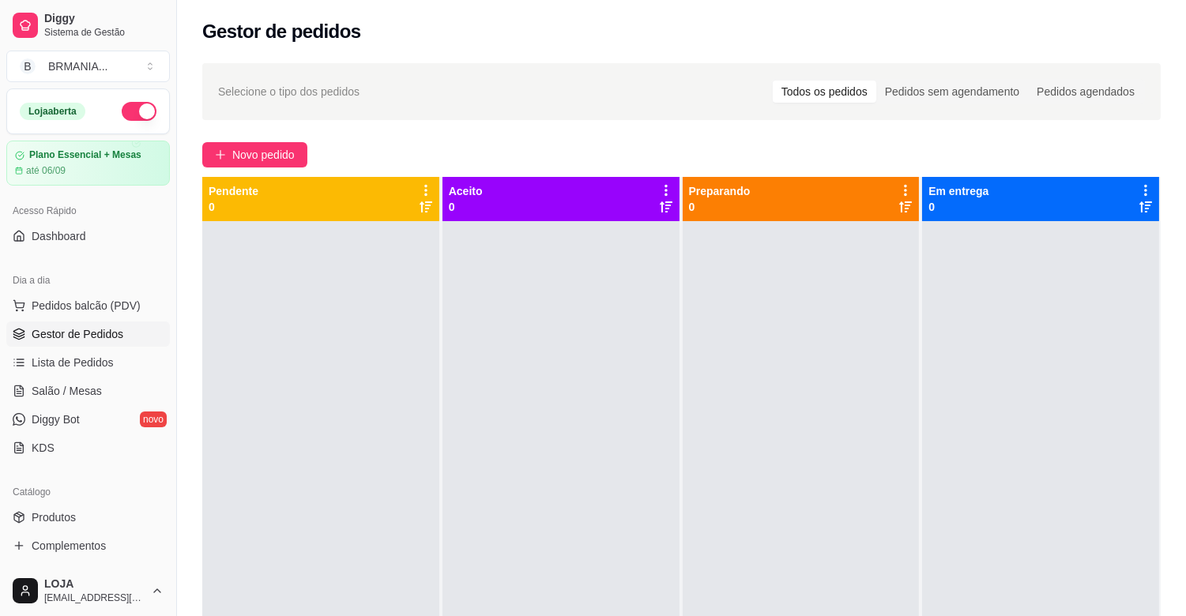
click at [104, 281] on div "Dia a dia" at bounding box center [88, 280] width 164 height 25
click at [98, 294] on button "Pedidos balcão (PDV)" at bounding box center [88, 305] width 164 height 25
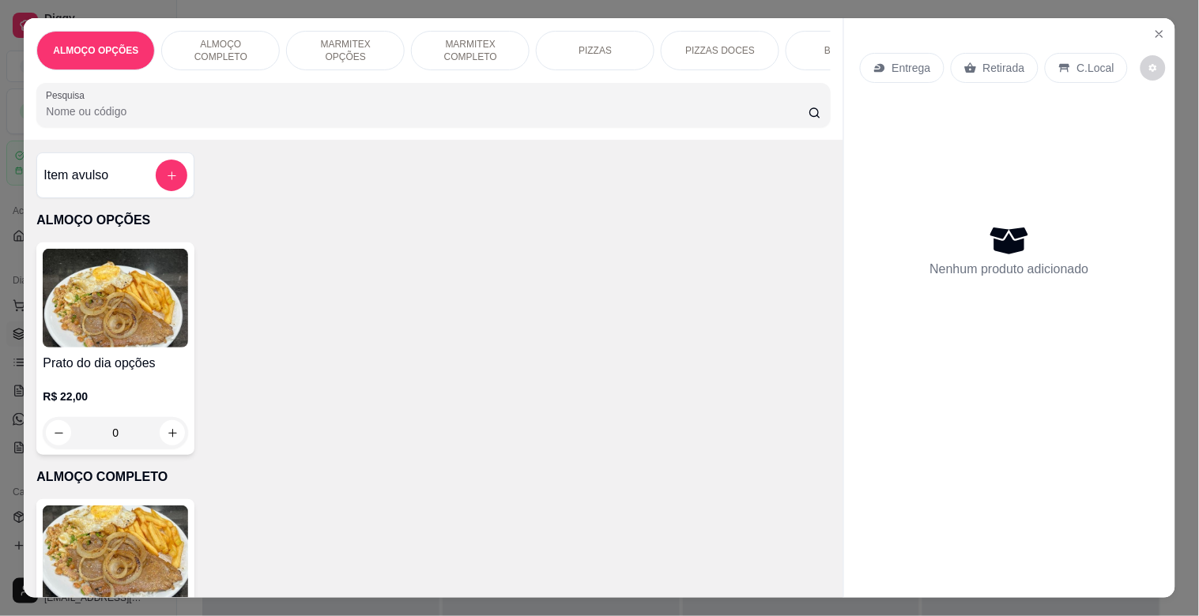
click at [44, 541] on img at bounding box center [115, 555] width 145 height 99
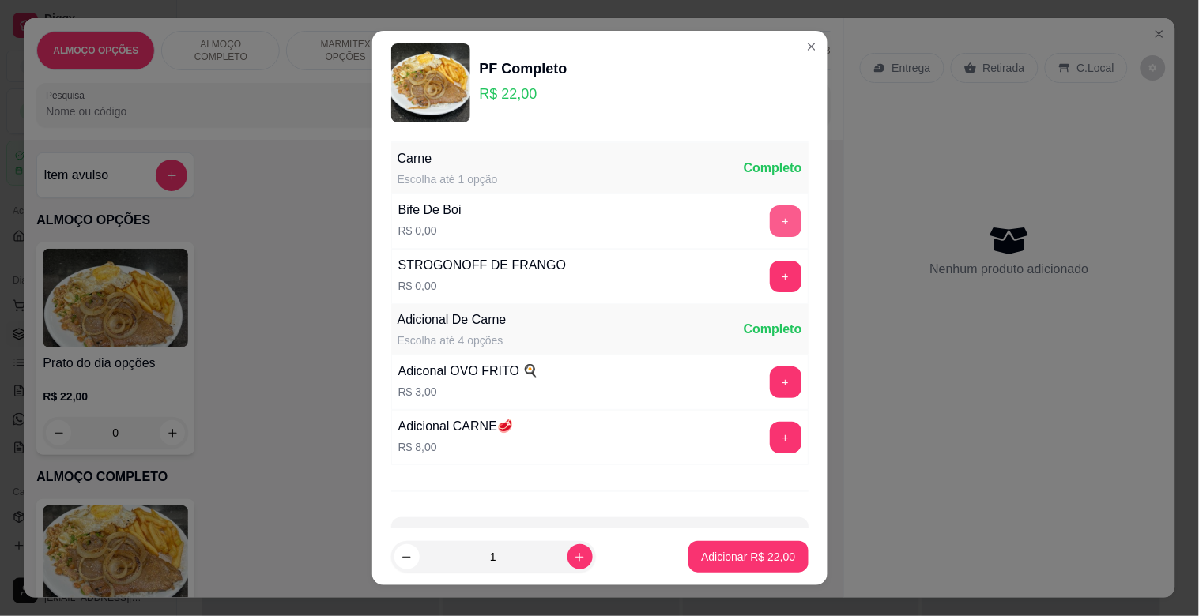
click at [770, 222] on button "+" at bounding box center [786, 221] width 32 height 32
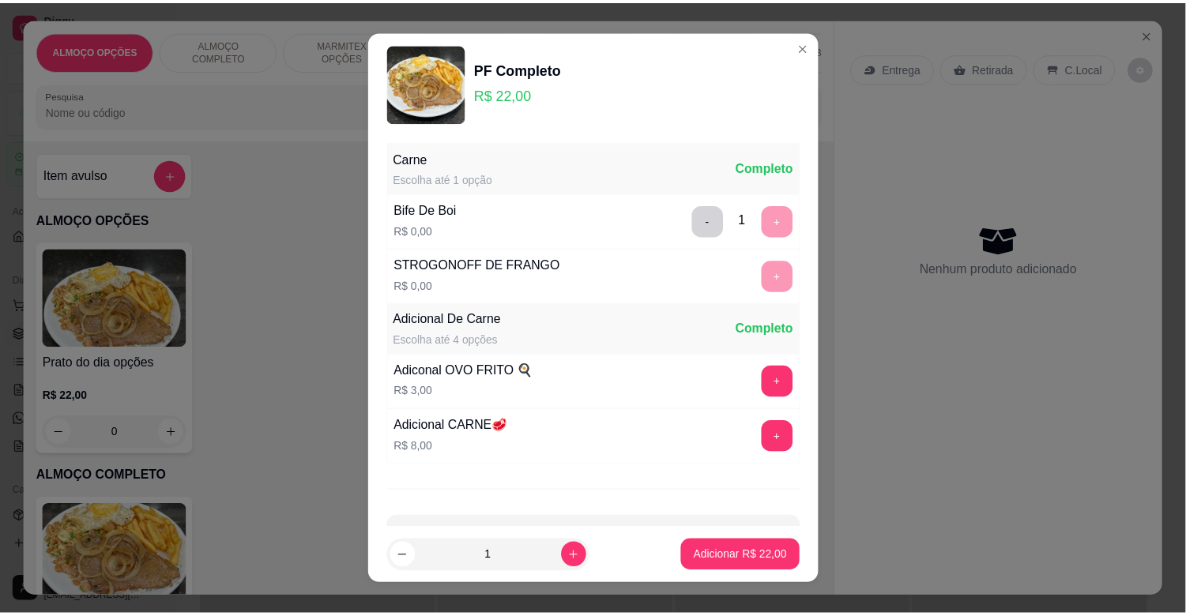
scroll to position [56, 0]
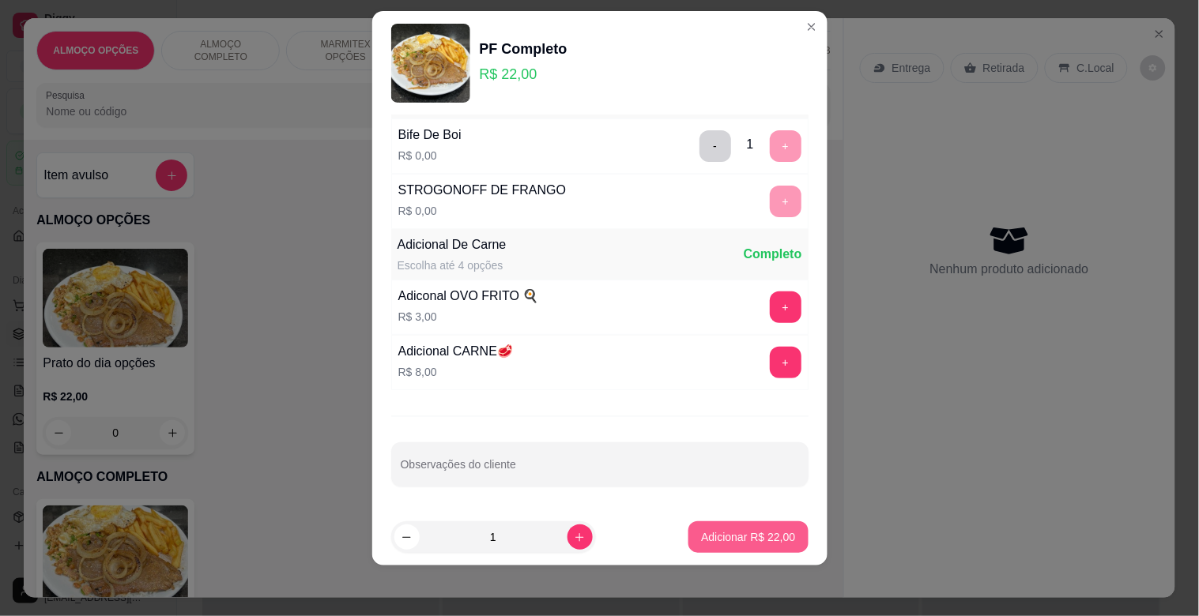
click at [721, 531] on p "Adicionar R$ 22,00" at bounding box center [748, 537] width 94 height 16
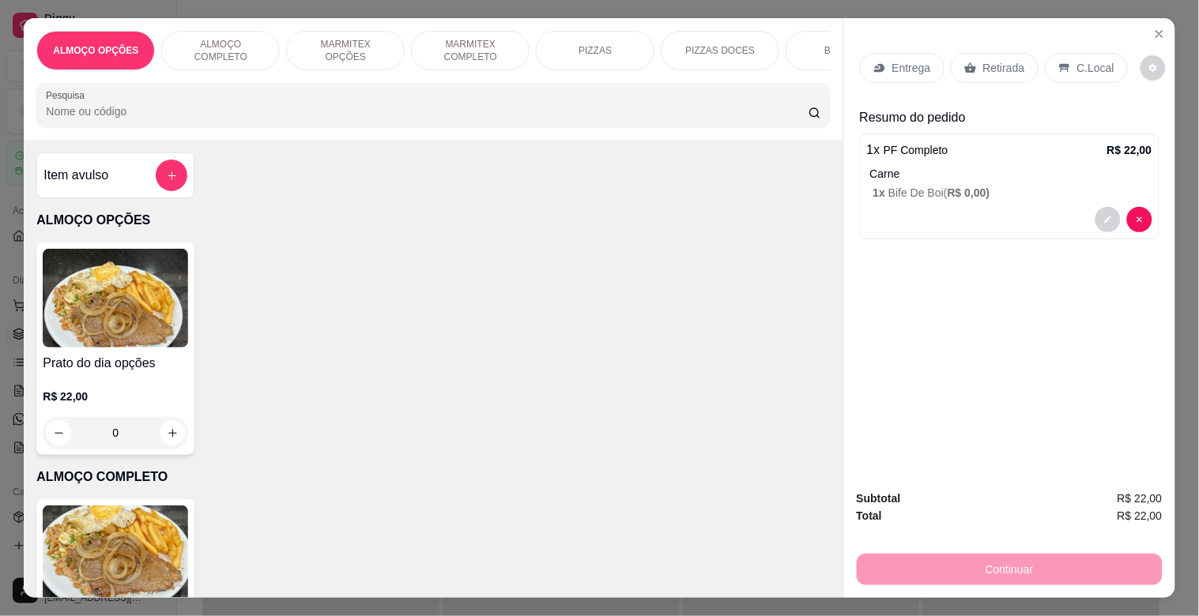
click at [1077, 64] on p "C.Local" at bounding box center [1095, 68] width 37 height 16
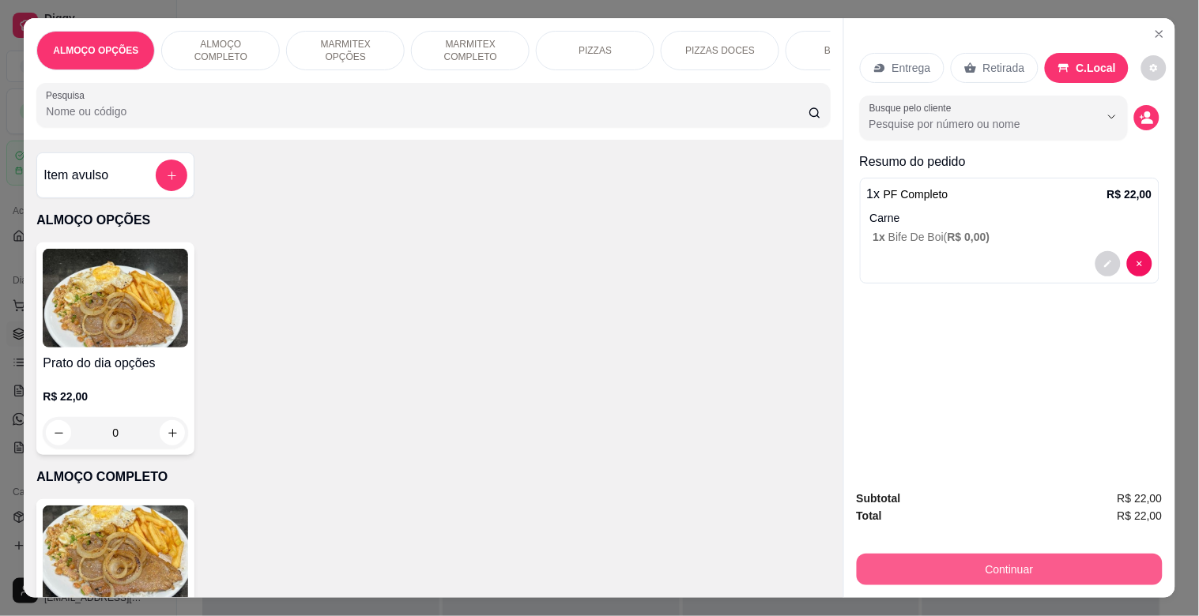
click at [1008, 555] on button "Continuar" at bounding box center [1010, 570] width 306 height 32
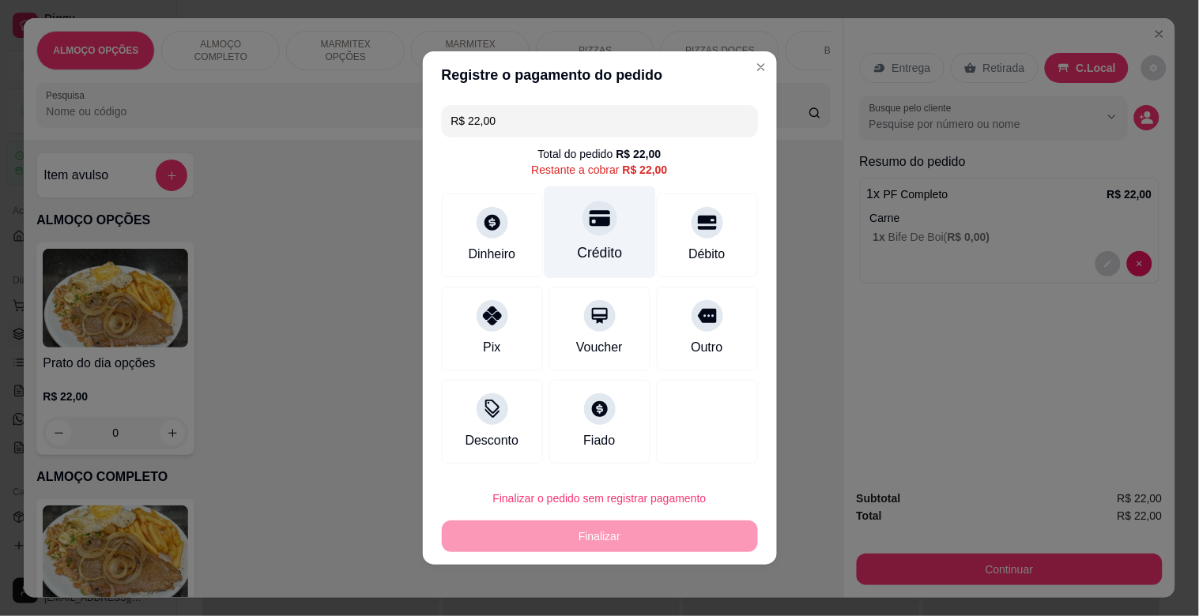
drag, startPoint x: 589, startPoint y: 227, endPoint x: 708, endPoint y: 431, distance: 236.2
click at [590, 226] on icon at bounding box center [599, 218] width 21 height 21
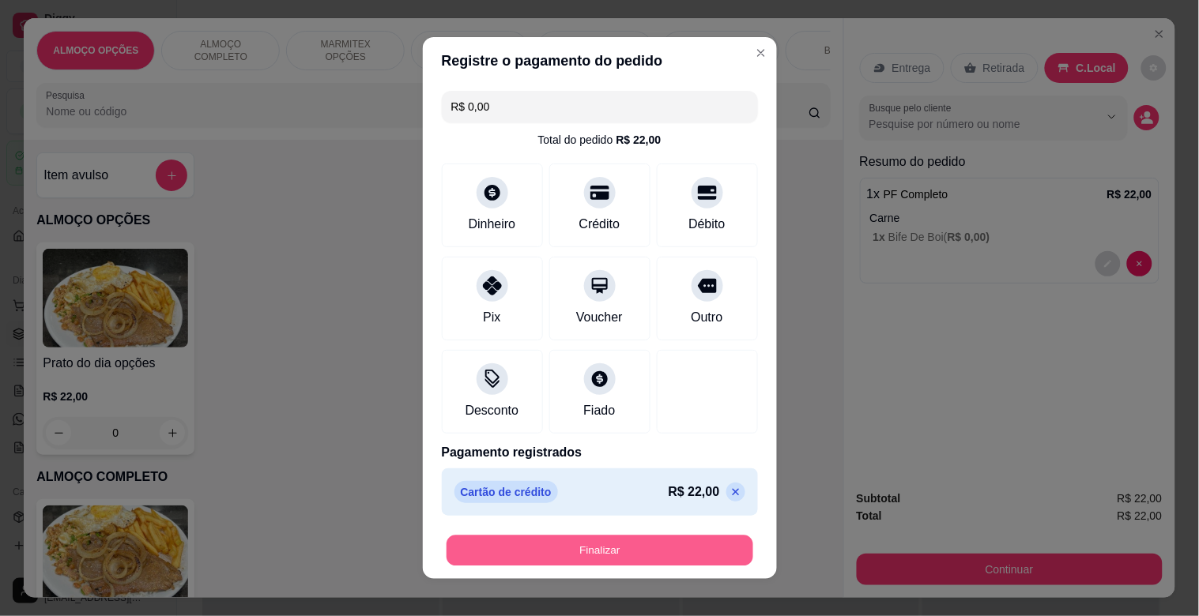
click at [627, 551] on button "Finalizar" at bounding box center [599, 551] width 307 height 31
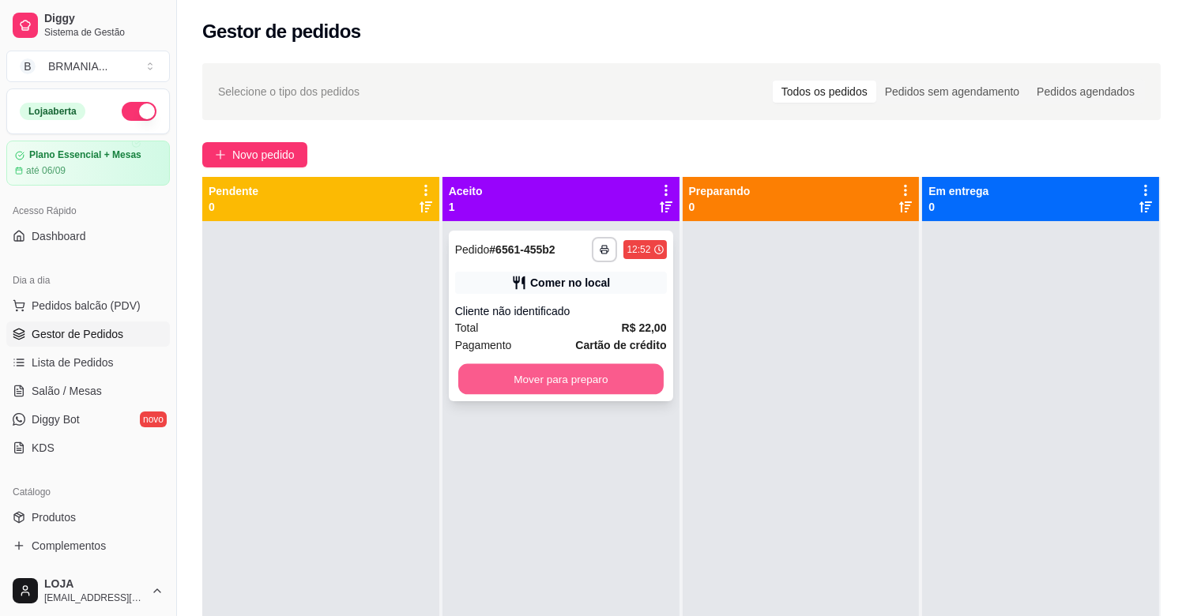
click at [552, 375] on button "Mover para preparo" at bounding box center [560, 379] width 205 height 31
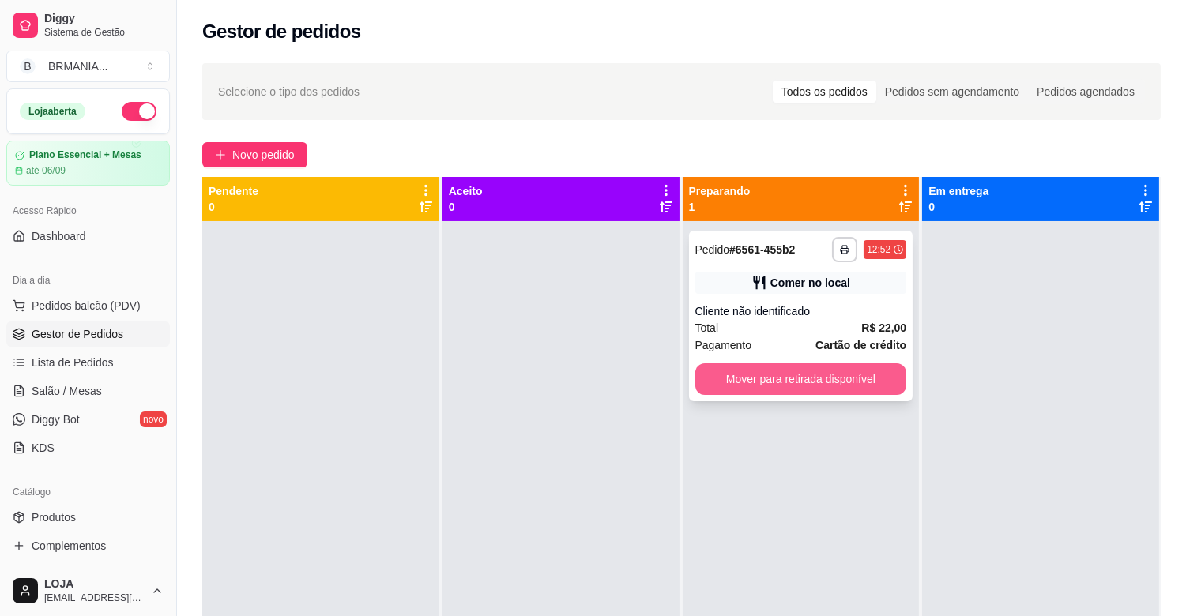
click at [825, 385] on button "Mover para retirada disponível" at bounding box center [801, 380] width 212 height 32
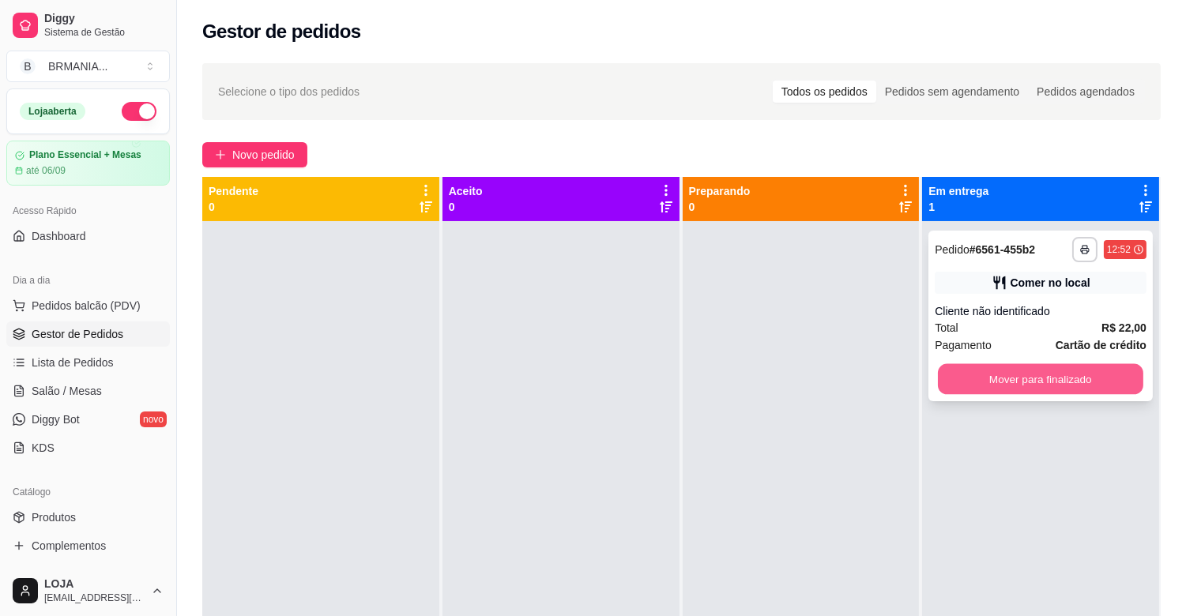
click at [1019, 373] on button "Mover para finalizado" at bounding box center [1040, 379] width 205 height 31
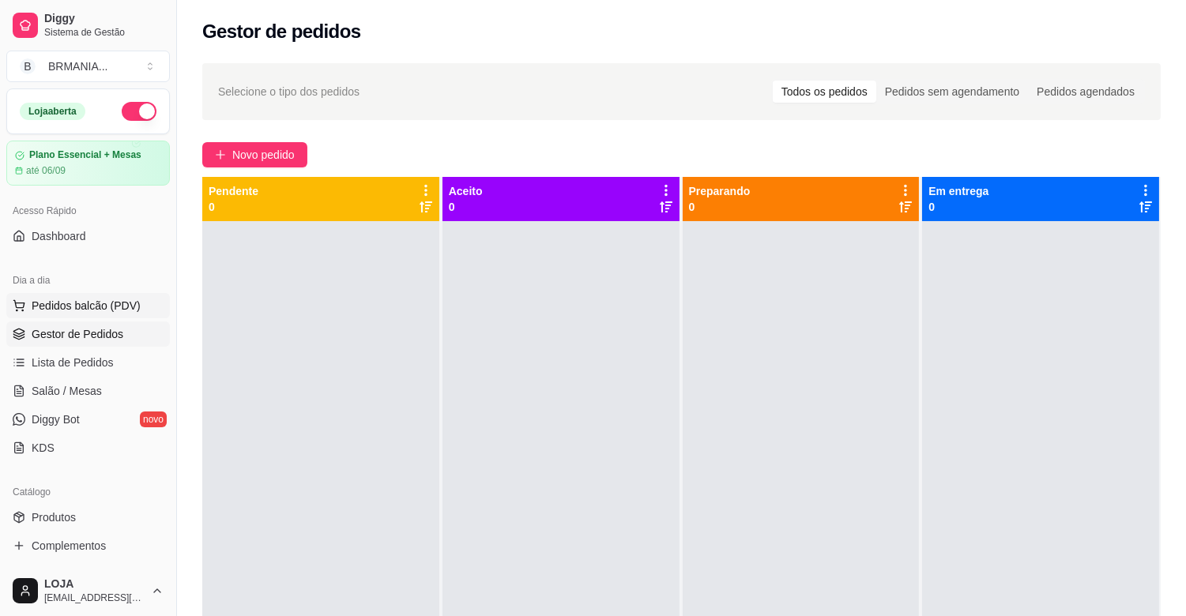
click at [115, 303] on span "Pedidos balcão (PDV)" at bounding box center [86, 306] width 109 height 16
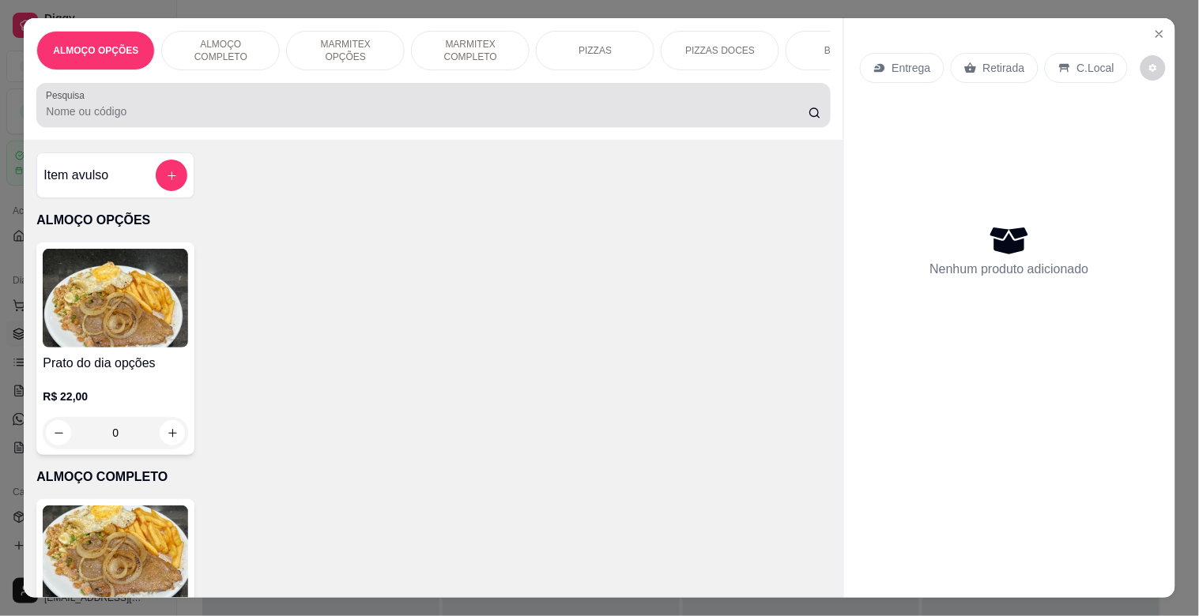
click at [403, 101] on div at bounding box center [433, 105] width 774 height 32
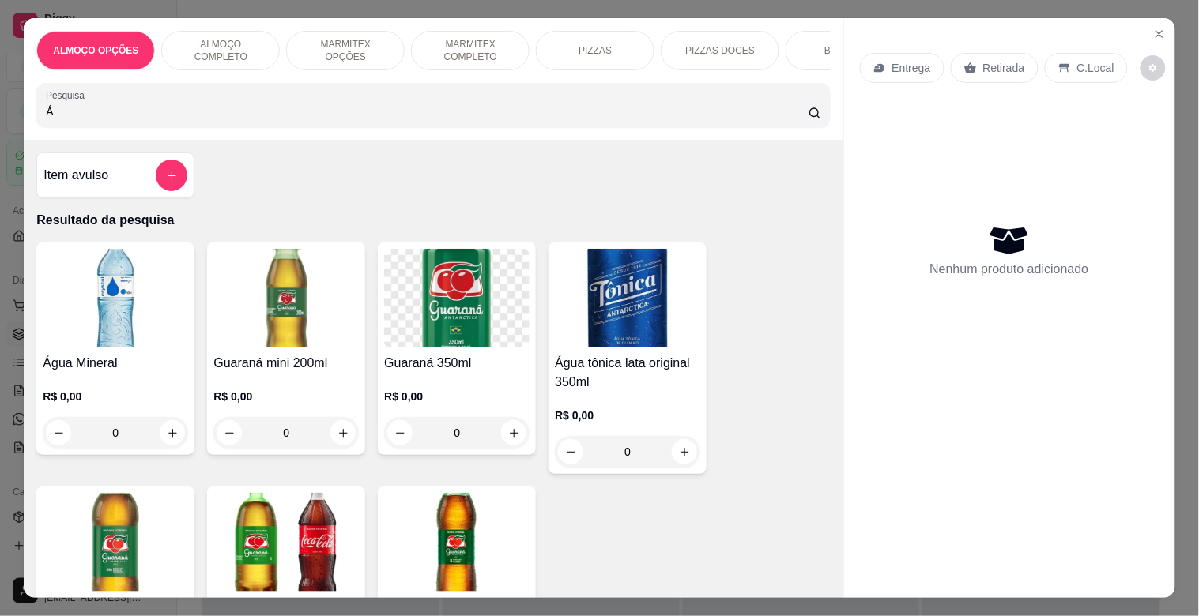
click at [137, 292] on img at bounding box center [115, 298] width 145 height 99
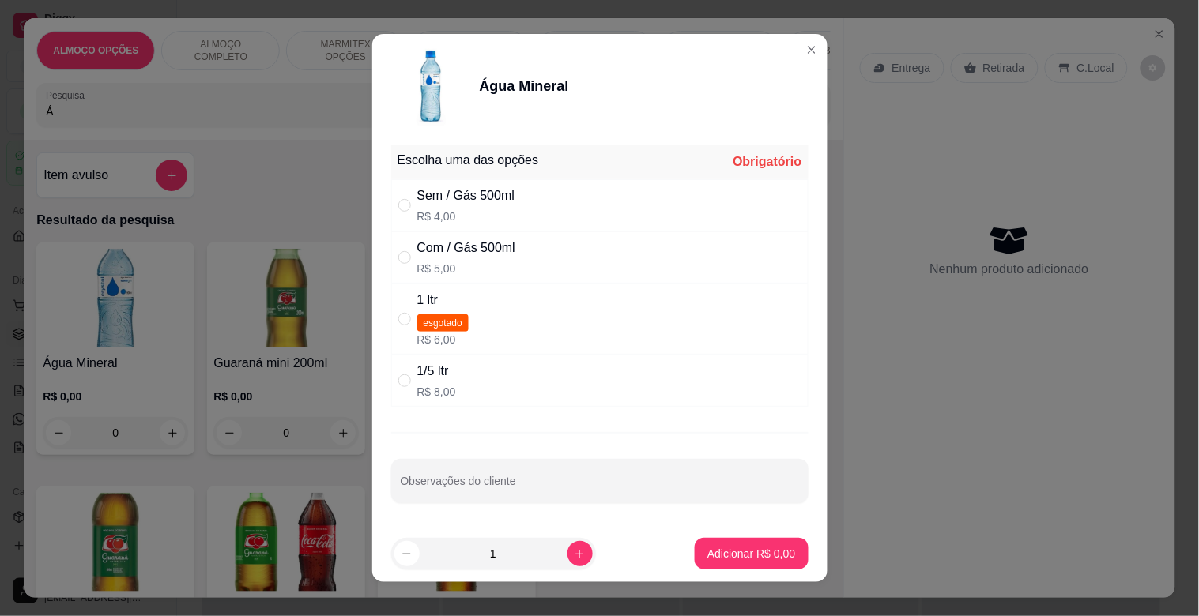
click at [544, 211] on div "Sem / Gás 500ml R$ 4,00" at bounding box center [599, 205] width 417 height 52
click at [729, 540] on button "Adicionar R$ 4,00" at bounding box center [751, 554] width 113 height 32
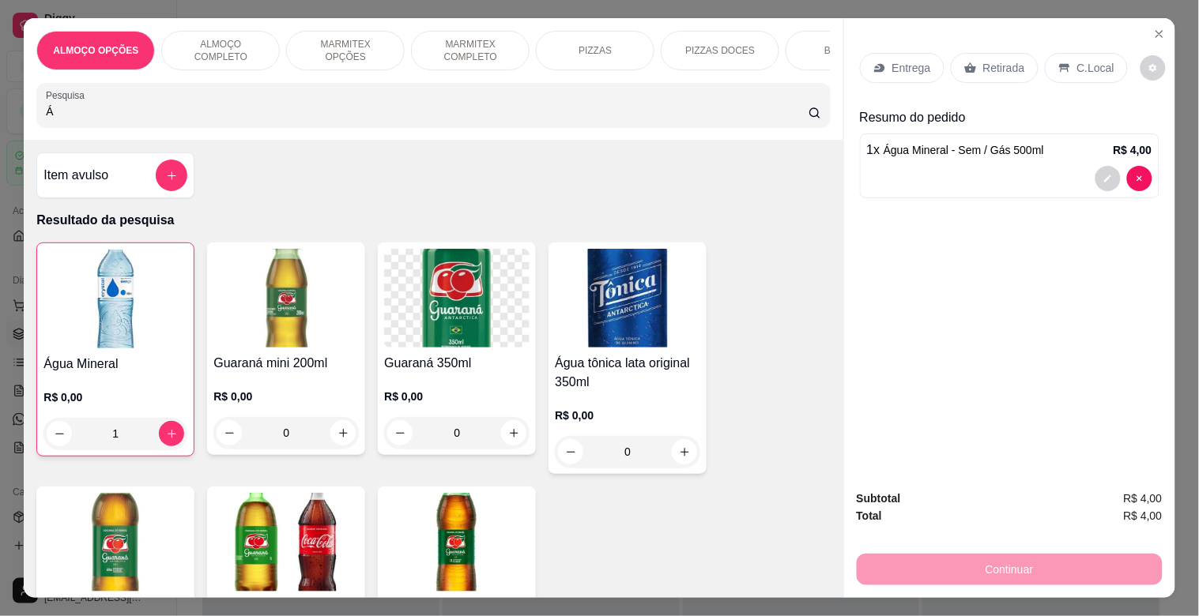
click at [1000, 53] on div "Retirada" at bounding box center [995, 68] width 88 height 30
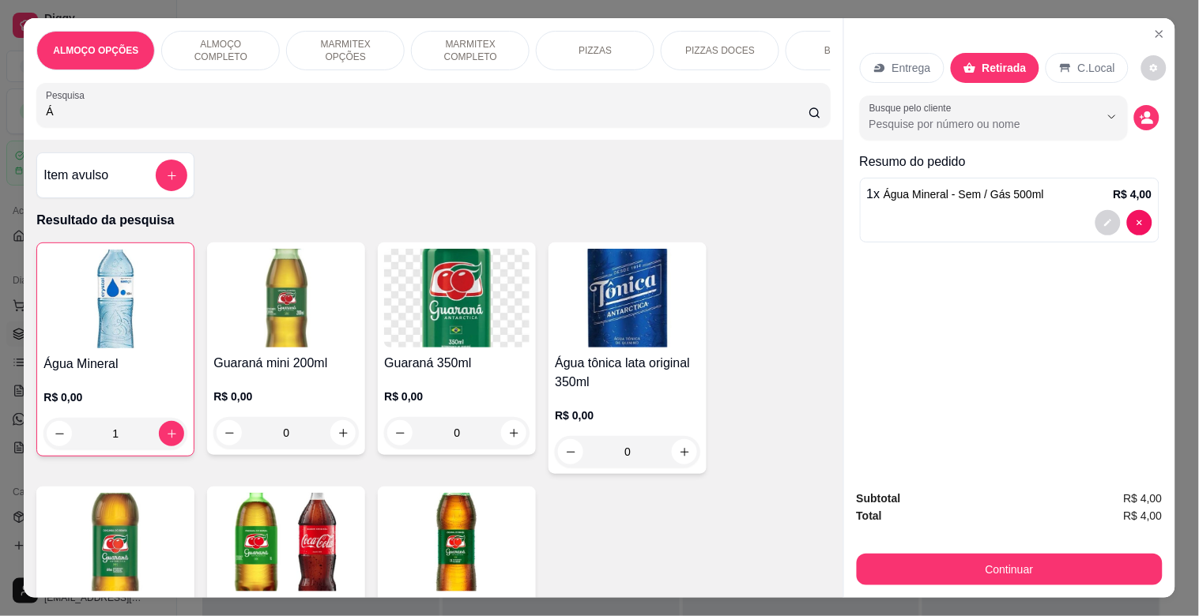
click at [999, 558] on button "Continuar" at bounding box center [1010, 570] width 306 height 32
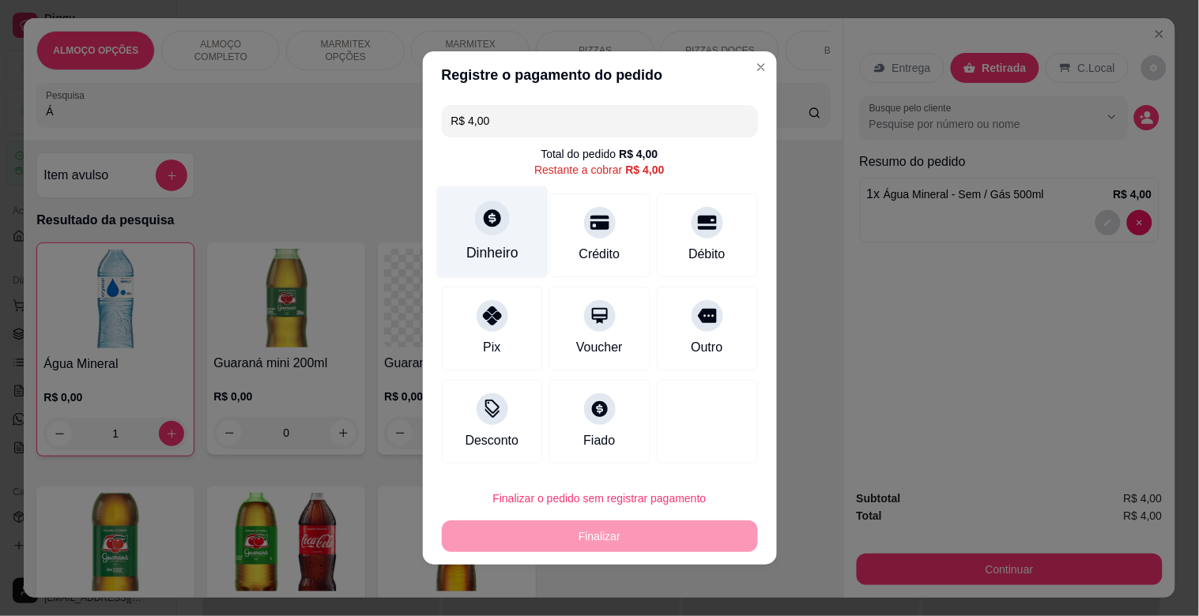
click at [491, 217] on icon at bounding box center [491, 218] width 21 height 21
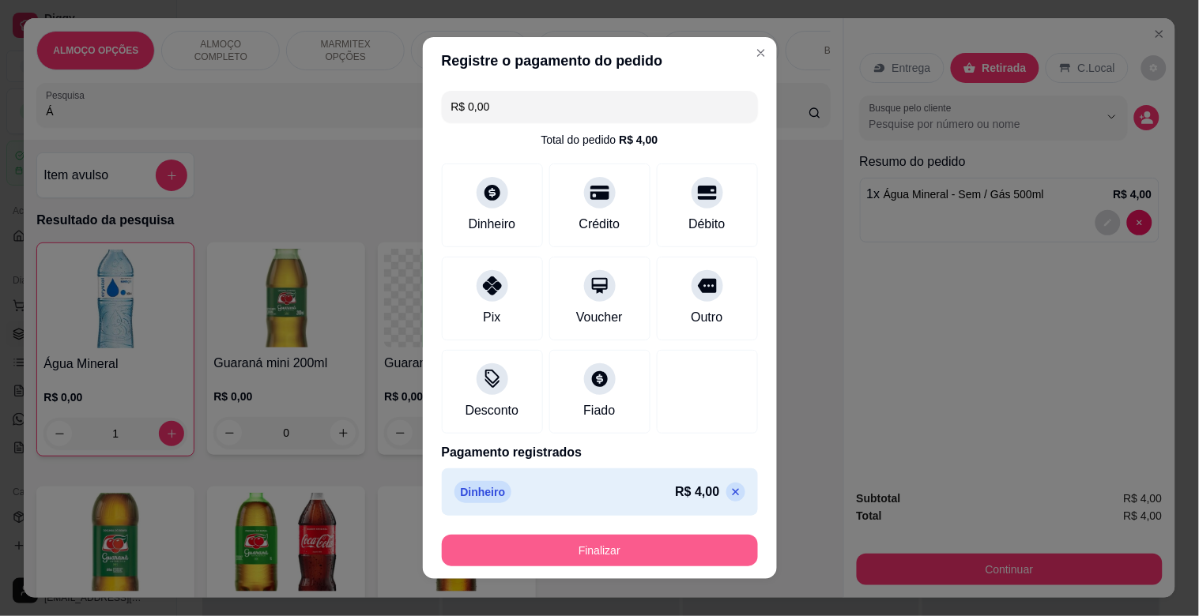
click at [613, 552] on button "Finalizar" at bounding box center [600, 551] width 316 height 32
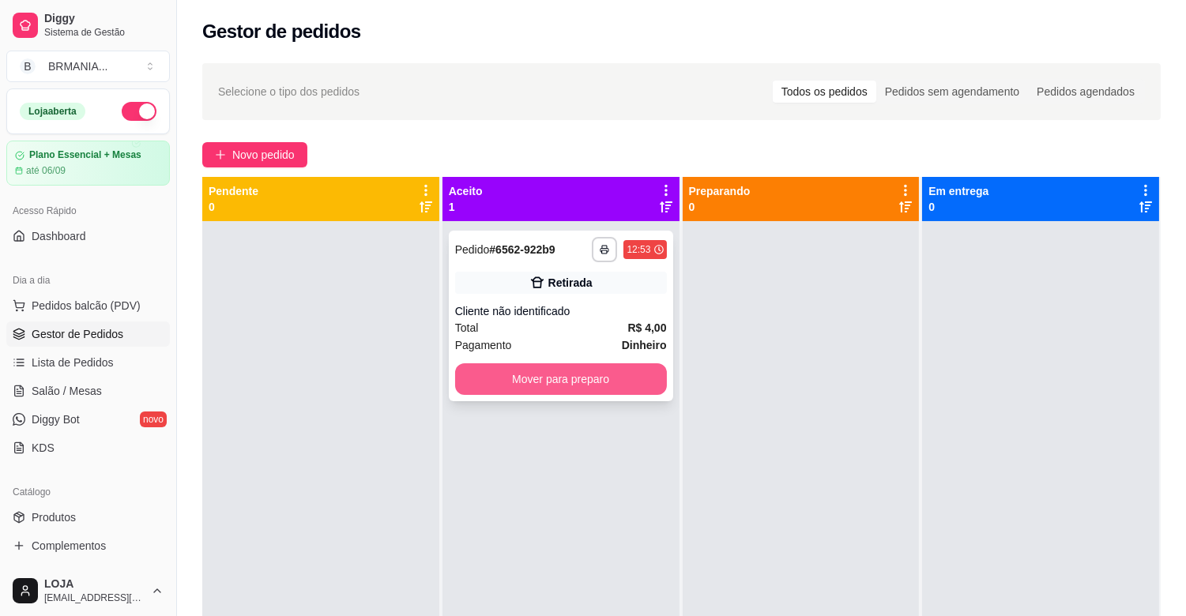
click at [580, 386] on button "Mover para preparo" at bounding box center [561, 380] width 212 height 32
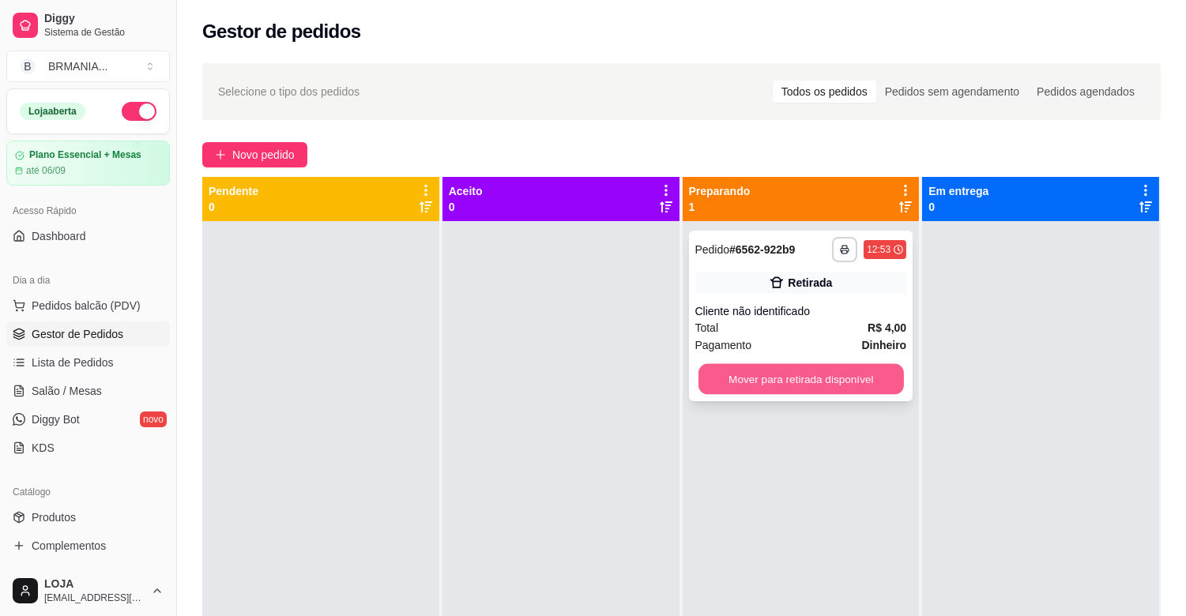
click at [765, 375] on button "Mover para retirada disponível" at bounding box center [801, 379] width 205 height 31
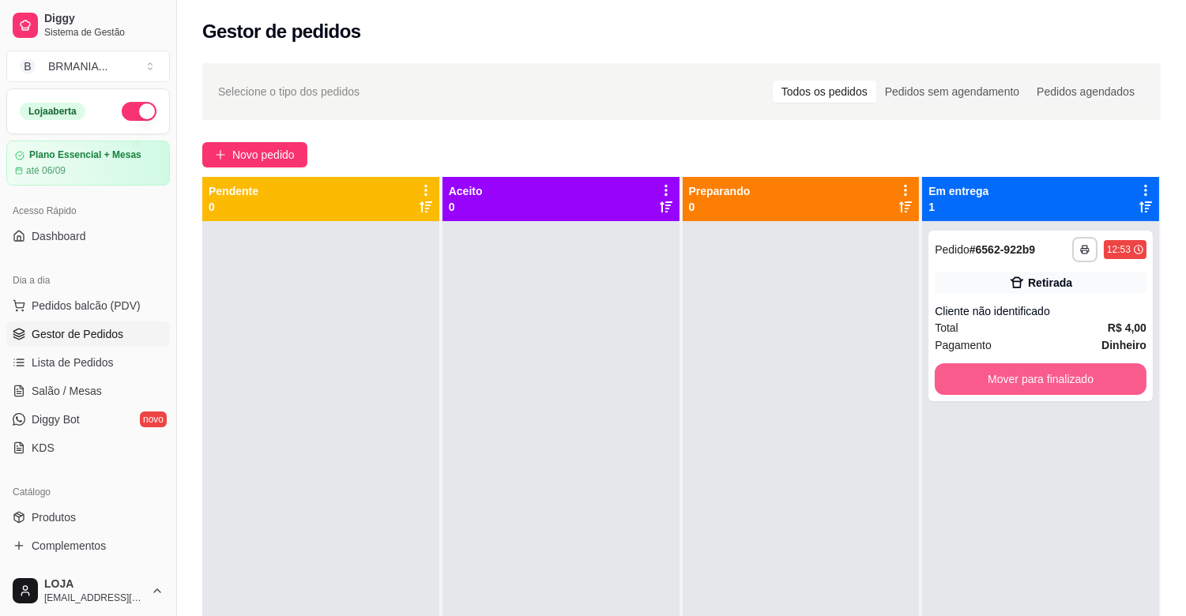
click at [947, 386] on button "Mover para finalizado" at bounding box center [1041, 380] width 212 height 32
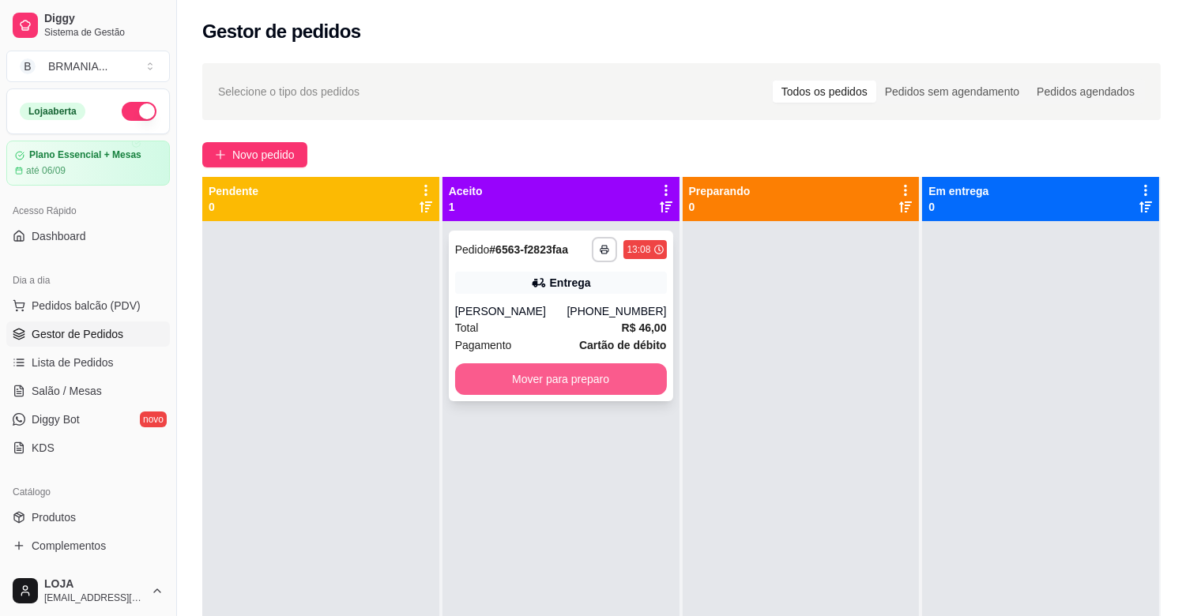
click at [527, 379] on button "Mover para preparo" at bounding box center [561, 380] width 212 height 32
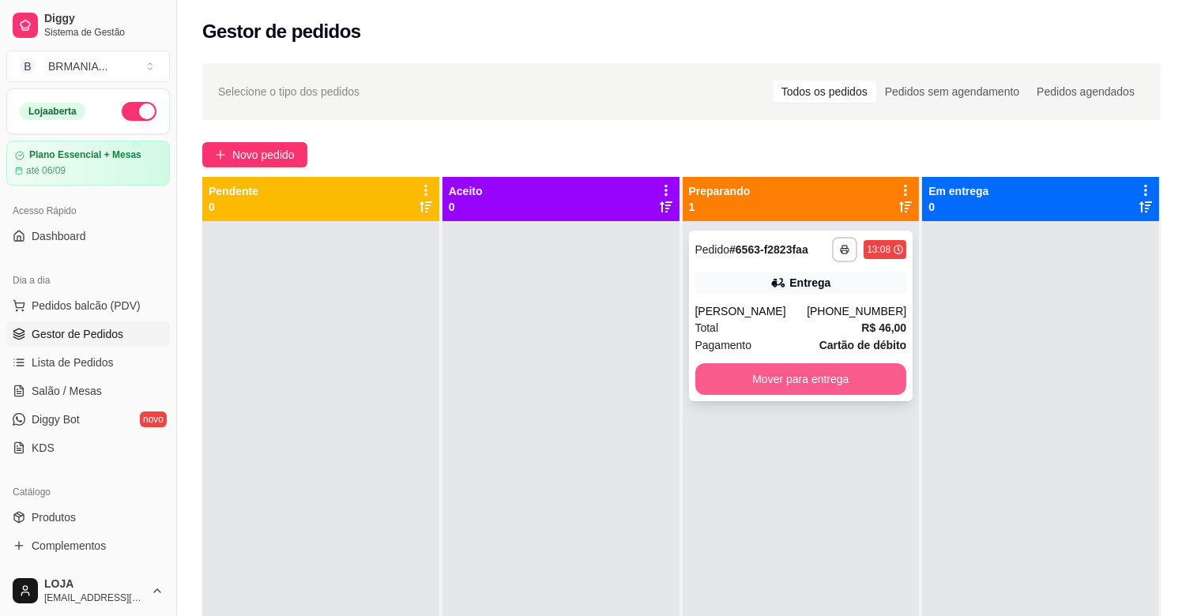
click at [809, 381] on button "Mover para entrega" at bounding box center [801, 380] width 212 height 32
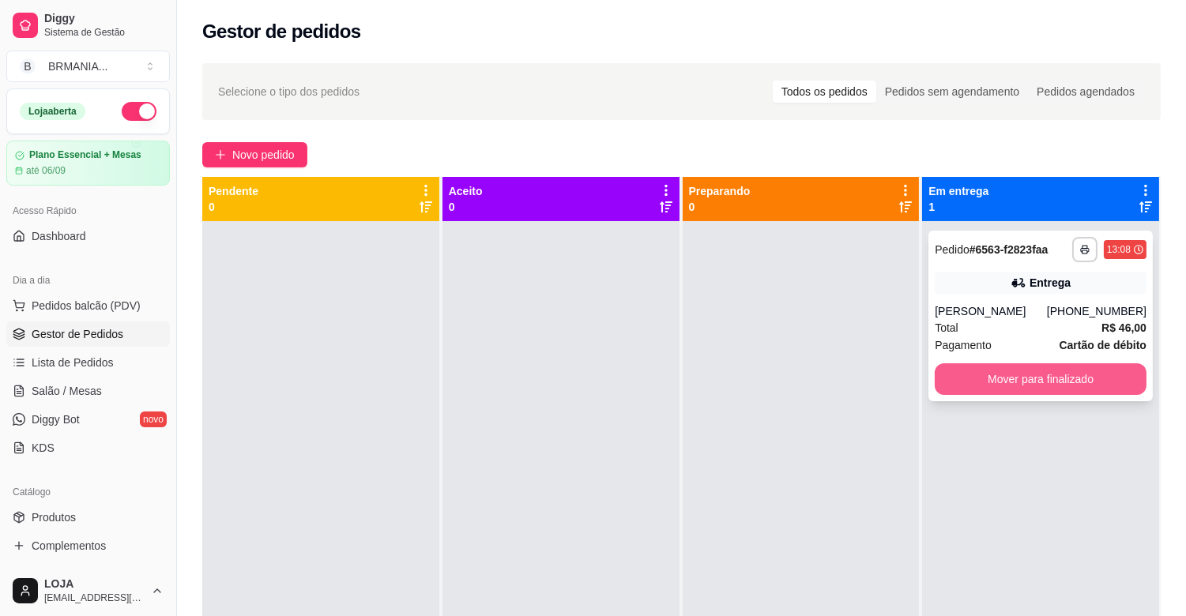
click at [1043, 378] on button "Mover para finalizado" at bounding box center [1041, 380] width 212 height 32
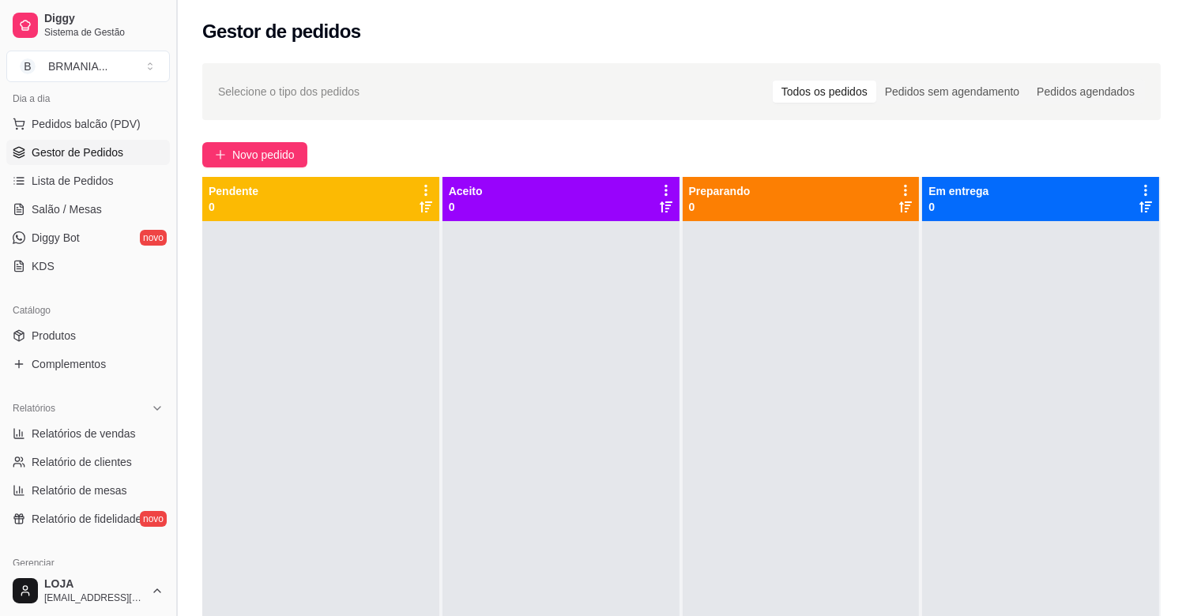
scroll to position [185, 0]
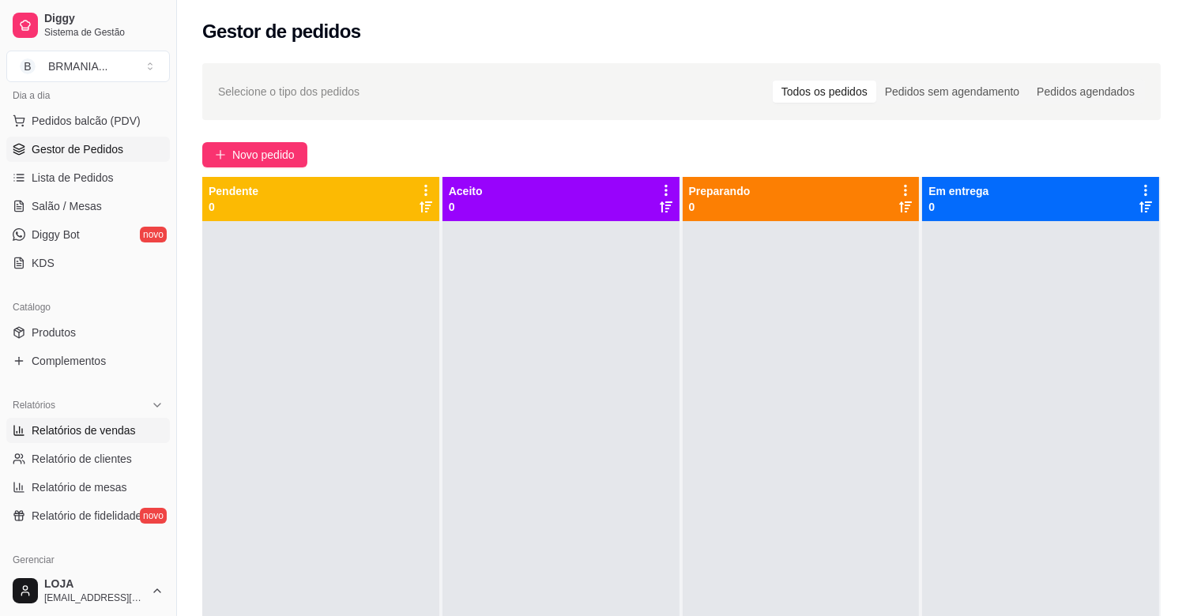
click at [104, 435] on span "Relatórios de vendas" at bounding box center [84, 431] width 104 height 16
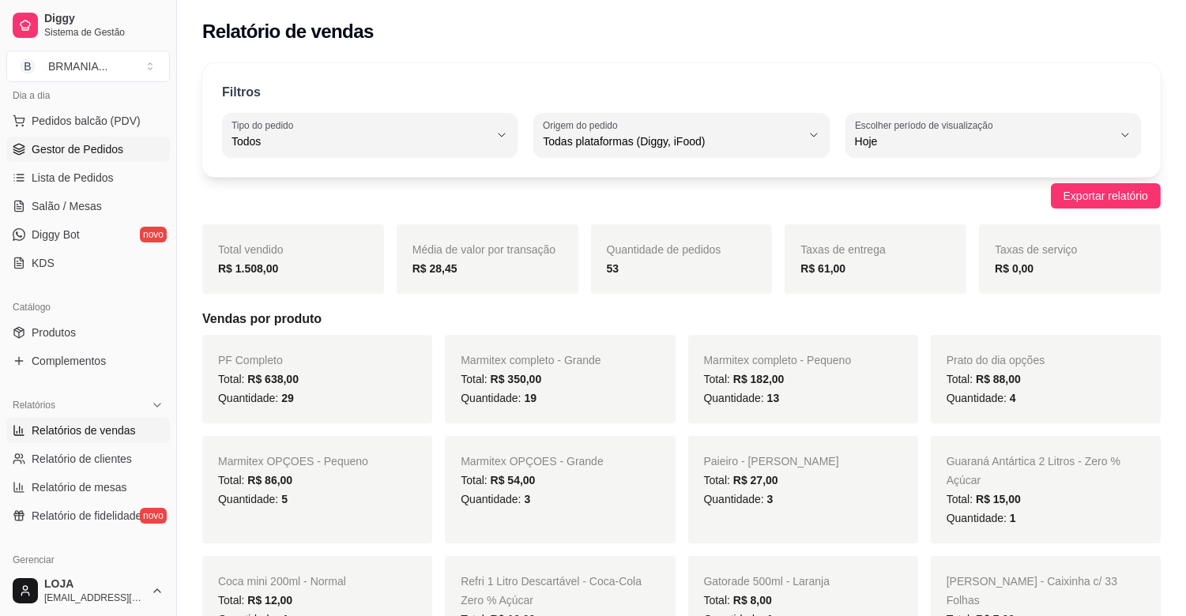
click at [104, 138] on link "Gestor de Pedidos" at bounding box center [88, 149] width 164 height 25
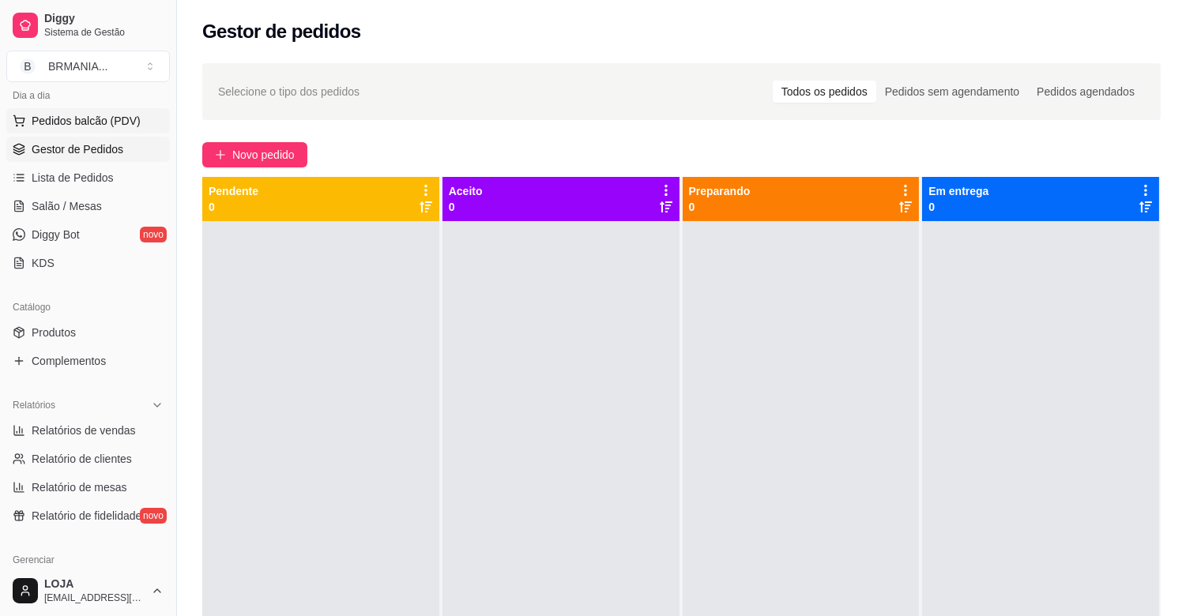
click at [111, 122] on span "Pedidos balcão (PDV)" at bounding box center [86, 121] width 109 height 16
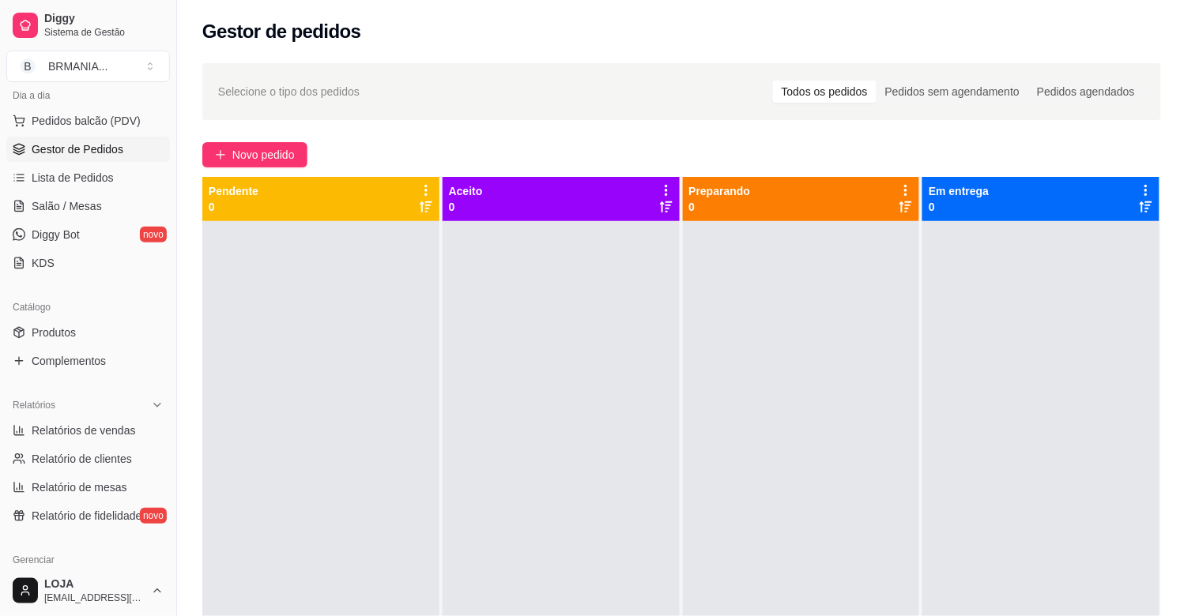
click at [464, 119] on input "Pesquisa" at bounding box center [427, 112] width 763 height 16
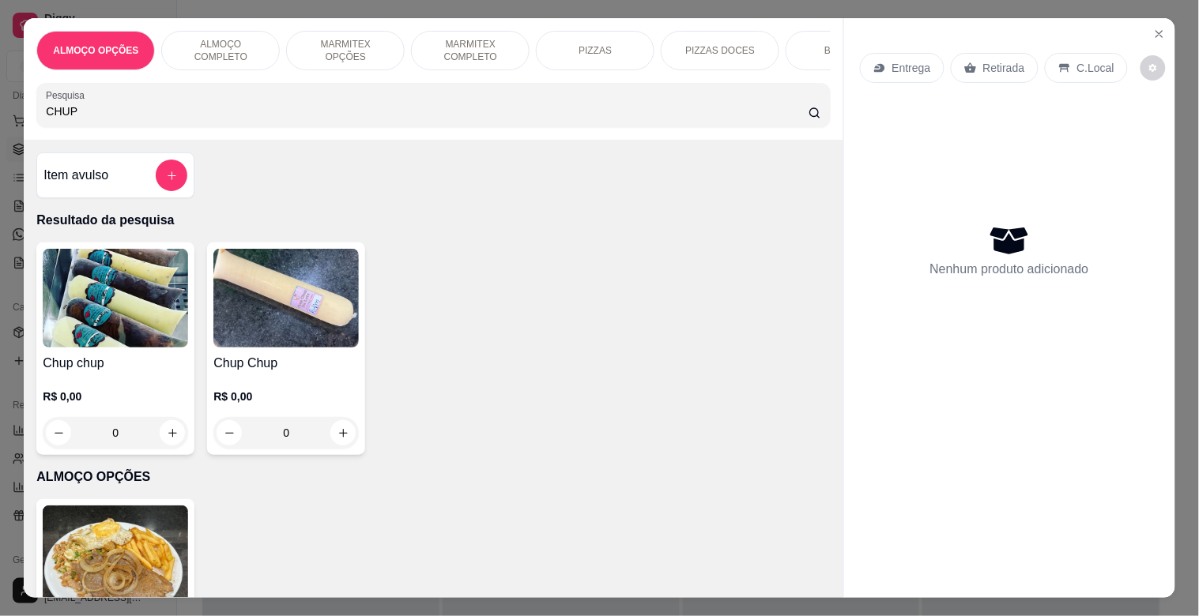
click at [307, 405] on p "R$ 0,00" at bounding box center [285, 397] width 145 height 16
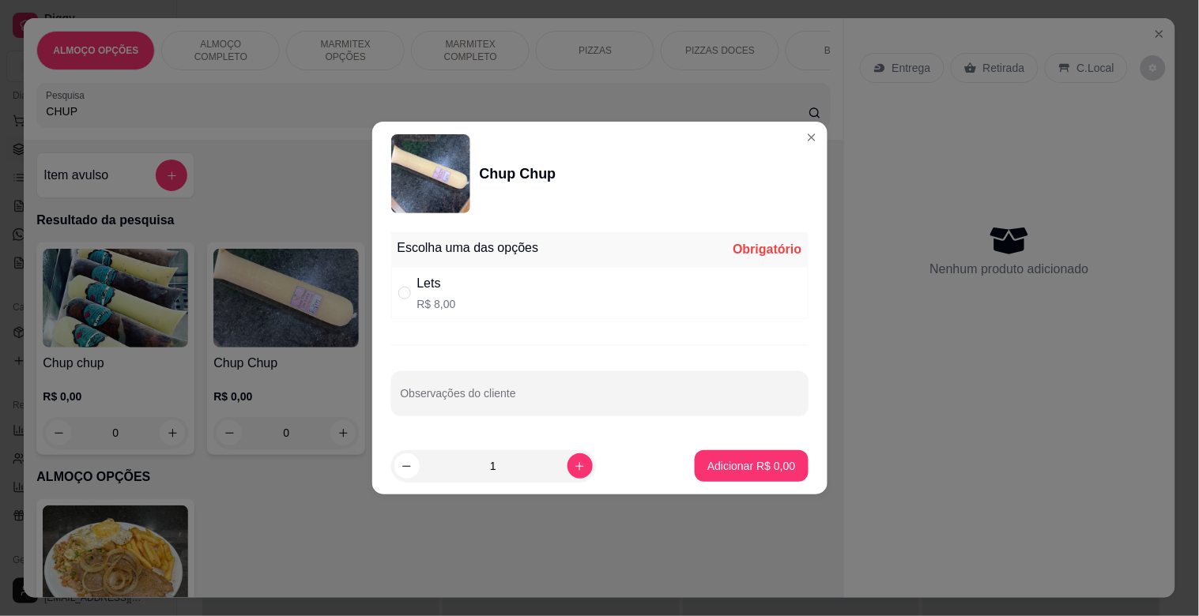
click at [538, 289] on div "Lets R$ 8,00" at bounding box center [599, 293] width 417 height 52
click at [574, 465] on icon "increase-product-quantity" at bounding box center [580, 467] width 12 height 12
click at [744, 474] on button "Adicionar R$ 16,00" at bounding box center [747, 466] width 119 height 32
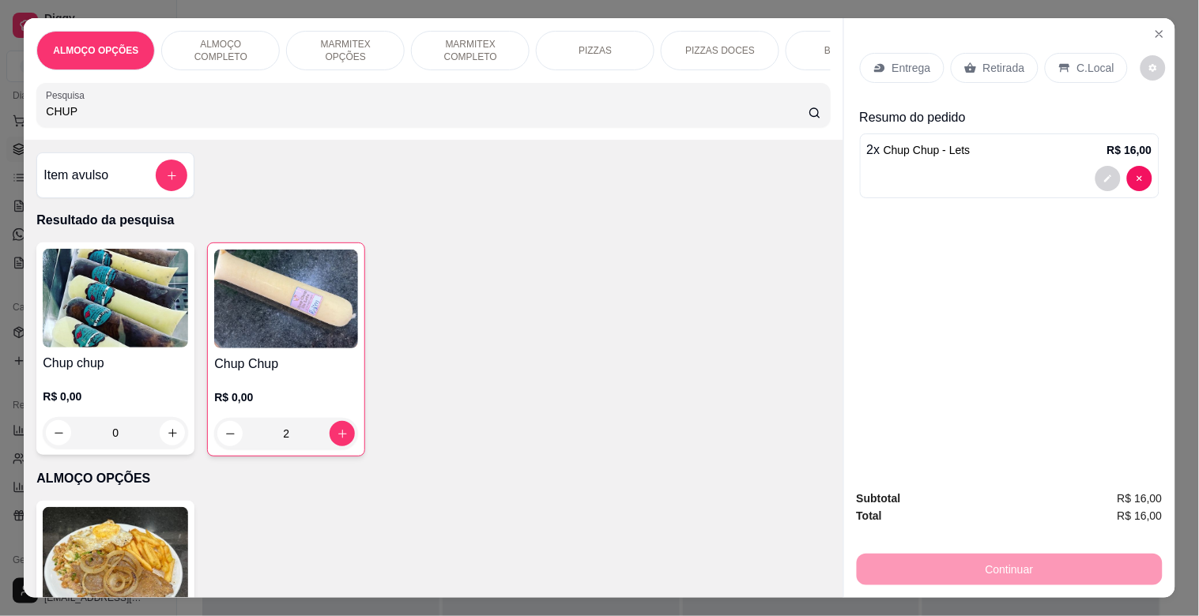
click at [998, 68] on p "Retirada" at bounding box center [1004, 68] width 42 height 16
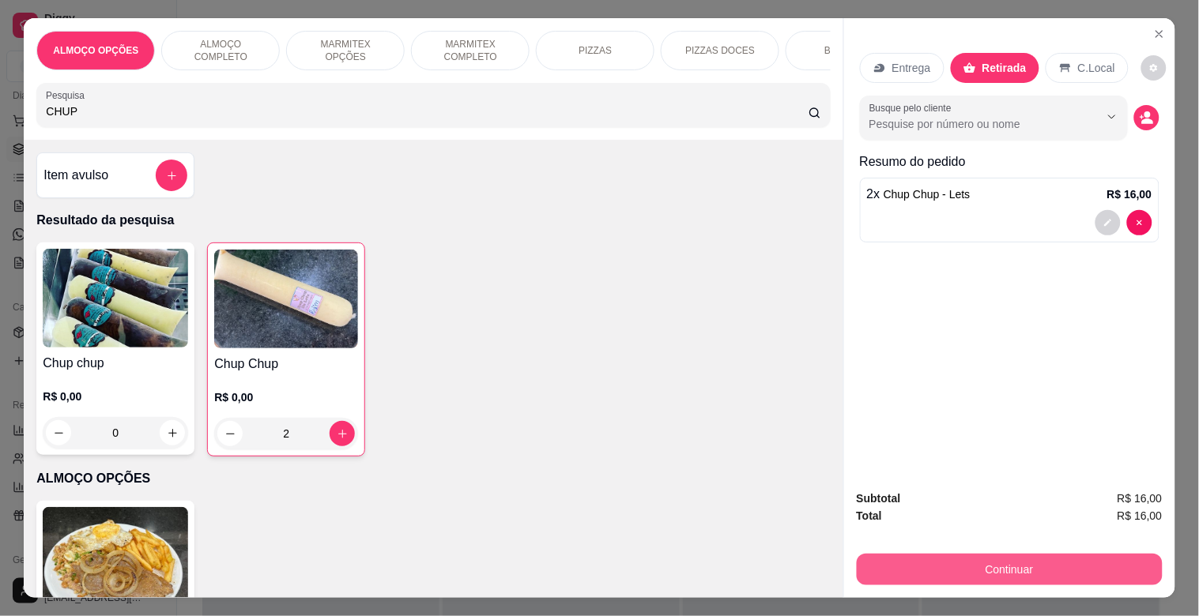
click at [1015, 565] on button "Continuar" at bounding box center [1010, 570] width 306 height 32
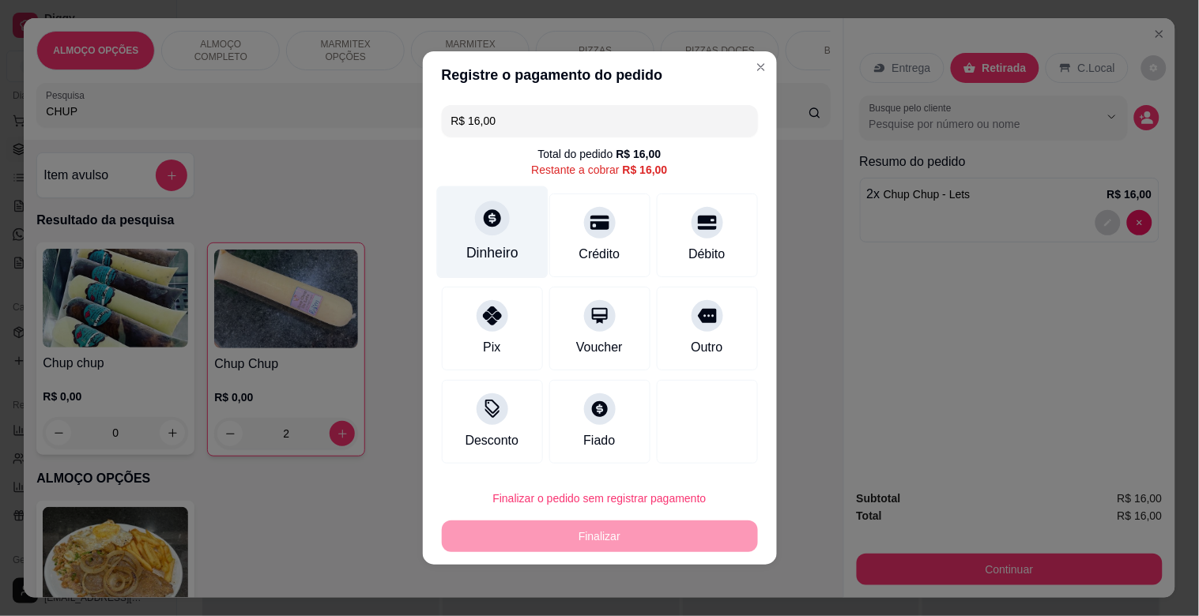
click at [496, 247] on div "Dinheiro" at bounding box center [492, 253] width 52 height 21
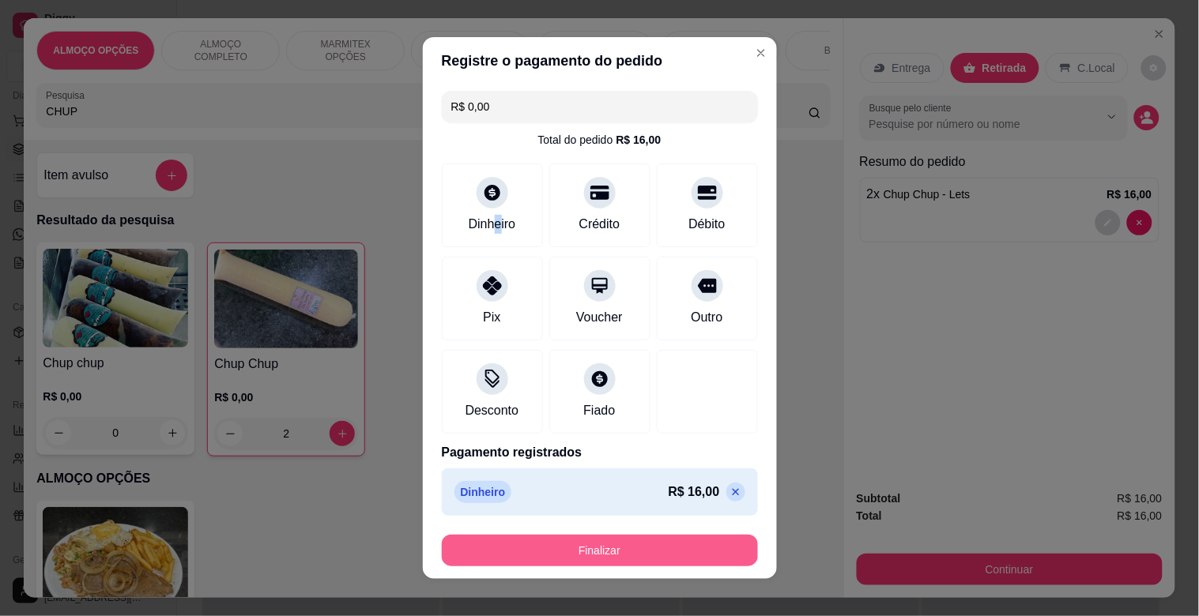
click at [611, 546] on button "Finalizar" at bounding box center [600, 551] width 316 height 32
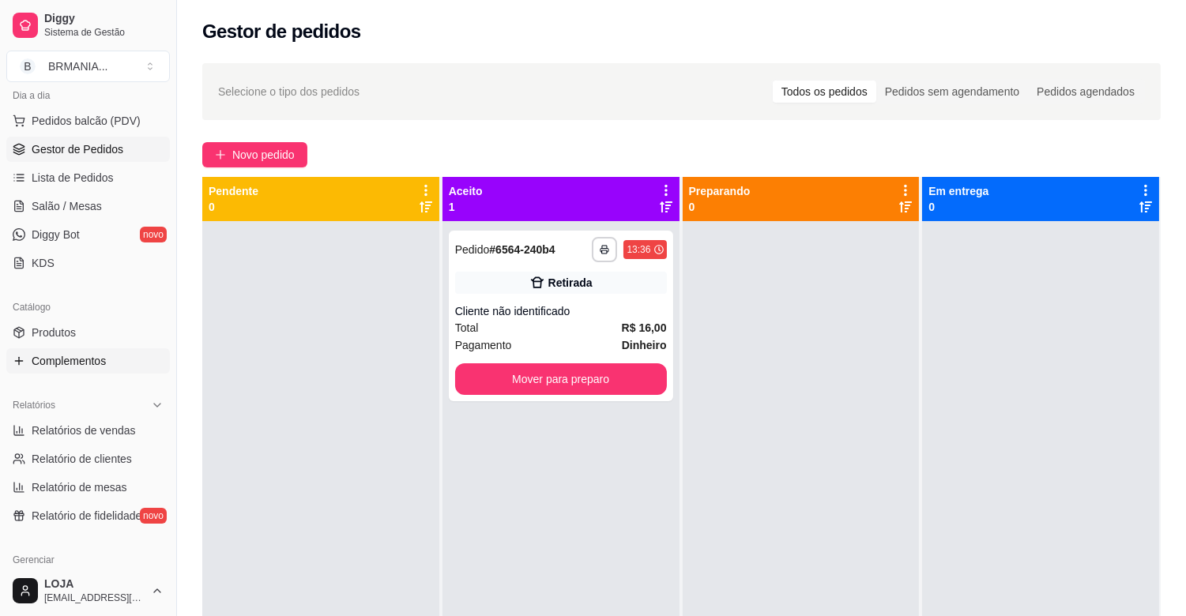
click at [73, 362] on span "Complementos" at bounding box center [69, 361] width 74 height 16
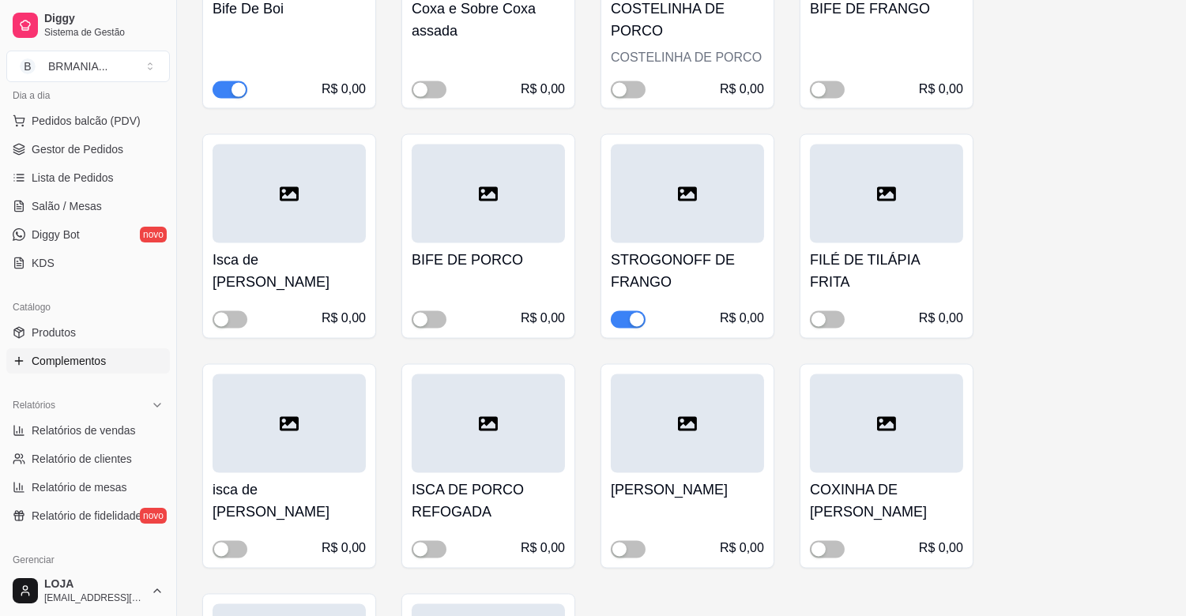
scroll to position [5103, 0]
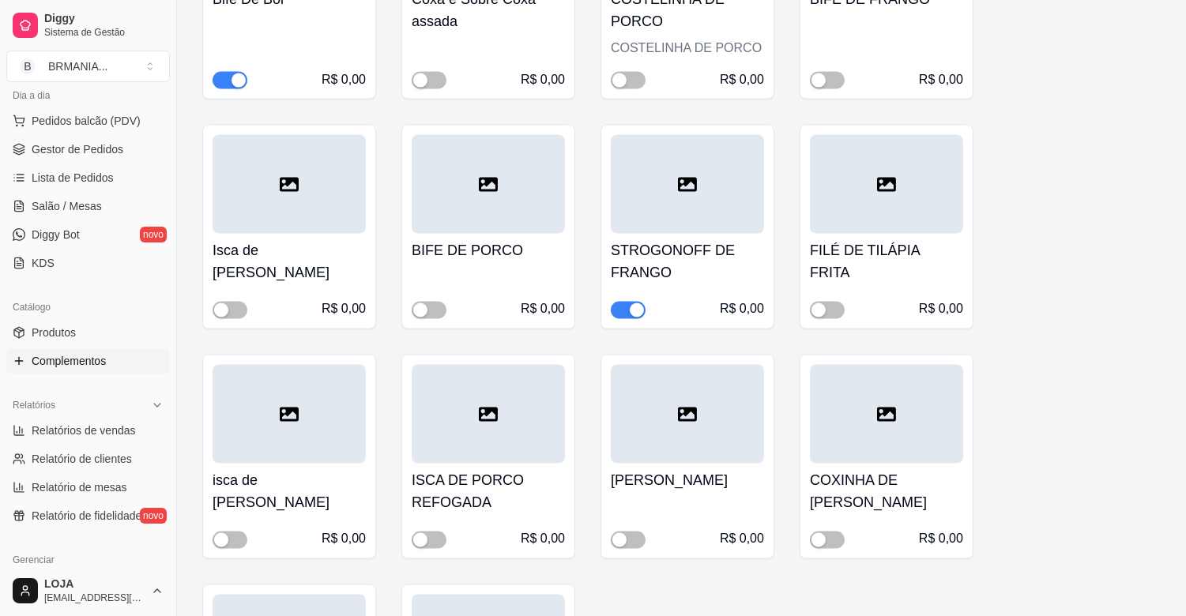
click at [238, 73] on div "button" at bounding box center [239, 80] width 14 height 14
click at [104, 156] on span "Gestor de Pedidos" at bounding box center [78, 149] width 92 height 16
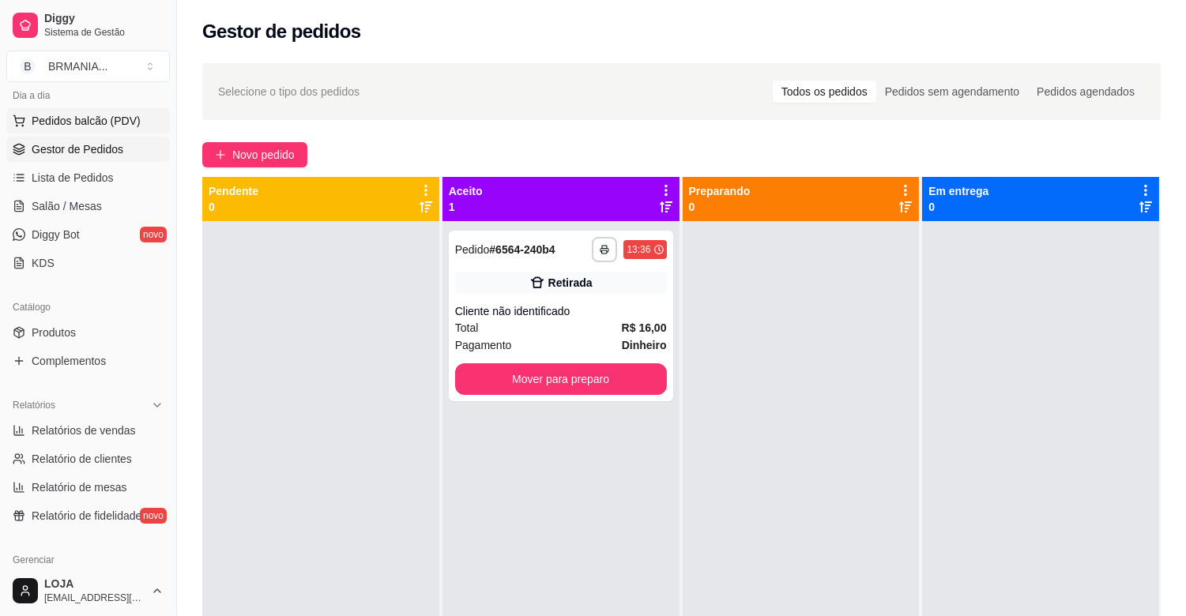
click at [112, 126] on span "Pedidos balcão (PDV)" at bounding box center [86, 121] width 109 height 16
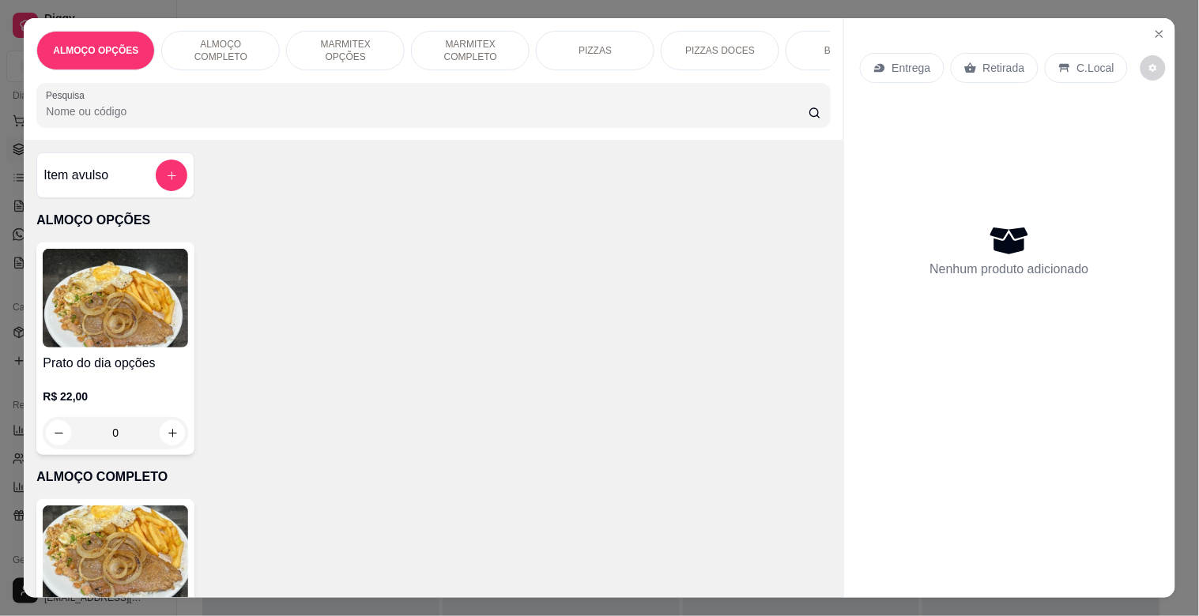
click at [113, 575] on img at bounding box center [115, 555] width 145 height 99
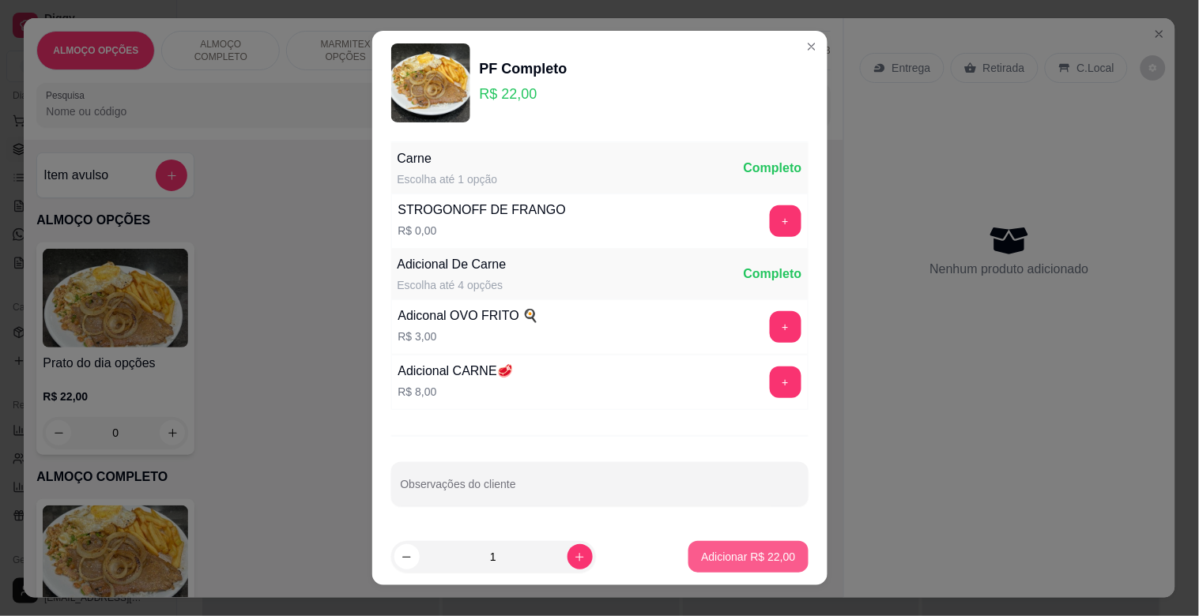
click at [732, 564] on button "Adicionar R$ 22,00" at bounding box center [747, 557] width 119 height 32
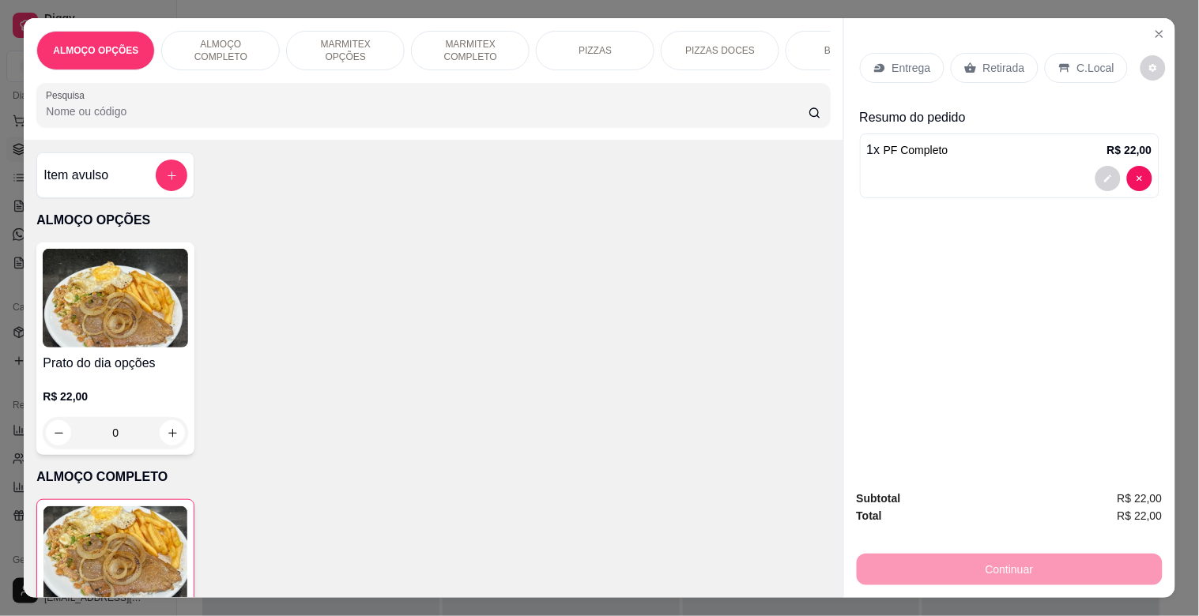
drag, startPoint x: 1086, startPoint y: 64, endPoint x: 1133, endPoint y: 75, distance: 48.7
click at [1092, 61] on p "C.Local" at bounding box center [1095, 68] width 37 height 16
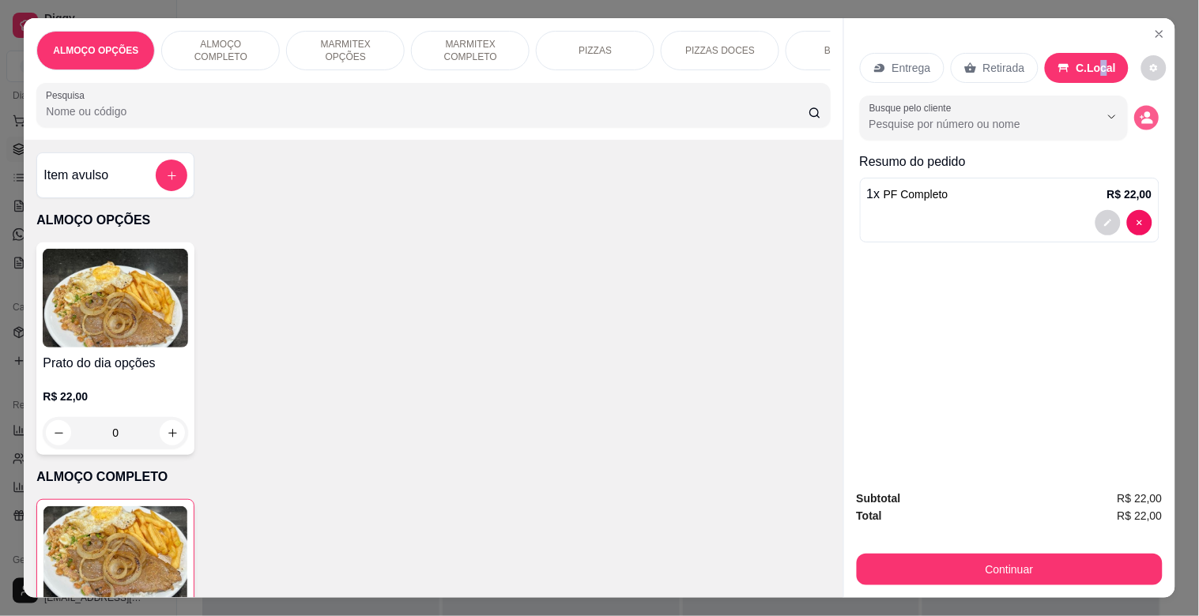
click at [1141, 111] on icon "decrease-product-quantity" at bounding box center [1145, 117] width 13 height 13
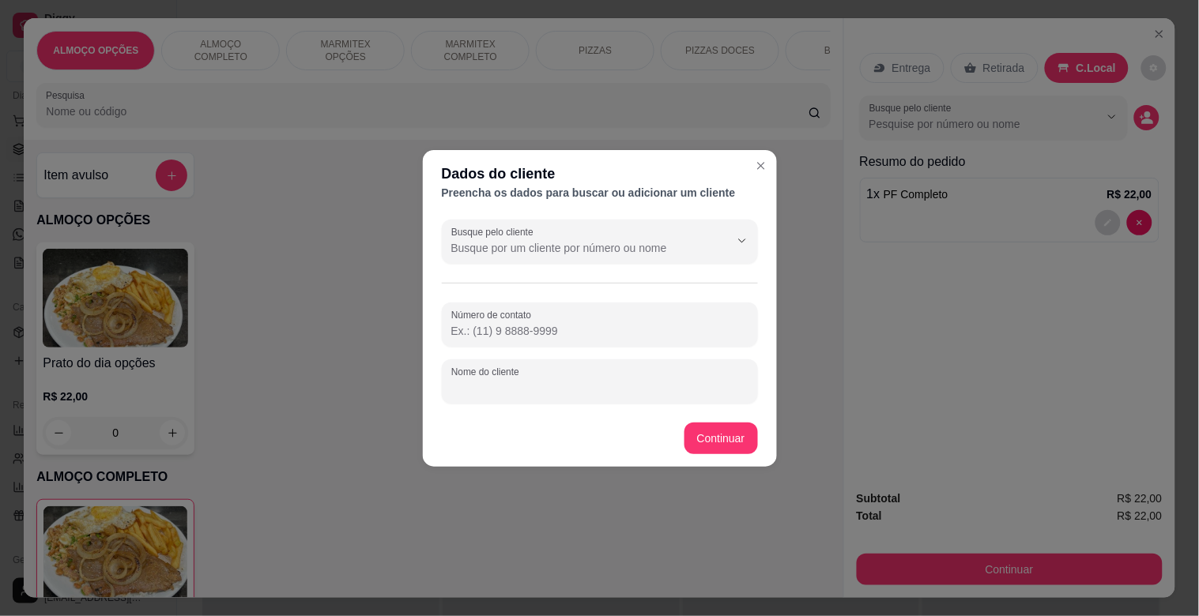
drag, startPoint x: 585, startPoint y: 382, endPoint x: 533, endPoint y: 373, distance: 52.9
click at [583, 382] on input "Nome do cliente" at bounding box center [599, 388] width 297 height 16
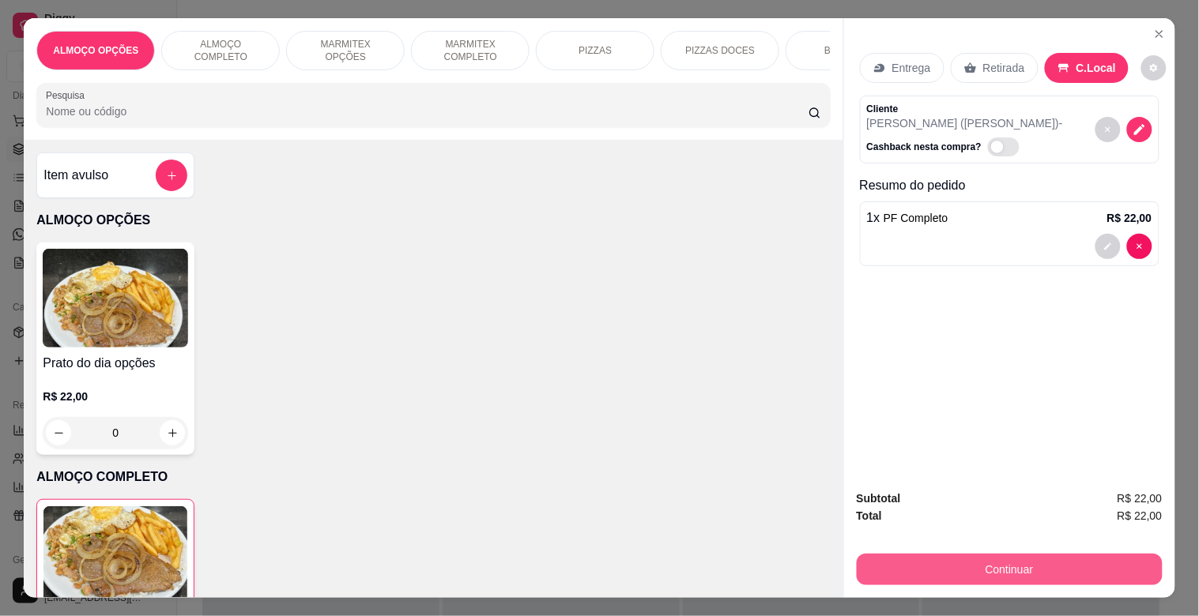
click at [1008, 554] on button "Continuar" at bounding box center [1010, 570] width 306 height 32
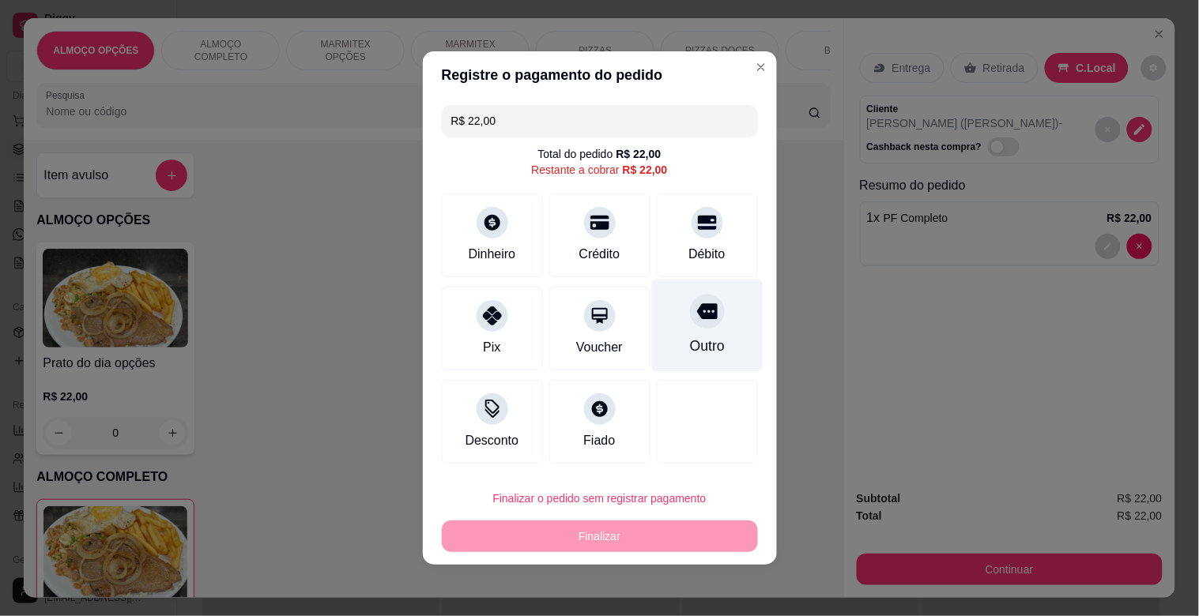
click at [690, 319] on div at bounding box center [707, 311] width 35 height 35
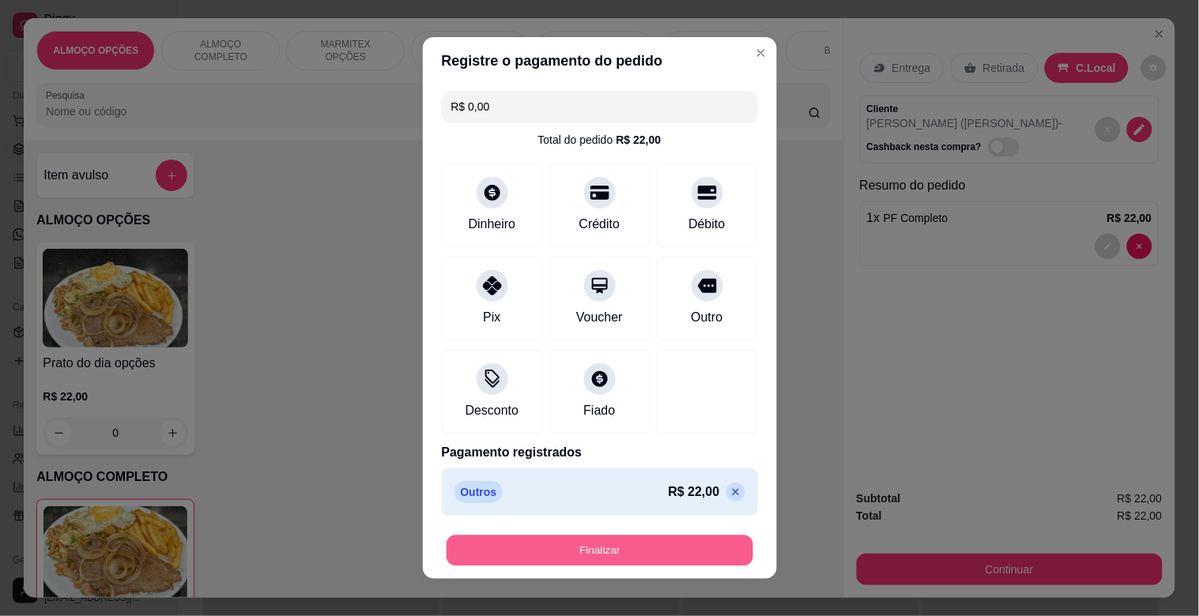
click at [601, 541] on button "Finalizar" at bounding box center [599, 551] width 307 height 31
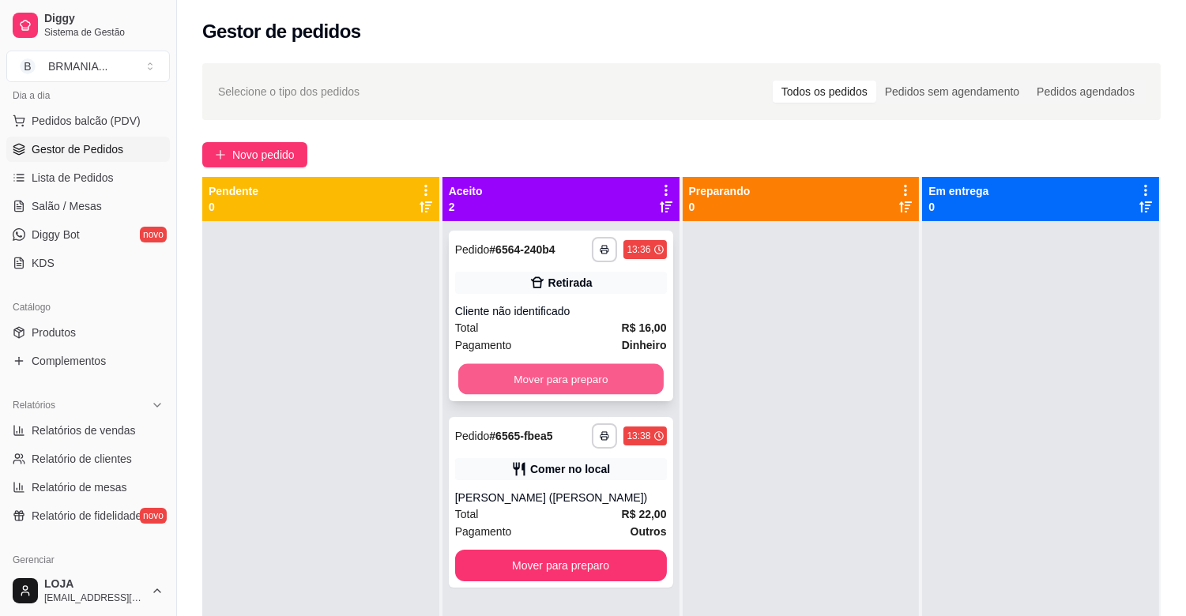
click at [562, 389] on button "Mover para preparo" at bounding box center [560, 379] width 205 height 31
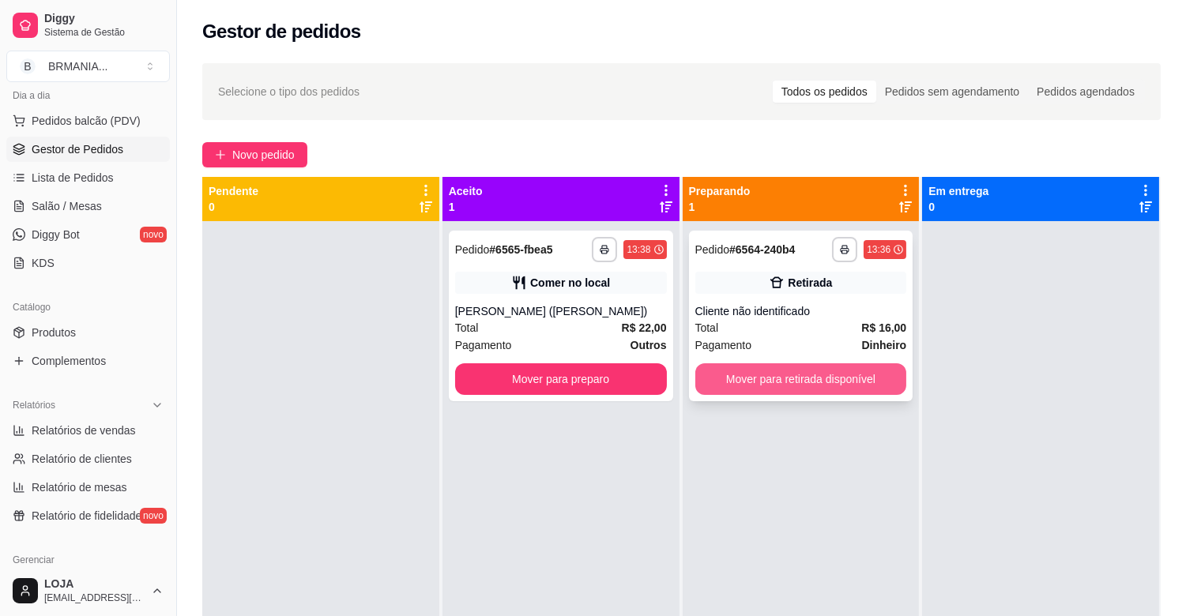
click at [745, 379] on button "Mover para retirada disponível" at bounding box center [801, 380] width 212 height 32
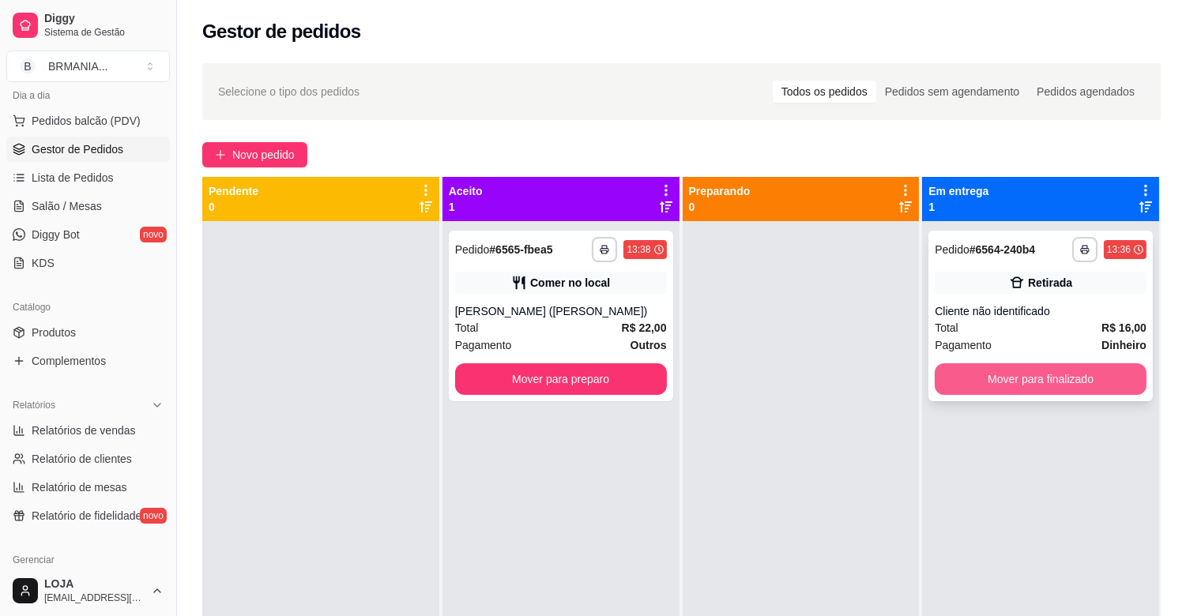
click at [1019, 387] on button "Mover para finalizado" at bounding box center [1041, 380] width 212 height 32
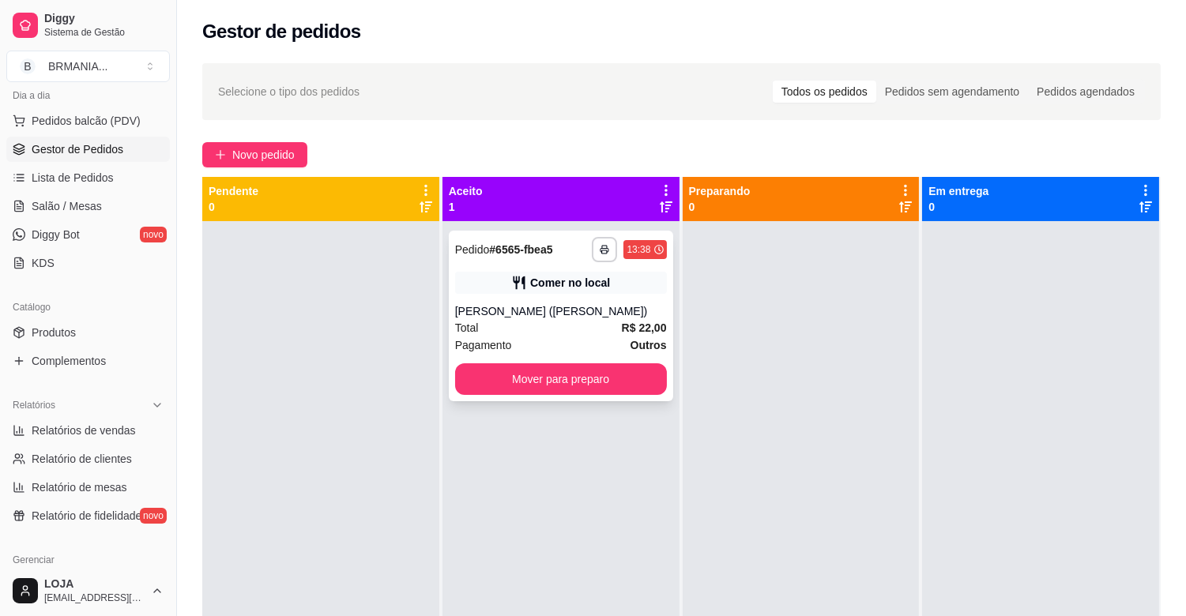
click at [522, 286] on icon at bounding box center [519, 283] width 16 height 16
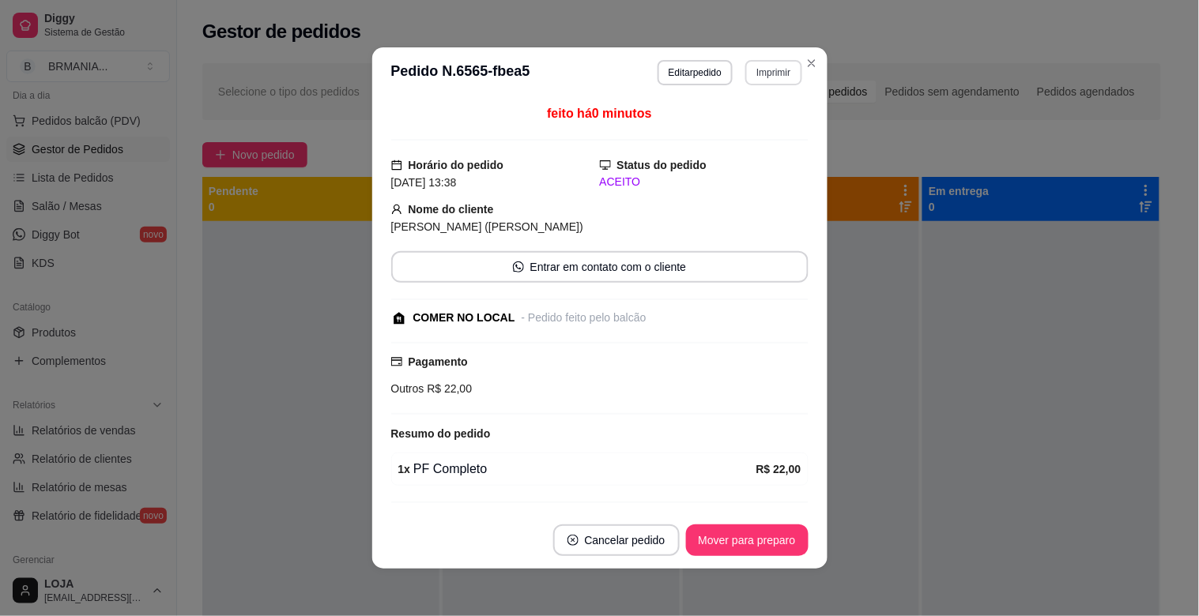
click at [763, 74] on button "Imprimir" at bounding box center [773, 72] width 56 height 25
click at [756, 120] on button "IMPRESSORA" at bounding box center [753, 121] width 92 height 21
click at [759, 550] on button "Mover para preparo" at bounding box center [747, 541] width 122 height 32
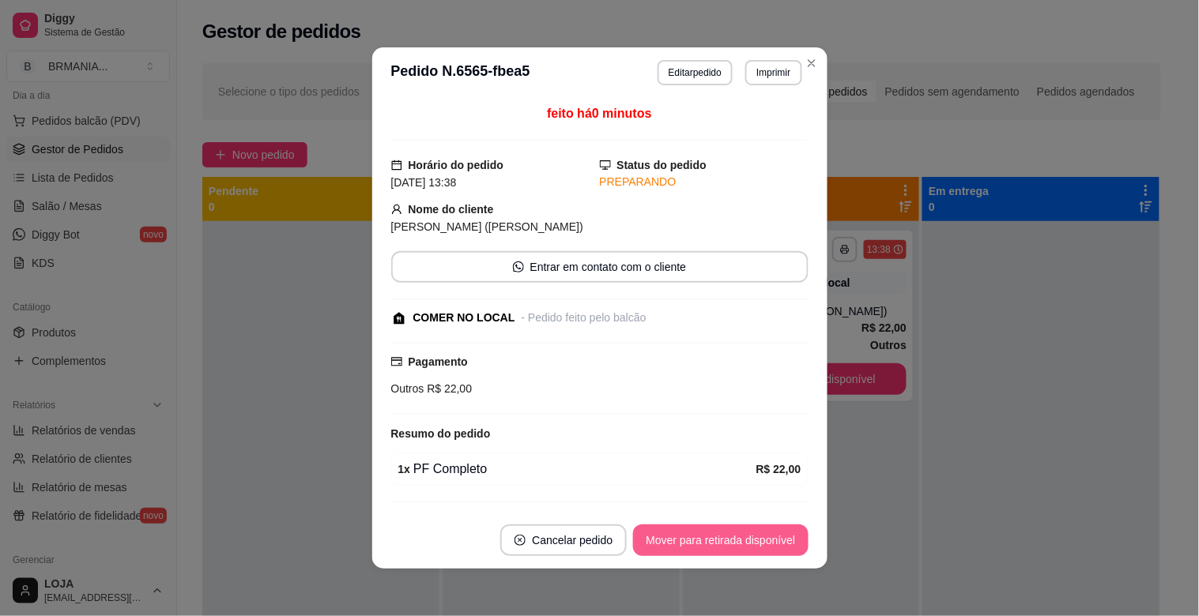
click at [762, 544] on button "Mover para retirada disponível" at bounding box center [720, 541] width 175 height 32
